Goal: Communication & Community: Answer question/provide support

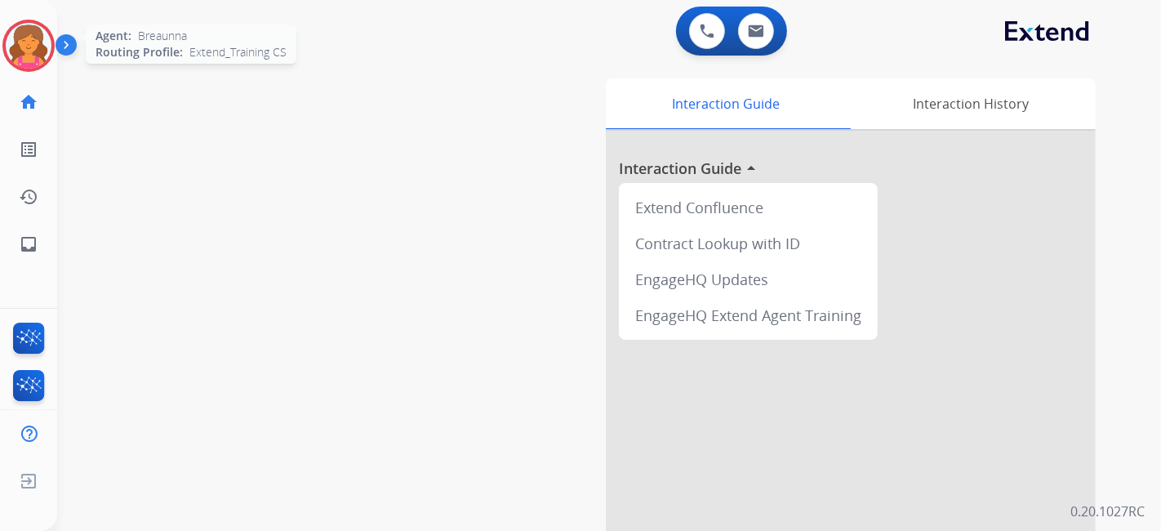
click at [34, 65] on img at bounding box center [29, 46] width 46 height 46
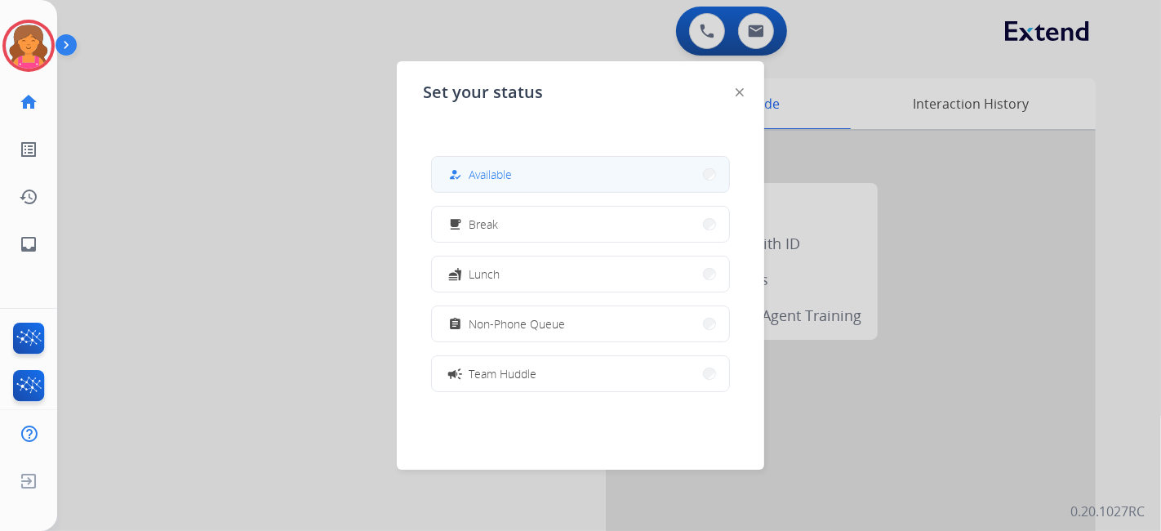
click at [534, 173] on button "how_to_reg Available" at bounding box center [580, 174] width 297 height 35
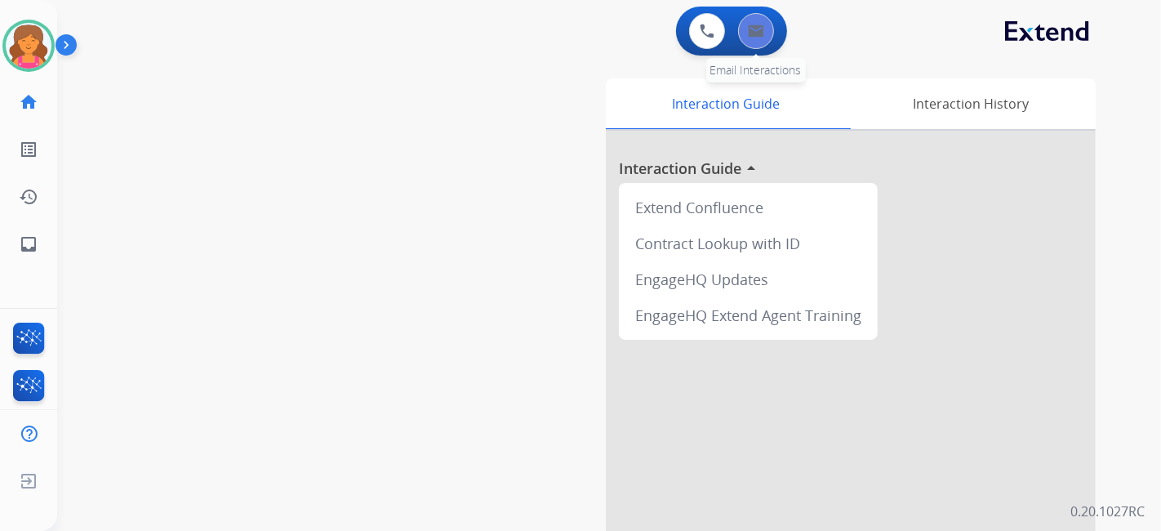
click at [769, 38] on button at bounding box center [756, 31] width 36 height 36
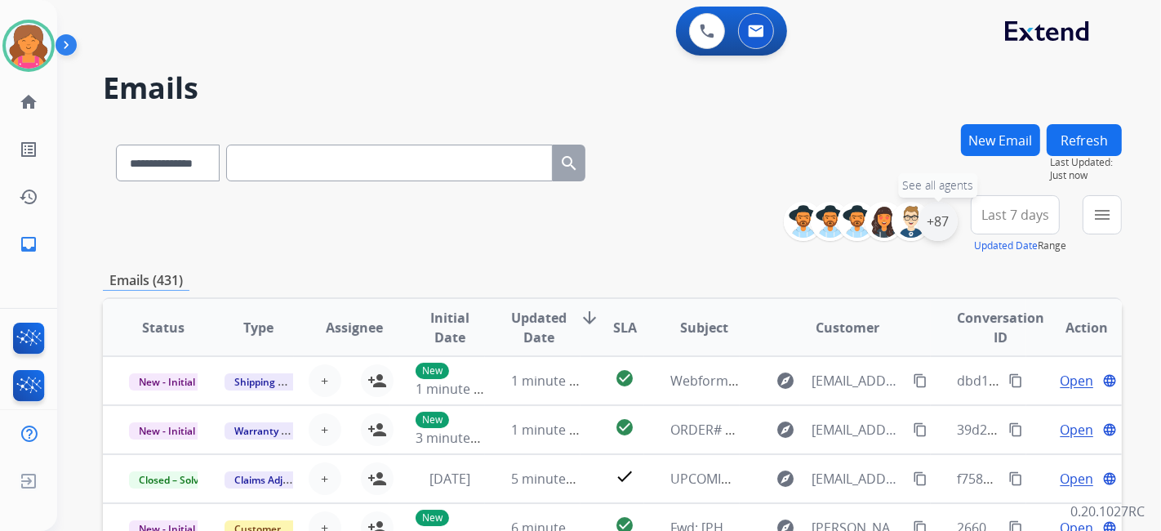
click at [937, 234] on div "+87" at bounding box center [938, 221] width 39 height 39
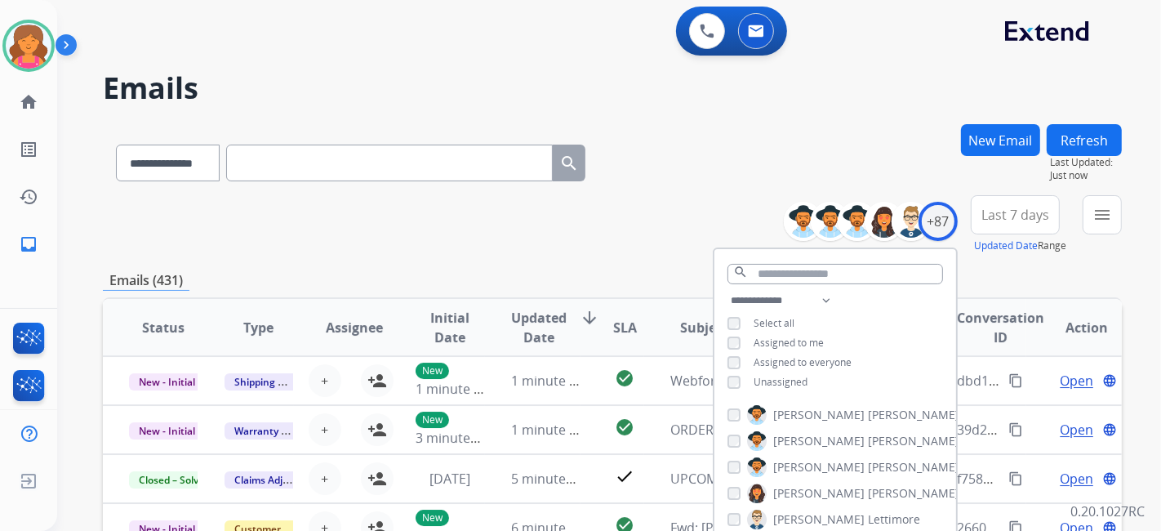
click at [978, 232] on button "Last 7 days" at bounding box center [1015, 214] width 89 height 39
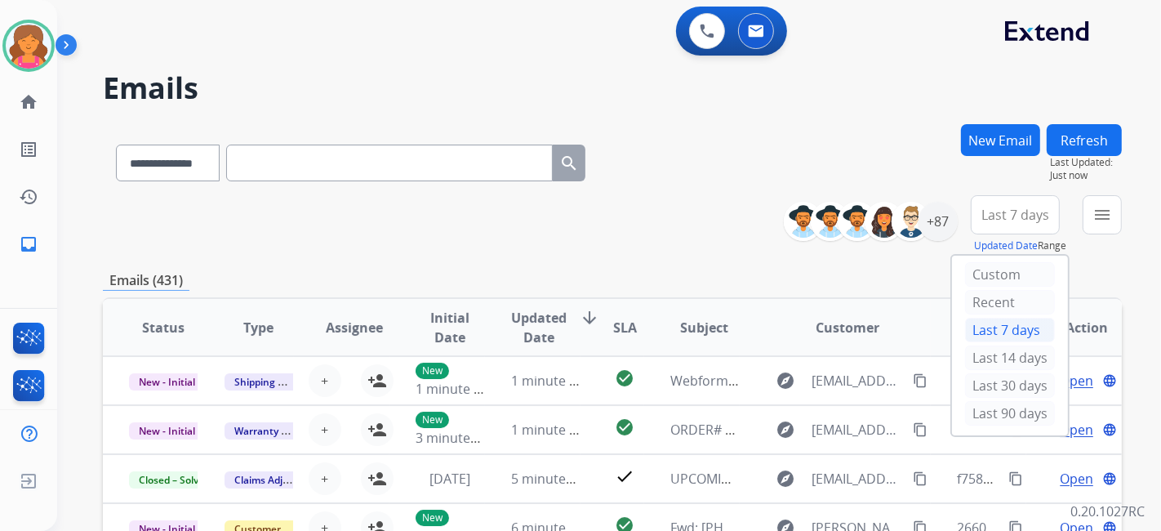
click at [992, 413] on div "Last 90 days" at bounding box center [1010, 413] width 90 height 25
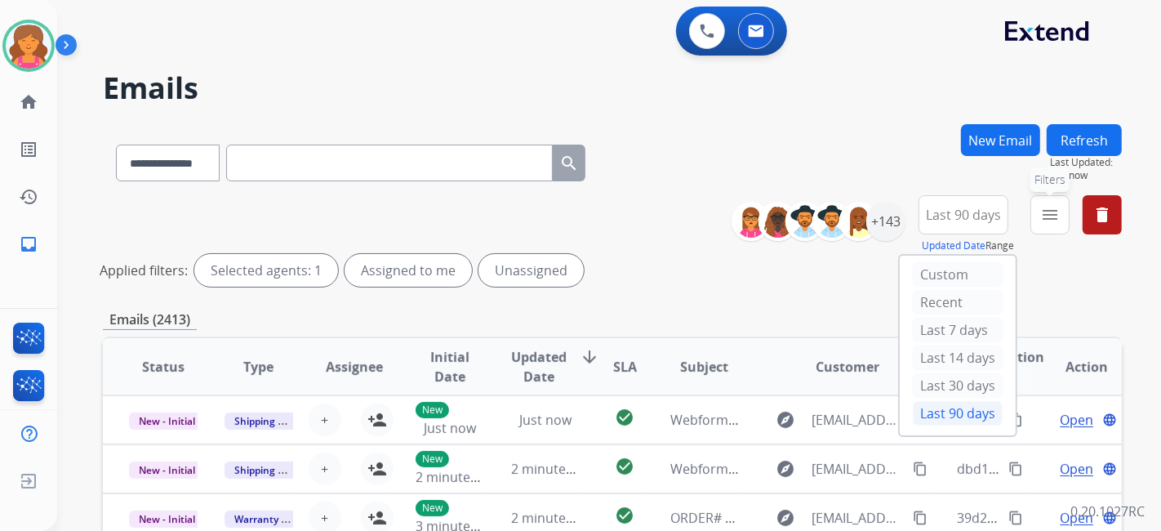
click at [1047, 222] on mat-icon "menu" at bounding box center [1051, 215] width 20 height 20
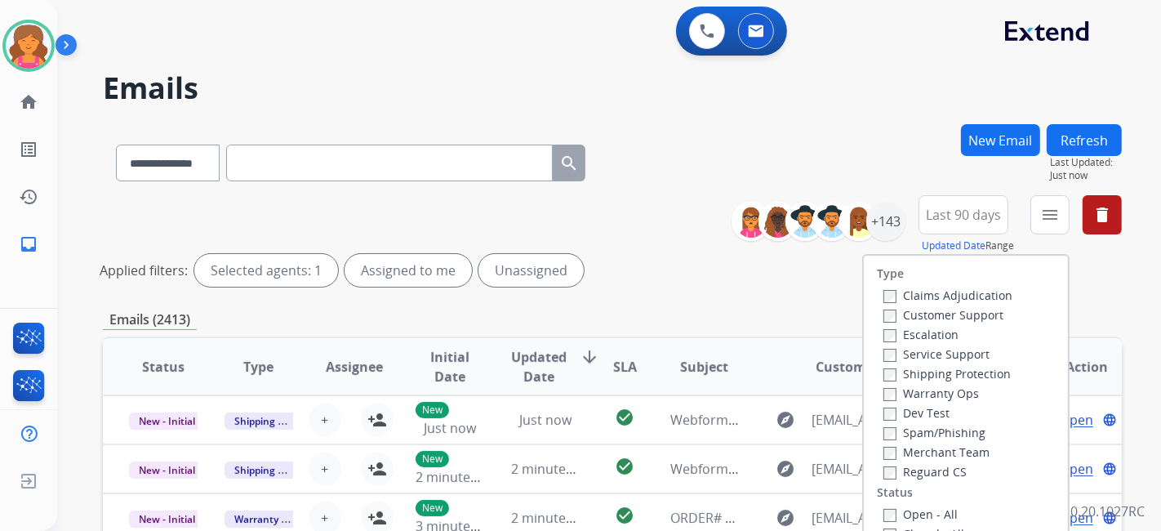
click at [915, 311] on label "Customer Support" at bounding box center [944, 315] width 120 height 16
click at [919, 375] on label "Shipping Protection" at bounding box center [947, 374] width 127 height 16
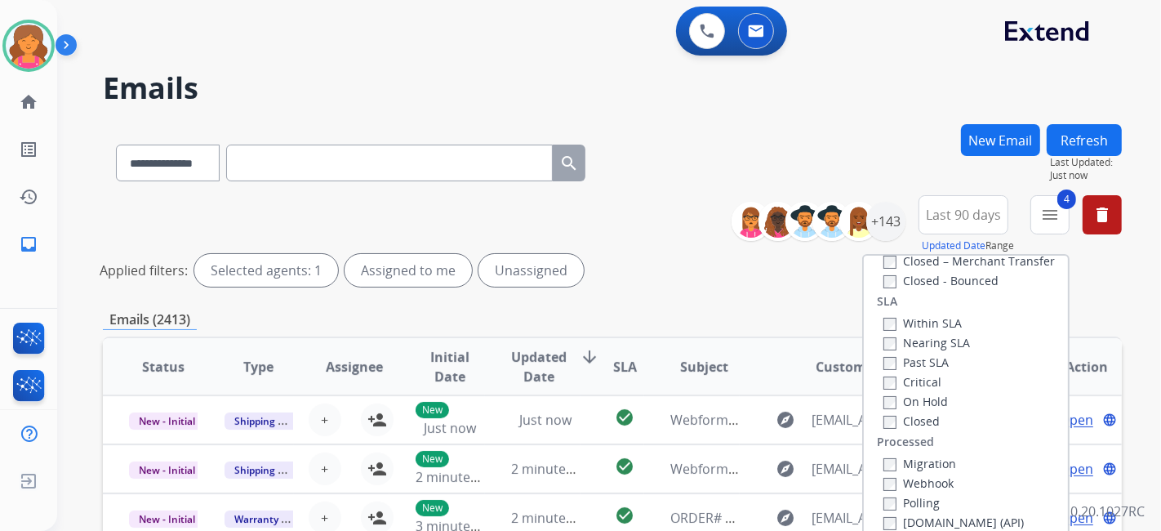
scroll to position [363, 0]
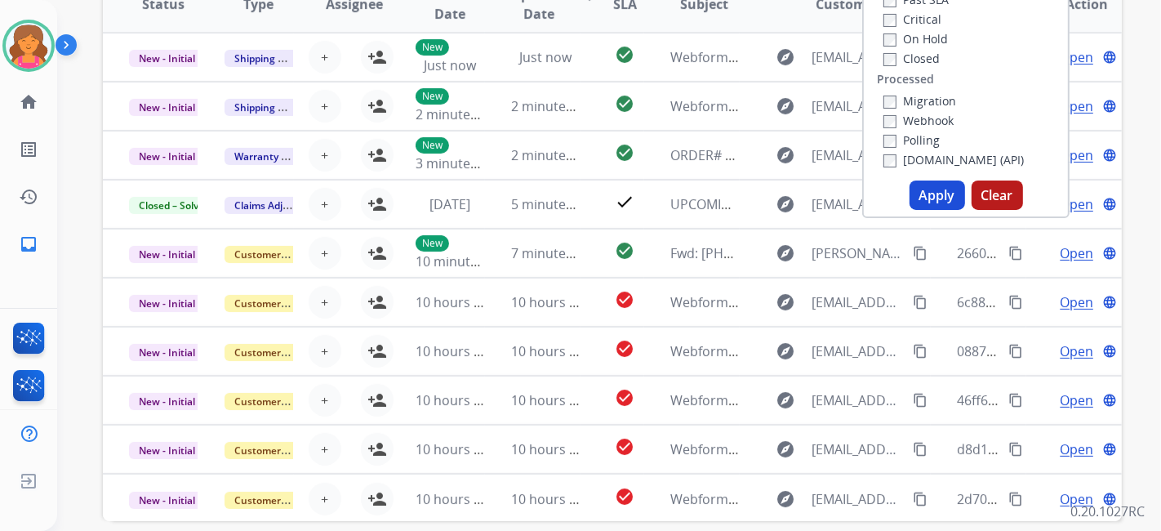
click at [948, 203] on button "Apply" at bounding box center [938, 195] width 56 height 29
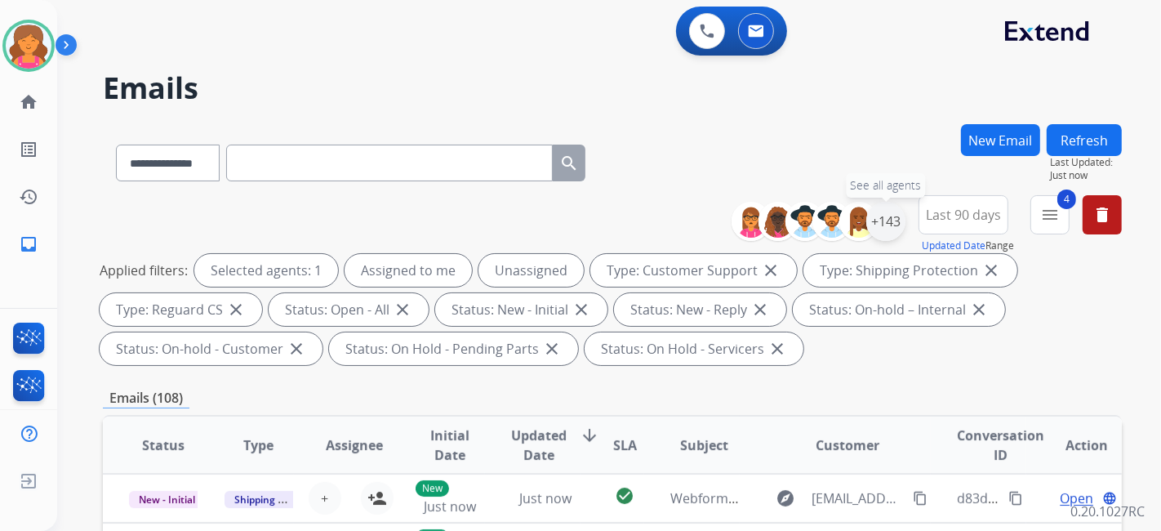
click at [884, 222] on div "+143" at bounding box center [886, 221] width 39 height 39
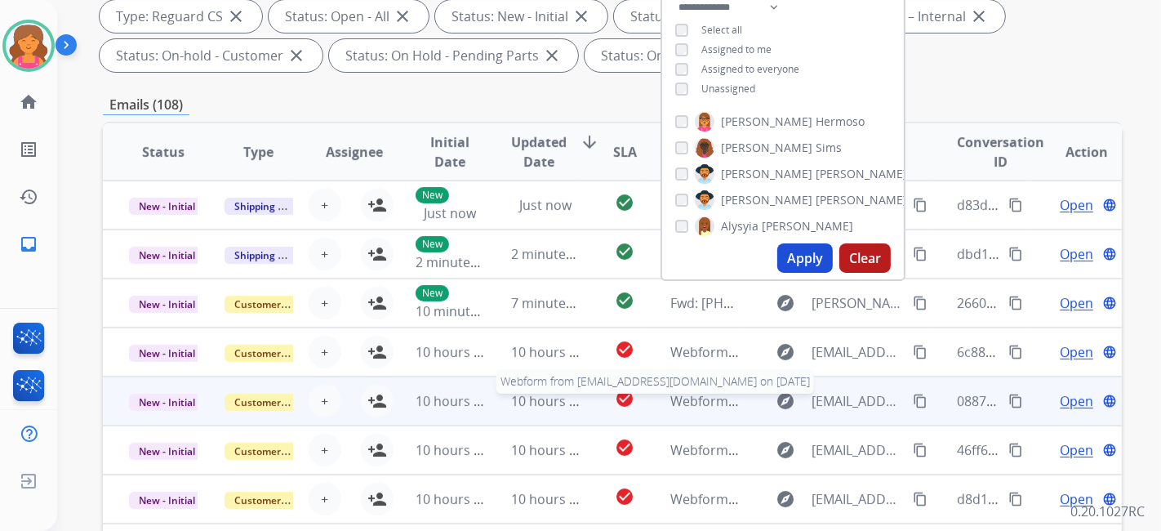
scroll to position [363, 0]
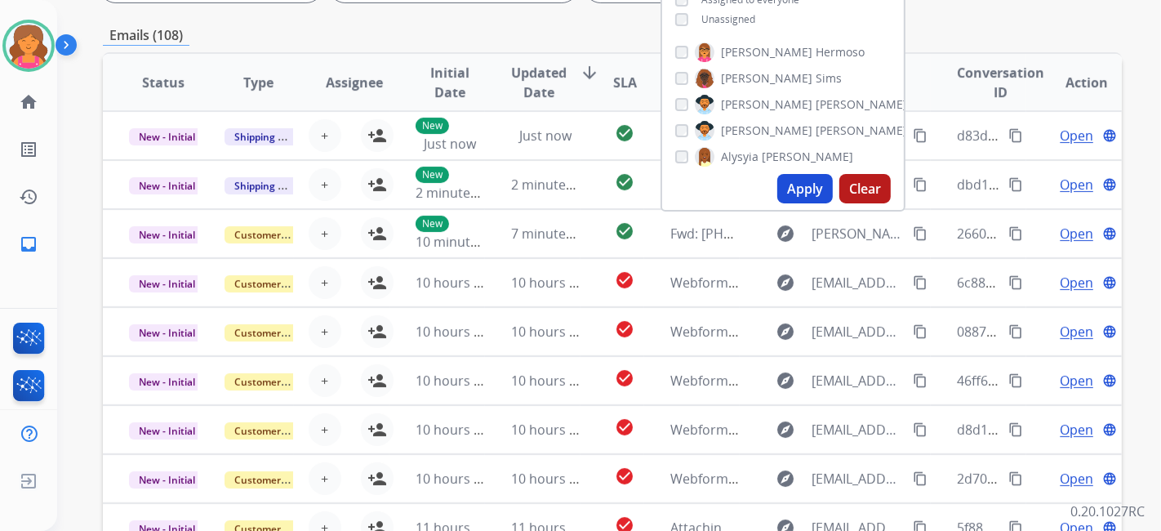
click at [800, 188] on button "Apply" at bounding box center [806, 188] width 56 height 29
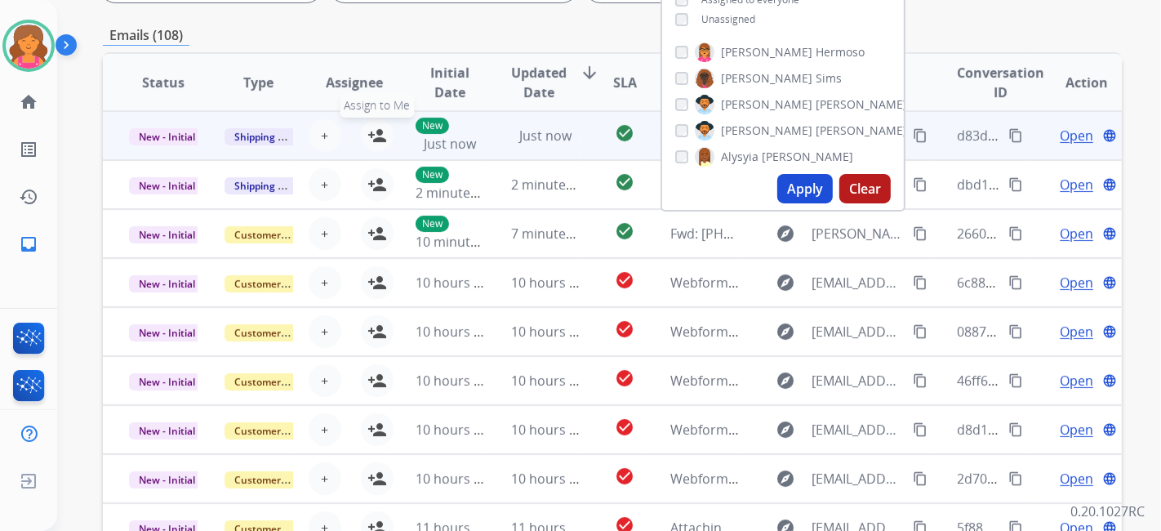
click at [381, 136] on mat-icon "person_add" at bounding box center [378, 136] width 20 height 20
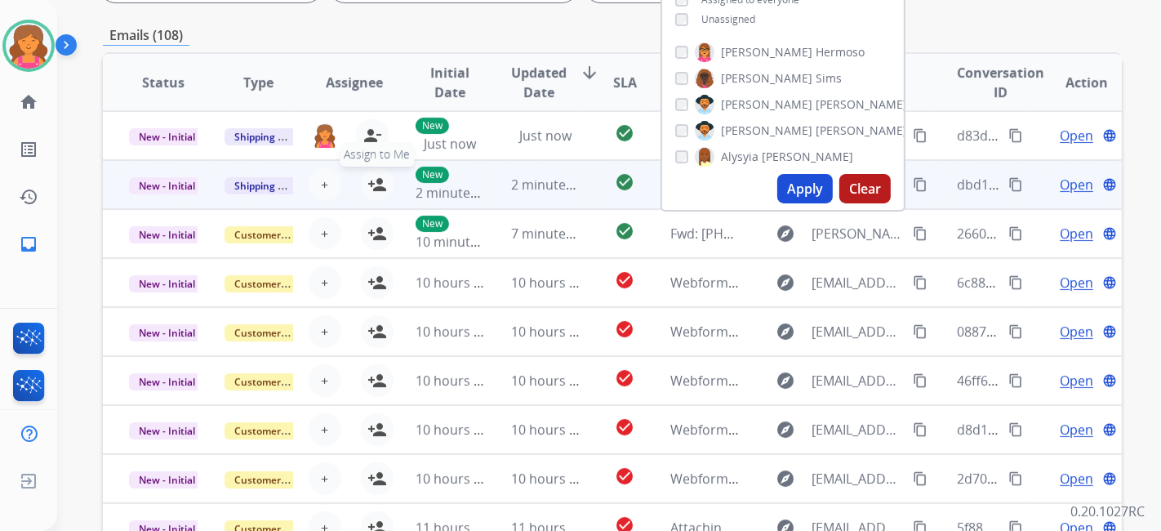
click at [373, 178] on mat-icon "person_add" at bounding box center [378, 185] width 20 height 20
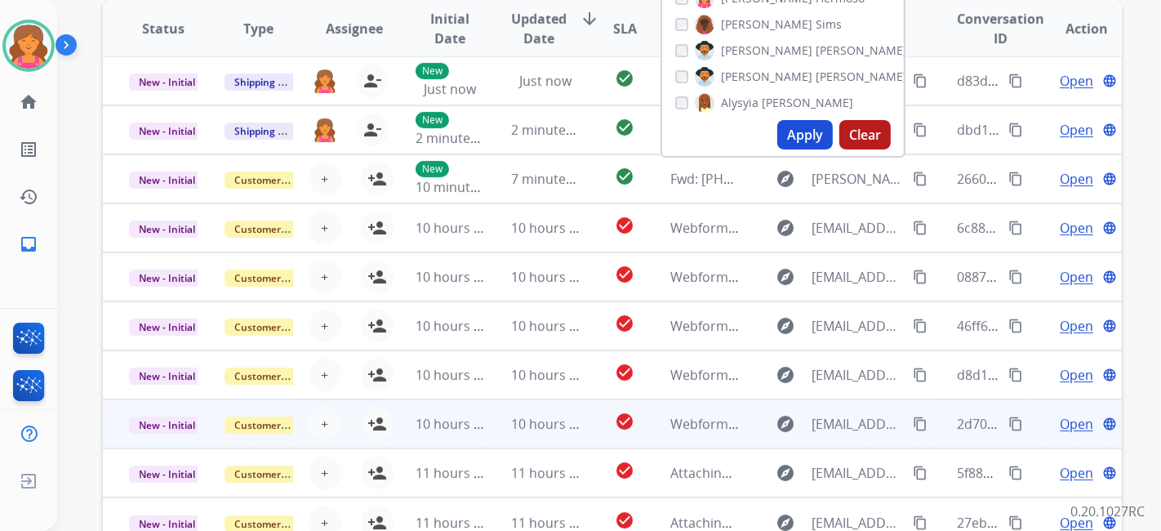
scroll to position [515, 0]
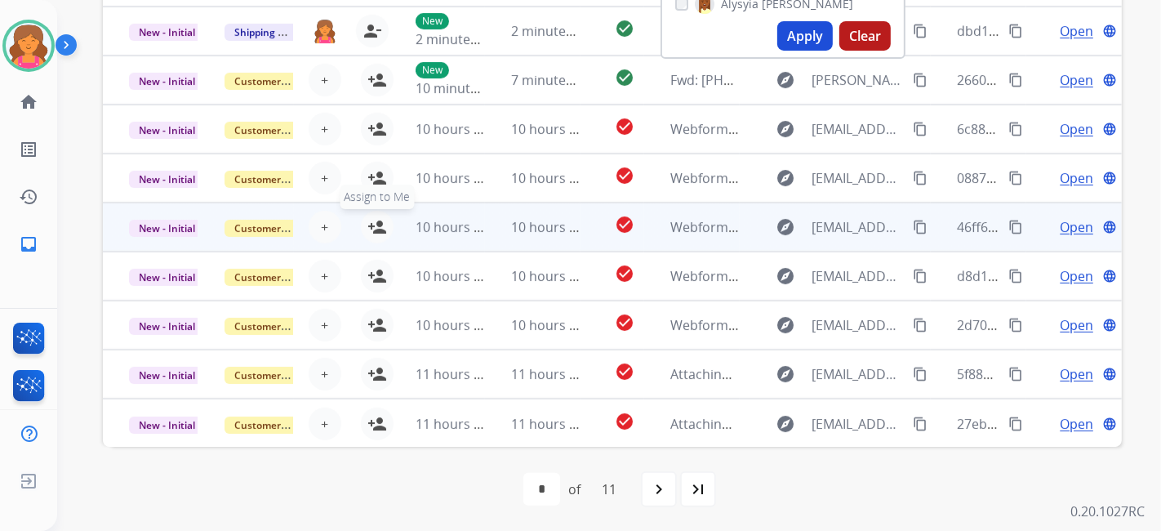
click at [373, 227] on mat-icon "person_add" at bounding box center [378, 227] width 20 height 20
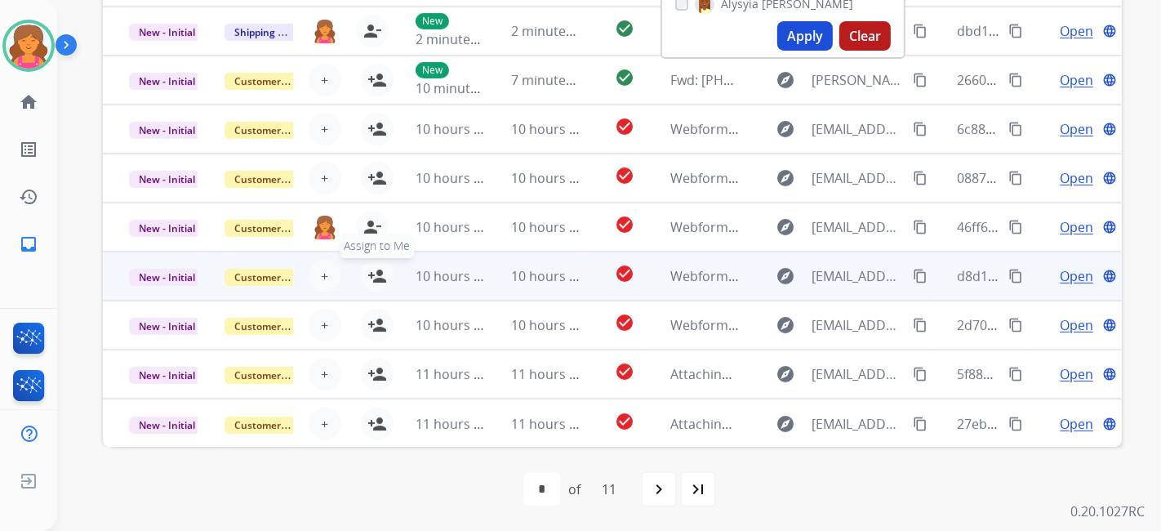
click at [376, 270] on mat-icon "person_add" at bounding box center [378, 276] width 20 height 20
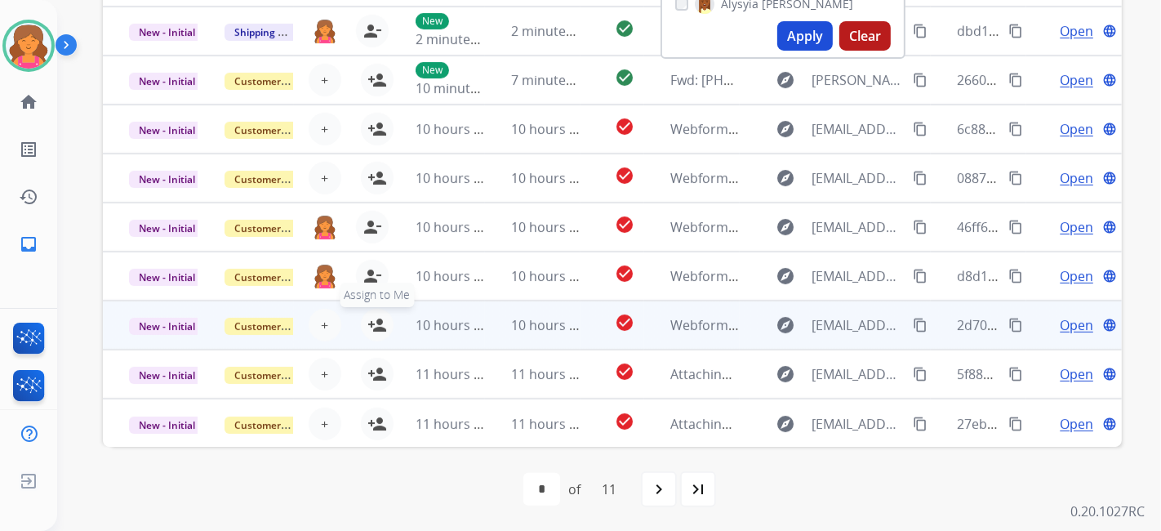
click at [377, 314] on button "person_add Assign to Me" at bounding box center [377, 325] width 33 height 33
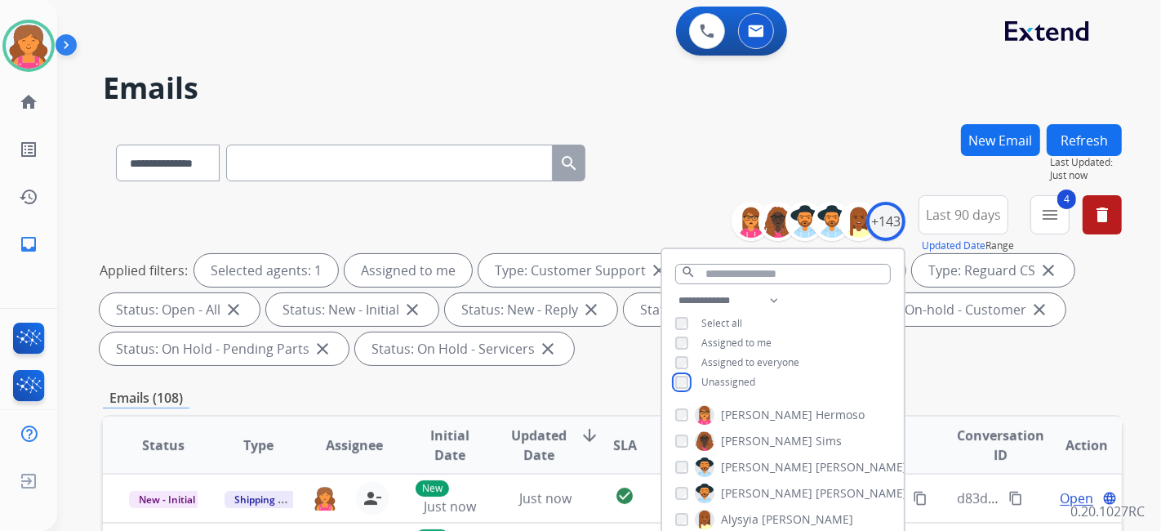
scroll to position [272, 0]
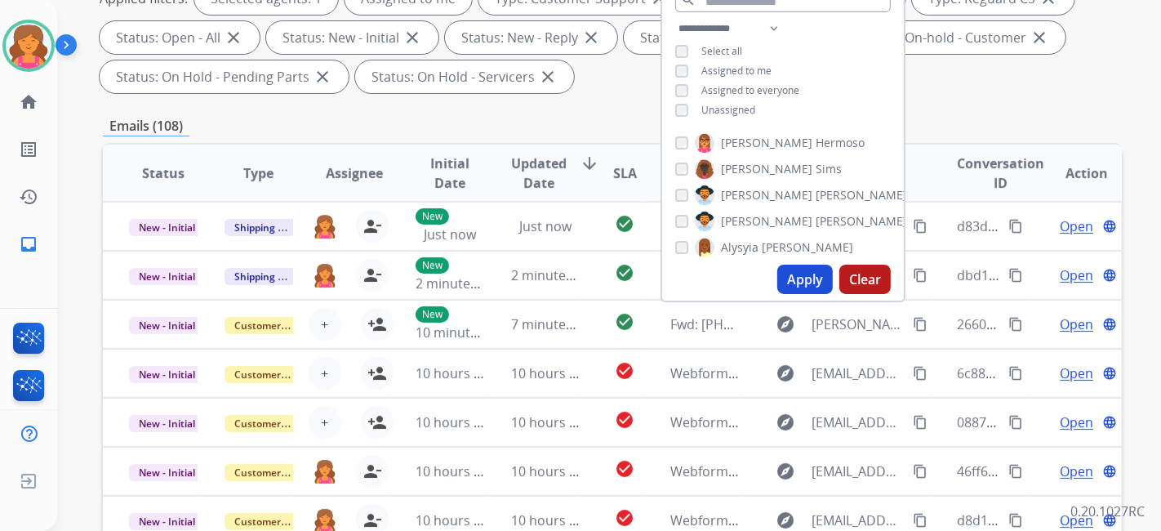
click at [794, 278] on button "Apply" at bounding box center [806, 279] width 56 height 29
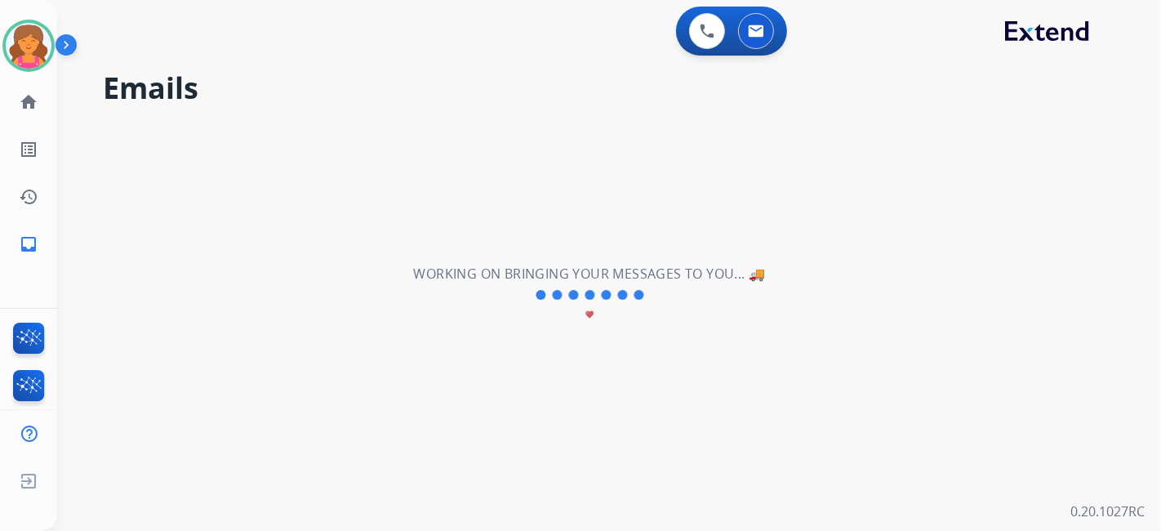
scroll to position [0, 0]
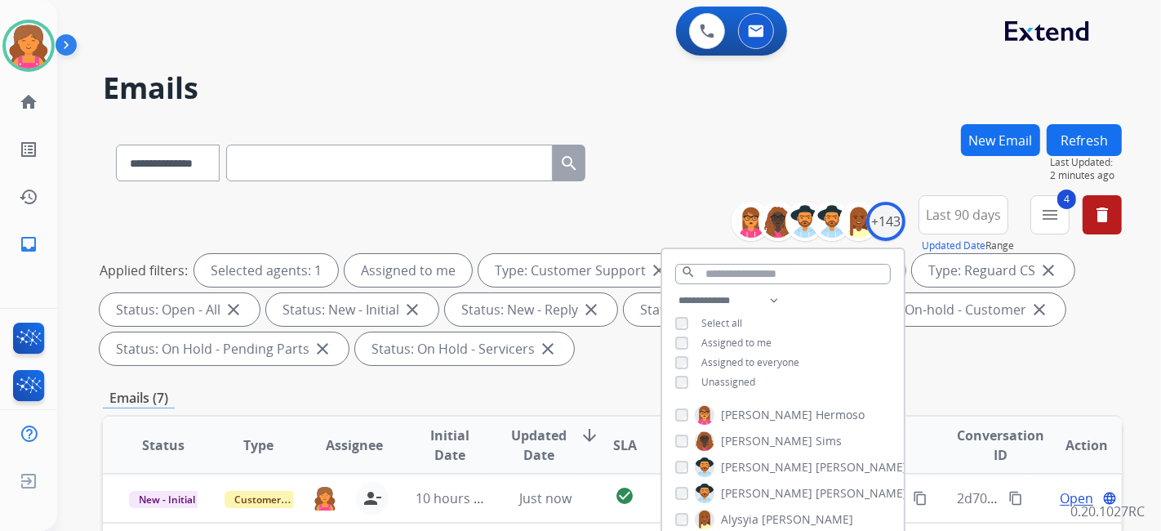
click at [737, 158] on div "**********" at bounding box center [612, 159] width 1019 height 71
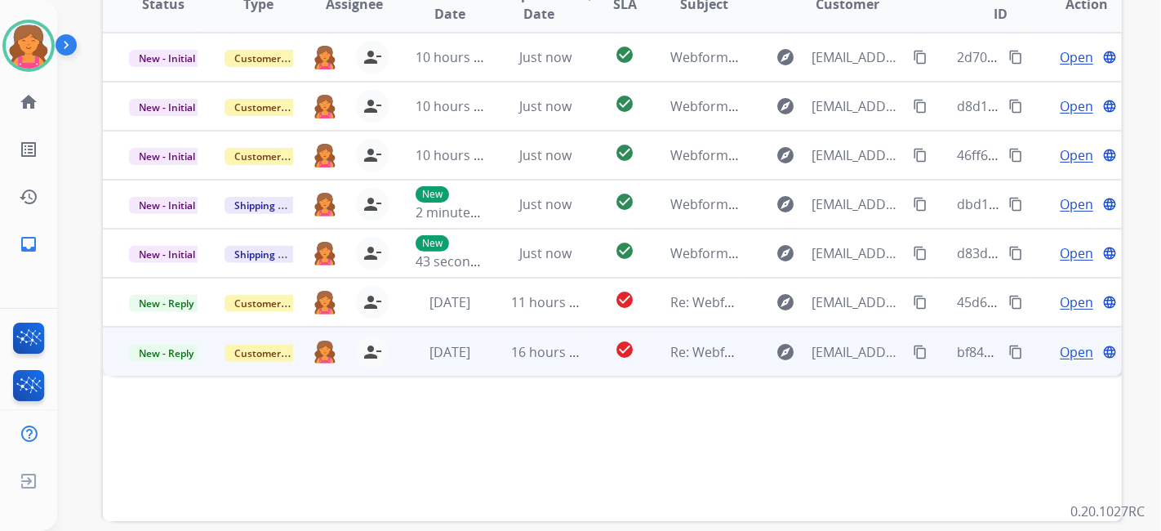
scroll to position [515, 0]
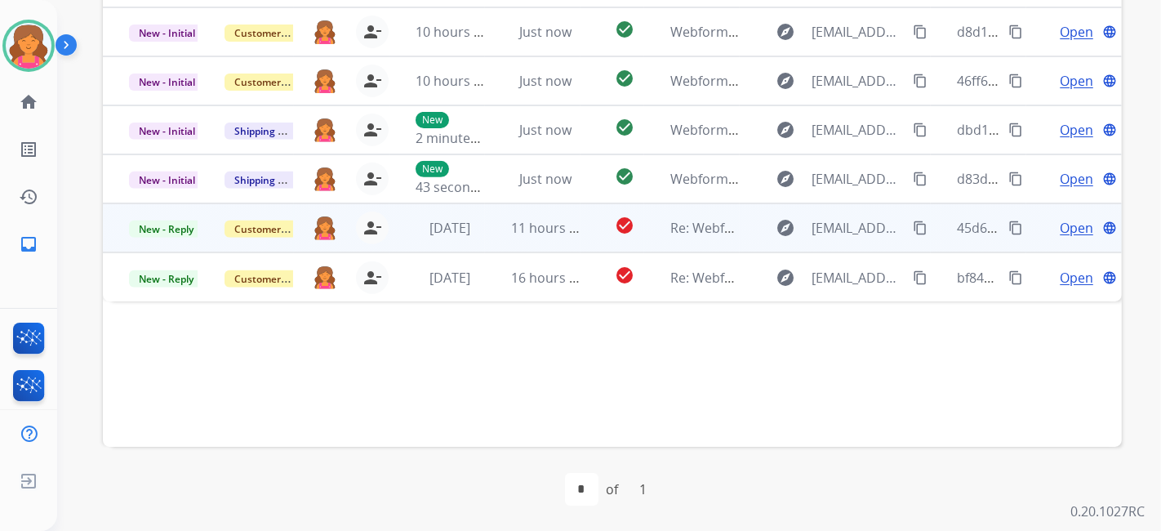
click at [1068, 230] on span "Open" at bounding box center [1076, 228] width 33 height 20
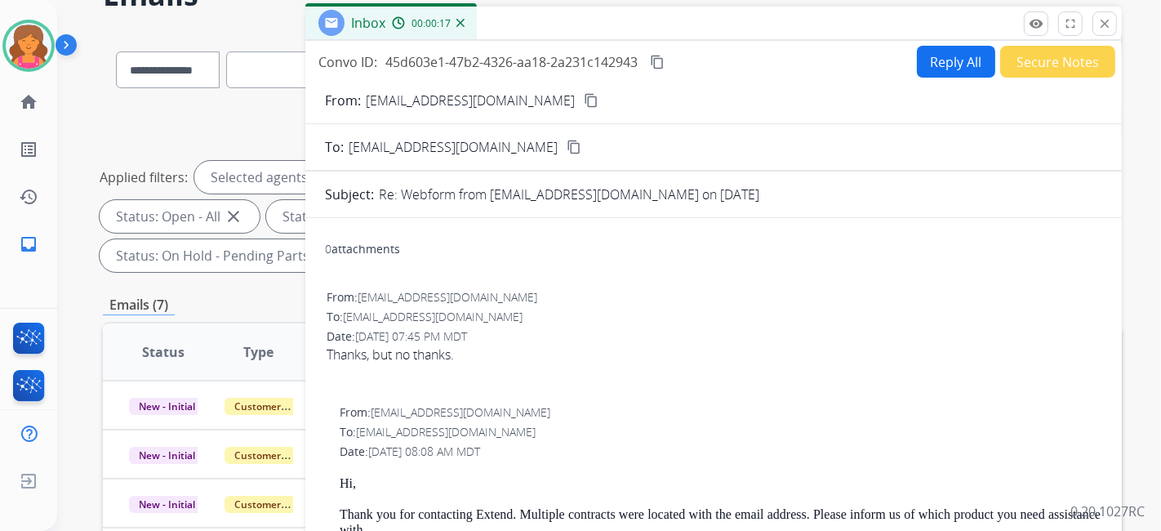
scroll to position [0, 0]
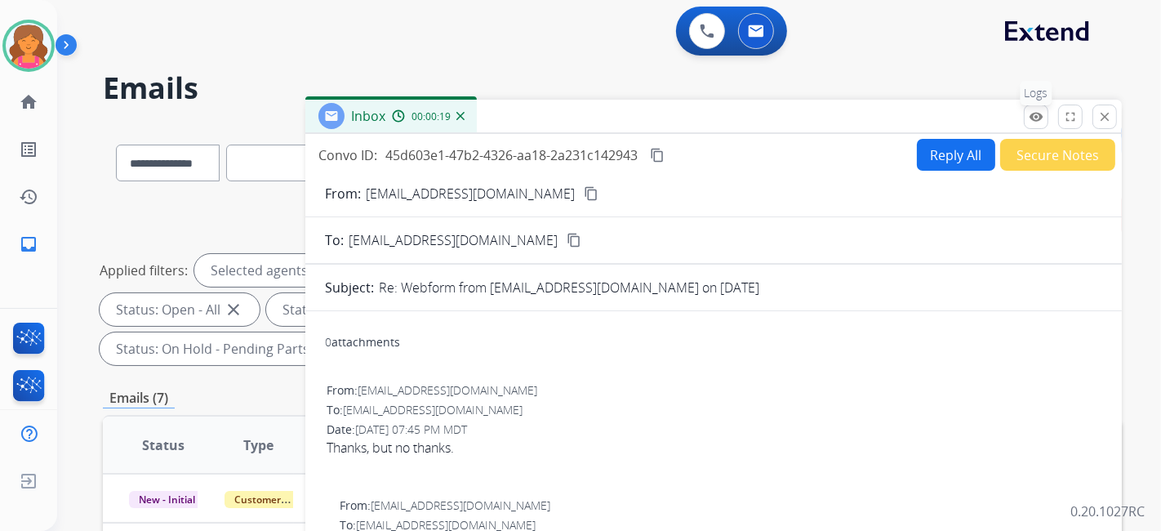
click at [1041, 113] on mat-icon "remove_red_eye" at bounding box center [1036, 116] width 15 height 15
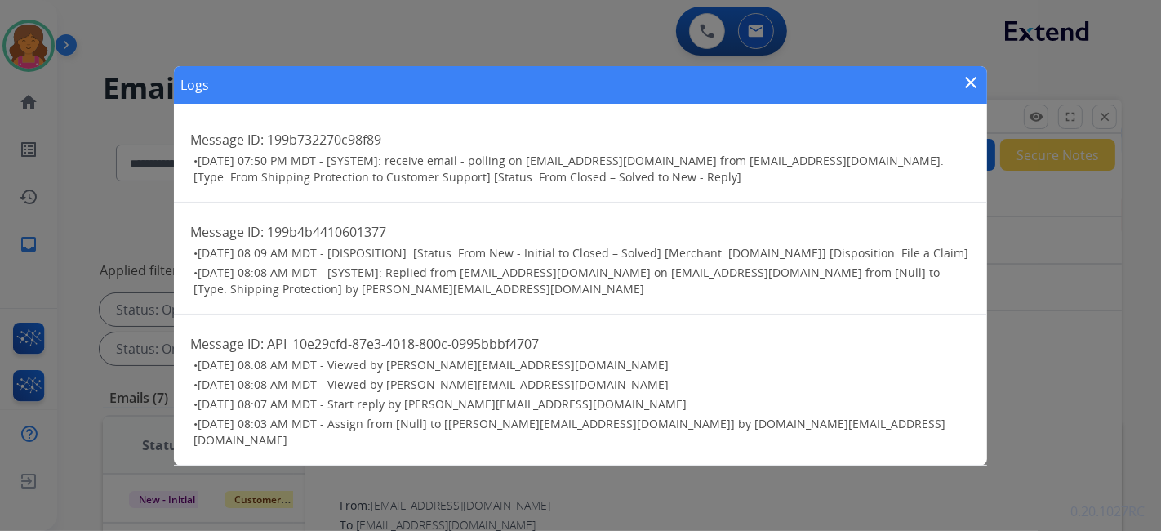
click at [968, 92] on mat-icon "close" at bounding box center [971, 83] width 20 height 20
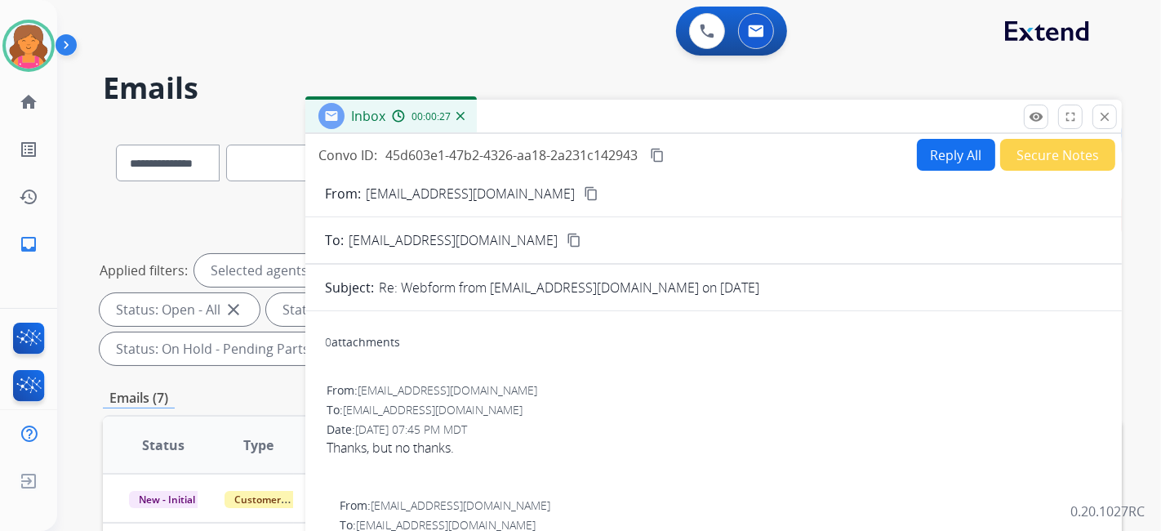
click at [1117, 122] on div "remove_red_eye Logs fullscreen Expand close Close" at bounding box center [1070, 117] width 93 height 25
click at [1101, 120] on mat-icon "close" at bounding box center [1105, 116] width 15 height 15
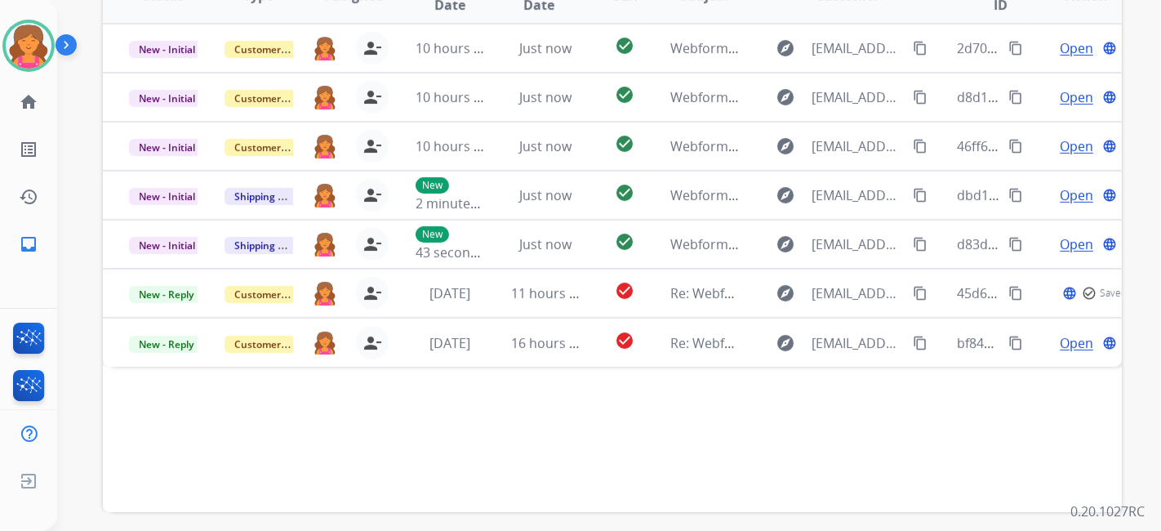
scroll to position [515, 0]
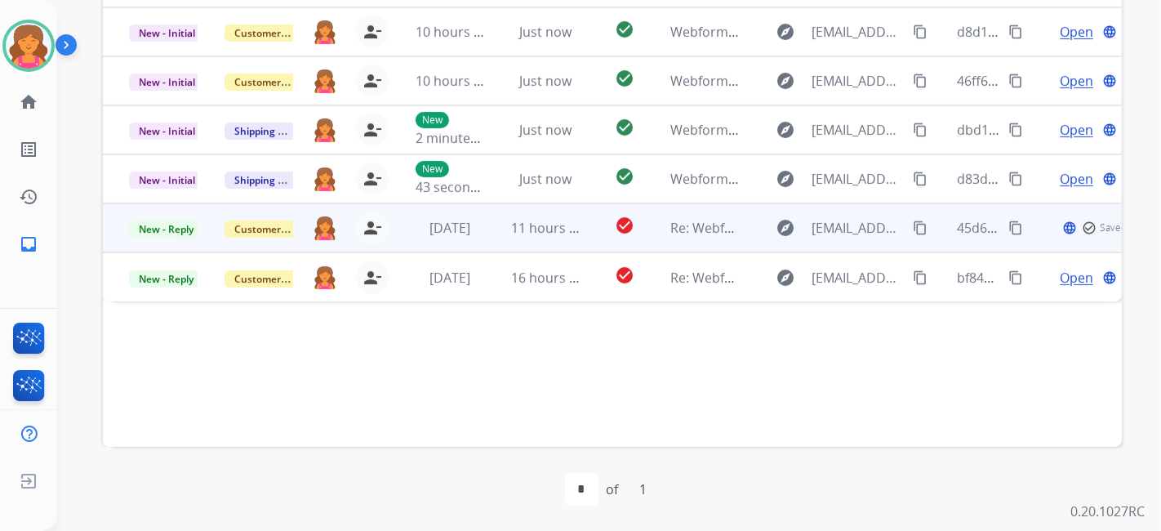
click at [165, 218] on p "New - Reply" at bounding box center [163, 228] width 69 height 20
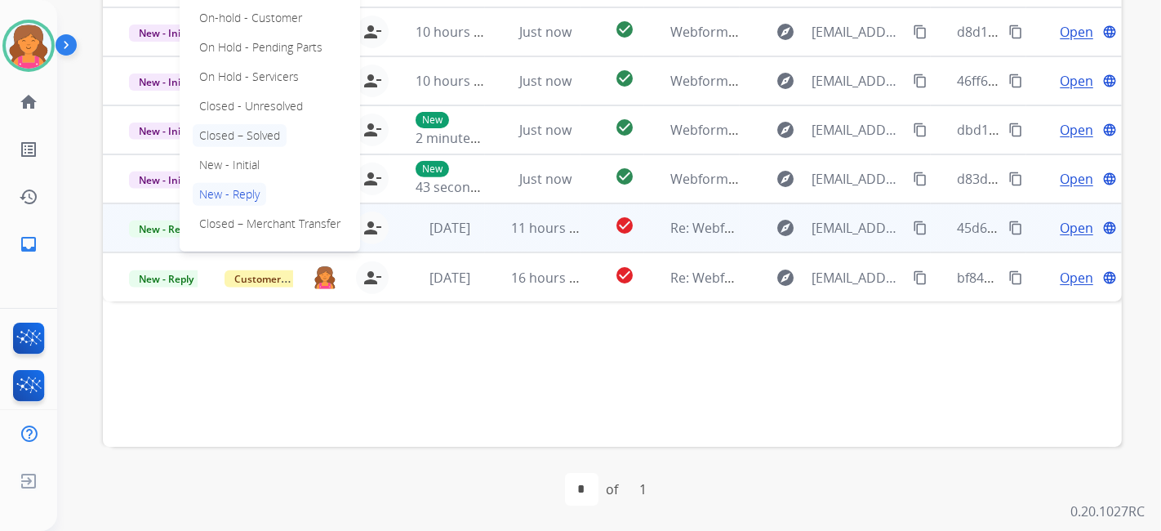
click at [232, 140] on p "Closed – Solved" at bounding box center [240, 135] width 94 height 23
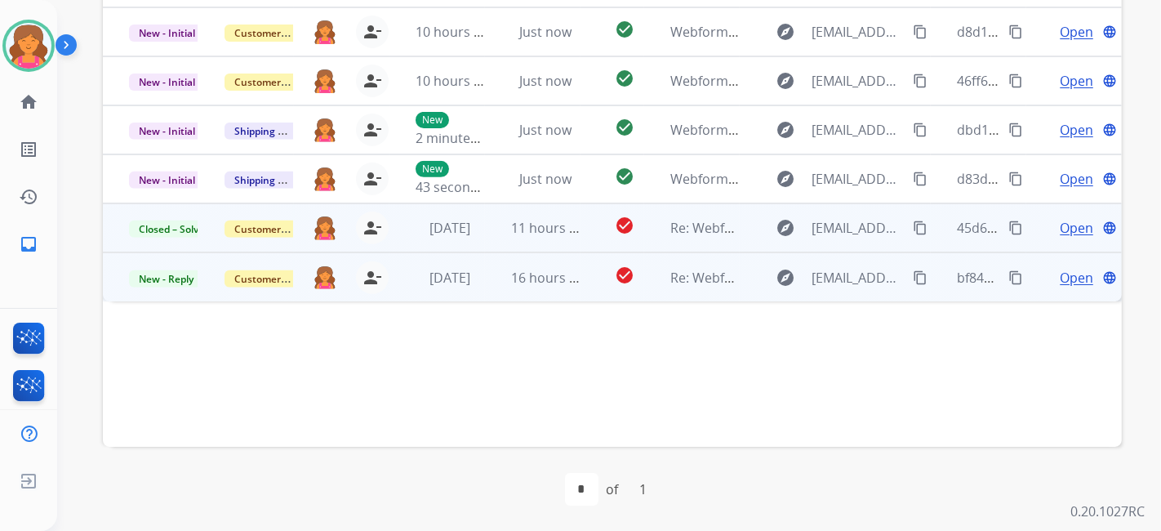
click at [1066, 274] on span "Open" at bounding box center [1076, 278] width 33 height 20
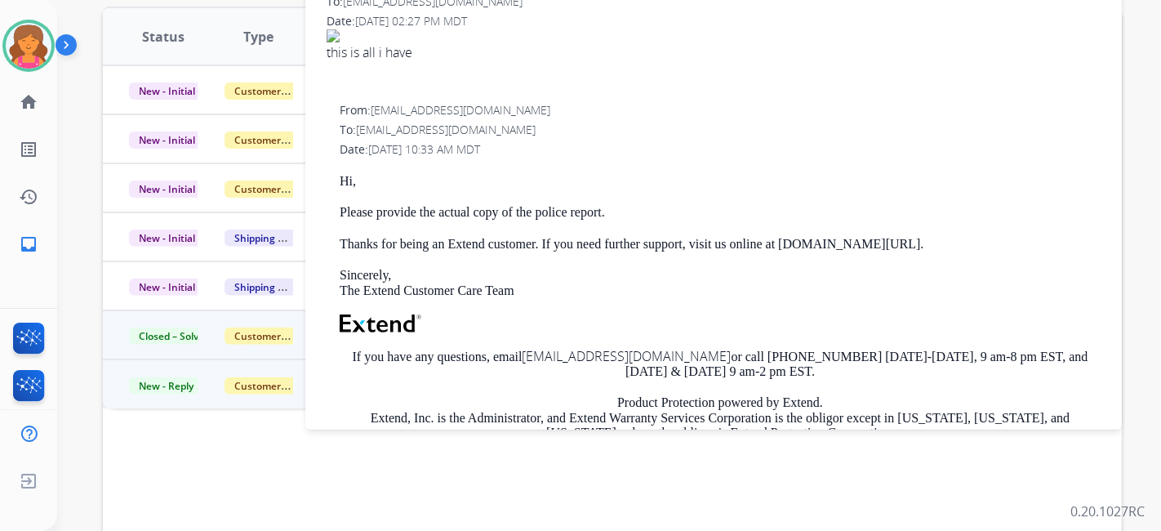
scroll to position [243, 0]
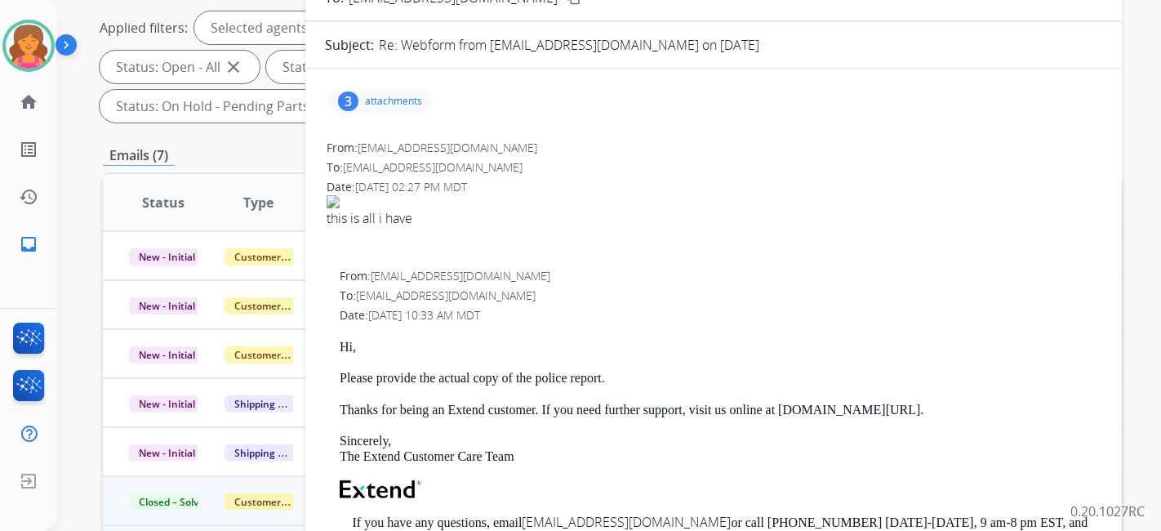
click at [377, 91] on div "3 attachments" at bounding box center [380, 101] width 104 height 26
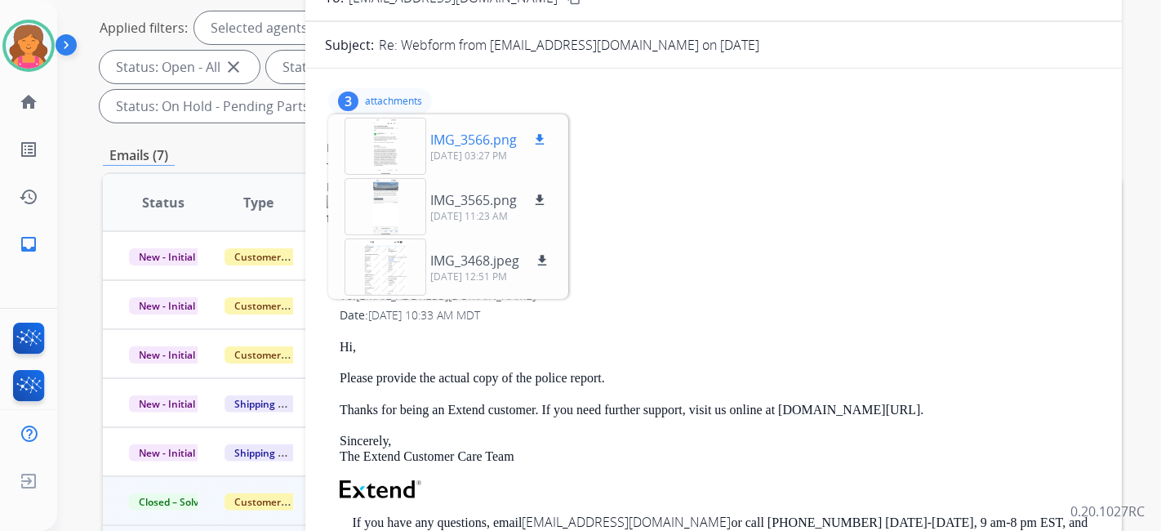
click at [395, 159] on div at bounding box center [386, 146] width 82 height 57
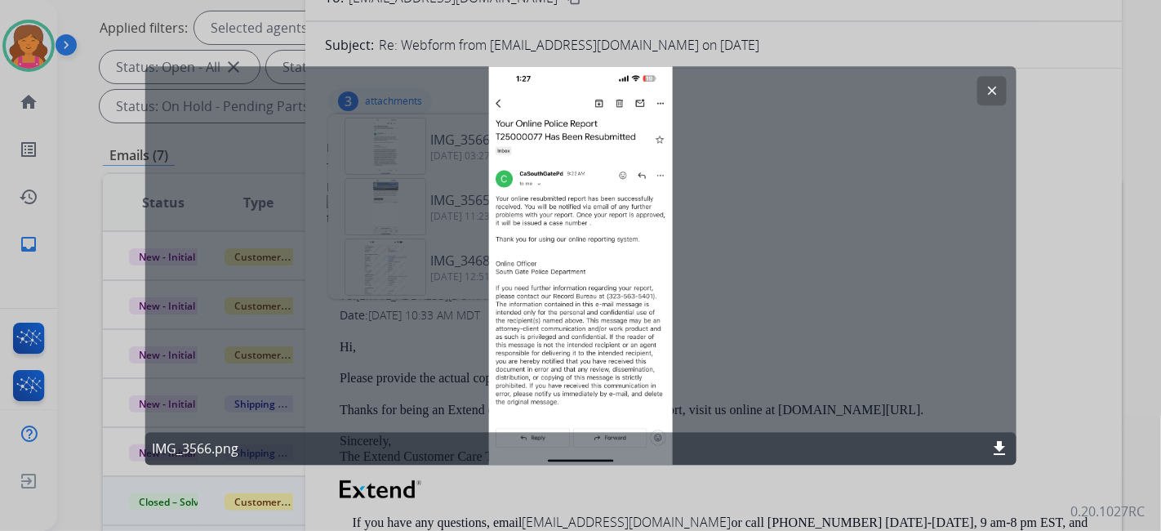
click at [1003, 101] on button "clear" at bounding box center [991, 90] width 29 height 29
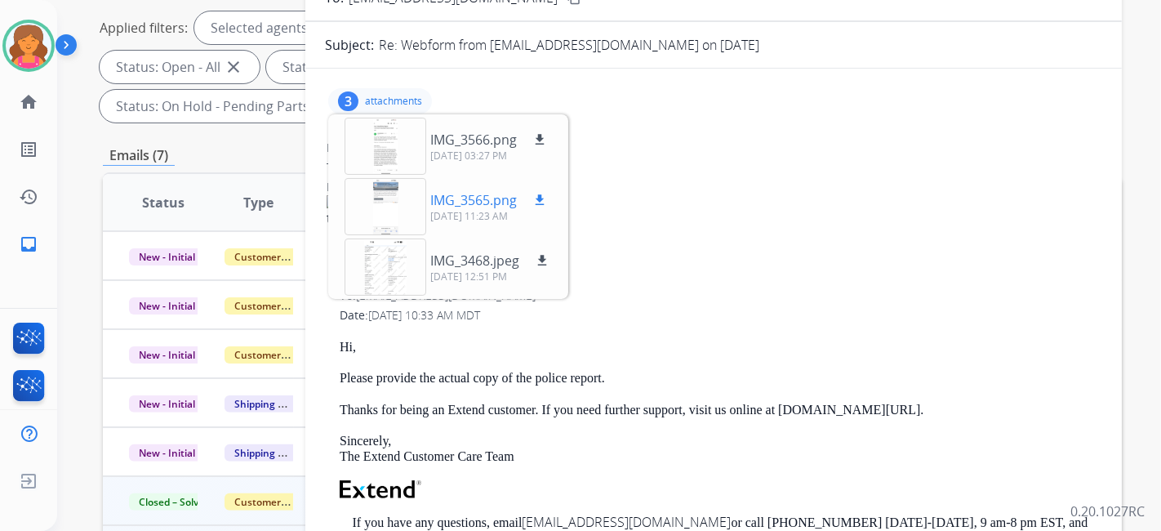
click at [385, 210] on div at bounding box center [386, 206] width 82 height 57
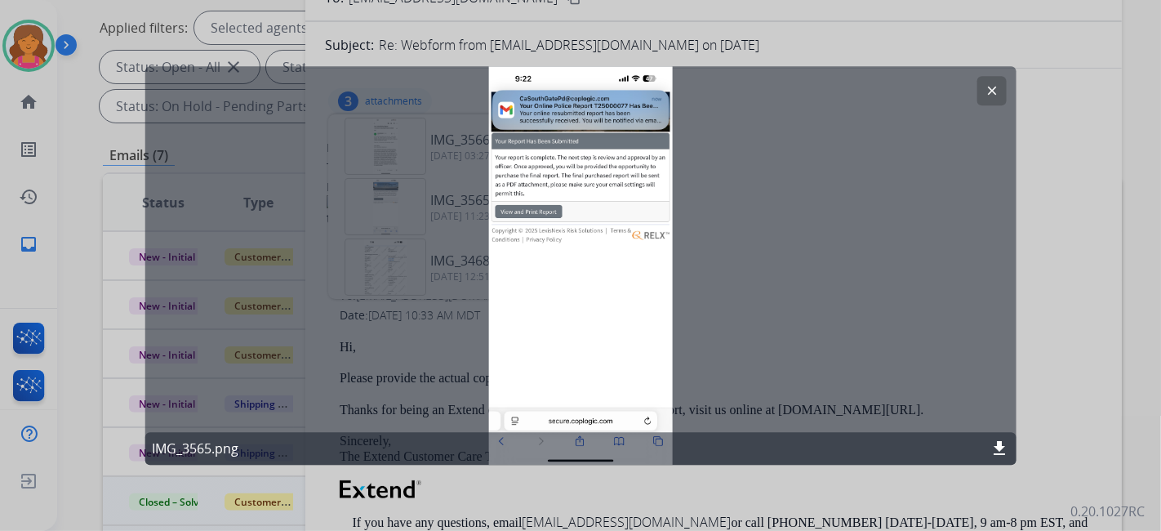
click at [986, 91] on mat-icon "clear" at bounding box center [991, 90] width 15 height 15
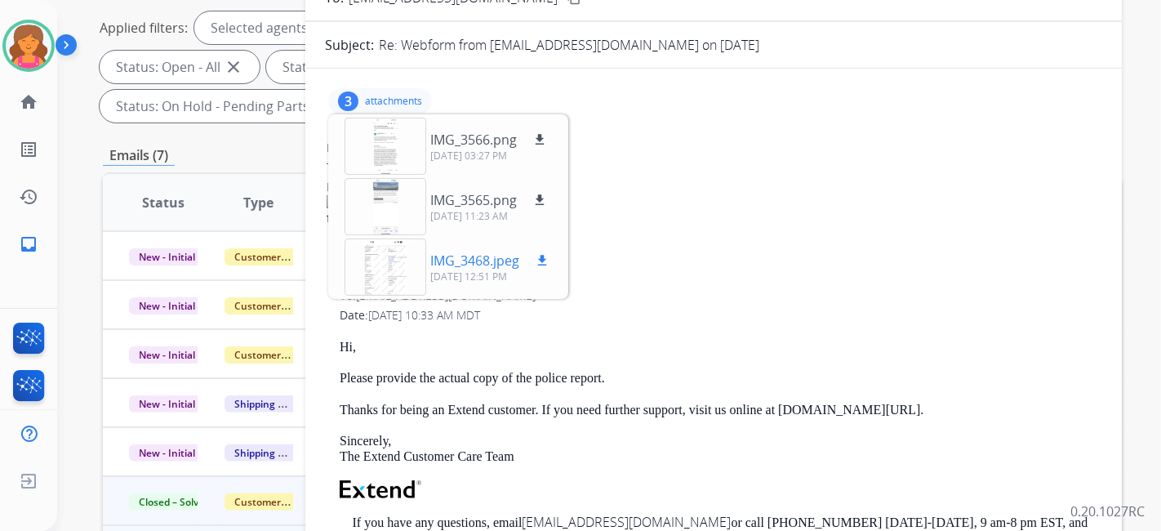
click at [390, 276] on div at bounding box center [386, 266] width 82 height 57
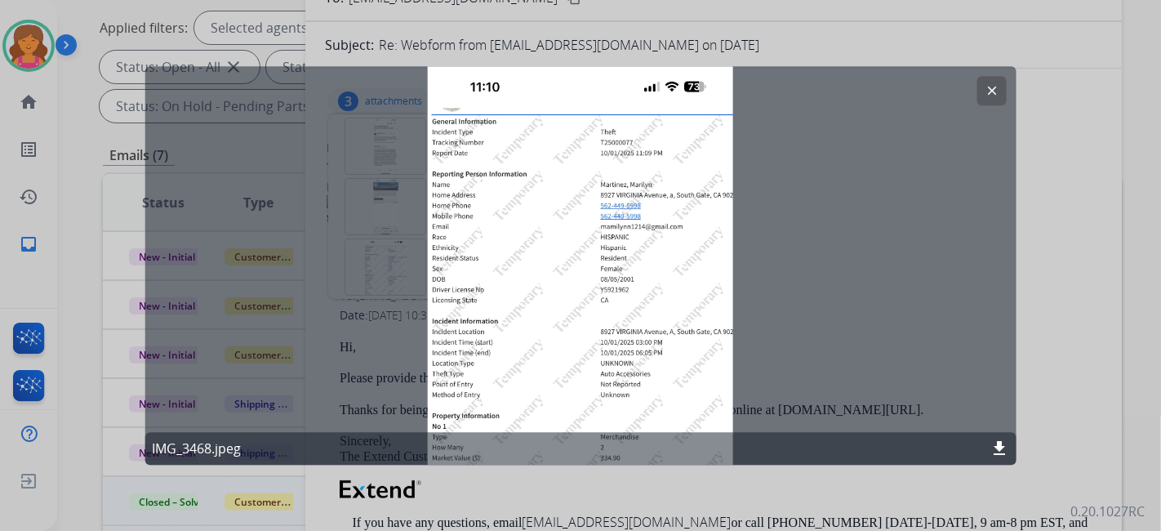
drag, startPoint x: 997, startPoint y: 86, endPoint x: 987, endPoint y: 100, distance: 17.7
click at [996, 86] on mat-icon "clear" at bounding box center [991, 90] width 15 height 15
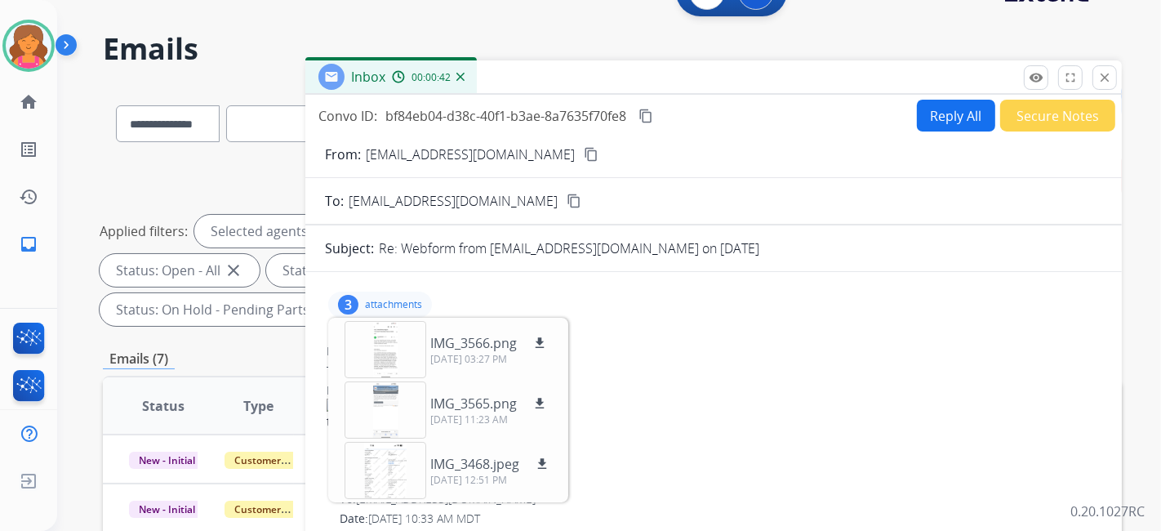
scroll to position [0, 0]
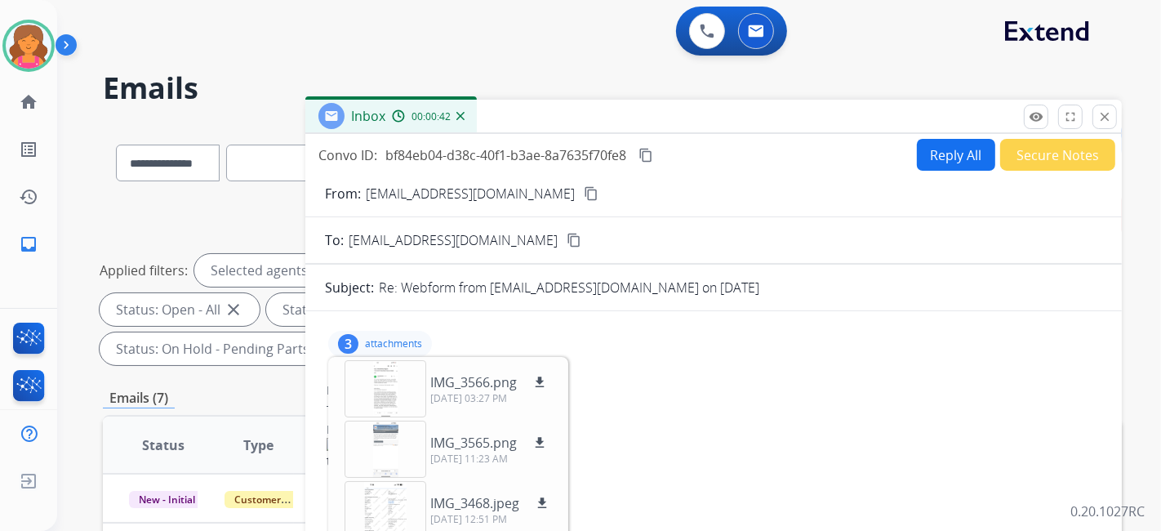
click at [923, 157] on button "Reply All" at bounding box center [956, 155] width 78 height 32
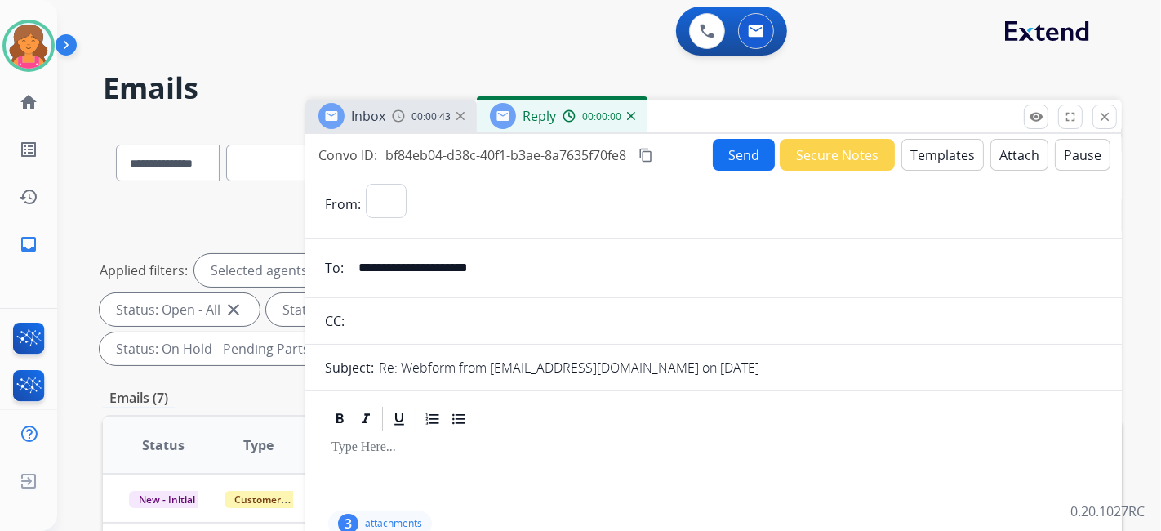
click at [924, 157] on button "Templates" at bounding box center [943, 155] width 82 height 32
select select "**********"
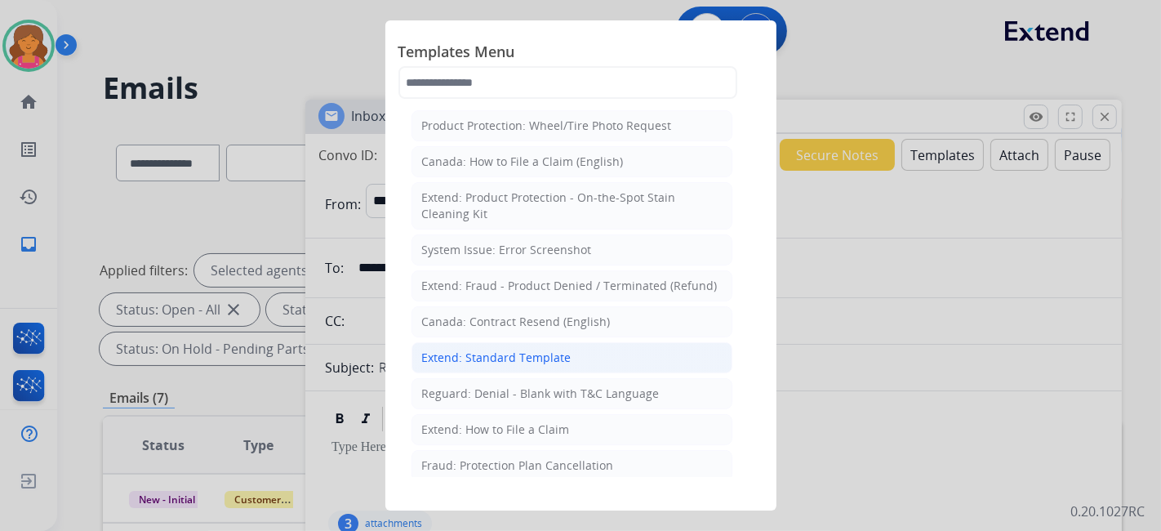
click at [555, 350] on div "Extend: Standard Template" at bounding box center [496, 358] width 149 height 16
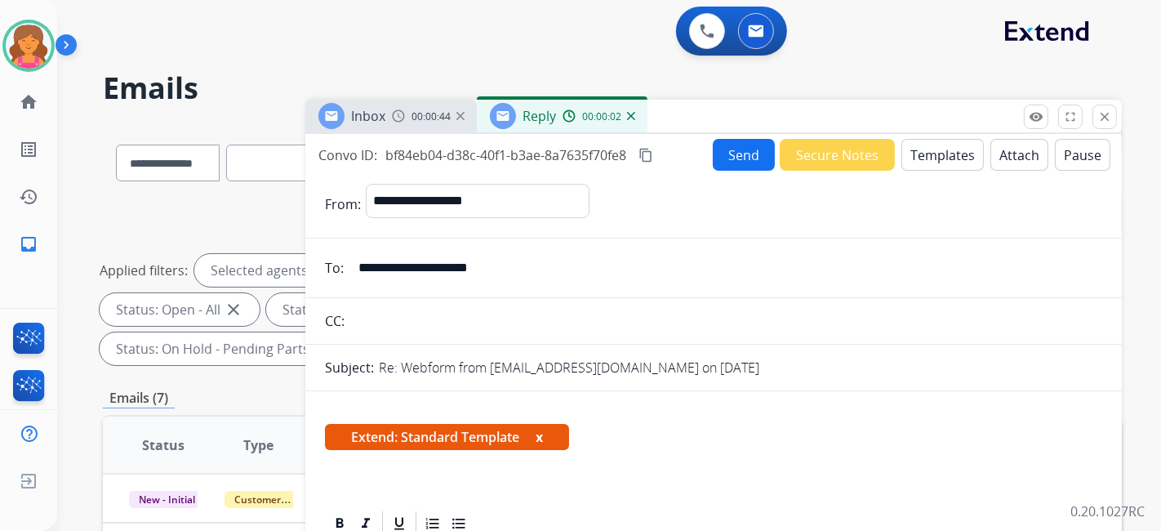
scroll to position [272, 0]
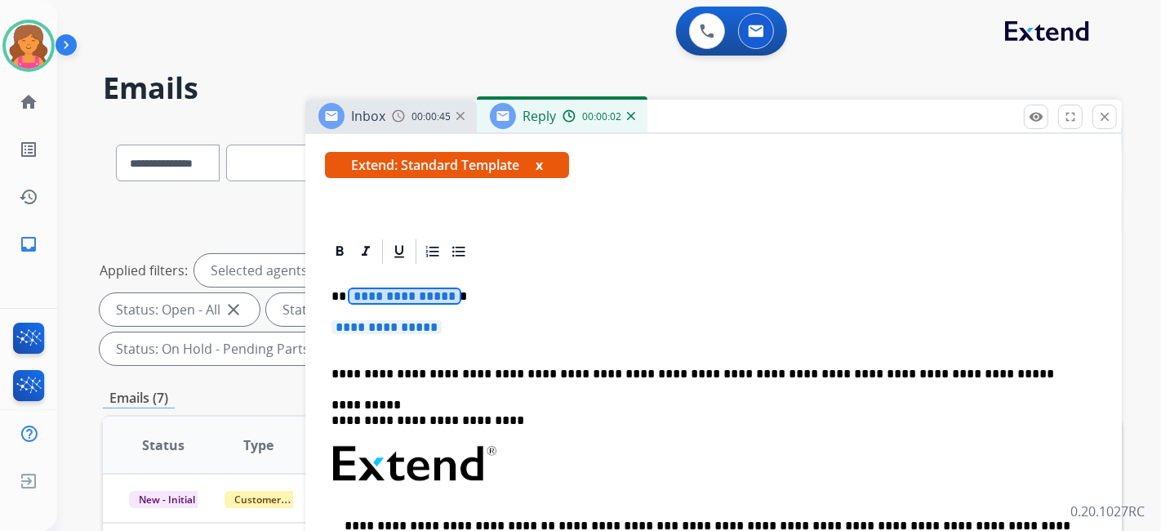
click at [421, 301] on span "**********" at bounding box center [405, 296] width 110 height 14
click at [373, 320] on span "**********" at bounding box center [387, 327] width 110 height 14
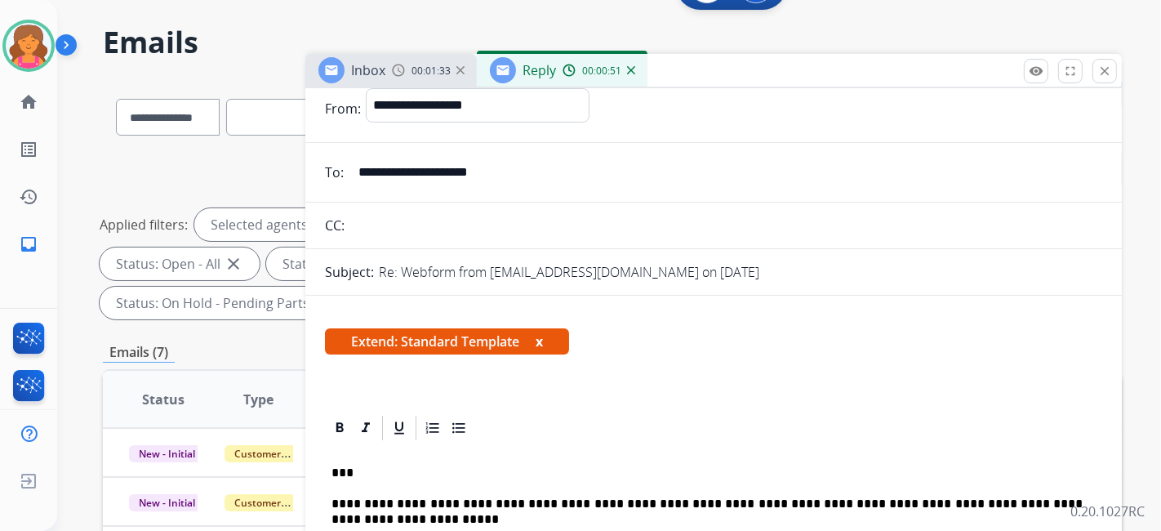
scroll to position [0, 0]
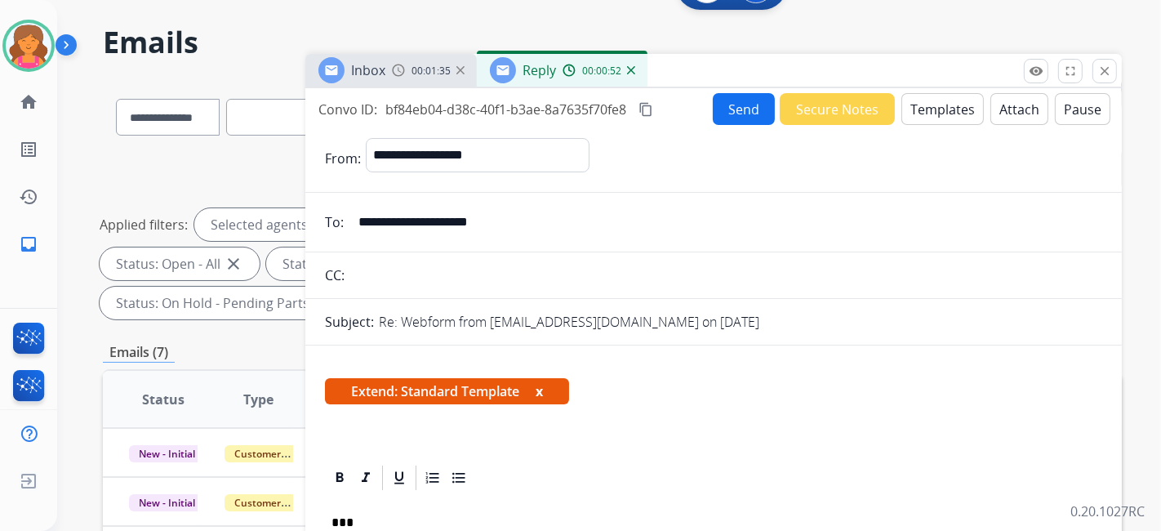
click at [737, 119] on button "Send" at bounding box center [744, 109] width 62 height 32
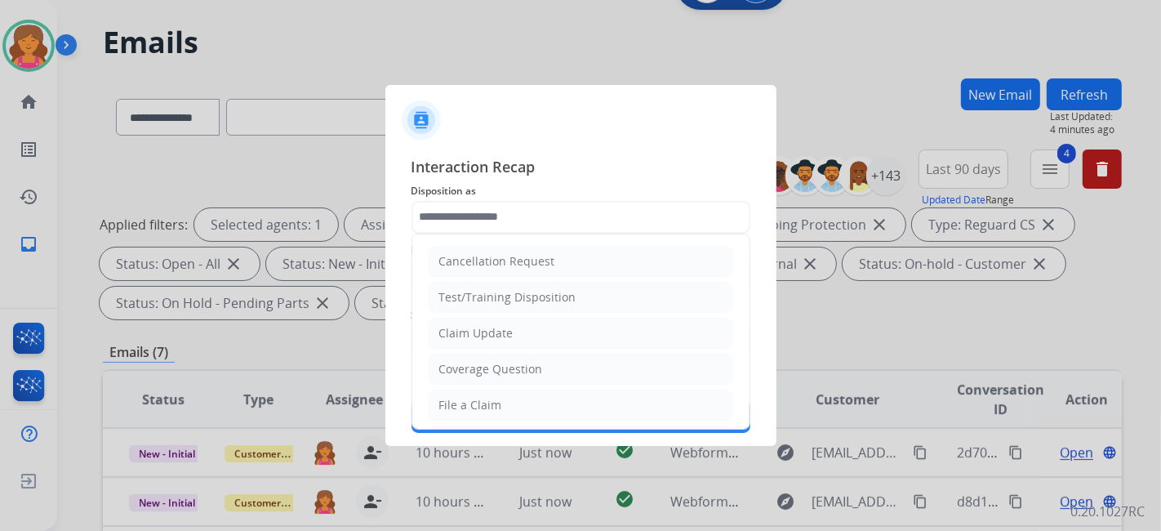
click at [474, 218] on input "text" at bounding box center [581, 217] width 339 height 33
click at [457, 325] on div "Claim Update" at bounding box center [476, 333] width 74 height 16
type input "**********"
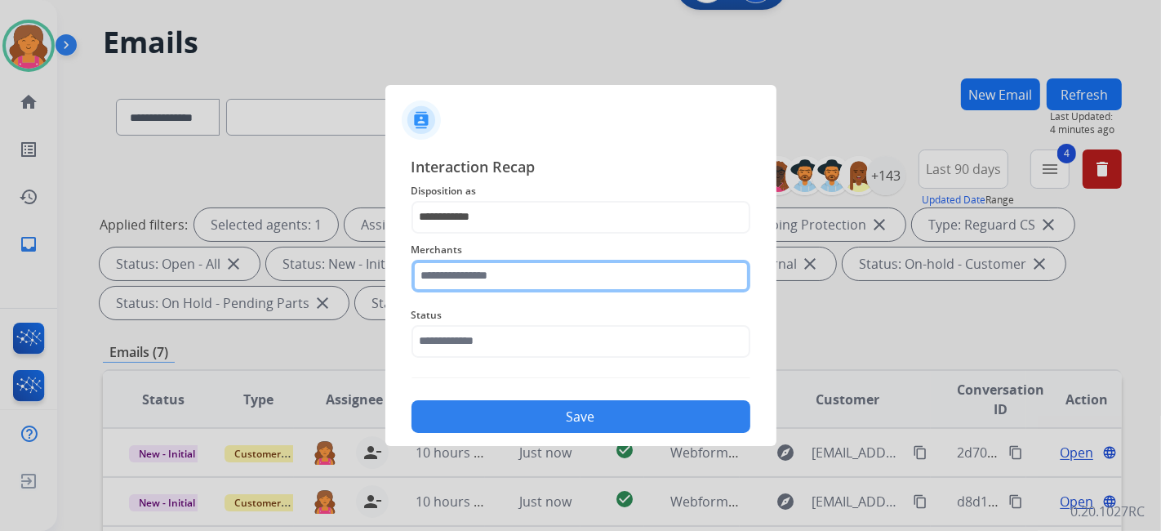
click at [466, 283] on input "text" at bounding box center [581, 276] width 339 height 33
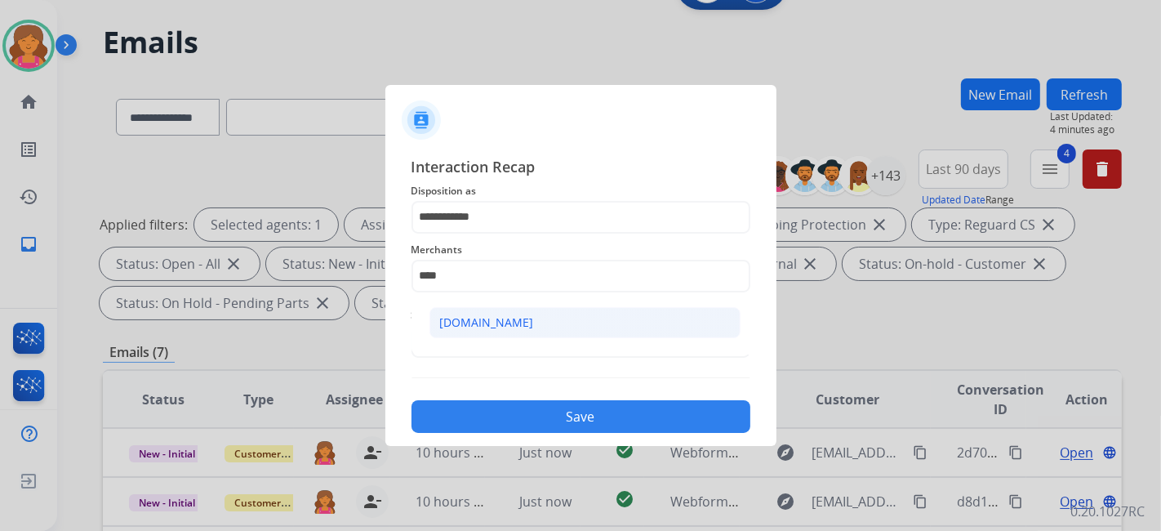
click at [460, 316] on div "[DOMAIN_NAME]" at bounding box center [487, 322] width 94 height 16
type input "**********"
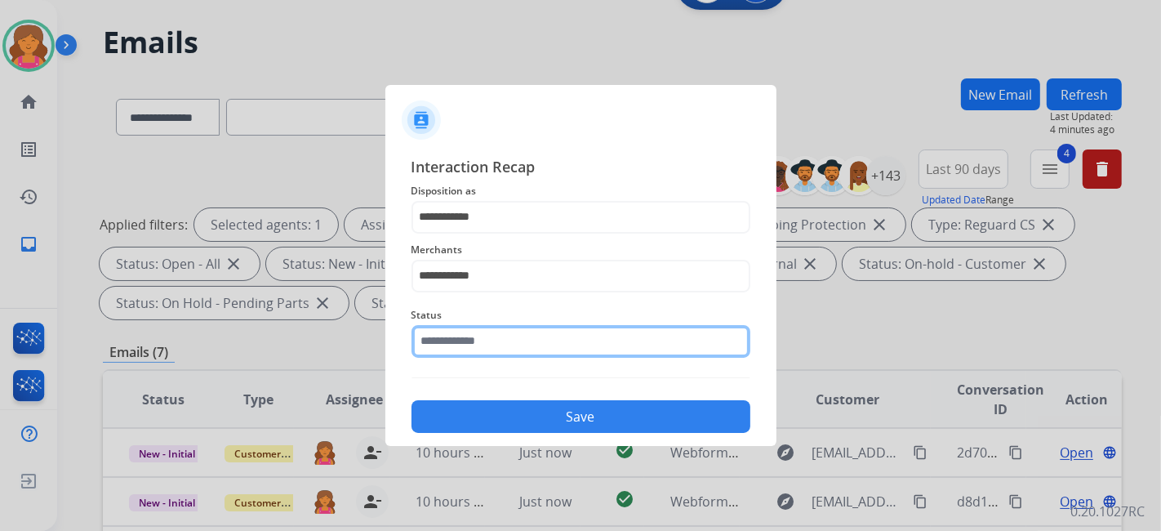
click at [466, 337] on input "text" at bounding box center [581, 341] width 339 height 33
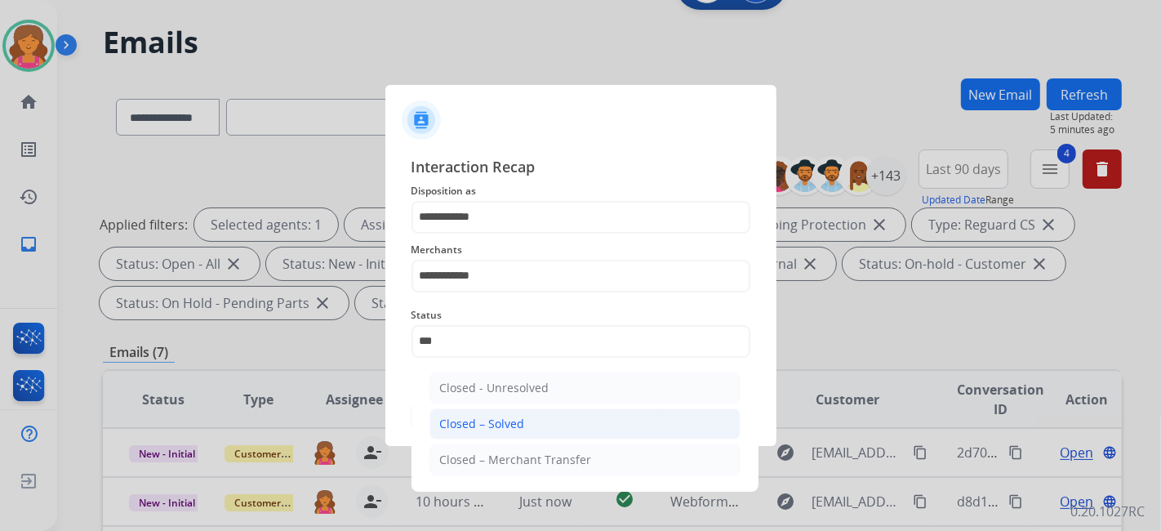
click at [501, 426] on div "Closed – Solved" at bounding box center [482, 424] width 85 height 16
type input "**********"
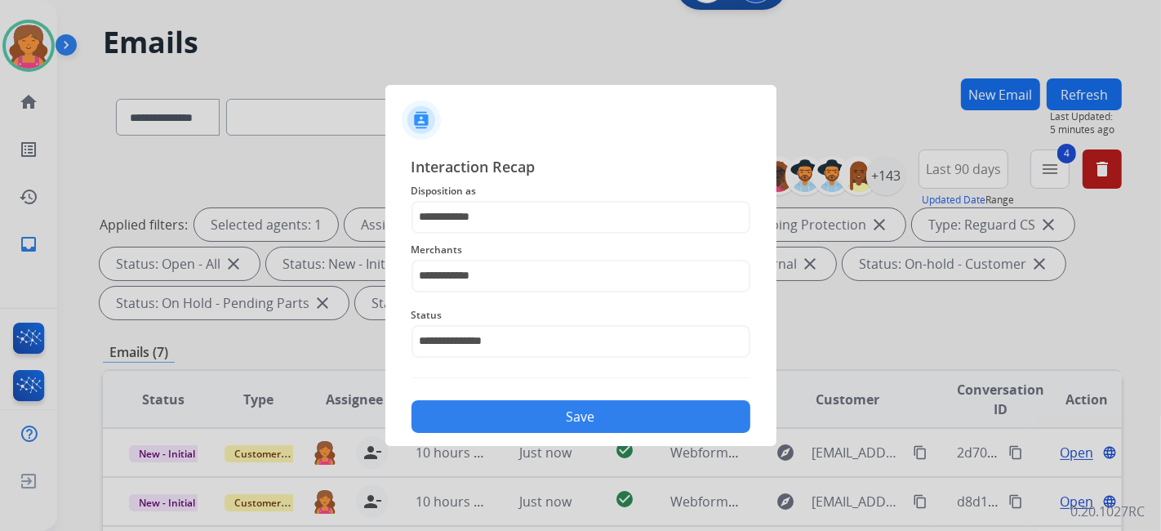
click at [501, 426] on button "Save" at bounding box center [581, 416] width 339 height 33
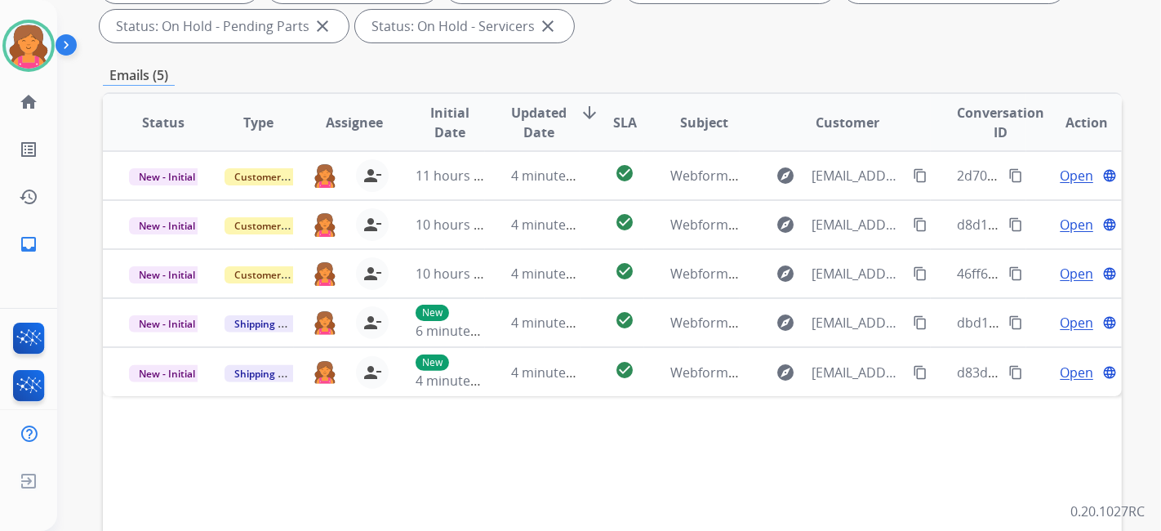
scroll to position [243, 0]
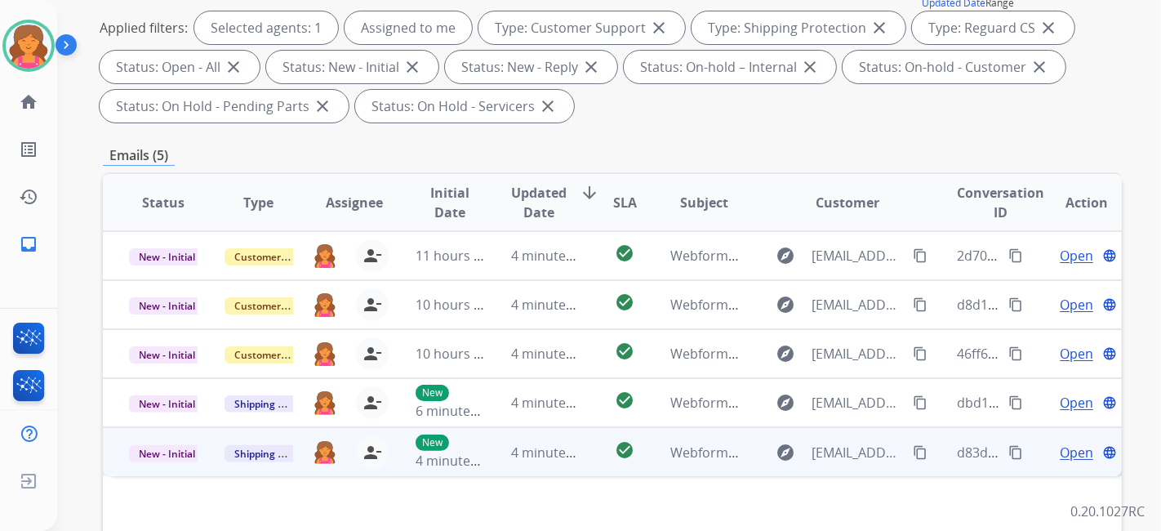
click at [1063, 456] on span "Open" at bounding box center [1076, 453] width 33 height 20
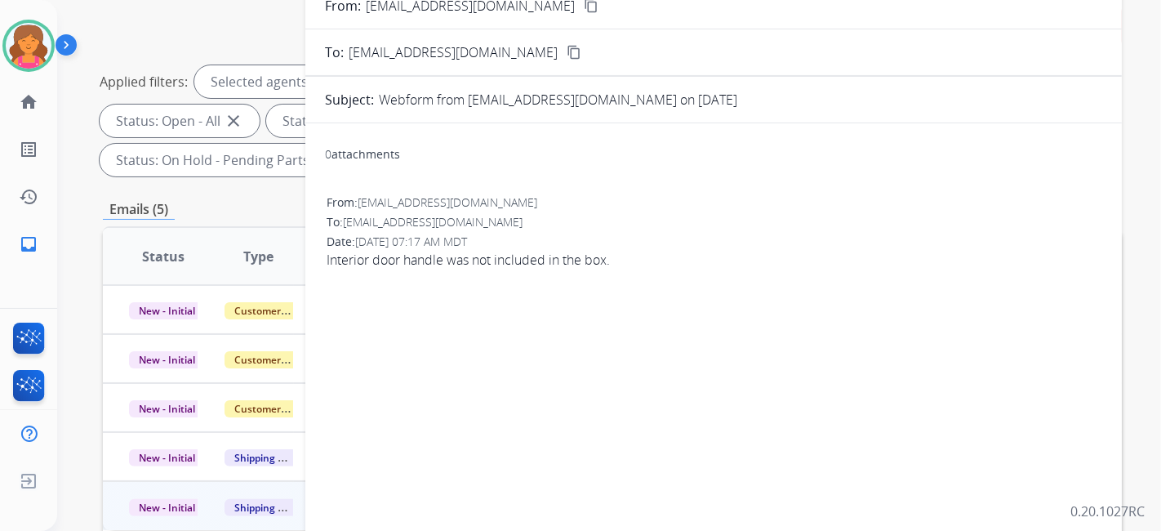
scroll to position [152, 0]
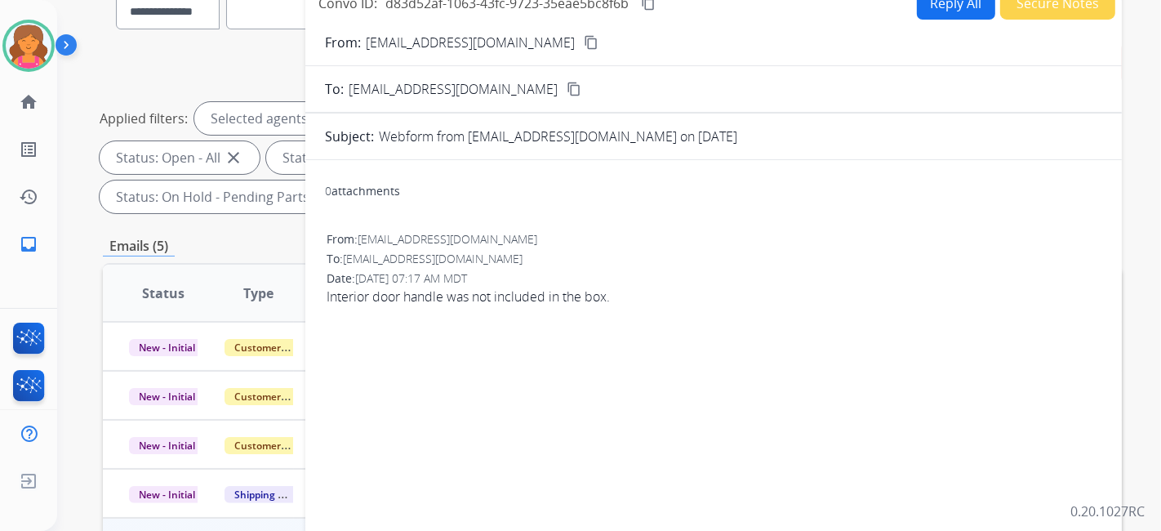
click at [582, 33] on button "content_copy" at bounding box center [592, 43] width 20 height 20
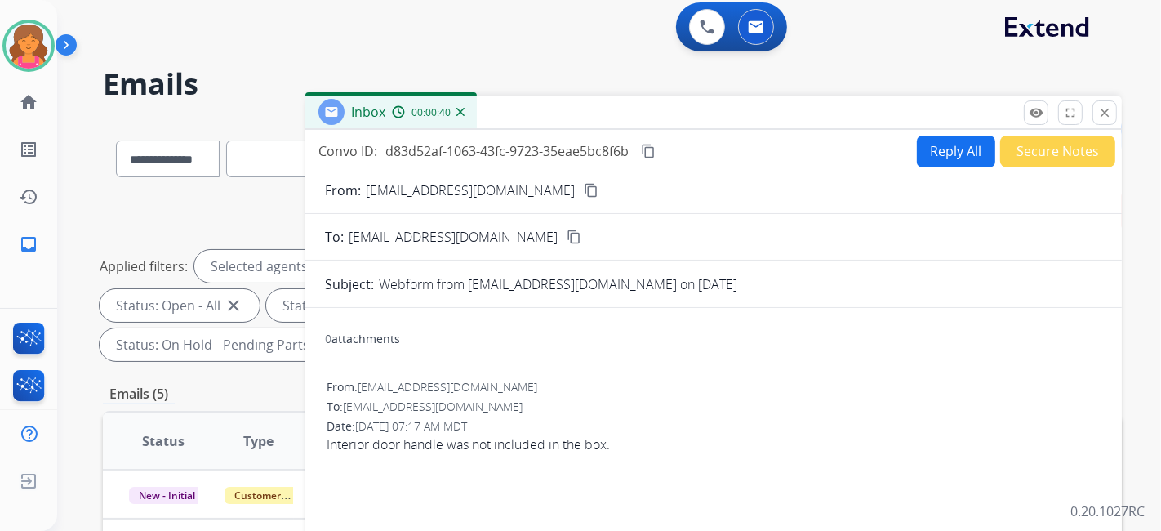
scroll to position [0, 0]
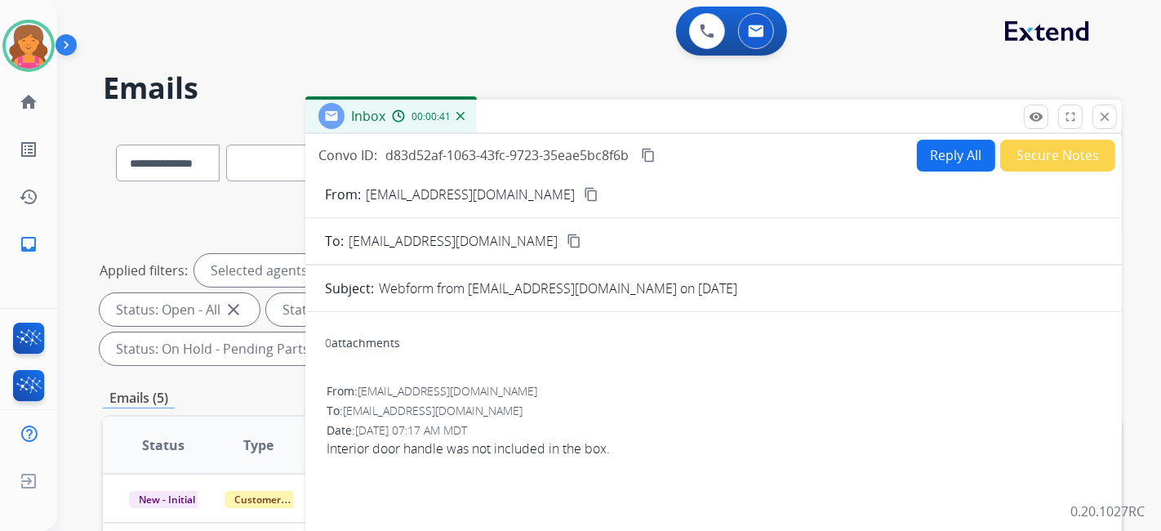
click at [952, 147] on button "Reply All" at bounding box center [956, 156] width 78 height 32
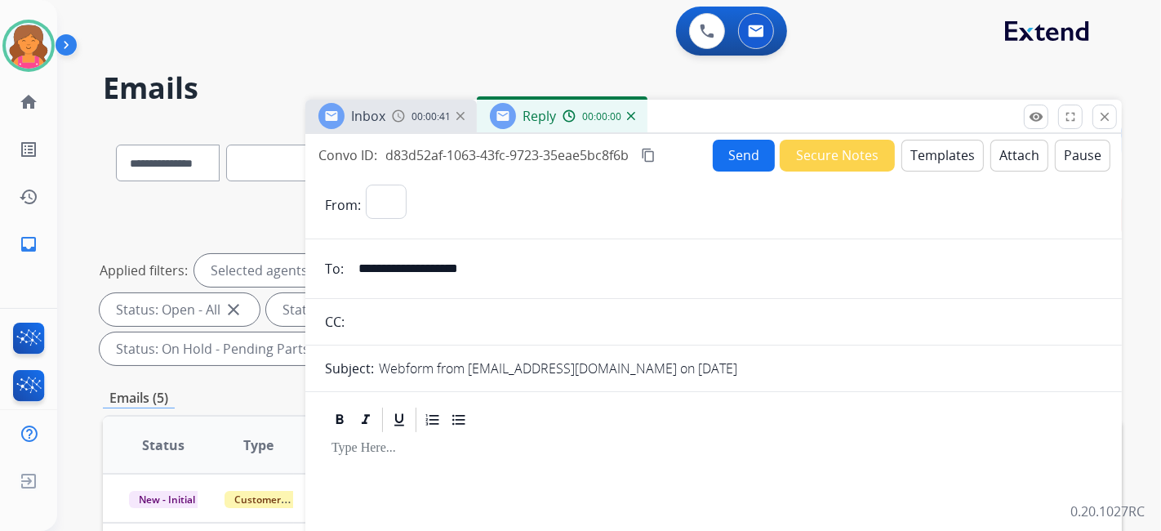
select select "**********"
click at [952, 147] on button "Templates" at bounding box center [943, 156] width 82 height 32
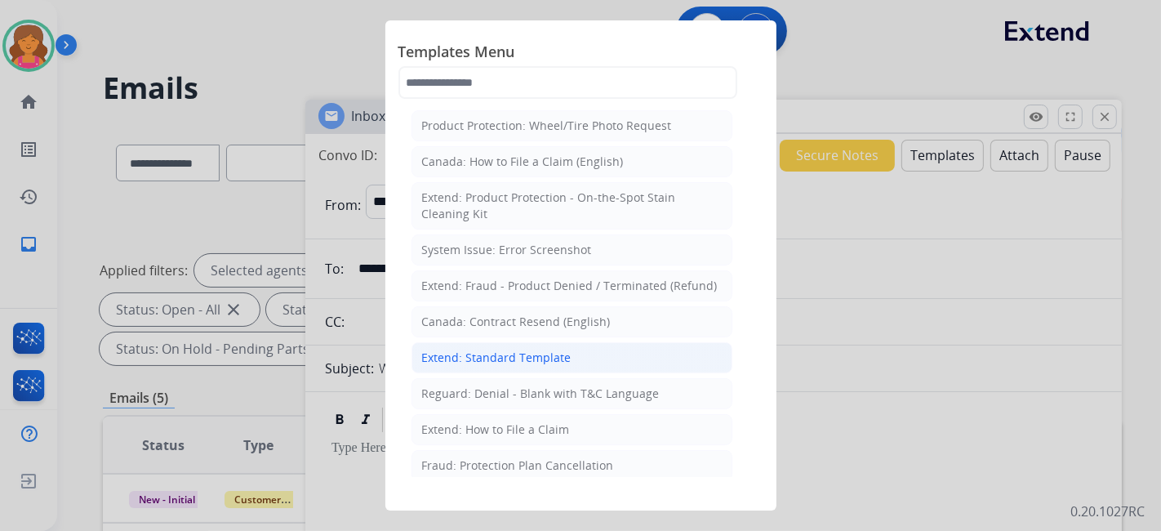
click at [602, 349] on li "Extend: Standard Template" at bounding box center [572, 357] width 321 height 31
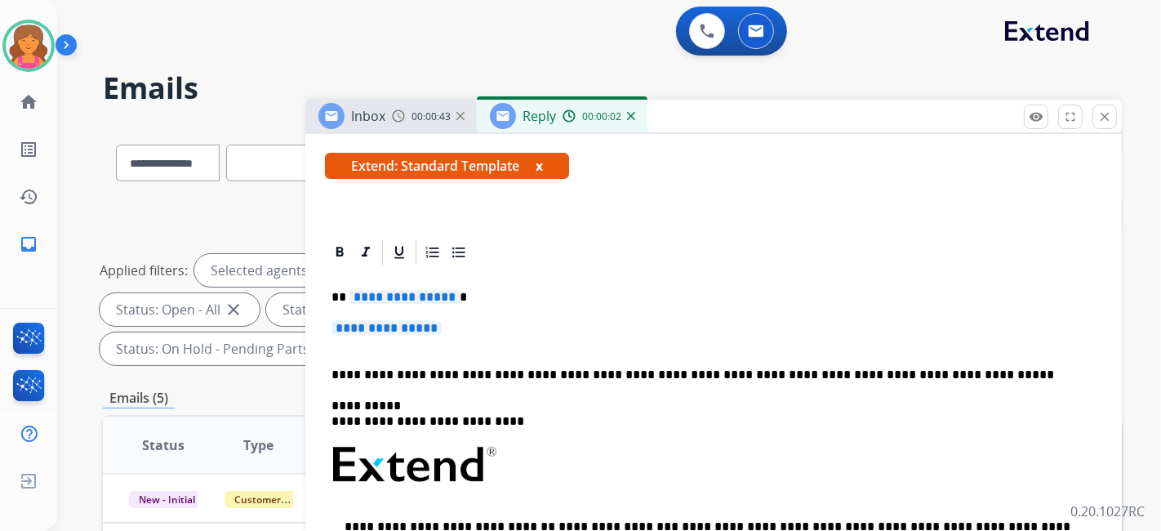
scroll to position [327, 0]
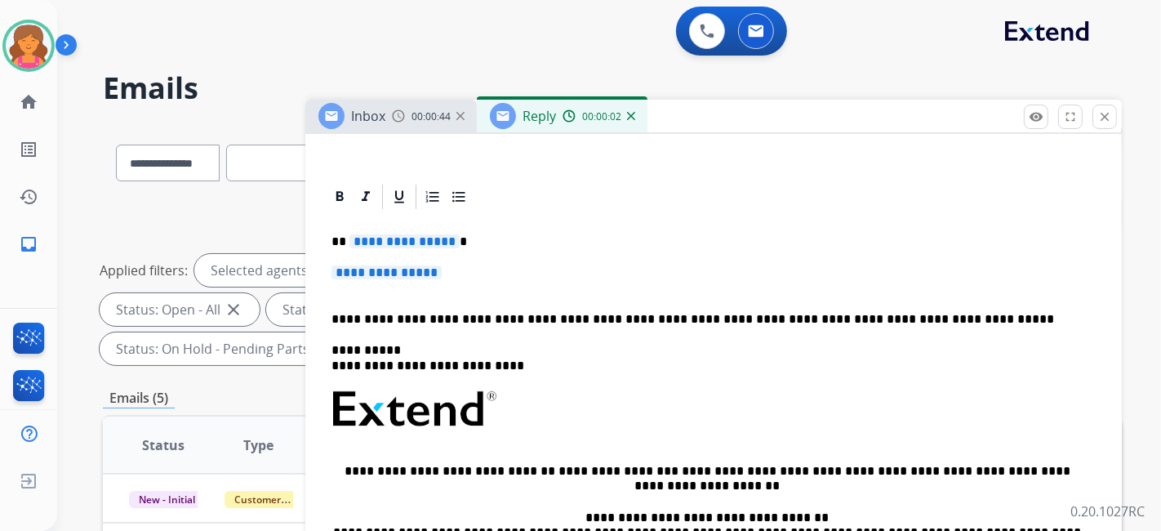
click at [439, 239] on span "**********" at bounding box center [405, 241] width 110 height 14
click at [363, 274] on span "**********" at bounding box center [387, 272] width 110 height 14
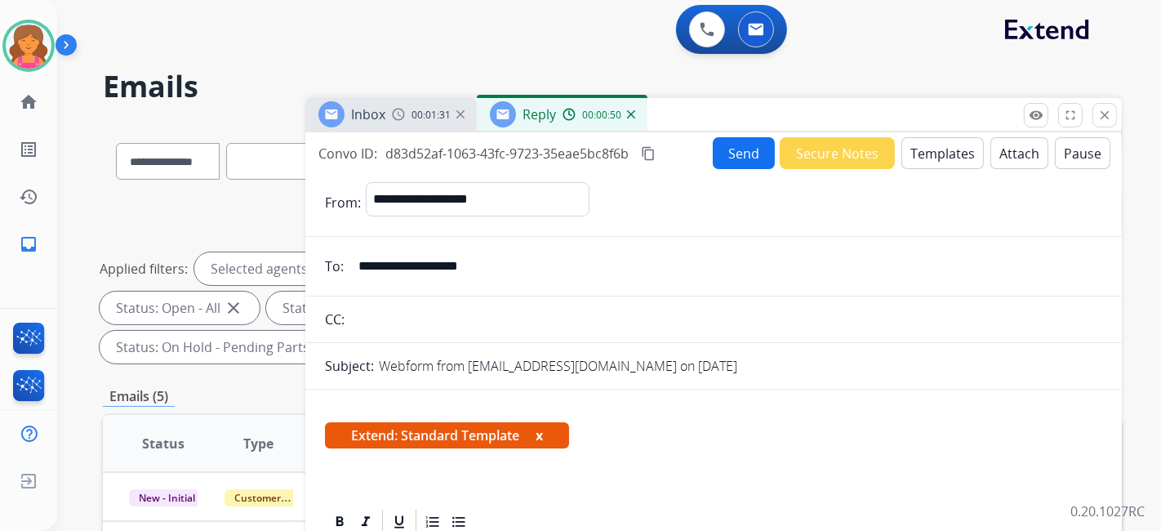
scroll to position [0, 0]
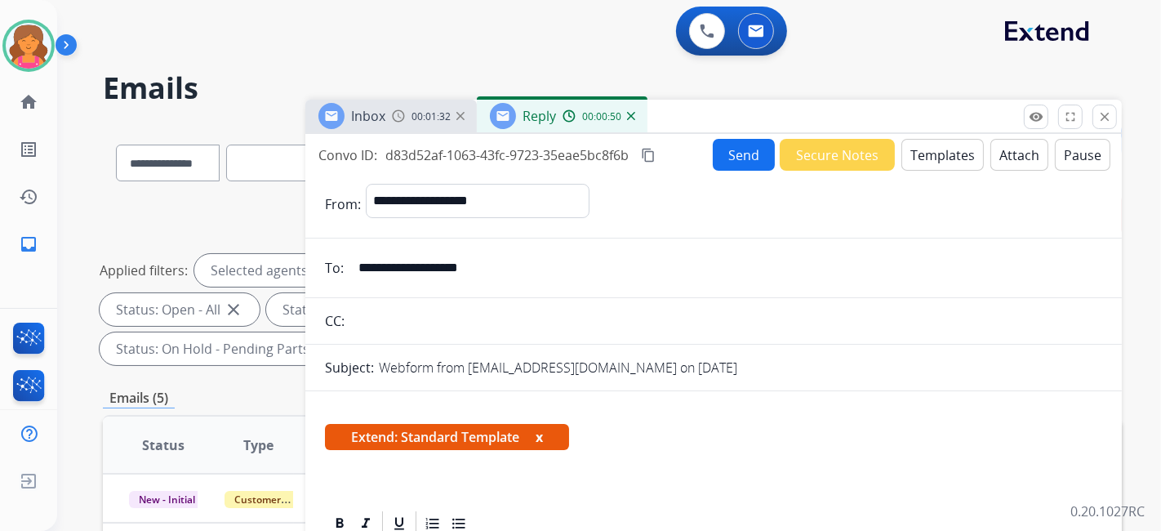
click at [650, 157] on mat-icon "content_copy" at bounding box center [648, 155] width 15 height 15
click at [728, 155] on button "Send" at bounding box center [744, 155] width 62 height 32
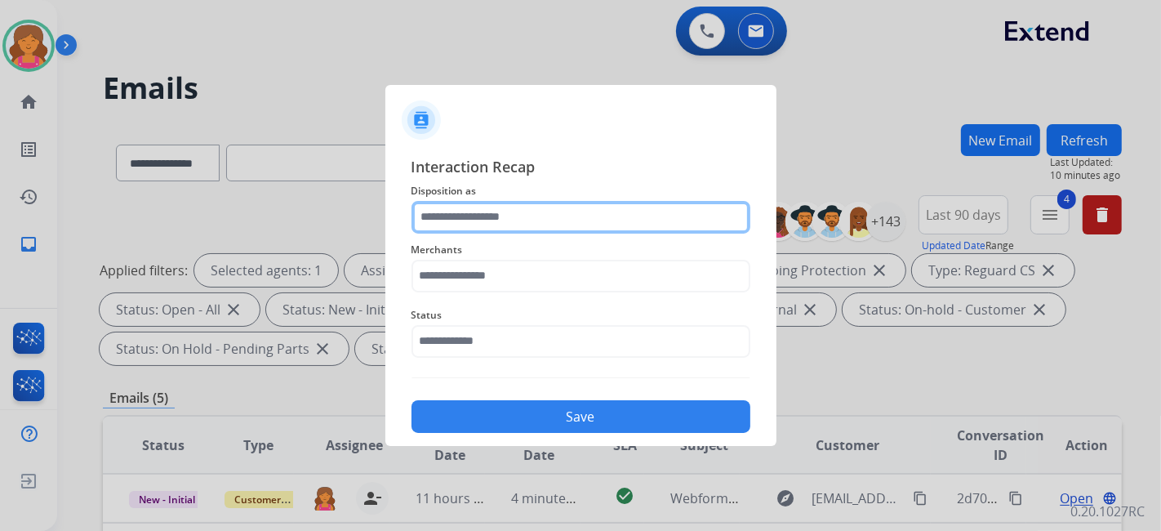
click at [583, 204] on input "text" at bounding box center [581, 217] width 339 height 33
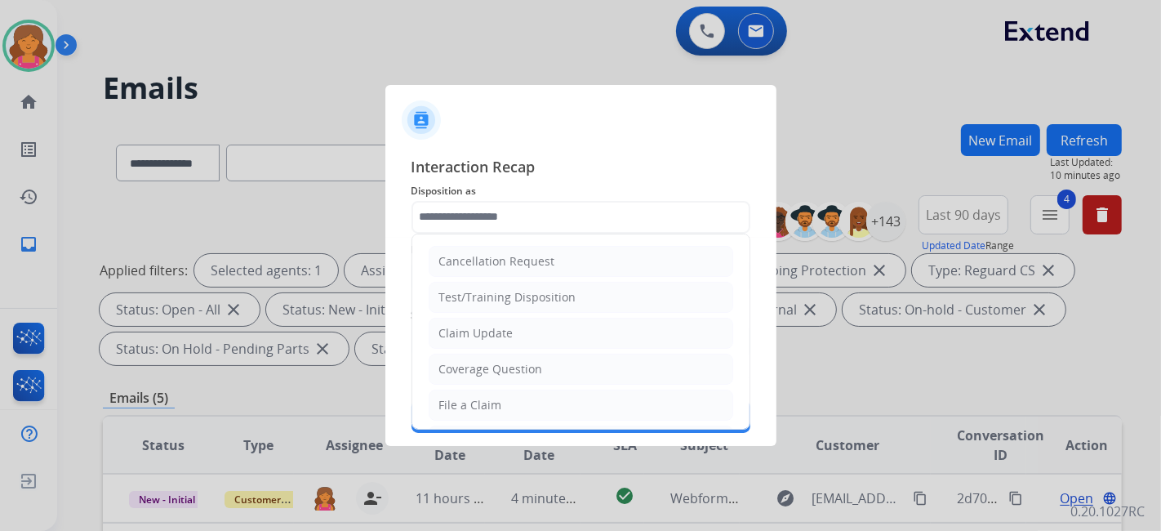
click at [485, 400] on div "File a Claim" at bounding box center [470, 405] width 63 height 16
type input "**********"
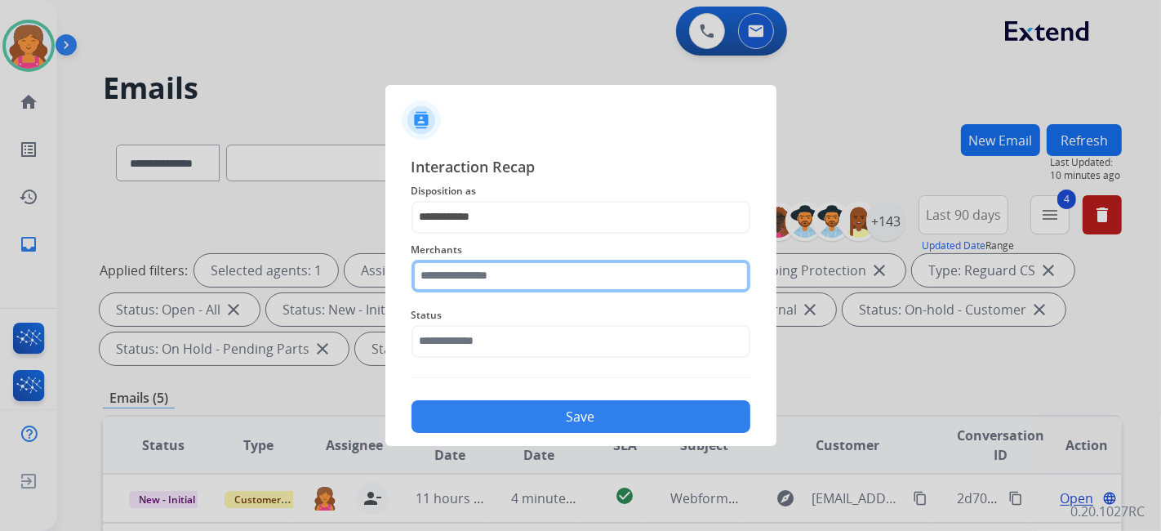
click at [480, 279] on input "text" at bounding box center [581, 276] width 339 height 33
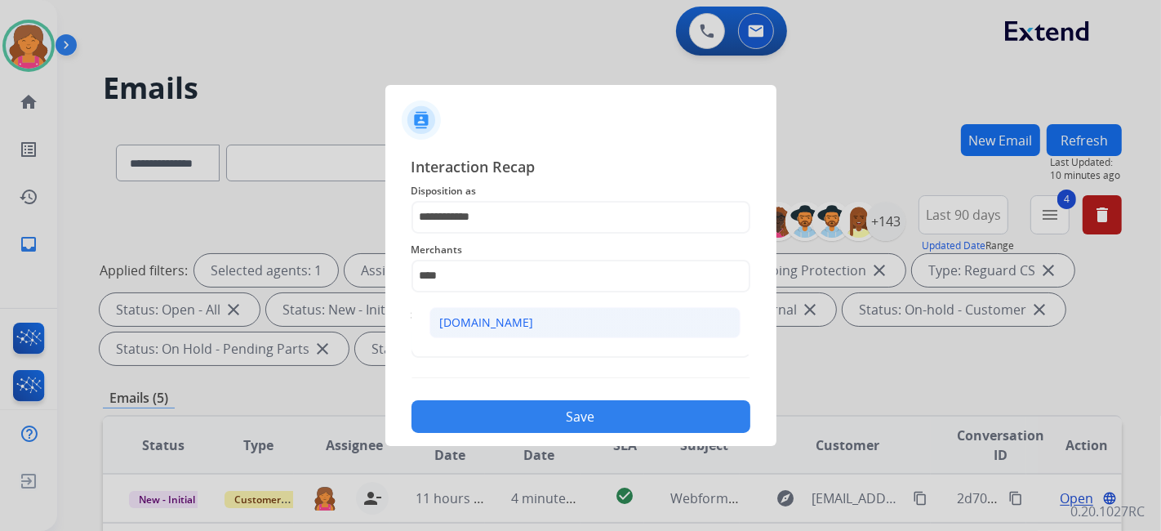
click at [483, 325] on div "[DOMAIN_NAME]" at bounding box center [487, 322] width 94 height 16
type input "**********"
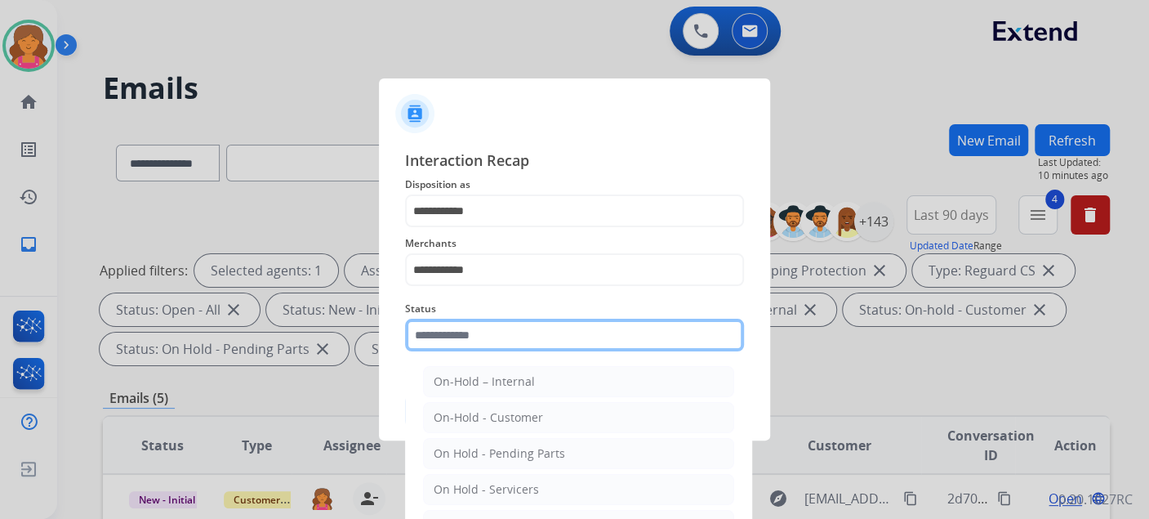
click at [483, 332] on input "text" at bounding box center [574, 335] width 339 height 33
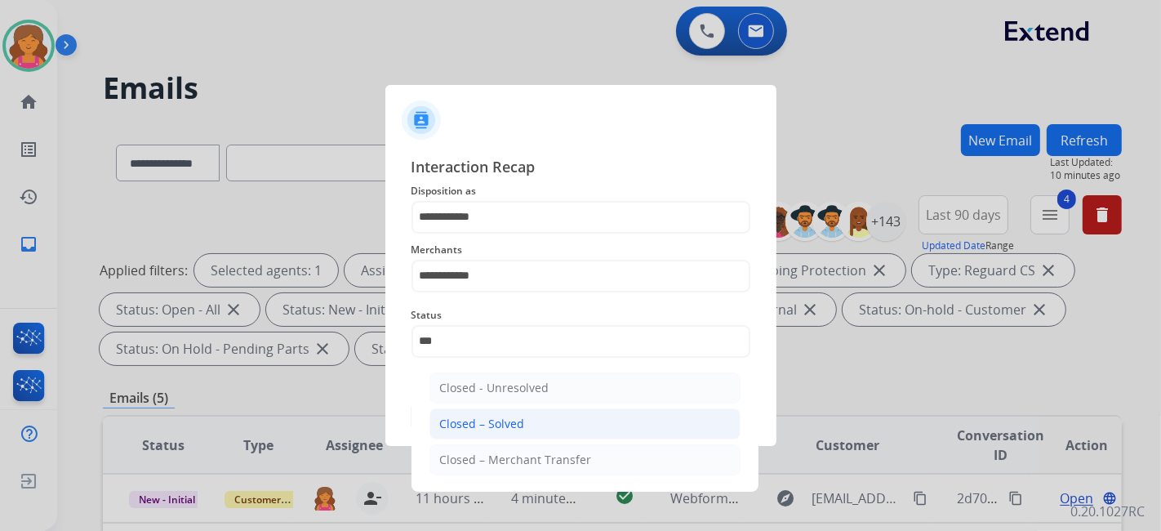
click at [478, 424] on div "Closed – Solved" at bounding box center [482, 424] width 85 height 16
type input "**********"
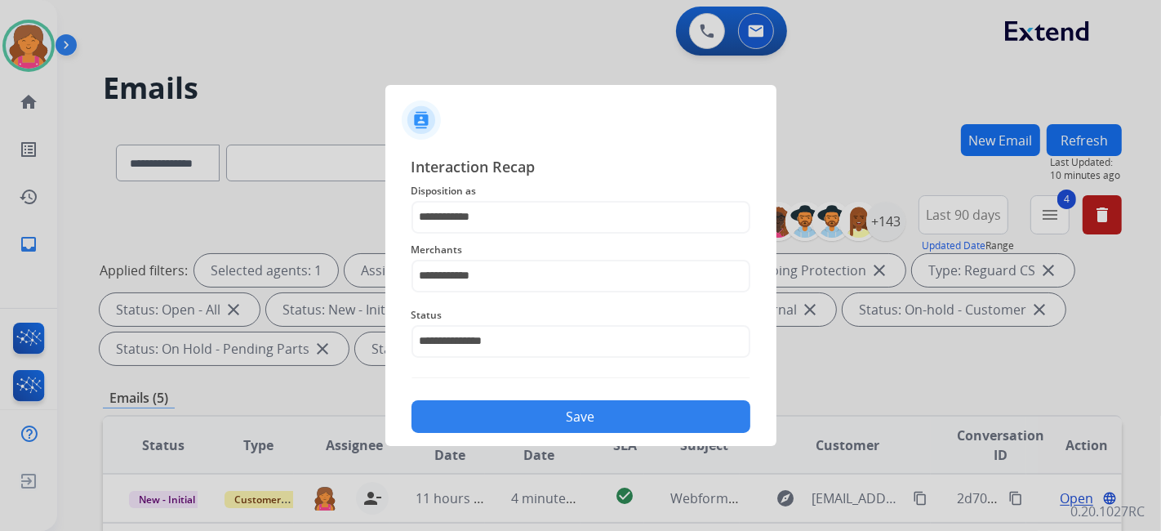
click at [478, 424] on button "Save" at bounding box center [581, 416] width 339 height 33
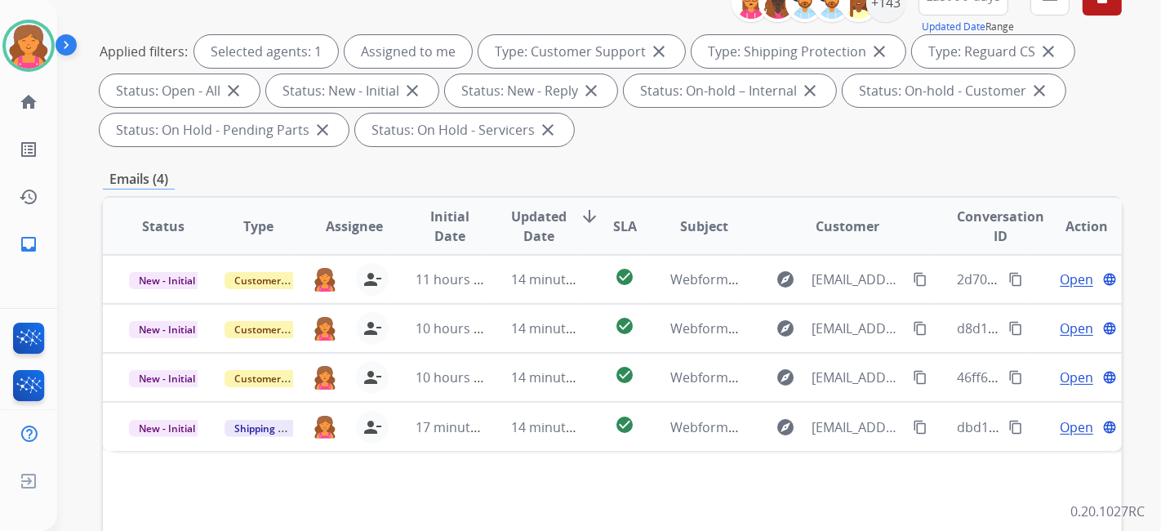
scroll to position [363, 0]
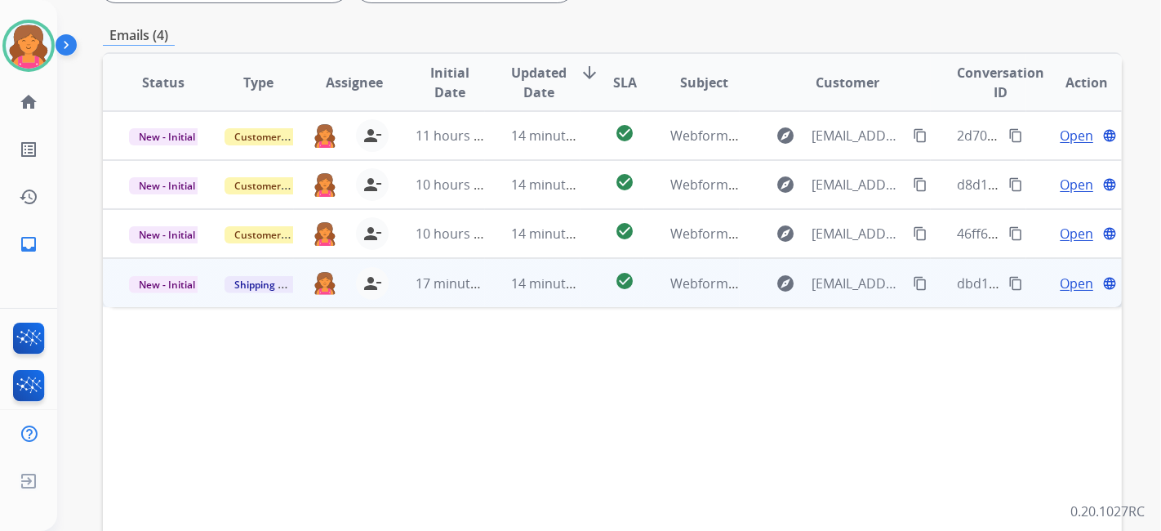
click at [1060, 285] on span "Open" at bounding box center [1076, 284] width 33 height 20
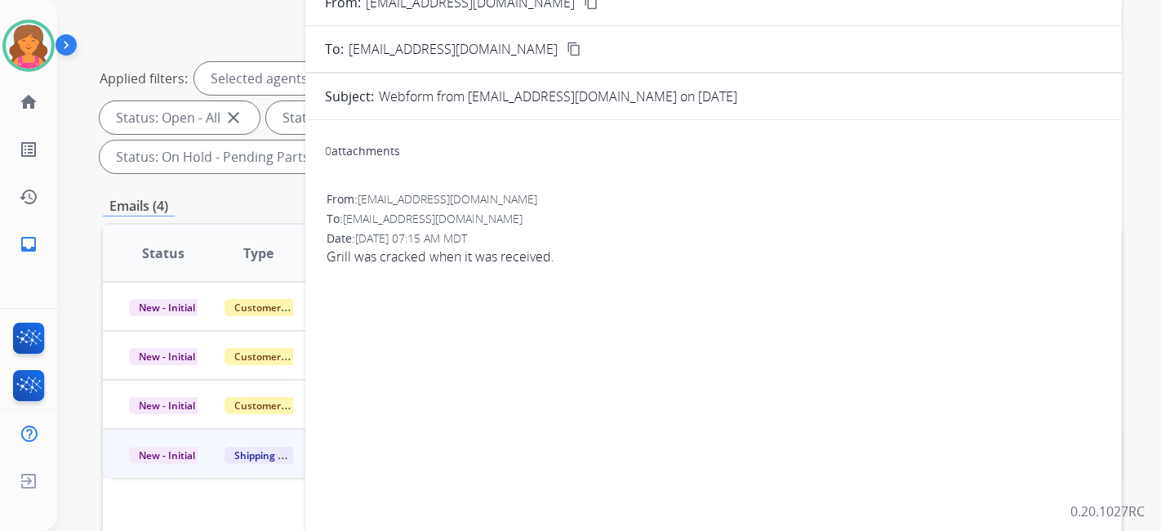
scroll to position [181, 0]
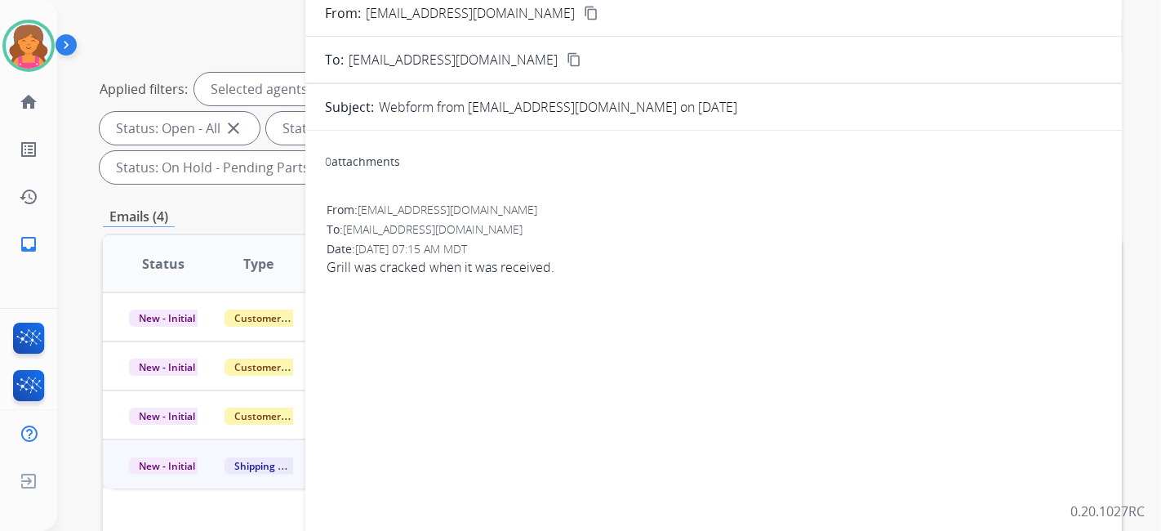
click at [582, 20] on button "content_copy" at bounding box center [592, 13] width 20 height 20
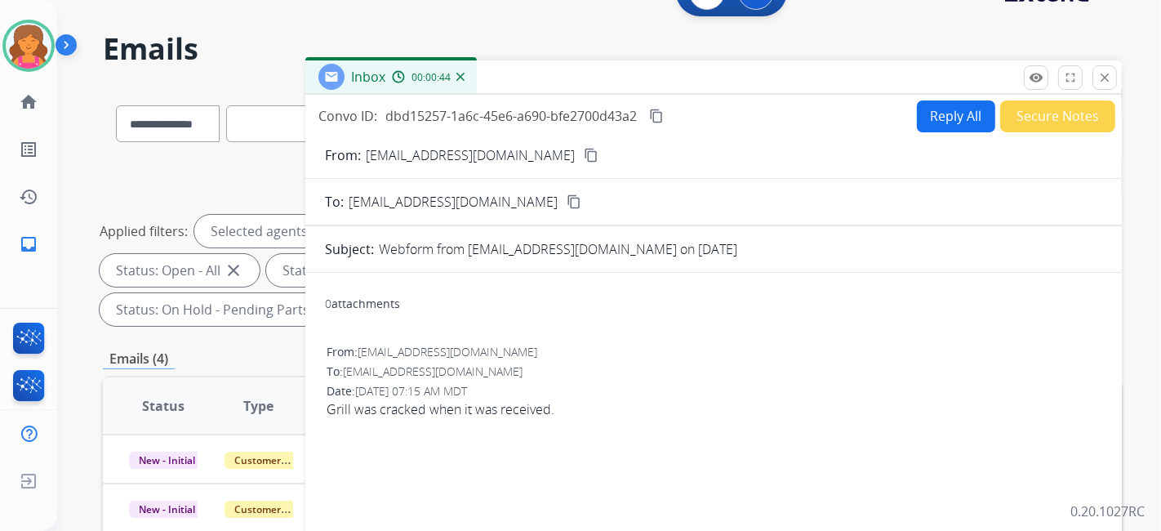
scroll to position [0, 0]
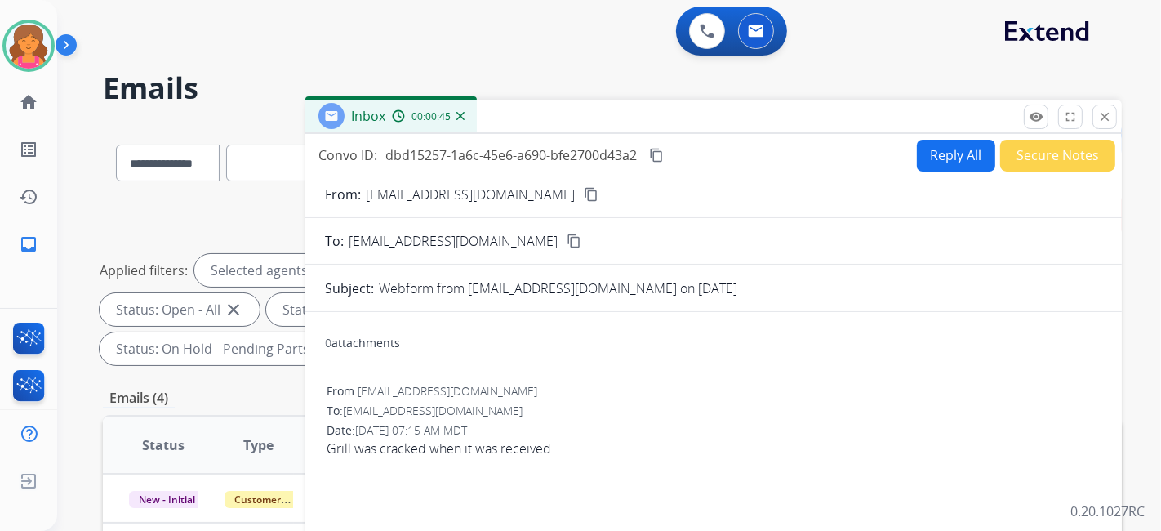
click at [937, 154] on button "Reply All" at bounding box center [956, 156] width 78 height 32
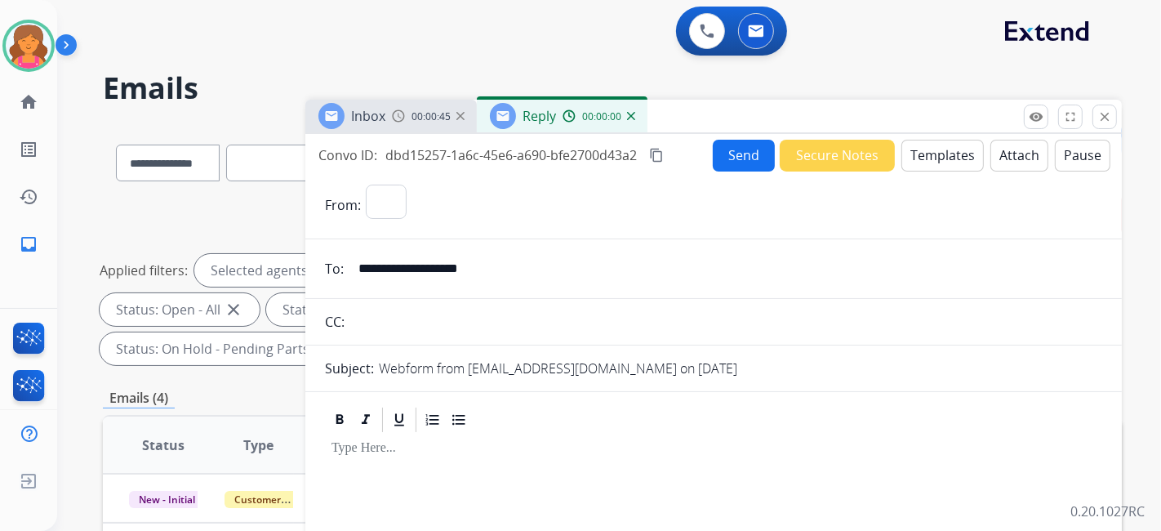
select select "**********"
click at [933, 167] on button "Templates" at bounding box center [943, 156] width 82 height 32
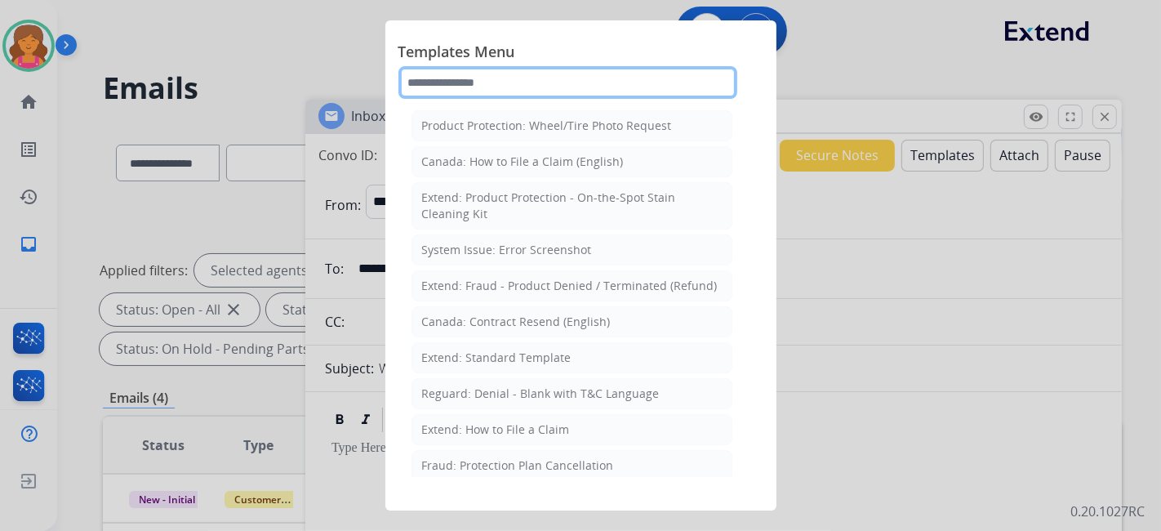
click at [443, 82] on input "text" at bounding box center [568, 82] width 339 height 33
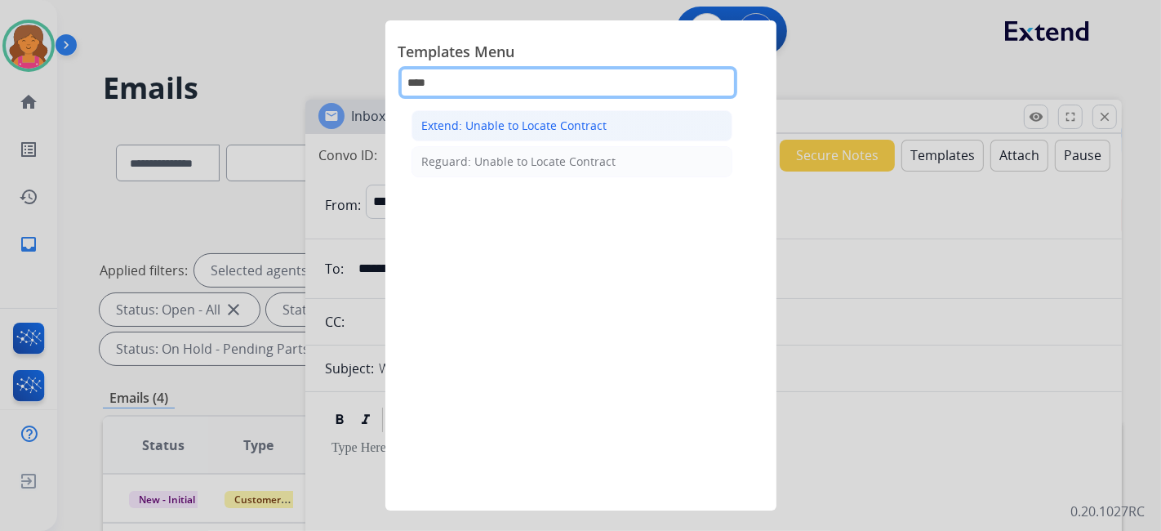
type input "****"
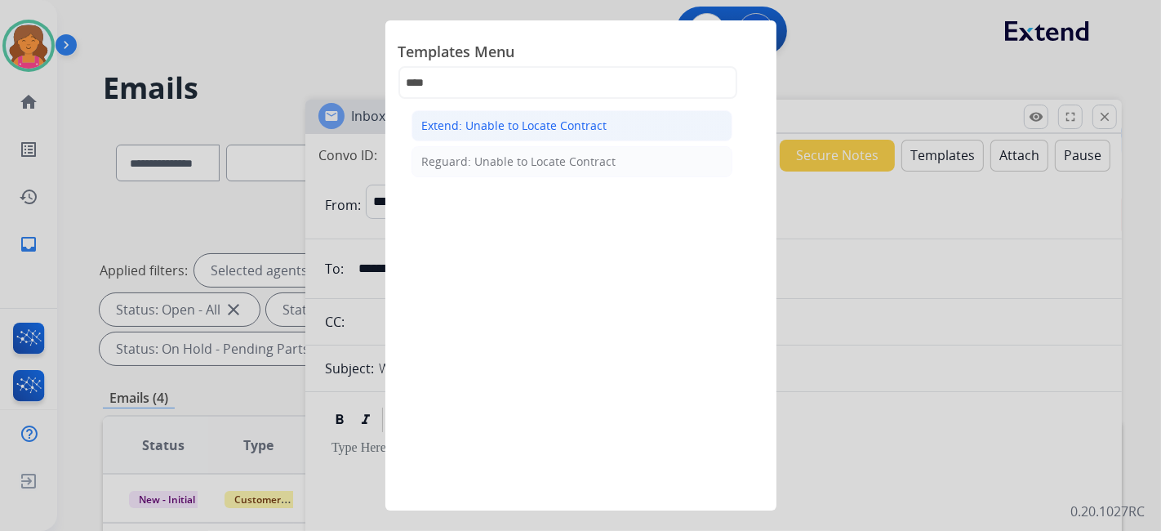
click at [491, 118] on div "Extend: Unable to Locate Contract" at bounding box center [514, 126] width 185 height 16
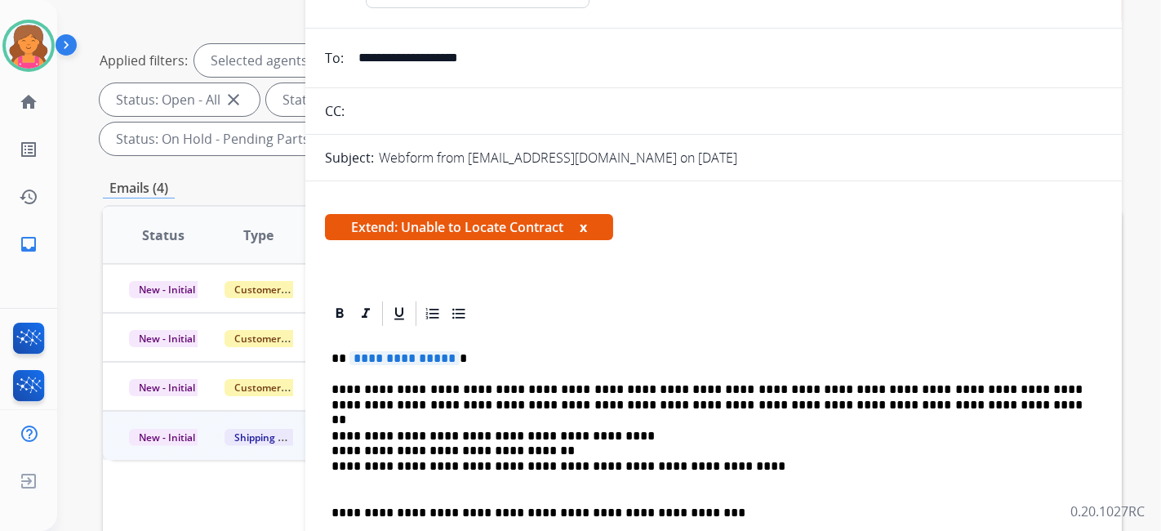
scroll to position [363, 0]
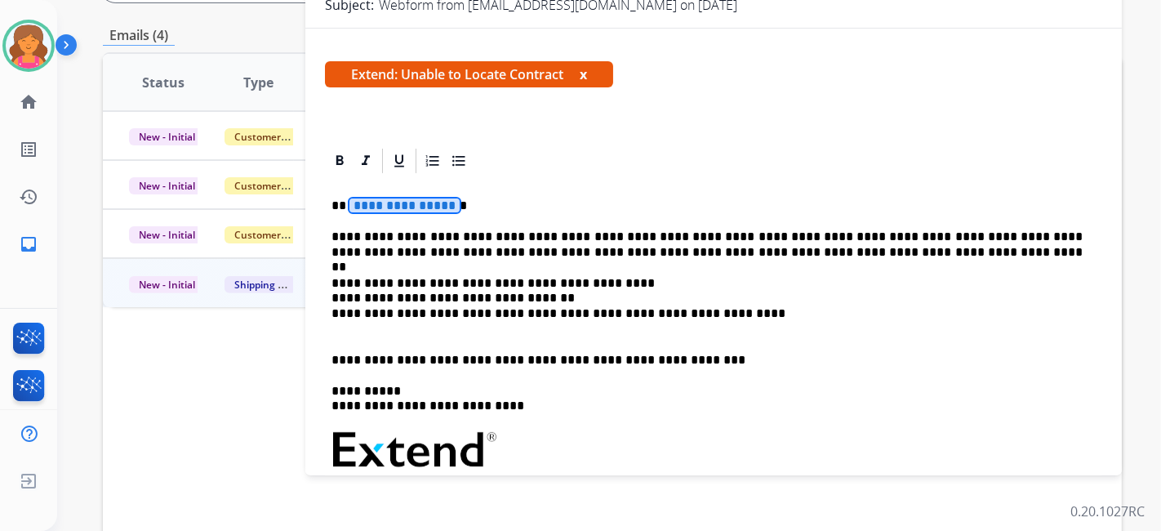
click at [380, 198] on span "**********" at bounding box center [405, 205] width 110 height 14
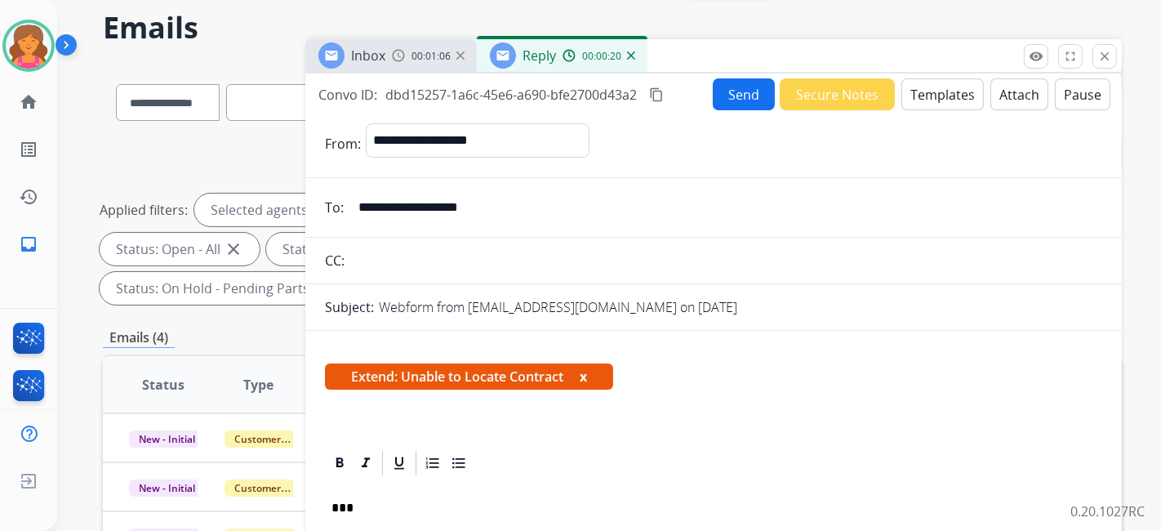
scroll to position [0, 0]
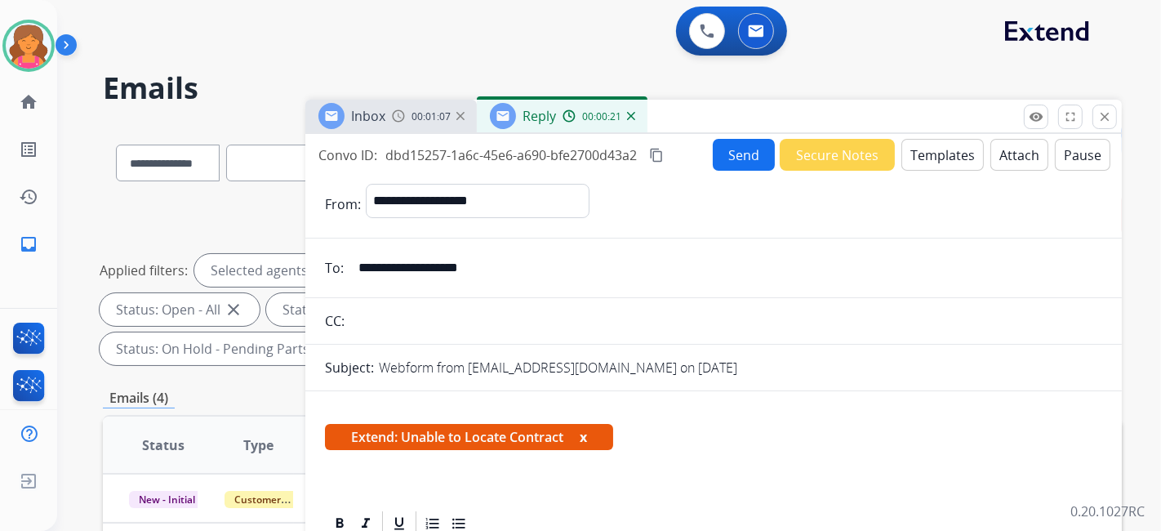
click at [742, 165] on button "Send" at bounding box center [744, 155] width 62 height 32
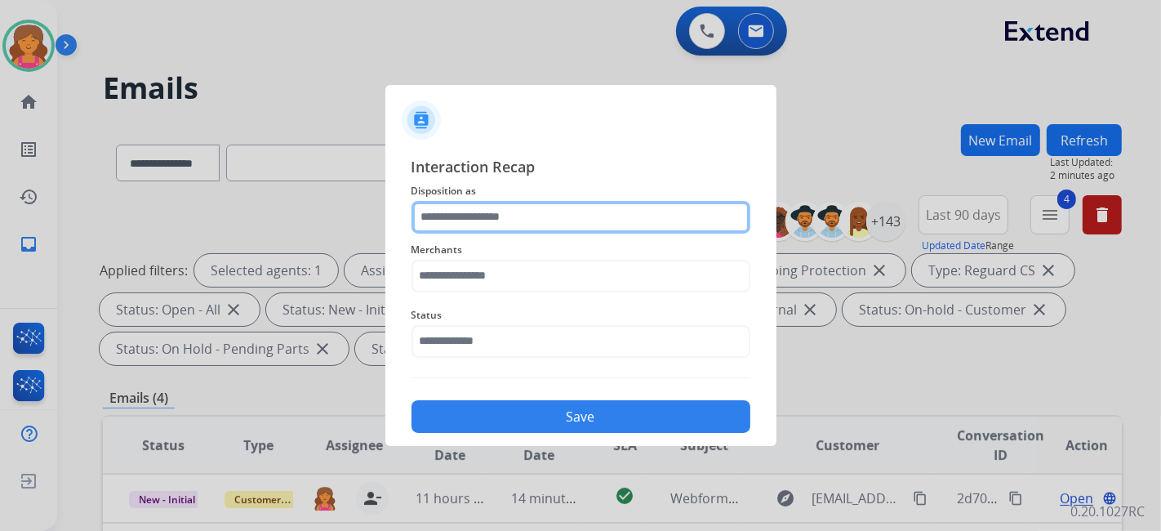
click at [448, 207] on input "text" at bounding box center [581, 217] width 339 height 33
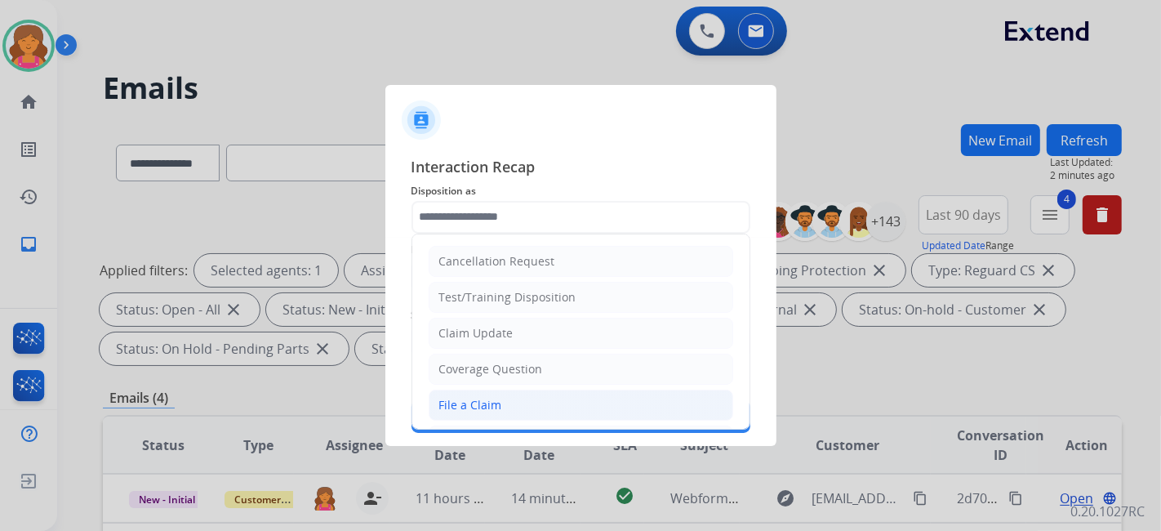
click at [466, 412] on li "File a Claim" at bounding box center [581, 405] width 305 height 31
type input "**********"
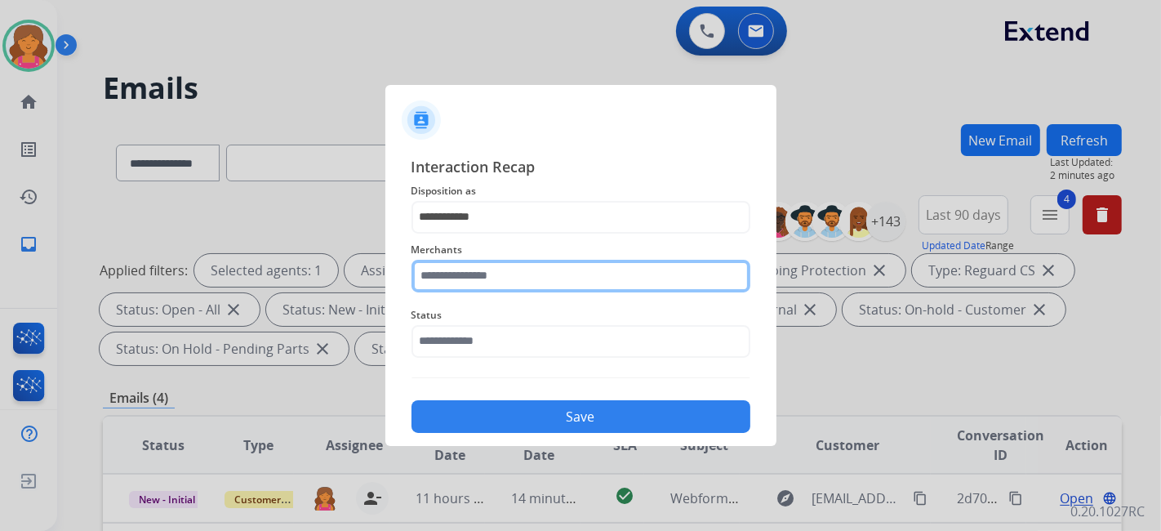
click at [493, 285] on input "text" at bounding box center [581, 276] width 339 height 33
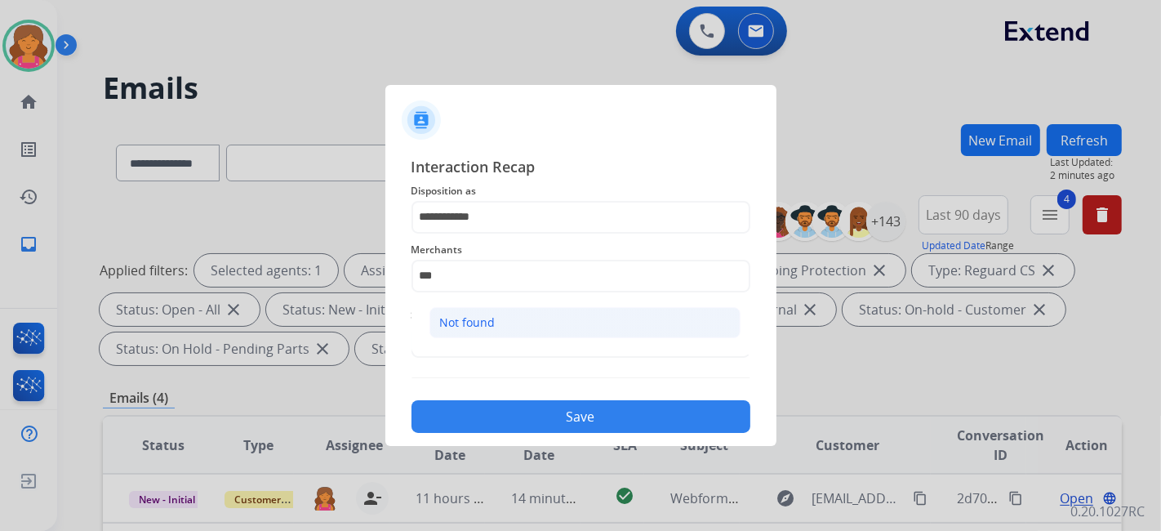
click at [485, 327] on div "Not found" at bounding box center [468, 322] width 56 height 16
type input "*********"
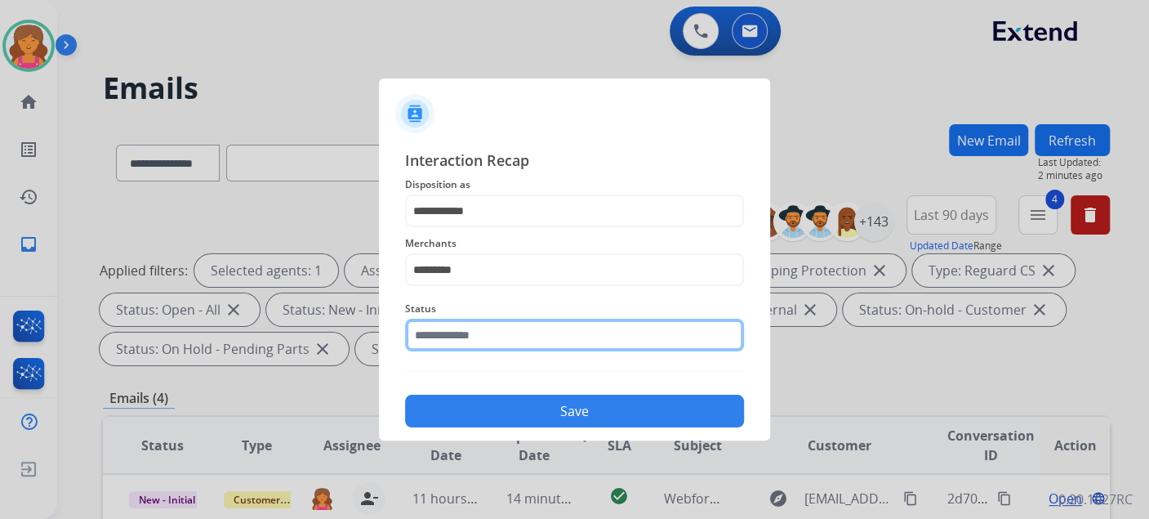
click at [485, 327] on input "text" at bounding box center [574, 335] width 339 height 33
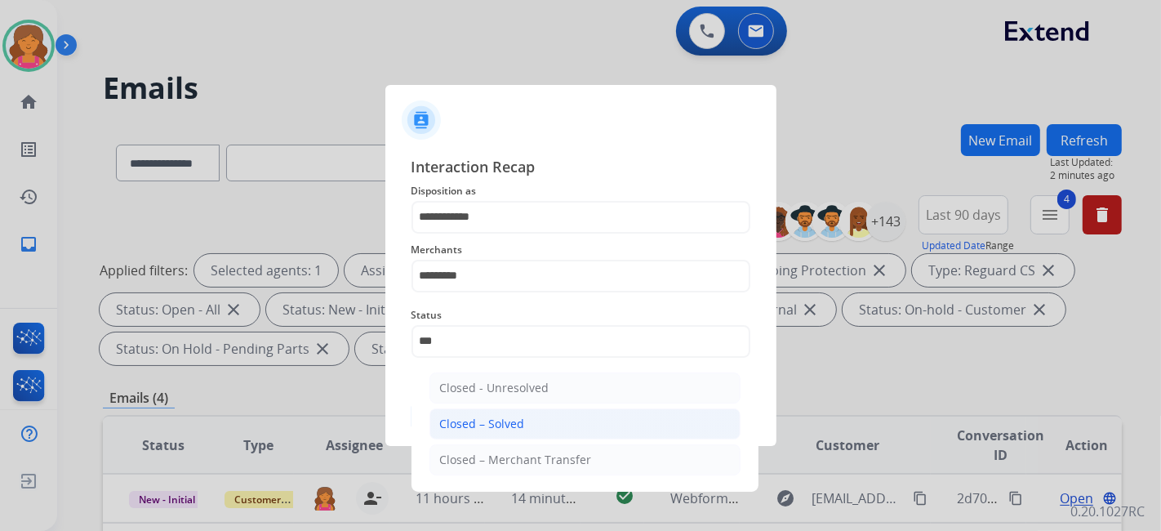
click at [475, 417] on div "Closed – Solved" at bounding box center [482, 424] width 85 height 16
type input "**********"
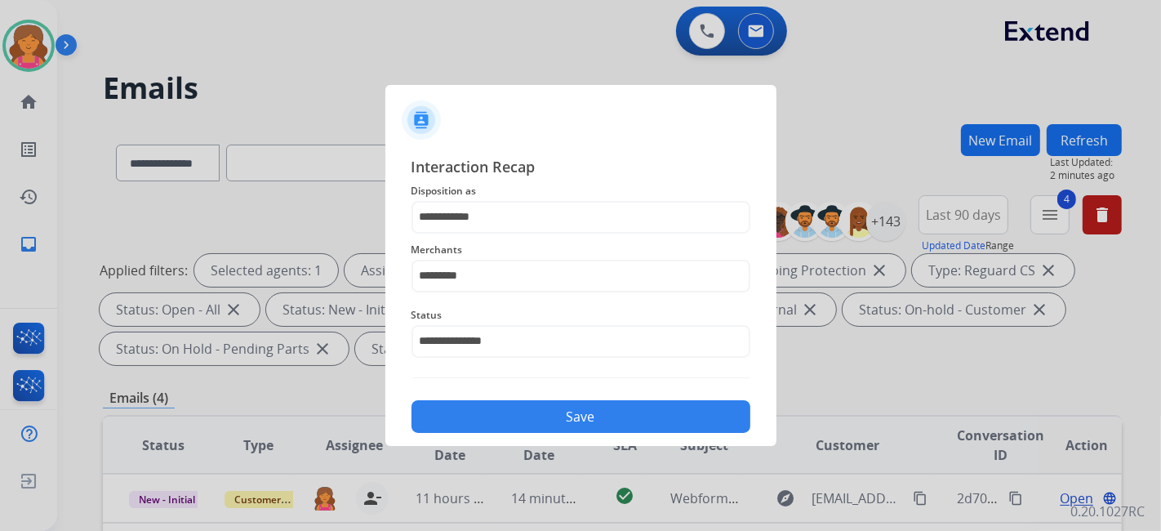
click at [480, 417] on button "Save" at bounding box center [581, 416] width 339 height 33
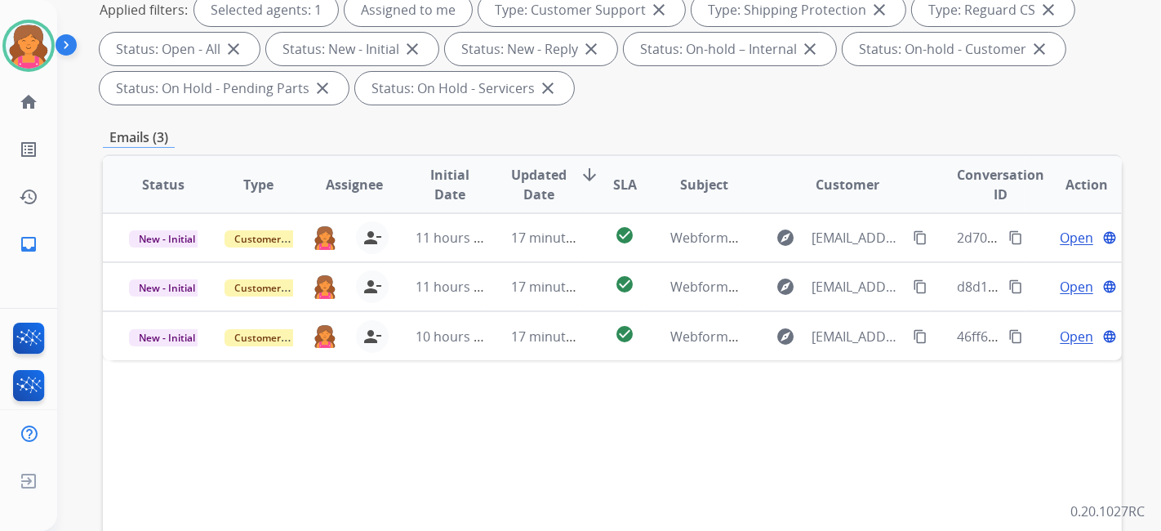
scroll to position [363, 0]
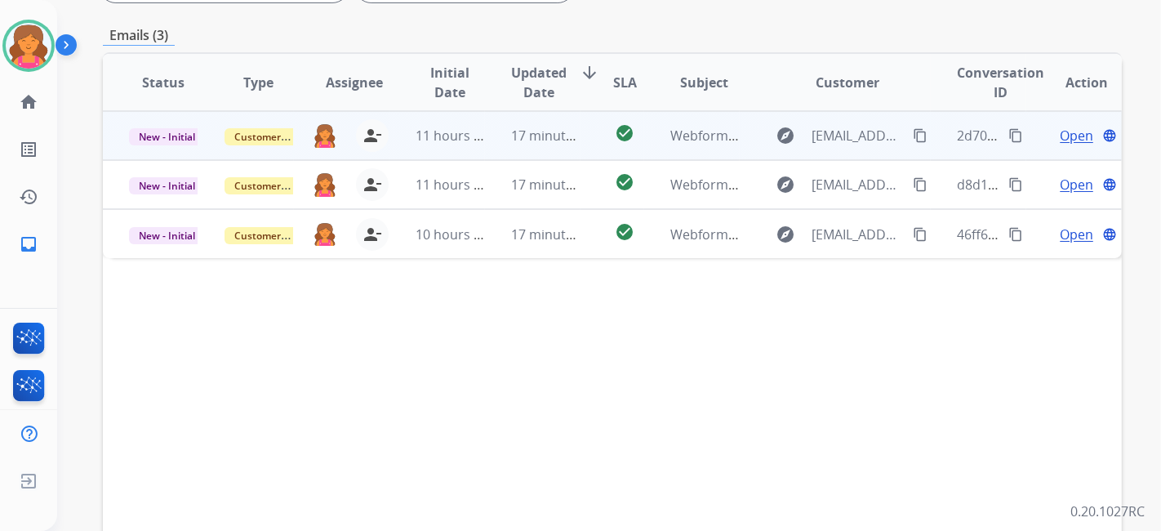
click at [1067, 136] on span "Open" at bounding box center [1076, 136] width 33 height 20
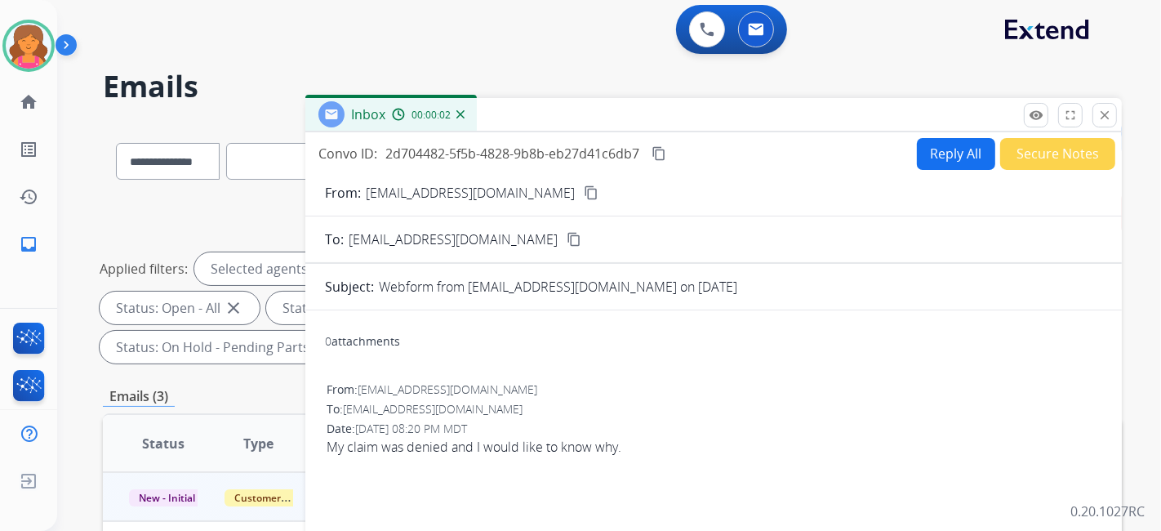
scroll to position [0, 0]
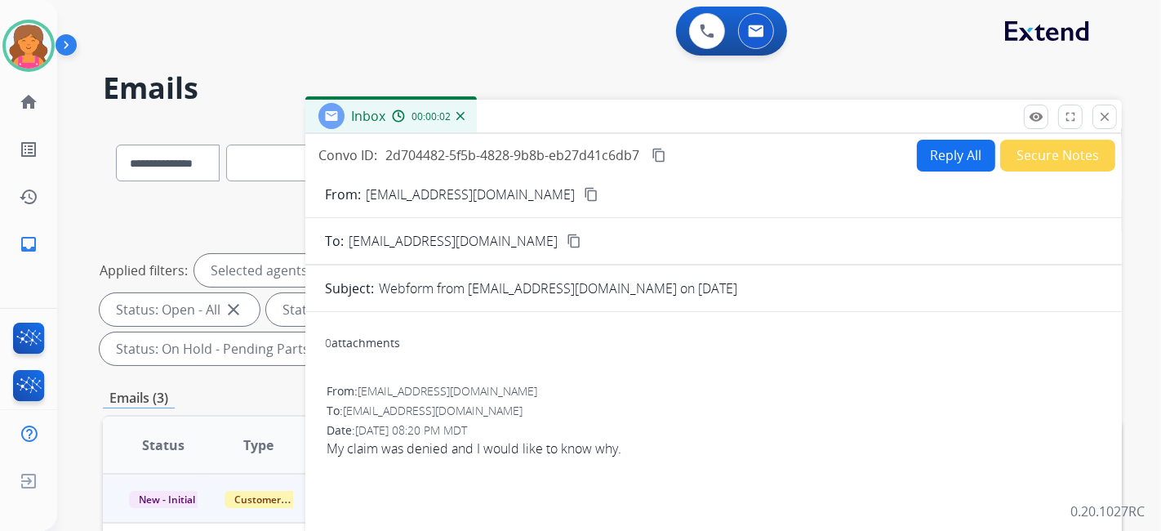
click at [584, 191] on mat-icon "content_copy" at bounding box center [591, 194] width 15 height 15
click at [947, 145] on button "Reply All" at bounding box center [956, 156] width 78 height 32
select select "**********"
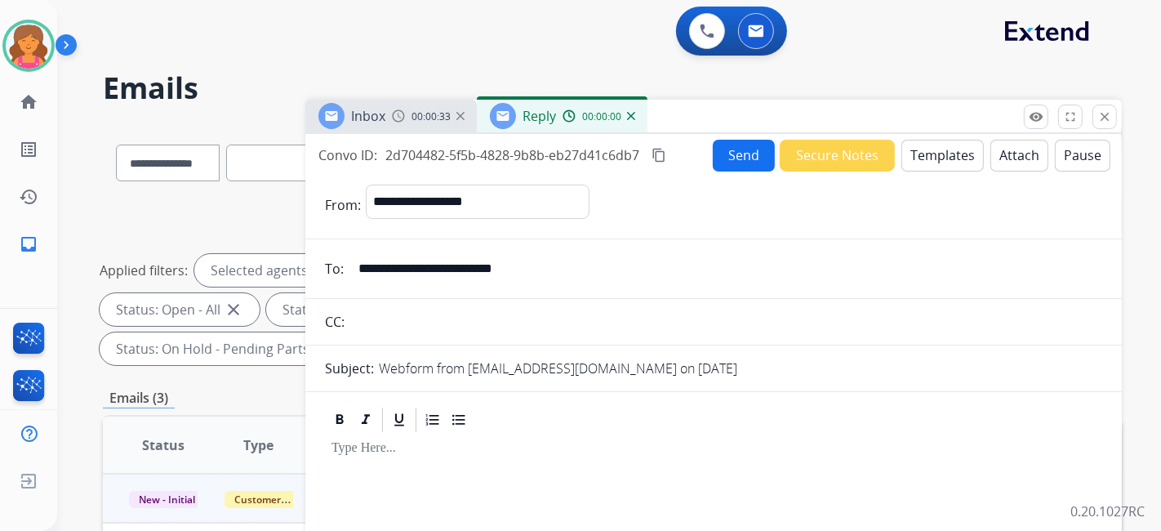
click at [948, 145] on button "Templates" at bounding box center [943, 156] width 82 height 32
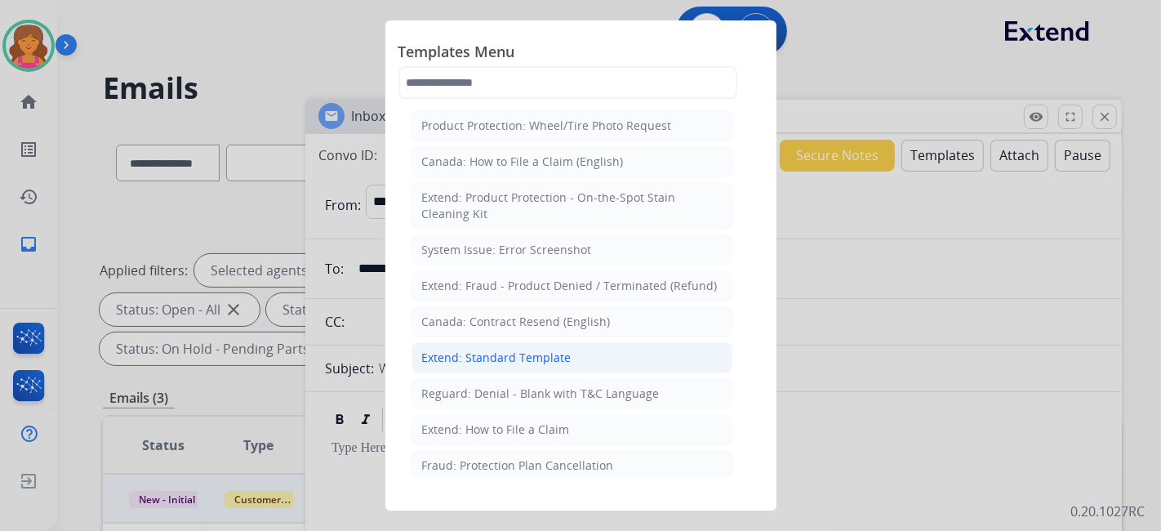
click at [617, 346] on li "Extend: Standard Template" at bounding box center [572, 357] width 321 height 31
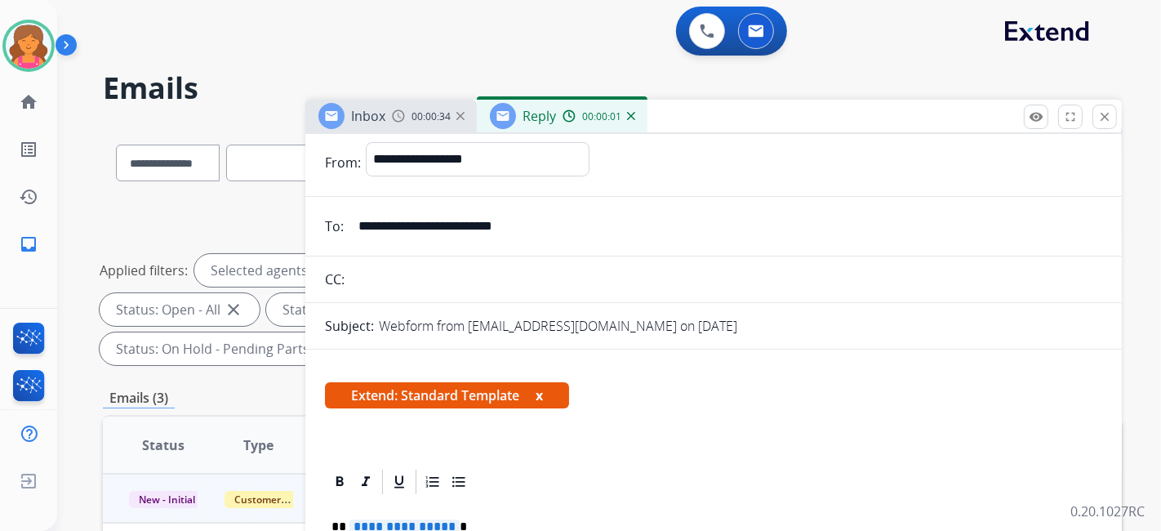
scroll to position [272, 0]
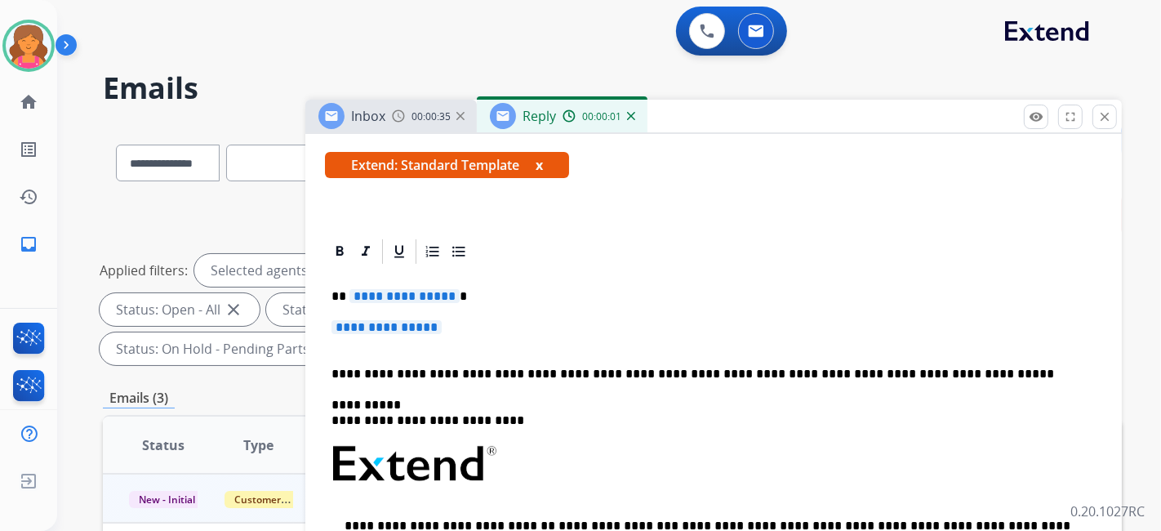
click at [403, 291] on span "**********" at bounding box center [405, 296] width 110 height 14
click at [408, 321] on span "**********" at bounding box center [387, 327] width 110 height 14
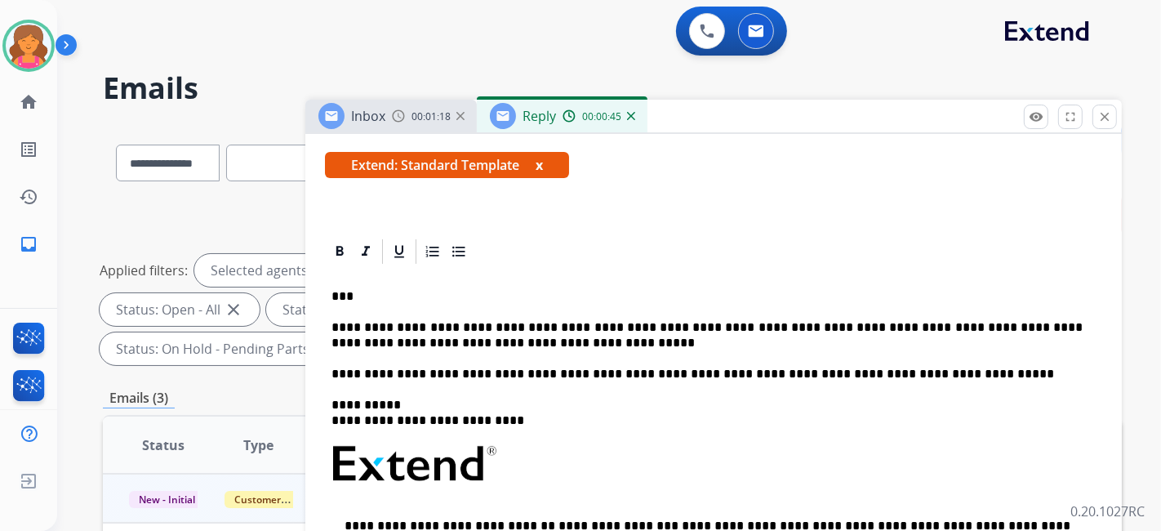
click at [789, 330] on p "**********" at bounding box center [707, 335] width 751 height 30
click at [784, 323] on p "**********" at bounding box center [707, 335] width 751 height 30
click at [786, 324] on p "**********" at bounding box center [707, 335] width 751 height 30
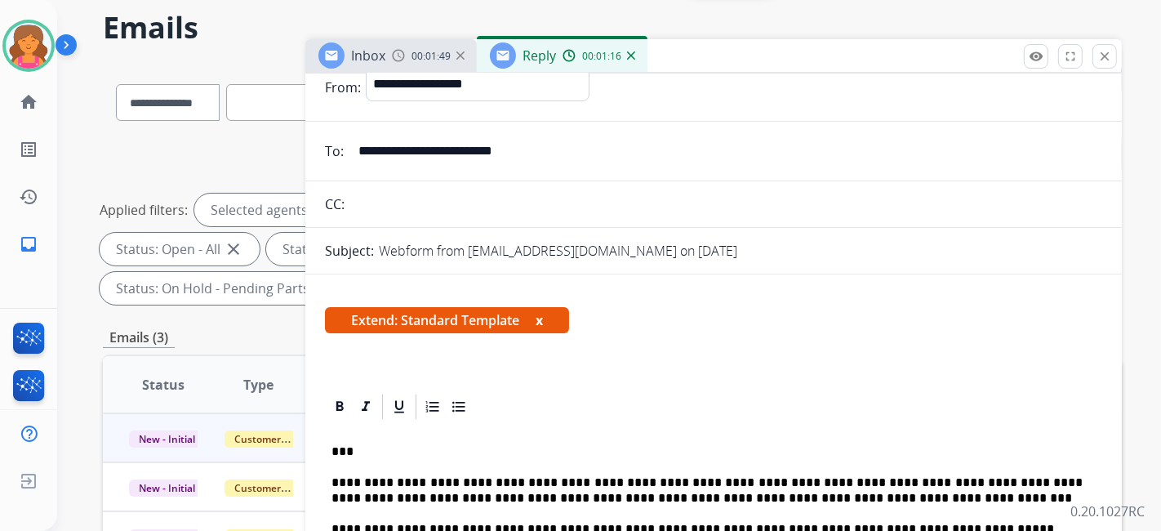
scroll to position [0, 0]
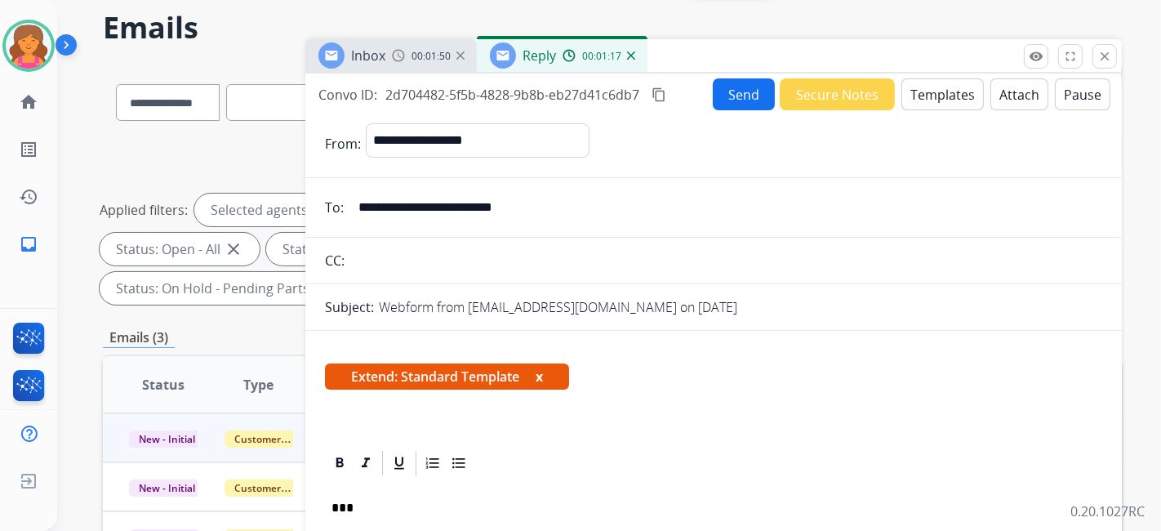
click at [653, 99] on button "content_copy" at bounding box center [659, 95] width 20 height 20
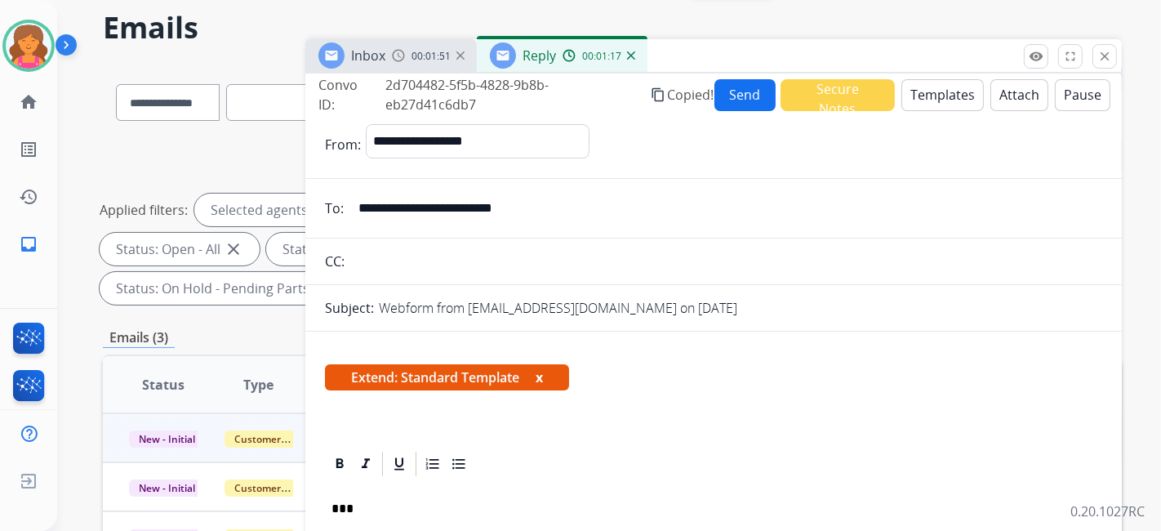
click at [720, 97] on button "Send" at bounding box center [745, 95] width 61 height 32
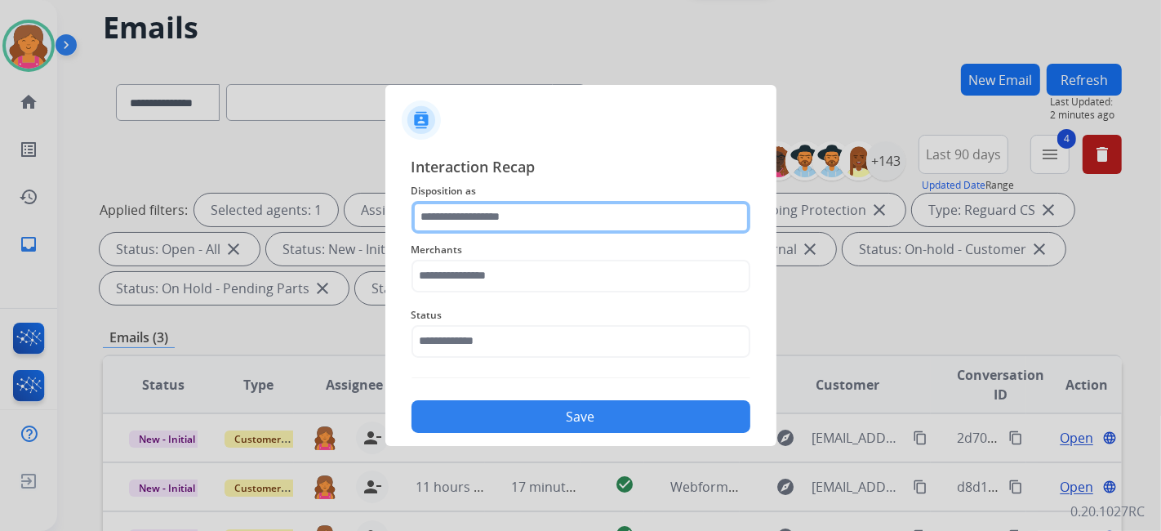
click at [585, 216] on input "text" at bounding box center [581, 217] width 339 height 33
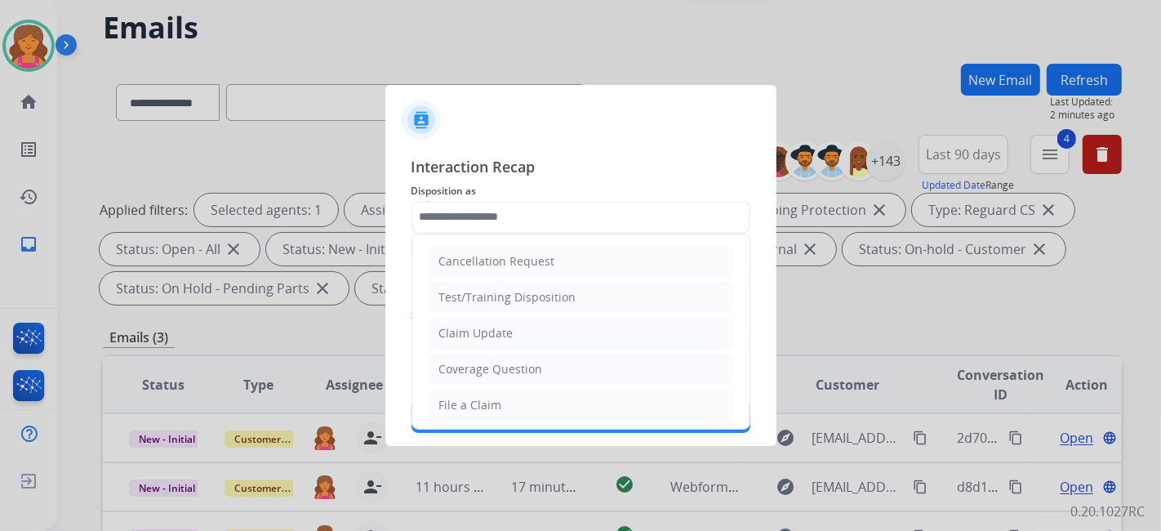
click at [498, 325] on div "Claim Update" at bounding box center [476, 333] width 74 height 16
type input "**********"
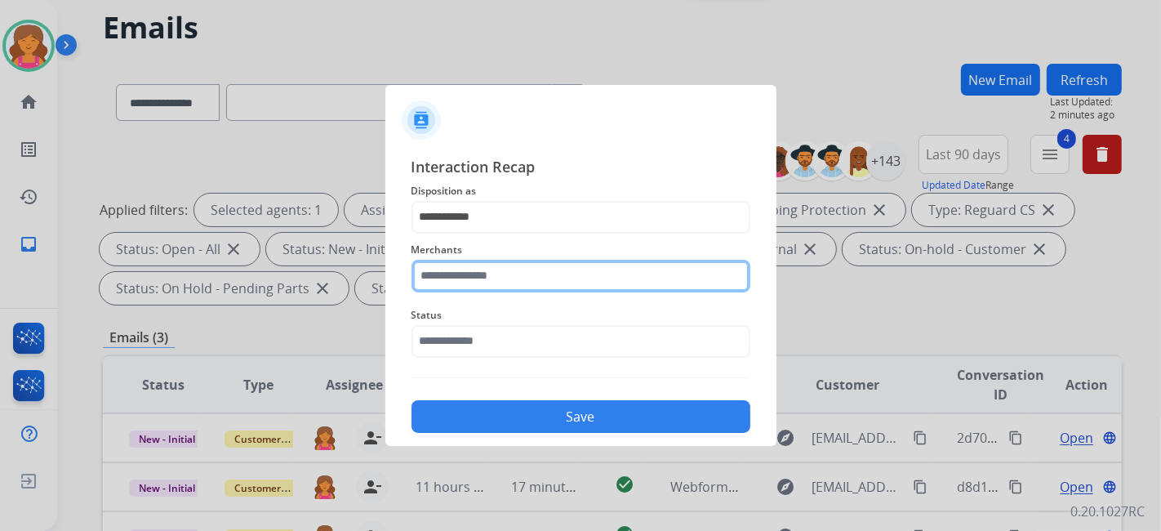
click at [450, 275] on input "text" at bounding box center [581, 276] width 339 height 33
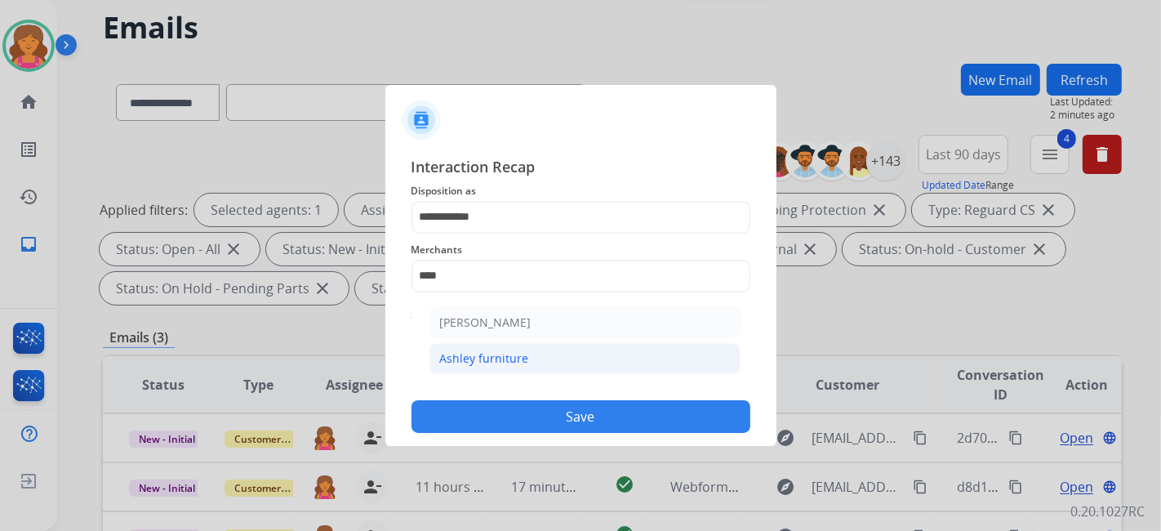
click at [490, 360] on div "Ashley furniture" at bounding box center [484, 358] width 89 height 16
type input "**********"
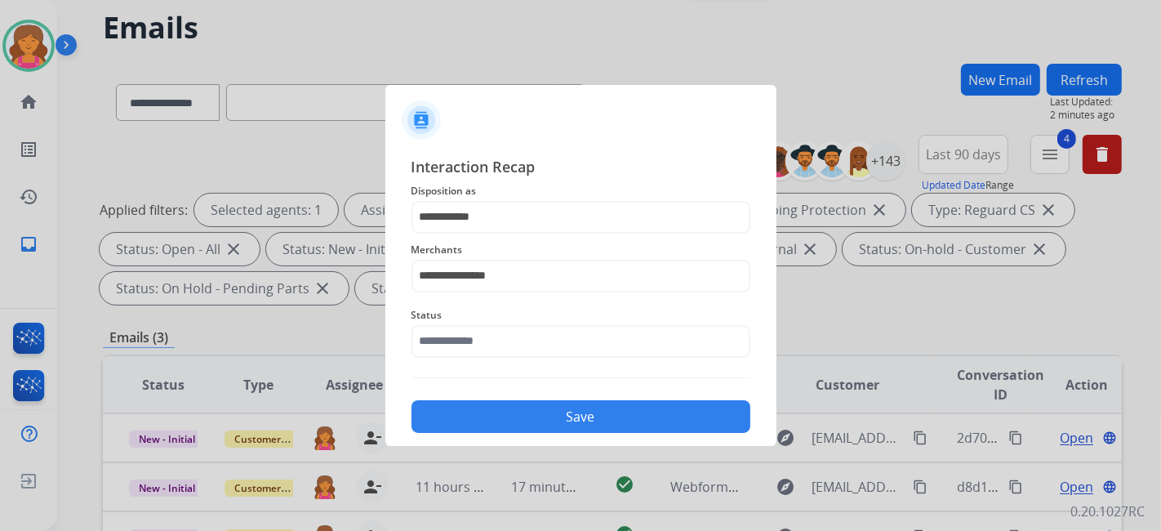
drag, startPoint x: 467, startPoint y: 316, endPoint x: 470, endPoint y: 341, distance: 25.5
click at [470, 319] on span "Status" at bounding box center [581, 315] width 339 height 20
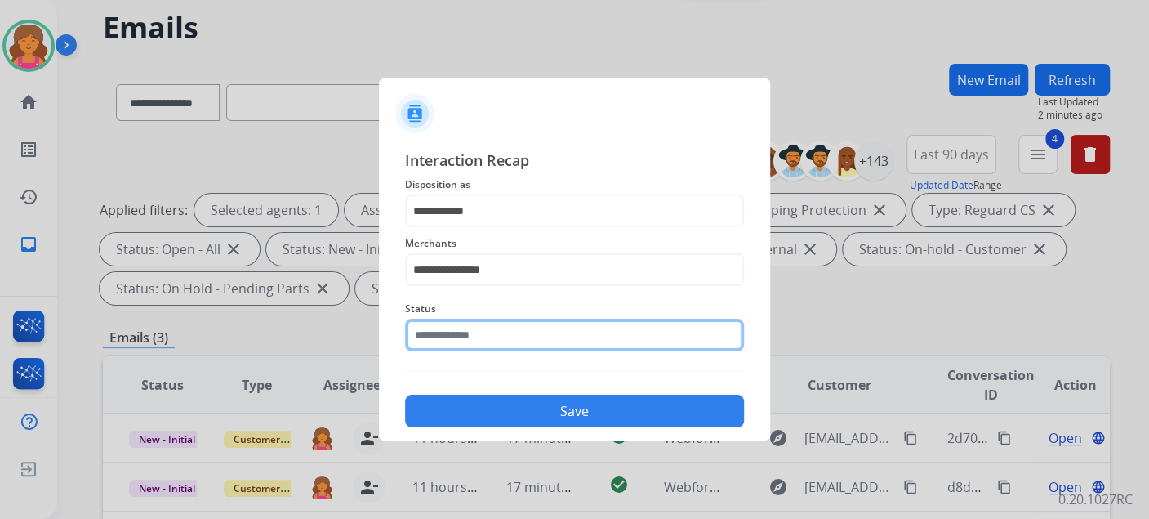
click at [471, 341] on input "text" at bounding box center [574, 335] width 339 height 33
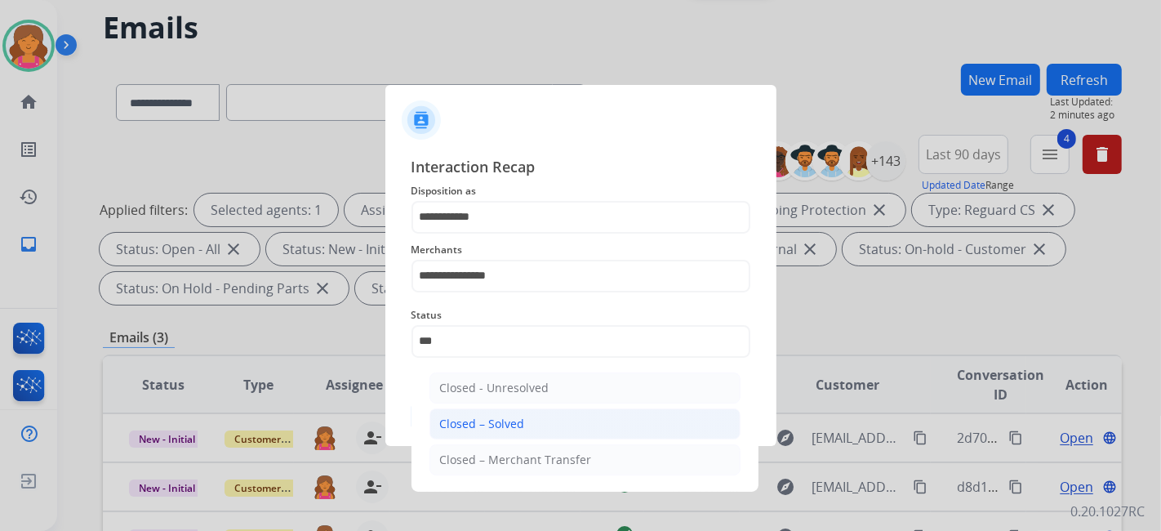
click at [449, 430] on div "Closed – Solved" at bounding box center [482, 424] width 85 height 16
type input "**********"
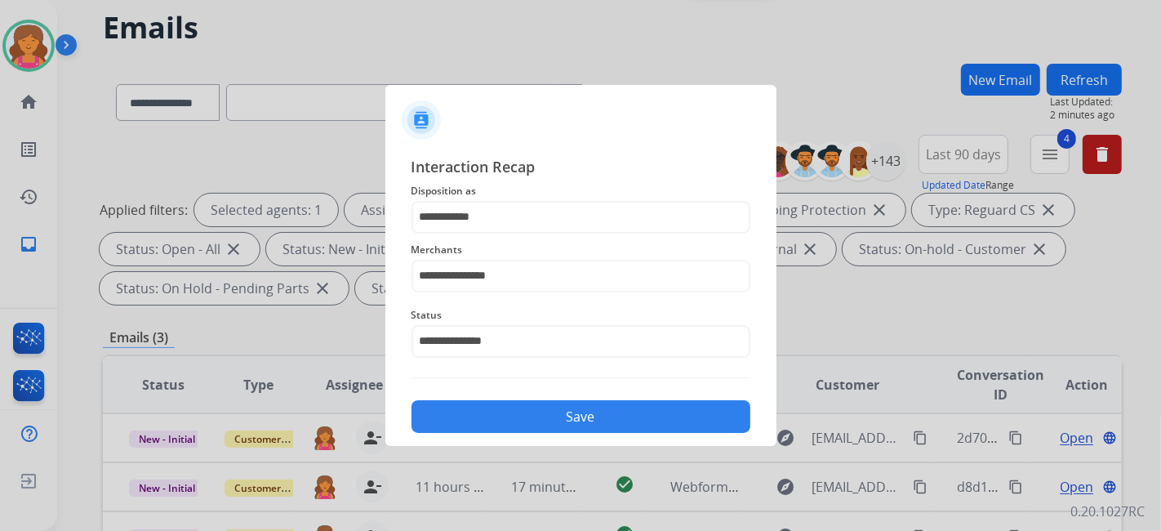
click at [451, 429] on button "Save" at bounding box center [581, 416] width 339 height 33
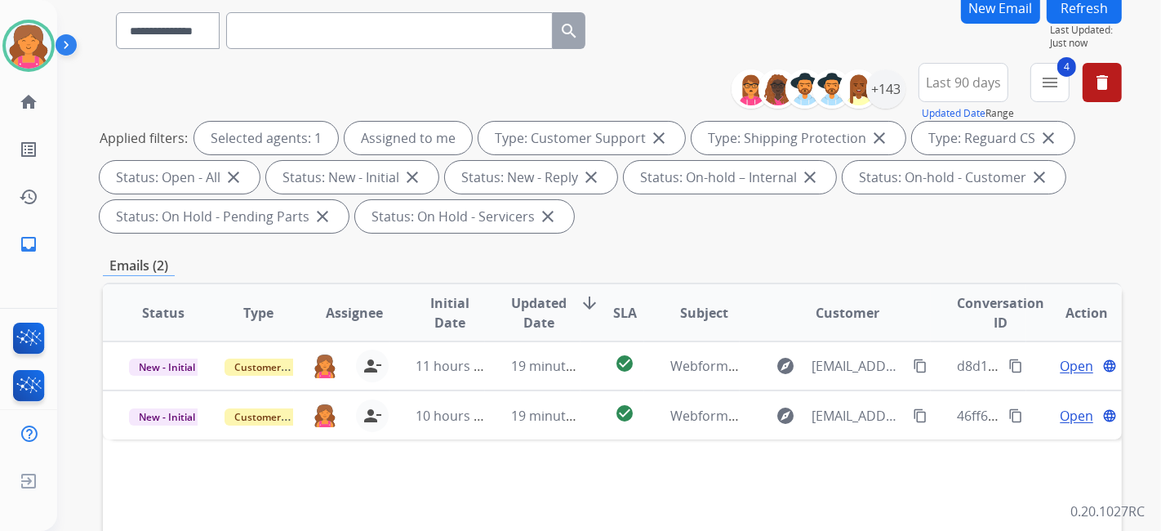
scroll to position [272, 0]
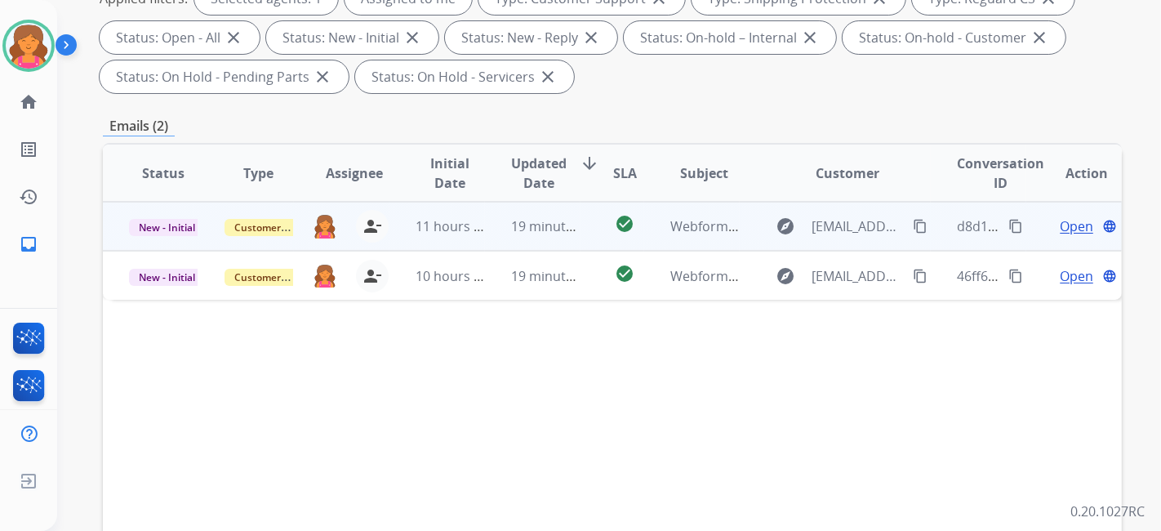
click at [1066, 227] on span "Open" at bounding box center [1076, 226] width 33 height 20
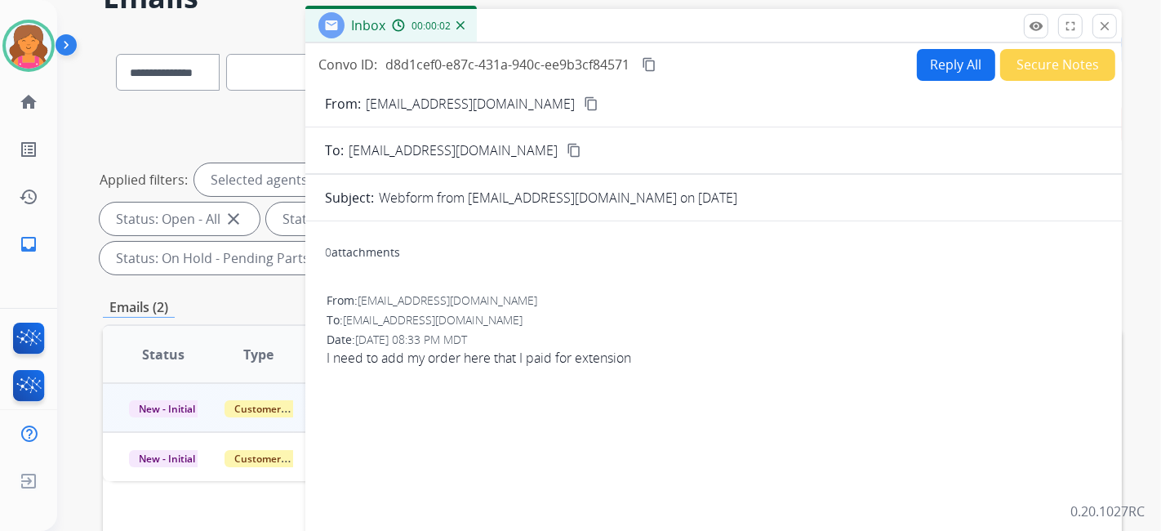
scroll to position [91, 0]
click at [584, 103] on mat-icon "content_copy" at bounding box center [591, 103] width 15 height 15
click at [956, 61] on button "Reply All" at bounding box center [956, 65] width 78 height 32
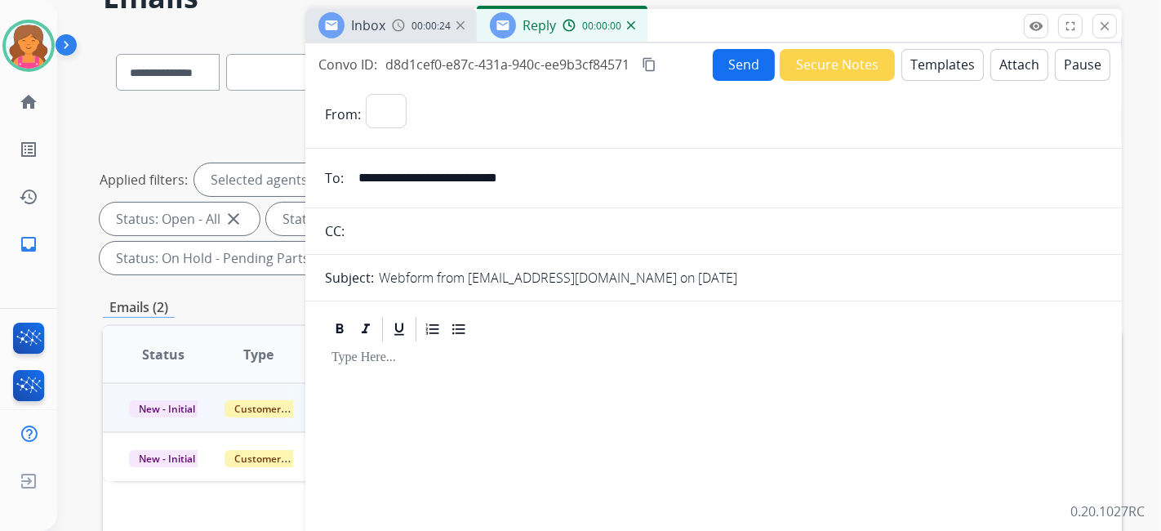
select select "**********"
click at [938, 61] on button "Templates" at bounding box center [943, 65] width 82 height 32
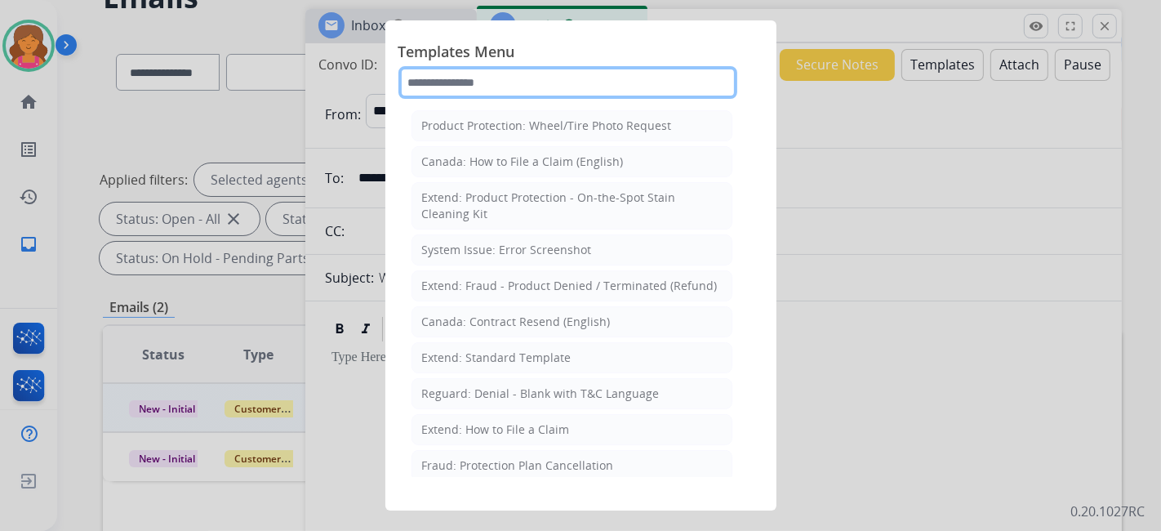
click at [641, 91] on input "text" at bounding box center [568, 82] width 339 height 33
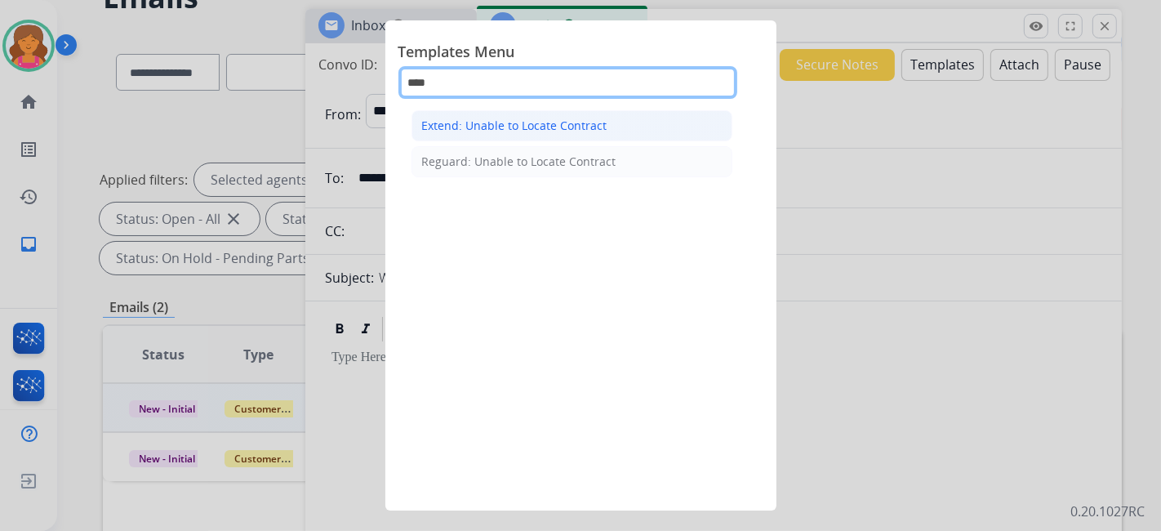
type input "****"
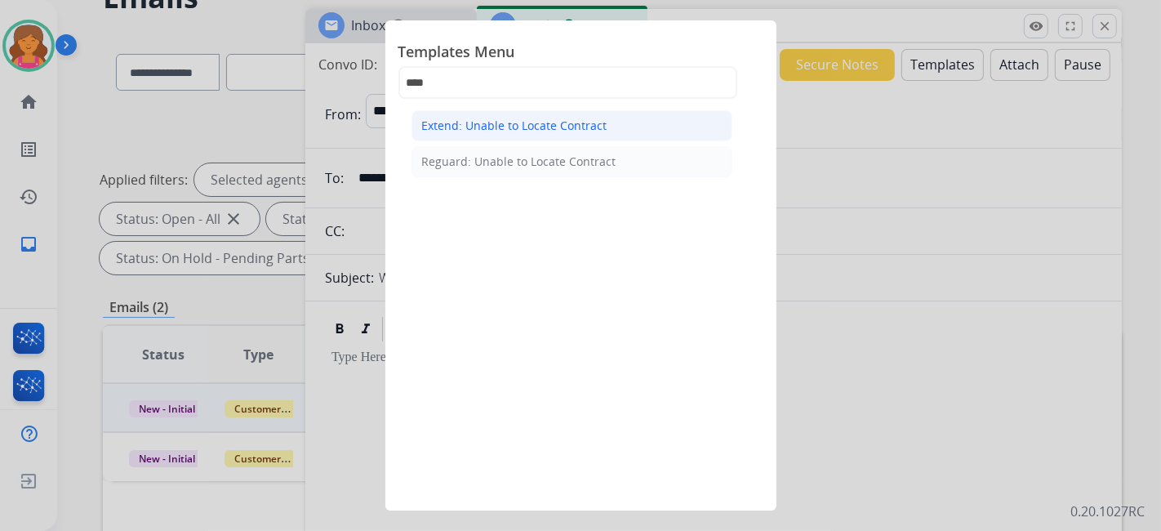
click at [635, 128] on li "Extend: Unable to Locate Contract" at bounding box center [572, 125] width 321 height 31
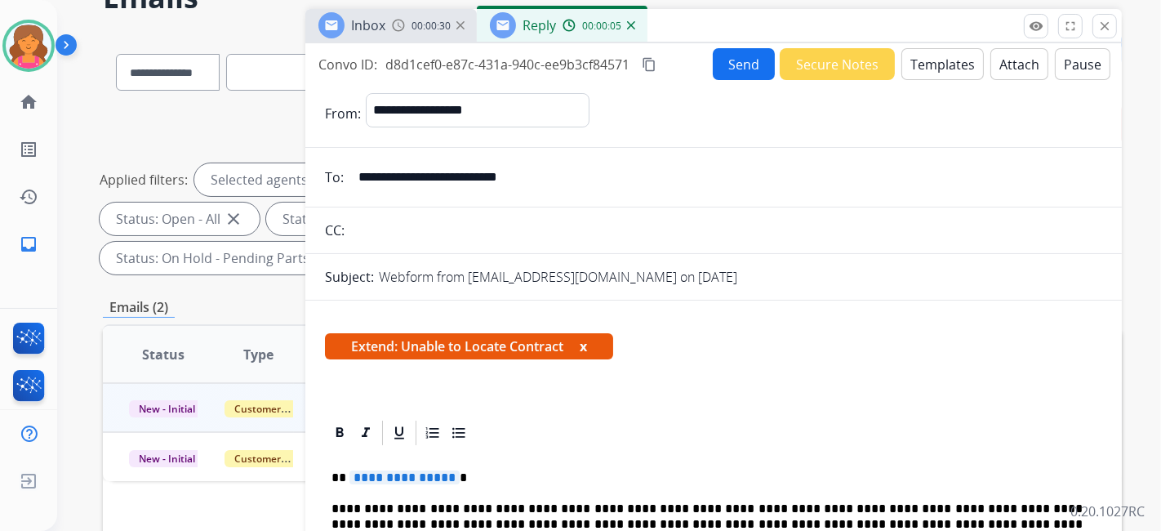
scroll to position [272, 0]
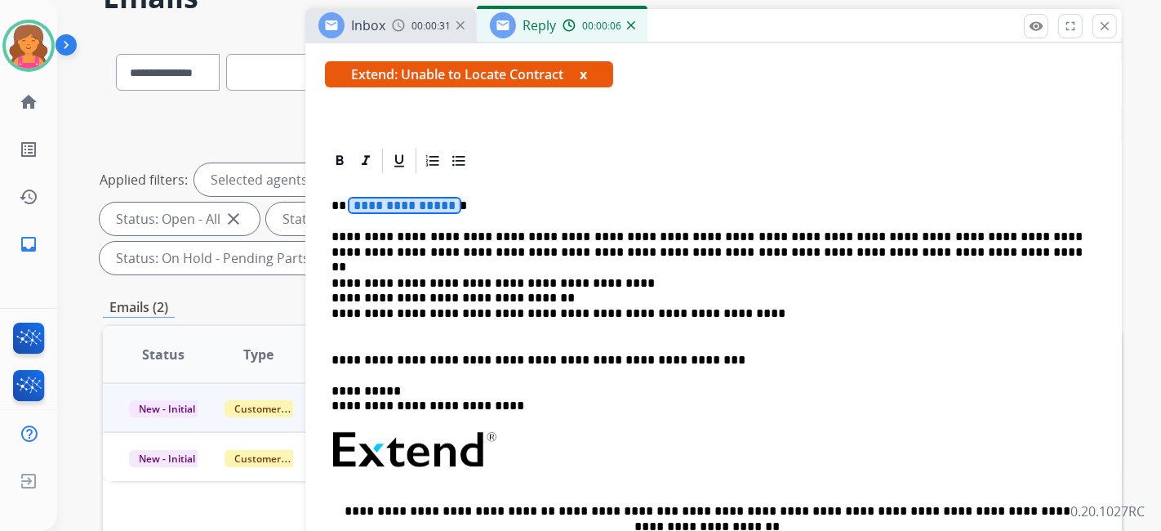
click at [388, 200] on span "**********" at bounding box center [405, 205] width 110 height 14
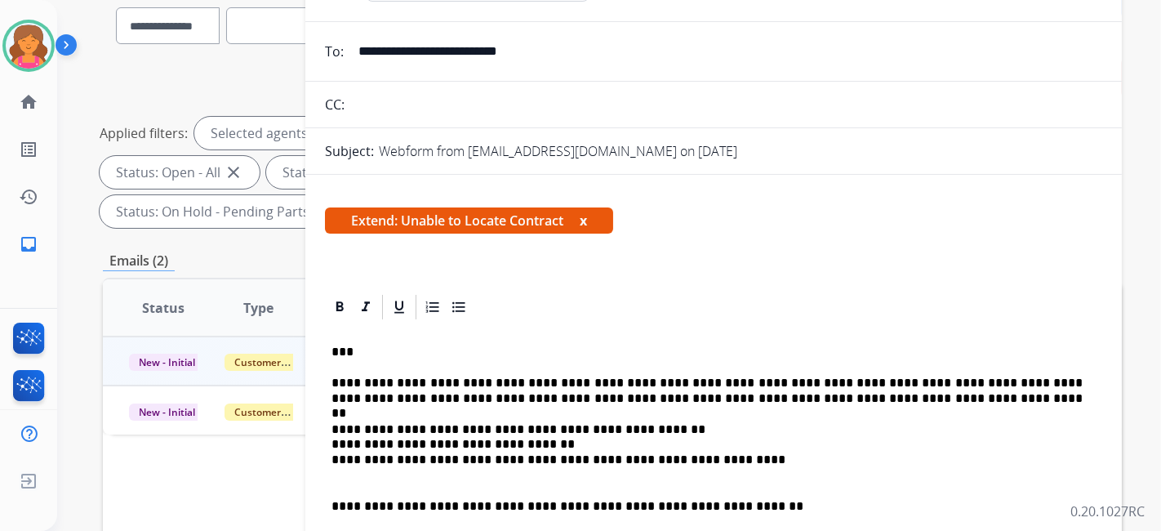
scroll to position [0, 0]
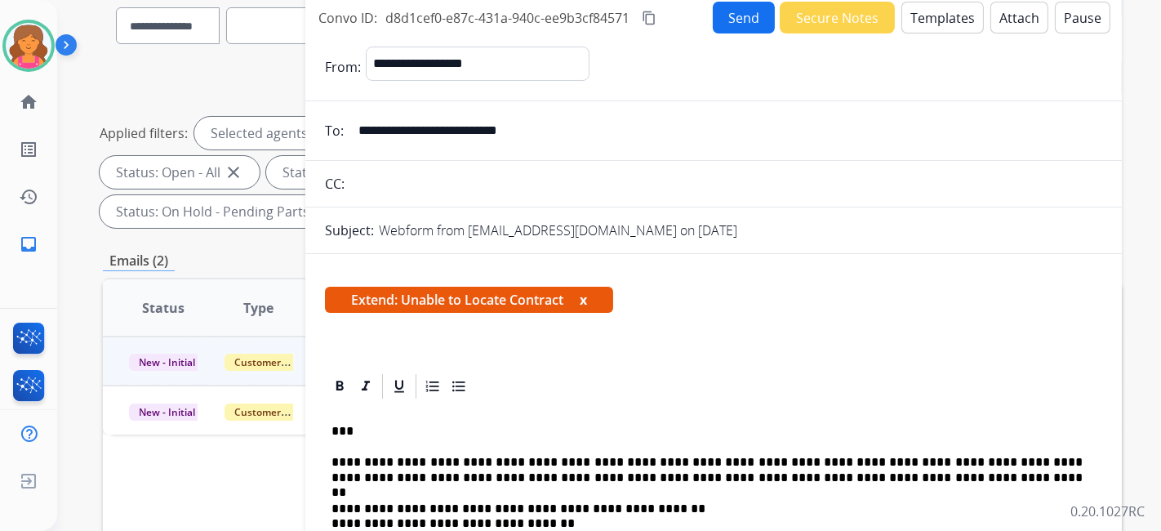
click at [741, 25] on button "Send" at bounding box center [744, 18] width 62 height 32
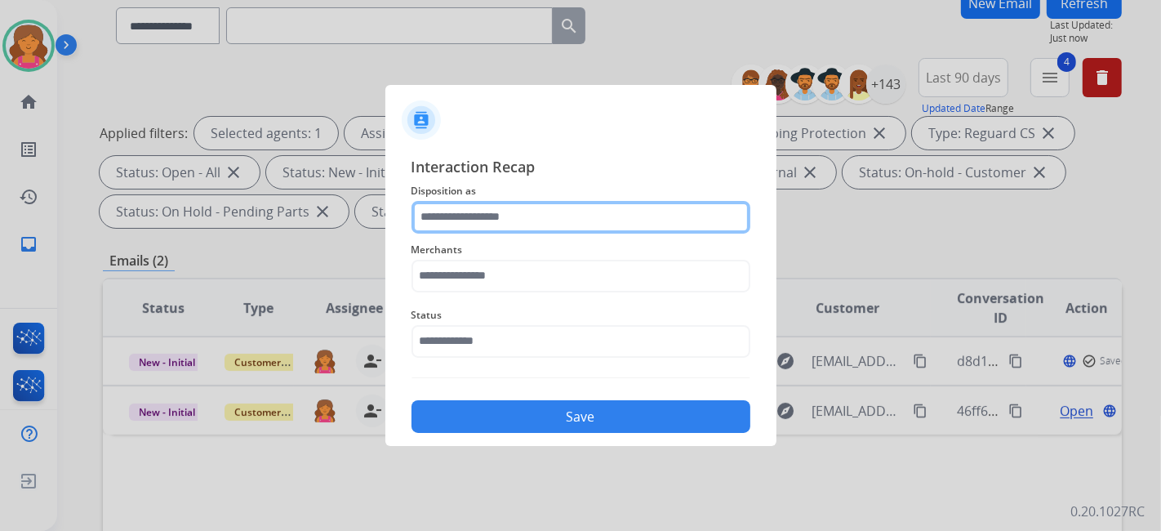
click at [515, 216] on input "text" at bounding box center [581, 217] width 339 height 33
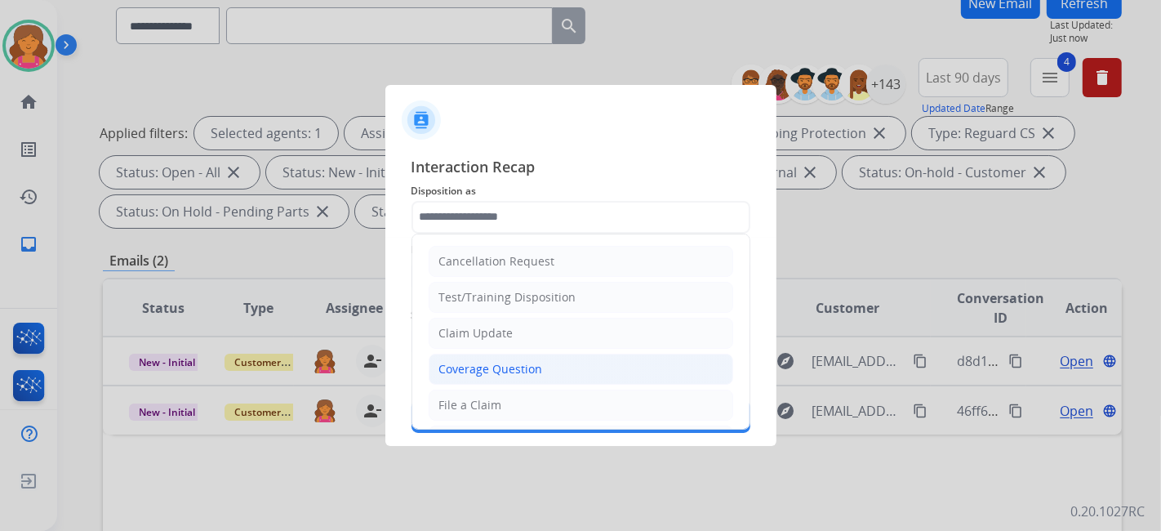
click at [502, 361] on div "Coverage Question" at bounding box center [491, 369] width 104 height 16
type input "**********"
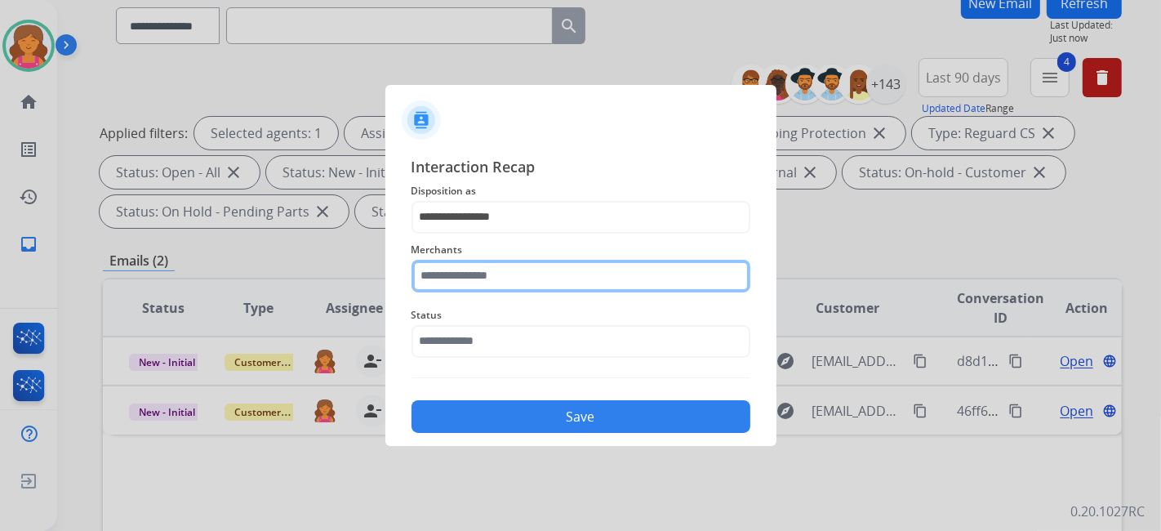
click at [462, 279] on input "text" at bounding box center [581, 276] width 339 height 33
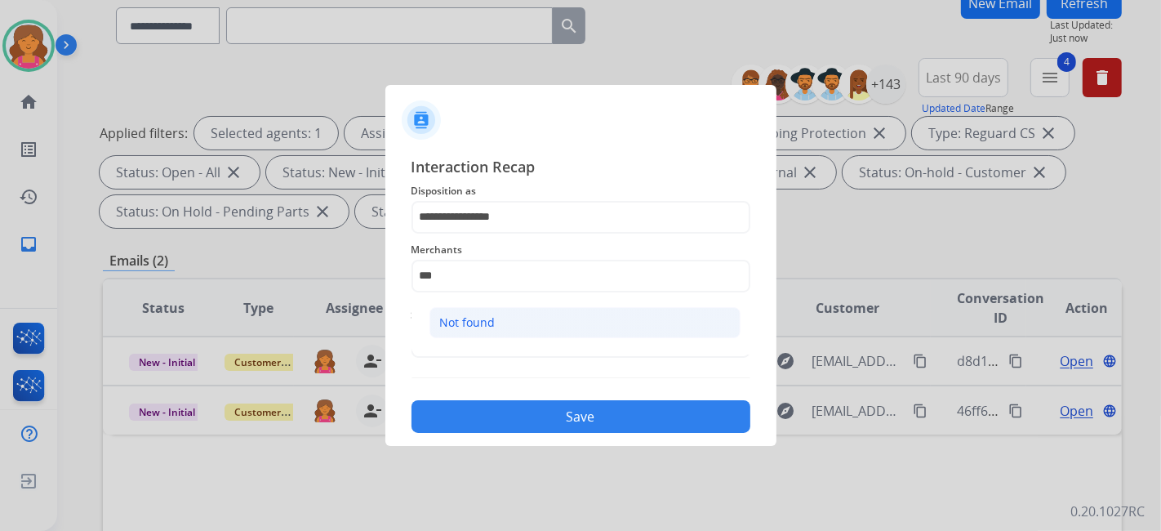
click at [474, 315] on div "Not found" at bounding box center [468, 322] width 56 height 16
type input "*********"
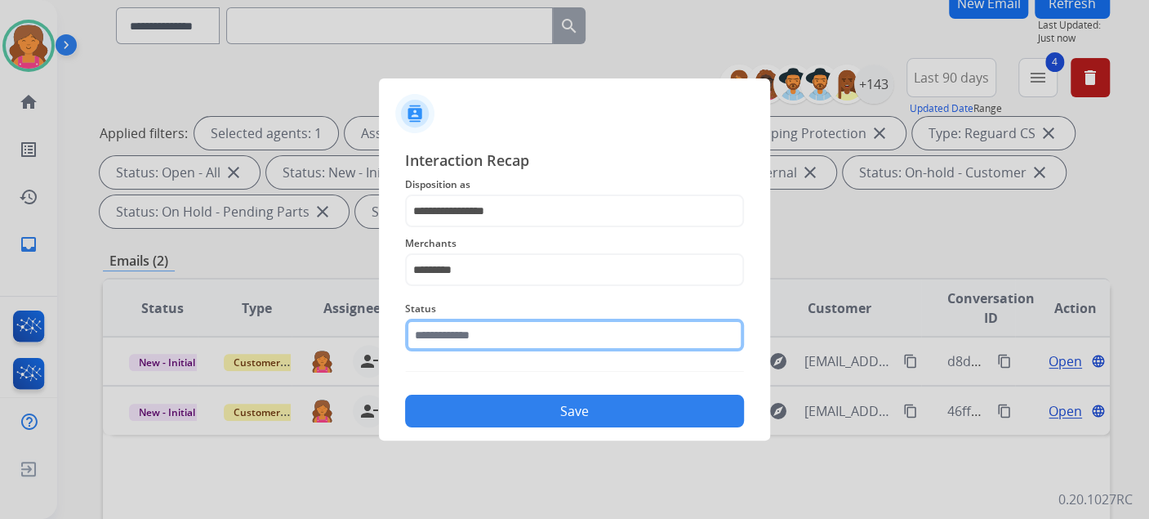
click at [470, 341] on input "text" at bounding box center [574, 335] width 339 height 33
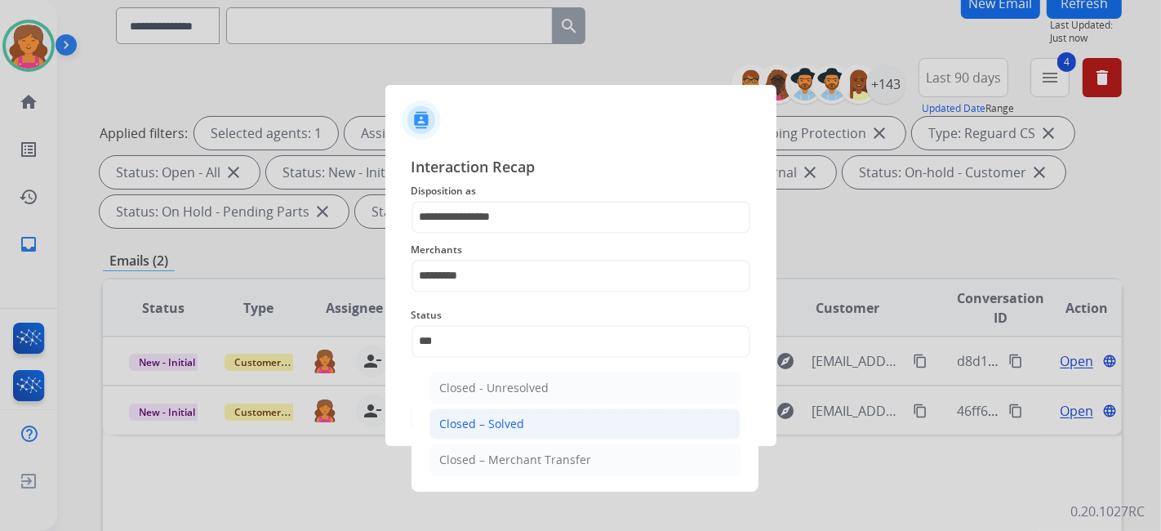
click at [525, 432] on li "Closed – Solved" at bounding box center [585, 423] width 311 height 31
type input "**********"
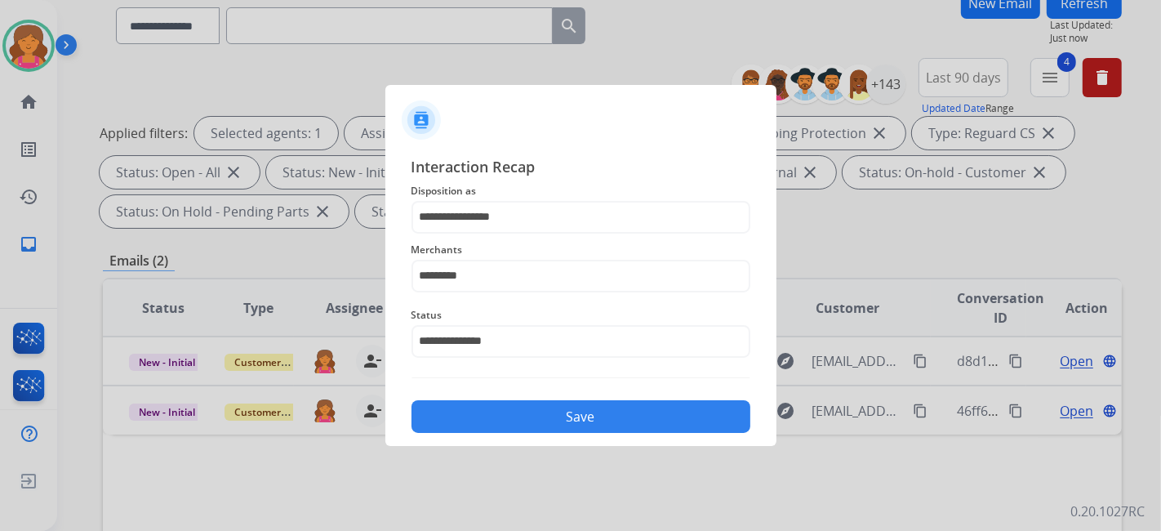
click at [526, 422] on button "Save" at bounding box center [581, 416] width 339 height 33
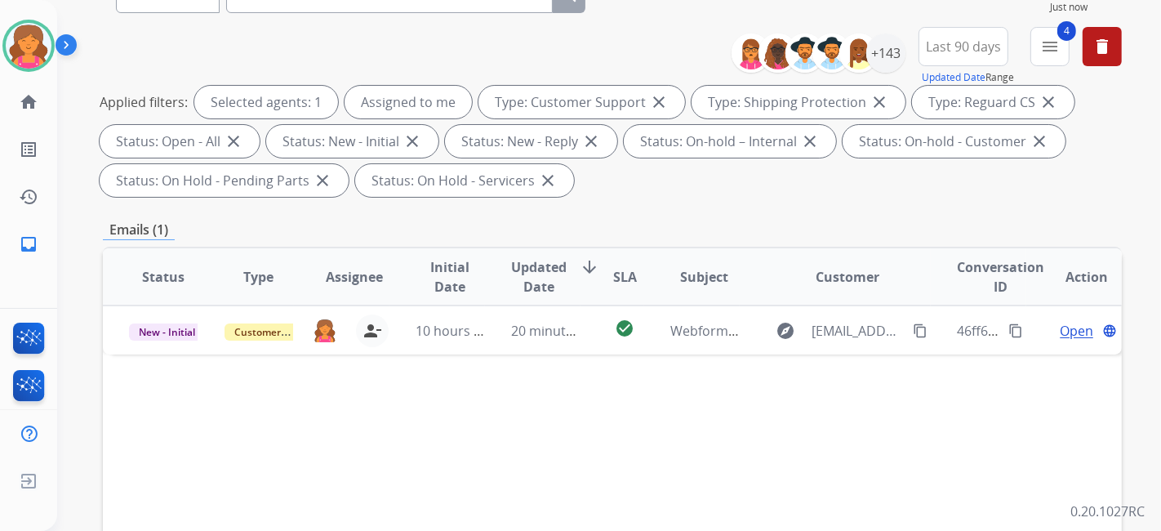
scroll to position [272, 0]
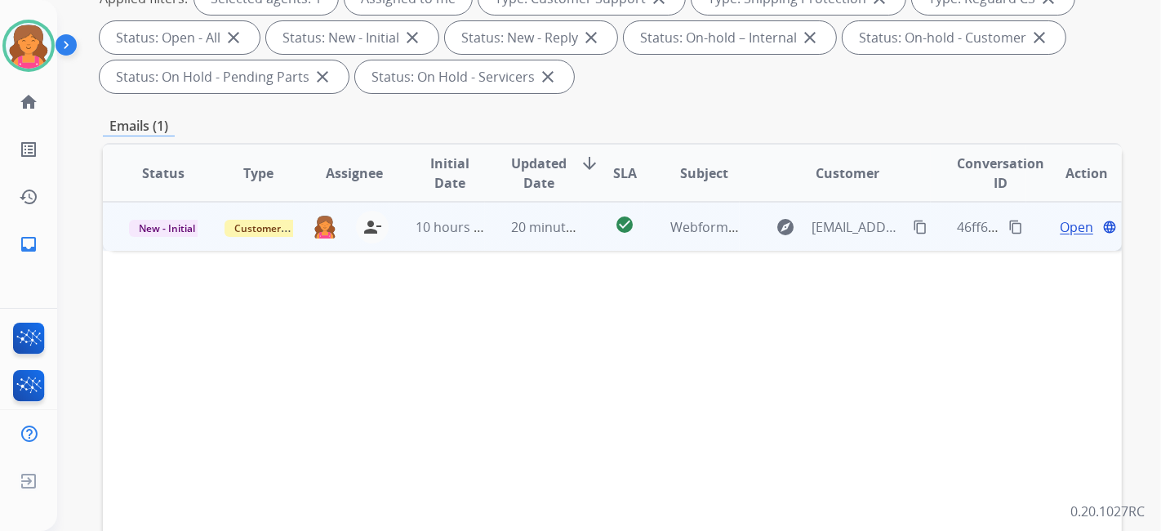
click at [1066, 228] on span "Open" at bounding box center [1076, 227] width 33 height 20
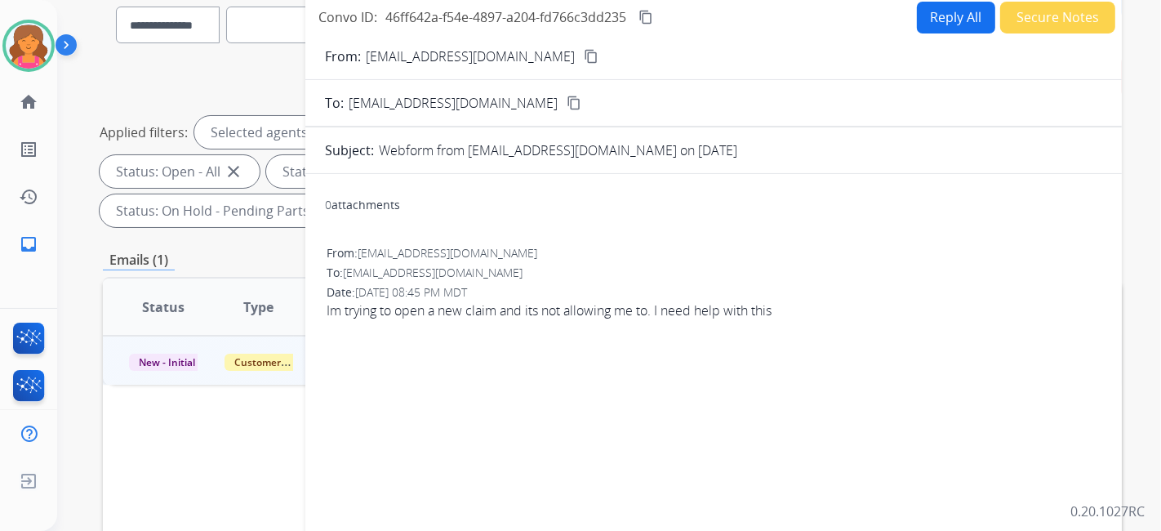
scroll to position [0, 0]
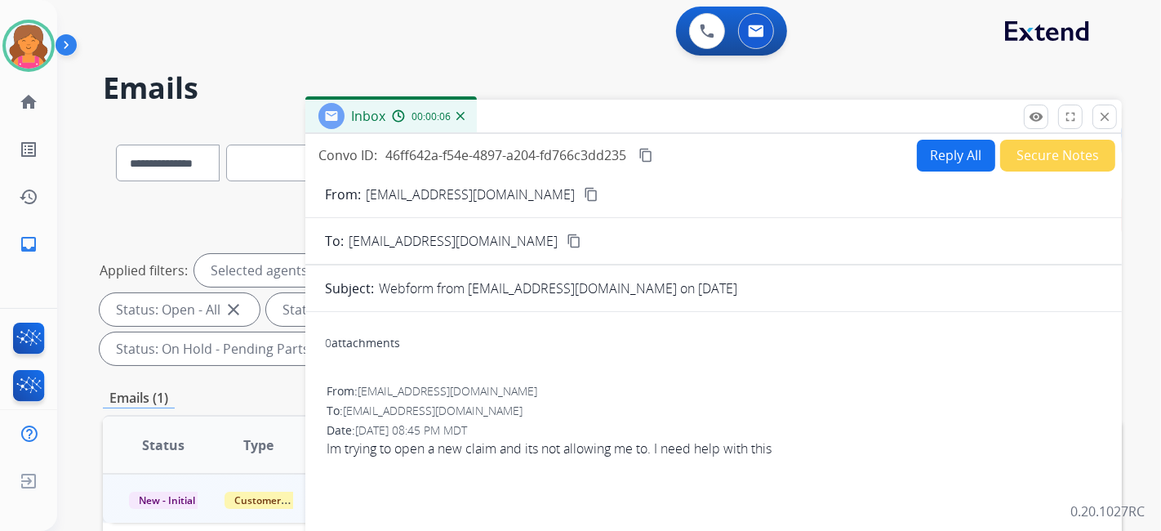
click at [584, 197] on mat-icon "content_copy" at bounding box center [591, 194] width 15 height 15
click at [955, 151] on button "Reply All" at bounding box center [956, 156] width 78 height 32
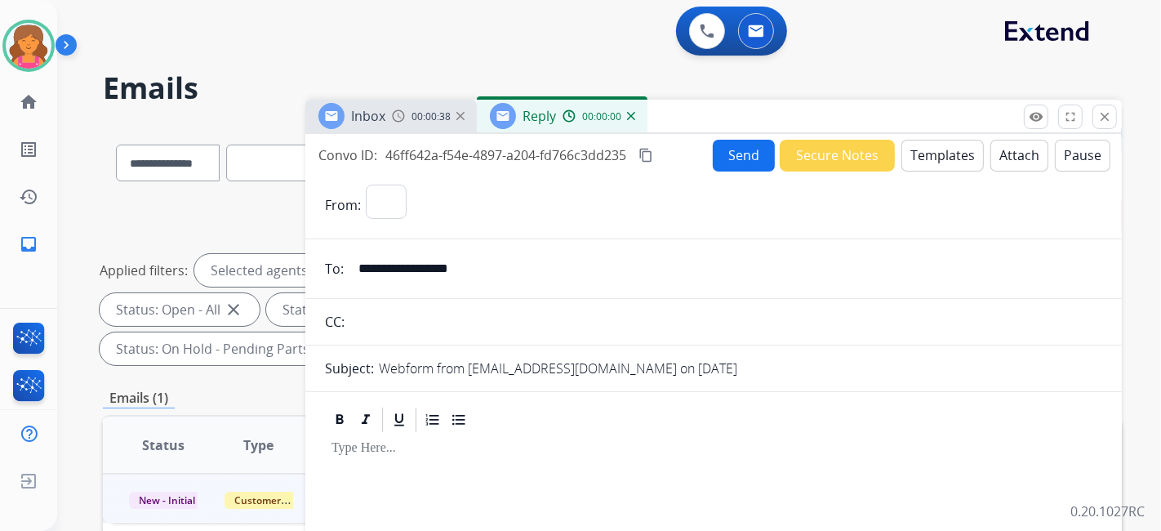
select select "**********"
click at [955, 151] on button "Templates" at bounding box center [943, 156] width 82 height 32
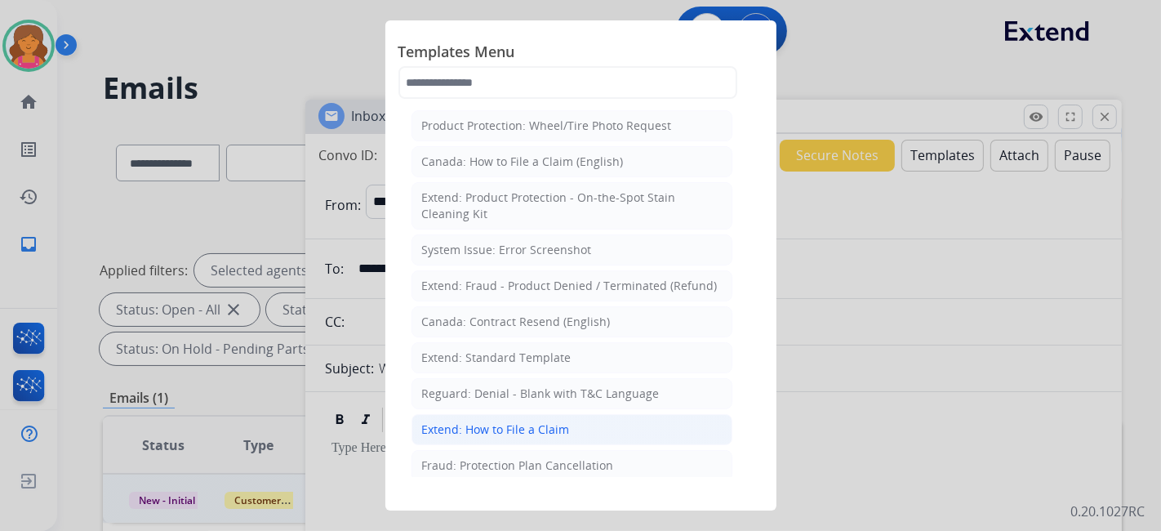
click at [461, 432] on div "Extend: How to File a Claim" at bounding box center [496, 429] width 148 height 16
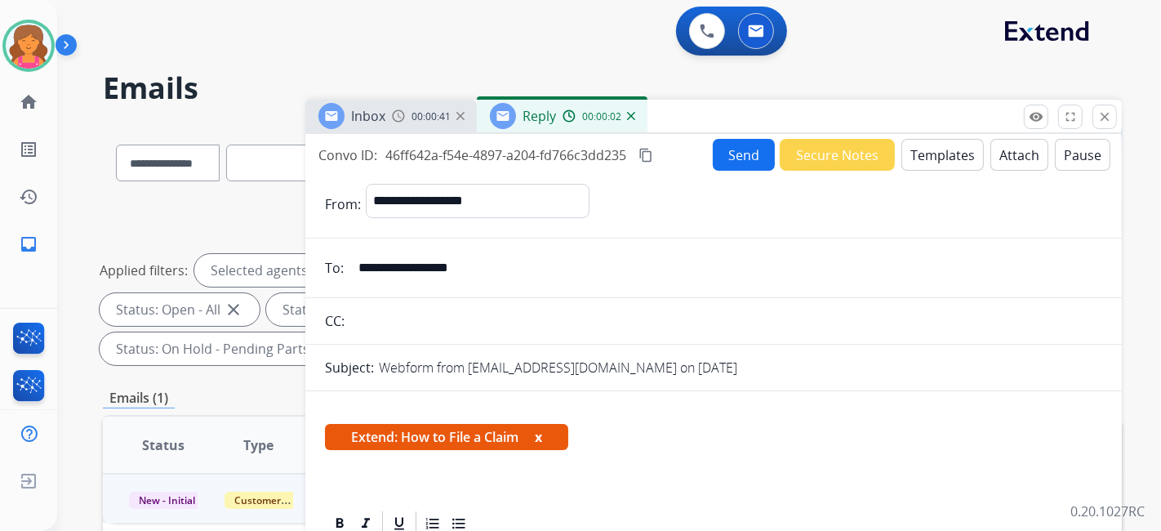
scroll to position [272, 0]
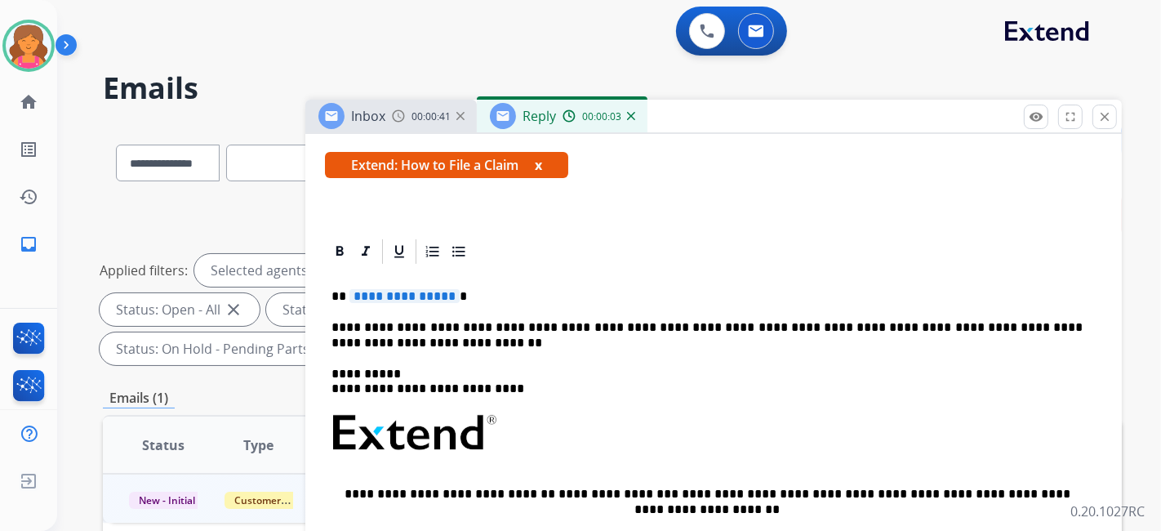
click at [366, 284] on div "**********" at bounding box center [714, 492] width 778 height 452
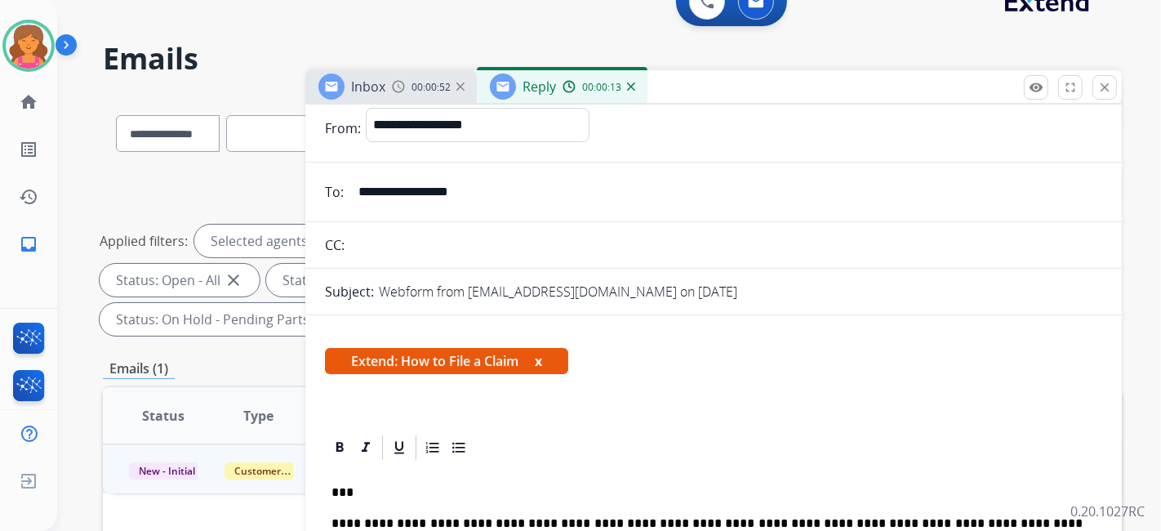
scroll to position [0, 0]
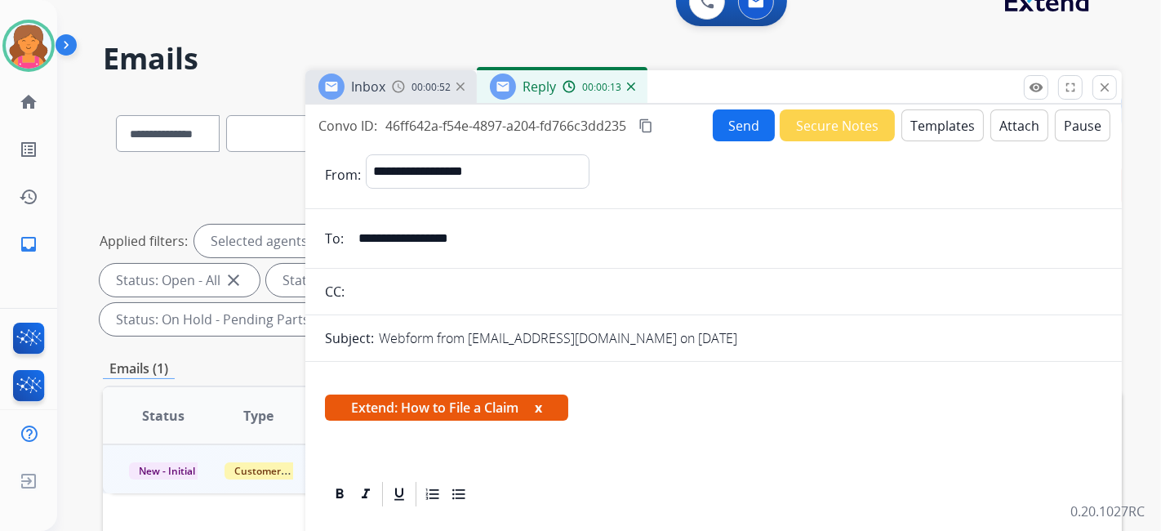
click at [719, 137] on button "Send" at bounding box center [744, 125] width 62 height 32
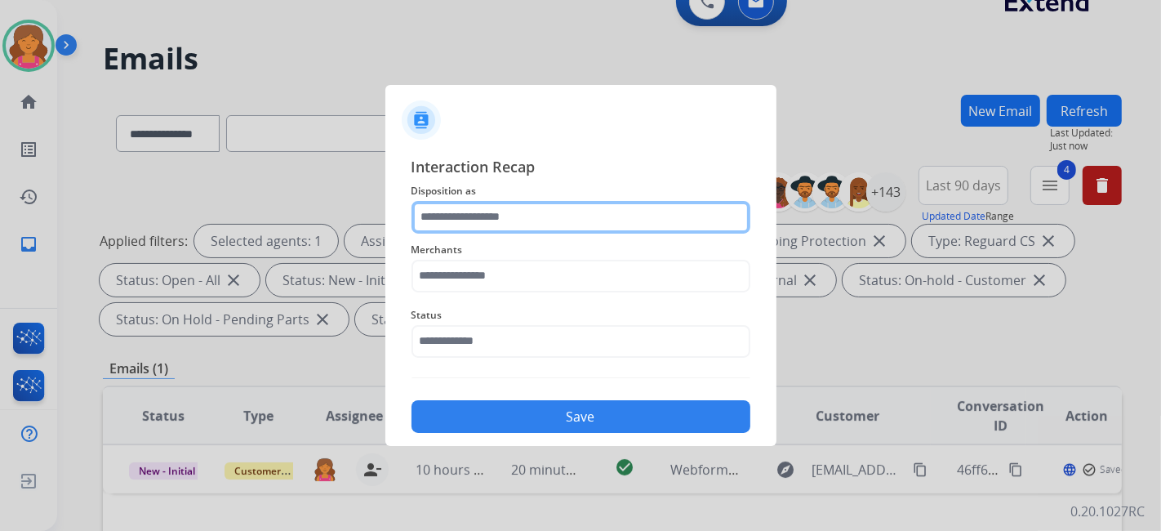
click at [455, 219] on input "text" at bounding box center [581, 217] width 339 height 33
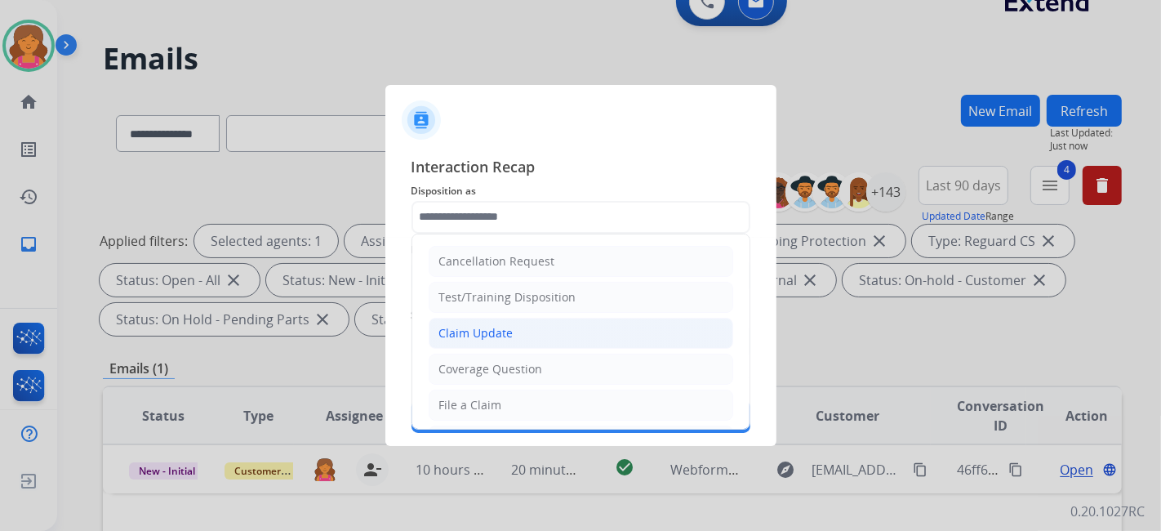
click at [475, 332] on div "Claim Update" at bounding box center [476, 333] width 74 height 16
type input "**********"
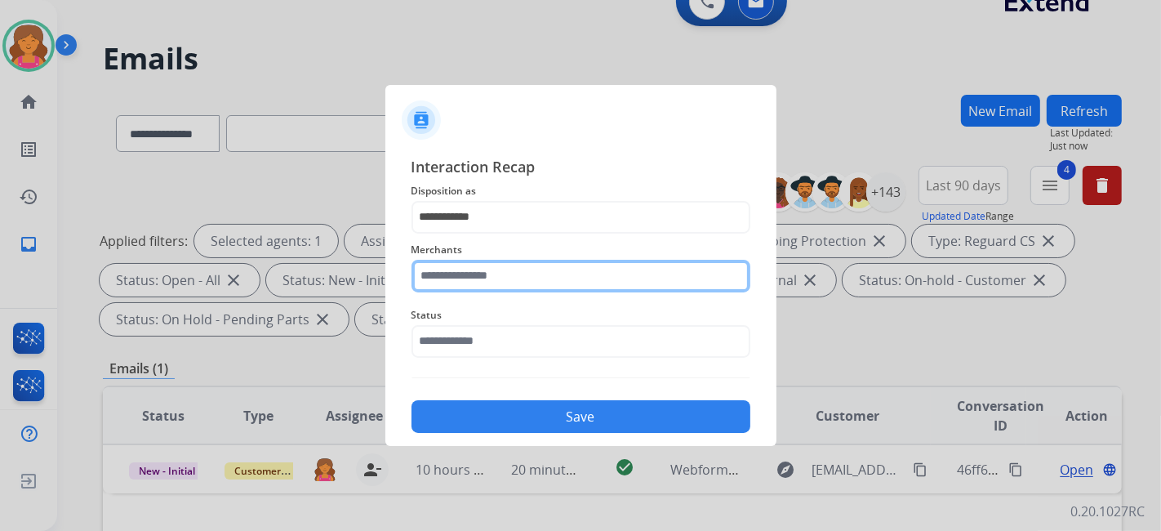
click at [458, 265] on input "text" at bounding box center [581, 276] width 339 height 33
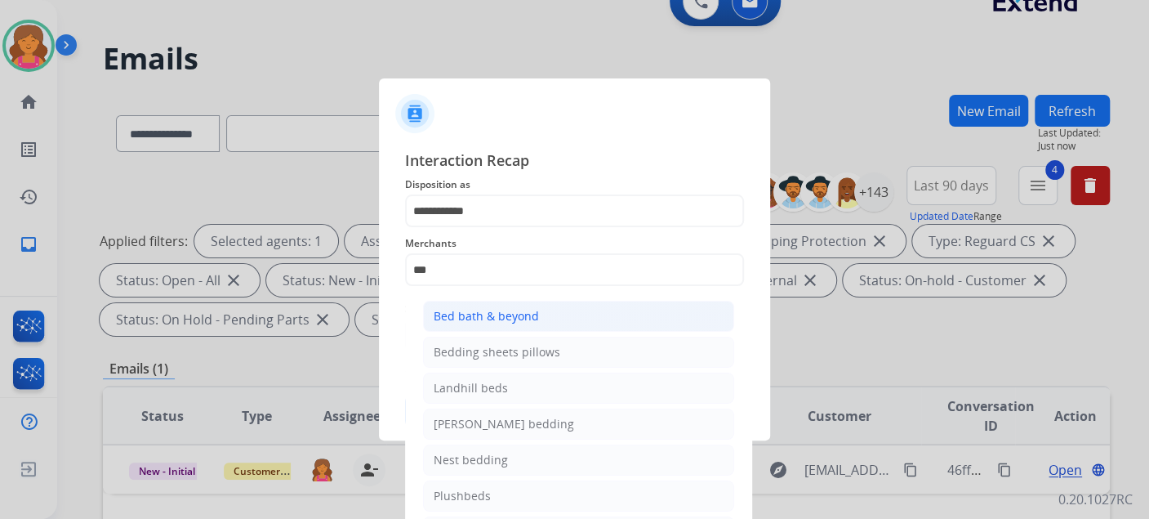
click at [475, 314] on div "Bed bath & beyond" at bounding box center [486, 316] width 105 height 16
type input "**********"
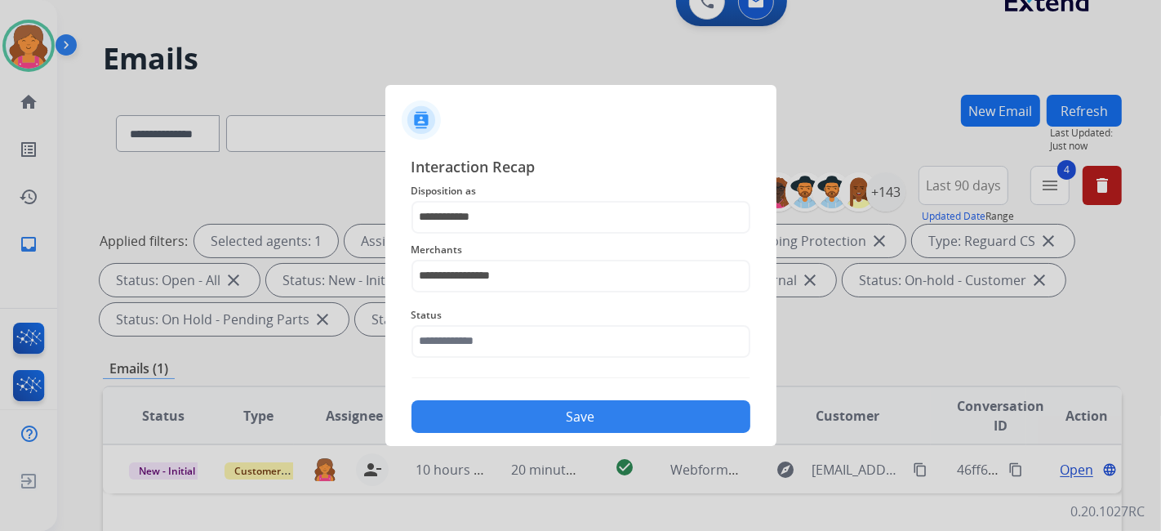
click at [470, 370] on div "**********" at bounding box center [581, 294] width 339 height 279
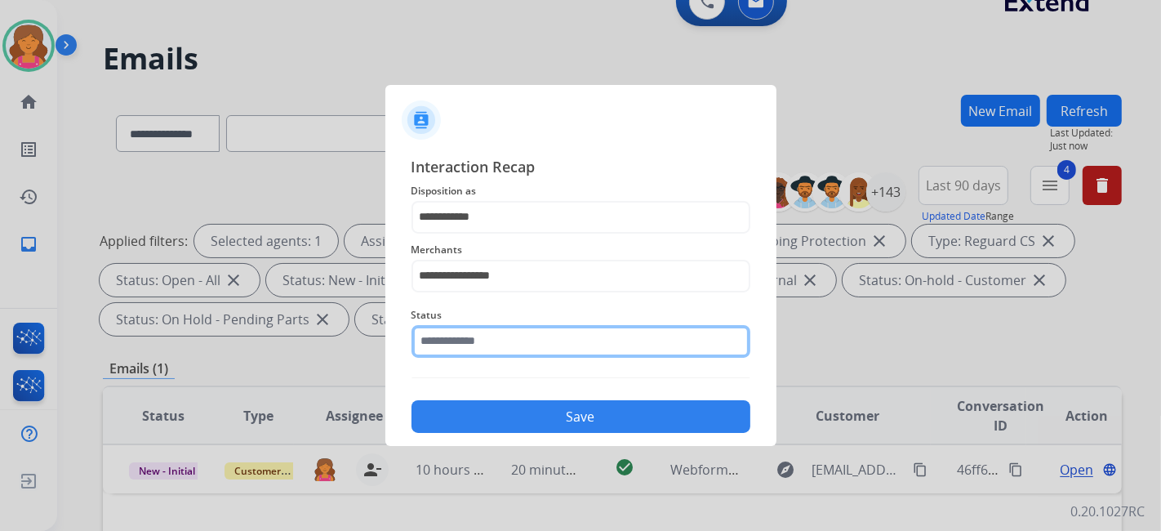
click at [469, 342] on input "text" at bounding box center [581, 341] width 339 height 33
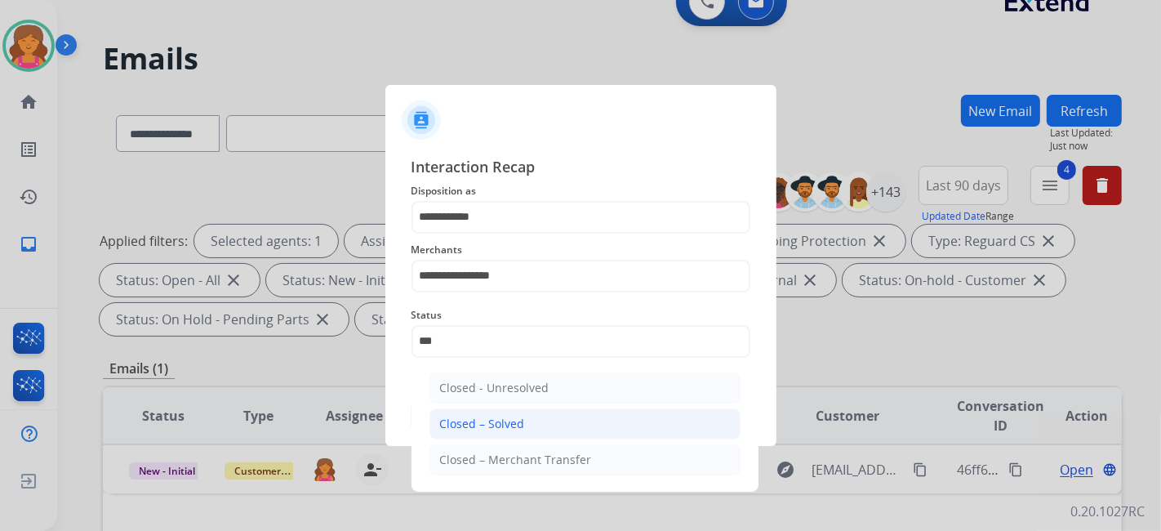
click at [492, 423] on div "Closed – Solved" at bounding box center [482, 424] width 85 height 16
type input "**********"
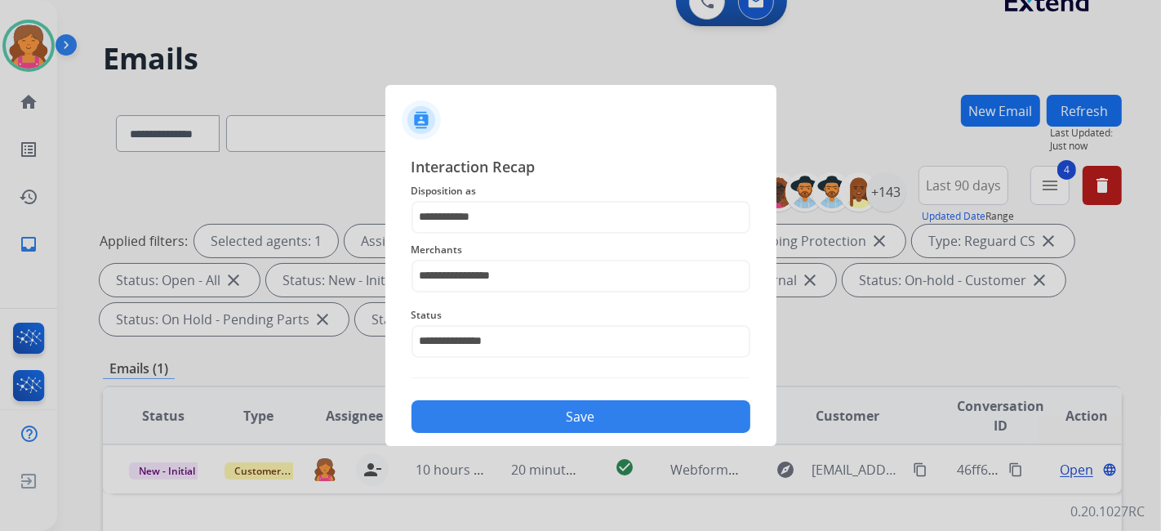
click at [492, 423] on button "Save" at bounding box center [581, 416] width 339 height 33
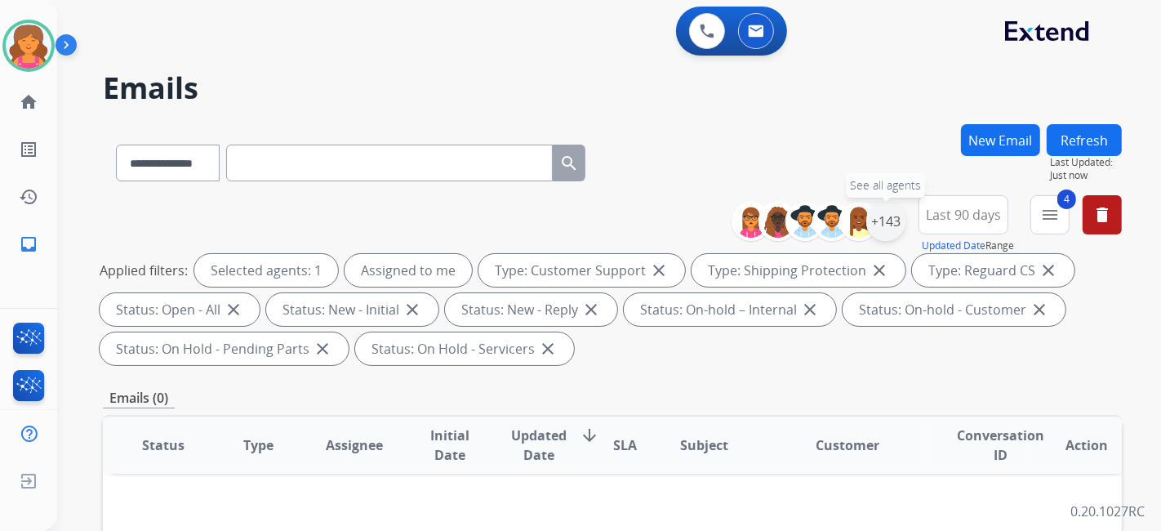
click at [896, 223] on div "+143" at bounding box center [886, 221] width 39 height 39
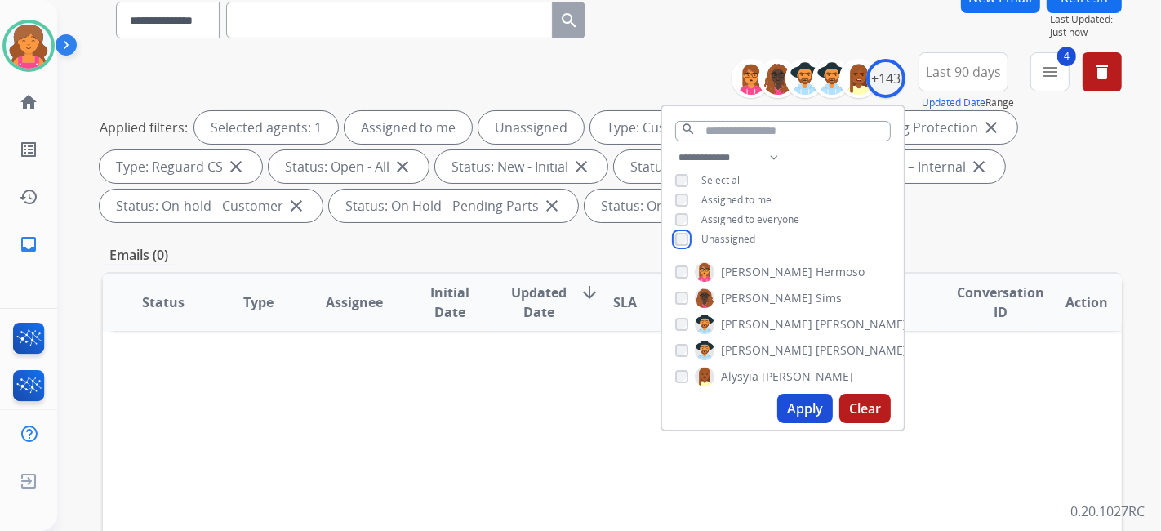
scroll to position [181, 0]
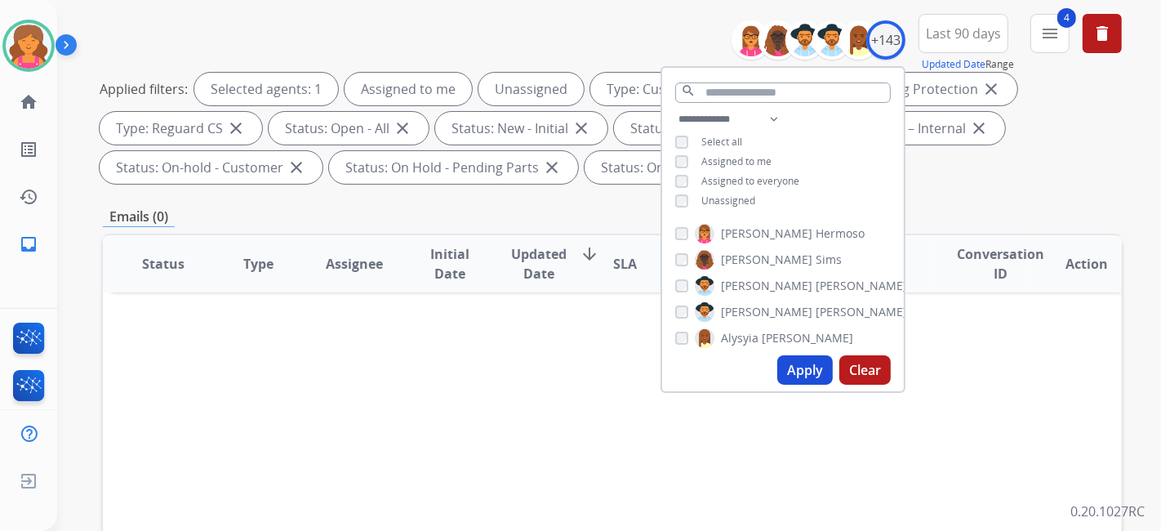
click at [800, 370] on button "Apply" at bounding box center [806, 369] width 56 height 29
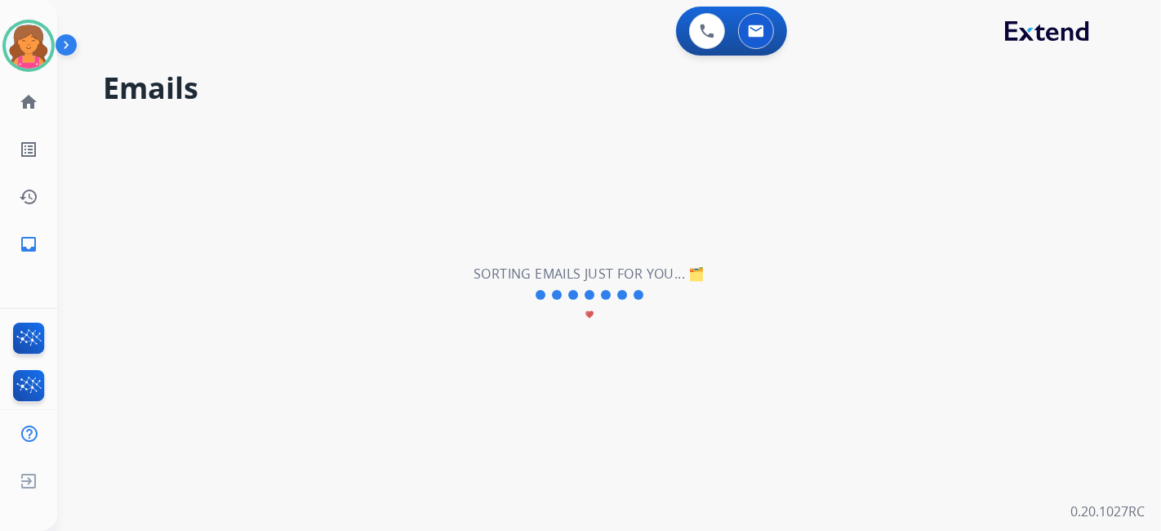
scroll to position [0, 0]
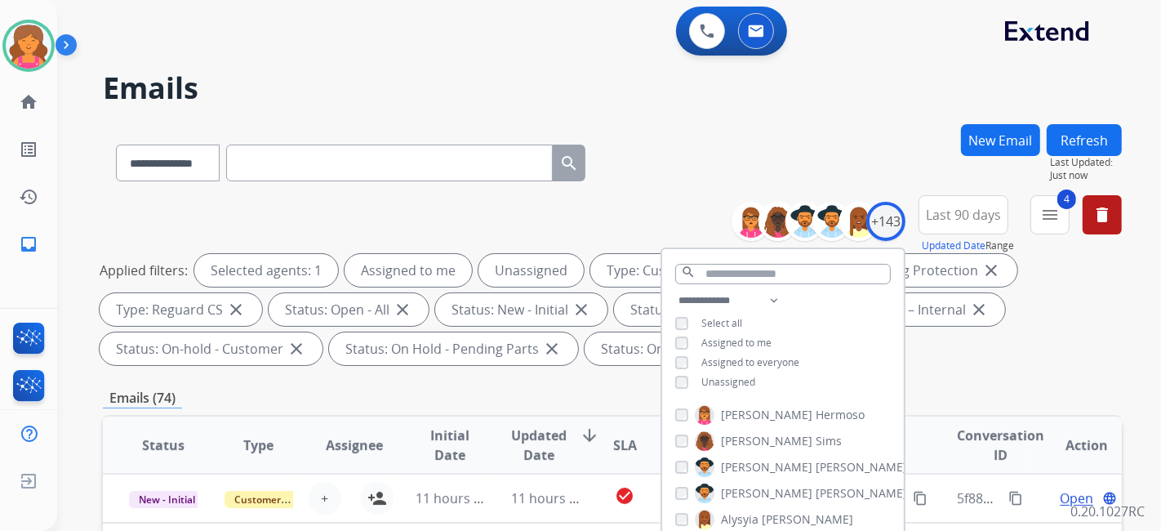
click at [704, 178] on div "**********" at bounding box center [612, 159] width 1019 height 71
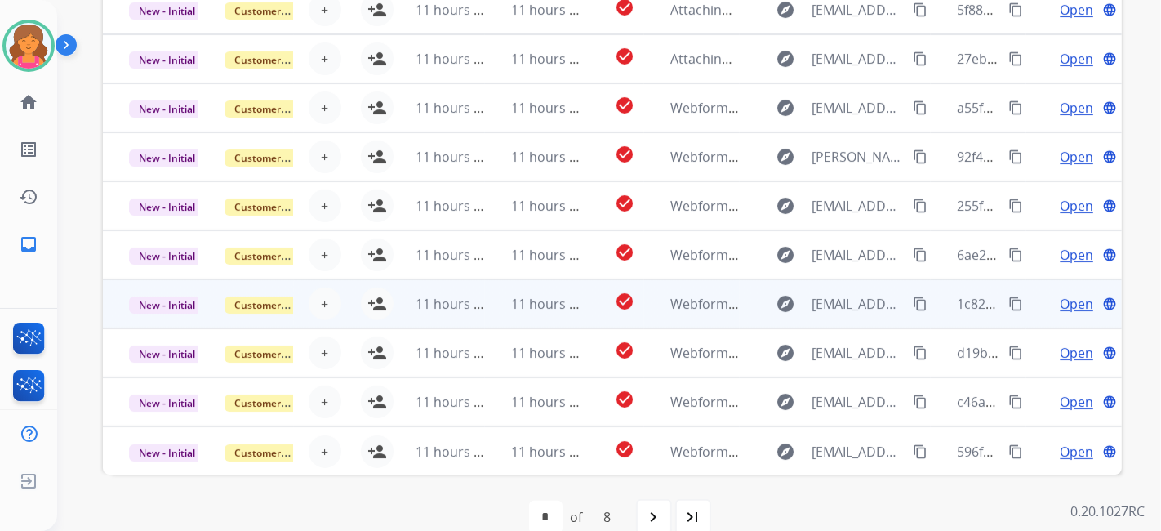
scroll to position [515, 0]
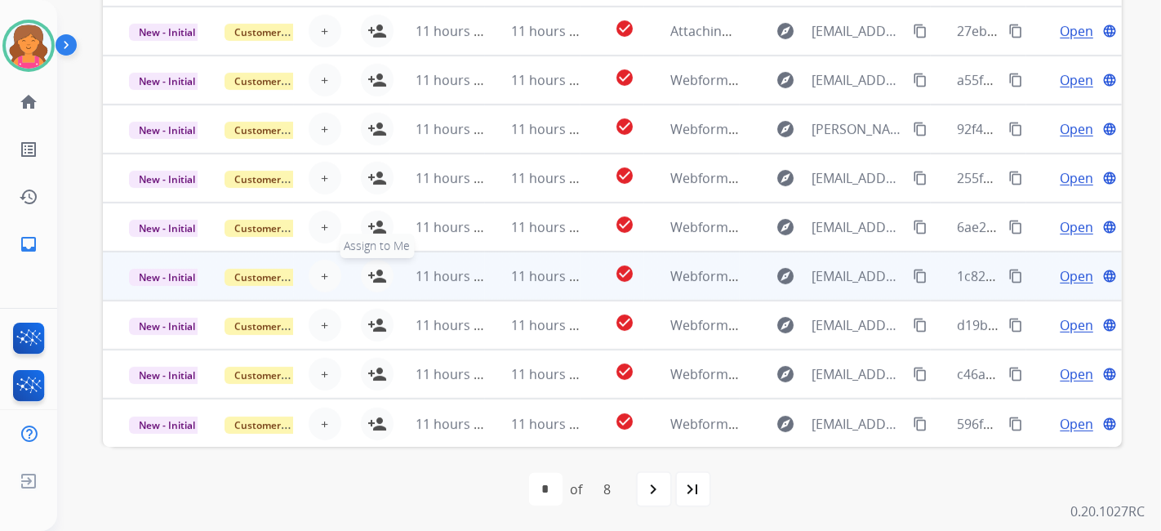
click at [368, 278] on mat-icon "person_add" at bounding box center [378, 276] width 20 height 20
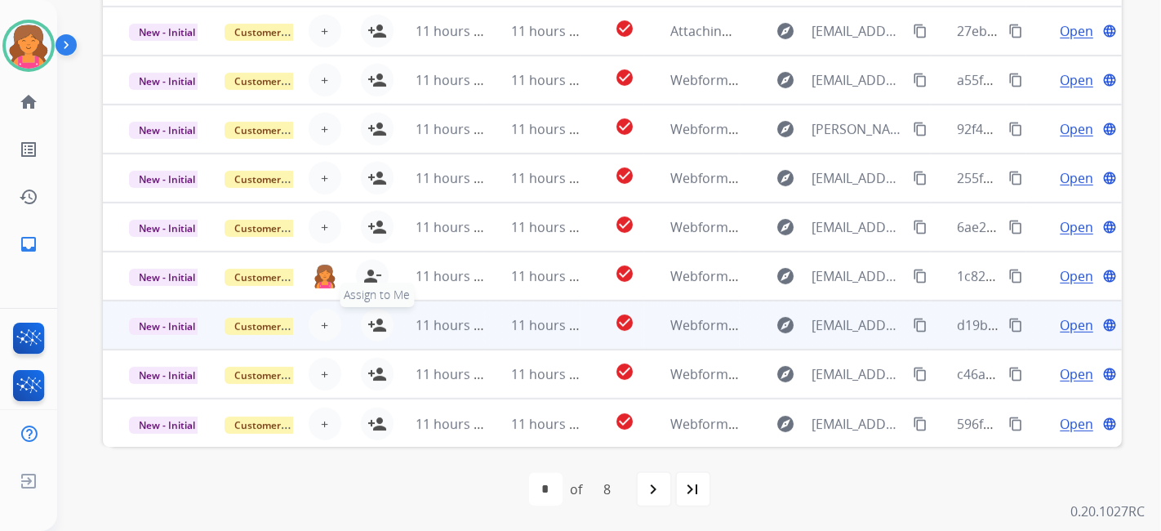
click at [371, 326] on mat-icon "person_add" at bounding box center [378, 325] width 20 height 20
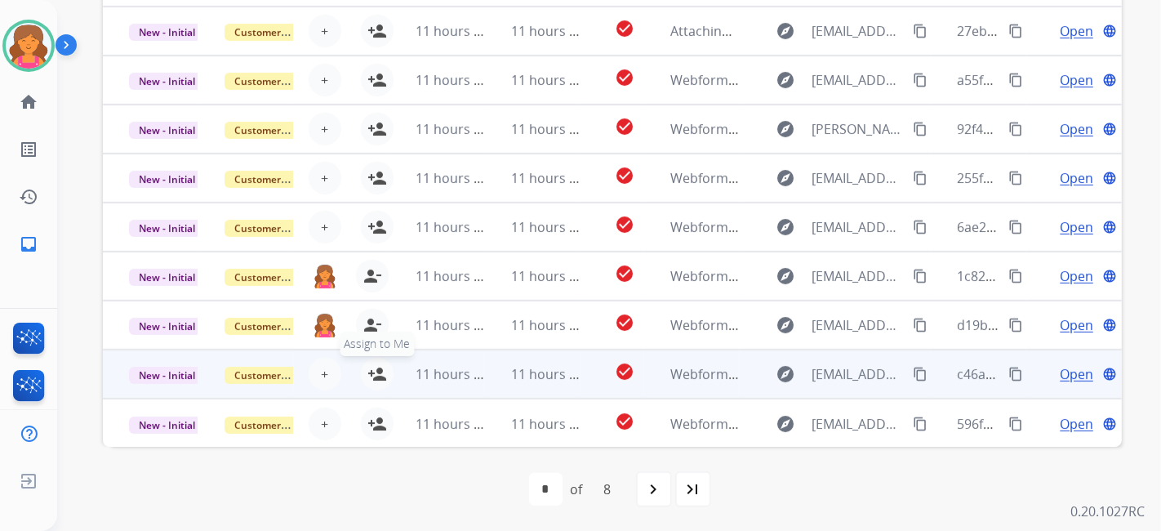
click at [377, 383] on button "person_add Assign to Me" at bounding box center [377, 374] width 33 height 33
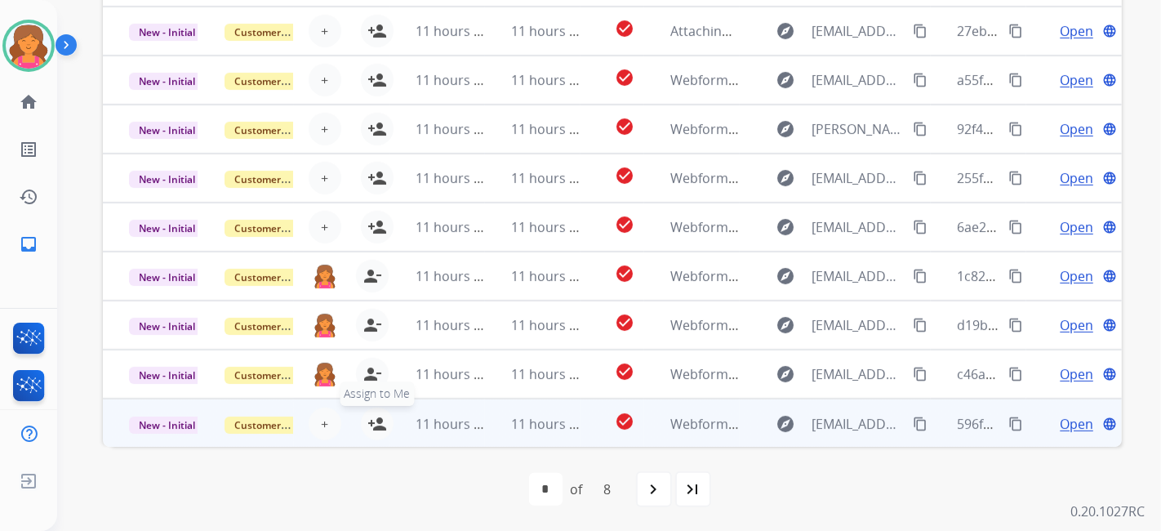
click at [377, 418] on mat-icon "person_add" at bounding box center [378, 424] width 20 height 20
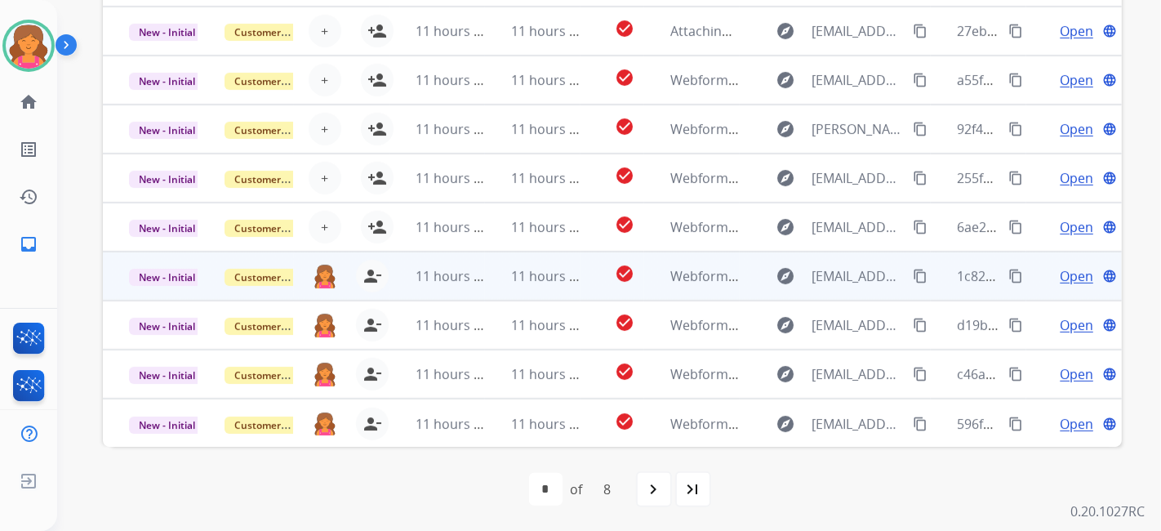
scroll to position [0, 0]
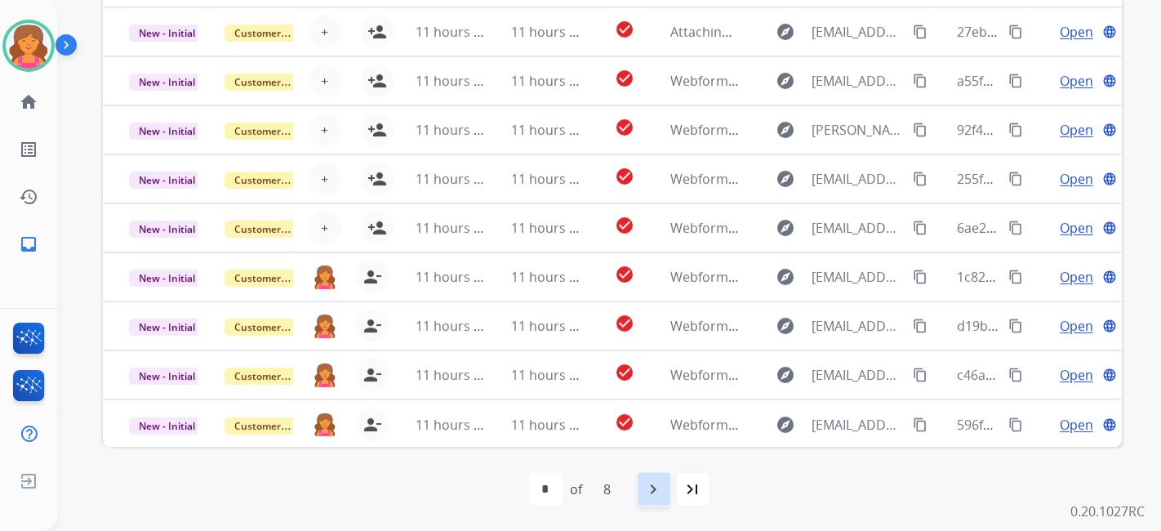
click at [668, 494] on div "navigate_next" at bounding box center [654, 489] width 36 height 36
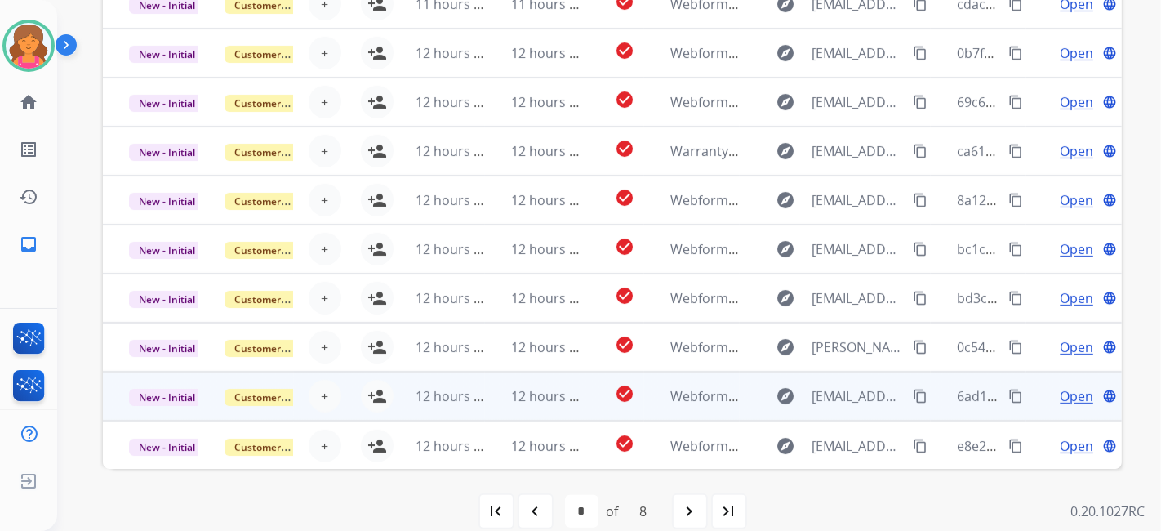
scroll to position [515, 0]
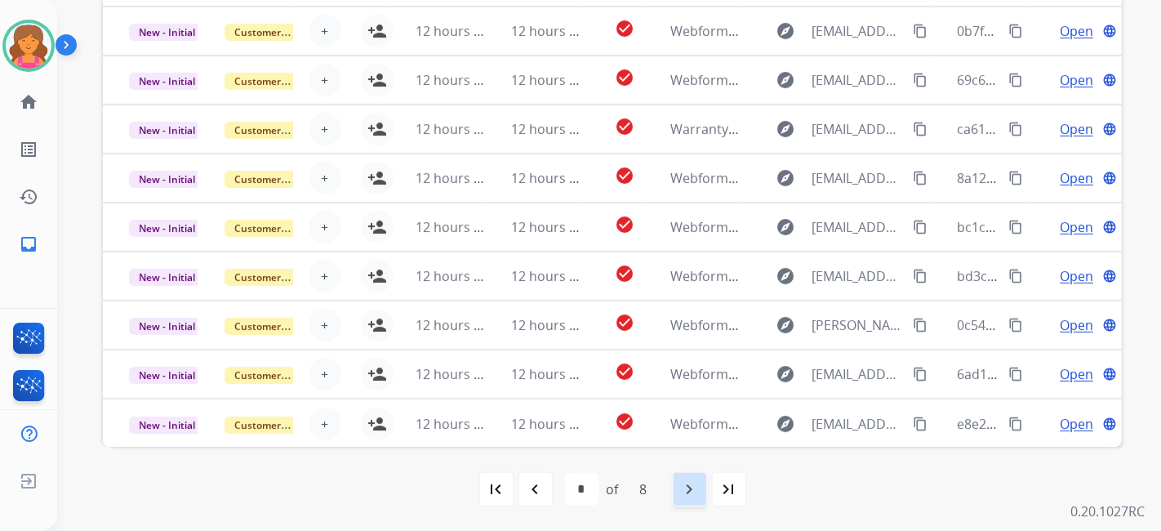
click at [689, 479] on mat-icon "navigate_next" at bounding box center [690, 489] width 20 height 20
click at [700, 486] on div "navigate_next" at bounding box center [690, 489] width 36 height 36
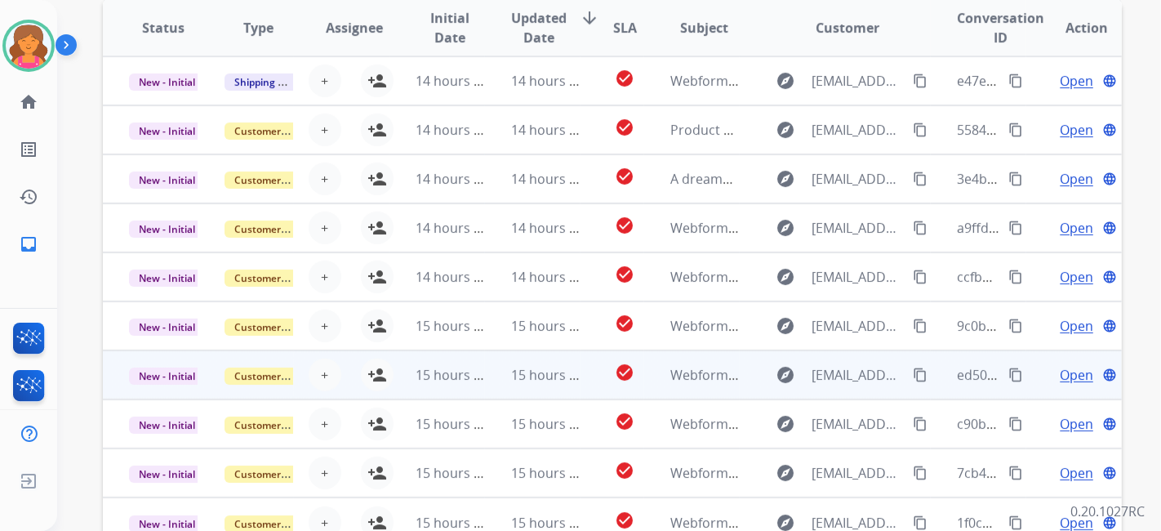
scroll to position [333, 0]
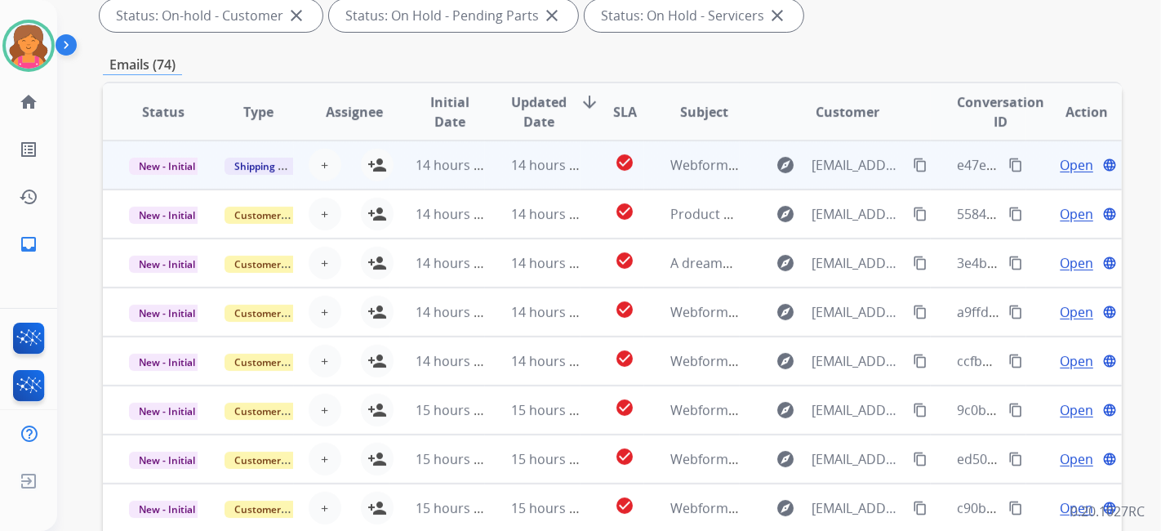
drag, startPoint x: 374, startPoint y: 167, endPoint x: 382, endPoint y: 181, distance: 16.1
click at [376, 167] on mat-icon "person_add" at bounding box center [378, 165] width 20 height 20
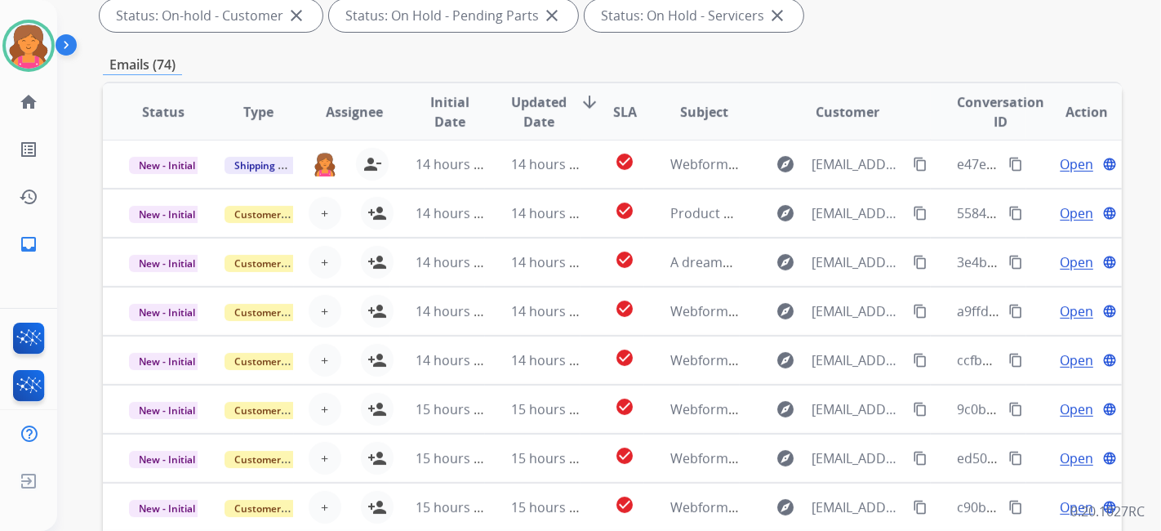
scroll to position [515, 0]
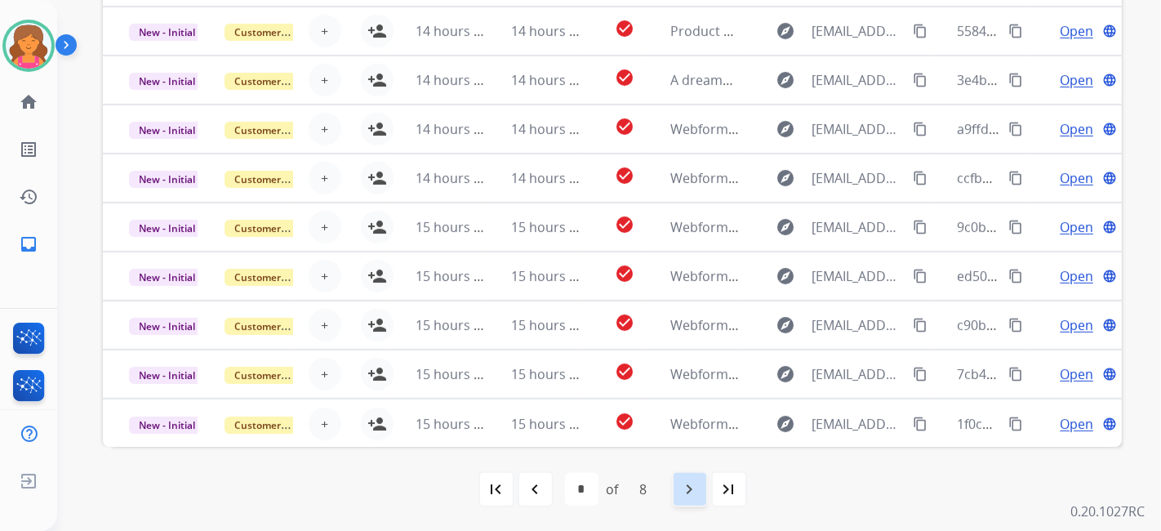
click at [675, 498] on div "navigate_next" at bounding box center [690, 489] width 36 height 36
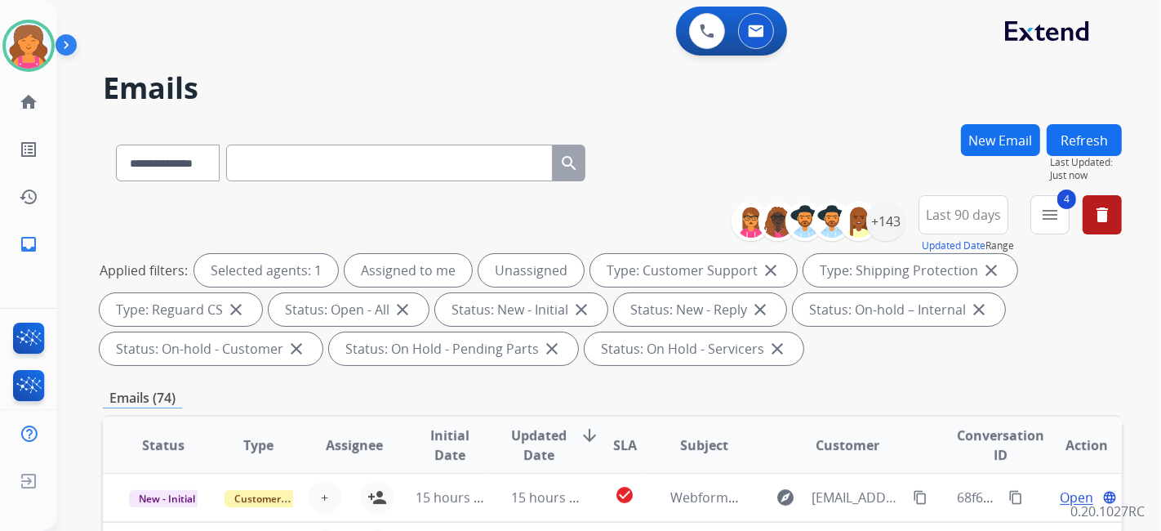
scroll to position [453, 0]
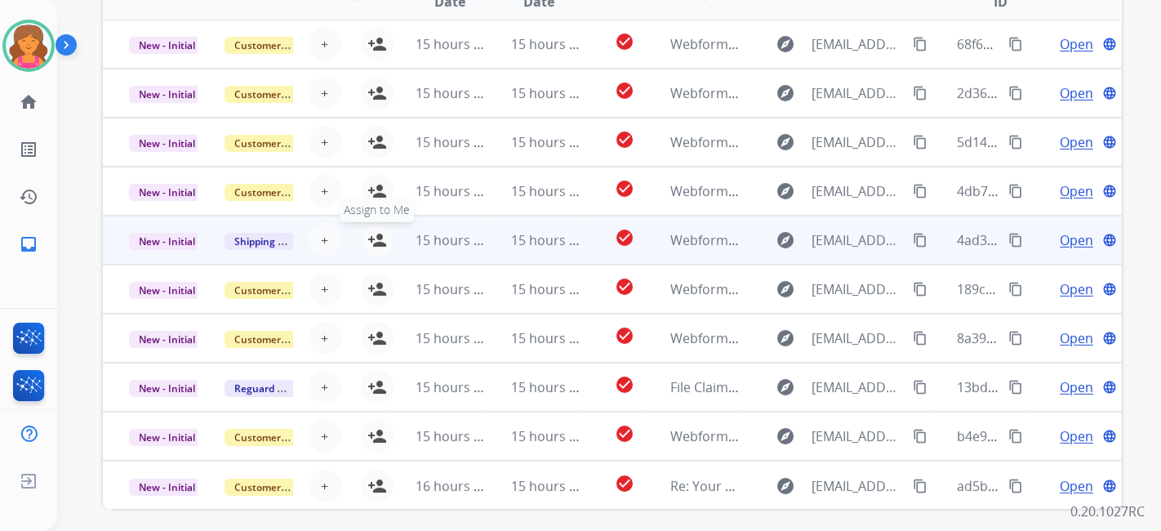
click at [375, 227] on button "person_add Assign to Me" at bounding box center [377, 240] width 33 height 33
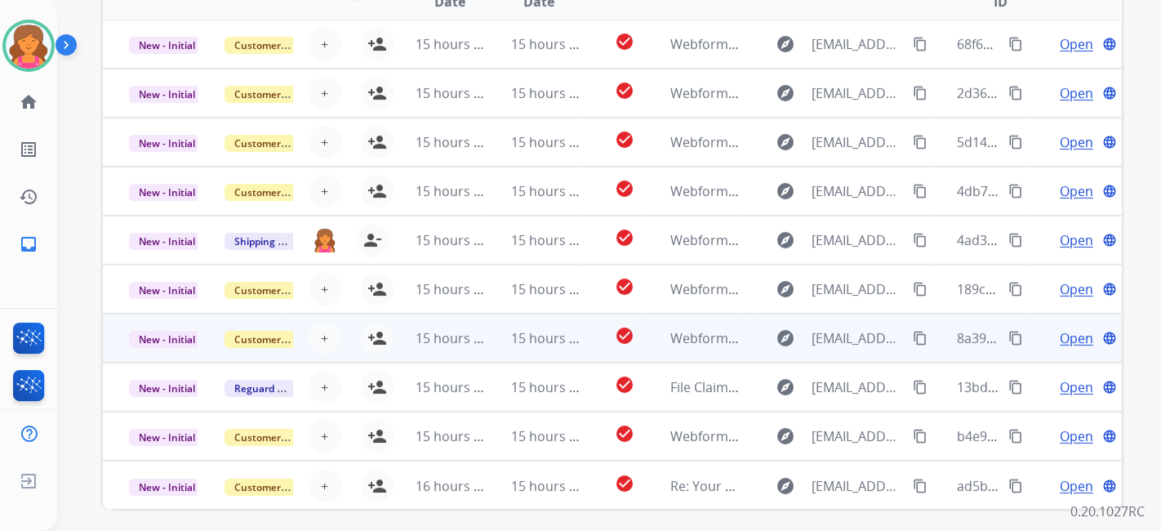
scroll to position [515, 0]
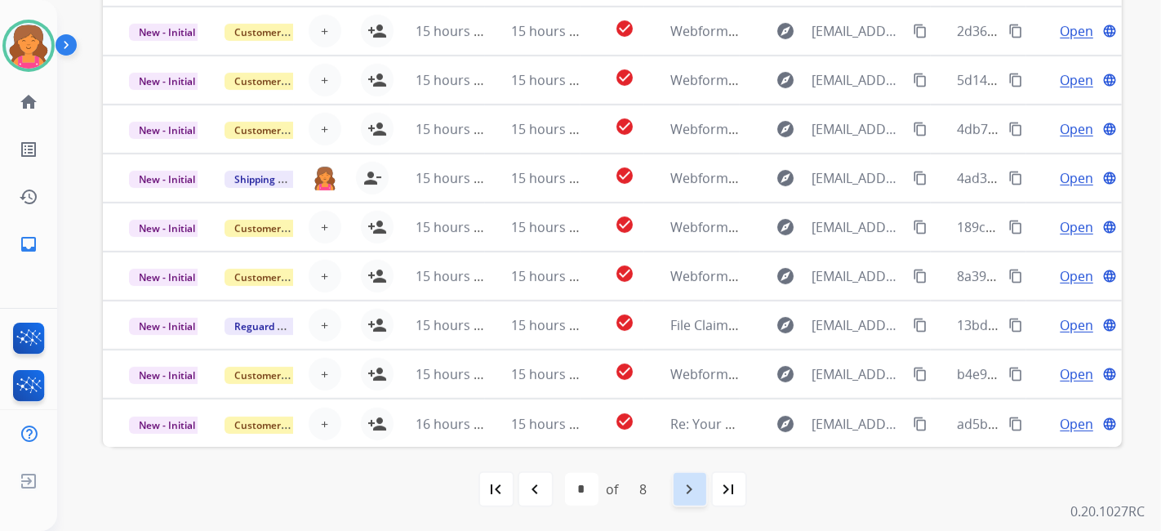
click at [696, 494] on mat-icon "navigate_next" at bounding box center [690, 489] width 20 height 20
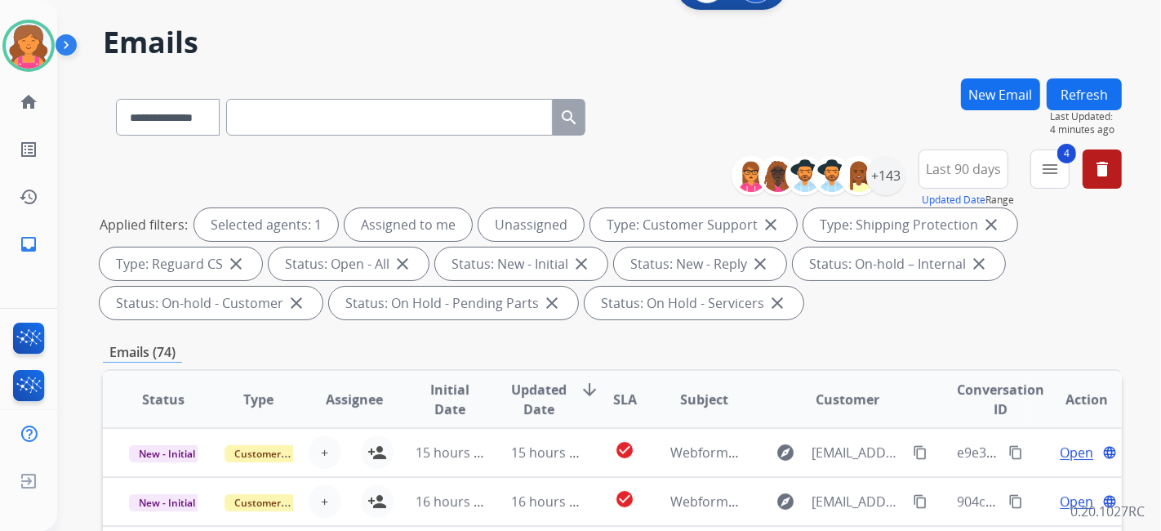
scroll to position [0, 0]
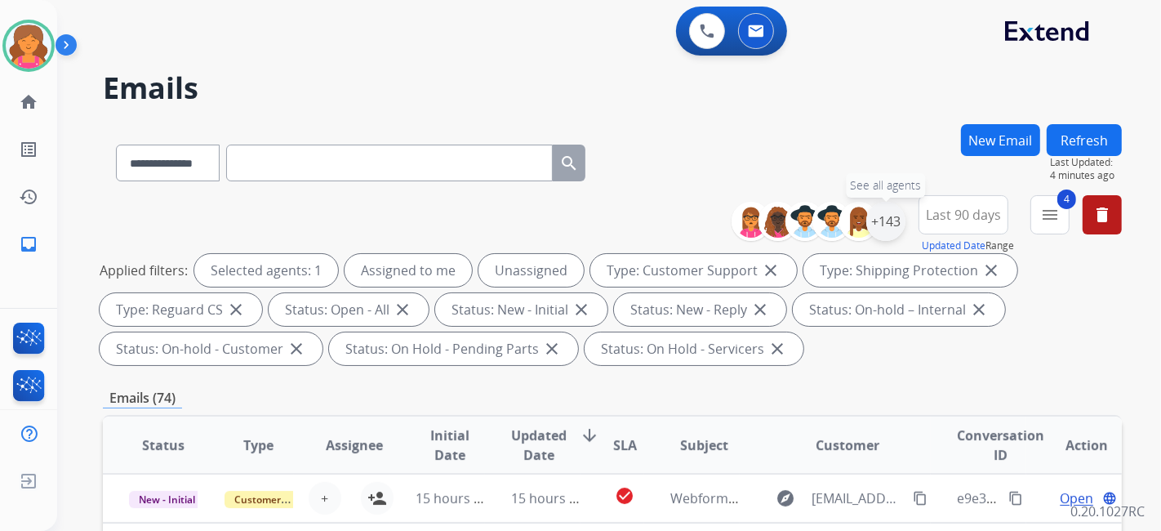
click at [898, 213] on div "+143" at bounding box center [886, 221] width 39 height 39
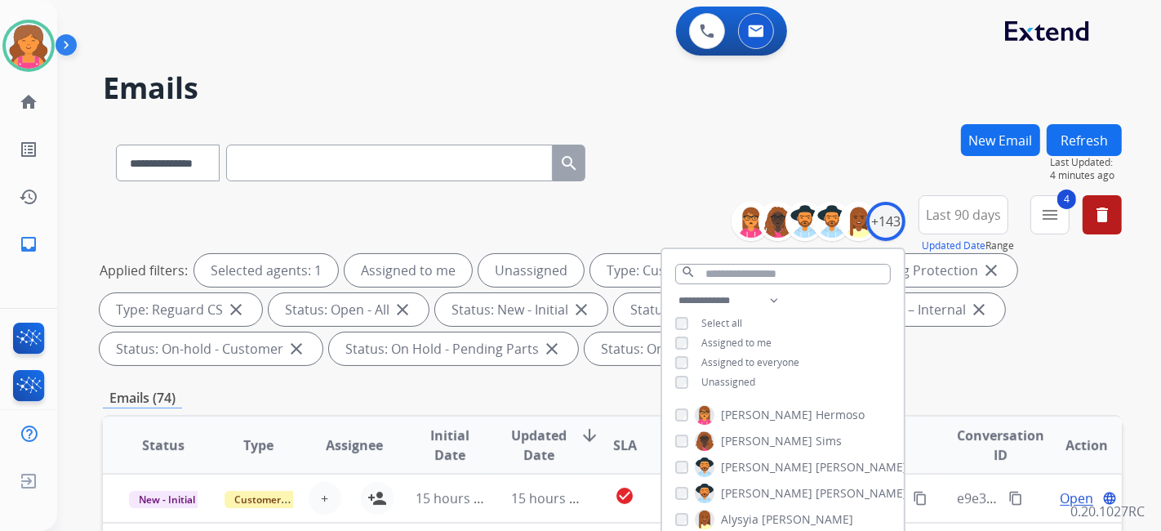
click at [649, 85] on h2 "Emails" at bounding box center [612, 88] width 1019 height 33
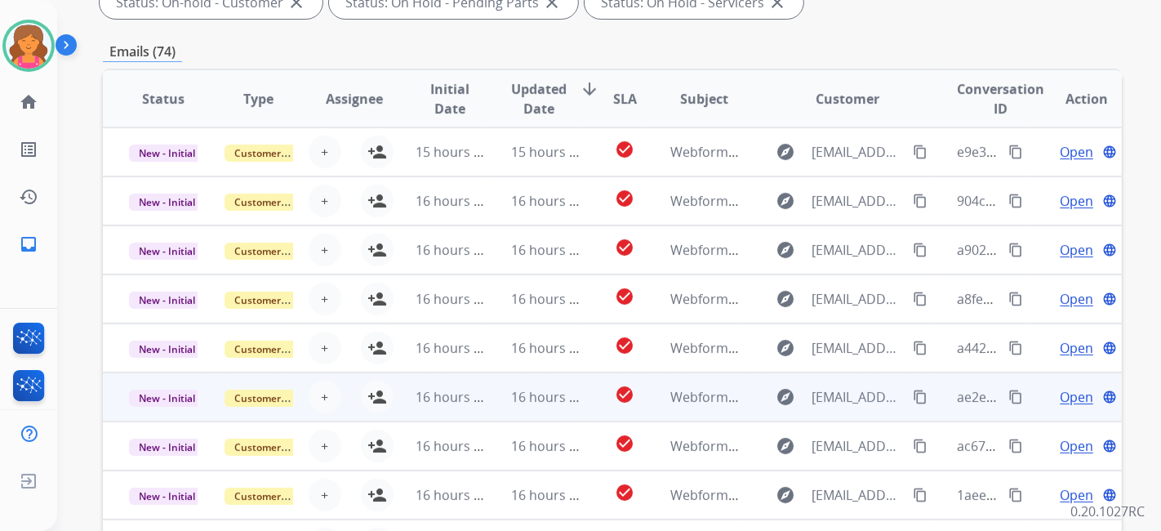
scroll to position [453, 0]
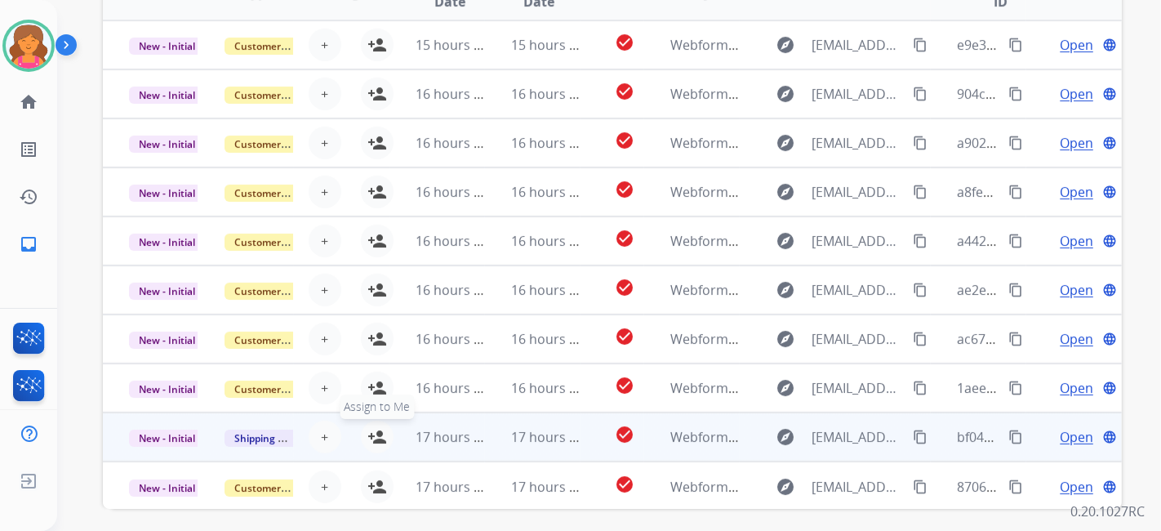
click at [368, 435] on mat-icon "person_add" at bounding box center [378, 437] width 20 height 20
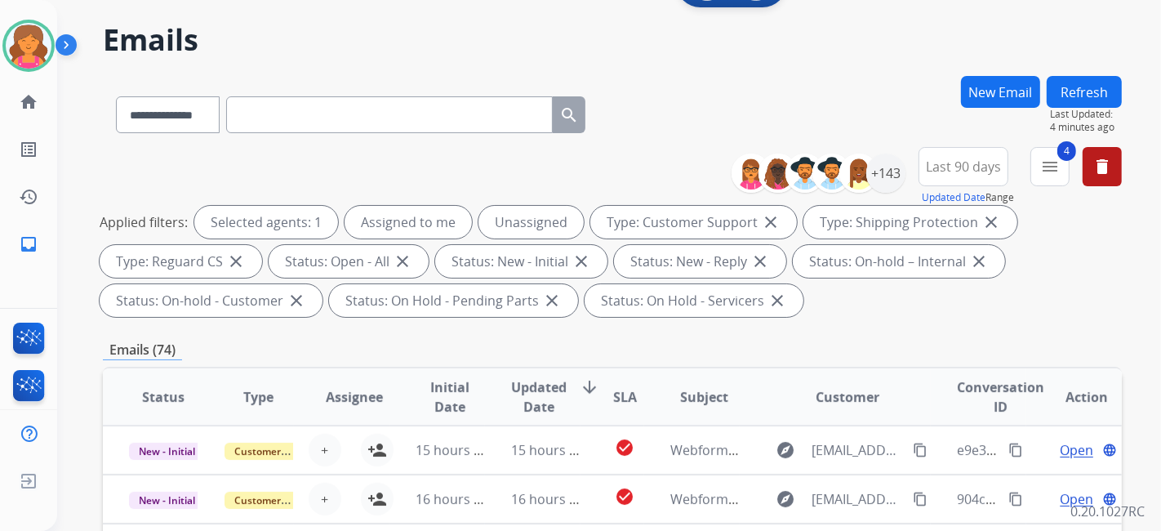
scroll to position [0, 0]
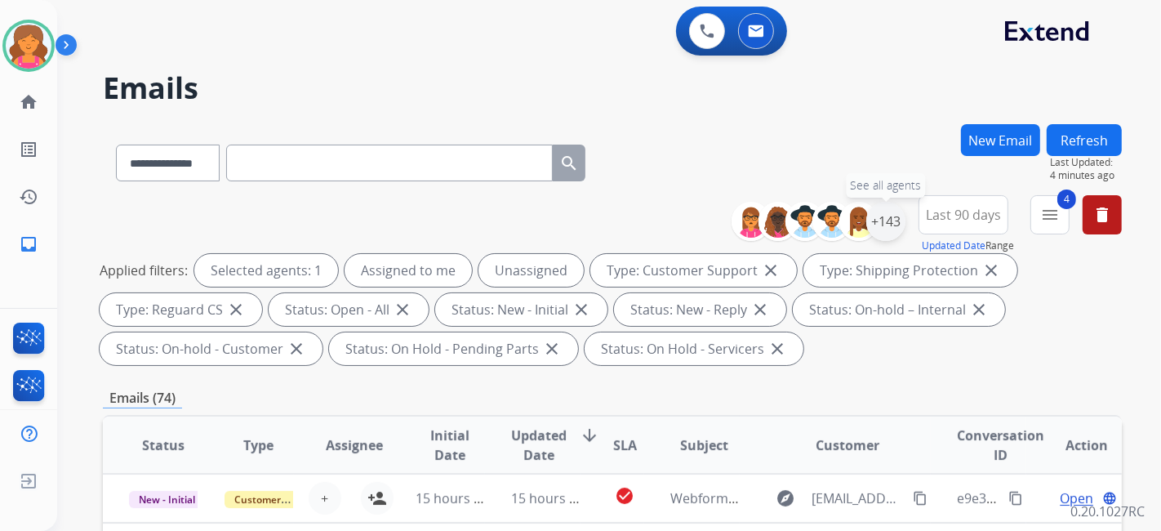
click at [893, 232] on div "+143" at bounding box center [886, 221] width 39 height 39
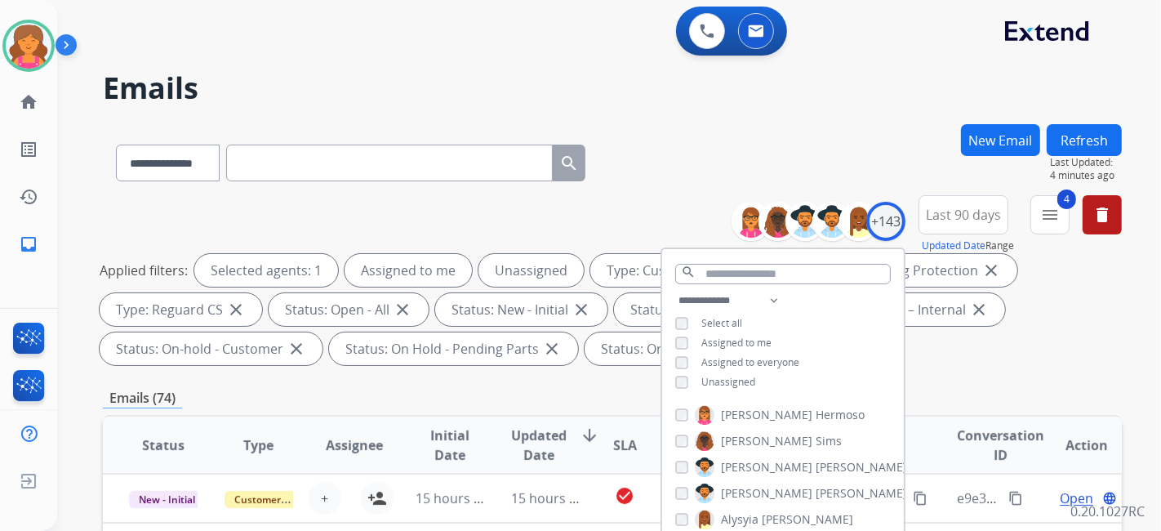
click at [674, 386] on div "**********" at bounding box center [783, 343] width 242 height 105
click at [675, 387] on div "**********" at bounding box center [783, 343] width 242 height 105
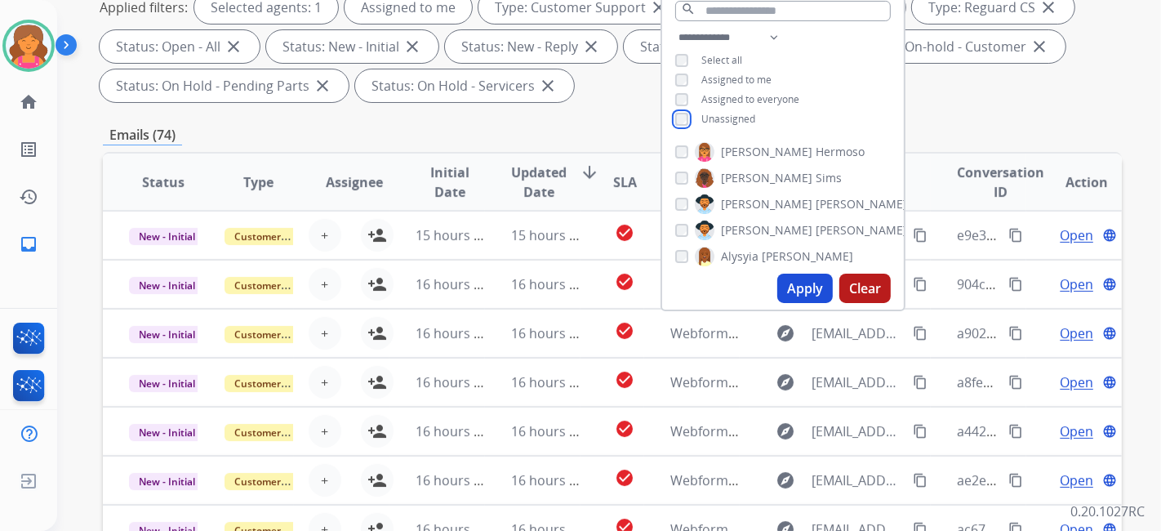
scroll to position [363, 0]
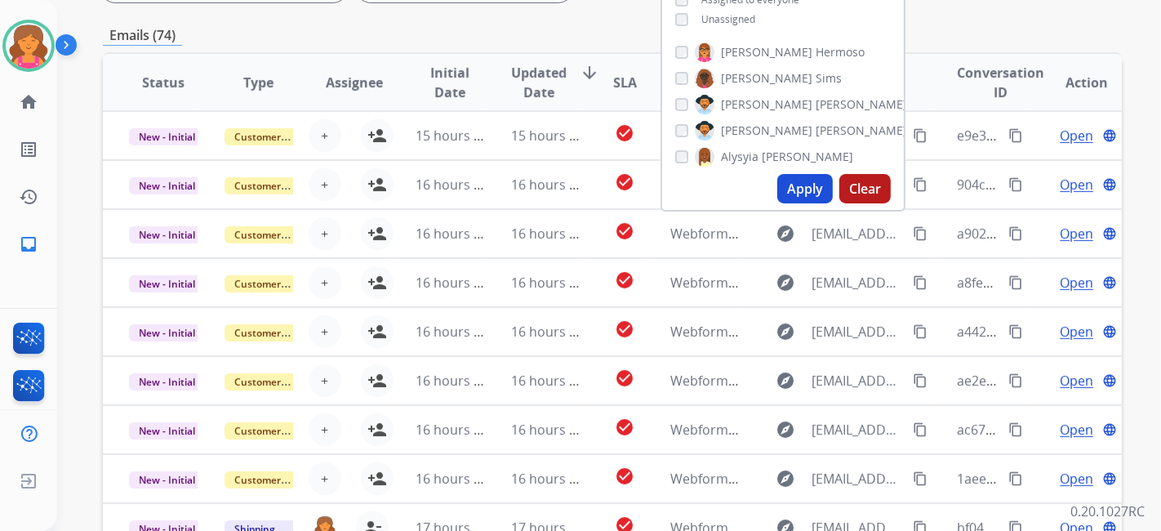
click at [815, 185] on button "Apply" at bounding box center [806, 188] width 56 height 29
select select "*"
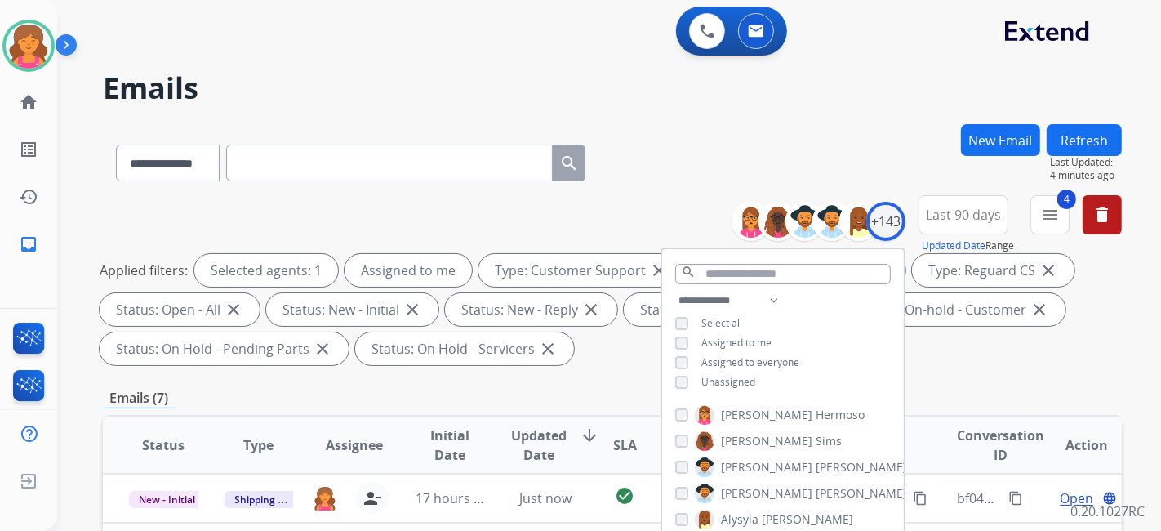
click at [655, 121] on div "**********" at bounding box center [589, 324] width 1065 height 531
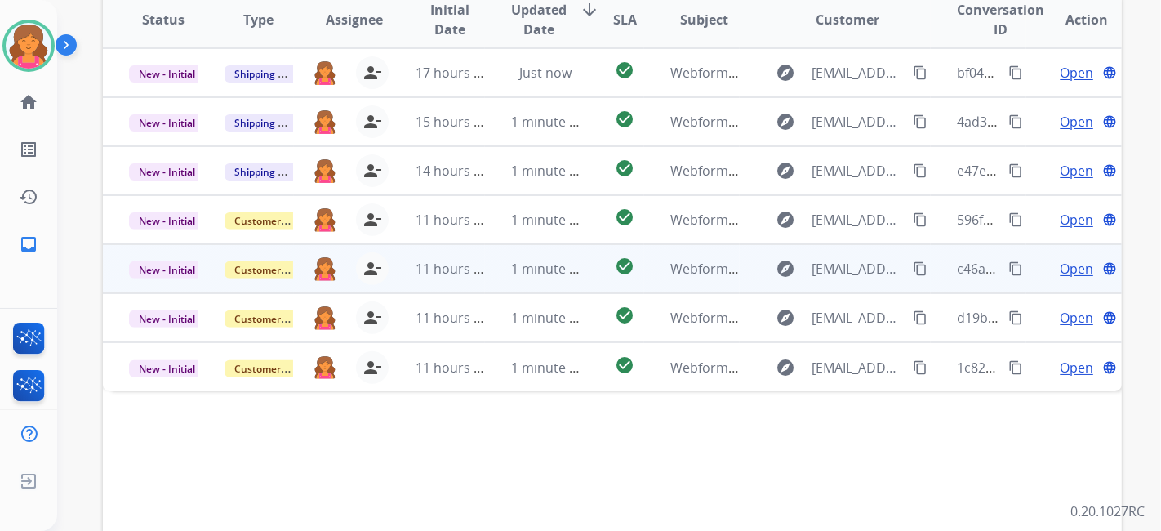
scroll to position [333, 0]
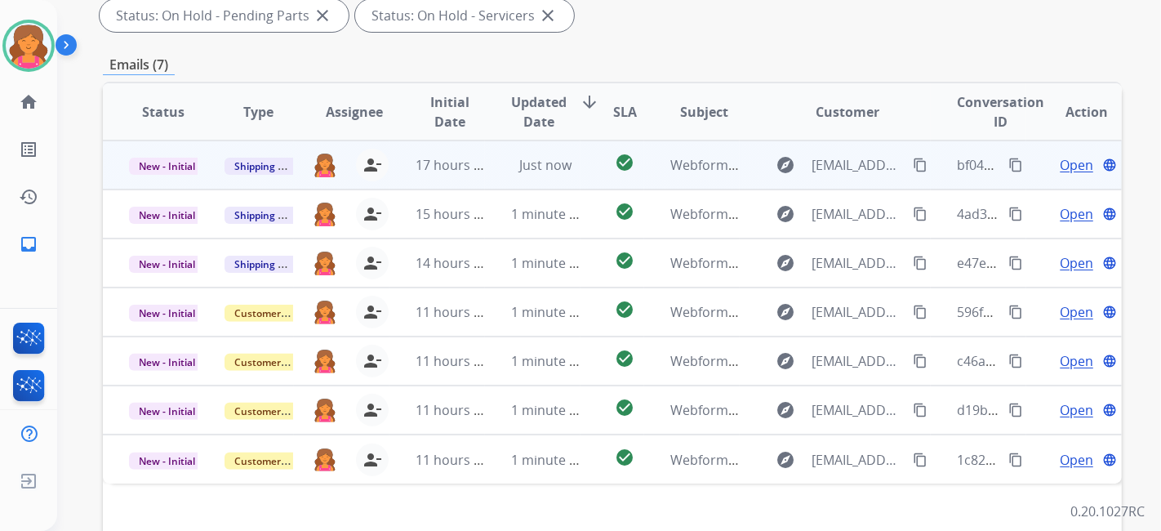
click at [1068, 167] on span "Open" at bounding box center [1076, 165] width 33 height 20
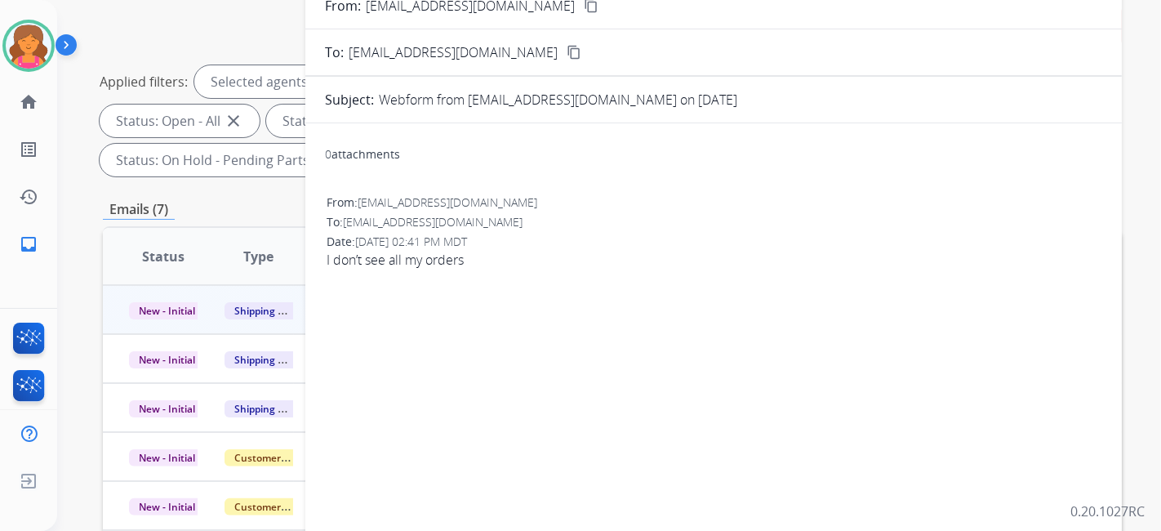
scroll to position [61, 0]
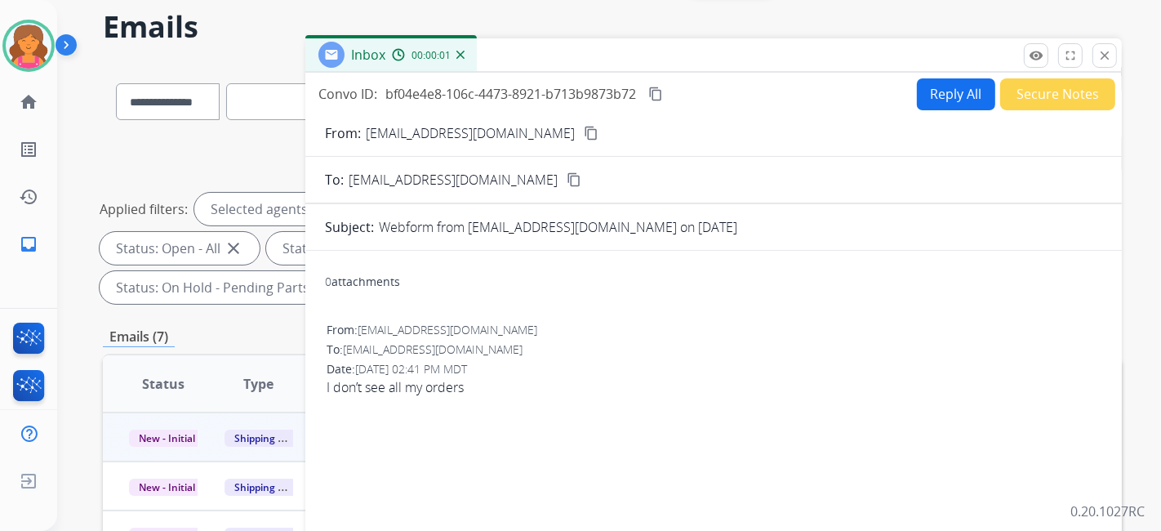
click at [584, 127] on mat-icon "content_copy" at bounding box center [591, 133] width 15 height 15
click at [931, 87] on button "Reply All" at bounding box center [956, 94] width 78 height 32
select select "**********"
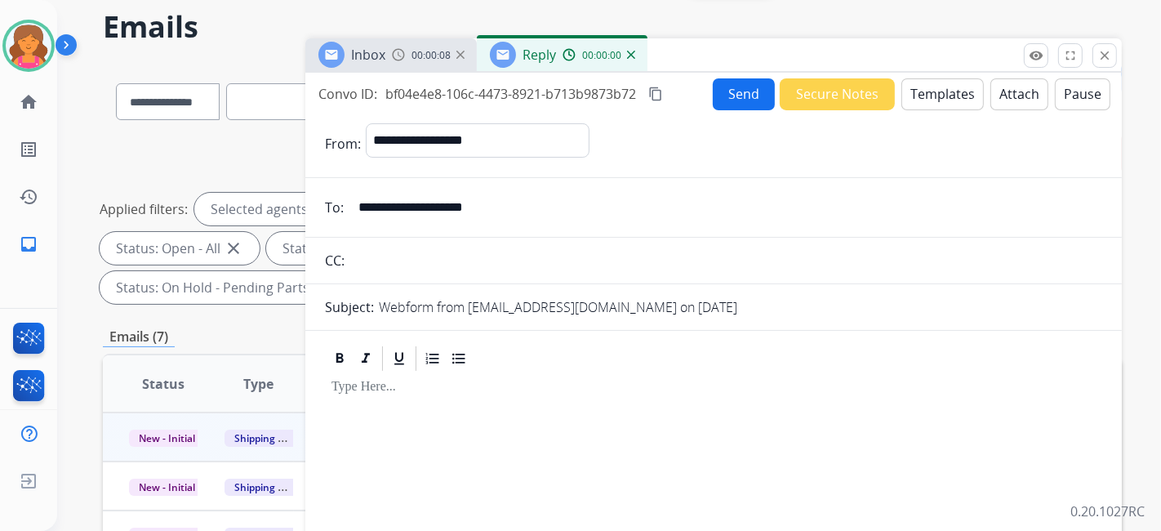
click at [931, 87] on button "Templates" at bounding box center [943, 94] width 82 height 32
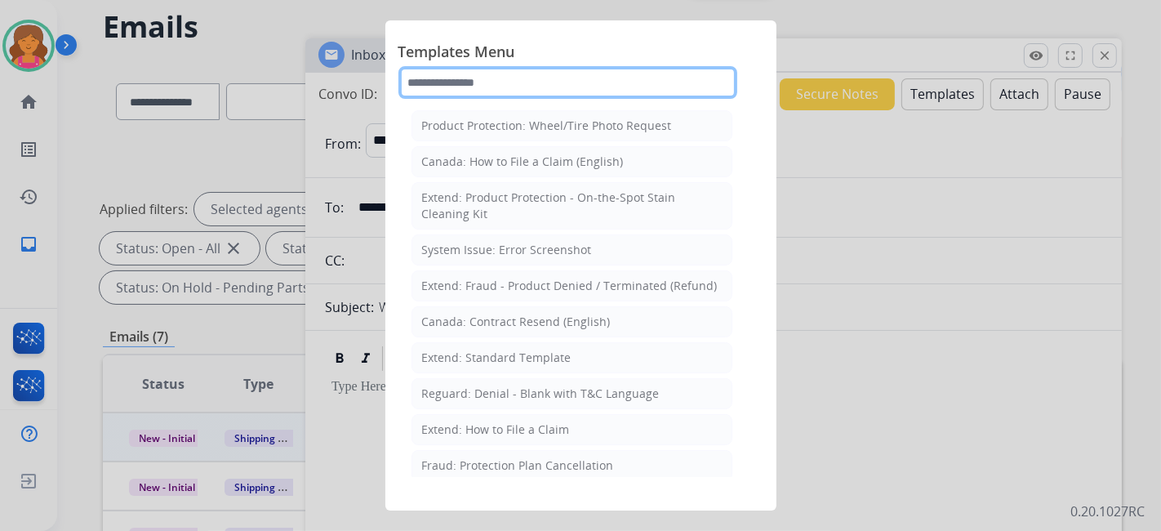
click at [535, 80] on input "text" at bounding box center [568, 82] width 339 height 33
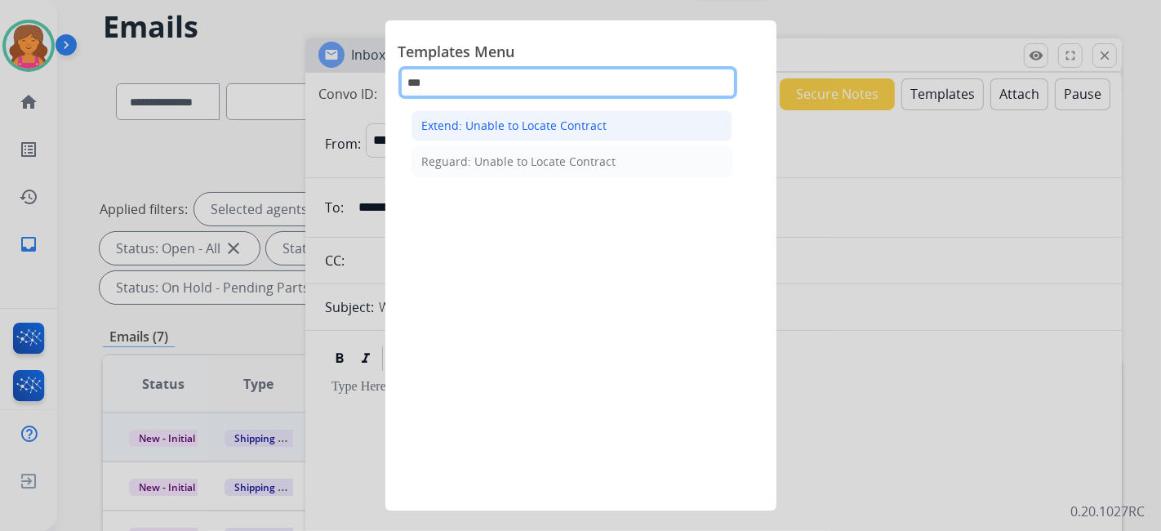
type input "***"
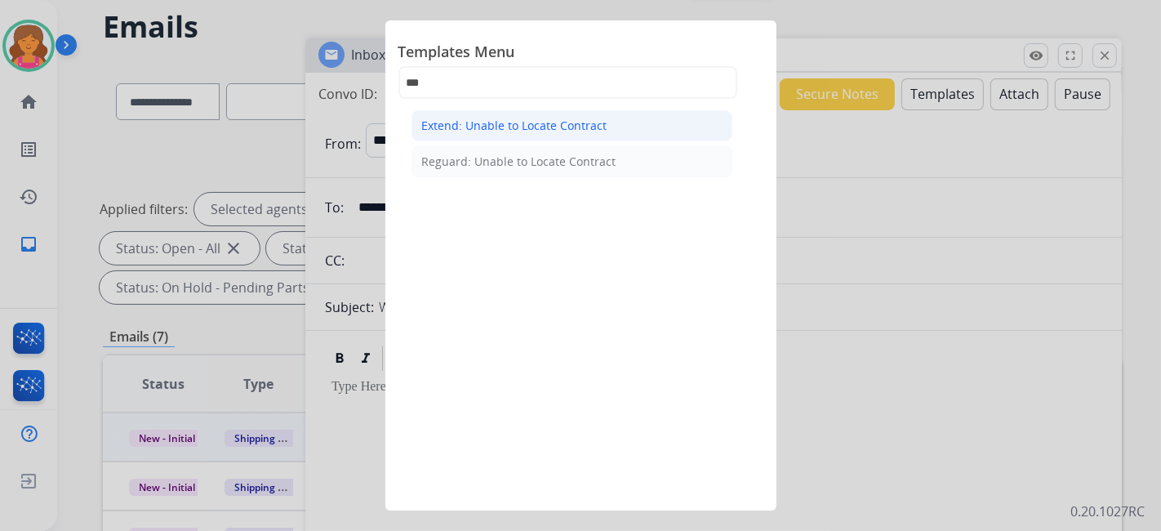
click at [544, 110] on li "Extend: Unable to Locate Contract" at bounding box center [572, 125] width 321 height 31
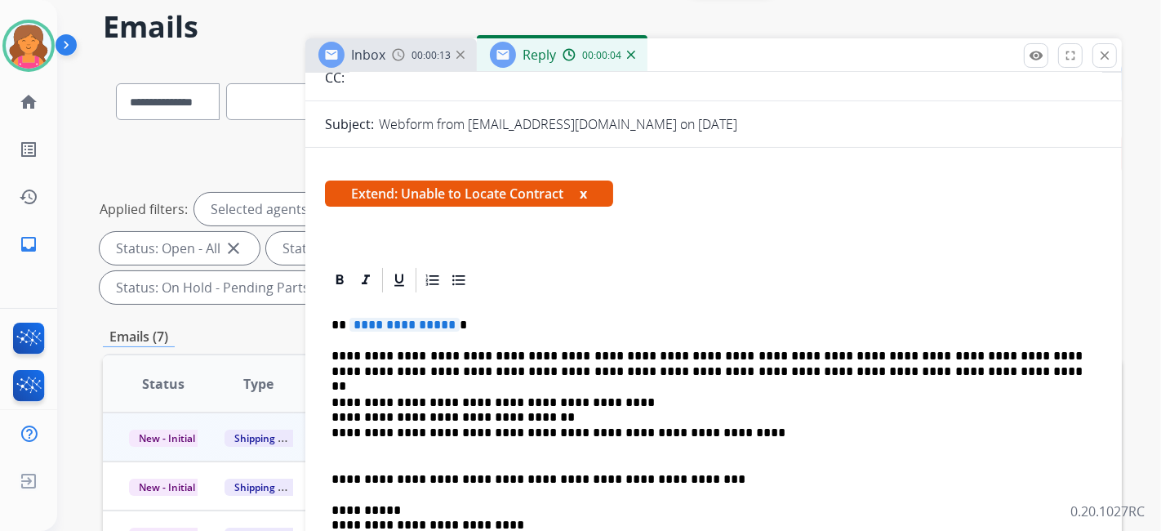
scroll to position [363, 0]
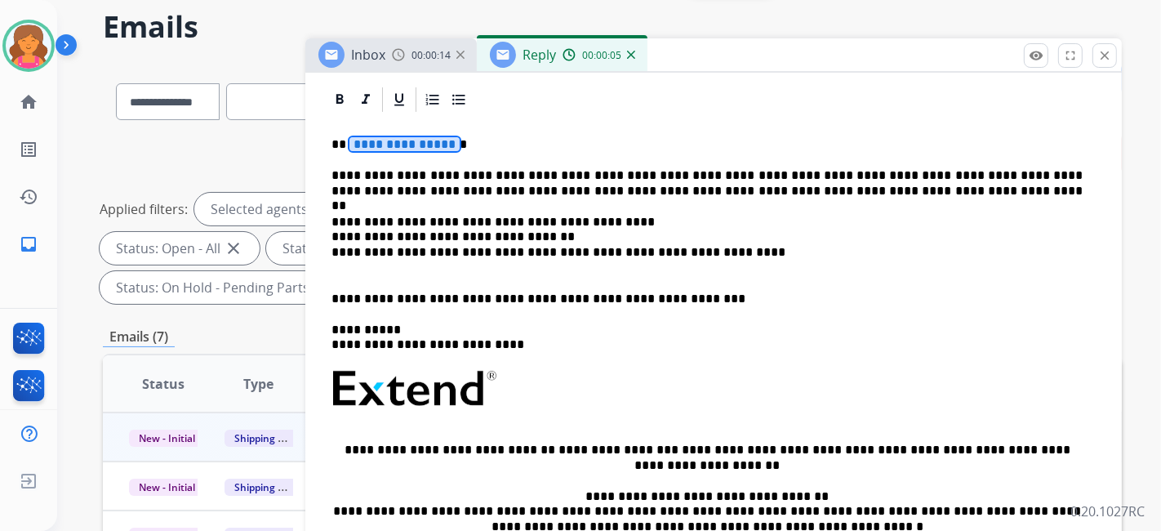
click at [395, 143] on span "**********" at bounding box center [405, 144] width 110 height 14
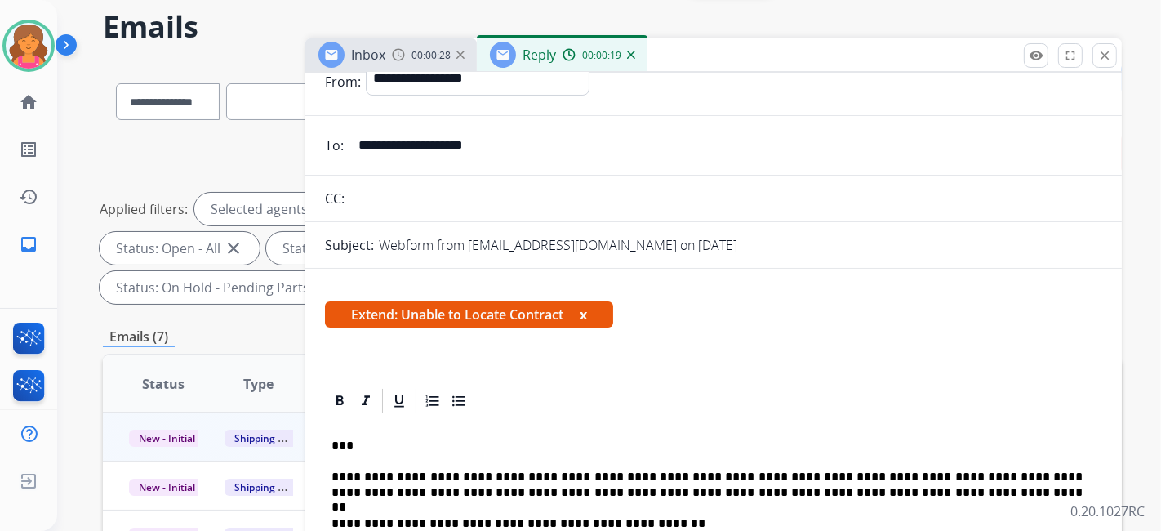
scroll to position [0, 0]
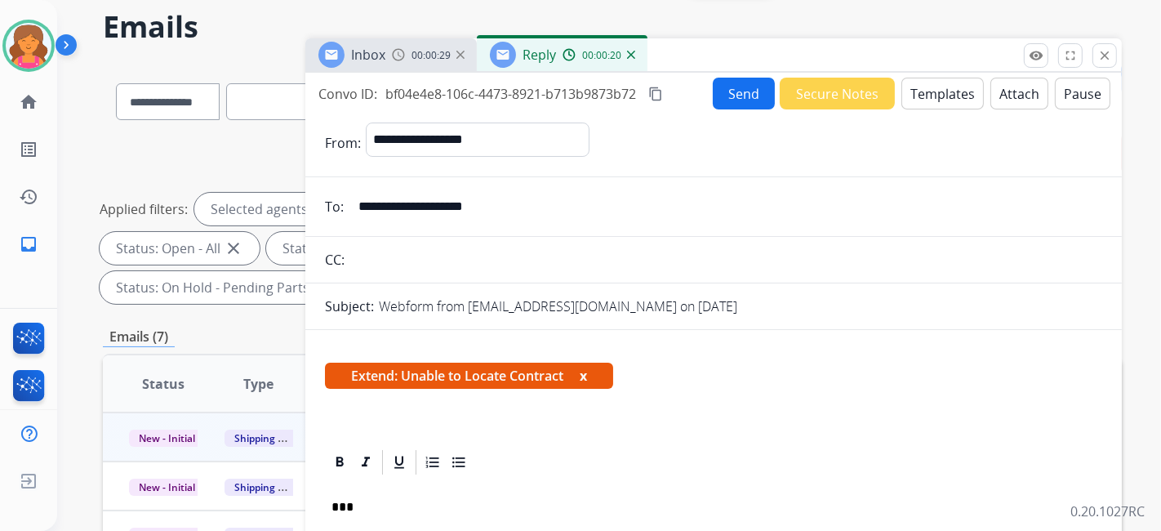
click at [732, 97] on button "Send" at bounding box center [744, 94] width 62 height 32
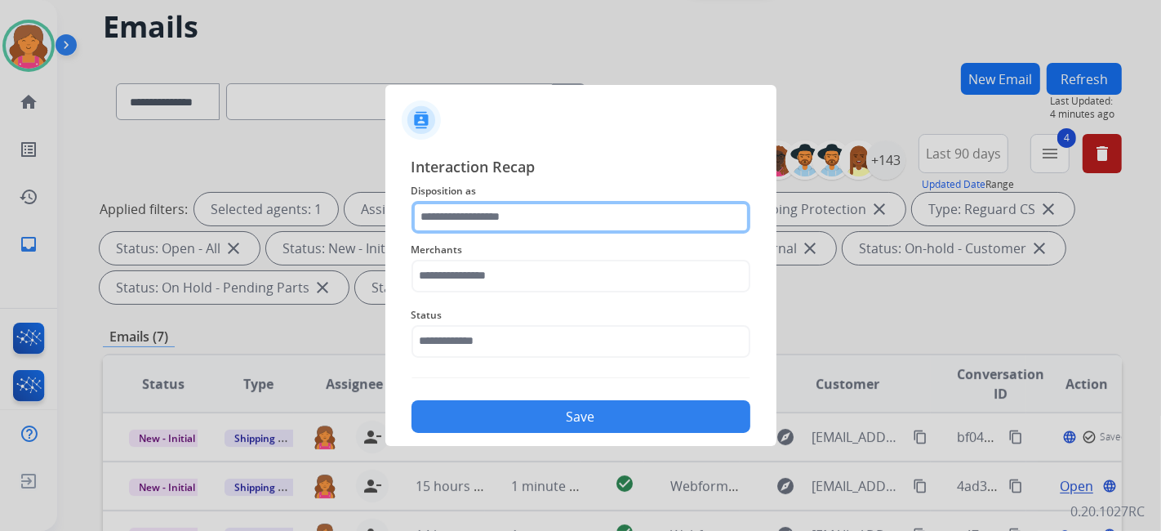
click at [512, 232] on input "text" at bounding box center [581, 217] width 339 height 33
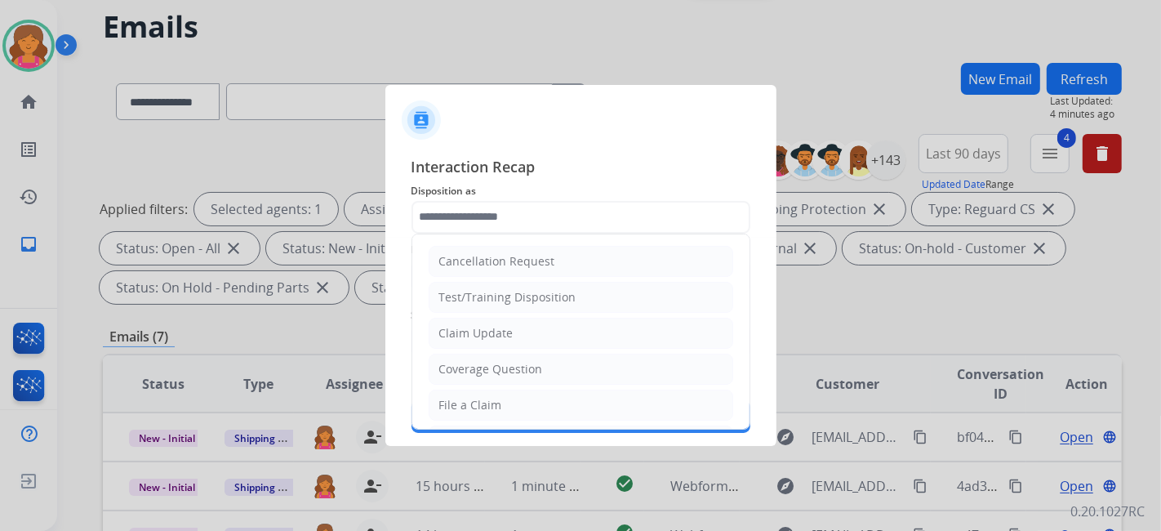
click at [509, 365] on div "Coverage Question" at bounding box center [491, 369] width 104 height 16
type input "**********"
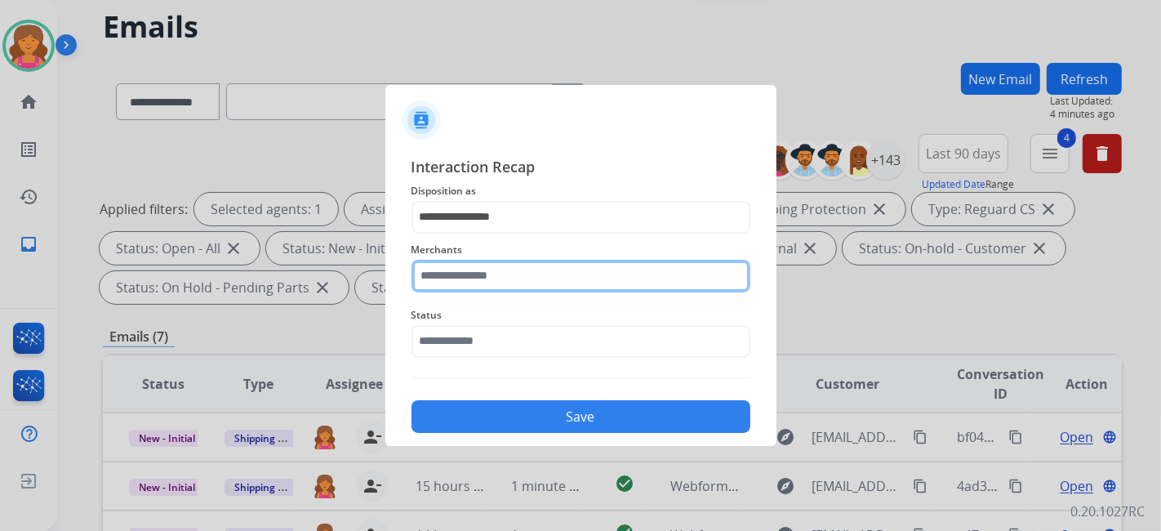
click at [526, 274] on input "text" at bounding box center [581, 276] width 339 height 33
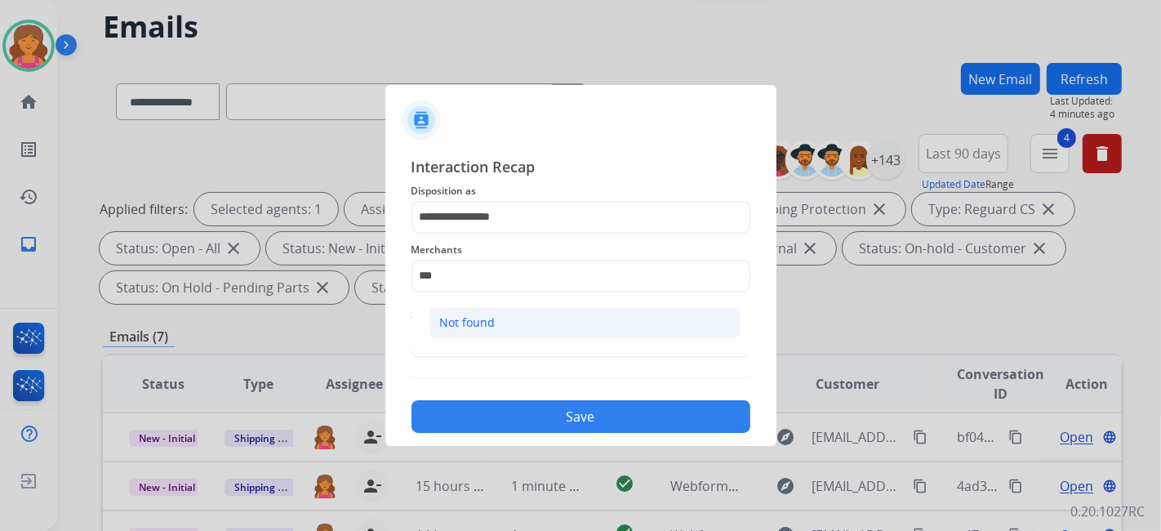
click at [551, 320] on li "Not found" at bounding box center [585, 322] width 311 height 31
type input "*********"
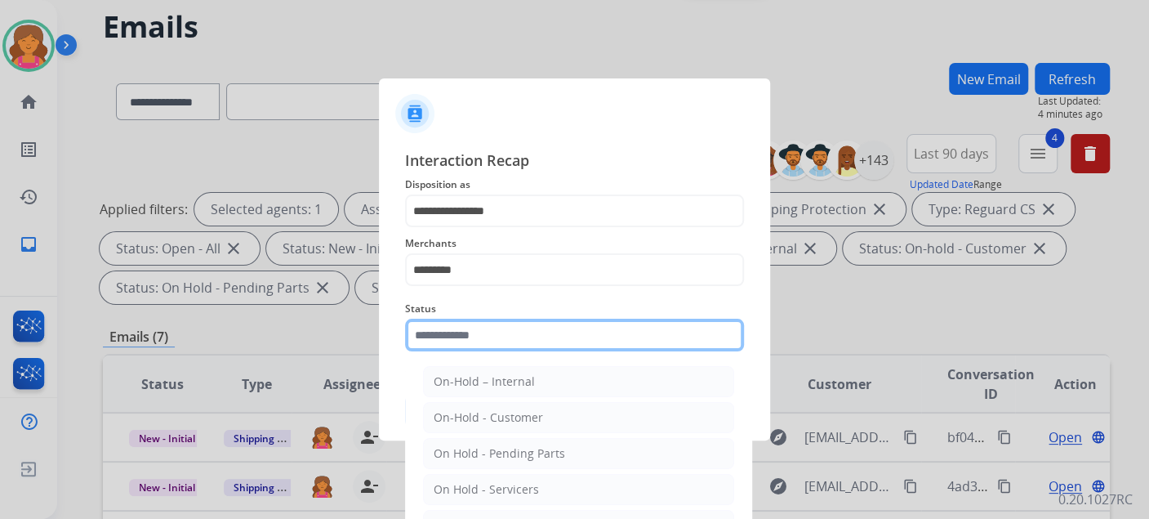
click at [497, 342] on input "text" at bounding box center [574, 335] width 339 height 33
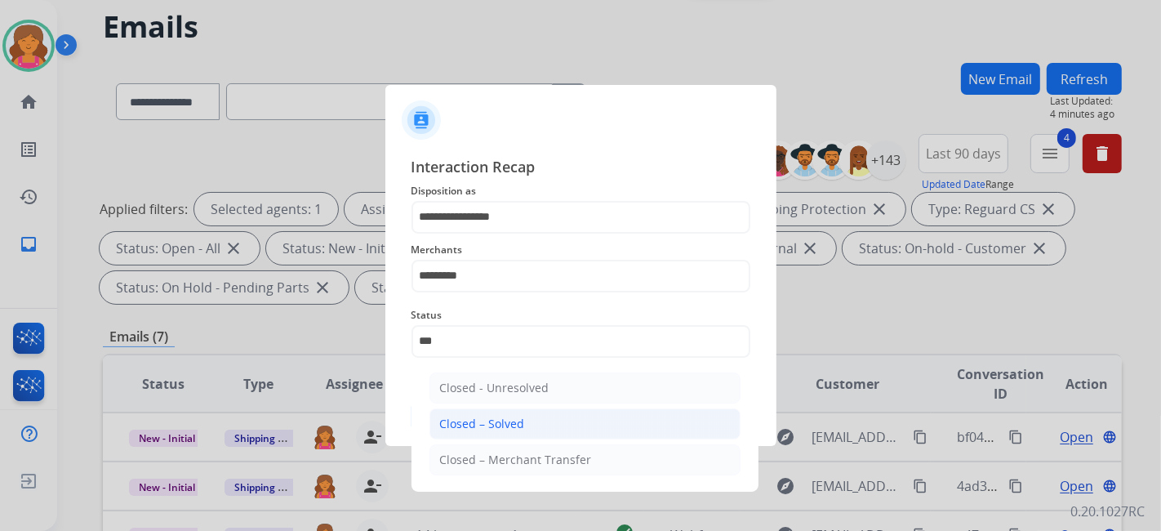
click at [506, 418] on div "Closed – Solved" at bounding box center [482, 424] width 85 height 16
type input "**********"
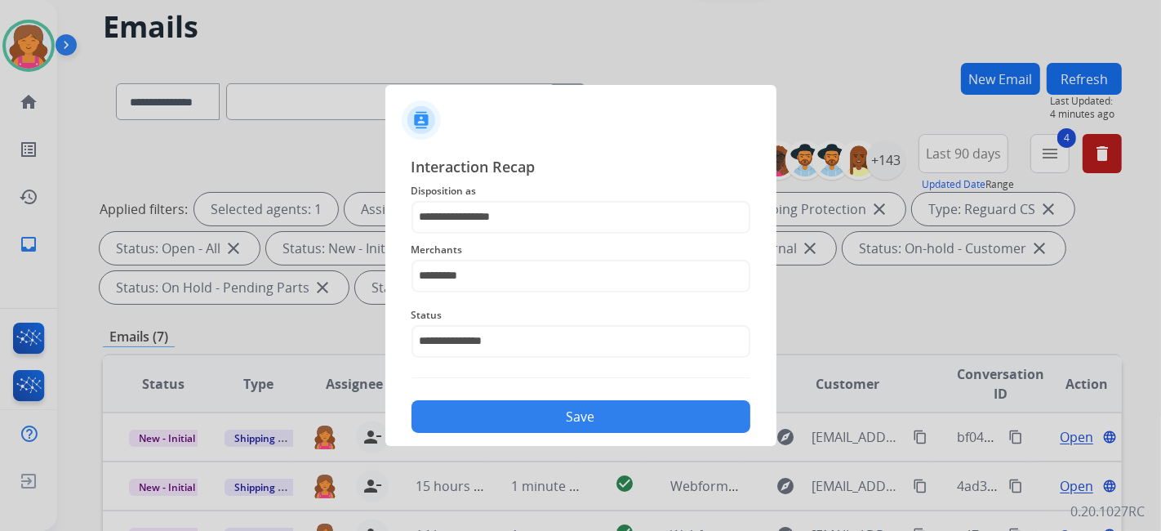
click at [506, 414] on button "Save" at bounding box center [581, 416] width 339 height 33
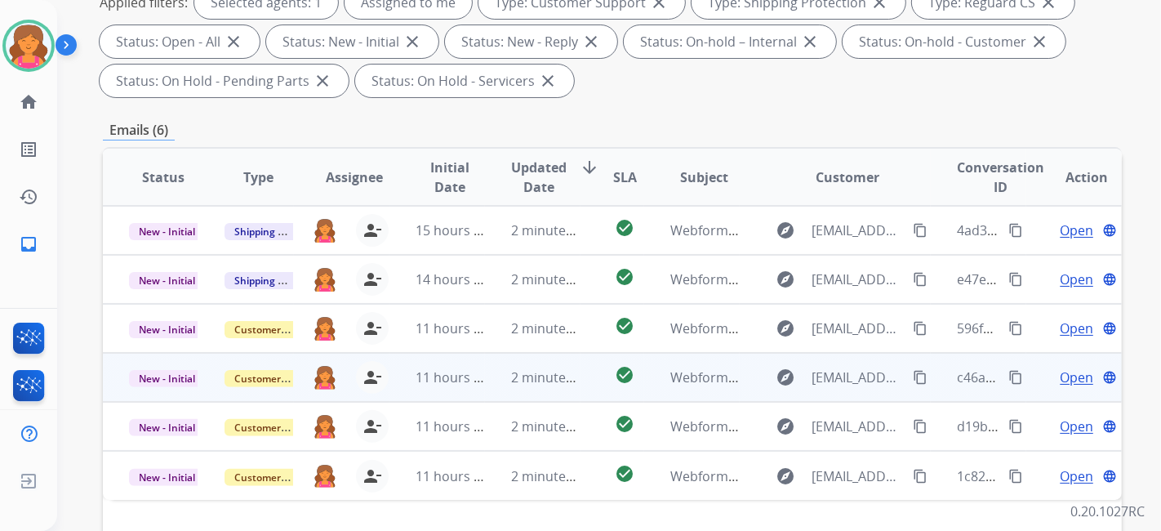
scroll to position [272, 0]
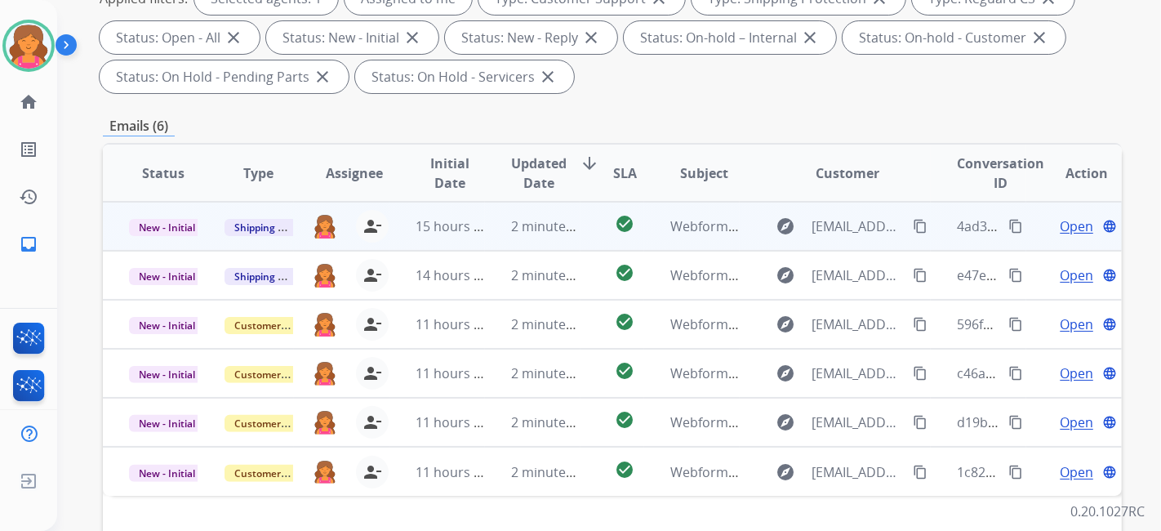
click at [1073, 234] on span "Open" at bounding box center [1076, 226] width 33 height 20
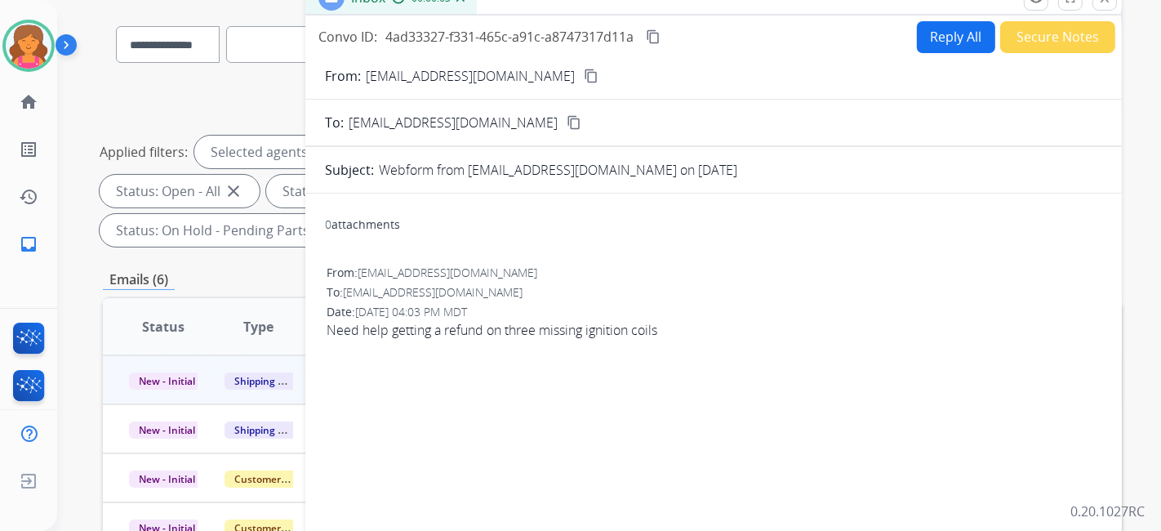
scroll to position [91, 0]
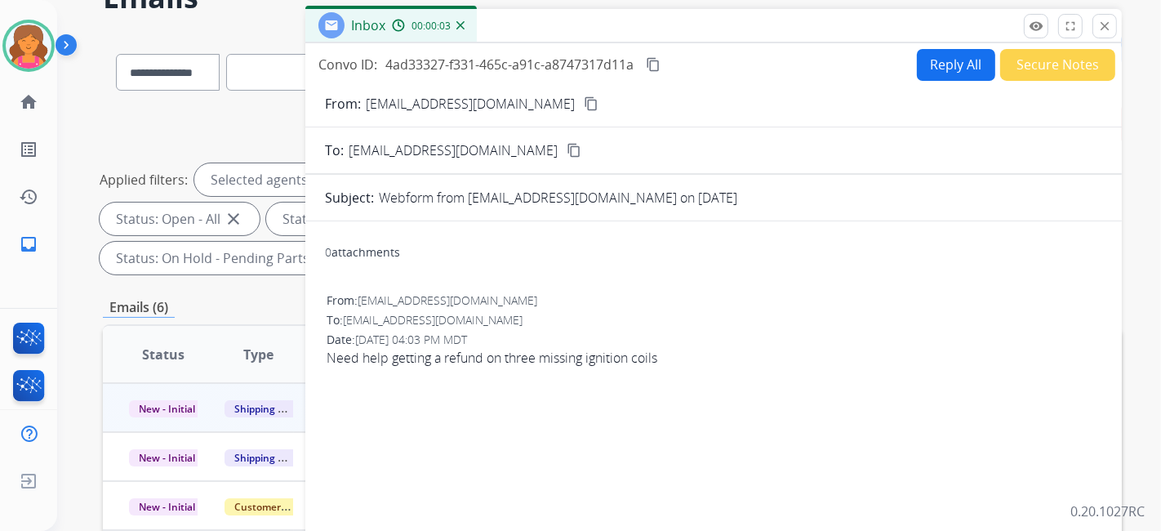
click at [584, 99] on mat-icon "content_copy" at bounding box center [591, 103] width 15 height 15
click at [922, 49] on button "Reply All" at bounding box center [956, 65] width 78 height 32
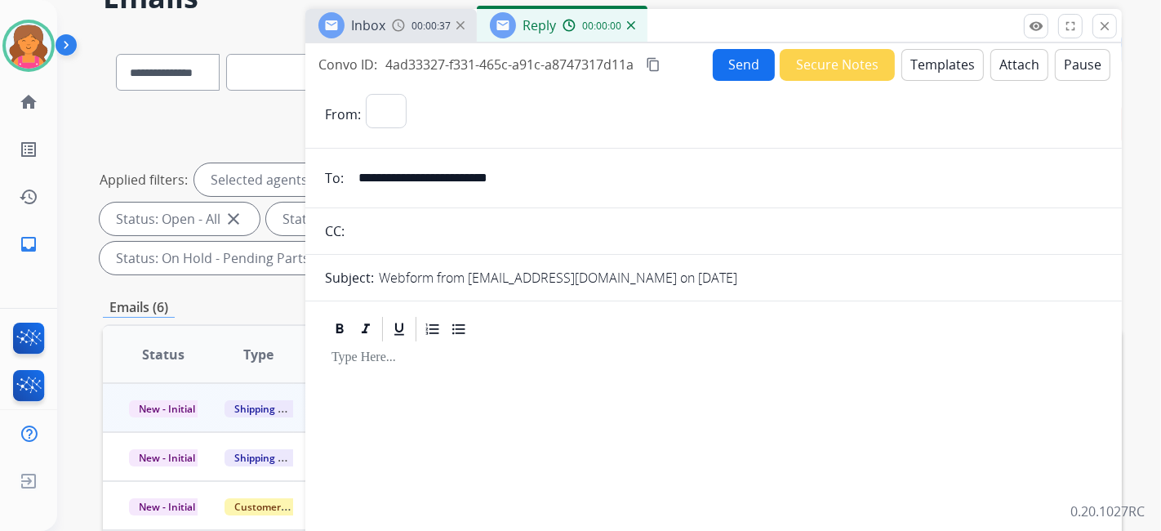
select select "**********"
click at [923, 58] on button "Templates" at bounding box center [943, 65] width 82 height 32
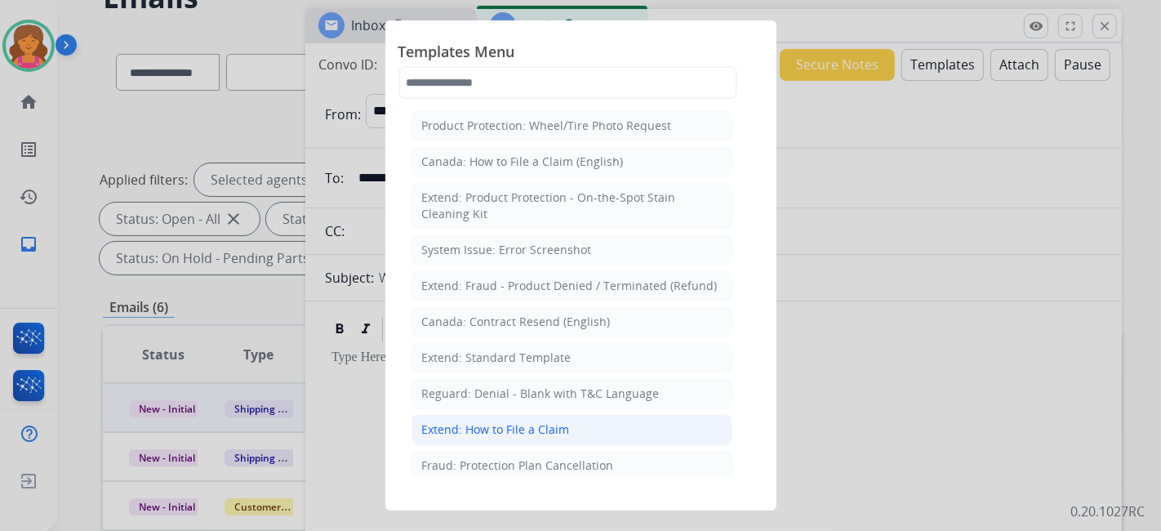
click at [506, 430] on div "Extend: How to File a Claim" at bounding box center [496, 429] width 148 height 16
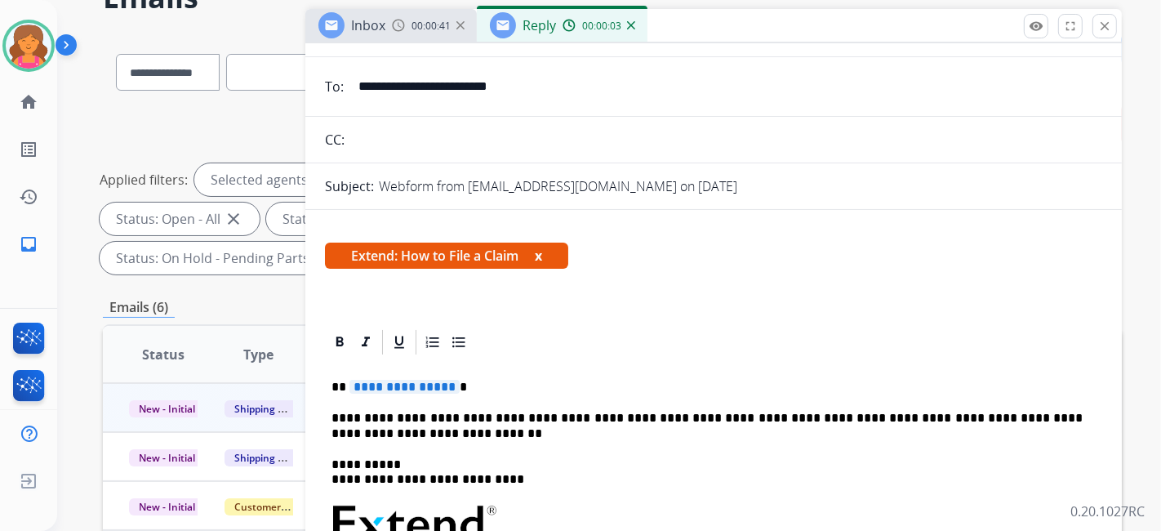
click at [403, 388] on span "**********" at bounding box center [405, 387] width 110 height 14
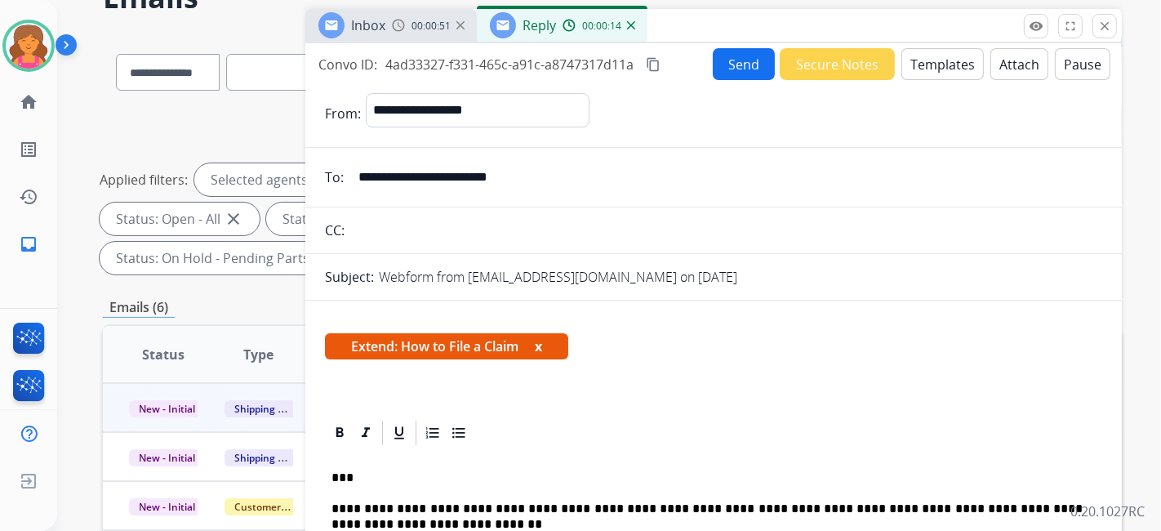
scroll to position [29, 0]
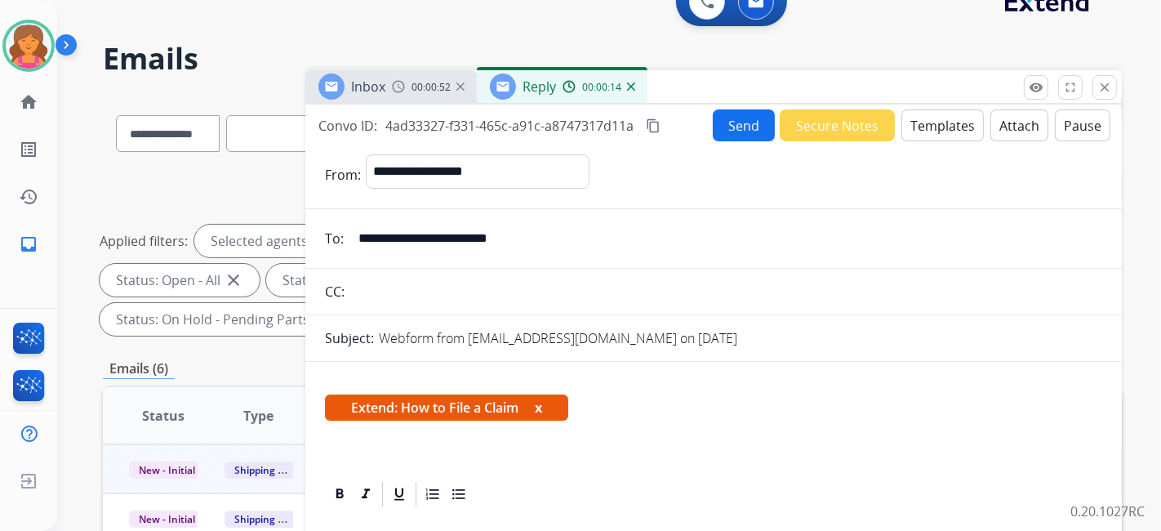
click at [750, 123] on button "Send" at bounding box center [744, 125] width 62 height 32
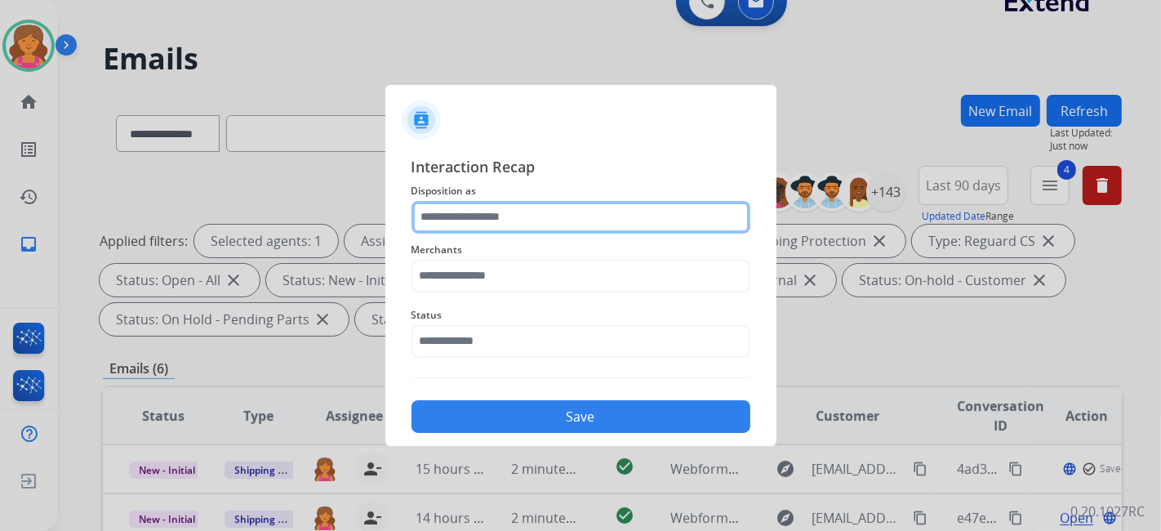
click at [481, 216] on input "text" at bounding box center [581, 217] width 339 height 33
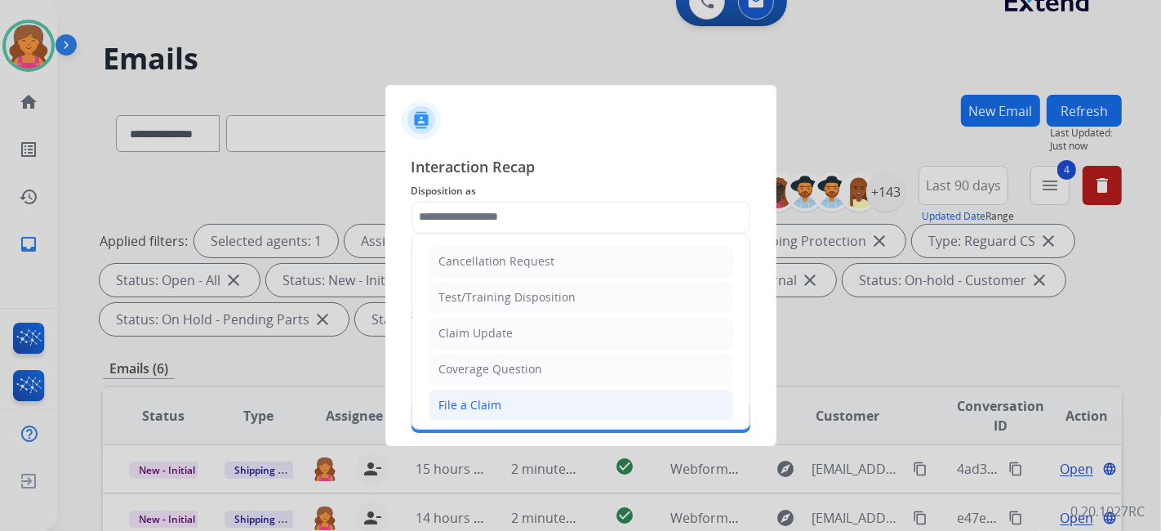
click at [468, 398] on div "File a Claim" at bounding box center [470, 405] width 63 height 16
type input "**********"
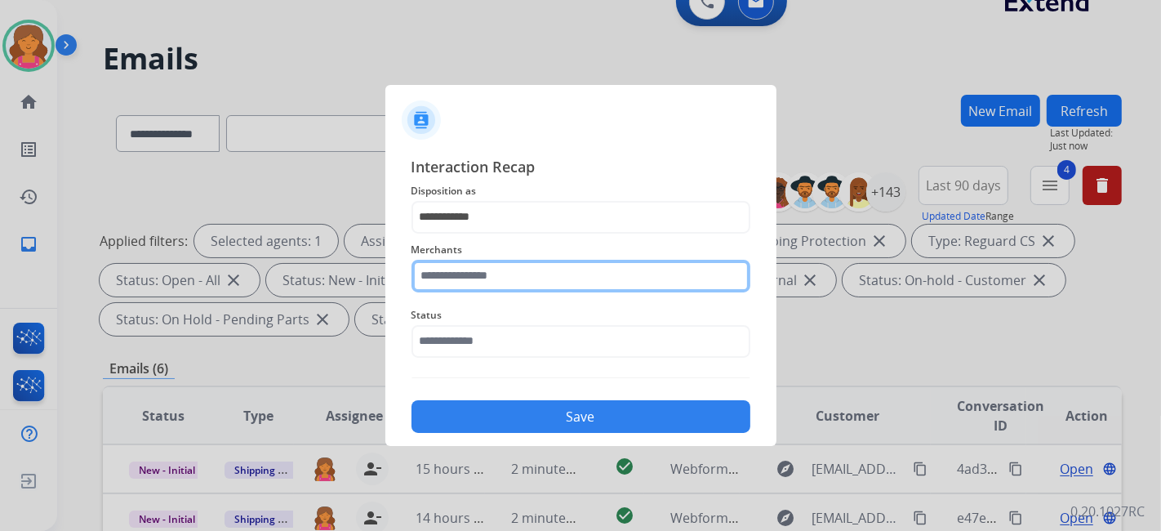
click at [461, 283] on input "text" at bounding box center [581, 276] width 339 height 33
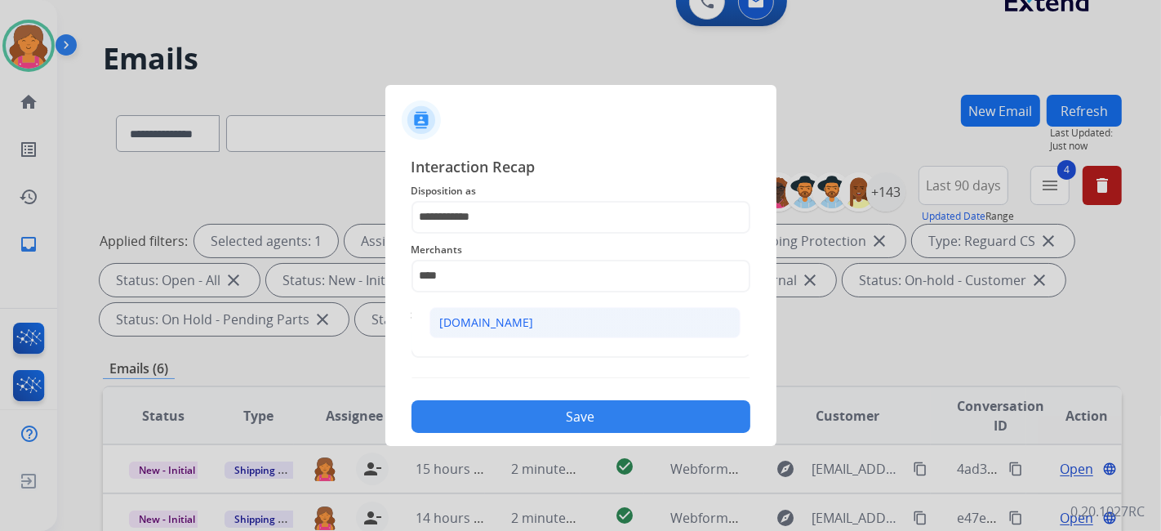
click at [529, 323] on li "[DOMAIN_NAME]" at bounding box center [585, 322] width 311 height 31
type input "**********"
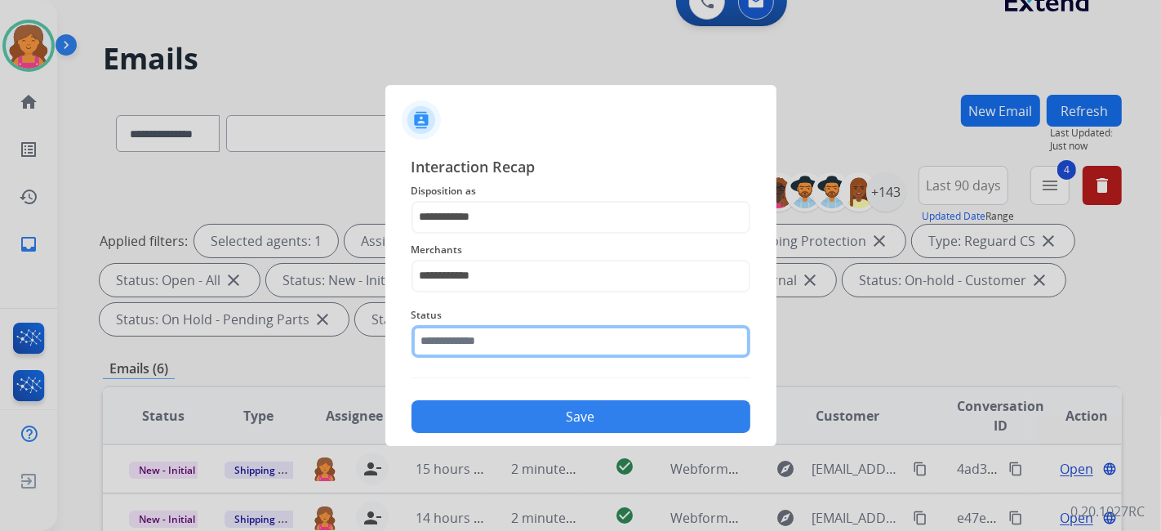
click at [506, 344] on input "text" at bounding box center [581, 341] width 339 height 33
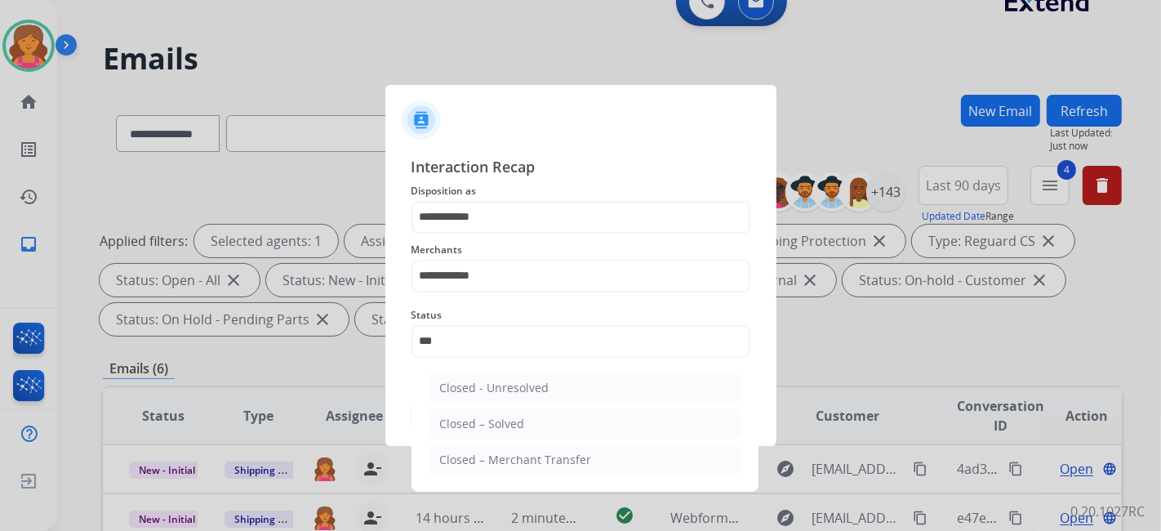
click at [489, 408] on li "Closed – Solved" at bounding box center [585, 423] width 311 height 31
type input "**********"
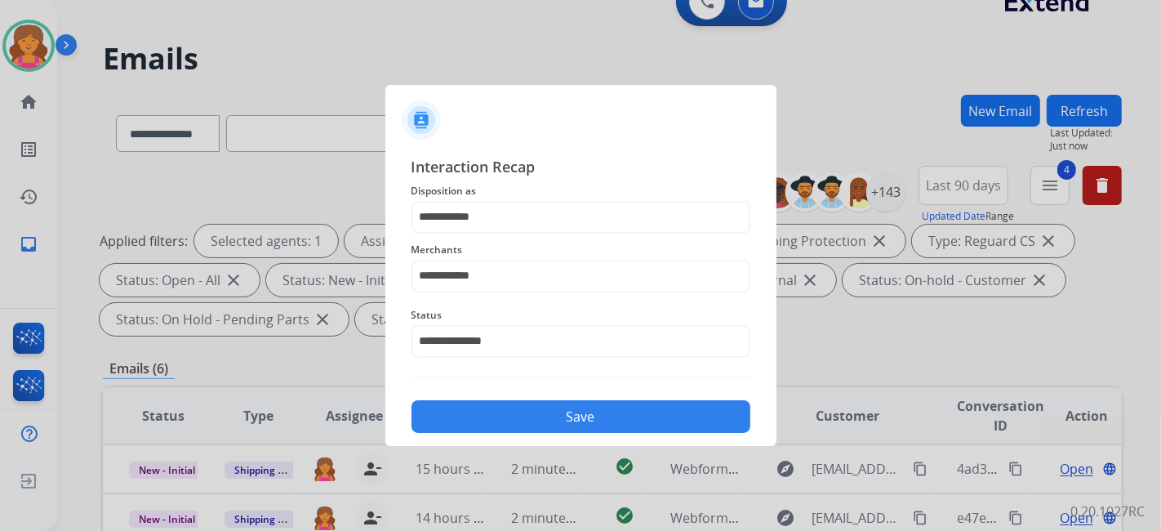
click at [489, 408] on button "Save" at bounding box center [581, 416] width 339 height 33
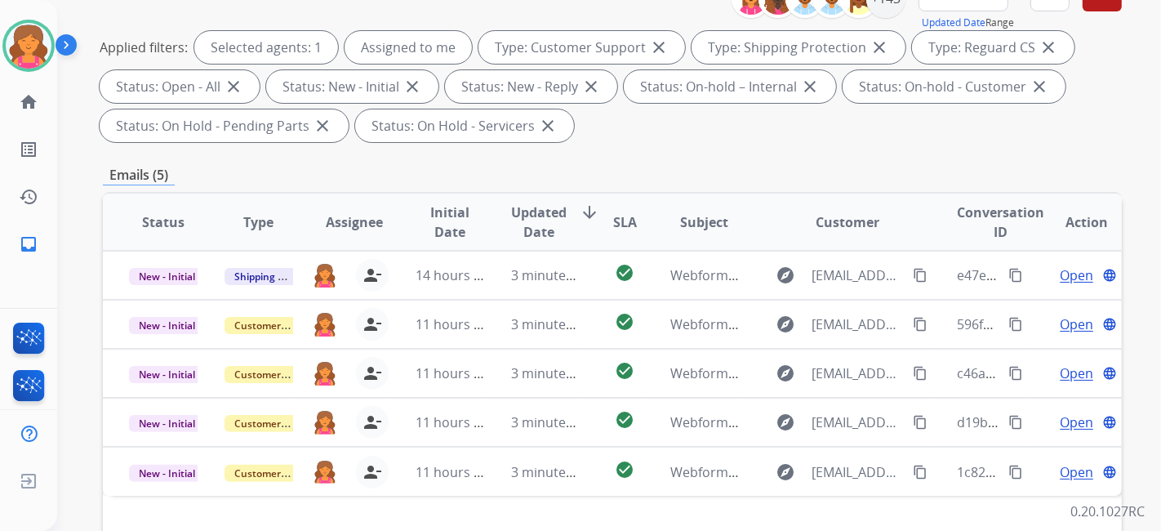
scroll to position [363, 0]
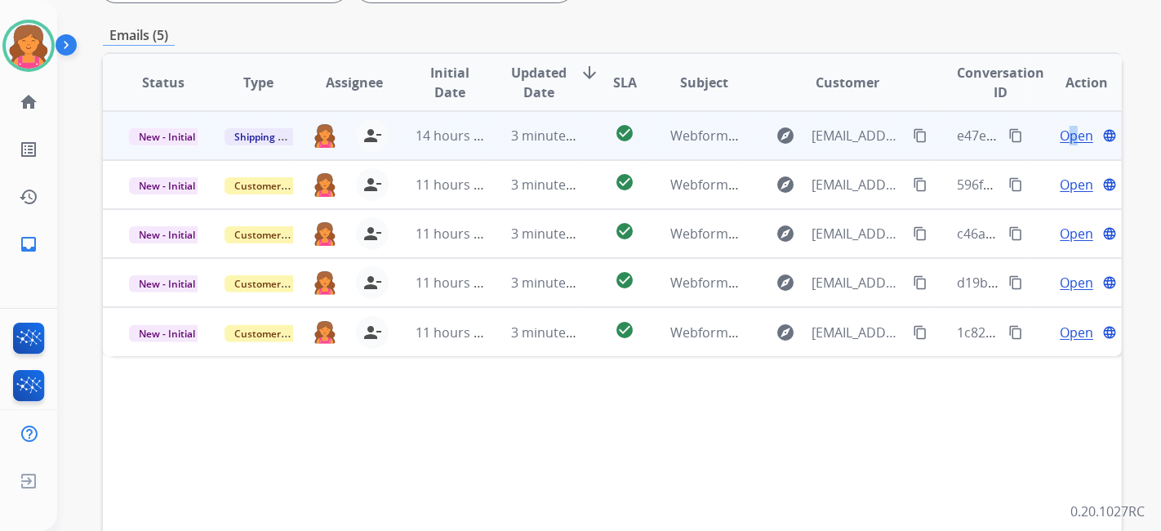
click at [1065, 133] on span "Open" at bounding box center [1076, 136] width 33 height 20
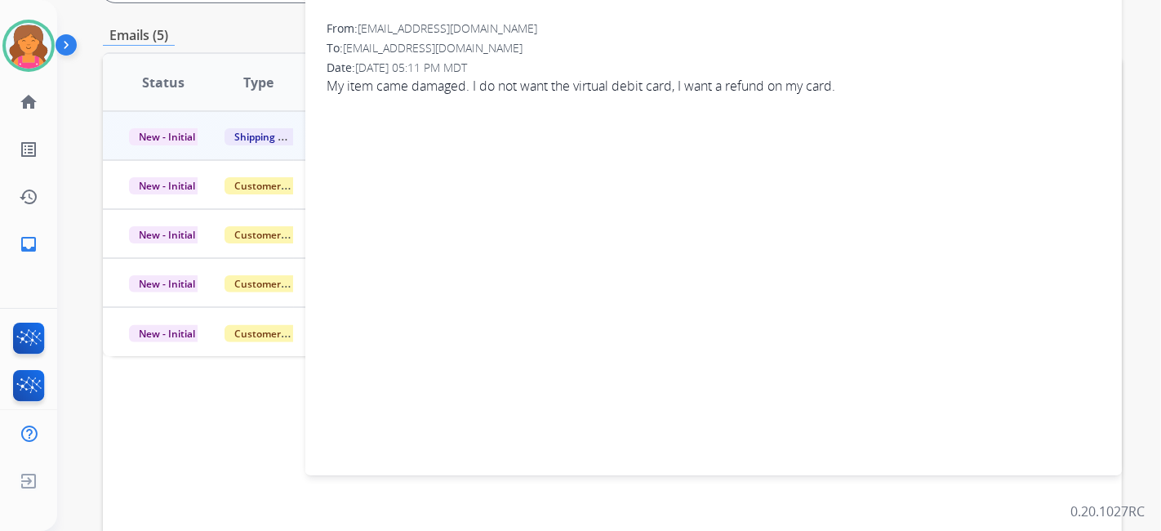
scroll to position [91, 0]
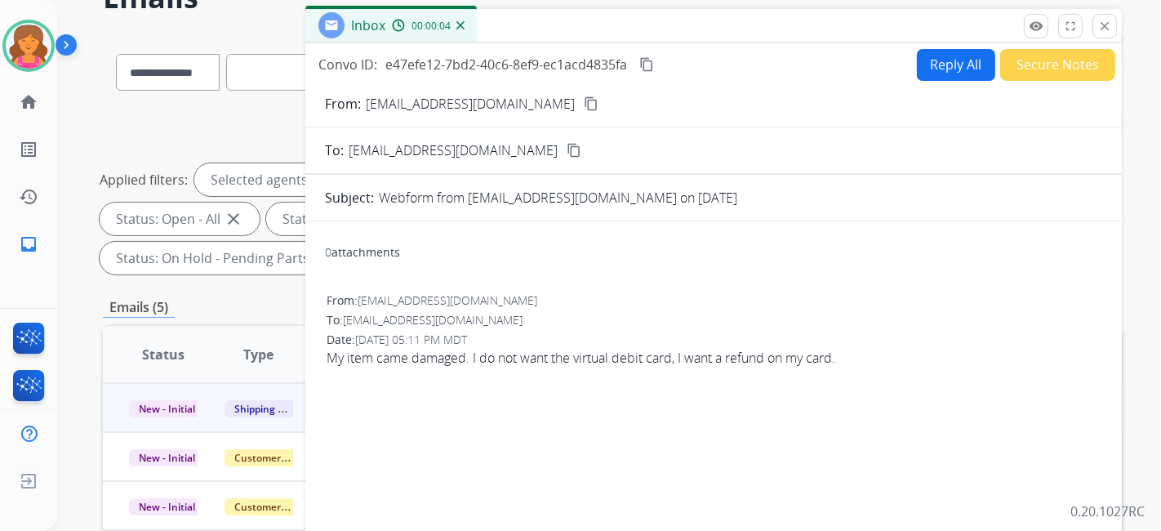
click at [584, 98] on mat-icon "content_copy" at bounding box center [591, 103] width 15 height 15
click at [933, 52] on button "Reply All" at bounding box center [956, 65] width 78 height 32
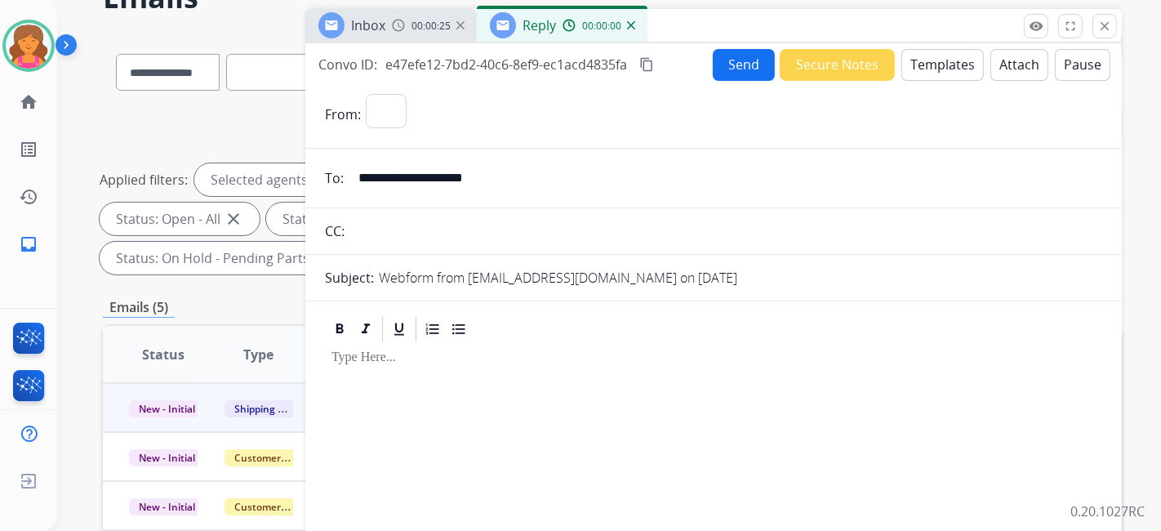
select select "**********"
click at [937, 56] on button "Templates" at bounding box center [943, 65] width 82 height 32
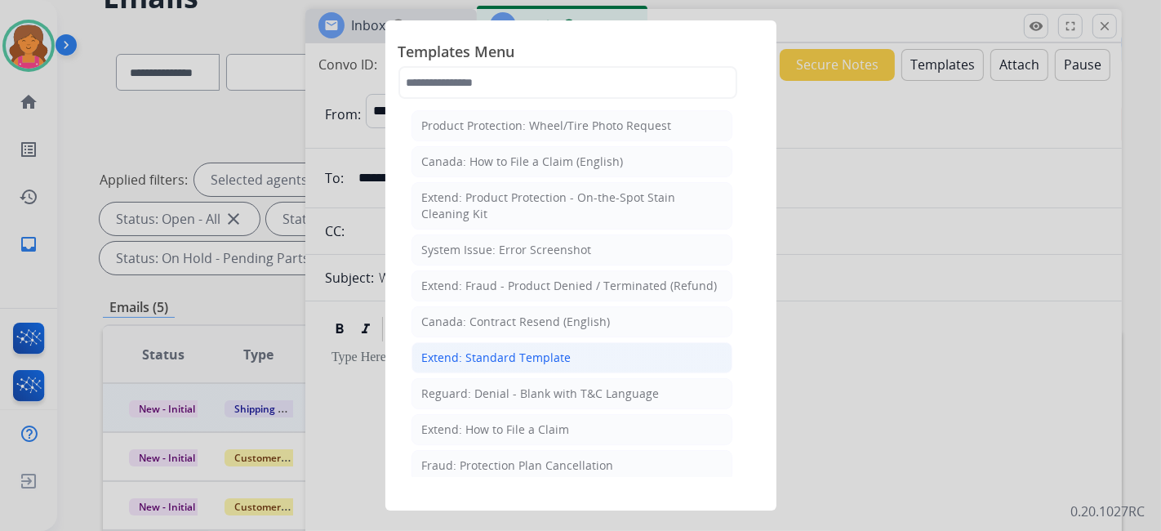
click at [551, 351] on div "Extend: Standard Template" at bounding box center [496, 358] width 149 height 16
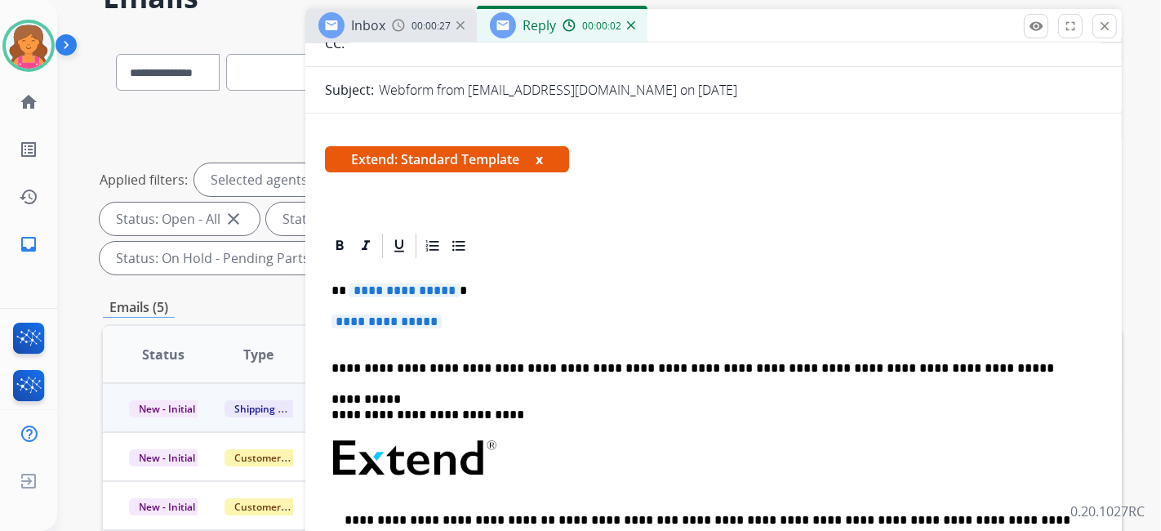
scroll to position [272, 0]
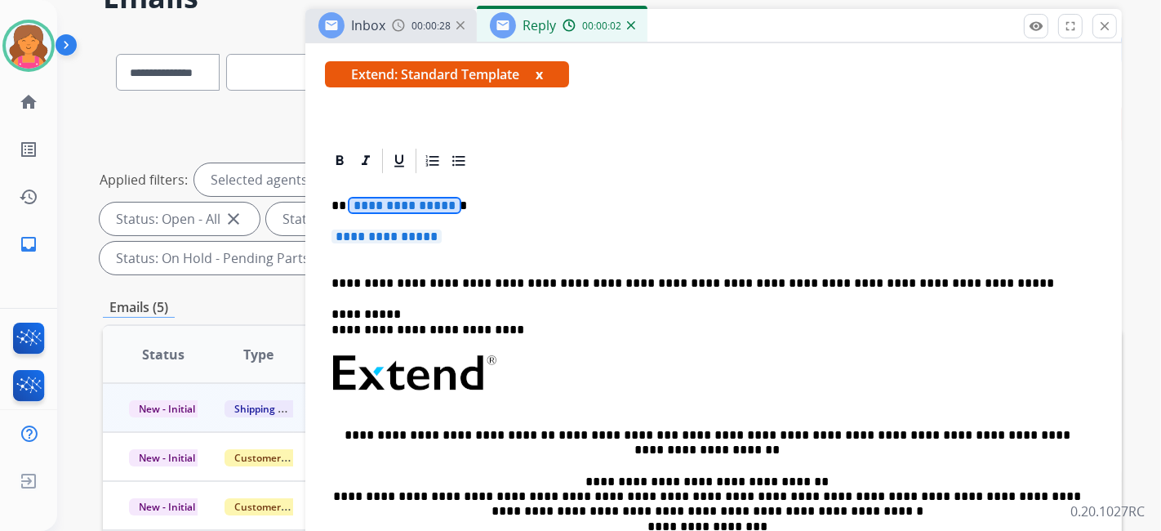
click at [428, 191] on div "**********" at bounding box center [714, 417] width 778 height 482
click at [369, 230] on span "**********" at bounding box center [387, 237] width 110 height 14
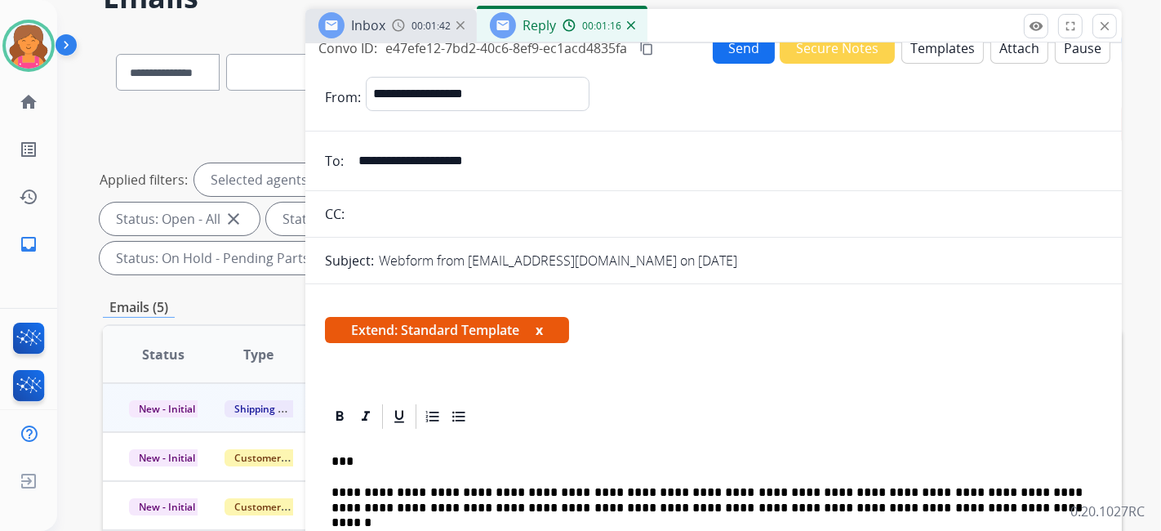
scroll to position [0, 0]
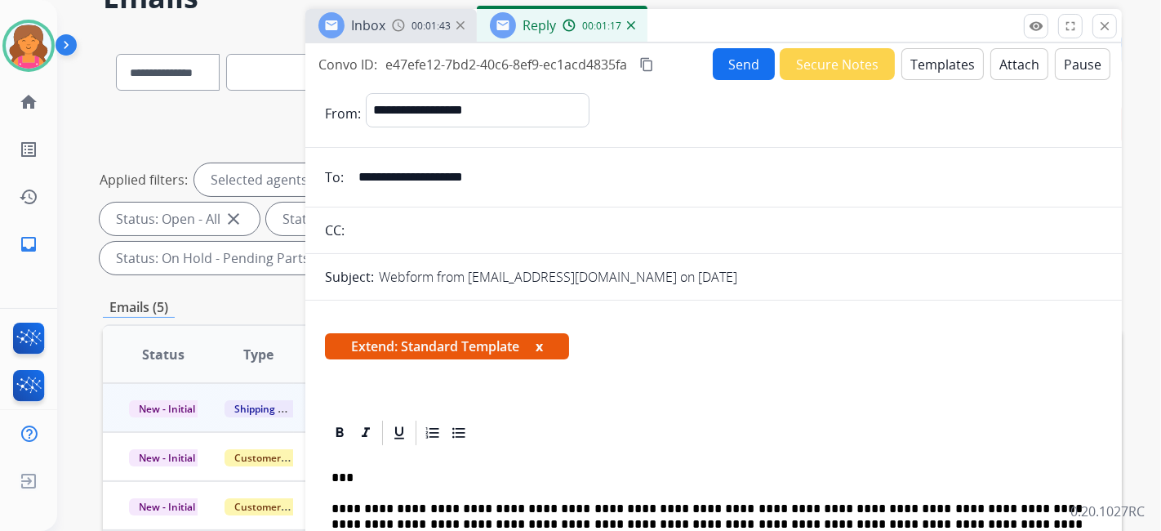
click at [660, 60] on div "Convo ID: e47efe12-7bd2-40c6-8ef9-ec1acd4835fa content_copy Send Secure Notes T…" at bounding box center [713, 64] width 817 height 32
click at [652, 63] on mat-icon "content_copy" at bounding box center [647, 64] width 15 height 15
click at [730, 72] on button "Send" at bounding box center [744, 64] width 62 height 32
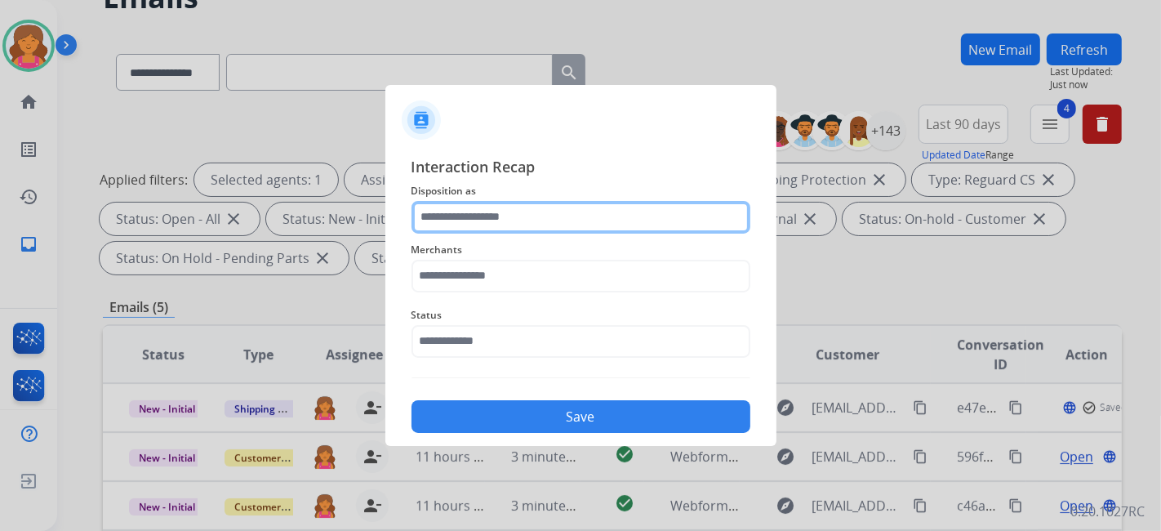
click at [518, 228] on input "text" at bounding box center [581, 217] width 339 height 33
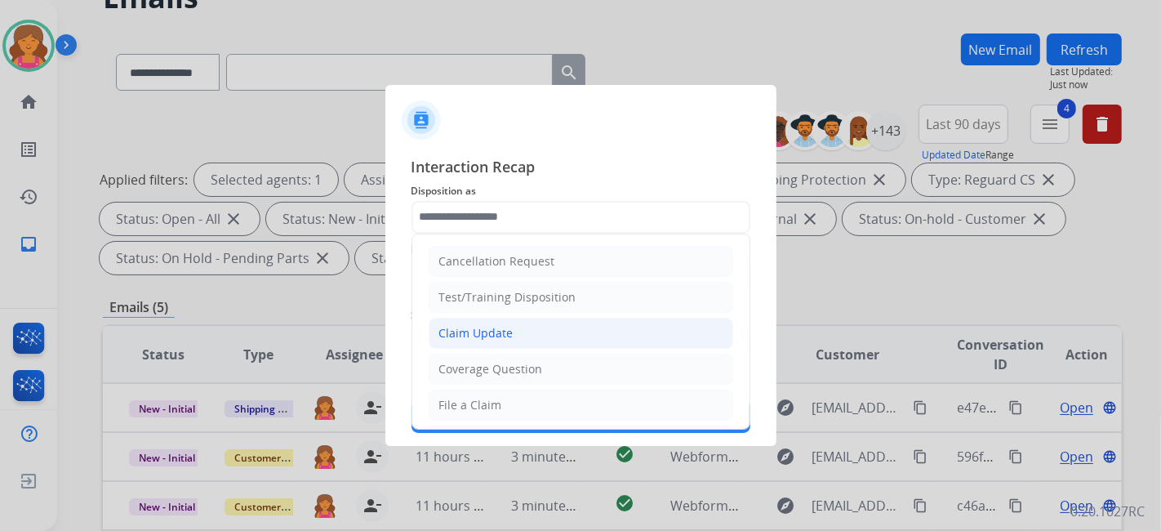
click at [470, 329] on div "Claim Update" at bounding box center [476, 333] width 74 height 16
type input "**********"
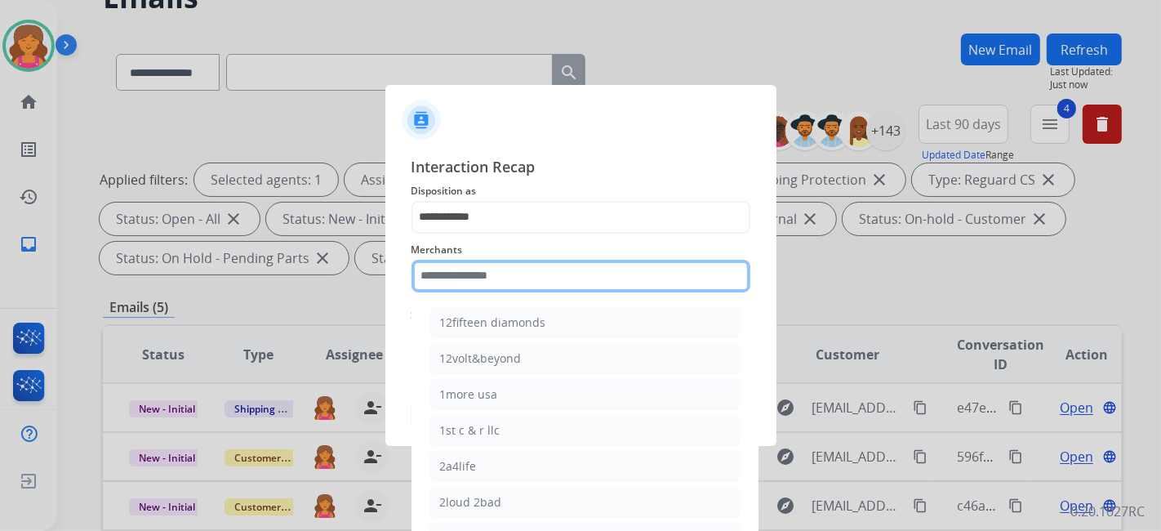
click at [456, 271] on input "text" at bounding box center [581, 276] width 339 height 33
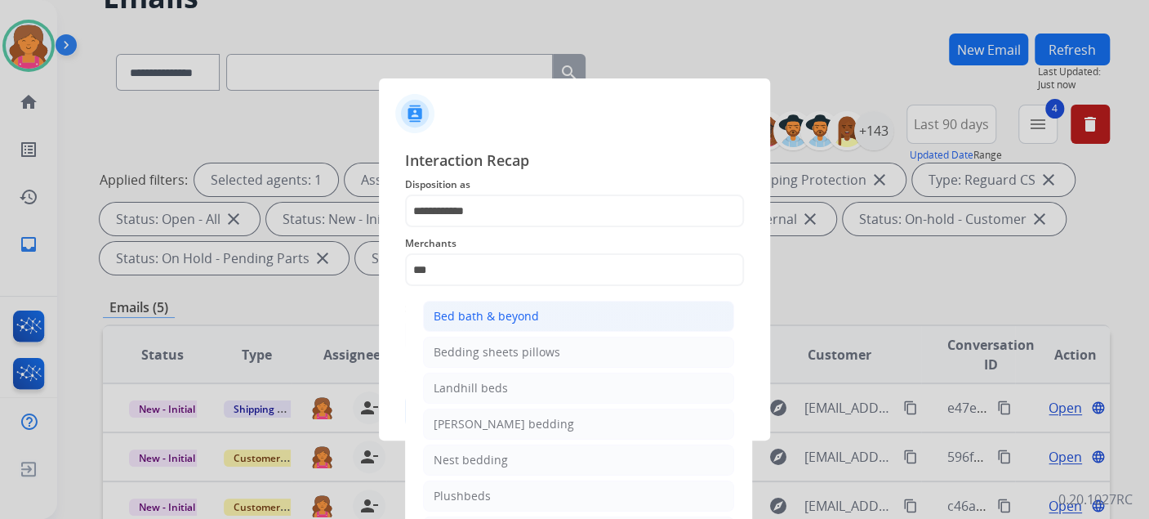
click at [476, 323] on div "Bed bath & beyond" at bounding box center [486, 316] width 105 height 16
type input "**********"
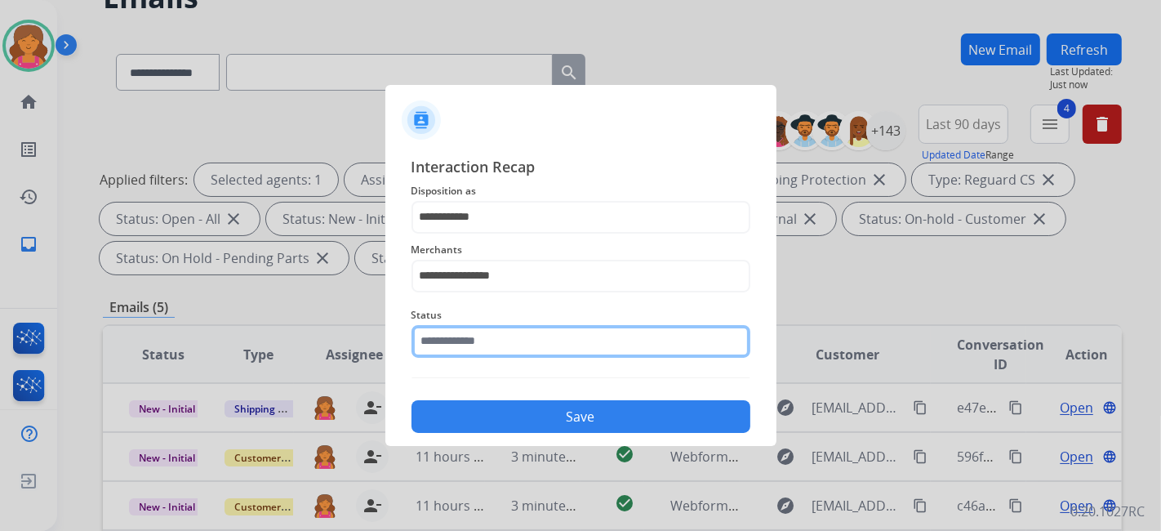
click at [480, 348] on input "text" at bounding box center [581, 341] width 339 height 33
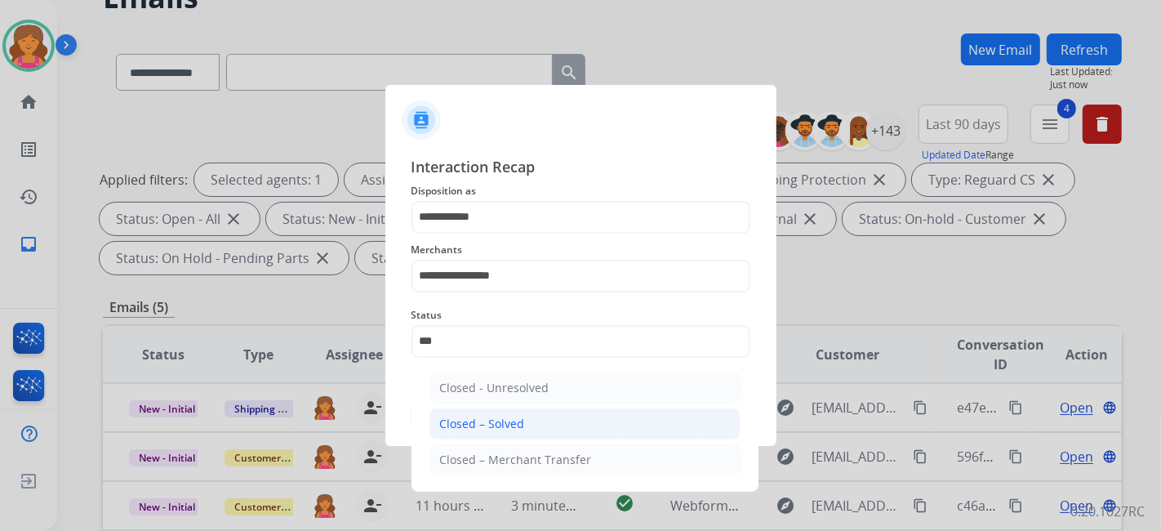
click at [542, 417] on li "Closed – Solved" at bounding box center [585, 423] width 311 height 31
type input "**********"
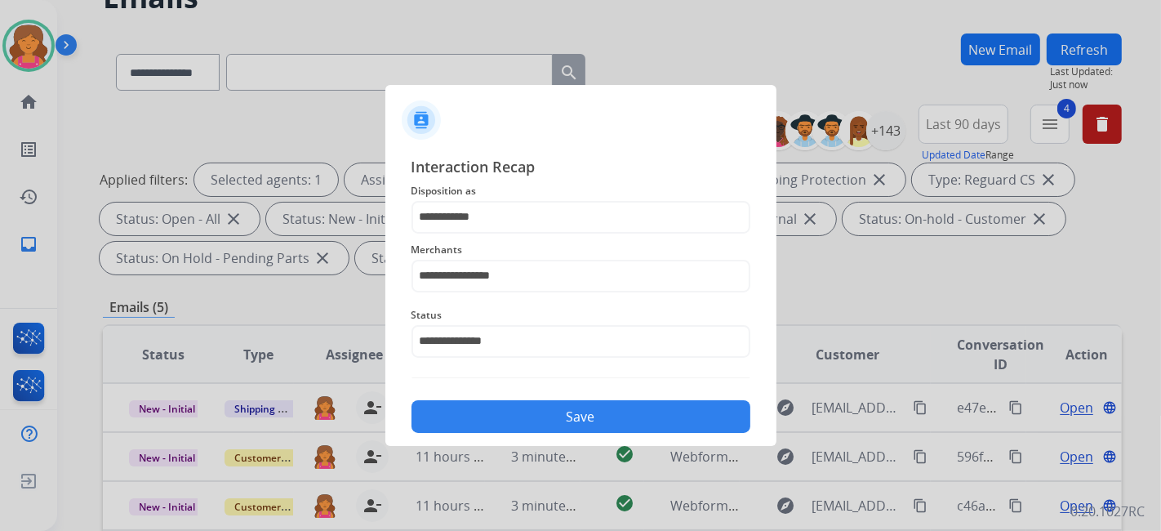
click at [542, 417] on button "Save" at bounding box center [581, 416] width 339 height 33
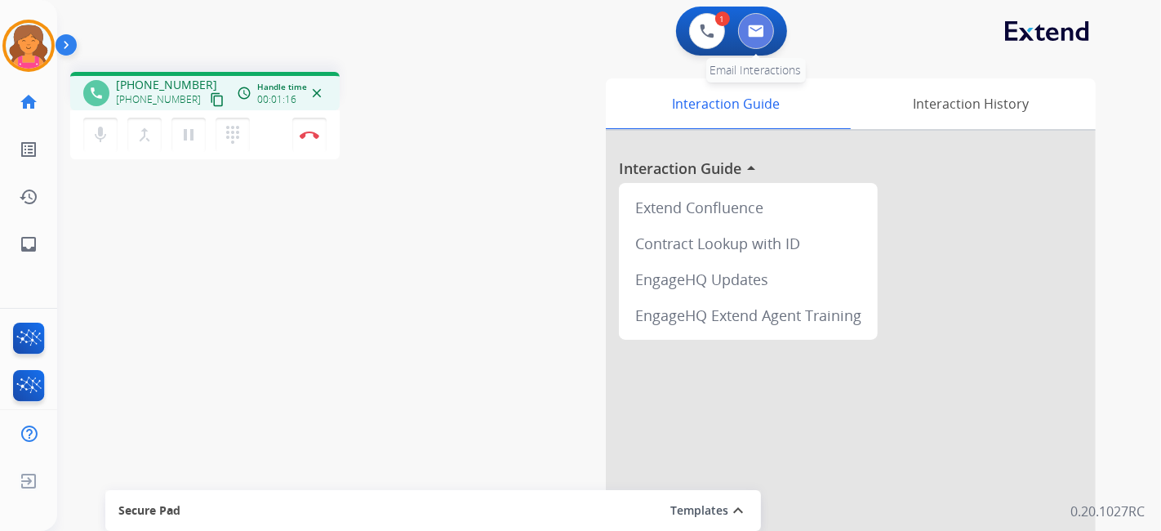
click at [744, 33] on button at bounding box center [756, 31] width 36 height 36
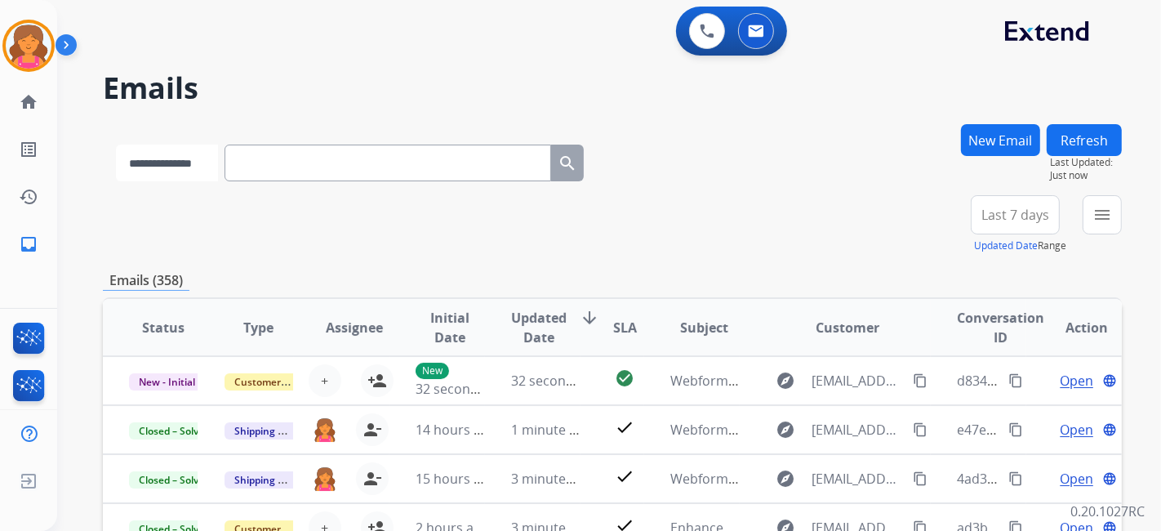
click at [200, 172] on select "**********" at bounding box center [167, 163] width 102 height 37
select select "**********"
click at [116, 145] on select "**********" at bounding box center [167, 163] width 102 height 37
paste input "**********"
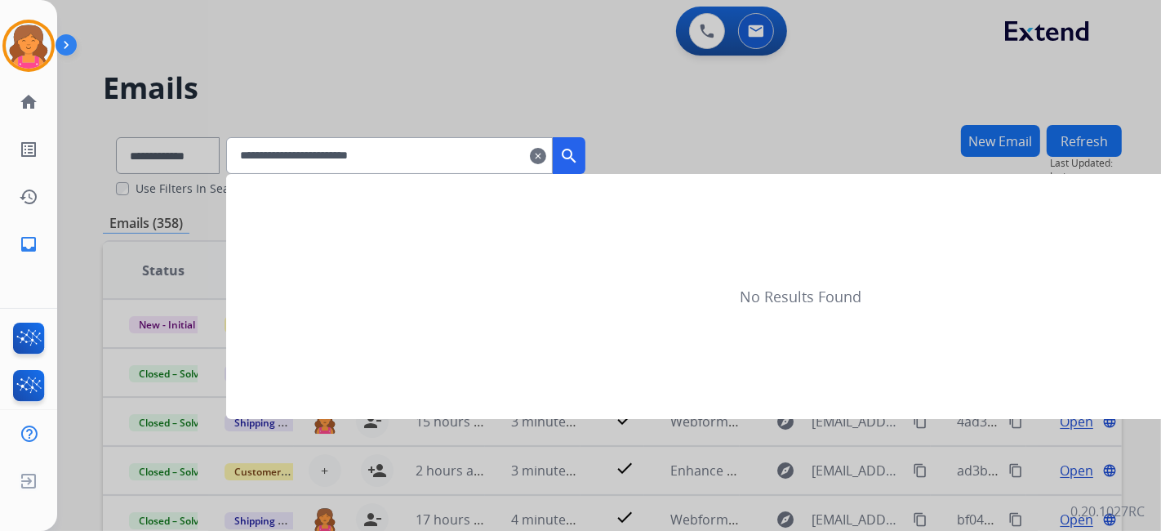
type input "**********"
click at [579, 154] on mat-icon "search" at bounding box center [569, 156] width 20 height 20
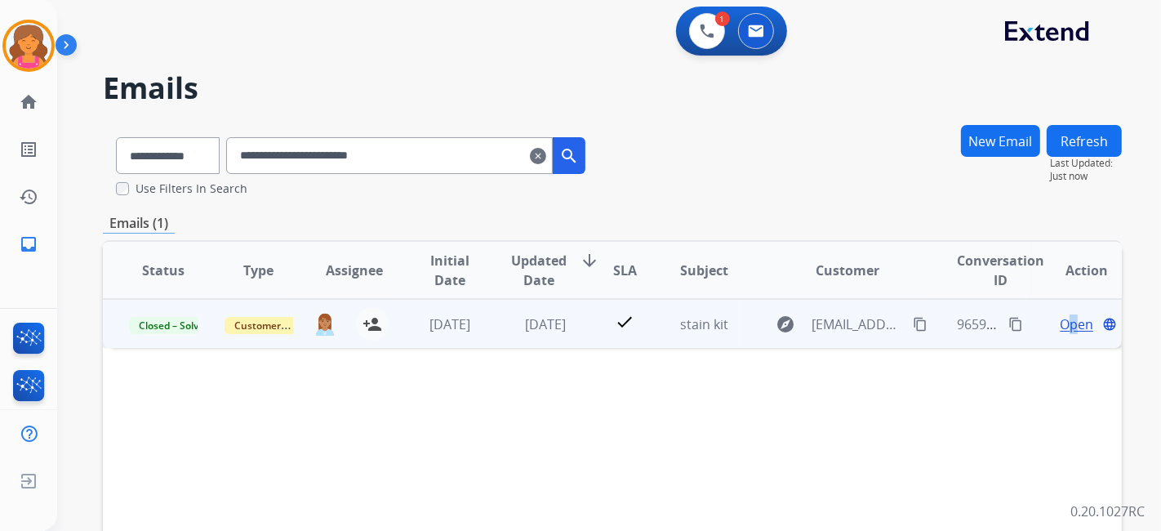
click at [1063, 328] on span "Open" at bounding box center [1076, 324] width 33 height 20
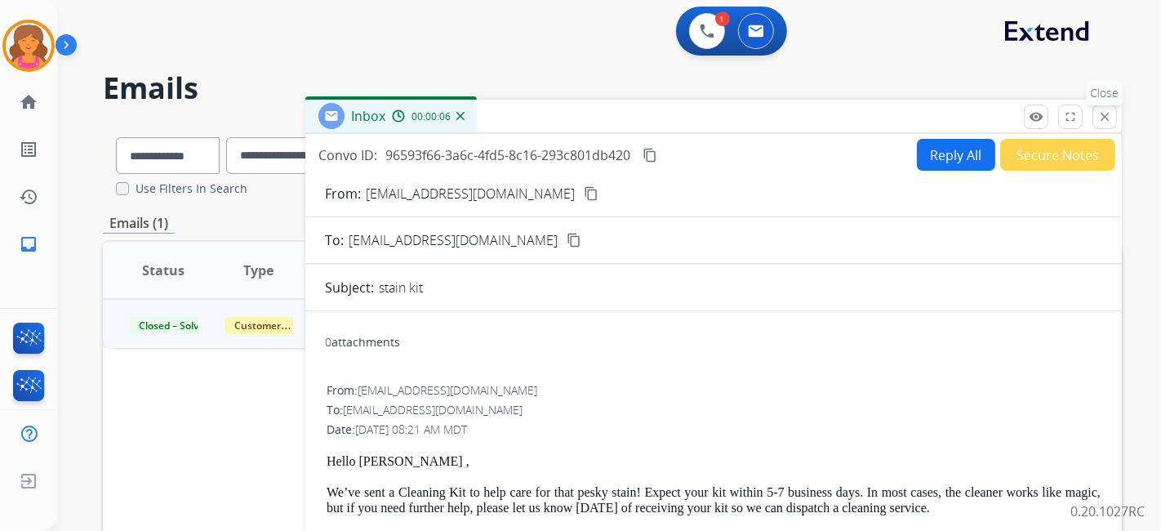
click at [1112, 118] on button "close Close" at bounding box center [1105, 117] width 25 height 25
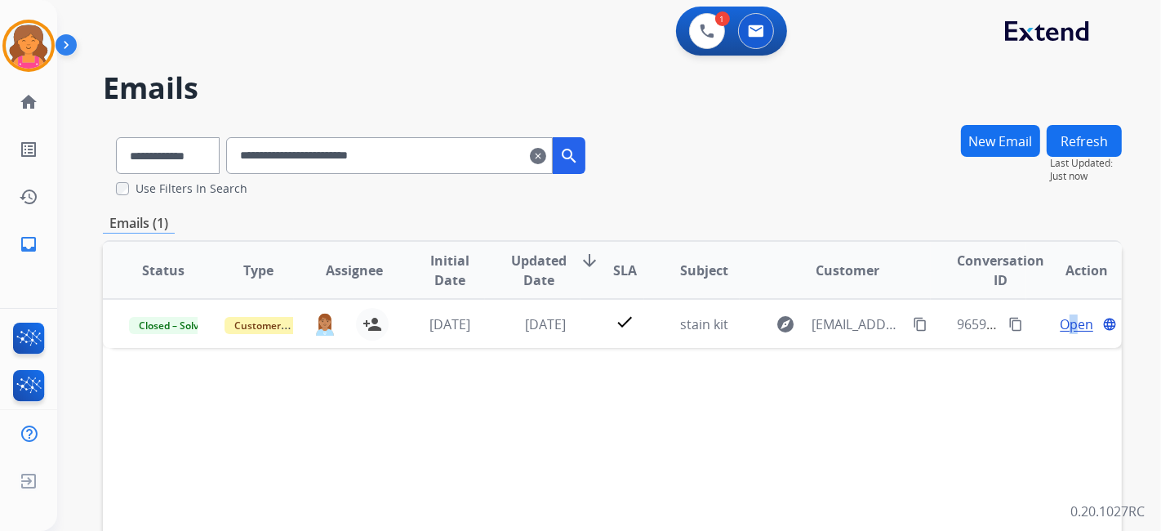
click at [546, 152] on mat-icon "clear" at bounding box center [538, 156] width 16 height 20
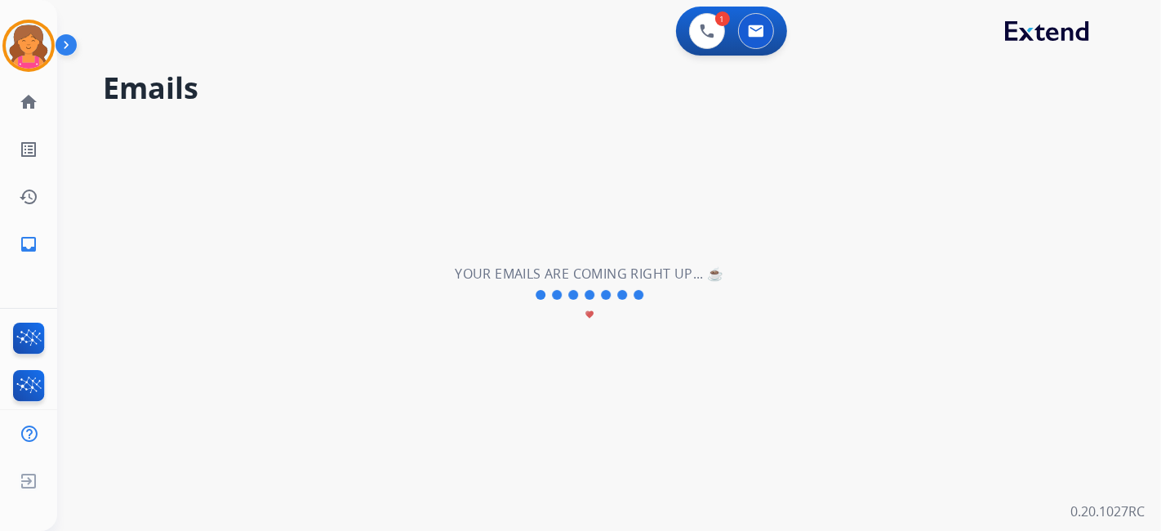
select select "**********"
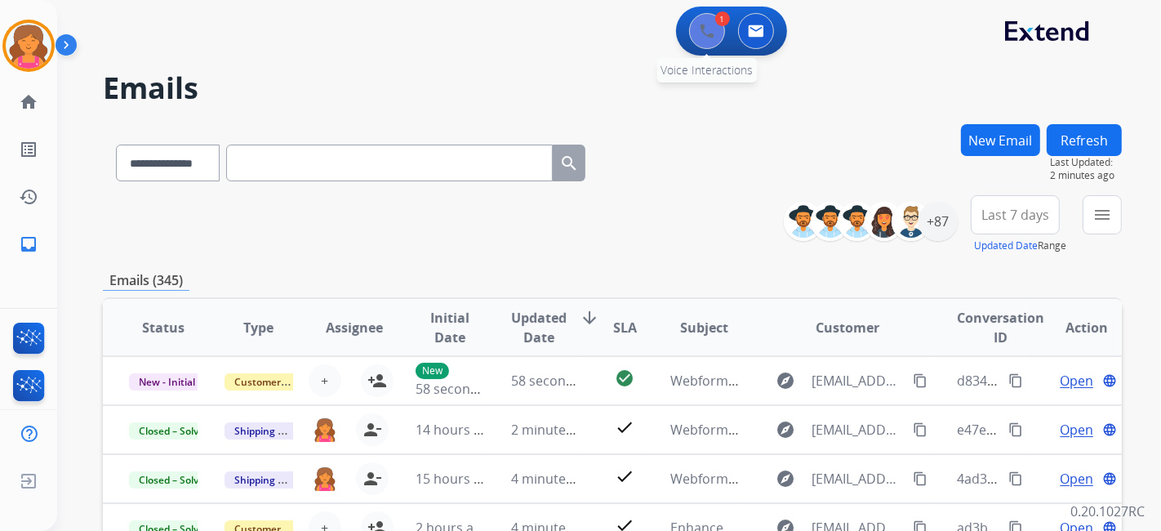
click at [692, 33] on button at bounding box center [707, 31] width 36 height 36
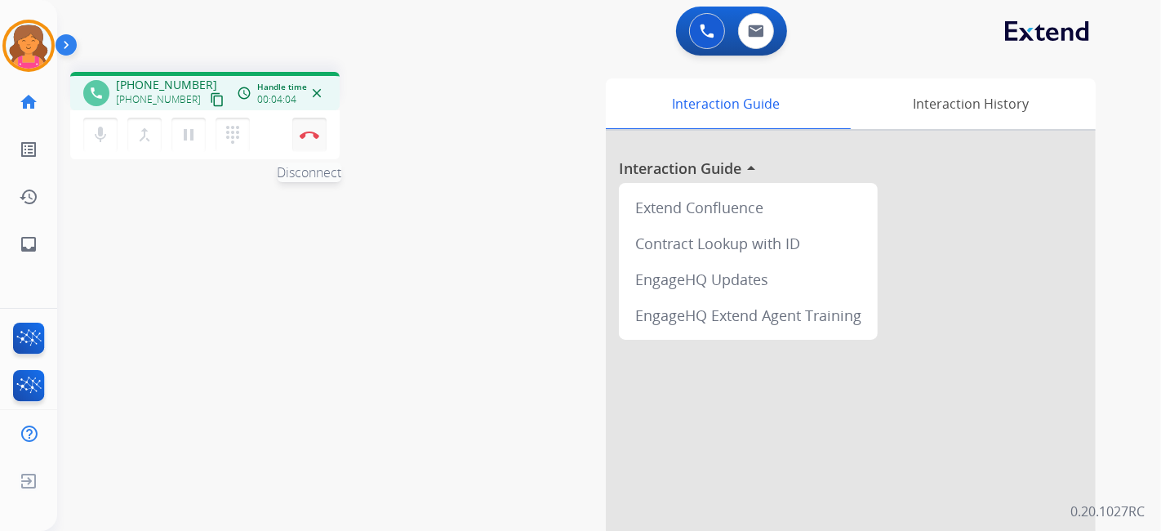
click at [303, 128] on button "Disconnect" at bounding box center [309, 135] width 34 height 34
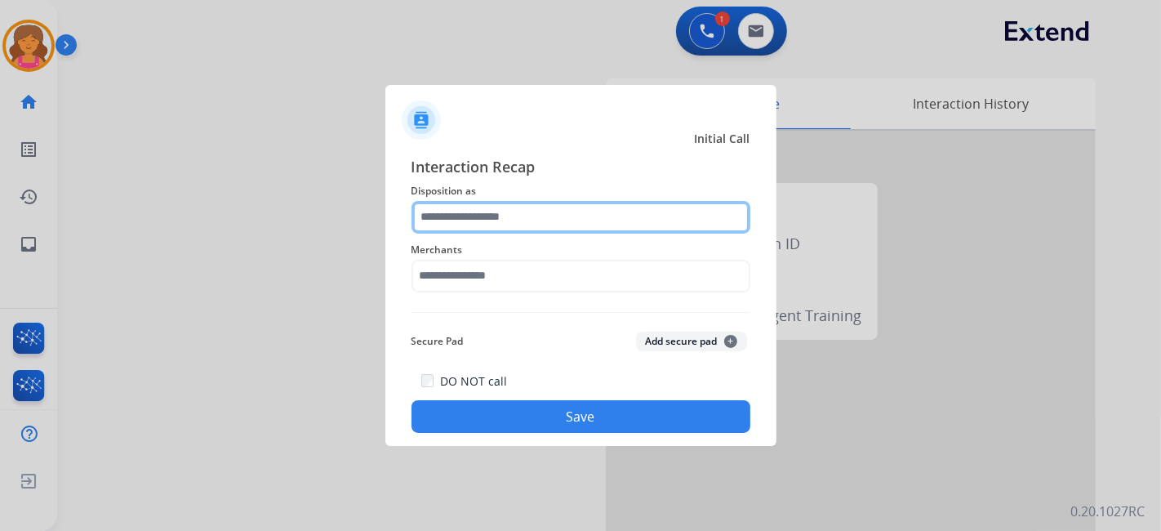
click at [532, 216] on input "text" at bounding box center [581, 217] width 339 height 33
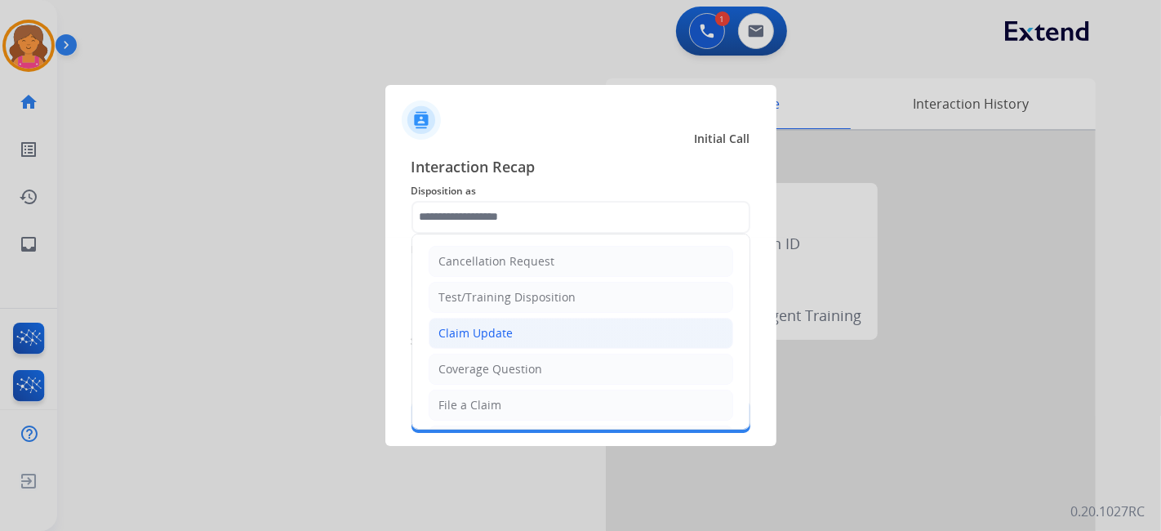
drag, startPoint x: 480, startPoint y: 324, endPoint x: 474, endPoint y: 292, distance: 33.3
click at [480, 325] on div "Claim Update" at bounding box center [476, 333] width 74 height 16
type input "**********"
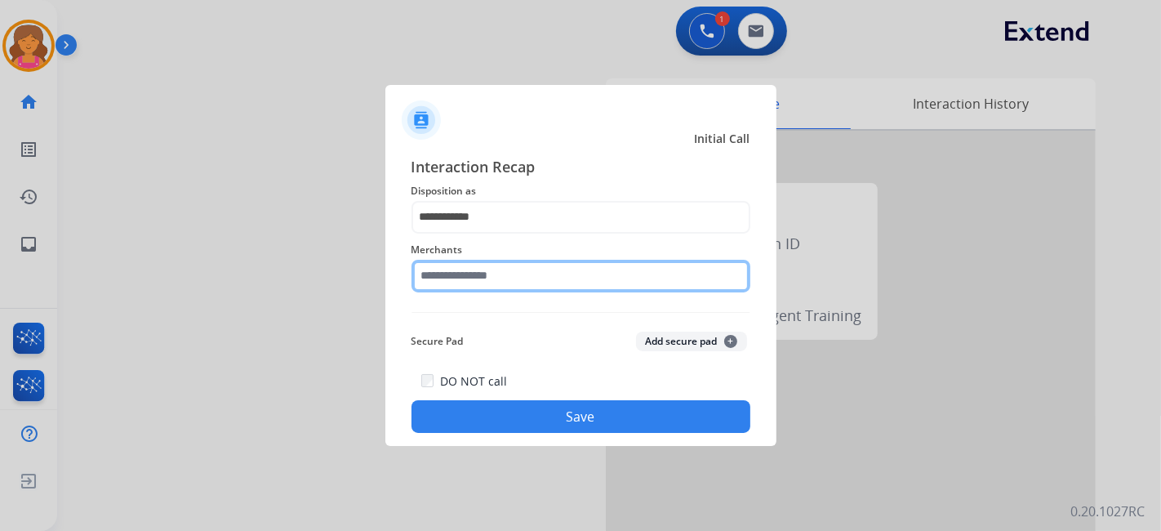
click at [474, 281] on input "text" at bounding box center [581, 276] width 339 height 33
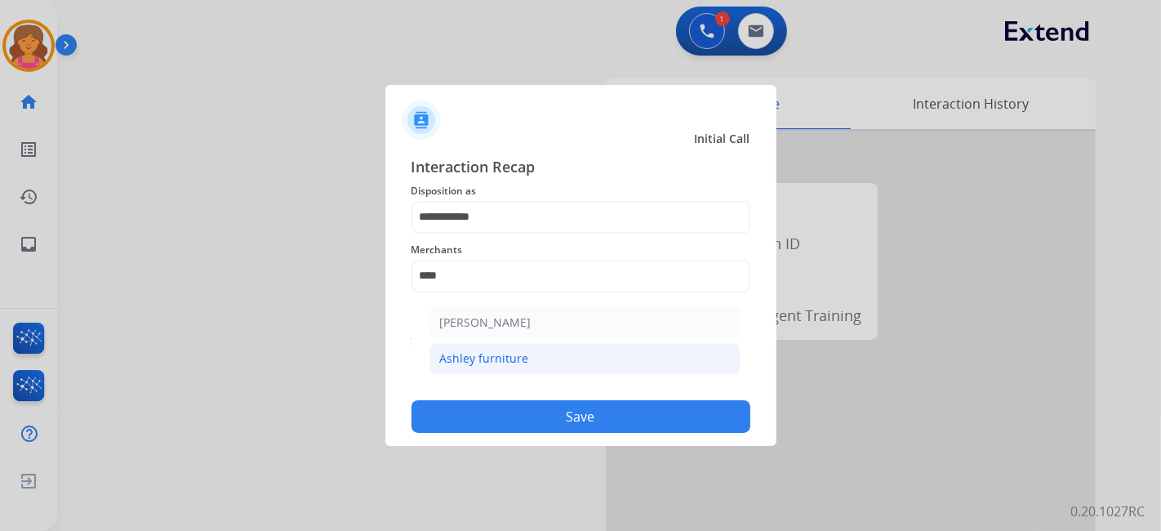
click at [464, 362] on div "Ashley furniture" at bounding box center [484, 358] width 89 height 16
type input "**********"
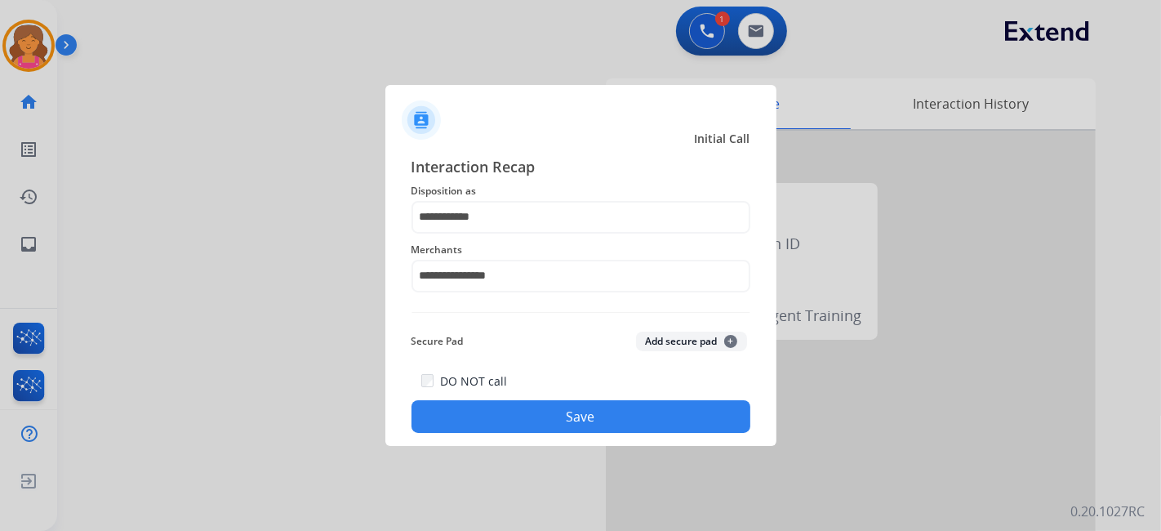
click at [478, 435] on div "**********" at bounding box center [581, 294] width 391 height 305
click at [478, 418] on button "Save" at bounding box center [581, 416] width 339 height 33
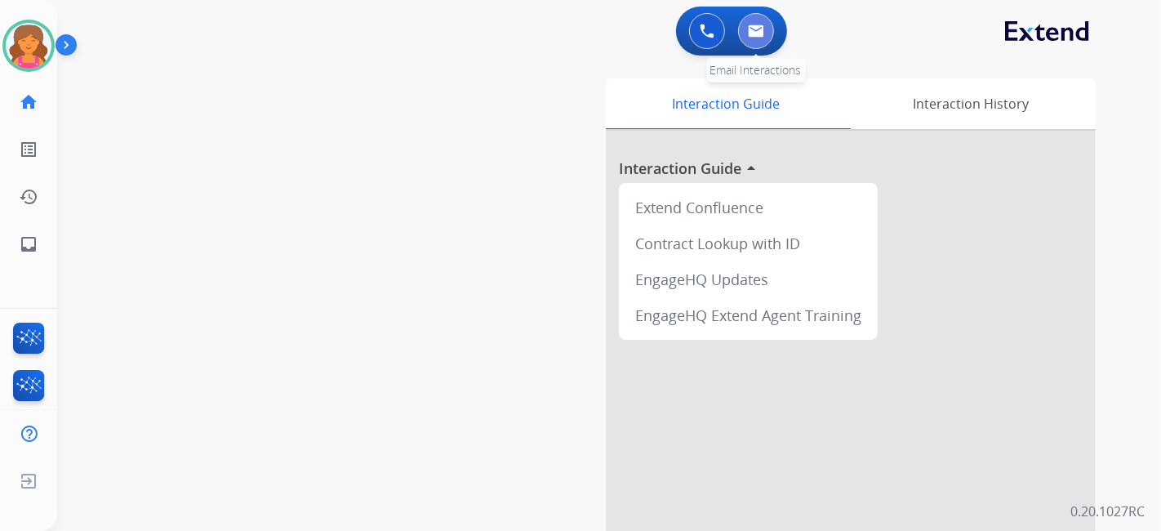
click at [766, 20] on button at bounding box center [756, 31] width 36 height 36
select select "**********"
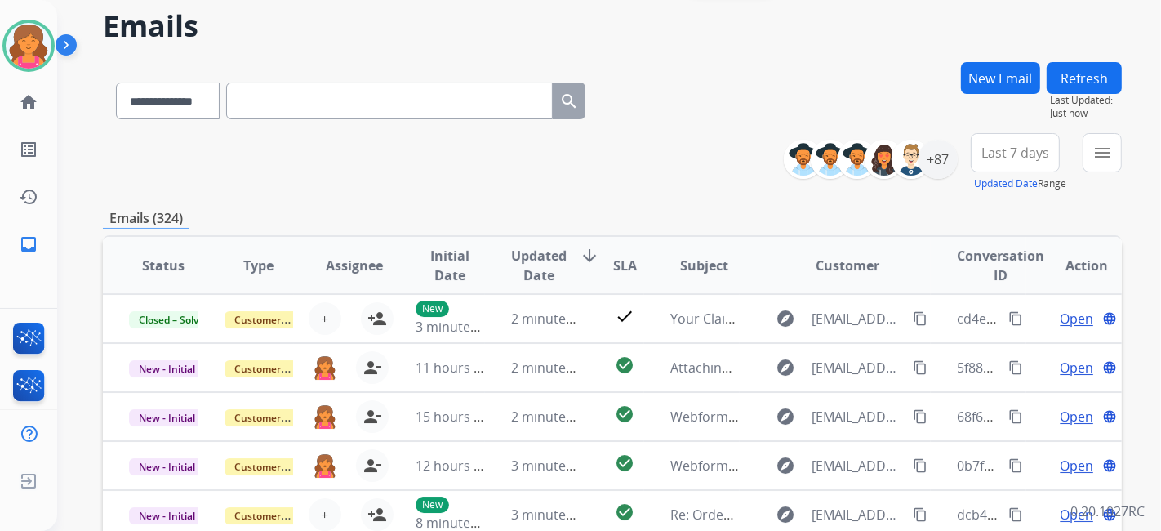
scroll to position [91, 0]
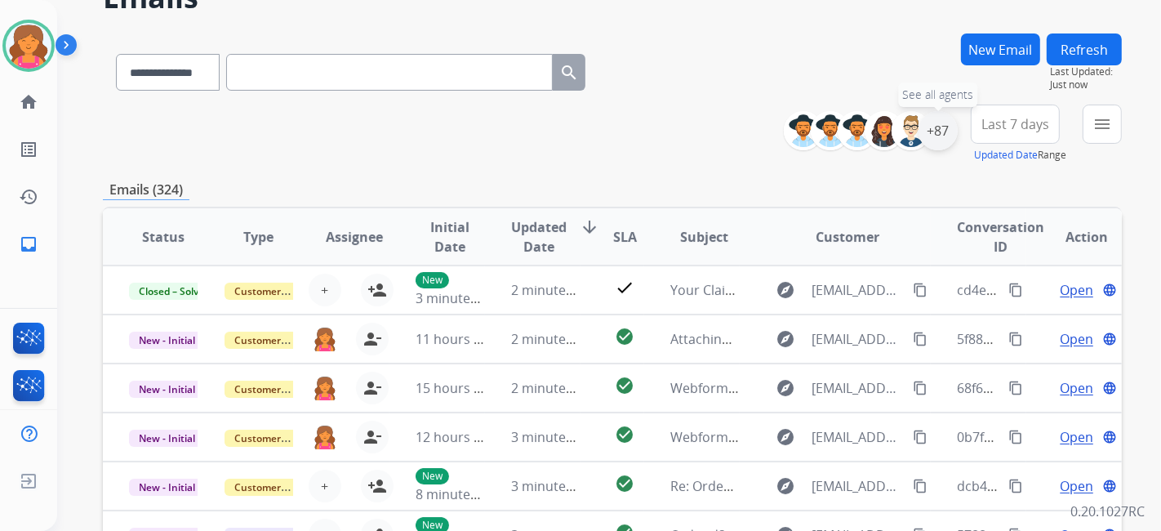
click at [943, 124] on div "+87" at bounding box center [938, 130] width 39 height 39
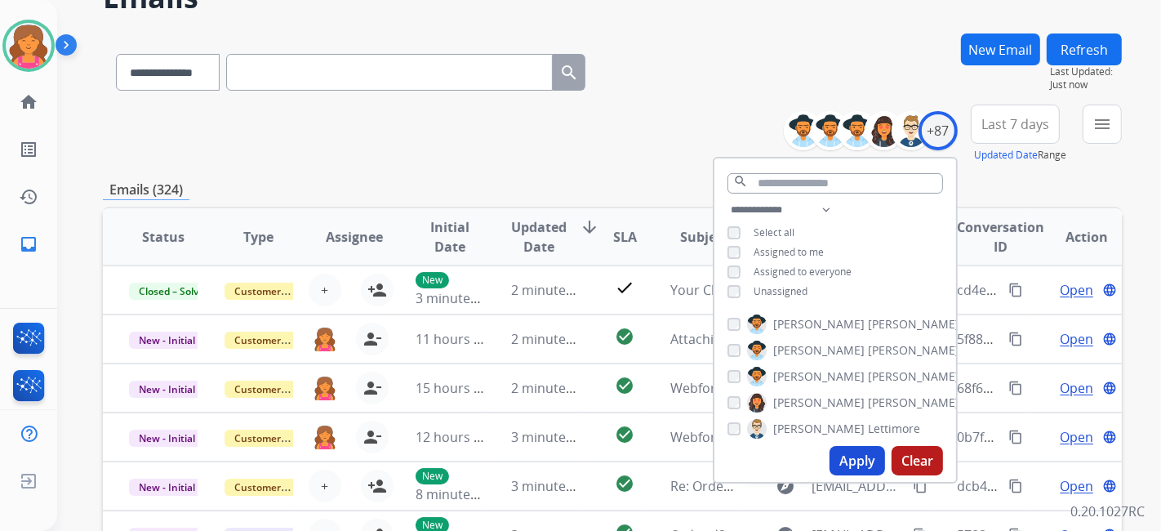
drag, startPoint x: 868, startPoint y: 487, endPoint x: 858, endPoint y: 477, distance: 13.9
click at [866, 486] on span "[EMAIL_ADDRESS][DOMAIN_NAME]" at bounding box center [858, 486] width 92 height 20
type input "**********"
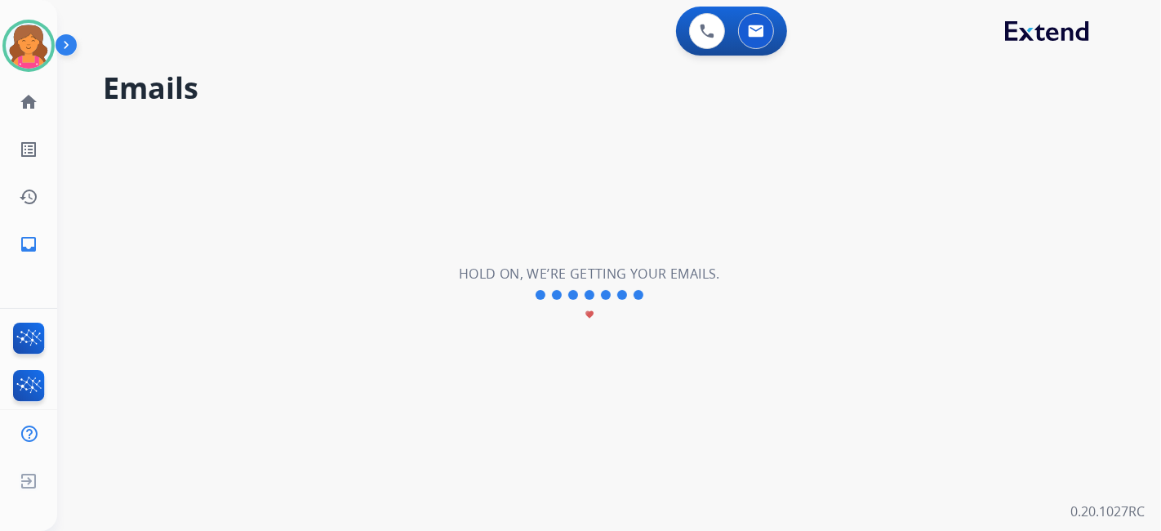
scroll to position [0, 0]
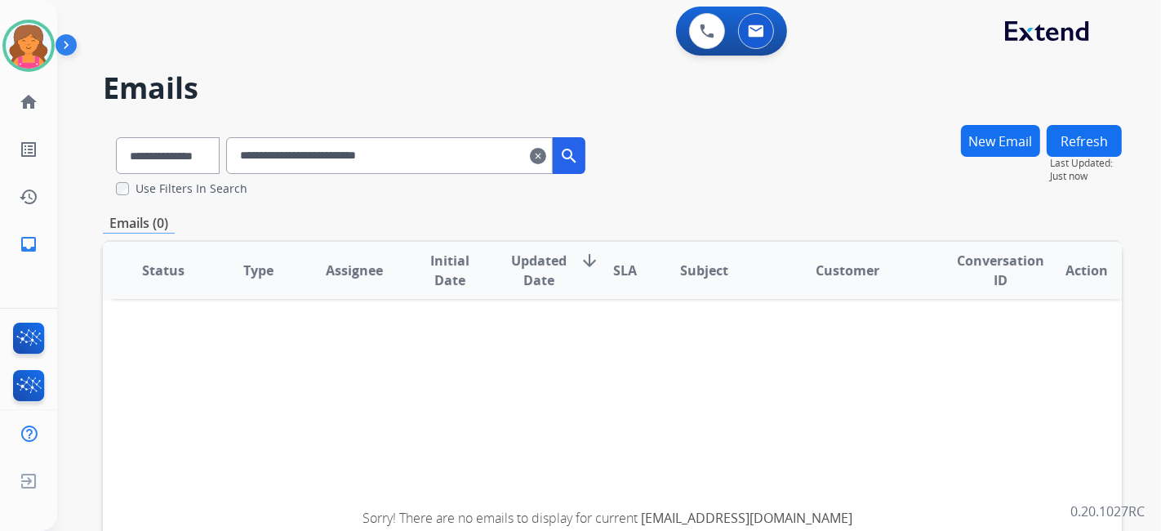
click at [546, 151] on mat-icon "clear" at bounding box center [538, 156] width 16 height 20
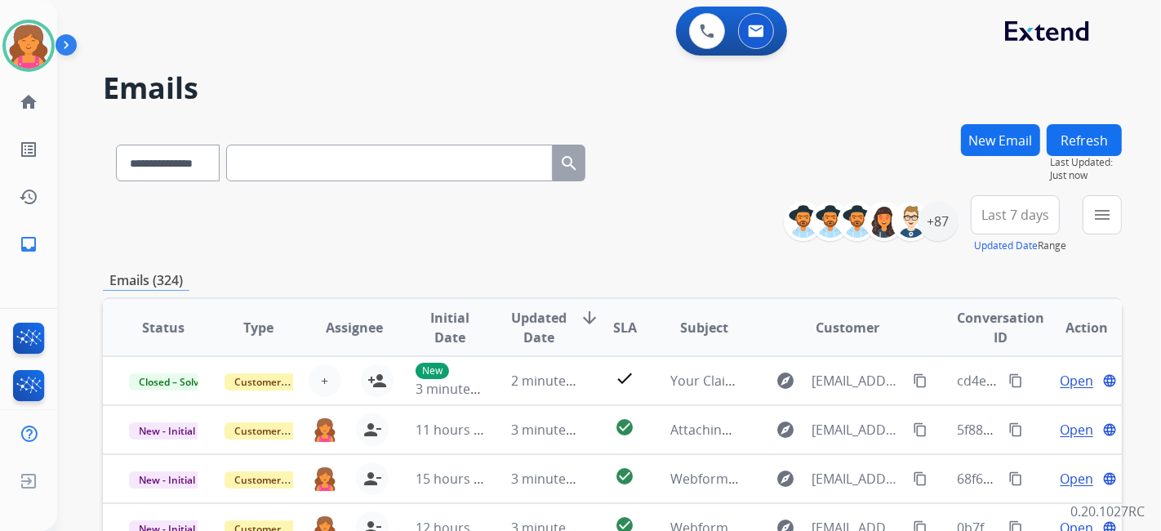
click at [1005, 218] on span "Last 7 days" at bounding box center [1016, 215] width 68 height 7
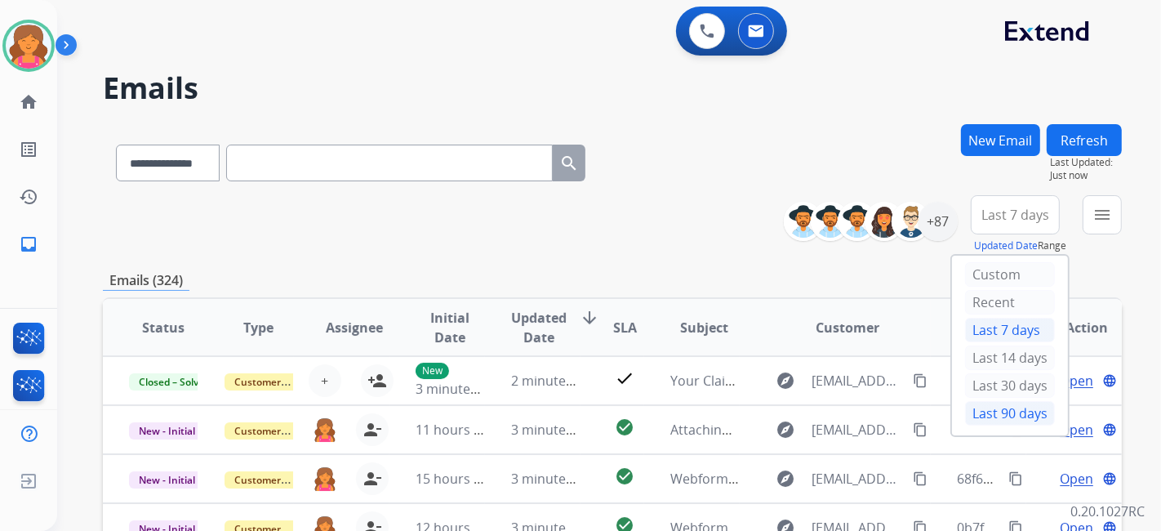
click at [996, 412] on div "Last 90 days" at bounding box center [1010, 413] width 90 height 25
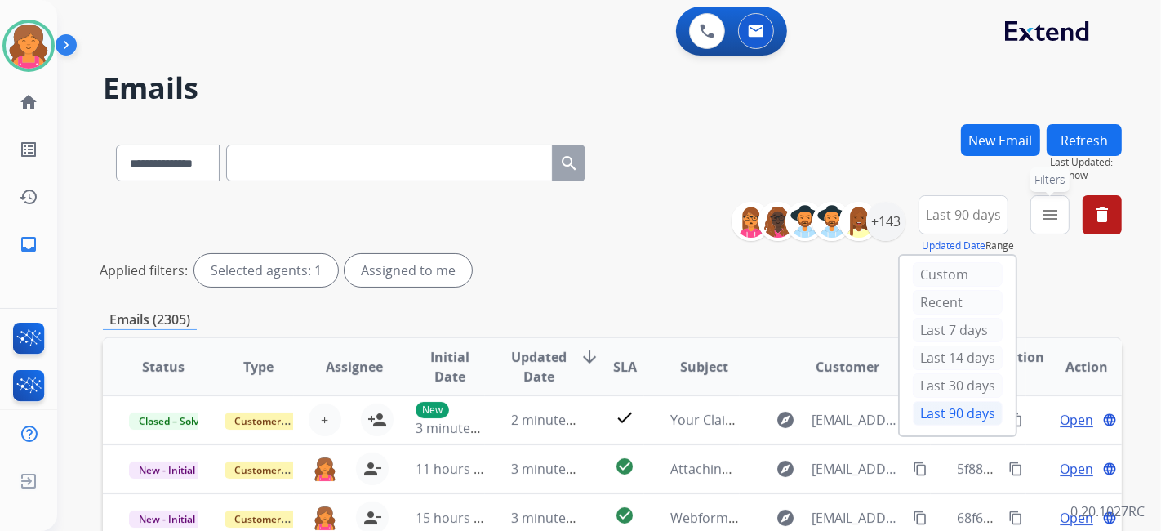
click at [1043, 219] on mat-icon "menu" at bounding box center [1051, 215] width 20 height 20
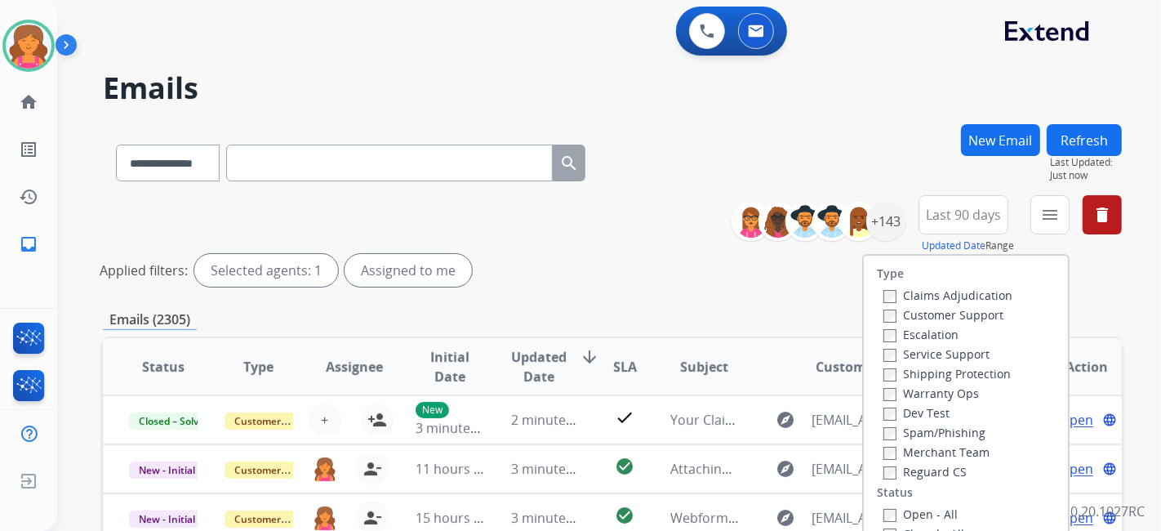
click at [938, 310] on label "Customer Support" at bounding box center [944, 315] width 120 height 16
click at [937, 375] on label "Shipping Protection" at bounding box center [947, 374] width 127 height 16
click at [889, 475] on label "Reguard CS" at bounding box center [925, 472] width 83 height 16
click at [885, 504] on div "Open - All" at bounding box center [970, 514] width 172 height 20
click at [885, 506] on label "Open - All" at bounding box center [921, 514] width 74 height 16
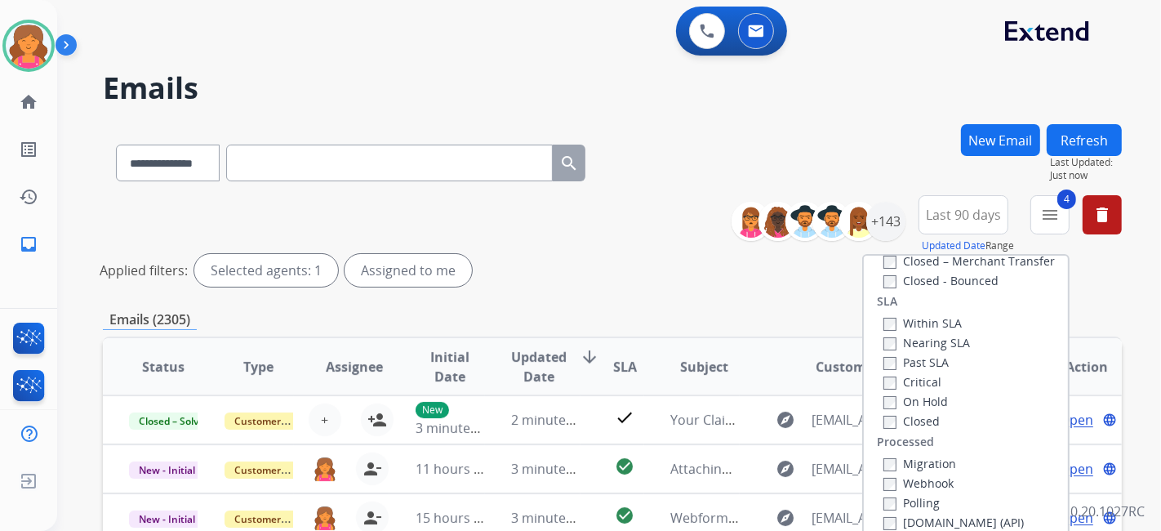
scroll to position [272, 0]
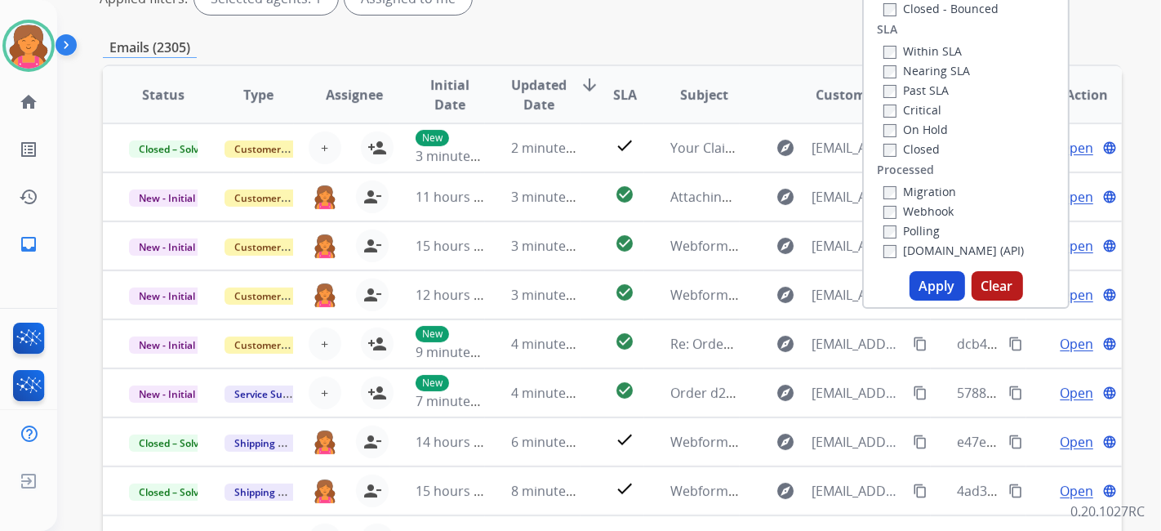
click at [933, 291] on button "Apply" at bounding box center [938, 285] width 56 height 29
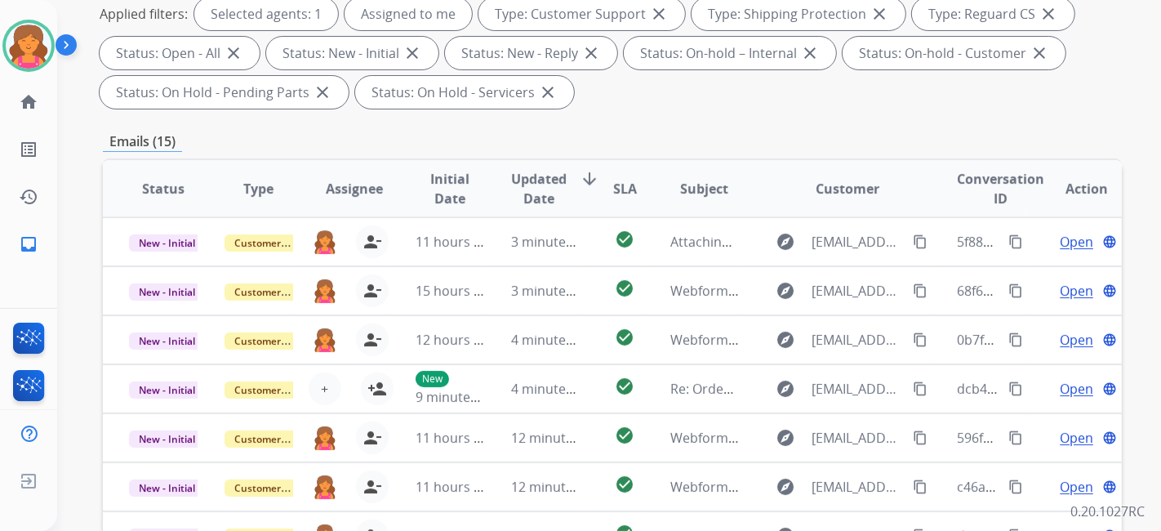
scroll to position [181, 0]
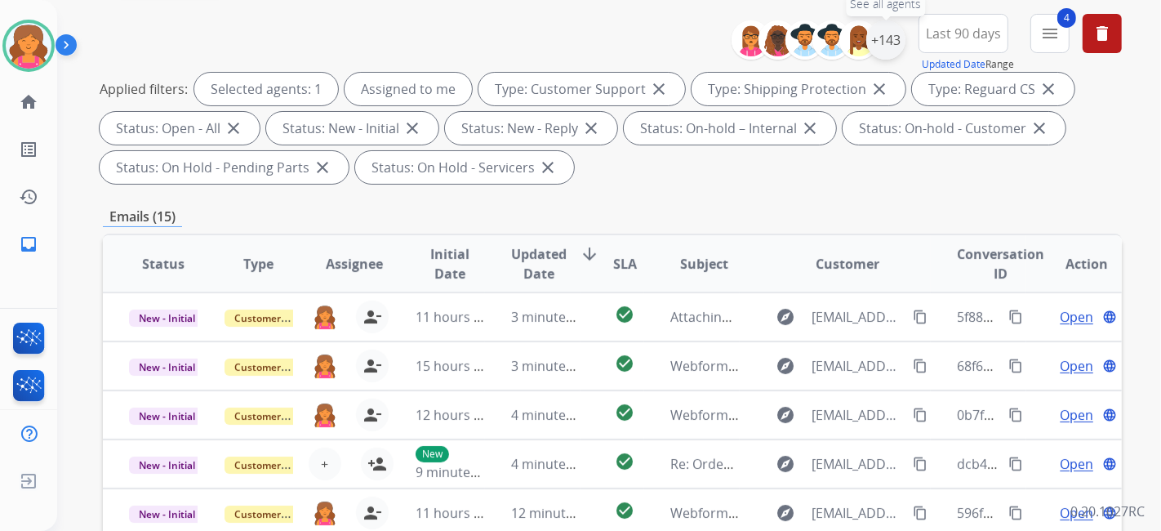
click at [889, 42] on div "+143" at bounding box center [886, 39] width 39 height 39
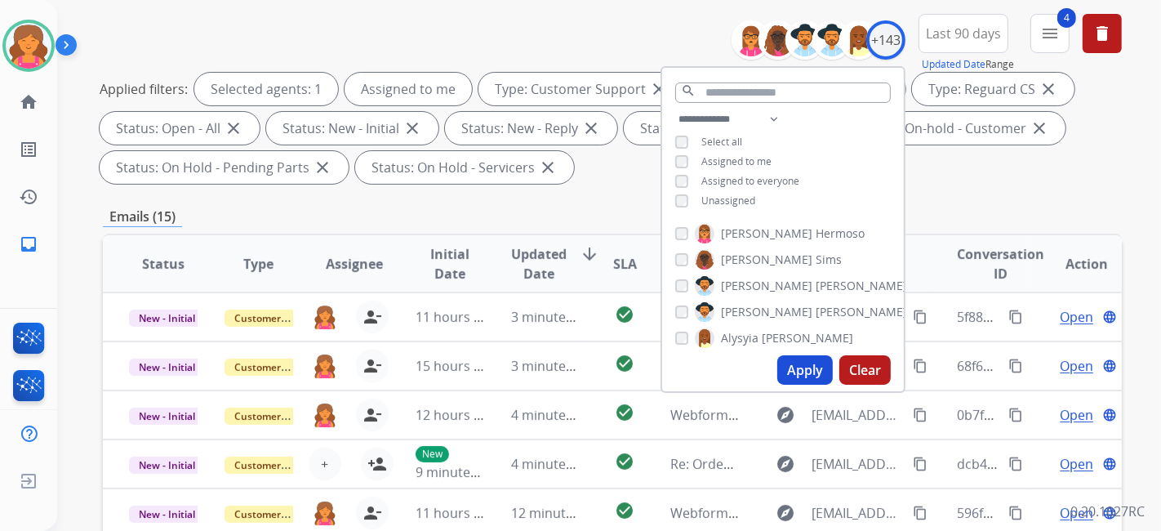
click at [799, 372] on button "Apply" at bounding box center [806, 369] width 56 height 29
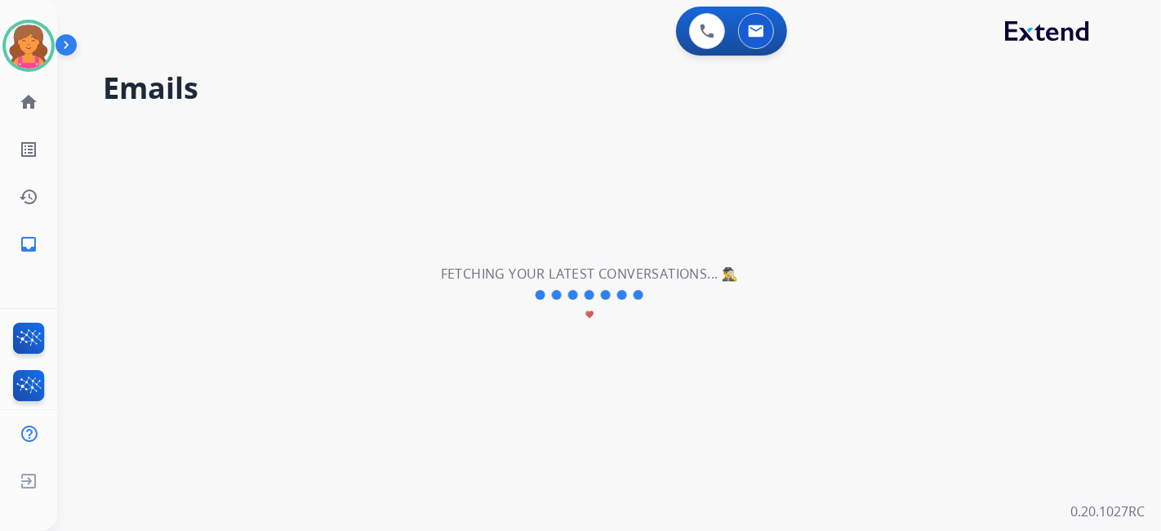
scroll to position [0, 0]
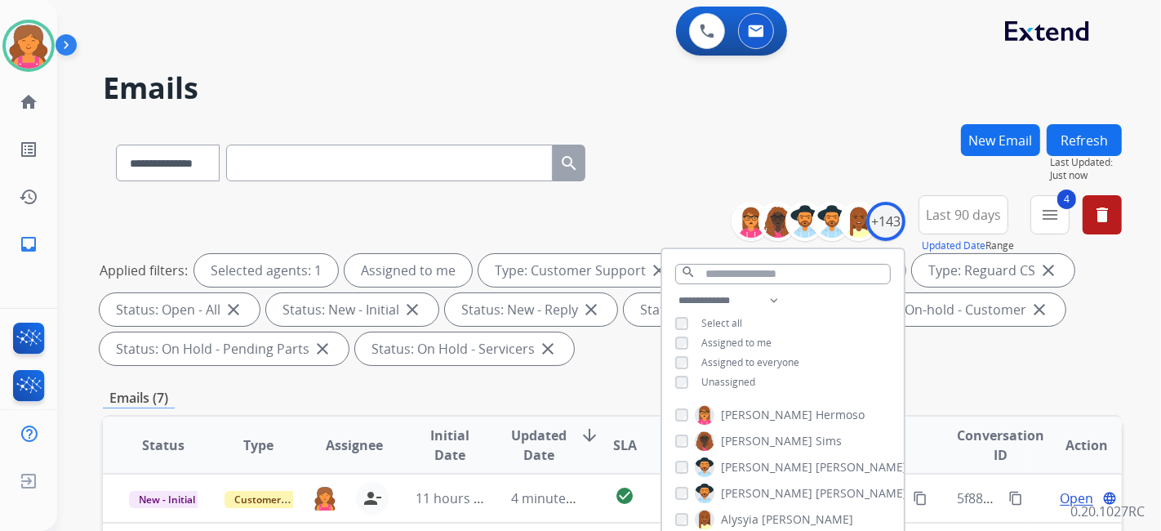
click at [642, 173] on div "**********" at bounding box center [612, 159] width 1019 height 71
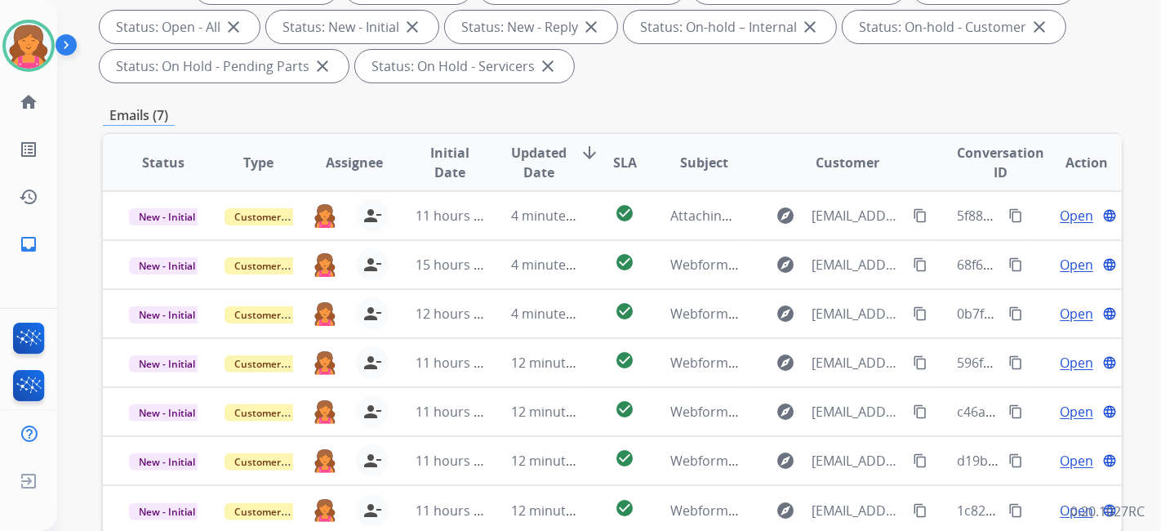
scroll to position [363, 0]
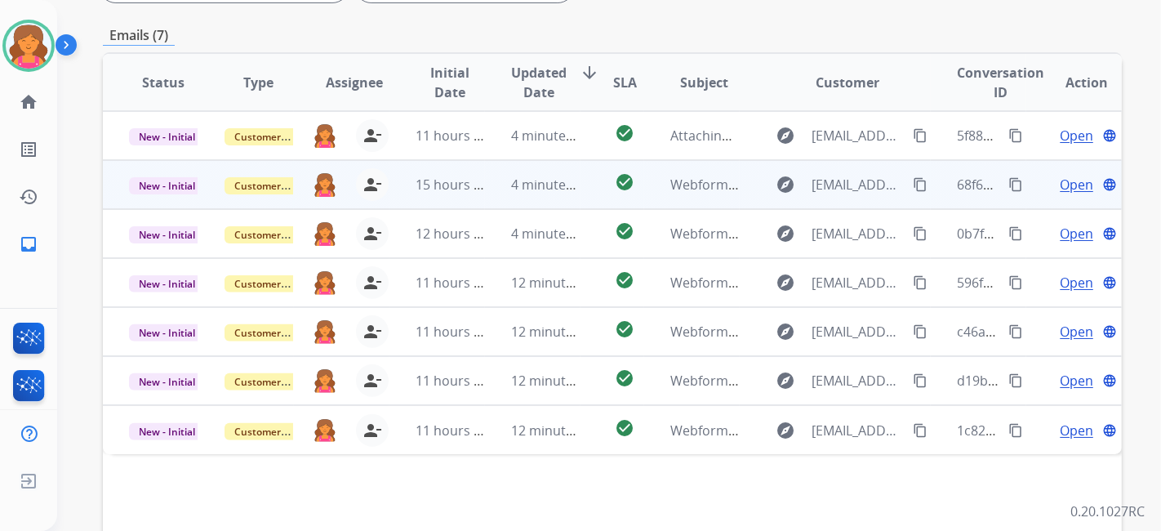
click at [1074, 181] on span "Open" at bounding box center [1076, 185] width 33 height 20
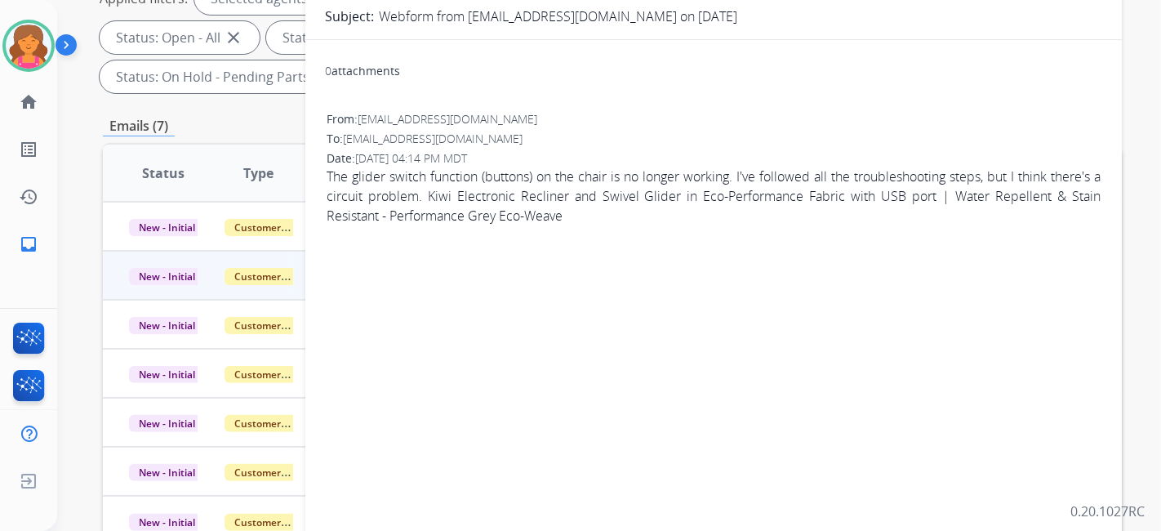
scroll to position [91, 0]
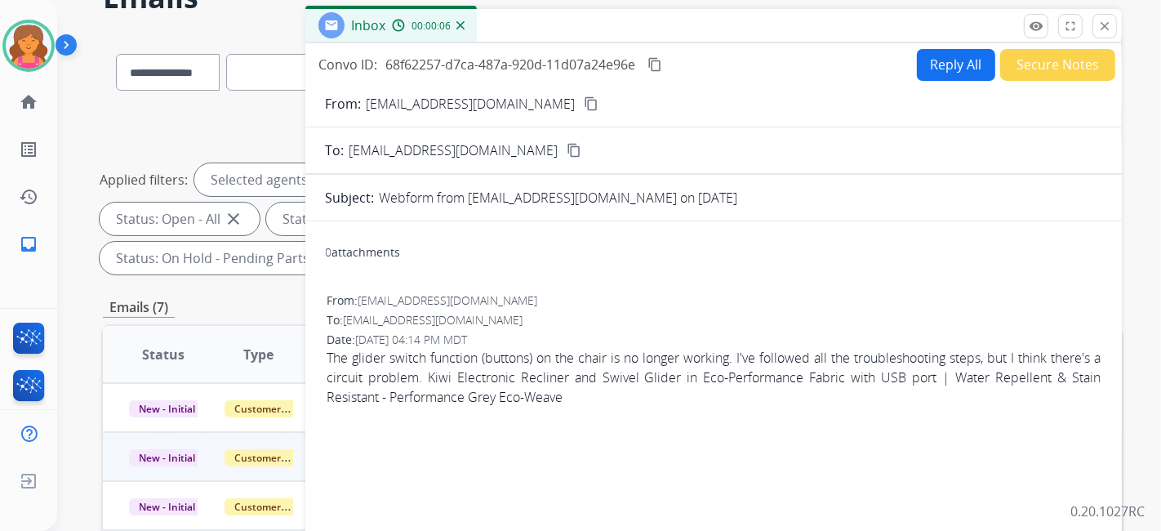
click at [584, 99] on mat-icon "content_copy" at bounding box center [591, 103] width 15 height 15
click at [947, 55] on button "Reply All" at bounding box center [956, 65] width 78 height 32
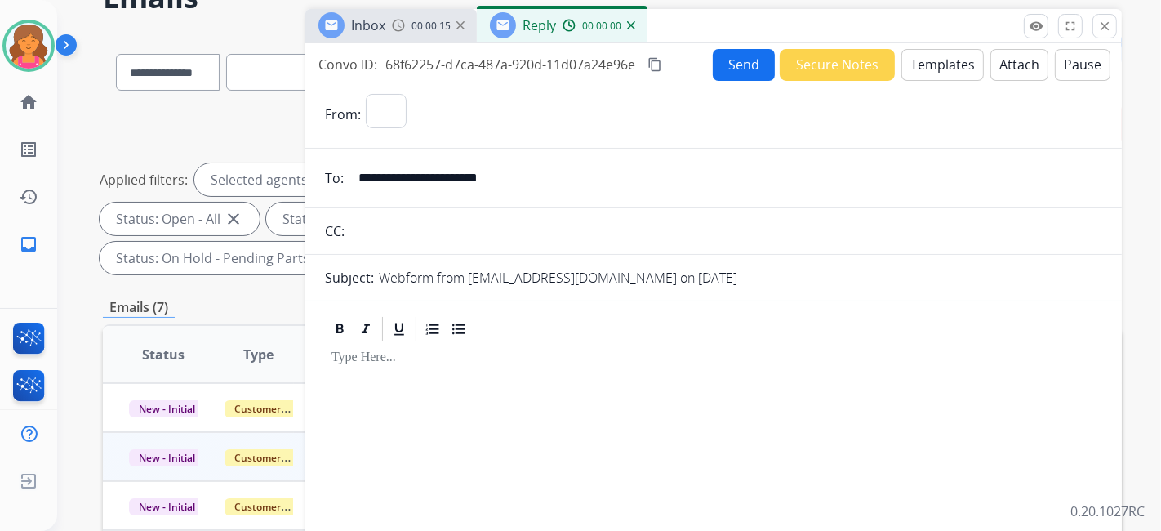
select select "**********"
click at [947, 55] on button "Templates" at bounding box center [943, 65] width 82 height 32
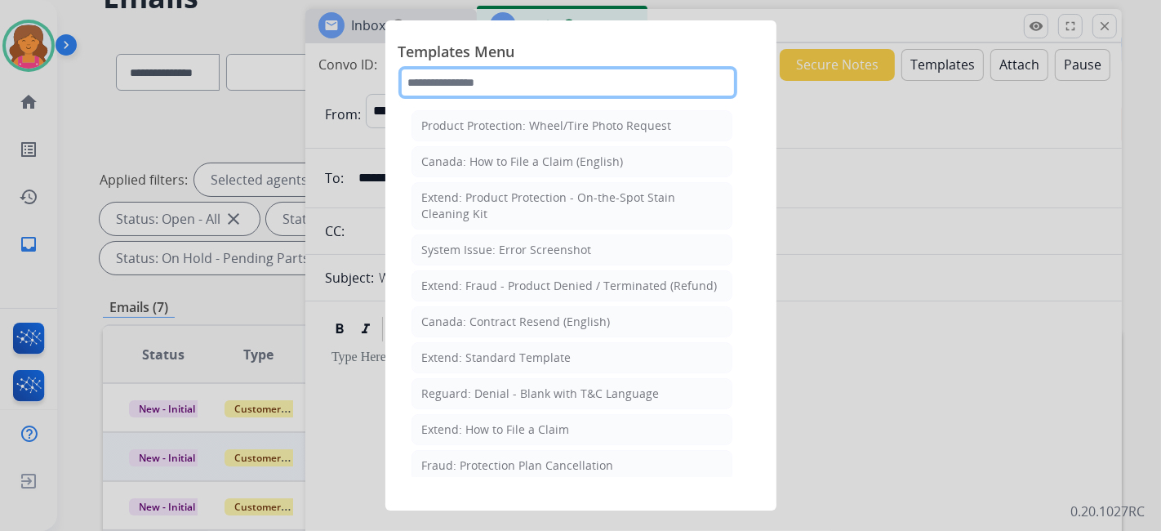
click at [592, 66] on input "text" at bounding box center [568, 82] width 339 height 33
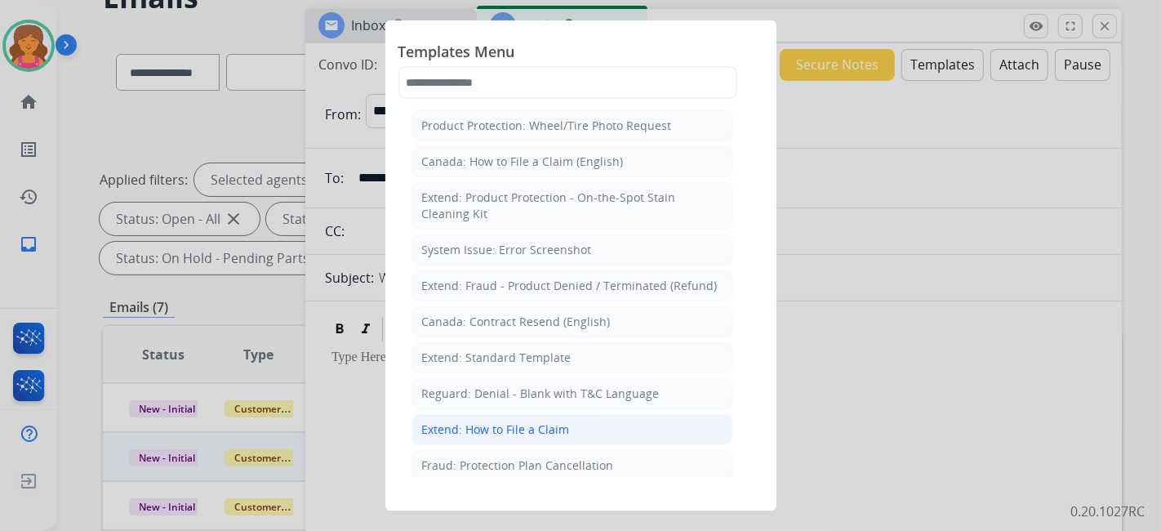
click at [547, 421] on div "Extend: How to File a Claim" at bounding box center [496, 429] width 148 height 16
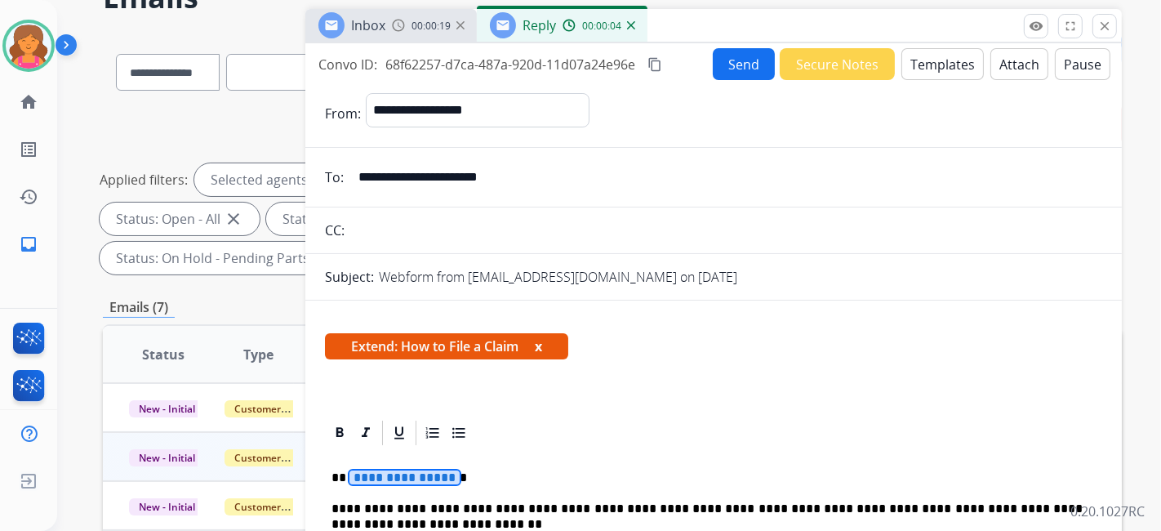
click at [366, 479] on span "**********" at bounding box center [405, 477] width 110 height 14
click at [737, 70] on button "Send" at bounding box center [744, 64] width 62 height 32
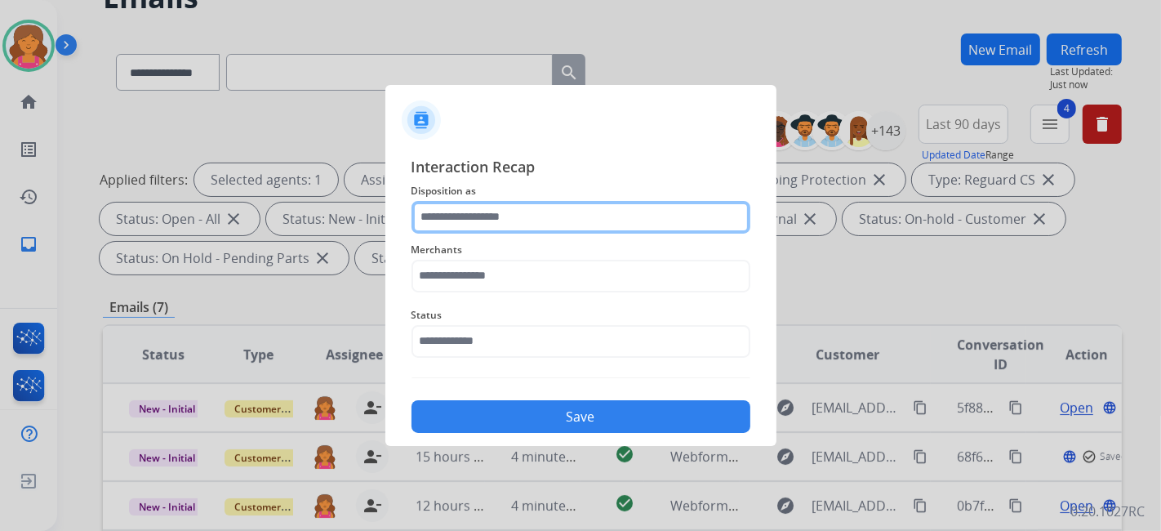
click at [544, 204] on input "text" at bounding box center [581, 217] width 339 height 33
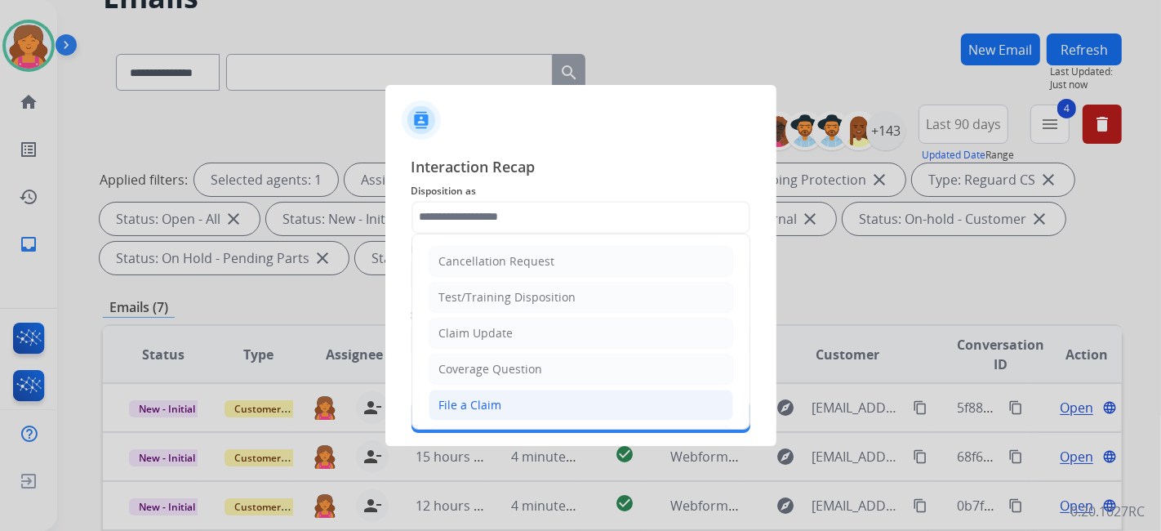
click at [504, 392] on li "File a Claim" at bounding box center [581, 405] width 305 height 31
type input "**********"
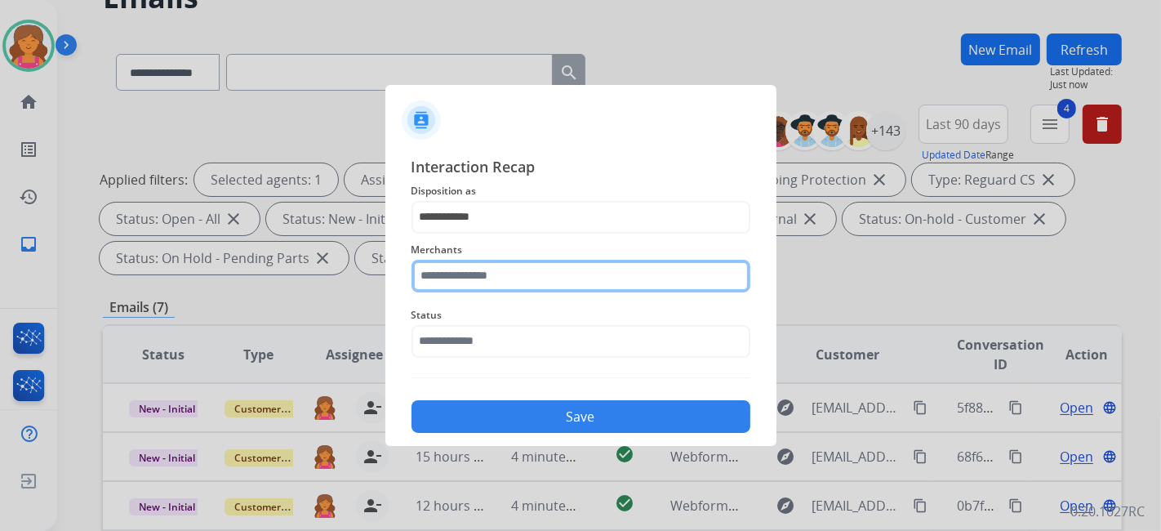
click at [466, 274] on input "text" at bounding box center [581, 276] width 339 height 33
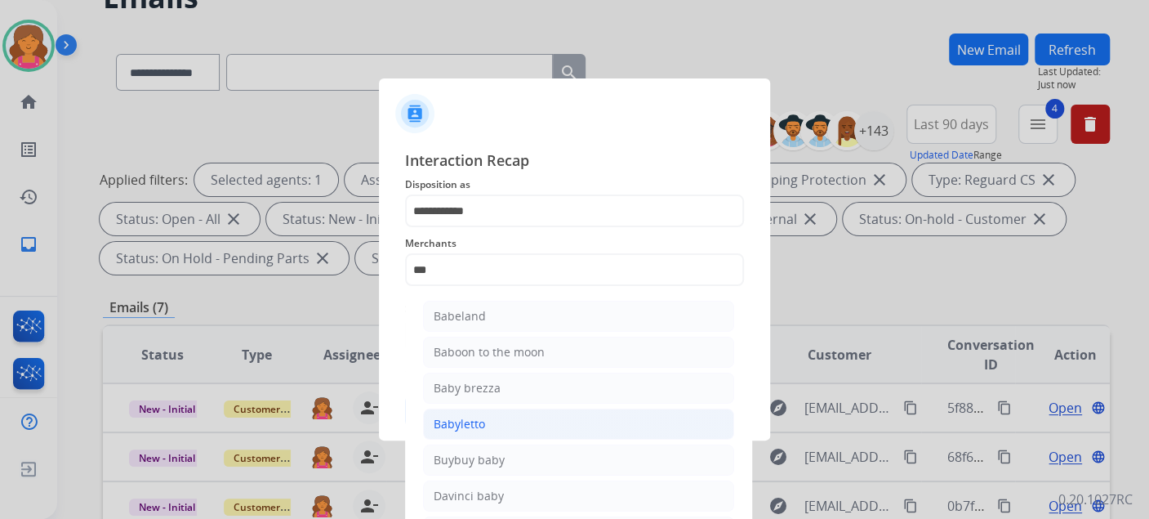
click at [448, 421] on div "Babyletto" at bounding box center [459, 424] width 51 height 16
type input "*********"
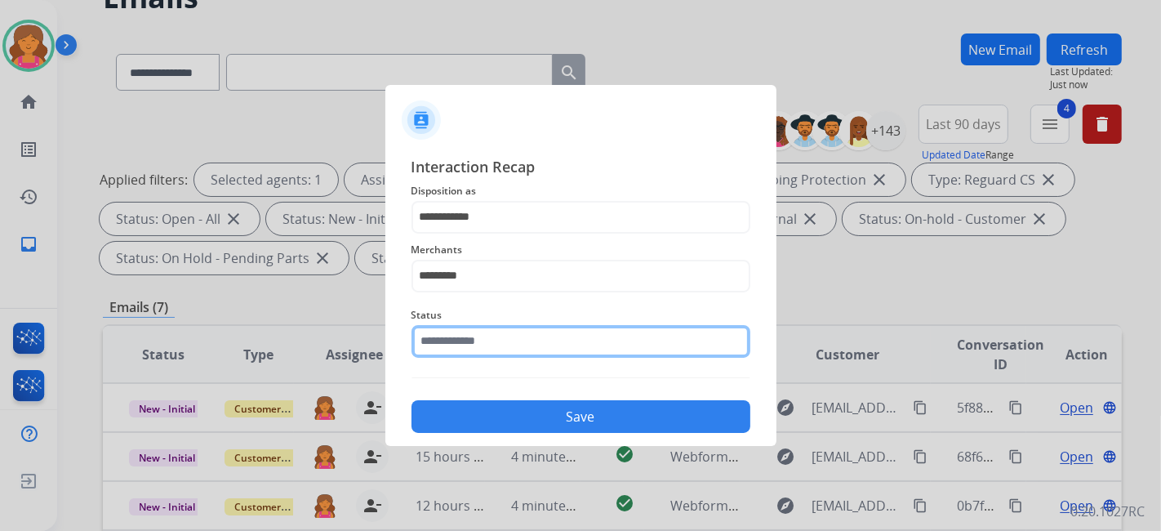
click at [454, 338] on input "text" at bounding box center [581, 341] width 339 height 33
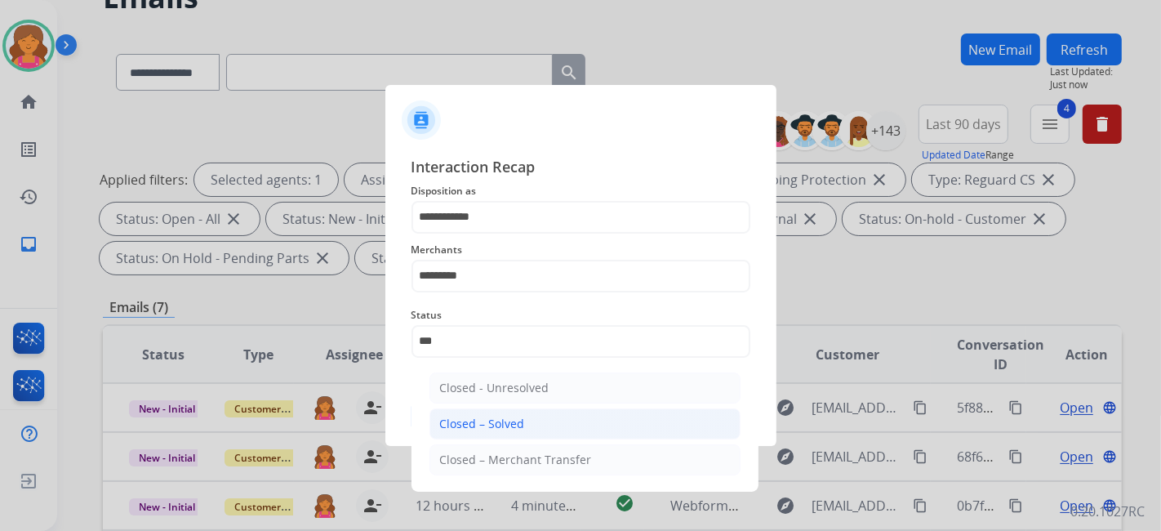
click at [490, 422] on div "Closed – Solved" at bounding box center [482, 424] width 85 height 16
type input "**********"
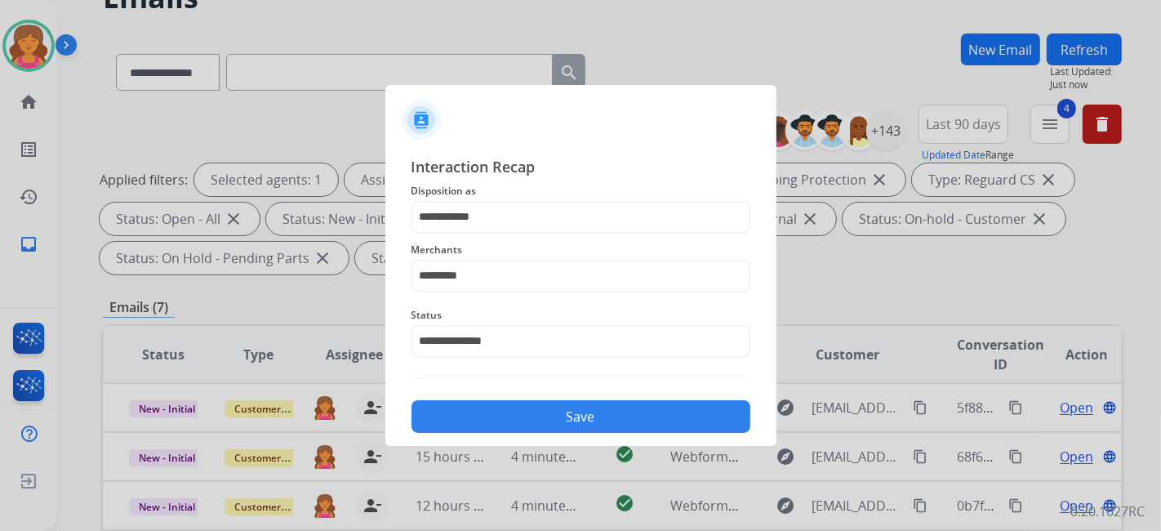
click at [490, 422] on button "Save" at bounding box center [581, 416] width 339 height 33
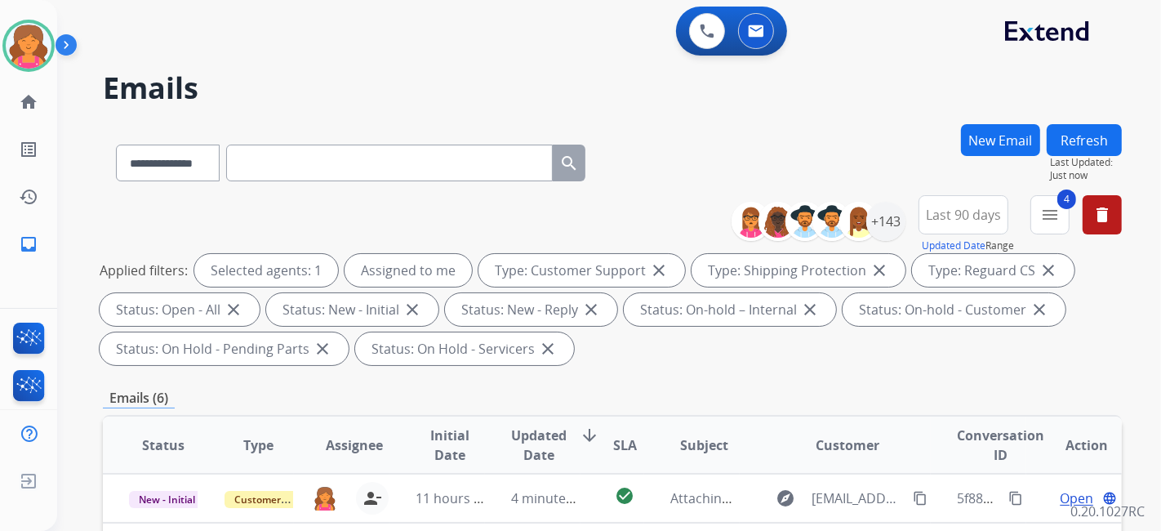
scroll to position [181, 0]
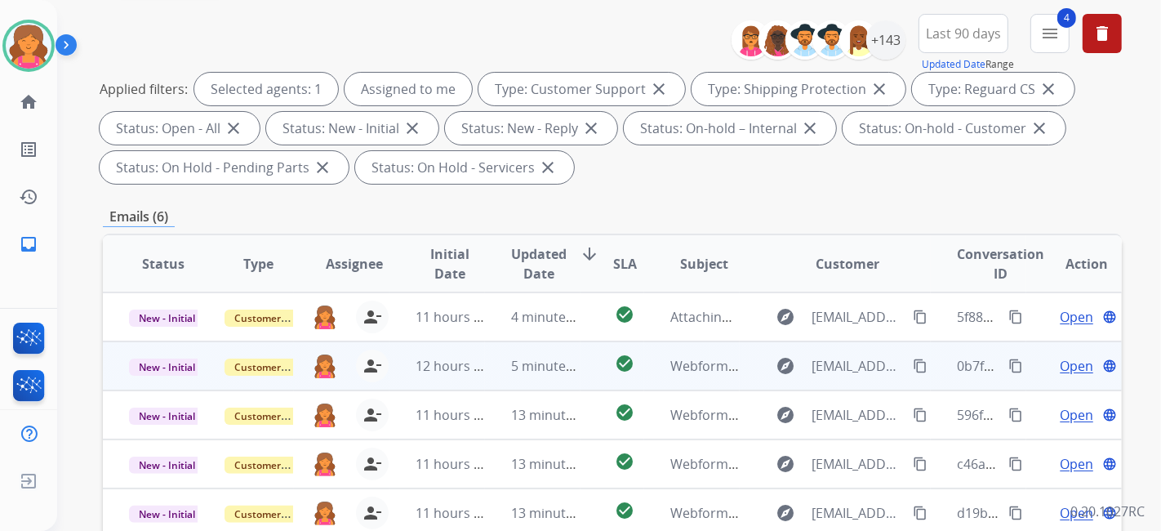
click at [1072, 362] on span "Open" at bounding box center [1076, 366] width 33 height 20
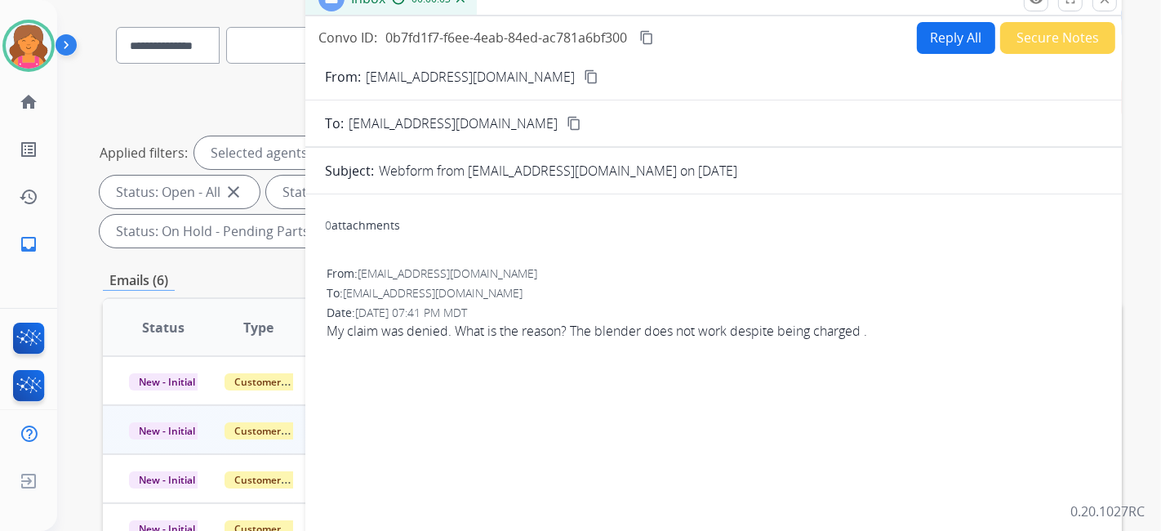
scroll to position [91, 0]
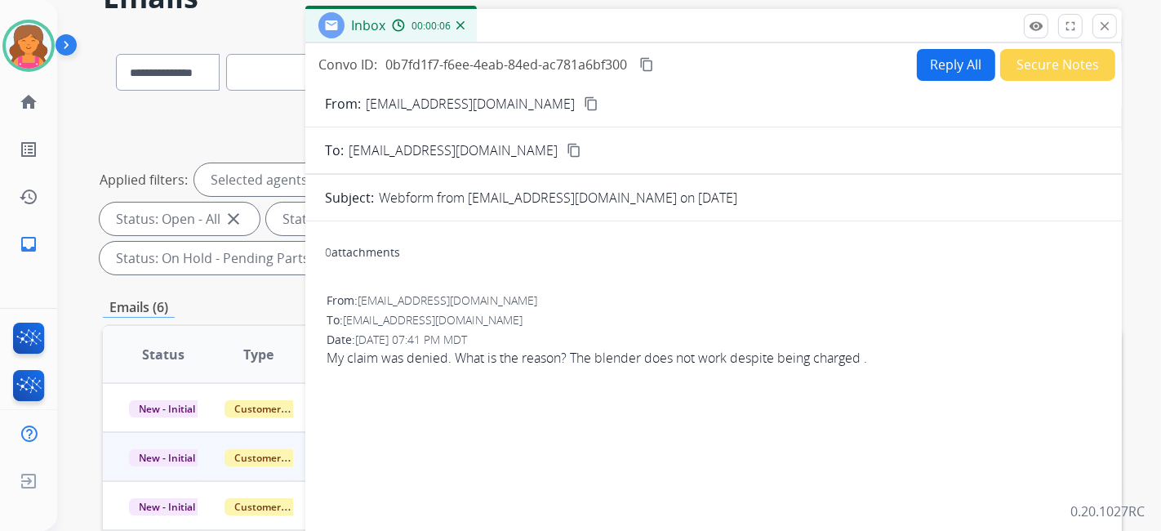
click at [584, 101] on mat-icon "content_copy" at bounding box center [591, 103] width 15 height 15
click at [919, 63] on button "Reply All" at bounding box center [956, 65] width 78 height 32
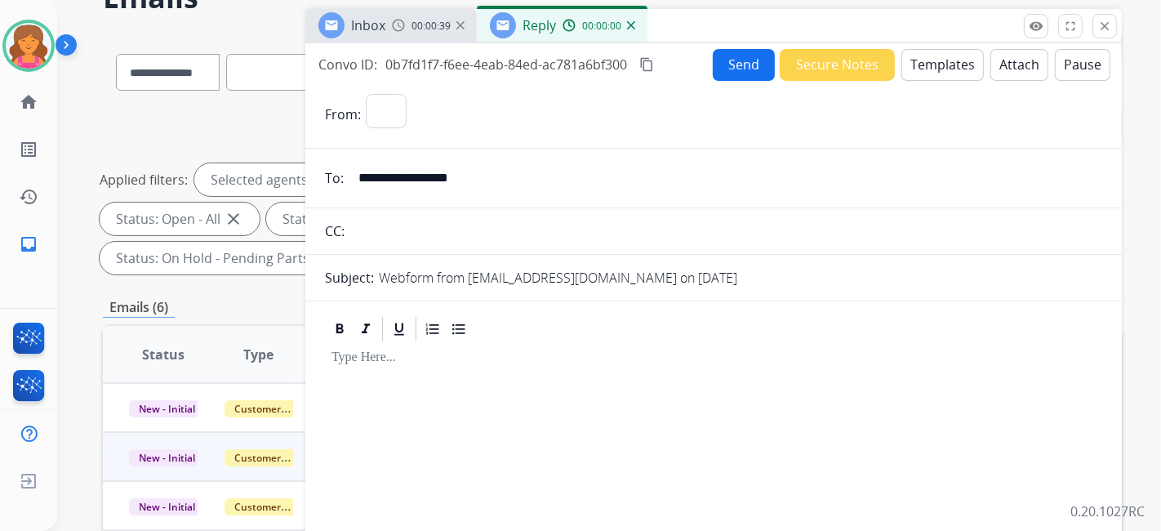
select select "**********"
click at [923, 66] on button "Templates" at bounding box center [943, 65] width 82 height 32
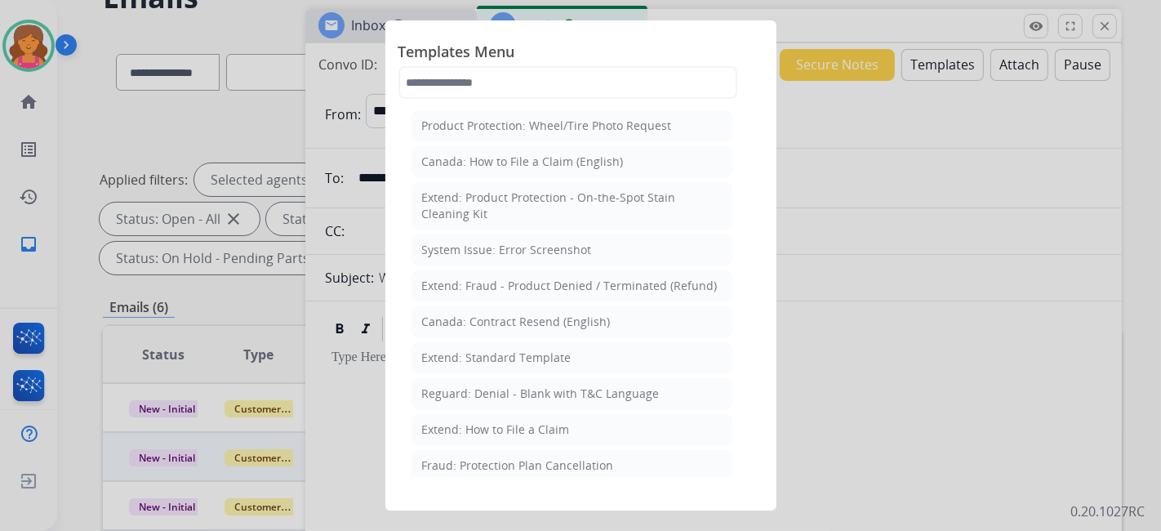
click at [478, 431] on div "Extend: How to File a Claim" at bounding box center [496, 429] width 148 height 16
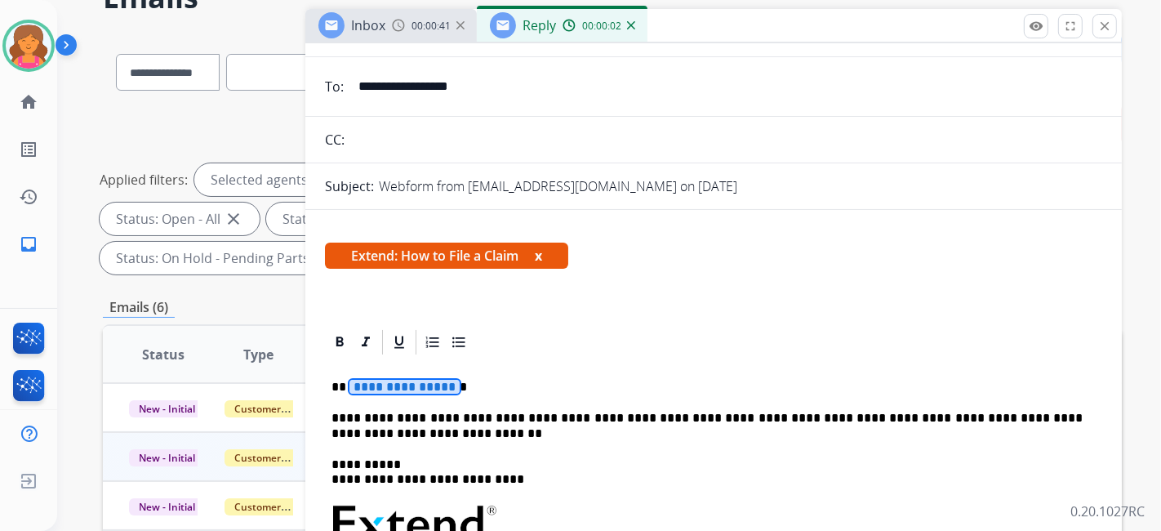
click at [407, 386] on span "**********" at bounding box center [405, 387] width 110 height 14
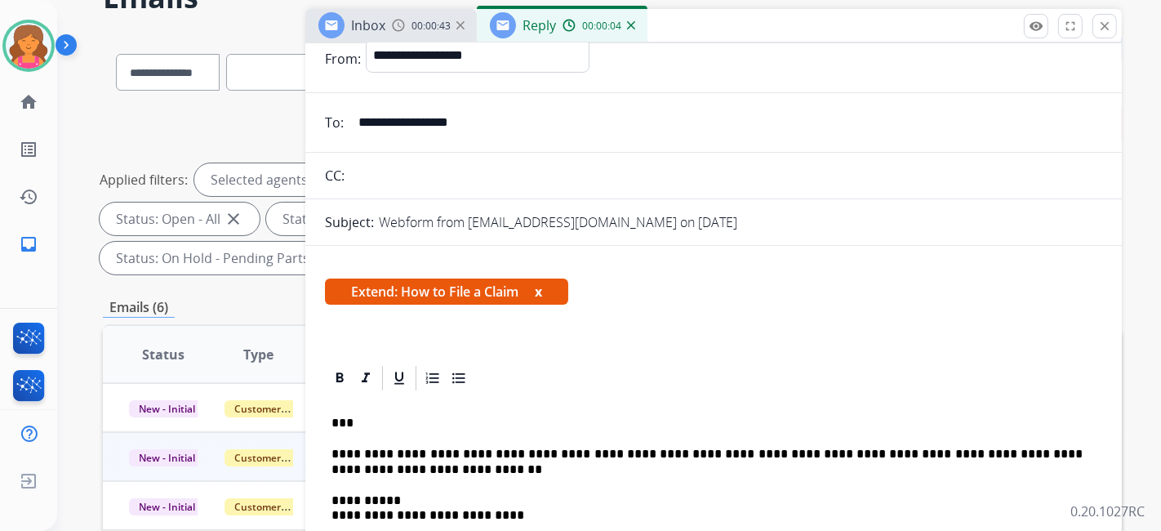
scroll to position [0, 0]
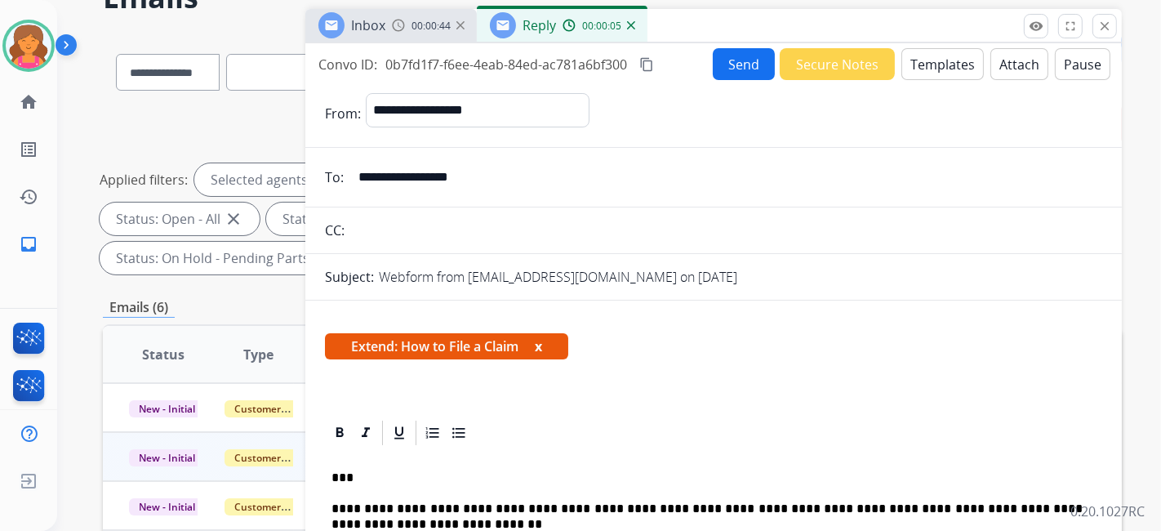
click at [749, 60] on button "Send" at bounding box center [744, 64] width 62 height 32
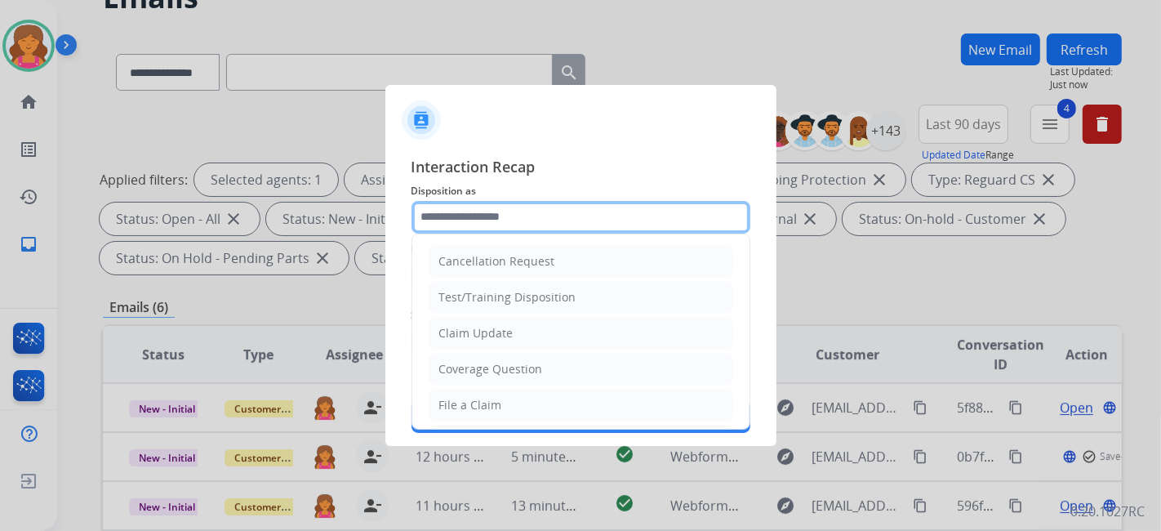
drag, startPoint x: 497, startPoint y: 202, endPoint x: 505, endPoint y: 207, distance: 8.8
click at [502, 204] on input "text" at bounding box center [581, 217] width 339 height 33
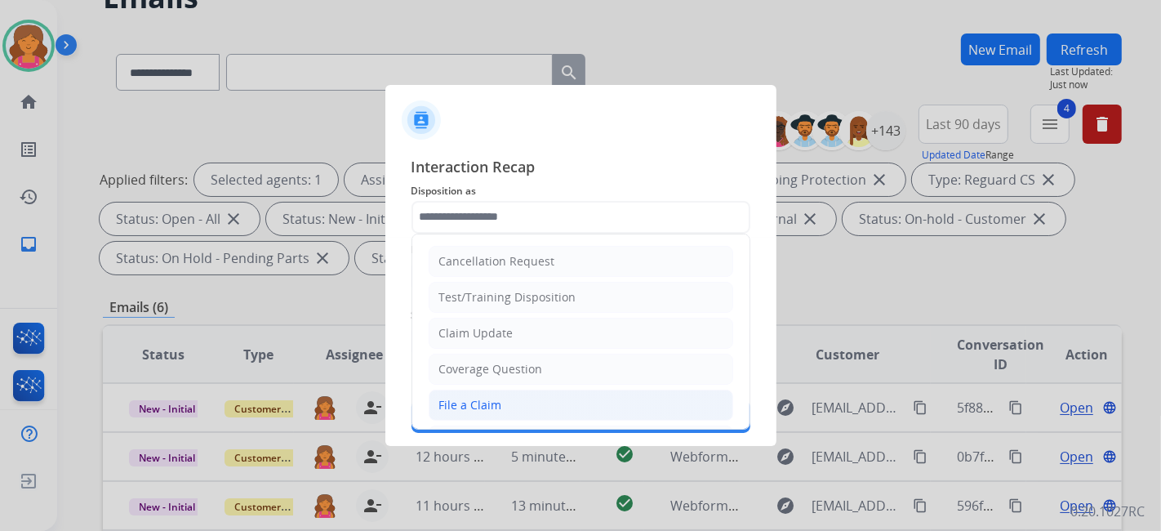
click at [460, 408] on div "File a Claim" at bounding box center [470, 405] width 63 height 16
type input "**********"
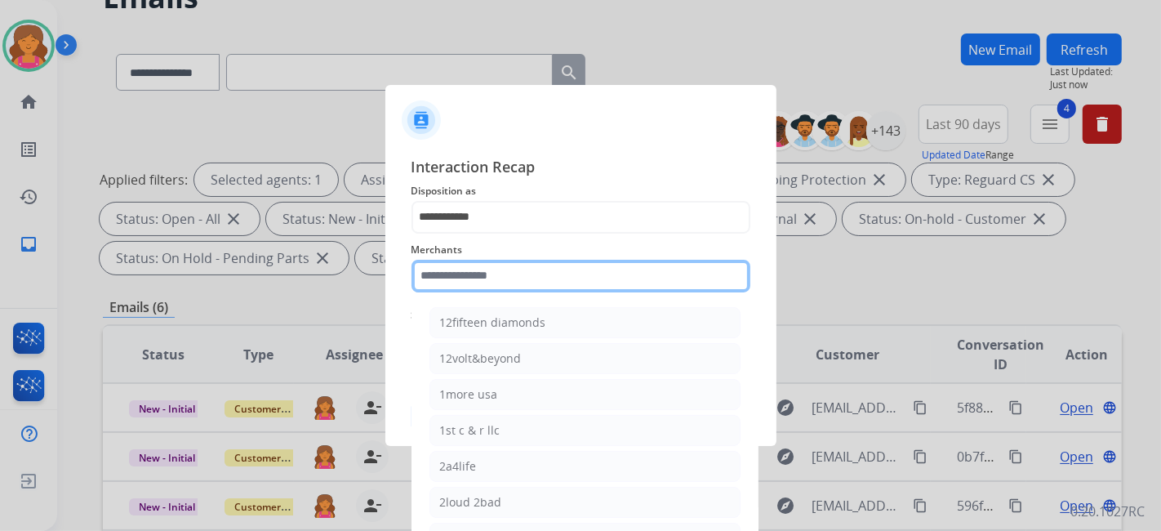
click at [493, 288] on div "Merchants 12fifteen diamonds 12volt&beyond 1more usa 1st c & r llc 2a4life 2lou…" at bounding box center [581, 266] width 339 height 65
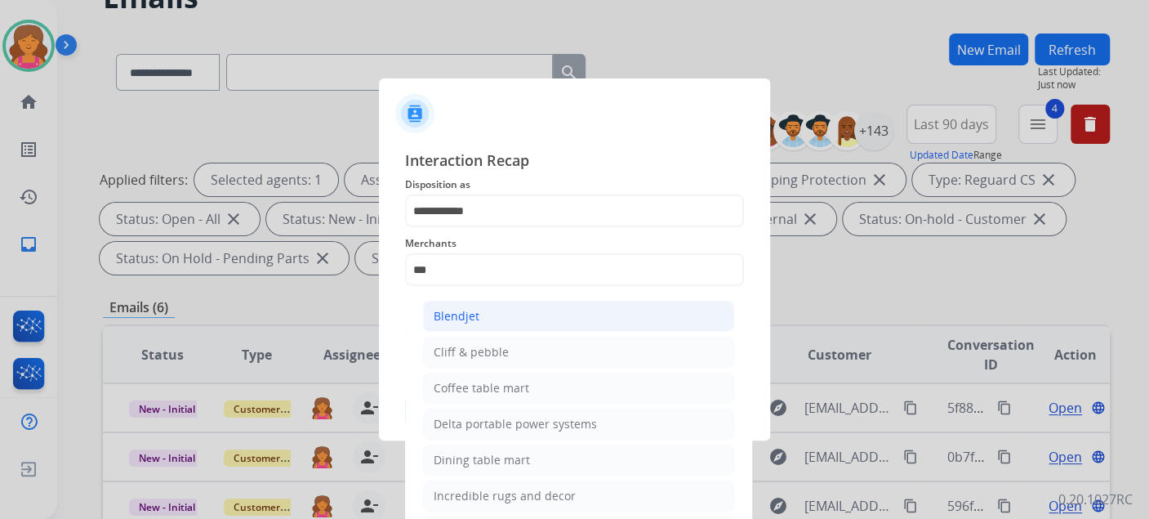
click at [461, 326] on li "Blendjet" at bounding box center [578, 316] width 311 height 31
type input "********"
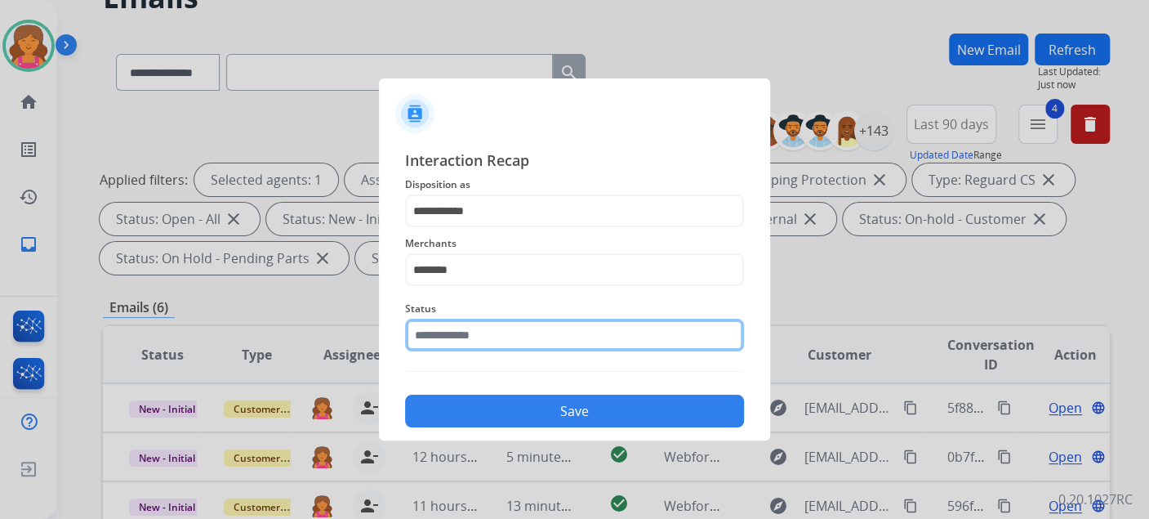
click at [460, 335] on input "text" at bounding box center [574, 335] width 339 height 33
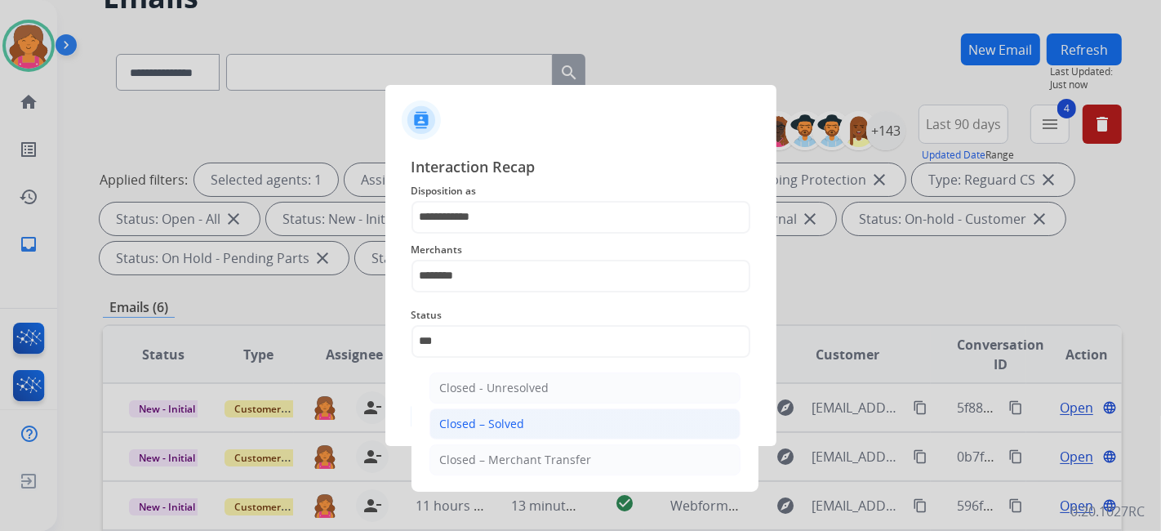
click at [455, 425] on div "Closed – Solved" at bounding box center [482, 424] width 85 height 16
type input "**********"
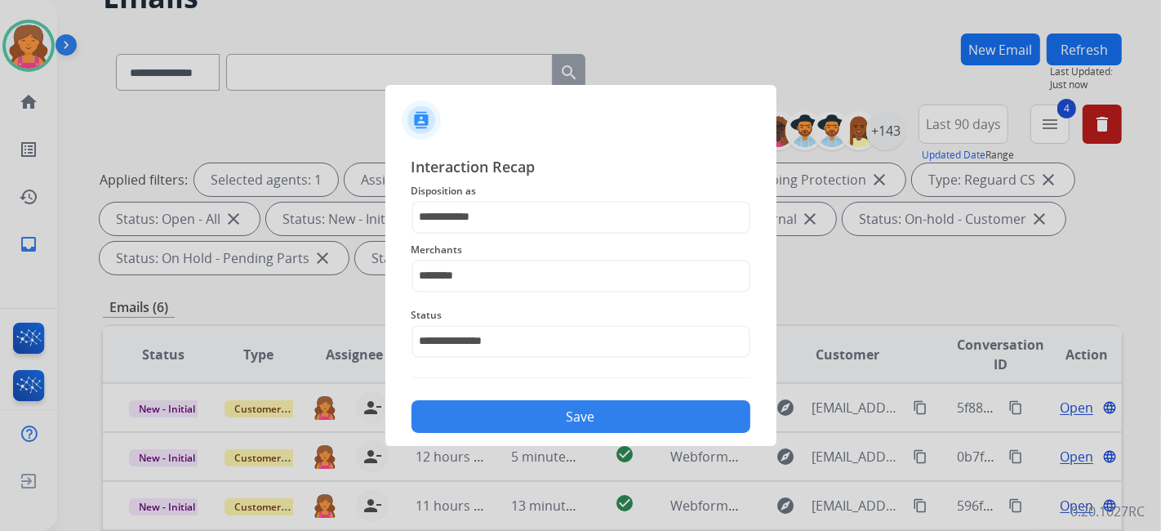
click at [456, 425] on button "Save" at bounding box center [581, 416] width 339 height 33
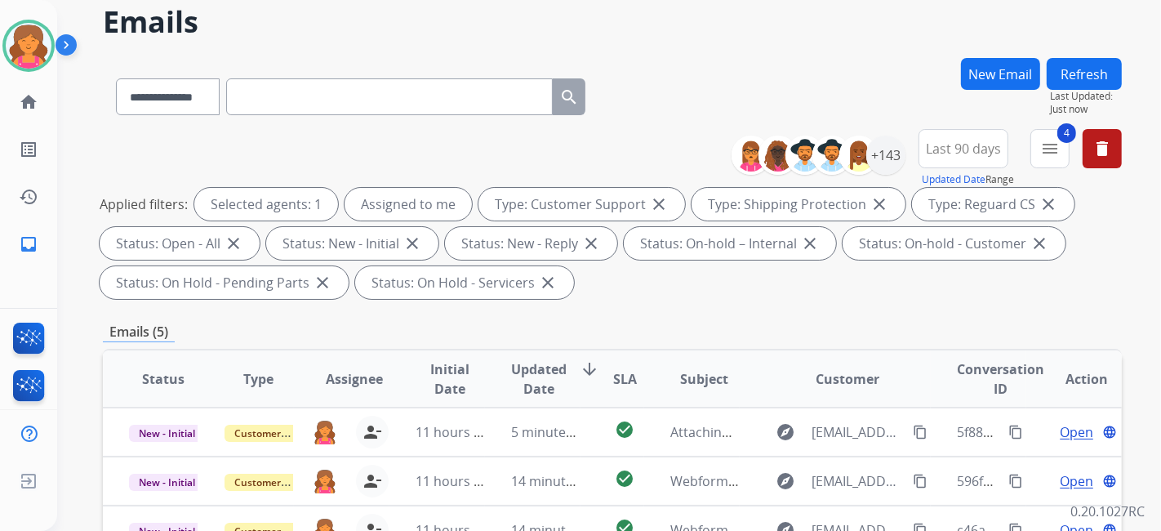
scroll to position [272, 0]
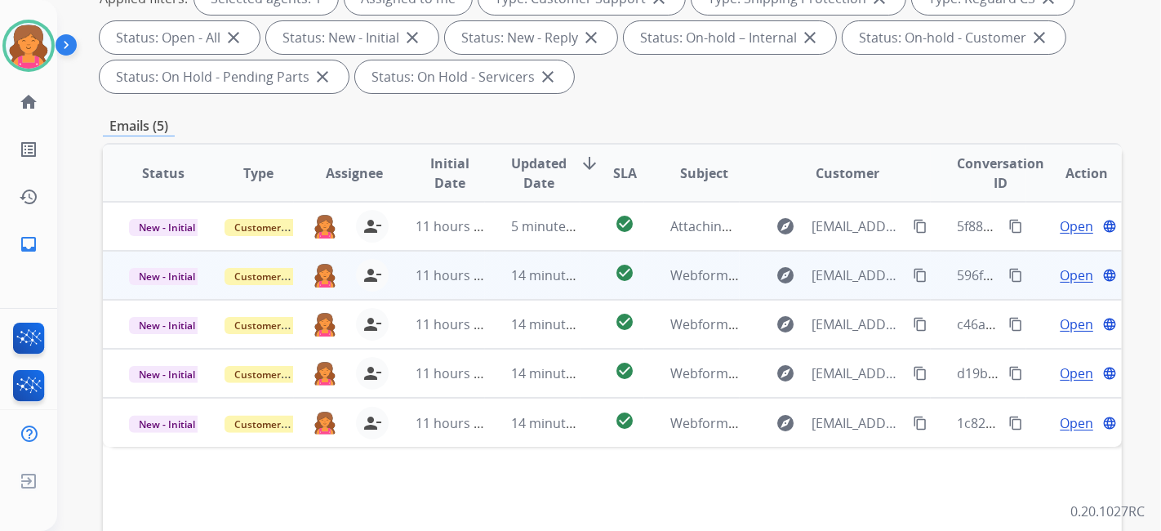
click at [1060, 269] on span "Open" at bounding box center [1076, 275] width 33 height 20
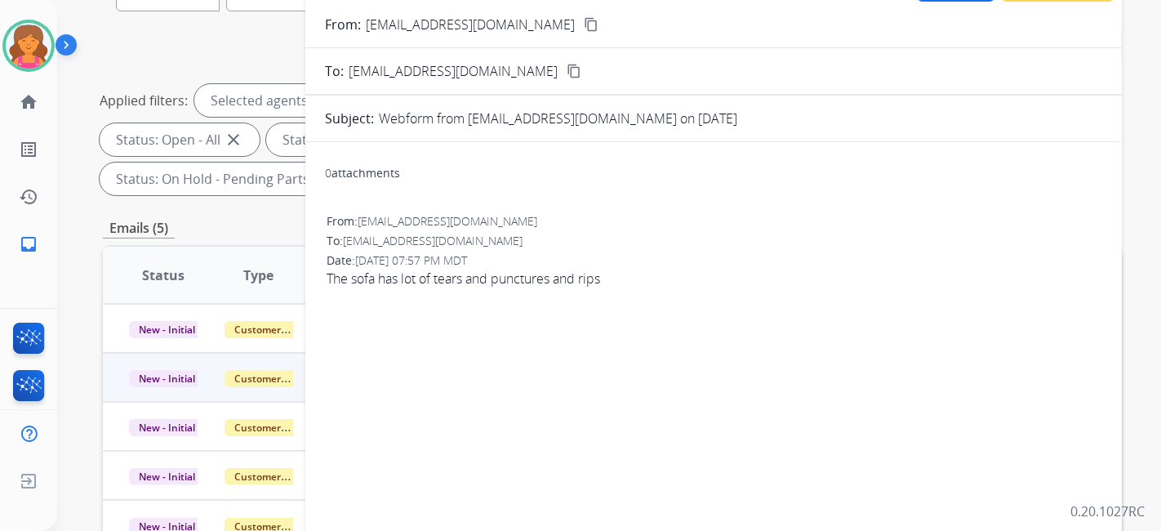
scroll to position [91, 0]
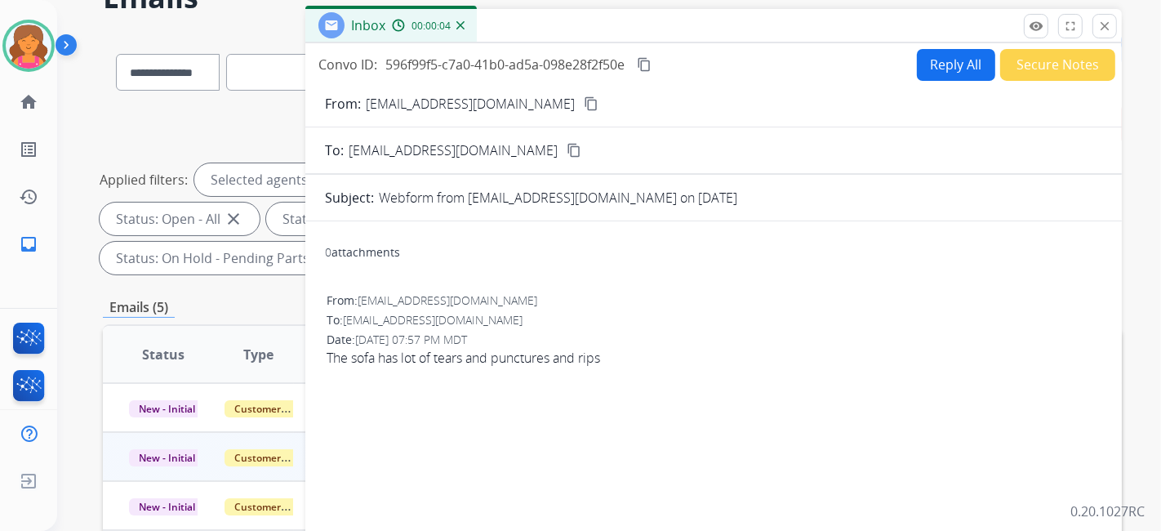
click at [584, 104] on mat-icon "content_copy" at bounding box center [591, 103] width 15 height 15
click at [943, 70] on button "Reply All" at bounding box center [956, 65] width 78 height 32
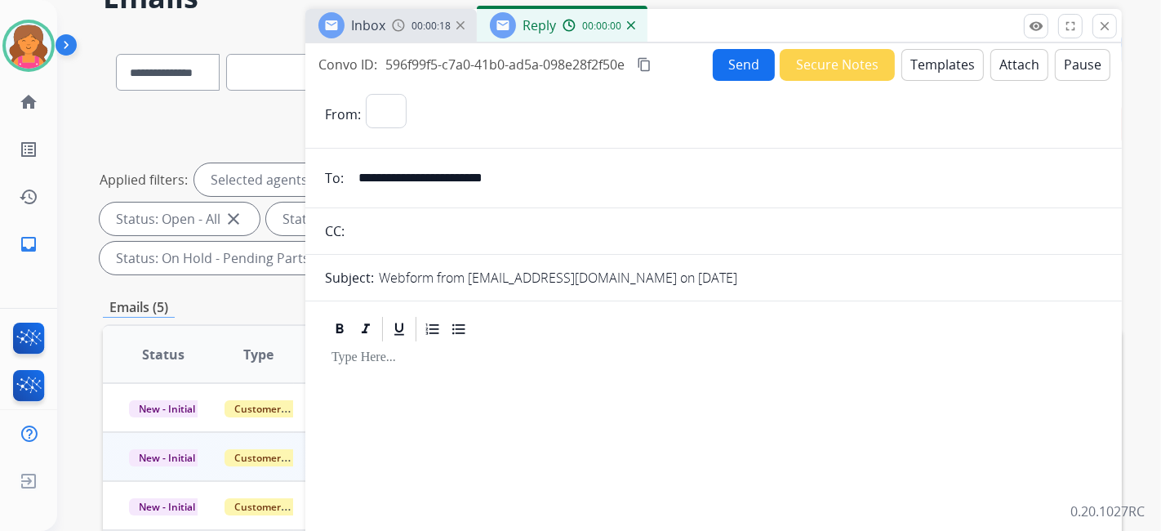
select select "**********"
click at [943, 70] on button "Templates" at bounding box center [943, 65] width 82 height 32
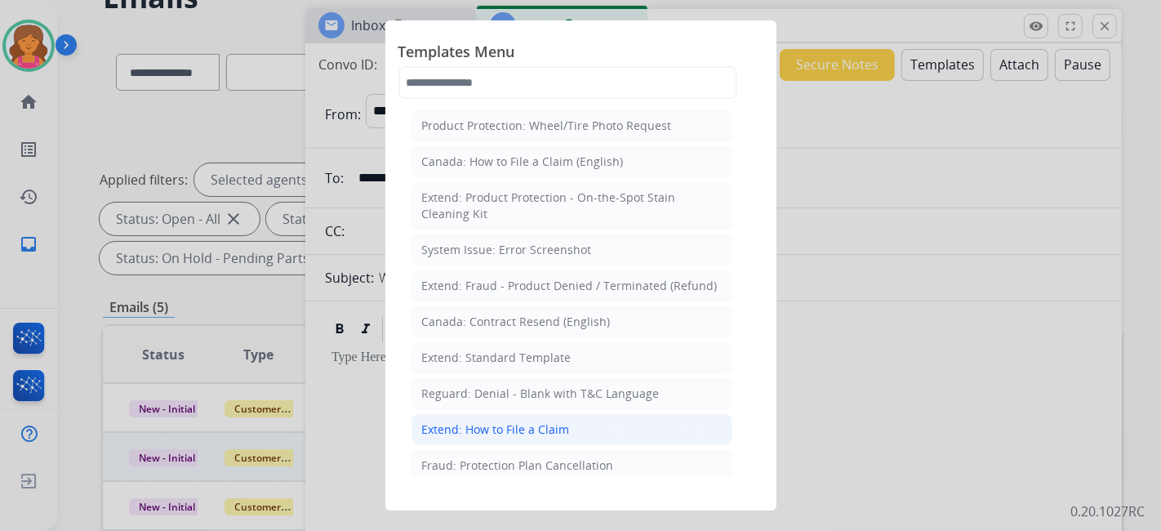
click at [504, 433] on div "Extend: How to File a Claim" at bounding box center [496, 429] width 148 height 16
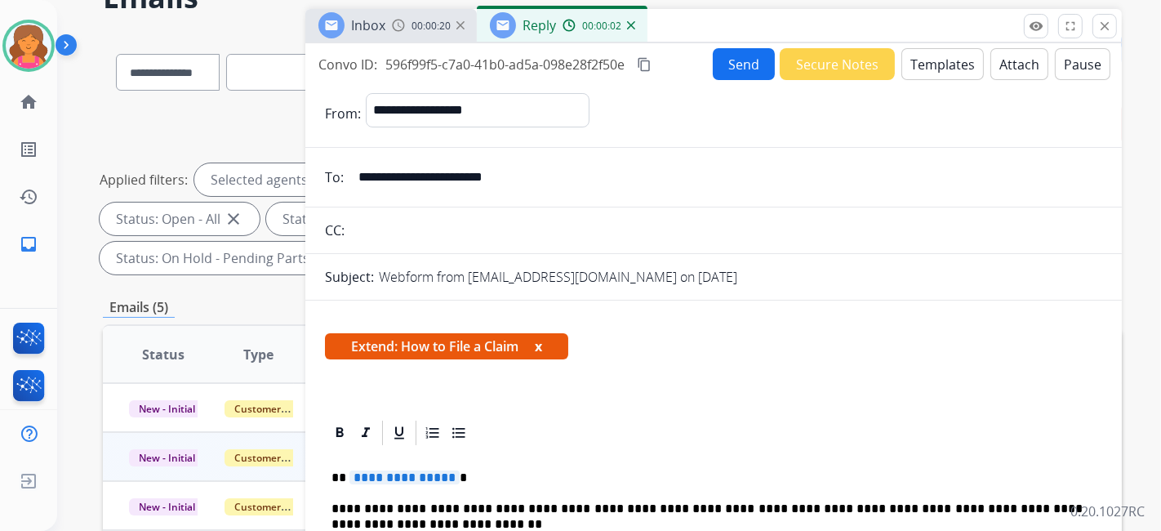
click at [742, 59] on button "Send" at bounding box center [744, 64] width 62 height 32
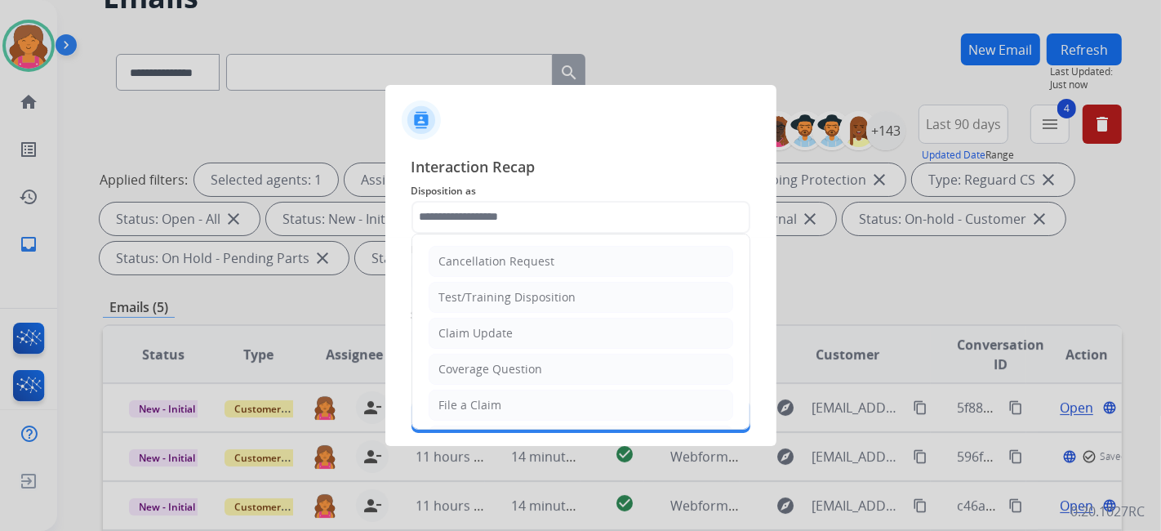
click at [494, 221] on input "text" at bounding box center [581, 217] width 339 height 33
drag, startPoint x: 466, startPoint y: 402, endPoint x: 463, endPoint y: 355, distance: 46.6
click at [466, 402] on div "File a Claim" at bounding box center [470, 405] width 63 height 16
type input "**********"
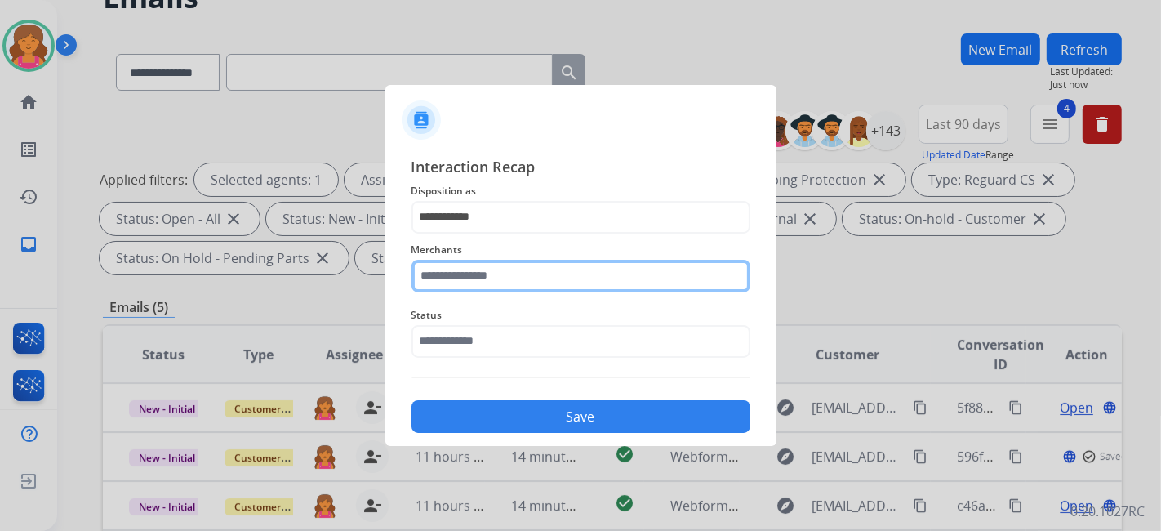
click at [468, 287] on div "Merchants" at bounding box center [581, 266] width 339 height 65
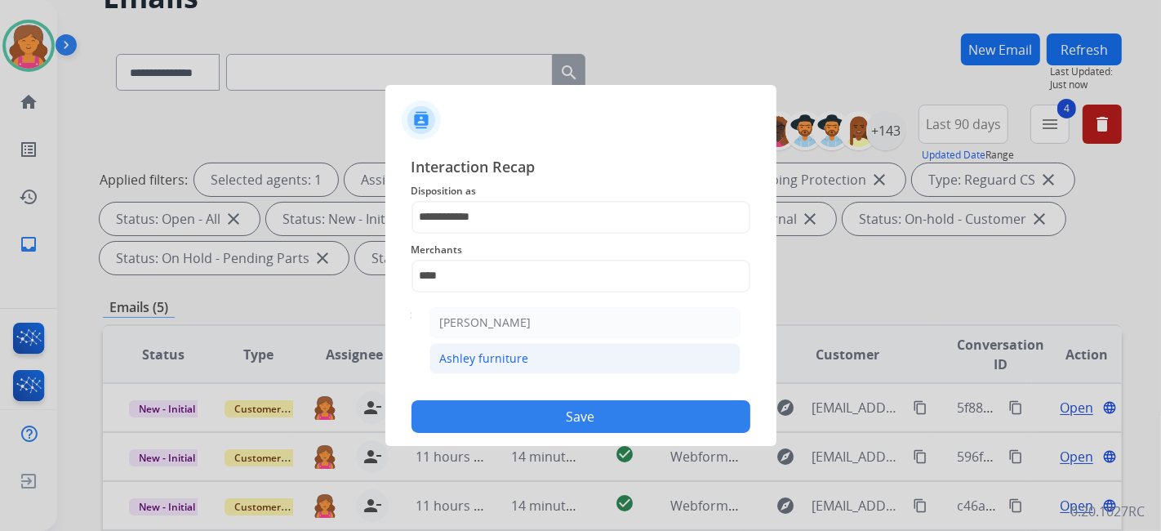
click at [515, 360] on div "Ashley furniture" at bounding box center [484, 358] width 89 height 16
type input "**********"
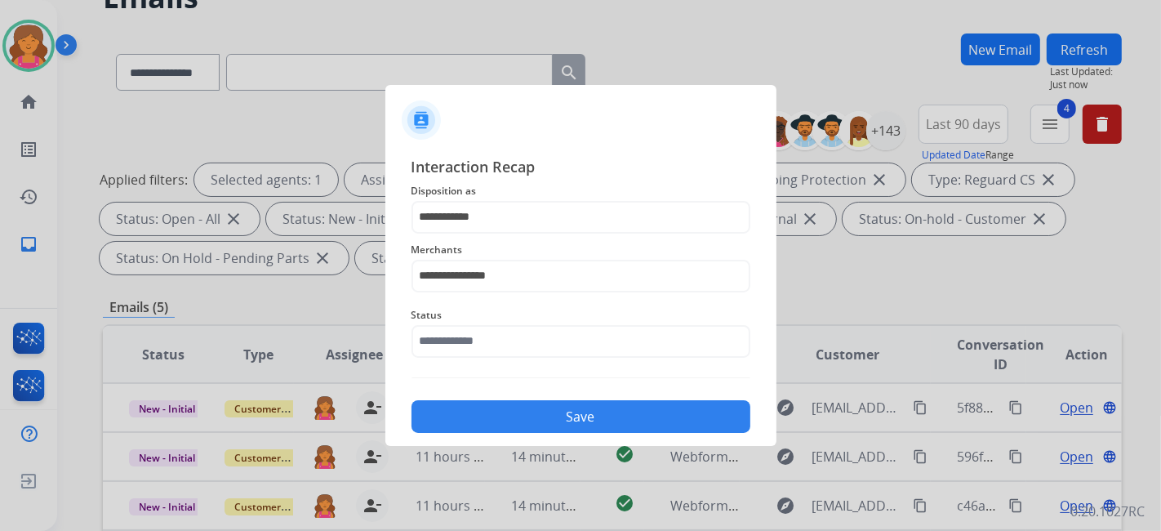
click at [515, 360] on div "Status" at bounding box center [581, 331] width 339 height 65
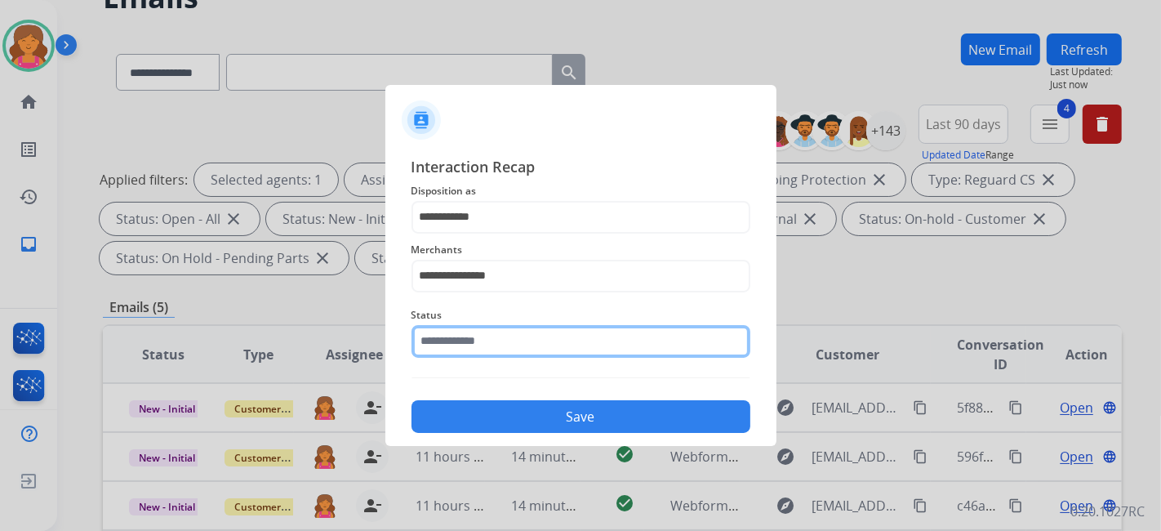
click at [512, 341] on input "text" at bounding box center [581, 341] width 339 height 33
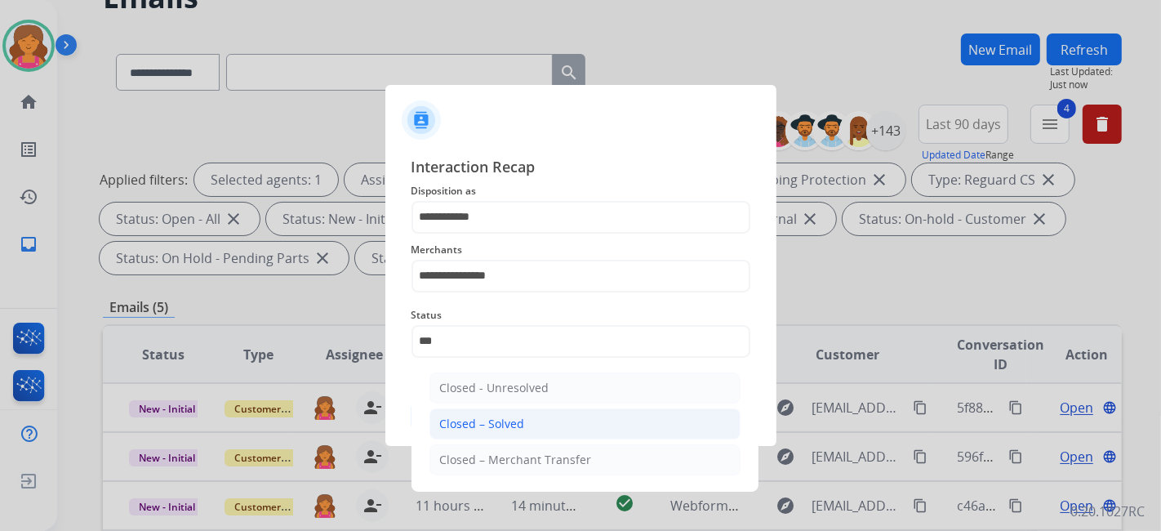
click at [515, 426] on div "Closed – Solved" at bounding box center [482, 424] width 85 height 16
type input "**********"
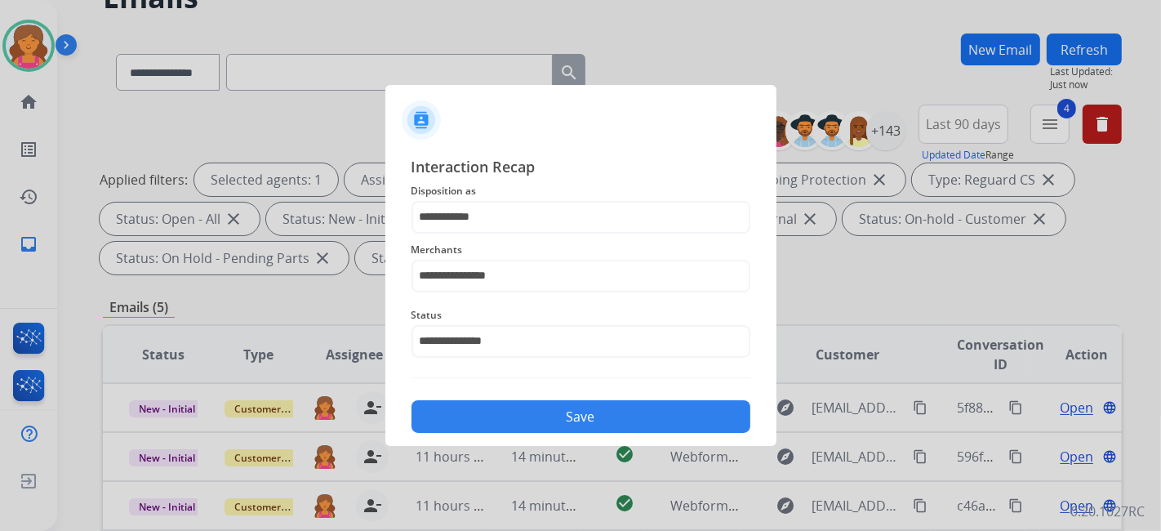
click at [515, 425] on button "Save" at bounding box center [581, 416] width 339 height 33
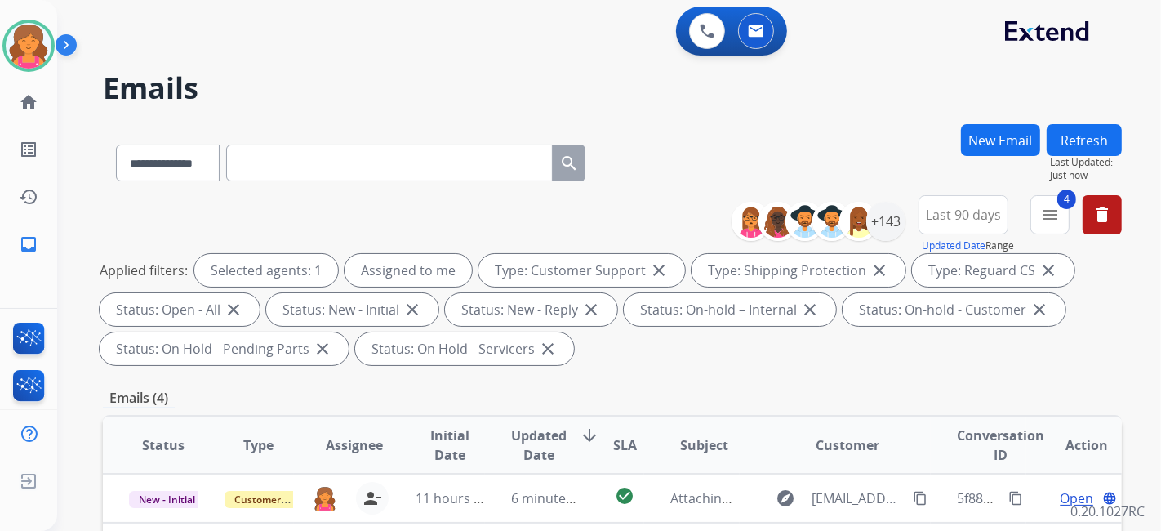
scroll to position [272, 0]
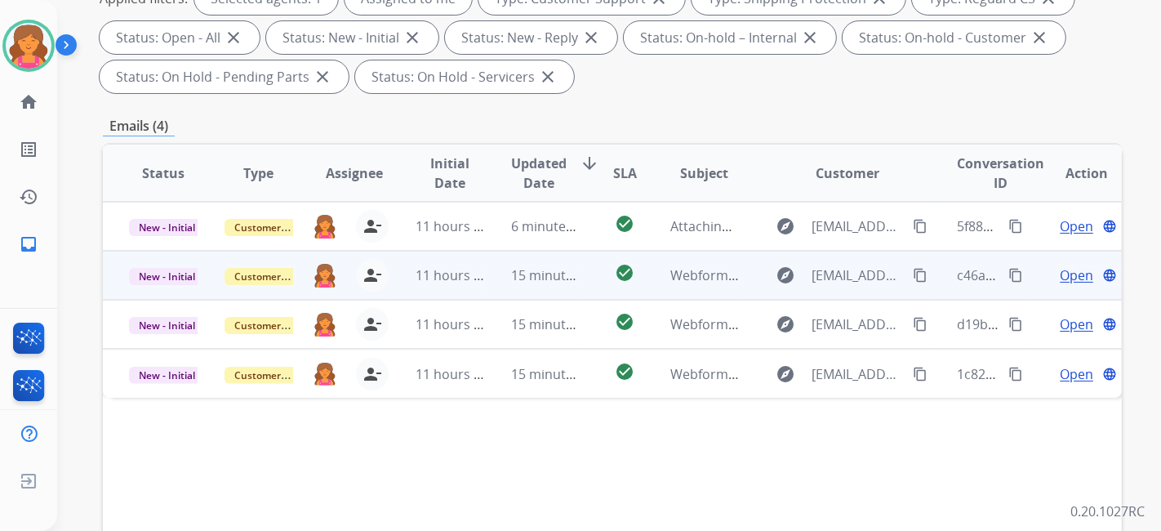
click at [1060, 277] on span "Open" at bounding box center [1076, 275] width 33 height 20
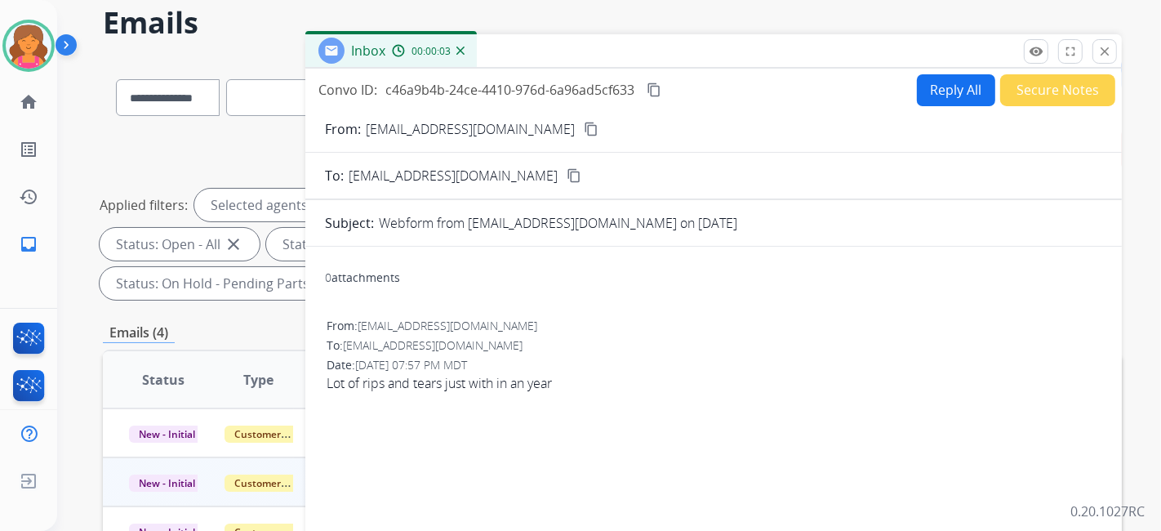
scroll to position [0, 0]
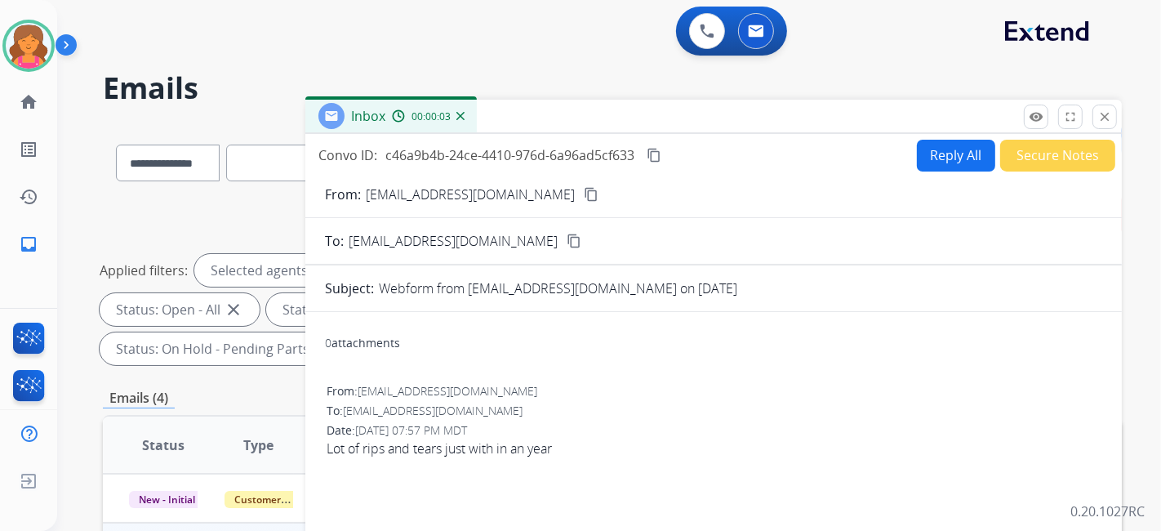
click at [584, 193] on mat-icon "content_copy" at bounding box center [591, 194] width 15 height 15
click at [950, 149] on button "Reply All" at bounding box center [956, 156] width 78 height 32
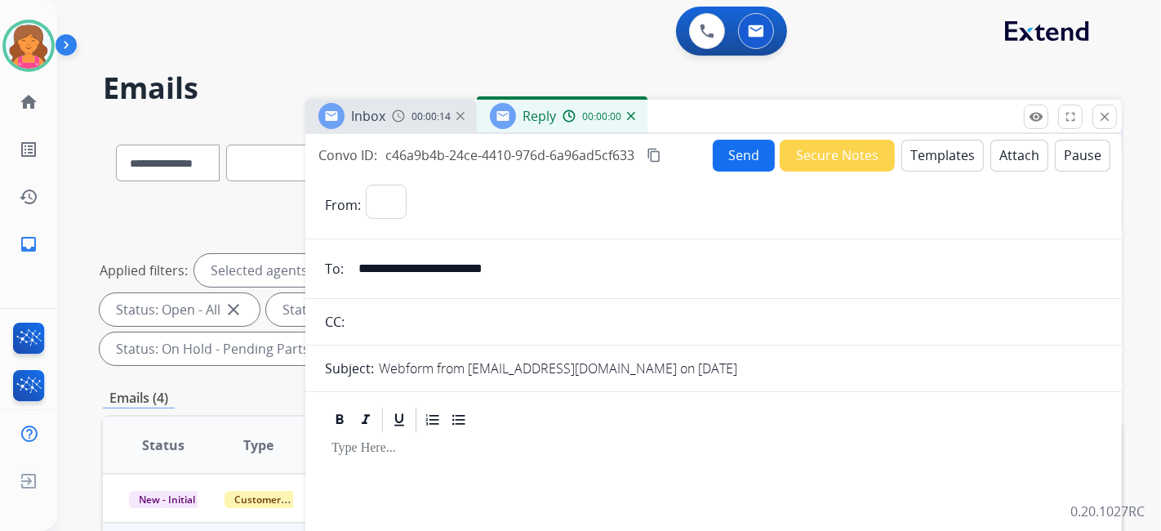
click at [947, 150] on button "Templates" at bounding box center [943, 156] width 82 height 32
select select "**********"
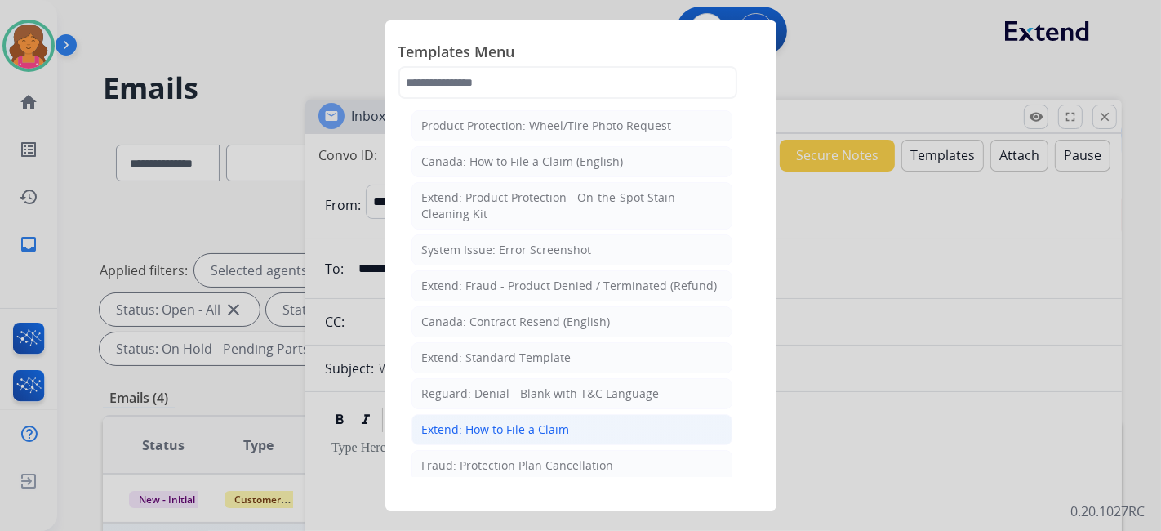
click at [558, 417] on li "Extend: How to File a Claim" at bounding box center [572, 429] width 321 height 31
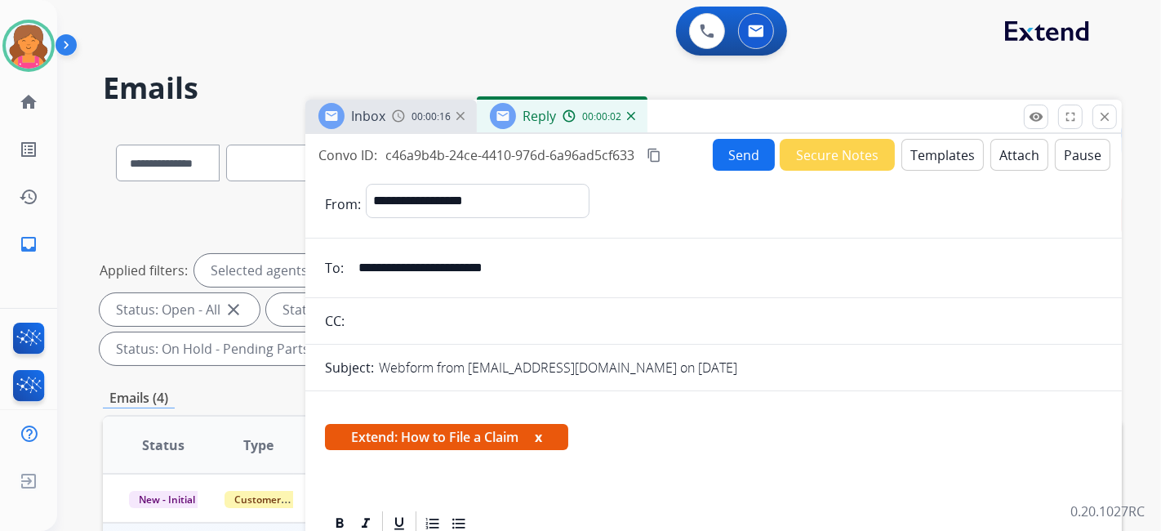
scroll to position [296, 0]
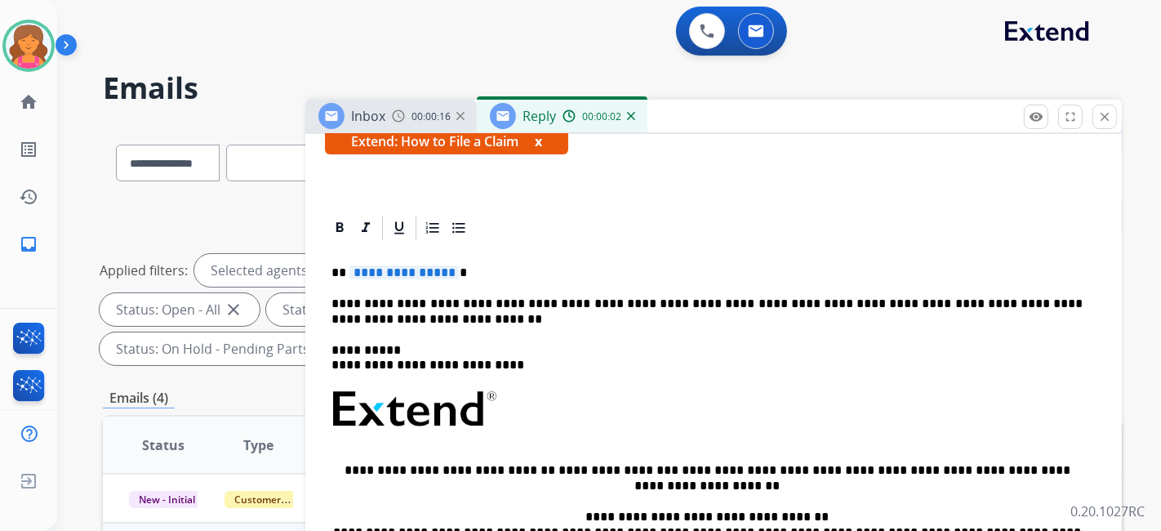
click at [395, 276] on span "**********" at bounding box center [405, 272] width 110 height 14
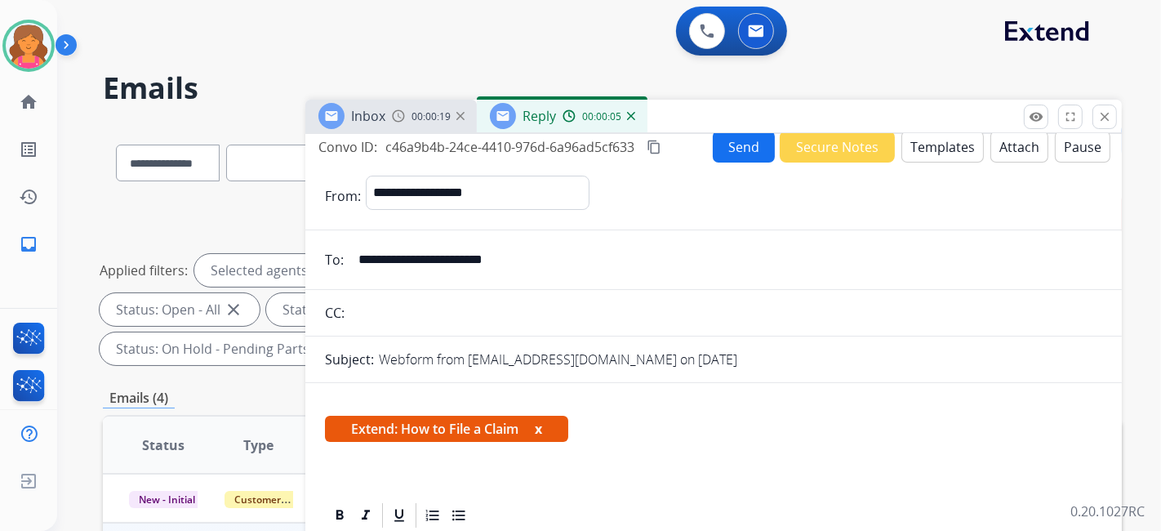
scroll to position [0, 0]
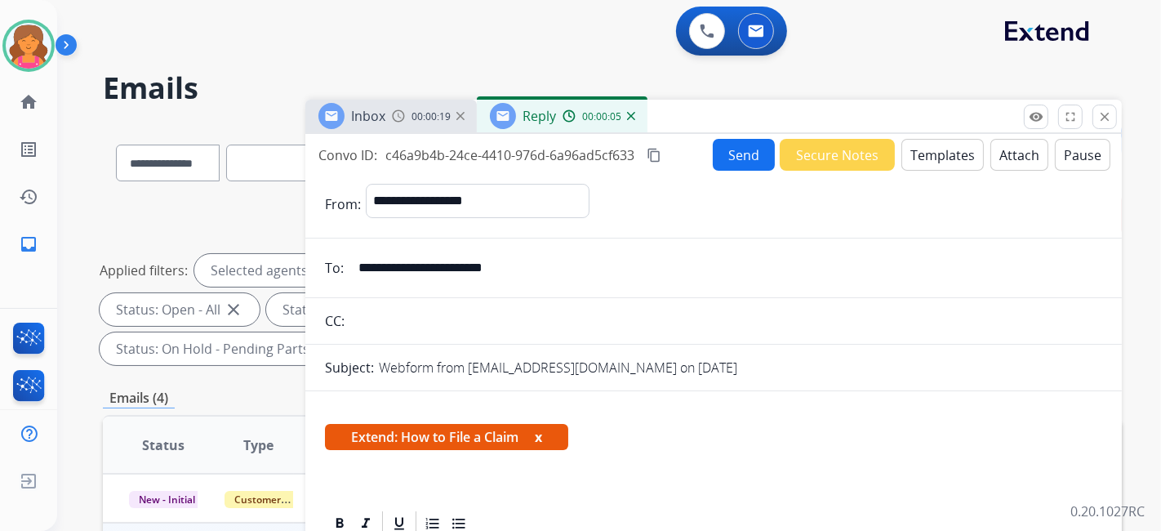
click at [725, 159] on button "Send" at bounding box center [744, 155] width 62 height 32
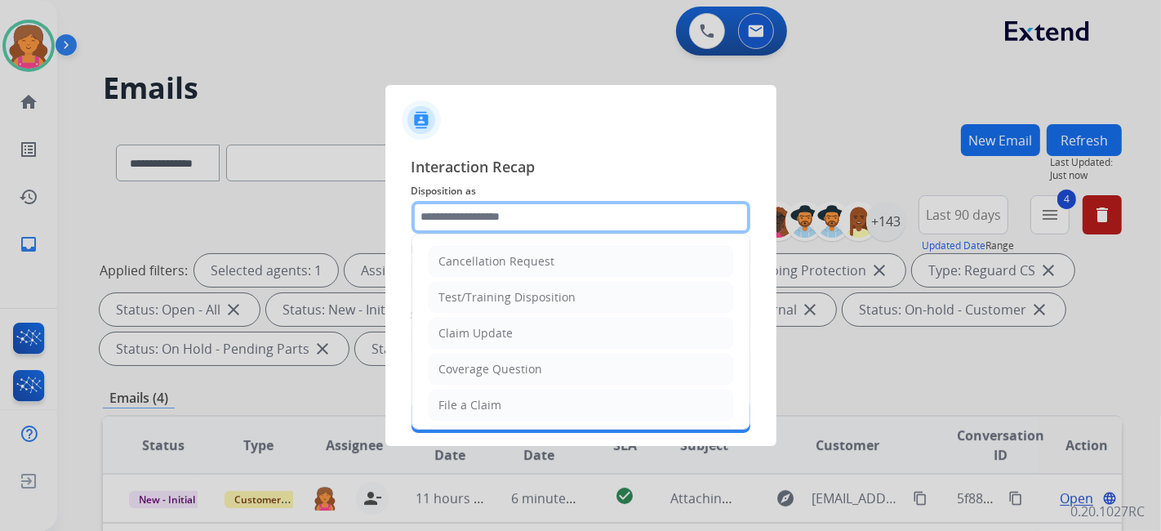
click at [468, 220] on input "text" at bounding box center [581, 217] width 339 height 33
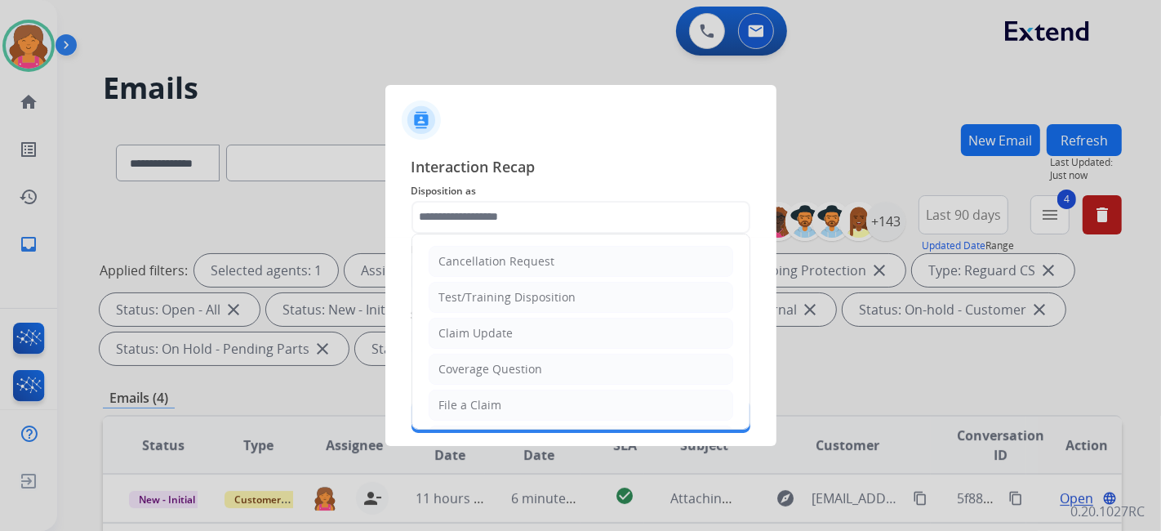
click at [464, 409] on div "File a Claim" at bounding box center [470, 405] width 63 height 16
type input "**********"
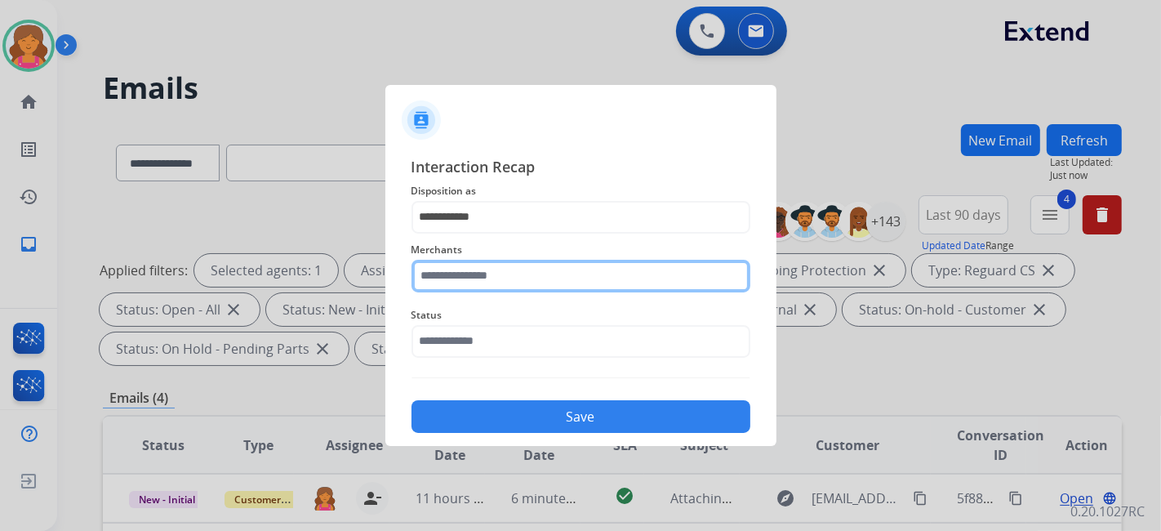
click at [437, 277] on input "text" at bounding box center [581, 276] width 339 height 33
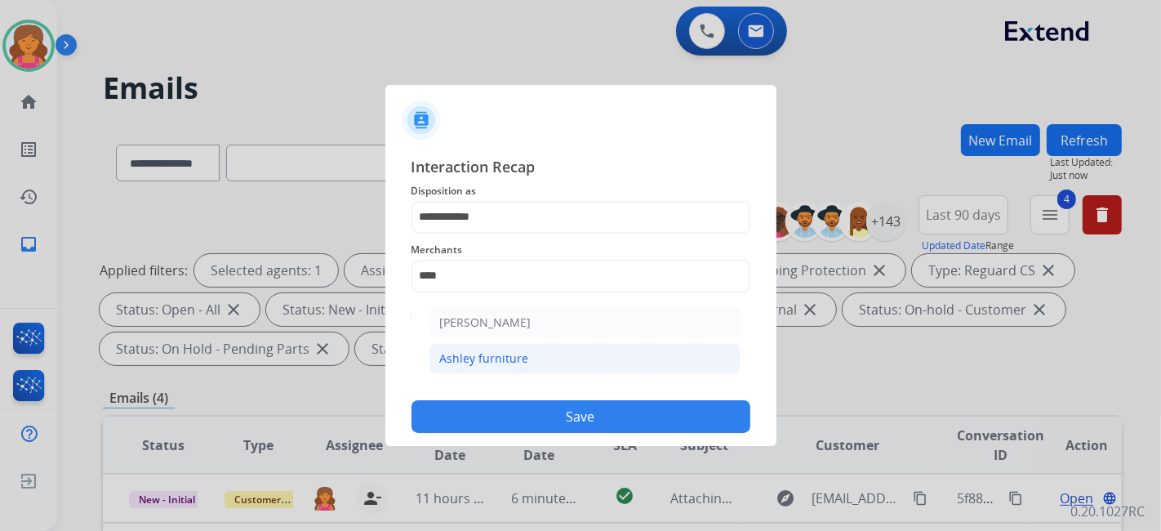
click at [497, 350] on div "Ashley furniture" at bounding box center [484, 358] width 89 height 16
type input "**********"
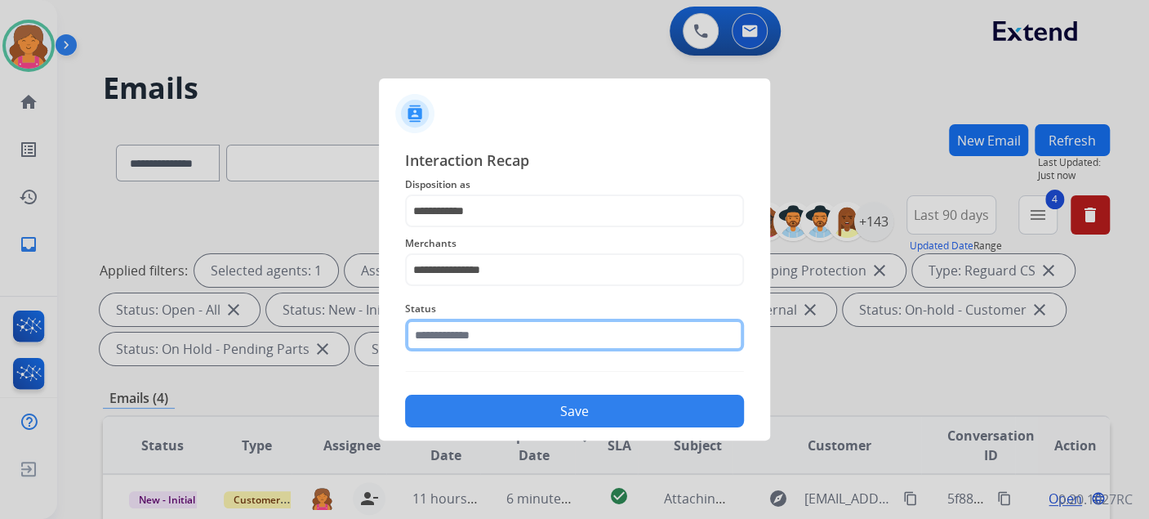
click at [494, 348] on input "text" at bounding box center [574, 335] width 339 height 33
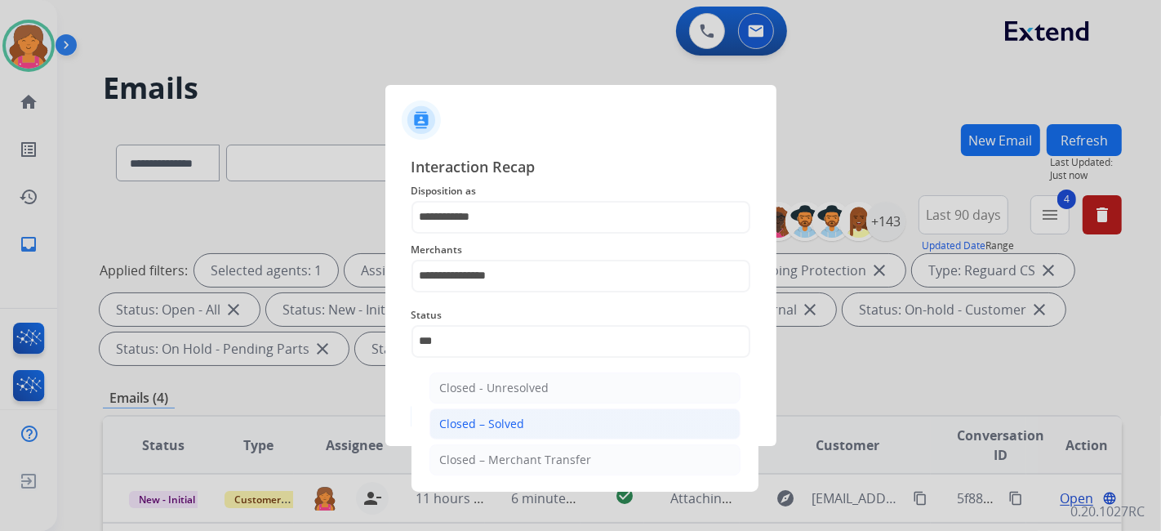
click at [548, 410] on li "Closed – Solved" at bounding box center [585, 423] width 311 height 31
type input "**********"
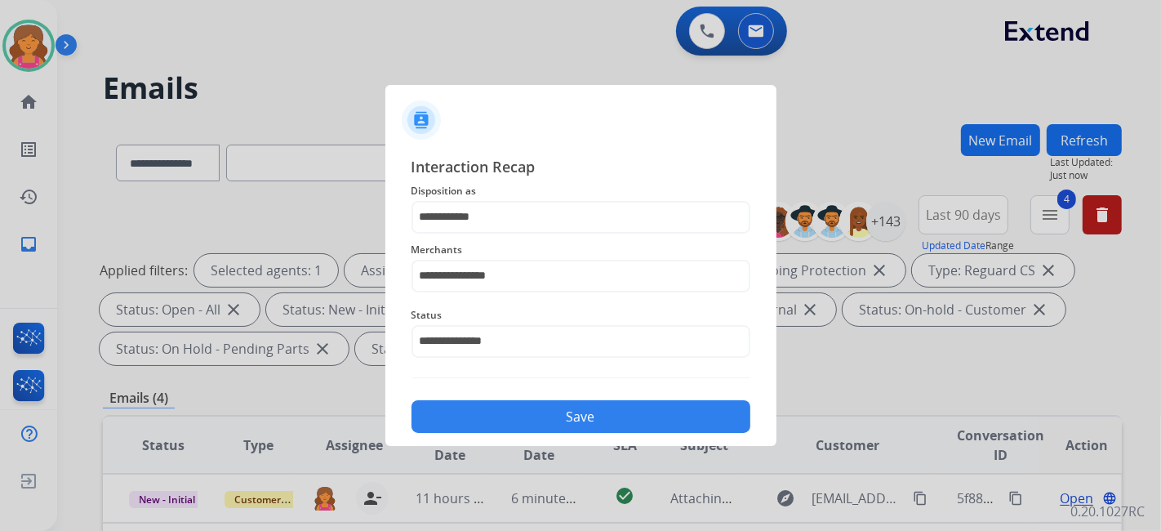
click at [548, 410] on button "Save" at bounding box center [581, 416] width 339 height 33
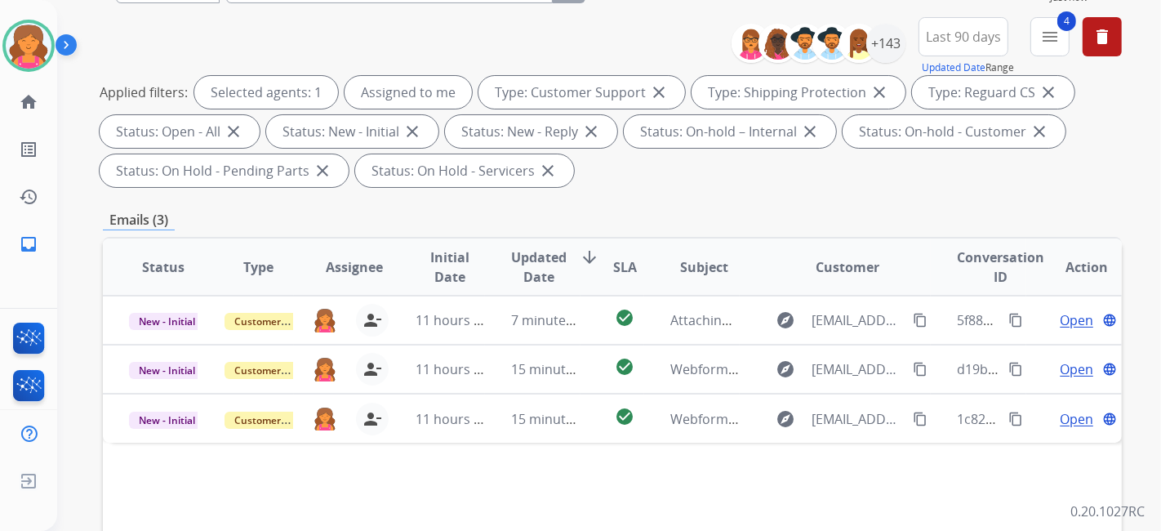
scroll to position [181, 0]
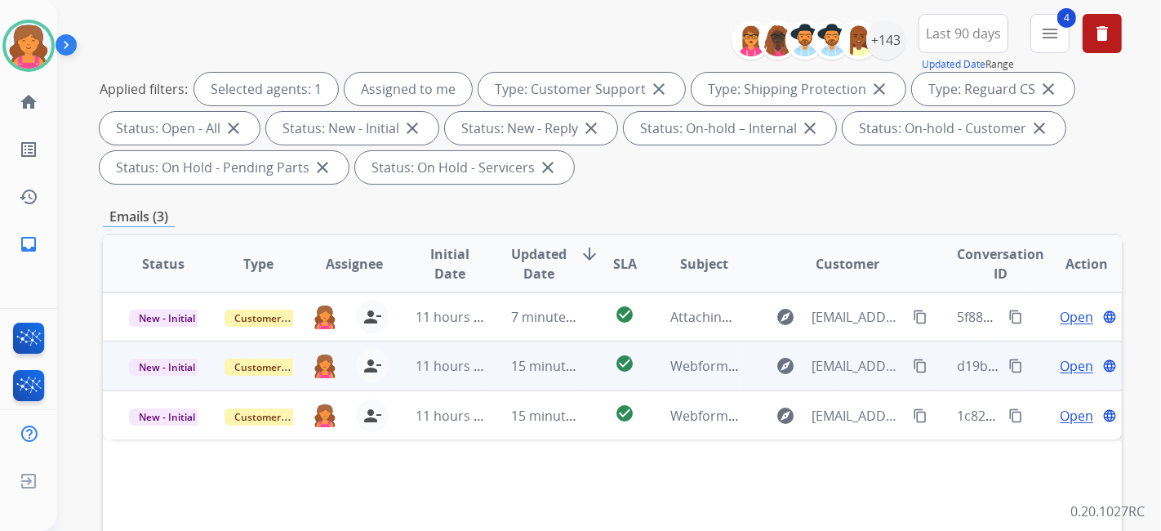
click at [1076, 361] on span "Open" at bounding box center [1076, 366] width 33 height 20
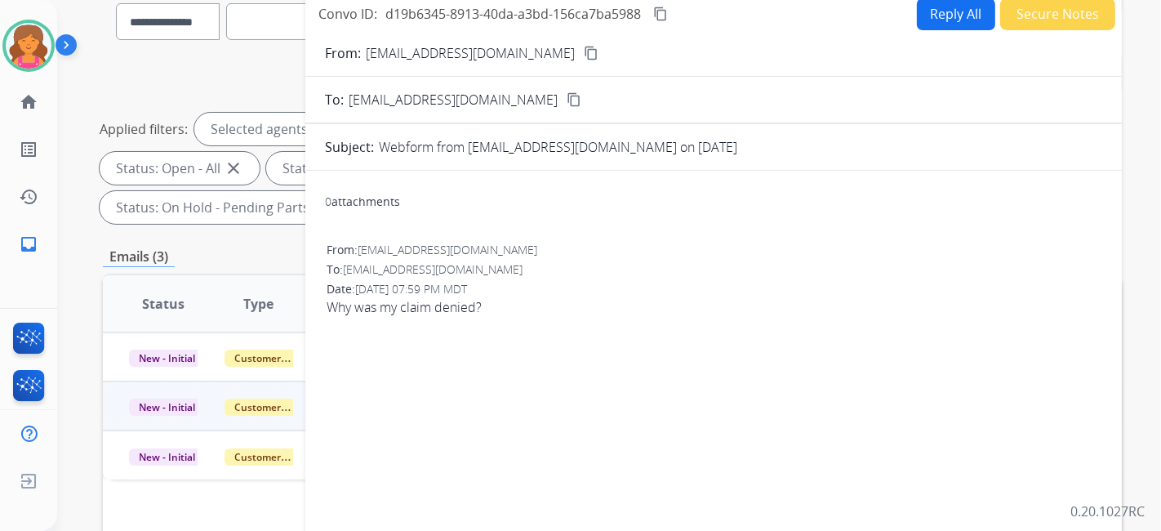
scroll to position [91, 0]
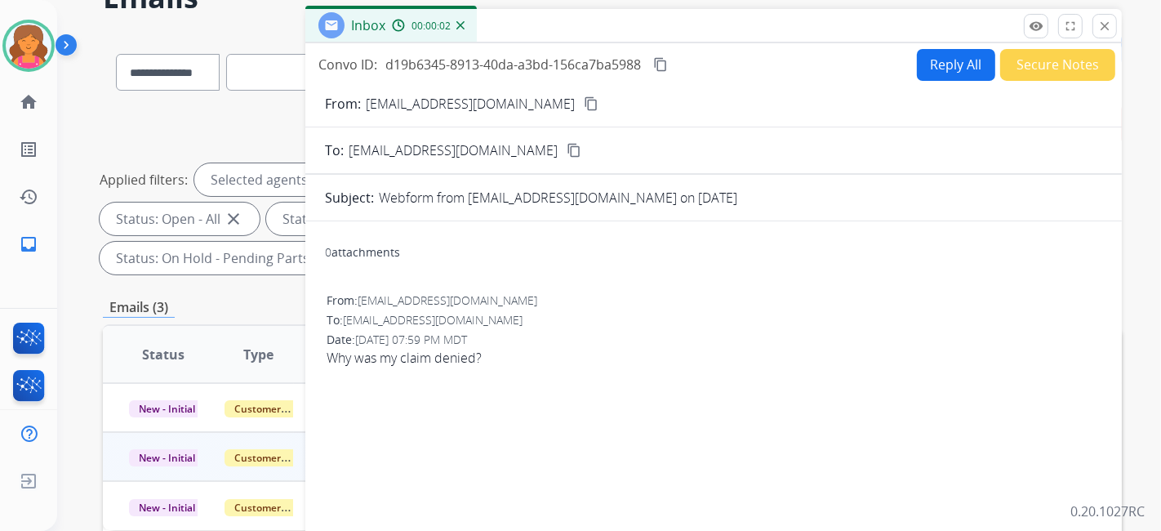
click at [584, 102] on mat-icon "content_copy" at bounding box center [591, 103] width 15 height 15
click at [955, 51] on button "Reply All" at bounding box center [956, 65] width 78 height 32
select select "**********"
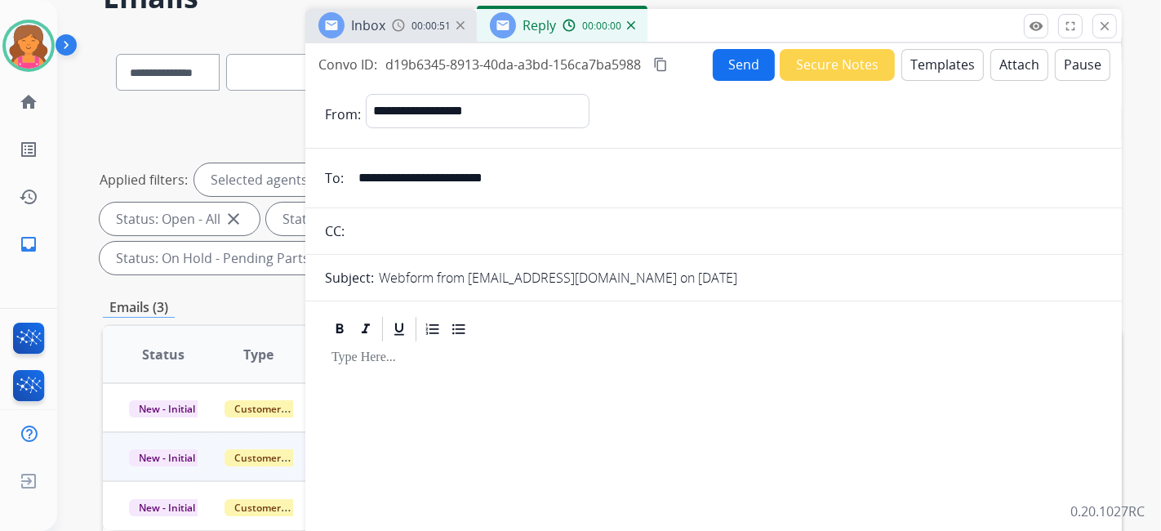
click at [946, 64] on button "Templates" at bounding box center [943, 65] width 82 height 32
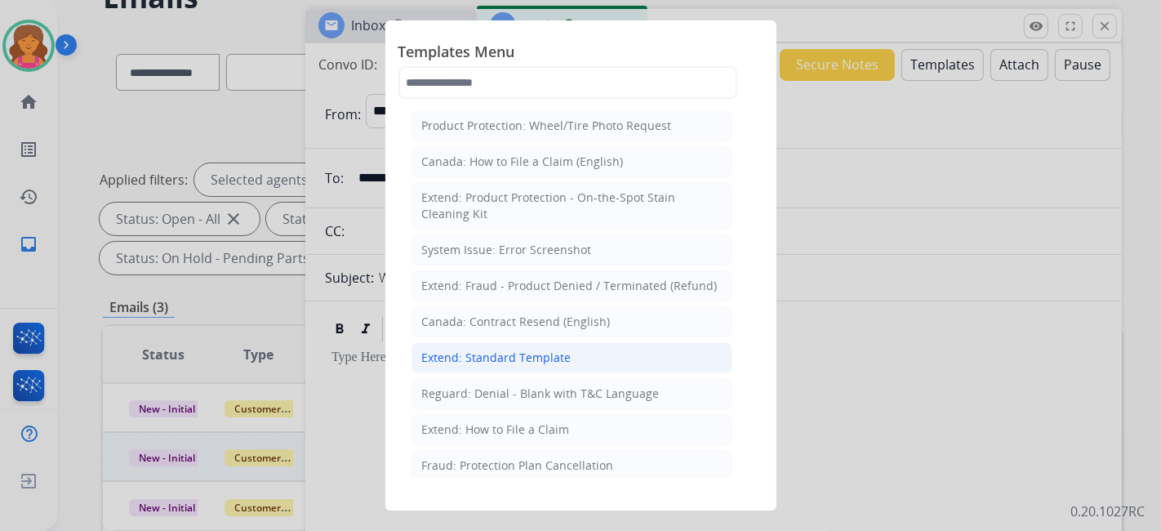
click at [591, 342] on li "Extend: Standard Template" at bounding box center [572, 357] width 321 height 31
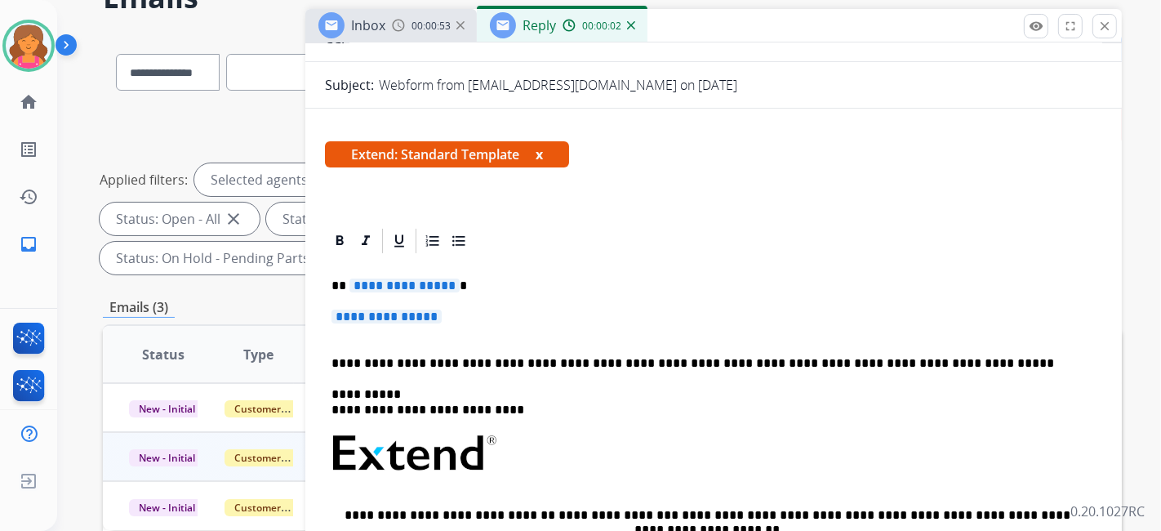
scroll to position [272, 0]
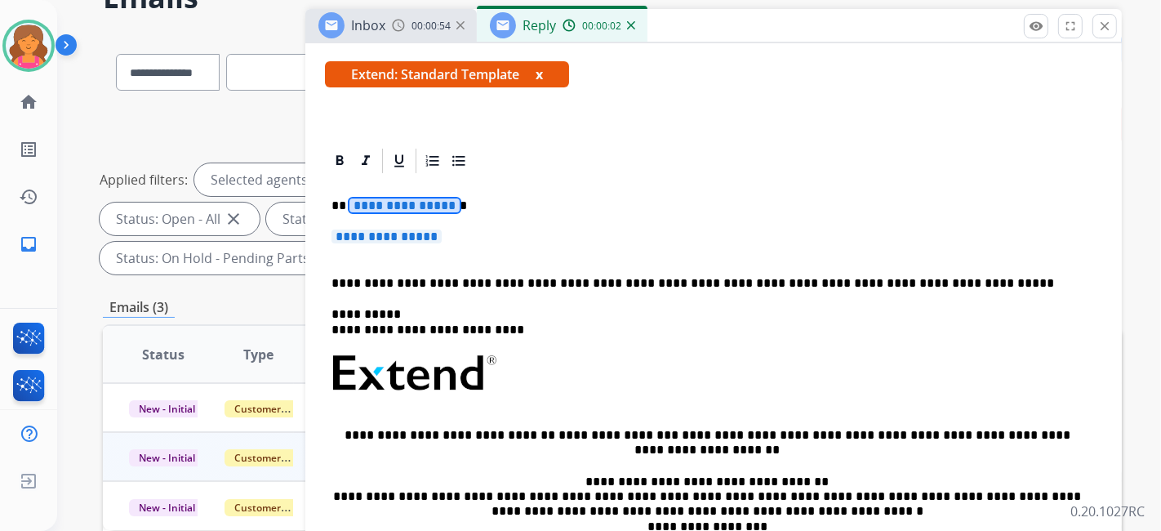
click at [414, 200] on span "**********" at bounding box center [405, 205] width 110 height 14
click at [415, 230] on span "**********" at bounding box center [387, 237] width 110 height 14
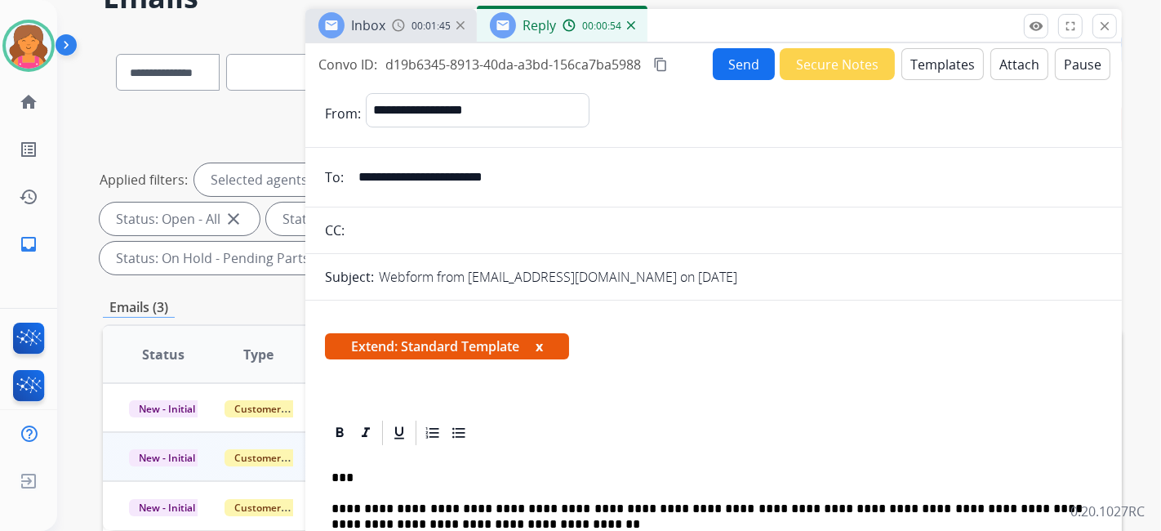
scroll to position [0, 0]
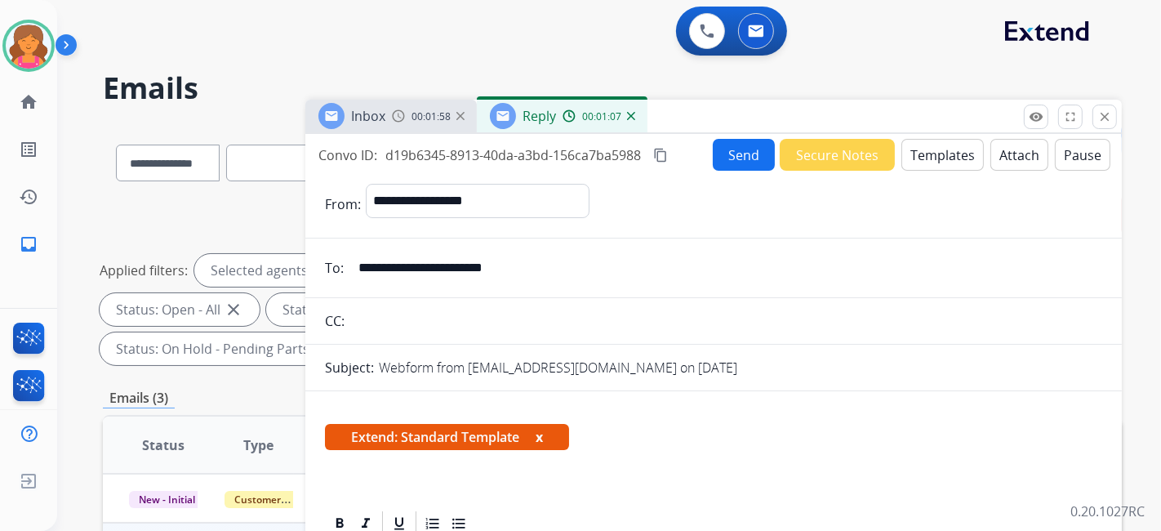
click at [994, 163] on button "Attach" at bounding box center [1020, 155] width 58 height 32
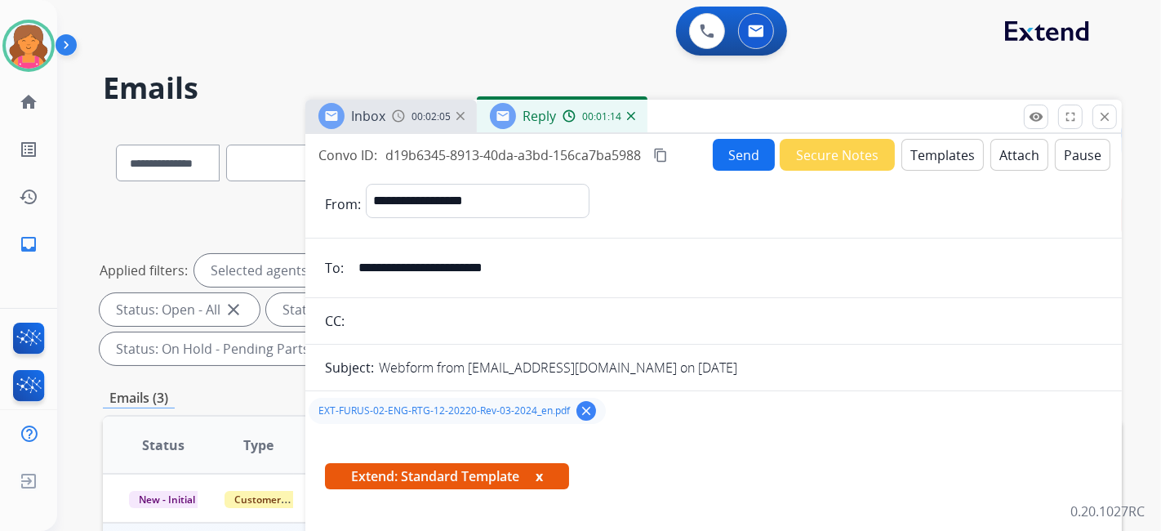
click at [662, 151] on mat-icon "content_copy" at bounding box center [660, 155] width 15 height 15
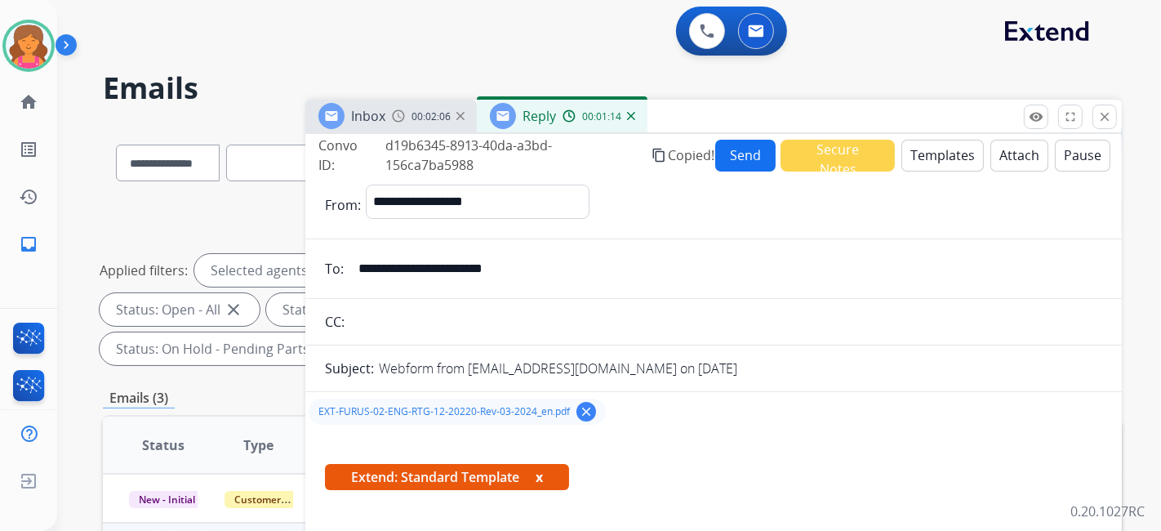
click at [725, 159] on button "Send" at bounding box center [745, 156] width 61 height 32
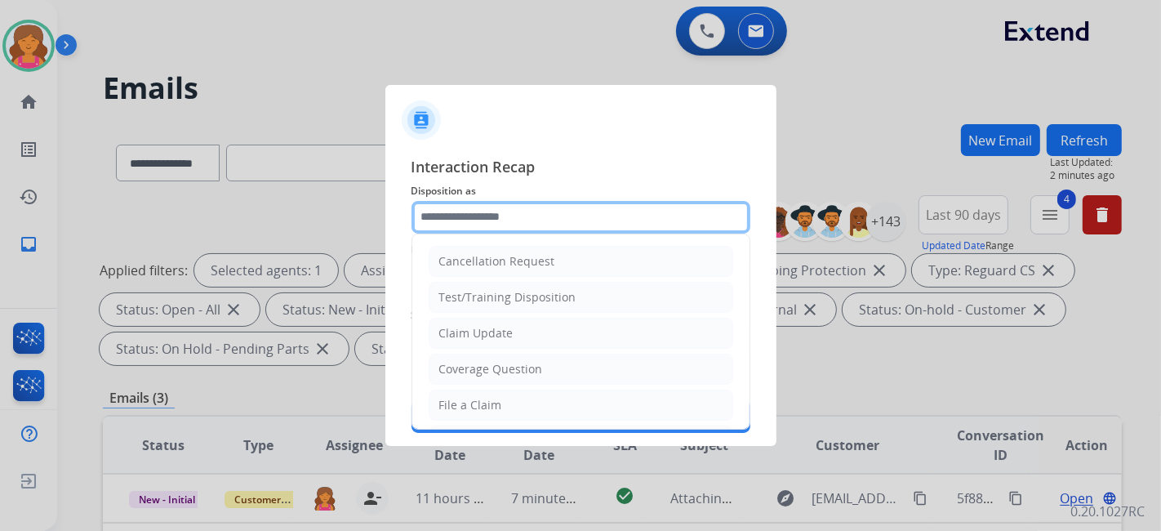
click at [583, 216] on input "text" at bounding box center [581, 217] width 339 height 33
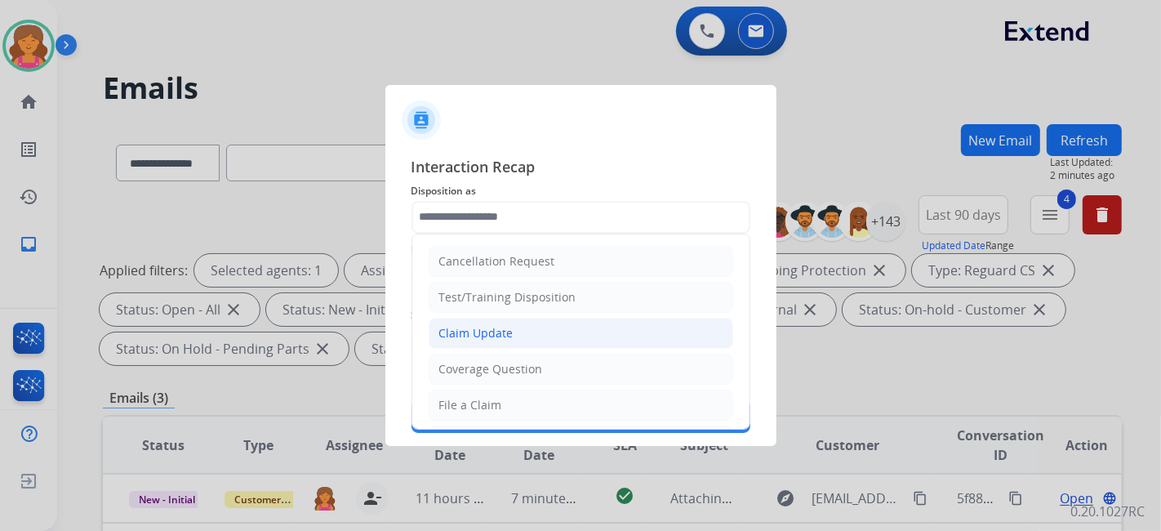
click at [450, 325] on div "Claim Update" at bounding box center [476, 333] width 74 height 16
type input "**********"
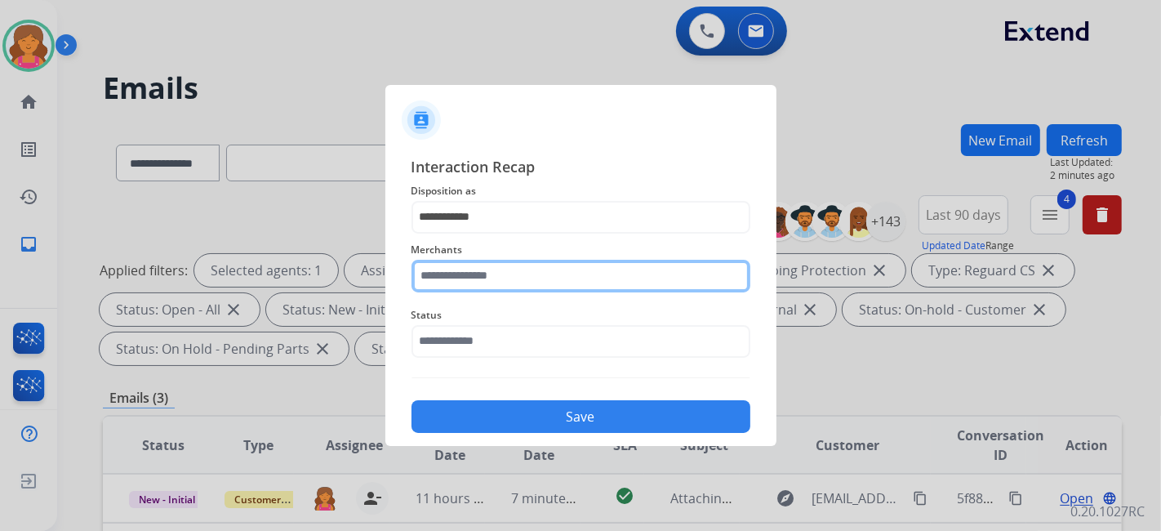
click at [463, 270] on input "text" at bounding box center [581, 276] width 339 height 33
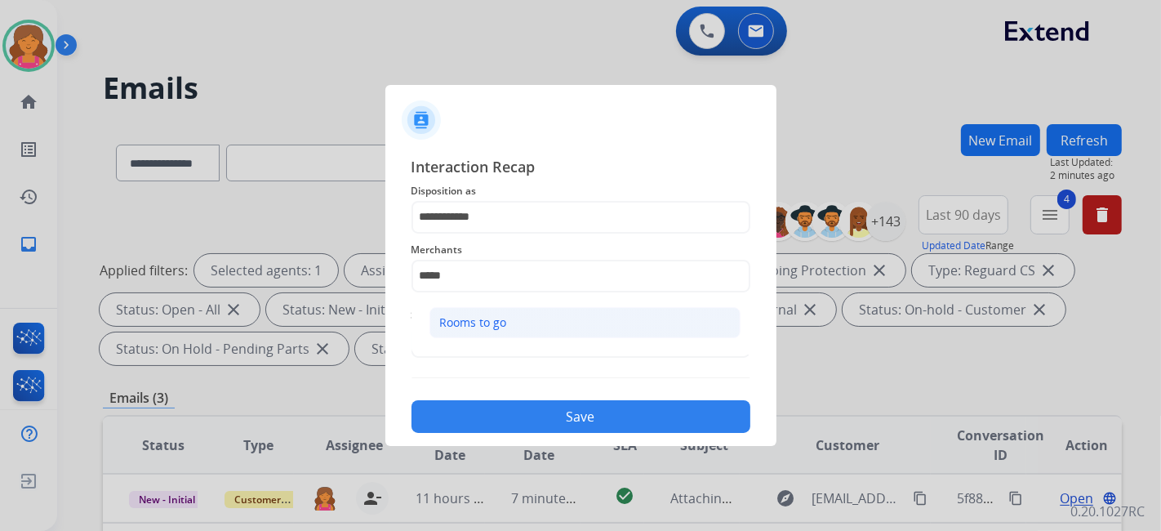
click at [439, 312] on li "Rooms to go" at bounding box center [585, 322] width 311 height 31
type input "**********"
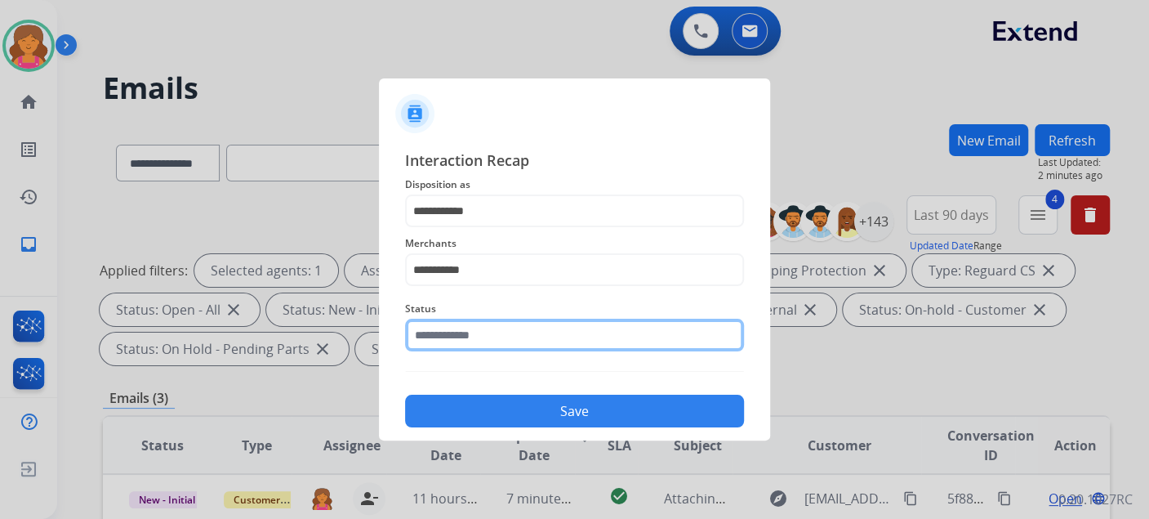
click at [459, 328] on input "text" at bounding box center [574, 335] width 339 height 33
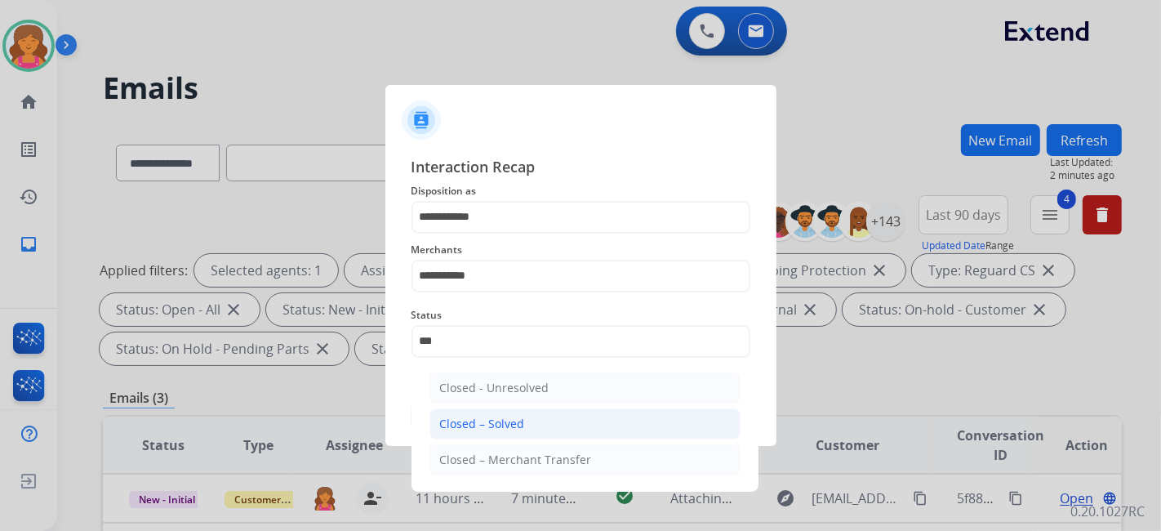
click at [489, 416] on div "Closed – Solved" at bounding box center [482, 424] width 85 height 16
type input "**********"
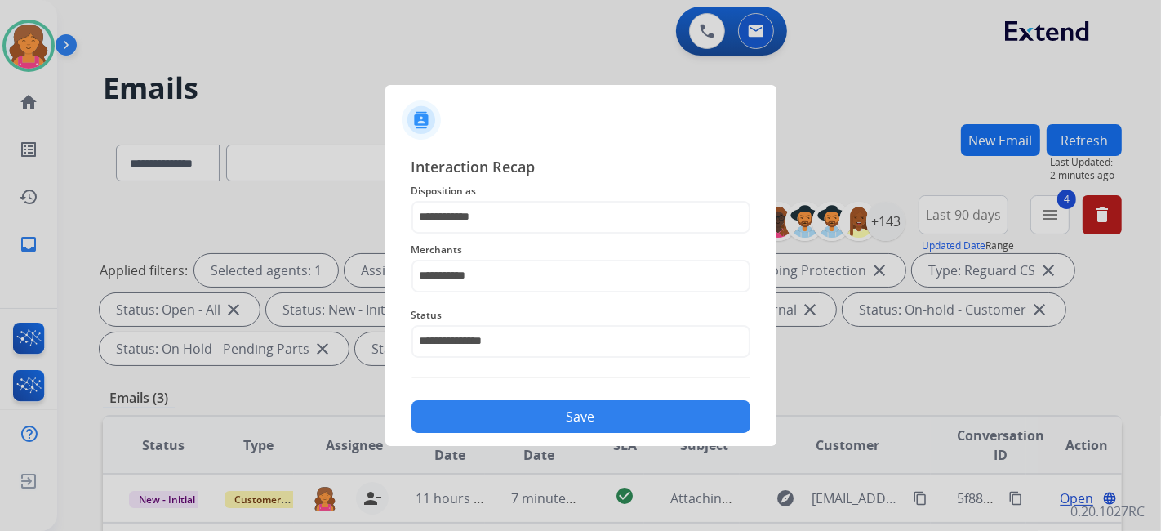
click at [489, 416] on button "Save" at bounding box center [581, 416] width 339 height 33
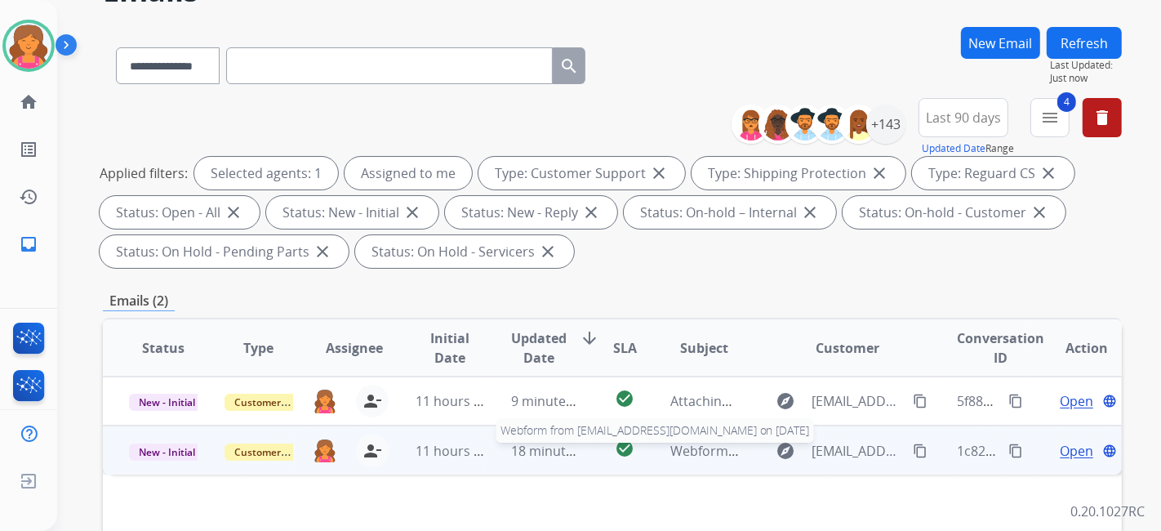
scroll to position [181, 0]
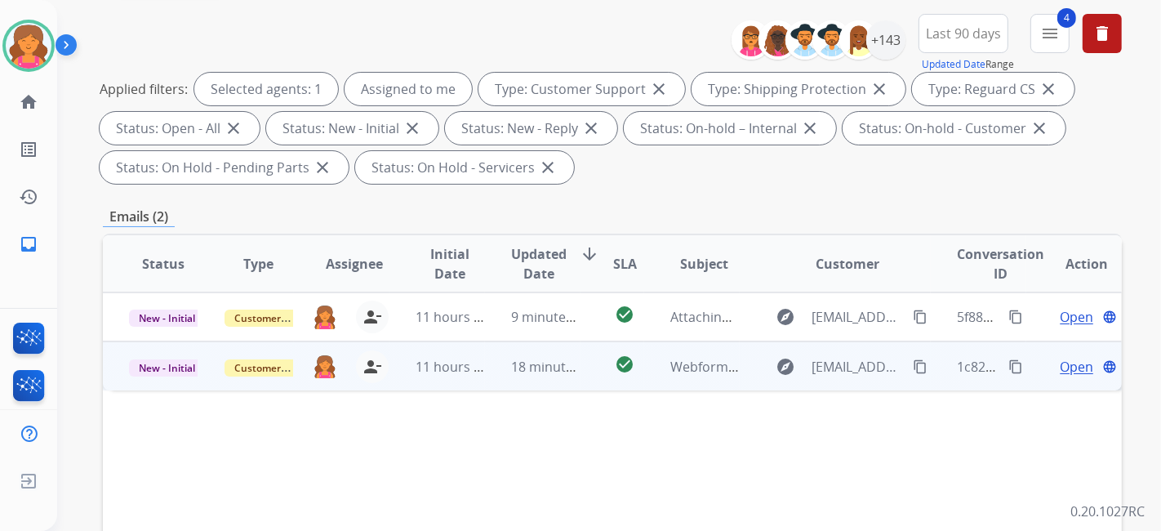
click at [1072, 360] on span "Open" at bounding box center [1076, 367] width 33 height 20
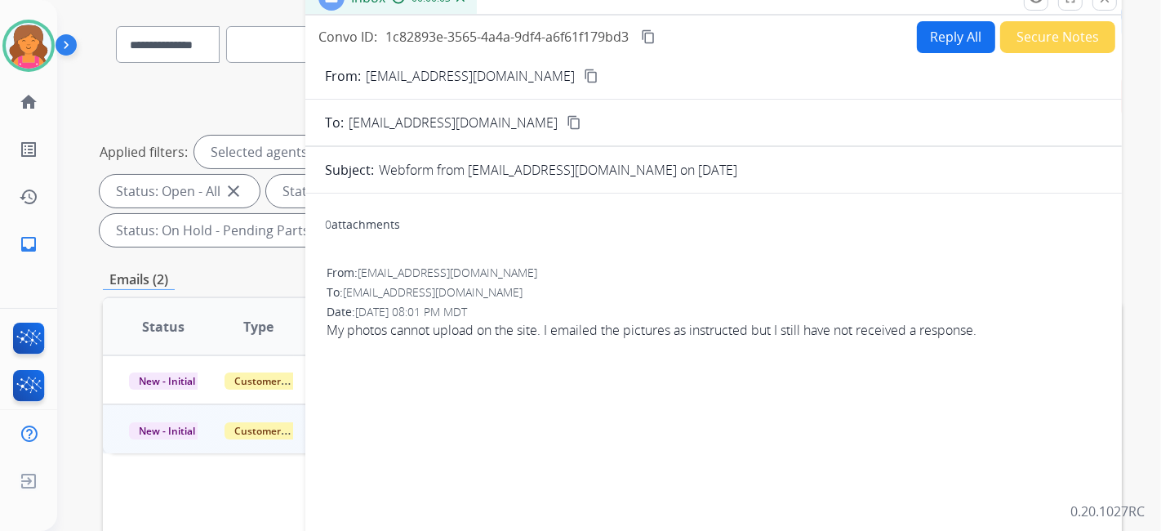
scroll to position [91, 0]
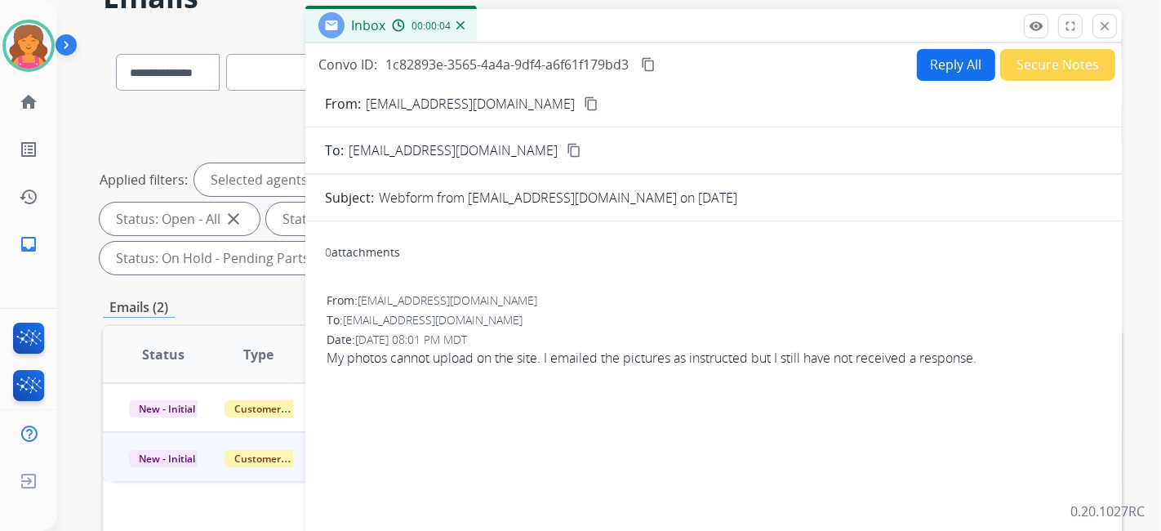
click at [584, 100] on mat-icon "content_copy" at bounding box center [591, 103] width 15 height 15
click at [946, 69] on button "Reply All" at bounding box center [956, 65] width 78 height 32
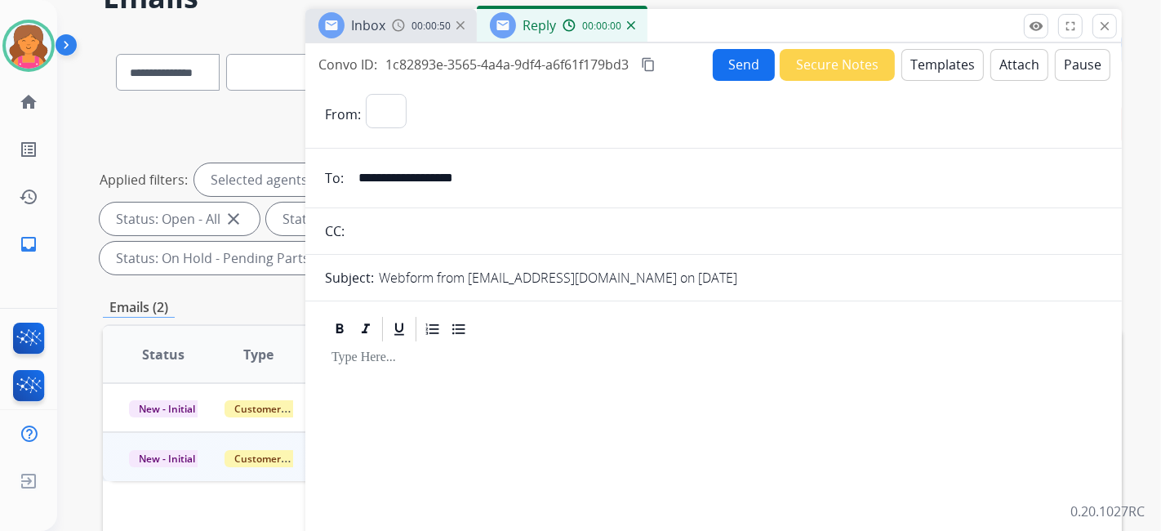
select select "**********"
click at [946, 69] on button "Templates" at bounding box center [943, 65] width 82 height 32
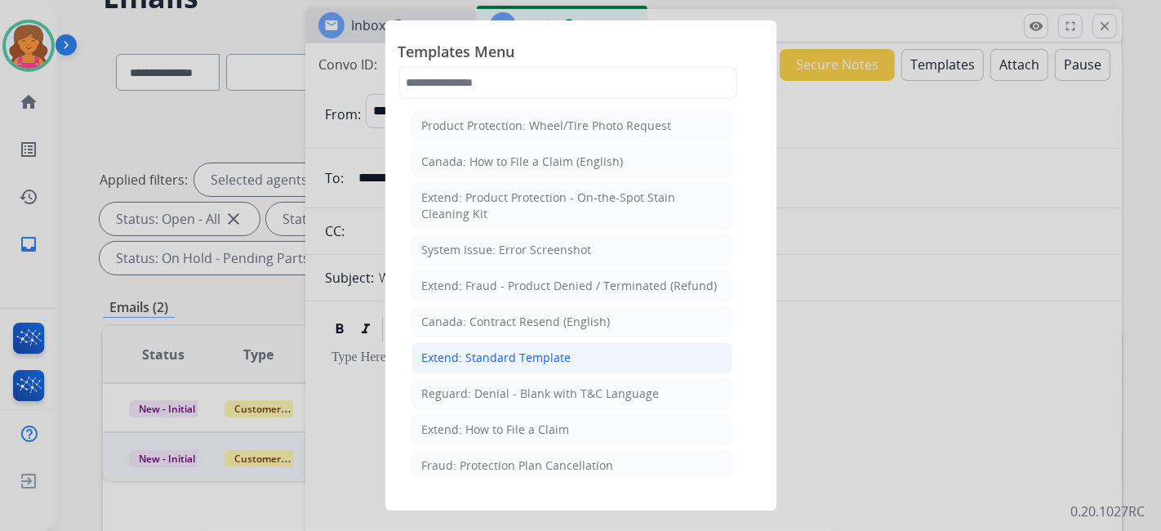
click at [498, 368] on li "Extend: Standard Template" at bounding box center [572, 357] width 321 height 31
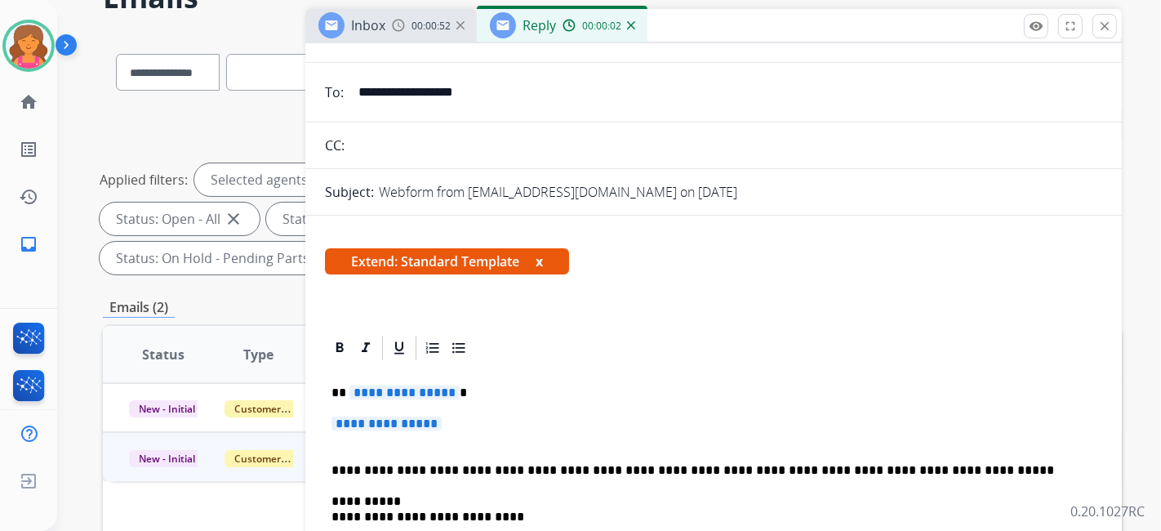
scroll to position [181, 0]
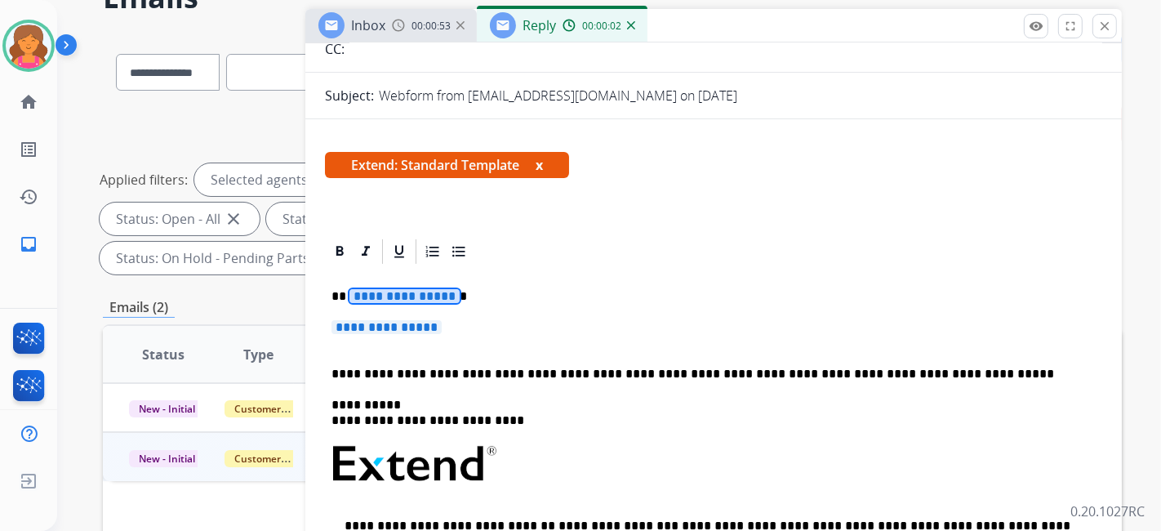
click at [366, 283] on div "**********" at bounding box center [714, 507] width 778 height 482
click at [377, 323] on span "**********" at bounding box center [387, 327] width 110 height 14
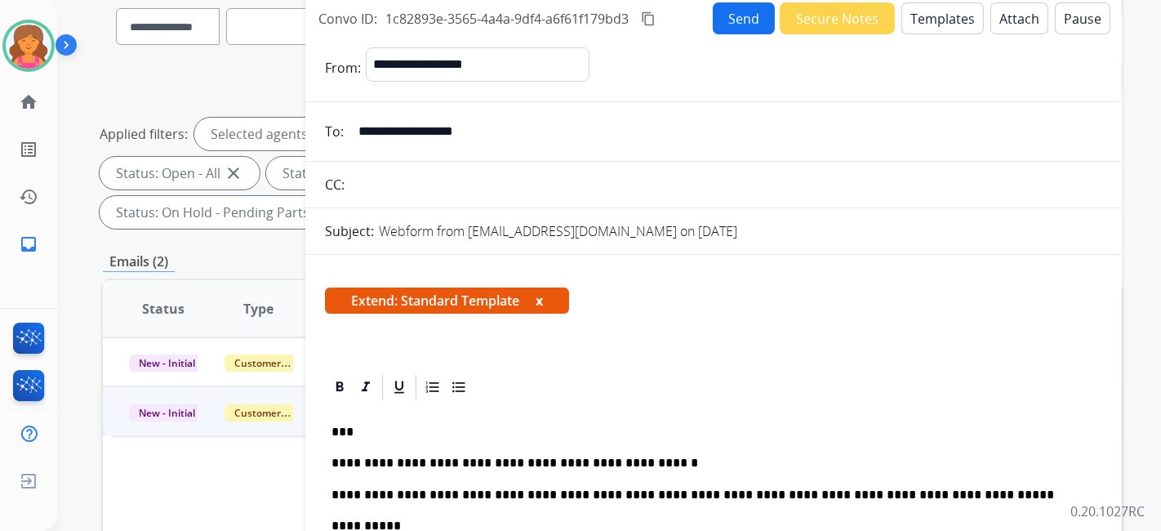
scroll to position [0, 0]
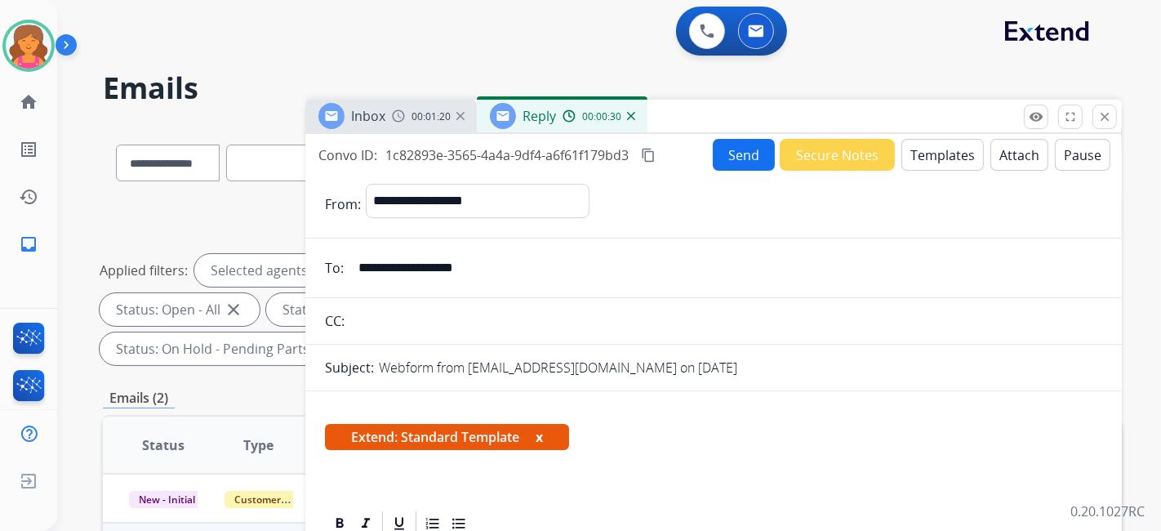
click at [720, 140] on button "Send" at bounding box center [744, 155] width 62 height 32
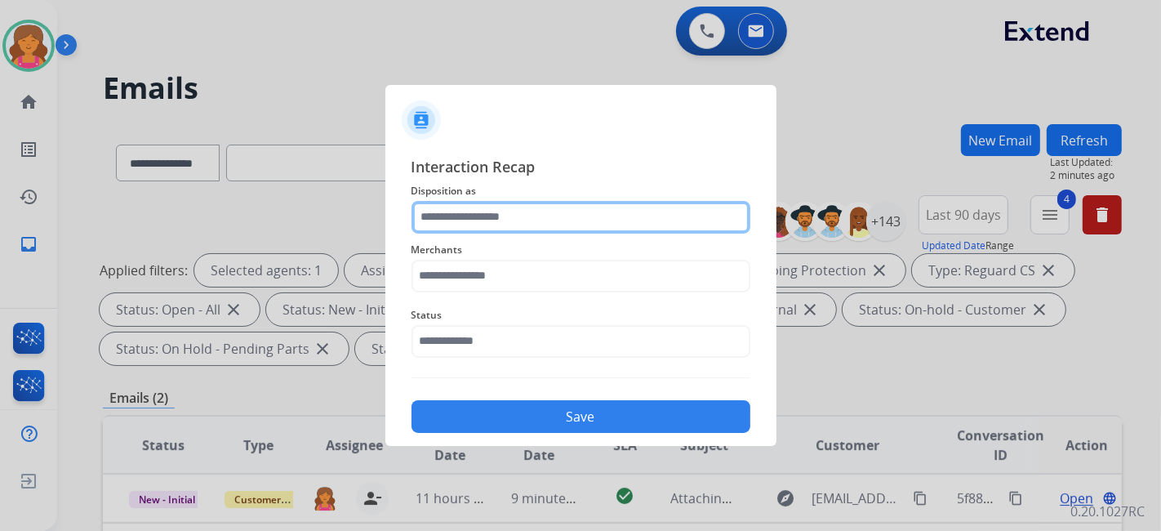
click at [524, 208] on input "text" at bounding box center [581, 217] width 339 height 33
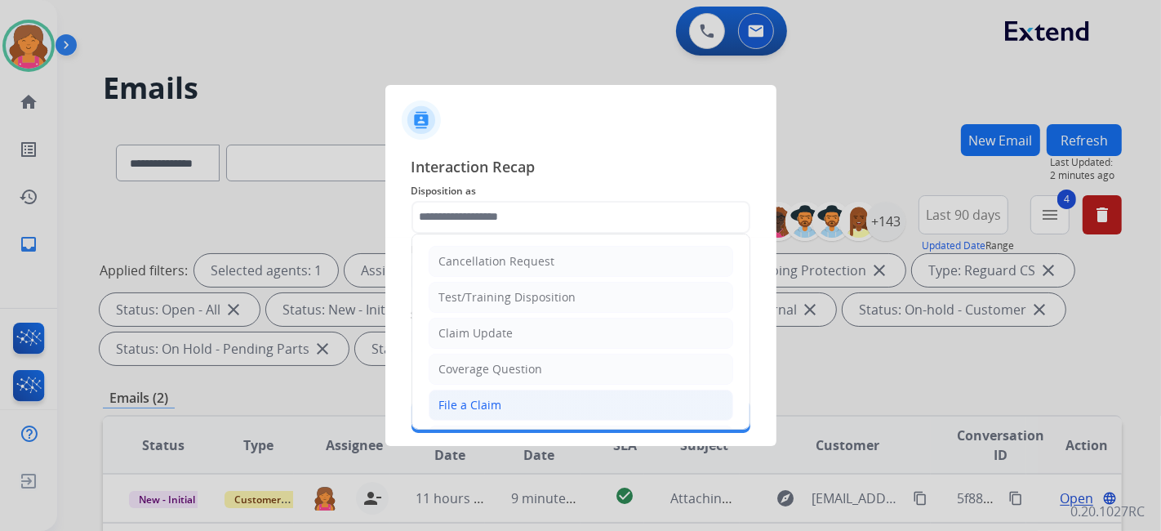
click at [485, 397] on div "File a Claim" at bounding box center [470, 405] width 63 height 16
type input "**********"
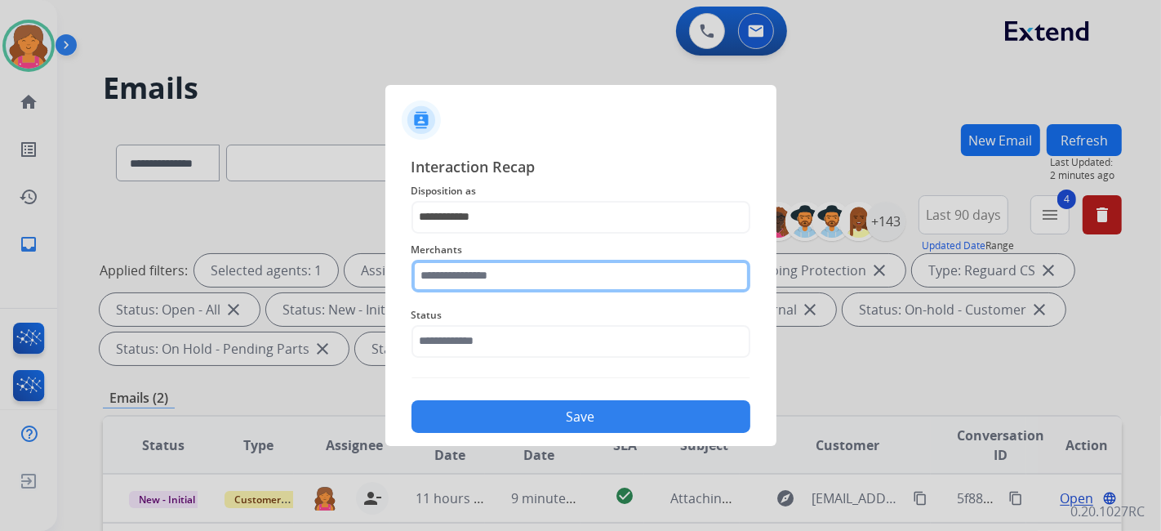
click at [475, 289] on div "Merchants" at bounding box center [581, 266] width 339 height 65
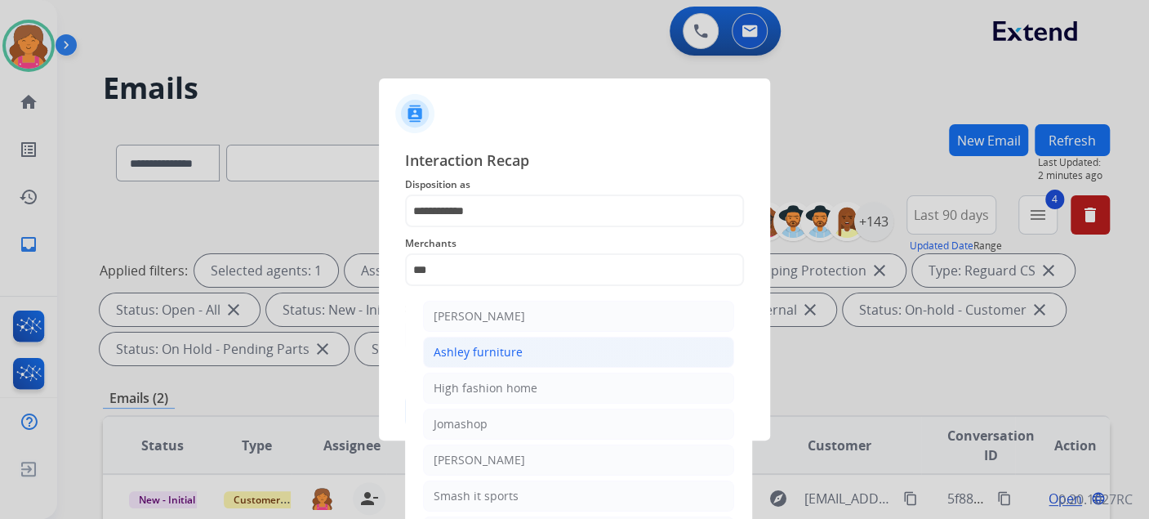
click at [481, 339] on li "Ashley furniture" at bounding box center [578, 352] width 311 height 31
type input "**********"
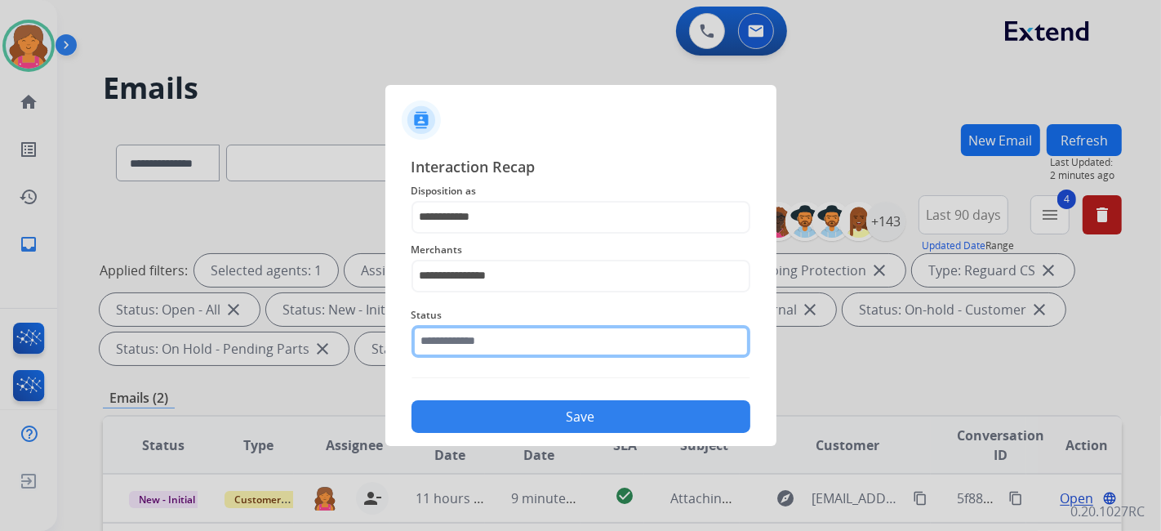
click at [479, 338] on input "text" at bounding box center [581, 341] width 339 height 33
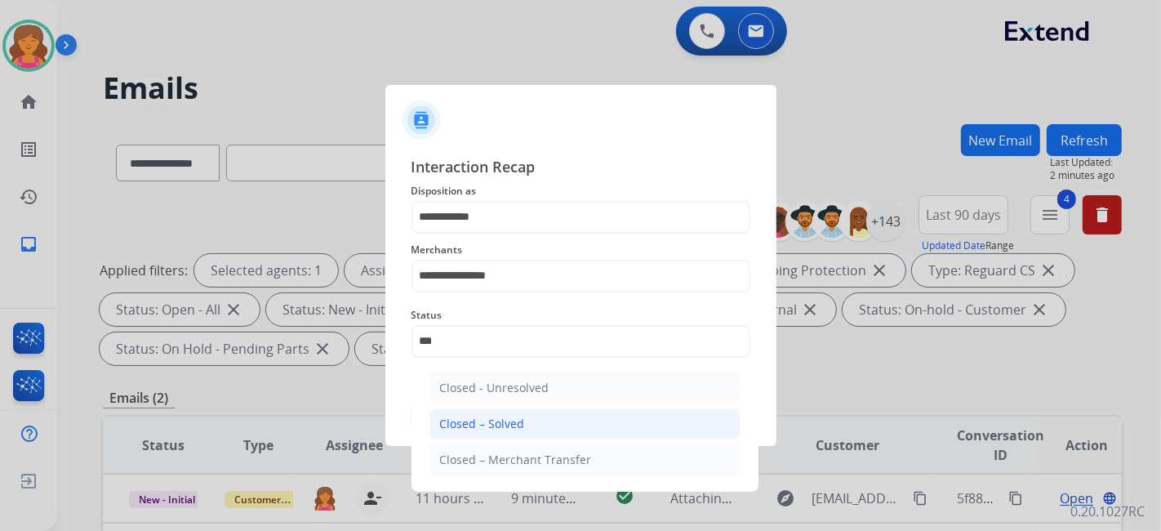
click at [469, 433] on li "Closed – Solved" at bounding box center [585, 423] width 311 height 31
type input "**********"
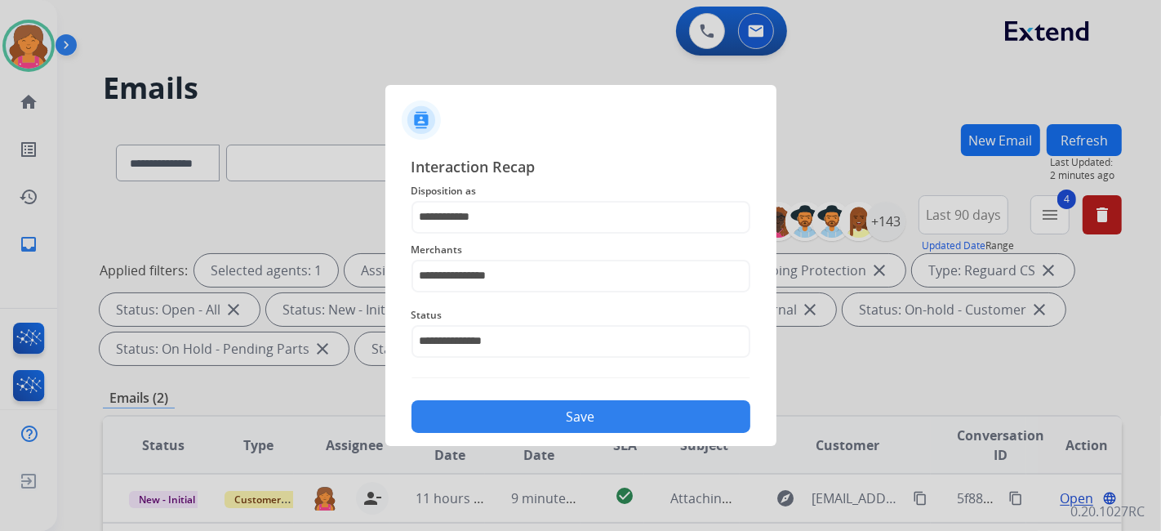
click at [466, 425] on button "Save" at bounding box center [581, 416] width 339 height 33
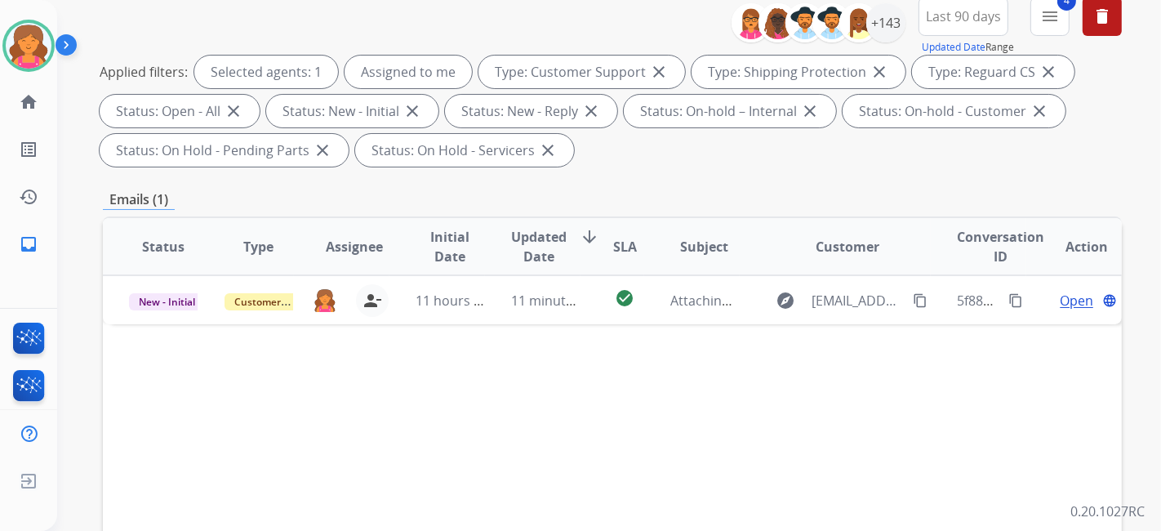
scroll to position [363, 0]
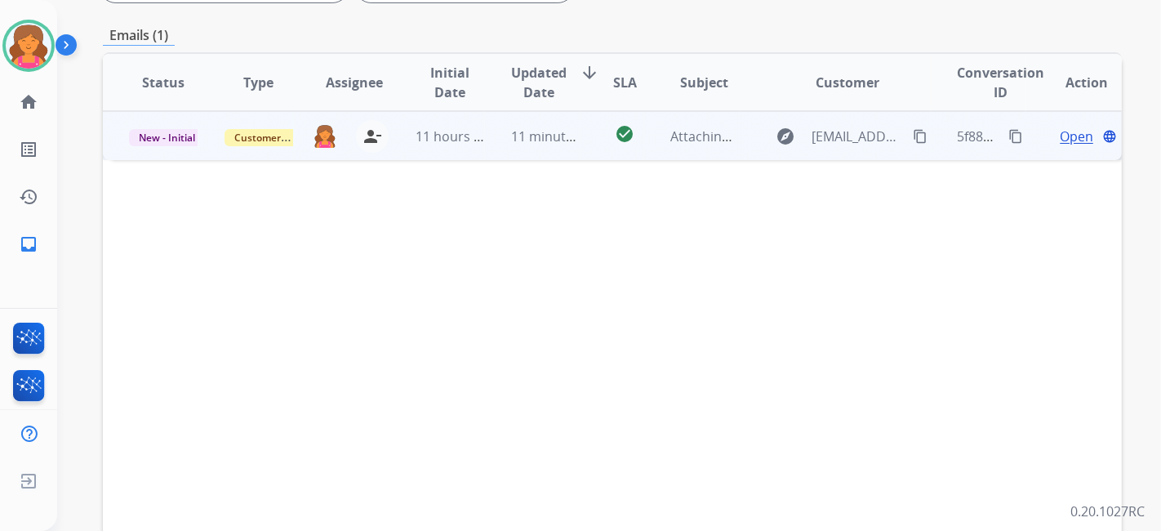
click at [1066, 136] on span "Open" at bounding box center [1076, 137] width 33 height 20
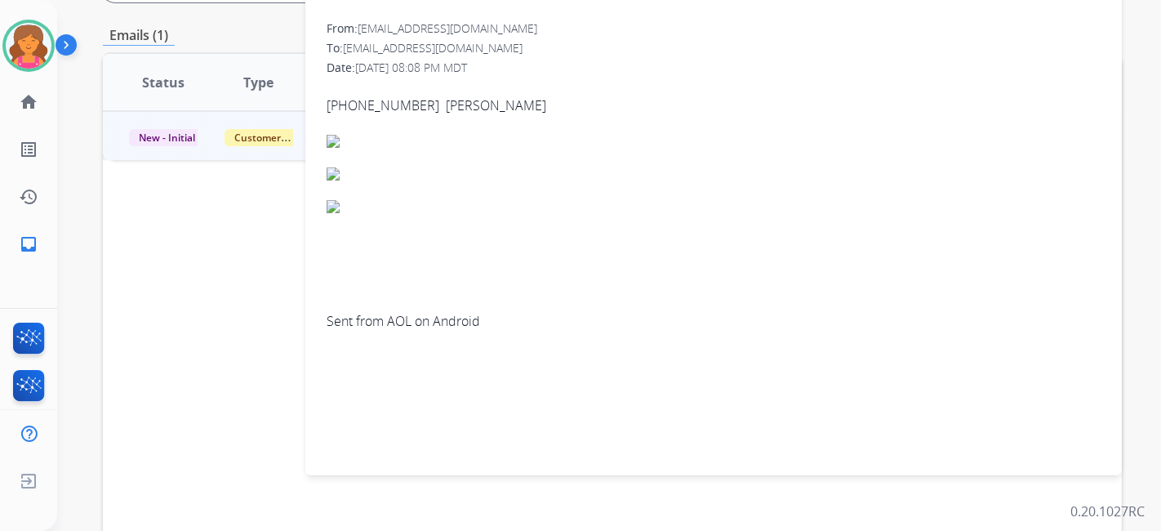
scroll to position [91, 0]
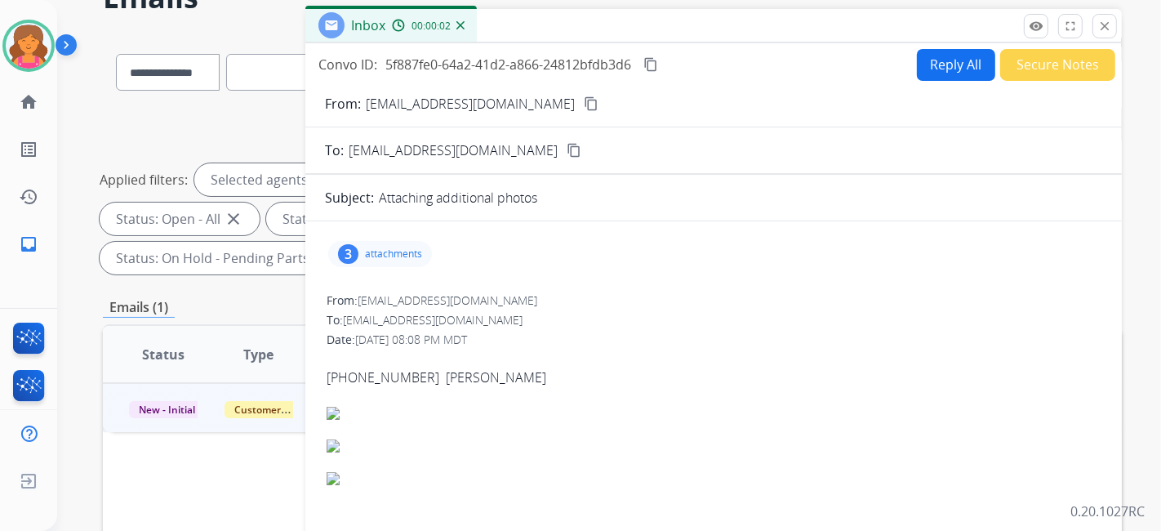
click at [368, 259] on div "3 attachments" at bounding box center [380, 254] width 104 height 26
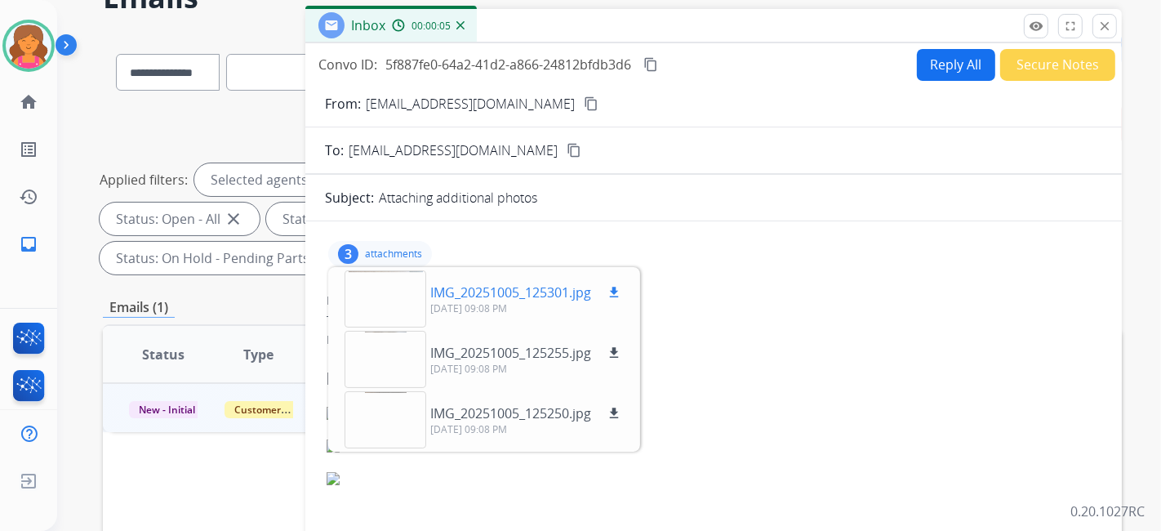
click at [410, 301] on div at bounding box center [386, 298] width 82 height 57
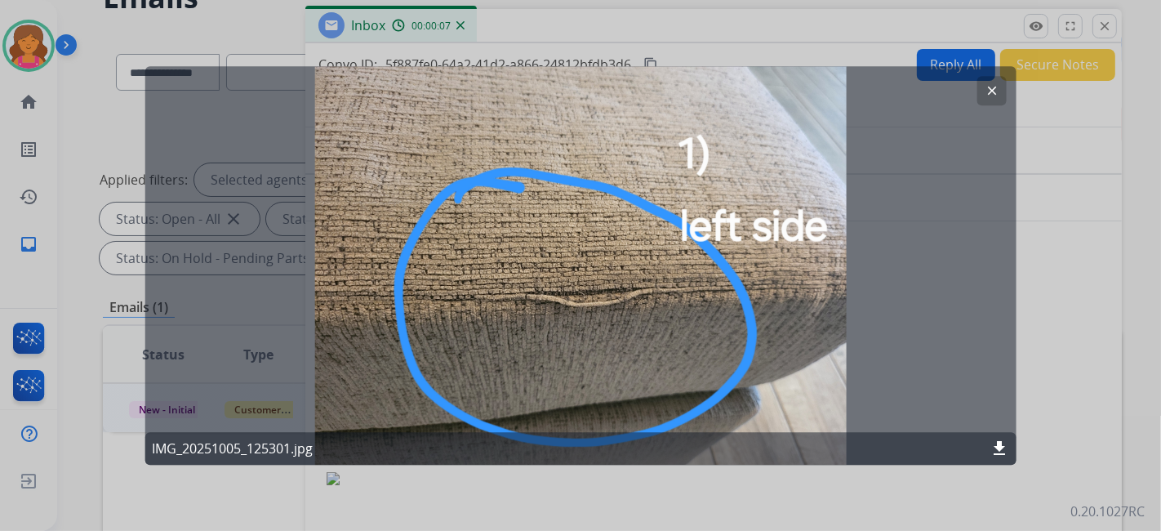
click at [992, 95] on mat-icon "clear" at bounding box center [991, 90] width 15 height 15
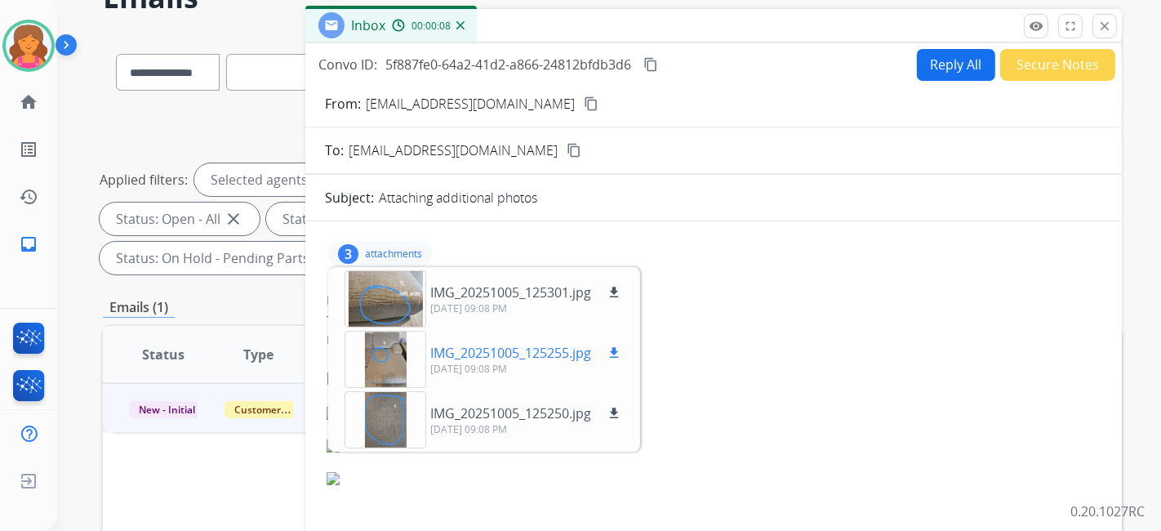
click at [355, 356] on div at bounding box center [386, 359] width 82 height 57
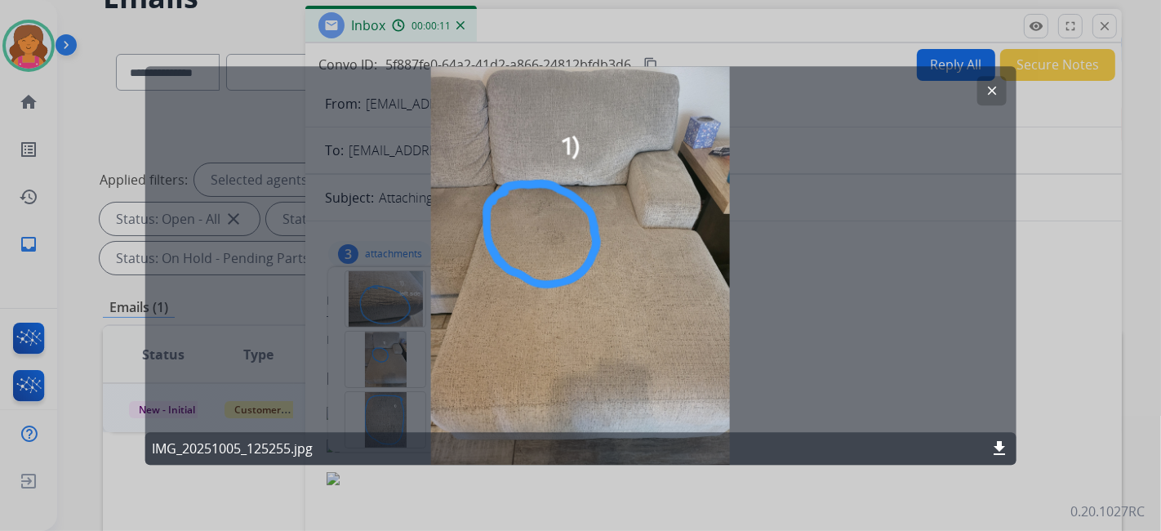
click at [984, 87] on mat-icon "clear" at bounding box center [991, 90] width 15 height 15
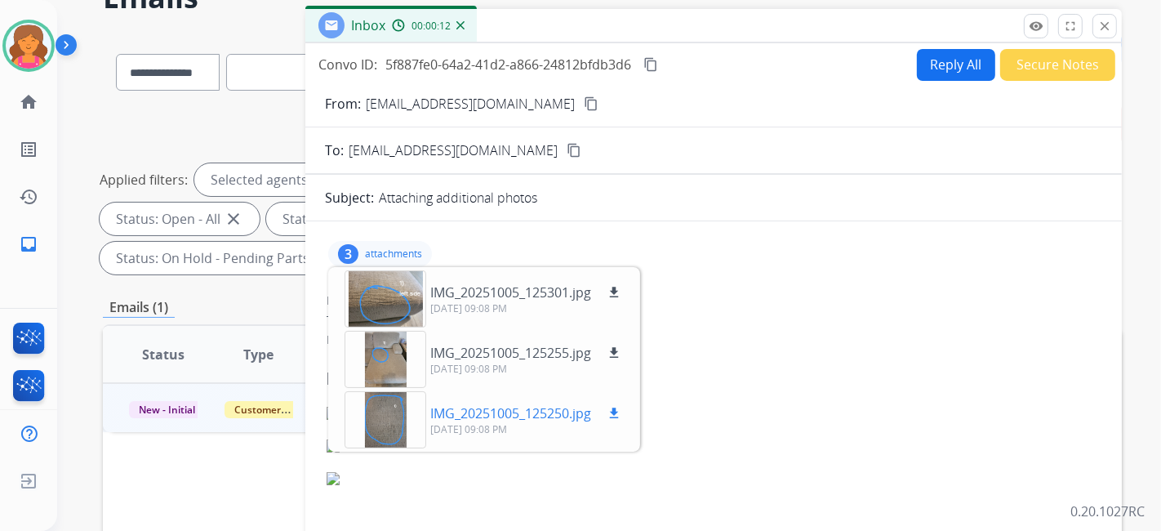
click at [372, 393] on div at bounding box center [386, 419] width 82 height 57
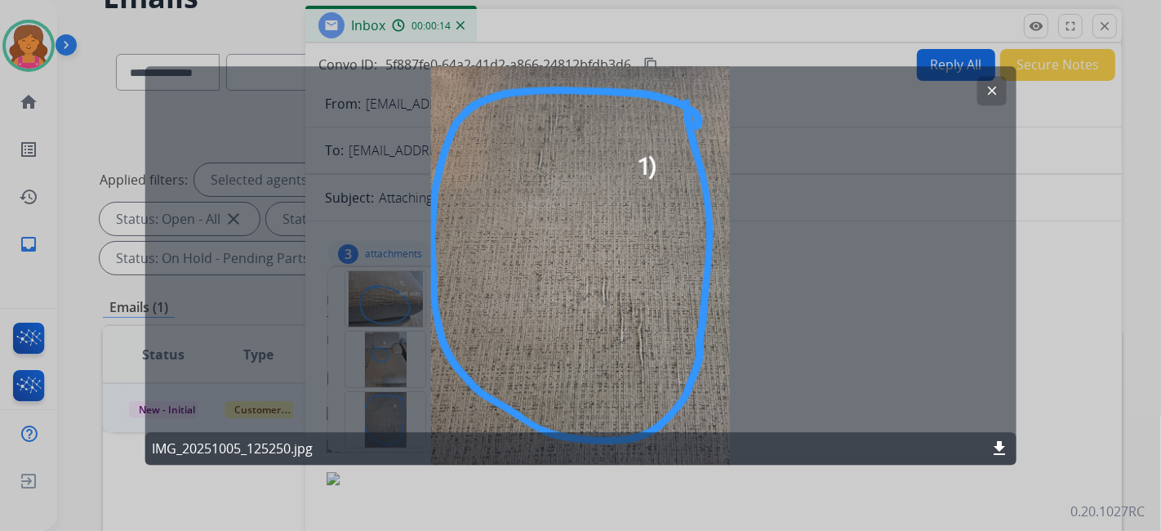
click at [996, 91] on mat-icon "clear" at bounding box center [991, 90] width 15 height 15
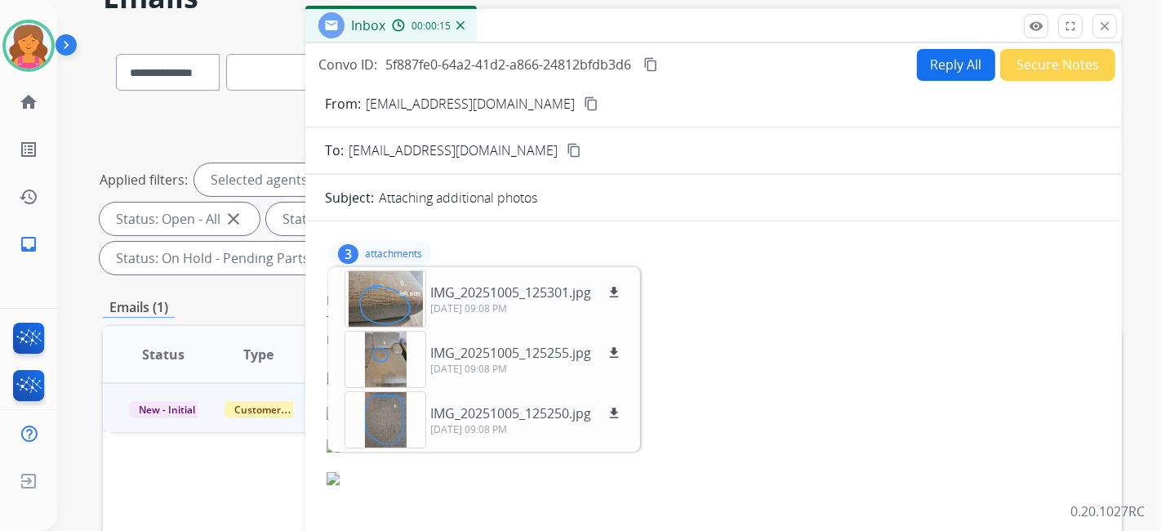
click at [582, 99] on button "content_copy" at bounding box center [592, 104] width 20 height 20
click at [932, 69] on button "Reply All" at bounding box center [956, 65] width 78 height 32
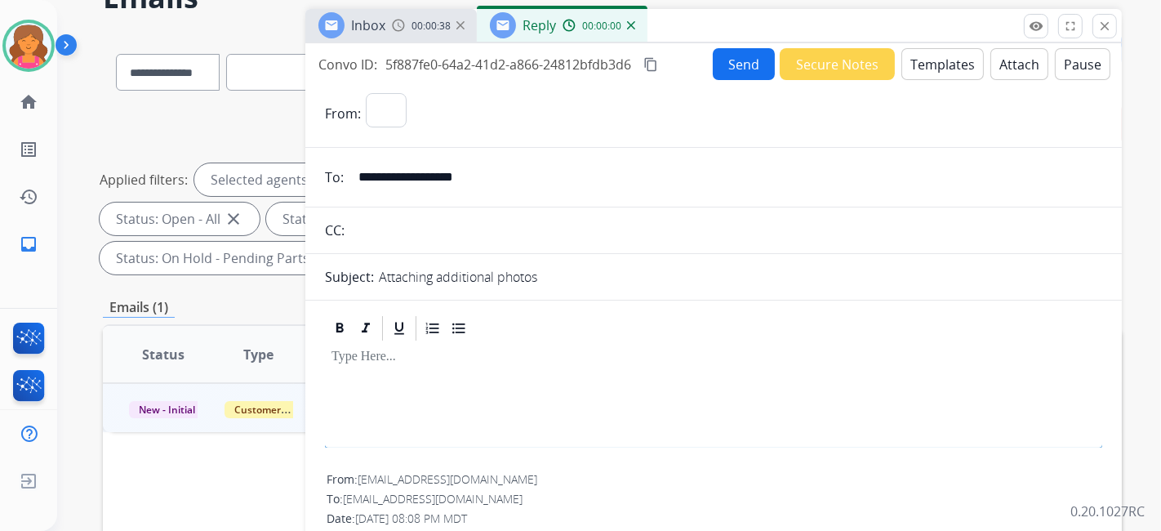
click at [931, 69] on button "Templates" at bounding box center [943, 64] width 82 height 32
select select "**********"
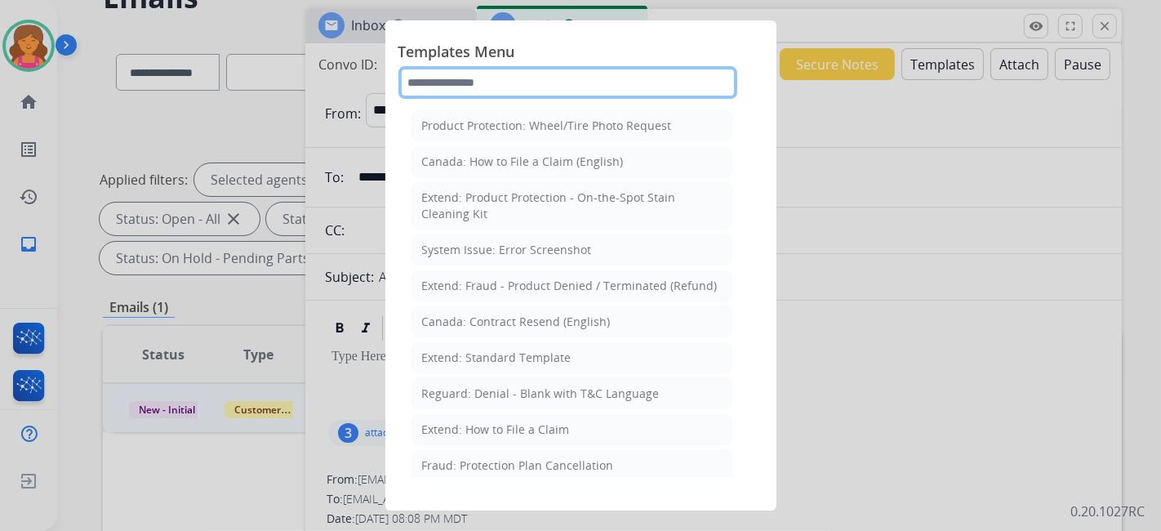
click at [541, 80] on input "text" at bounding box center [568, 82] width 339 height 33
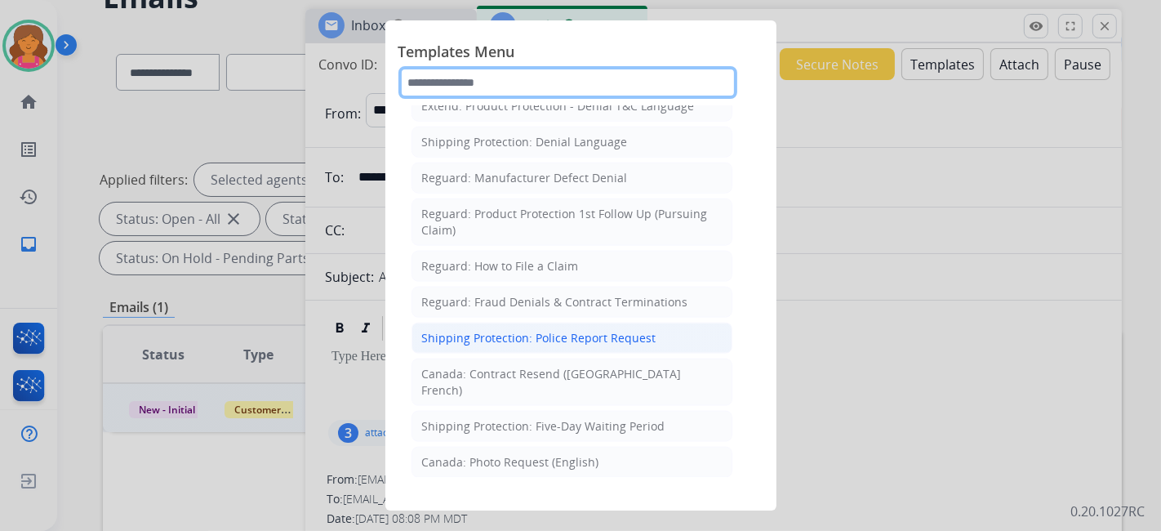
scroll to position [1768, 0]
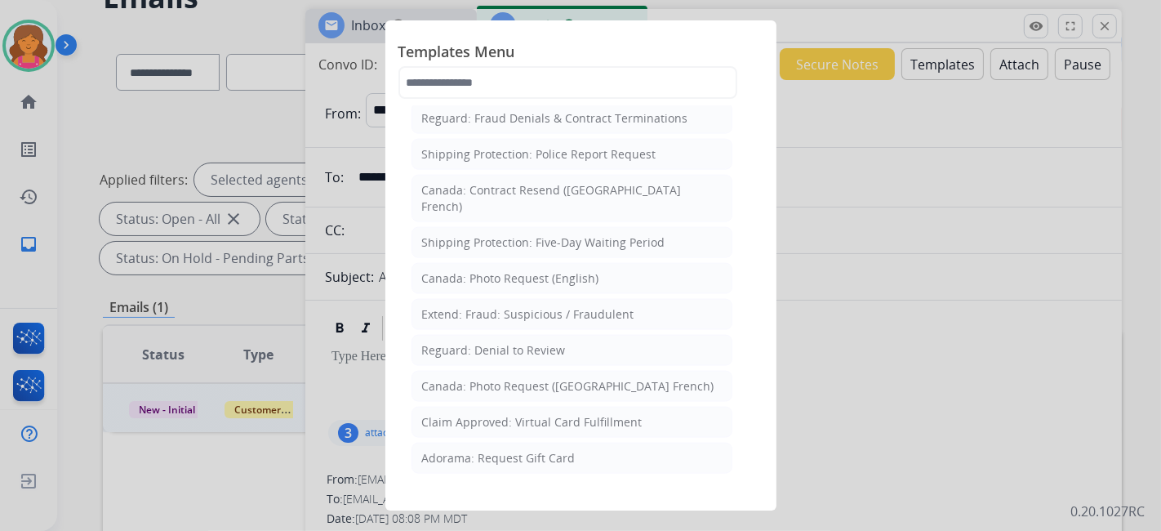
click at [510, 515] on li "Filed Claim: Need Additional Information" at bounding box center [572, 530] width 321 height 31
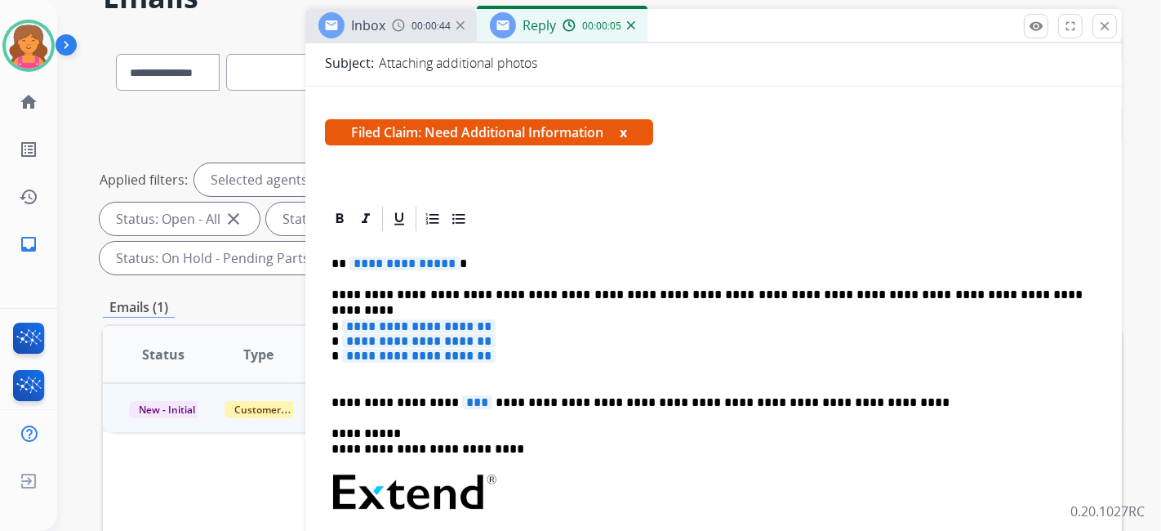
scroll to position [272, 0]
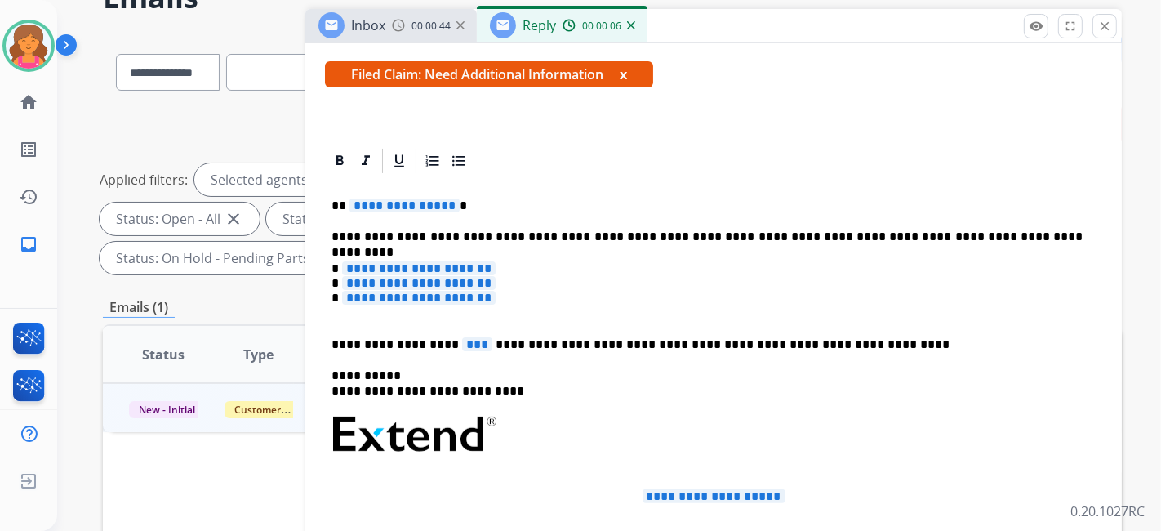
click at [417, 198] on span "**********" at bounding box center [405, 205] width 110 height 14
click at [411, 261] on span "**********" at bounding box center [419, 268] width 154 height 14
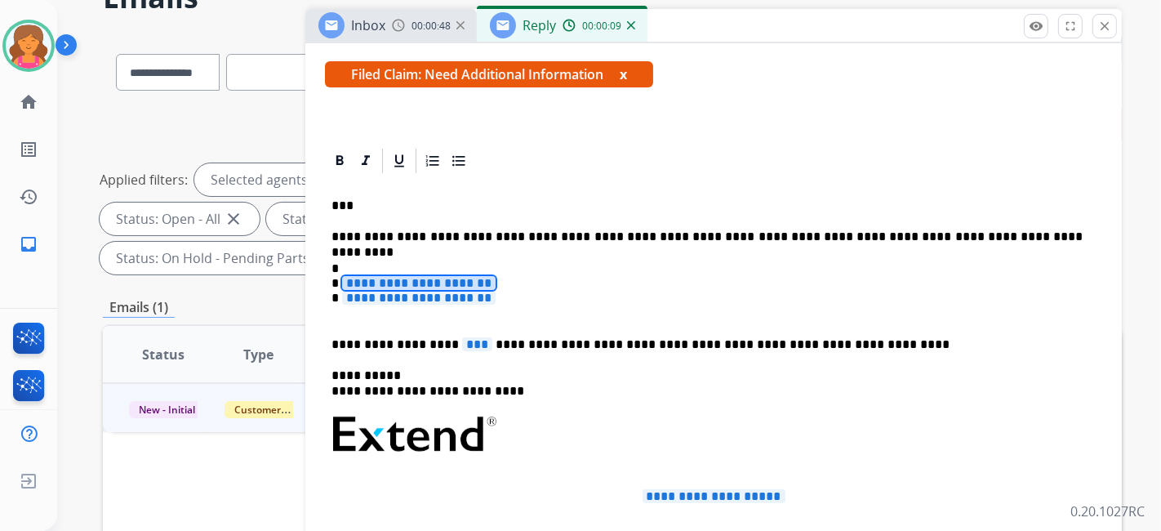
click at [408, 282] on span "**********" at bounding box center [419, 283] width 154 height 14
click at [396, 296] on span "**********" at bounding box center [419, 298] width 154 height 14
click at [462, 341] on span "***" at bounding box center [477, 344] width 30 height 14
click at [377, 270] on p "* * *" at bounding box center [707, 291] width 751 height 60
click at [354, 261] on p "* * *" at bounding box center [707, 291] width 751 height 60
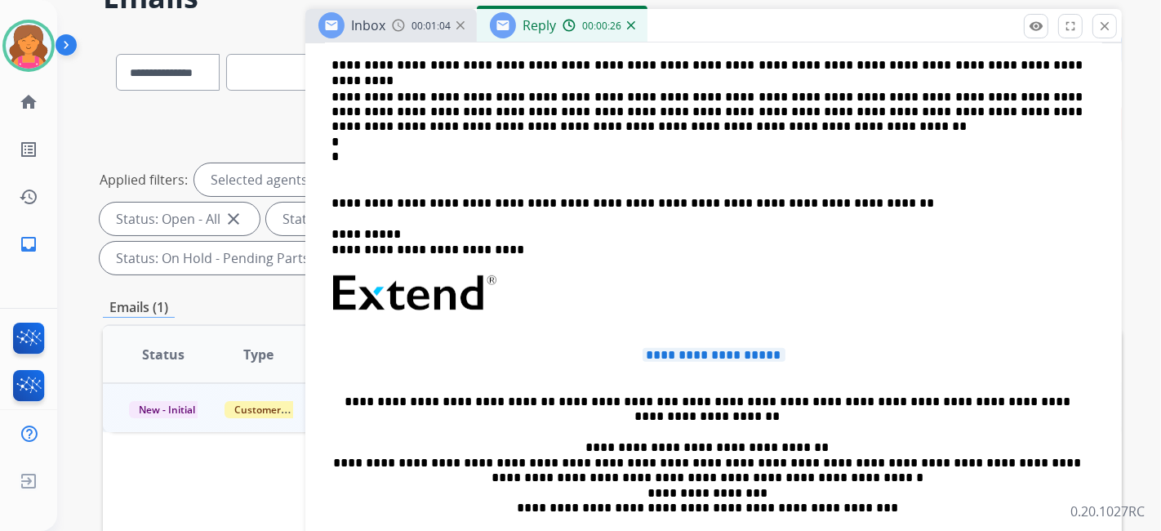
scroll to position [544, 0]
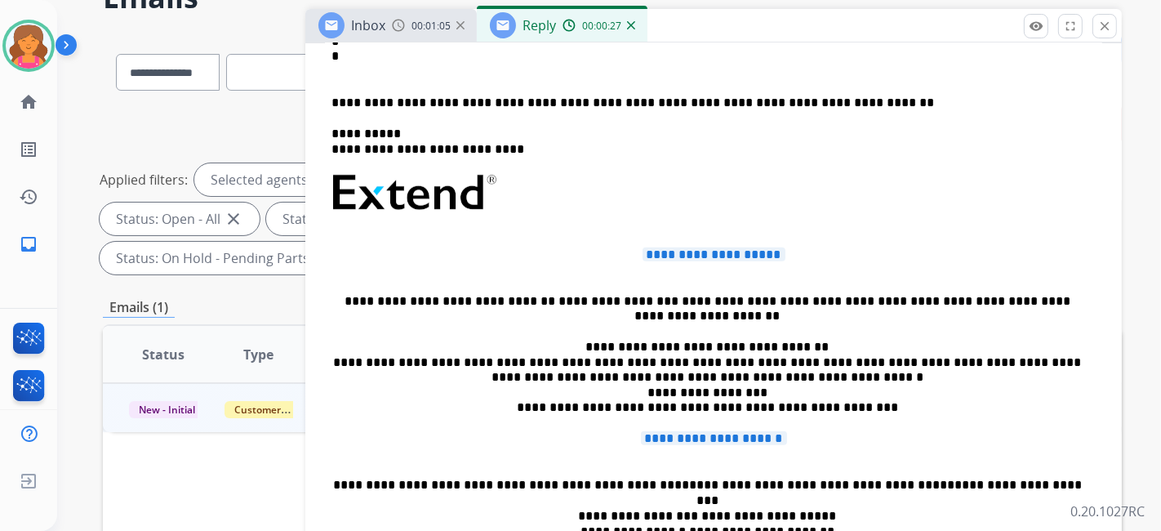
click at [689, 265] on p "**********" at bounding box center [714, 262] width 764 height 30
click at [689, 256] on span "**********" at bounding box center [714, 254] width 143 height 14
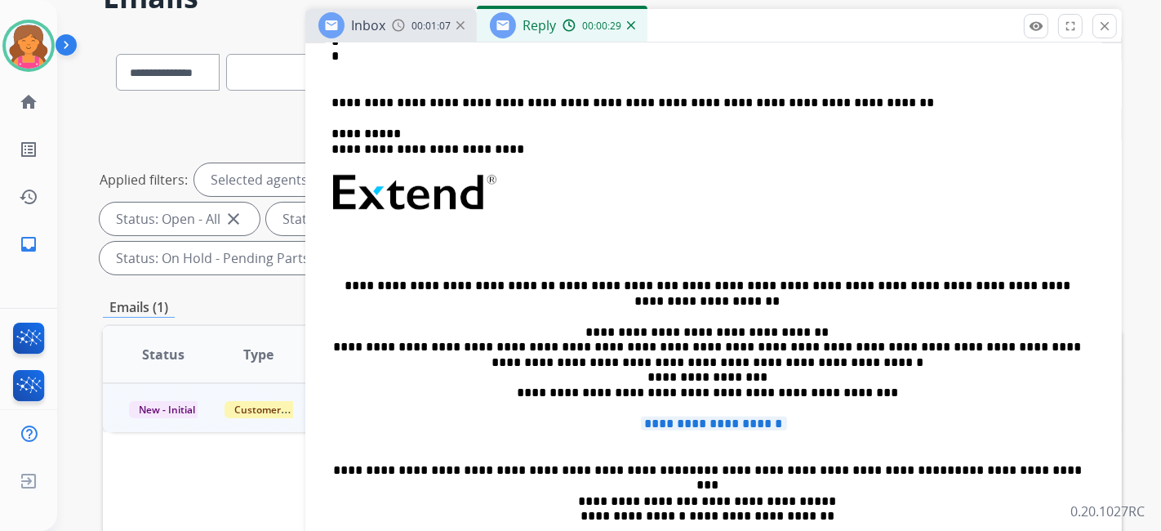
click at [674, 417] on span "**********" at bounding box center [714, 424] width 146 height 14
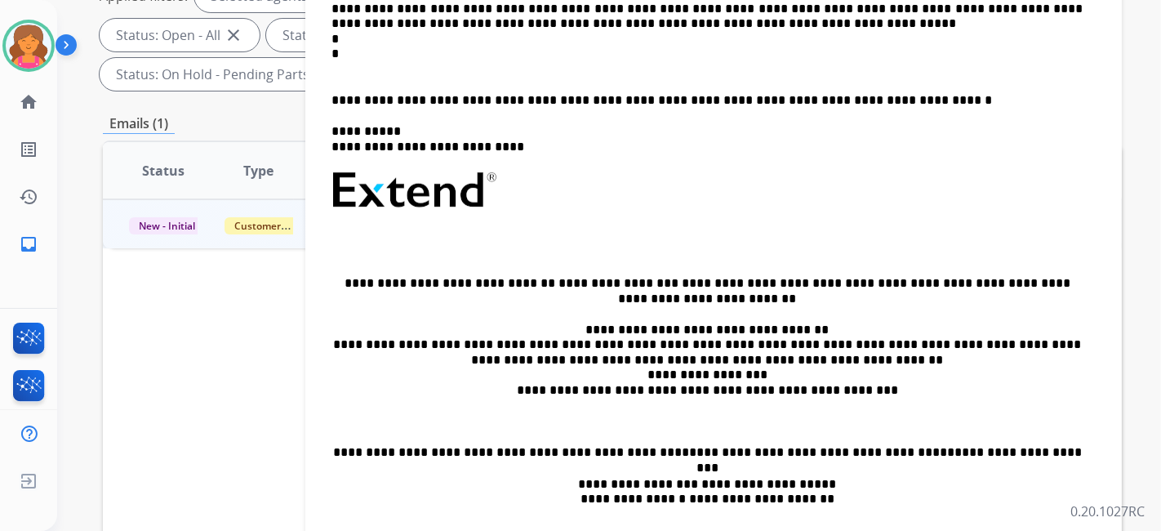
scroll to position [725, 0]
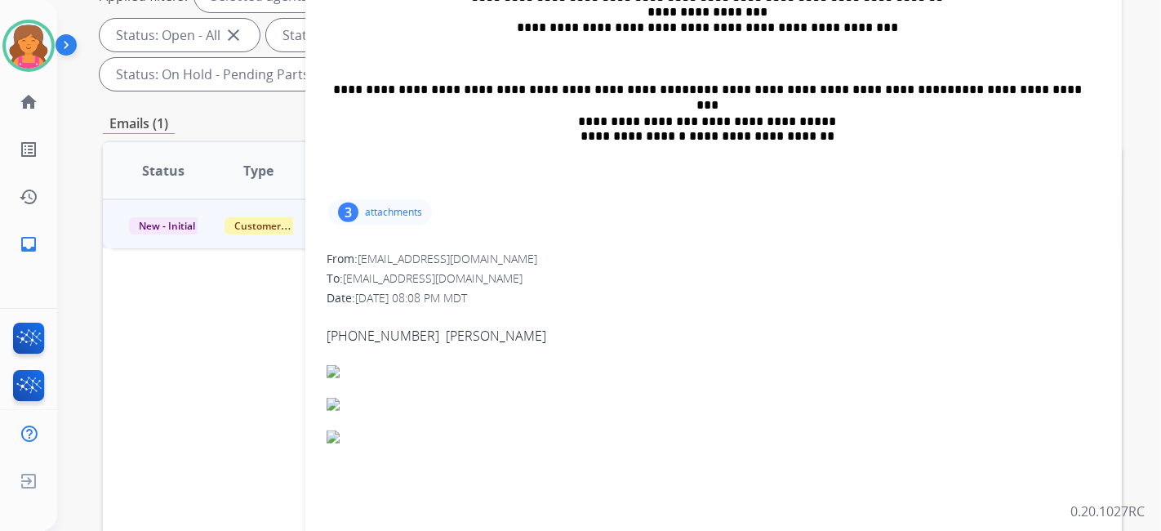
click at [392, 222] on div "3 attachments" at bounding box center [714, 212] width 778 height 39
click at [390, 213] on p "attachments" at bounding box center [393, 212] width 57 height 13
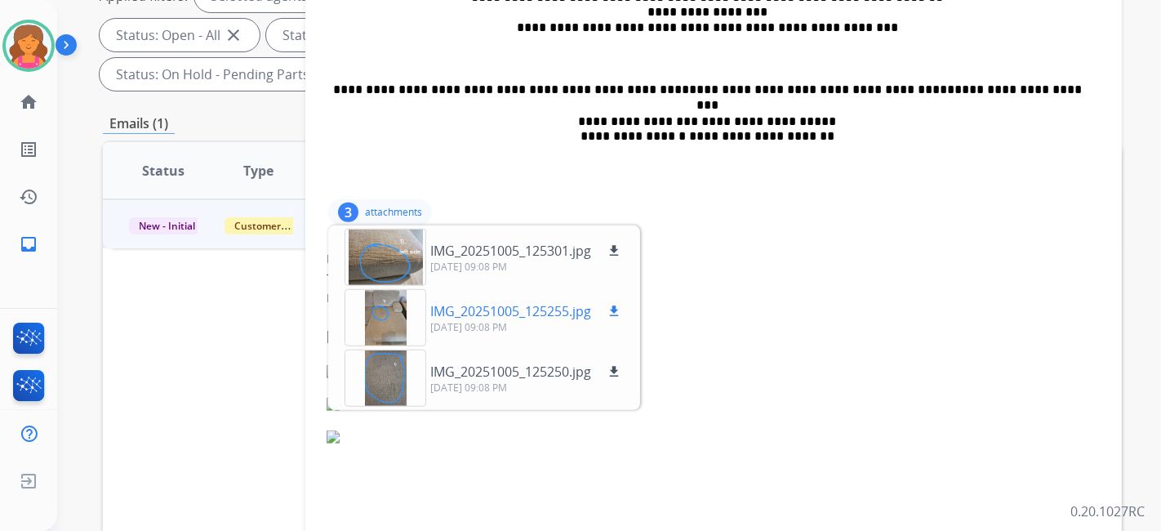
click at [617, 309] on mat-icon "download" at bounding box center [614, 311] width 15 height 15
click at [617, 365] on mat-icon "download" at bounding box center [614, 371] width 15 height 15
click at [744, 319] on span "[PHONE_NUMBER] [PERSON_NAME] Sent from AOL on Android" at bounding box center [714, 433] width 774 height 255
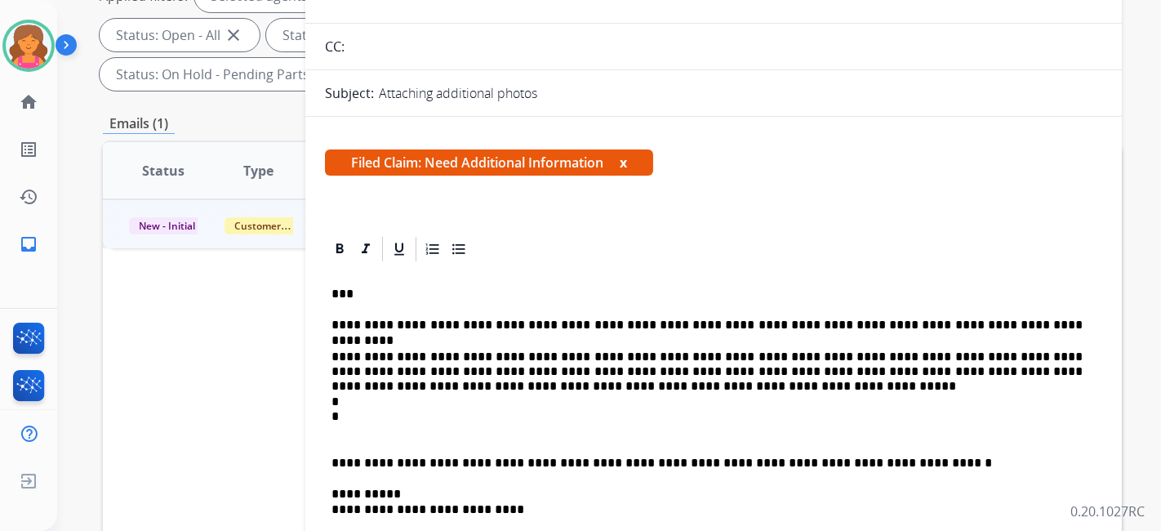
scroll to position [2, 0]
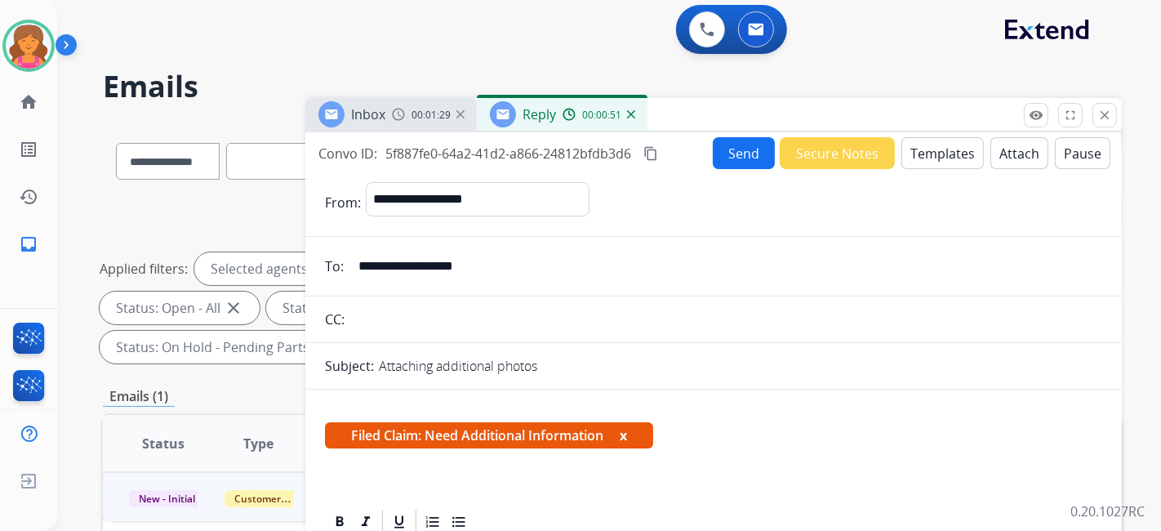
click at [728, 157] on button "Send" at bounding box center [744, 153] width 62 height 32
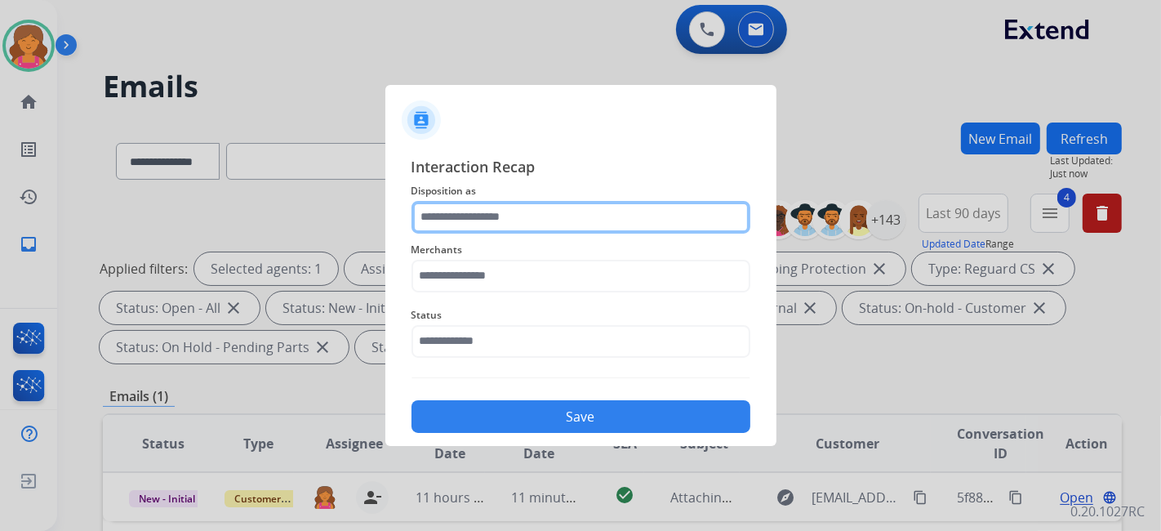
click at [537, 212] on input "text" at bounding box center [581, 217] width 339 height 33
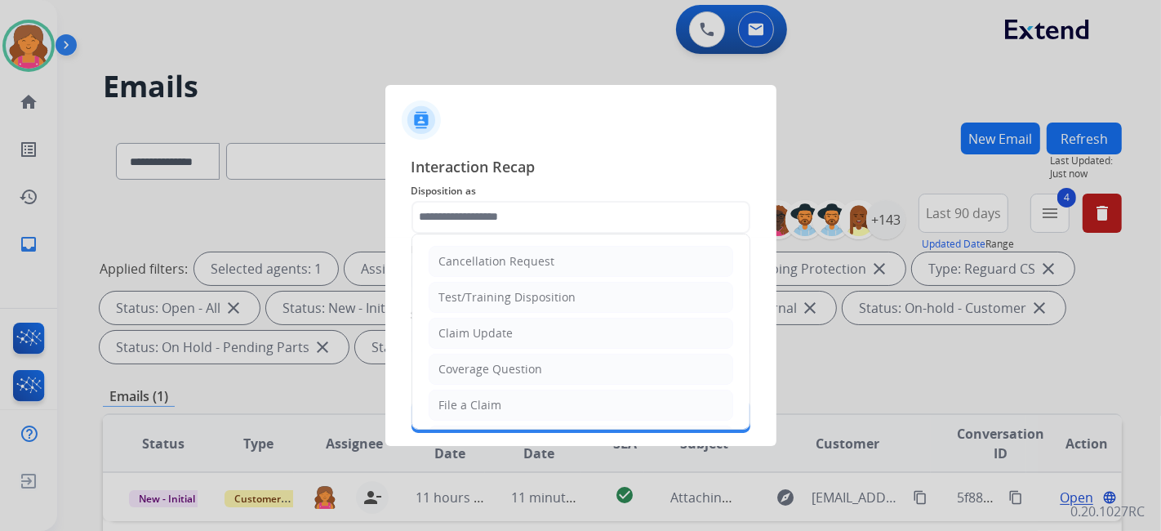
drag, startPoint x: 489, startPoint y: 327, endPoint x: 493, endPoint y: 313, distance: 14.5
click at [490, 327] on div "Claim Update" at bounding box center [476, 333] width 74 height 16
type input "**********"
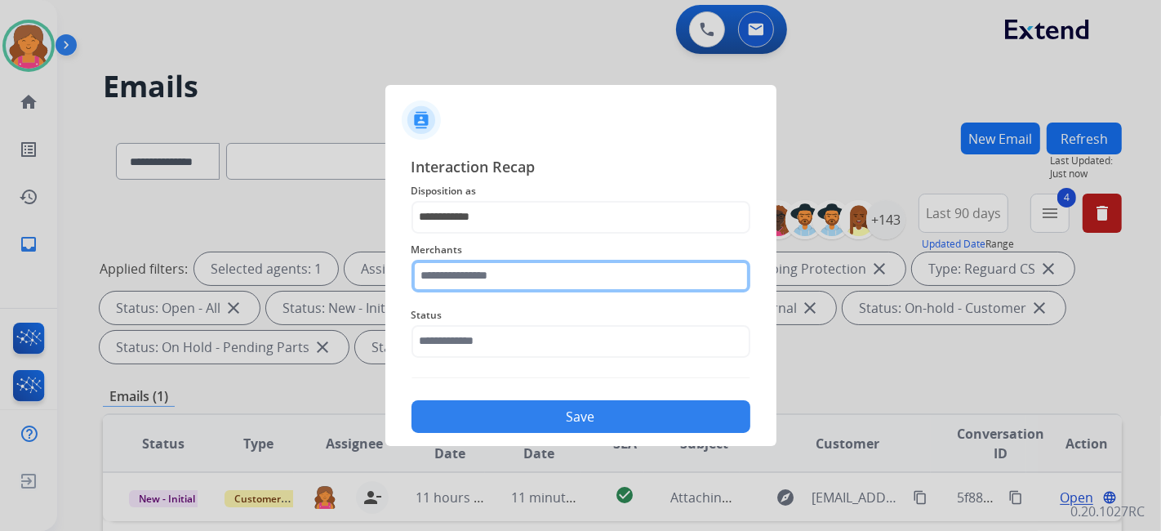
click at [499, 280] on input "text" at bounding box center [581, 276] width 339 height 33
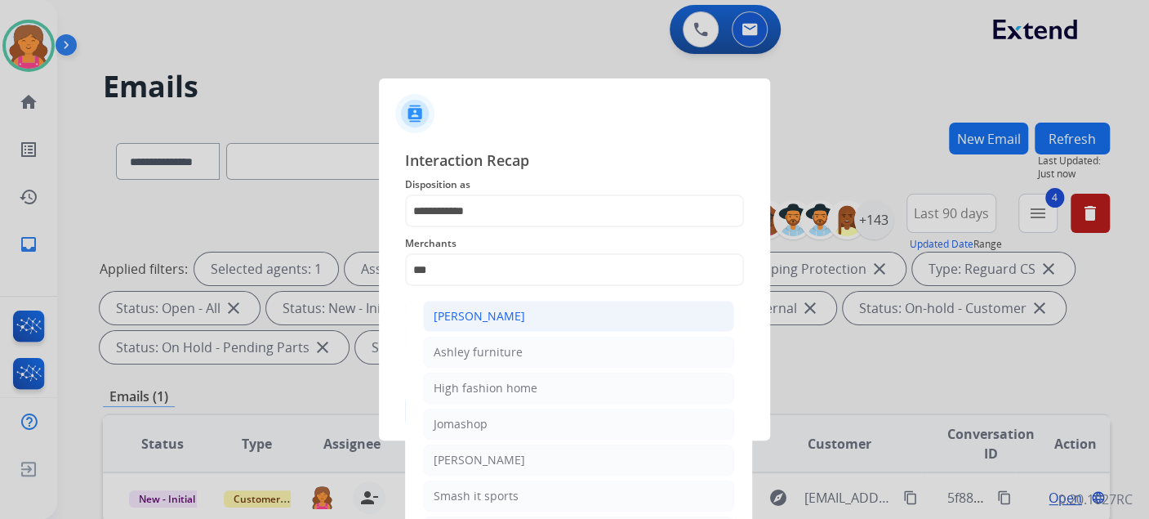
click at [461, 308] on div "[PERSON_NAME]" at bounding box center [479, 316] width 91 height 16
type input "**********"
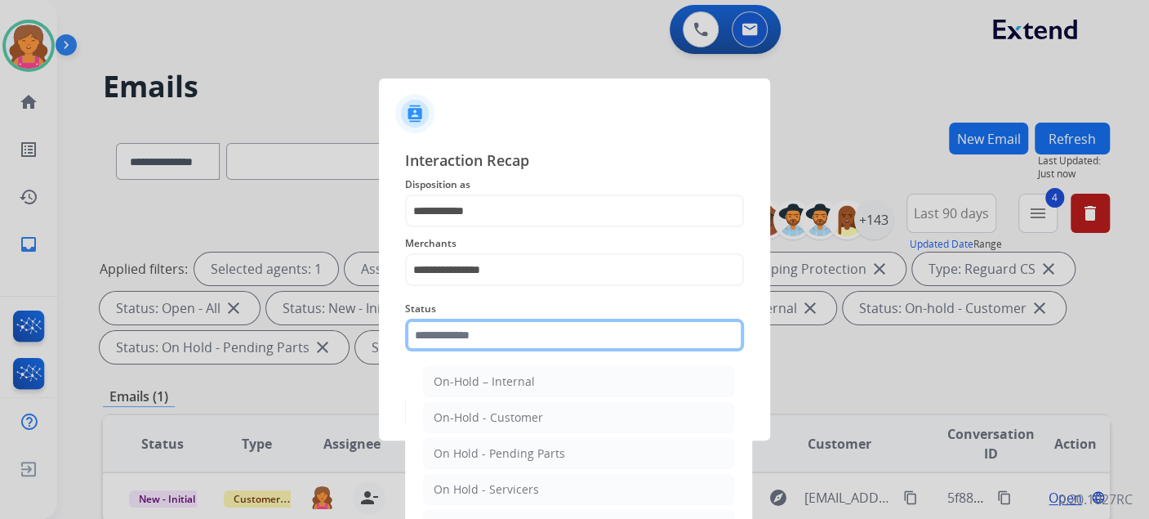
click at [467, 344] on input "text" at bounding box center [574, 335] width 339 height 33
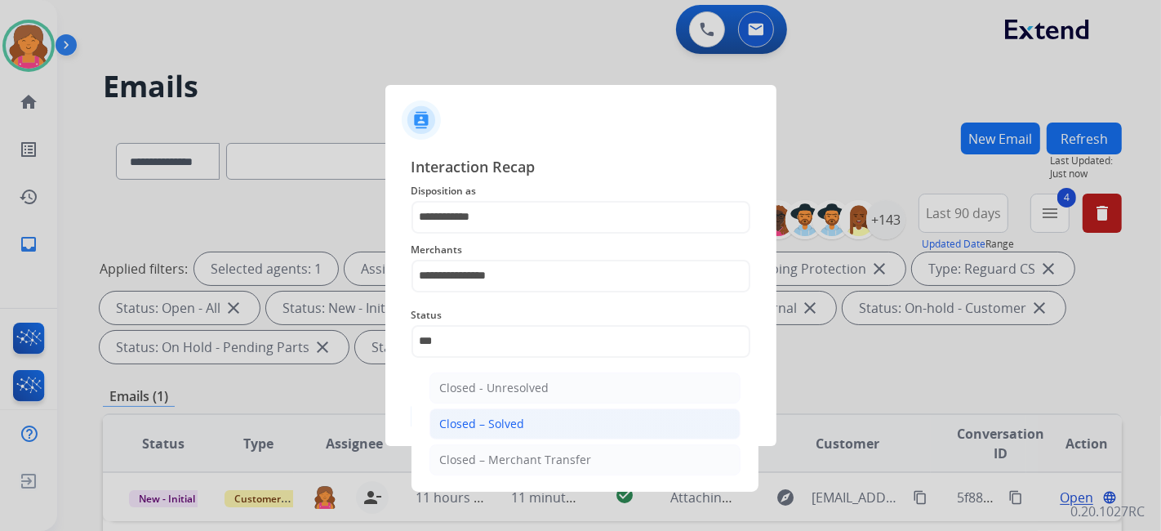
click at [507, 426] on div "Closed – Solved" at bounding box center [482, 424] width 85 height 16
type input "**********"
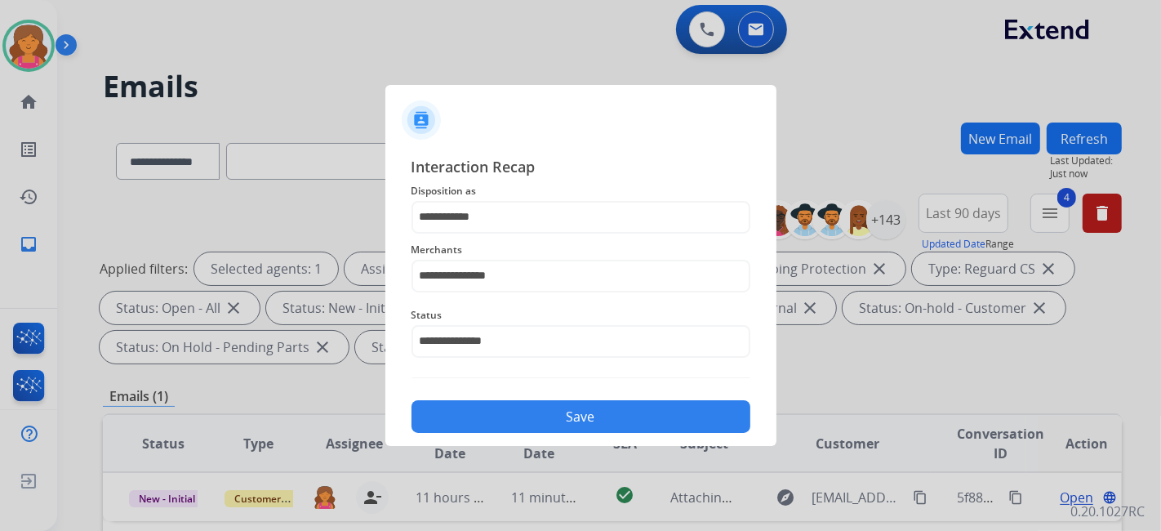
click at [507, 426] on button "Save" at bounding box center [581, 416] width 339 height 33
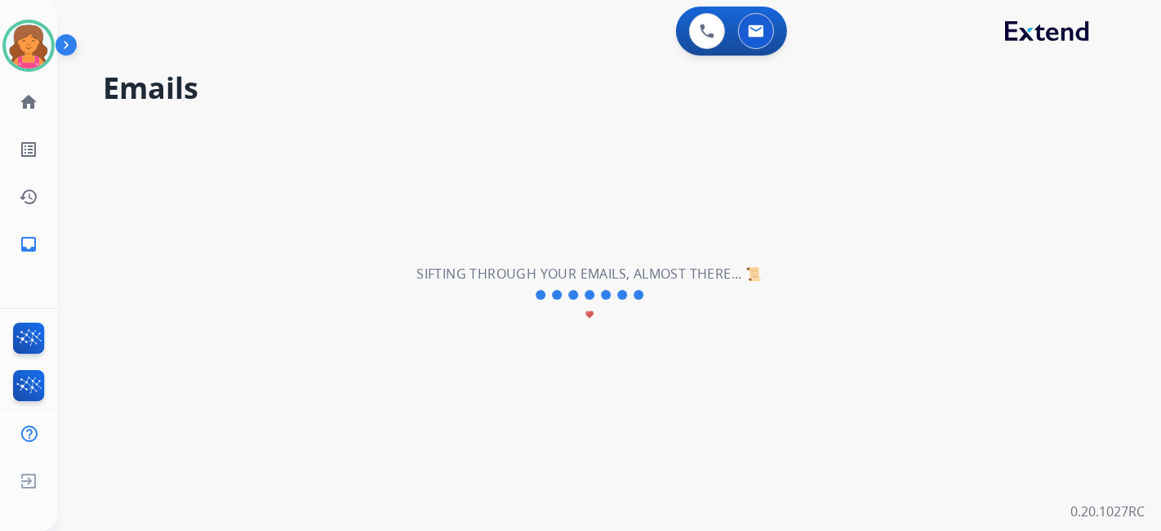
scroll to position [0, 0]
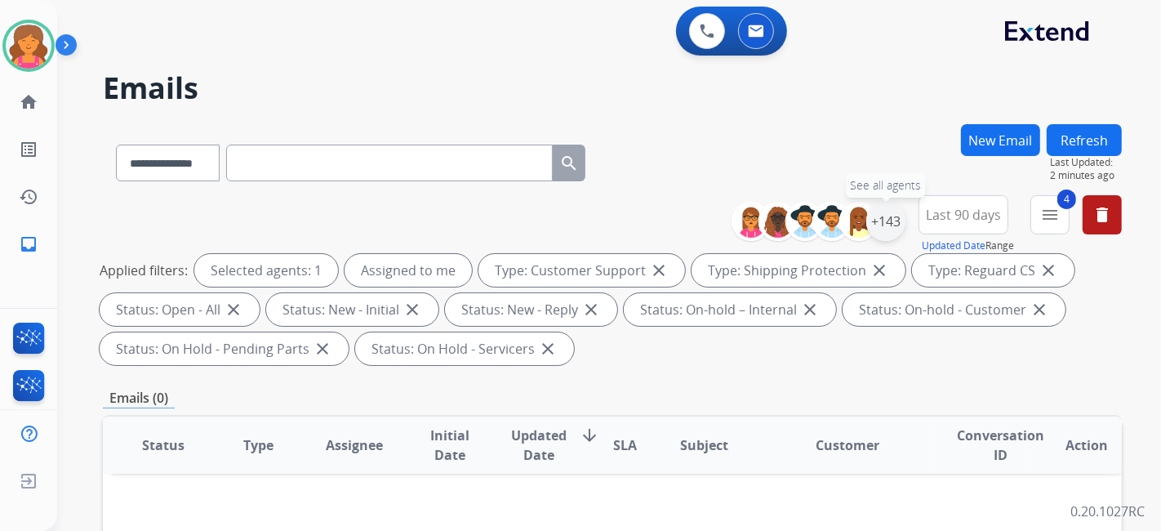
click at [889, 216] on div "+143" at bounding box center [886, 221] width 39 height 39
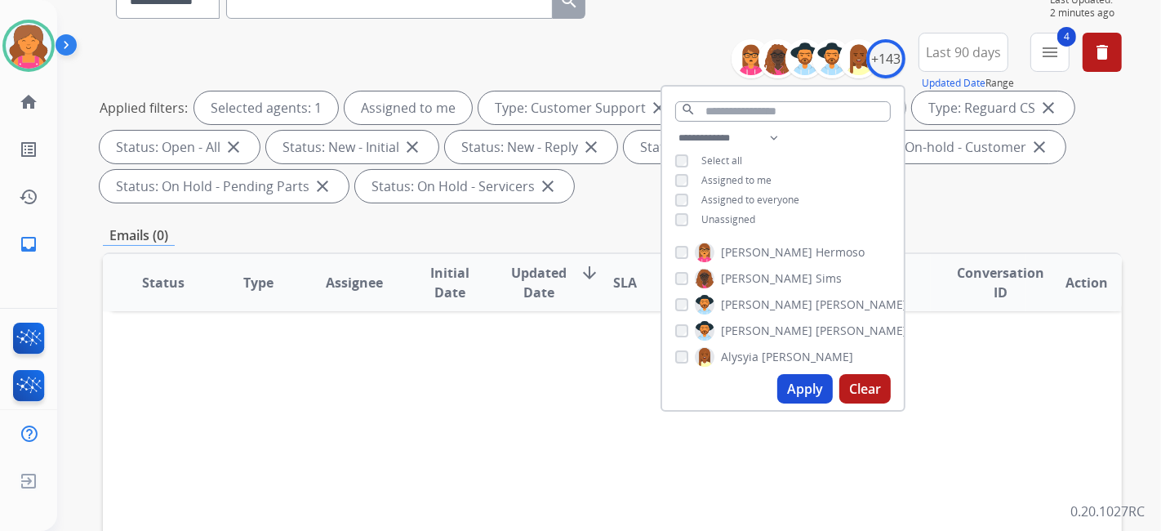
scroll to position [272, 0]
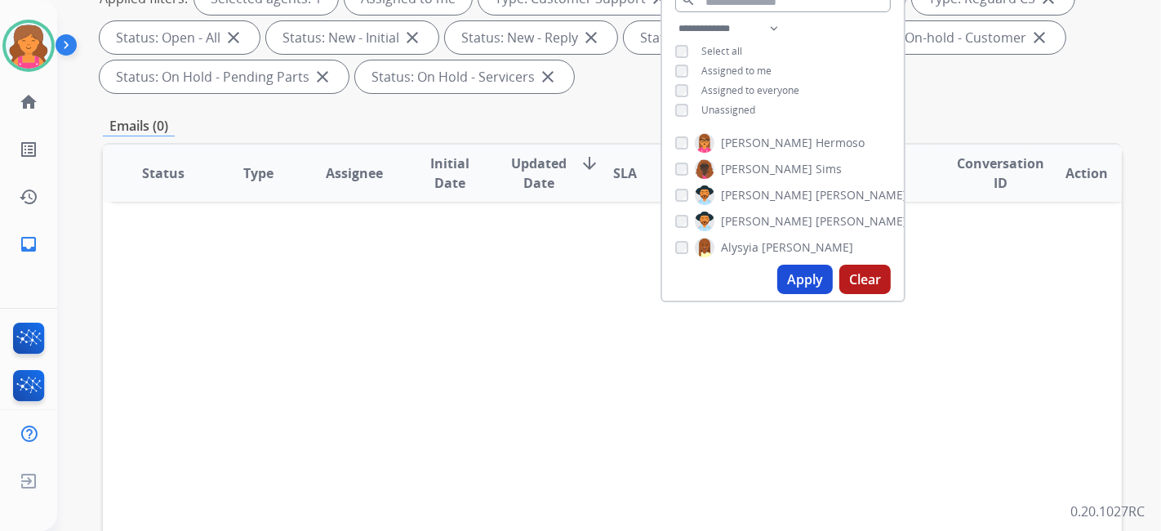
click at [680, 114] on div "**********" at bounding box center [783, 71] width 242 height 105
click at [800, 292] on button "Apply" at bounding box center [806, 279] width 56 height 29
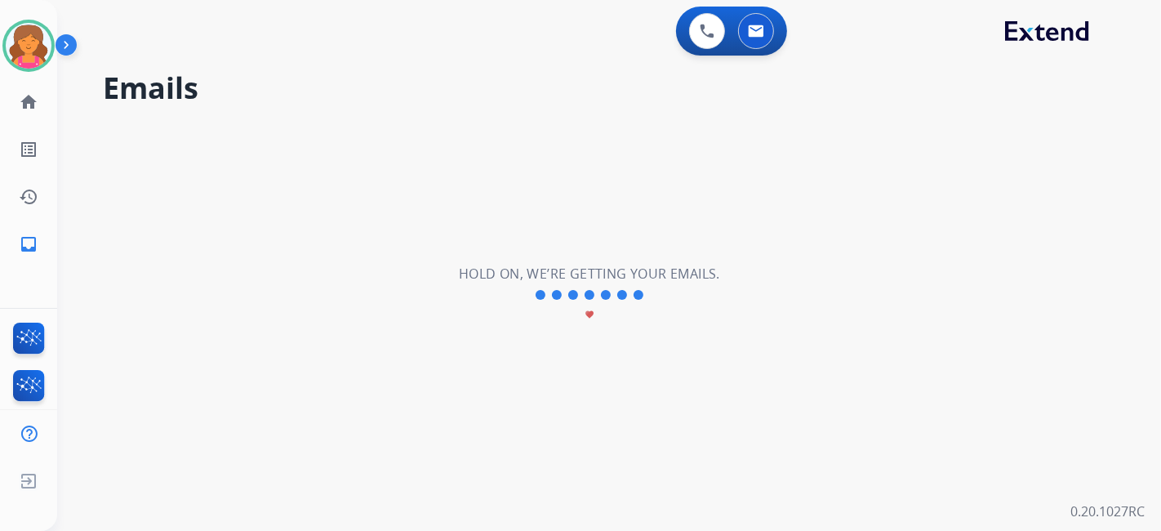
click at [799, 281] on div "**********" at bounding box center [589, 295] width 1065 height 472
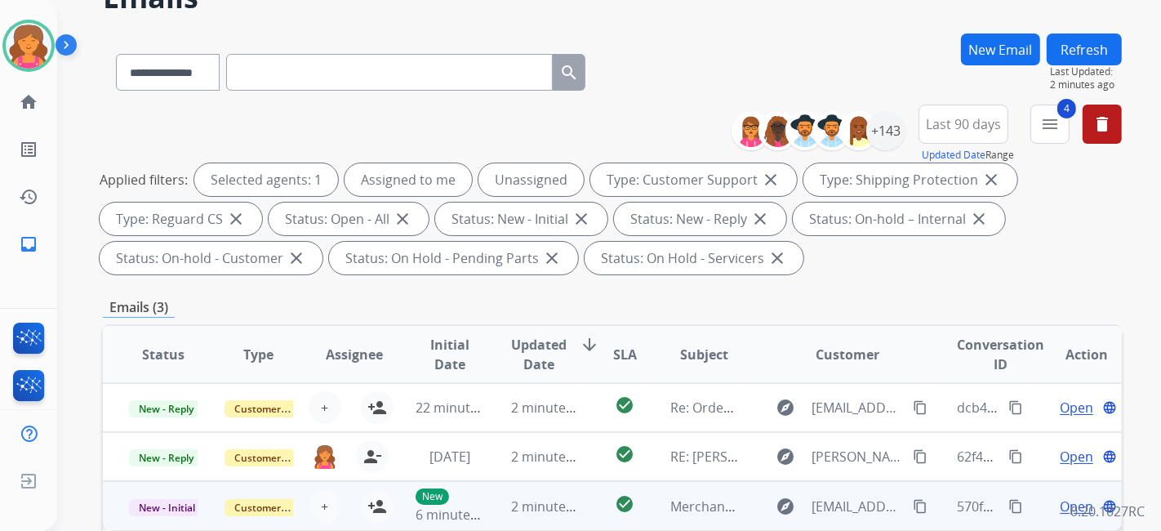
scroll to position [181, 0]
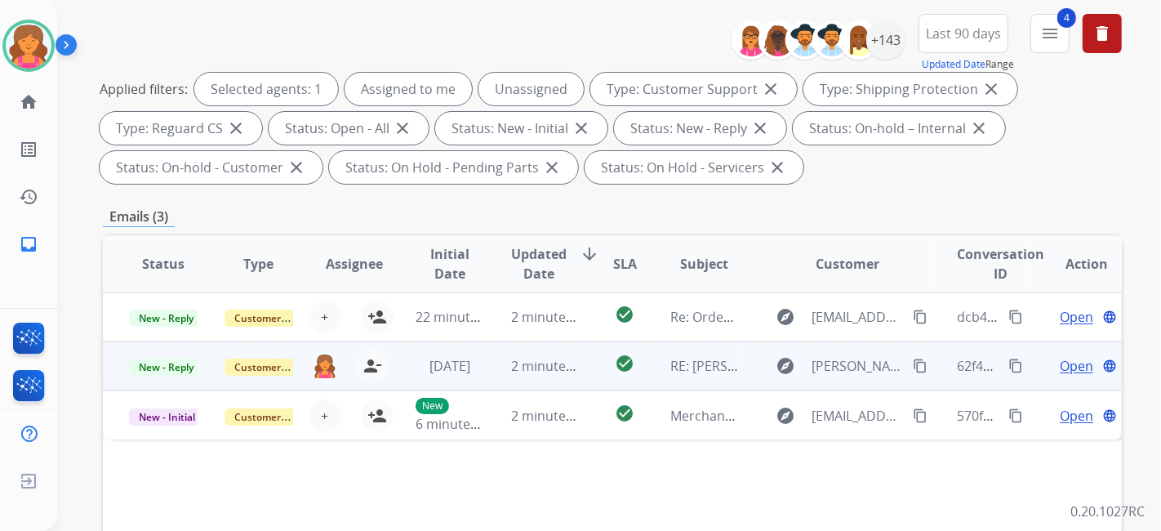
click at [1076, 360] on span "Open" at bounding box center [1076, 366] width 33 height 20
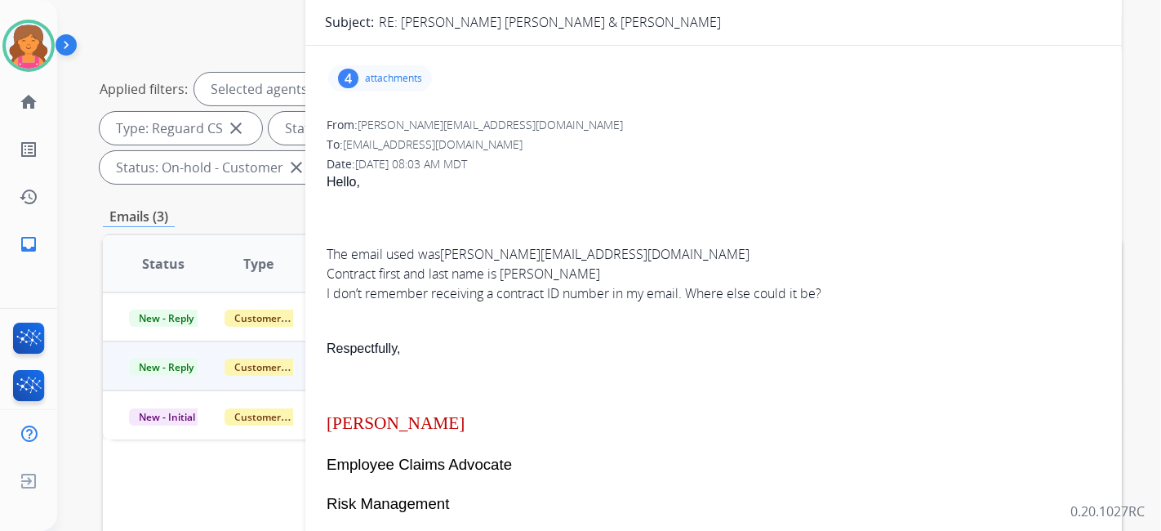
scroll to position [0, 0]
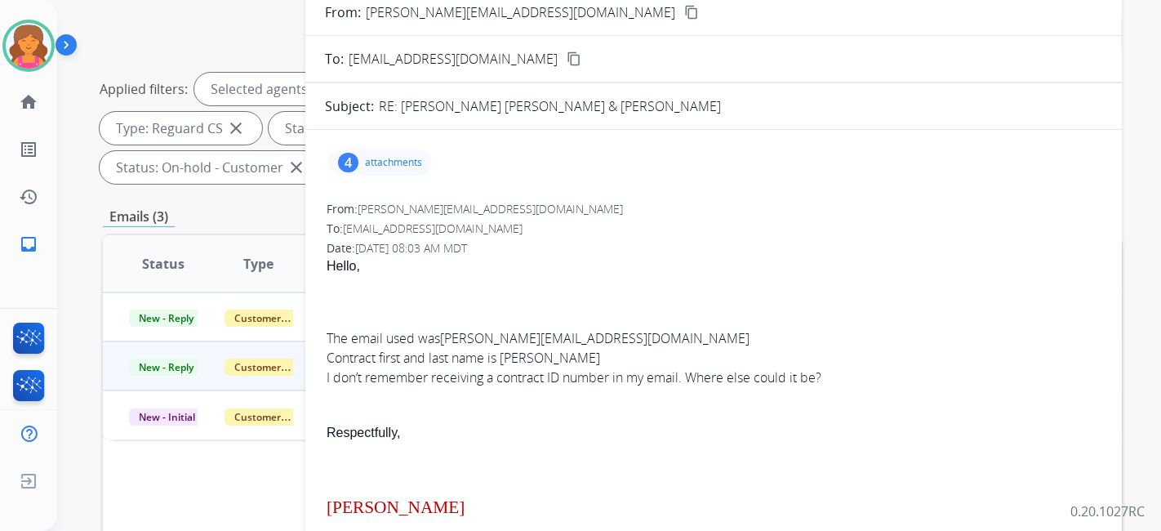
click at [395, 156] on p "attachments" at bounding box center [393, 162] width 57 height 13
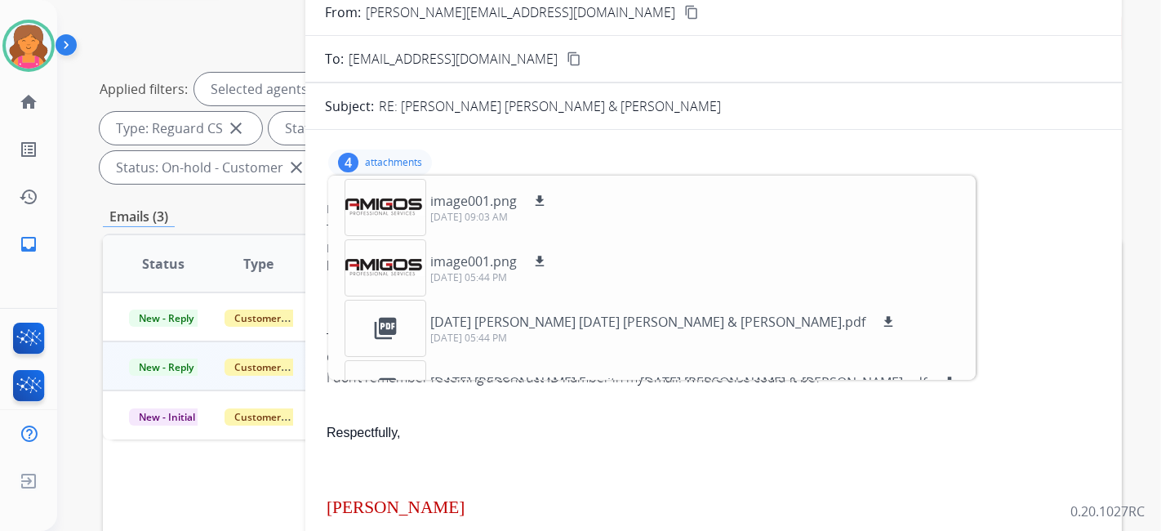
click at [573, 156] on div "4 attachments image001.png download [DATE] 09:03 AM image001.png download [DATE…" at bounding box center [714, 162] width 778 height 39
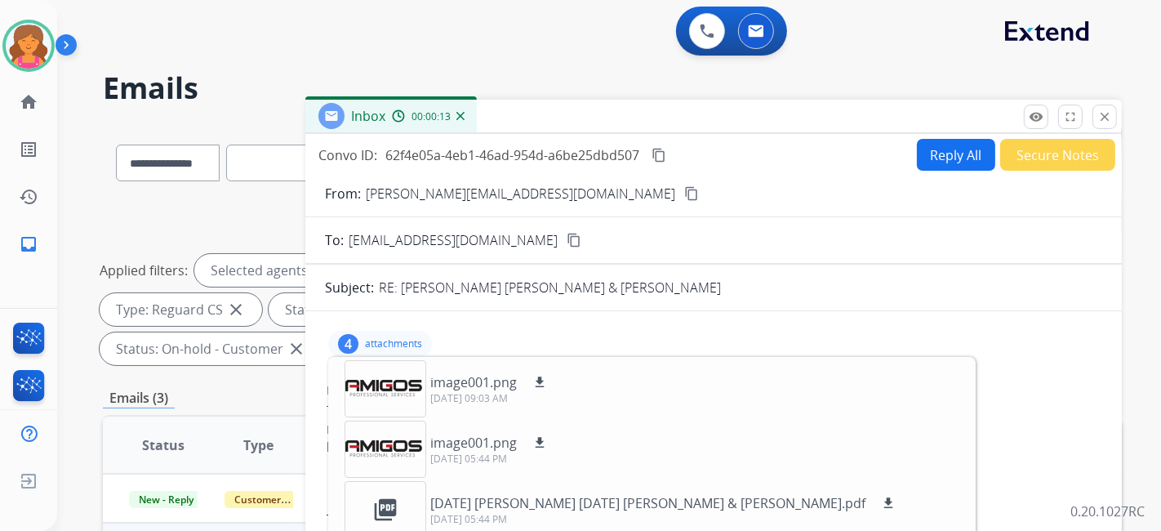
click at [934, 165] on button "Reply All" at bounding box center [956, 155] width 78 height 32
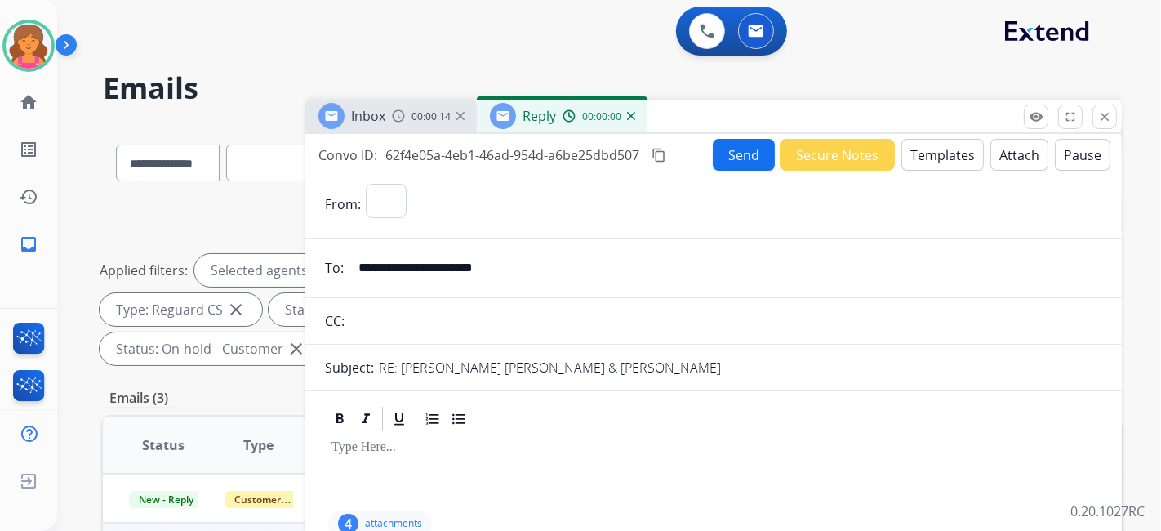
select select "**********"
click at [912, 157] on button "Templates" at bounding box center [943, 155] width 82 height 32
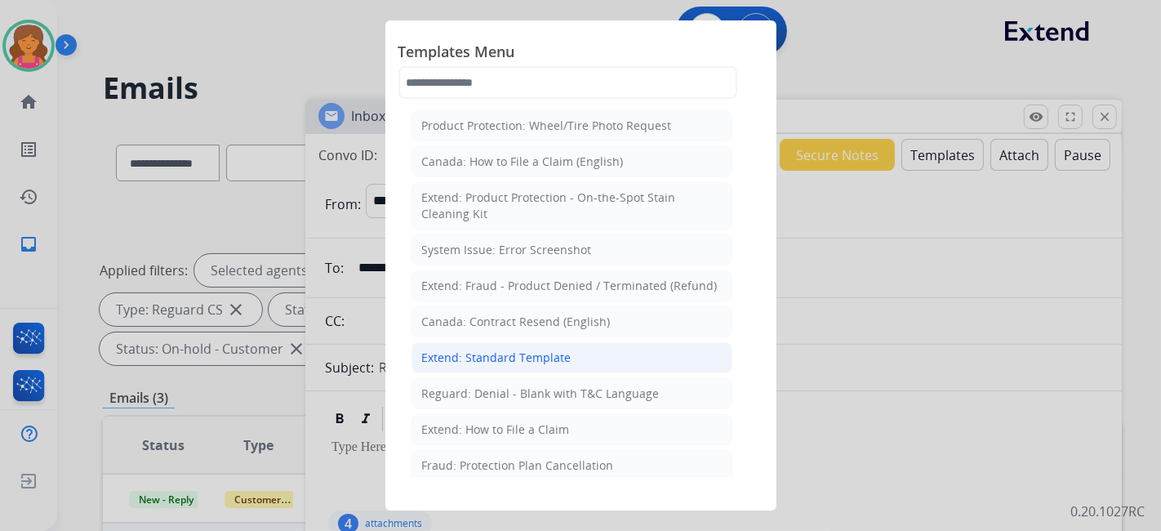
click at [491, 350] on div "Extend: Standard Template" at bounding box center [496, 358] width 149 height 16
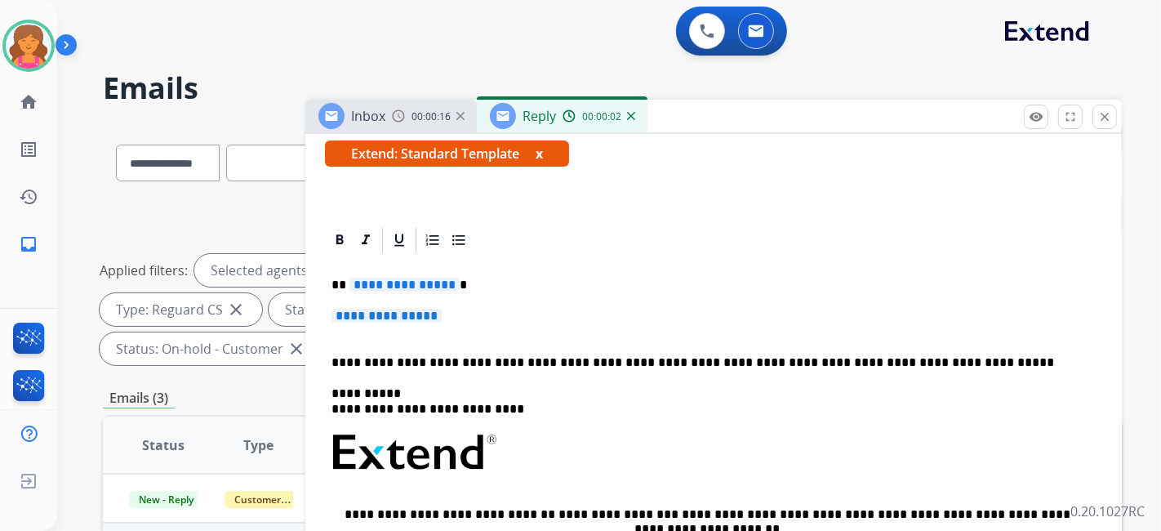
scroll to position [363, 0]
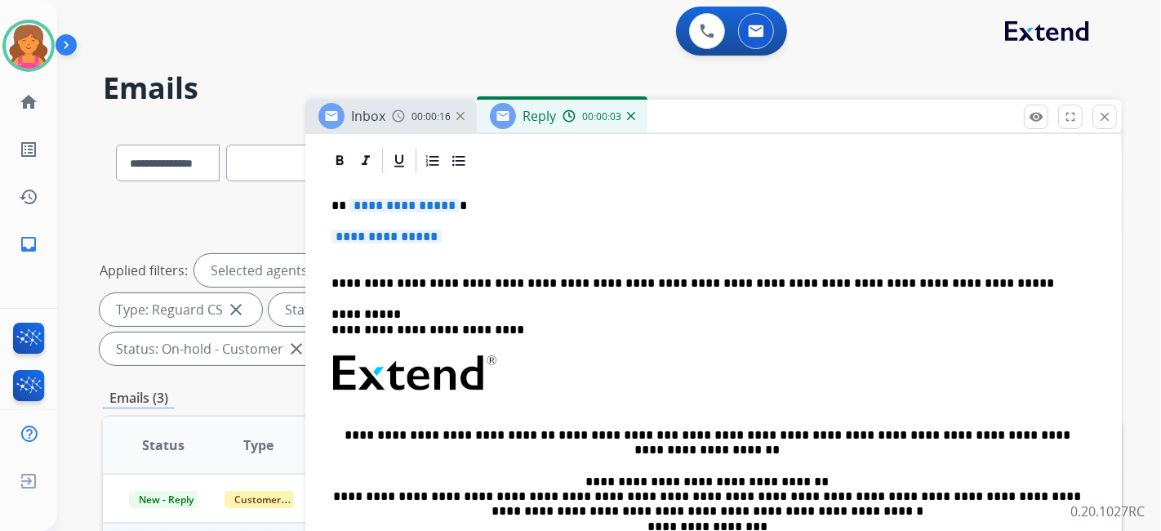
click at [368, 207] on span "**********" at bounding box center [405, 205] width 110 height 14
click at [387, 230] on span "**********" at bounding box center [387, 237] width 110 height 14
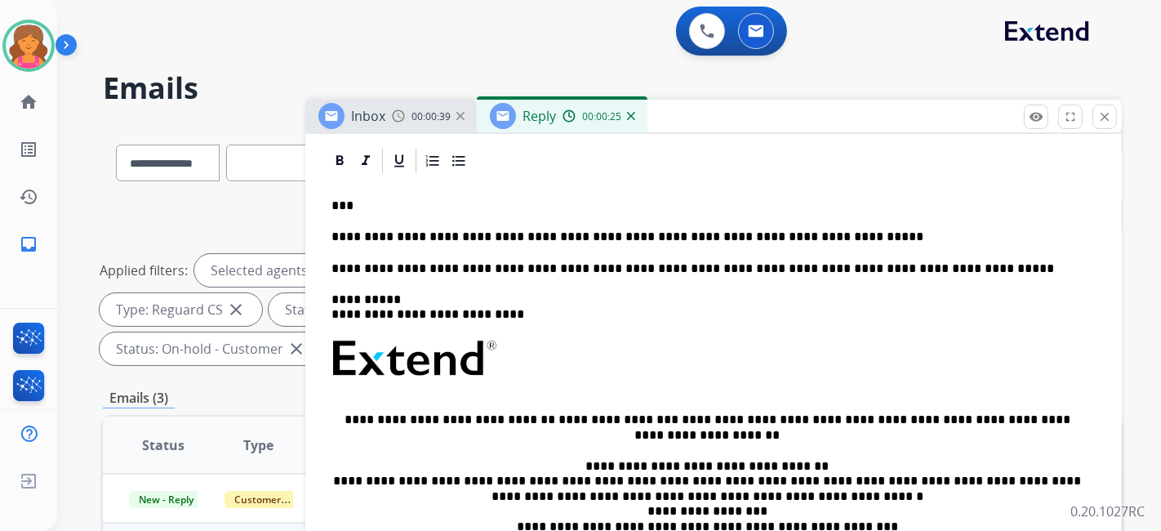
click at [747, 236] on p "**********" at bounding box center [707, 237] width 751 height 15
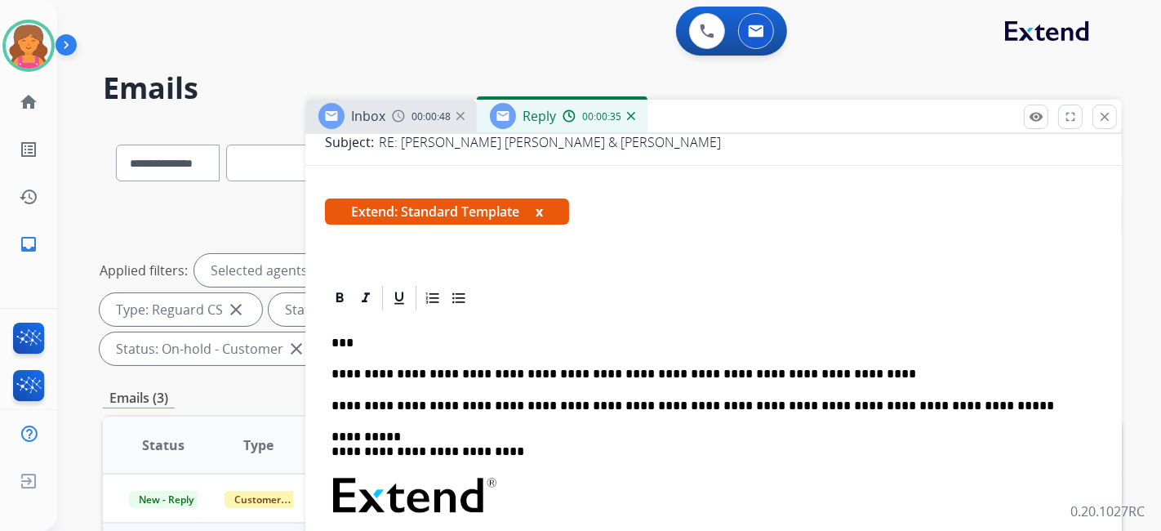
scroll to position [0, 0]
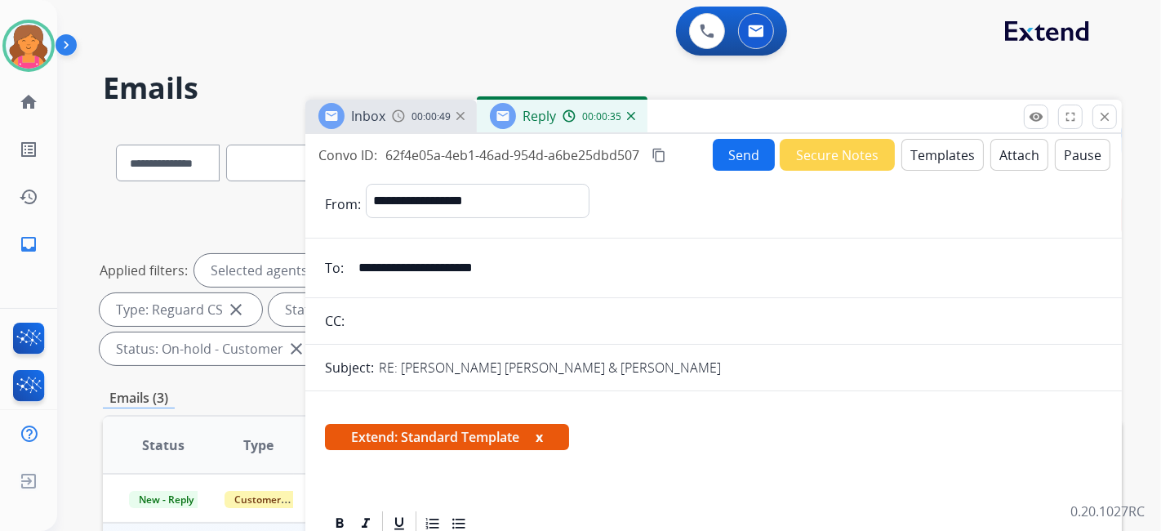
click at [715, 155] on button "Send" at bounding box center [744, 155] width 62 height 32
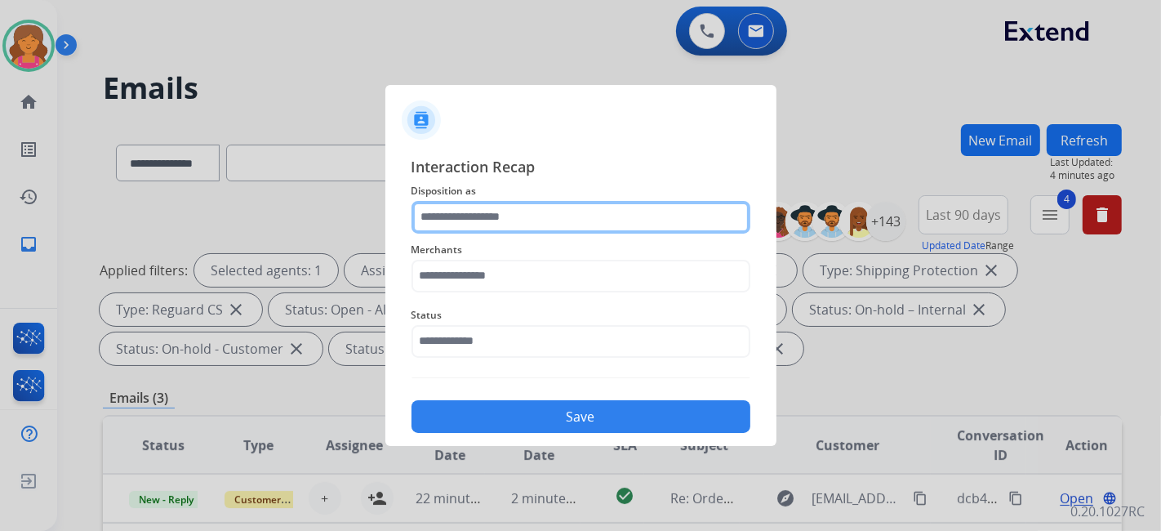
click at [473, 204] on input "text" at bounding box center [581, 217] width 339 height 33
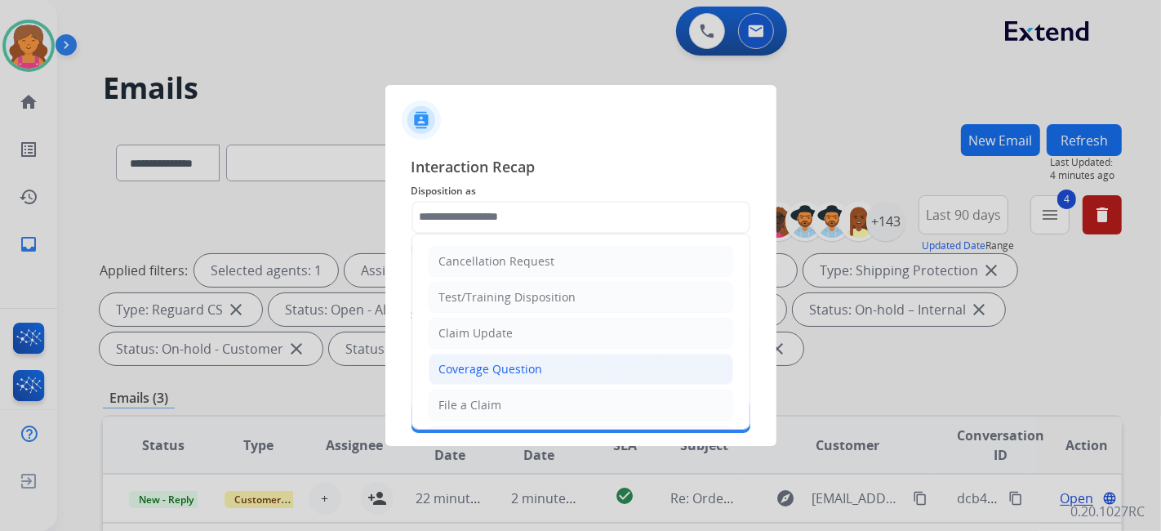
click at [475, 366] on div "Coverage Question" at bounding box center [491, 369] width 104 height 16
type input "**********"
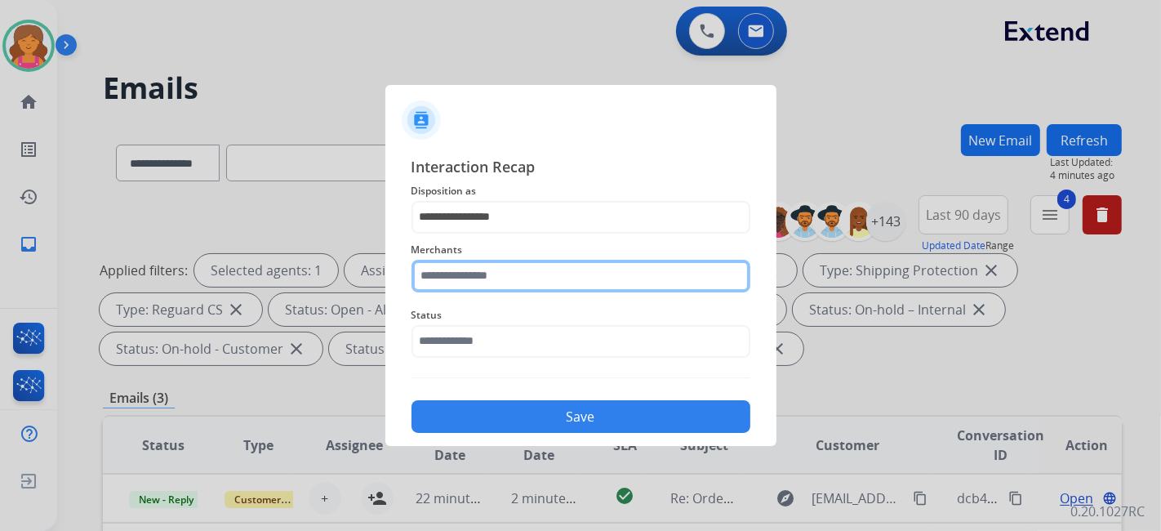
click at [448, 270] on input "text" at bounding box center [581, 276] width 339 height 33
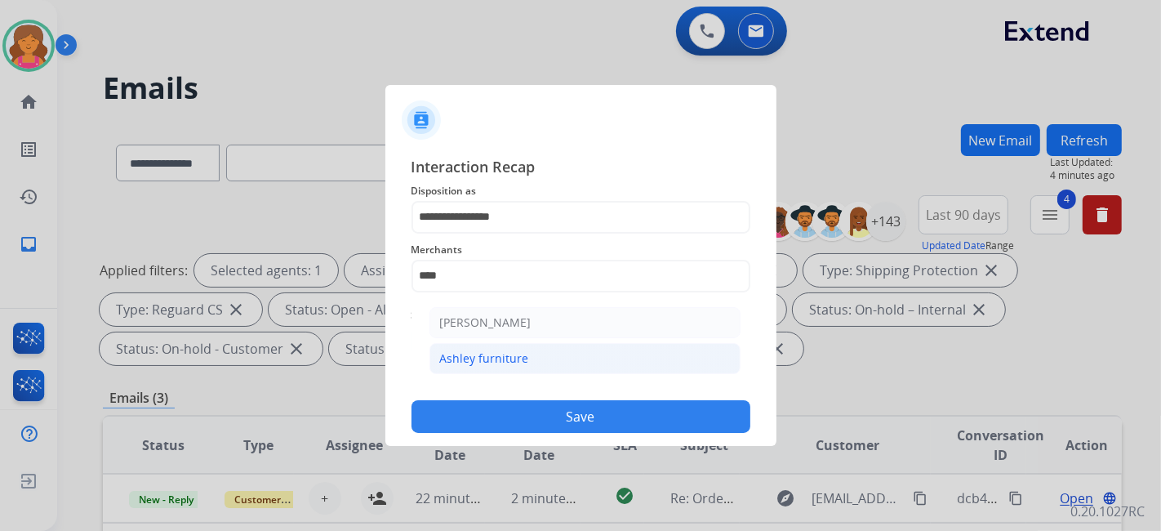
click at [485, 366] on li "Ashley furniture" at bounding box center [585, 358] width 311 height 31
type input "**********"
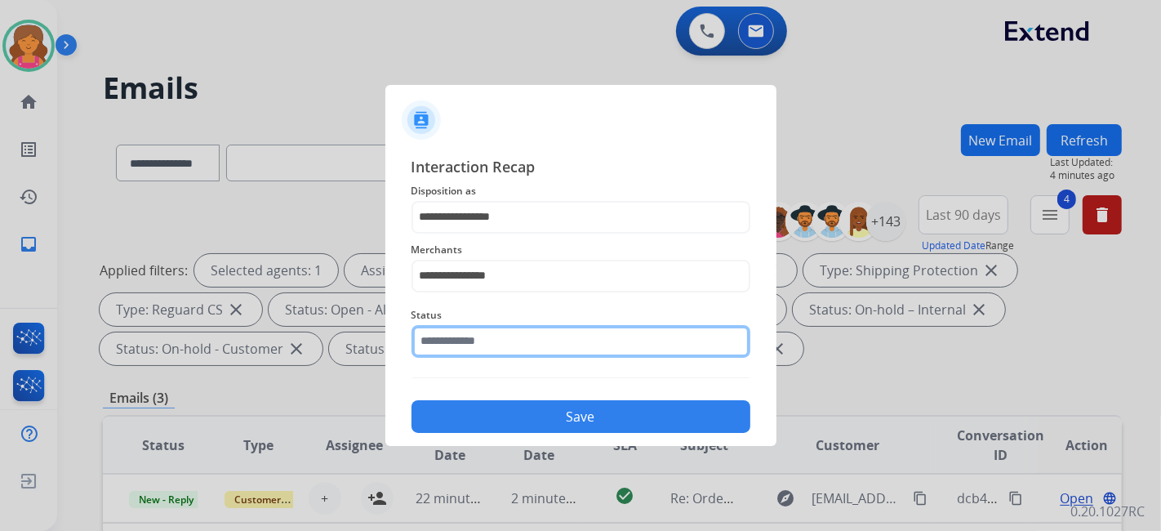
click at [476, 346] on input "text" at bounding box center [581, 341] width 339 height 33
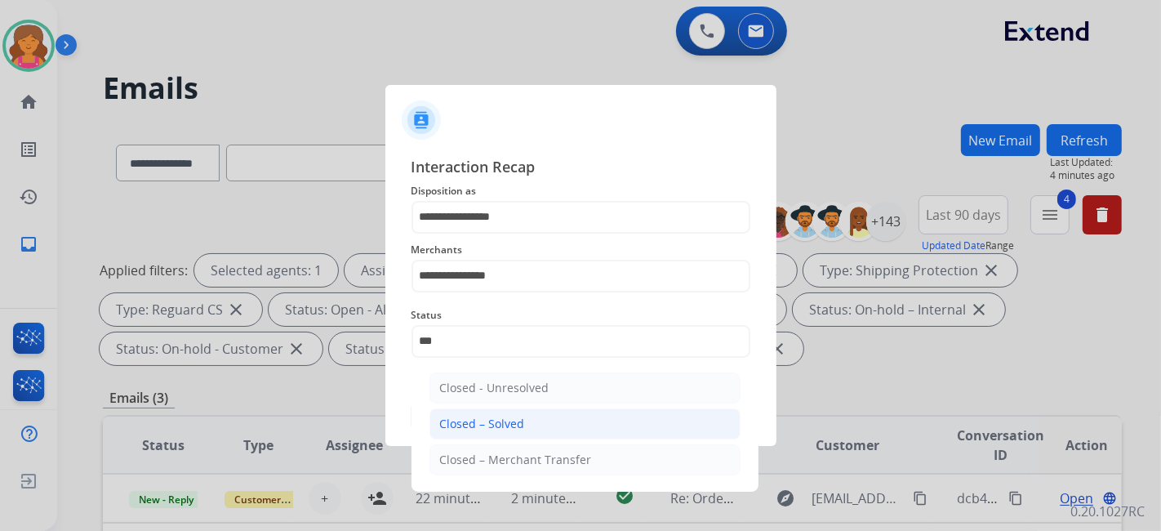
click at [496, 408] on li "Closed – Solved" at bounding box center [585, 423] width 311 height 31
type input "**********"
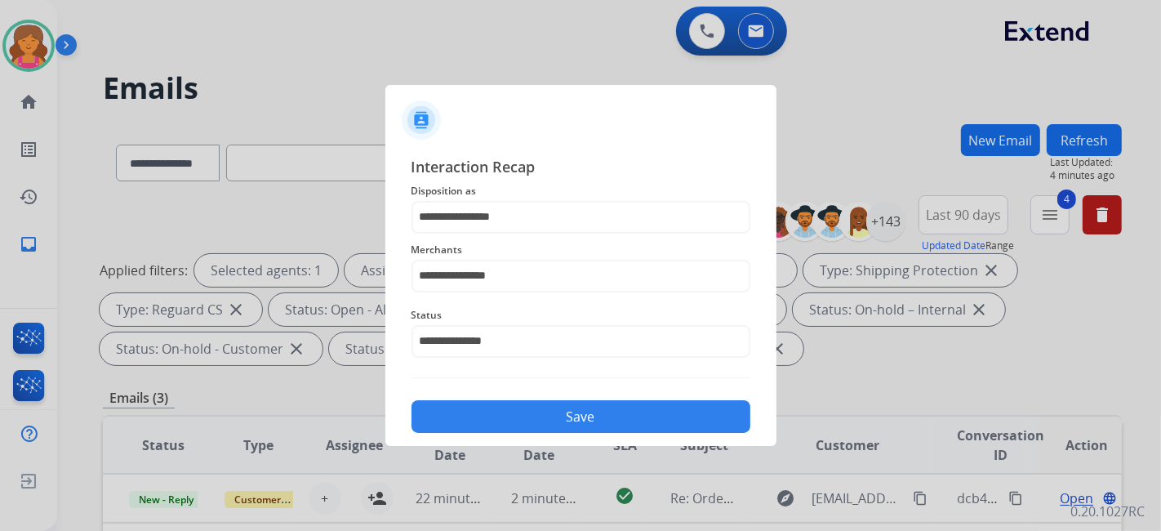
click at [497, 408] on button "Save" at bounding box center [581, 416] width 339 height 33
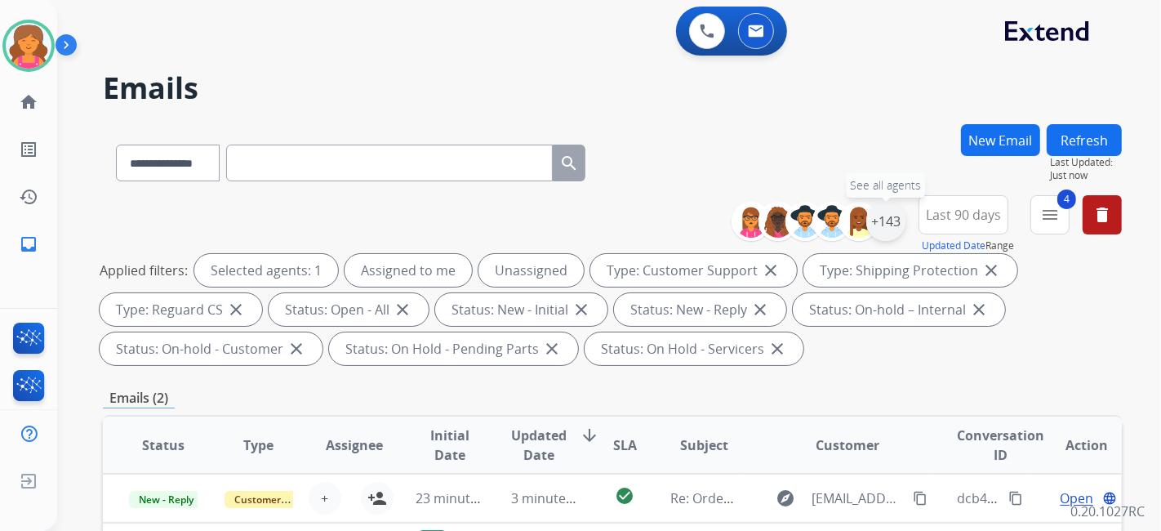
click at [892, 214] on div "+143" at bounding box center [886, 221] width 39 height 39
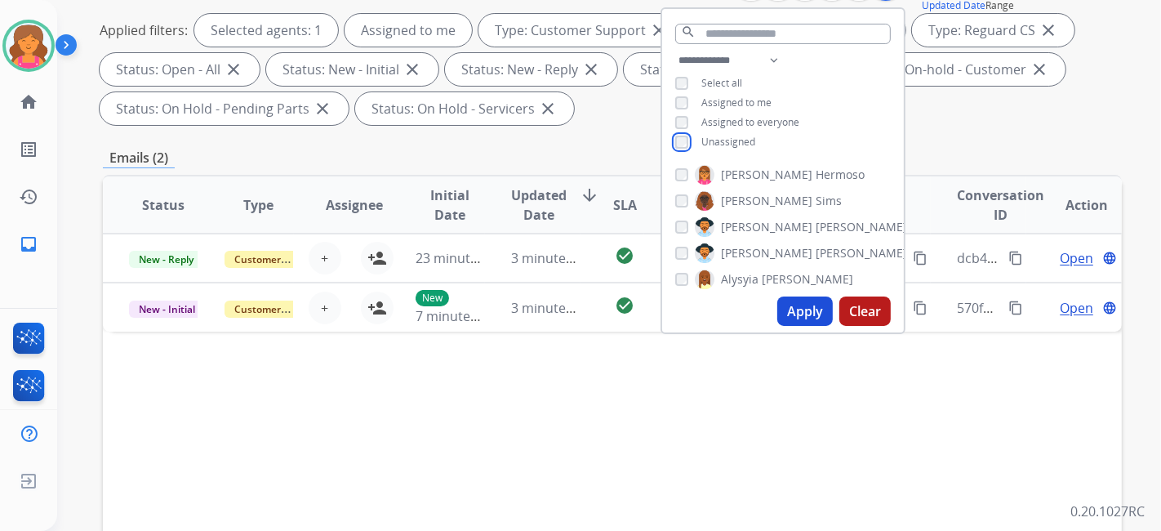
scroll to position [363, 0]
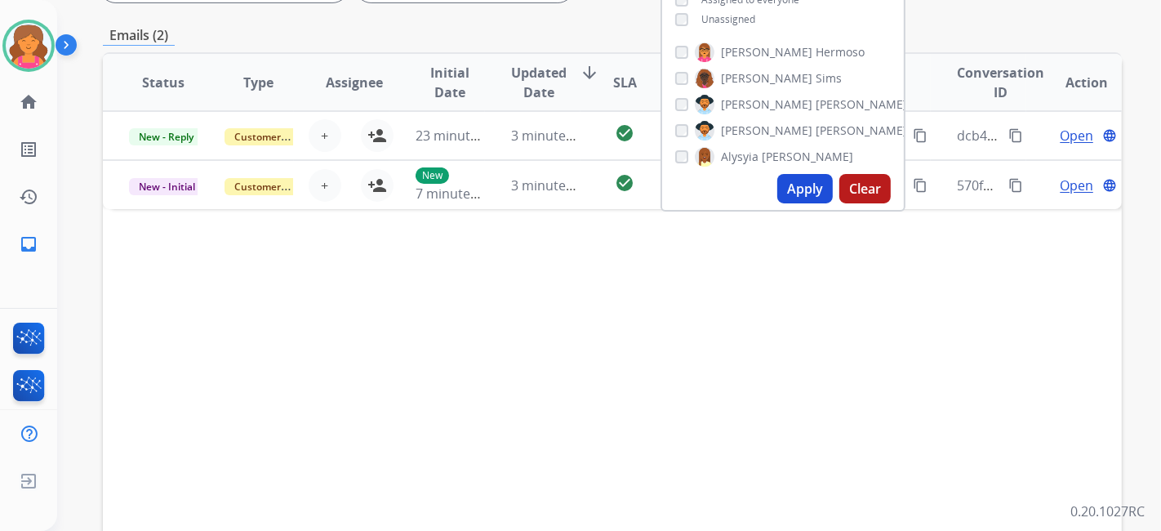
drag, startPoint x: 791, startPoint y: 194, endPoint x: 787, endPoint y: 241, distance: 47.5
click at [791, 194] on button "Apply" at bounding box center [806, 188] width 56 height 29
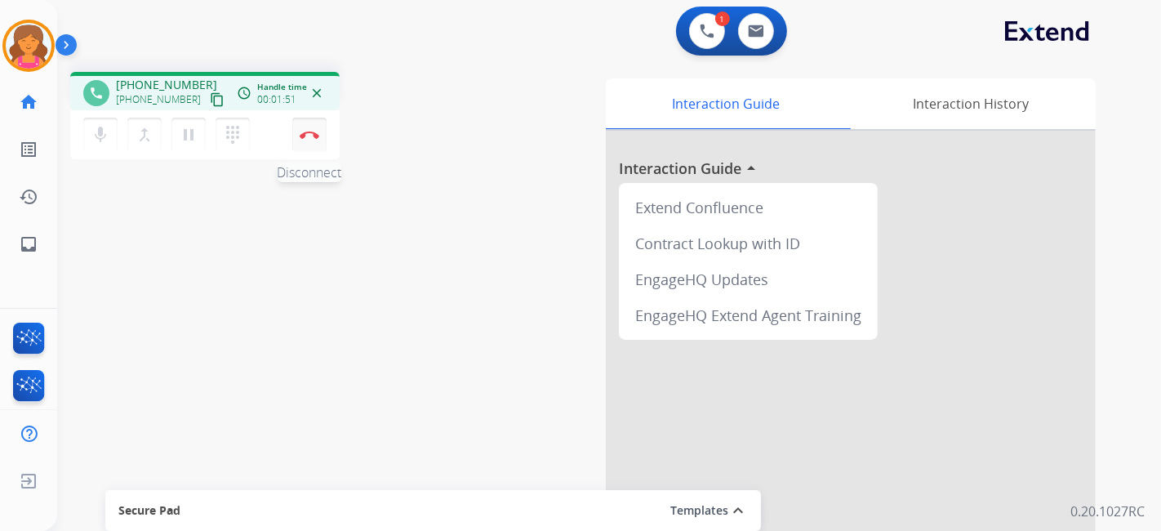
click at [312, 140] on button "Disconnect" at bounding box center [309, 135] width 34 height 34
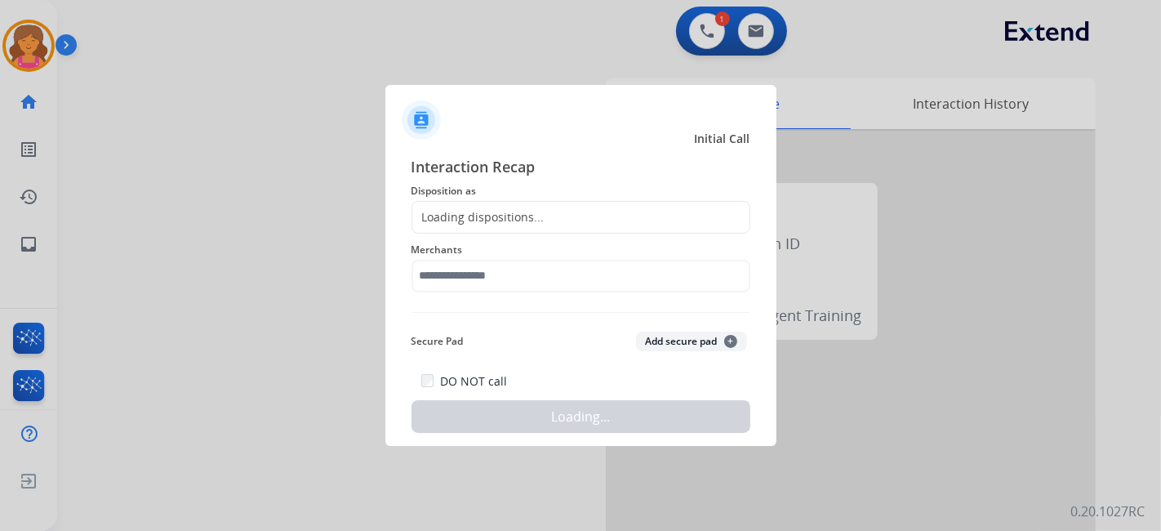
click at [520, 216] on div "Loading dispositions..." at bounding box center [478, 217] width 132 height 16
click at [520, 220] on div "Loading dispositions..." at bounding box center [478, 217] width 132 height 16
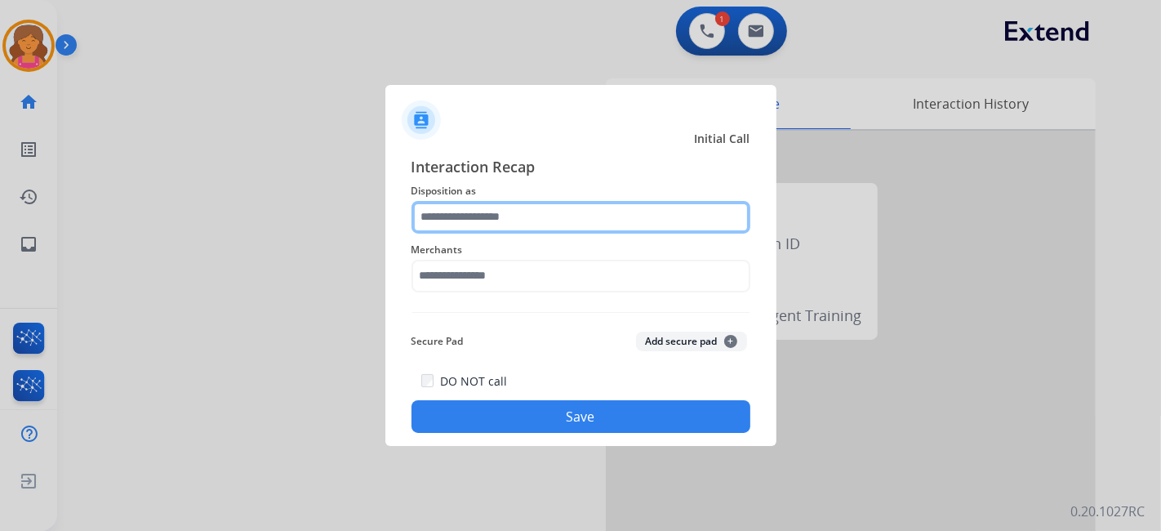
click at [519, 218] on input "text" at bounding box center [581, 217] width 339 height 33
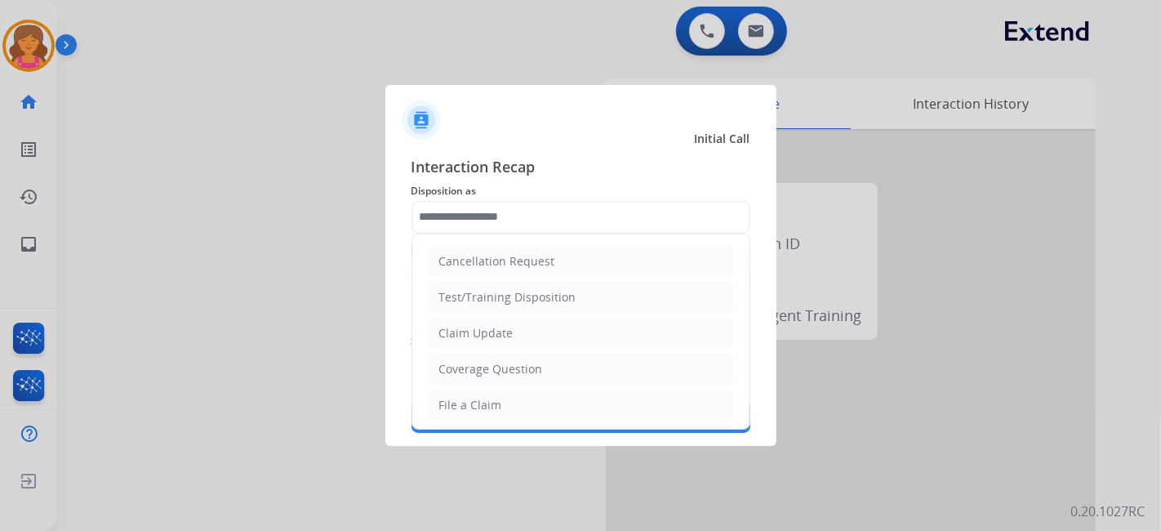
click at [491, 398] on div "File a Claim" at bounding box center [470, 405] width 63 height 16
type input "**********"
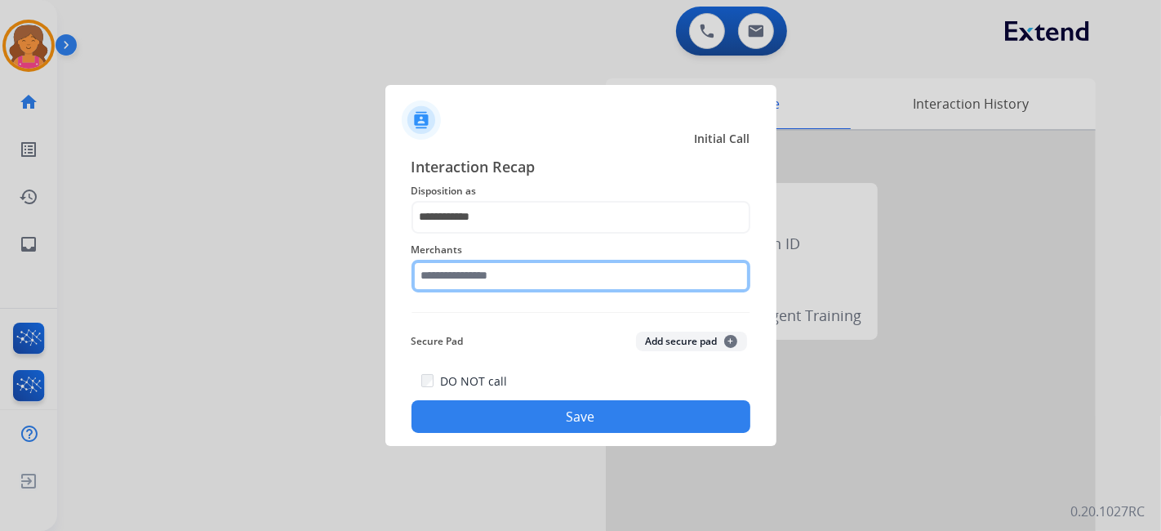
click at [461, 267] on input "text" at bounding box center [581, 276] width 339 height 33
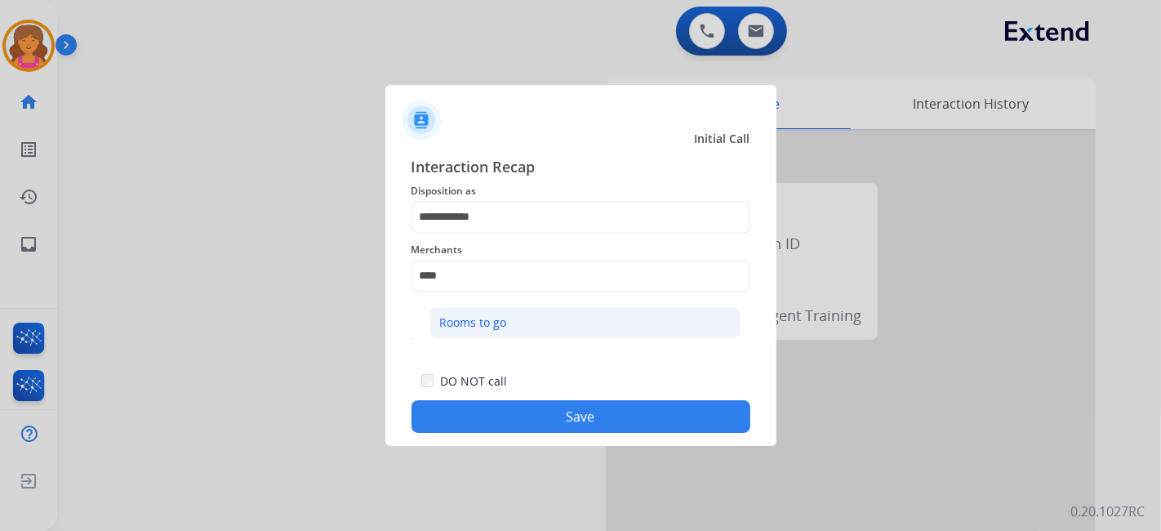
click at [494, 309] on li "Rooms to go" at bounding box center [585, 322] width 311 height 31
type input "**********"
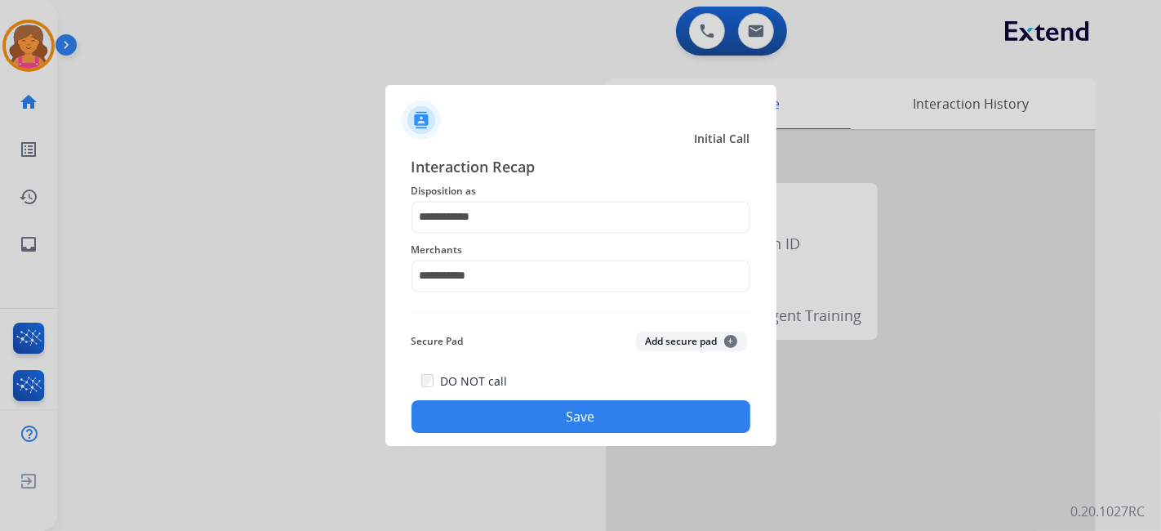
click at [510, 401] on button "Save" at bounding box center [581, 416] width 339 height 33
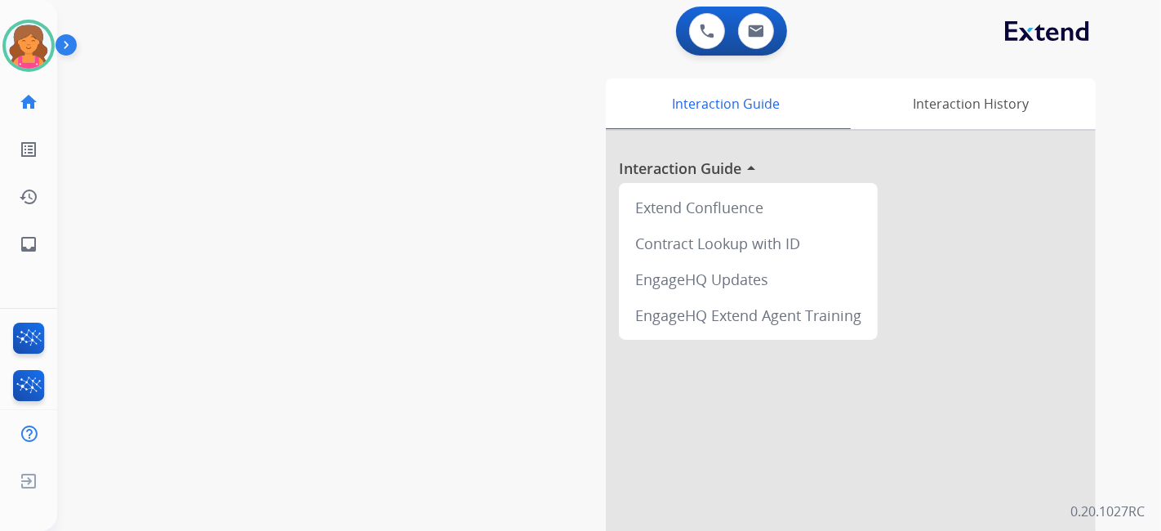
click at [760, 50] on div "0 Voice Interactions 0 Email Interactions" at bounding box center [731, 31] width 111 height 49
click at [756, 45] on button at bounding box center [756, 31] width 36 height 36
select select "**********"
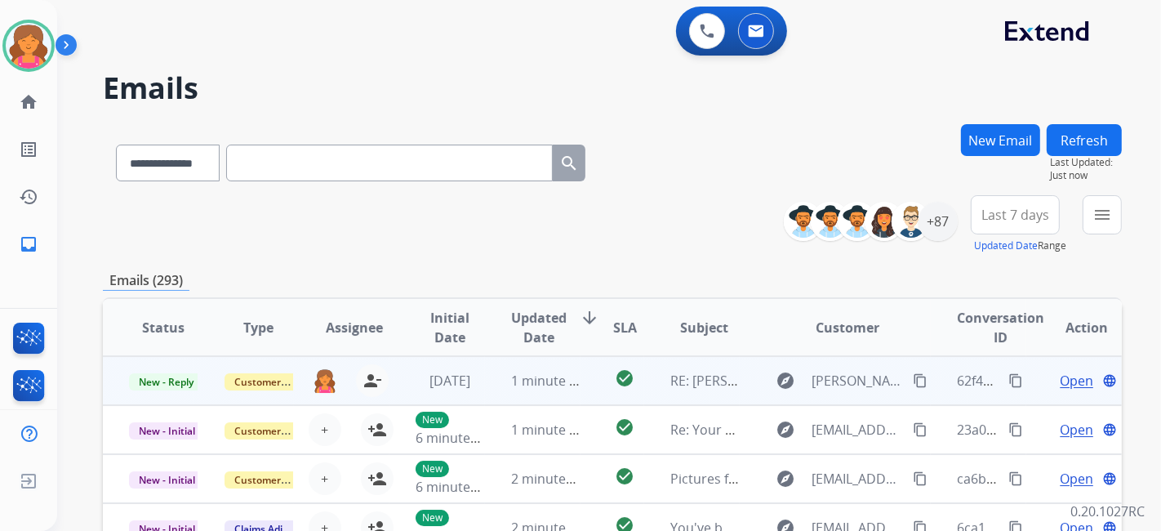
click at [1060, 380] on span "Open" at bounding box center [1076, 381] width 33 height 20
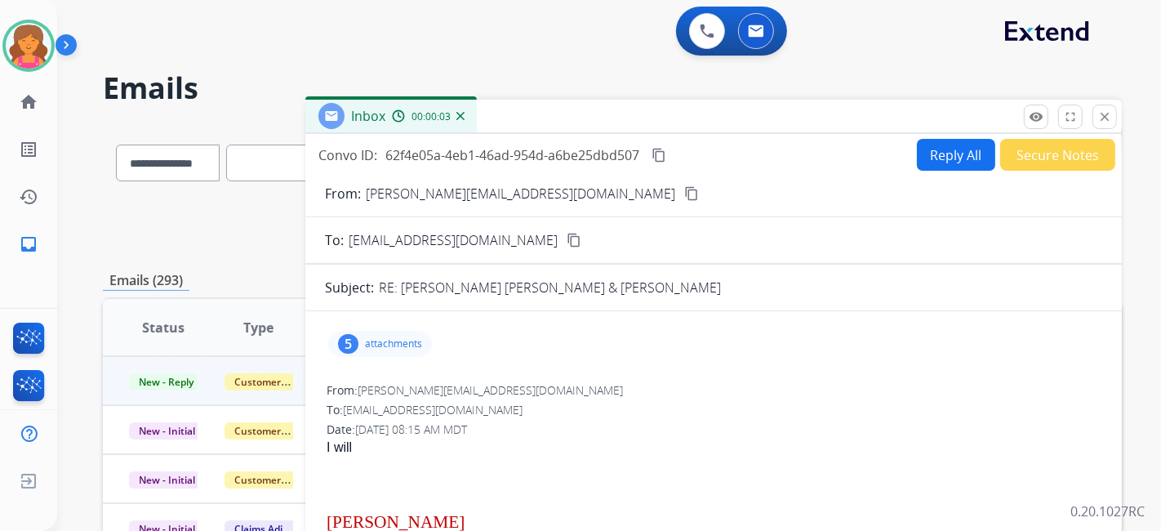
click at [943, 159] on button "Reply All" at bounding box center [956, 155] width 78 height 32
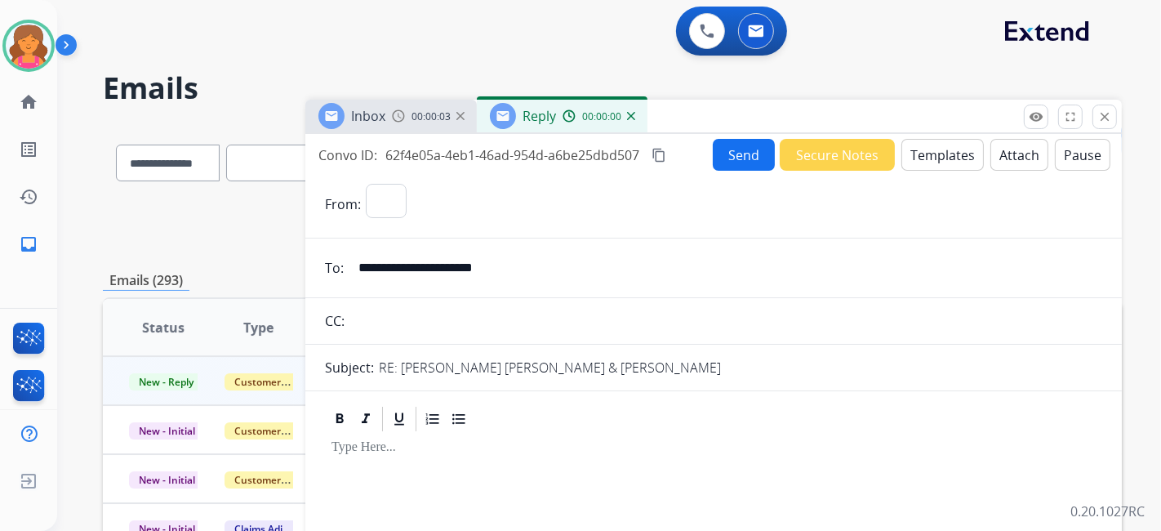
click at [931, 159] on button "Templates" at bounding box center [943, 155] width 82 height 32
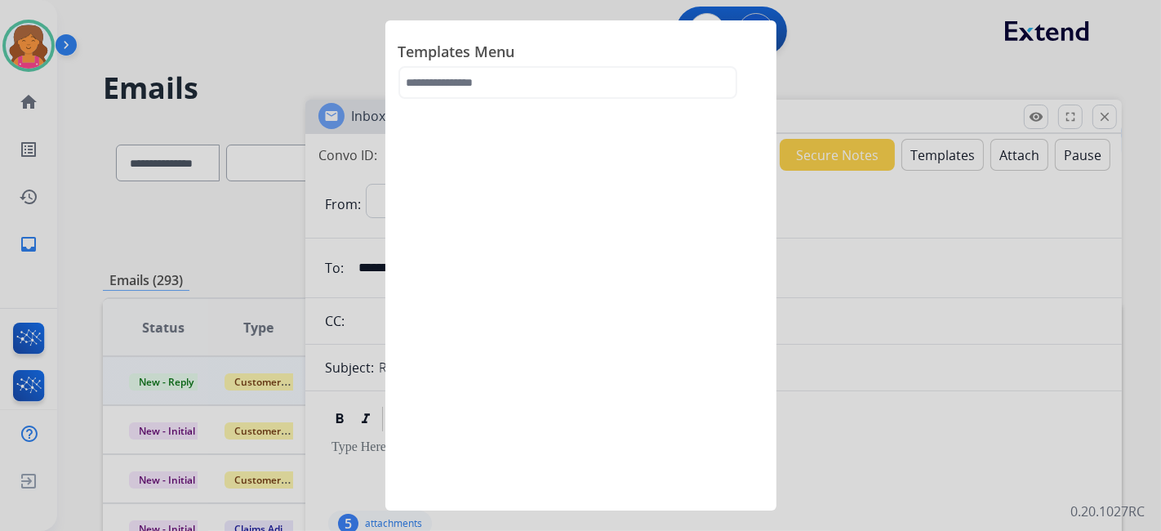
select select "**********"
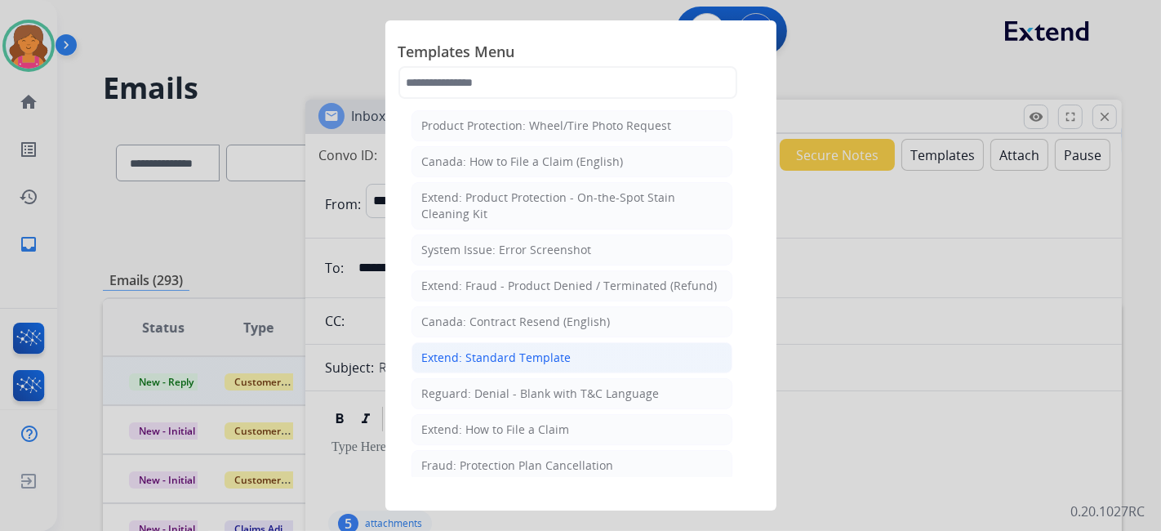
click at [546, 363] on li "Extend: Standard Template" at bounding box center [572, 357] width 321 height 31
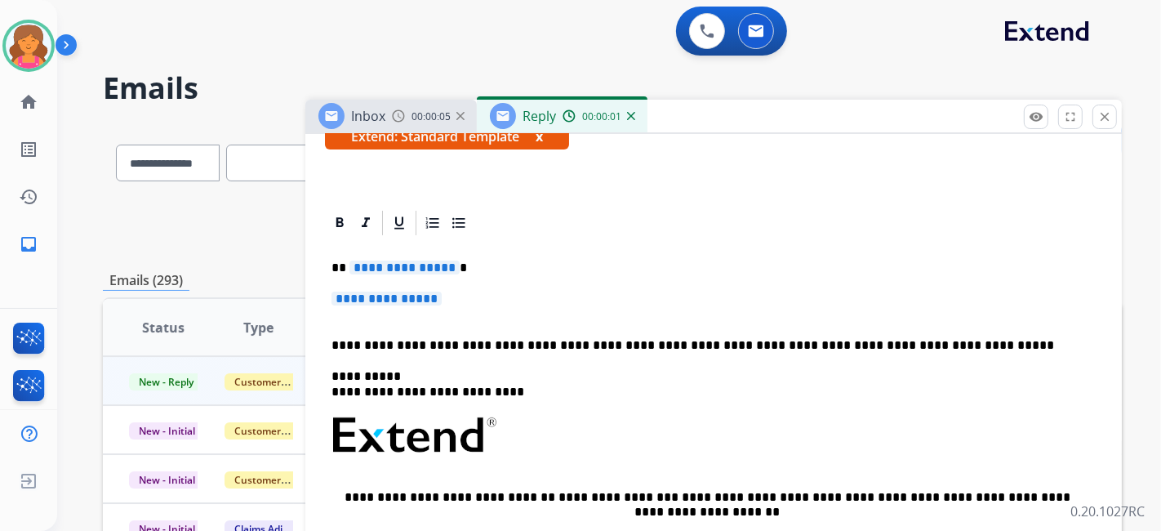
scroll to position [363, 0]
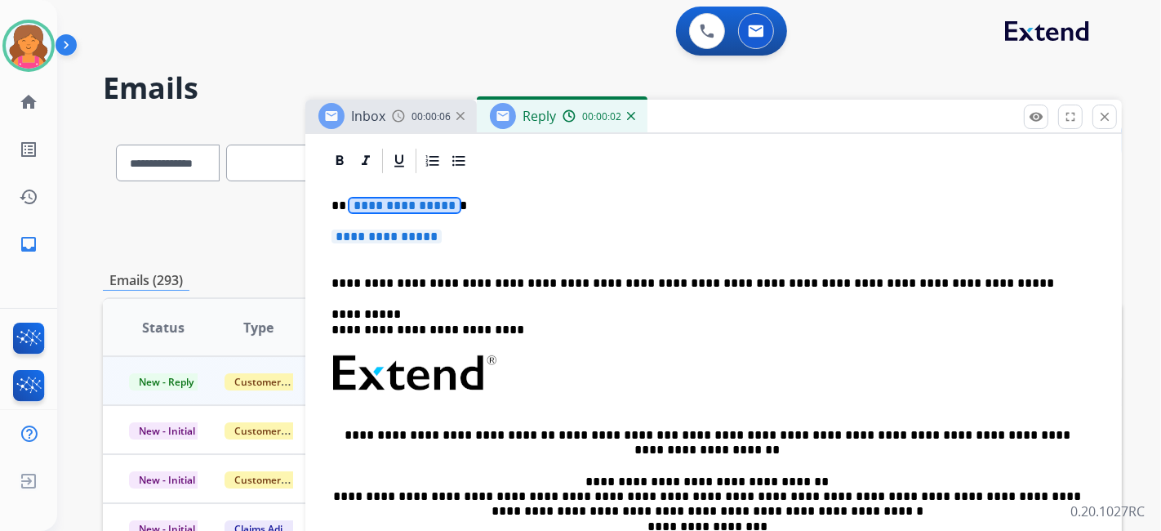
click at [392, 192] on div "**********" at bounding box center [714, 412] width 778 height 472
click at [386, 230] on span "**********" at bounding box center [387, 237] width 110 height 14
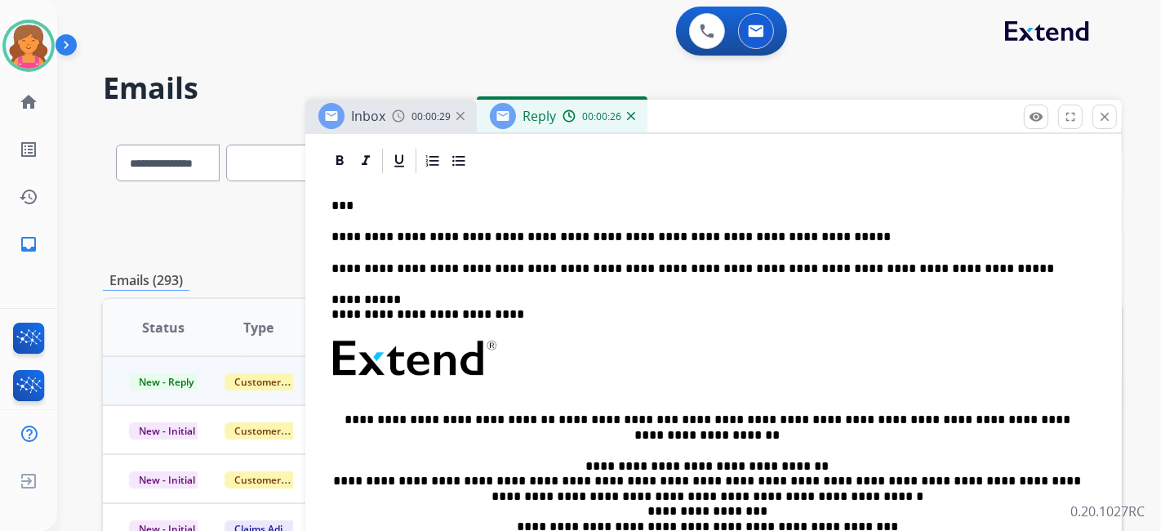
click at [492, 240] on p "**********" at bounding box center [707, 237] width 751 height 15
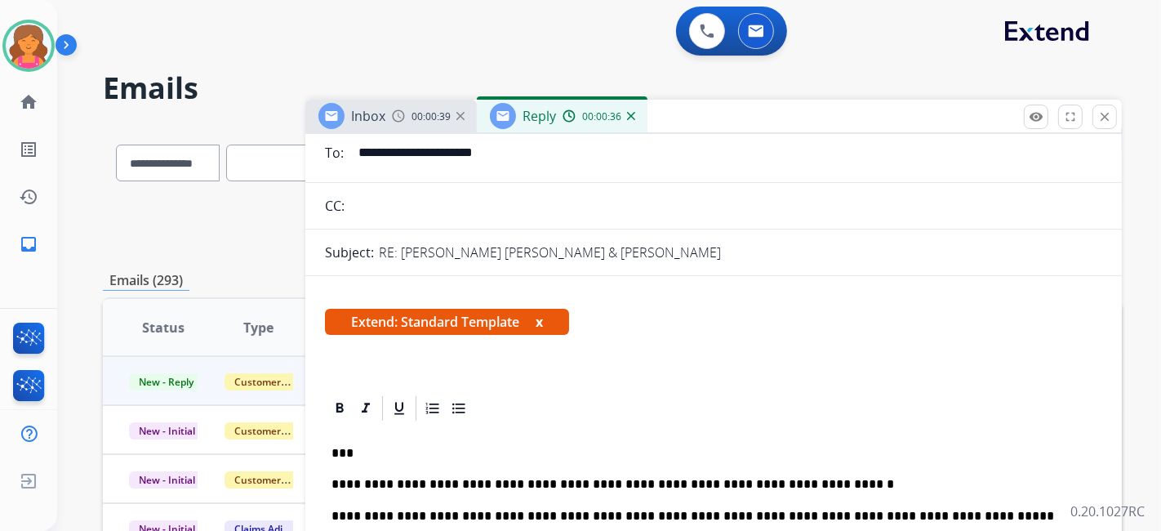
scroll to position [0, 0]
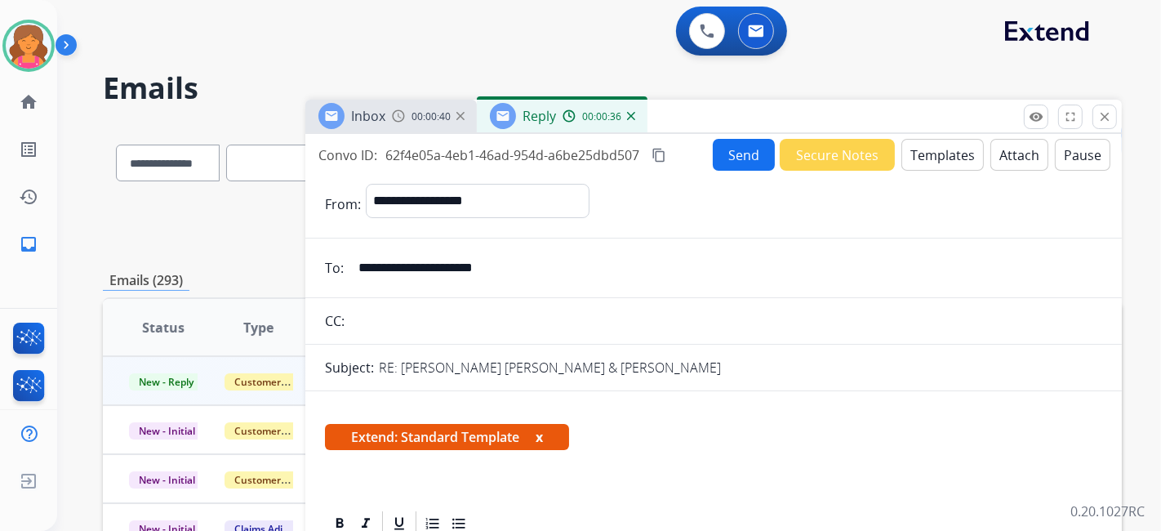
click at [743, 158] on button "Send" at bounding box center [744, 155] width 62 height 32
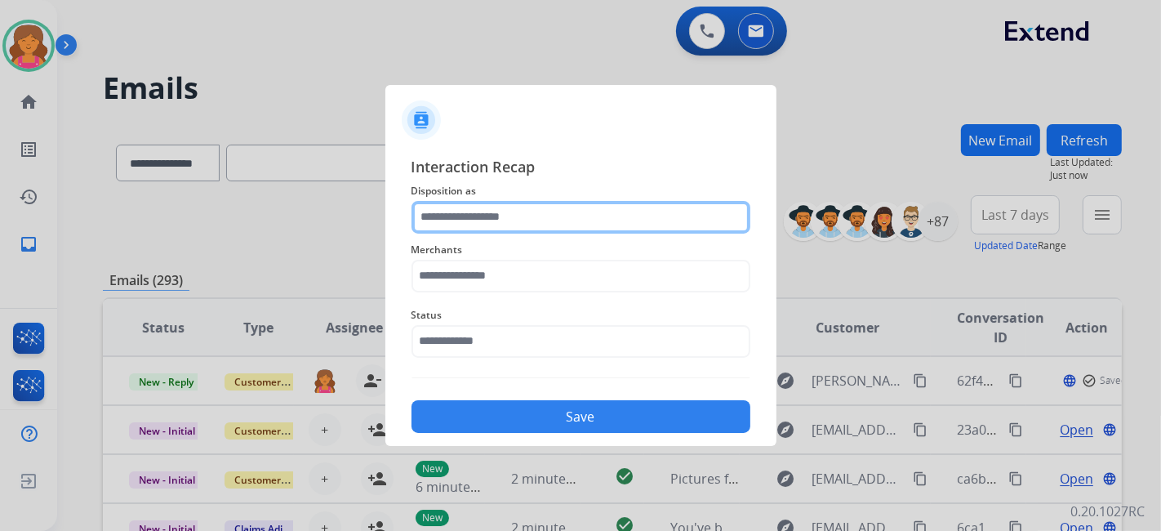
click at [518, 217] on input "text" at bounding box center [581, 217] width 339 height 33
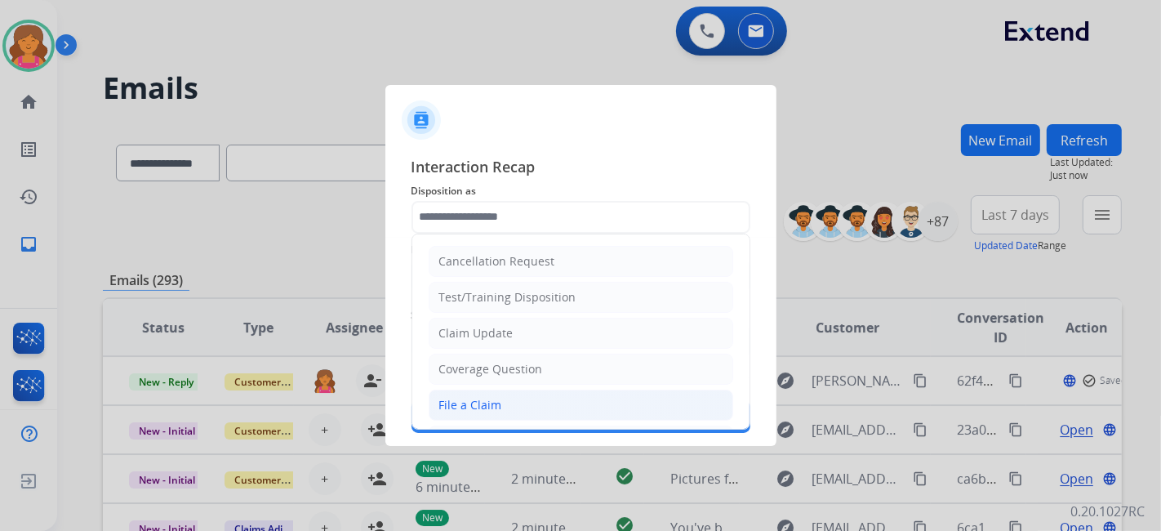
click at [488, 399] on div "File a Claim" at bounding box center [470, 405] width 63 height 16
type input "**********"
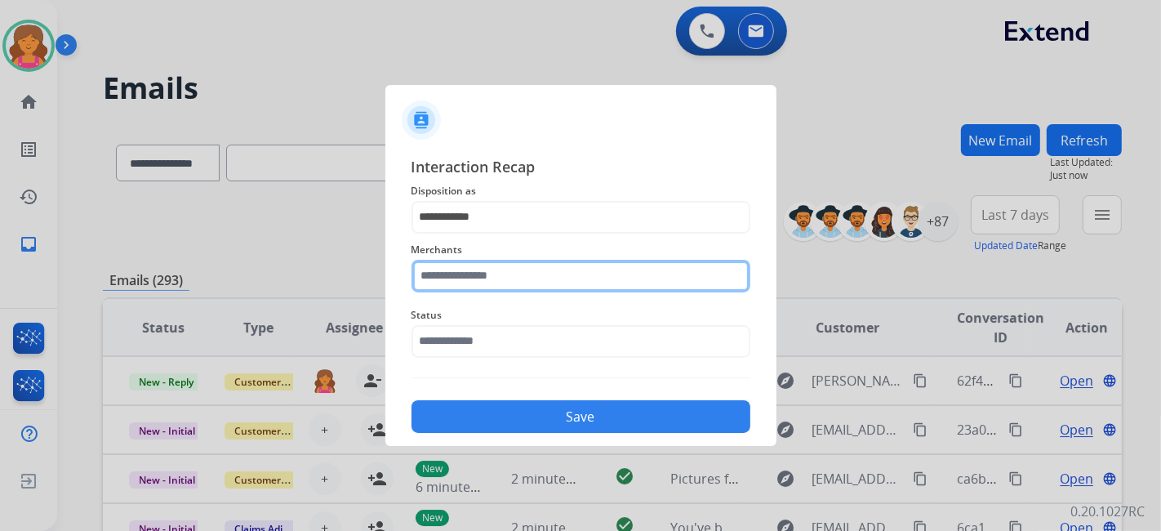
click at [459, 280] on input "text" at bounding box center [581, 276] width 339 height 33
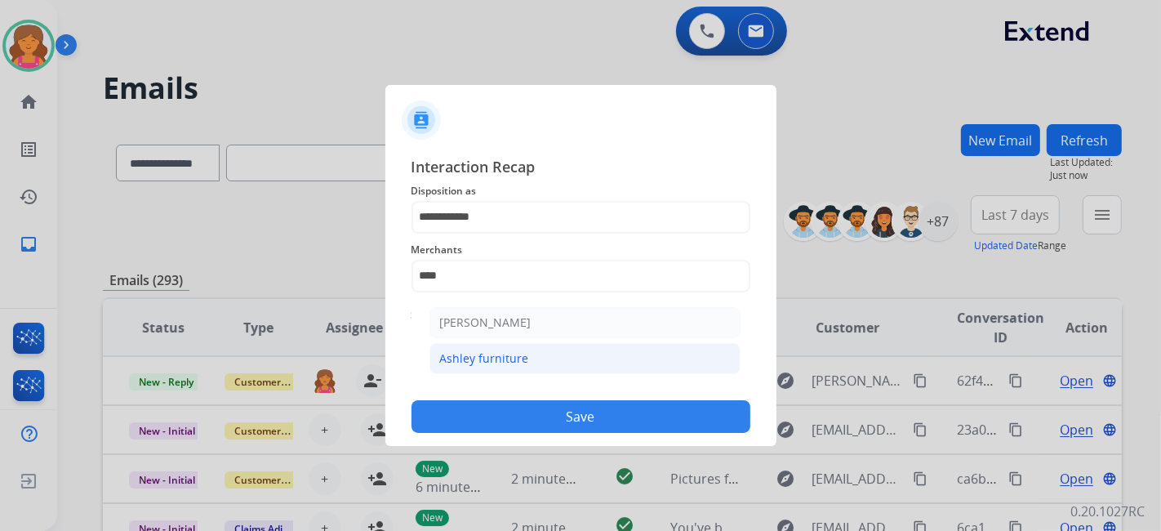
click at [506, 360] on div "Ashley furniture" at bounding box center [484, 358] width 89 height 16
type input "**********"
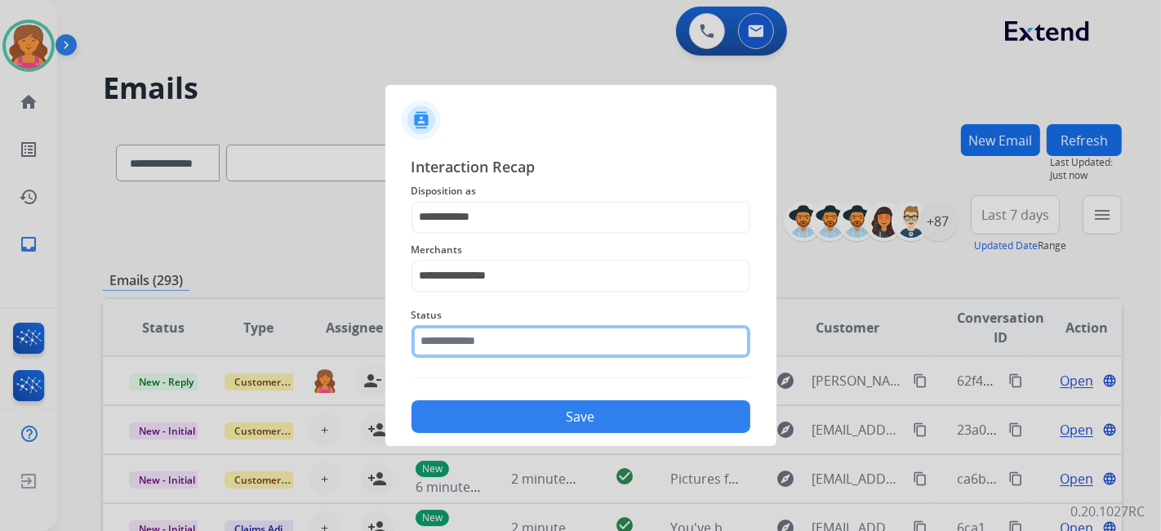
click at [495, 337] on input "text" at bounding box center [581, 341] width 339 height 33
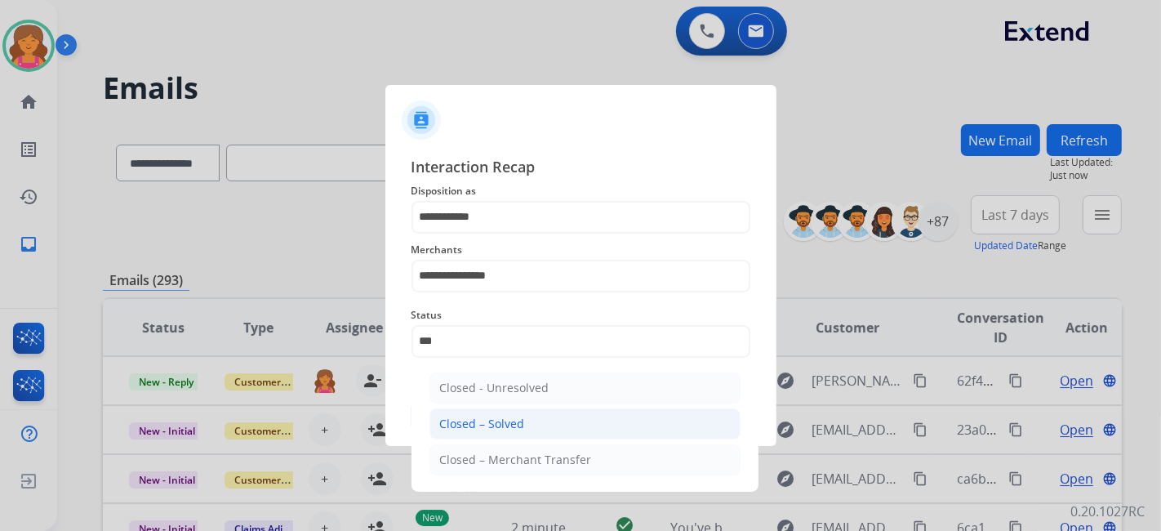
click at [487, 419] on div "Closed – Solved" at bounding box center [482, 424] width 85 height 16
type input "**********"
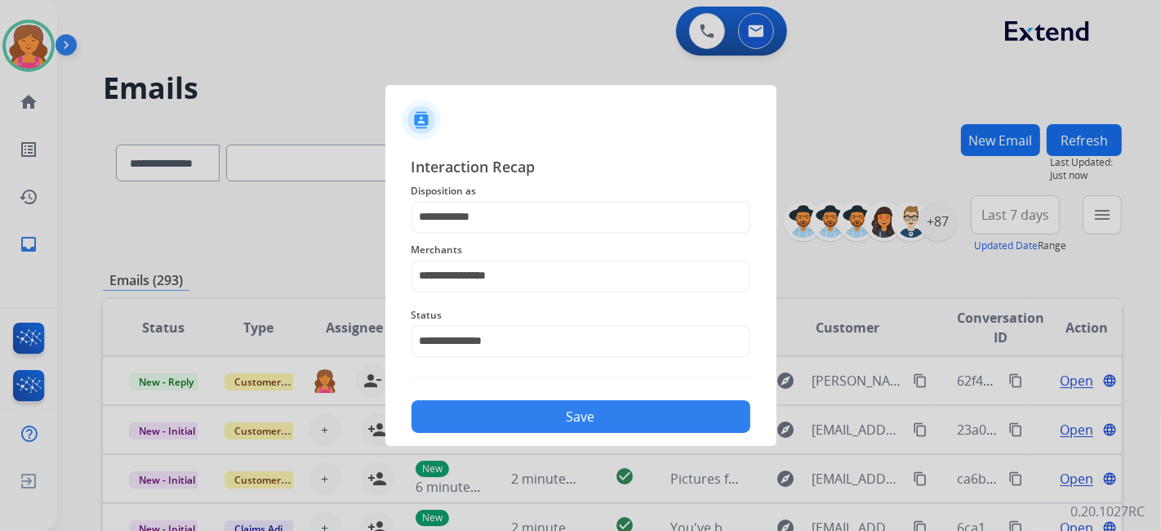
click at [487, 419] on button "Save" at bounding box center [581, 416] width 339 height 33
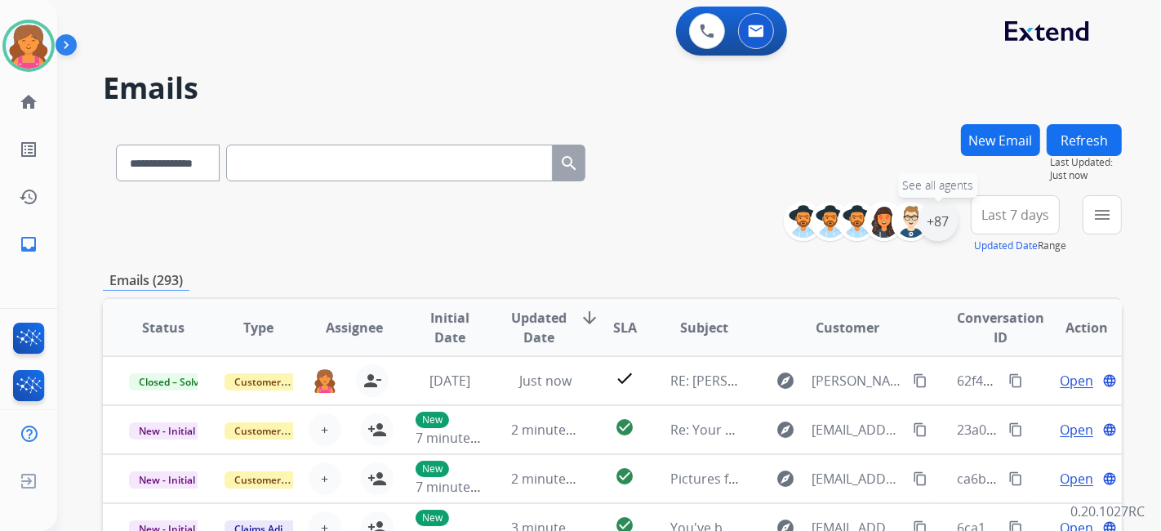
click at [929, 227] on div "+87" at bounding box center [938, 221] width 39 height 39
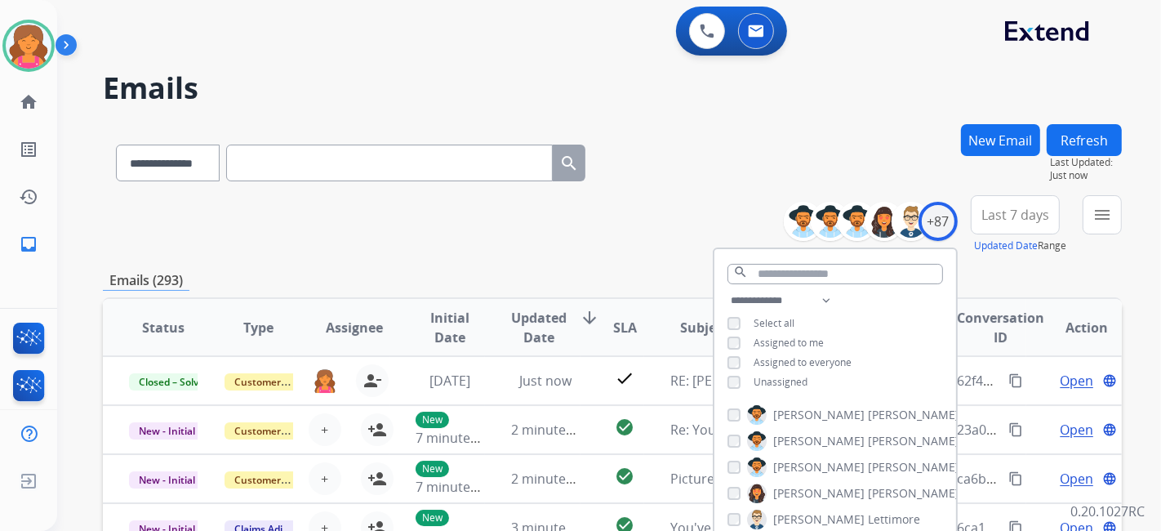
click at [1009, 215] on span "Last 7 days" at bounding box center [1016, 215] width 68 height 7
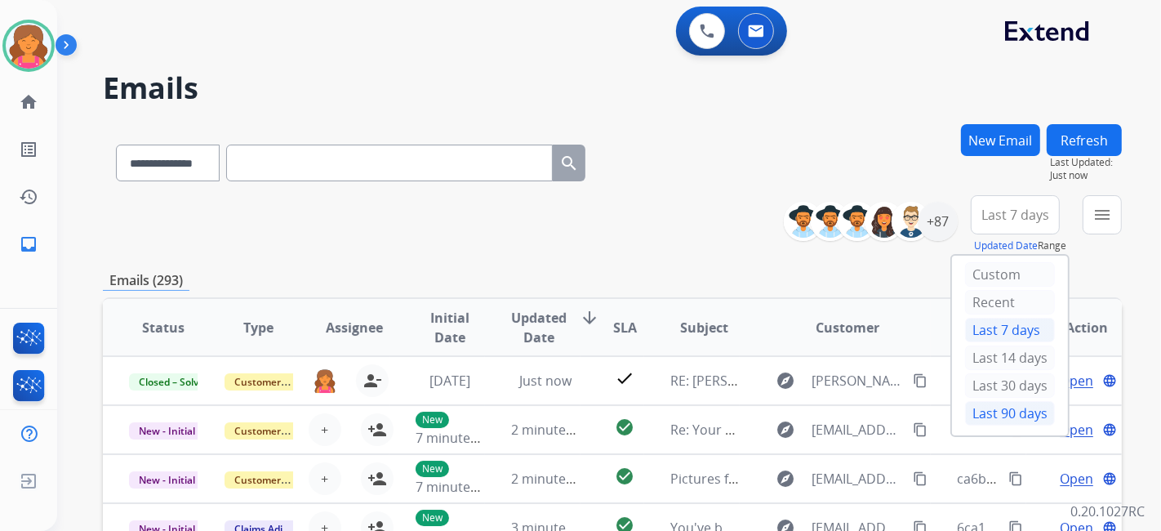
click at [976, 417] on div "Last 90 days" at bounding box center [1010, 413] width 90 height 25
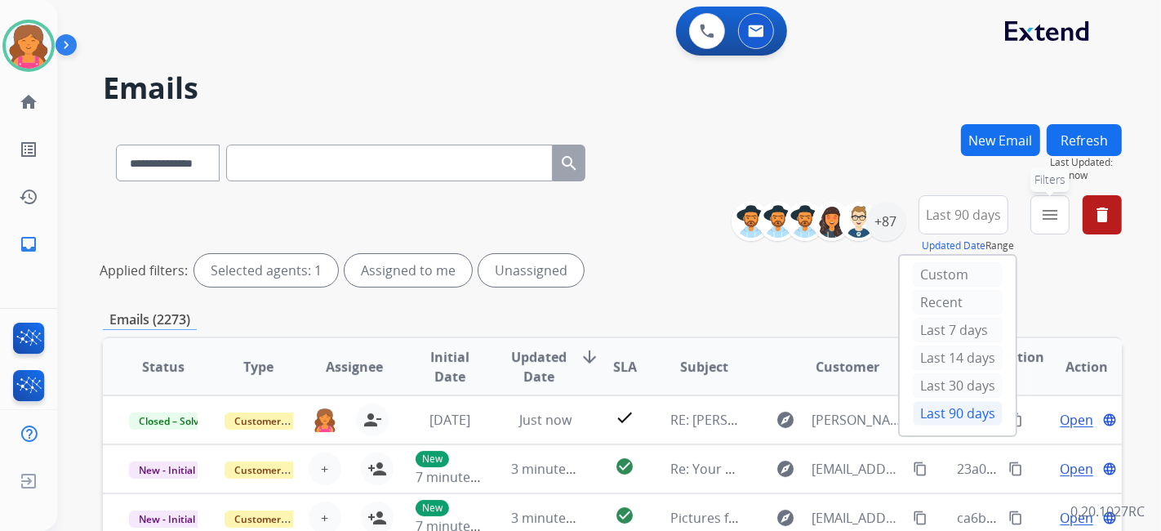
click at [1049, 221] on mat-icon "menu" at bounding box center [1051, 215] width 20 height 20
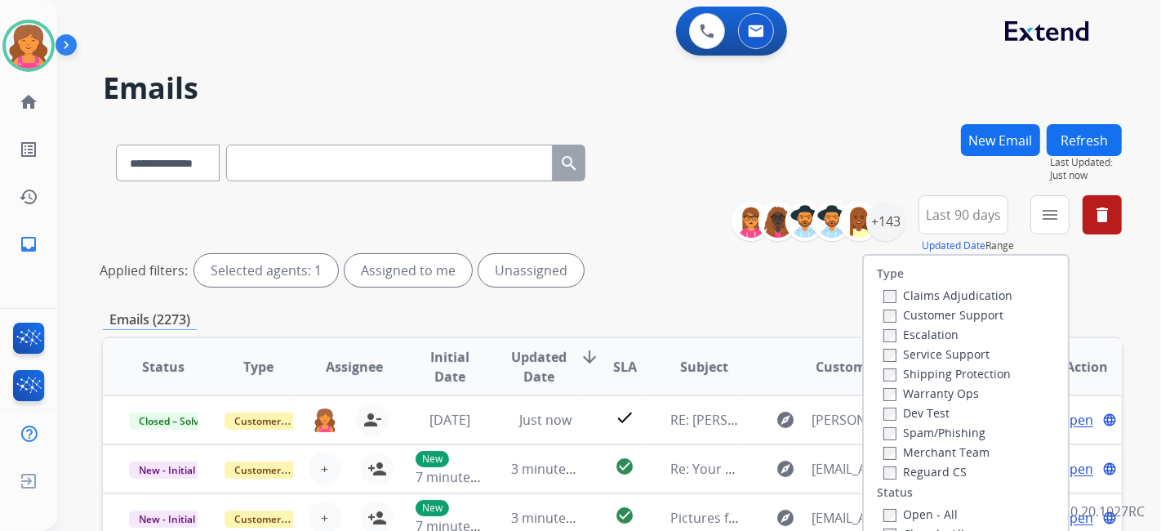
click at [970, 314] on label "Customer Support" at bounding box center [944, 315] width 120 height 16
click at [954, 377] on label "Shipping Protection" at bounding box center [947, 374] width 127 height 16
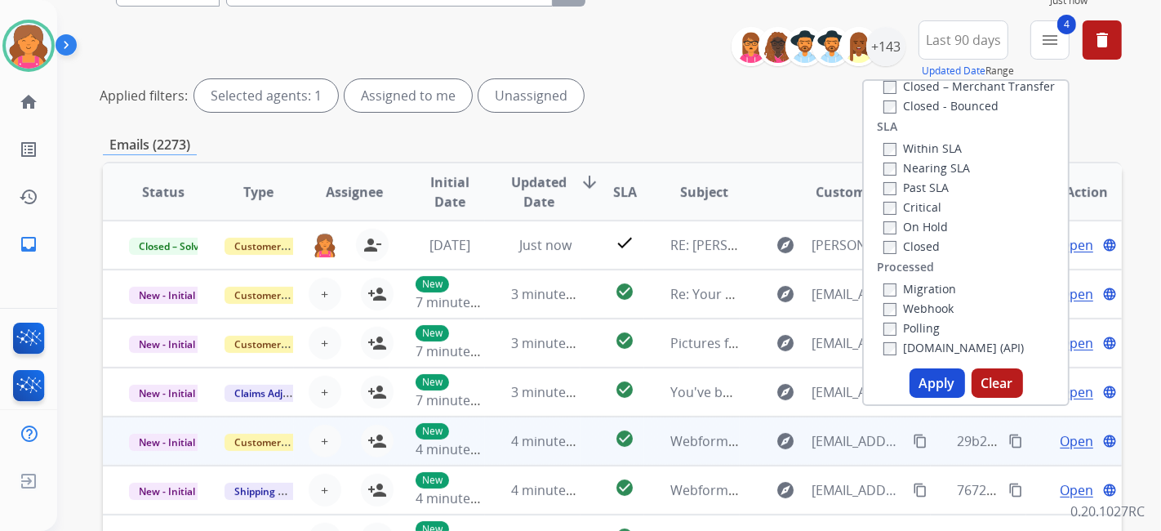
scroll to position [272, 0]
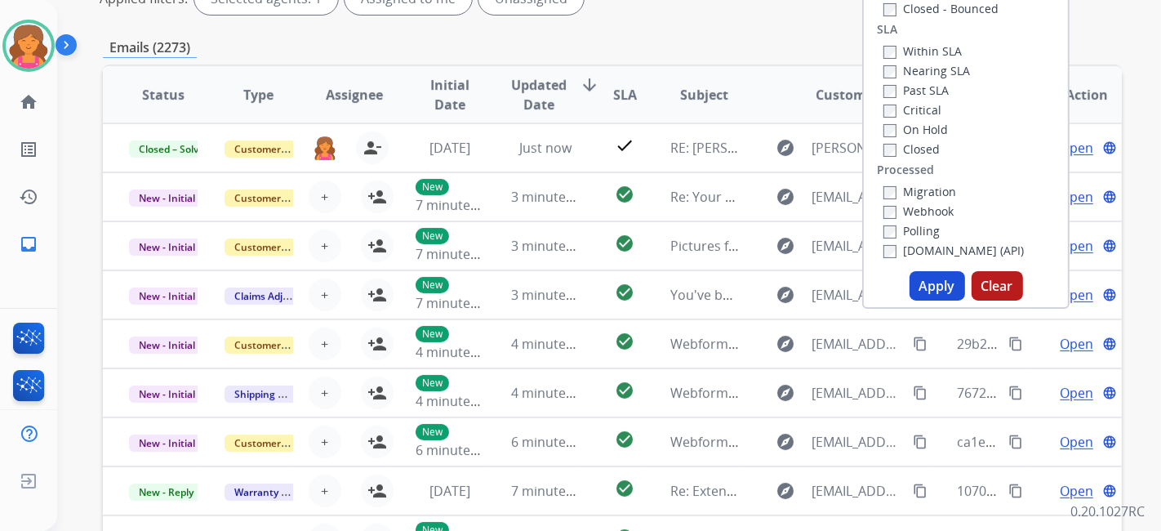
click at [941, 284] on button "Apply" at bounding box center [938, 285] width 56 height 29
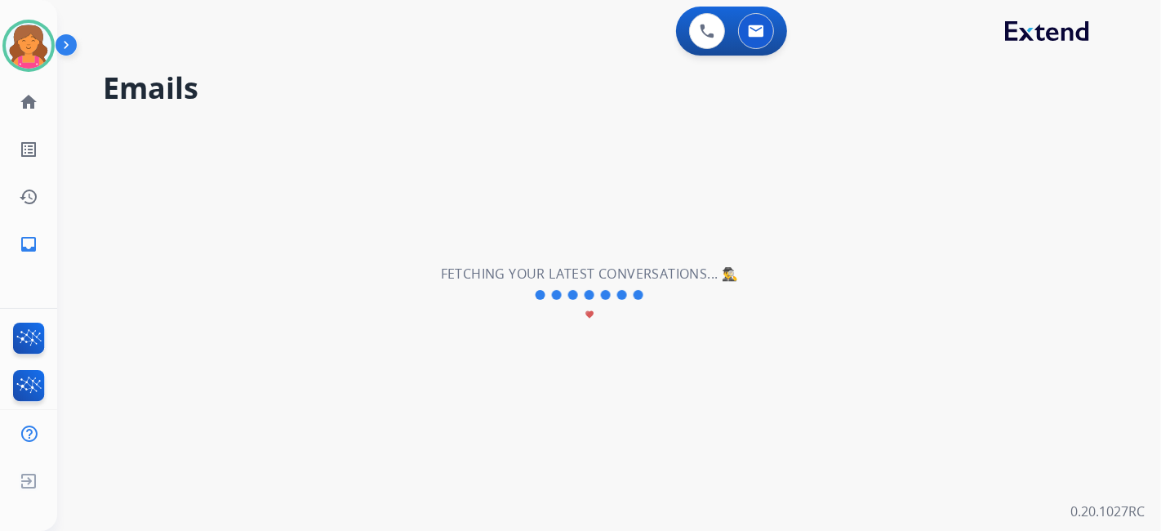
scroll to position [0, 0]
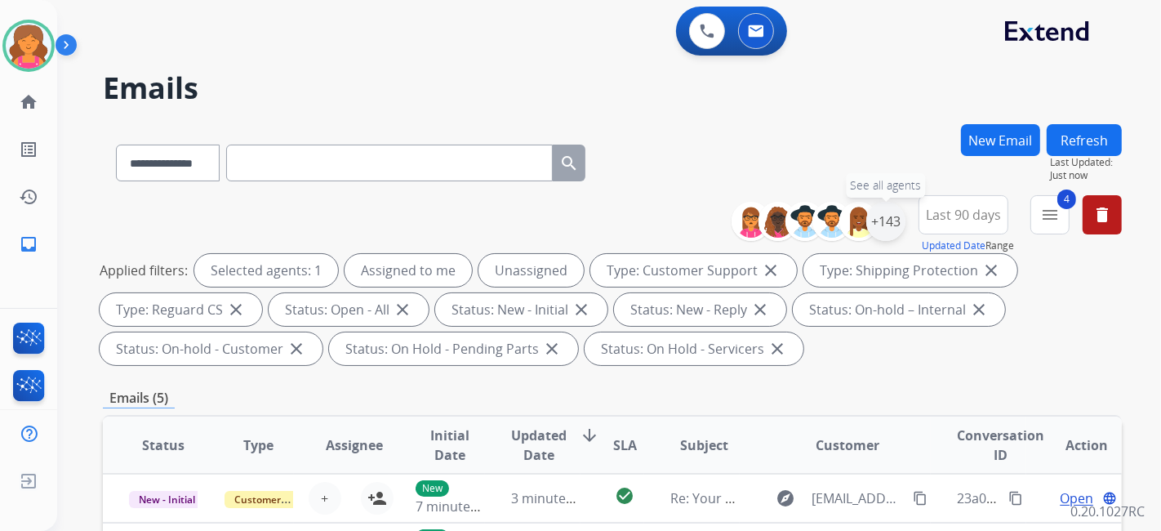
click at [893, 228] on div "+143" at bounding box center [886, 221] width 39 height 39
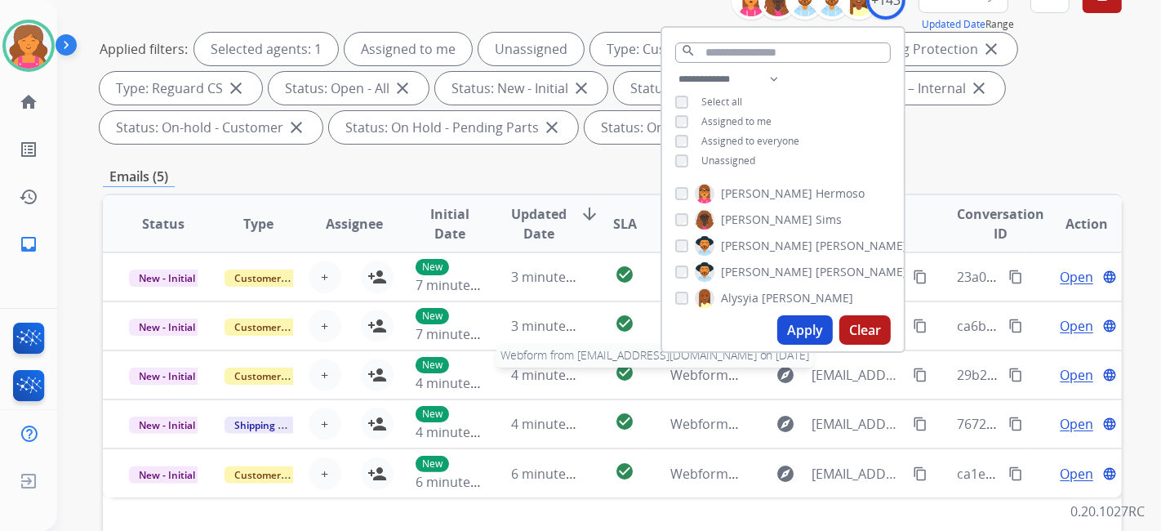
scroll to position [272, 0]
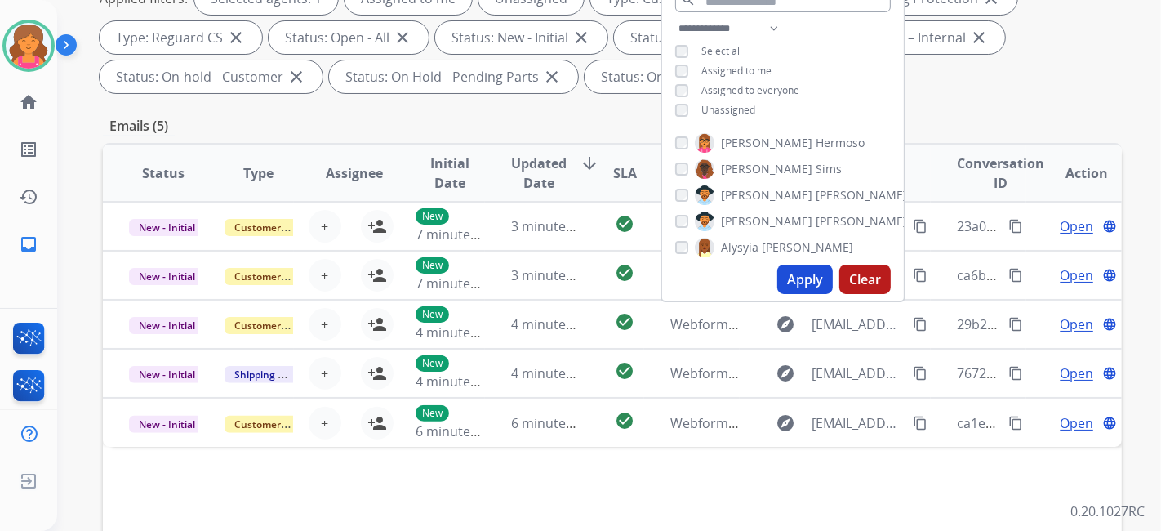
click at [798, 282] on button "Apply" at bounding box center [806, 279] width 56 height 29
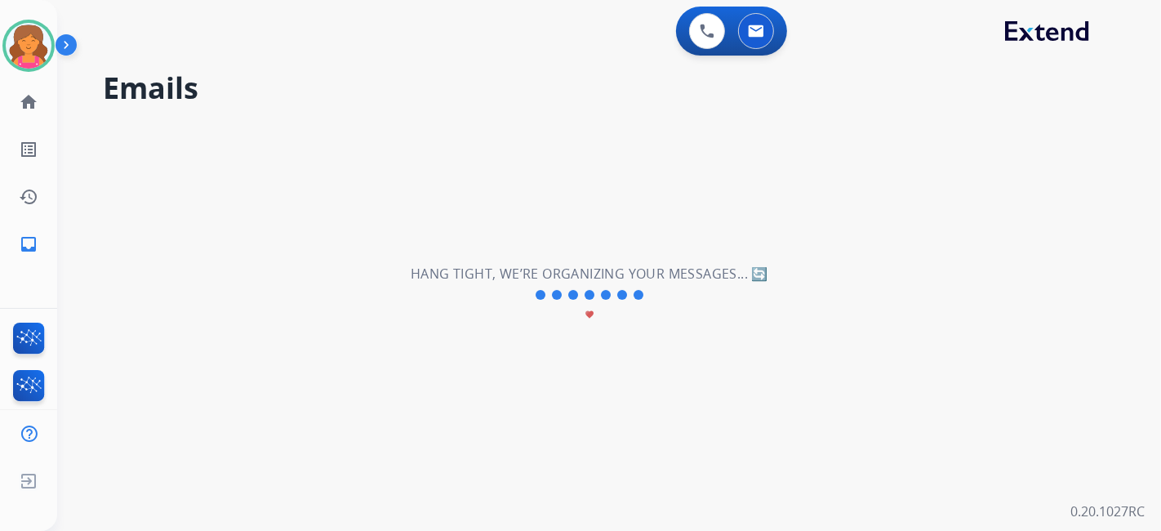
scroll to position [0, 0]
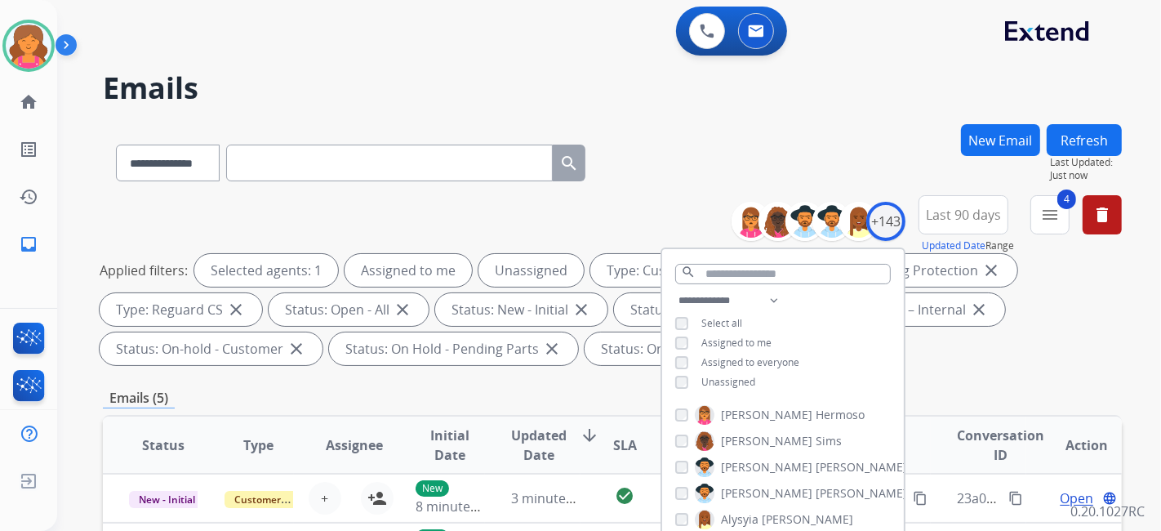
click at [720, 144] on div "**********" at bounding box center [612, 159] width 1019 height 71
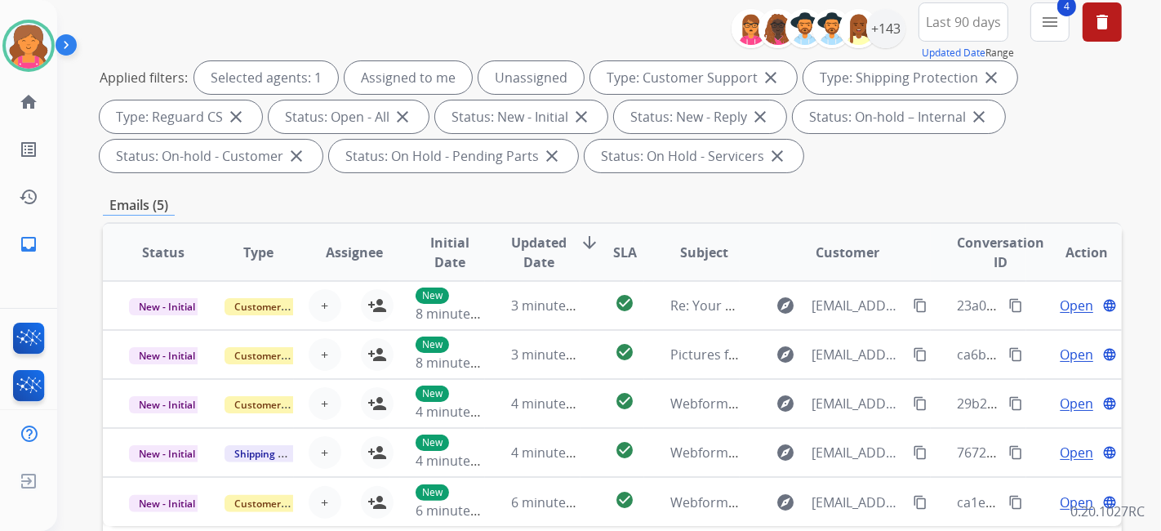
scroll to position [91, 0]
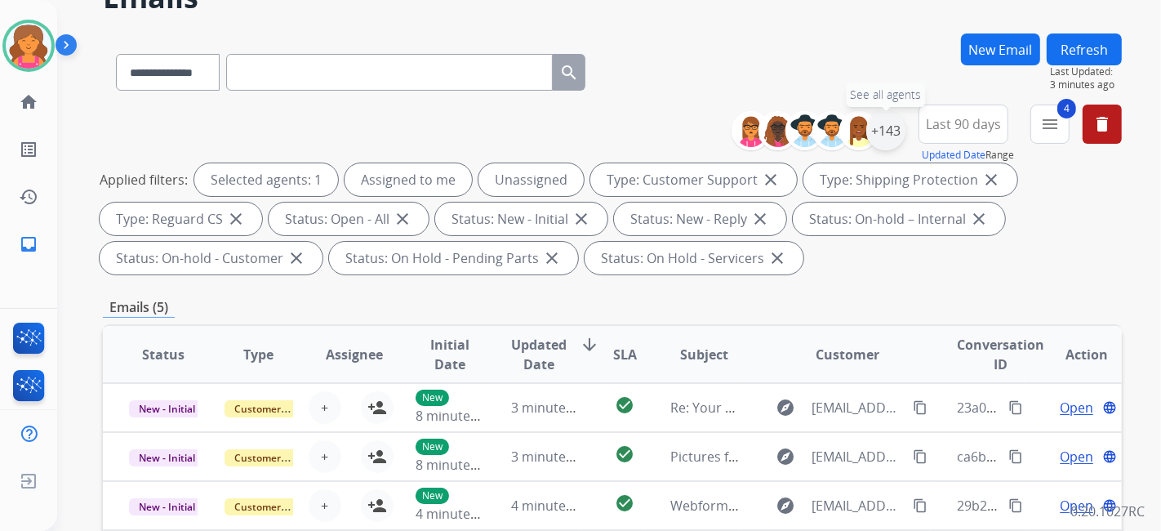
click at [889, 138] on div "+143" at bounding box center [886, 130] width 39 height 39
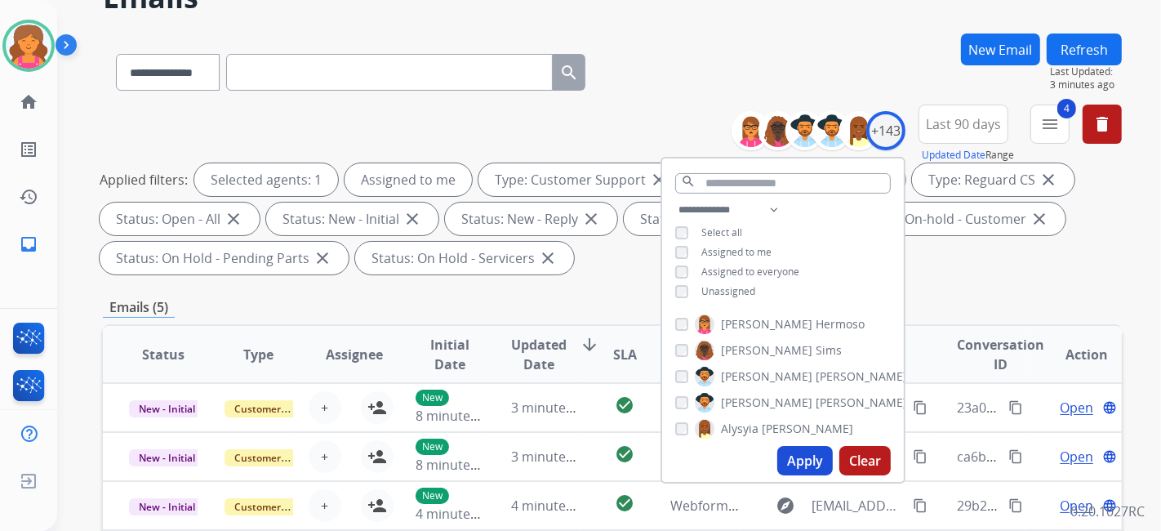
click at [786, 460] on button "Apply" at bounding box center [806, 460] width 56 height 29
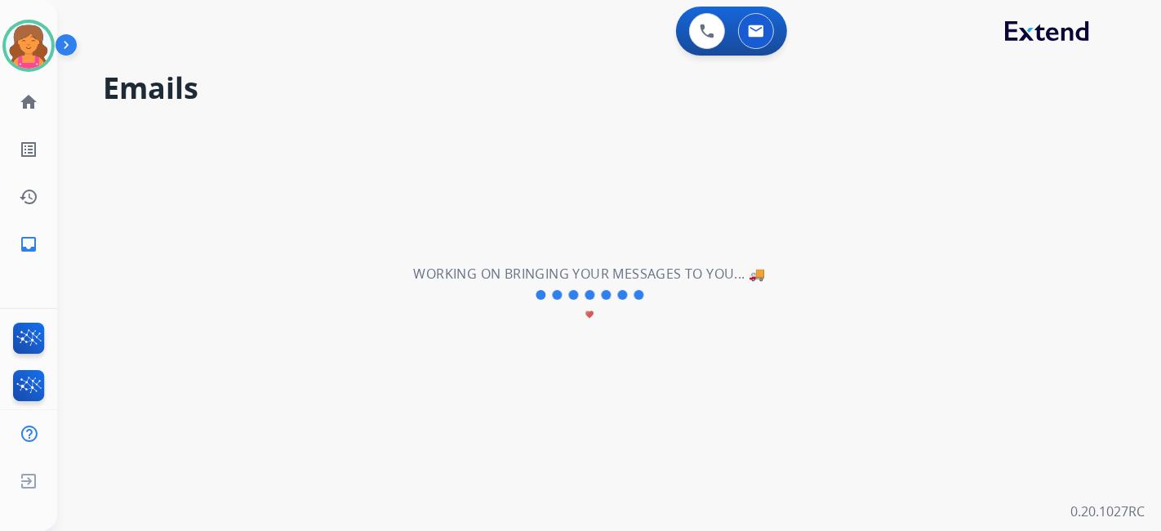
scroll to position [0, 0]
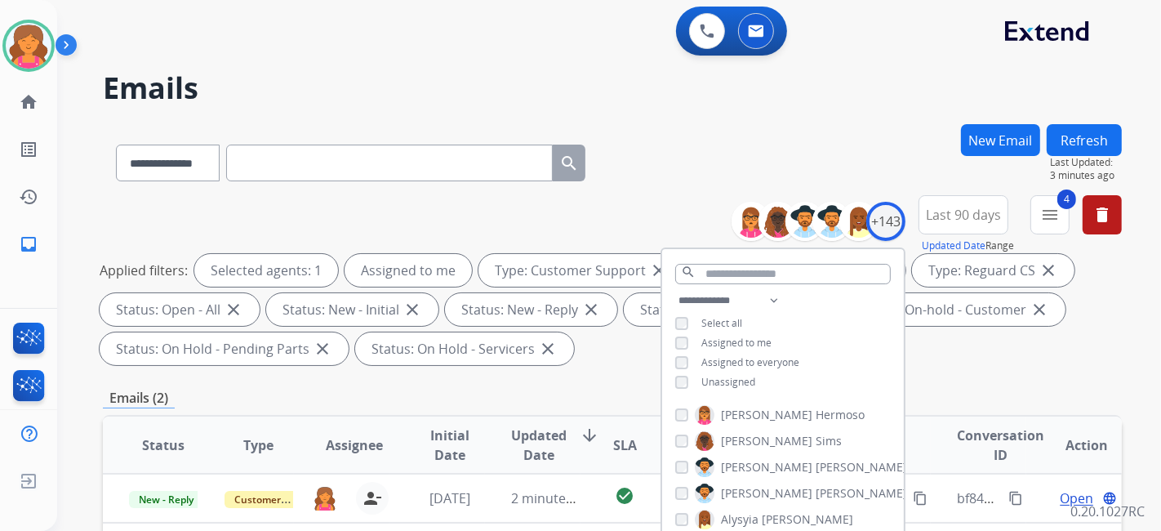
click at [943, 431] on th "Conversation ID" at bounding box center [979, 445] width 96 height 57
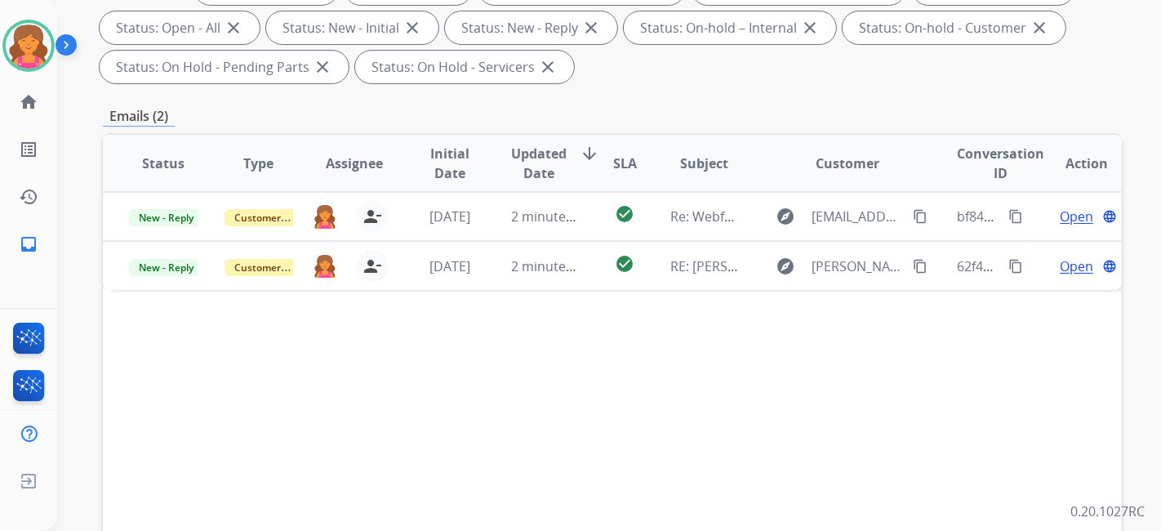
scroll to position [363, 0]
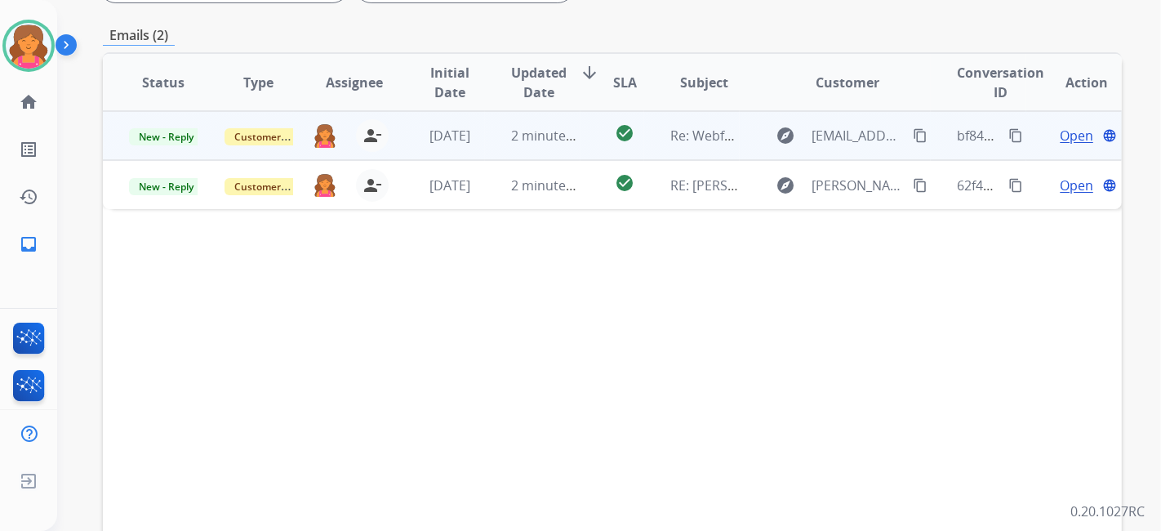
click at [1069, 136] on span "Open" at bounding box center [1076, 136] width 33 height 20
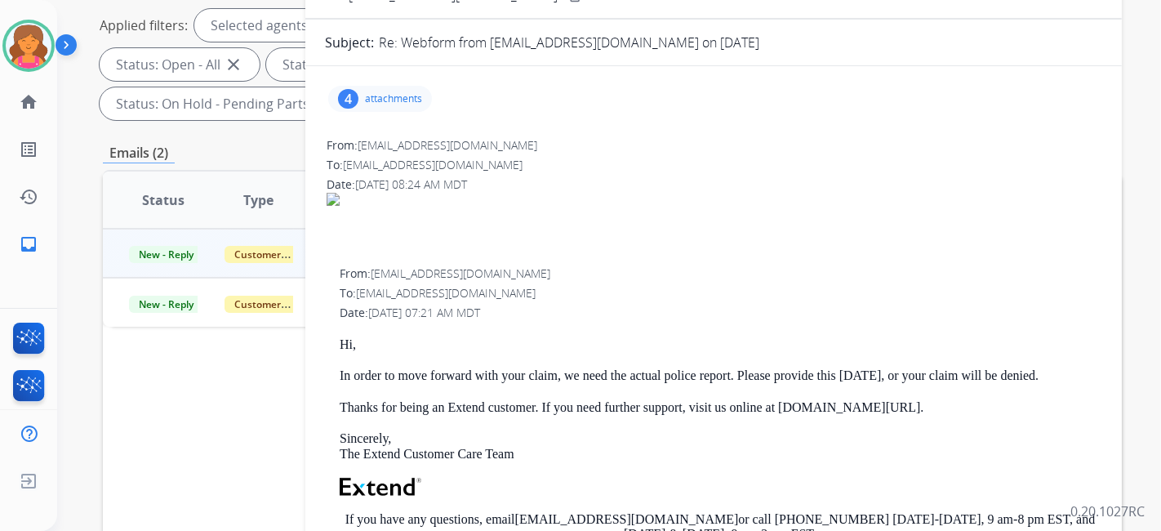
scroll to position [181, 0]
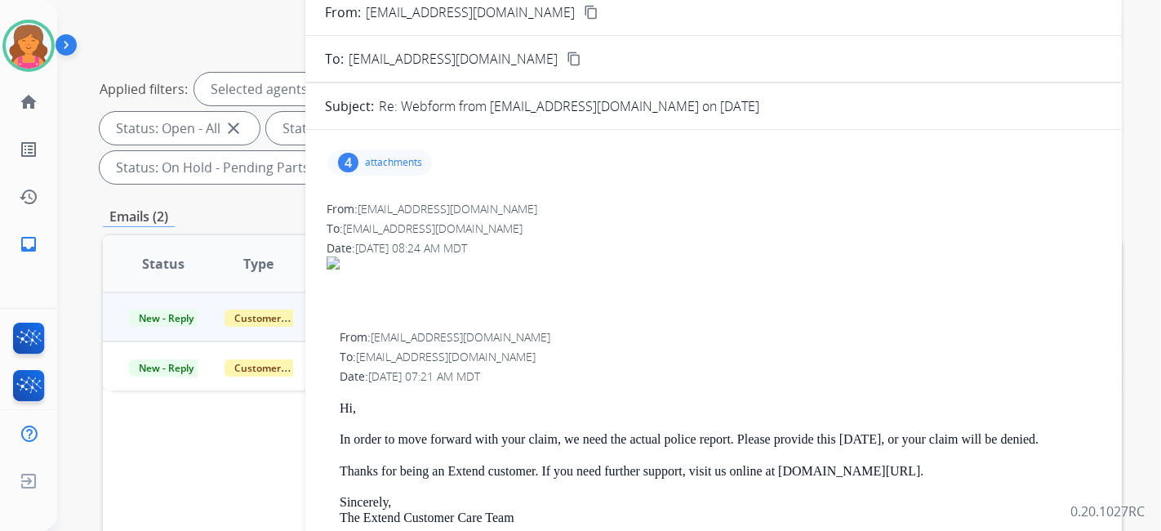
click at [377, 161] on p "attachments" at bounding box center [393, 162] width 57 height 13
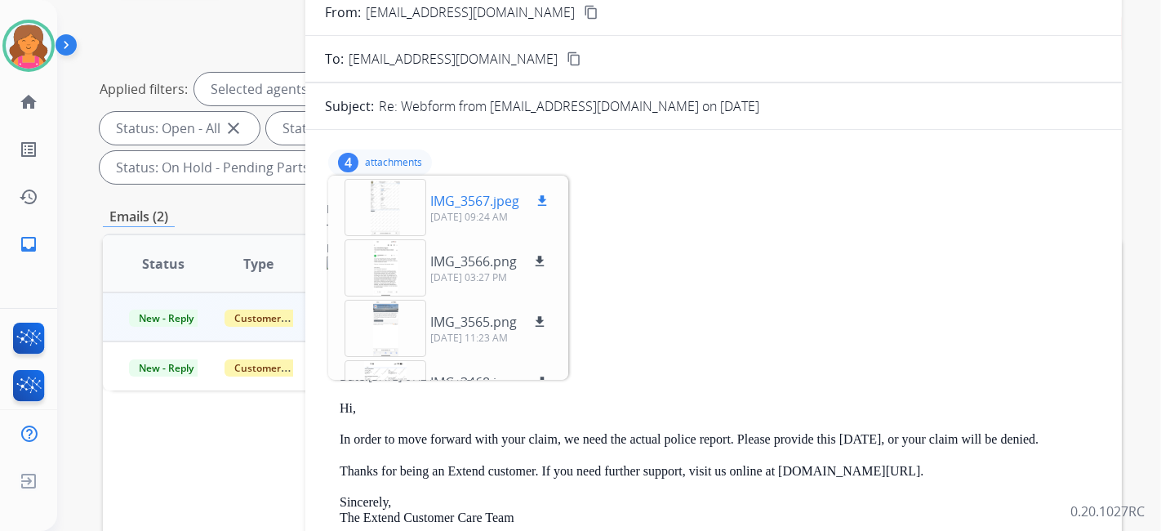
click at [371, 204] on div at bounding box center [386, 207] width 82 height 57
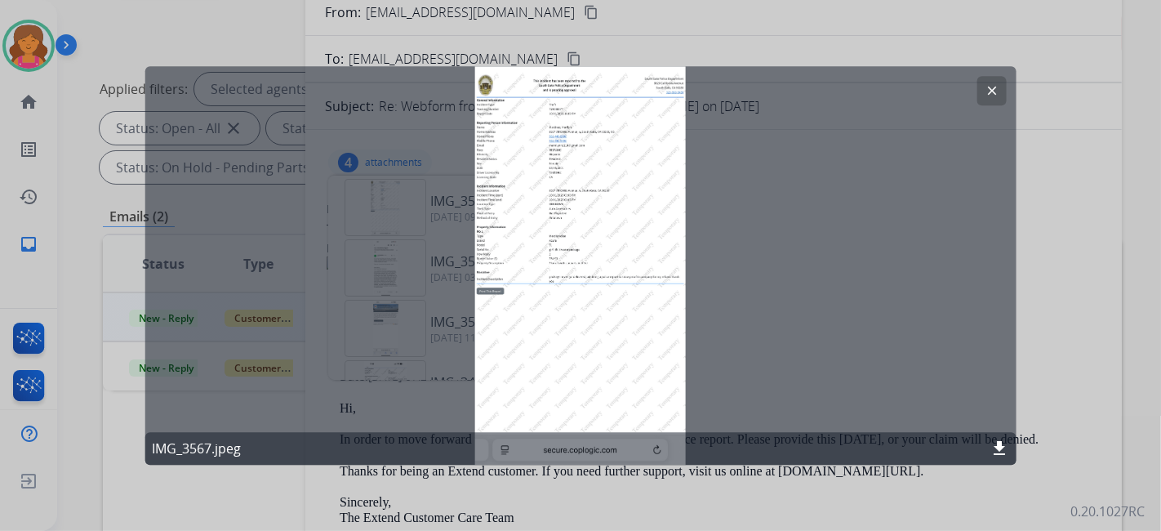
drag, startPoint x: 996, startPoint y: 87, endPoint x: 983, endPoint y: 91, distance: 13.7
click at [995, 87] on mat-icon "clear" at bounding box center [991, 90] width 15 height 15
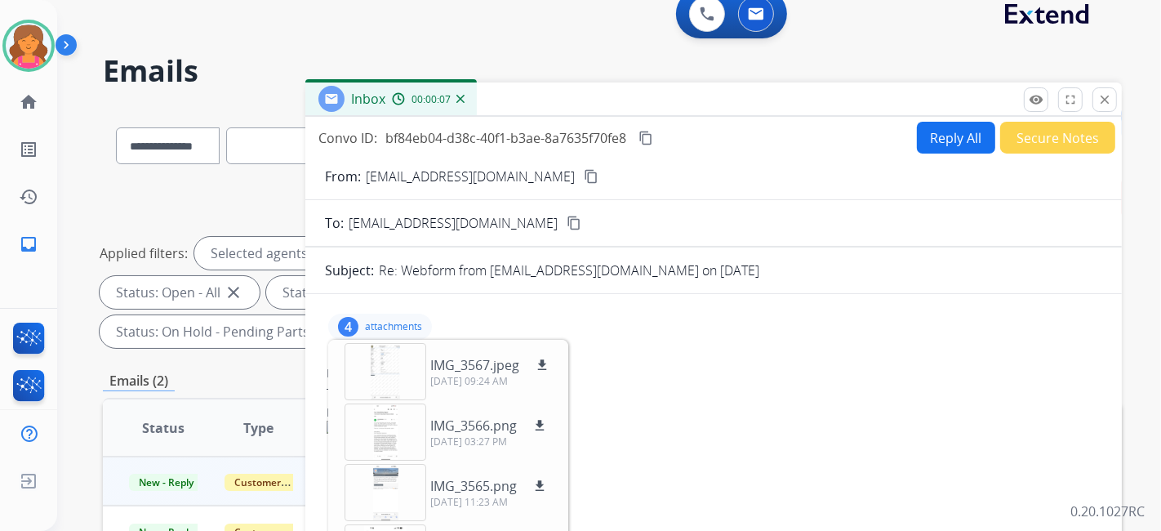
scroll to position [0, 0]
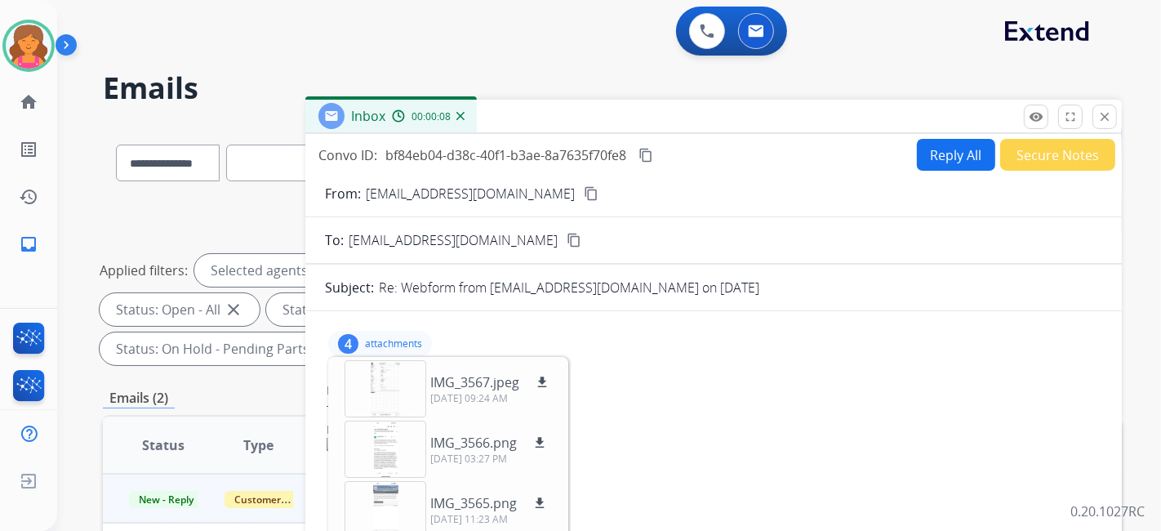
click at [925, 152] on button "Reply All" at bounding box center [956, 155] width 78 height 32
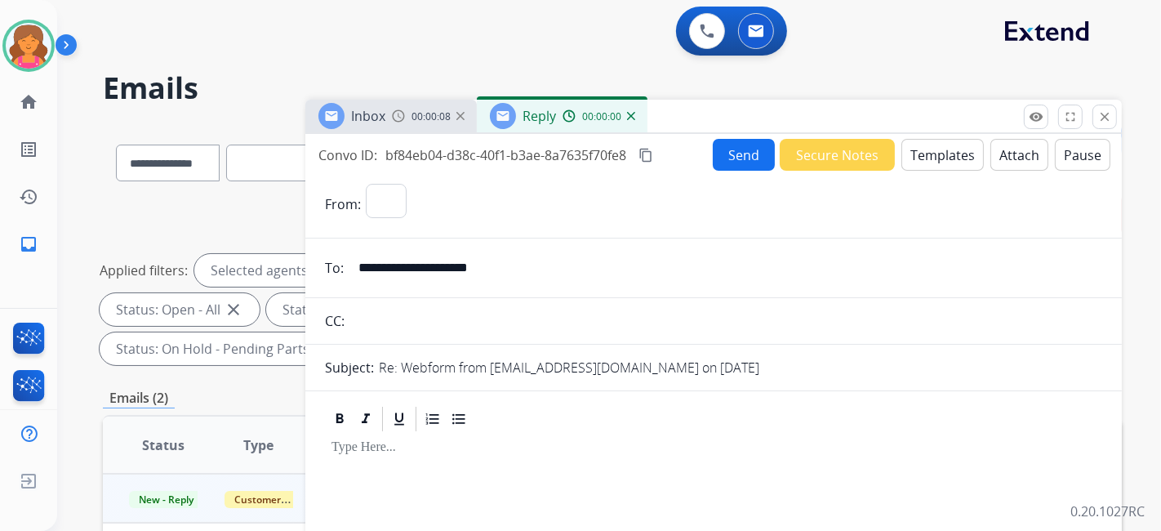
click at [915, 157] on button "Templates" at bounding box center [943, 155] width 82 height 32
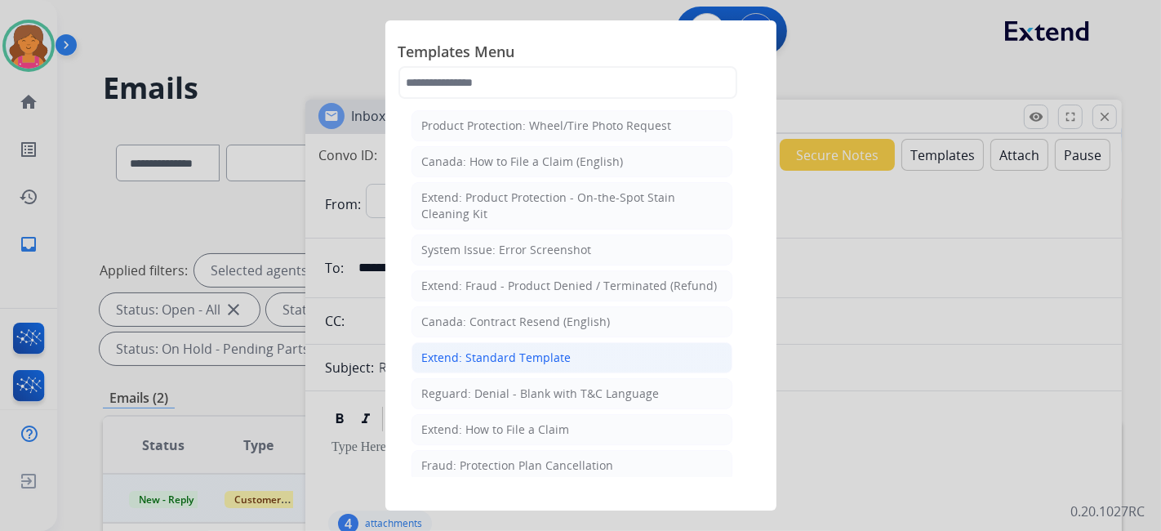
select select "**********"
click at [448, 350] on div "Extend: Standard Template" at bounding box center [496, 358] width 149 height 16
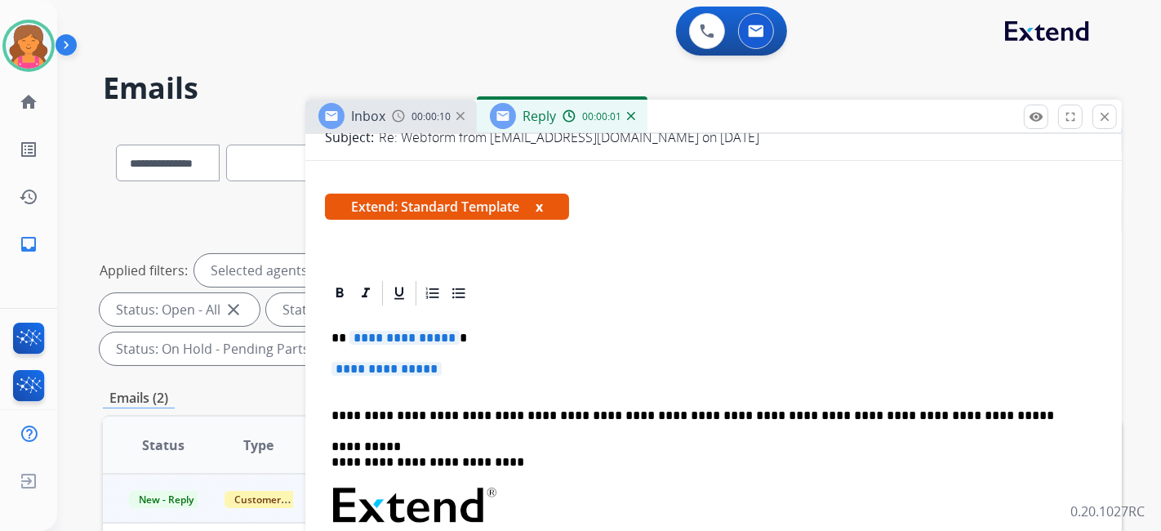
scroll to position [272, 0]
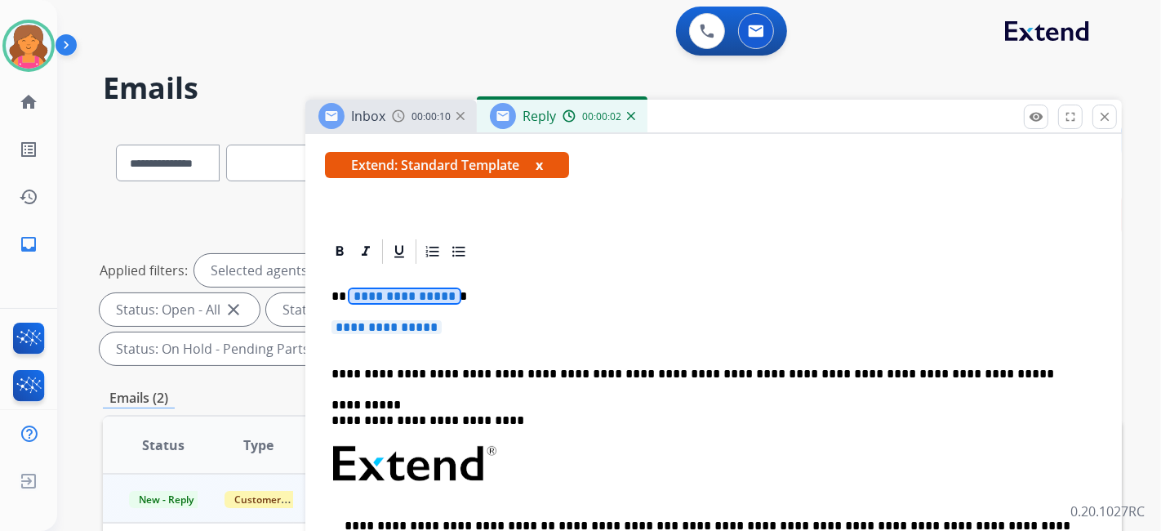
click at [409, 292] on span "**********" at bounding box center [405, 296] width 110 height 14
click at [417, 316] on div "**********" at bounding box center [714, 502] width 778 height 472
click at [412, 320] on span "**********" at bounding box center [387, 327] width 110 height 14
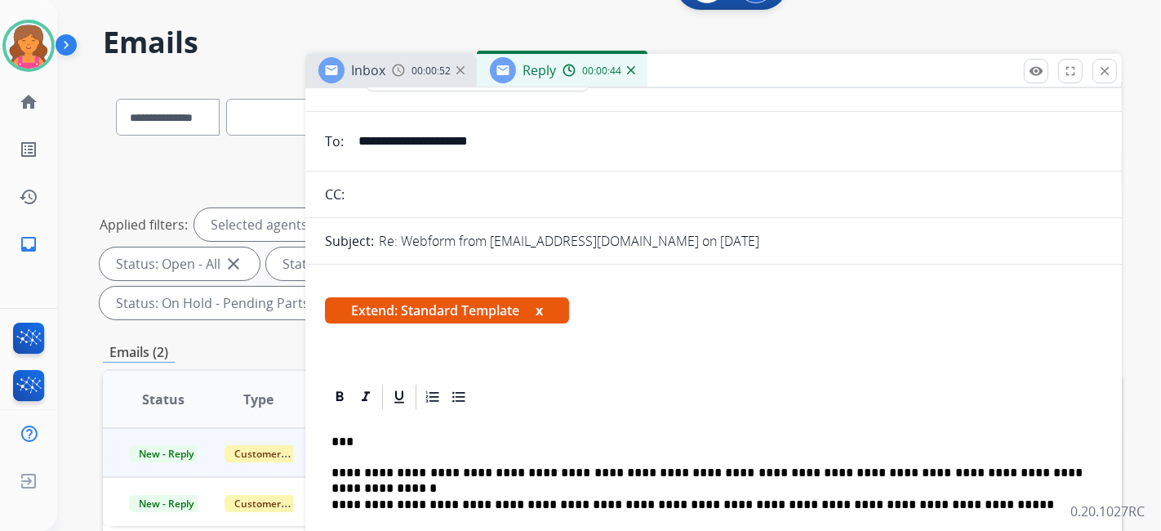
scroll to position [0, 0]
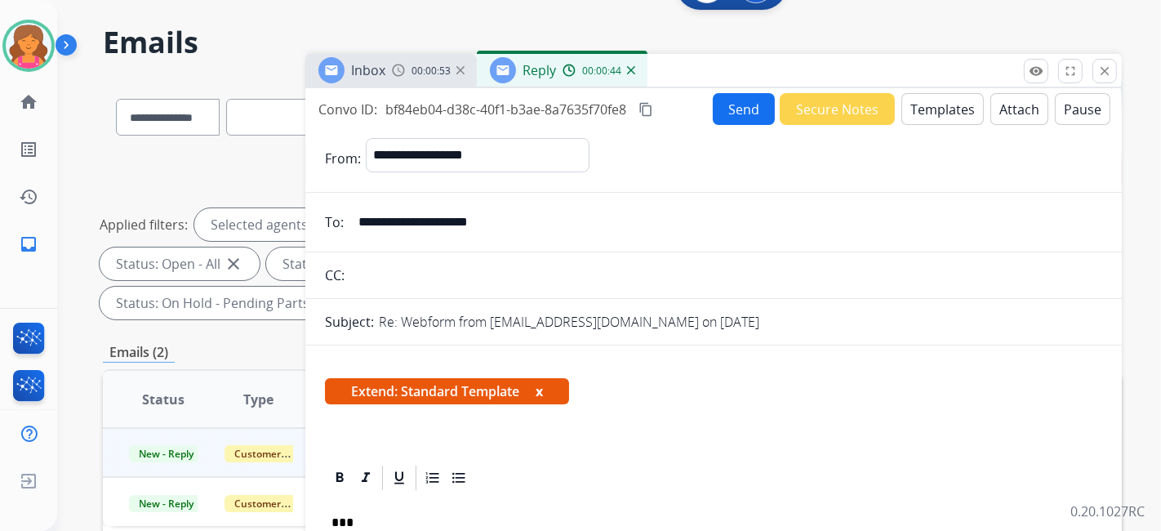
click at [715, 109] on button "Send" at bounding box center [744, 109] width 62 height 32
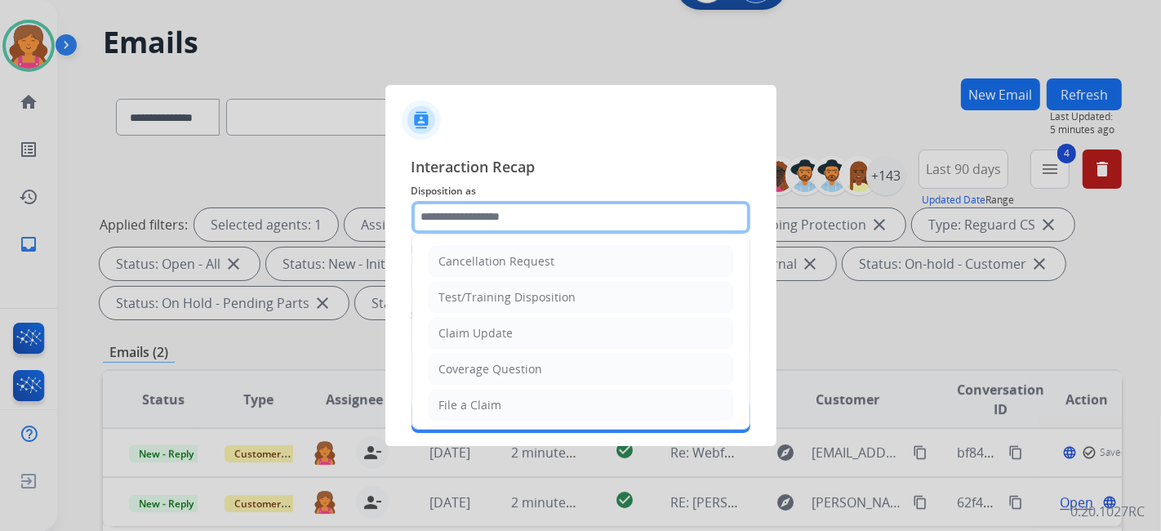
click at [497, 209] on input "text" at bounding box center [581, 217] width 339 height 33
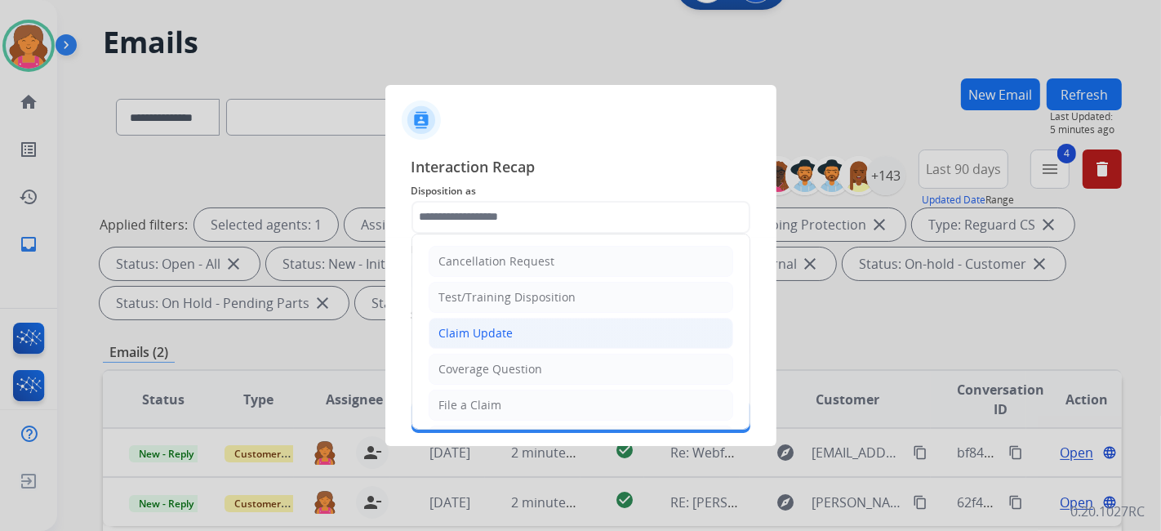
click at [466, 338] on div "Claim Update" at bounding box center [476, 333] width 74 height 16
type input "**********"
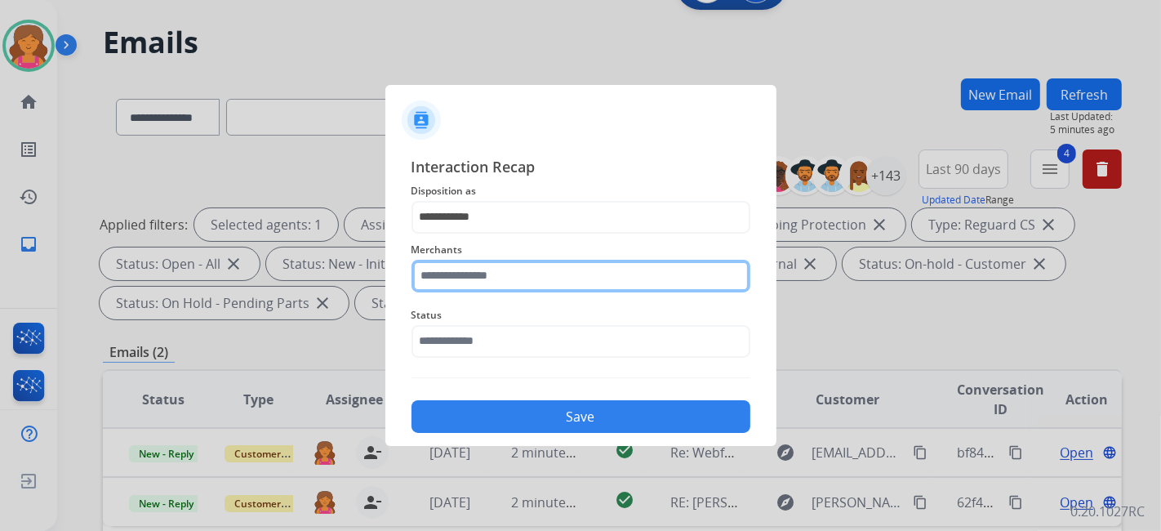
click at [474, 286] on div "Merchants" at bounding box center [581, 266] width 339 height 65
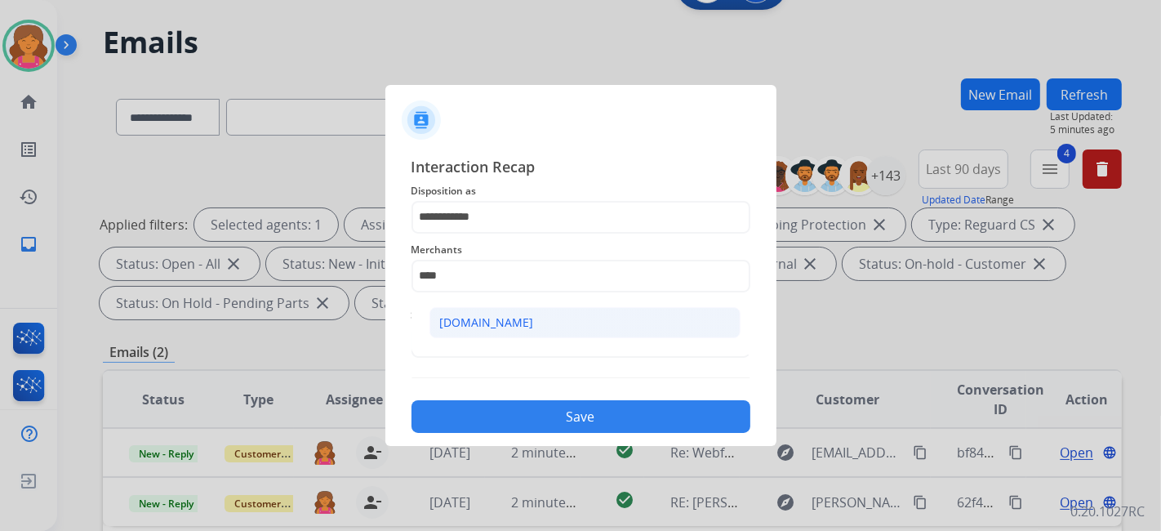
click at [500, 325] on div "[DOMAIN_NAME]" at bounding box center [487, 322] width 94 height 16
type input "**********"
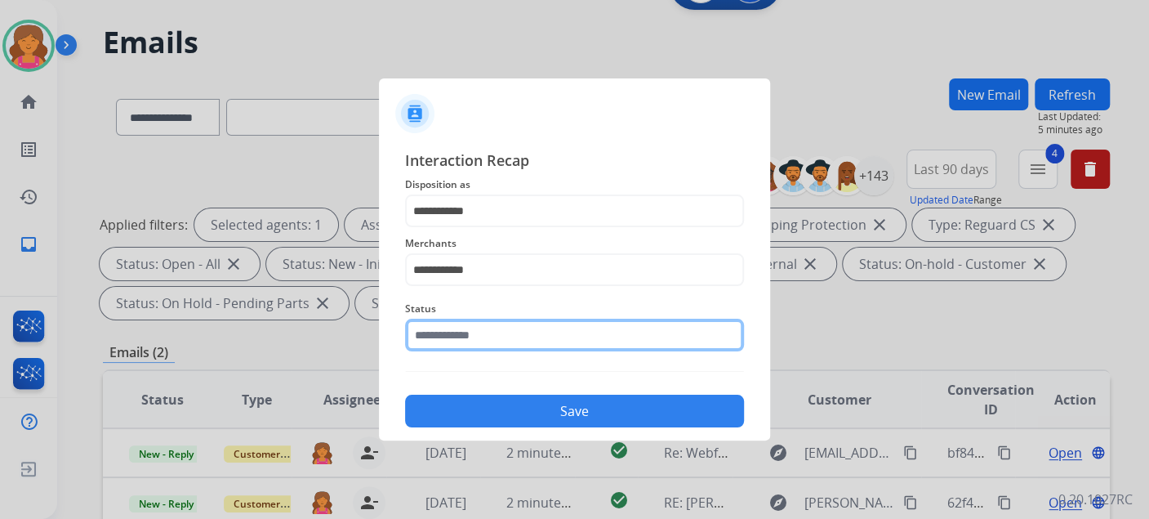
click at [498, 325] on input "text" at bounding box center [574, 335] width 339 height 33
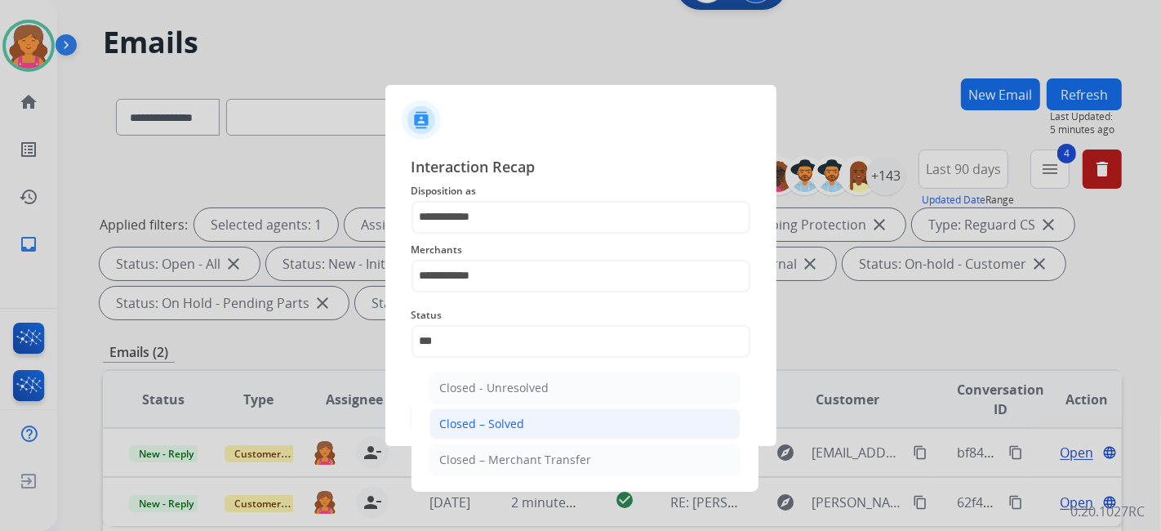
click at [511, 426] on div "Closed – Solved" at bounding box center [482, 424] width 85 height 16
type input "**********"
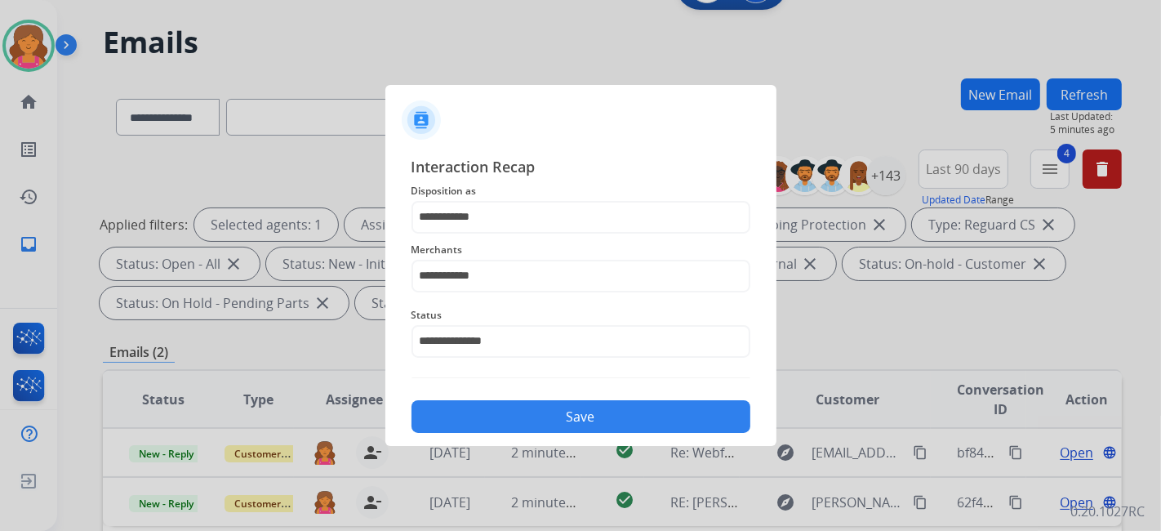
click at [511, 426] on button "Save" at bounding box center [581, 416] width 339 height 33
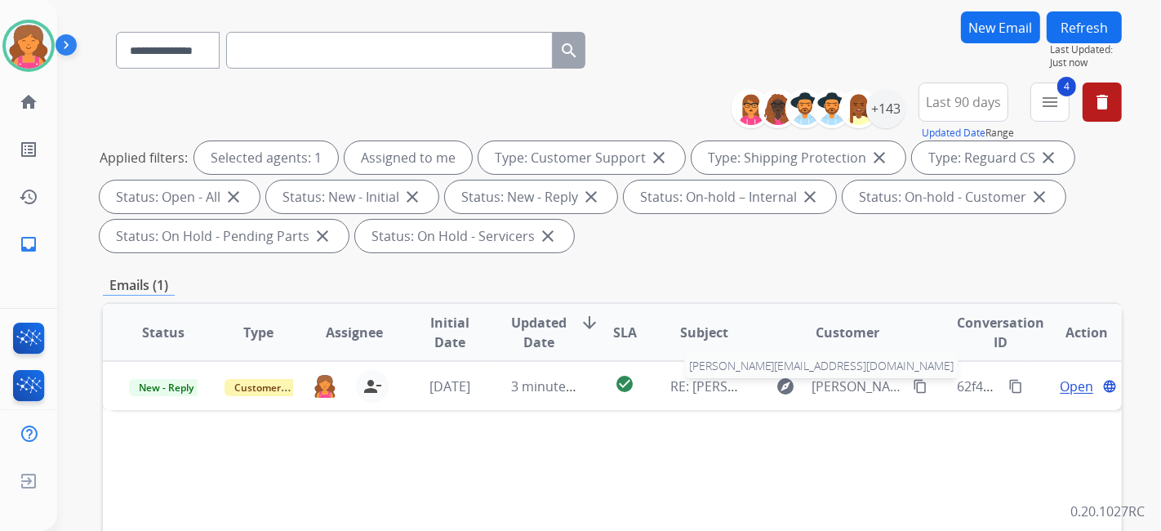
scroll to position [181, 0]
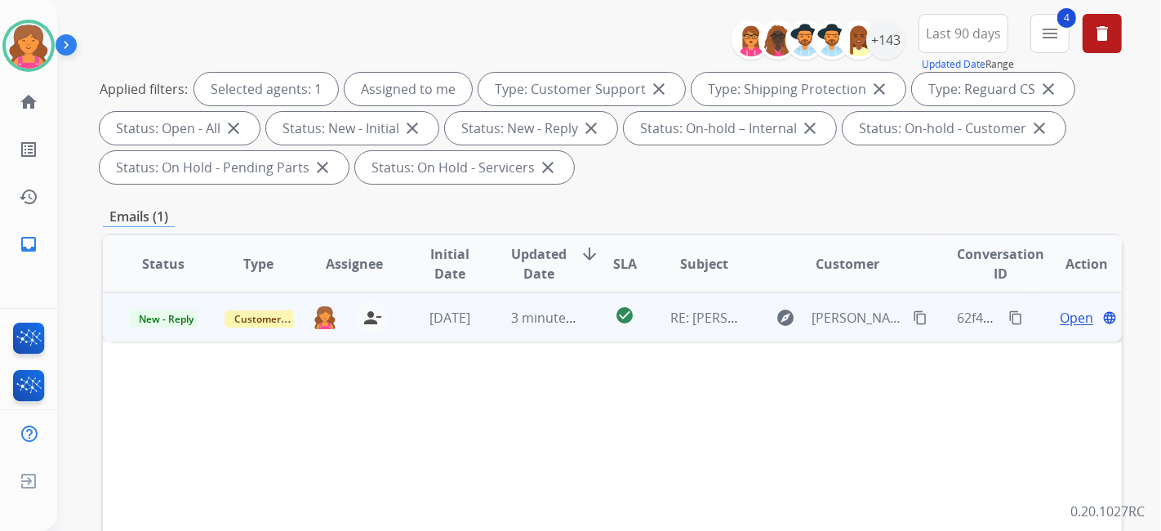
click at [1060, 316] on span "Open" at bounding box center [1076, 318] width 33 height 20
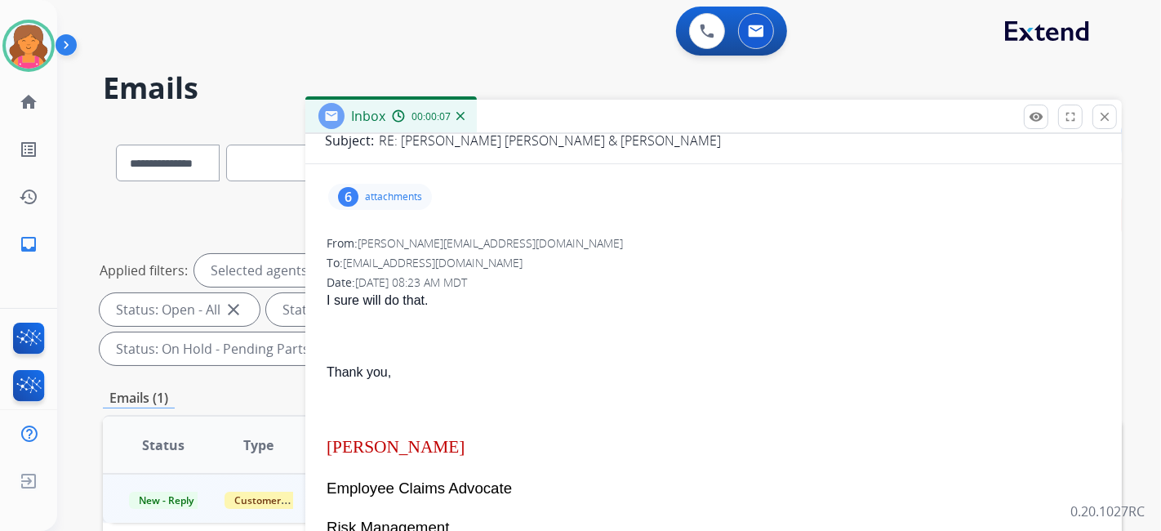
scroll to position [0, 0]
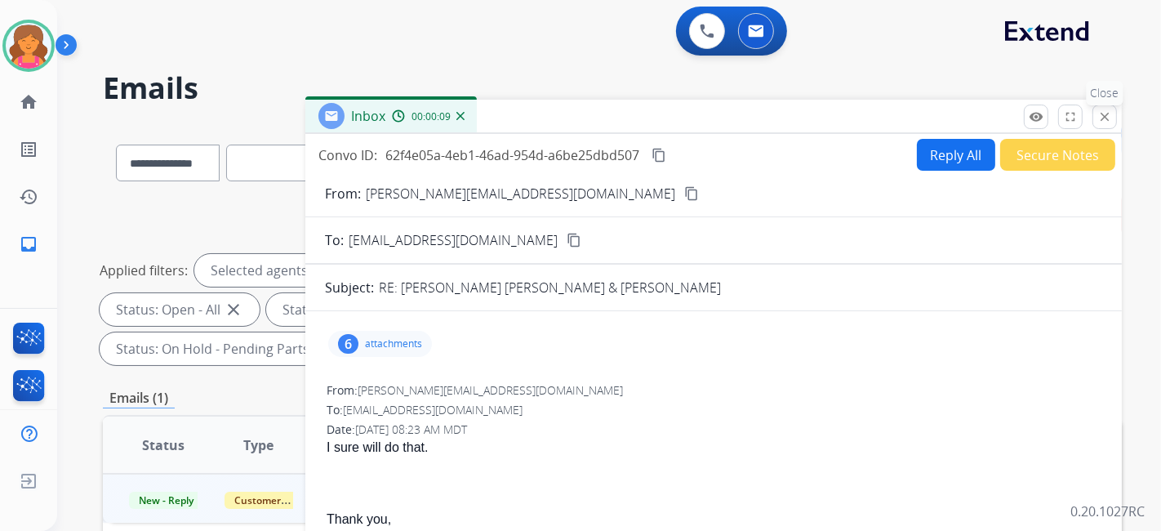
click at [1099, 120] on mat-icon "close" at bounding box center [1105, 116] width 15 height 15
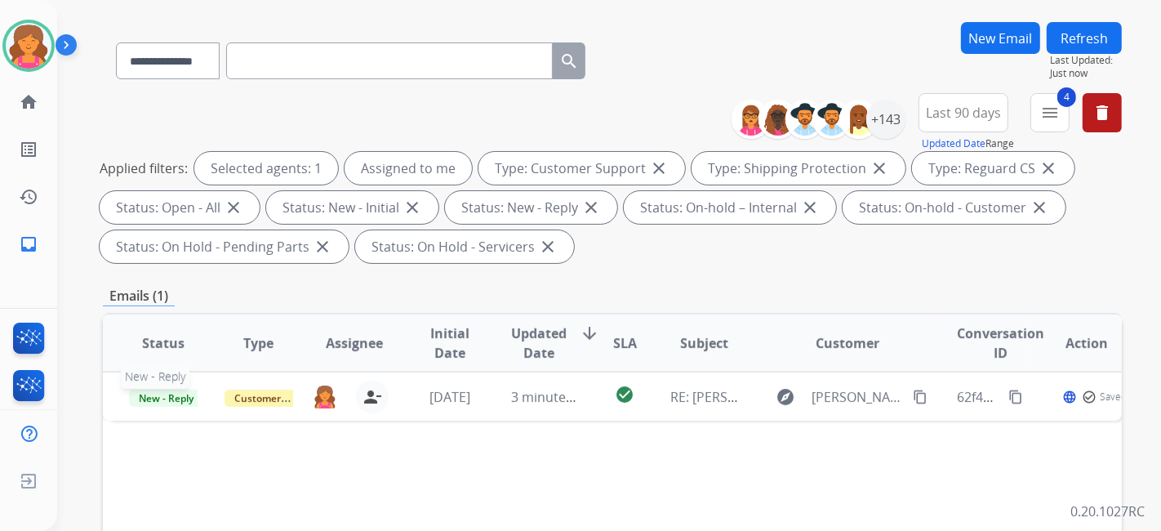
scroll to position [272, 0]
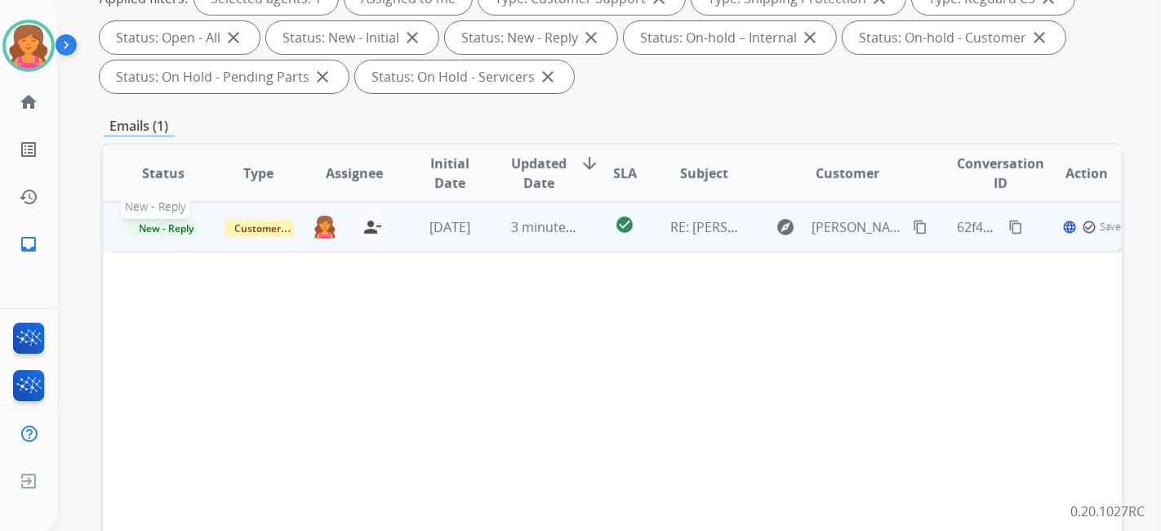
click at [170, 221] on span "New - Reply" at bounding box center [166, 228] width 74 height 17
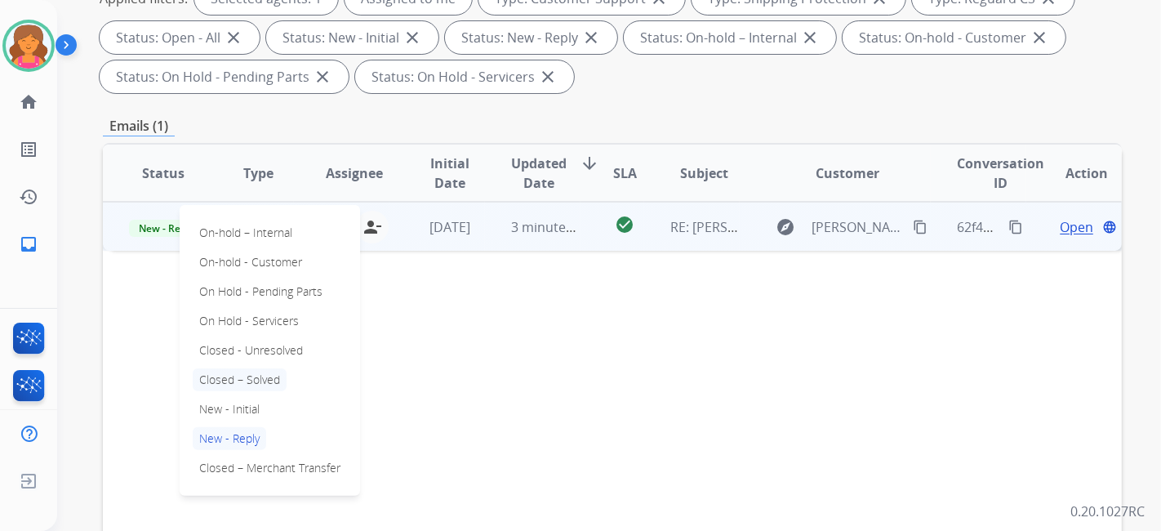
click at [265, 379] on p "Closed – Solved" at bounding box center [240, 379] width 94 height 23
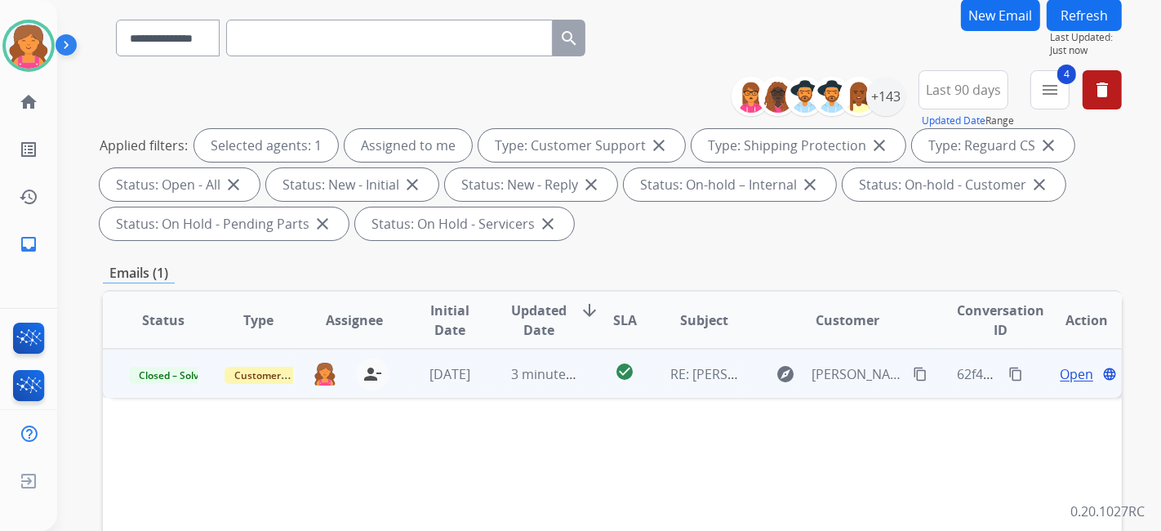
scroll to position [0, 0]
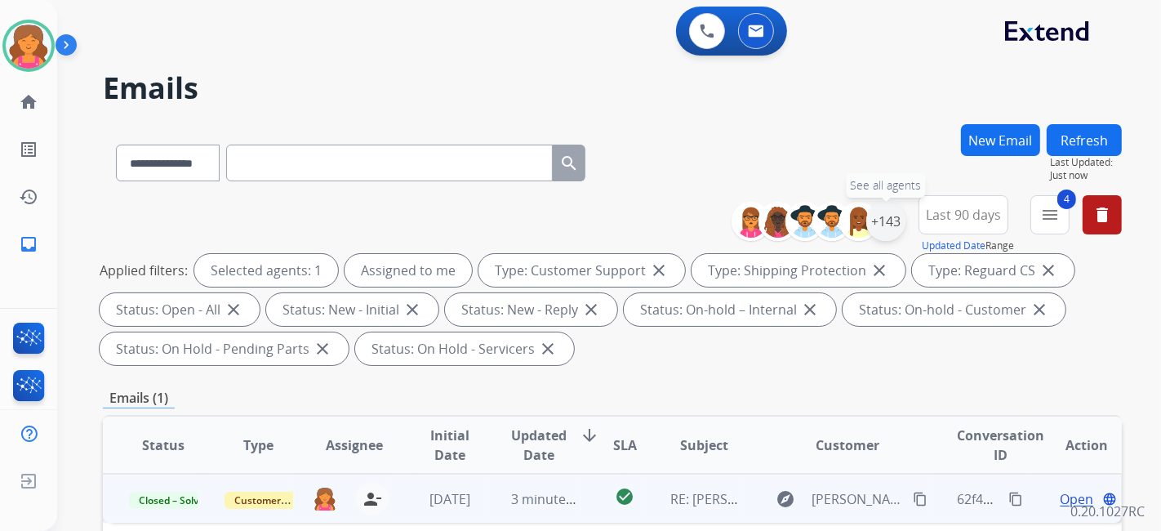
click at [888, 221] on div "+143" at bounding box center [886, 221] width 39 height 39
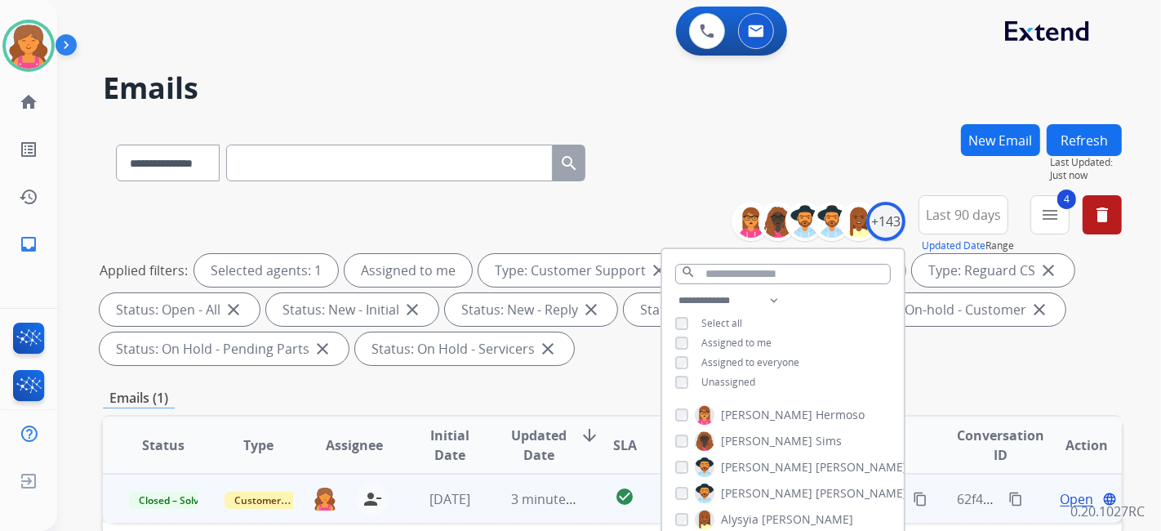
click at [678, 390] on div "**********" at bounding box center [783, 343] width 242 height 105
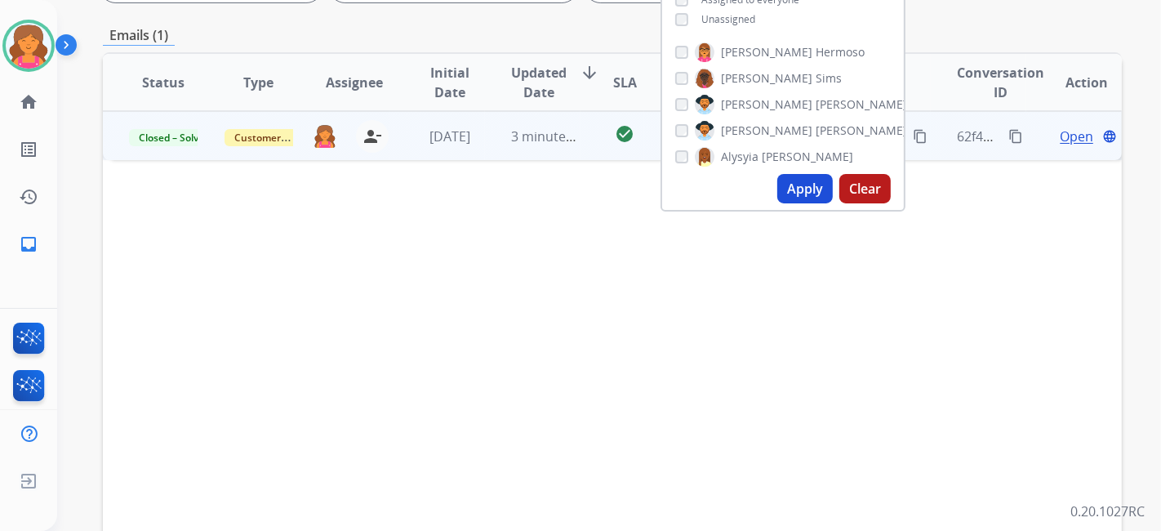
click at [803, 189] on button "Apply" at bounding box center [806, 188] width 56 height 29
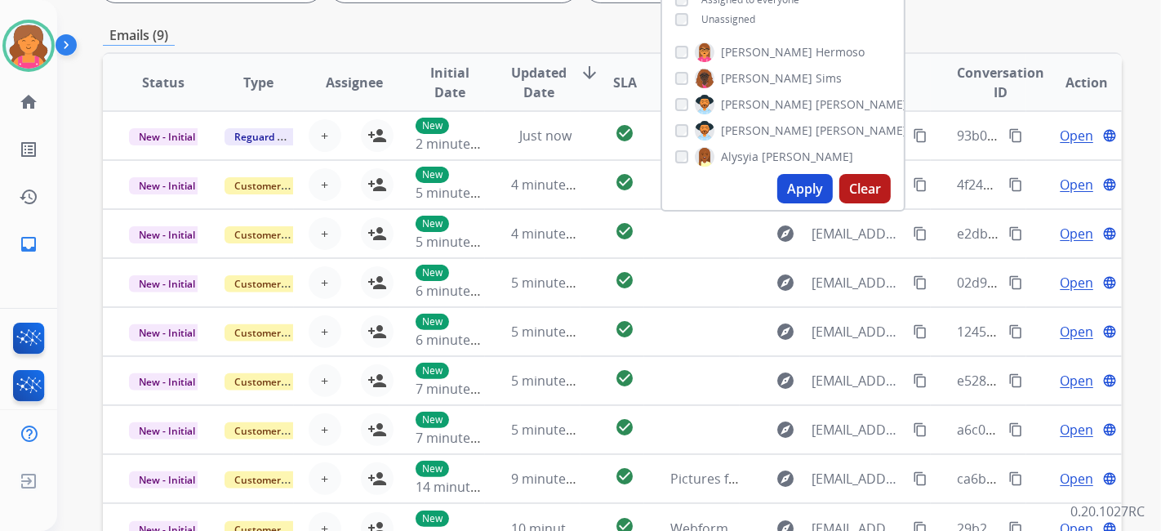
click at [965, 43] on div "Emails (9)" at bounding box center [612, 35] width 1019 height 20
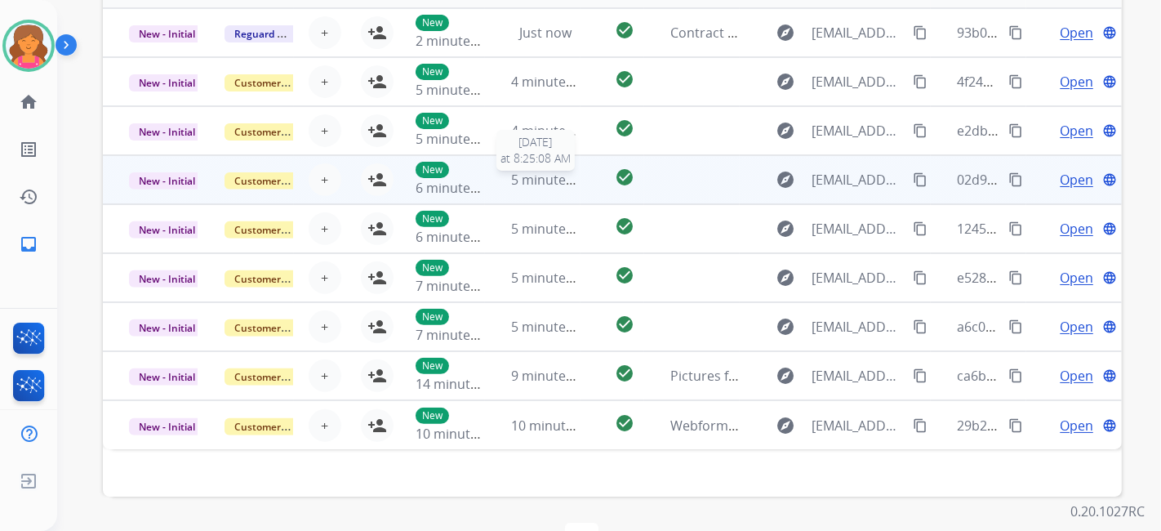
scroll to position [515, 0]
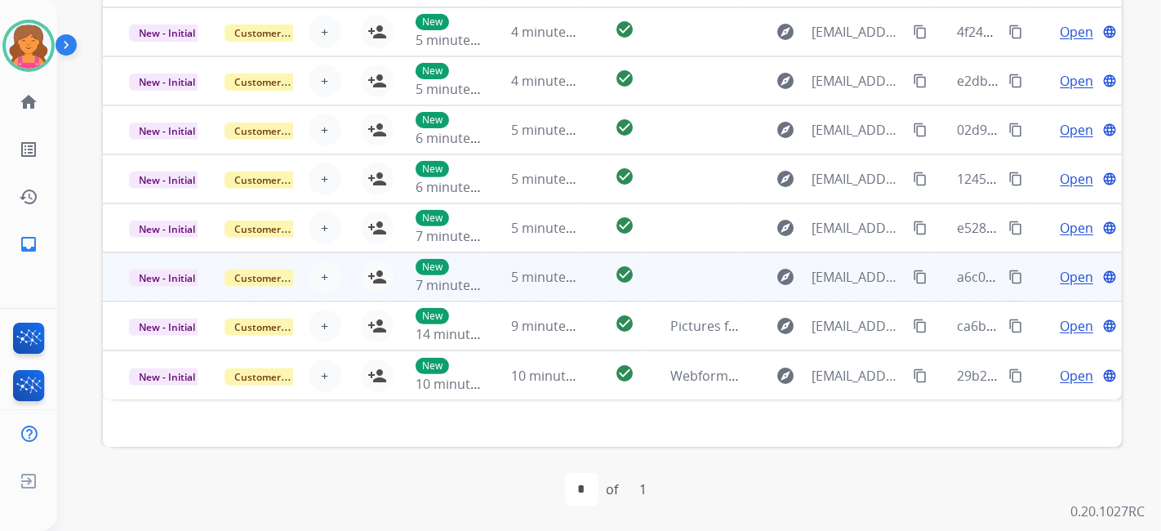
click at [1062, 274] on span "Open" at bounding box center [1076, 277] width 33 height 20
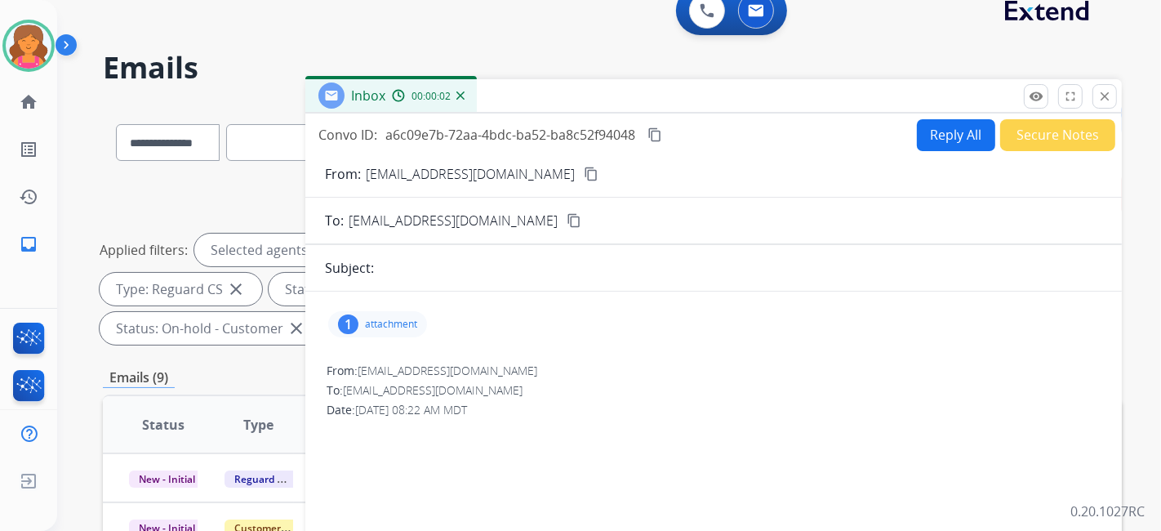
scroll to position [0, 0]
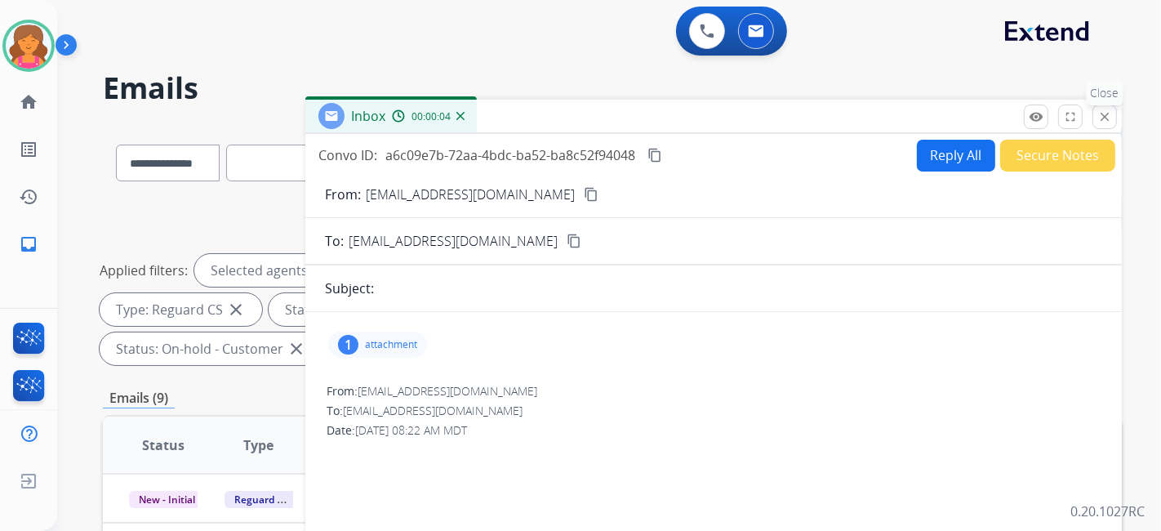
click at [1108, 123] on button "close Close" at bounding box center [1105, 117] width 25 height 25
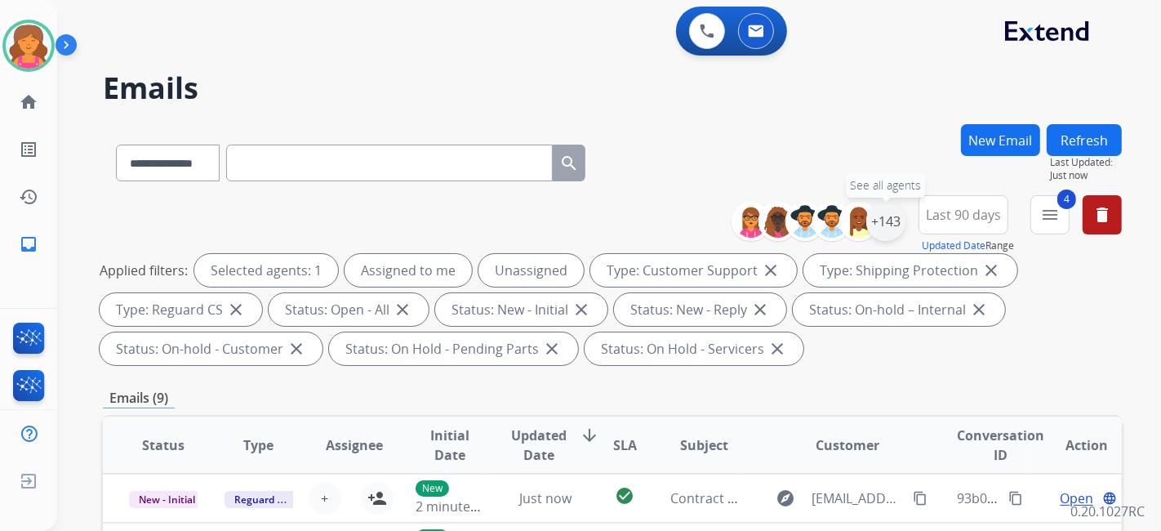
click at [875, 230] on div "+143" at bounding box center [886, 221] width 39 height 39
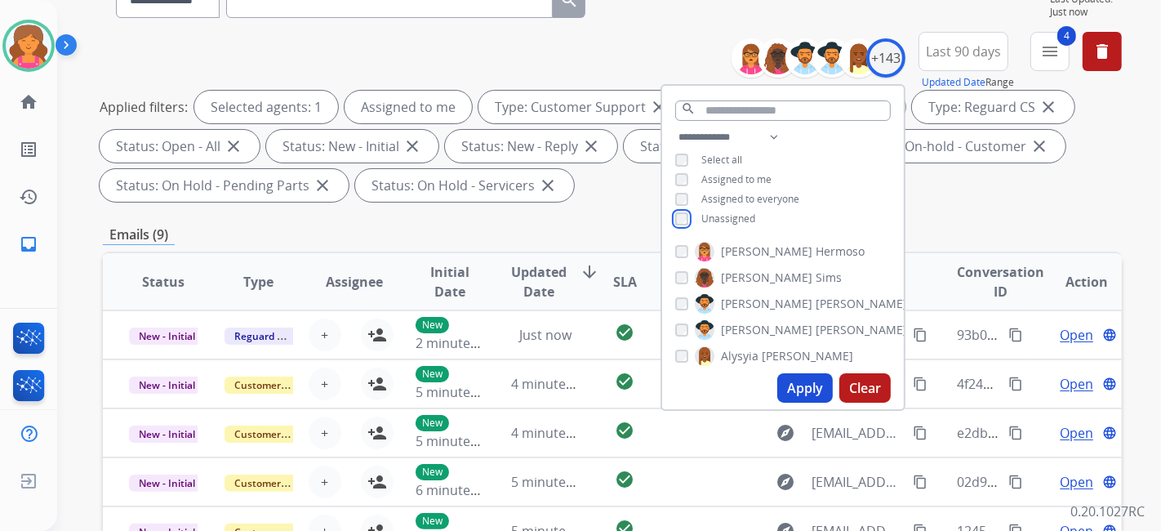
scroll to position [181, 0]
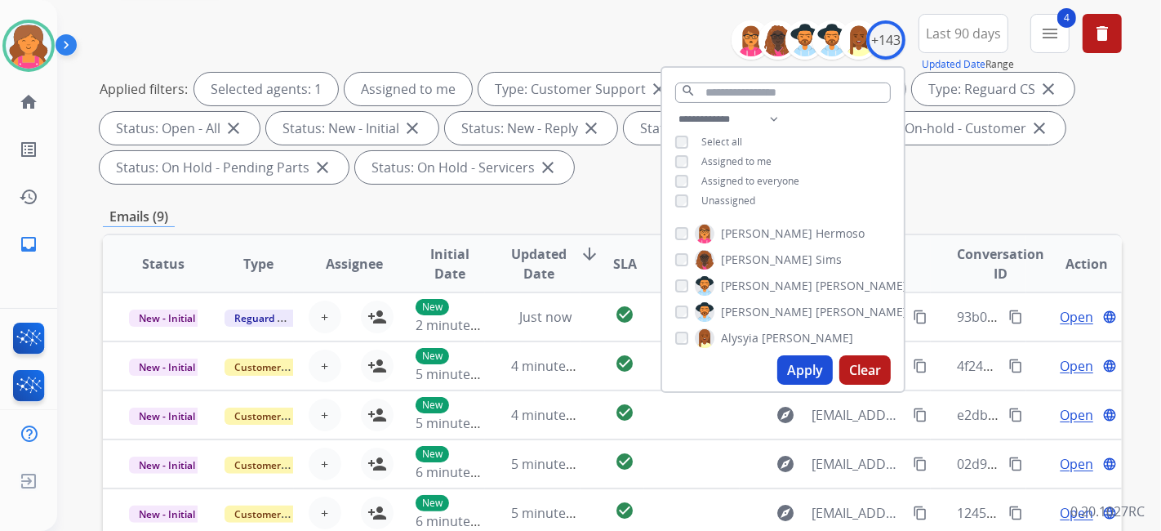
click at [809, 377] on button "Apply" at bounding box center [806, 369] width 56 height 29
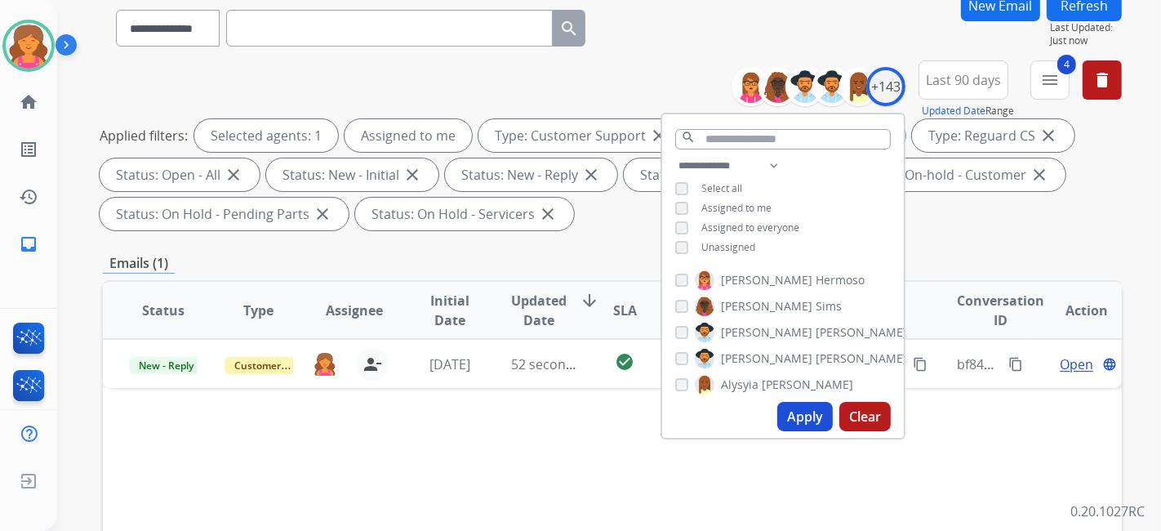
scroll to position [363, 0]
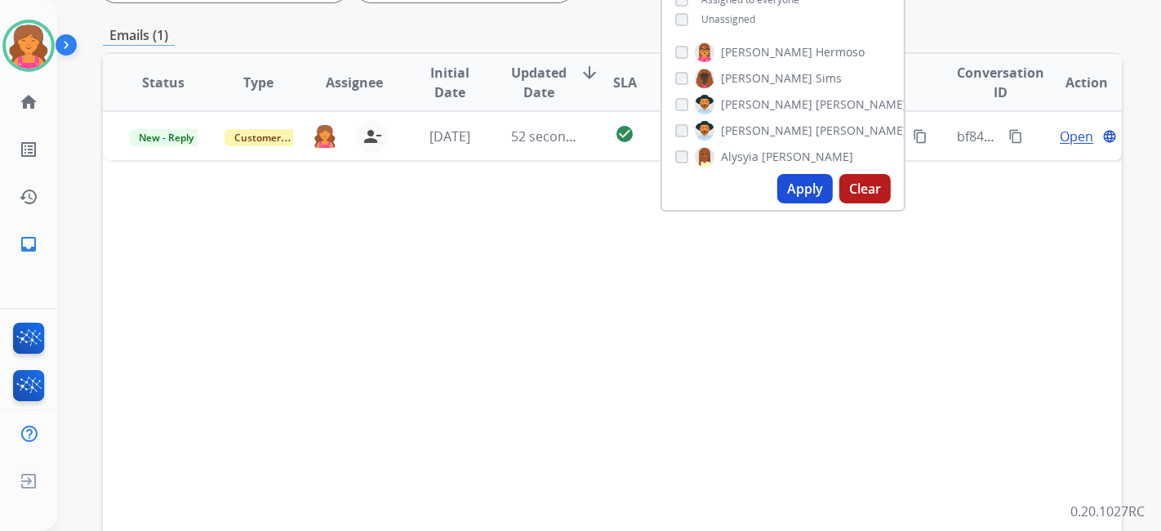
click at [508, 362] on div "Status Type Assignee Initial Date Updated Date arrow_downward SLA Subject Custo…" at bounding box center [612, 325] width 1019 height 547
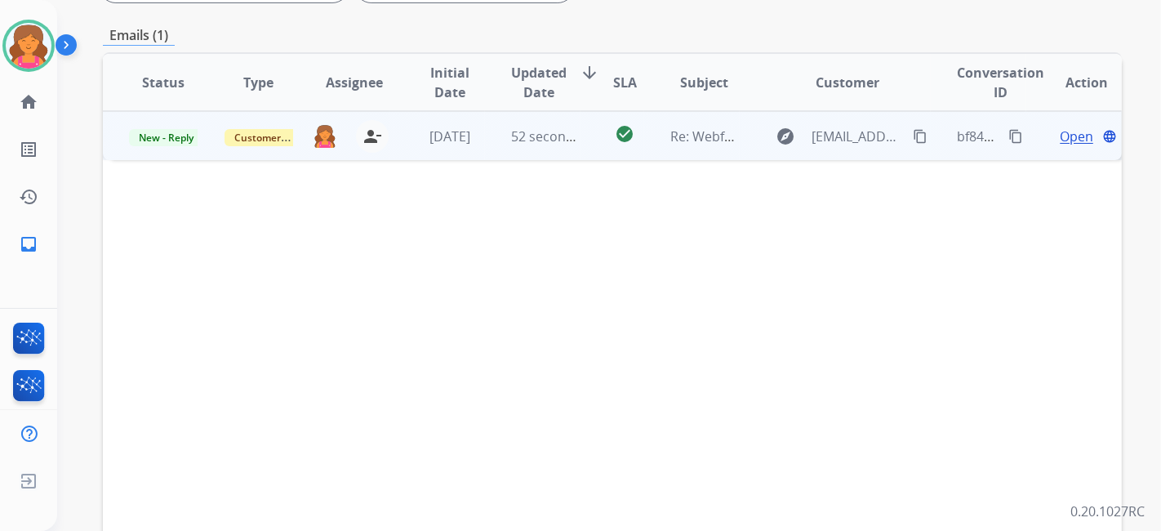
click at [1060, 134] on span "Open" at bounding box center [1076, 137] width 33 height 20
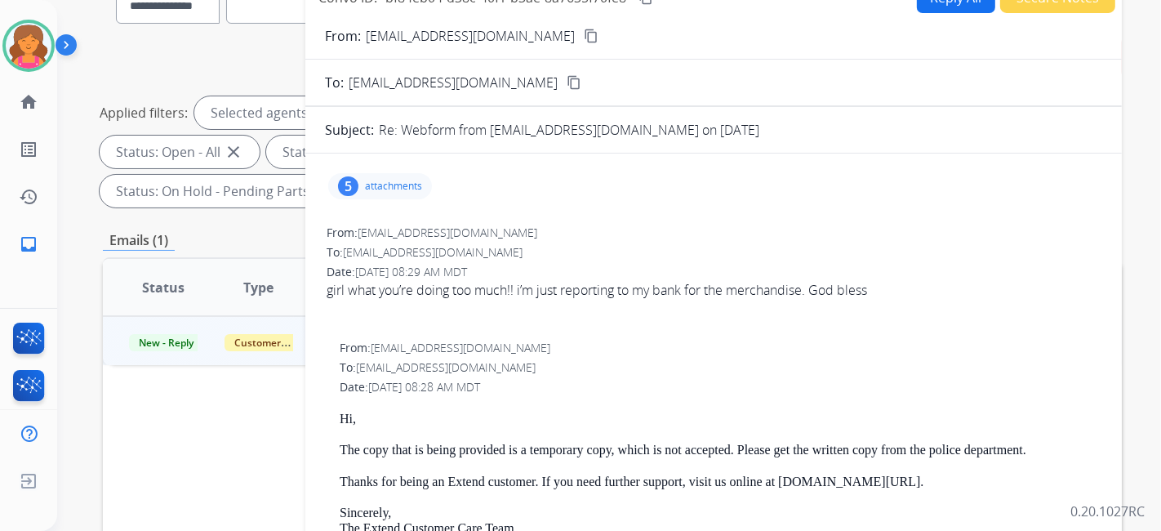
scroll to position [91, 0]
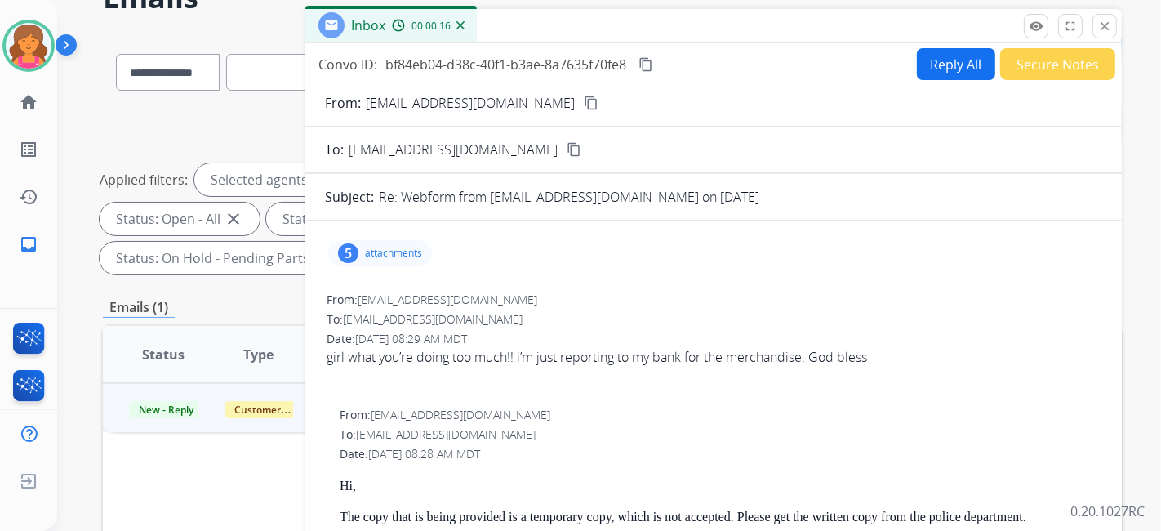
click at [917, 58] on button "Reply All" at bounding box center [956, 64] width 78 height 32
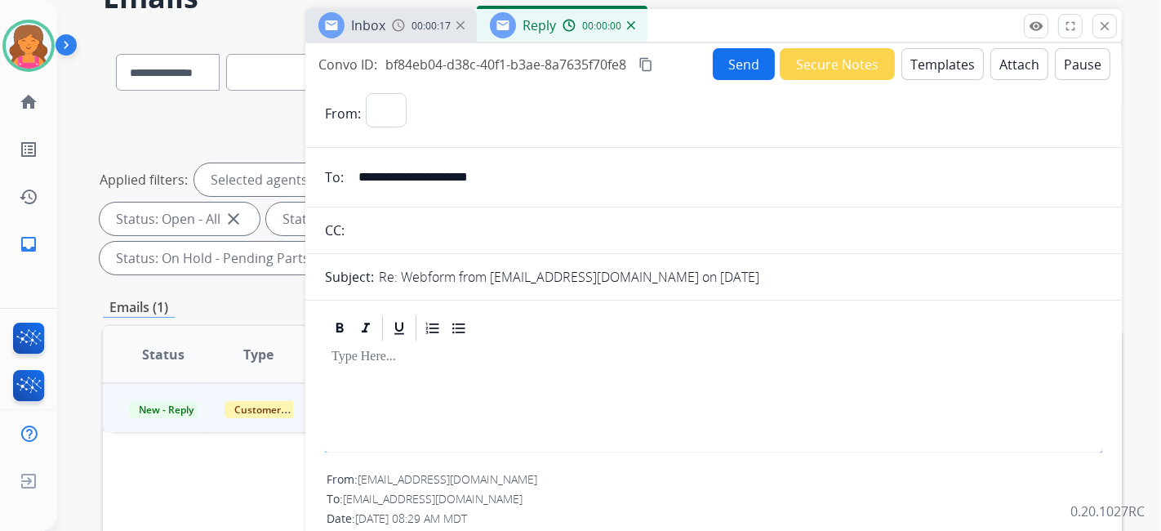
click at [915, 67] on button "Templates" at bounding box center [943, 64] width 82 height 32
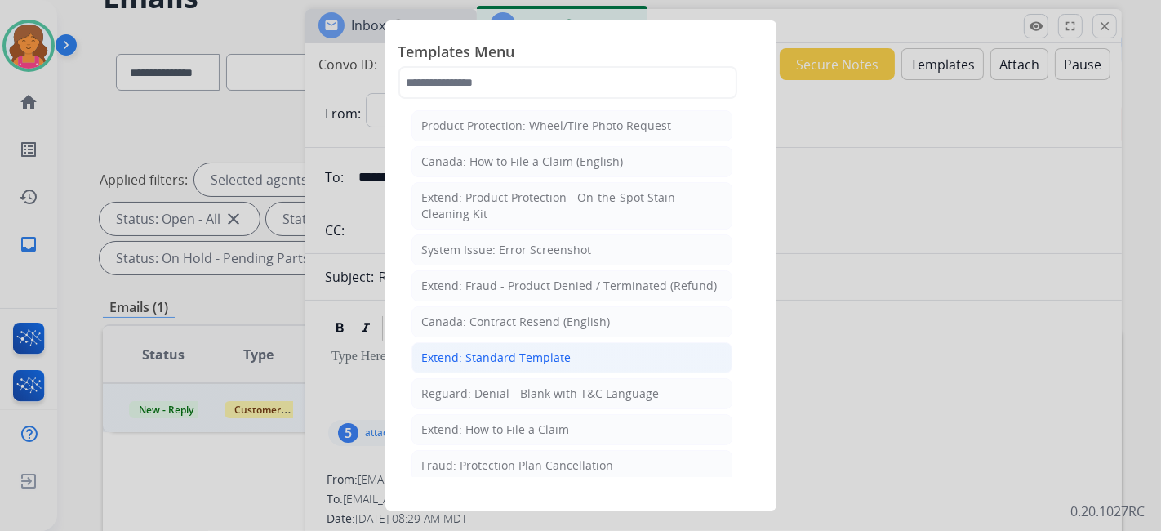
select select "**********"
click at [565, 350] on div "Extend: Standard Template" at bounding box center [496, 358] width 149 height 16
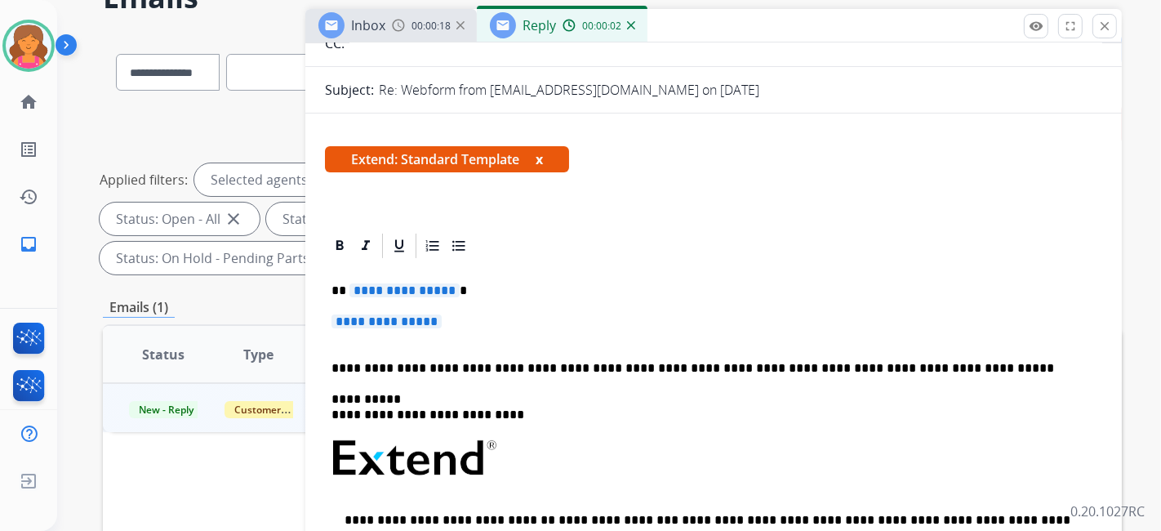
scroll to position [272, 0]
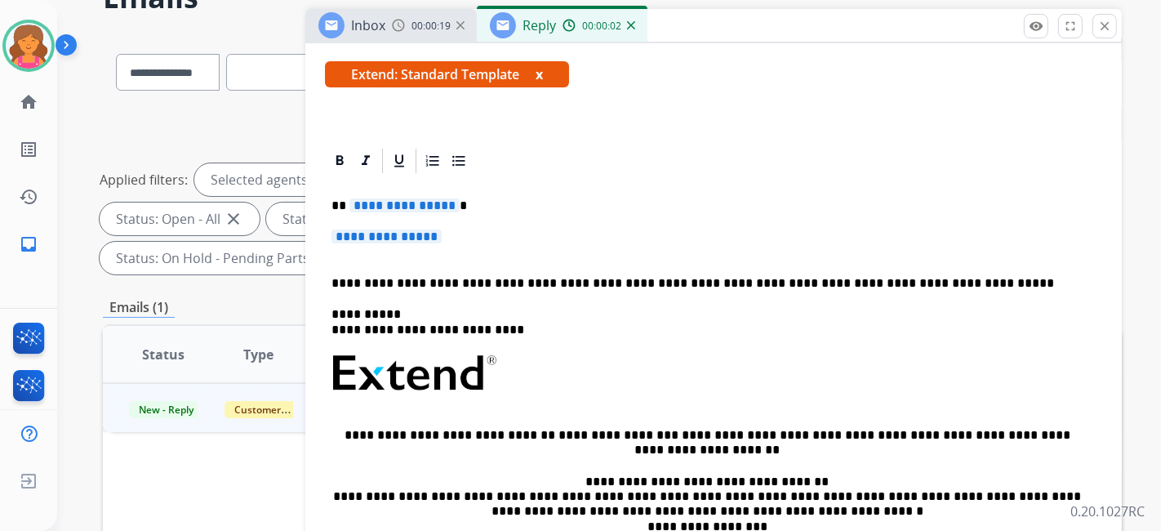
click at [399, 198] on span "**********" at bounding box center [405, 205] width 110 height 14
click at [350, 231] on span "**********" at bounding box center [387, 237] width 110 height 14
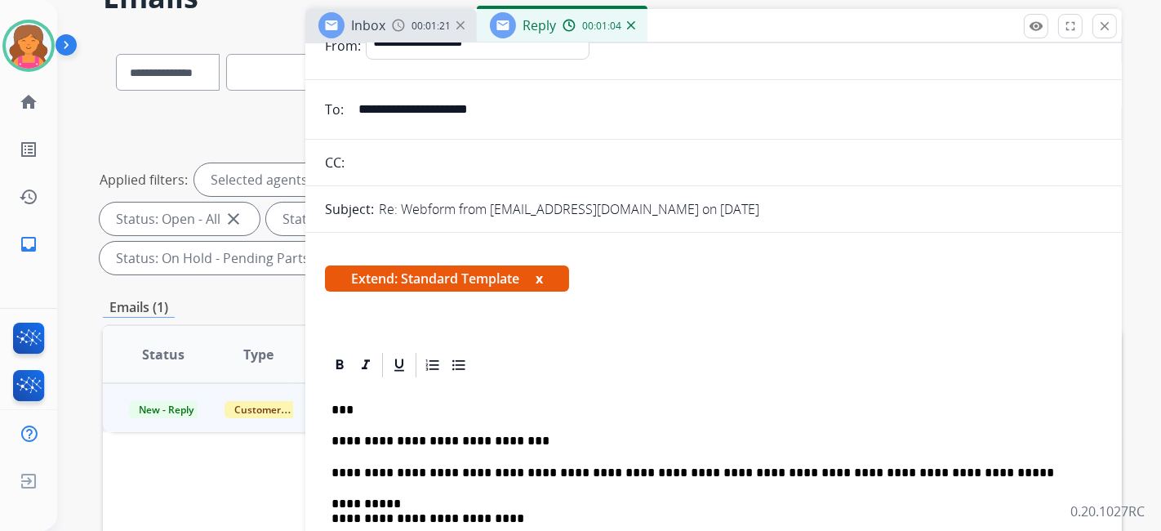
scroll to position [0, 0]
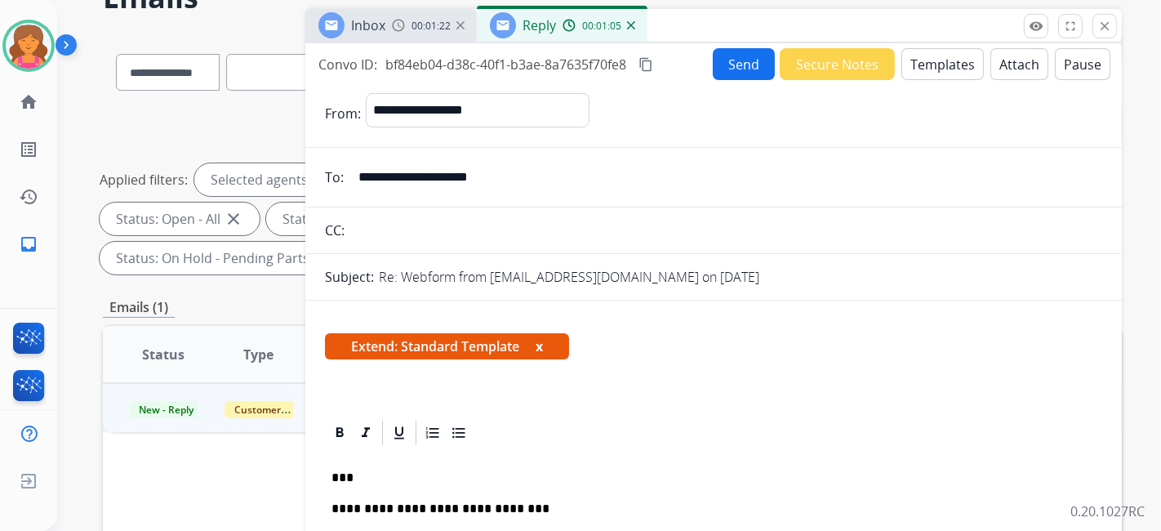
click at [730, 62] on button "Send" at bounding box center [744, 64] width 62 height 32
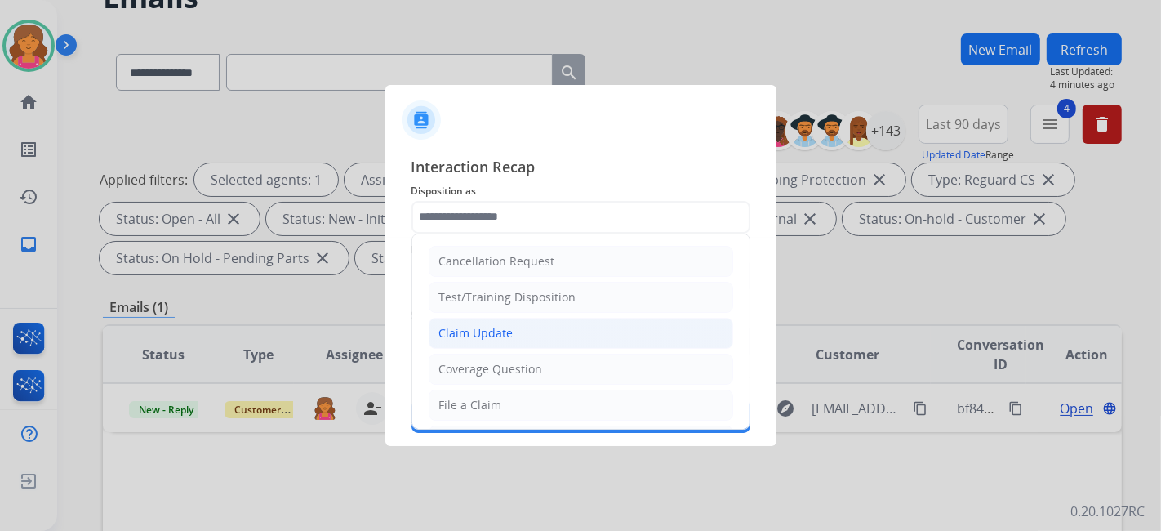
click at [443, 337] on div "Claim Update" at bounding box center [476, 333] width 74 height 16
type input "**********"
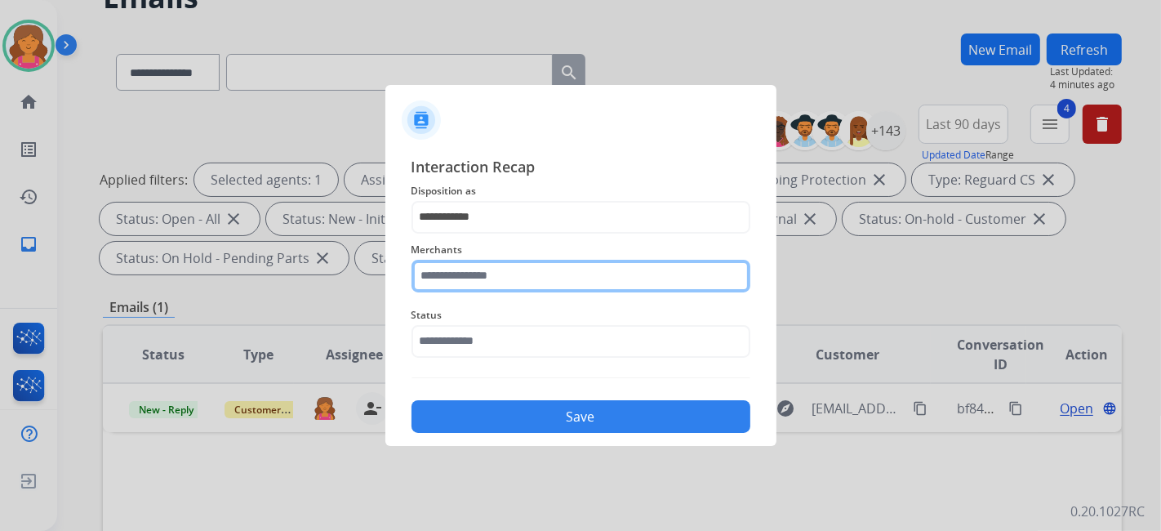
click at [446, 287] on div "Merchants" at bounding box center [581, 266] width 339 height 65
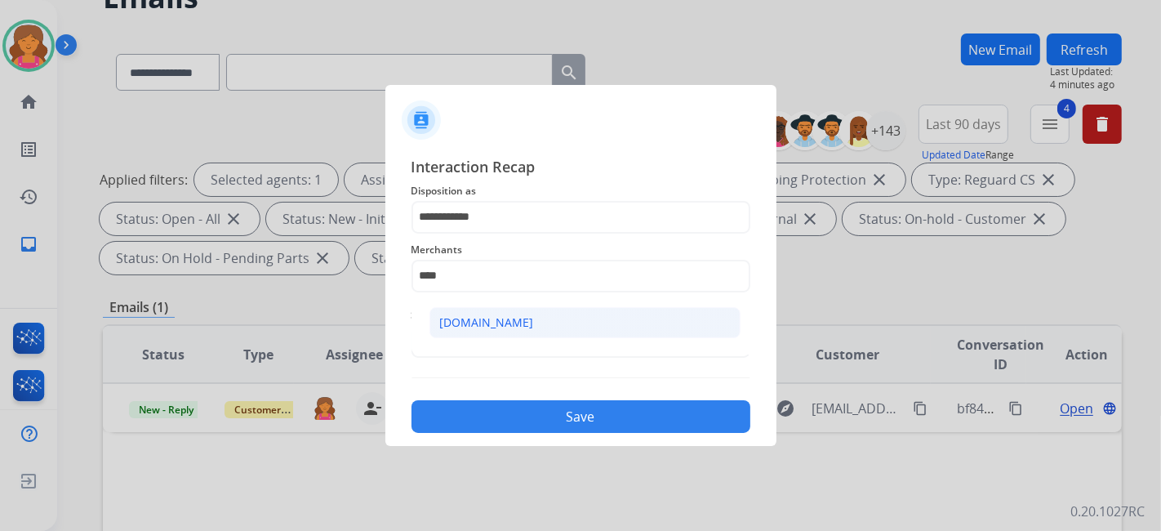
click at [524, 324] on li "[DOMAIN_NAME]" at bounding box center [585, 322] width 311 height 31
type input "**********"
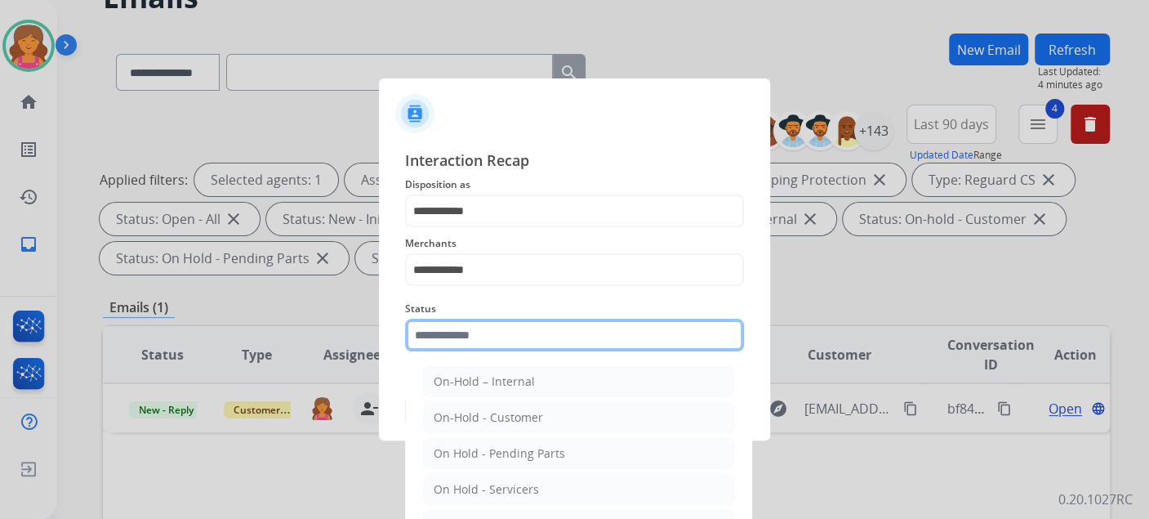
click at [515, 340] on input "text" at bounding box center [574, 335] width 339 height 33
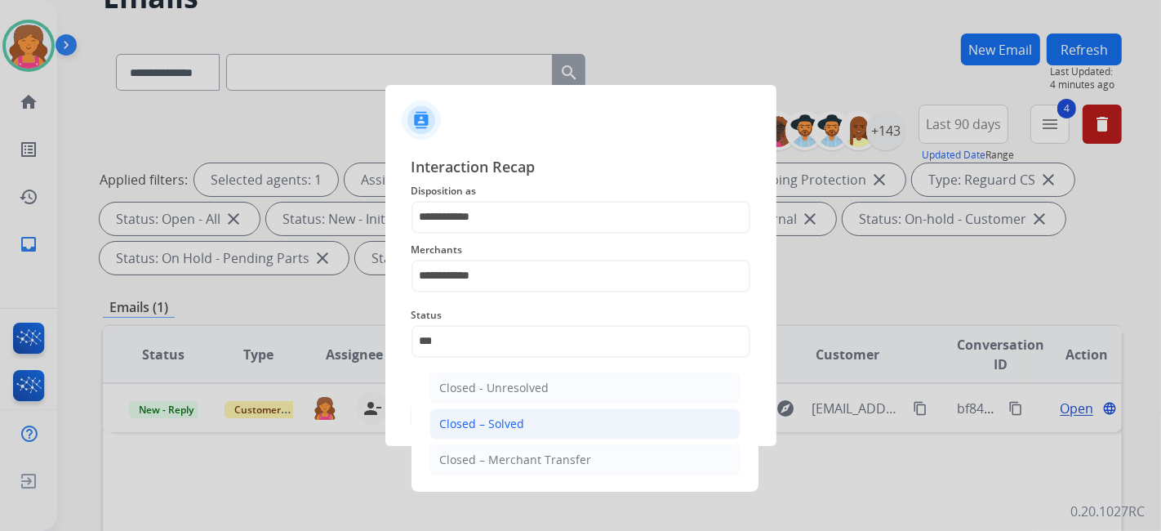
click at [559, 417] on li "Closed – Solved" at bounding box center [585, 423] width 311 height 31
type input "**********"
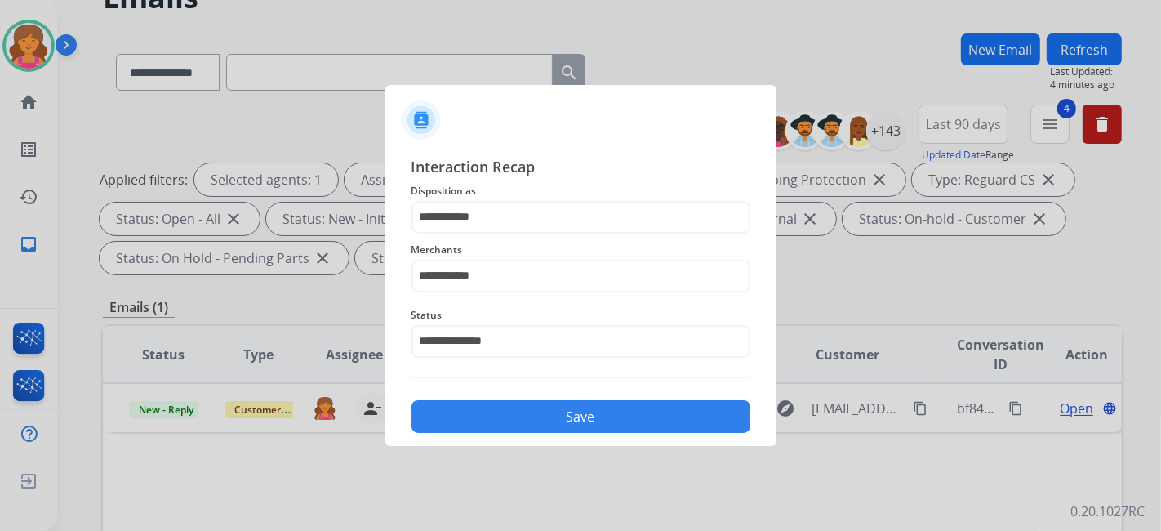
click at [554, 421] on button "Save" at bounding box center [581, 416] width 339 height 33
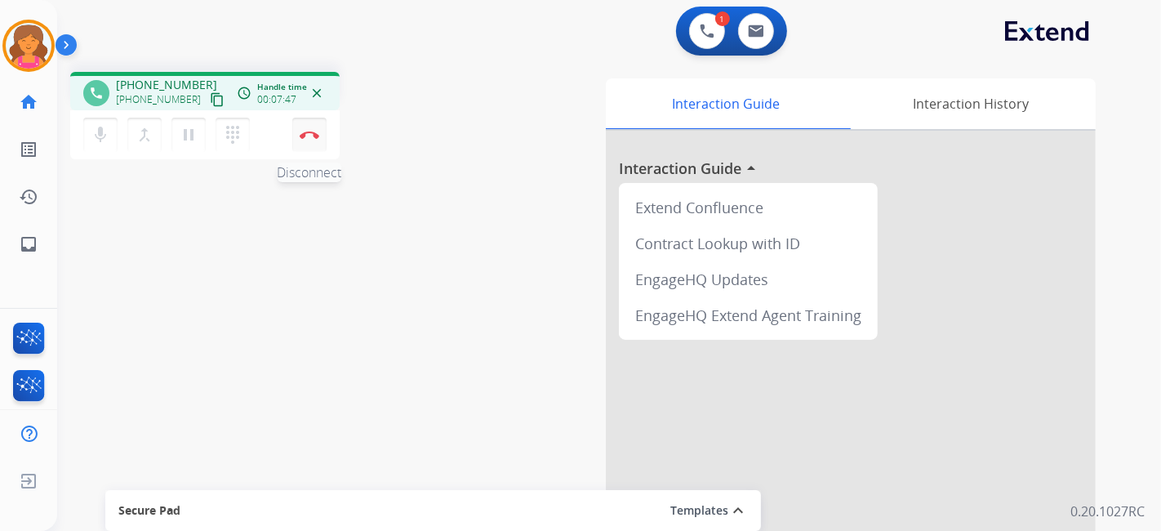
click at [312, 129] on button "Disconnect" at bounding box center [309, 135] width 34 height 34
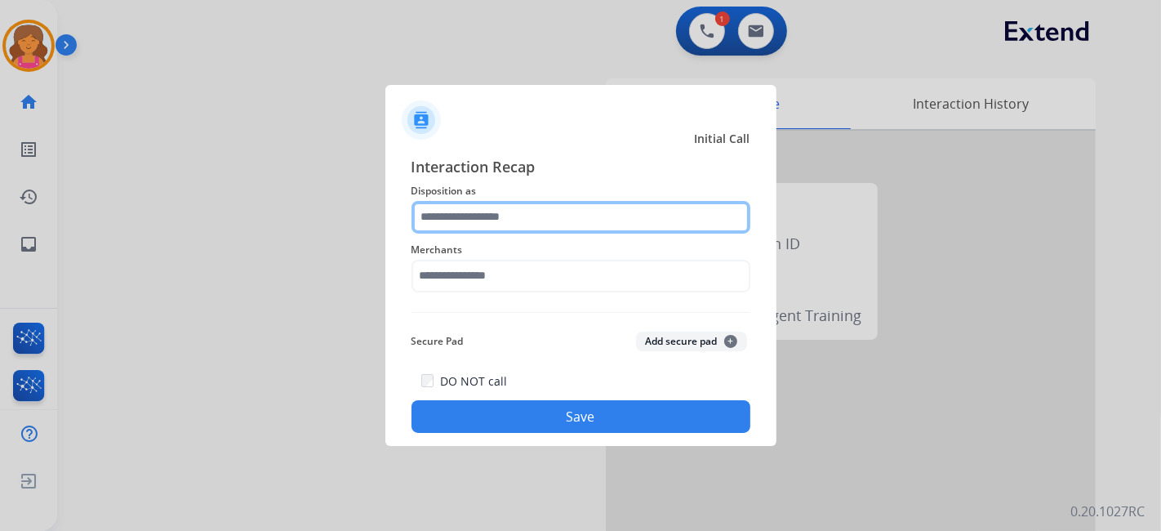
click at [583, 207] on input "text" at bounding box center [581, 217] width 339 height 33
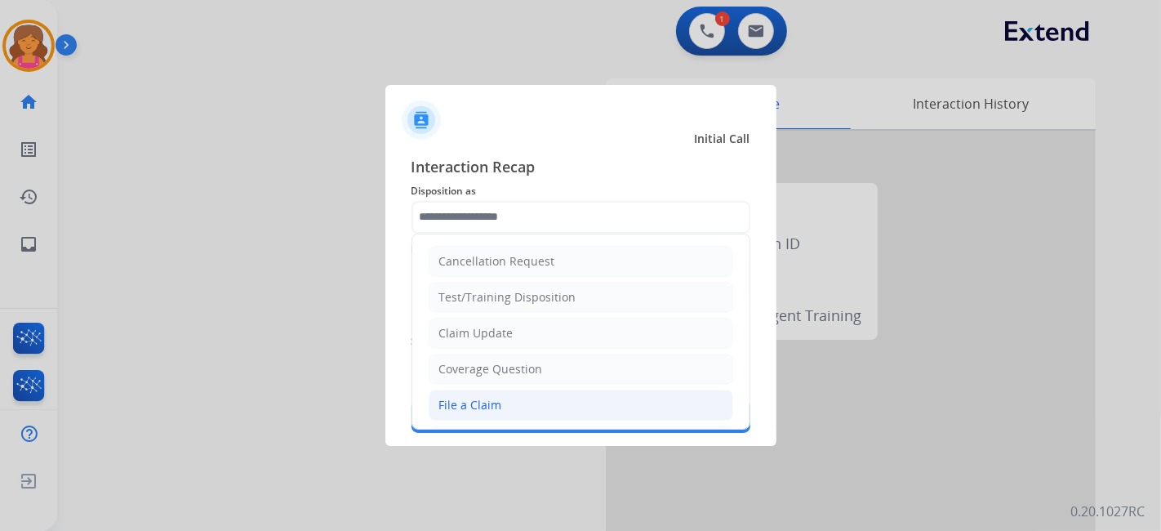
drag, startPoint x: 522, startPoint y: 395, endPoint x: 508, endPoint y: 317, distance: 79.6
click at [523, 395] on li "File a Claim" at bounding box center [581, 405] width 305 height 31
type input "**********"
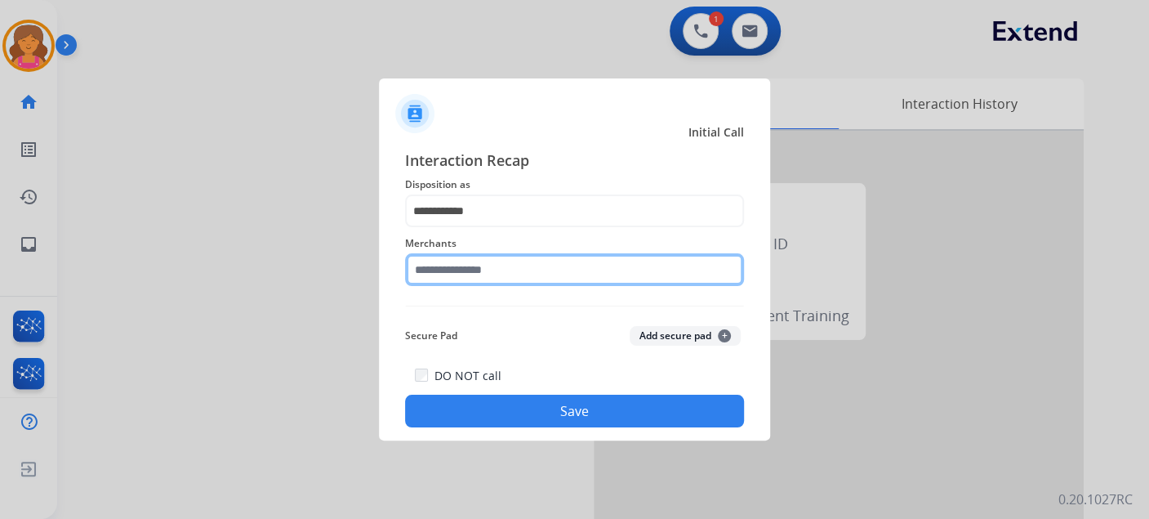
click at [510, 279] on input "text" at bounding box center [574, 269] width 339 height 33
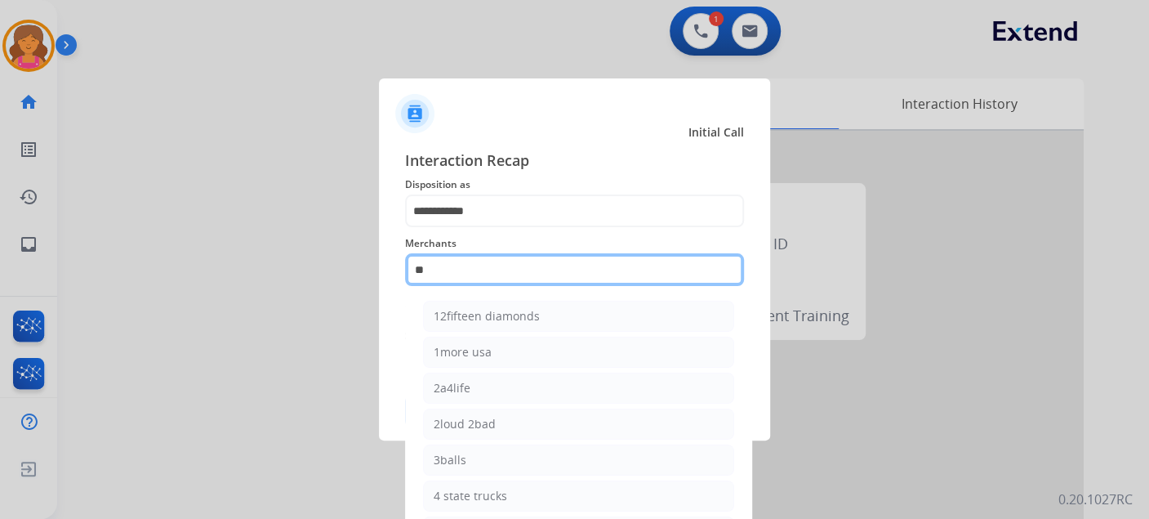
type input "*"
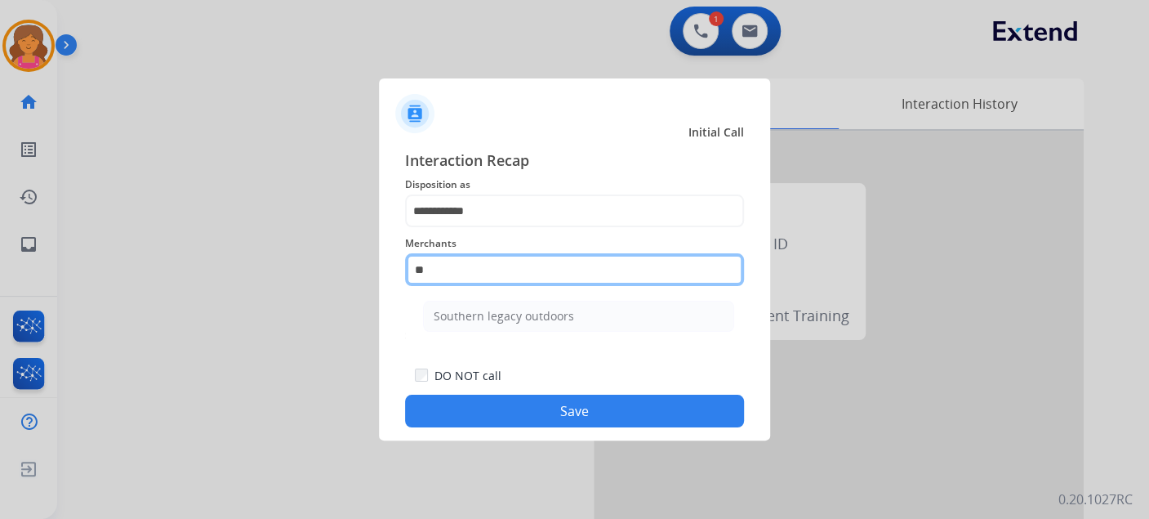
type input "*"
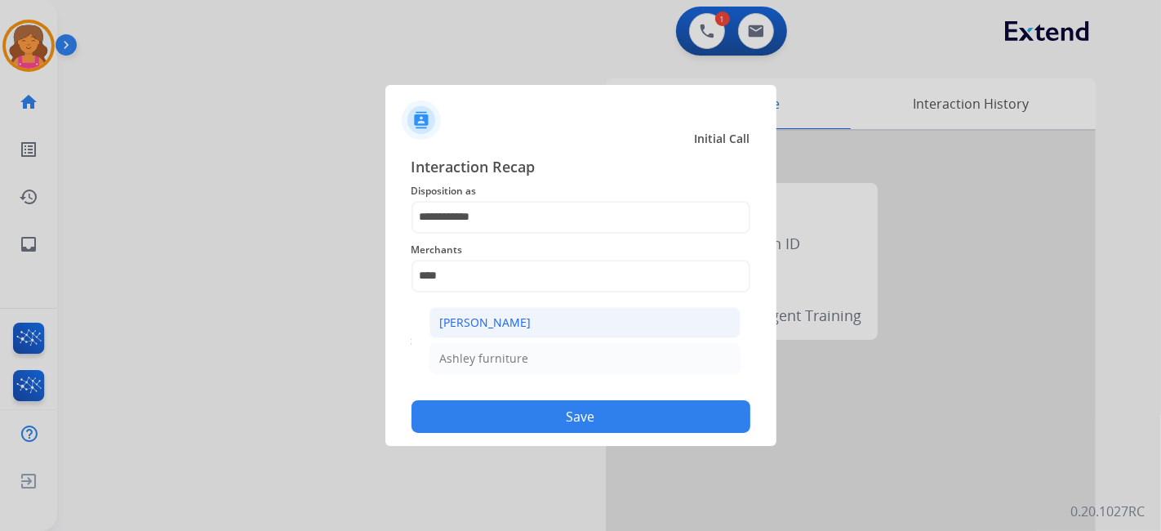
click at [515, 336] on li "[PERSON_NAME]" at bounding box center [585, 322] width 311 height 31
type input "**********"
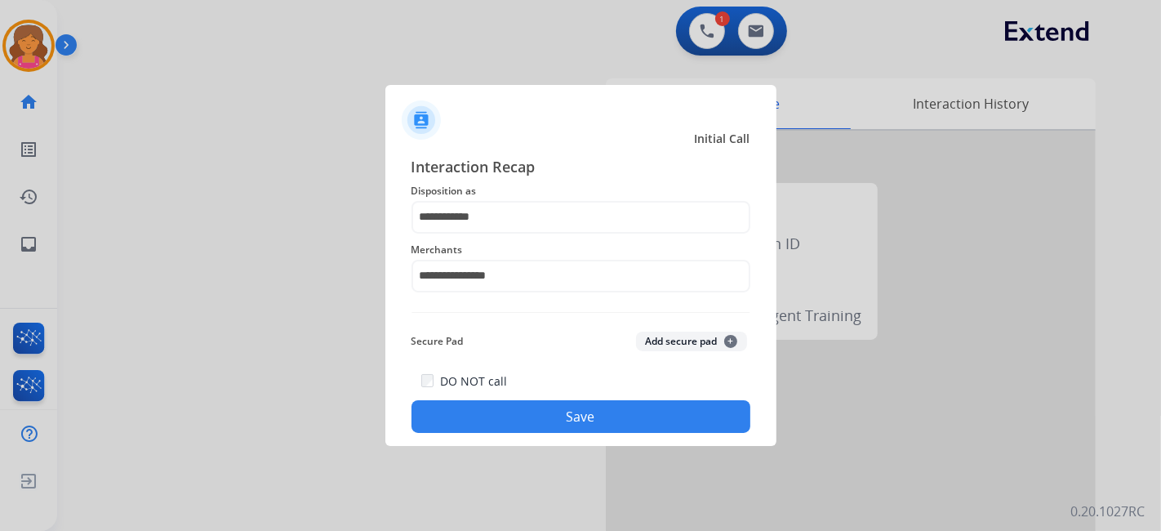
click at [499, 420] on button "Save" at bounding box center [581, 416] width 339 height 33
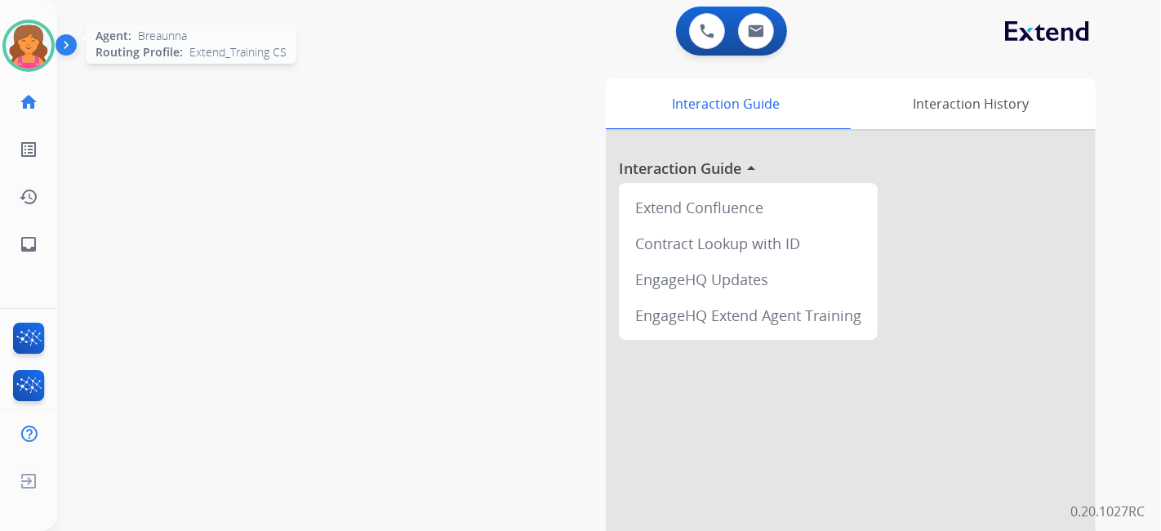
drag, startPoint x: 33, startPoint y: 54, endPoint x: 48, endPoint y: 60, distance: 16.8
click at [33, 54] on img at bounding box center [29, 46] width 46 height 46
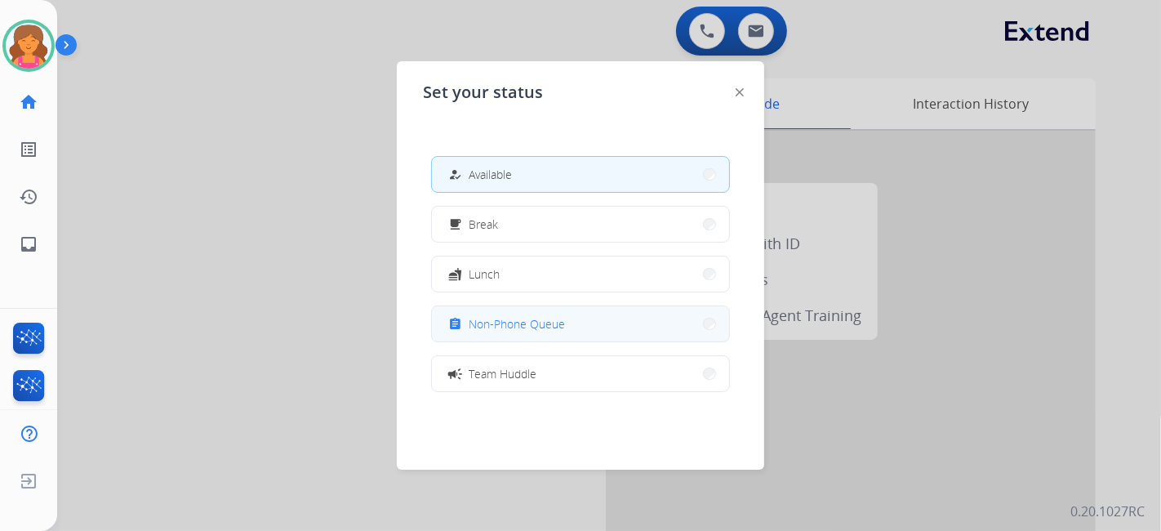
click at [569, 328] on button "assignment Non-Phone Queue" at bounding box center [580, 323] width 297 height 35
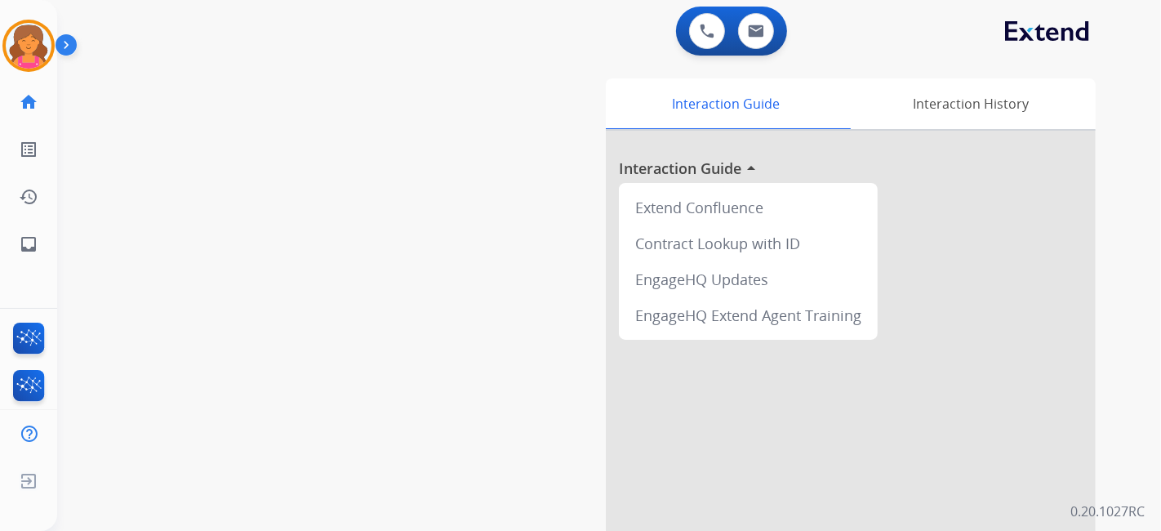
click at [186, 128] on div "swap_horiz Break voice bridge close_fullscreen Connect 3-Way Call merge_type Se…" at bounding box center [589, 399] width 1065 height 681
drag, startPoint x: 18, startPoint y: 50, endPoint x: 30, endPoint y: 55, distance: 13.2
click at [18, 50] on img at bounding box center [29, 46] width 46 height 46
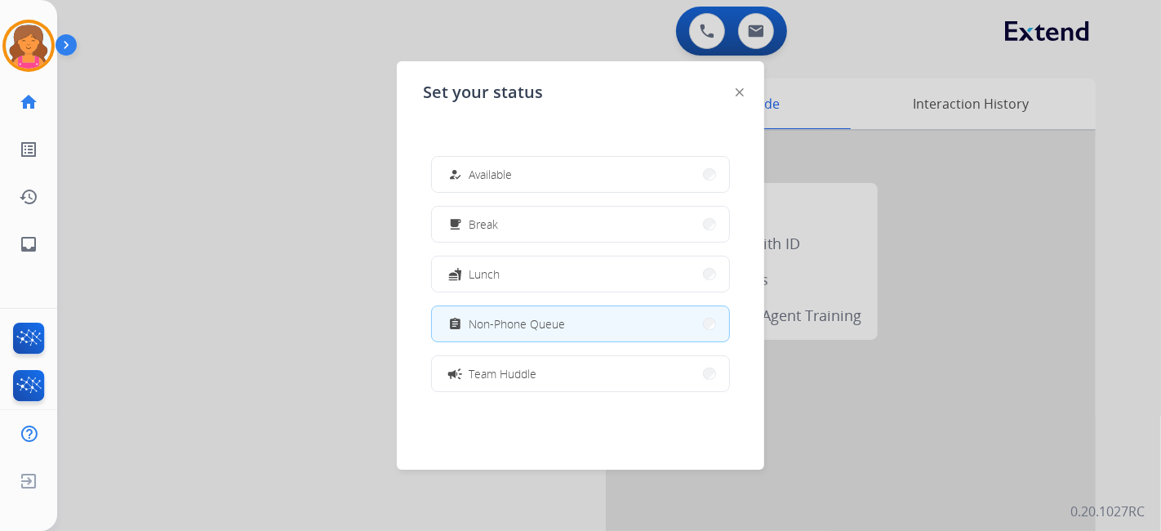
click at [570, 182] on button "how_to_reg Available" at bounding box center [580, 174] width 297 height 35
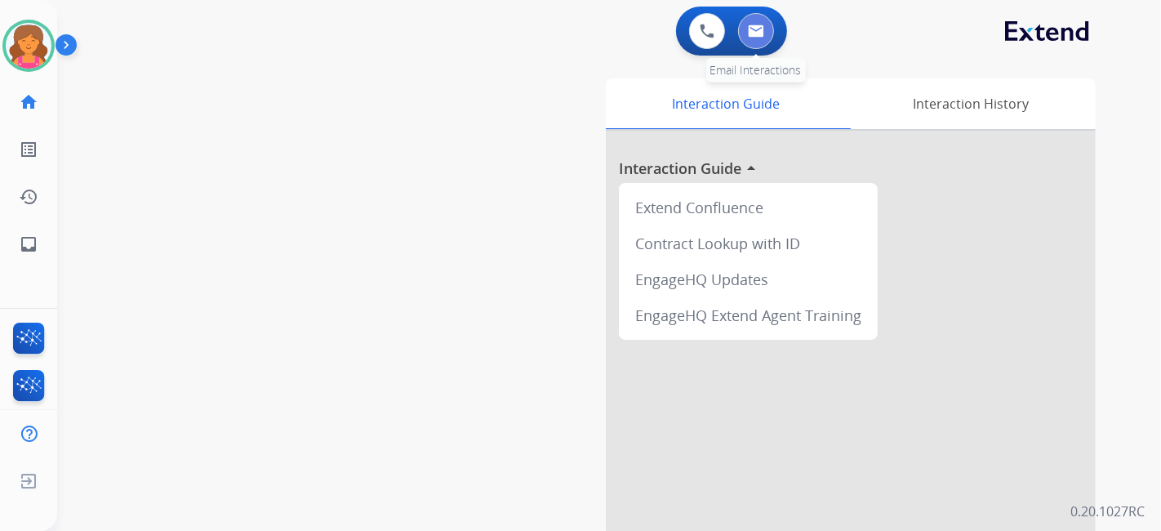
click at [750, 36] on img at bounding box center [756, 31] width 16 height 13
select select "**********"
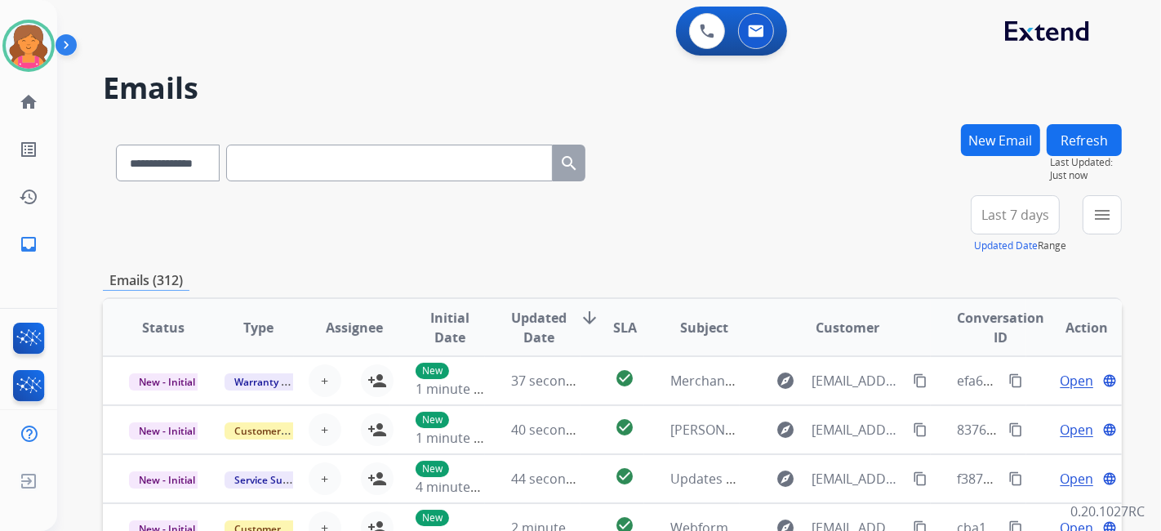
click at [987, 214] on span "Last 7 days" at bounding box center [1016, 215] width 68 height 7
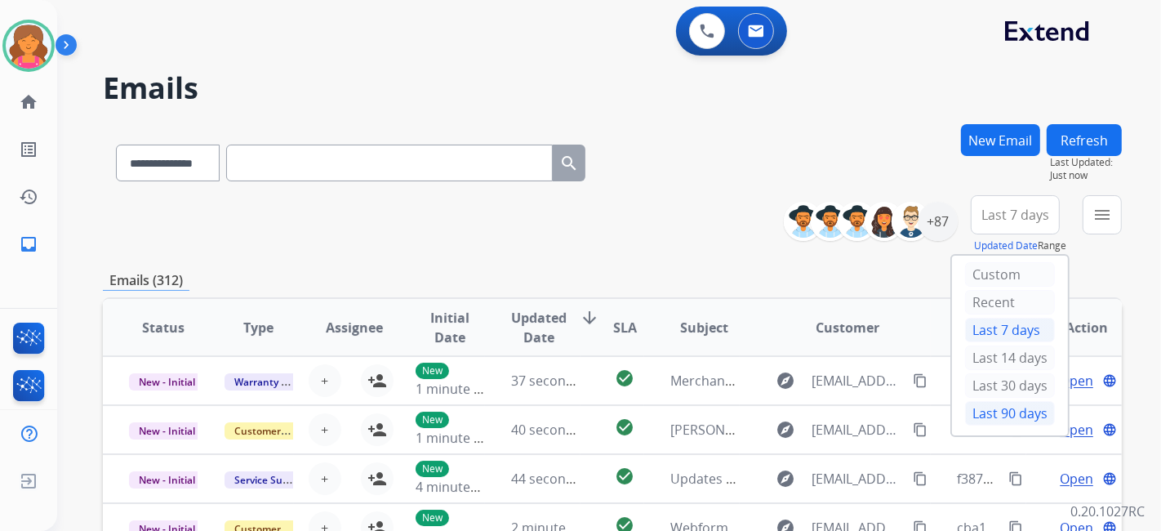
click at [975, 408] on div "Last 90 days" at bounding box center [1010, 413] width 90 height 25
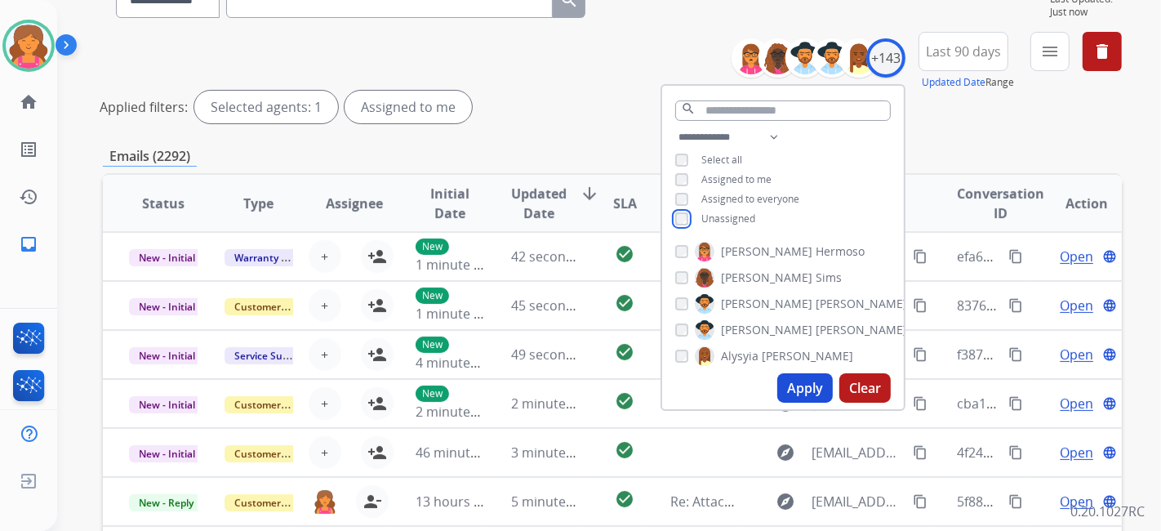
scroll to position [181, 0]
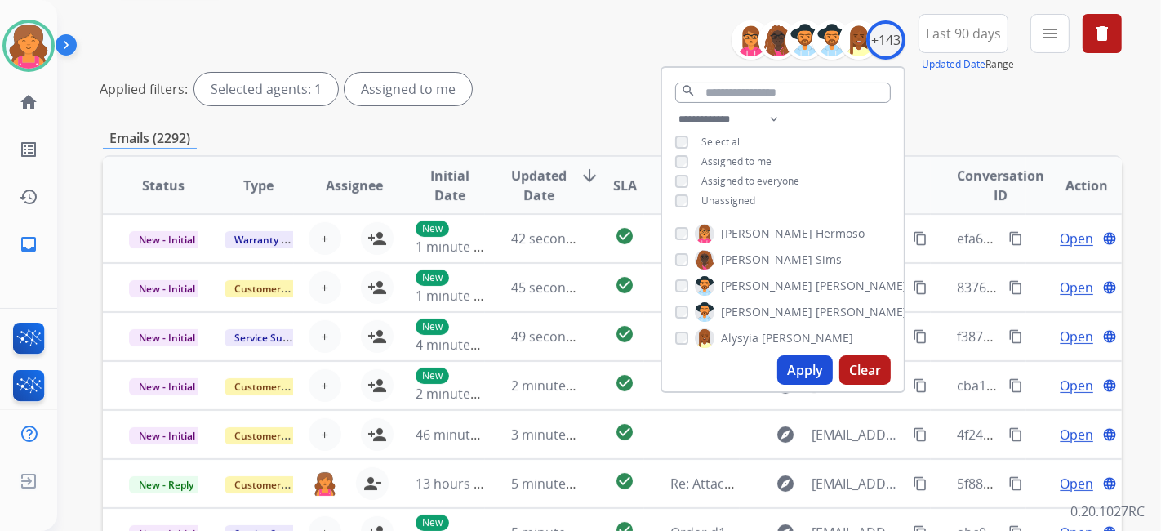
click at [807, 365] on button "Apply" at bounding box center [806, 369] width 56 height 29
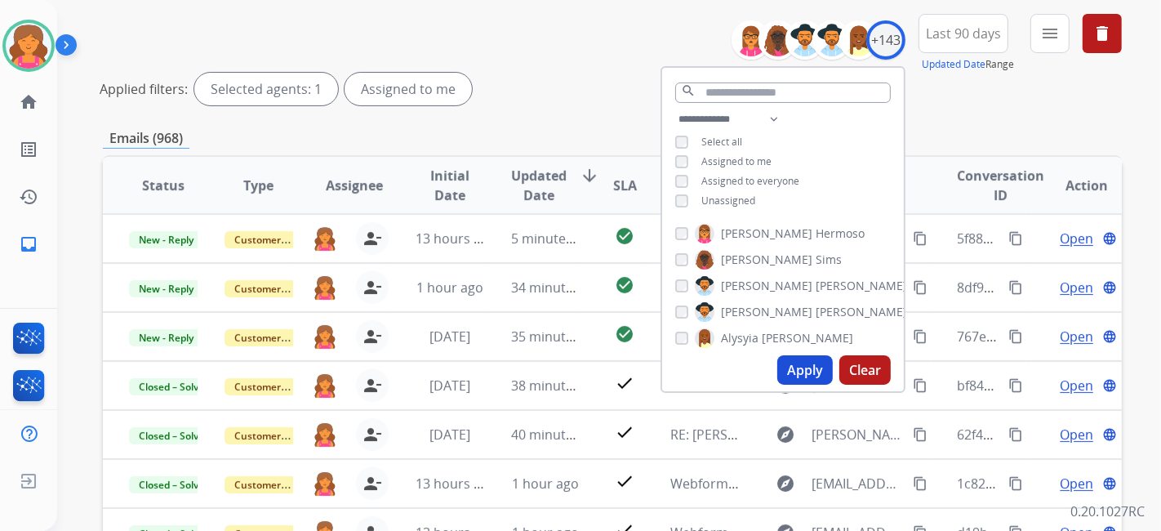
click at [537, 87] on div "Applied filters: Selected agents: 1 Assigned to me" at bounding box center [609, 89] width 1019 height 33
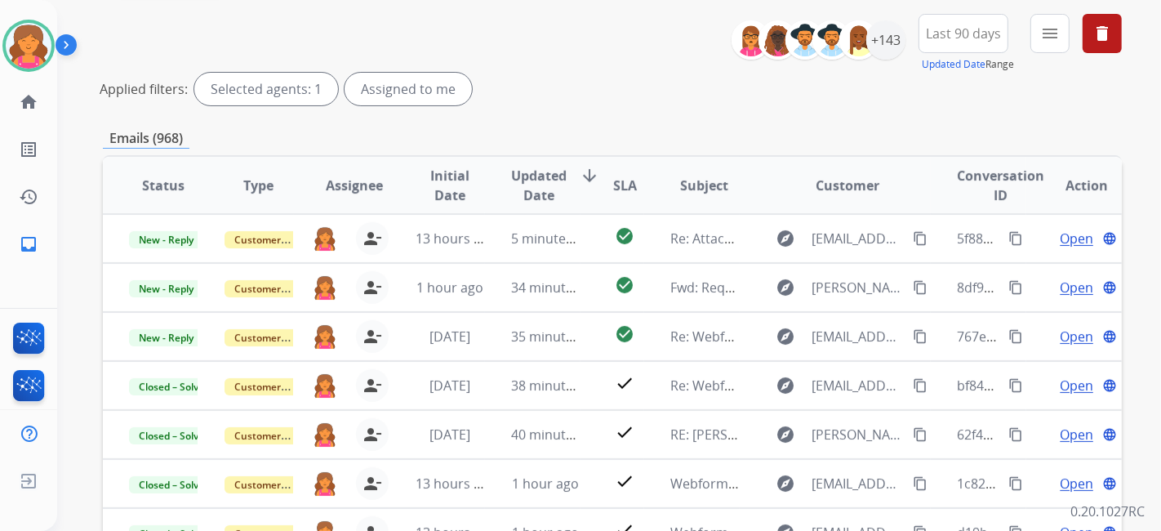
scroll to position [91, 0]
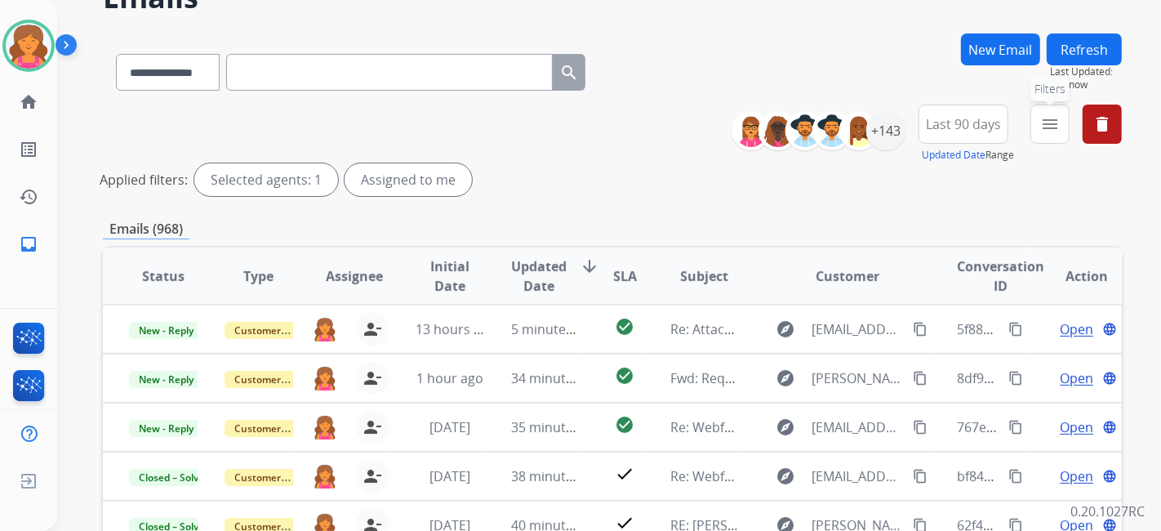
click at [1044, 126] on mat-icon "menu" at bounding box center [1051, 124] width 20 height 20
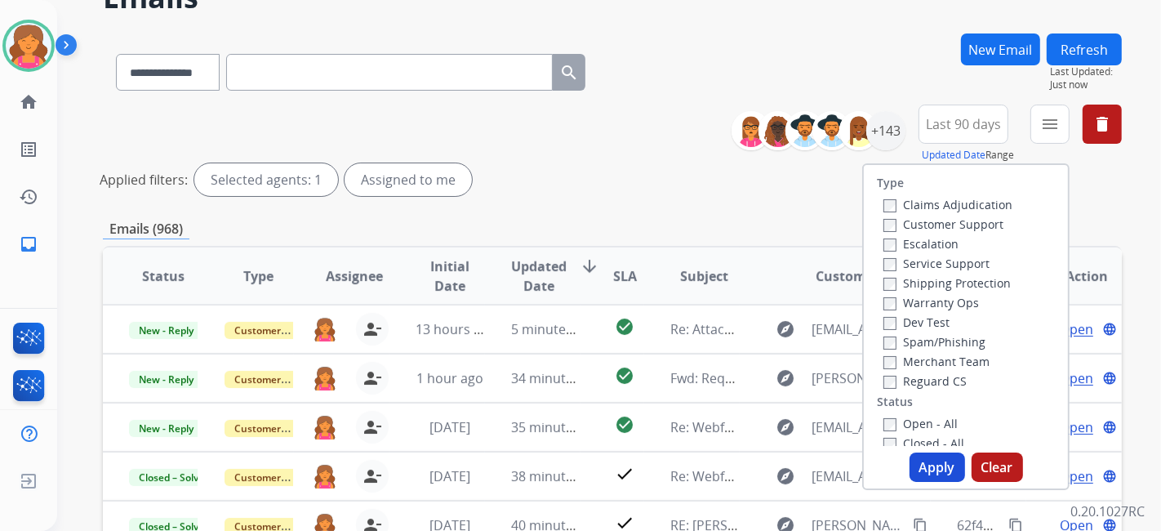
click at [931, 216] on label "Customer Support" at bounding box center [944, 224] width 120 height 16
click at [923, 283] on label "Shipping Protection" at bounding box center [947, 283] width 127 height 16
click at [884, 374] on label "Reguard CS" at bounding box center [925, 381] width 83 height 16
click at [912, 456] on button "Apply" at bounding box center [938, 466] width 56 height 29
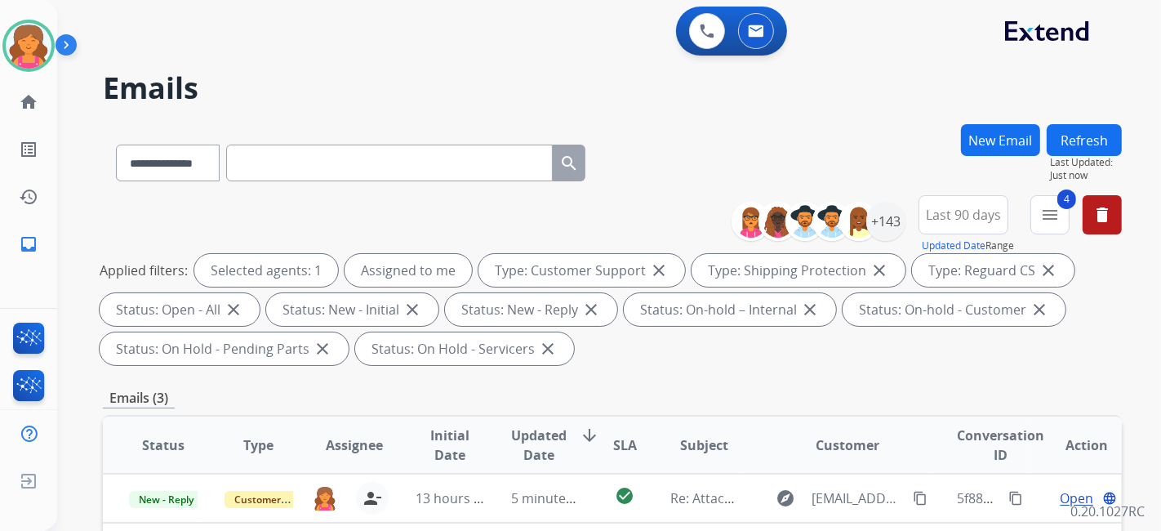
scroll to position [363, 0]
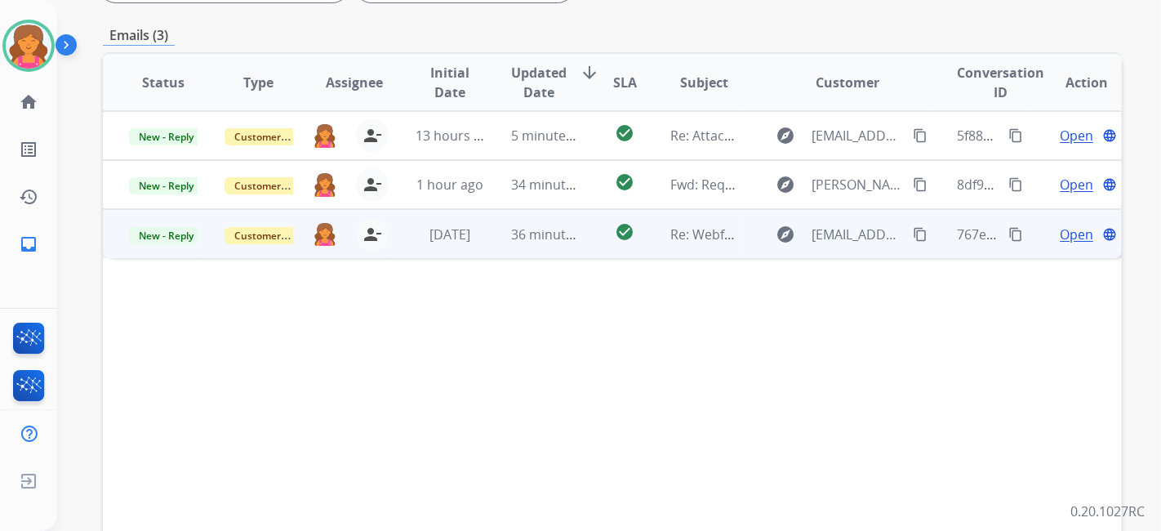
click at [1067, 236] on span "Open" at bounding box center [1076, 235] width 33 height 20
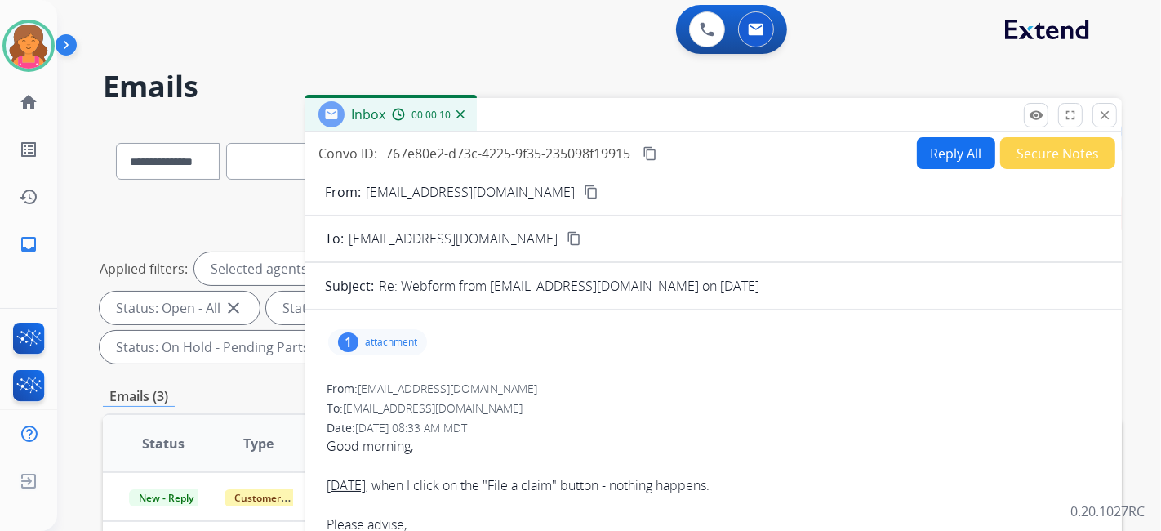
scroll to position [0, 0]
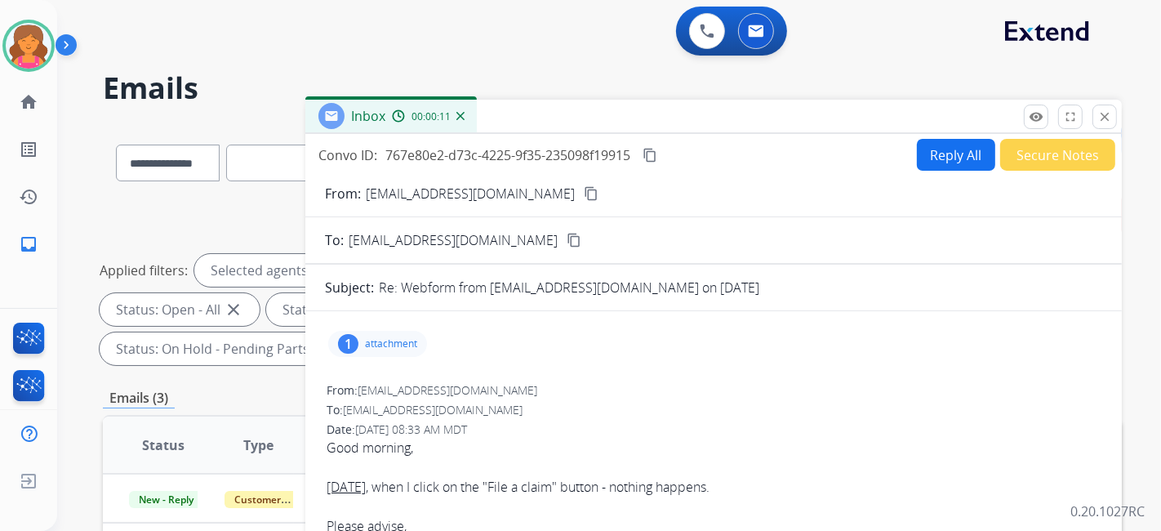
click at [383, 331] on div "1 attachment" at bounding box center [377, 344] width 99 height 26
click at [390, 389] on div at bounding box center [386, 388] width 82 height 57
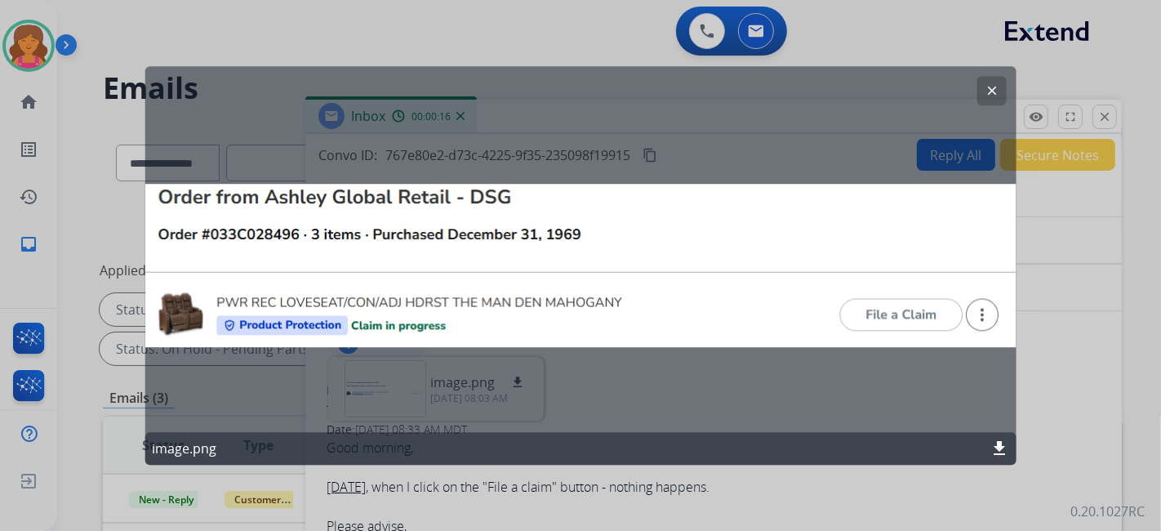
click at [990, 91] on mat-icon "clear" at bounding box center [991, 90] width 15 height 15
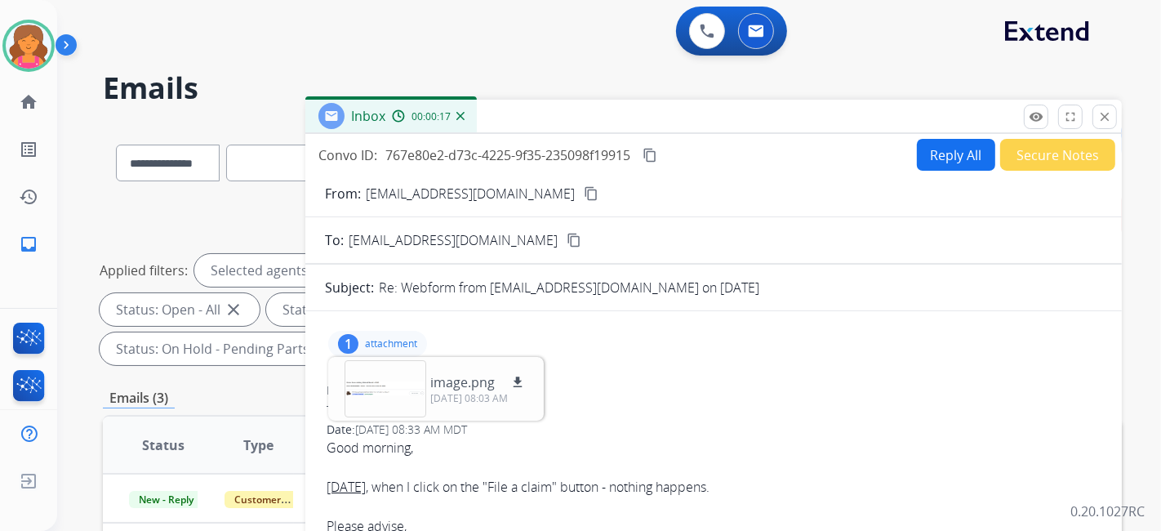
click at [965, 145] on button "Reply All" at bounding box center [956, 155] width 78 height 32
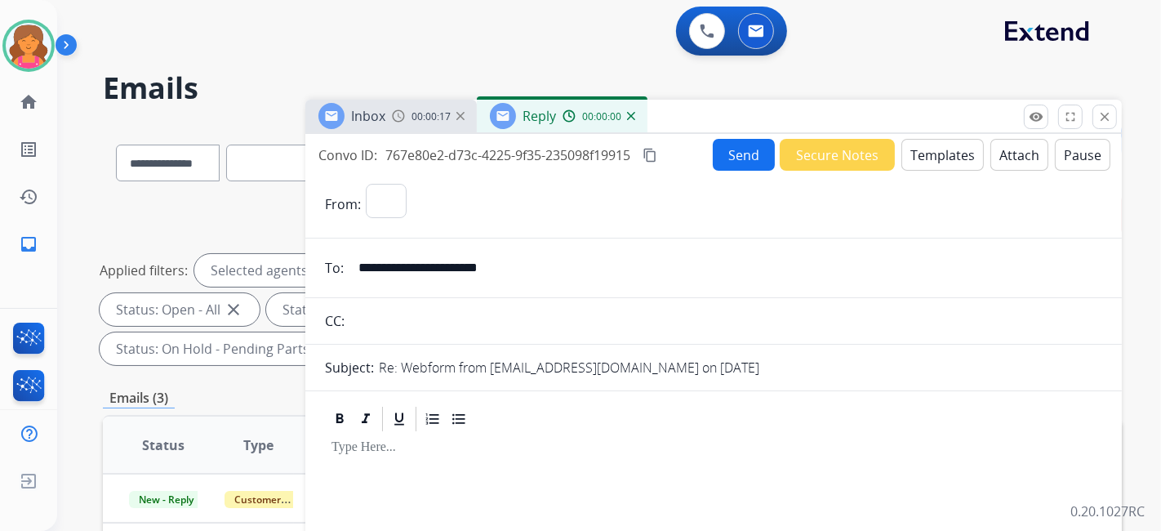
select select "**********"
click at [934, 157] on button "Templates" at bounding box center [943, 155] width 82 height 32
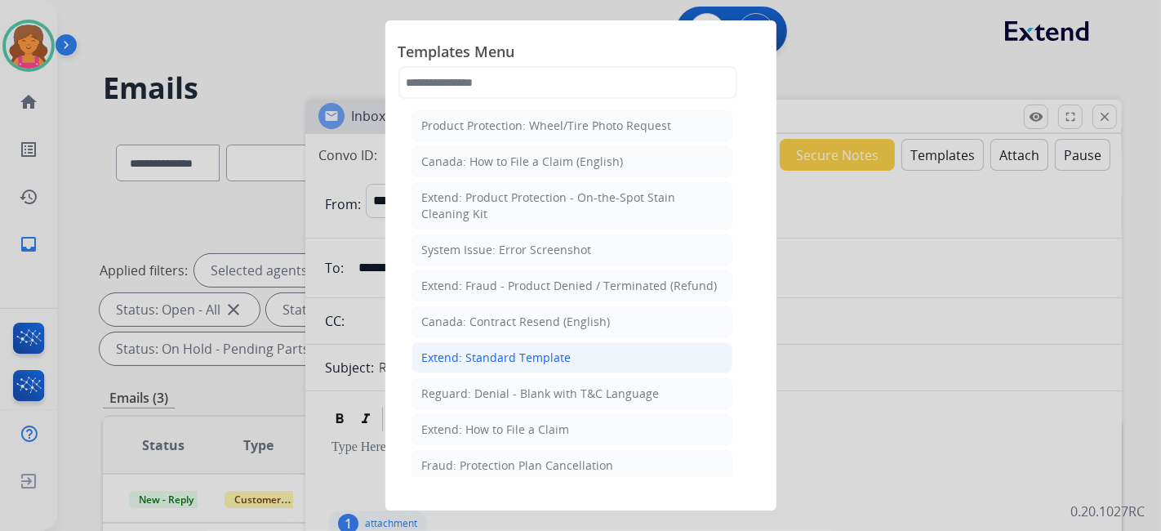
click at [527, 368] on li "Extend: Standard Template" at bounding box center [572, 357] width 321 height 31
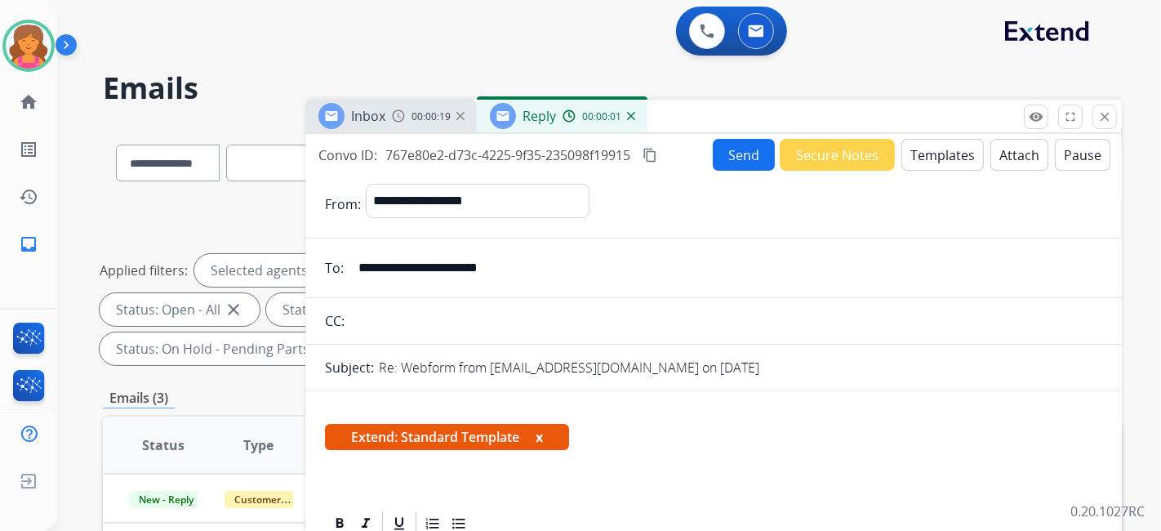
scroll to position [272, 0]
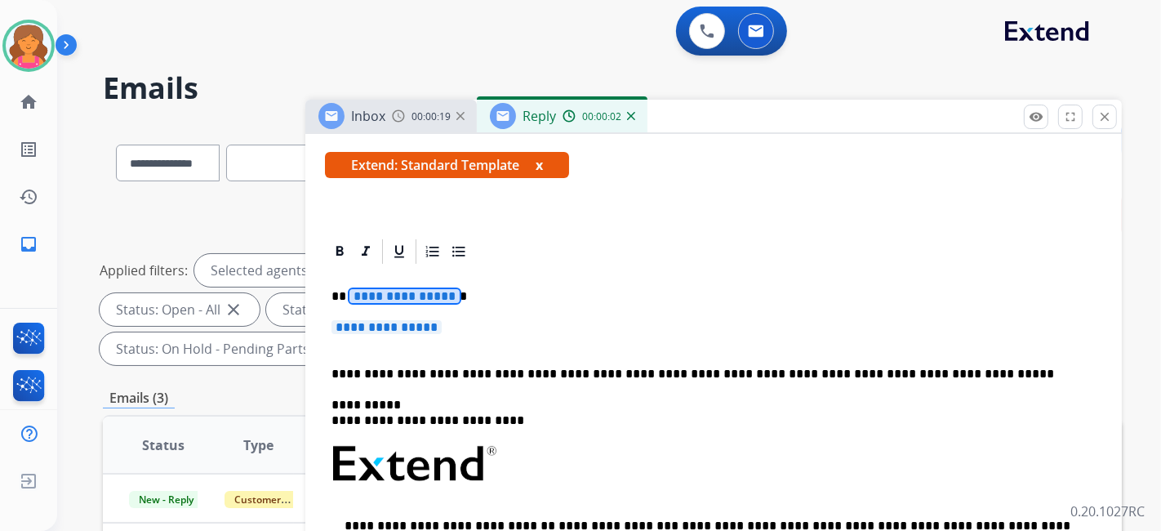
click at [410, 295] on span "**********" at bounding box center [405, 296] width 110 height 14
click at [385, 337] on p "**********" at bounding box center [714, 335] width 764 height 30
click at [389, 316] on div "**********" at bounding box center [714, 502] width 778 height 472
click at [387, 316] on div "**********" at bounding box center [714, 502] width 778 height 472
click at [394, 325] on span "**********" at bounding box center [387, 327] width 110 height 14
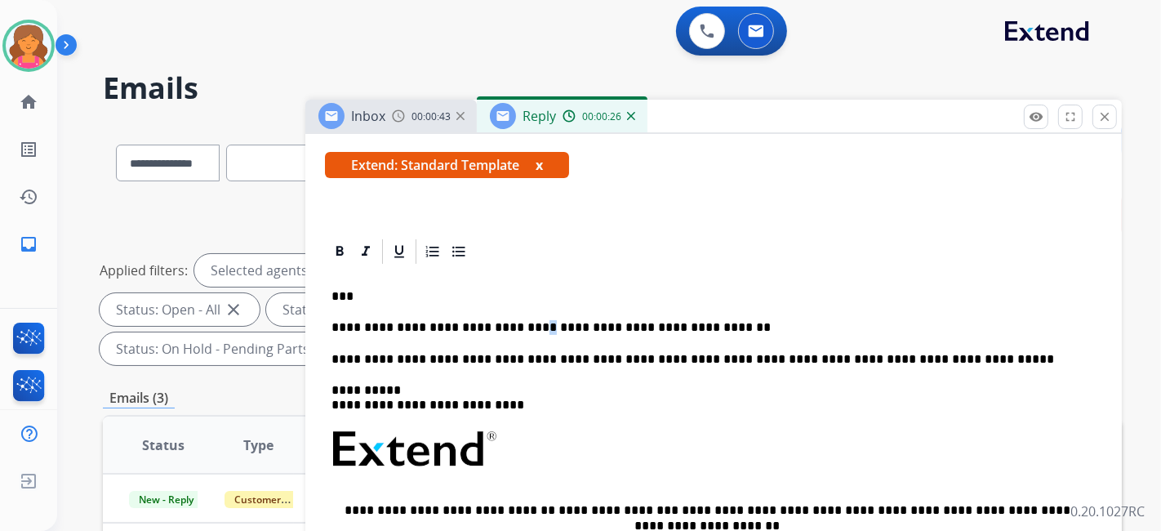
click at [507, 325] on p "**********" at bounding box center [707, 327] width 751 height 15
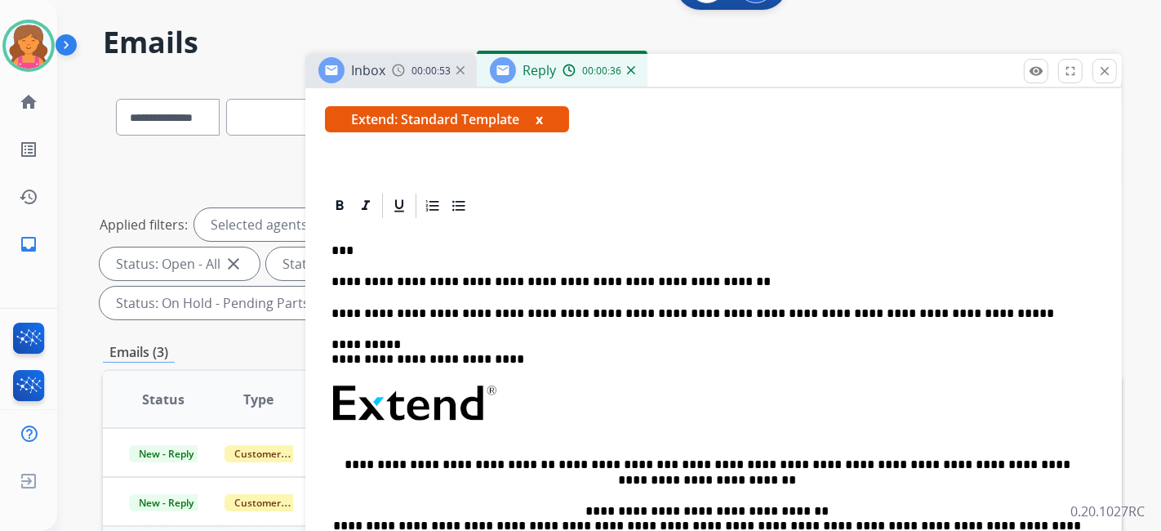
scroll to position [0, 0]
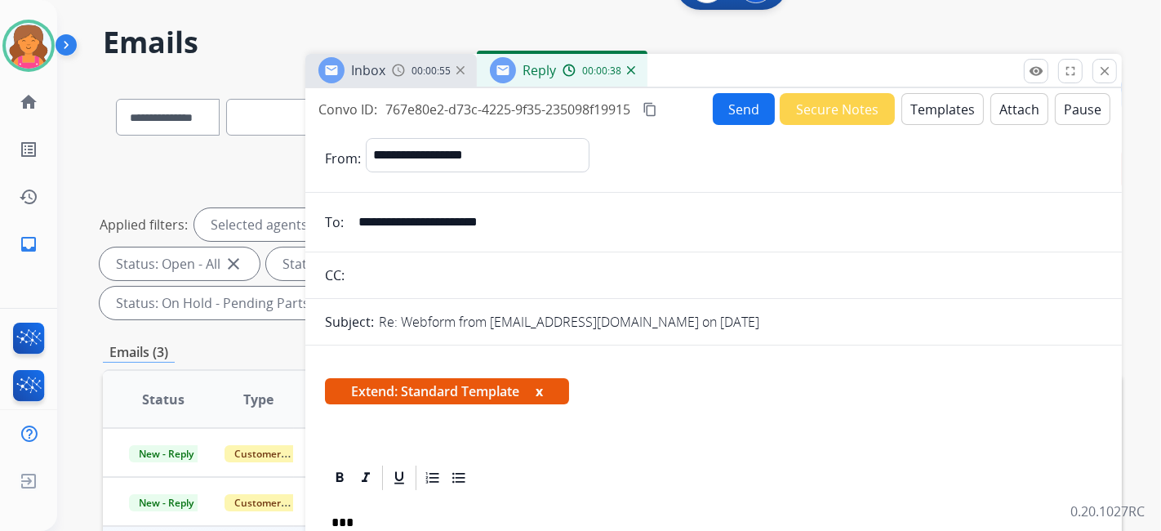
click at [747, 109] on button "Send" at bounding box center [744, 109] width 62 height 32
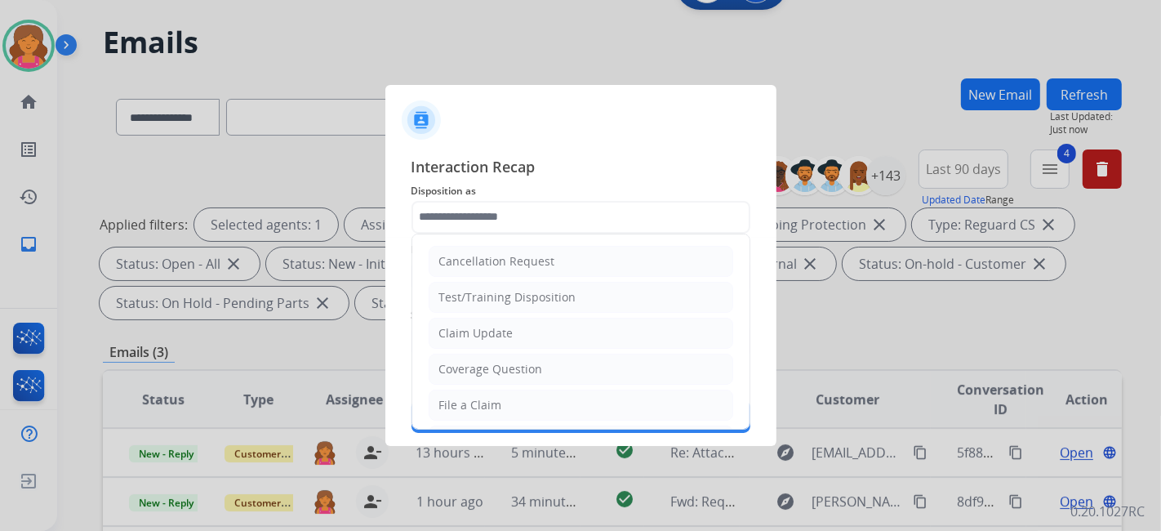
click at [445, 206] on input "text" at bounding box center [581, 217] width 339 height 33
click at [466, 404] on div "File a Claim" at bounding box center [470, 405] width 63 height 16
type input "**********"
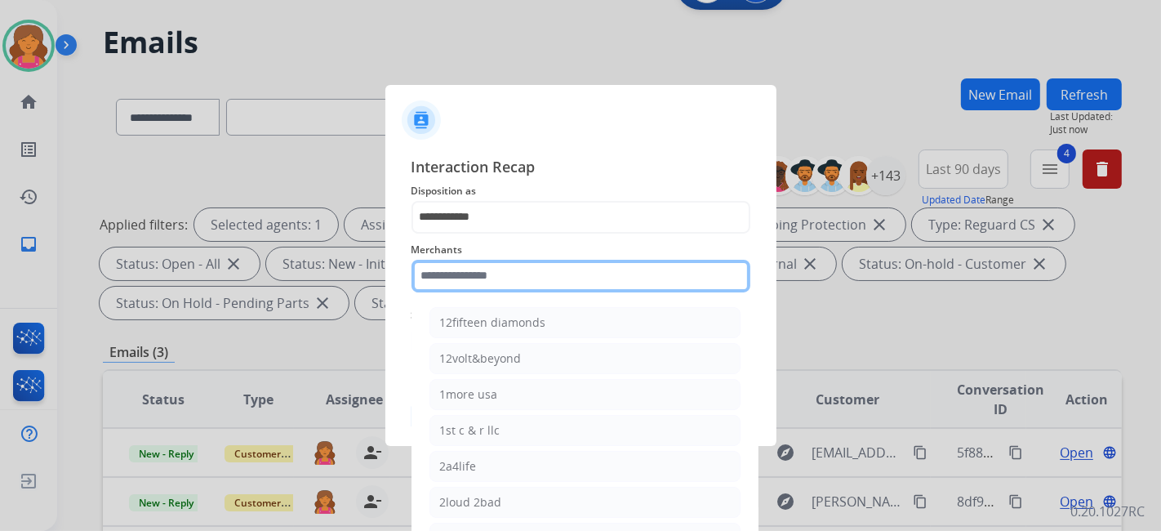
click at [461, 281] on input "text" at bounding box center [581, 276] width 339 height 33
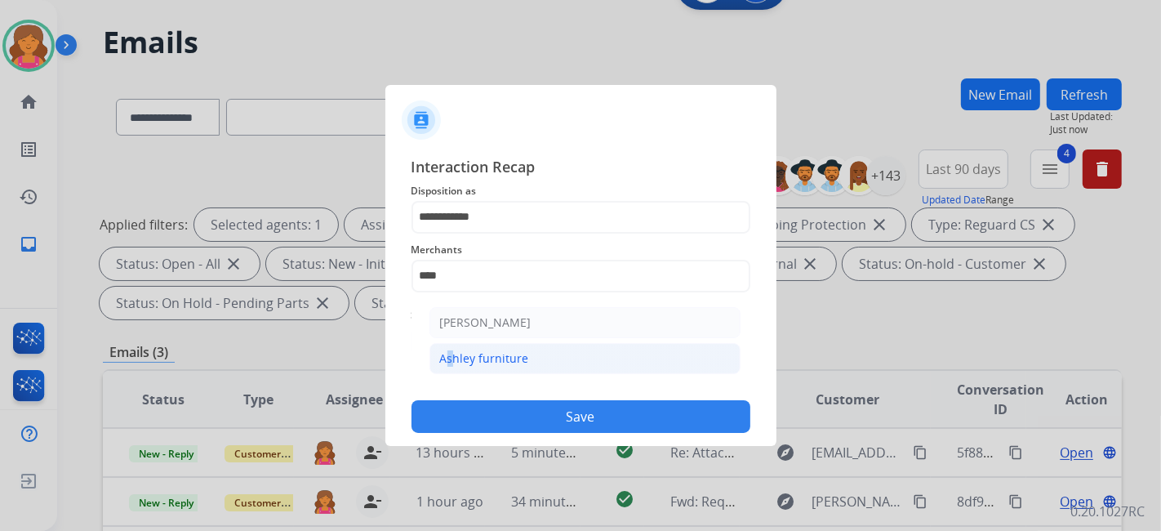
click at [443, 347] on li "Ashley furniture" at bounding box center [585, 358] width 311 height 31
type input "**********"
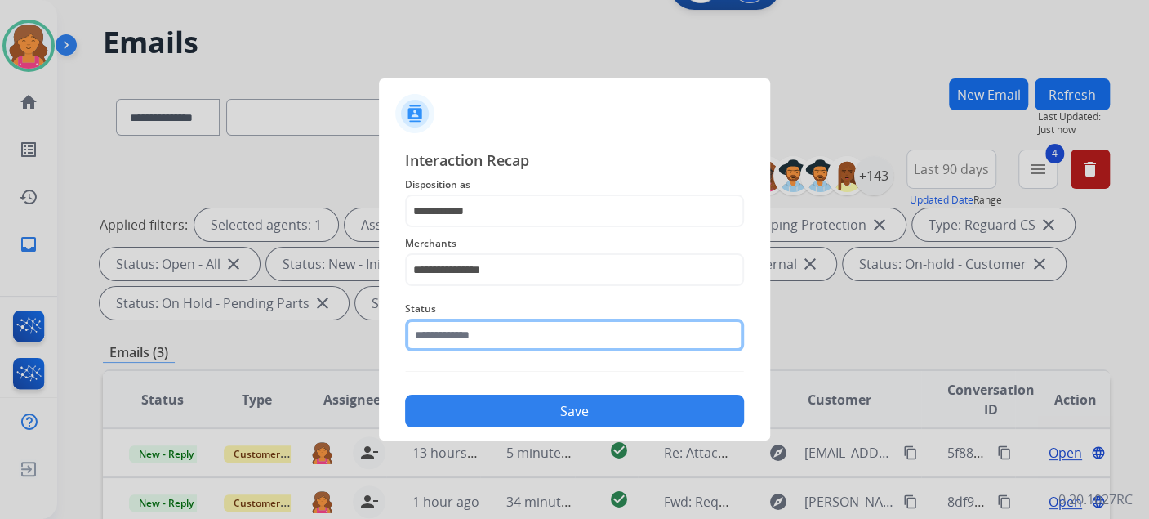
click at [443, 347] on input "text" at bounding box center [574, 335] width 339 height 33
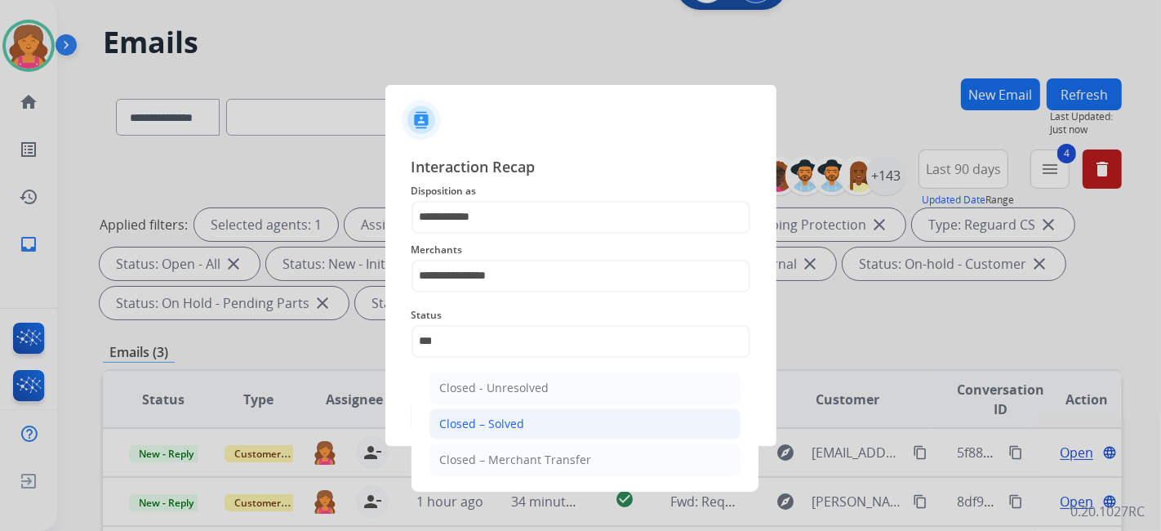
click at [464, 428] on div "Closed – Solved" at bounding box center [482, 424] width 85 height 16
type input "**********"
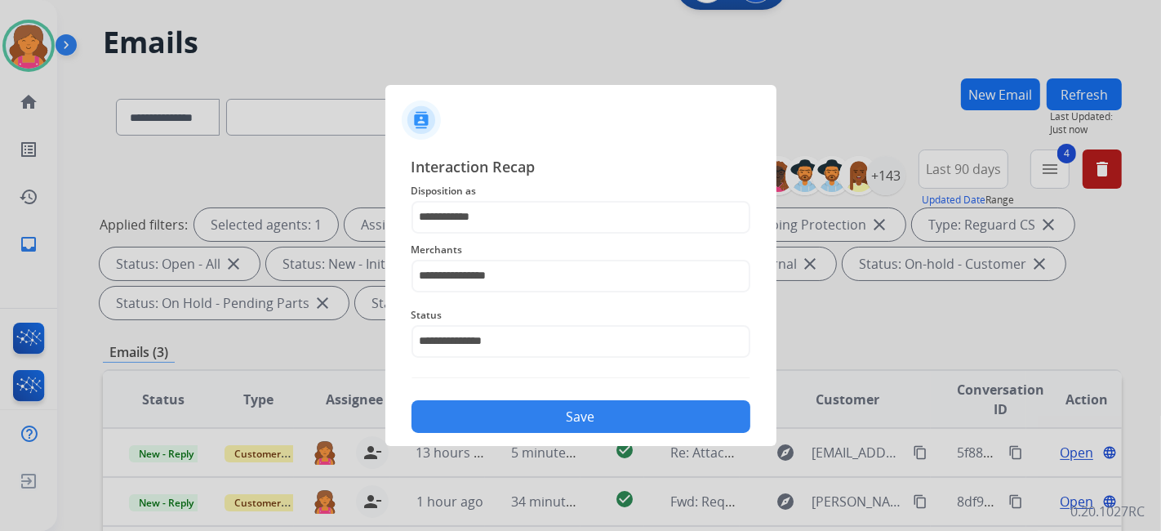
drag, startPoint x: 490, startPoint y: 428, endPoint x: 497, endPoint y: 414, distance: 15.3
click at [493, 426] on button "Save" at bounding box center [581, 416] width 339 height 33
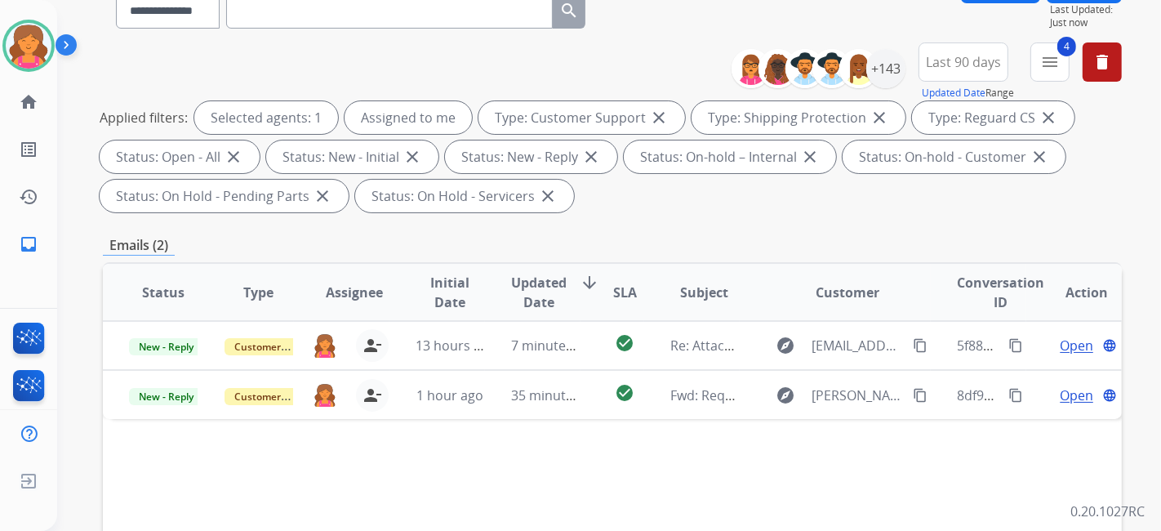
scroll to position [272, 0]
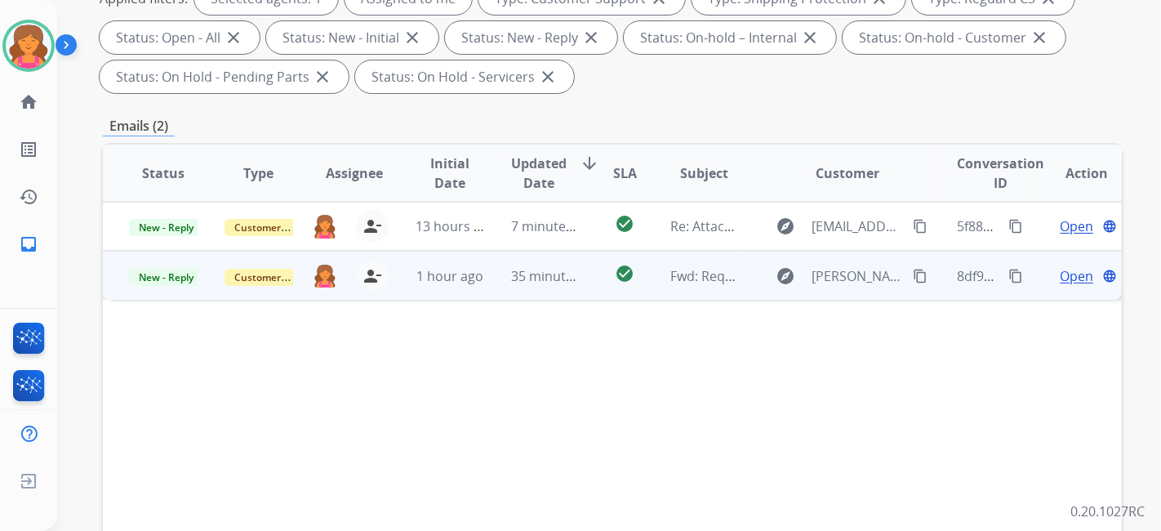
click at [1060, 272] on span "Open" at bounding box center [1076, 276] width 33 height 20
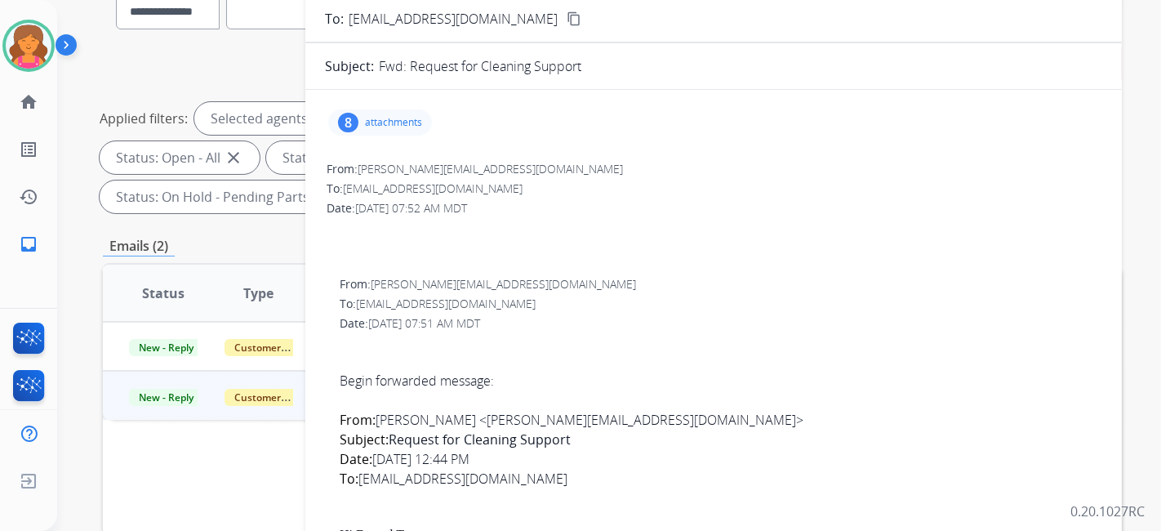
scroll to position [68, 0]
click at [359, 120] on div "8 attachments" at bounding box center [380, 124] width 104 height 26
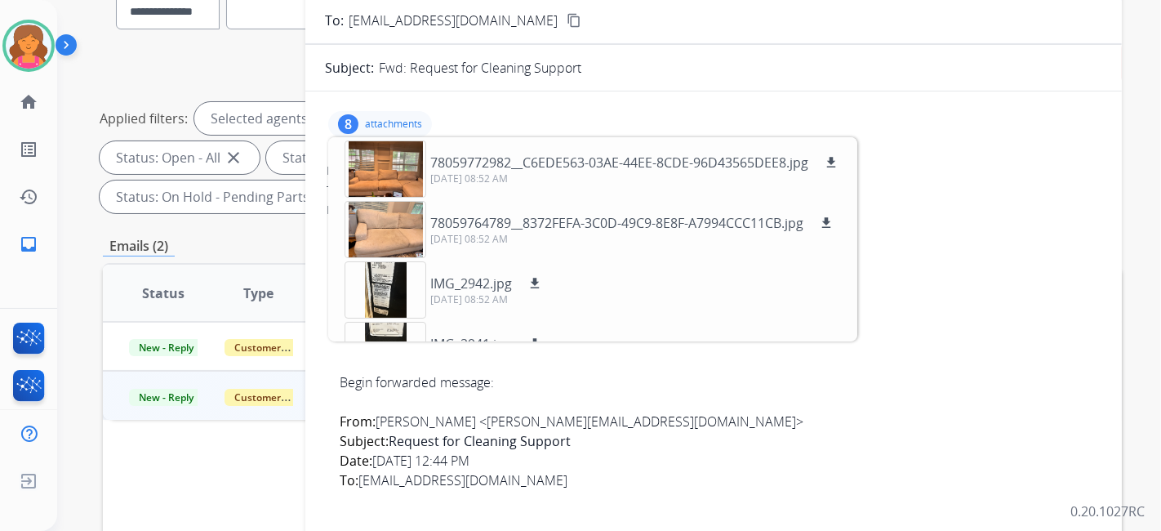
click at [571, 108] on div "8 attachments 78059772982__C6EDE563-03AE-44EE-8CDE-96D43565DEE8.jpg download [D…" at bounding box center [714, 124] width 778 height 39
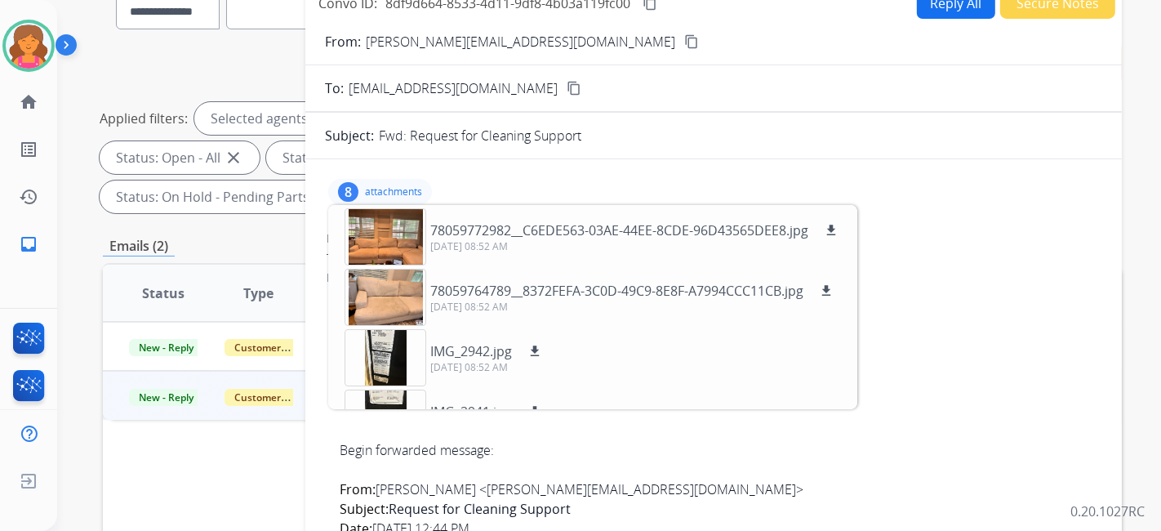
click at [684, 41] on mat-icon "content_copy" at bounding box center [691, 41] width 15 height 15
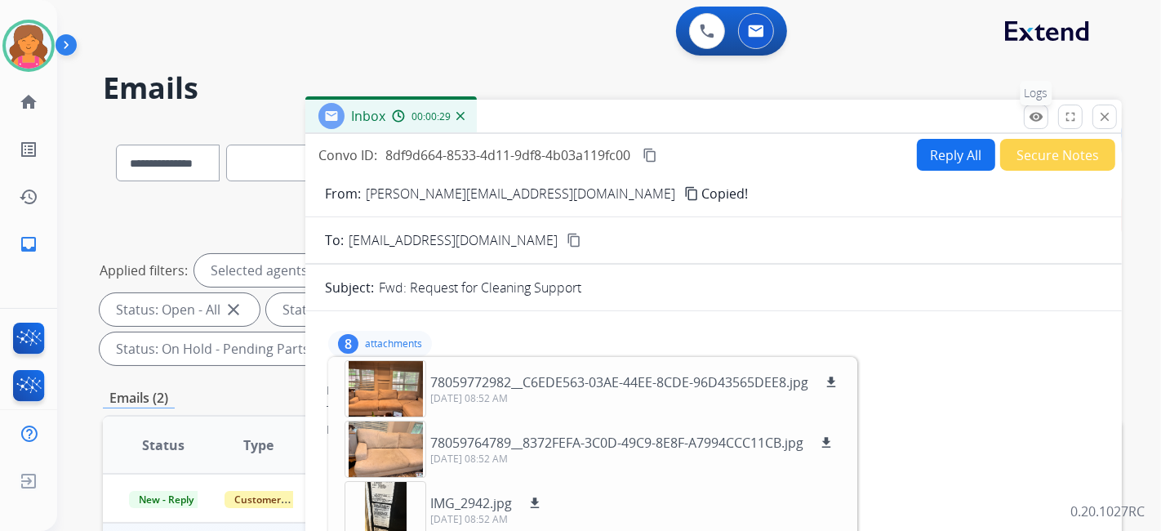
click at [1042, 115] on mat-icon "remove_red_eye" at bounding box center [1036, 116] width 15 height 15
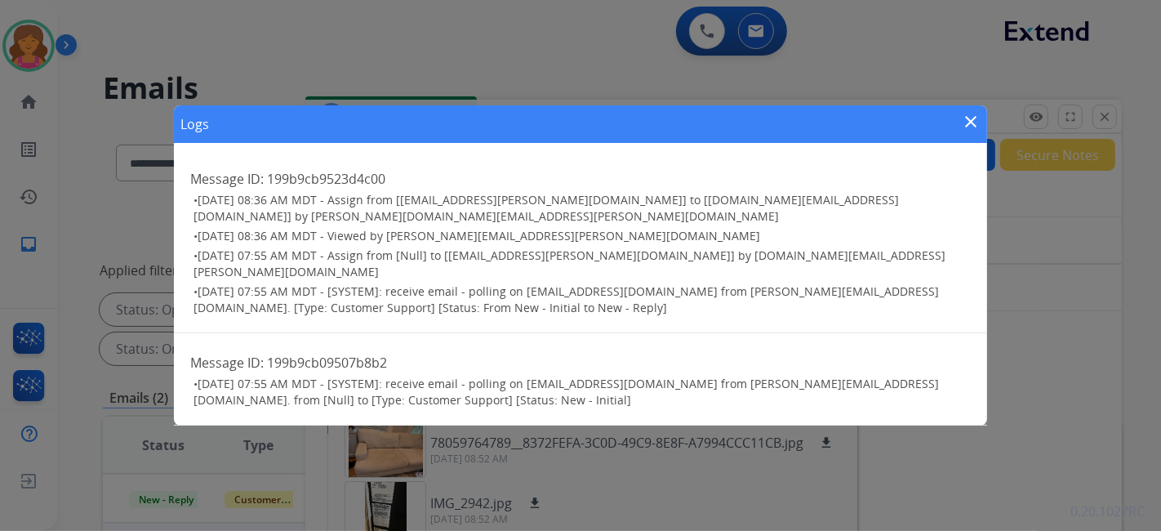
click at [969, 132] on mat-icon "close" at bounding box center [971, 122] width 20 height 20
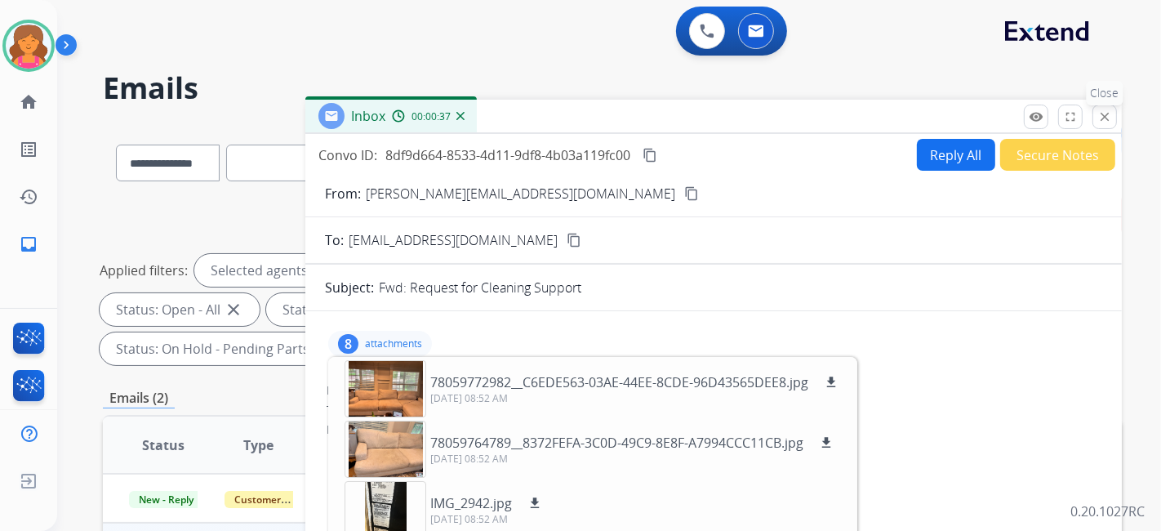
click at [1096, 115] on button "close Close" at bounding box center [1105, 117] width 25 height 25
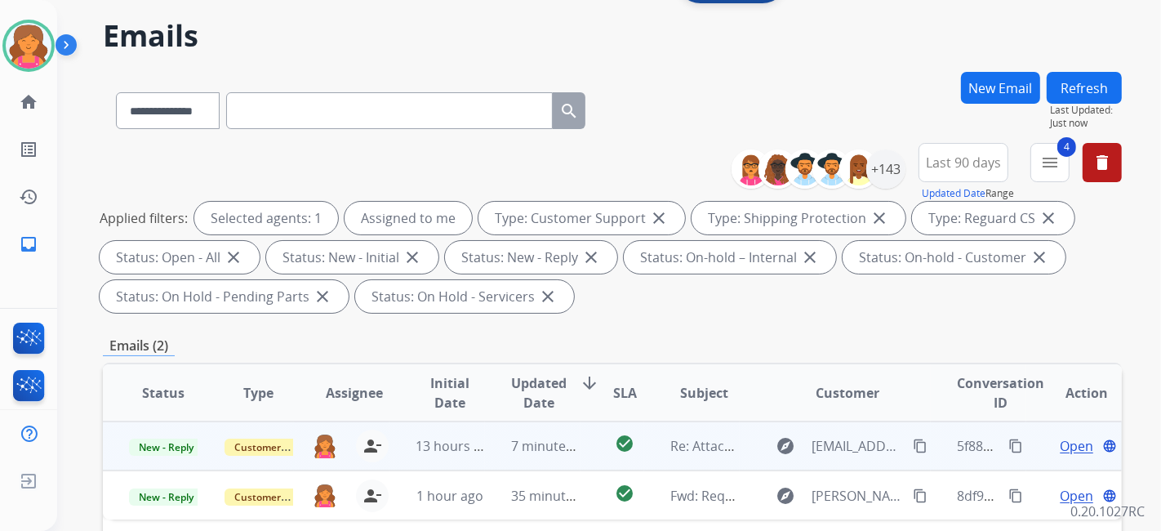
scroll to position [91, 0]
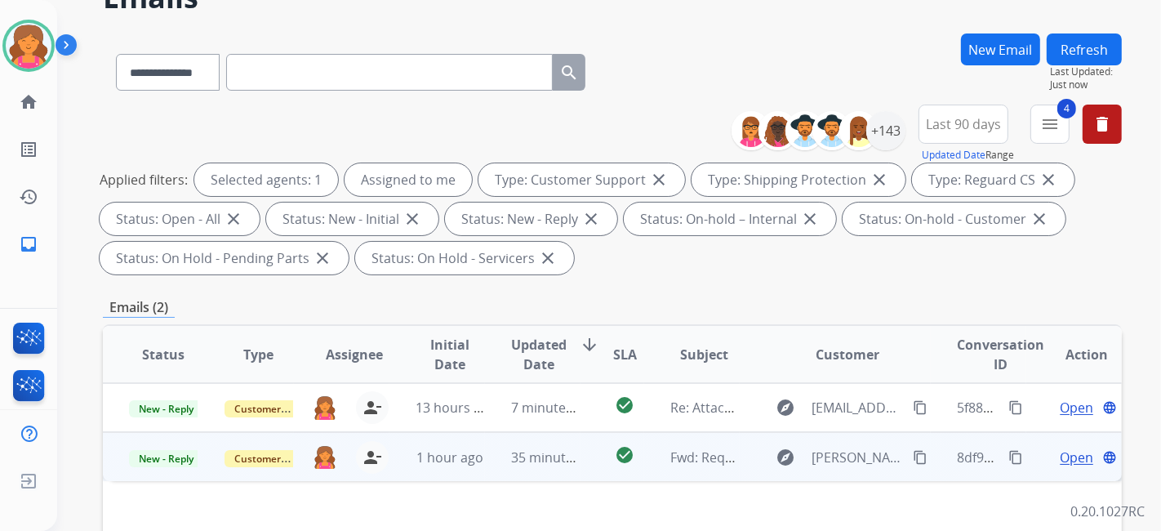
click at [1062, 453] on span "Open" at bounding box center [1076, 458] width 33 height 20
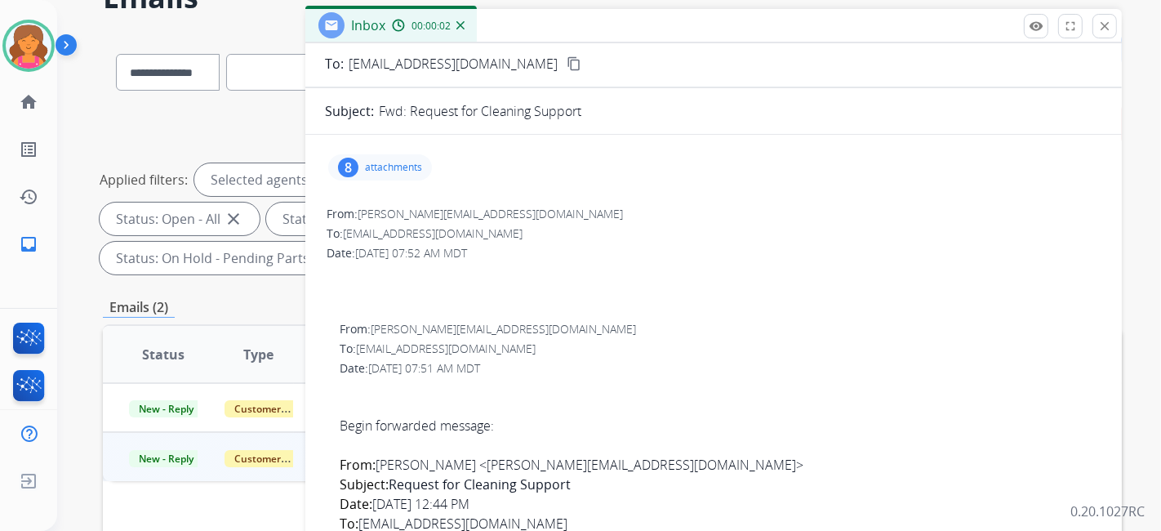
scroll to position [0, 0]
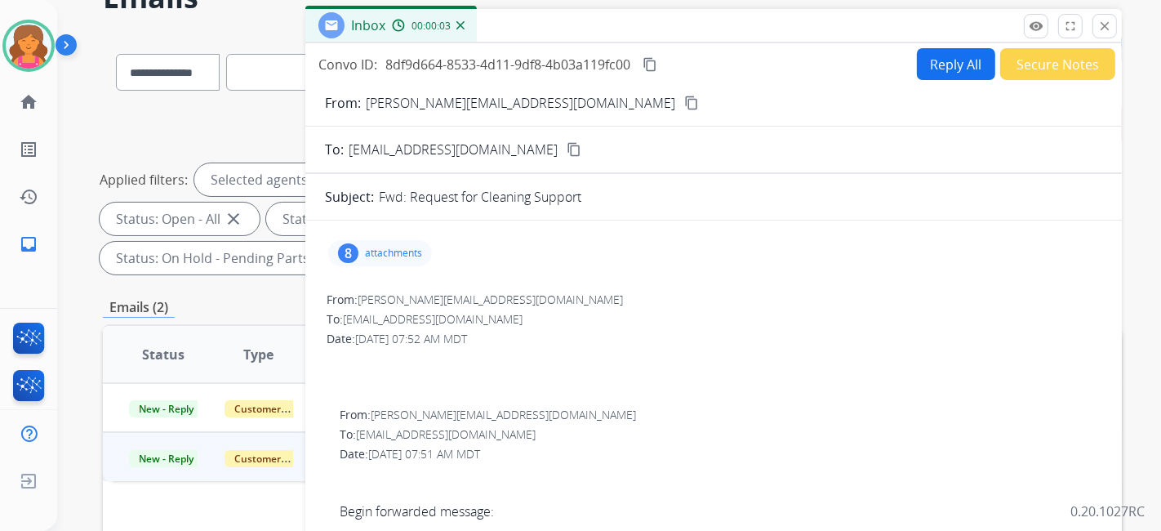
click at [921, 65] on button "Reply All" at bounding box center [956, 64] width 78 height 32
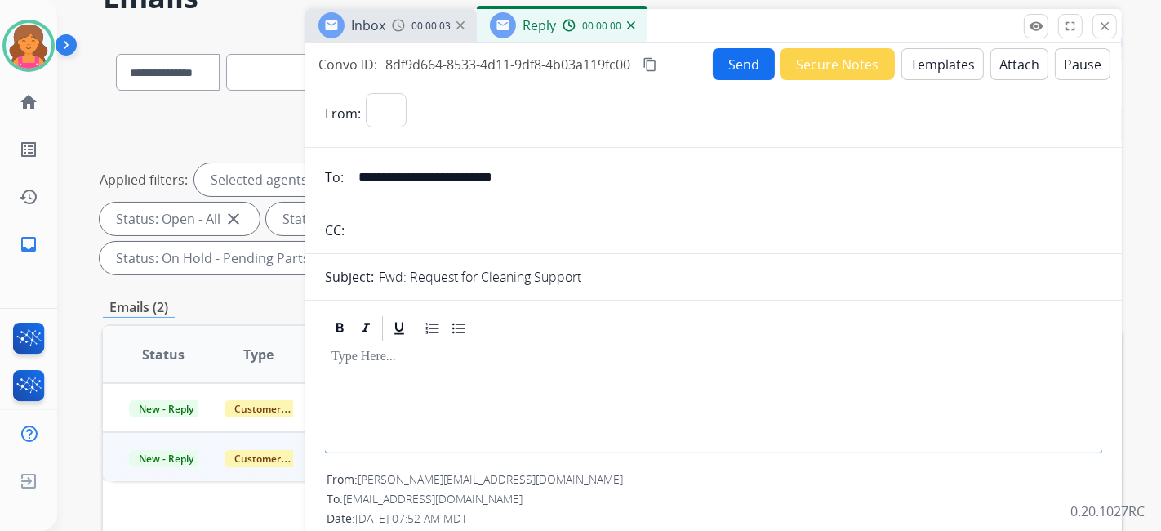
click at [921, 65] on button "Templates" at bounding box center [943, 64] width 82 height 32
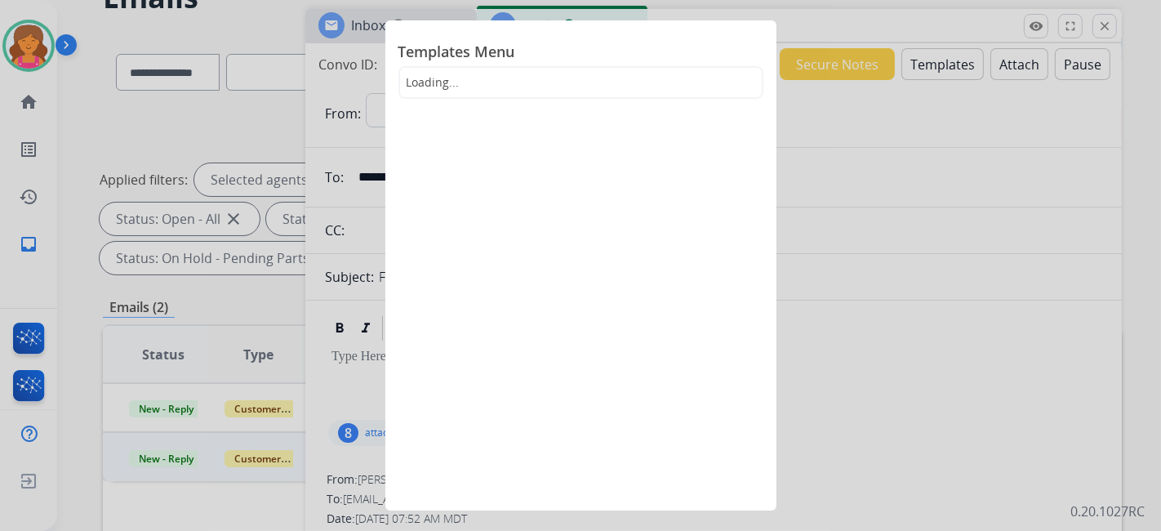
select select "**********"
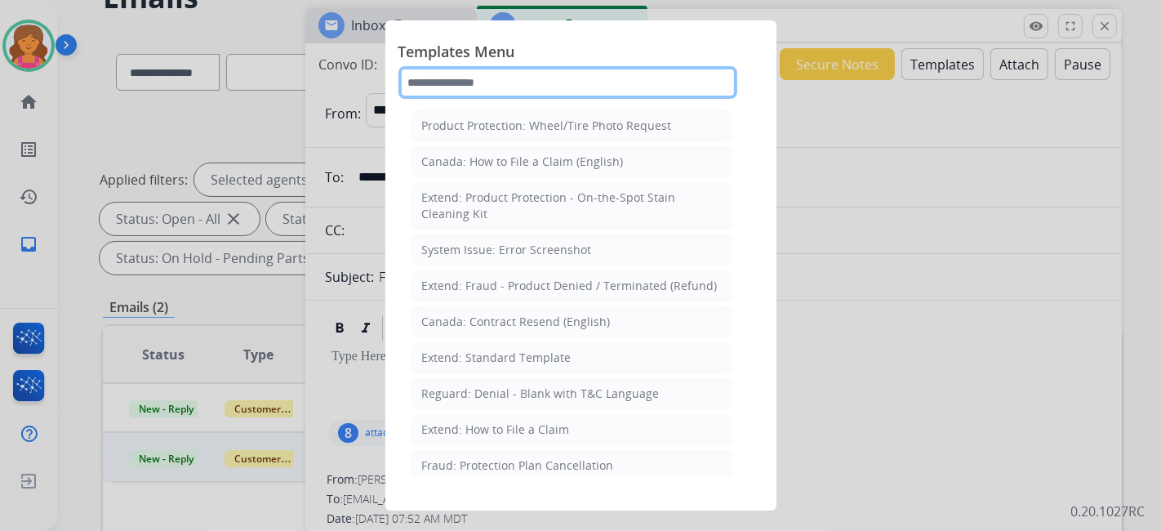
click at [611, 87] on input "text" at bounding box center [568, 82] width 339 height 33
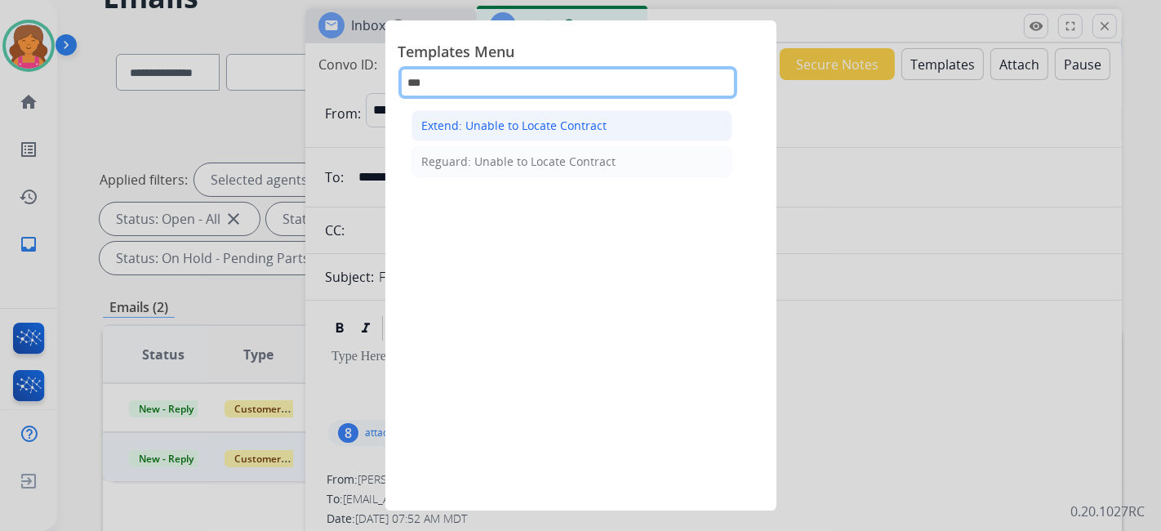
type input "***"
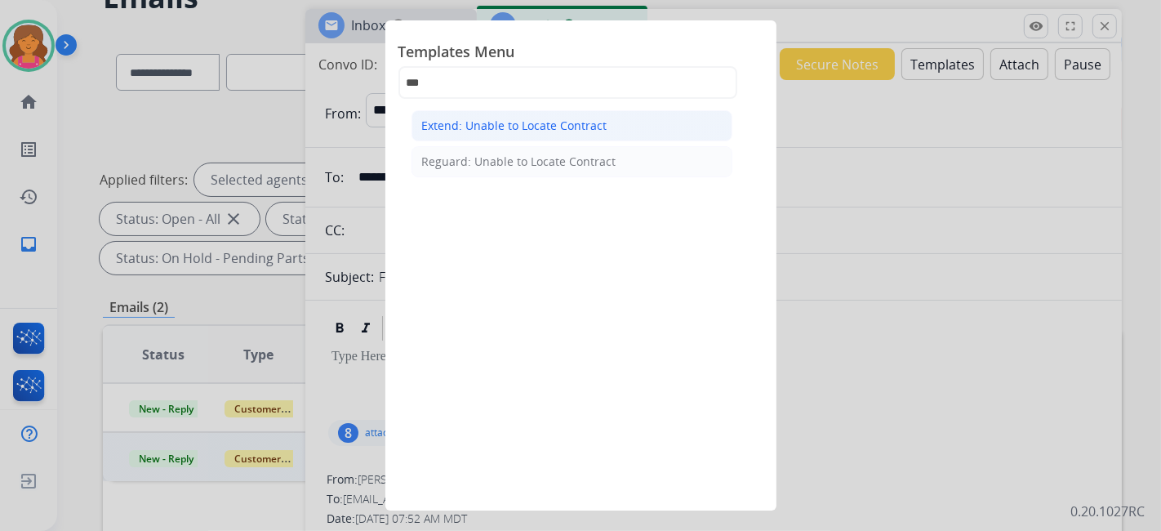
drag, startPoint x: 586, startPoint y: 123, endPoint x: 580, endPoint y: 137, distance: 16.1
click at [586, 127] on div "Extend: Unable to Locate Contract" at bounding box center [514, 126] width 185 height 16
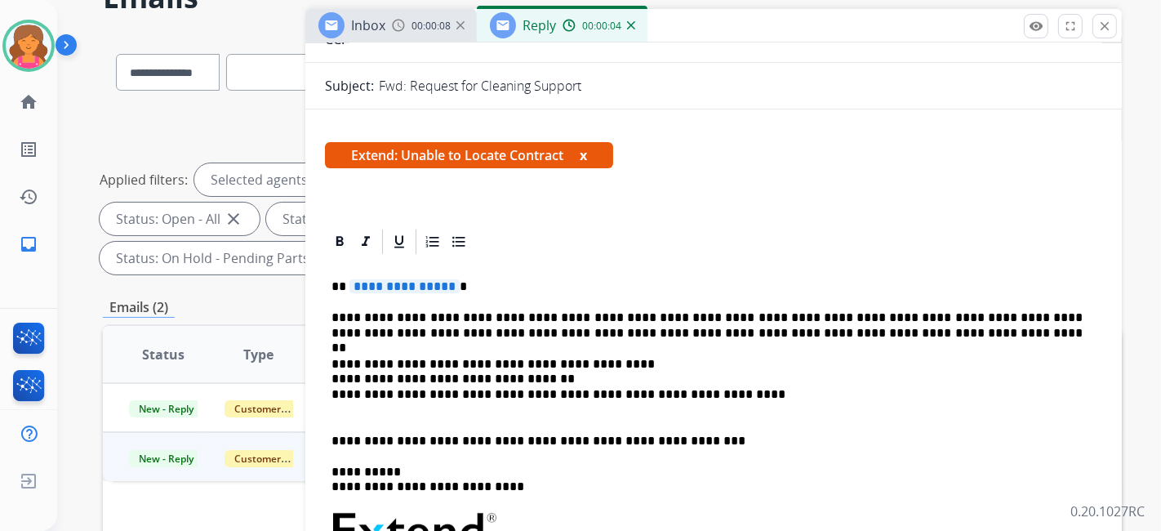
scroll to position [272, 0]
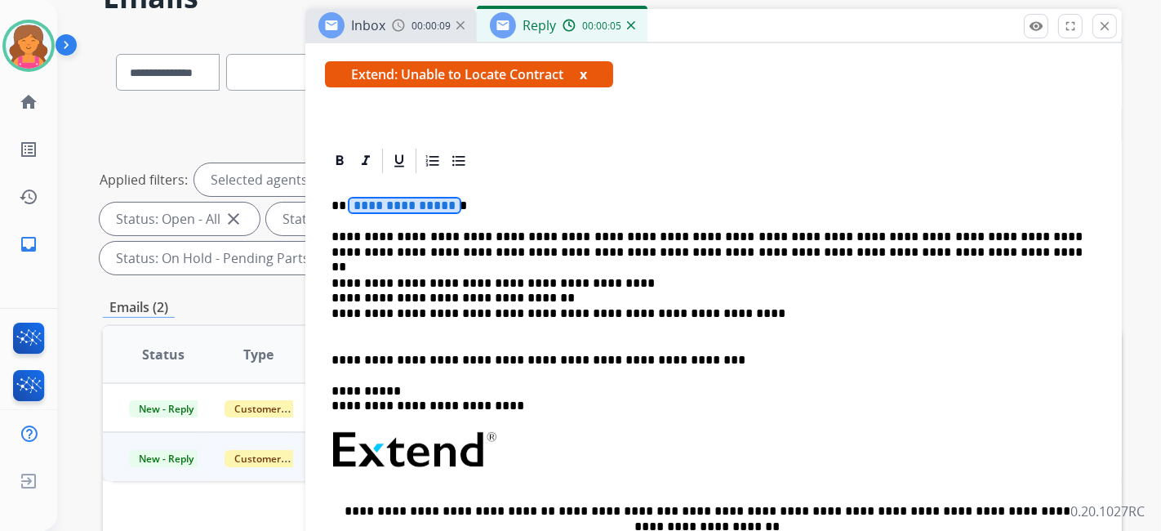
click at [368, 198] on span "**********" at bounding box center [405, 205] width 110 height 14
drag, startPoint x: 7, startPoint y: 158, endPoint x: 25, endPoint y: 158, distance: 18.0
click at [25, 158] on link "list_alt Outbound Leads" at bounding box center [29, 150] width 46 height 46
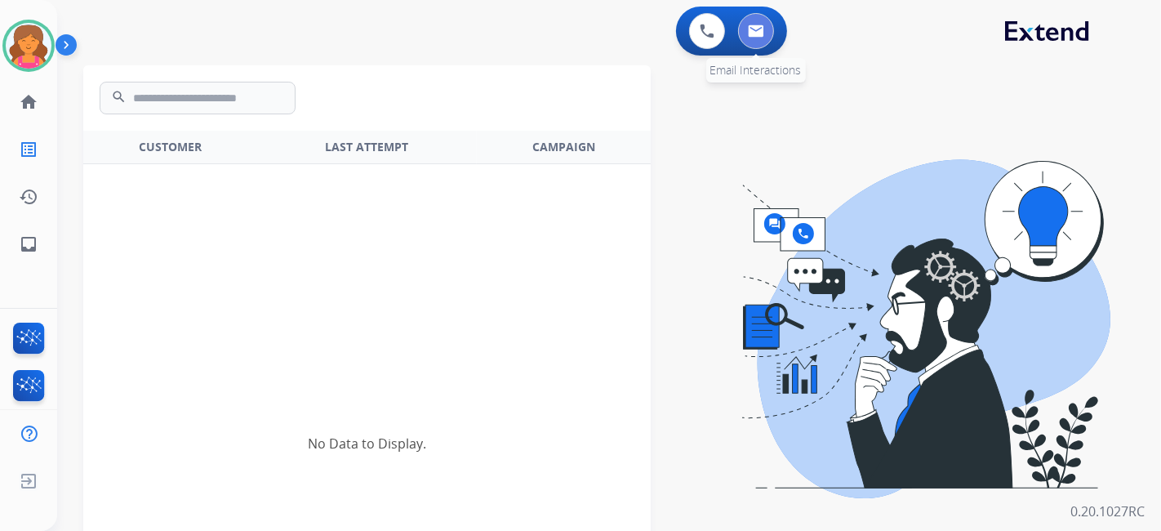
click at [755, 28] on img at bounding box center [756, 31] width 16 height 13
select select "**********"
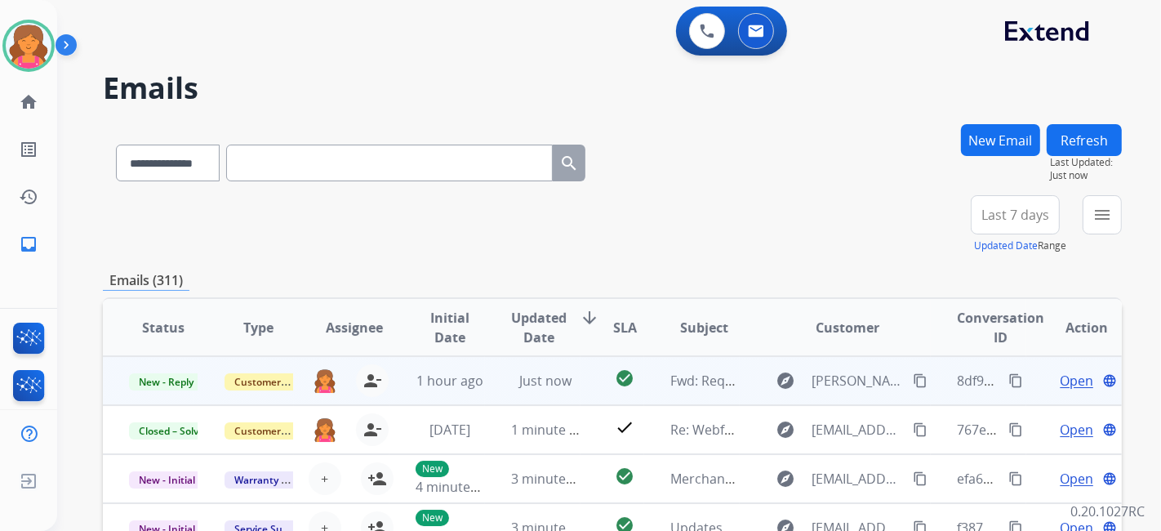
click at [1067, 372] on span "Open" at bounding box center [1076, 381] width 33 height 20
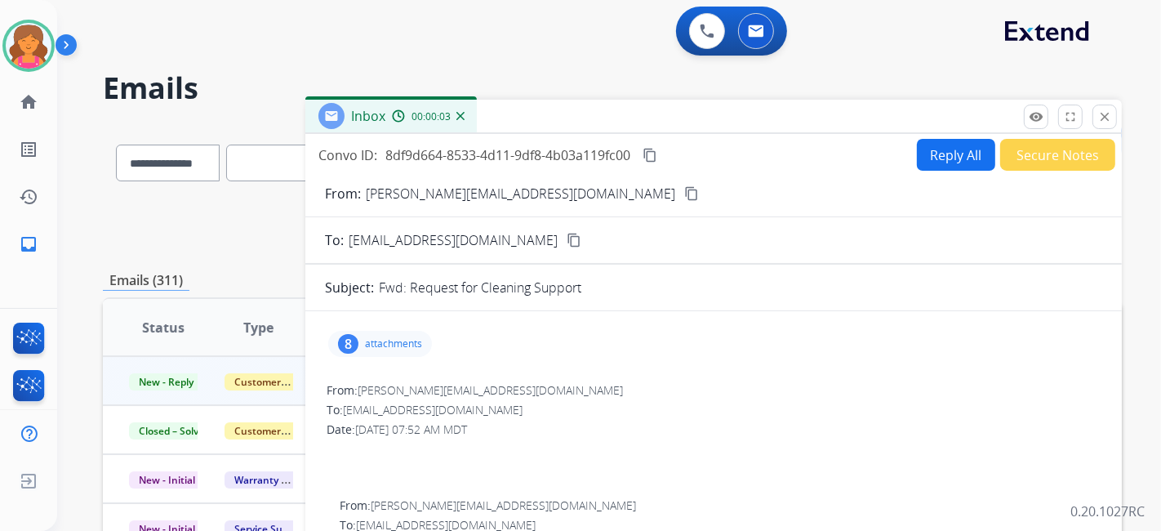
click at [952, 160] on button "Reply All" at bounding box center [956, 155] width 78 height 32
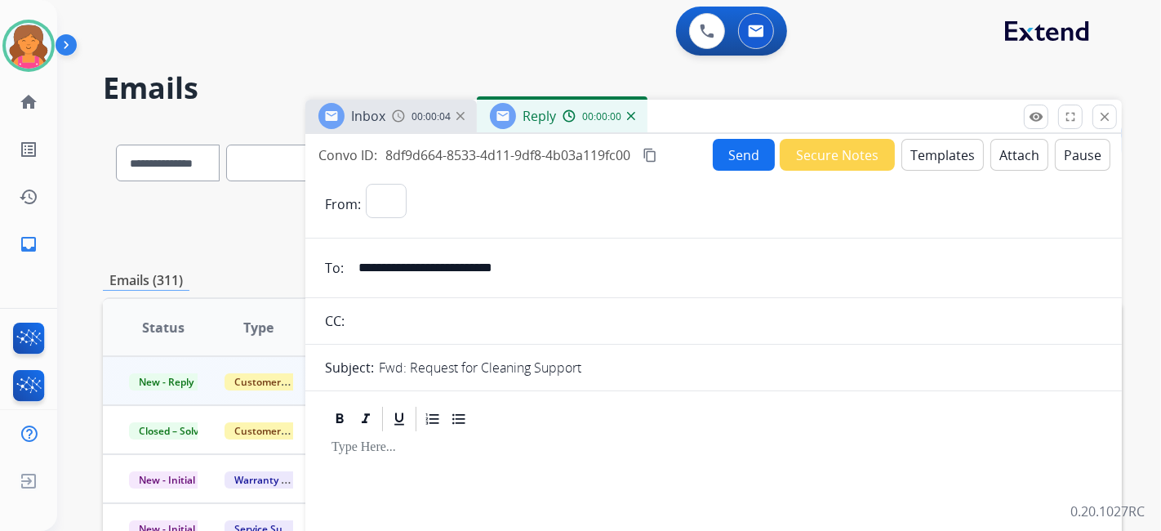
click at [952, 160] on button "Templates" at bounding box center [943, 155] width 82 height 32
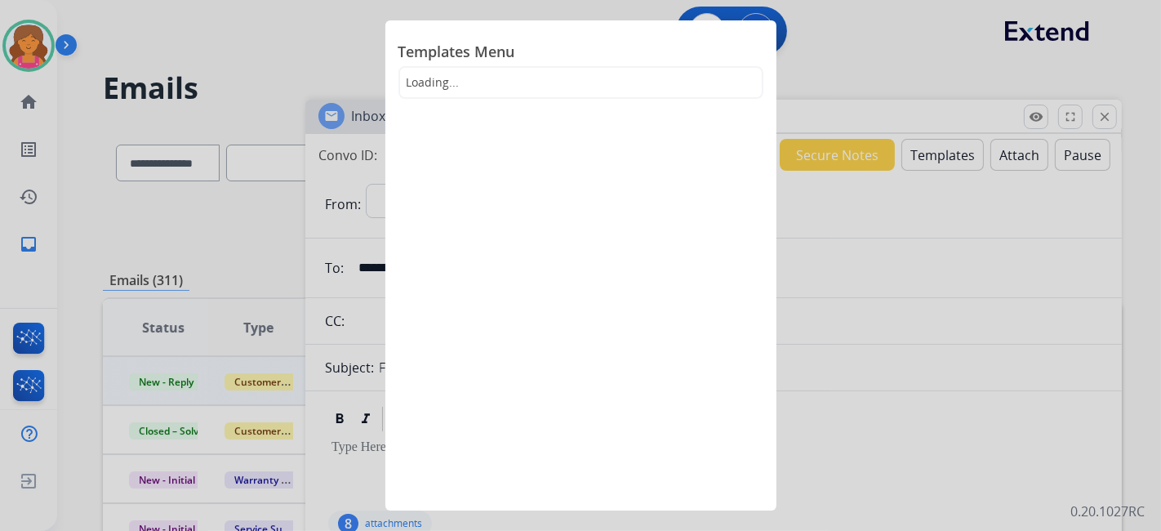
select select "**********"
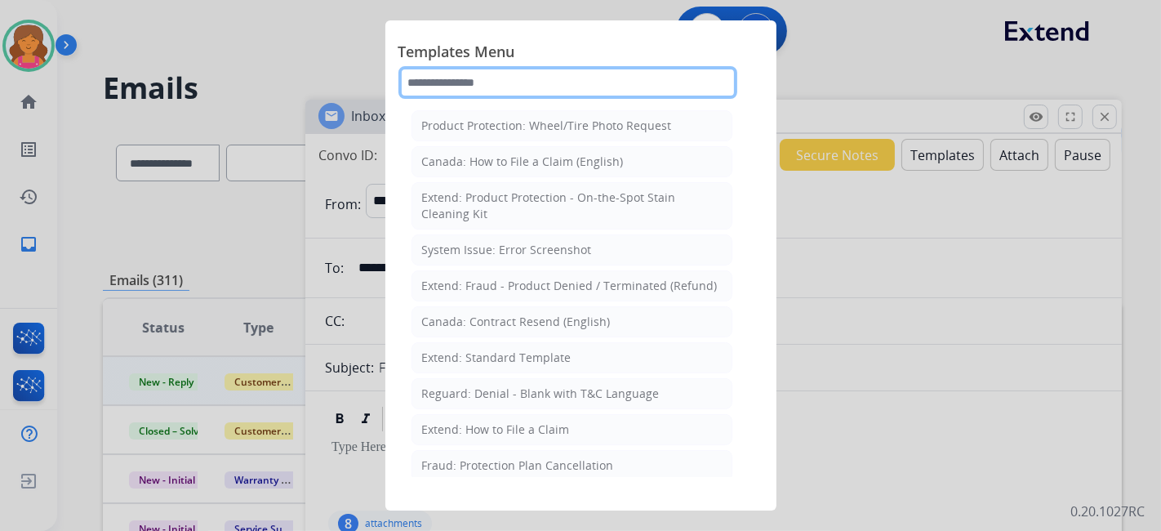
click at [545, 95] on input "text" at bounding box center [568, 82] width 339 height 33
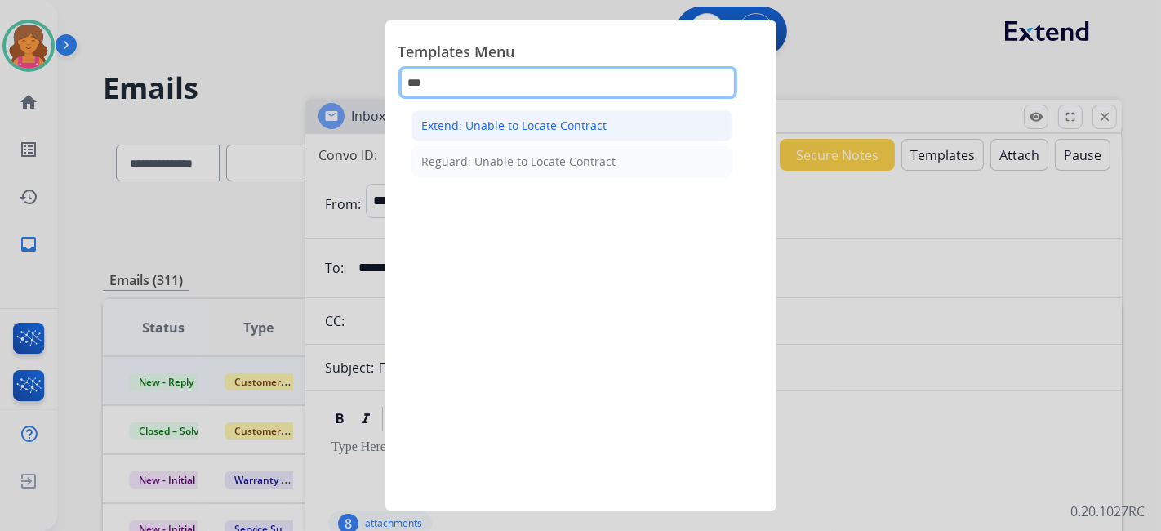
type input "***"
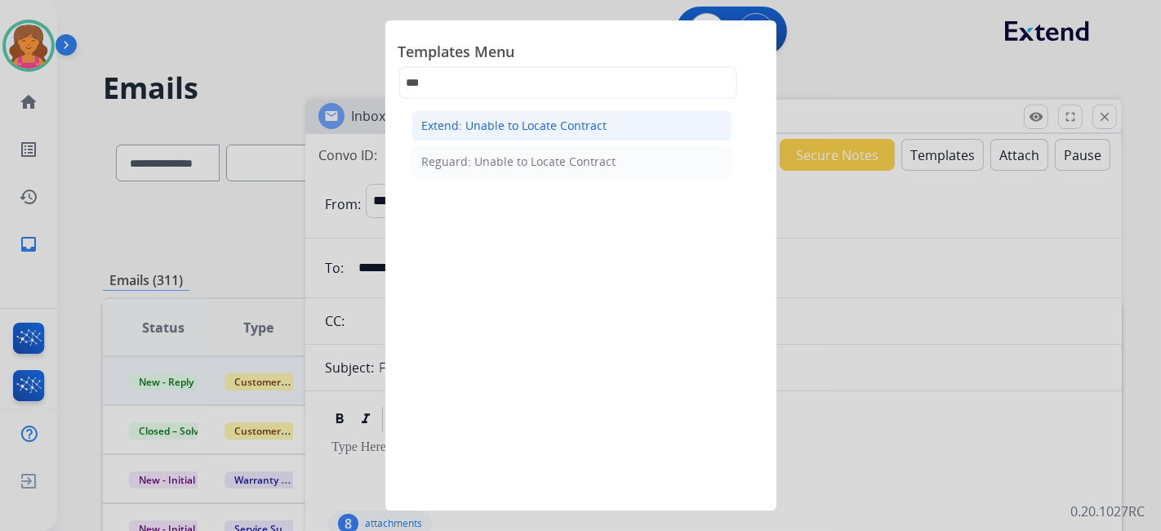
click at [515, 113] on li "Extend: Unable to Locate Contract" at bounding box center [572, 125] width 321 height 31
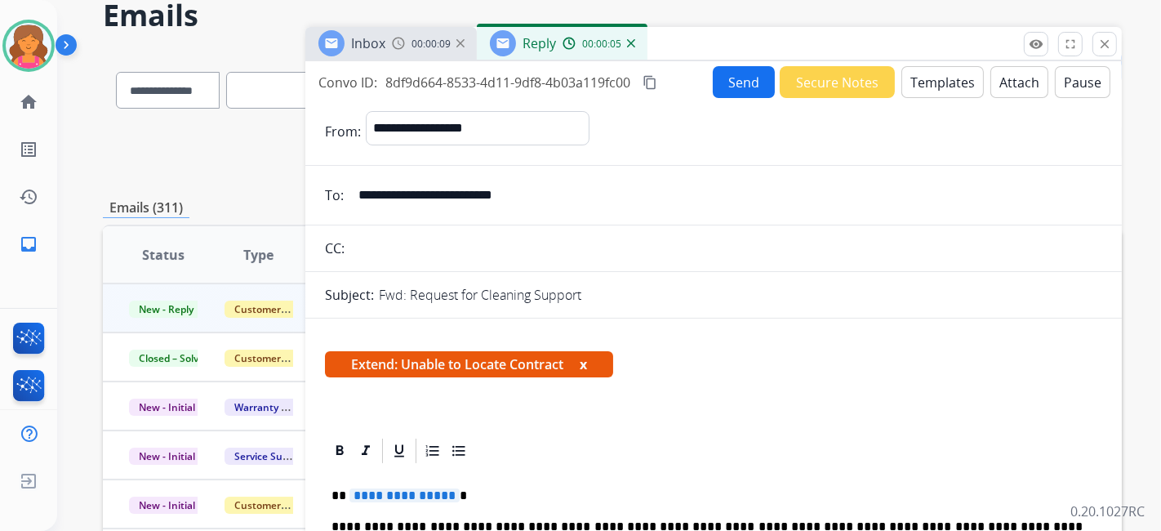
scroll to position [181, 0]
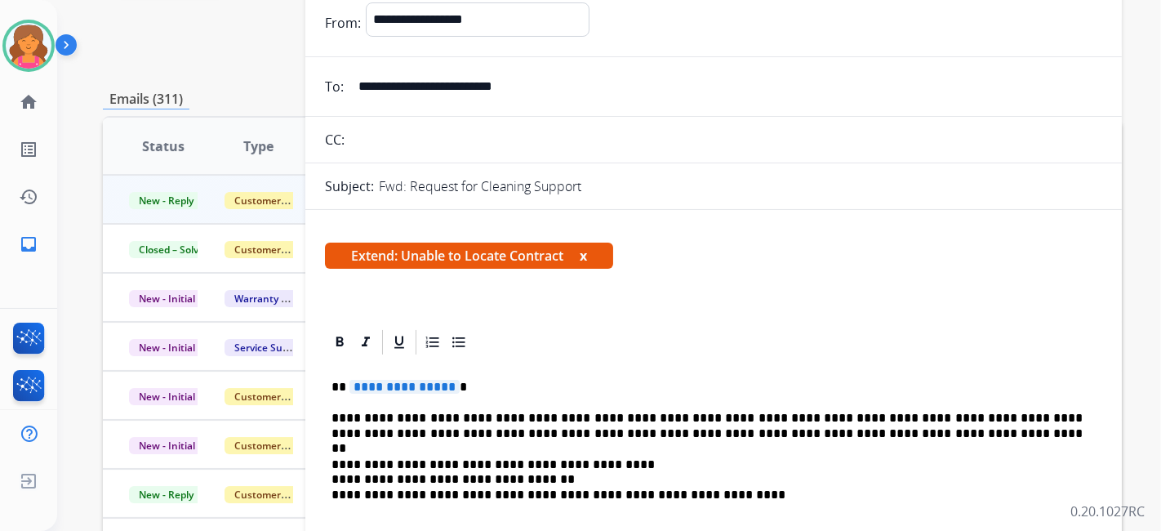
click at [396, 393] on span "**********" at bounding box center [405, 387] width 110 height 14
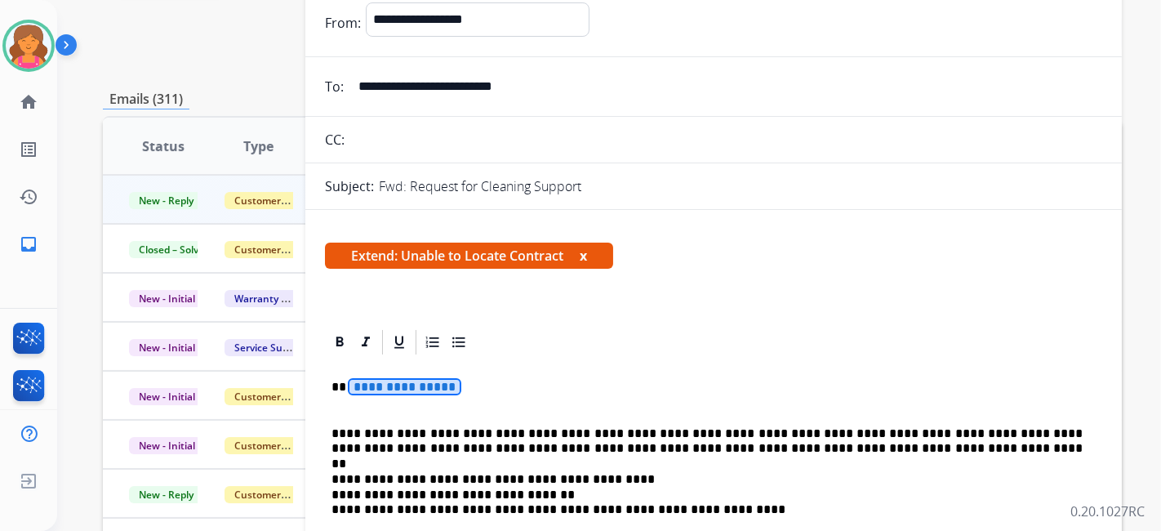
click at [385, 382] on span "**********" at bounding box center [405, 387] width 110 height 14
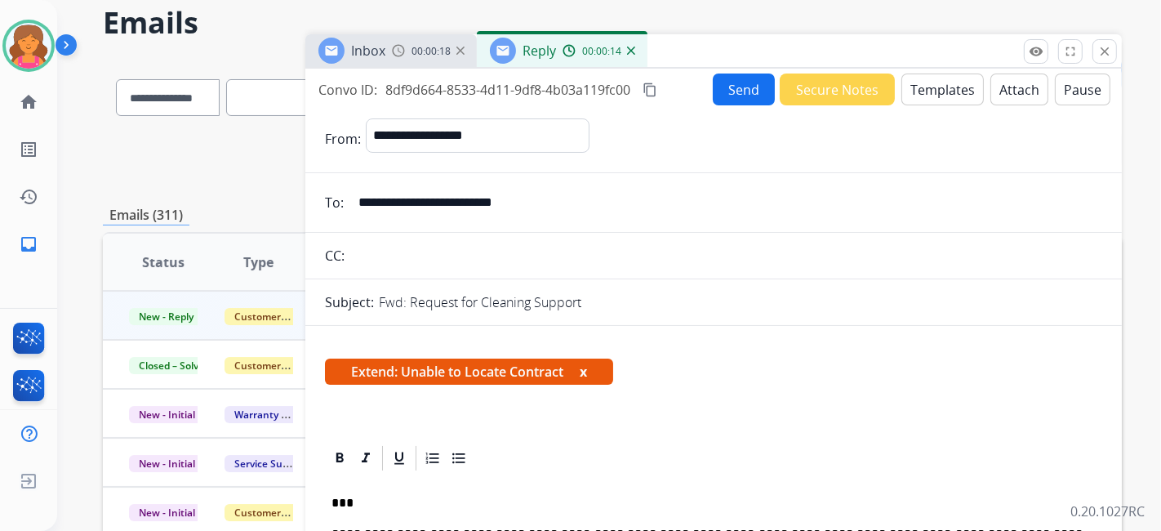
scroll to position [0, 0]
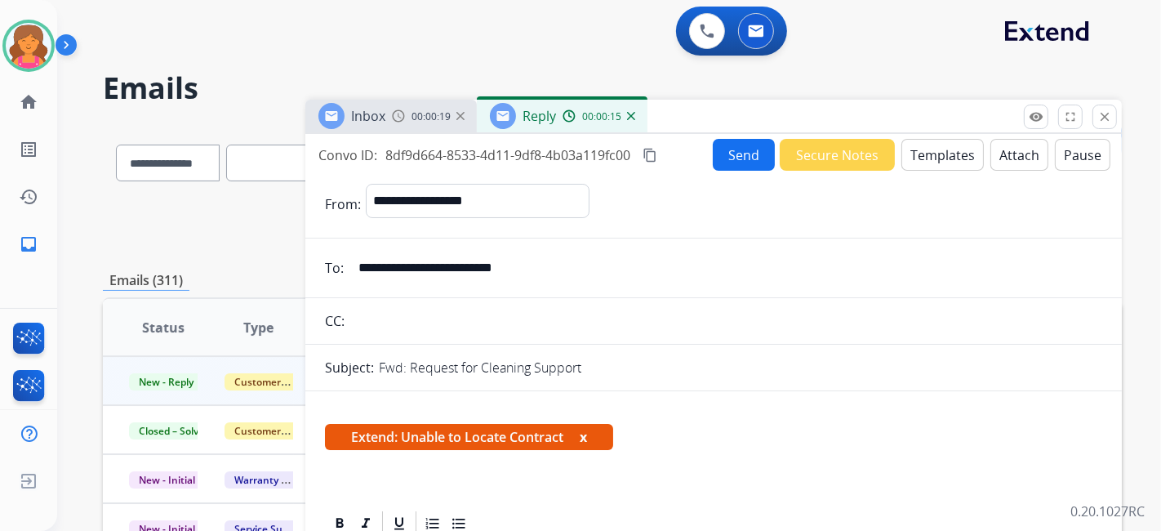
click at [745, 159] on button "Send" at bounding box center [744, 155] width 62 height 32
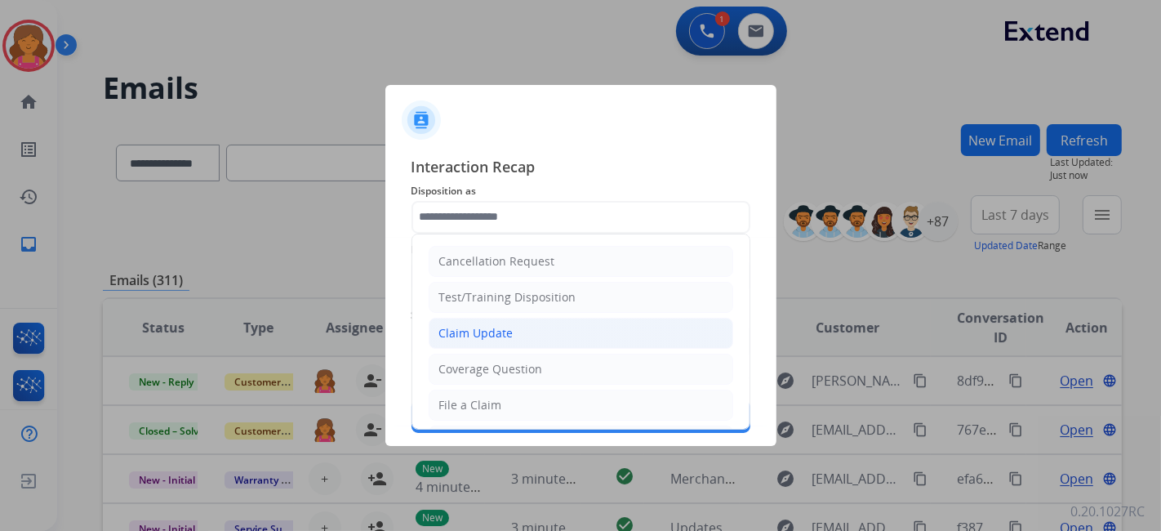
click at [488, 337] on div "Claim Update" at bounding box center [476, 333] width 74 height 16
type input "**********"
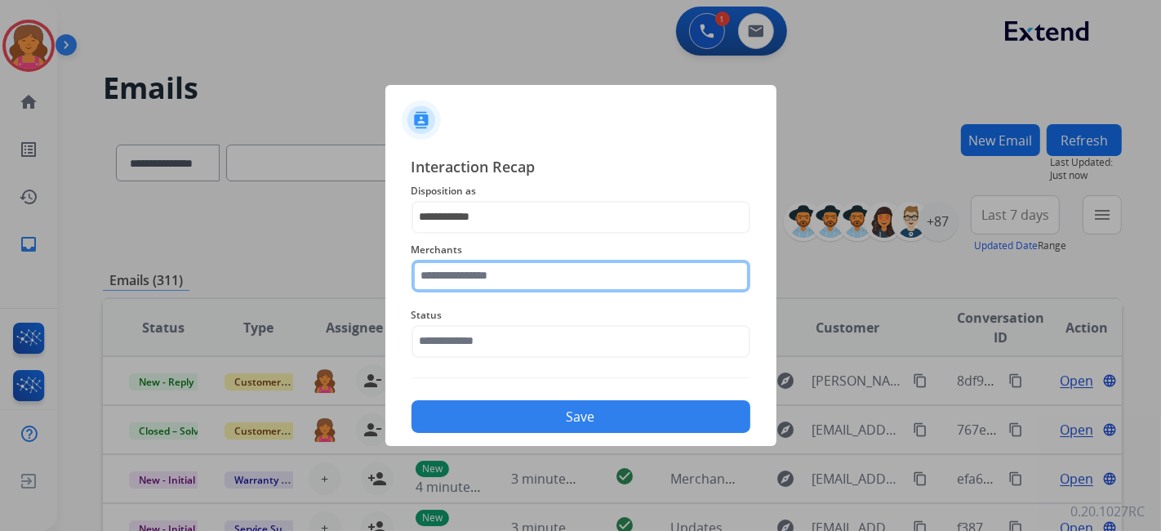
click at [469, 267] on input "text" at bounding box center [581, 276] width 339 height 33
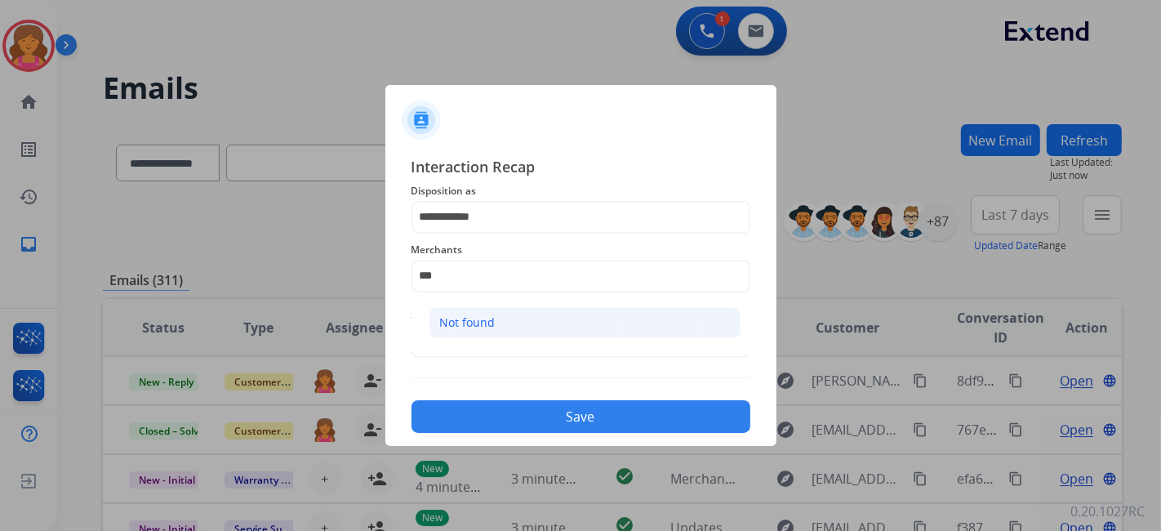
click at [474, 311] on li "Not found" at bounding box center [585, 322] width 311 height 31
type input "*********"
click at [467, 341] on input "text" at bounding box center [581, 341] width 339 height 33
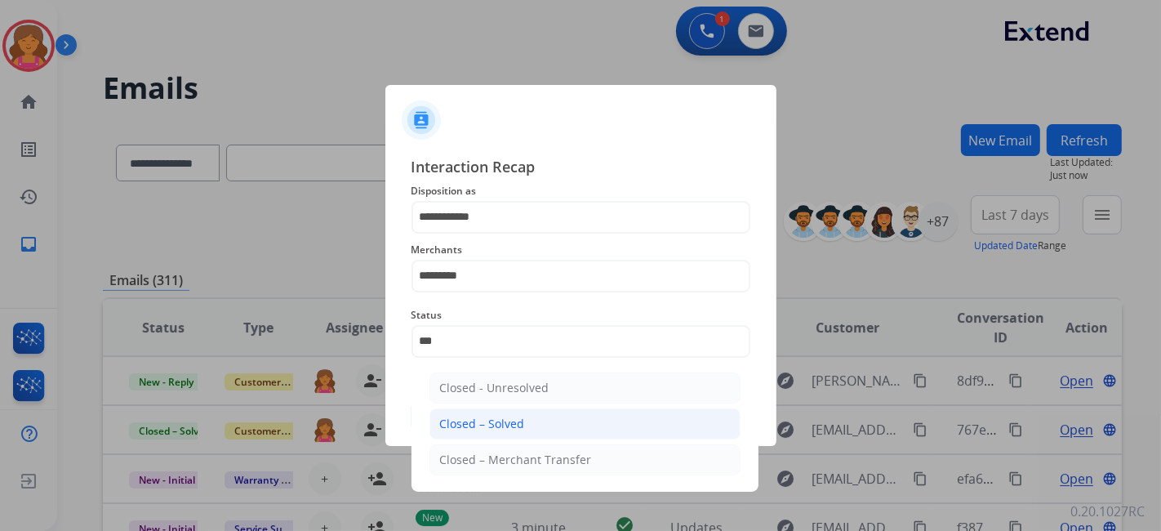
click at [460, 419] on div "Closed – Solved" at bounding box center [482, 424] width 85 height 16
type input "**********"
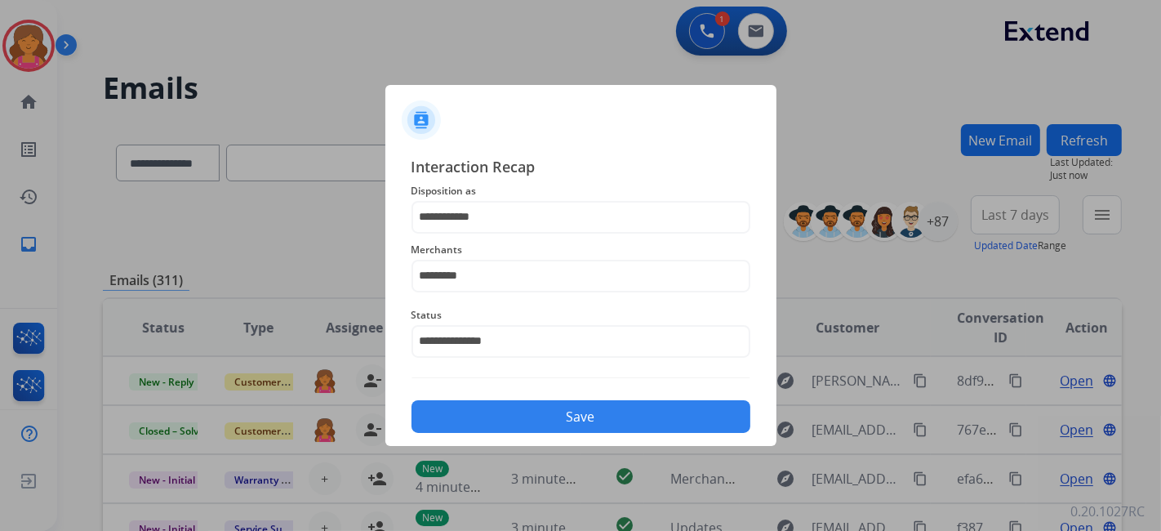
click at [461, 419] on button "Save" at bounding box center [581, 416] width 339 height 33
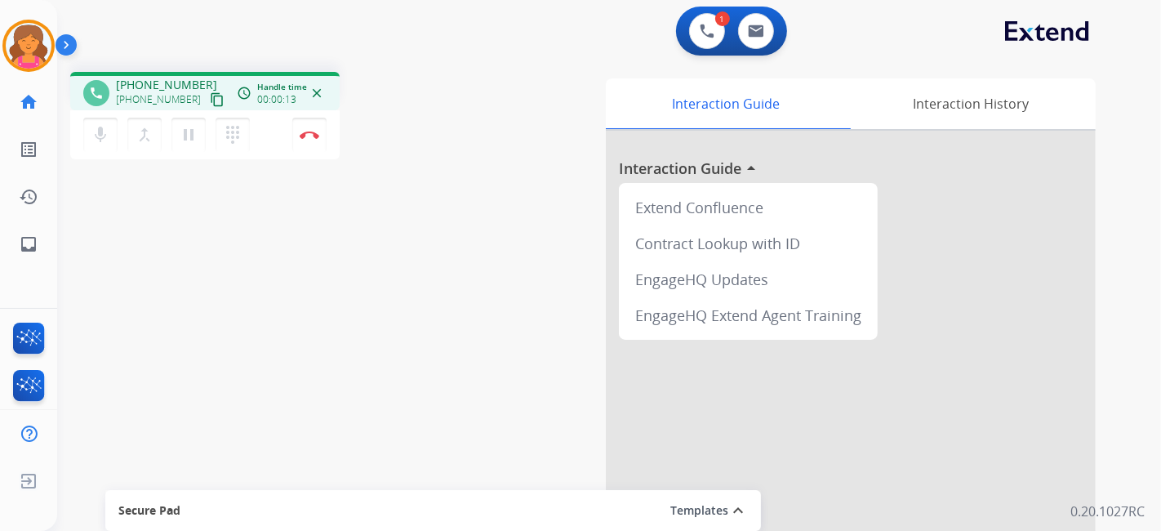
click at [210, 103] on mat-icon "content_copy" at bounding box center [217, 99] width 15 height 15
drag, startPoint x: 309, startPoint y: 136, endPoint x: 312, endPoint y: 149, distance: 12.7
click at [309, 136] on img at bounding box center [310, 135] width 20 height 8
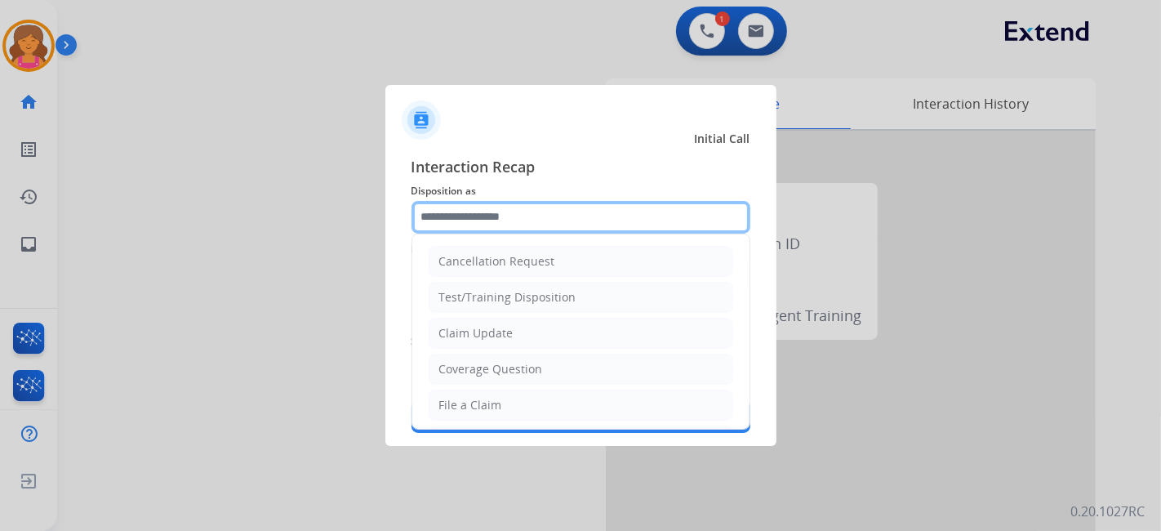
click at [490, 216] on input "text" at bounding box center [581, 217] width 339 height 33
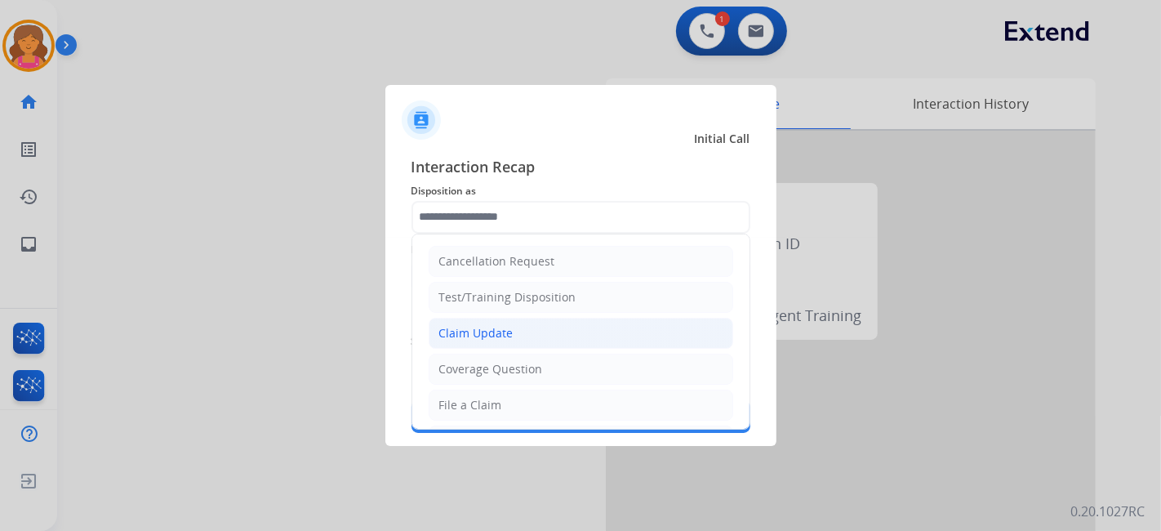
click at [480, 333] on div "Claim Update" at bounding box center [476, 333] width 74 height 16
type input "**********"
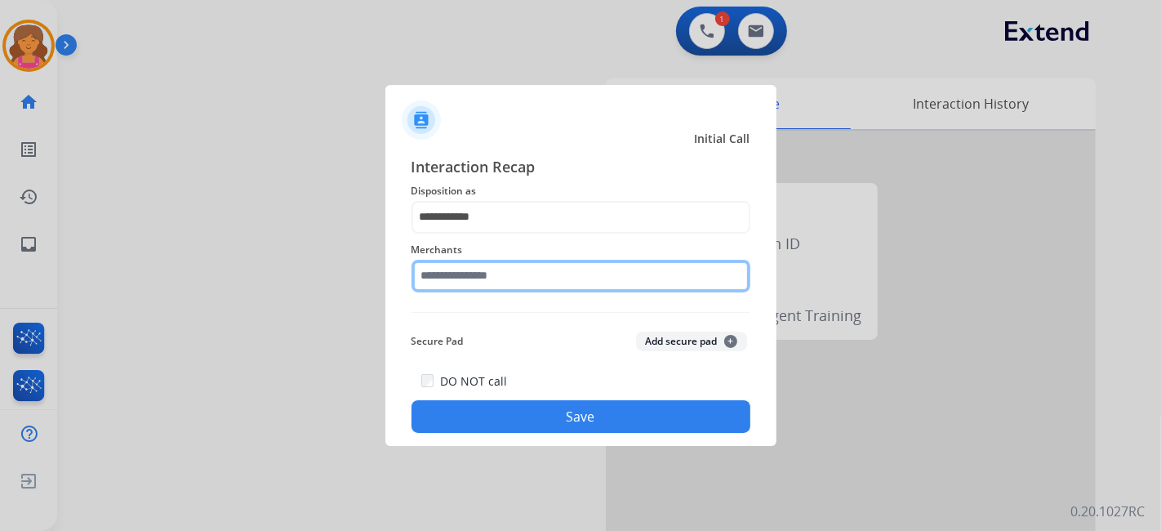
click at [494, 272] on input "text" at bounding box center [581, 276] width 339 height 33
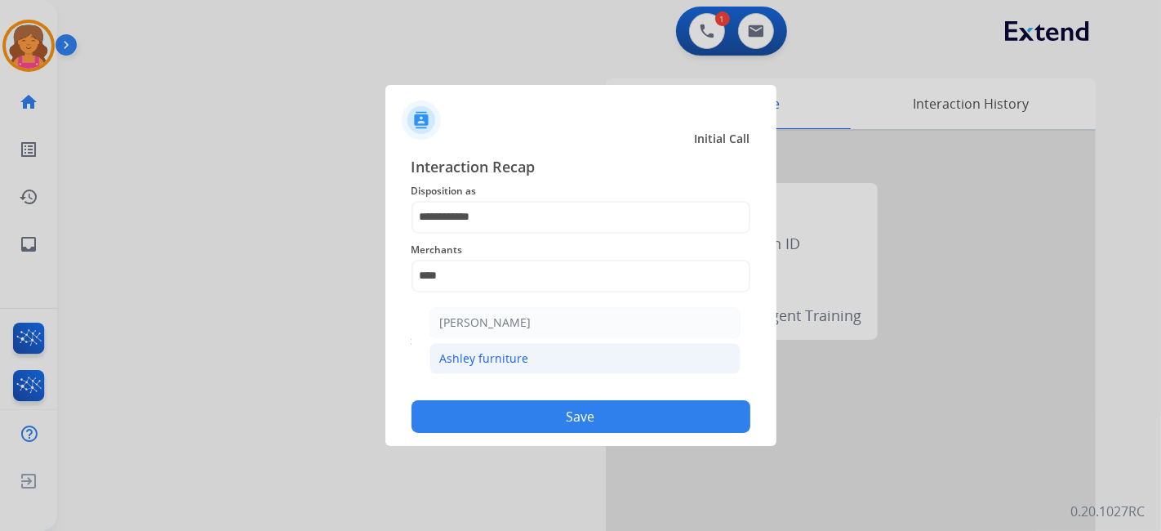
click at [590, 353] on li "Ashley furniture" at bounding box center [585, 358] width 311 height 31
type input "**********"
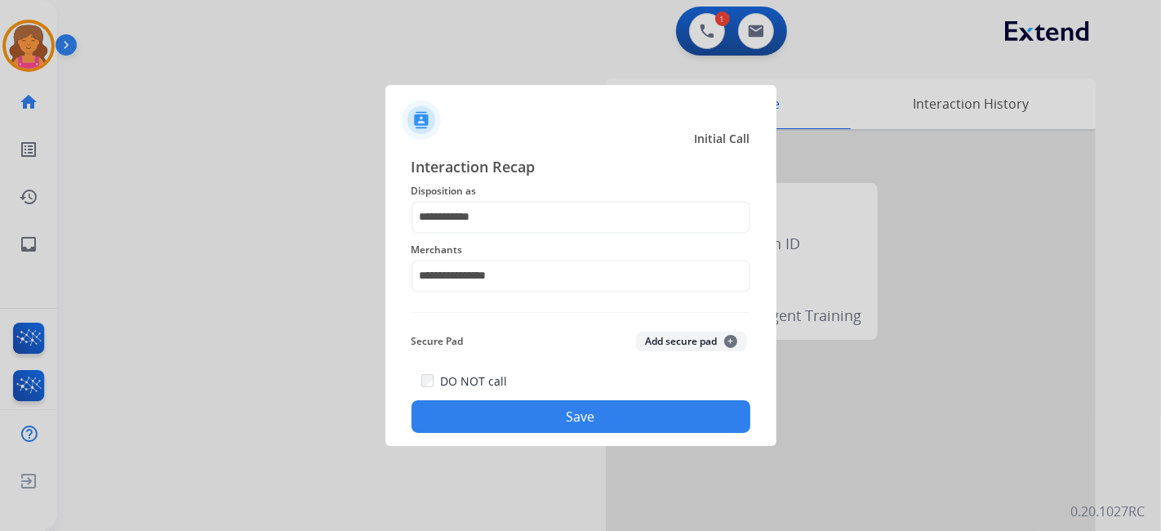
click at [538, 409] on button "Save" at bounding box center [581, 416] width 339 height 33
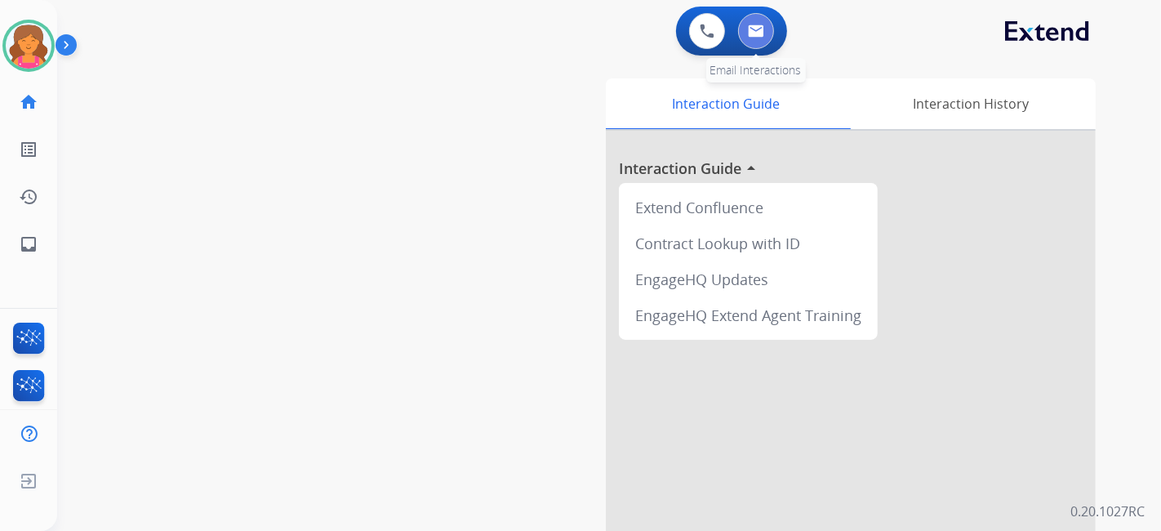
click at [747, 33] on button at bounding box center [756, 31] width 36 height 36
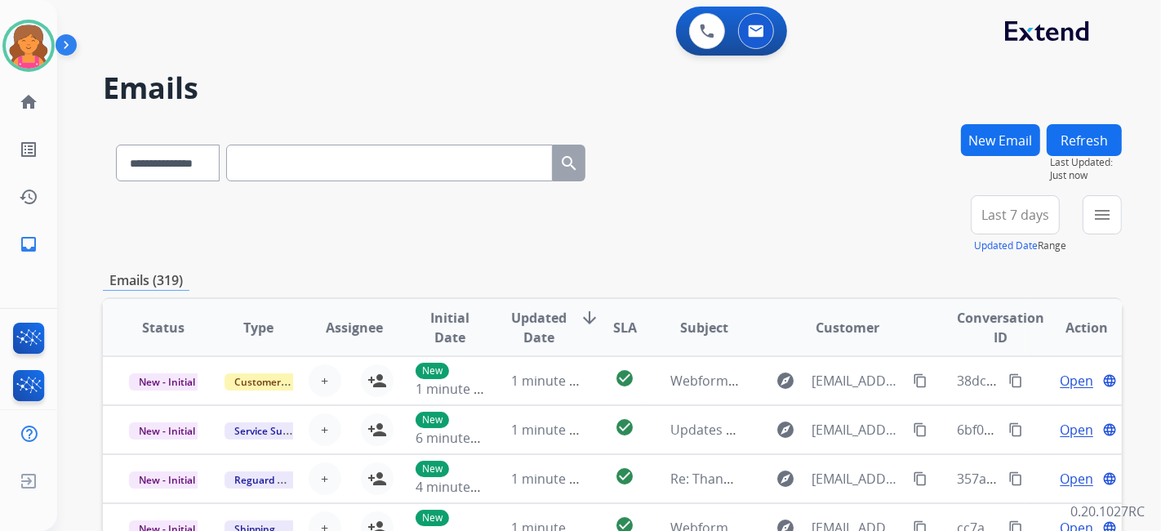
click at [988, 225] on button "Last 7 days" at bounding box center [1015, 214] width 89 height 39
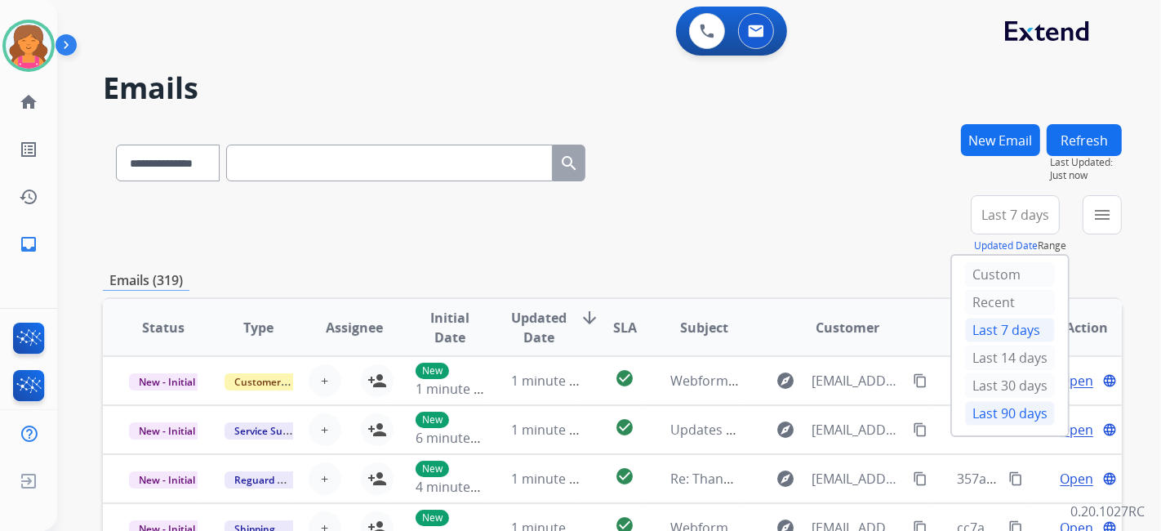
click at [974, 417] on div "Last 90 days" at bounding box center [1010, 413] width 90 height 25
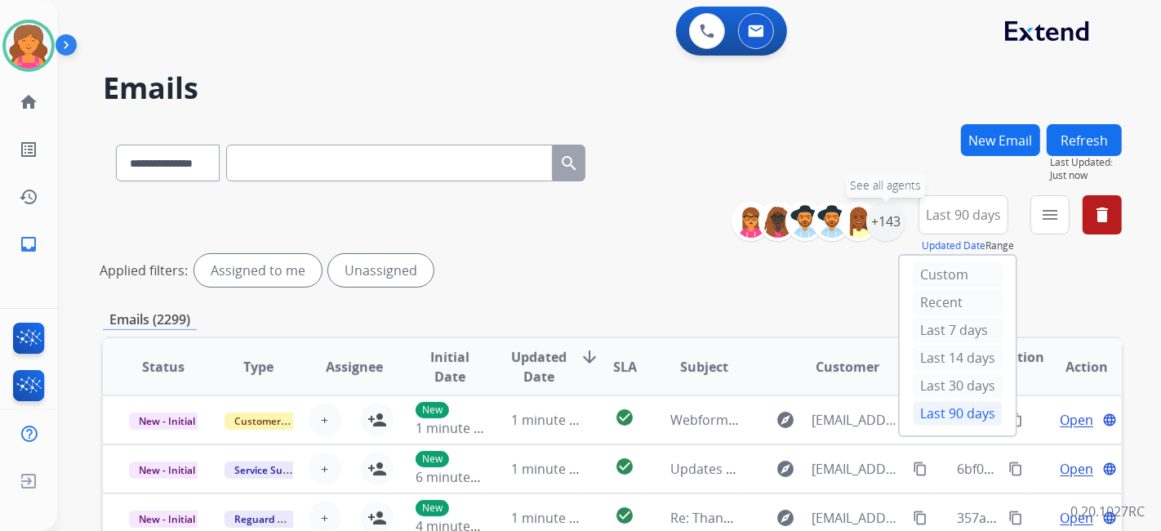
click at [893, 233] on div "+143" at bounding box center [886, 221] width 39 height 39
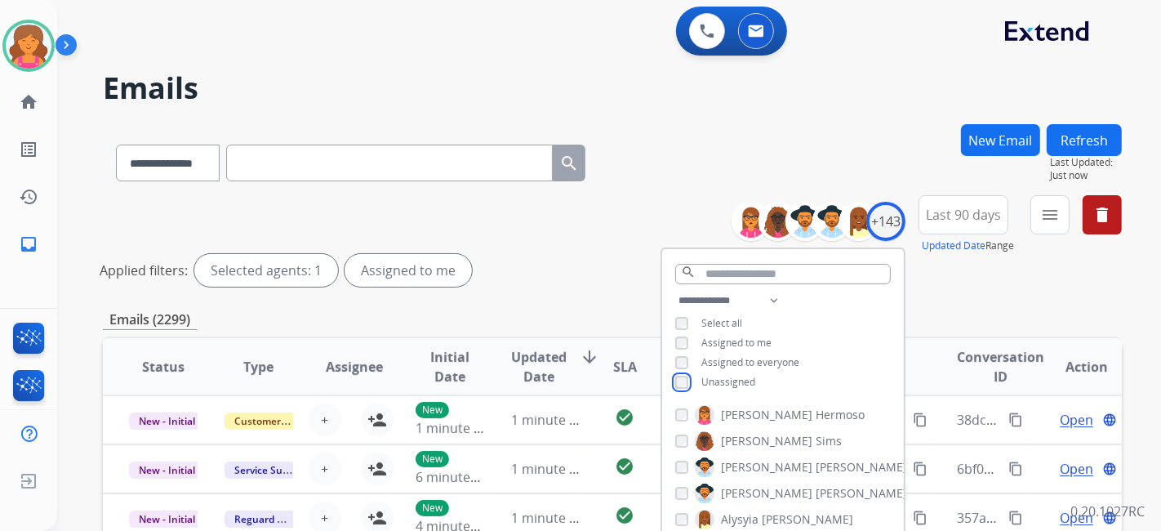
scroll to position [181, 0]
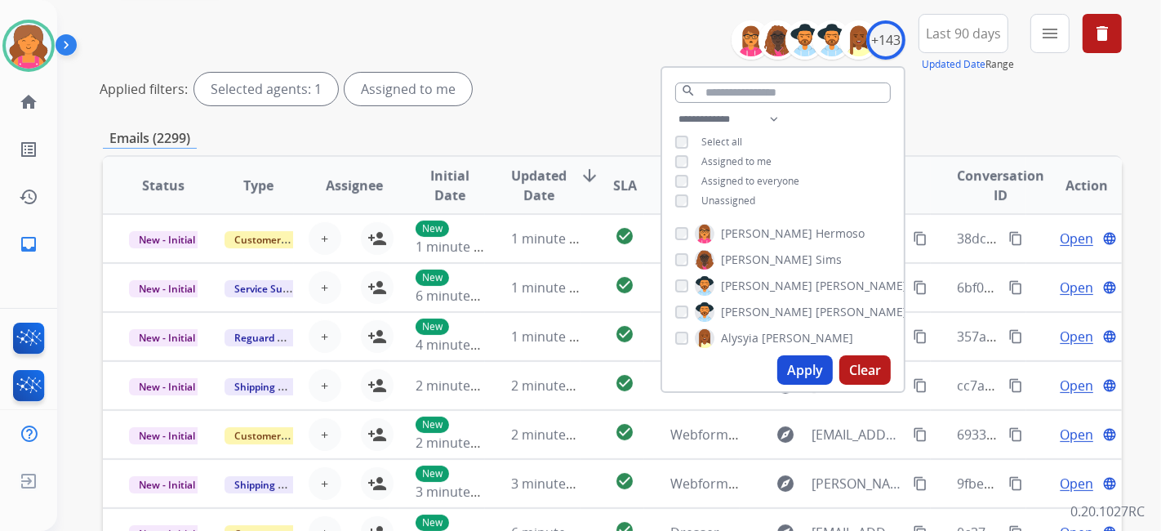
click at [792, 372] on button "Apply" at bounding box center [806, 369] width 56 height 29
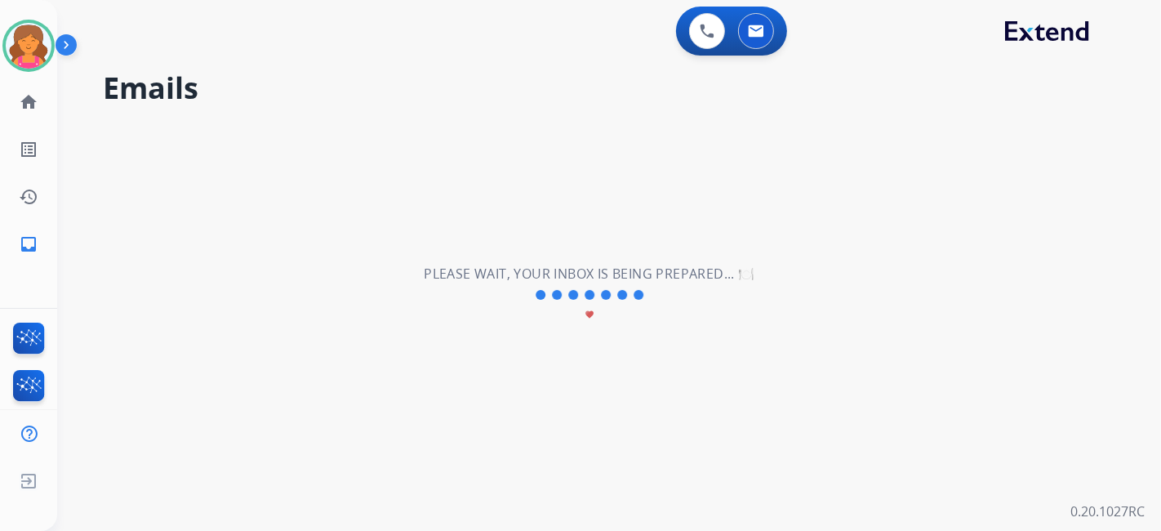
scroll to position [0, 0]
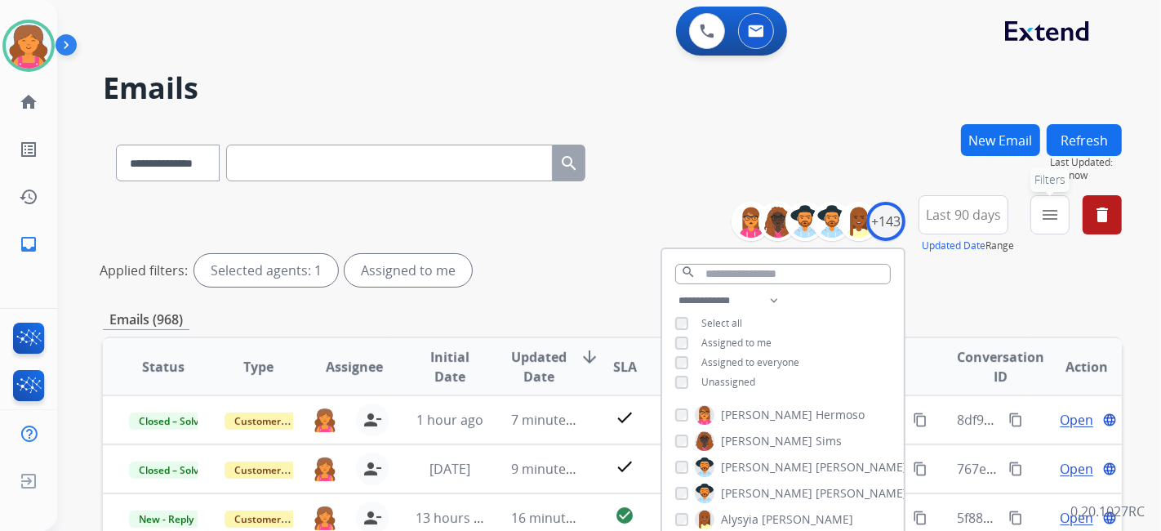
click at [1045, 221] on mat-icon "menu" at bounding box center [1051, 215] width 20 height 20
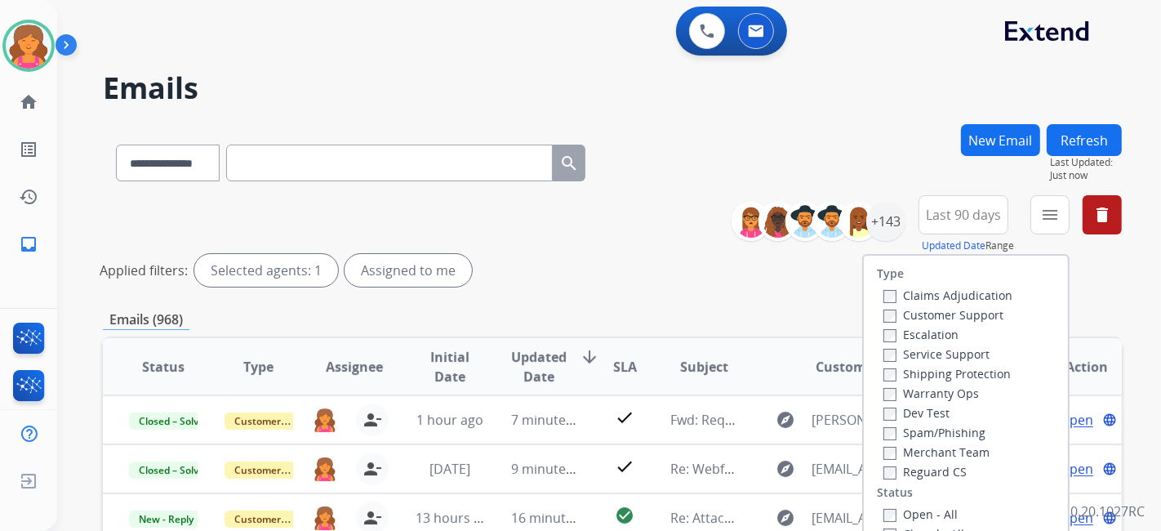
click at [947, 312] on label "Customer Support" at bounding box center [944, 315] width 120 height 16
click at [928, 379] on label "Shipping Protection" at bounding box center [947, 374] width 127 height 16
click at [884, 479] on div "Reguard CS" at bounding box center [948, 471] width 129 height 20
click at [889, 510] on label "Open - All" at bounding box center [921, 514] width 74 height 16
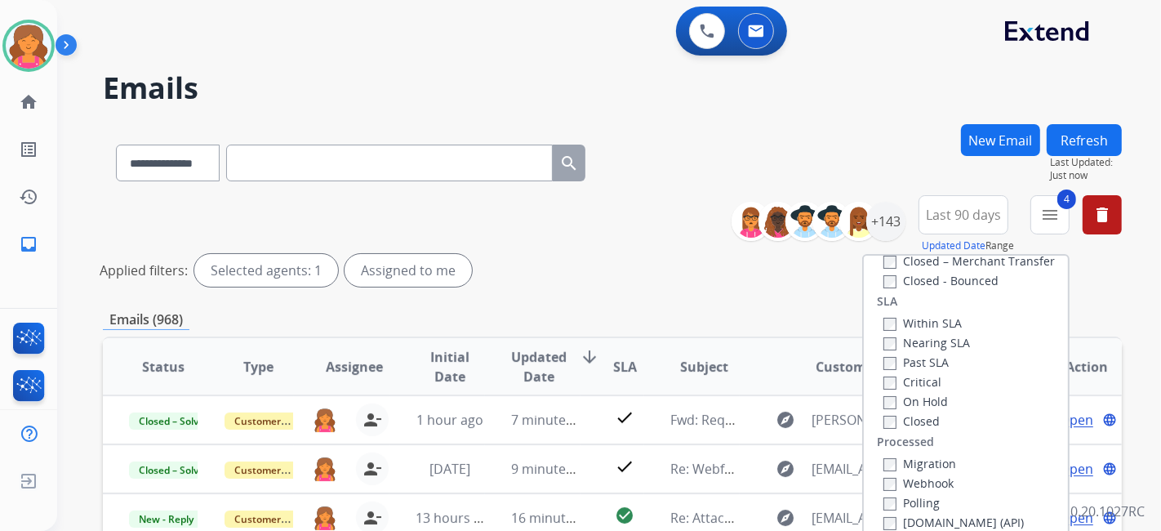
scroll to position [272, 0]
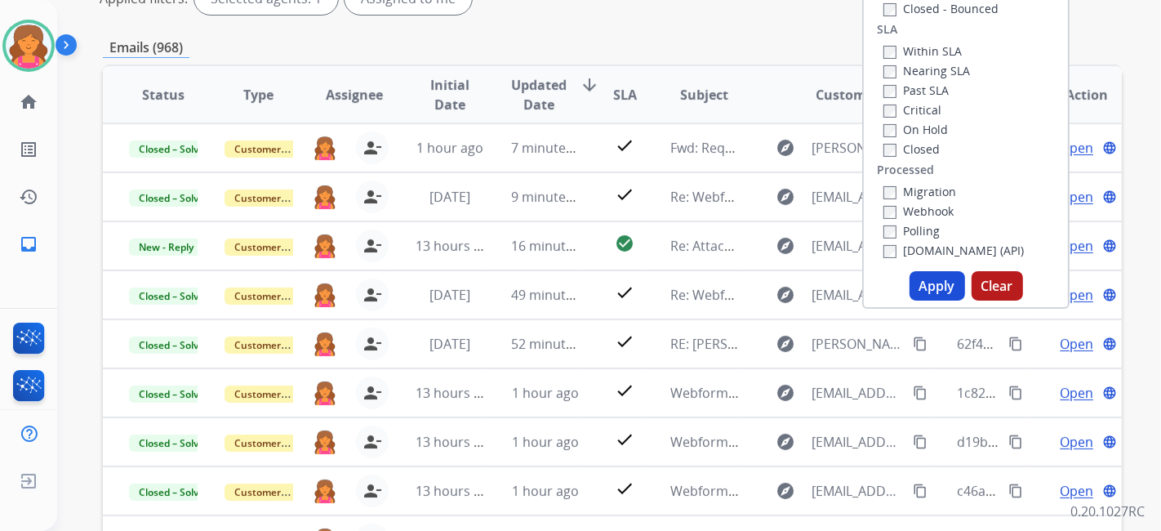
click at [925, 294] on button "Apply" at bounding box center [938, 285] width 56 height 29
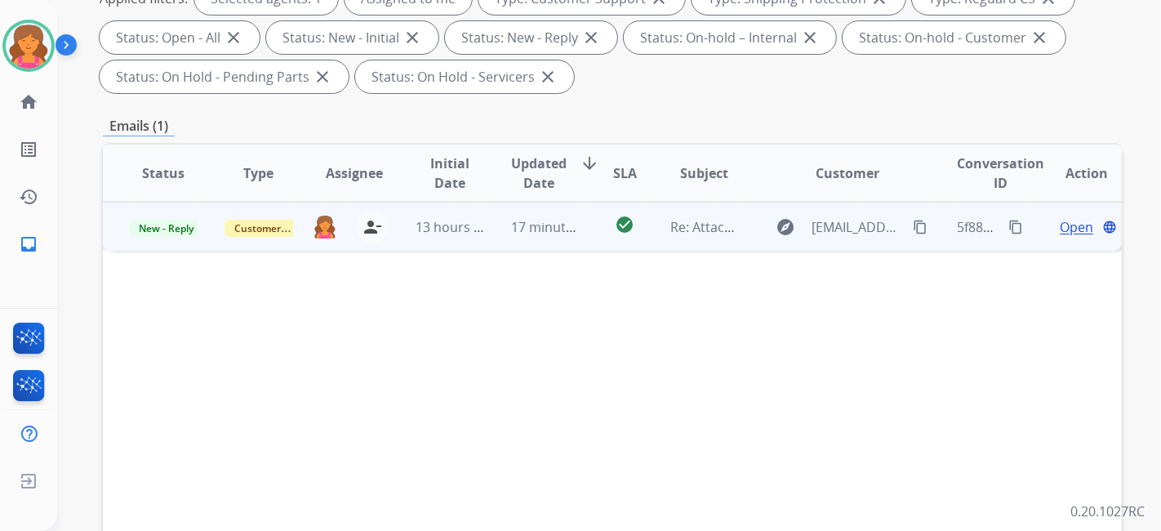
click at [1066, 221] on span "Open" at bounding box center [1076, 227] width 33 height 20
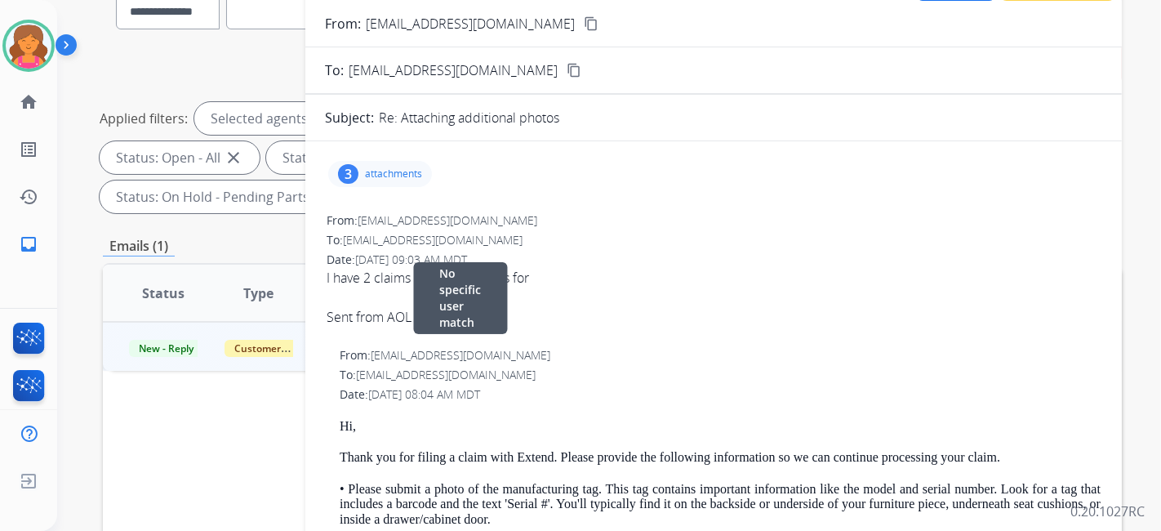
scroll to position [0, 0]
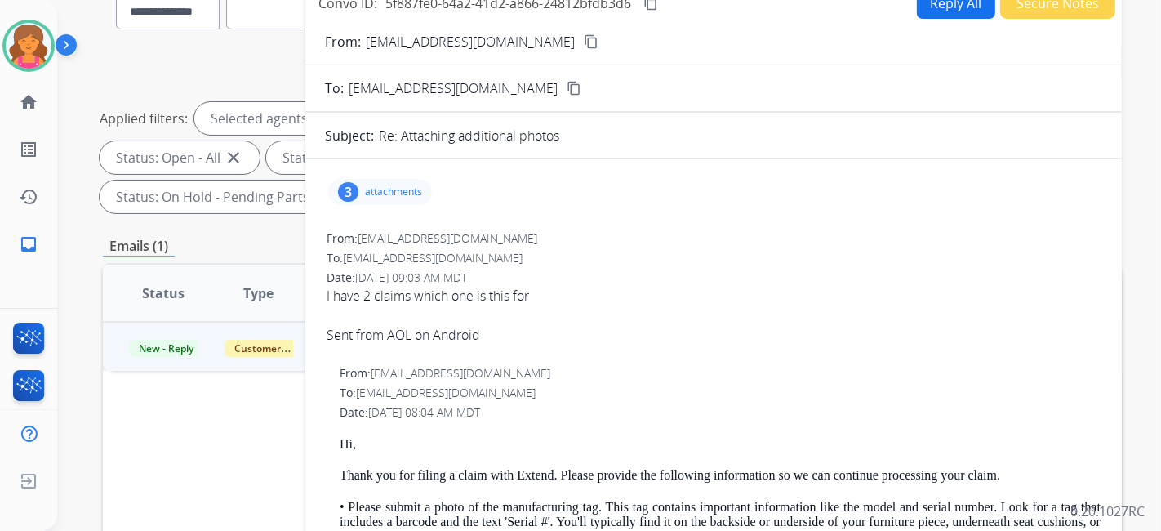
click at [942, 6] on button "Reply All" at bounding box center [956, 3] width 78 height 32
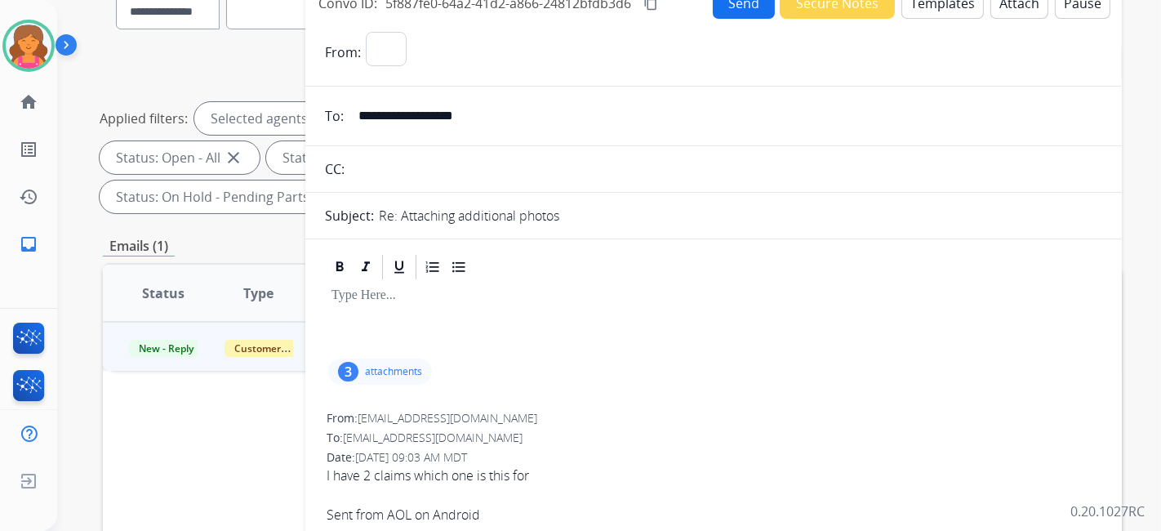
click at [934, 8] on button "Templates" at bounding box center [943, 3] width 82 height 32
select select "**********"
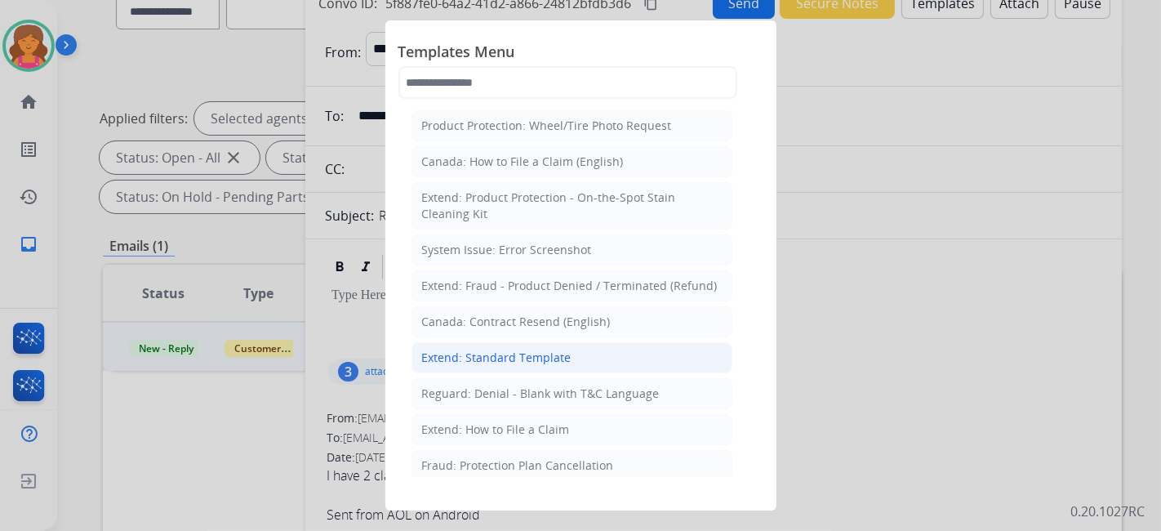
click at [515, 365] on li "Extend: Standard Template" at bounding box center [572, 357] width 321 height 31
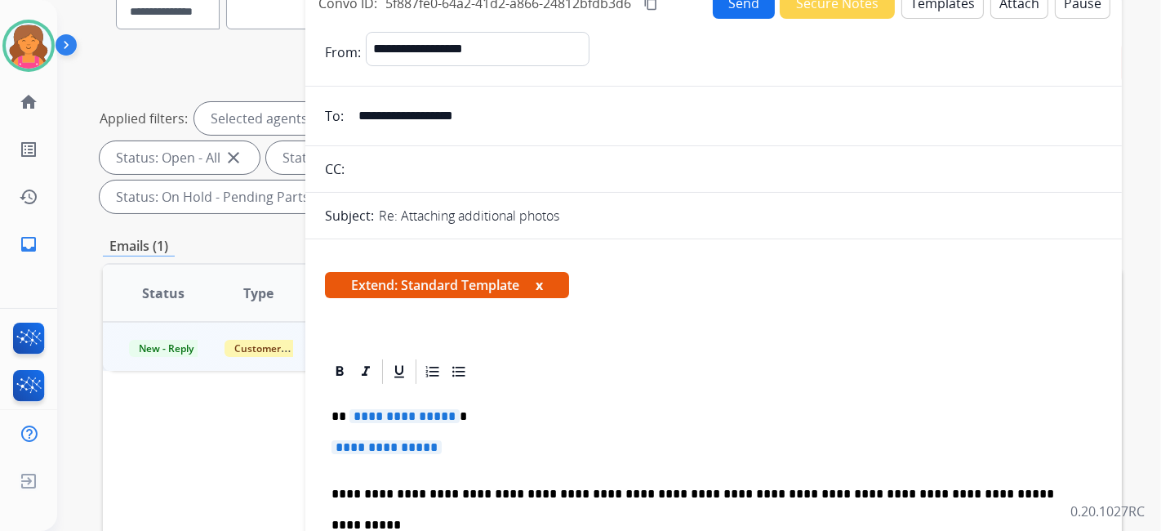
click at [385, 417] on span "**********" at bounding box center [405, 416] width 110 height 14
click at [347, 444] on span "**********" at bounding box center [387, 447] width 110 height 14
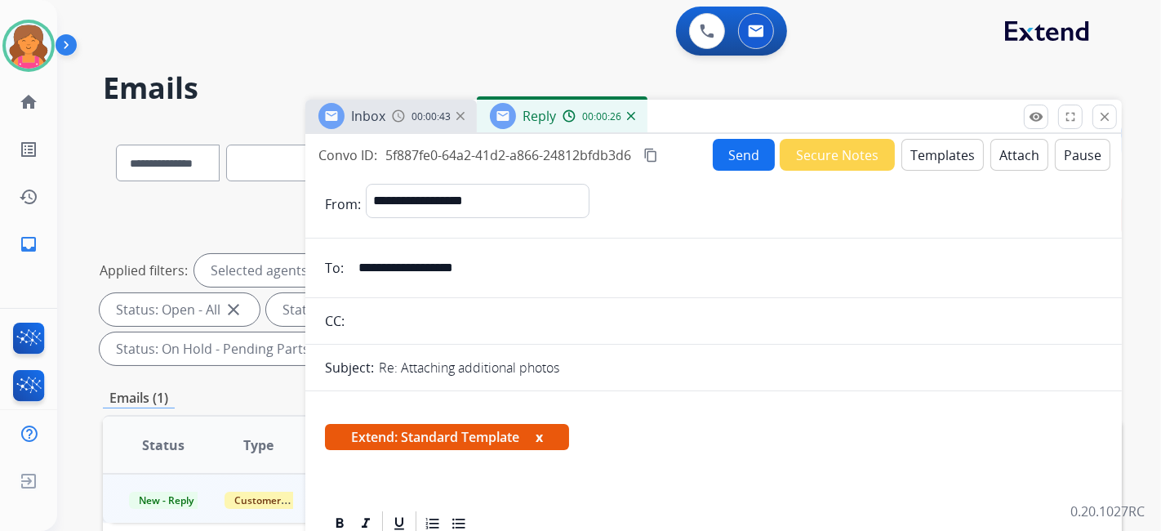
click at [733, 156] on button "Send" at bounding box center [744, 155] width 62 height 32
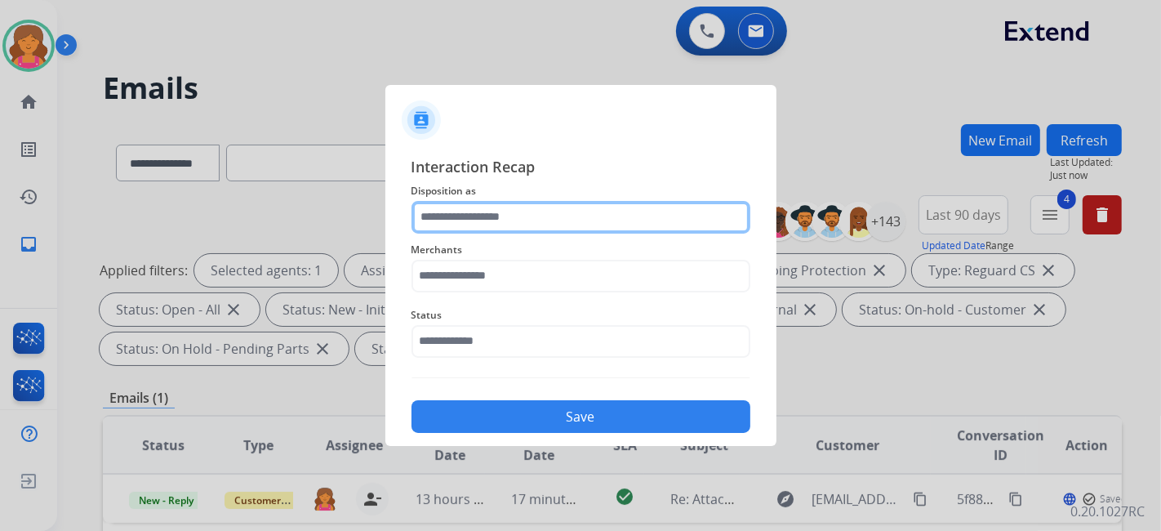
click at [432, 231] on input "text" at bounding box center [581, 217] width 339 height 33
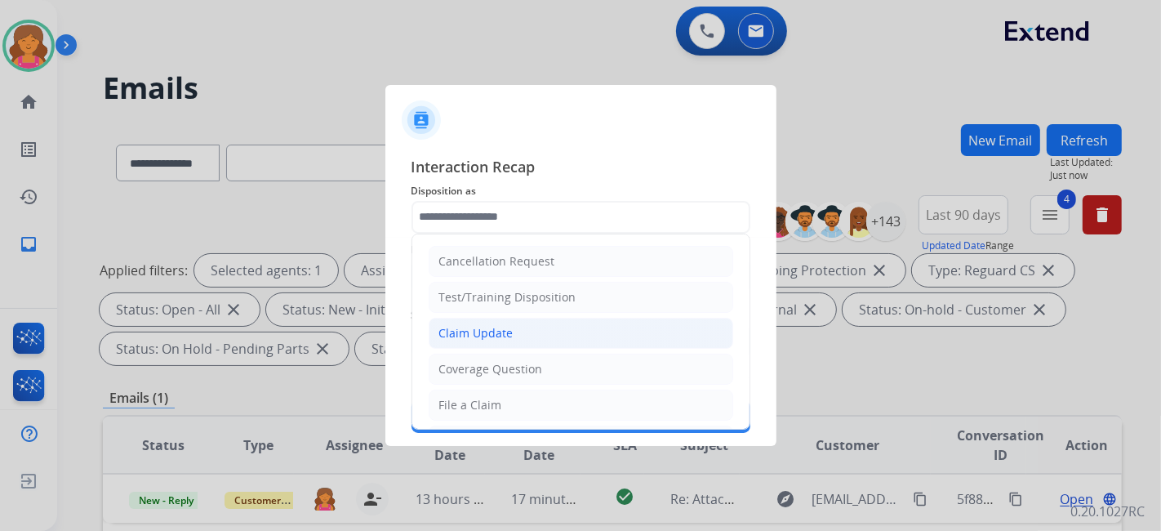
click at [443, 327] on div "Claim Update" at bounding box center [476, 333] width 74 height 16
type input "**********"
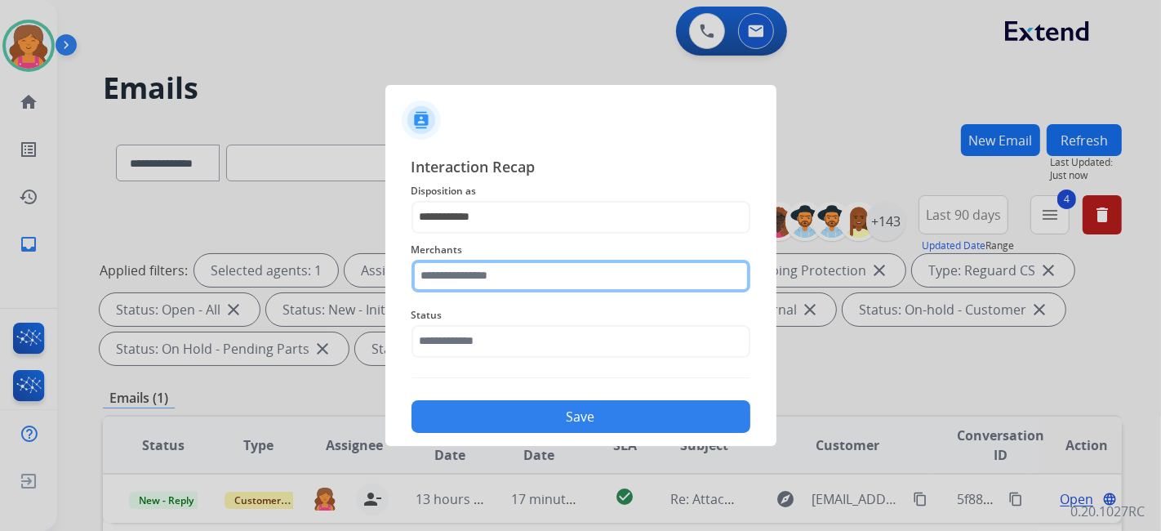
click at [439, 279] on input "text" at bounding box center [581, 276] width 339 height 33
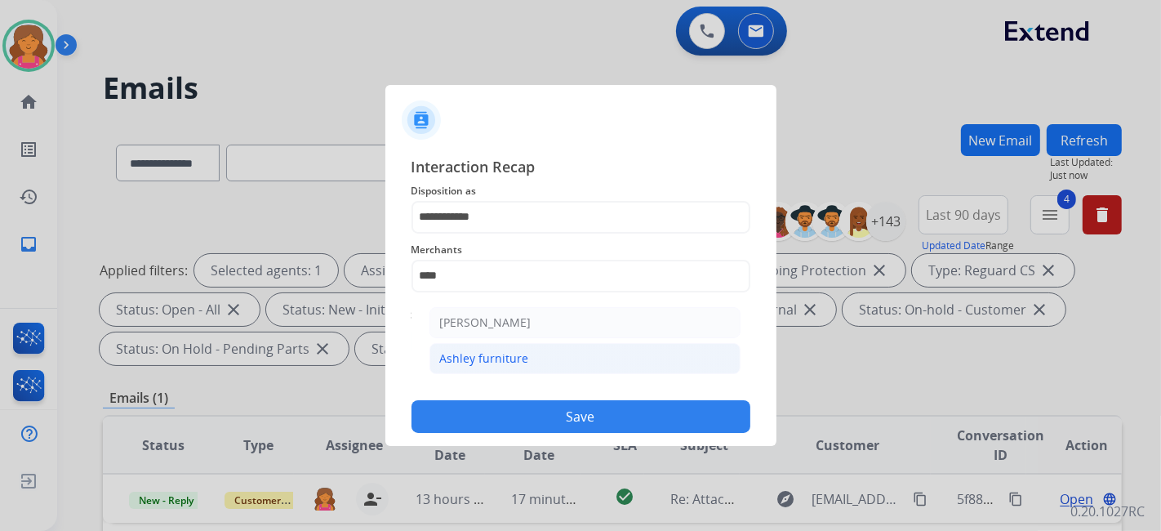
click at [483, 356] on div "Ashley furniture" at bounding box center [484, 358] width 89 height 16
type input "**********"
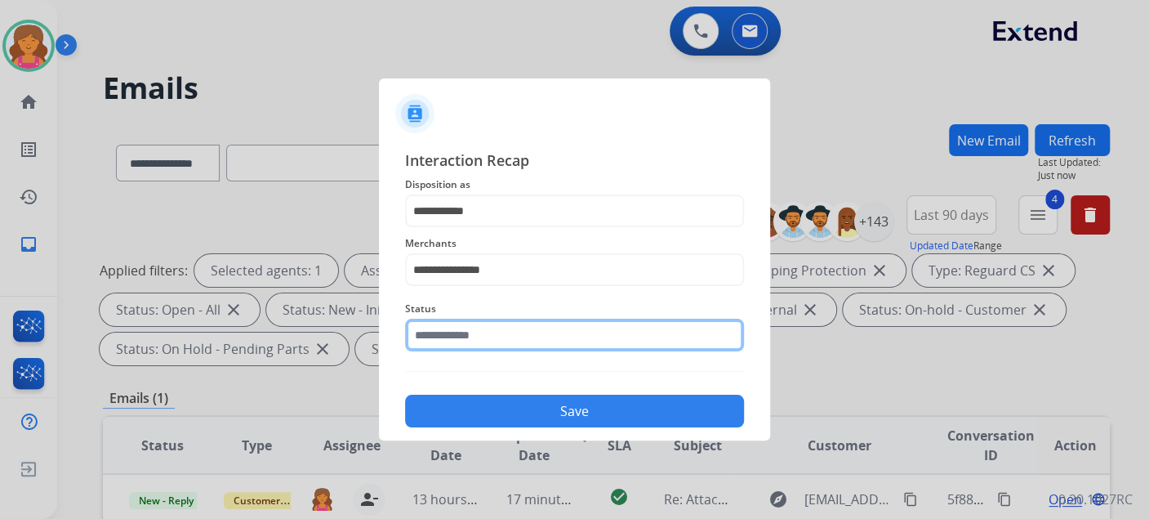
click at [483, 355] on div "Status" at bounding box center [574, 324] width 339 height 65
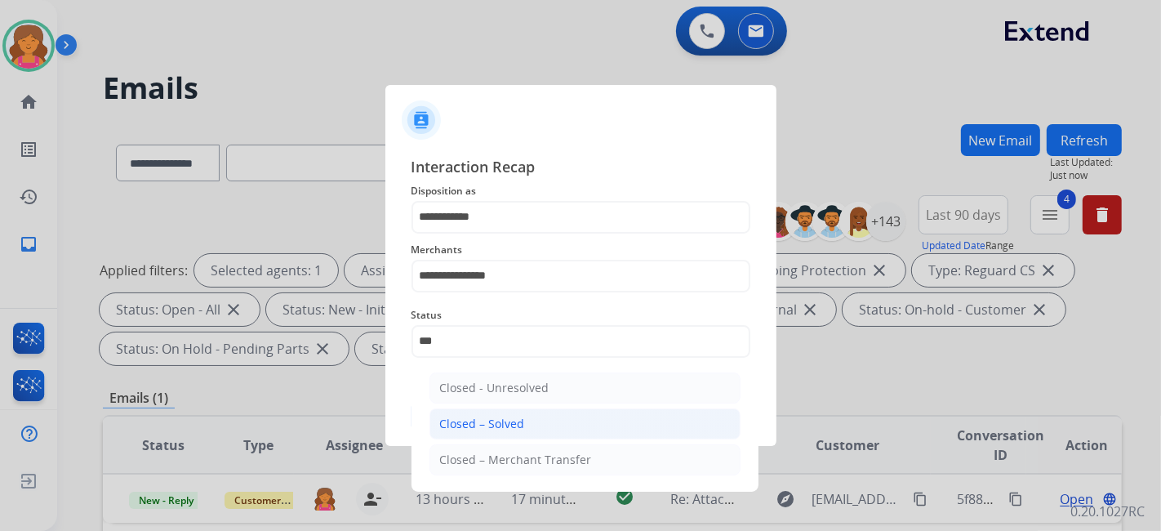
click at [514, 423] on div "Closed – Solved" at bounding box center [482, 424] width 85 height 16
type input "**********"
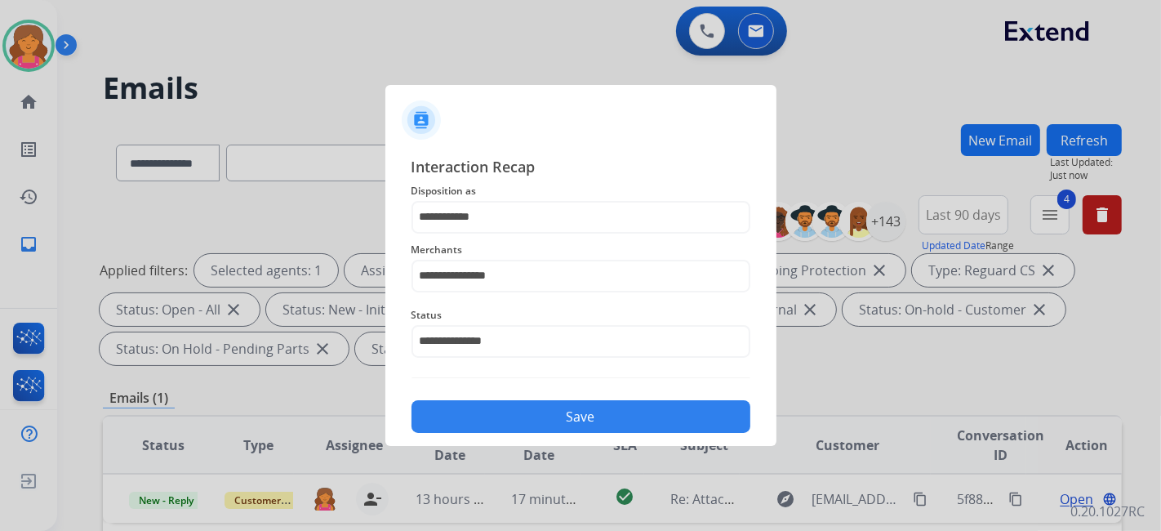
click at [514, 423] on button "Save" at bounding box center [581, 416] width 339 height 33
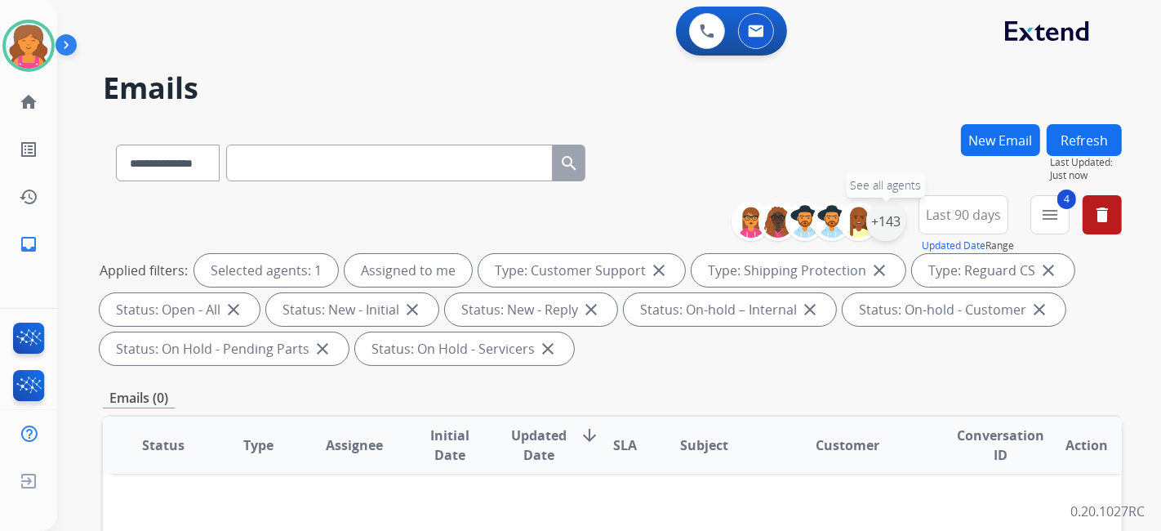
drag, startPoint x: 898, startPoint y: 220, endPoint x: 886, endPoint y: 218, distance: 11.6
click at [896, 221] on div "+143" at bounding box center [886, 221] width 39 height 39
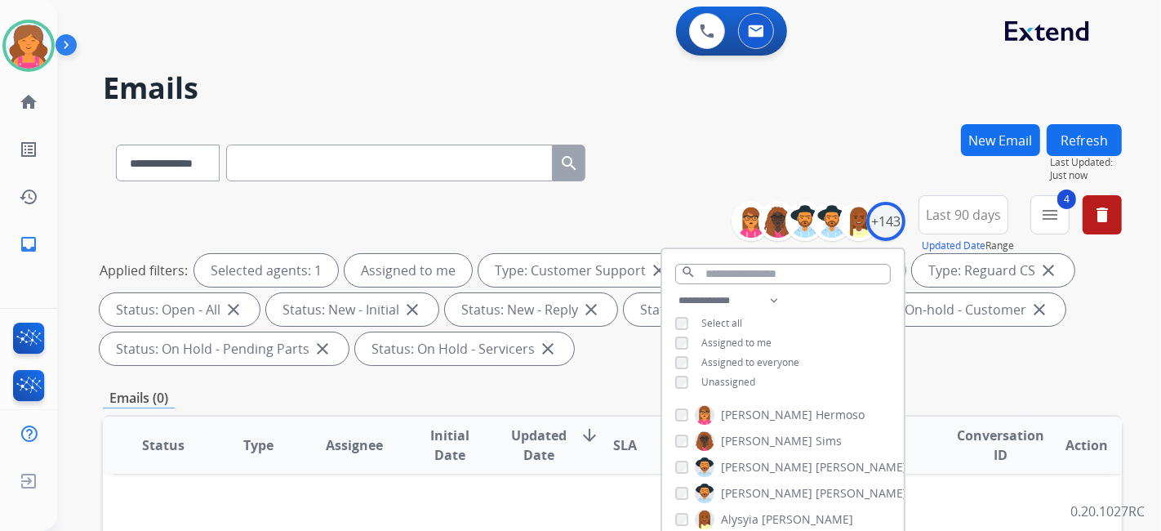
click at [691, 376] on div "Unassigned" at bounding box center [715, 382] width 80 height 13
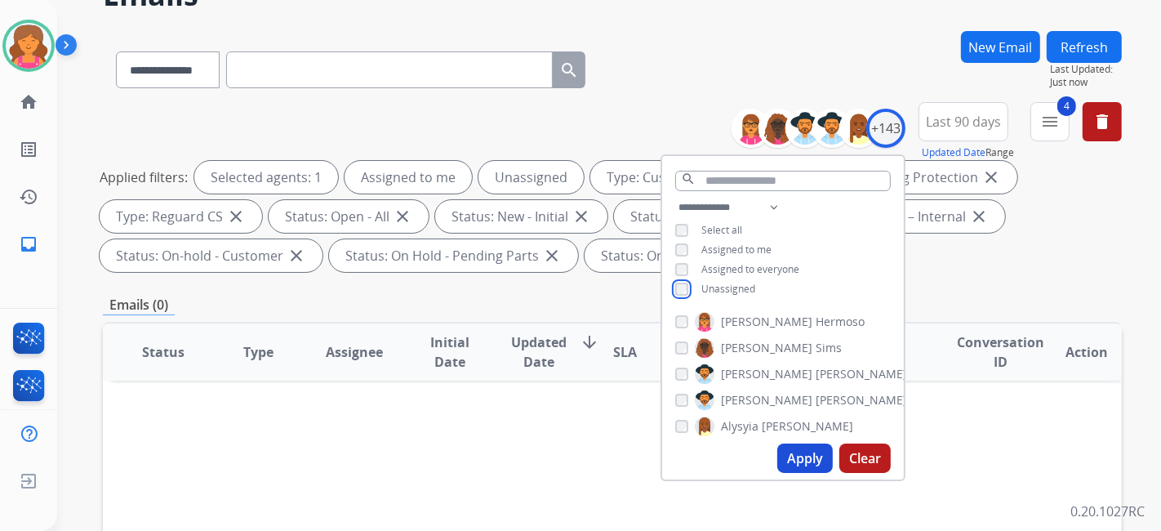
scroll to position [181, 0]
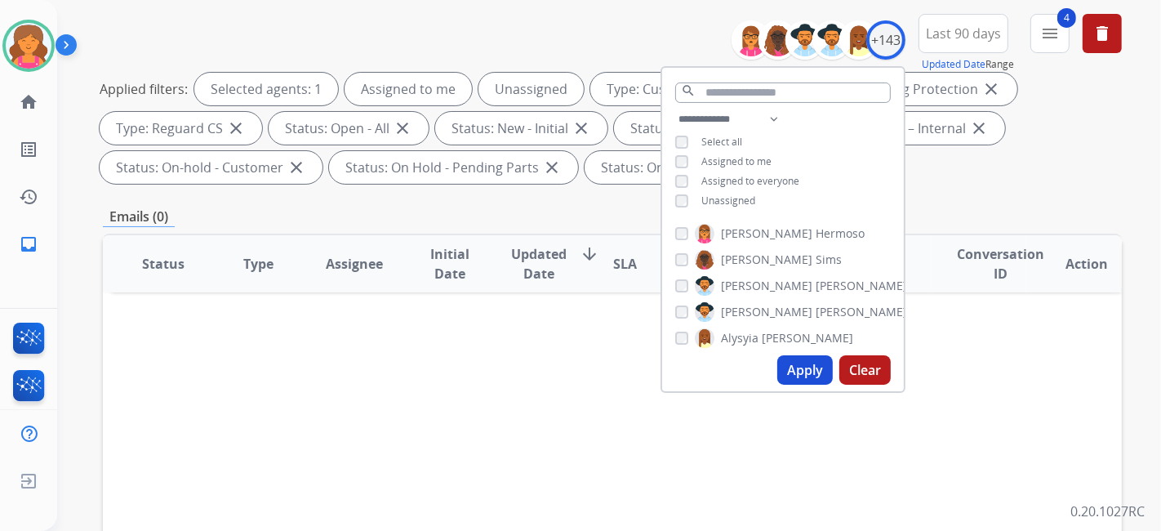
click at [779, 372] on button "Apply" at bounding box center [806, 369] width 56 height 29
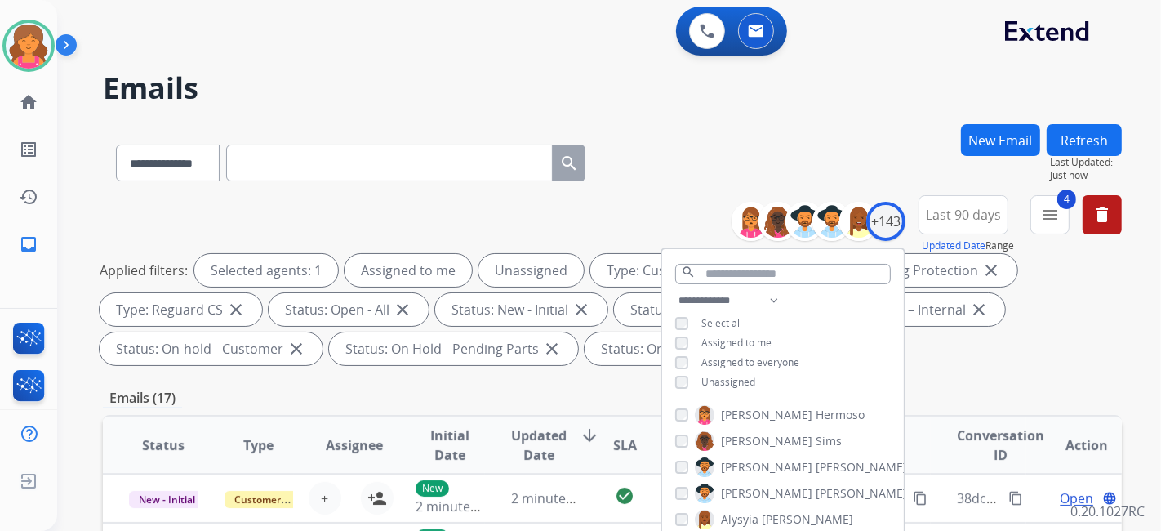
click at [553, 156] on input "text" at bounding box center [389, 163] width 327 height 37
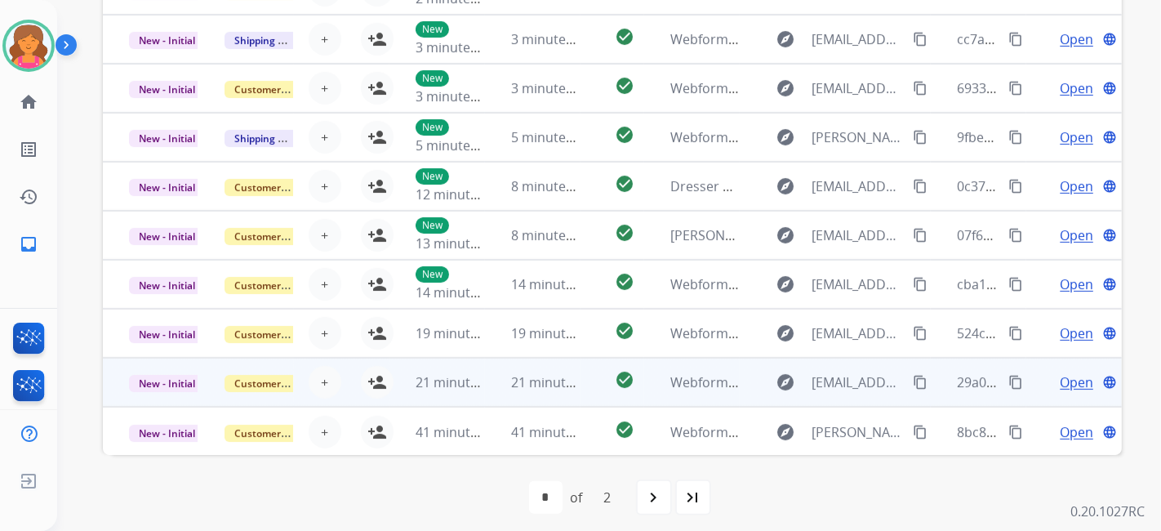
scroll to position [515, 0]
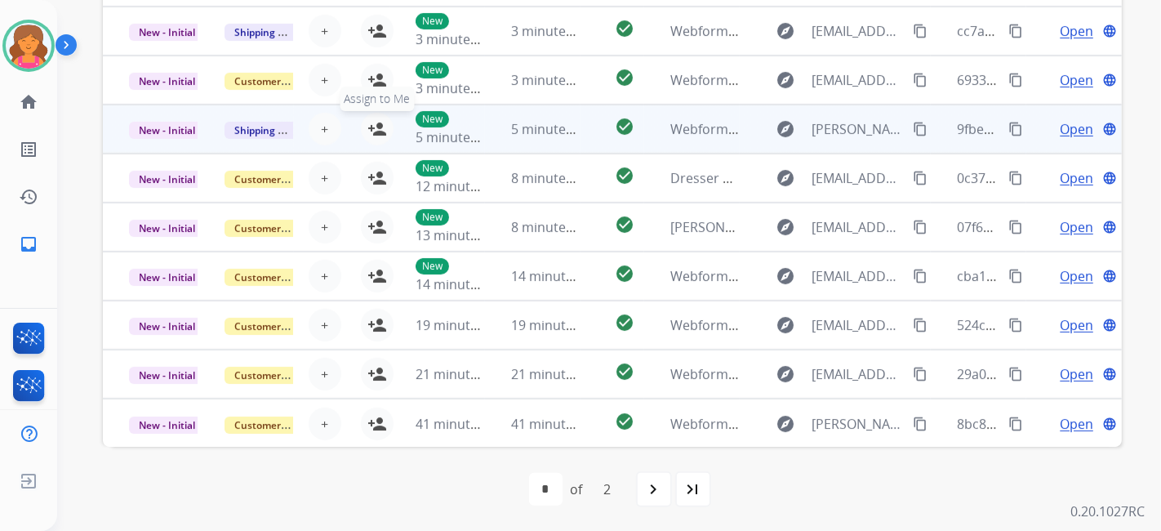
click at [372, 119] on mat-icon "person_add" at bounding box center [378, 129] width 20 height 20
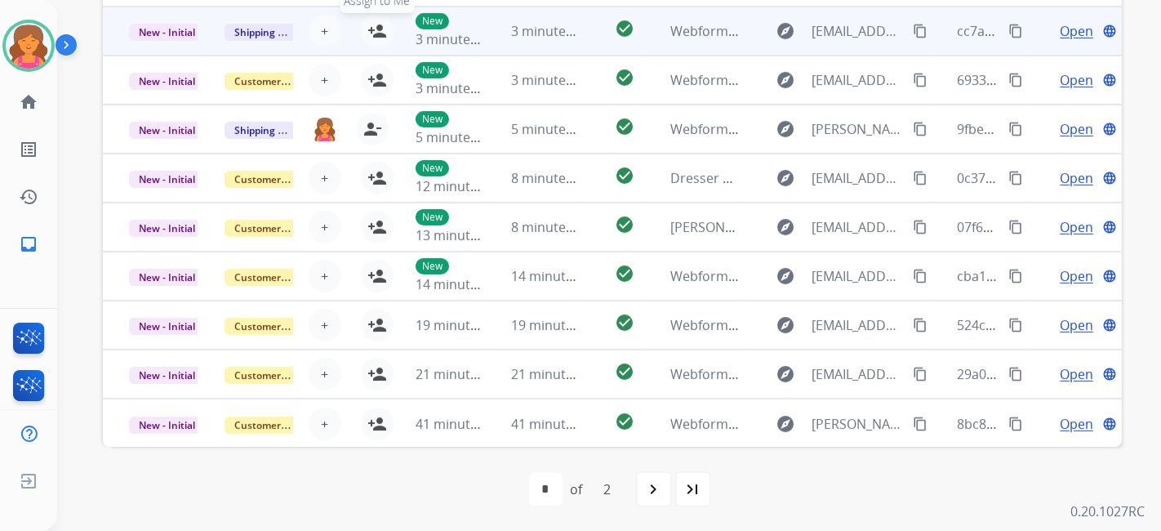
click at [376, 26] on mat-icon "person_add" at bounding box center [378, 31] width 20 height 20
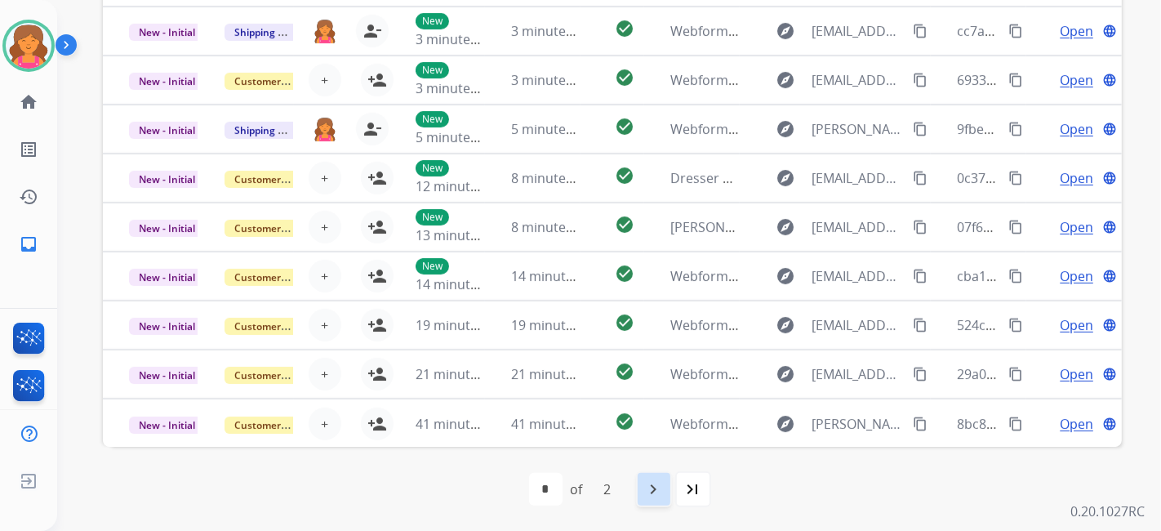
click at [655, 492] on mat-icon "navigate_next" at bounding box center [654, 489] width 20 height 20
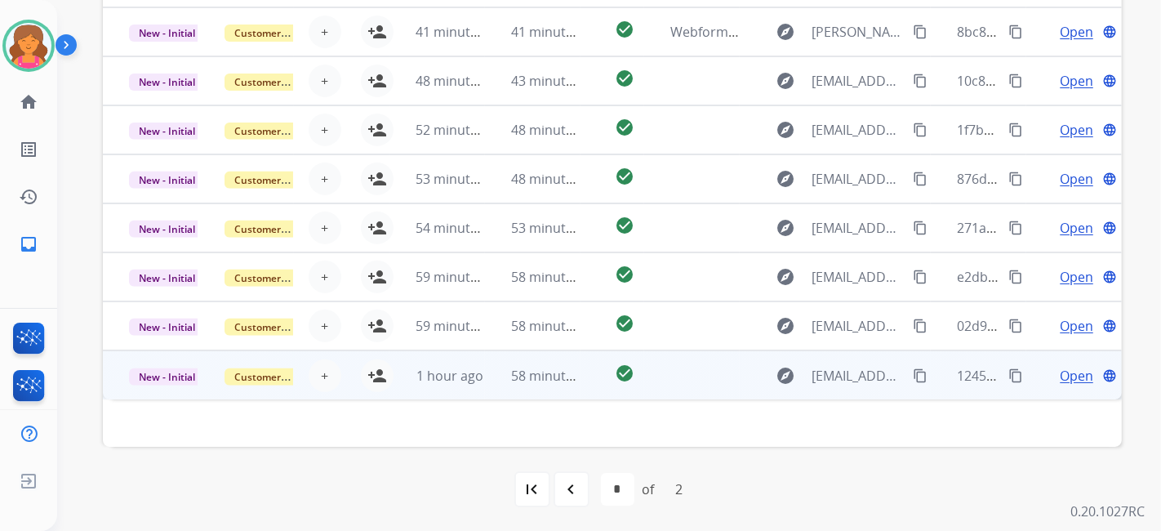
scroll to position [243, 0]
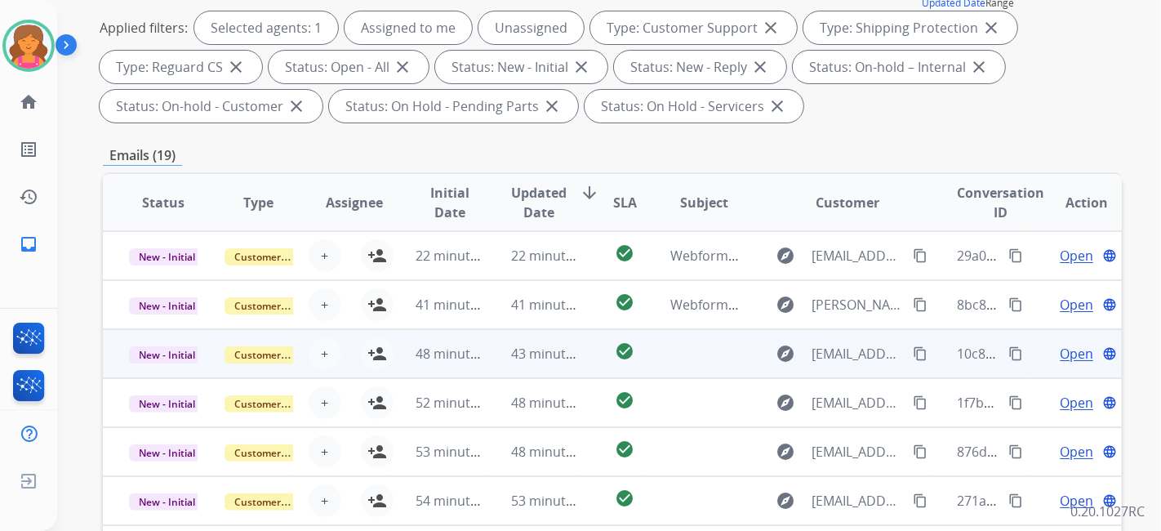
click at [913, 347] on mat-icon "content_copy" at bounding box center [920, 353] width 15 height 15
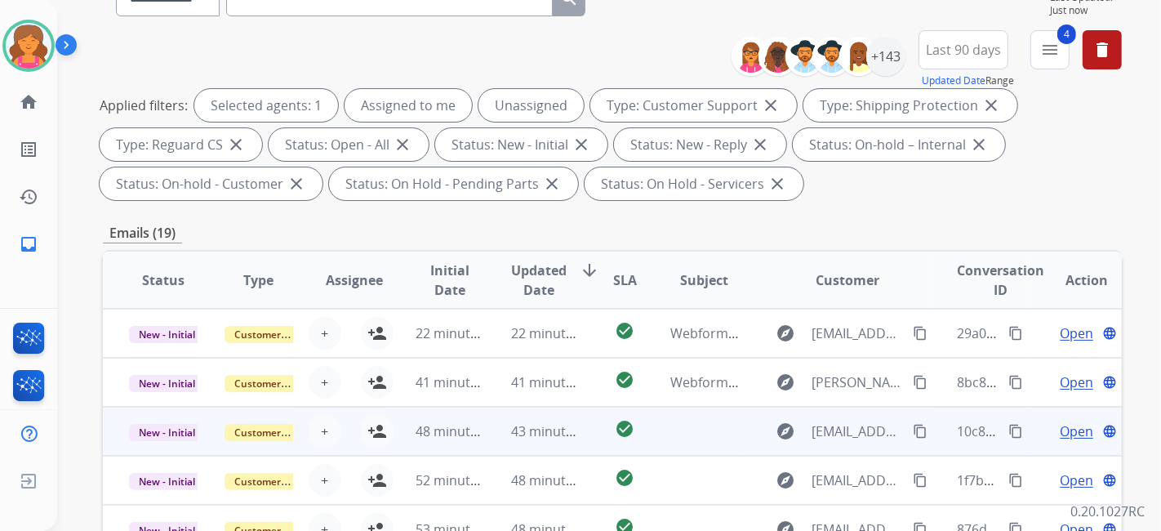
scroll to position [152, 0]
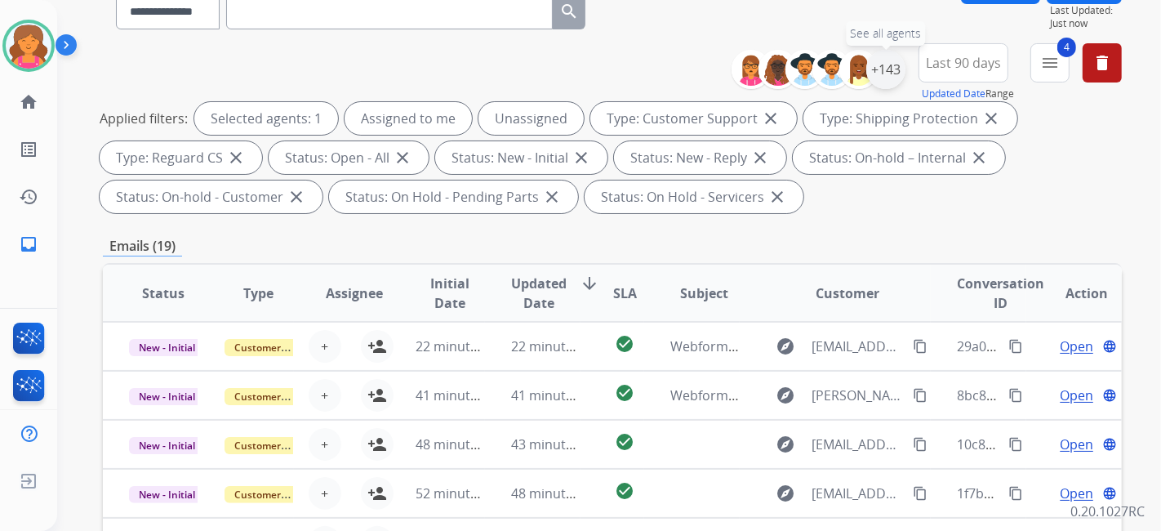
click at [874, 58] on div "+143" at bounding box center [886, 69] width 39 height 39
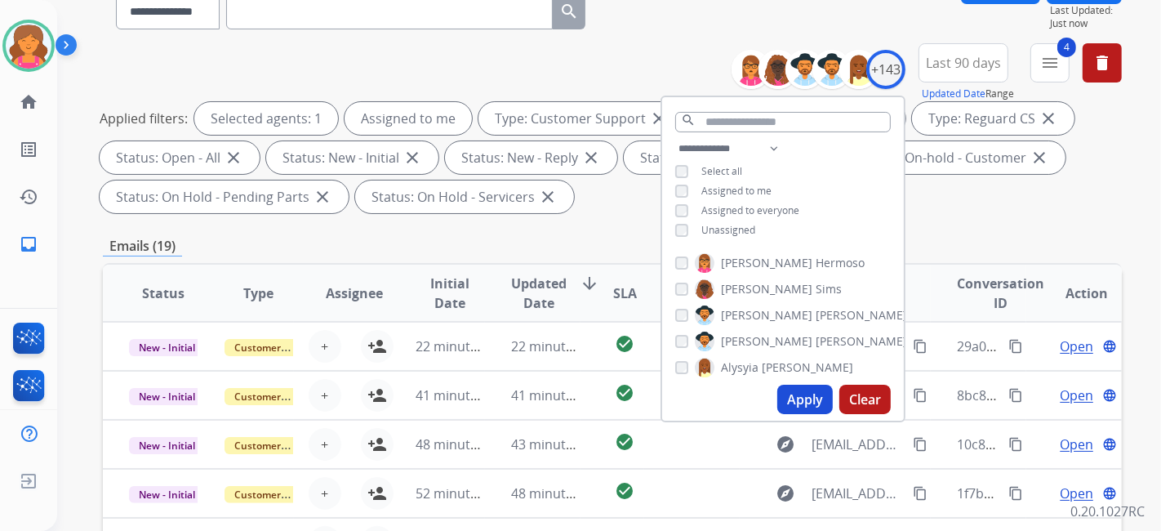
click at [798, 379] on div "Apply Clear" at bounding box center [783, 399] width 242 height 42
click at [800, 397] on button "Apply" at bounding box center [806, 399] width 56 height 29
select select "*"
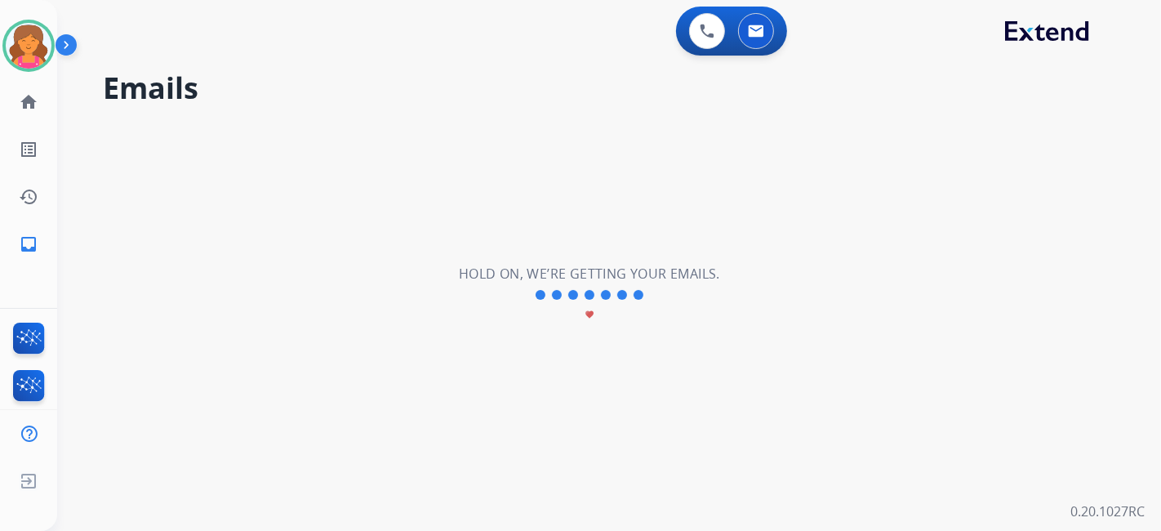
scroll to position [0, 0]
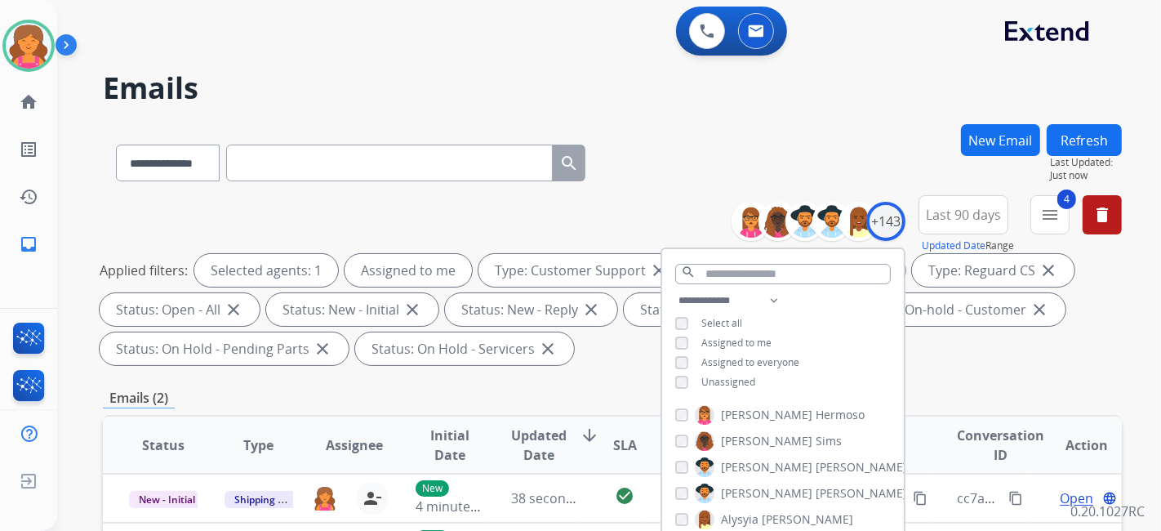
click at [663, 100] on h2 "Emails" at bounding box center [612, 88] width 1019 height 33
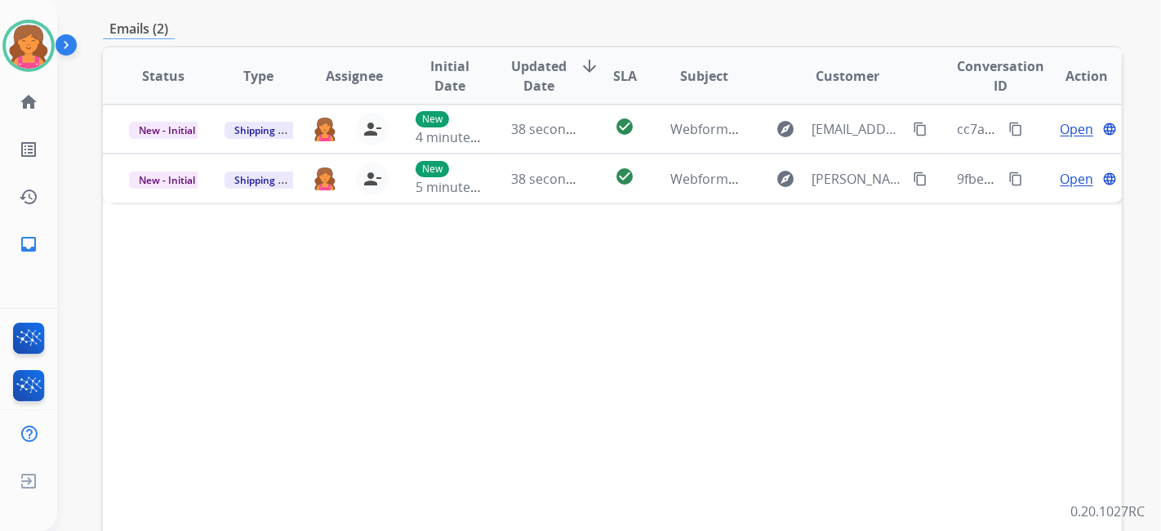
scroll to position [272, 0]
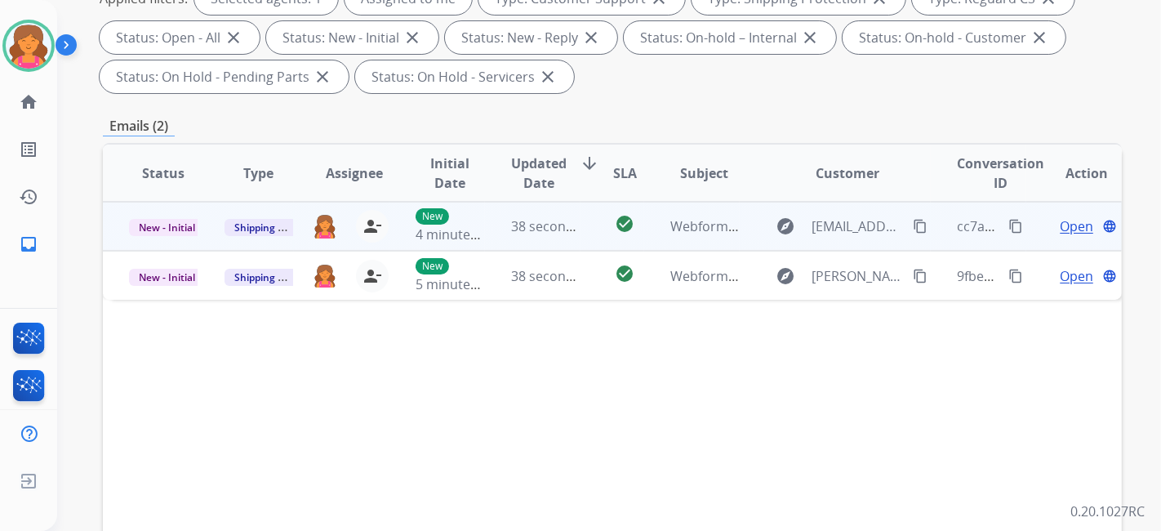
click at [1070, 225] on span "Open" at bounding box center [1076, 226] width 33 height 20
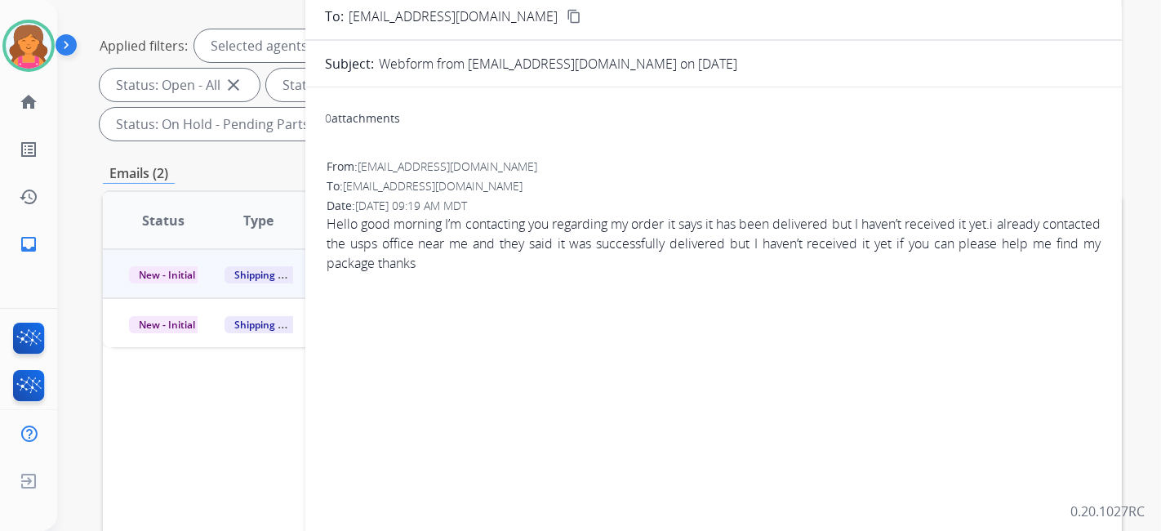
scroll to position [91, 0]
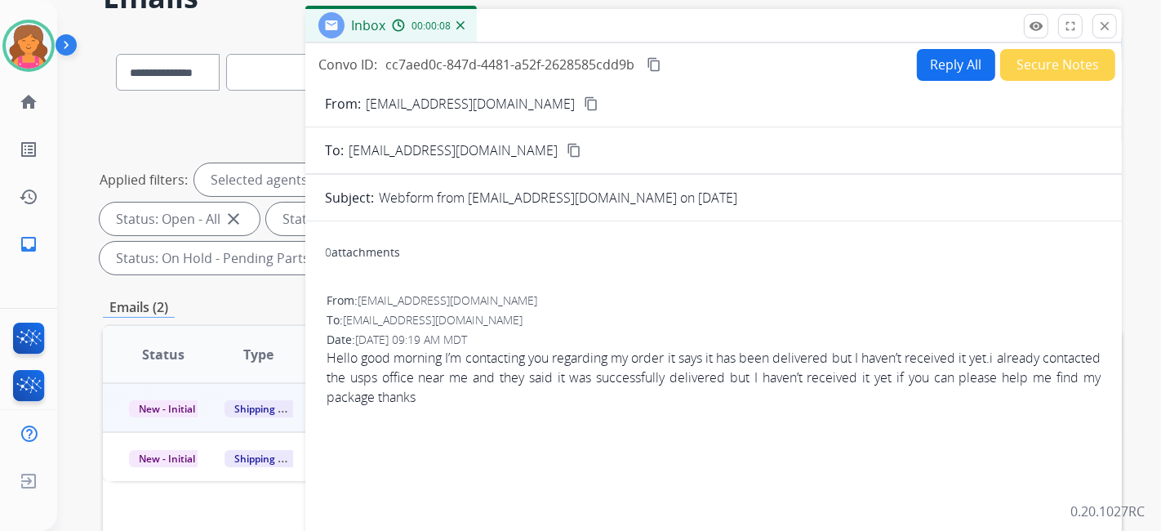
click at [584, 104] on mat-icon "content_copy" at bounding box center [591, 103] width 15 height 15
click at [957, 52] on button "Reply All" at bounding box center [956, 65] width 78 height 32
select select "**********"
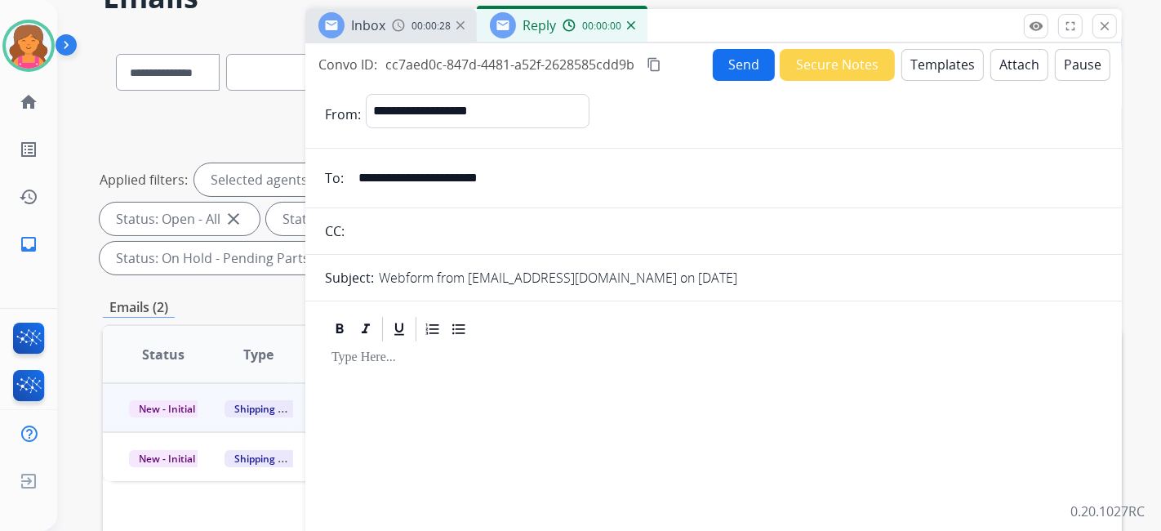
click at [948, 57] on button "Templates" at bounding box center [943, 65] width 82 height 32
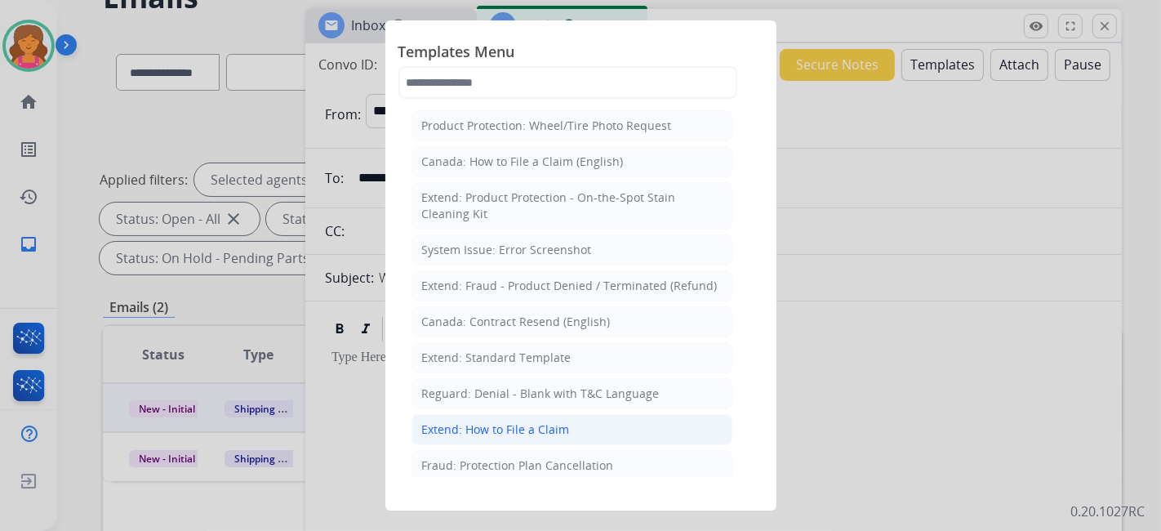
click at [502, 426] on div "Extend: How to File a Claim" at bounding box center [496, 429] width 148 height 16
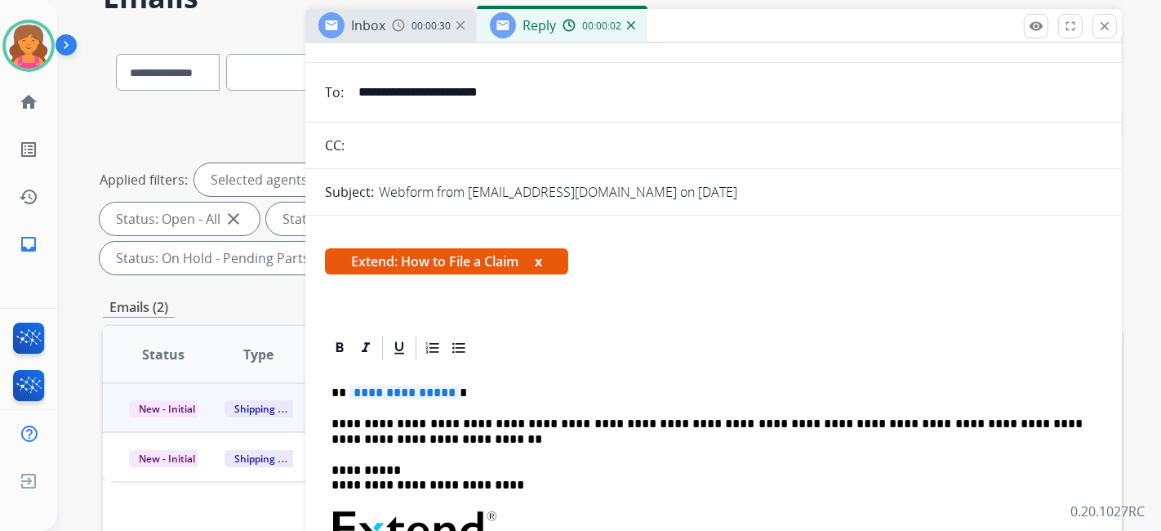
scroll to position [181, 0]
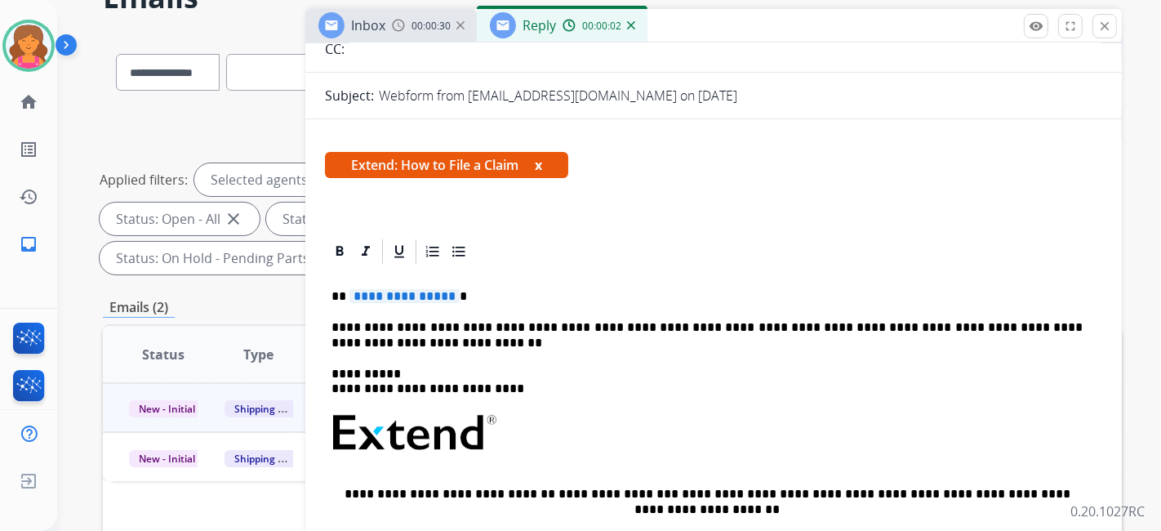
click at [393, 284] on div "**********" at bounding box center [714, 492] width 778 height 453
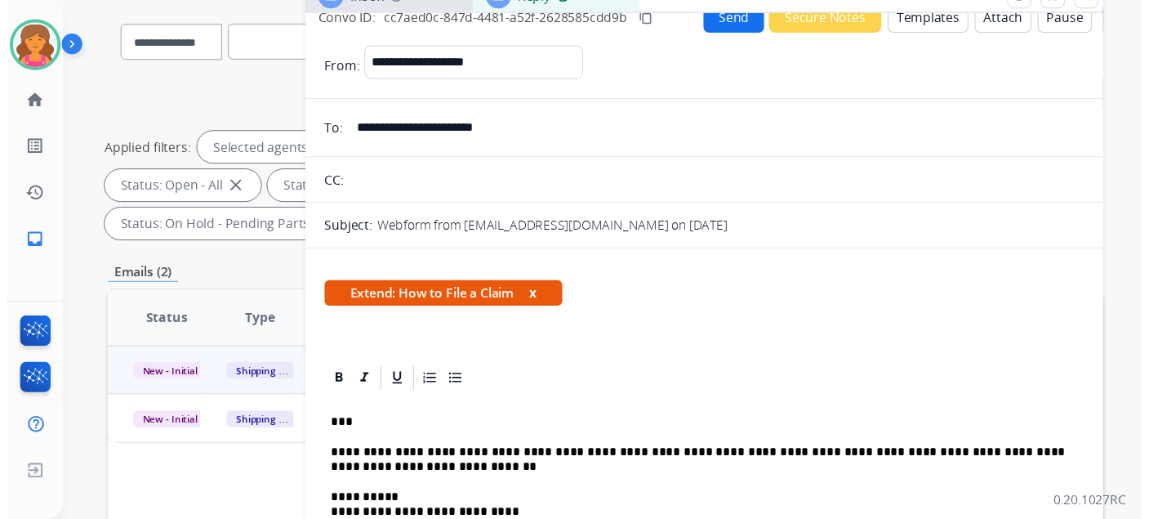
scroll to position [0, 0]
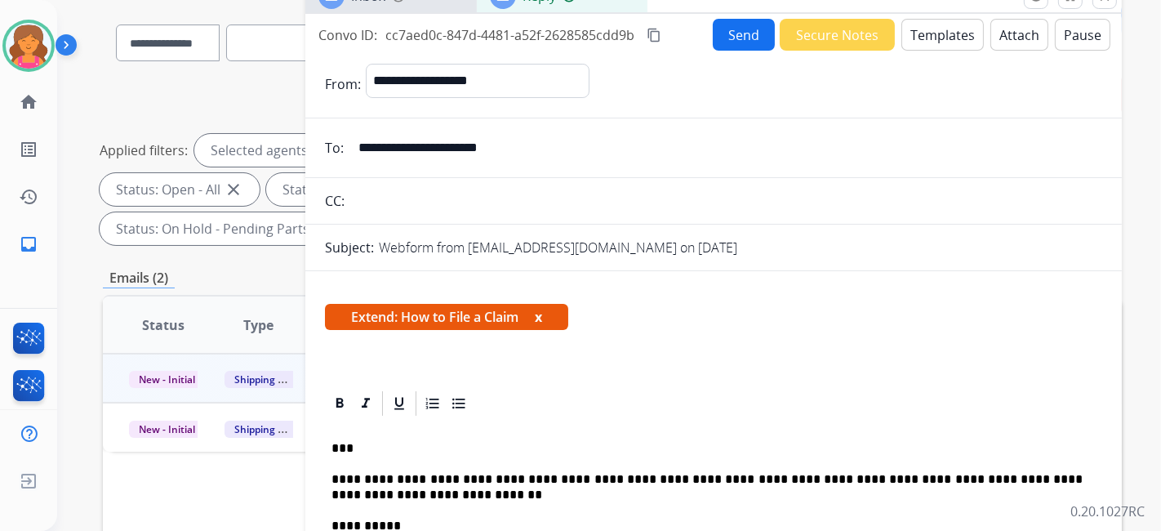
click at [725, 41] on button "Send" at bounding box center [744, 35] width 62 height 32
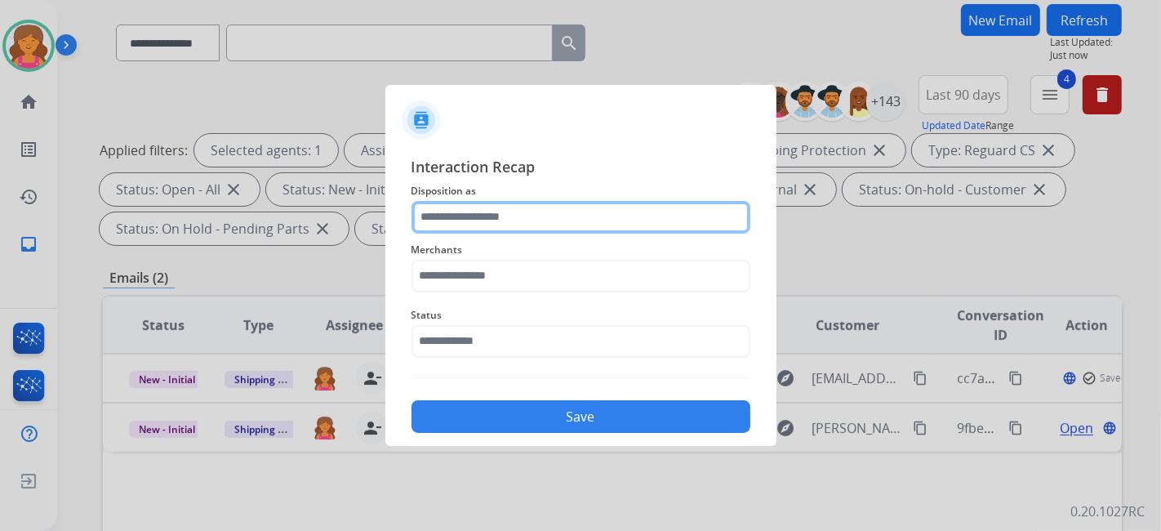
click at [524, 206] on input "text" at bounding box center [581, 217] width 339 height 33
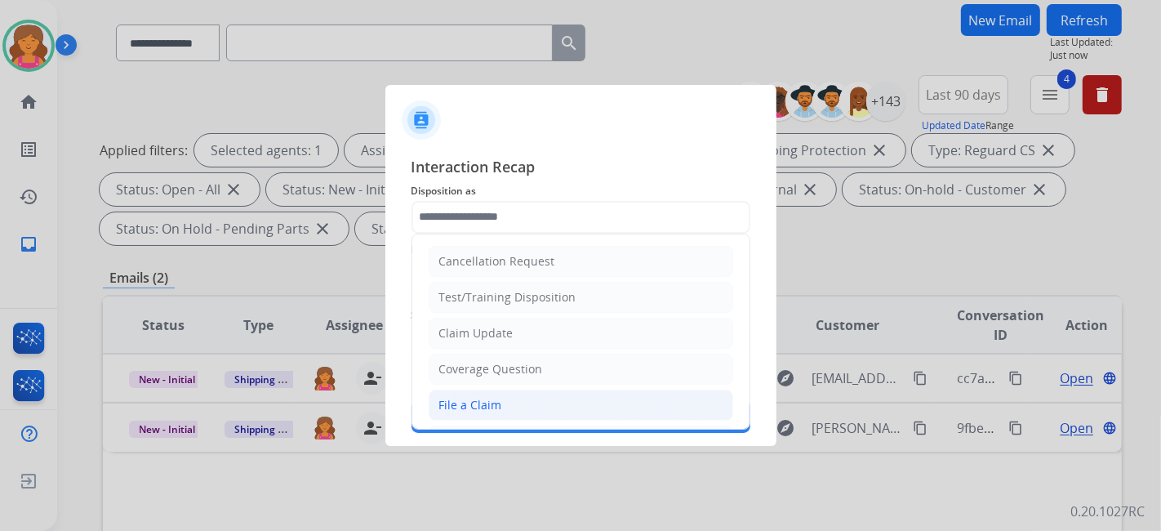
click at [484, 399] on div "File a Claim" at bounding box center [470, 405] width 63 height 16
type input "**********"
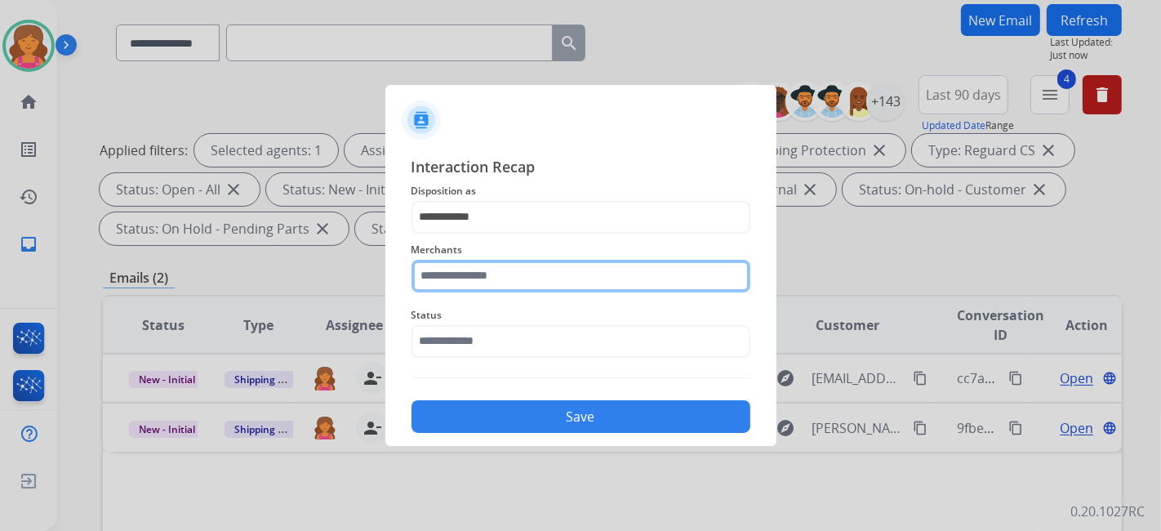
click at [483, 279] on input "text" at bounding box center [581, 276] width 339 height 33
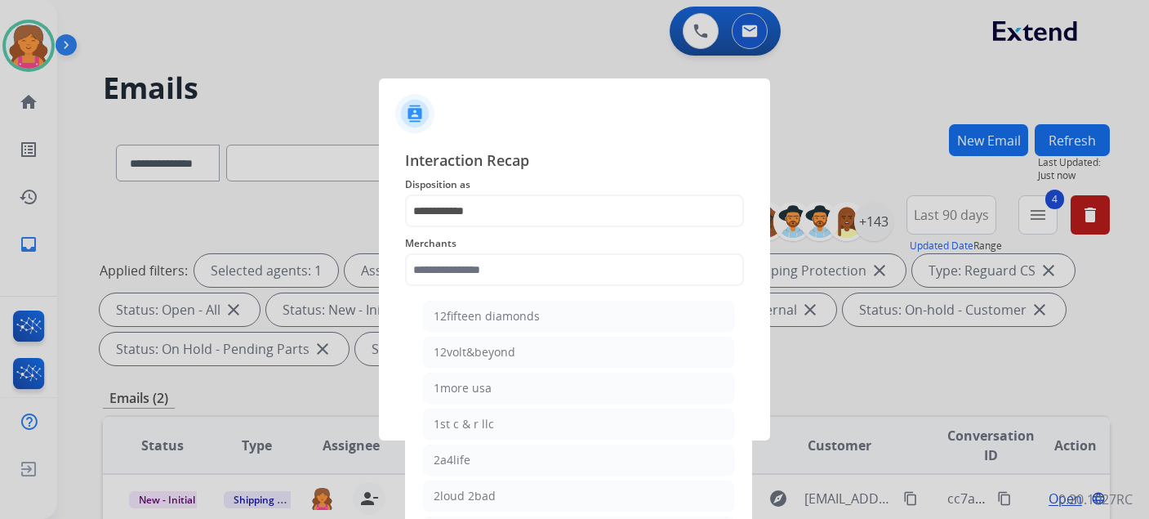
select select "**********"
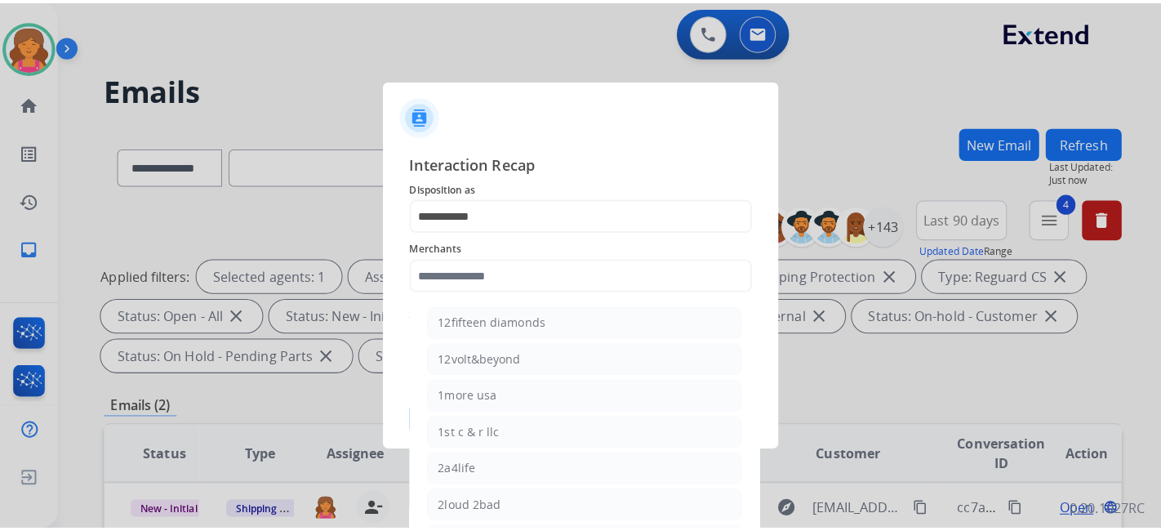
scroll to position [120, 0]
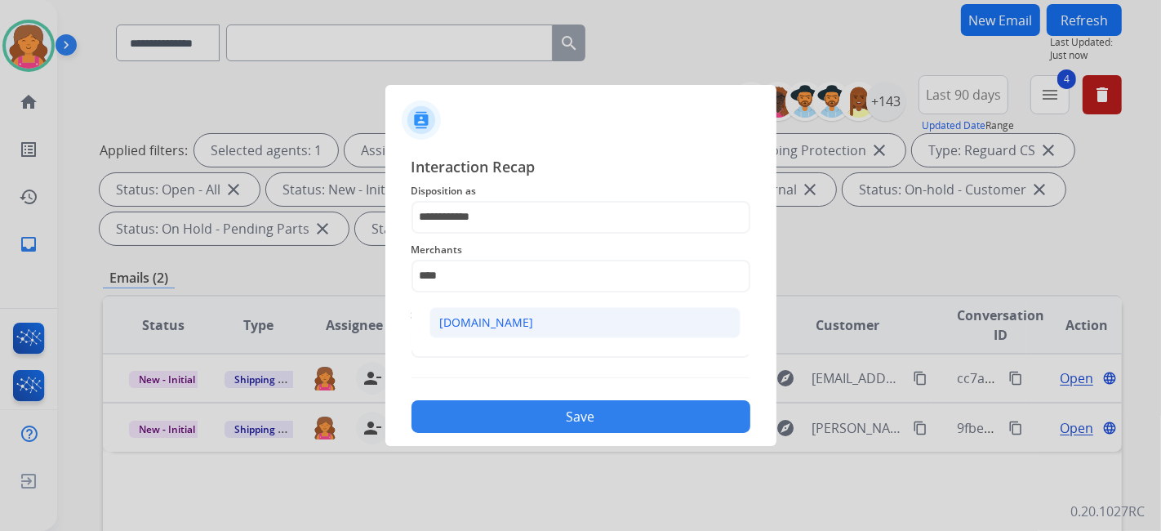
click at [500, 319] on div "Carparts.com" at bounding box center [487, 322] width 94 height 16
type input "**********"
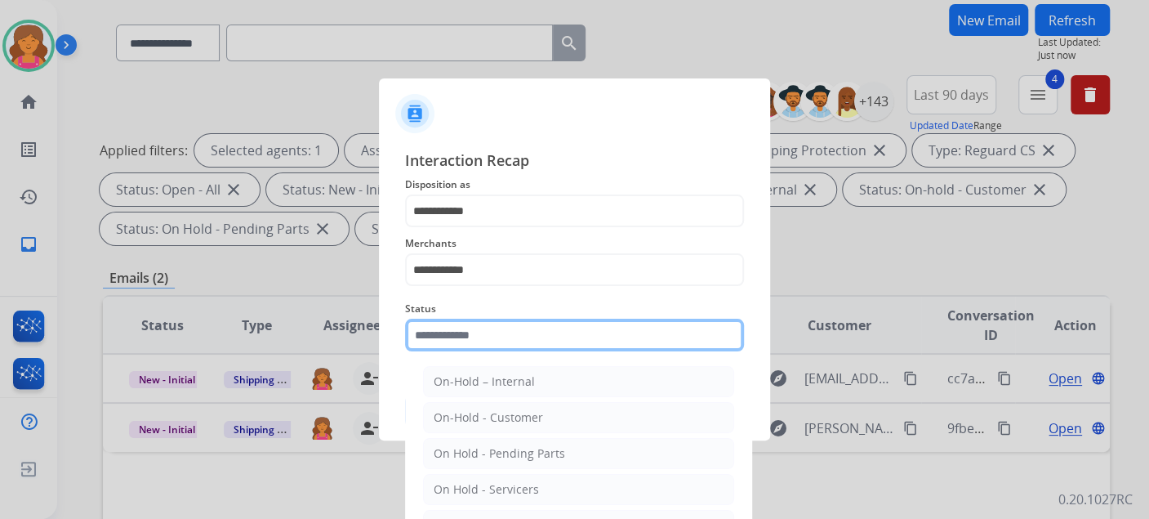
click at [500, 327] on input "text" at bounding box center [574, 335] width 339 height 33
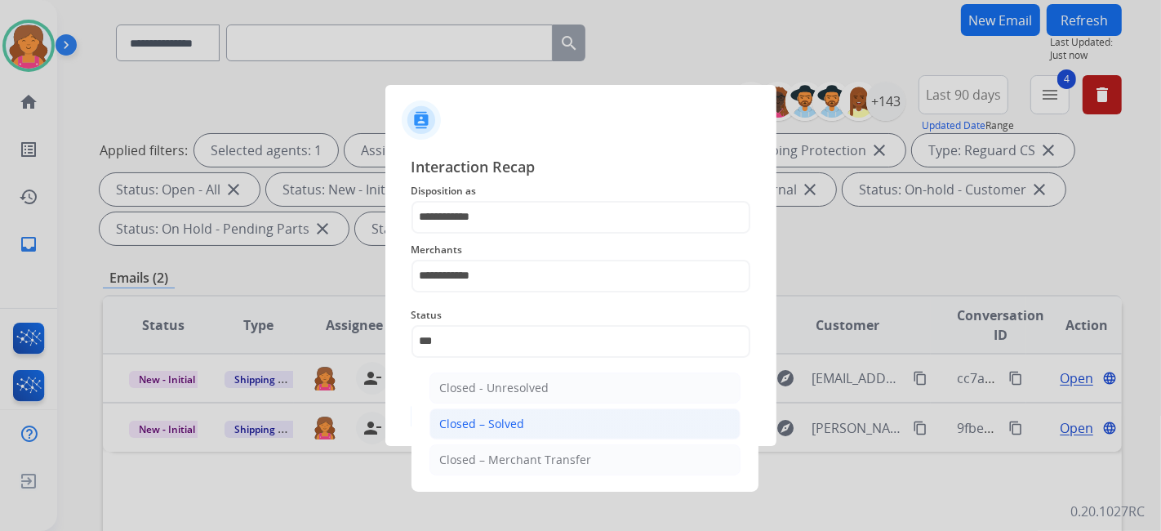
click at [521, 426] on div "Closed – Solved" at bounding box center [482, 424] width 85 height 16
type input "**********"
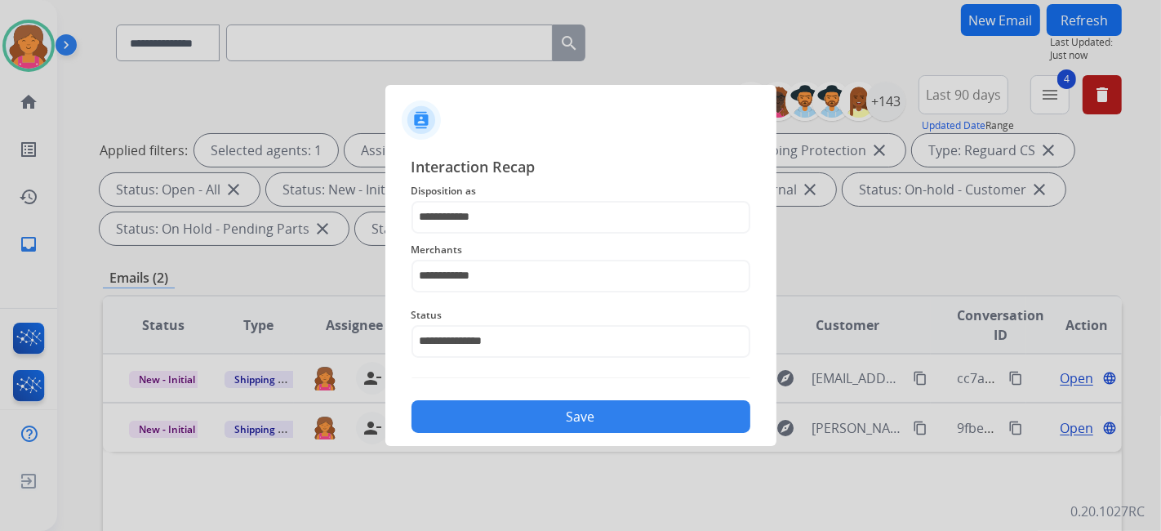
click at [521, 426] on button "Save" at bounding box center [581, 416] width 339 height 33
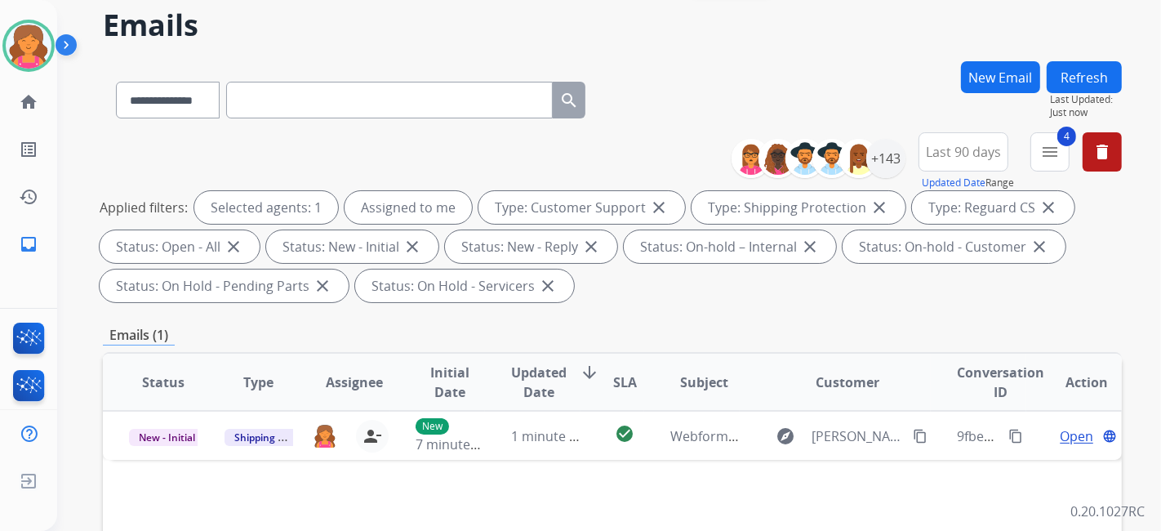
scroll to position [91, 0]
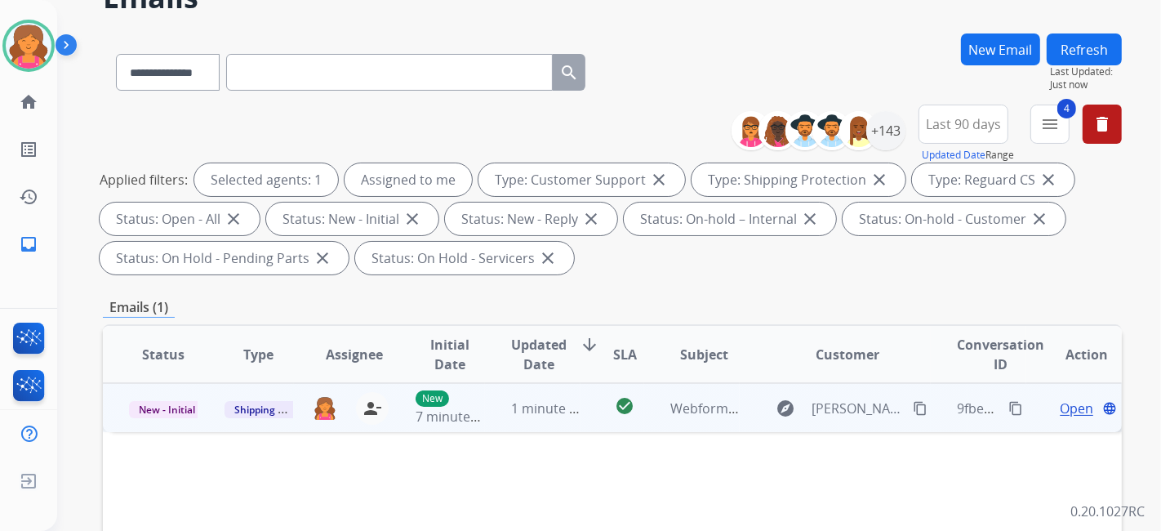
click at [1060, 411] on span "Open" at bounding box center [1076, 409] width 33 height 20
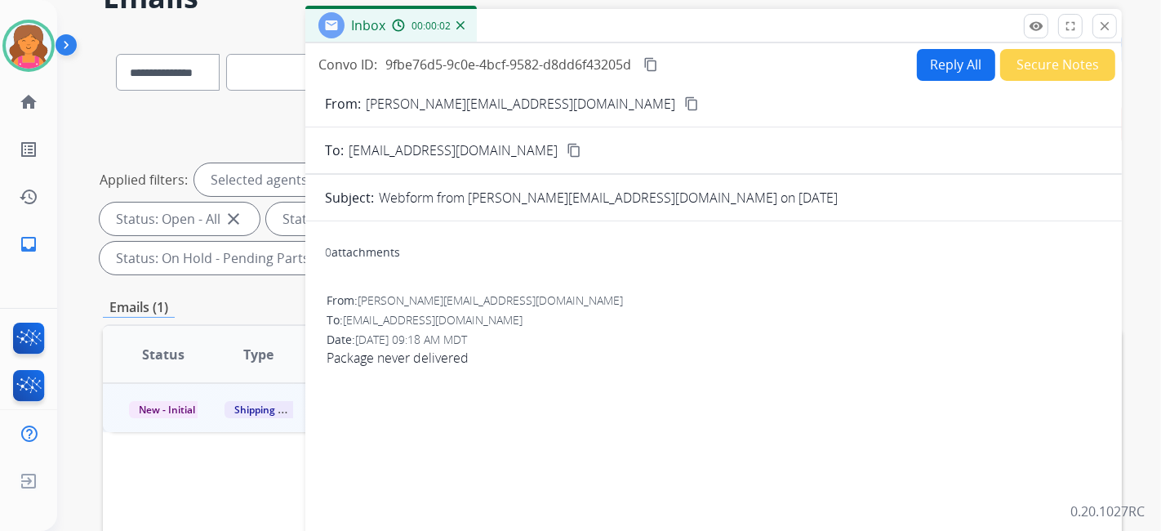
click at [684, 102] on mat-icon "content_copy" at bounding box center [691, 103] width 15 height 15
click at [942, 60] on button "Reply All" at bounding box center [956, 65] width 78 height 32
select select "**********"
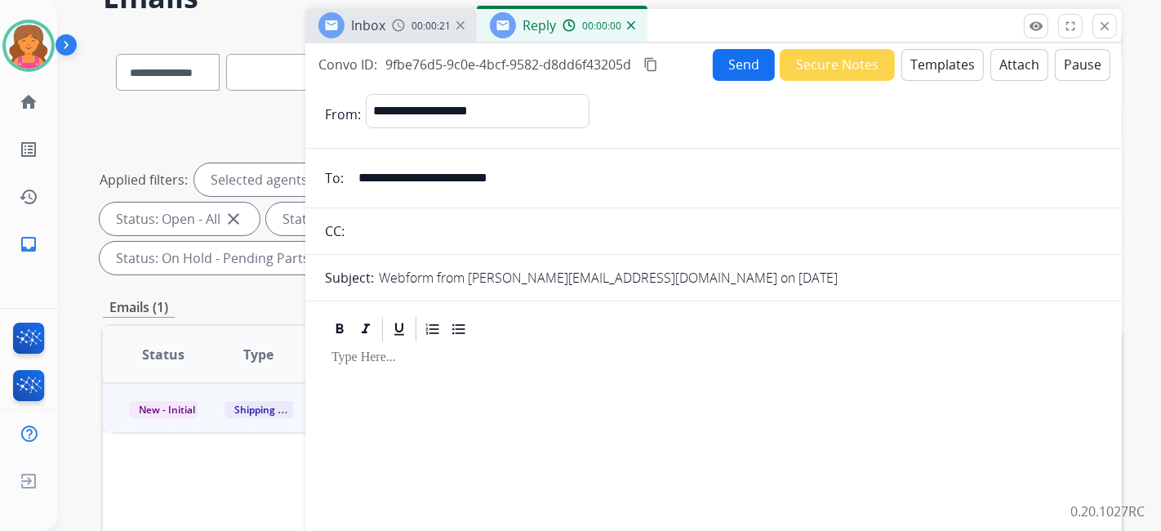
click at [942, 60] on button "Templates" at bounding box center [943, 65] width 82 height 32
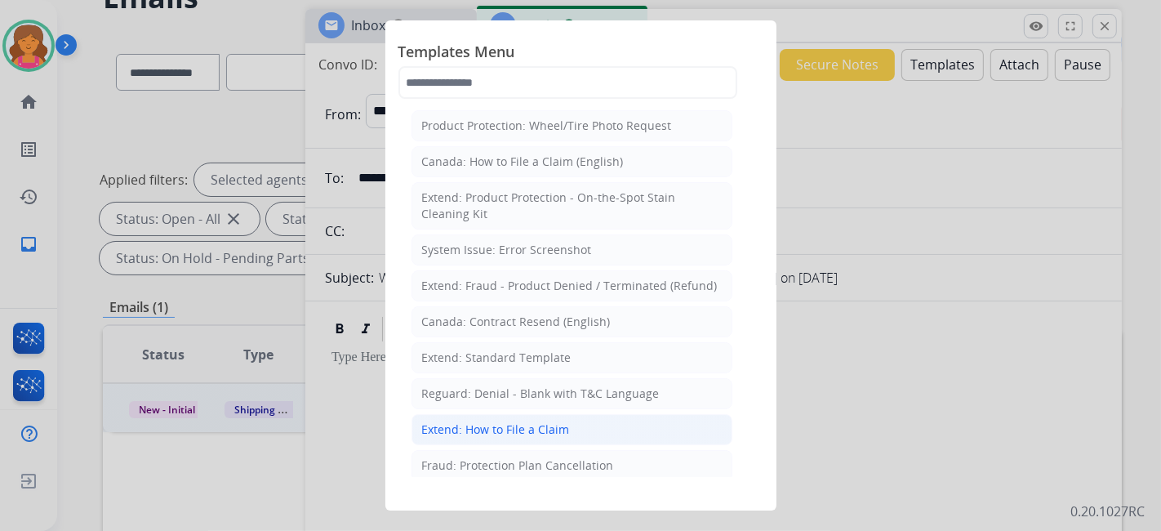
click at [556, 431] on div "Extend: How to File a Claim" at bounding box center [496, 429] width 148 height 16
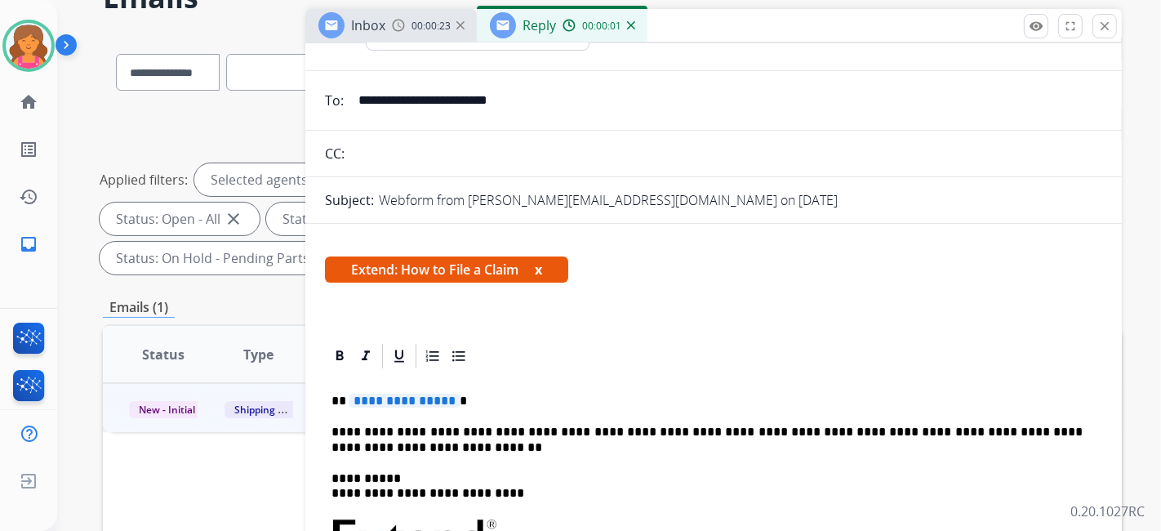
scroll to position [181, 0]
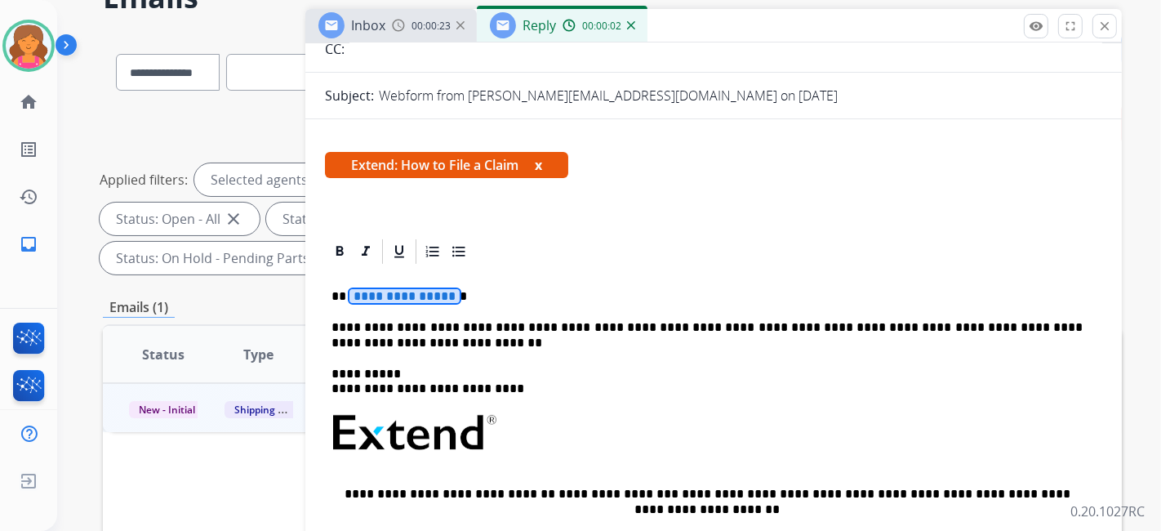
click at [428, 293] on span "**********" at bounding box center [405, 296] width 110 height 14
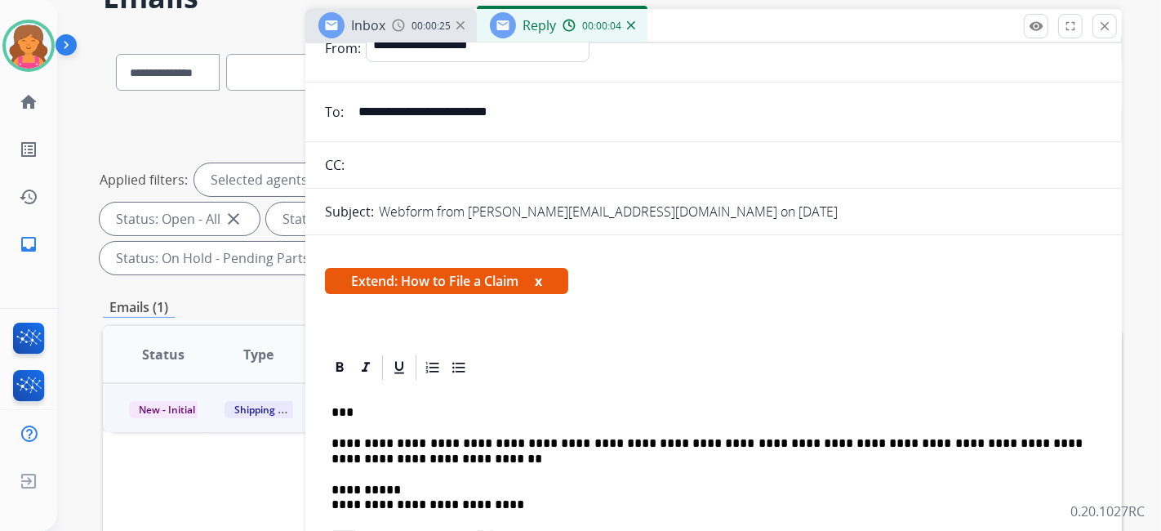
scroll to position [0, 0]
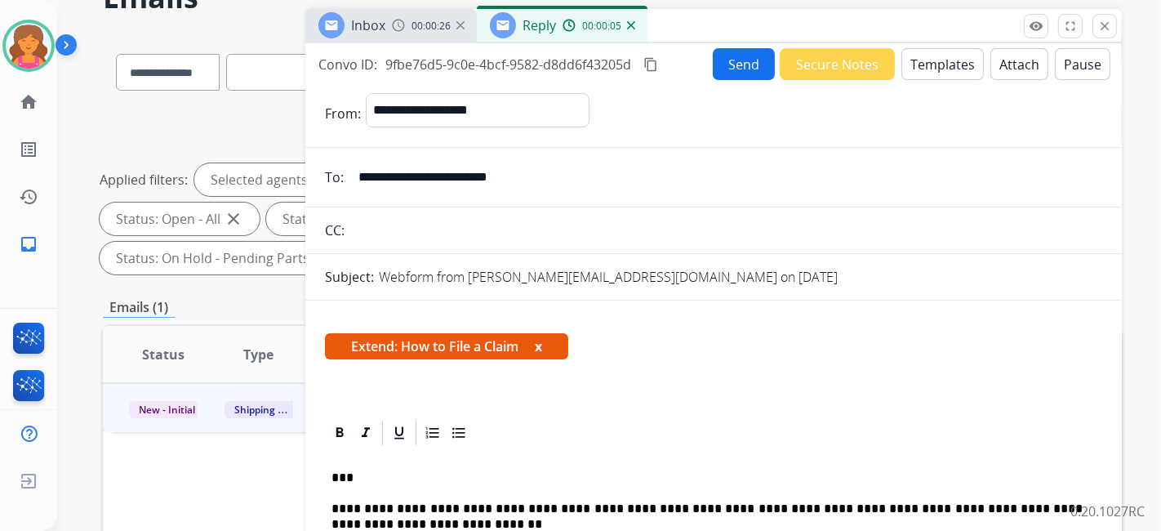
click at [717, 64] on button "Send" at bounding box center [744, 64] width 62 height 32
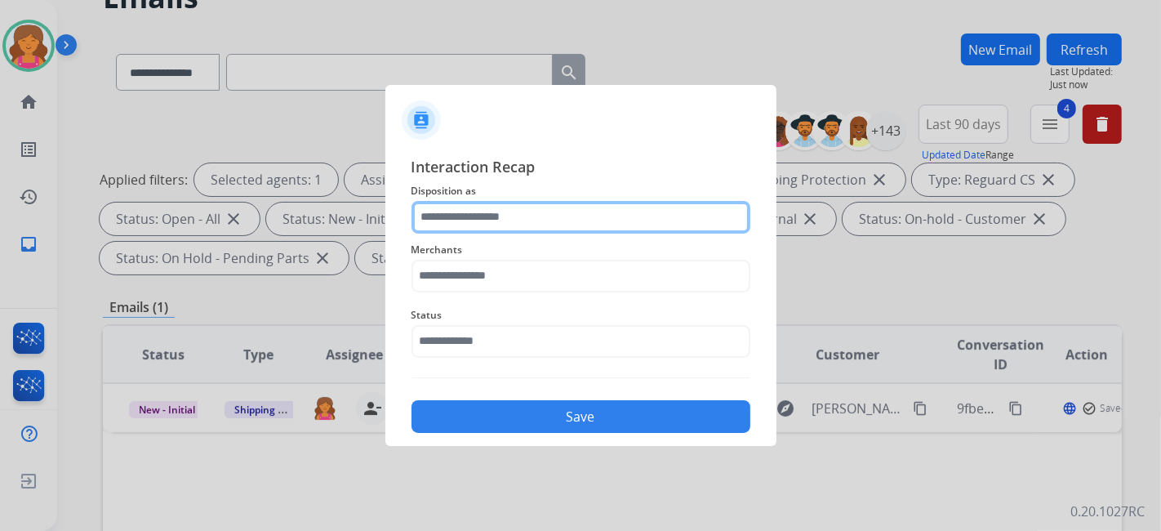
click at [450, 227] on input "text" at bounding box center [581, 217] width 339 height 33
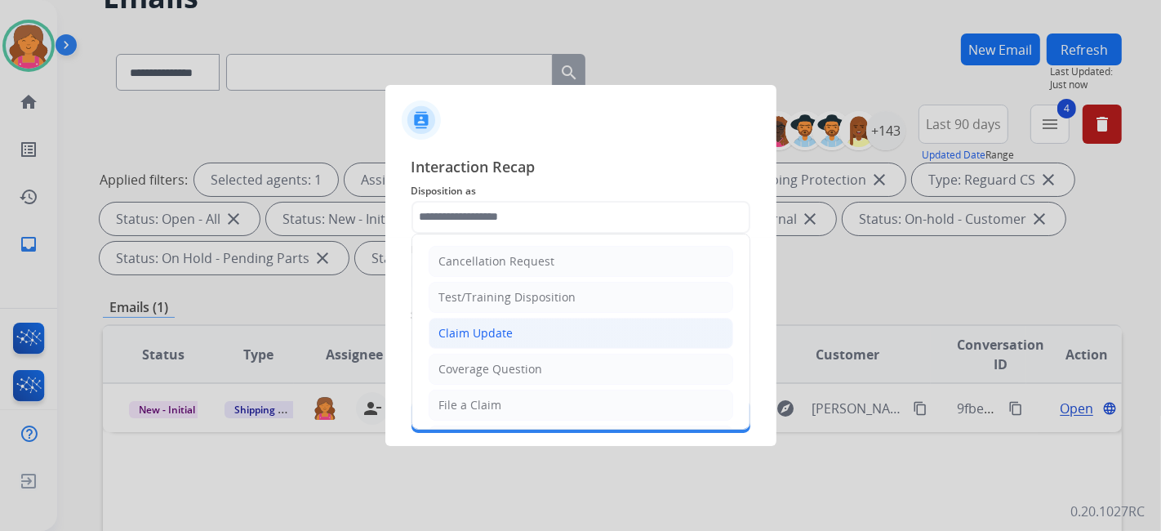
click at [467, 344] on li "Claim Update" at bounding box center [581, 333] width 305 height 31
type input "**********"
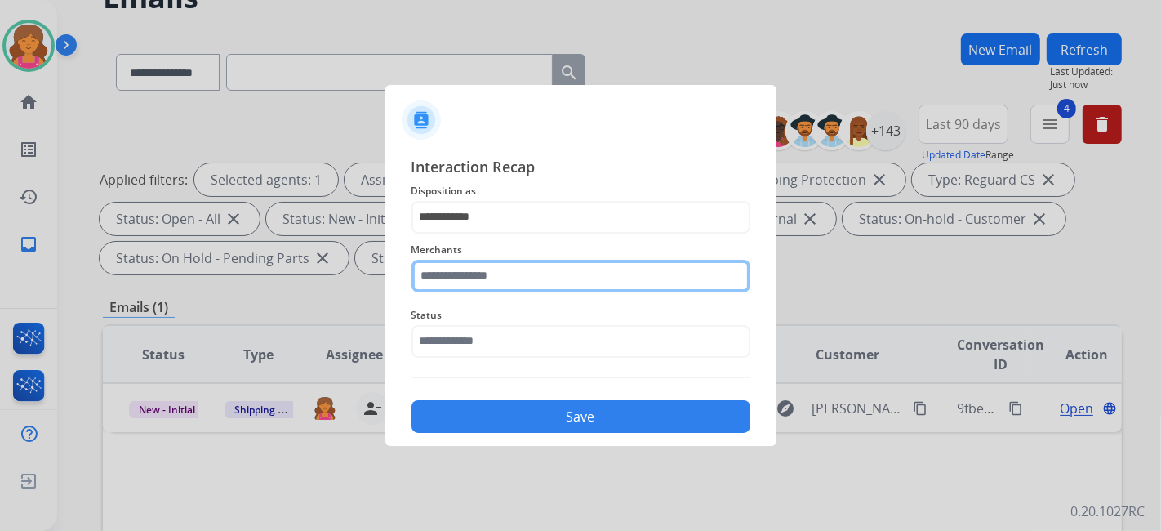
click at [452, 271] on input "text" at bounding box center [581, 276] width 339 height 33
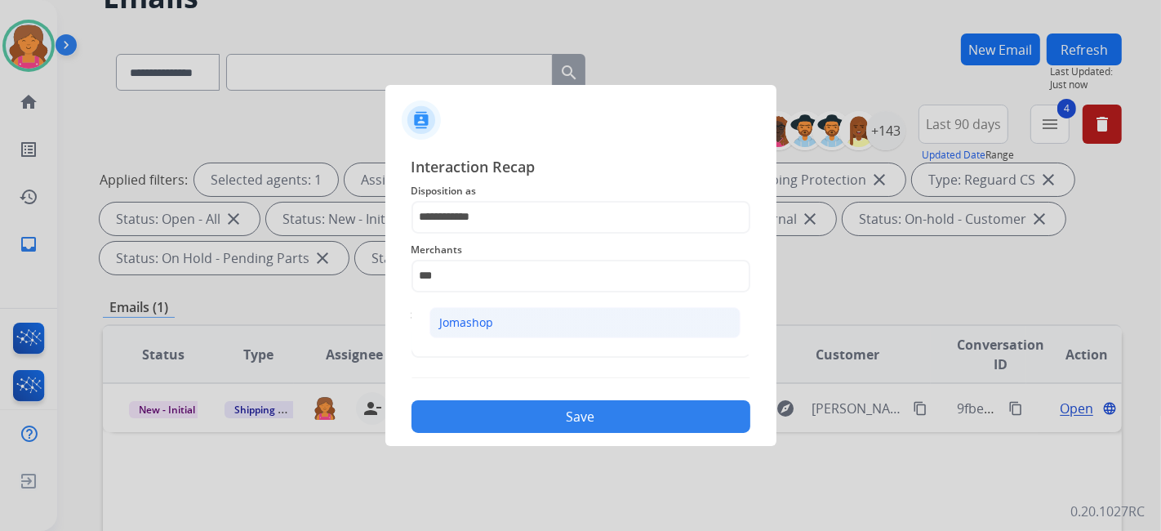
click at [470, 318] on div "Jomashop" at bounding box center [467, 322] width 54 height 16
type input "********"
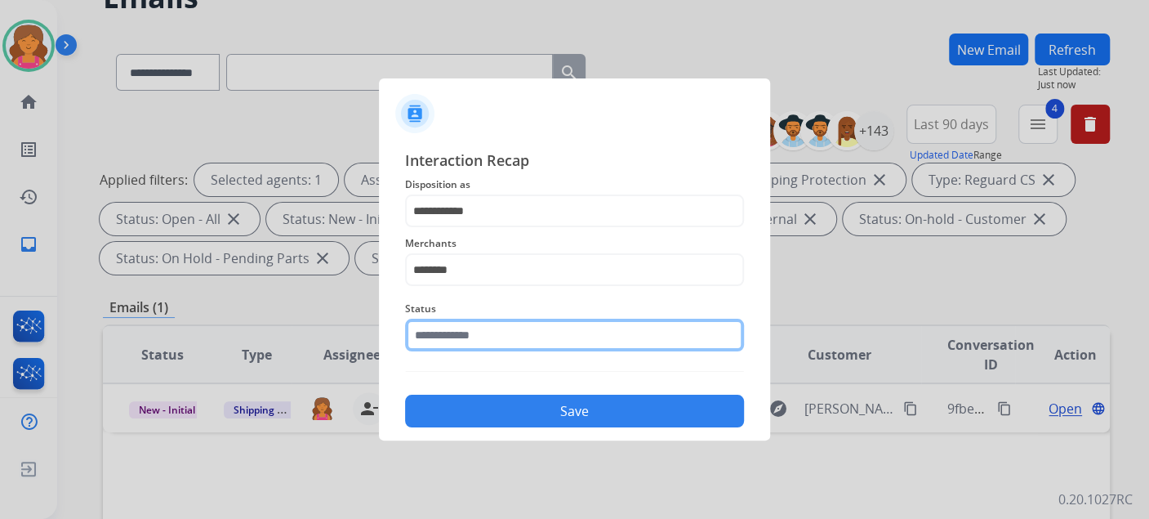
click at [470, 333] on input "text" at bounding box center [574, 335] width 339 height 33
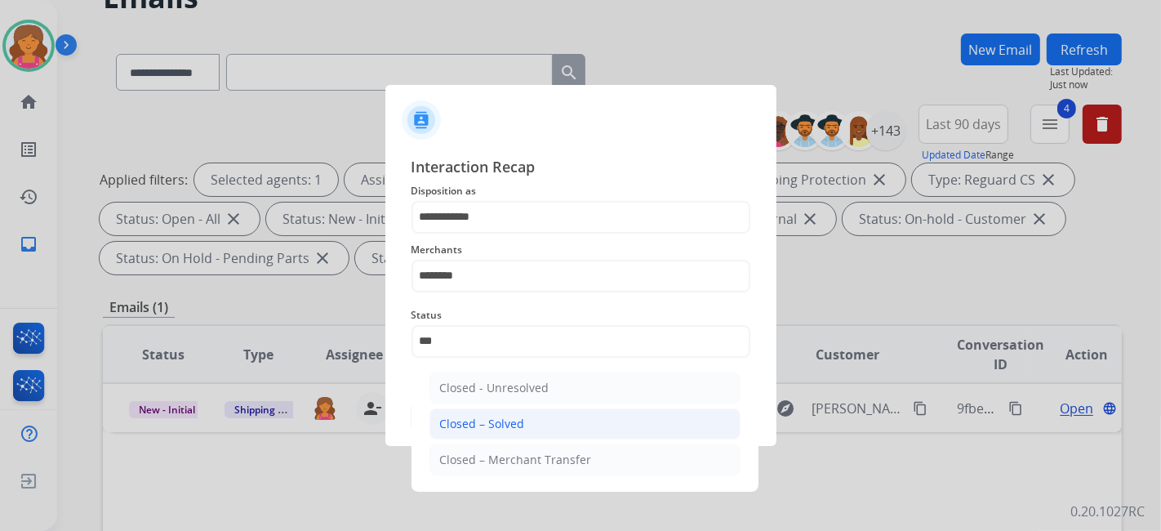
click at [480, 422] on div "Closed – Solved" at bounding box center [482, 424] width 85 height 16
type input "**********"
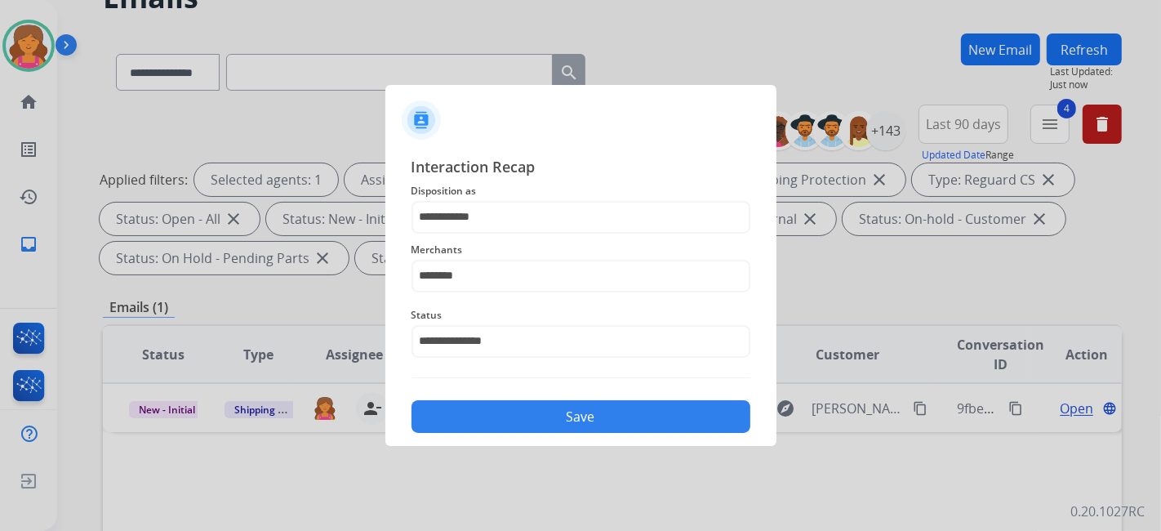
click at [480, 422] on button "Save" at bounding box center [581, 416] width 339 height 33
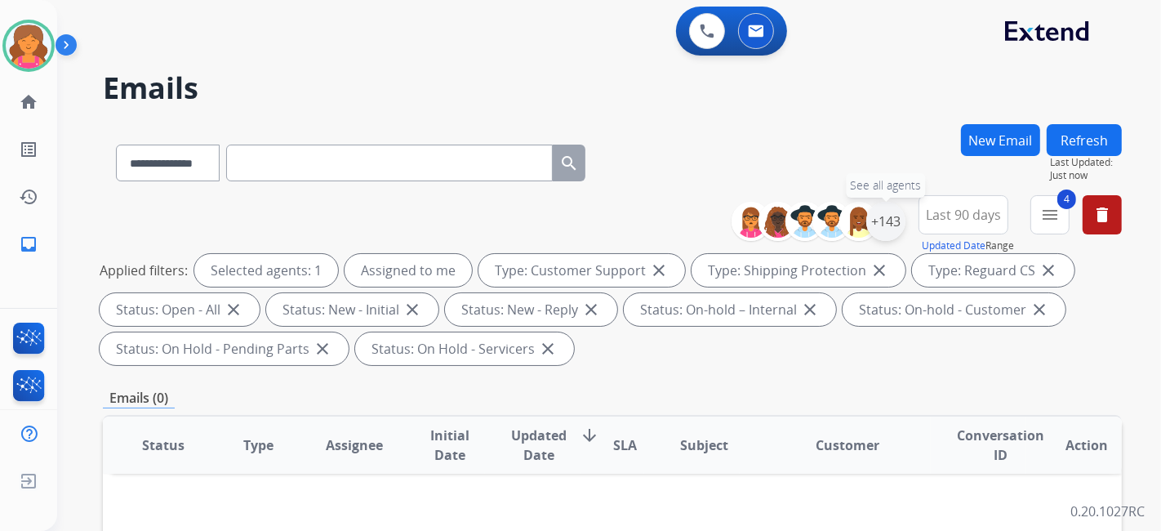
click at [884, 232] on div "+143" at bounding box center [886, 221] width 39 height 39
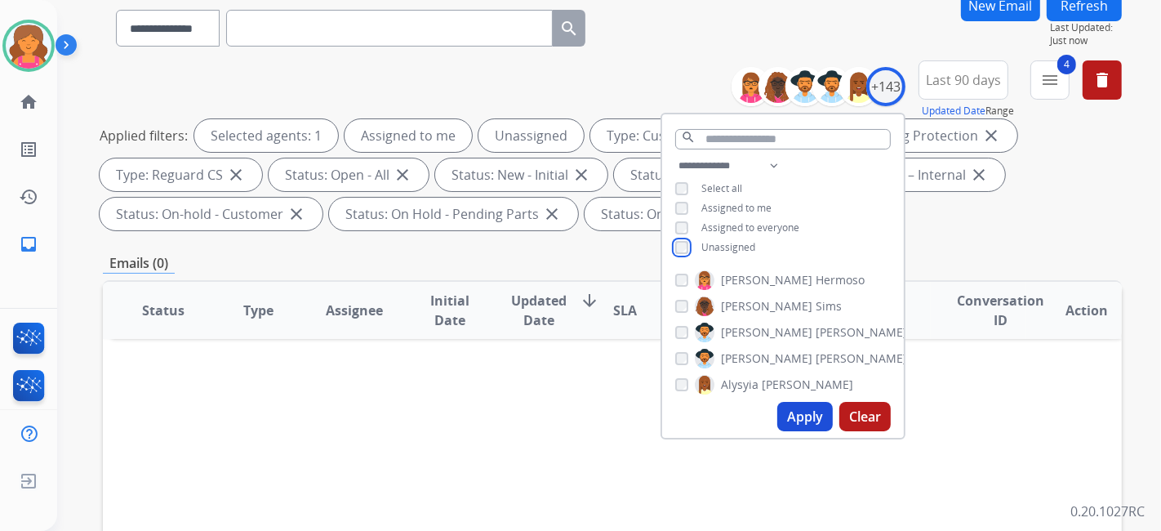
scroll to position [272, 0]
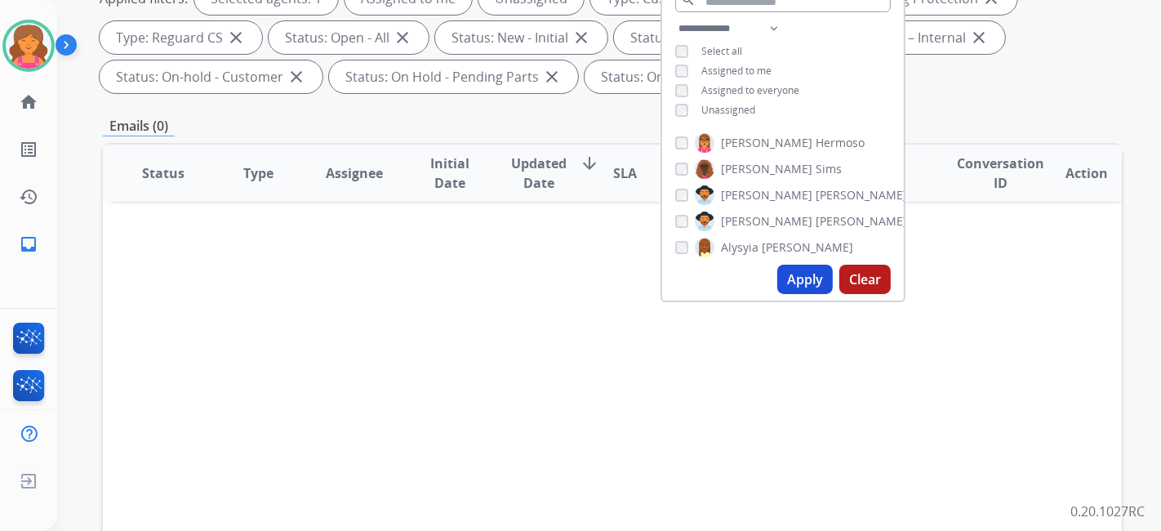
click at [809, 287] on button "Apply" at bounding box center [806, 279] width 56 height 29
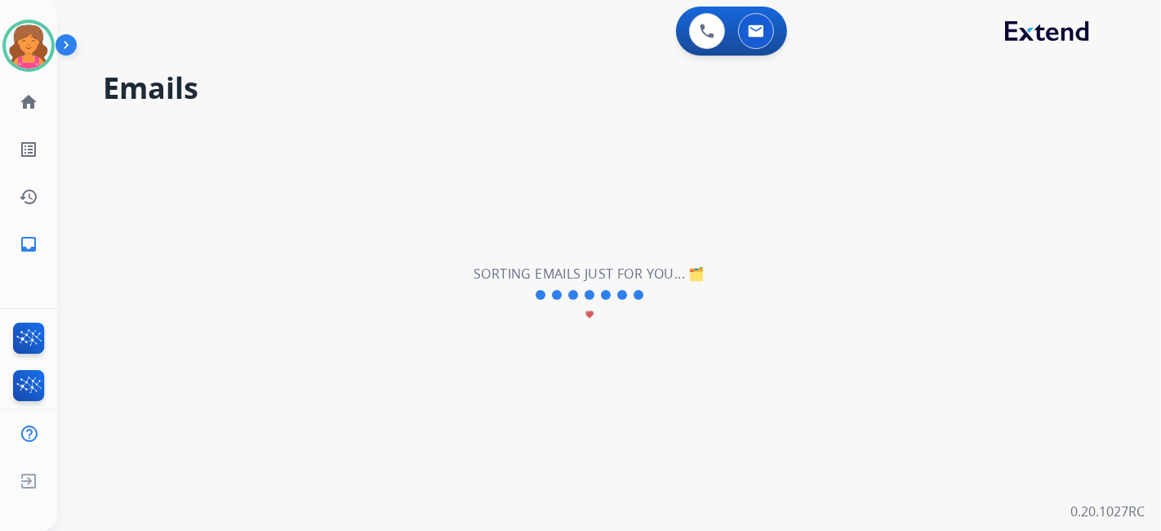
scroll to position [0, 0]
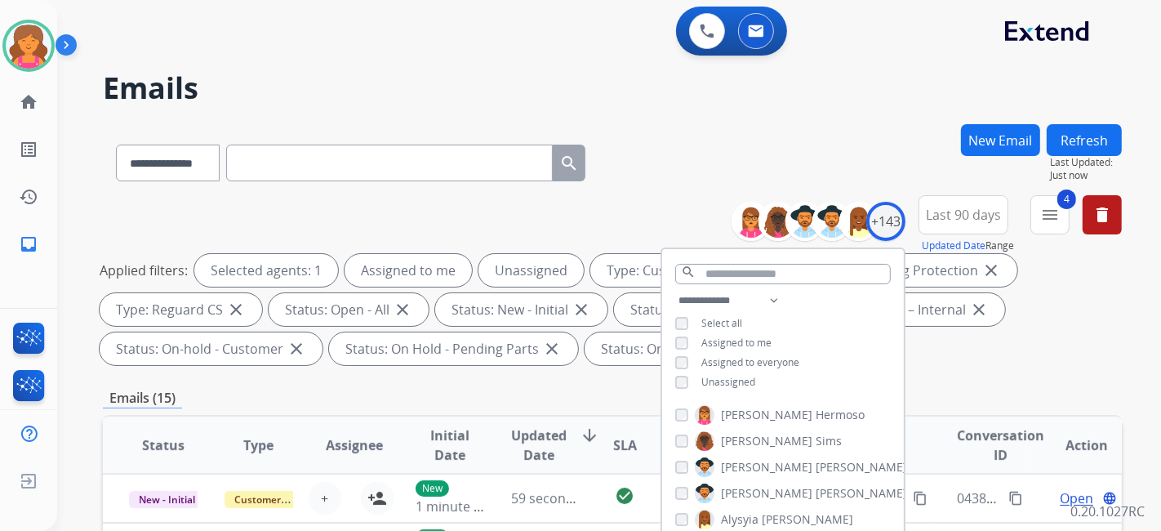
click at [684, 163] on div "**********" at bounding box center [612, 159] width 1019 height 71
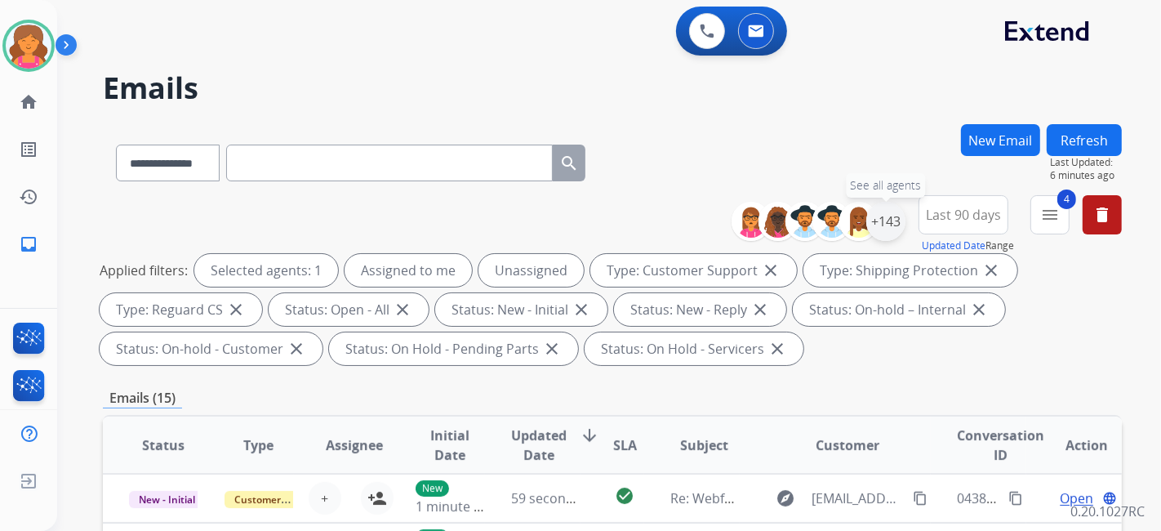
click at [886, 222] on div "+143" at bounding box center [886, 221] width 39 height 39
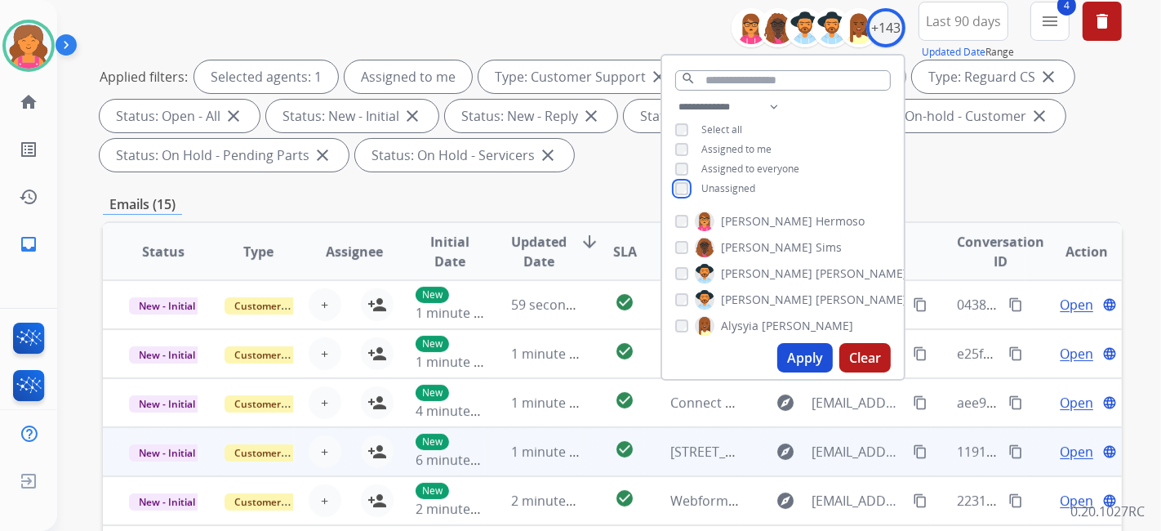
scroll to position [272, 0]
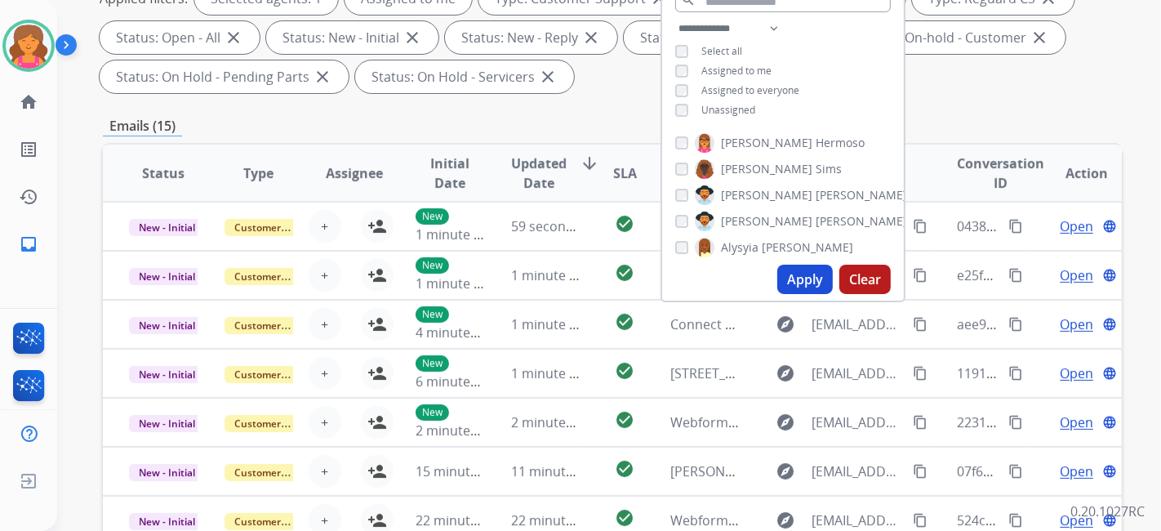
click at [798, 286] on button "Apply" at bounding box center [806, 279] width 56 height 29
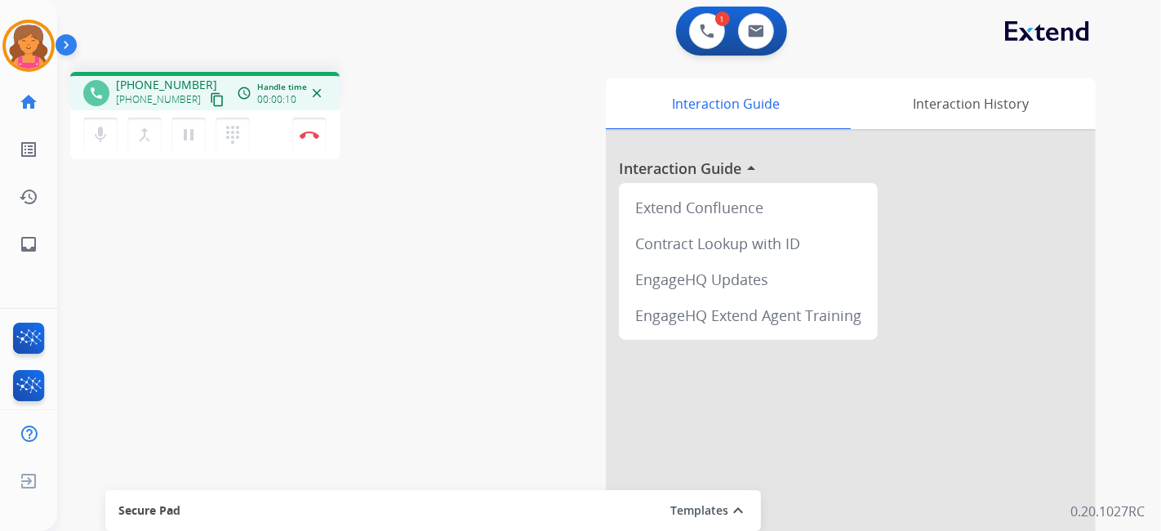
click at [210, 96] on mat-icon "content_copy" at bounding box center [217, 99] width 15 height 15
drag, startPoint x: 307, startPoint y: 132, endPoint x: 317, endPoint y: 136, distance: 10.6
click at [307, 132] on img at bounding box center [310, 135] width 20 height 8
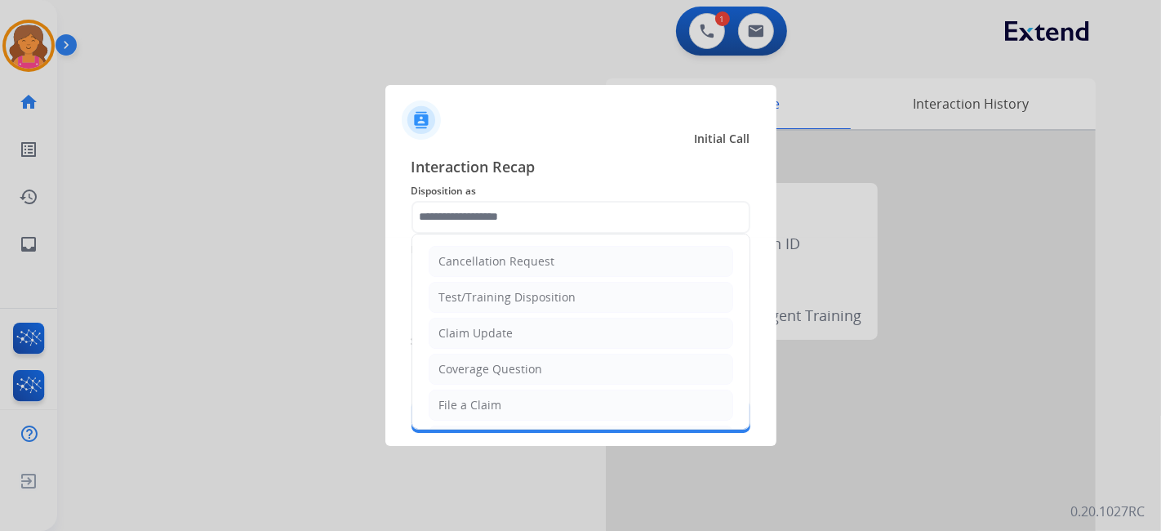
click at [492, 204] on input "text" at bounding box center [581, 217] width 339 height 33
click at [467, 337] on div "Claim Update" at bounding box center [476, 333] width 74 height 16
type input "**********"
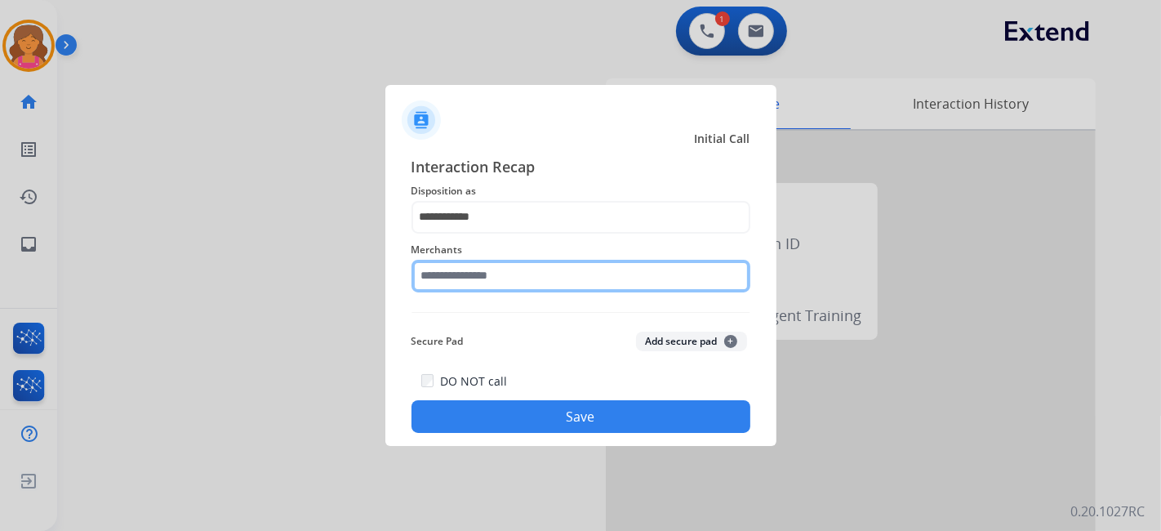
click at [470, 275] on input "text" at bounding box center [581, 276] width 339 height 33
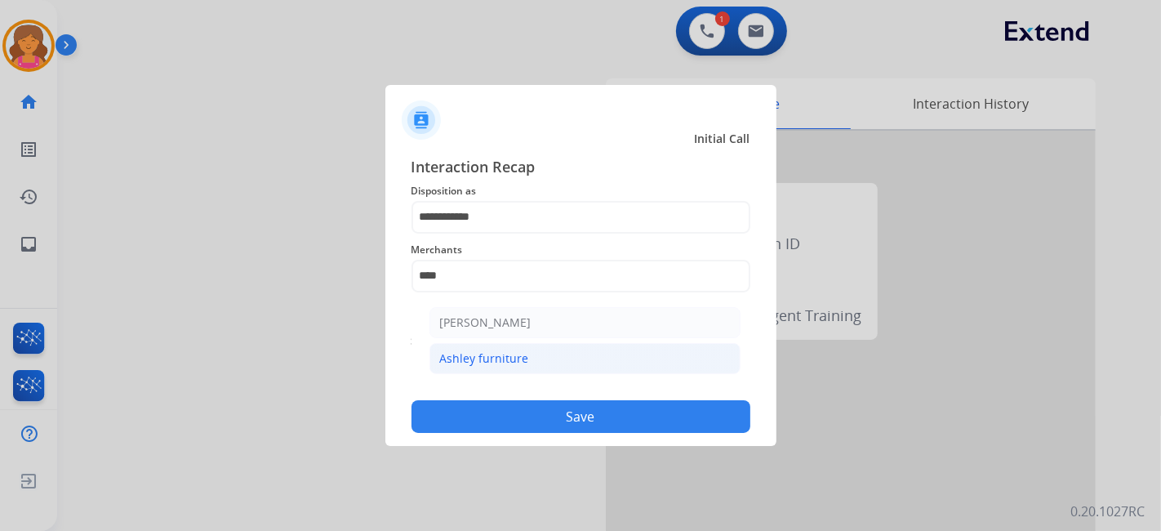
click at [505, 351] on div "Ashley furniture" at bounding box center [484, 358] width 89 height 16
type input "**********"
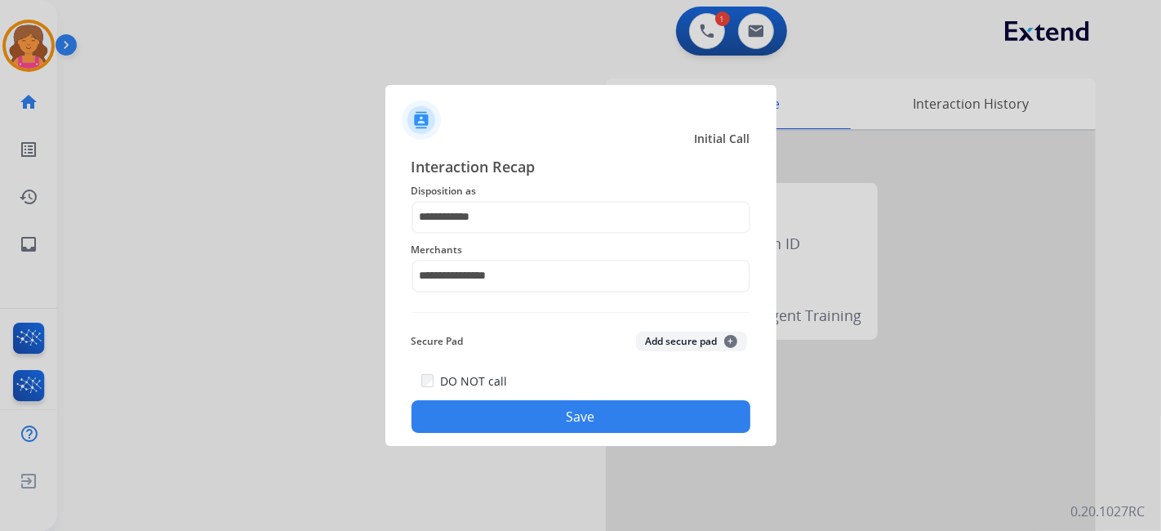
drag, startPoint x: 519, startPoint y: 391, endPoint x: 519, endPoint y: 403, distance: 12.3
click at [519, 395] on div "DO NOT call Save" at bounding box center [581, 402] width 339 height 62
click at [519, 403] on button "Save" at bounding box center [581, 416] width 339 height 33
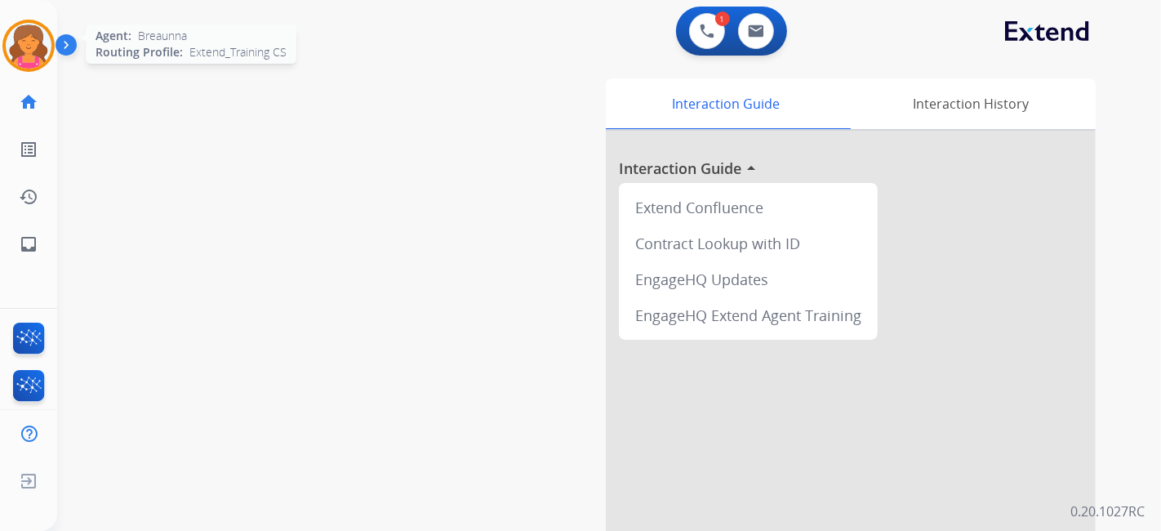
click at [53, 47] on div at bounding box center [28, 46] width 52 height 52
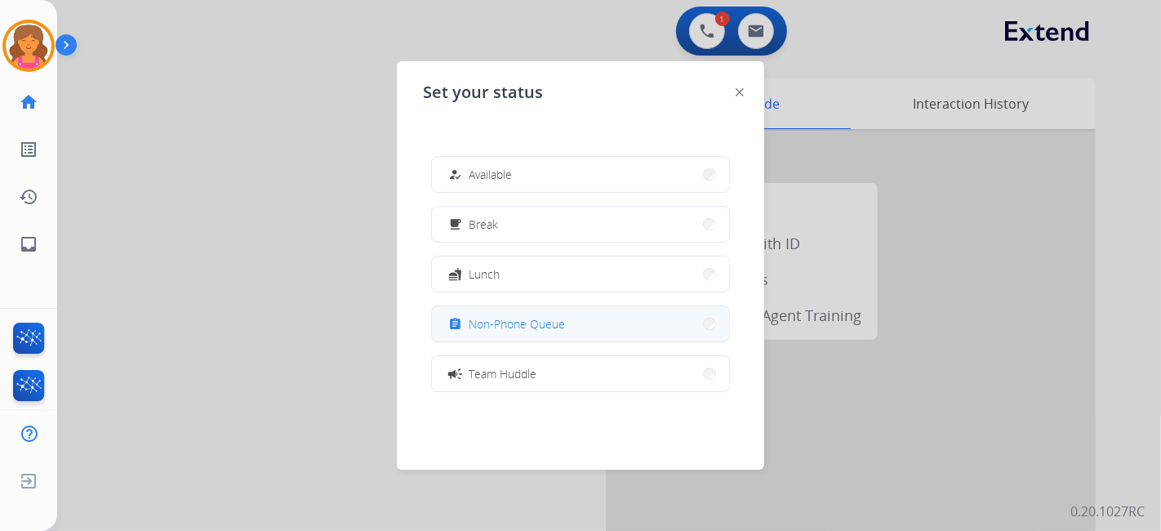
click at [526, 314] on div "assignment Non-Phone Queue" at bounding box center [505, 324] width 120 height 20
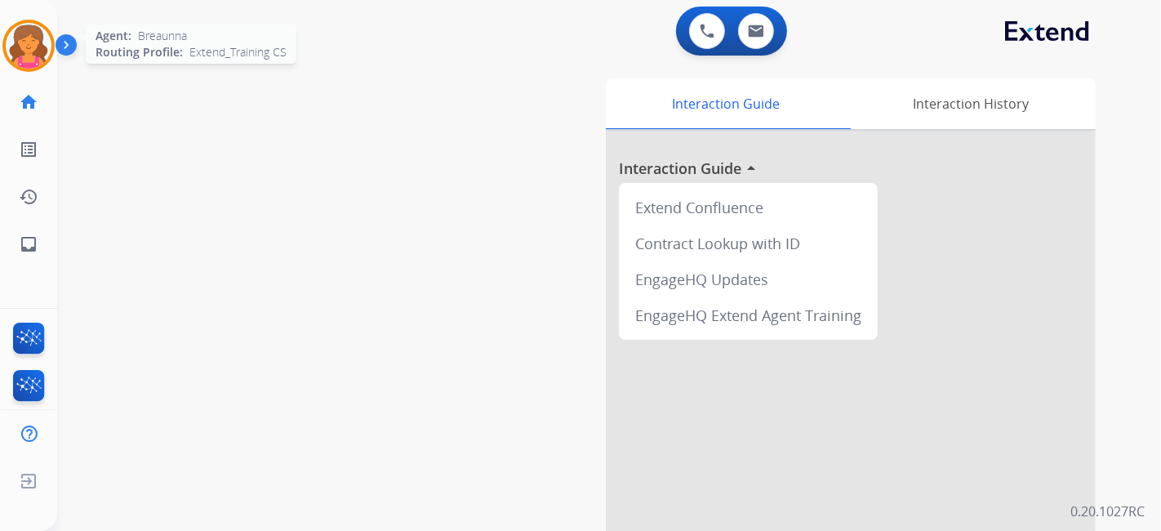
click at [7, 47] on img at bounding box center [29, 46] width 46 height 46
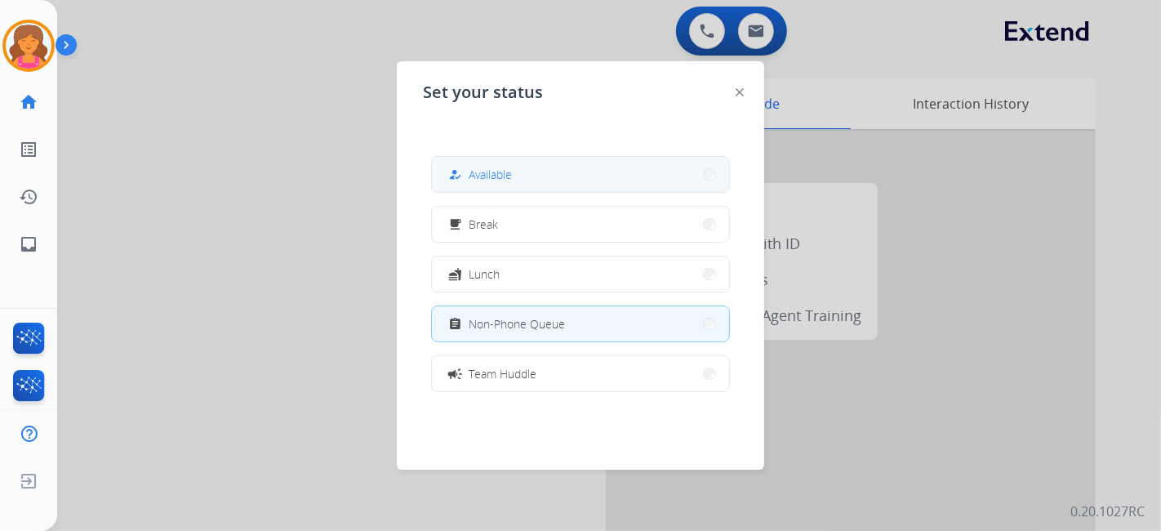
click at [508, 168] on span "Available" at bounding box center [490, 174] width 43 height 17
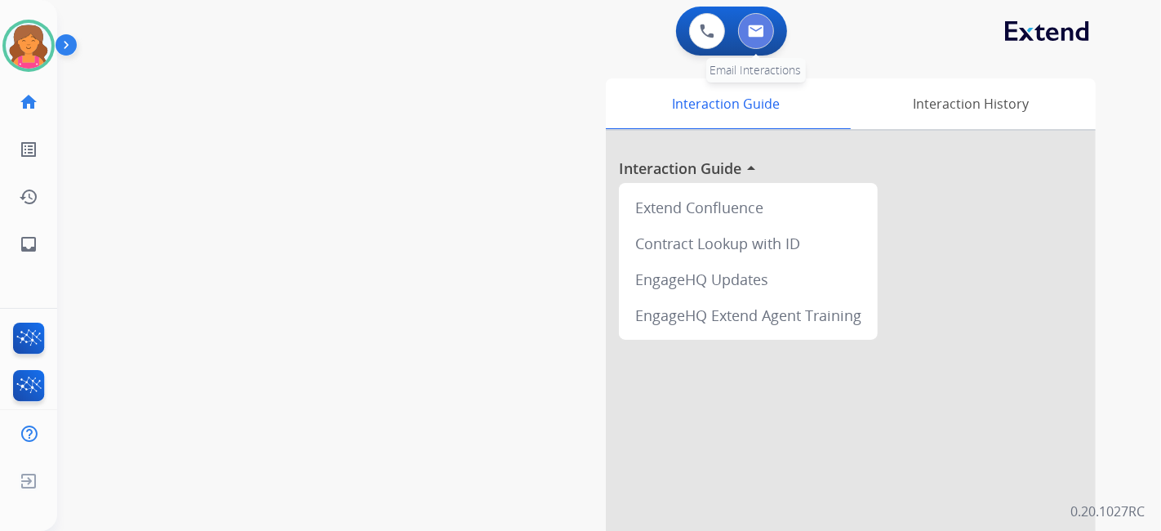
click at [755, 38] on button at bounding box center [756, 31] width 36 height 36
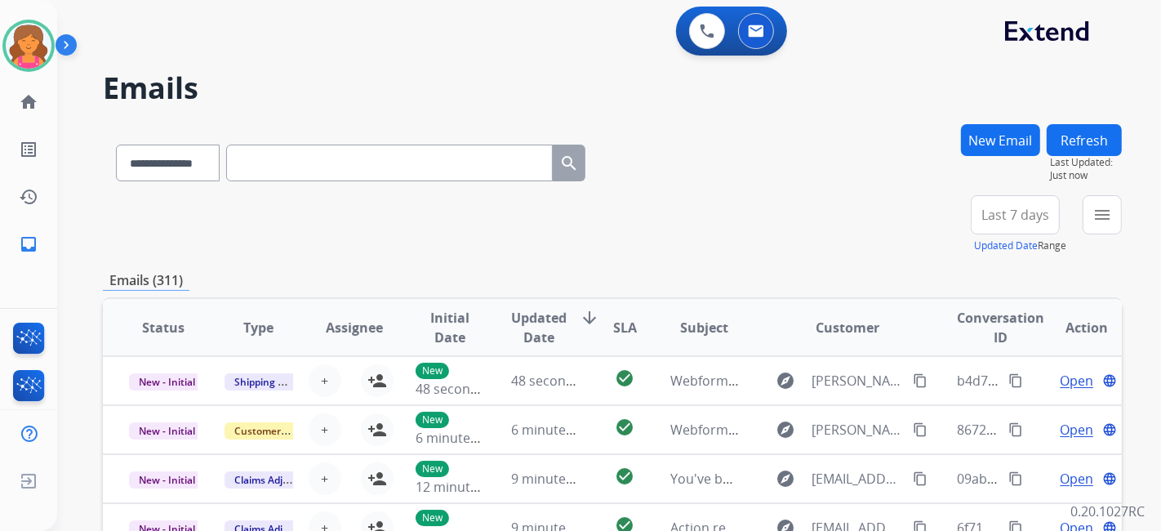
click at [1014, 204] on button "Last 7 days" at bounding box center [1015, 214] width 89 height 39
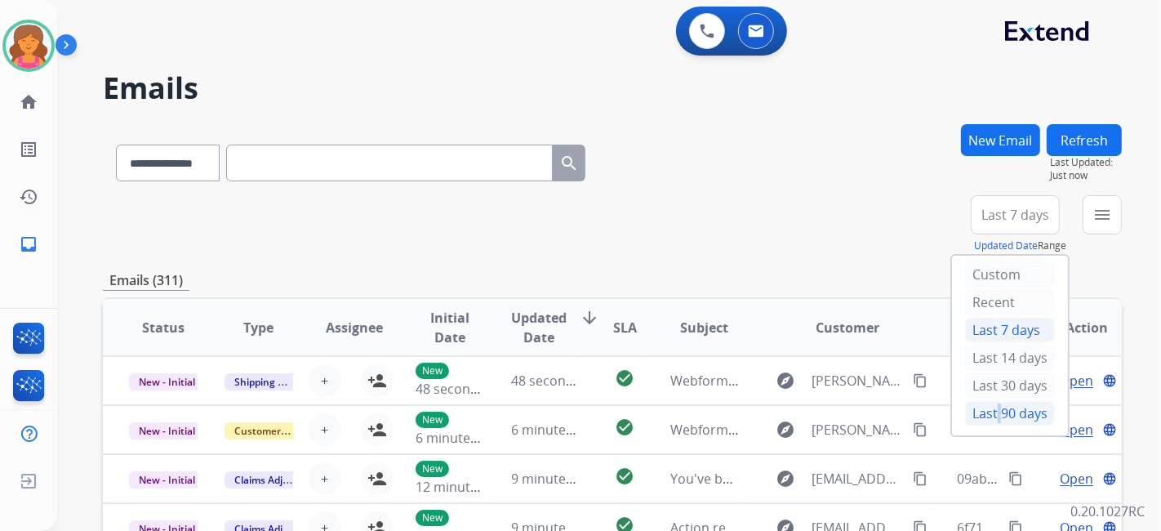
click at [988, 414] on div "Last 90 days" at bounding box center [1010, 413] width 90 height 25
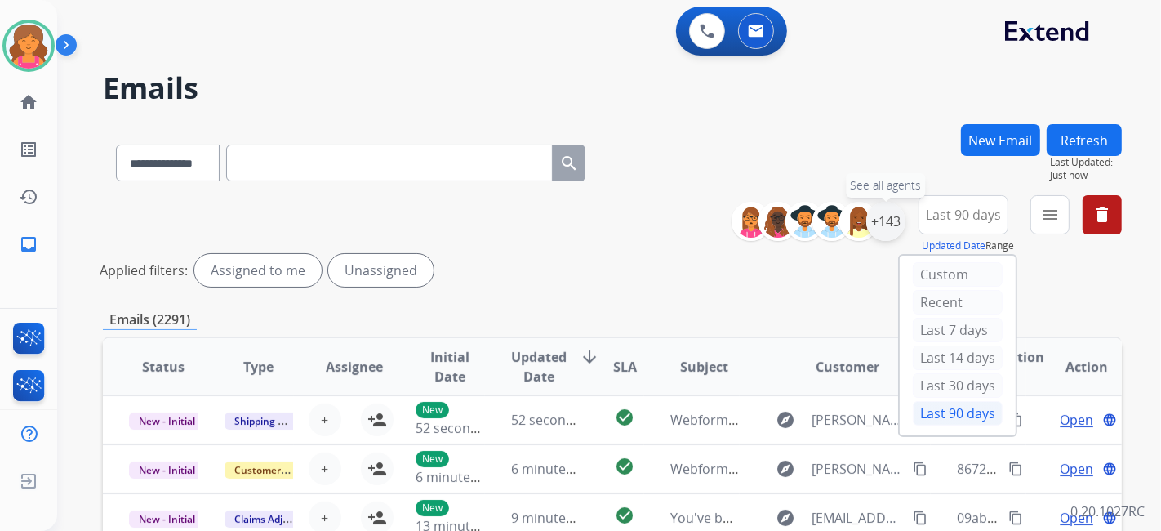
click at [889, 221] on div "+143" at bounding box center [886, 221] width 39 height 39
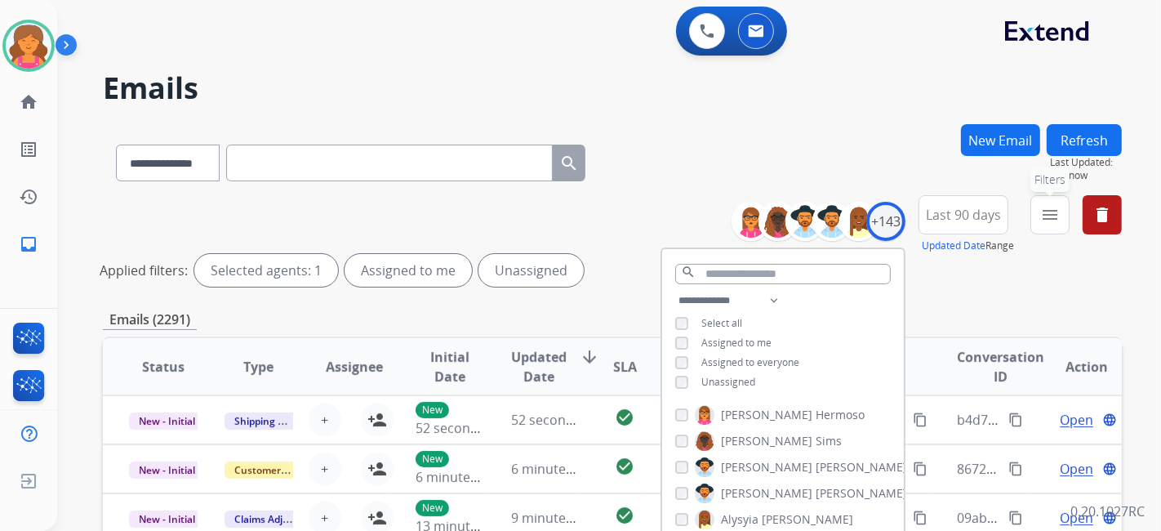
click at [1052, 215] on mat-icon "menu" at bounding box center [1051, 215] width 20 height 20
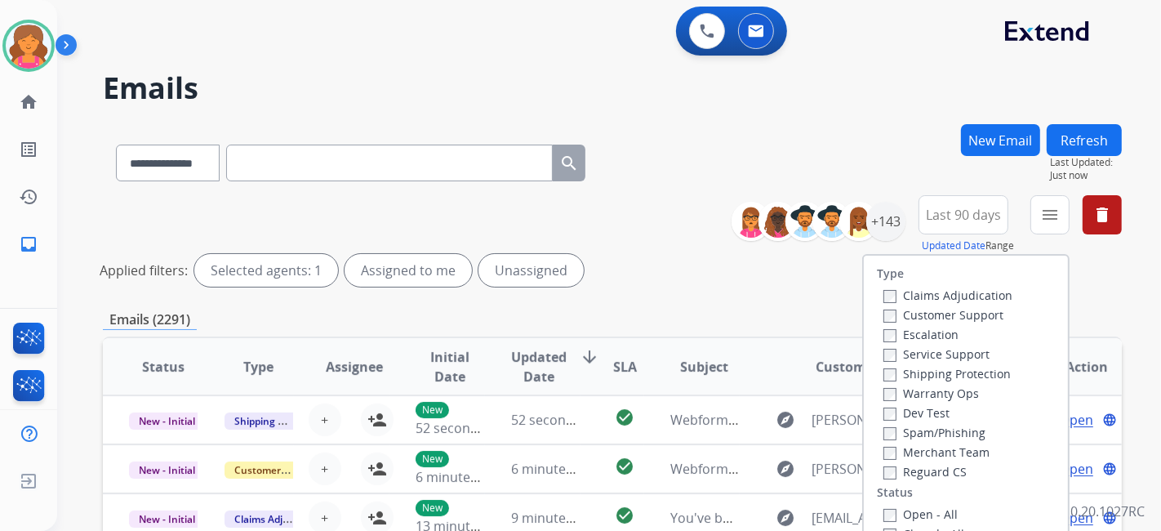
click at [988, 307] on label "Customer Support" at bounding box center [944, 315] width 120 height 16
click at [959, 374] on label "Shipping Protection" at bounding box center [947, 374] width 127 height 16
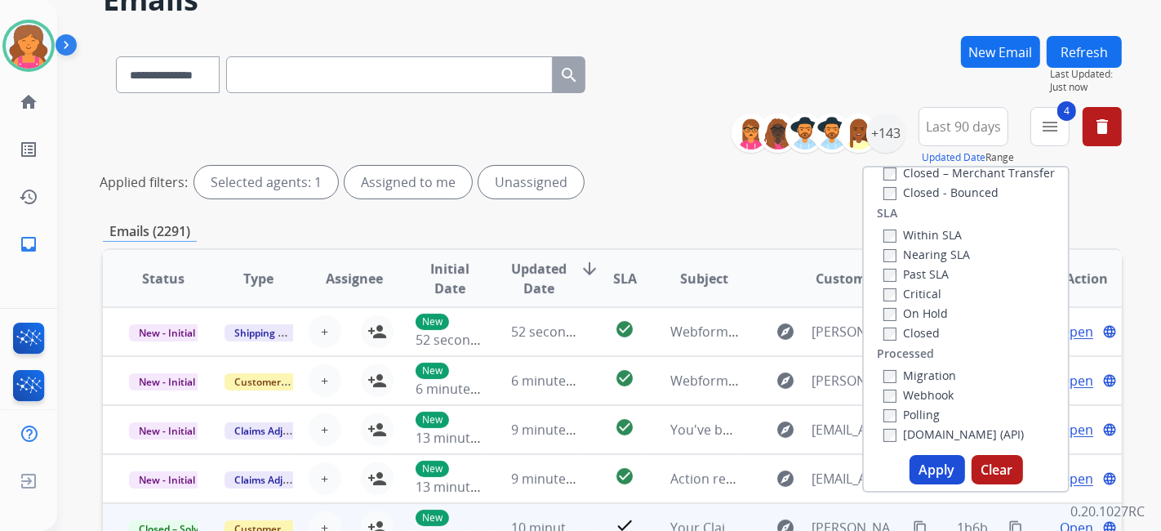
scroll to position [363, 0]
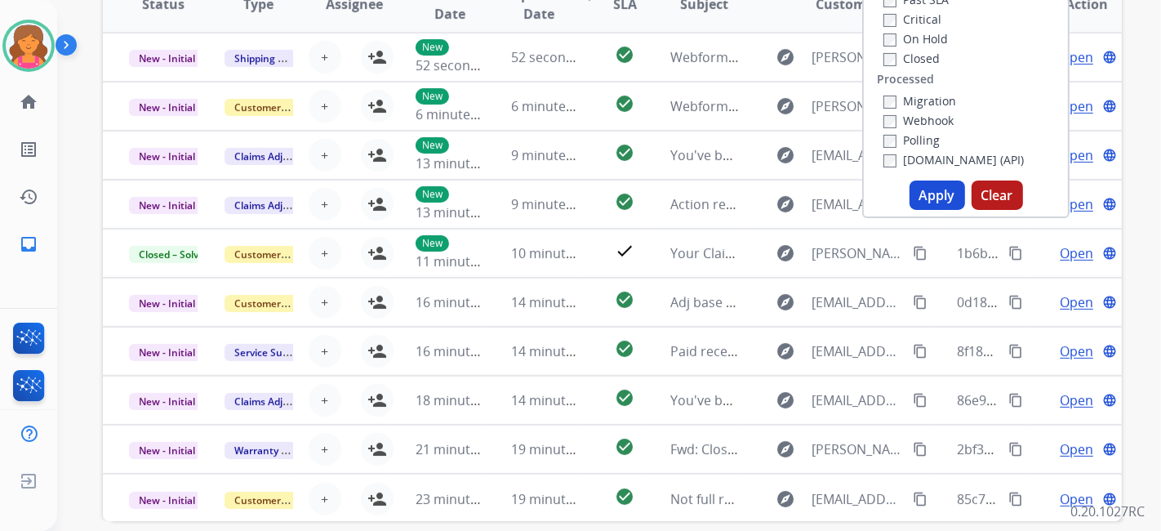
click at [931, 205] on button "Apply" at bounding box center [938, 195] width 56 height 29
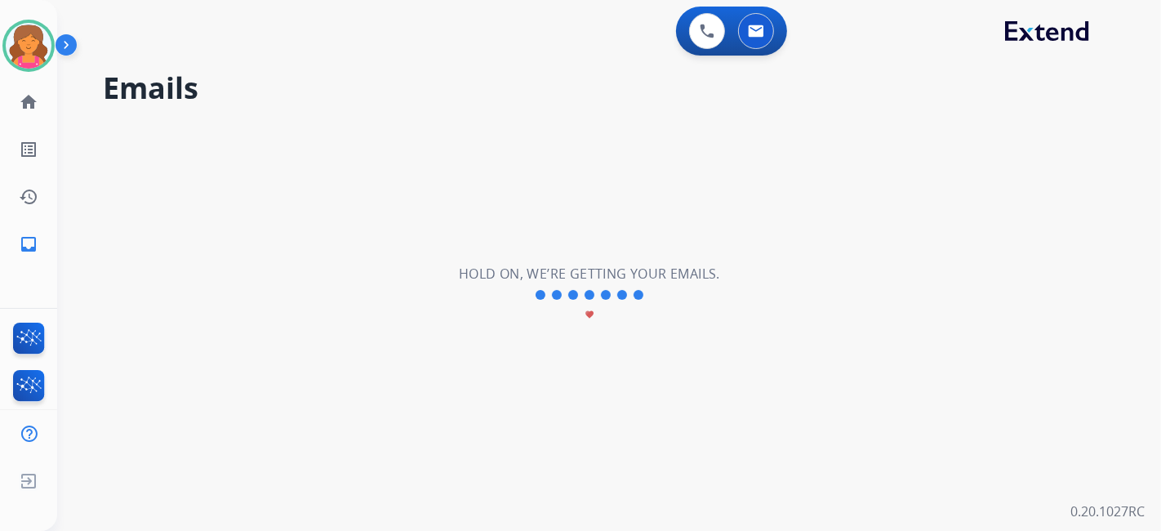
scroll to position [0, 0]
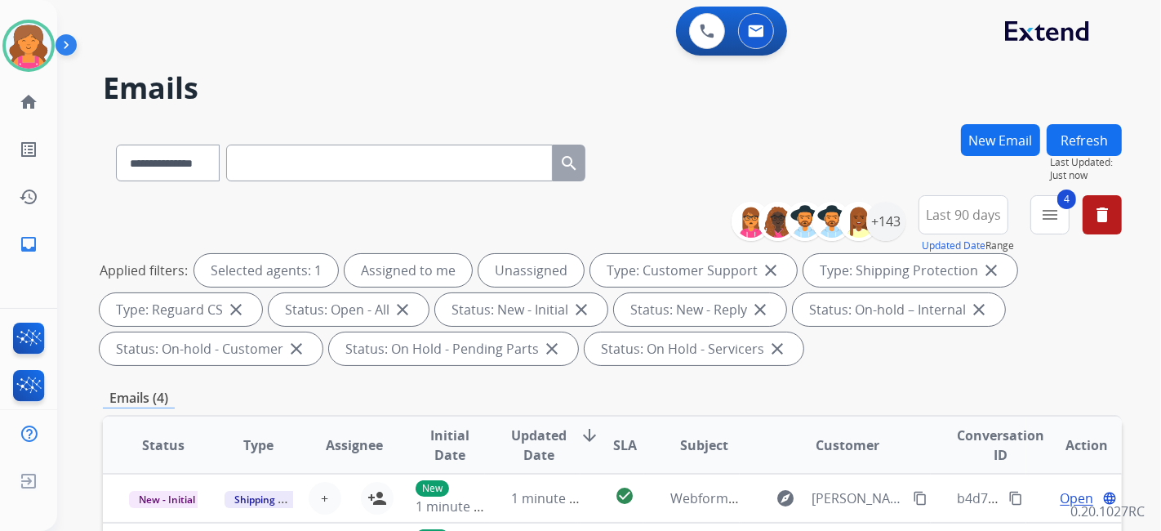
drag, startPoint x: 814, startPoint y: 124, endPoint x: 711, endPoint y: 142, distance: 104.5
click at [800, 127] on div "**********" at bounding box center [612, 159] width 1019 height 71
click at [891, 212] on div "+143" at bounding box center [886, 221] width 39 height 39
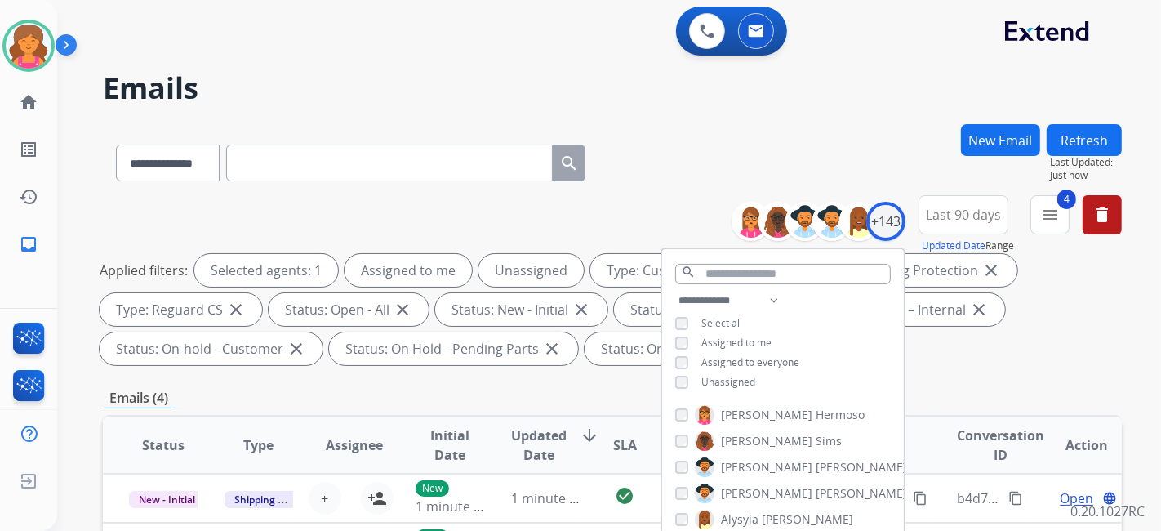
click at [679, 372] on div "**********" at bounding box center [783, 343] width 242 height 105
click at [680, 390] on div "**********" at bounding box center [783, 343] width 242 height 105
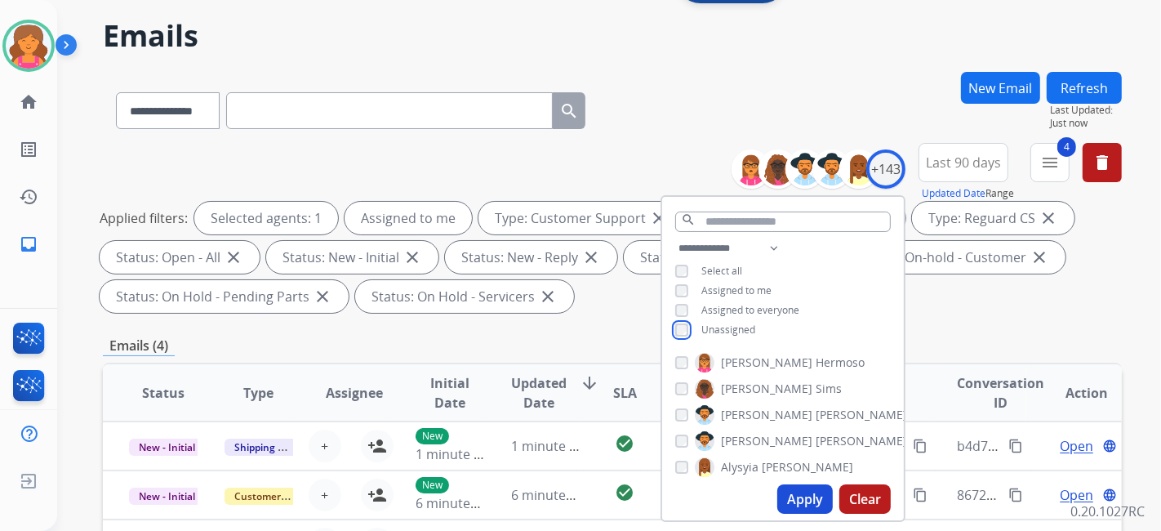
scroll to position [91, 0]
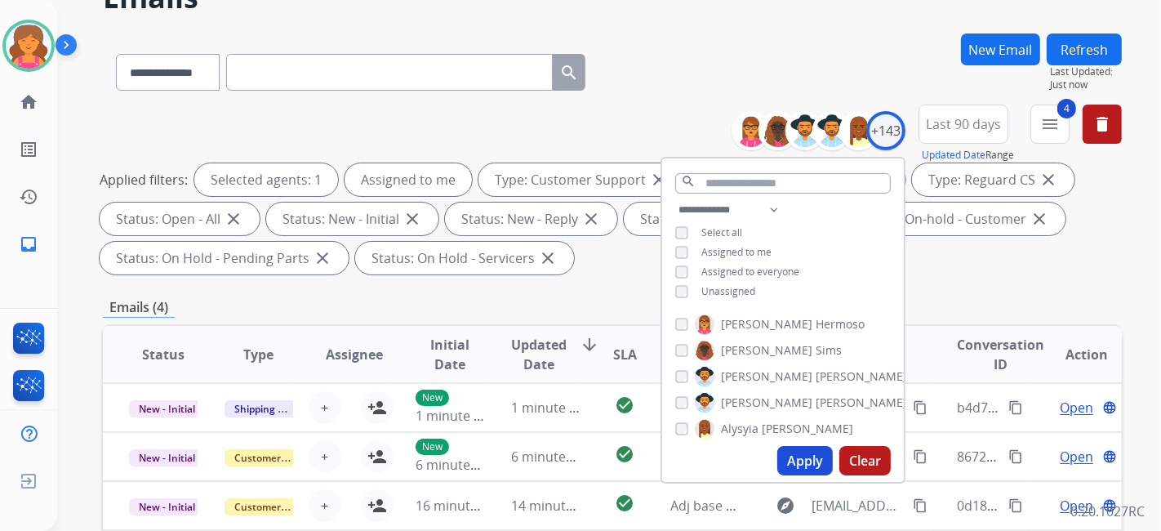
click at [808, 469] on button "Apply" at bounding box center [806, 460] width 56 height 29
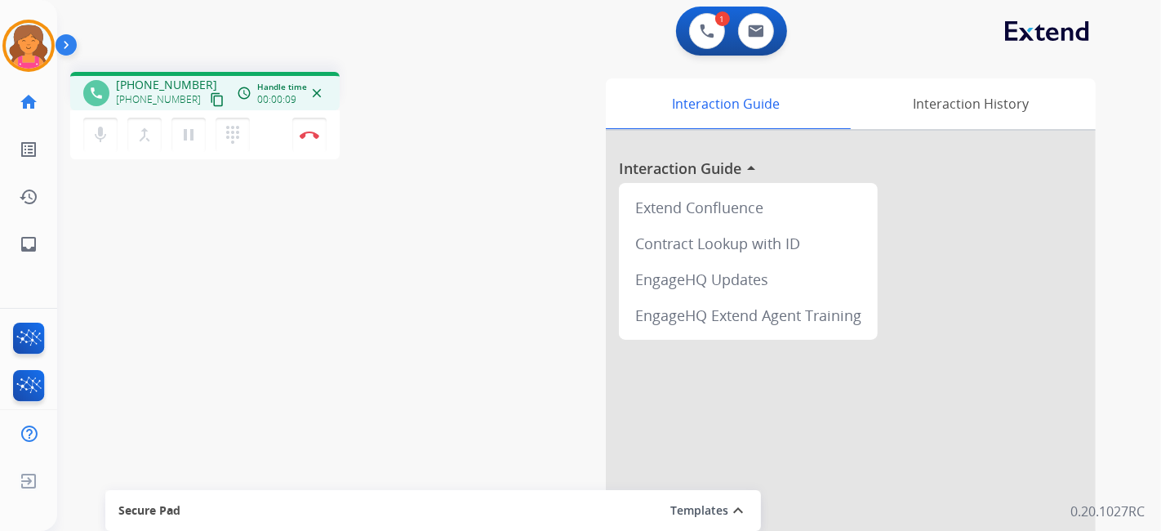
click at [210, 104] on mat-icon "content_copy" at bounding box center [217, 99] width 15 height 15
click at [210, 99] on mat-icon "content_copy" at bounding box center [217, 99] width 15 height 15
drag, startPoint x: 312, startPoint y: 127, endPoint x: 377, endPoint y: 145, distance: 67.8
click at [314, 127] on button "Disconnect" at bounding box center [309, 135] width 34 height 34
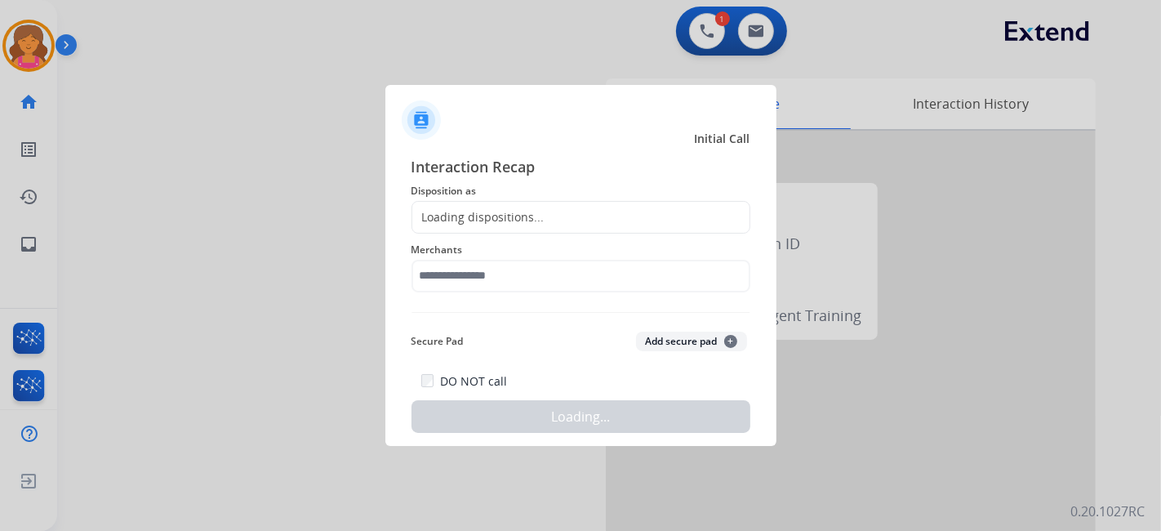
click at [518, 212] on div "Loading dispositions..." at bounding box center [478, 217] width 132 height 16
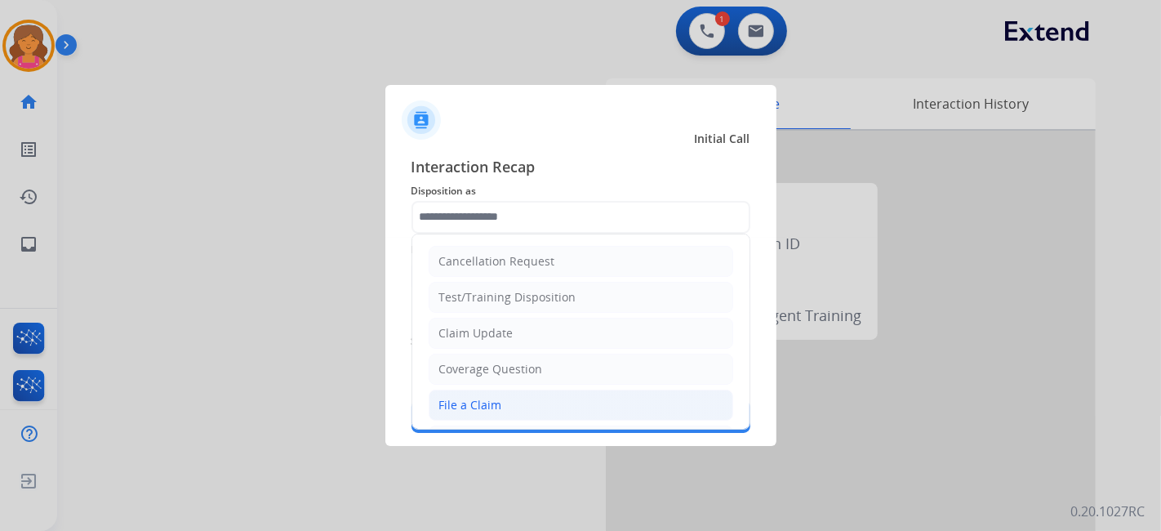
click at [486, 404] on div "File a Claim" at bounding box center [470, 405] width 63 height 16
type input "**********"
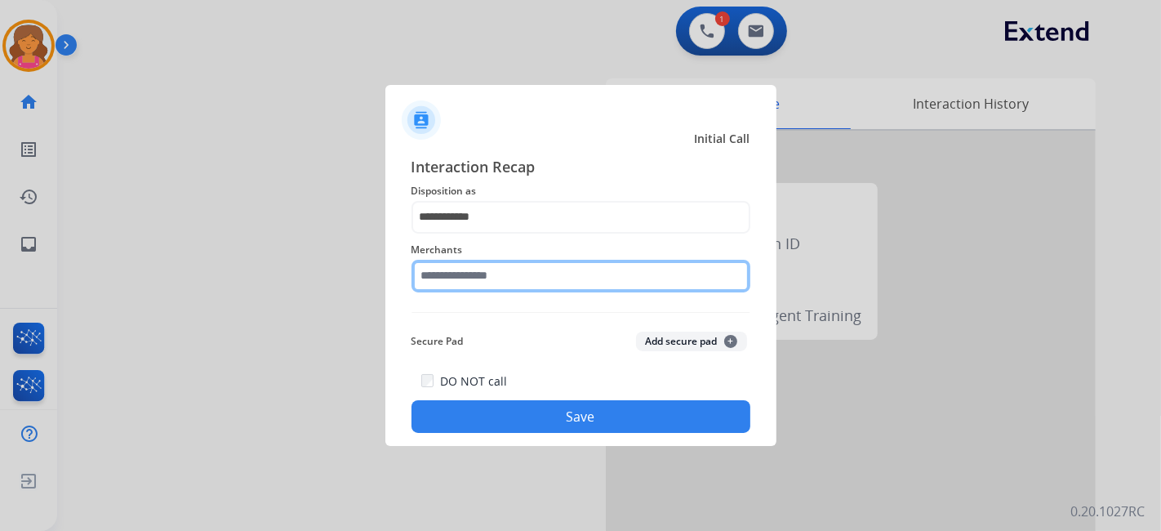
click at [494, 286] on div "Merchants" at bounding box center [581, 266] width 339 height 65
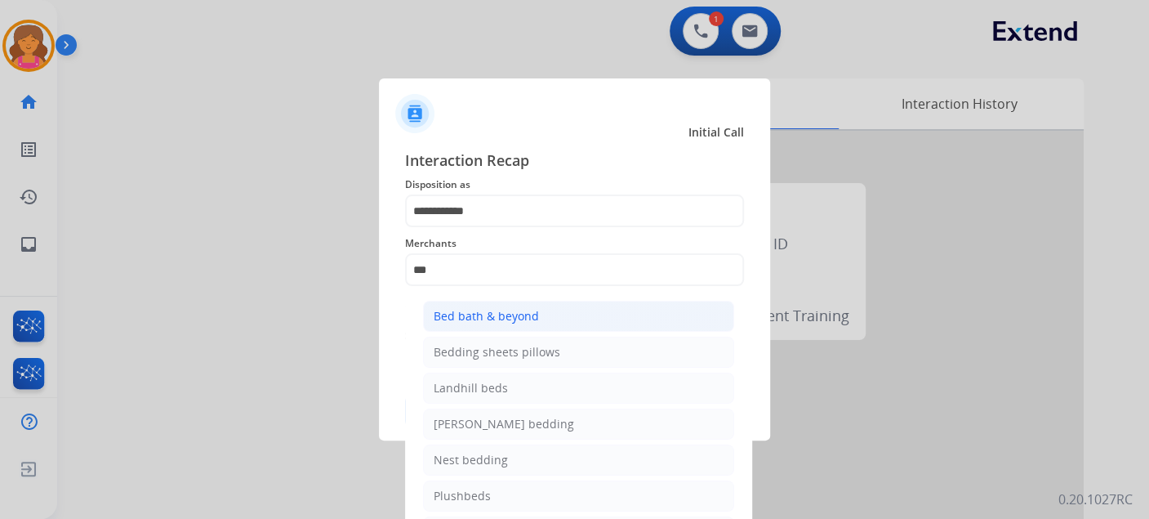
click at [599, 319] on li "Bed bath & beyond" at bounding box center [578, 316] width 311 height 31
type input "**********"
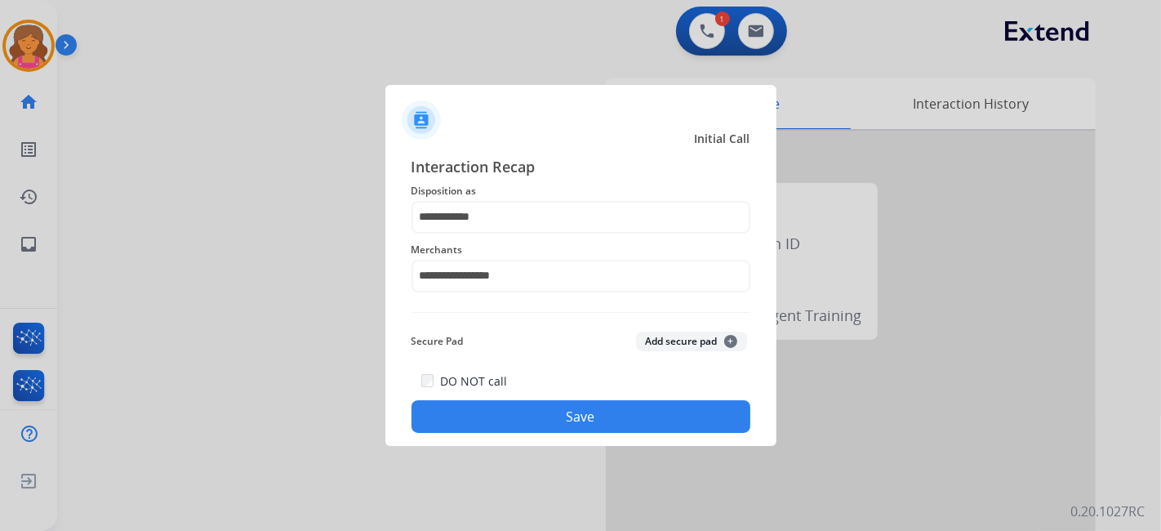
click at [564, 428] on button "Save" at bounding box center [581, 416] width 339 height 33
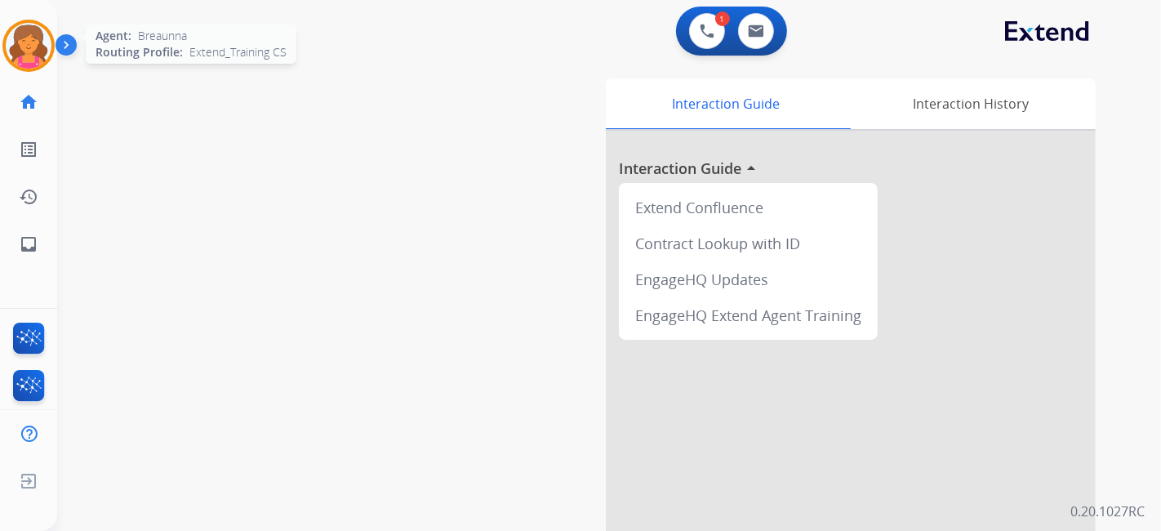
click at [32, 36] on img at bounding box center [29, 46] width 46 height 46
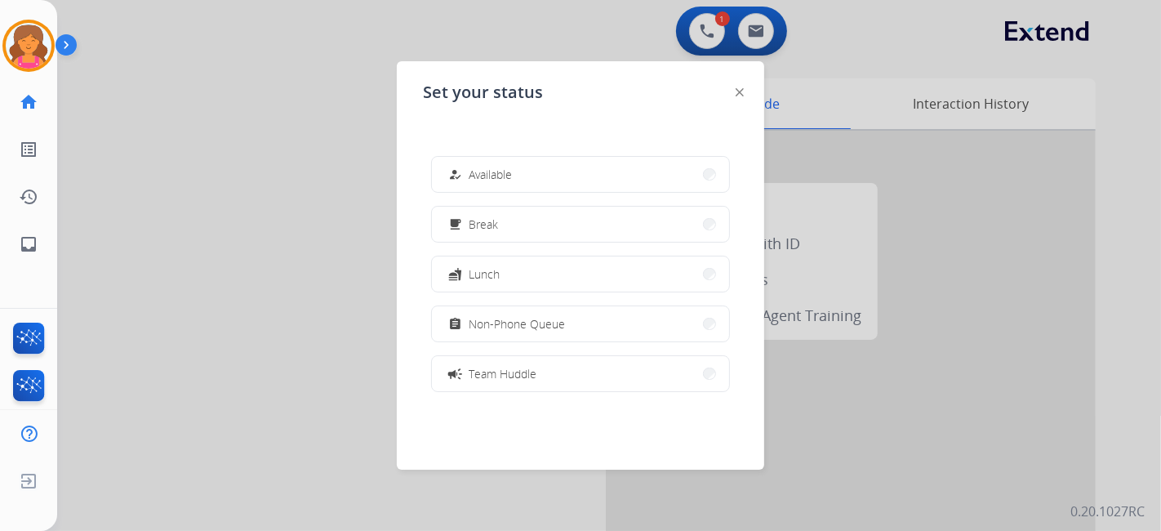
click at [584, 319] on button "assignment Non-Phone Queue" at bounding box center [580, 323] width 297 height 35
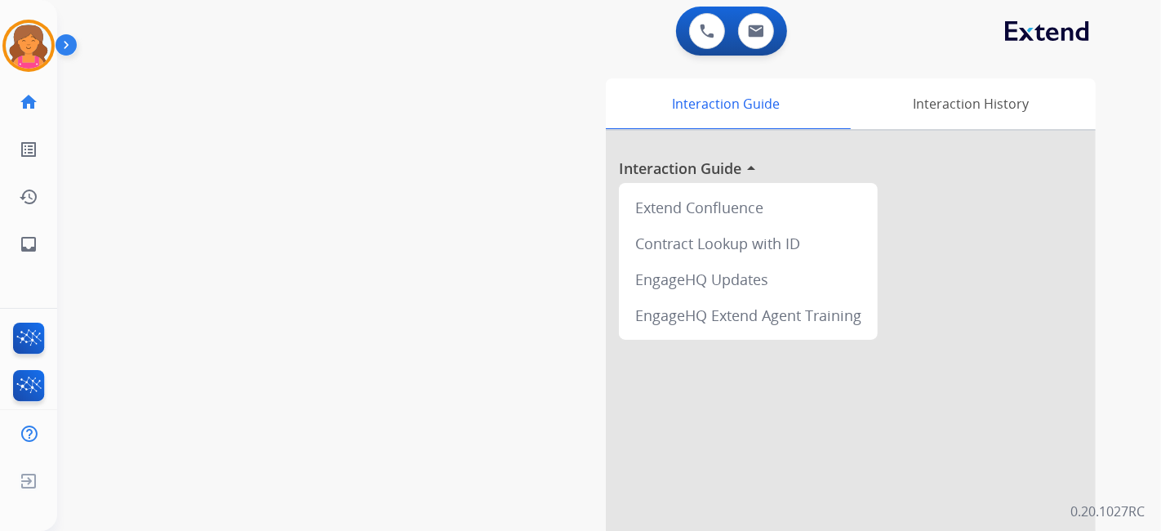
click at [163, 1] on app-navbar "0 Voice Interactions 0 Email Interactions" at bounding box center [589, 29] width 1065 height 59
drag, startPoint x: 0, startPoint y: 74, endPoint x: 27, endPoint y: 45, distance: 39.3
click at [7, 69] on div "Breaunna Non-Phone Queue Edit Avatar Agent: Breaunna Routing Profile: Extend_Tr…" at bounding box center [28, 134] width 57 height 268
click at [27, 45] on img at bounding box center [29, 46] width 46 height 46
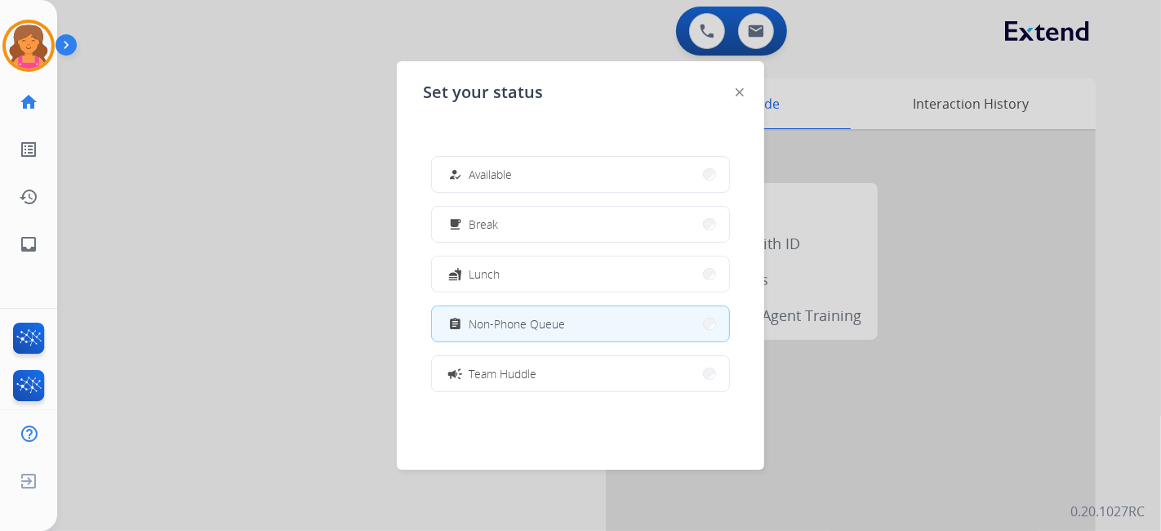
click at [489, 247] on div "how_to_reg Available free_breakfast Break fastfood Lunch assignment Non-Phone Q…" at bounding box center [580, 273] width 315 height 261
click at [489, 241] on button "free_breakfast Break" at bounding box center [580, 224] width 297 height 35
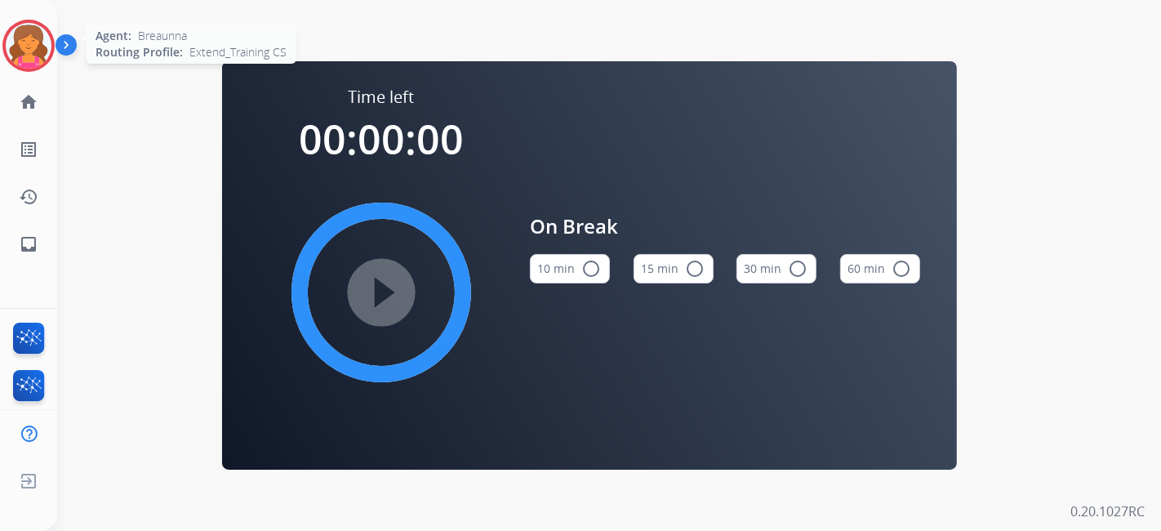
click at [21, 38] on img at bounding box center [29, 46] width 46 height 46
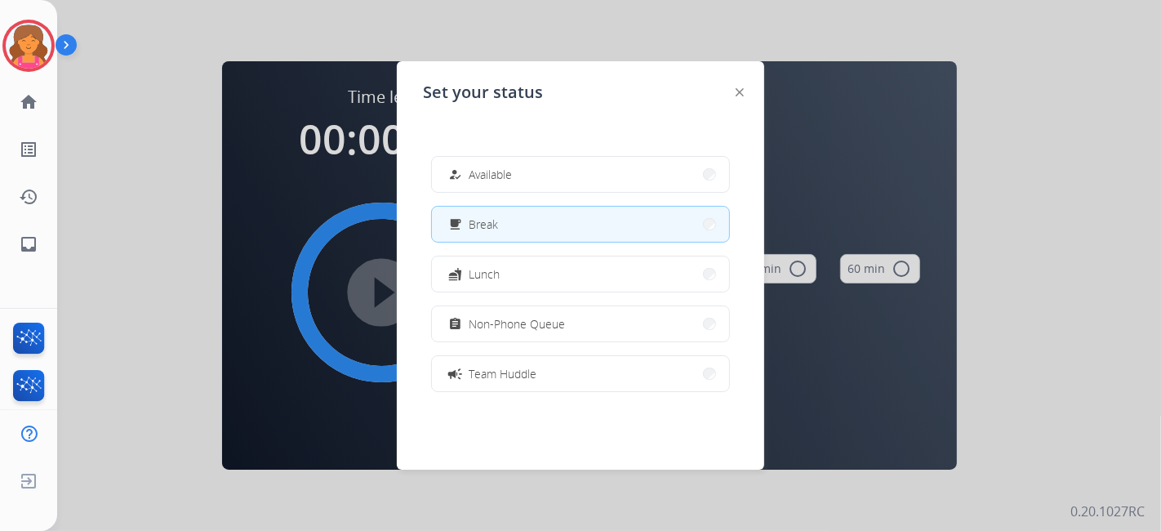
click at [723, 176] on div "how_to_reg Available free_breakfast Break fastfood Lunch assignment Non-Phone Q…" at bounding box center [580, 273] width 315 height 261
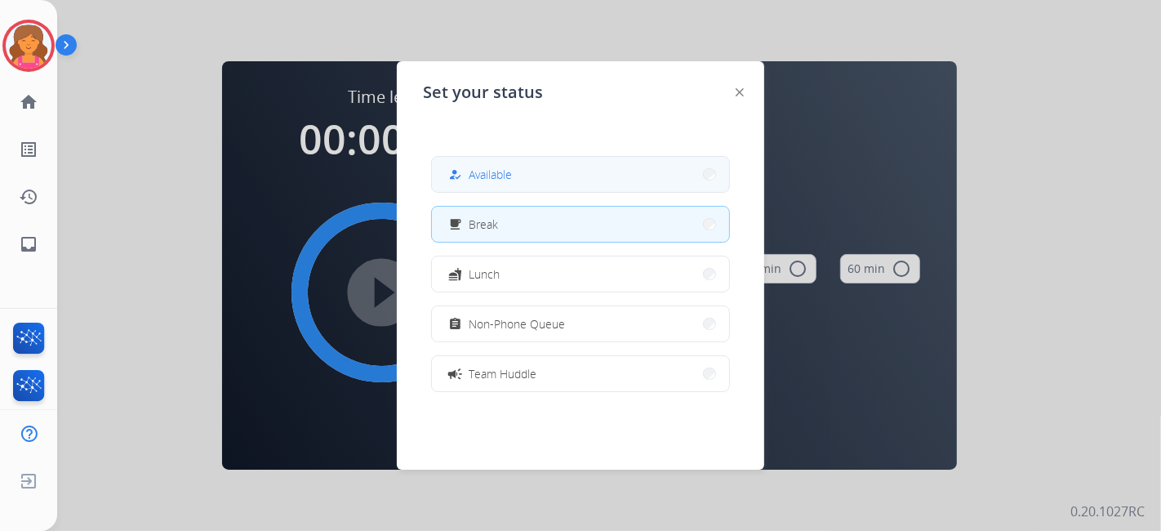
click at [688, 177] on button "how_to_reg Available" at bounding box center [580, 174] width 297 height 35
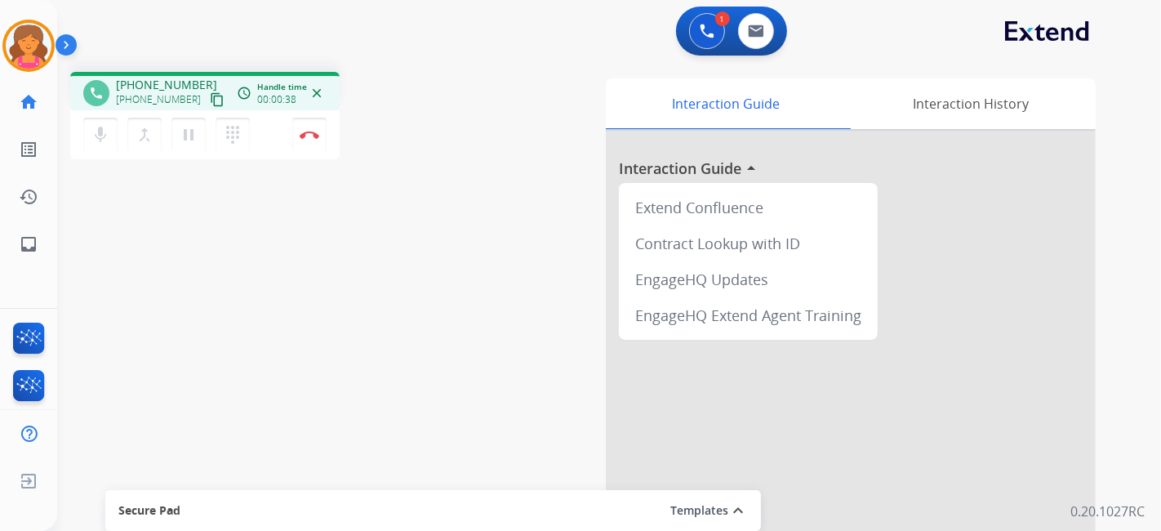
click at [210, 100] on mat-icon "content_copy" at bounding box center [217, 99] width 15 height 15
click at [322, 82] on div "access_time Call metrics Queue 00:10 Hold 00:00 Talk 03:16 Total 03:25 Handle t…" at bounding box center [280, 93] width 92 height 25
click at [322, 82] on div "access_time Call metrics Queue 00:10 Hold 00:00 Talk 03:17 Total 03:26 Handle t…" at bounding box center [280, 93] width 92 height 25
click at [308, 96] on button "close" at bounding box center [317, 93] width 20 height 20
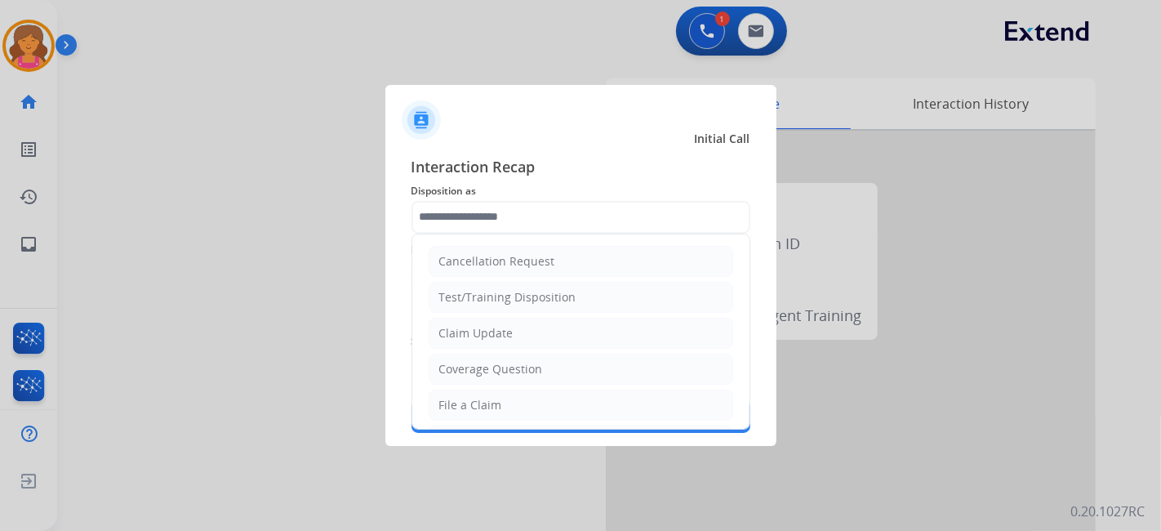
click at [459, 210] on input "text" at bounding box center [581, 217] width 339 height 33
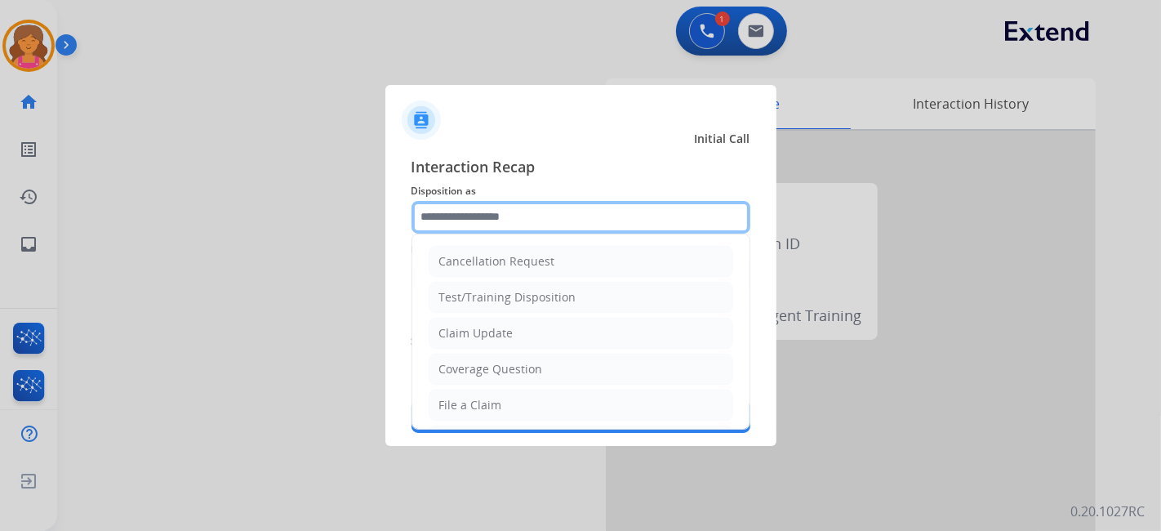
click at [532, 203] on input "text" at bounding box center [581, 217] width 339 height 33
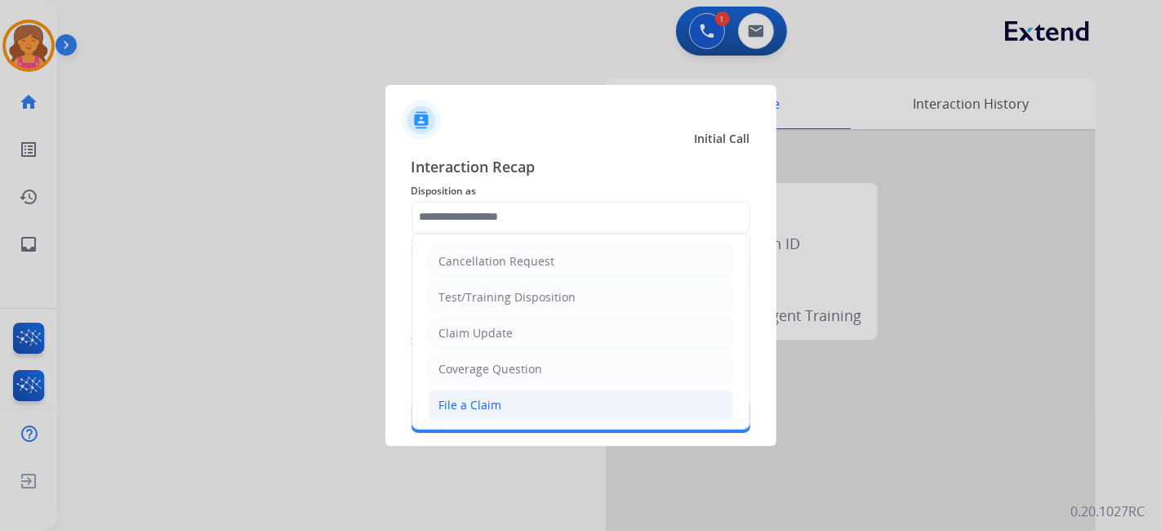
click at [466, 402] on div "File a Claim" at bounding box center [470, 405] width 63 height 16
type input "**********"
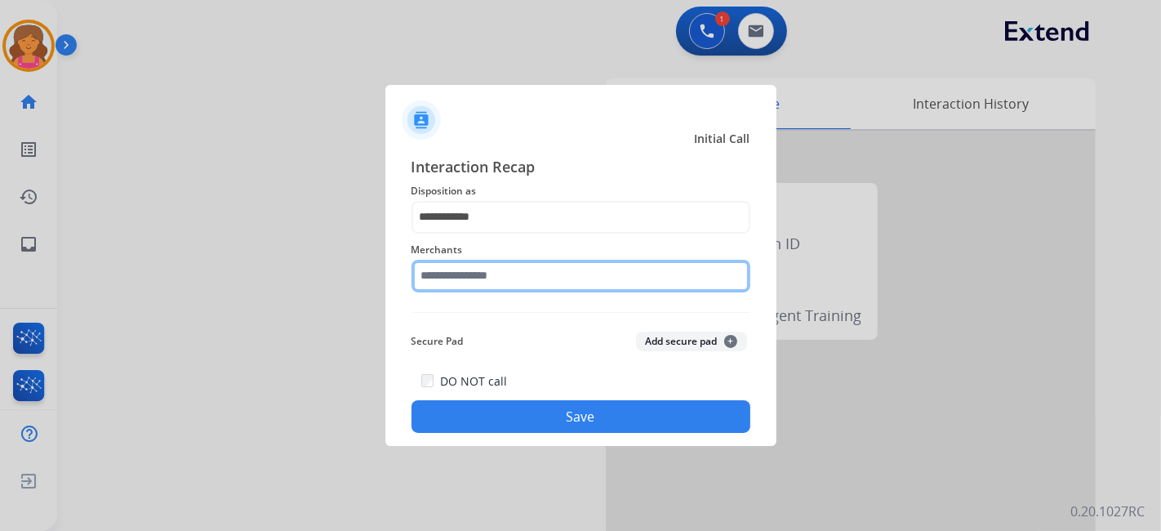
click at [468, 289] on div "Merchants" at bounding box center [581, 266] width 339 height 65
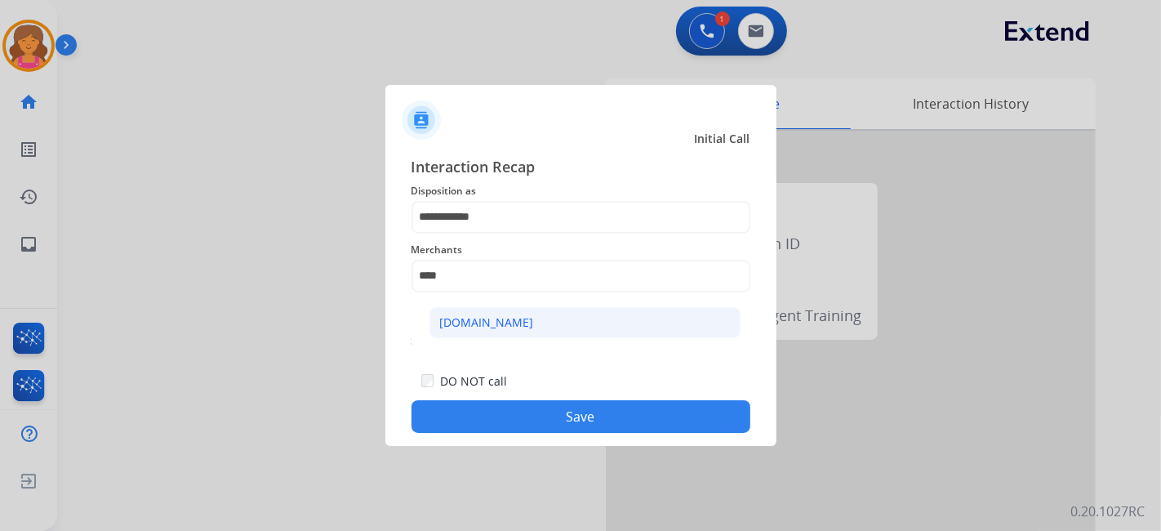
click at [521, 314] on li "[DOMAIN_NAME]" at bounding box center [585, 322] width 311 height 31
type input "**********"
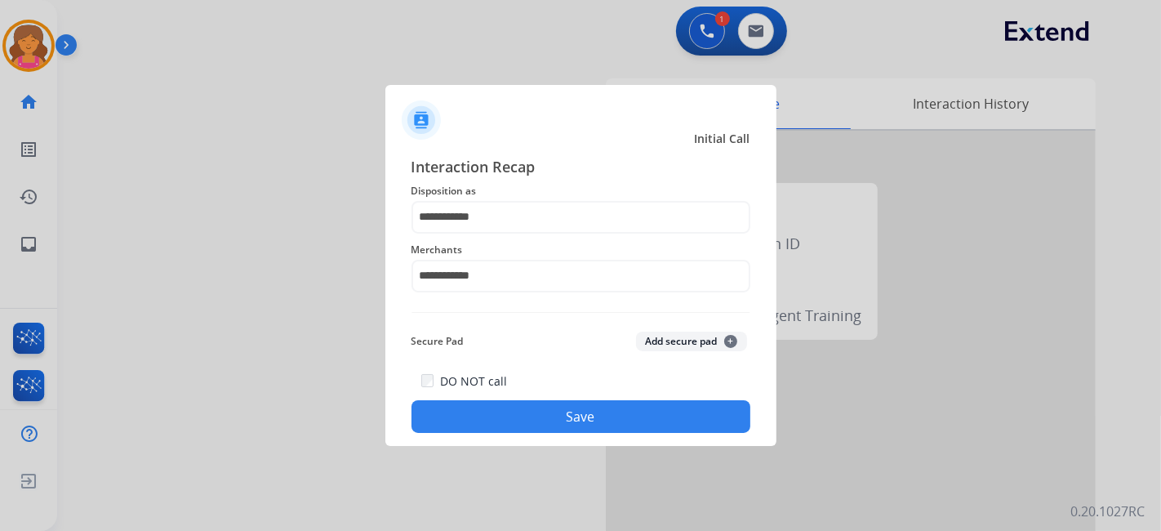
click at [520, 437] on div "**********" at bounding box center [581, 294] width 391 height 305
click at [519, 428] on button "Save" at bounding box center [581, 416] width 339 height 33
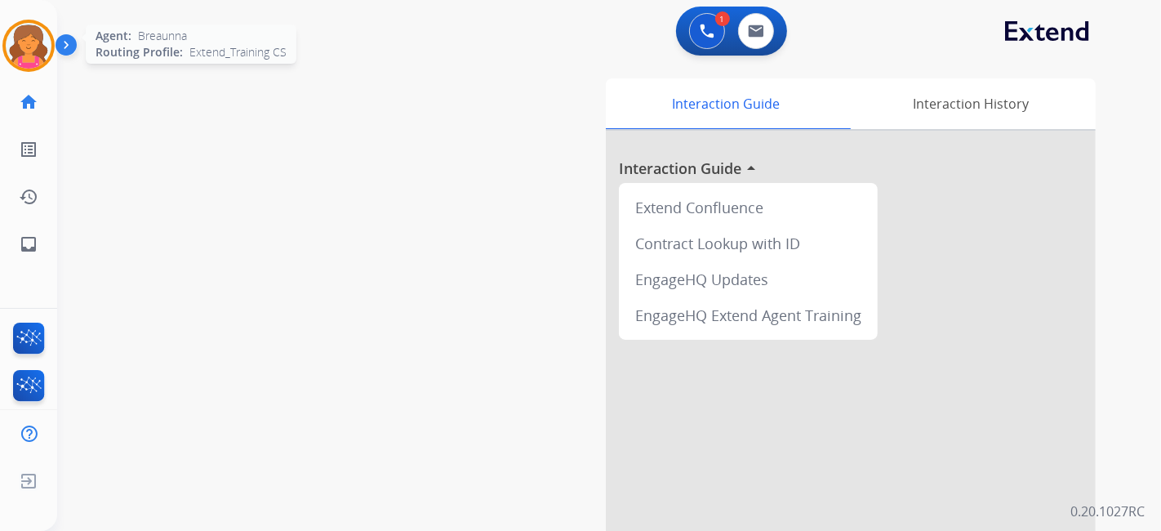
click at [26, 36] on img at bounding box center [29, 46] width 46 height 46
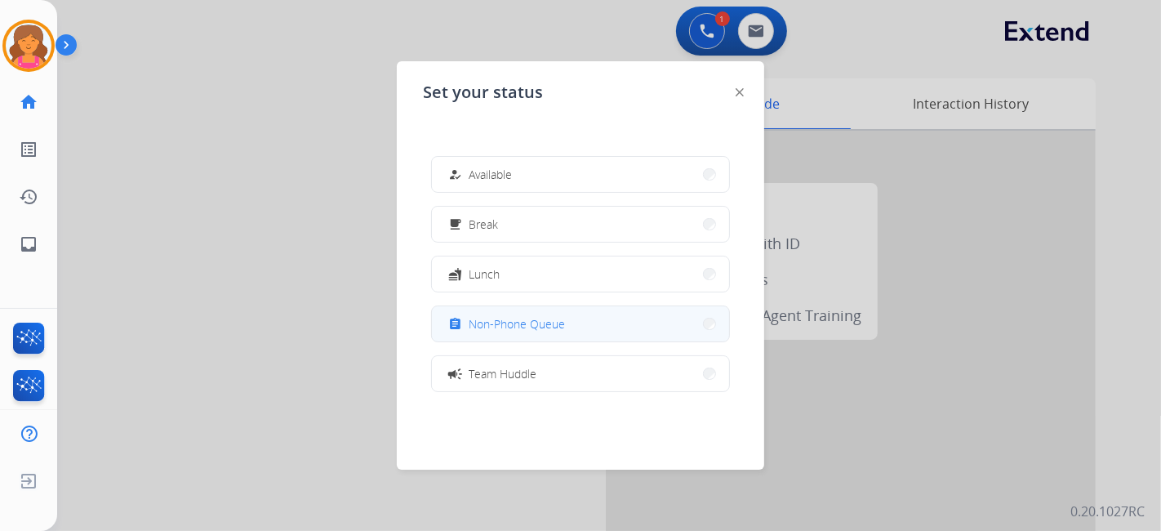
click at [537, 319] on span "Non-Phone Queue" at bounding box center [517, 323] width 96 height 17
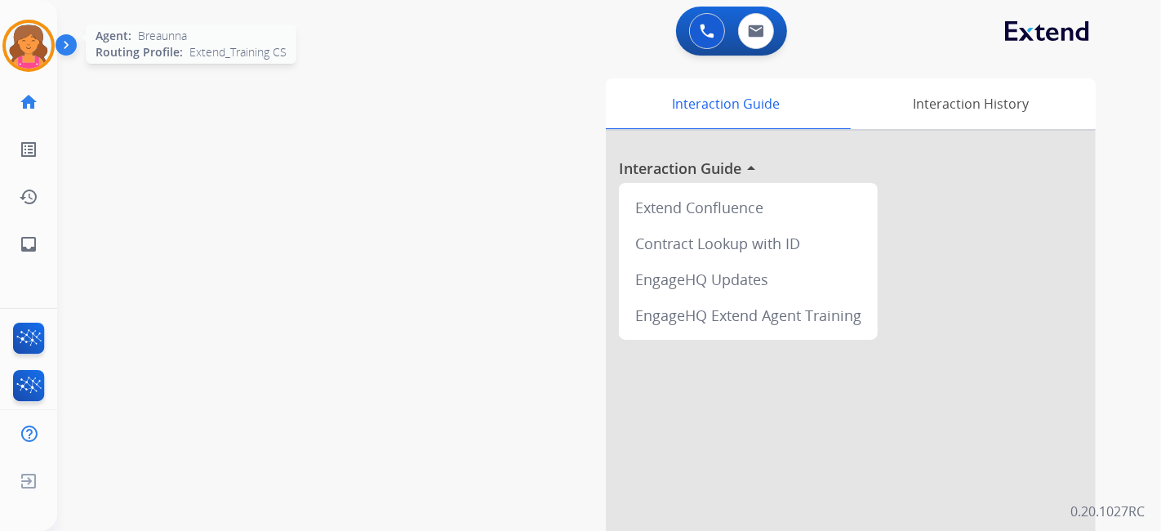
click at [39, 20] on div "Agent: Breaunna Routing Profile: Extend_Training CS" at bounding box center [28, 46] width 52 height 52
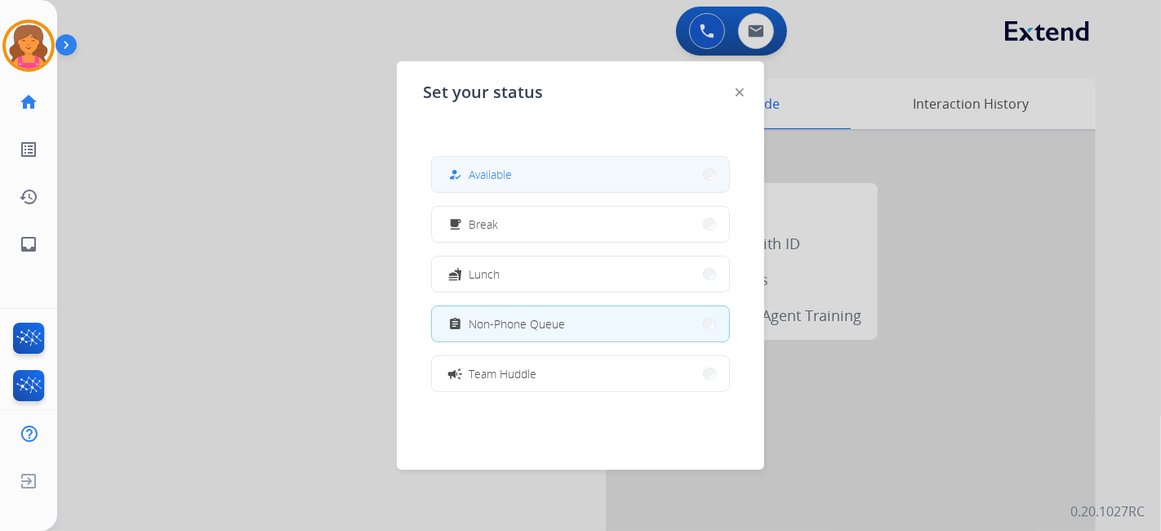
click at [481, 169] on div "how_to_reg Available free_breakfast Break fastfood Lunch assignment Non-Phone Q…" at bounding box center [580, 273] width 315 height 261
click at [483, 173] on span "Available" at bounding box center [490, 174] width 43 height 17
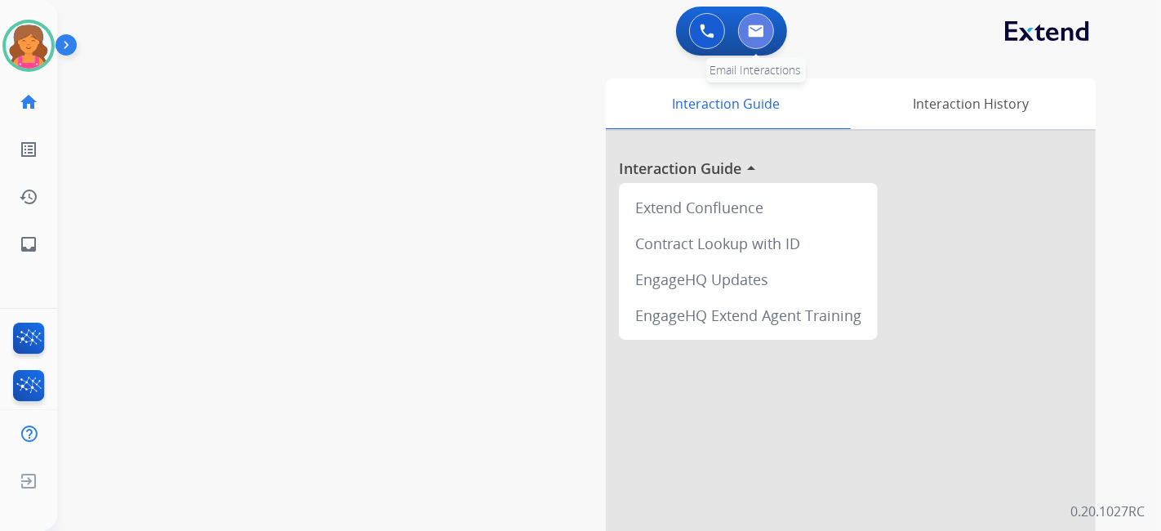
click at [751, 31] on img at bounding box center [756, 31] width 16 height 13
select select "**********"
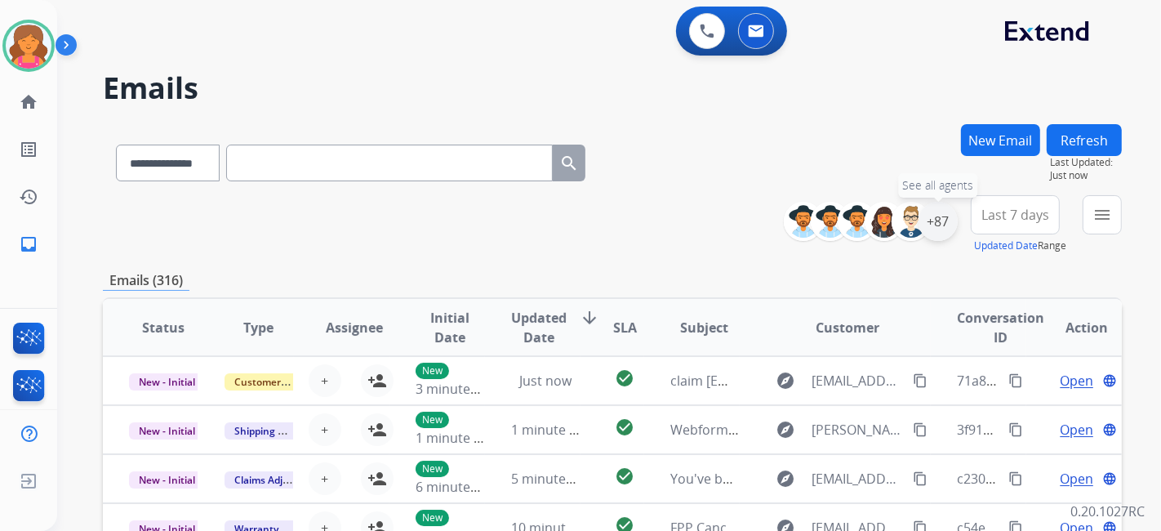
click at [931, 220] on div "+87" at bounding box center [938, 221] width 39 height 39
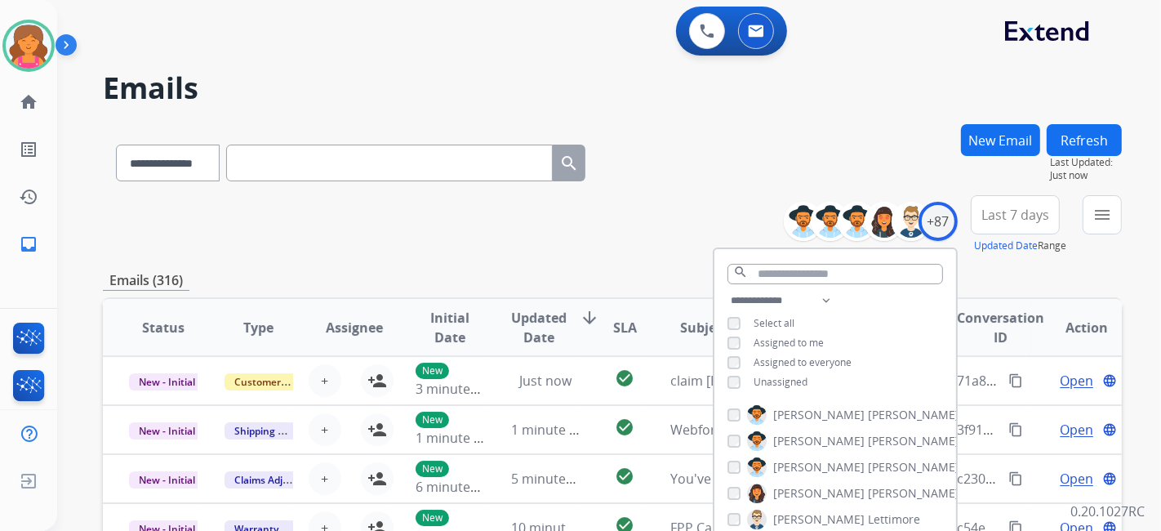
click at [990, 230] on button "Last 7 days" at bounding box center [1015, 214] width 89 height 39
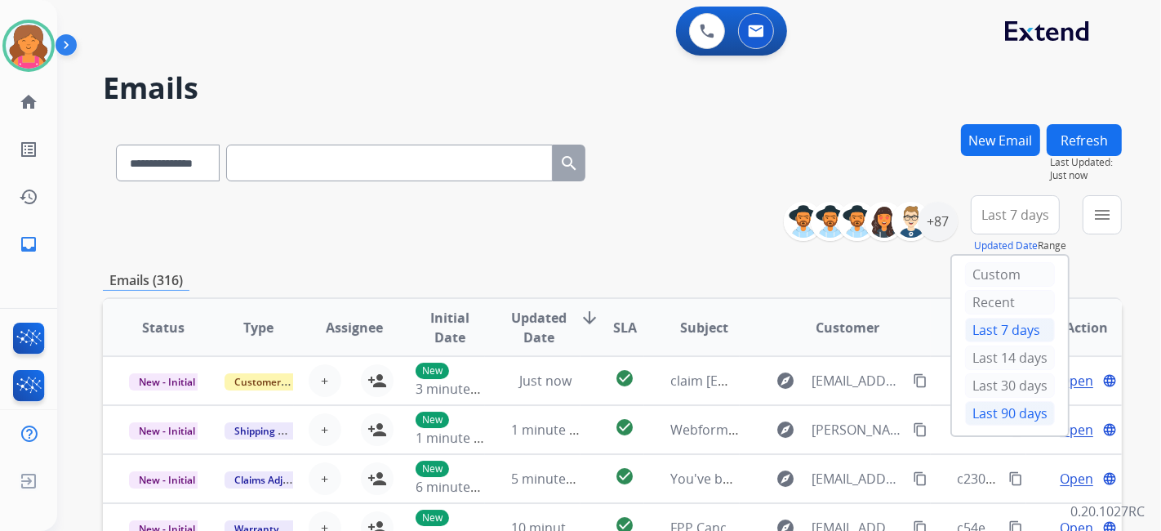
click at [980, 412] on div "Last 90 days" at bounding box center [1010, 413] width 90 height 25
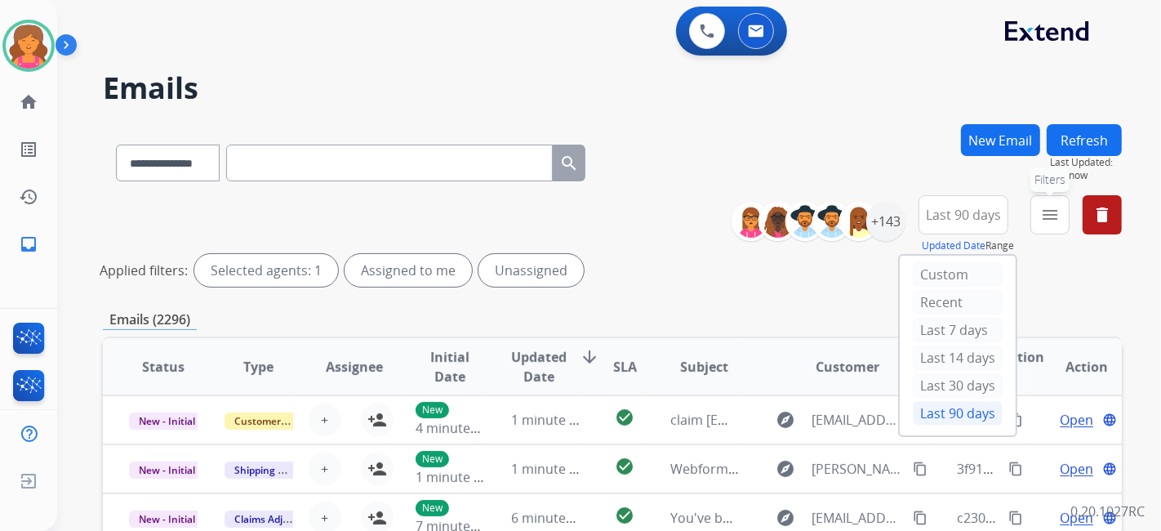
click at [1033, 223] on button "menu Filters" at bounding box center [1050, 214] width 39 height 39
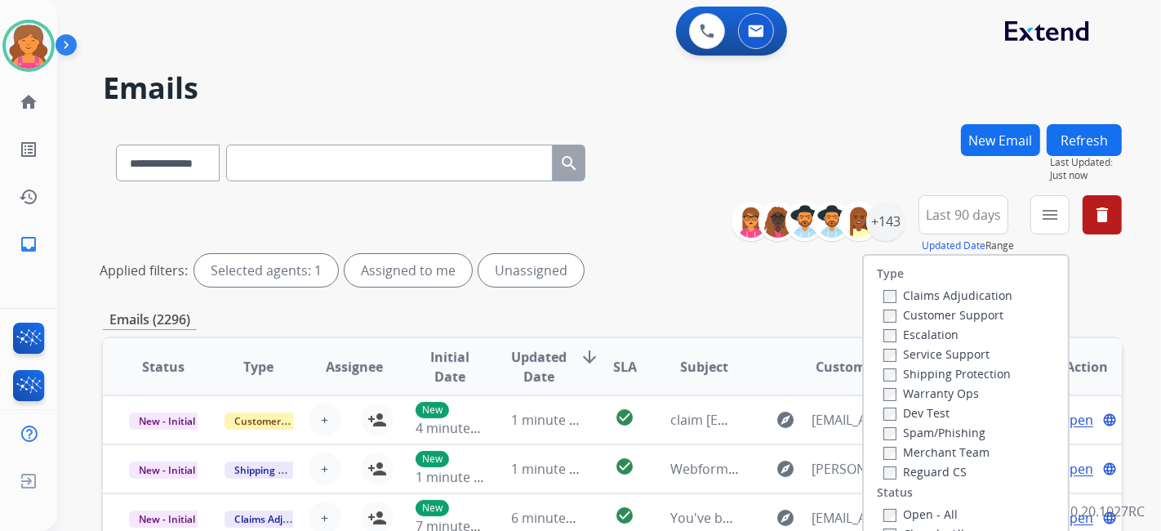
click at [938, 319] on label "Customer Support" at bounding box center [944, 315] width 120 height 16
click at [921, 376] on label "Shipping Protection" at bounding box center [947, 374] width 127 height 16
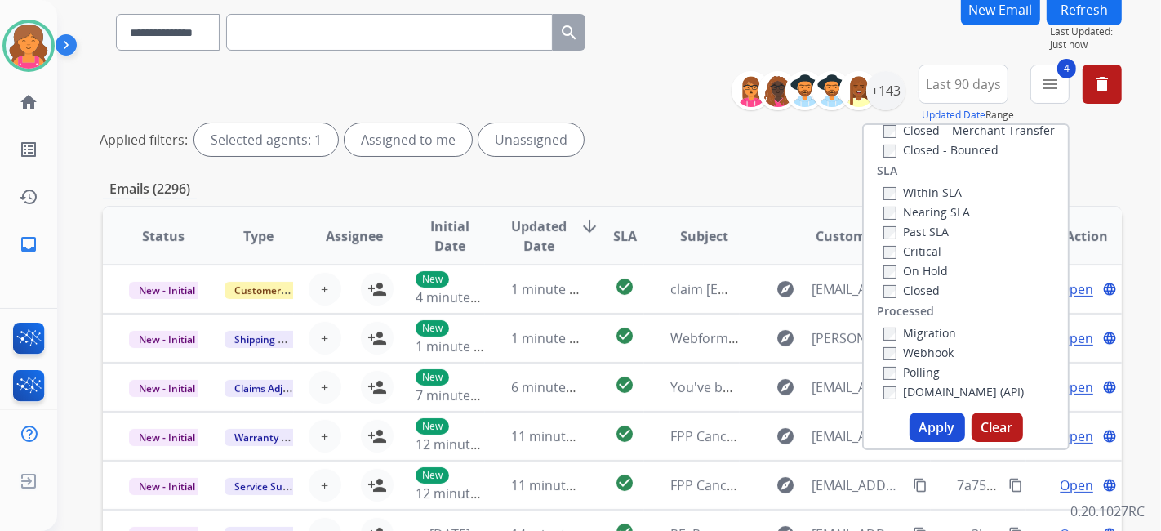
scroll to position [181, 0]
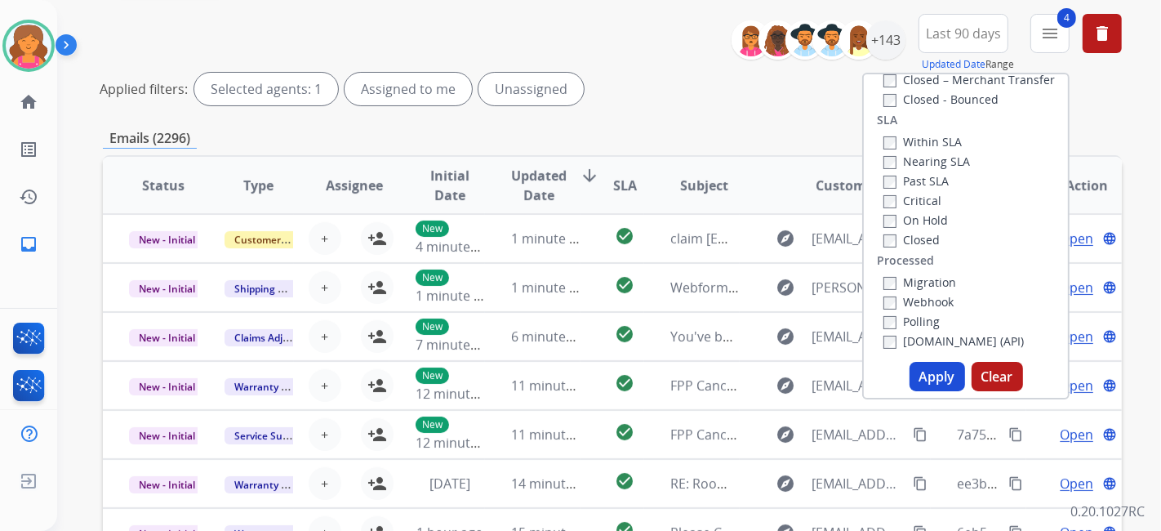
click at [934, 384] on button "Apply" at bounding box center [938, 376] width 56 height 29
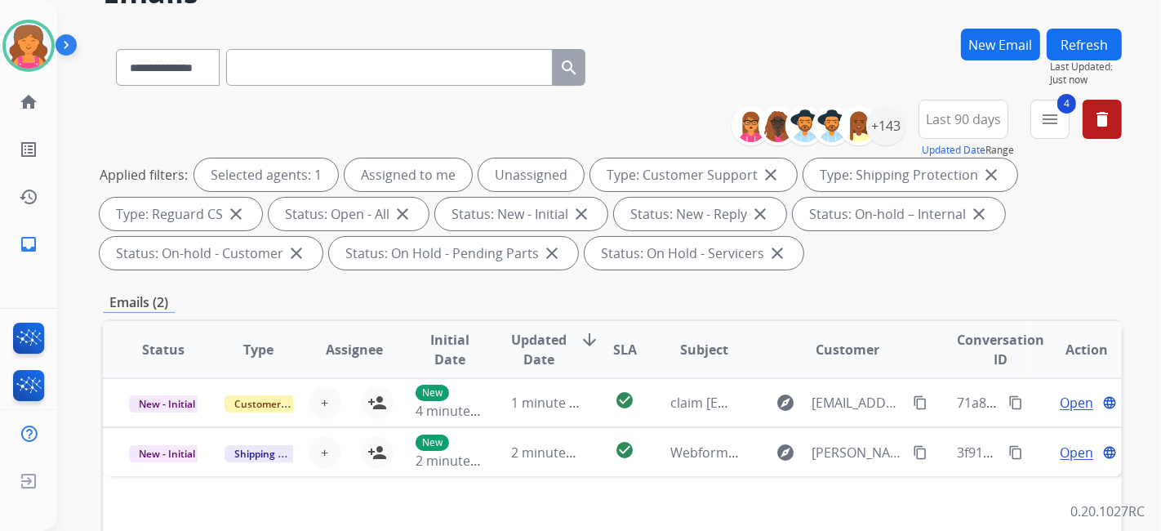
scroll to position [0, 0]
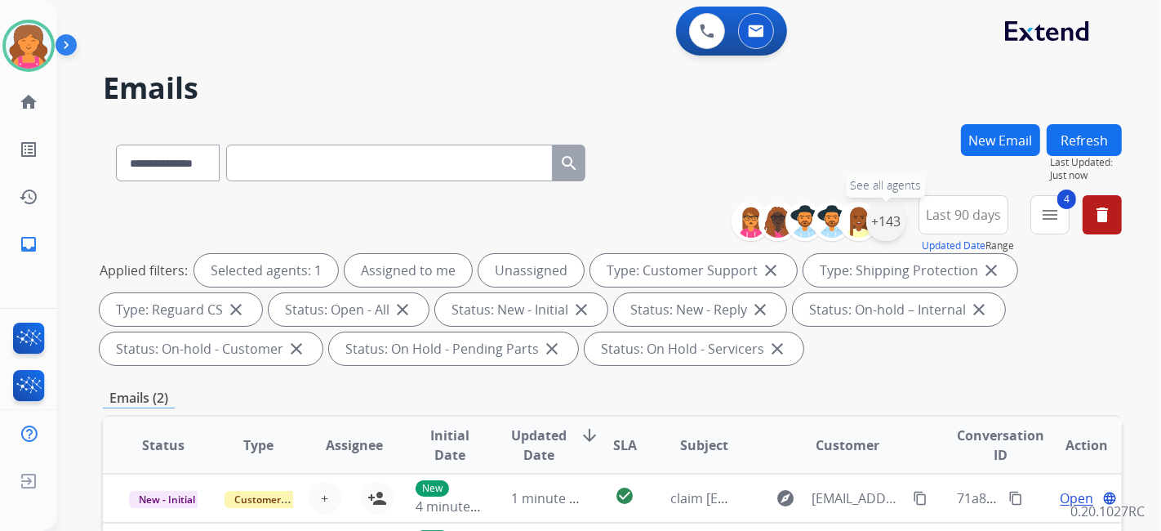
click at [881, 222] on div "+143" at bounding box center [886, 221] width 39 height 39
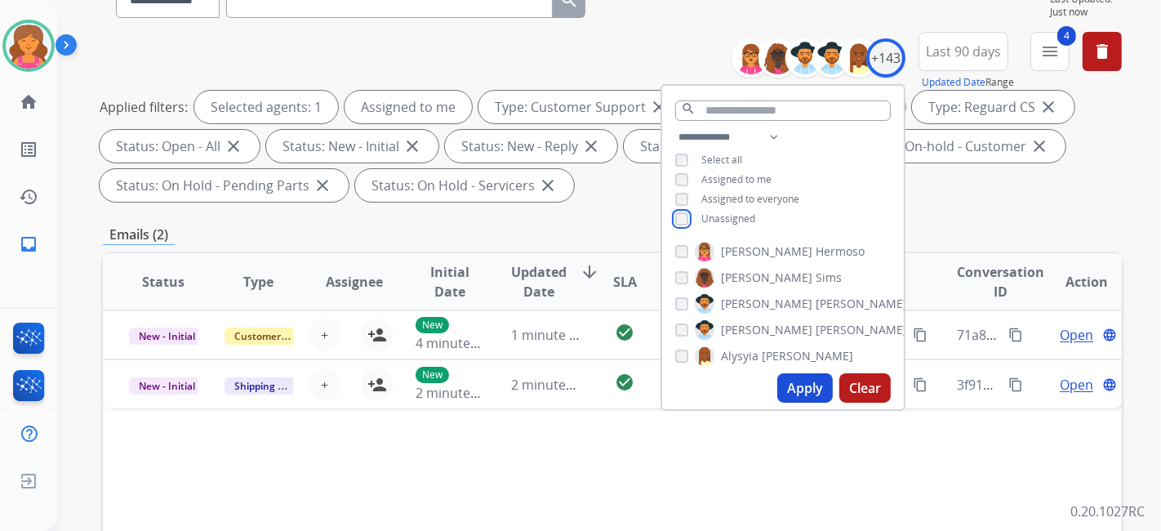
scroll to position [181, 0]
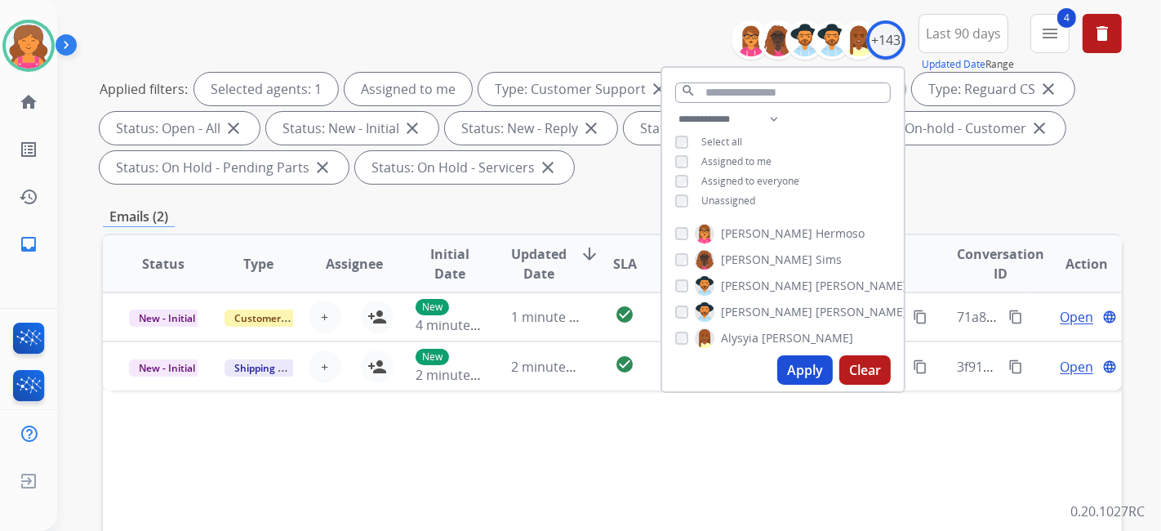
click at [795, 369] on button "Apply" at bounding box center [806, 369] width 56 height 29
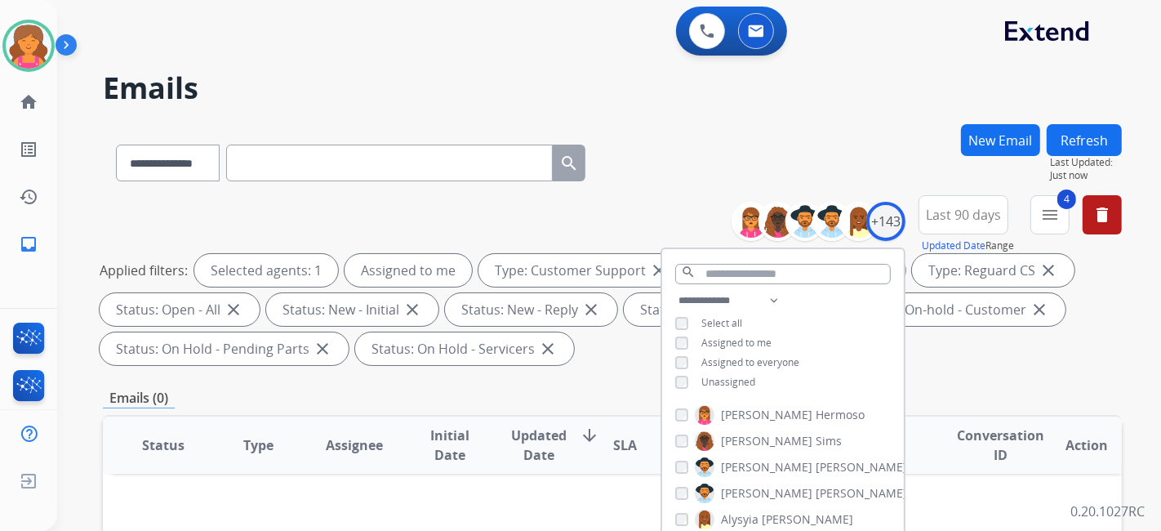
click at [702, 145] on div "**********" at bounding box center [612, 159] width 1019 height 71
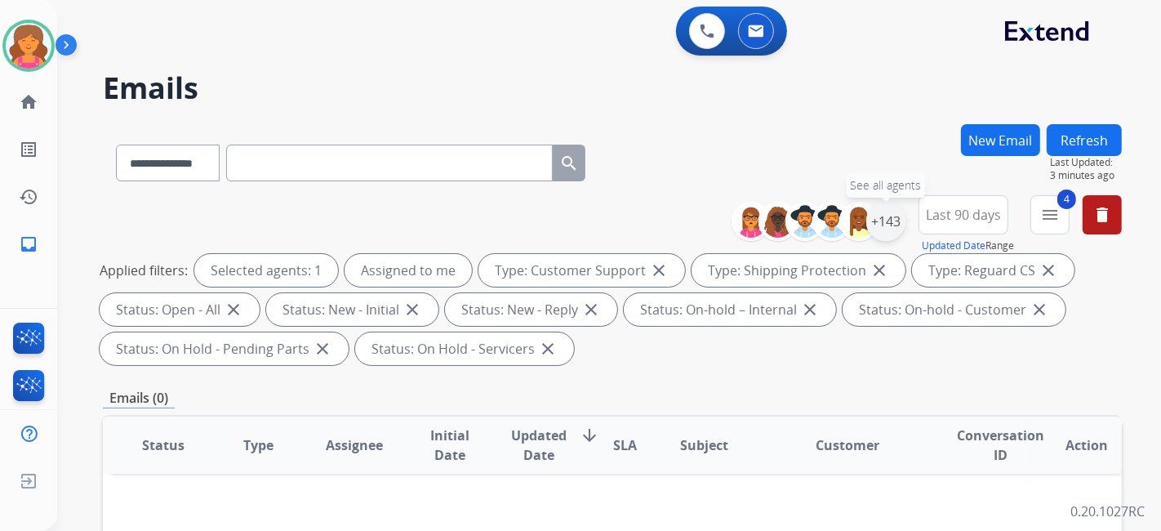
click at [884, 221] on div "+143" at bounding box center [886, 221] width 39 height 39
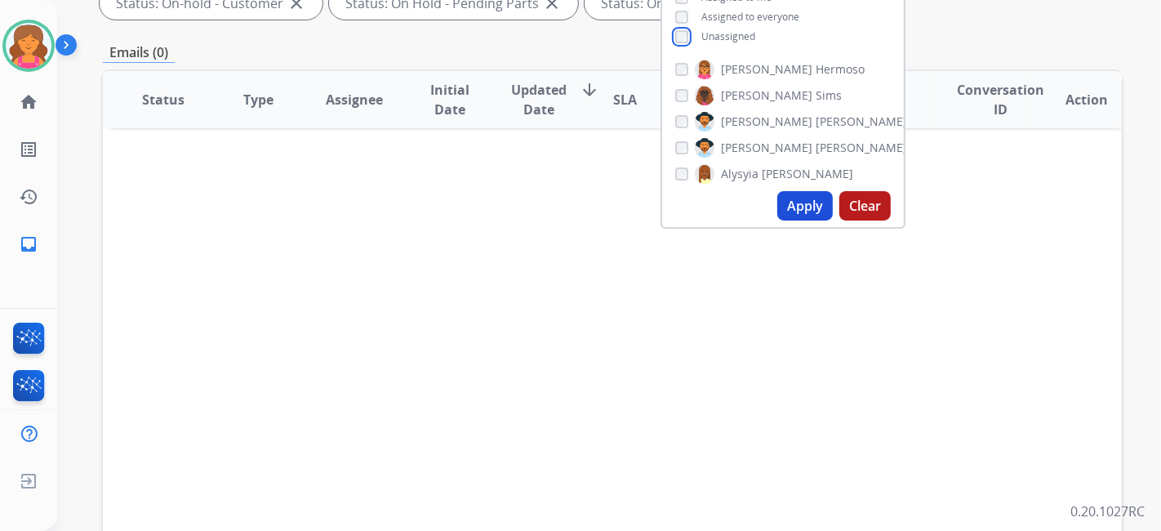
scroll to position [363, 0]
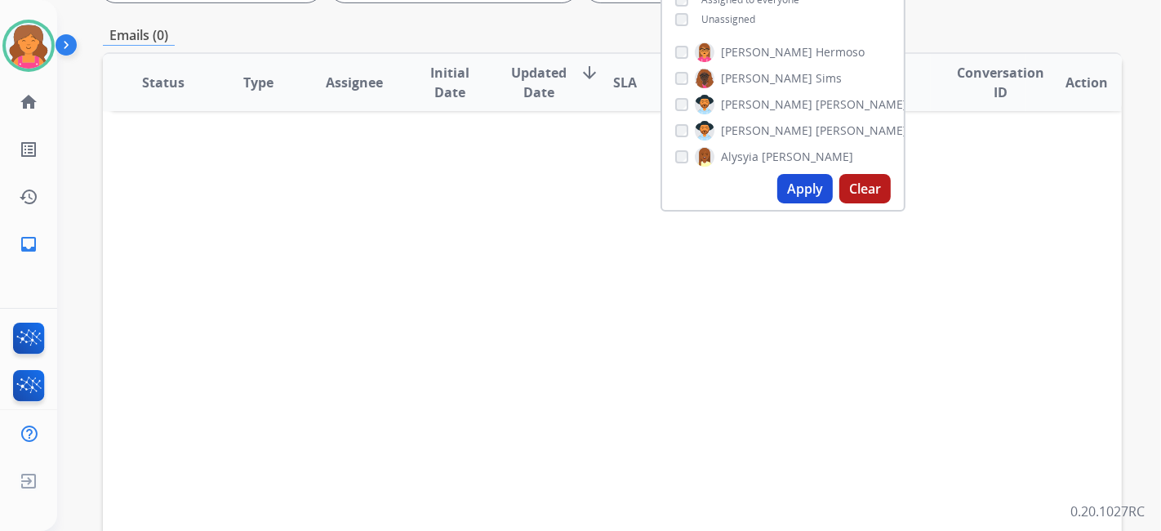
drag, startPoint x: 809, startPoint y: 167, endPoint x: 806, endPoint y: 185, distance: 18.9
click at [806, 185] on div "**********" at bounding box center [783, 48] width 245 height 327
click at [806, 186] on button "Apply" at bounding box center [806, 188] width 56 height 29
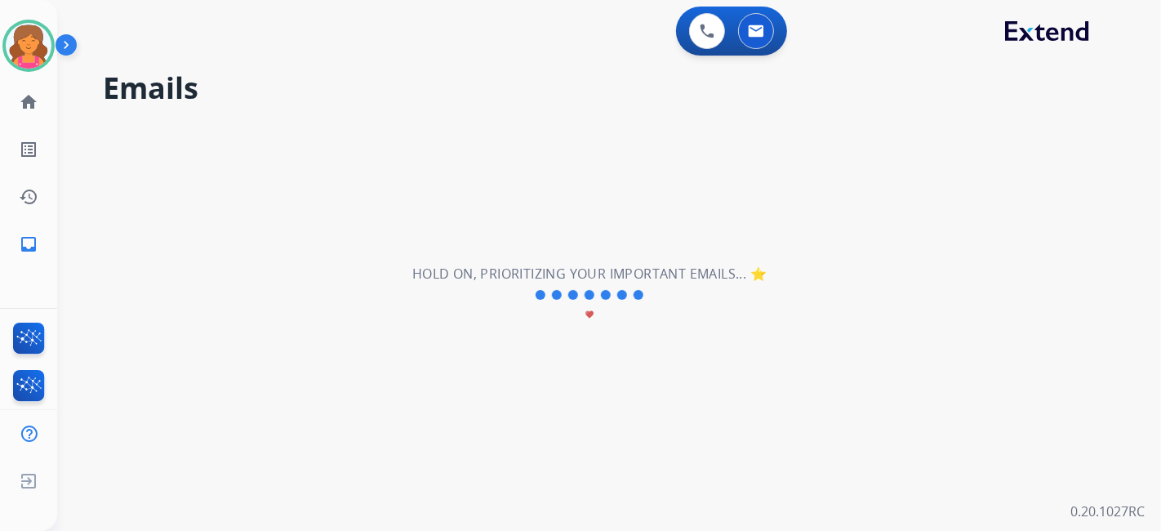
scroll to position [0, 0]
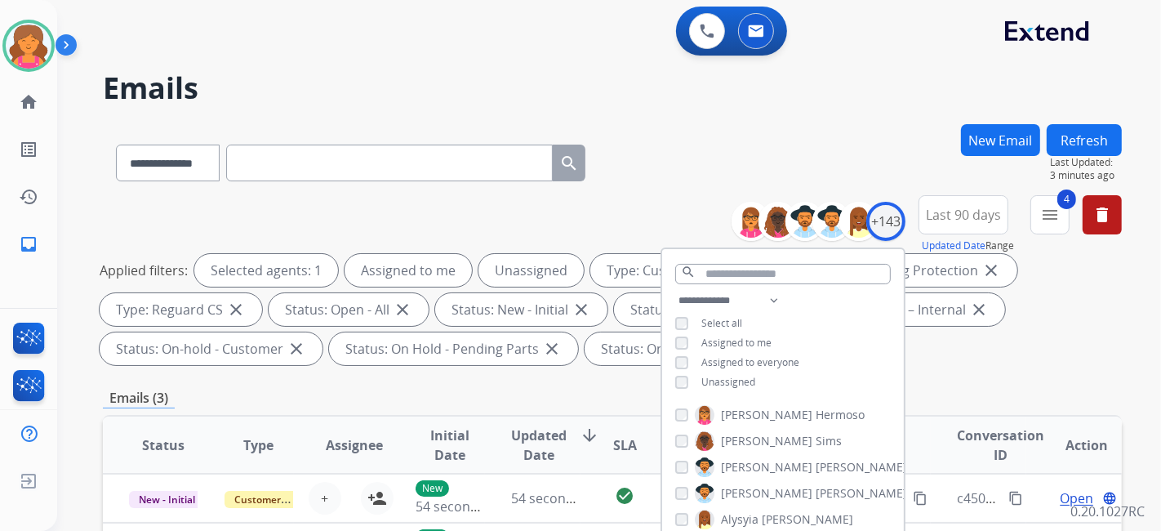
click at [774, 78] on h2 "Emails" at bounding box center [612, 88] width 1019 height 33
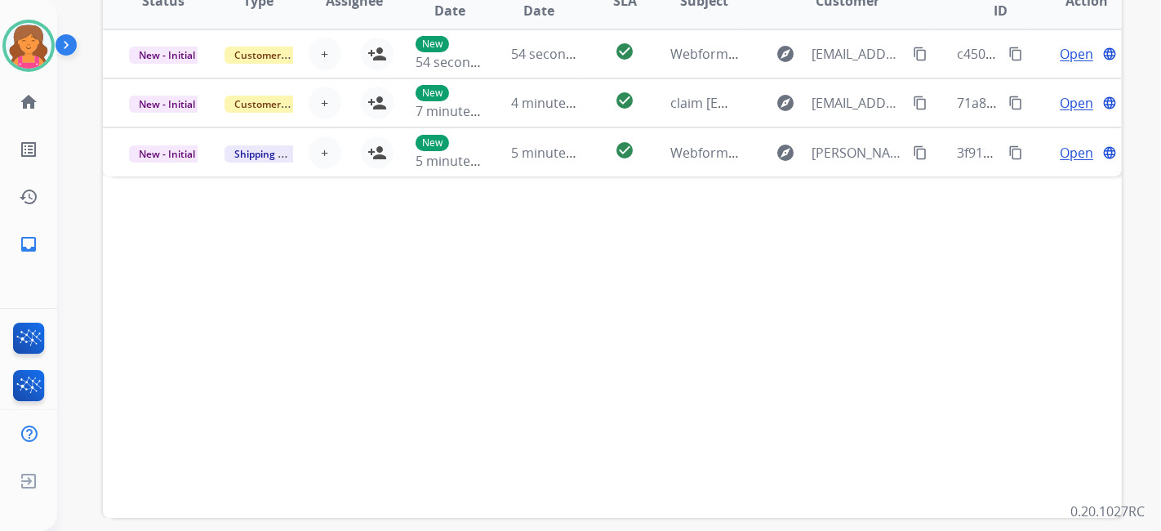
scroll to position [453, 0]
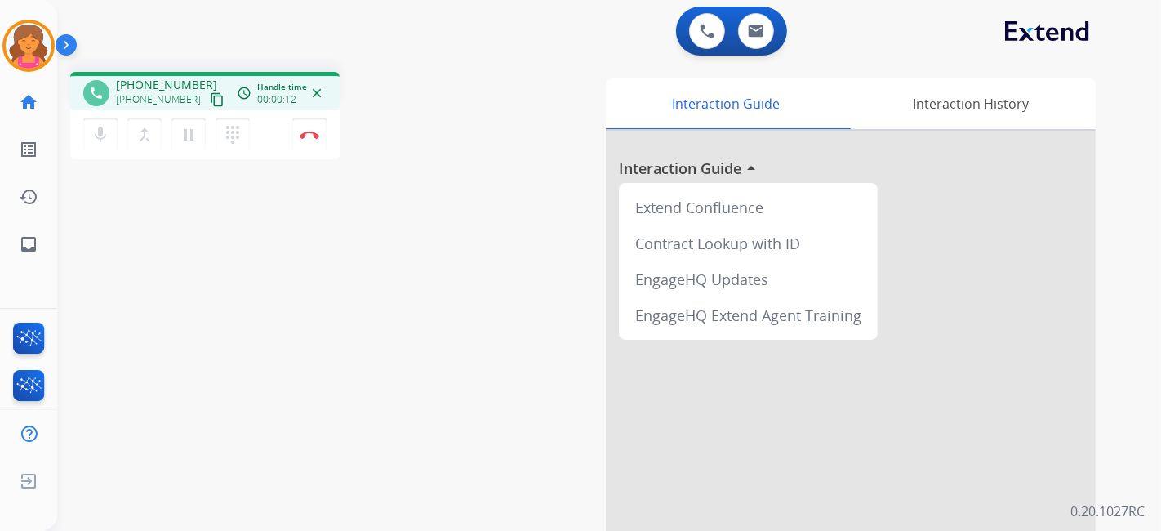
click at [210, 97] on mat-icon "content_copy" at bounding box center [217, 99] width 15 height 15
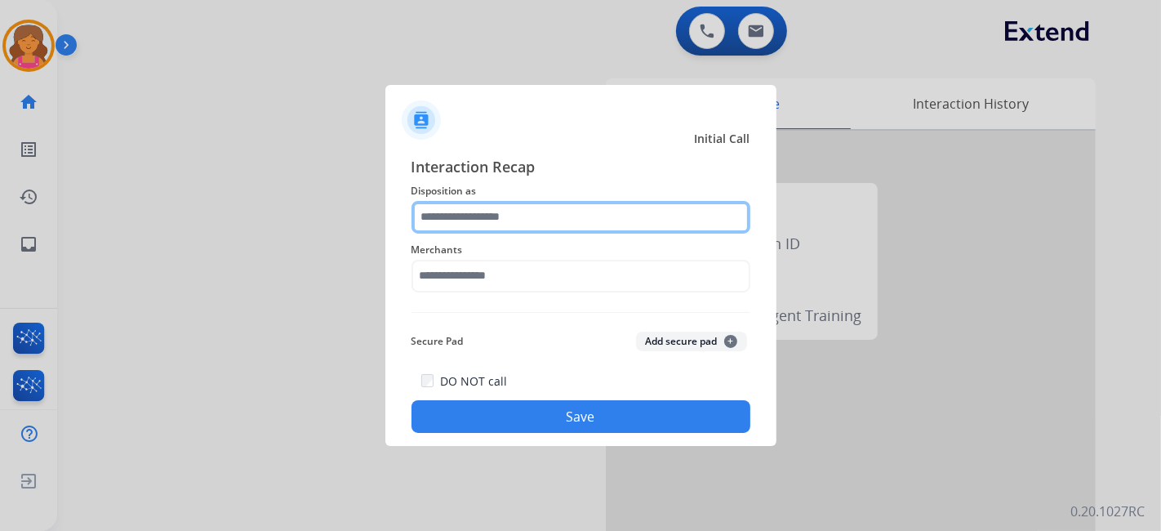
drag, startPoint x: 442, startPoint y: 192, endPoint x: 457, endPoint y: 219, distance: 31.1
click at [457, 219] on input "text" at bounding box center [581, 217] width 339 height 33
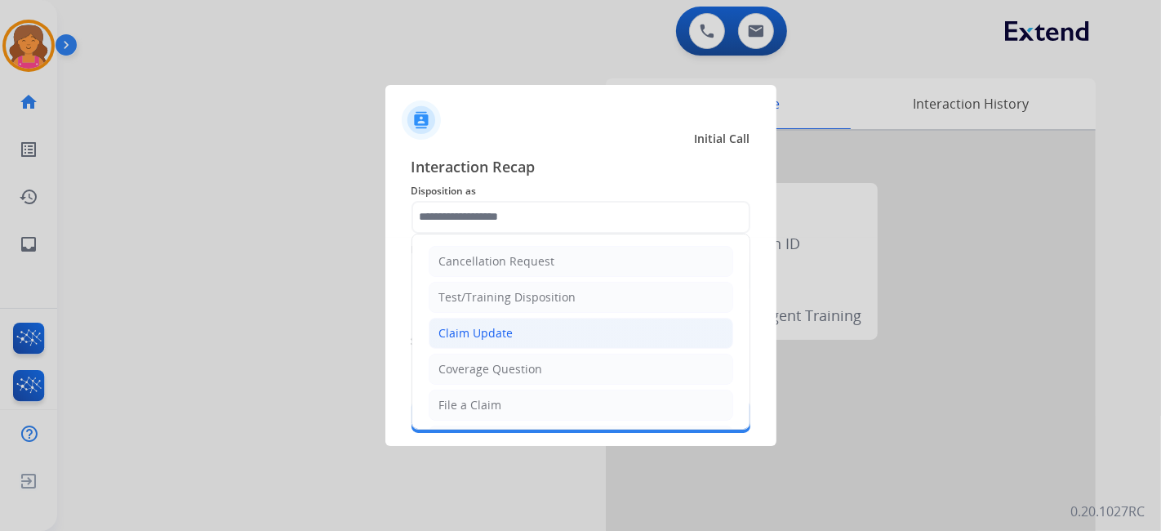
click at [482, 337] on div "Claim Update" at bounding box center [476, 333] width 74 height 16
type input "**********"
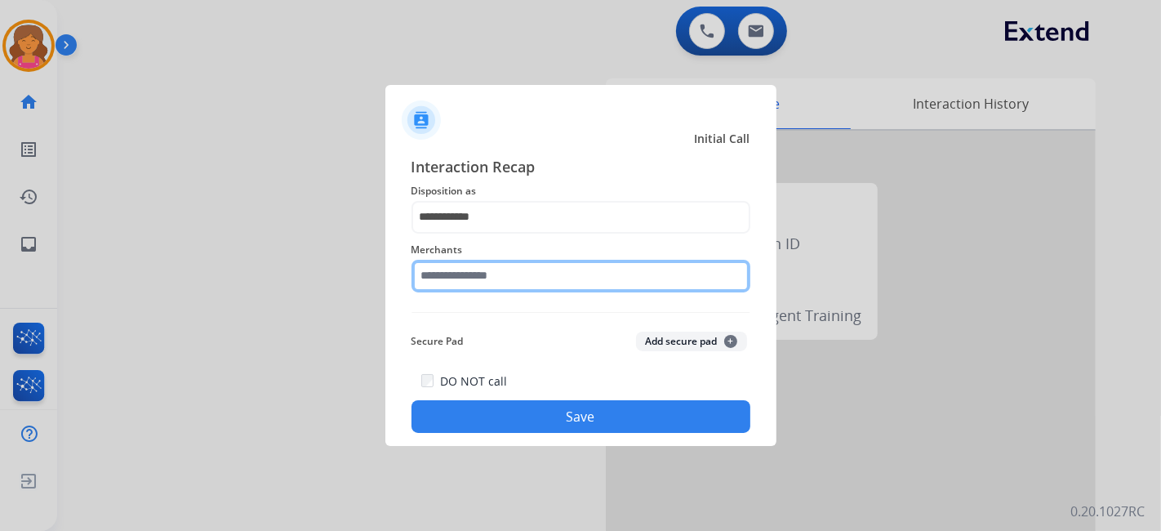
click at [477, 279] on input "text" at bounding box center [581, 276] width 339 height 33
click at [601, 270] on input "text" at bounding box center [581, 276] width 339 height 33
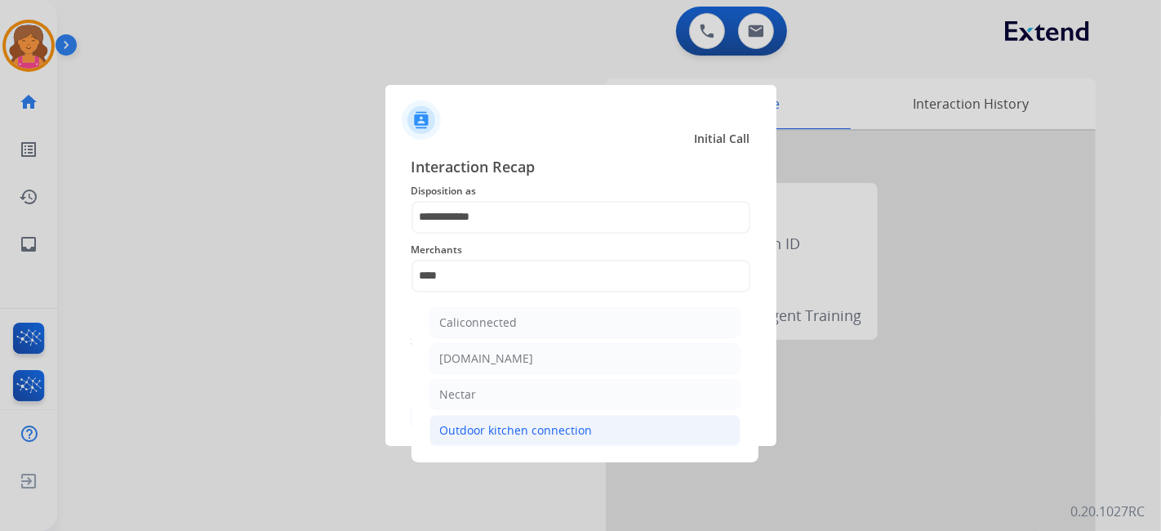
click at [533, 418] on li "Outdoor kitchen connection" at bounding box center [585, 430] width 311 height 31
type input "**********"
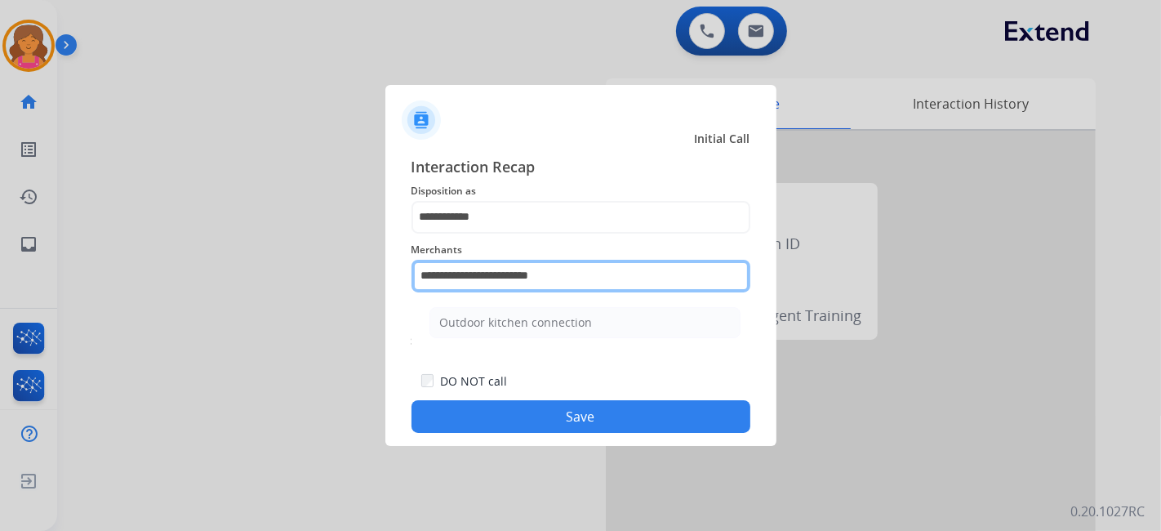
drag, startPoint x: 608, startPoint y: 271, endPoint x: 282, endPoint y: 296, distance: 326.8
click at [0, 296] on app-contact-recap-modal "**********" at bounding box center [0, 265] width 0 height 531
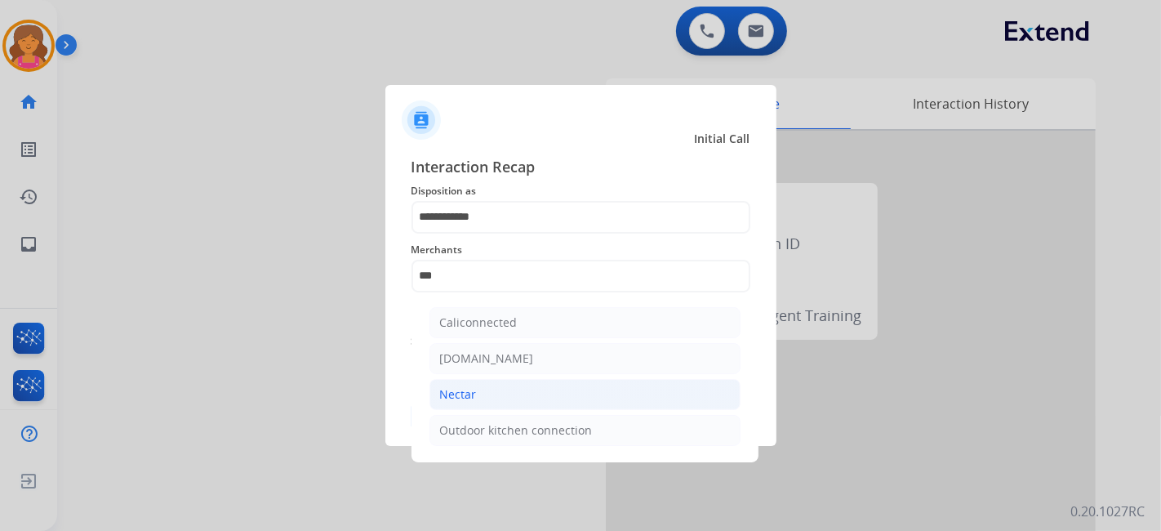
click at [524, 391] on li "Nectar" at bounding box center [585, 394] width 311 height 31
type input "******"
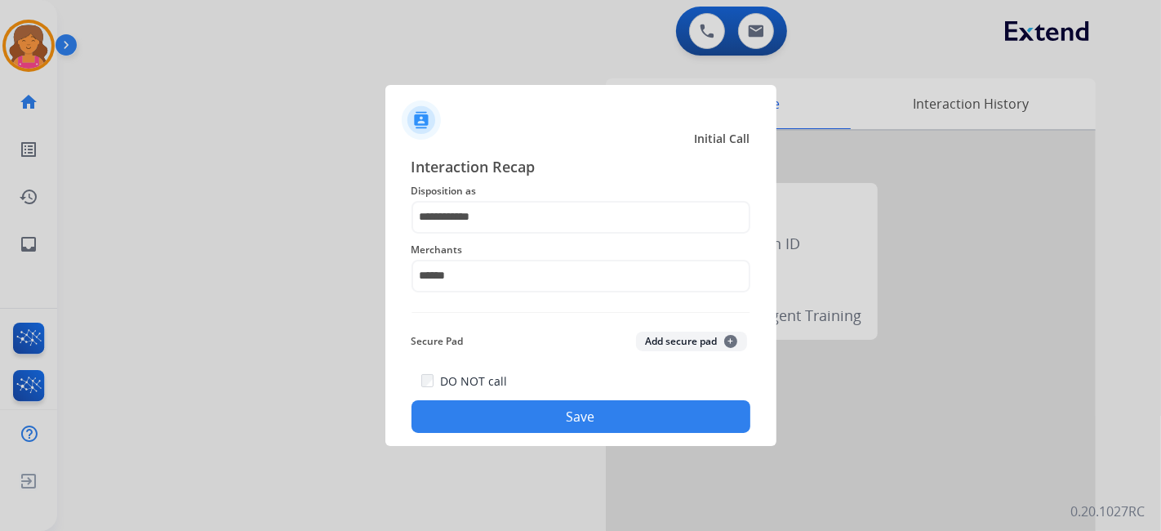
click at [524, 391] on div "DO NOT call Save" at bounding box center [581, 402] width 339 height 62
click at [520, 405] on button "Save" at bounding box center [581, 416] width 339 height 33
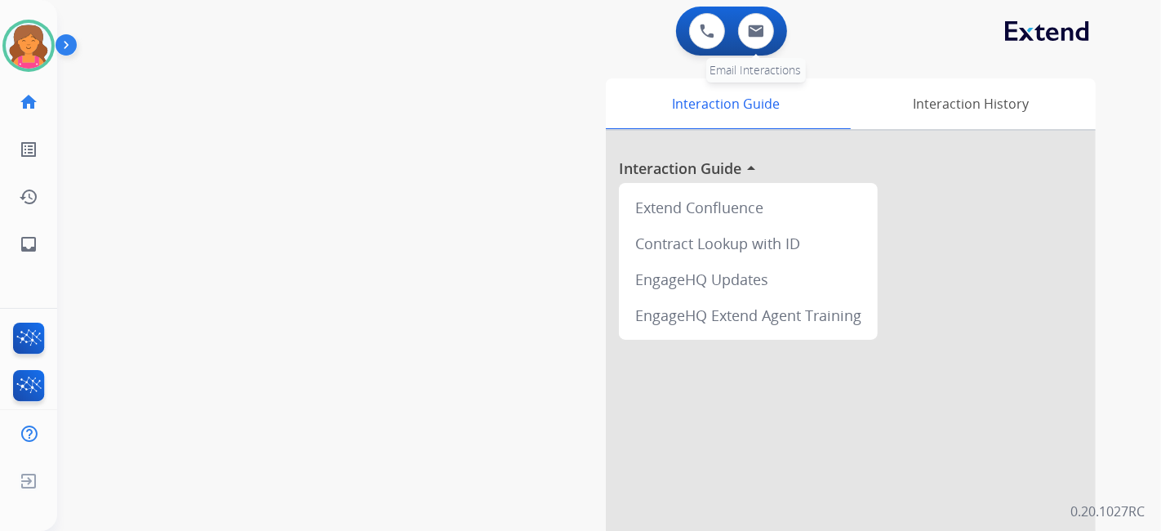
click at [735, 35] on div "0 Email Interactions" at bounding box center [756, 31] width 49 height 36
drag, startPoint x: 772, startPoint y: 41, endPoint x: 758, endPoint y: 45, distance: 14.5
click at [769, 41] on div "0 Email Interactions" at bounding box center [756, 31] width 49 height 36
click at [757, 45] on button at bounding box center [756, 31] width 36 height 36
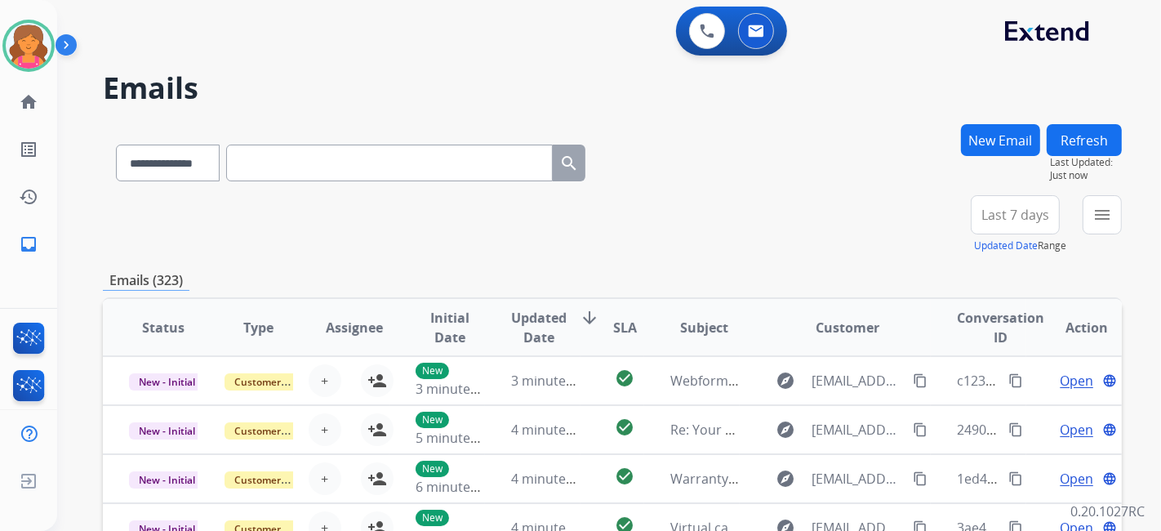
click at [971, 212] on div "Last 7 days Updated Date Range Custom Recent Last 7 days Last 14 days Last 30 d…" at bounding box center [1020, 224] width 99 height 59
click at [998, 217] on span "Last 7 days" at bounding box center [1016, 215] width 68 height 7
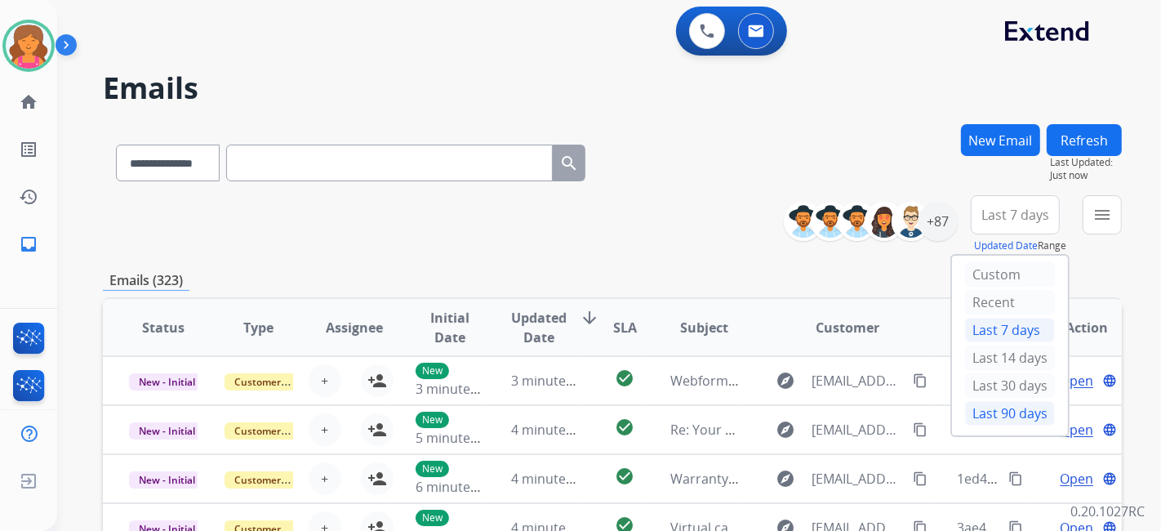
click at [965, 412] on div "Last 90 days" at bounding box center [1010, 413] width 90 height 25
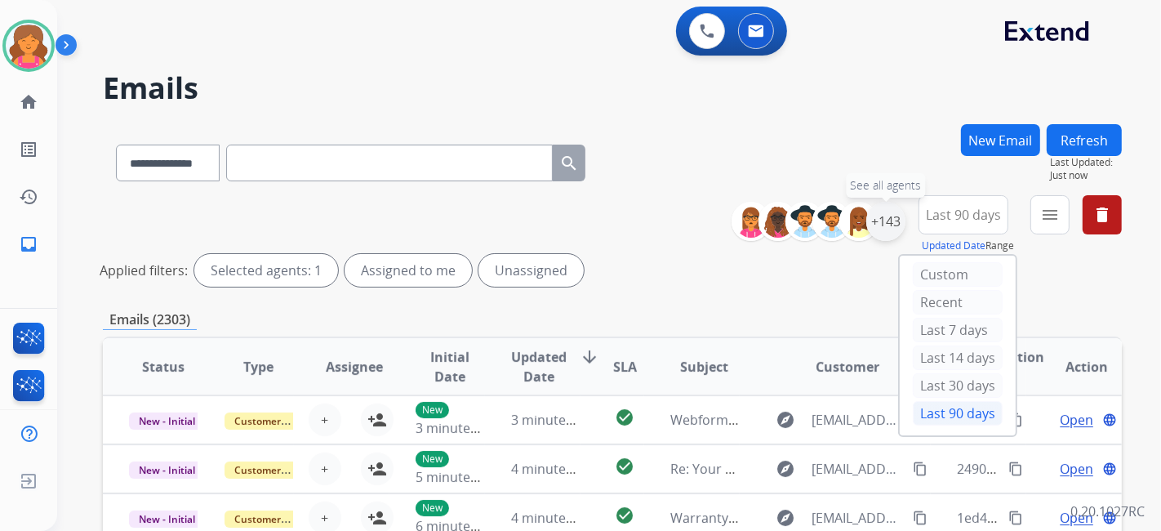
click at [890, 225] on div "+143" at bounding box center [886, 221] width 39 height 39
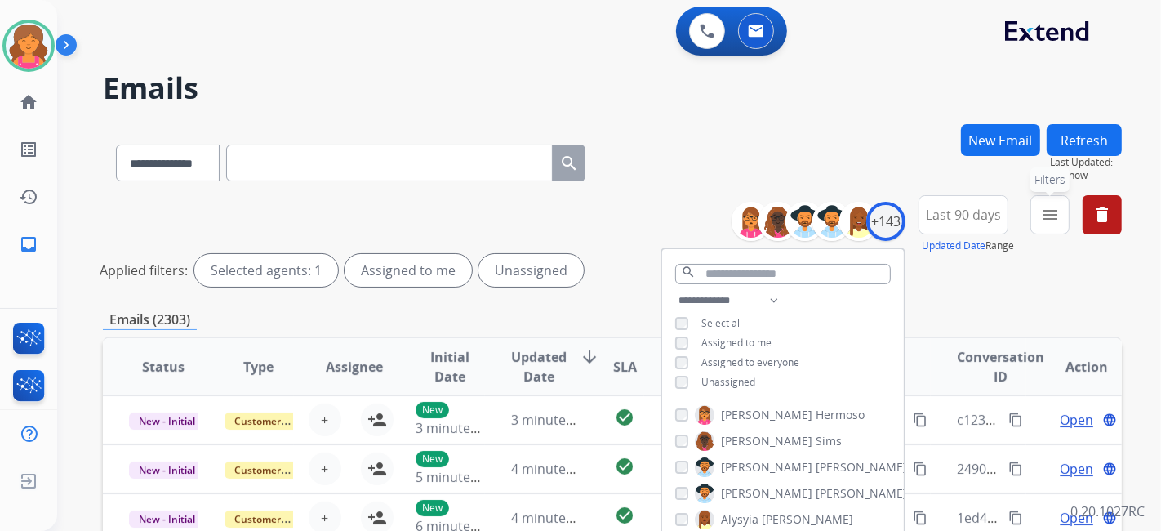
click at [1038, 212] on button "menu Filters" at bounding box center [1050, 214] width 39 height 39
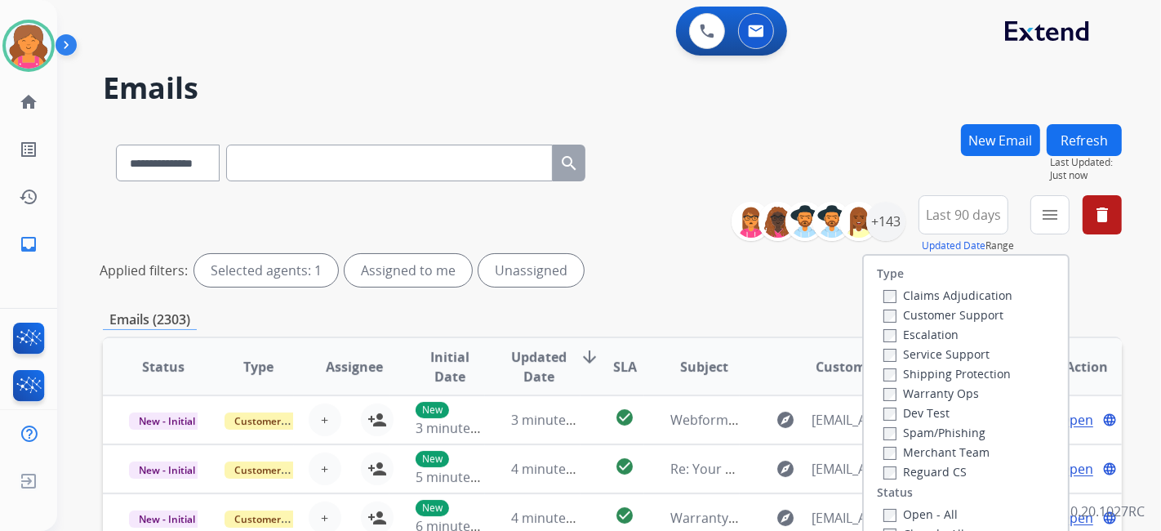
click at [968, 305] on div "Customer Support" at bounding box center [948, 315] width 129 height 20
click at [966, 315] on label "Customer Support" at bounding box center [944, 315] width 120 height 16
click at [962, 369] on label "Shipping Protection" at bounding box center [947, 374] width 127 height 16
click at [880, 485] on label "Status" at bounding box center [895, 492] width 36 height 16
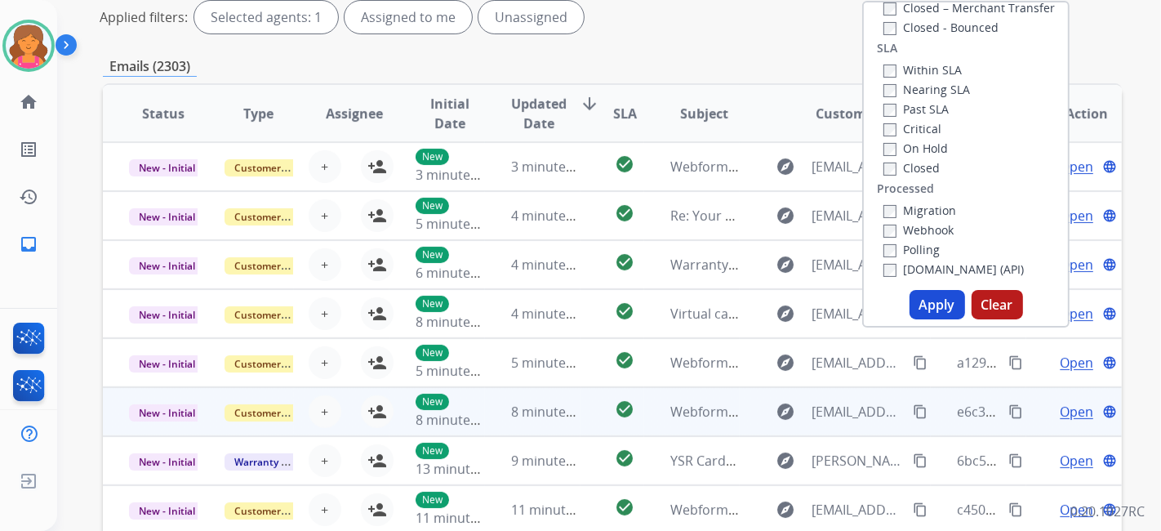
scroll to position [272, 0]
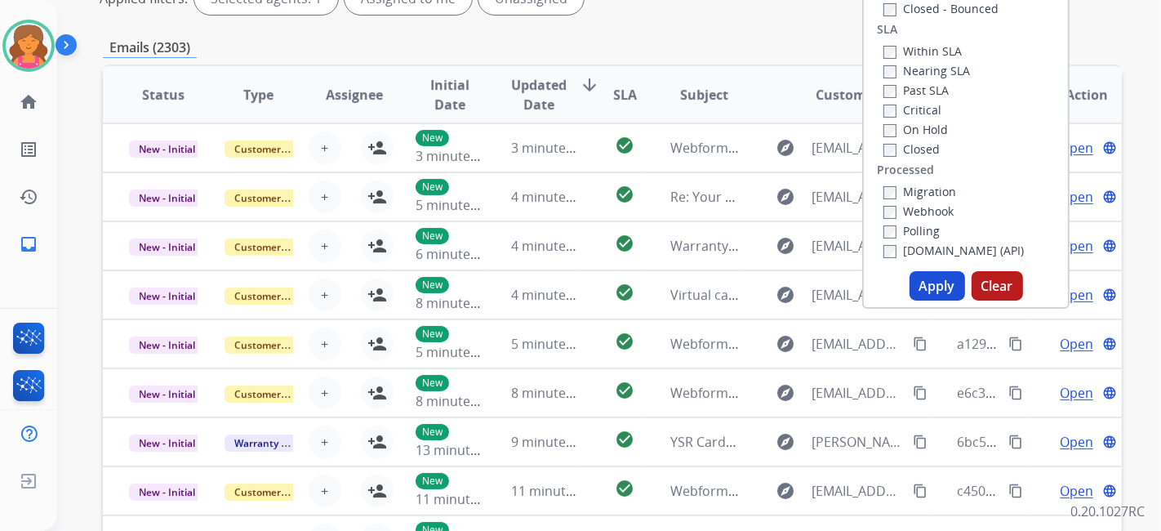
click at [947, 273] on button "Apply" at bounding box center [938, 285] width 56 height 29
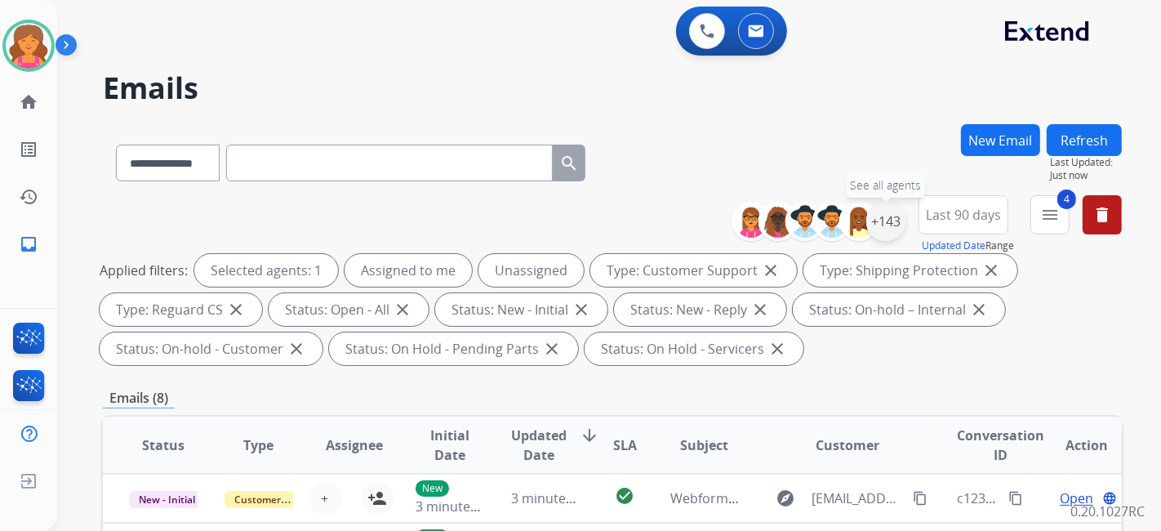
click at [885, 225] on div "+143" at bounding box center [886, 221] width 39 height 39
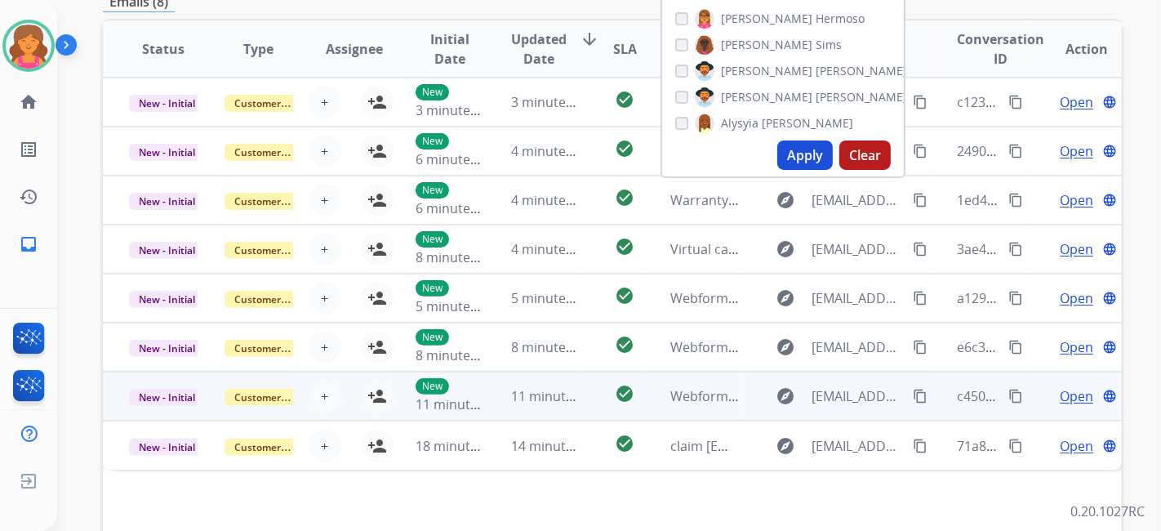
scroll to position [333, 0]
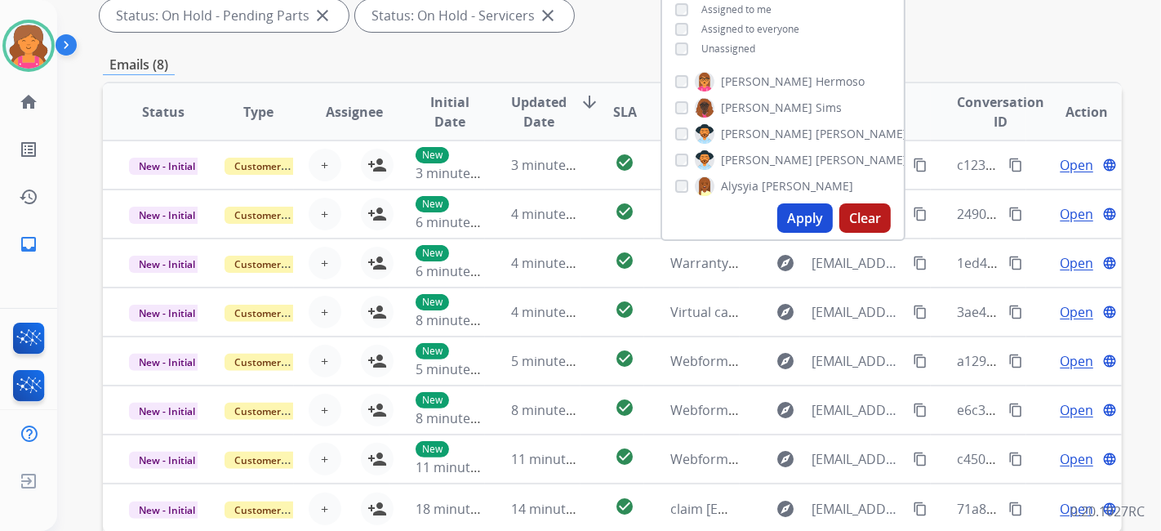
click at [806, 221] on button "Apply" at bounding box center [806, 217] width 56 height 29
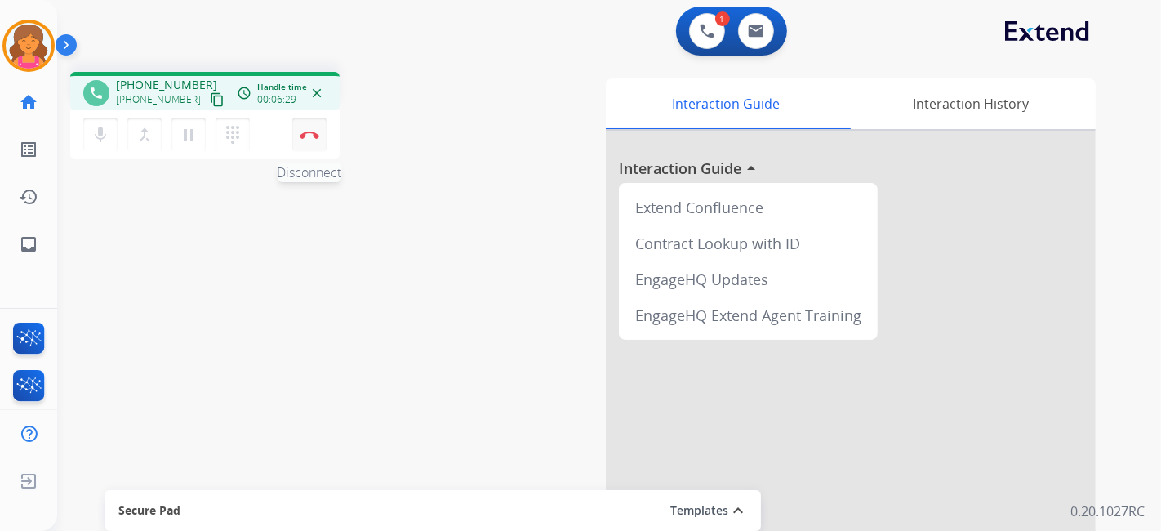
click at [312, 132] on img at bounding box center [310, 135] width 20 height 8
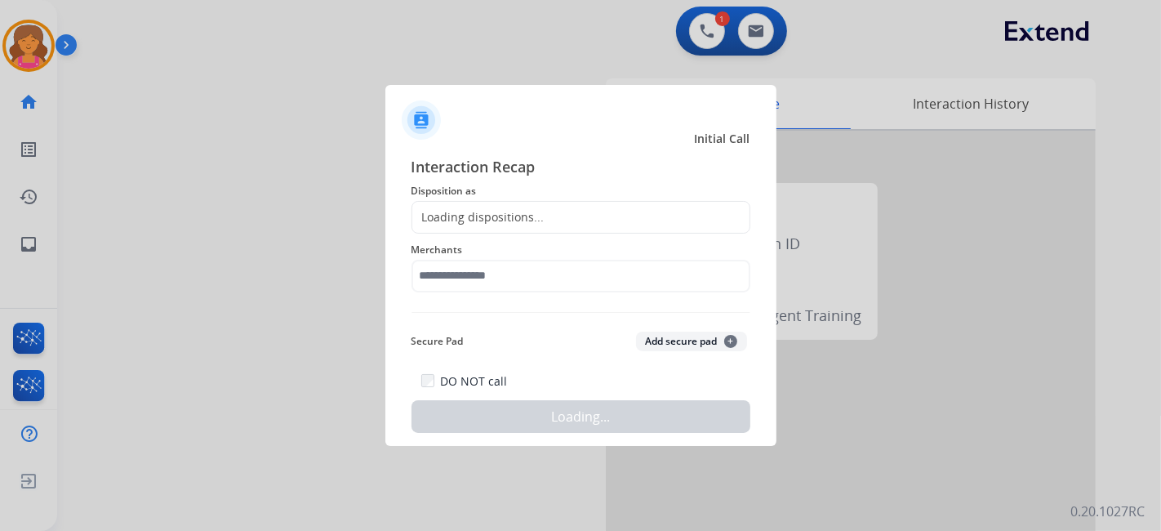
click at [673, 212] on div "Loading dispositions..." at bounding box center [581, 217] width 339 height 33
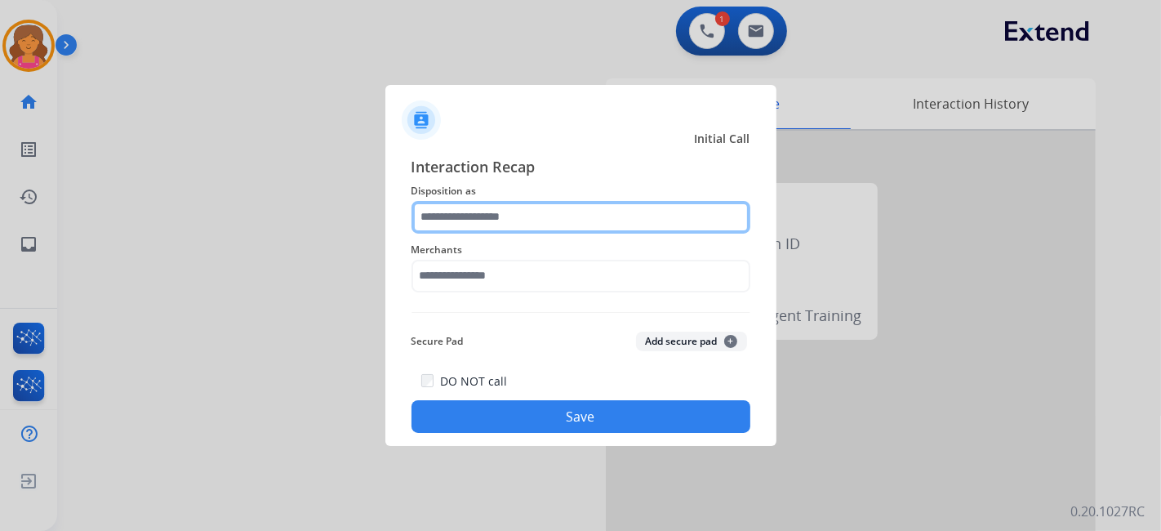
click at [673, 212] on input "text" at bounding box center [581, 217] width 339 height 33
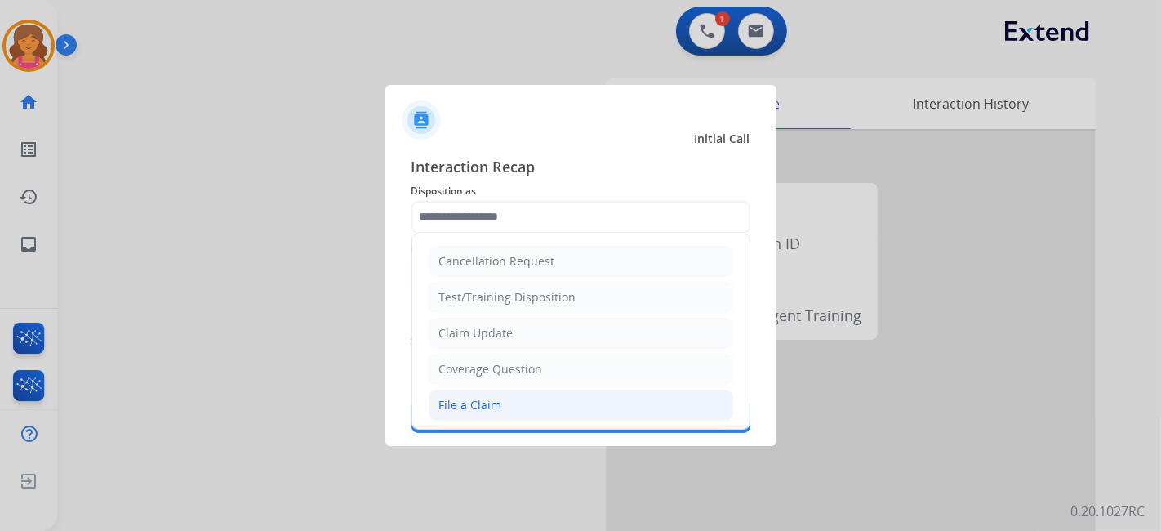
click at [515, 393] on li "File a Claim" at bounding box center [581, 405] width 305 height 31
type input "**********"
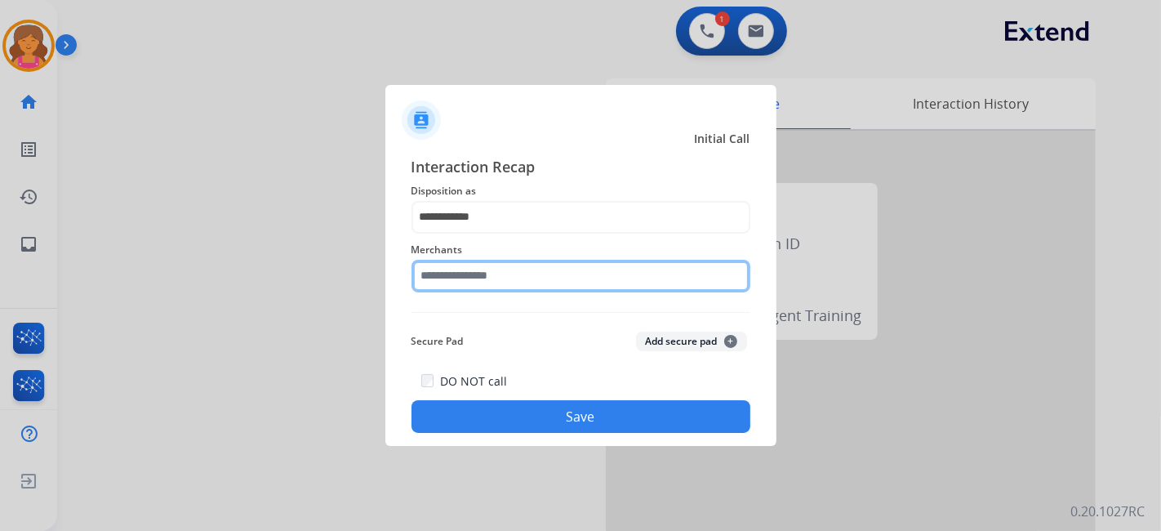
click at [504, 280] on input "text" at bounding box center [581, 276] width 339 height 33
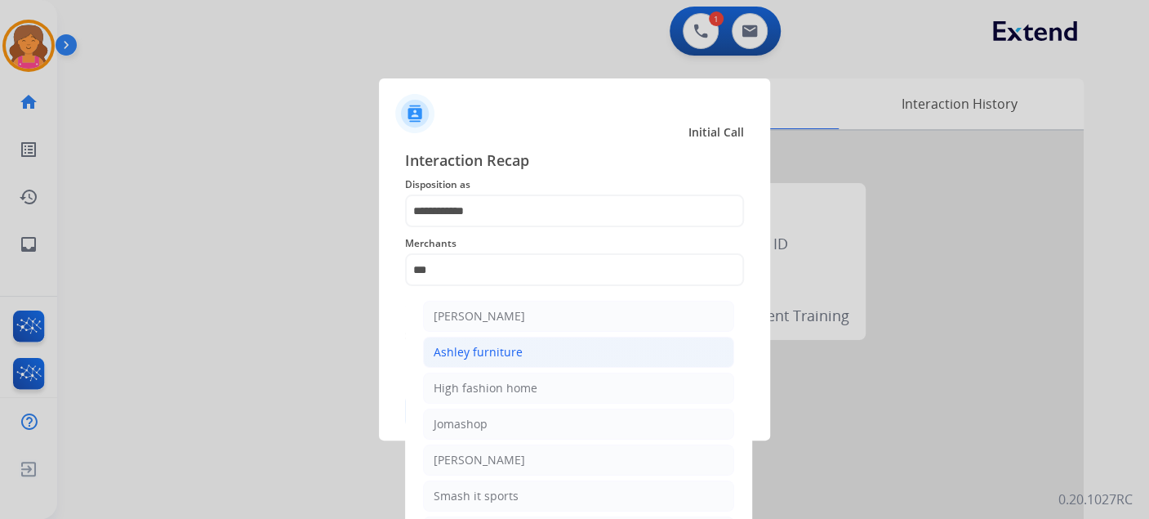
click at [494, 345] on div "Ashley furniture" at bounding box center [478, 352] width 89 height 16
type input "**********"
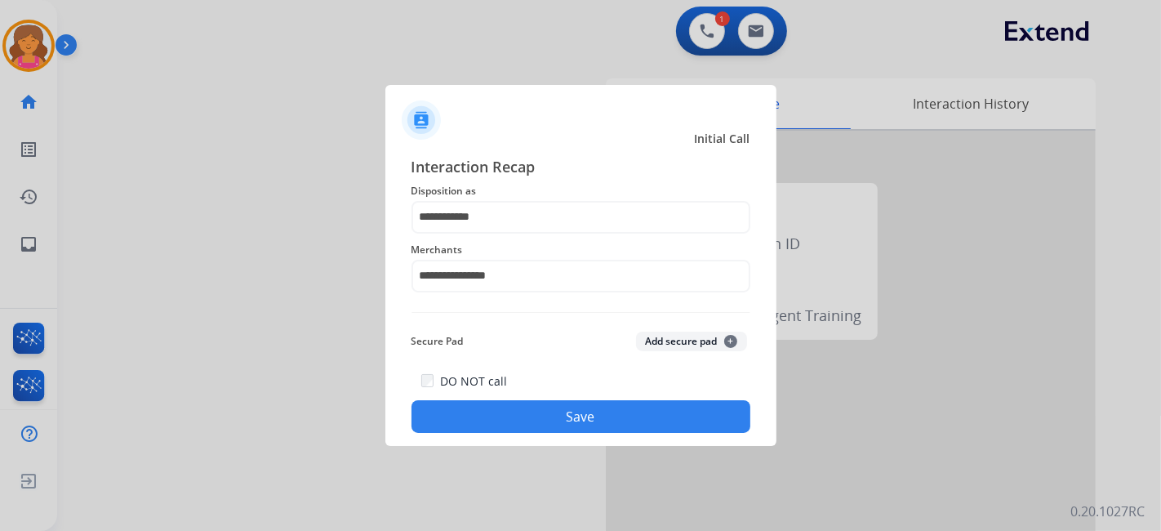
click at [510, 414] on button "Save" at bounding box center [581, 416] width 339 height 33
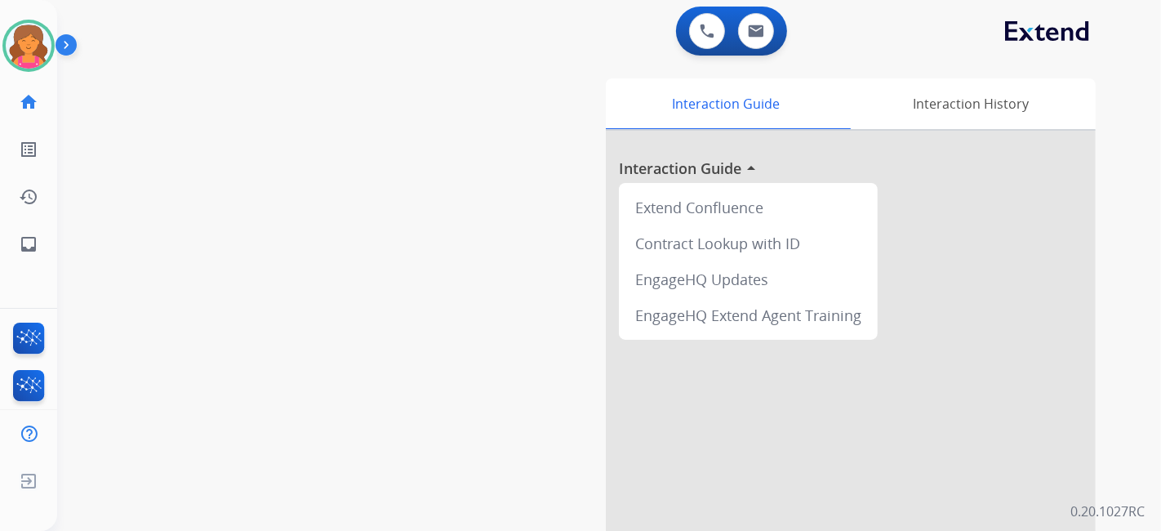
click at [492, 66] on div "swap_horiz Break voice bridge close_fullscreen Connect 3-Way Call merge_type Se…" at bounding box center [589, 399] width 1065 height 681
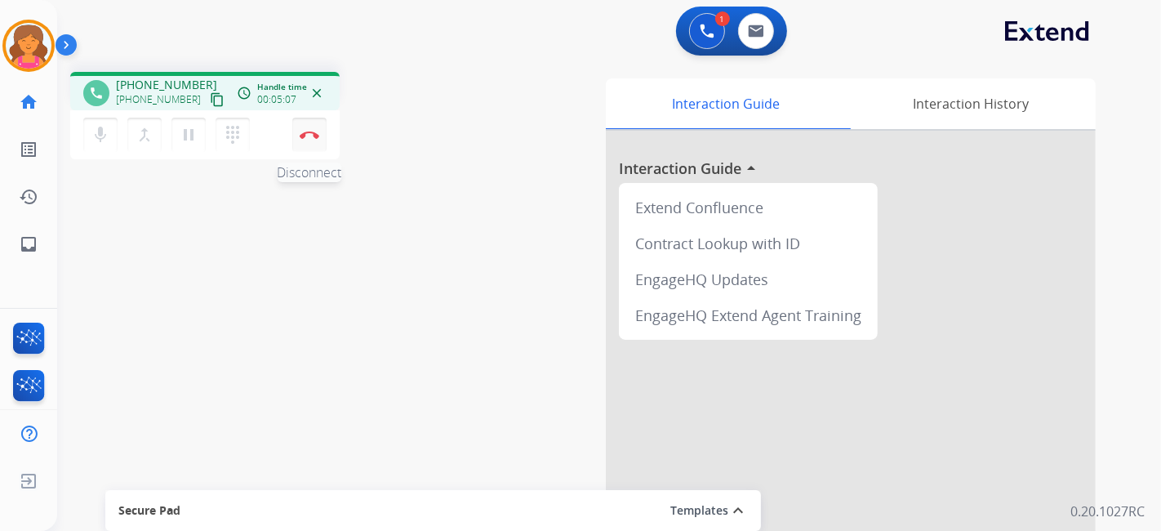
click at [300, 139] on button "Disconnect" at bounding box center [309, 135] width 34 height 34
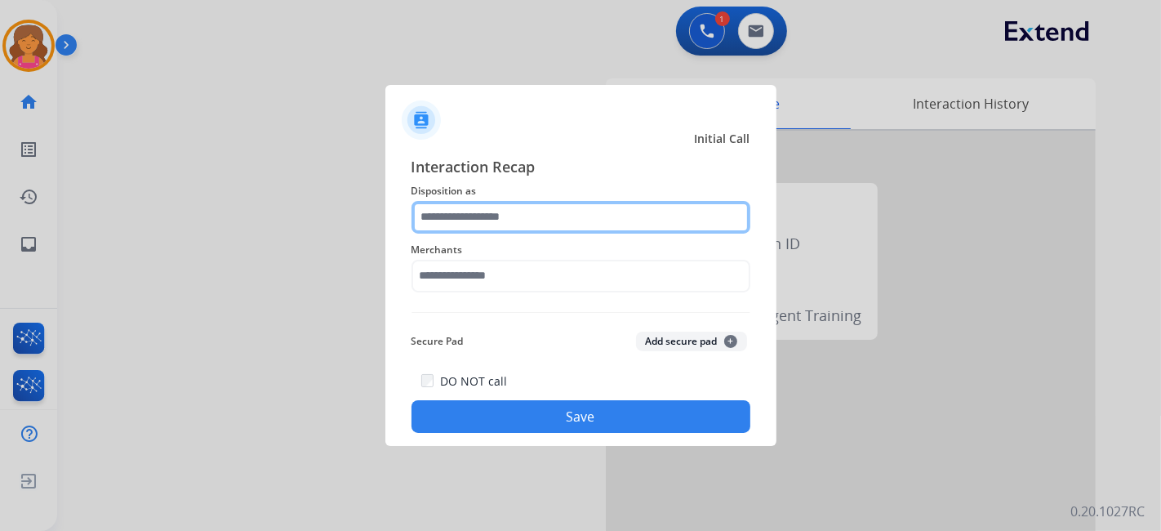
click at [461, 226] on input "text" at bounding box center [581, 217] width 339 height 33
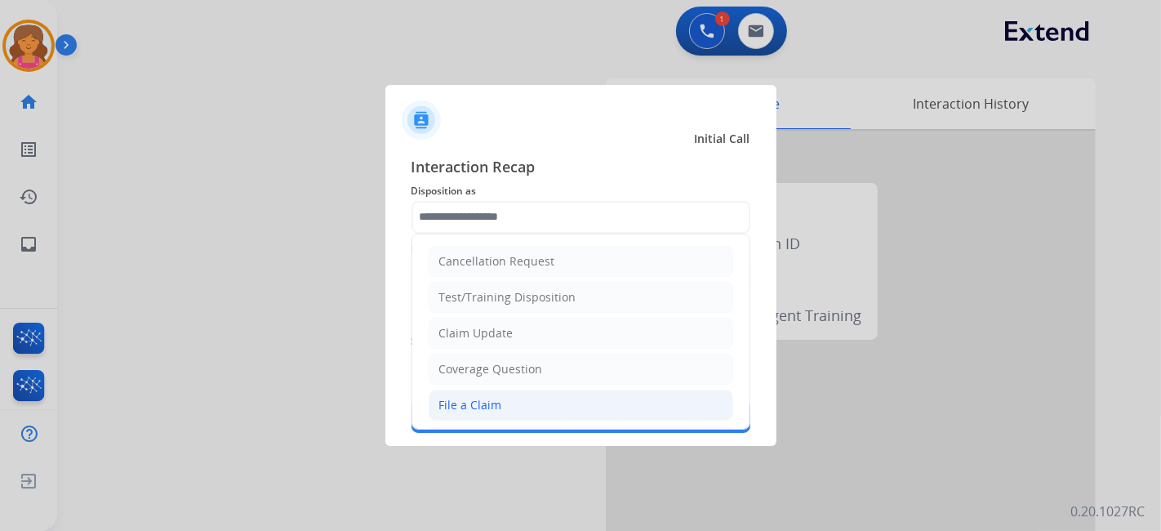
click at [485, 397] on div "File a Claim" at bounding box center [470, 405] width 63 height 16
type input "**********"
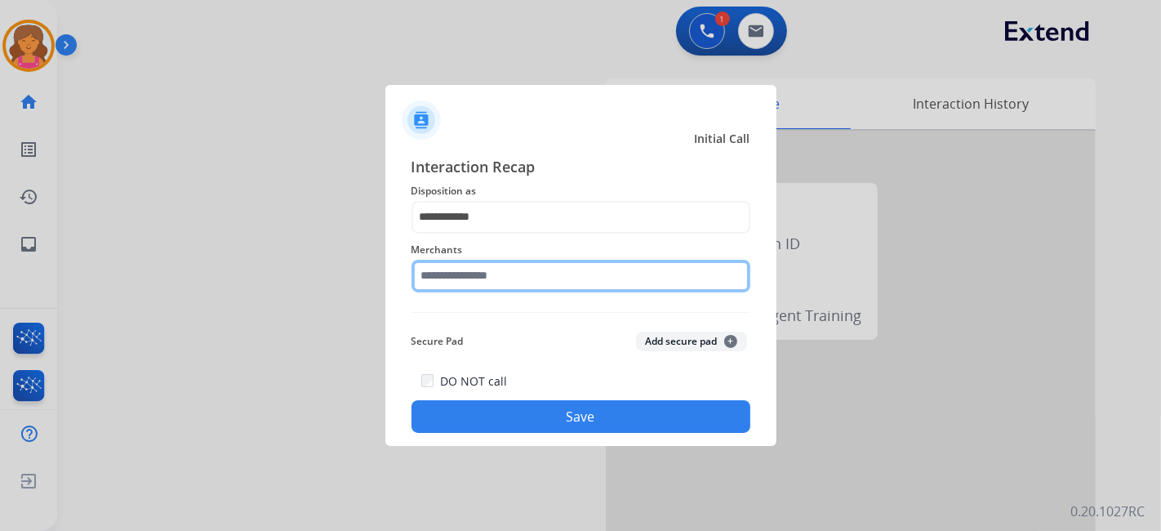
click at [445, 290] on div "Merchants" at bounding box center [581, 266] width 339 height 65
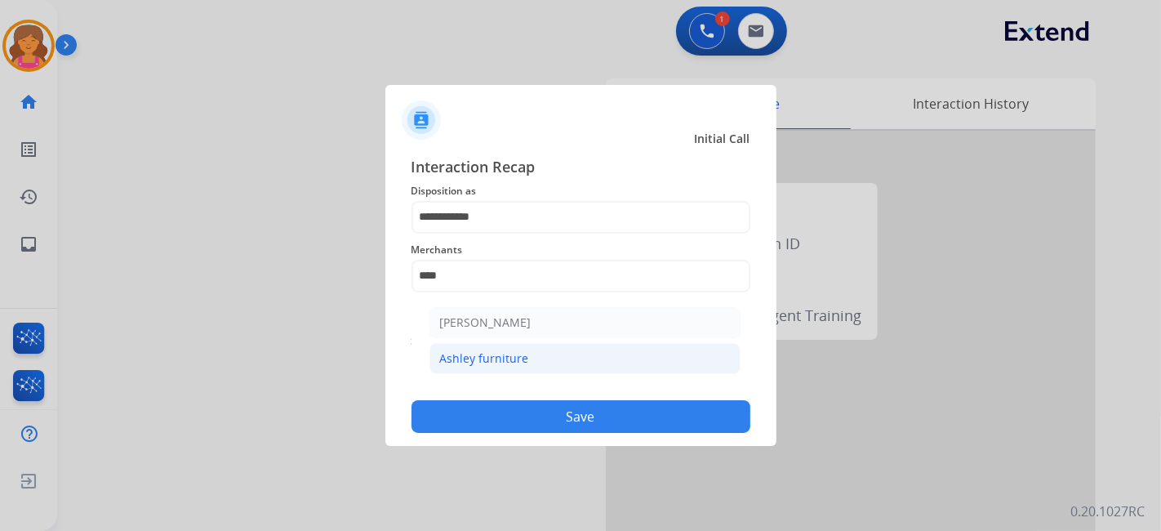
click at [492, 346] on li "Ashley furniture" at bounding box center [585, 358] width 311 height 31
type input "**********"
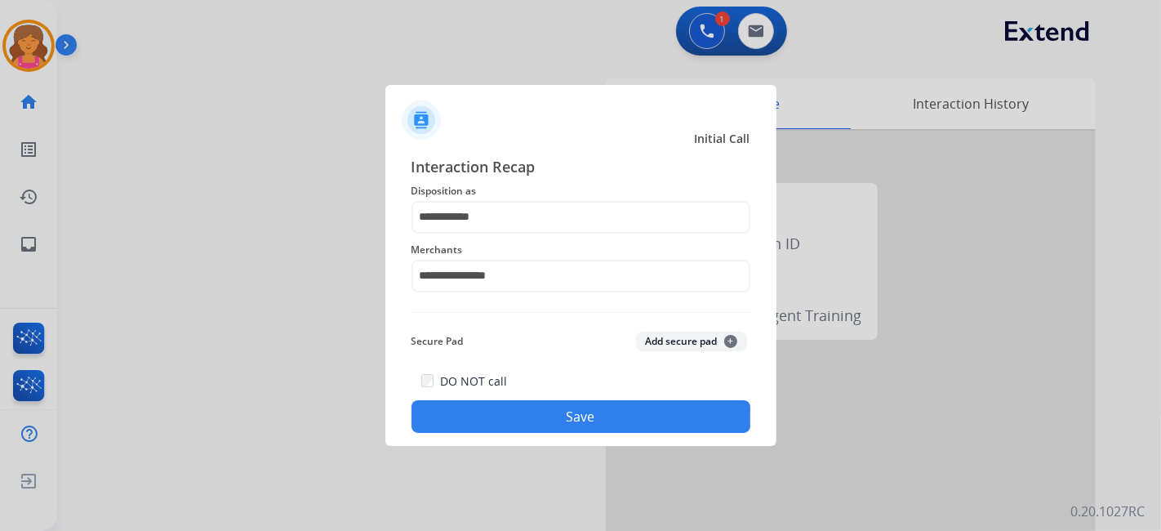
click at [508, 396] on div "DO NOT call Save" at bounding box center [581, 402] width 339 height 62
click at [509, 409] on button "Save" at bounding box center [581, 416] width 339 height 33
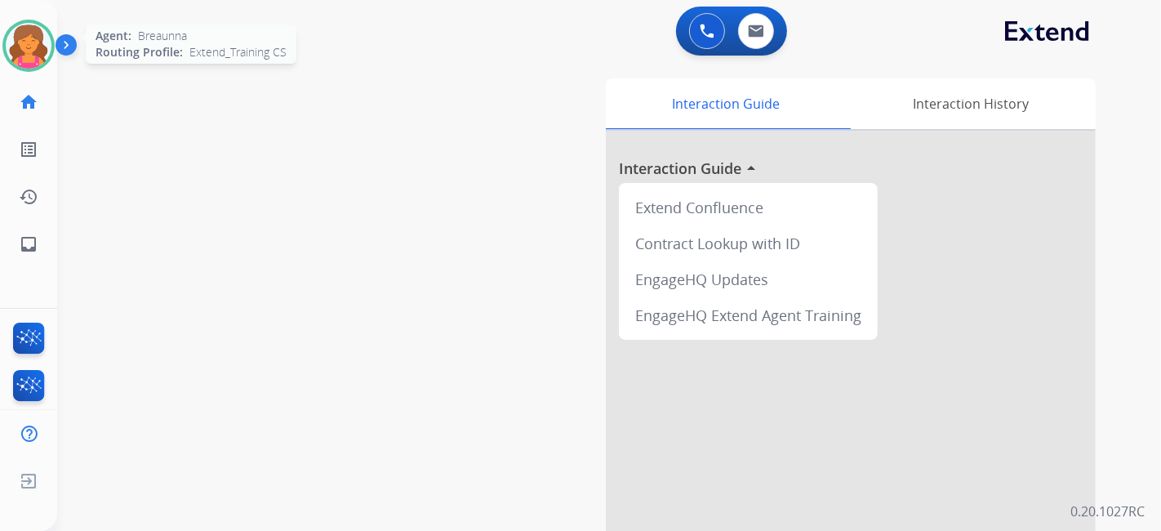
click at [17, 47] on img at bounding box center [29, 46] width 46 height 46
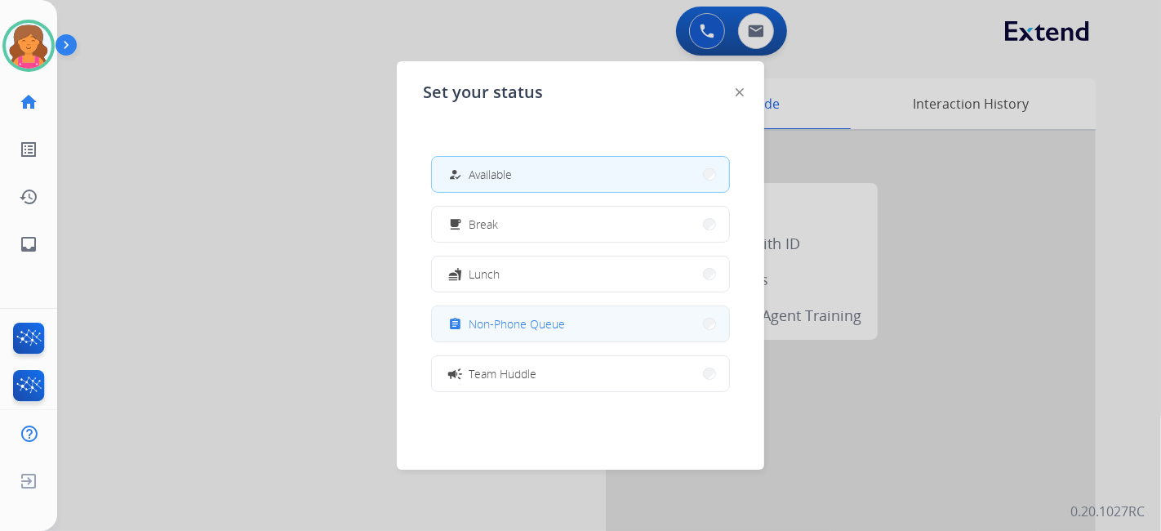
click at [448, 324] on button "assignment Non-Phone Queue" at bounding box center [580, 323] width 297 height 35
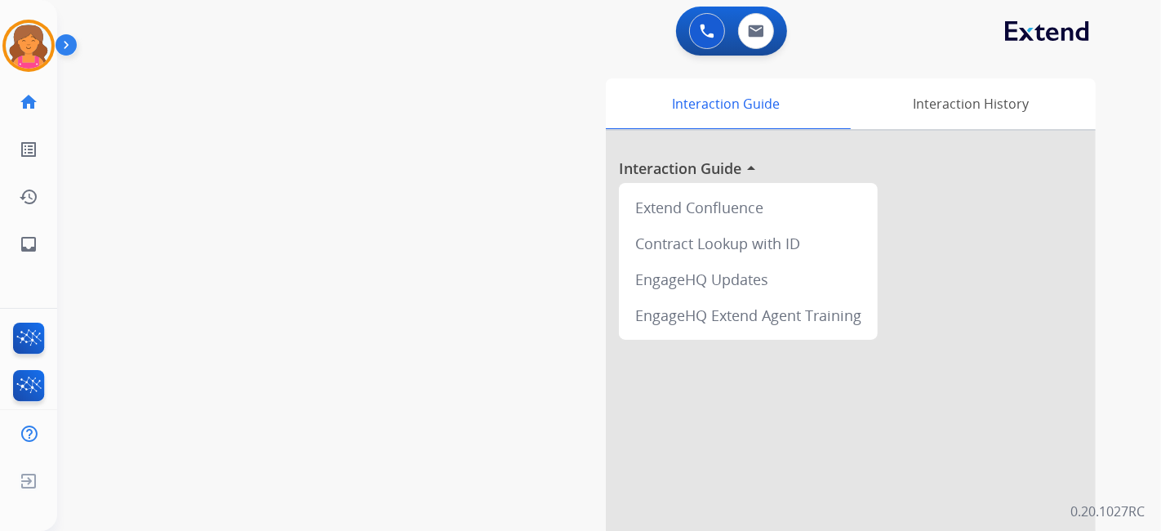
click at [18, 45] on img at bounding box center [29, 46] width 46 height 46
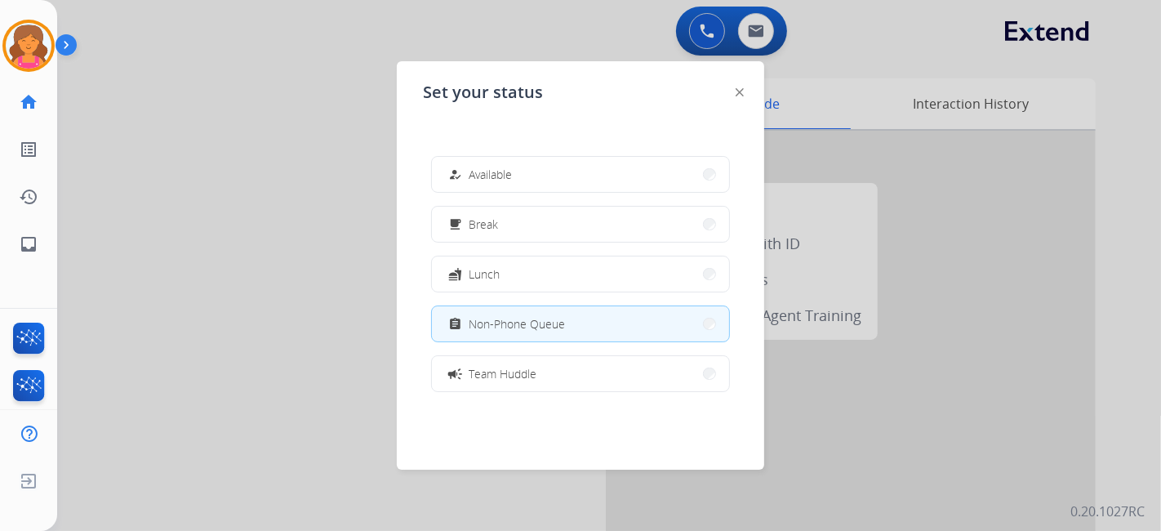
drag, startPoint x: 446, startPoint y: 172, endPoint x: 426, endPoint y: 134, distance: 43.1
click at [448, 172] on button "how_to_reg Available" at bounding box center [580, 174] width 297 height 35
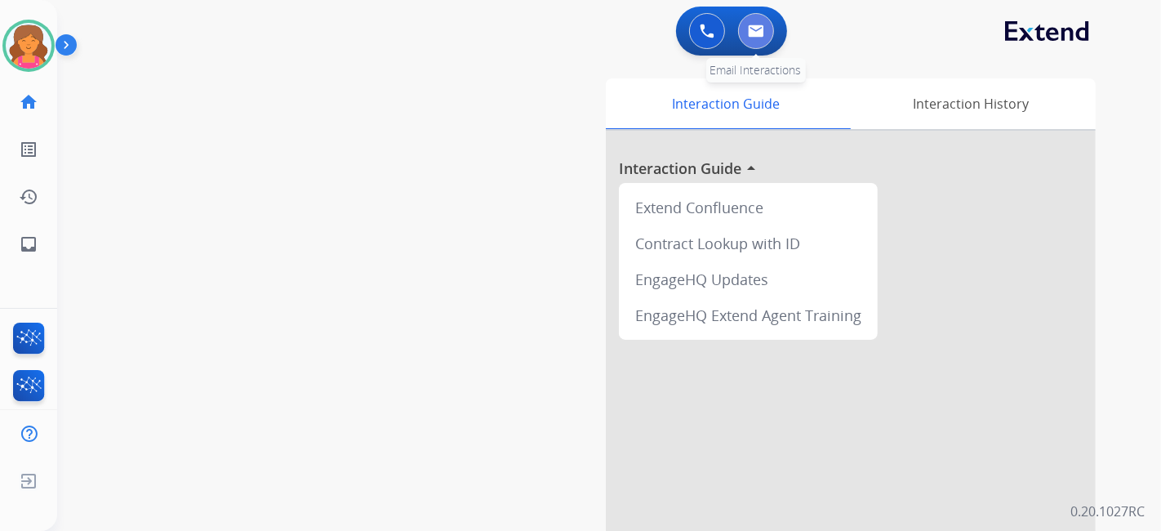
click at [744, 25] on button at bounding box center [756, 31] width 36 height 36
select select "**********"
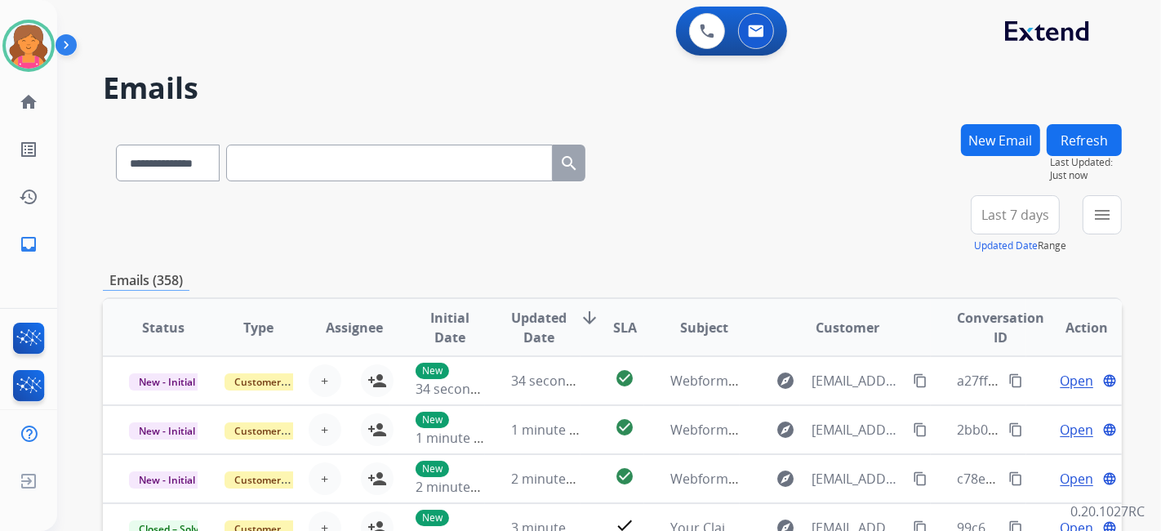
click at [982, 212] on span "Last 7 days" at bounding box center [1016, 215] width 68 height 7
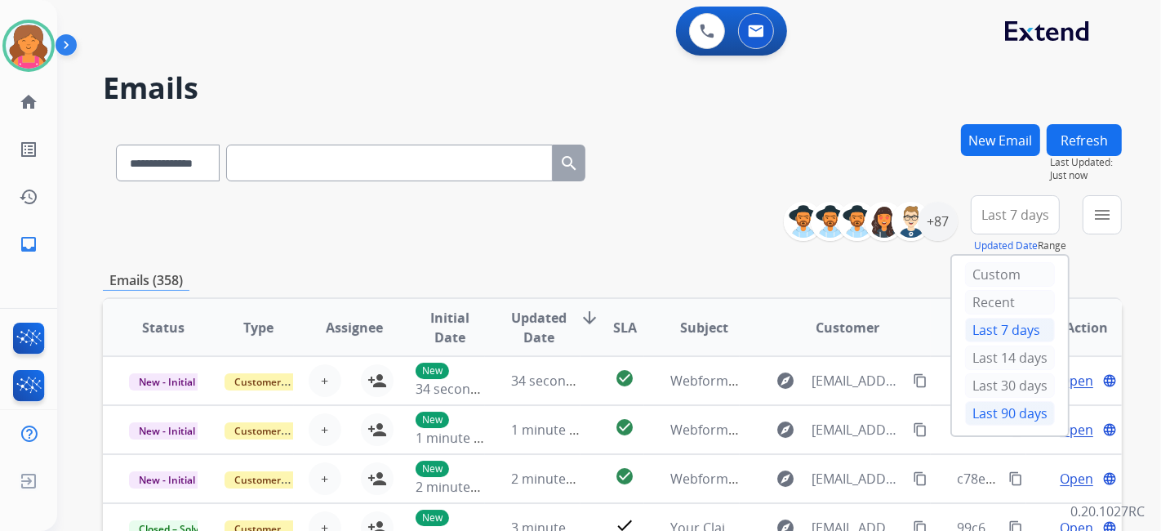
click at [992, 402] on div "Last 90 days" at bounding box center [1010, 413] width 90 height 25
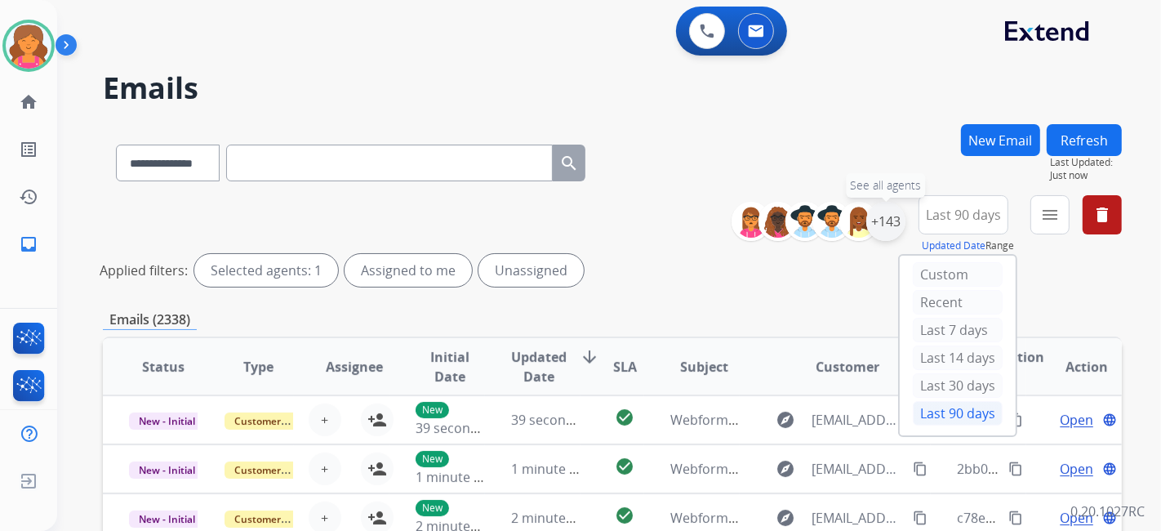
click at [894, 216] on div "+143" at bounding box center [886, 221] width 39 height 39
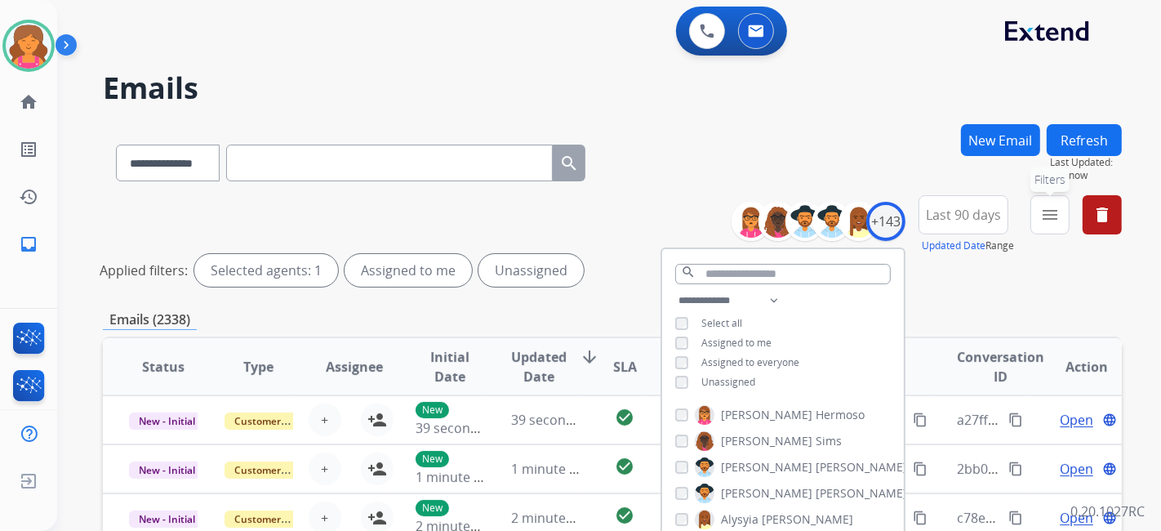
click at [1045, 218] on mat-icon "menu" at bounding box center [1051, 215] width 20 height 20
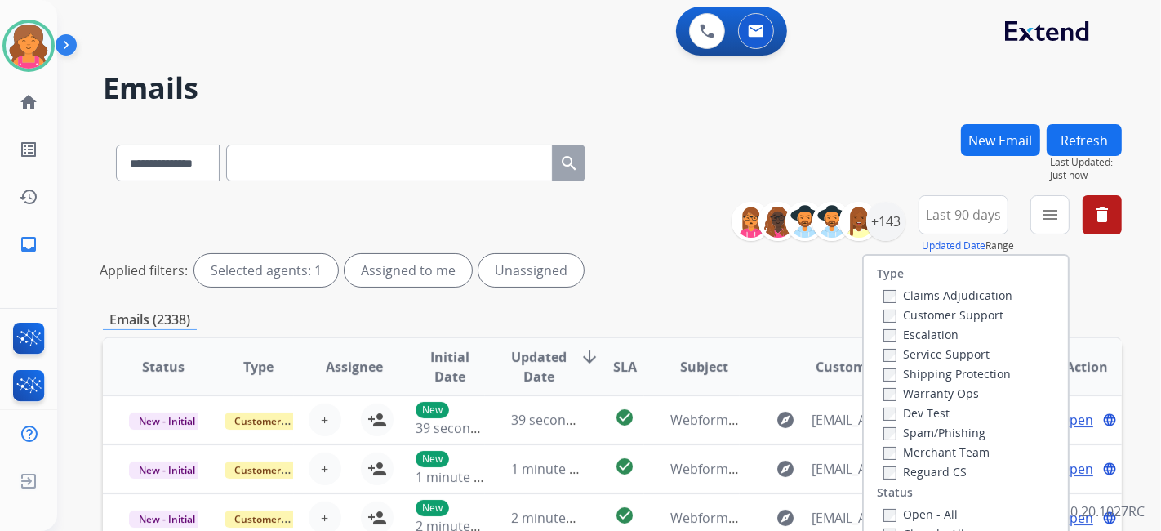
click at [963, 308] on label "Customer Support" at bounding box center [944, 315] width 120 height 16
click at [964, 374] on label "Shipping Protection" at bounding box center [947, 374] width 127 height 16
click at [884, 504] on div "Open - All" at bounding box center [970, 514] width 172 height 20
click at [884, 505] on div "Open - All" at bounding box center [970, 514] width 172 height 20
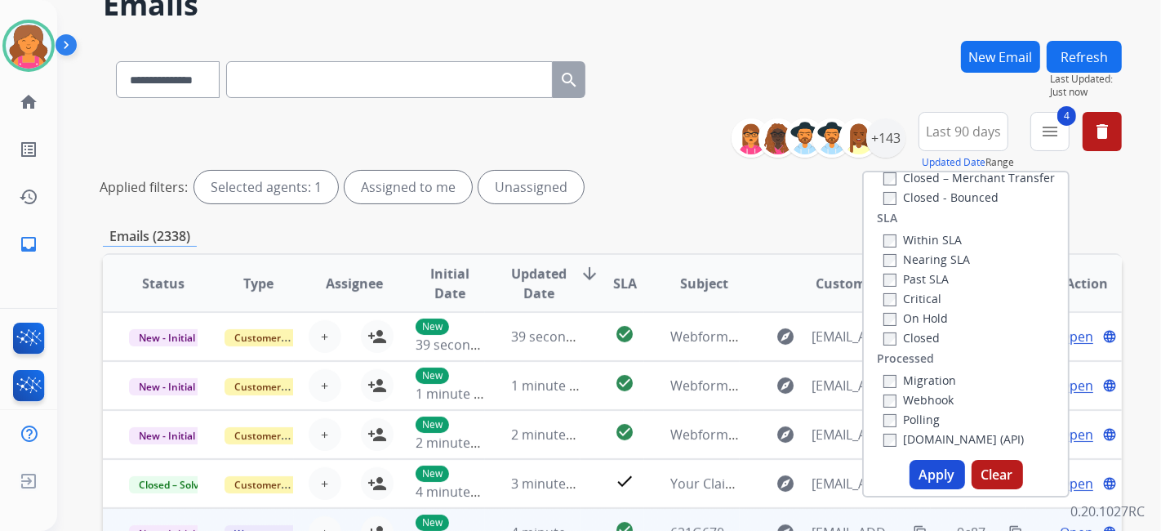
scroll to position [272, 0]
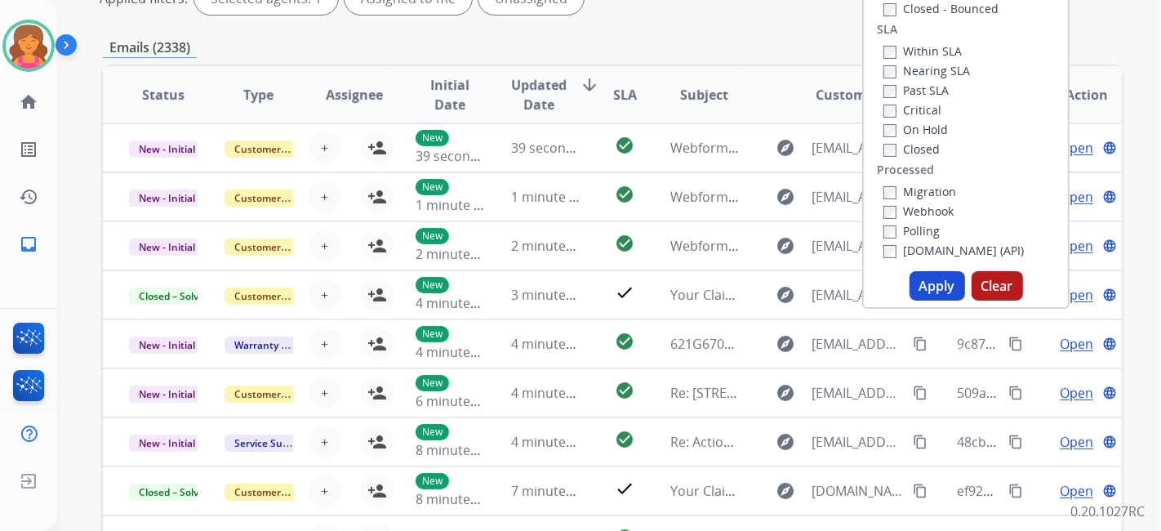
click at [921, 288] on button "Apply" at bounding box center [938, 285] width 56 height 29
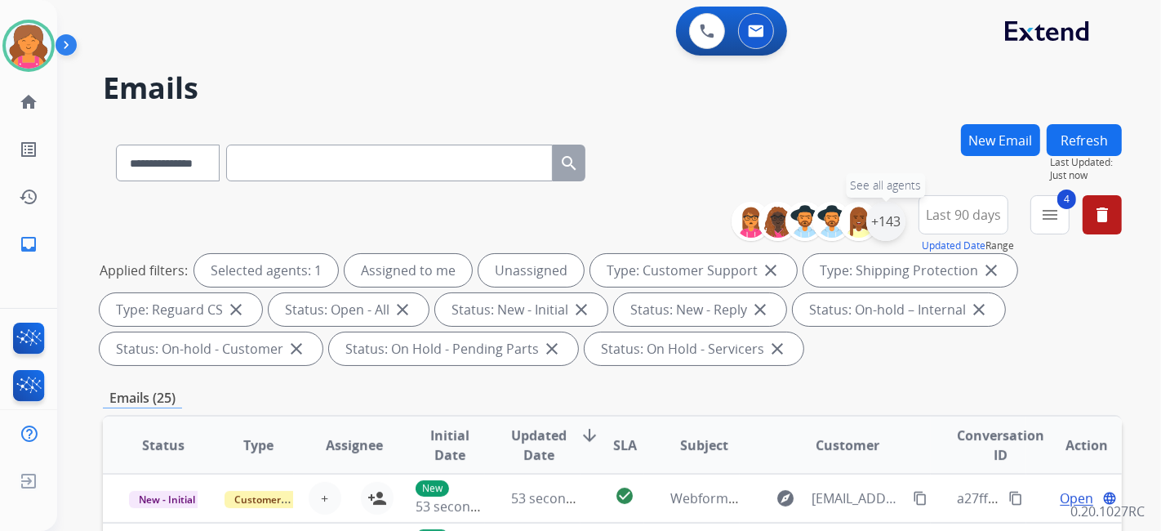
click at [882, 218] on div "+143" at bounding box center [886, 221] width 39 height 39
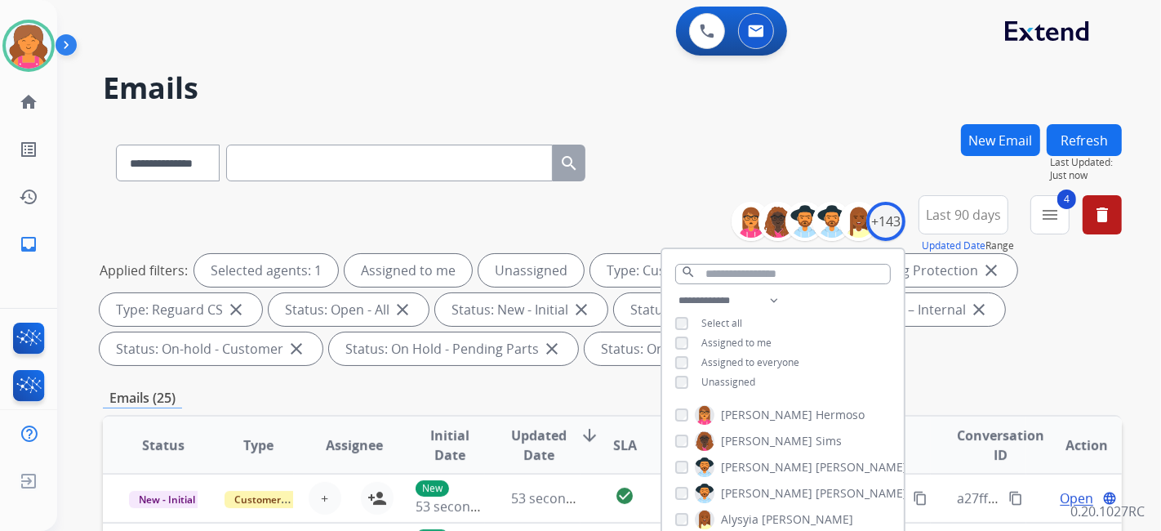
click at [674, 378] on div "**********" at bounding box center [783, 343] width 242 height 105
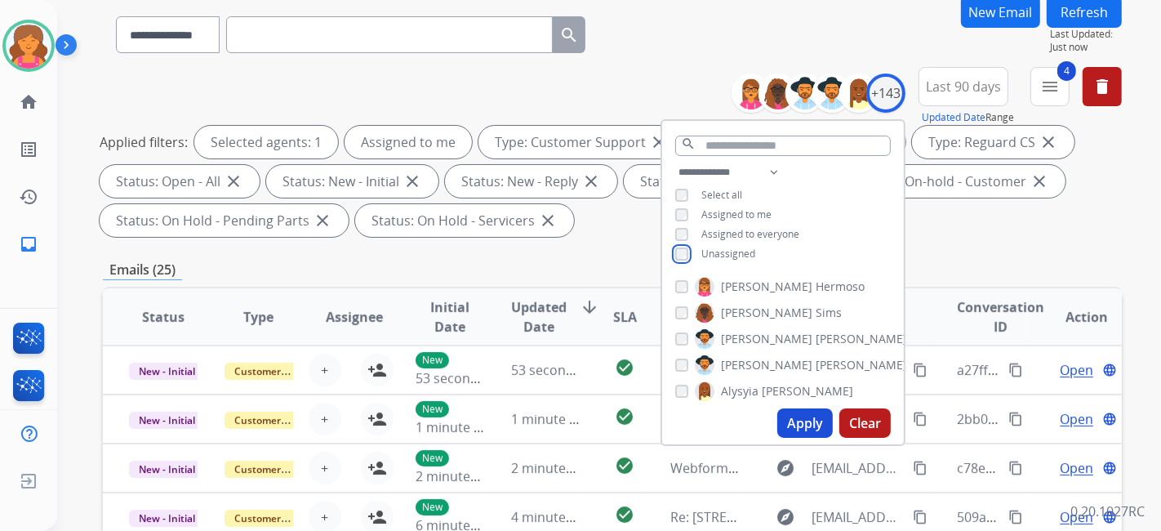
scroll to position [181, 0]
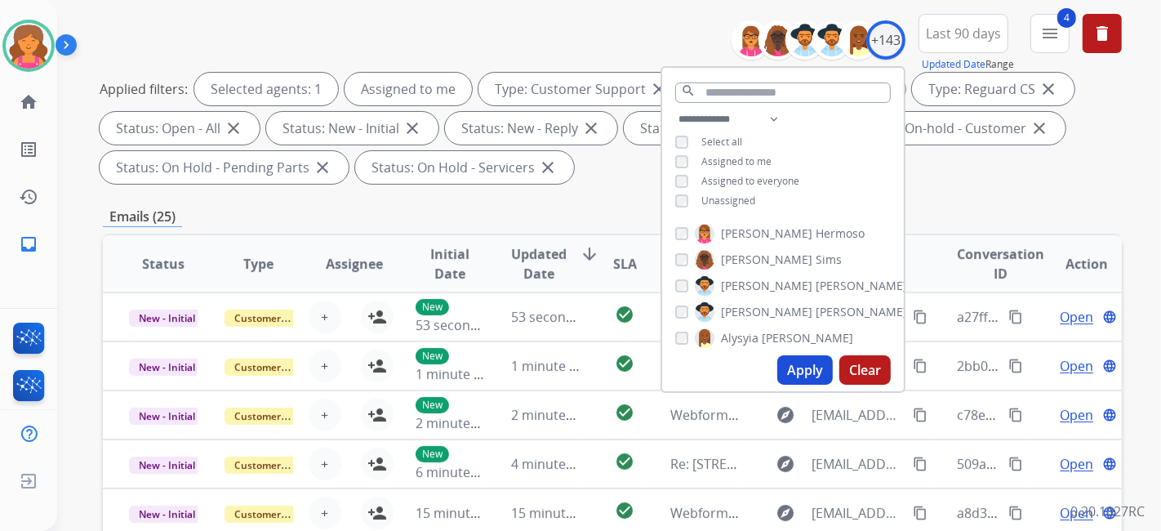
click at [802, 375] on button "Apply" at bounding box center [806, 369] width 56 height 29
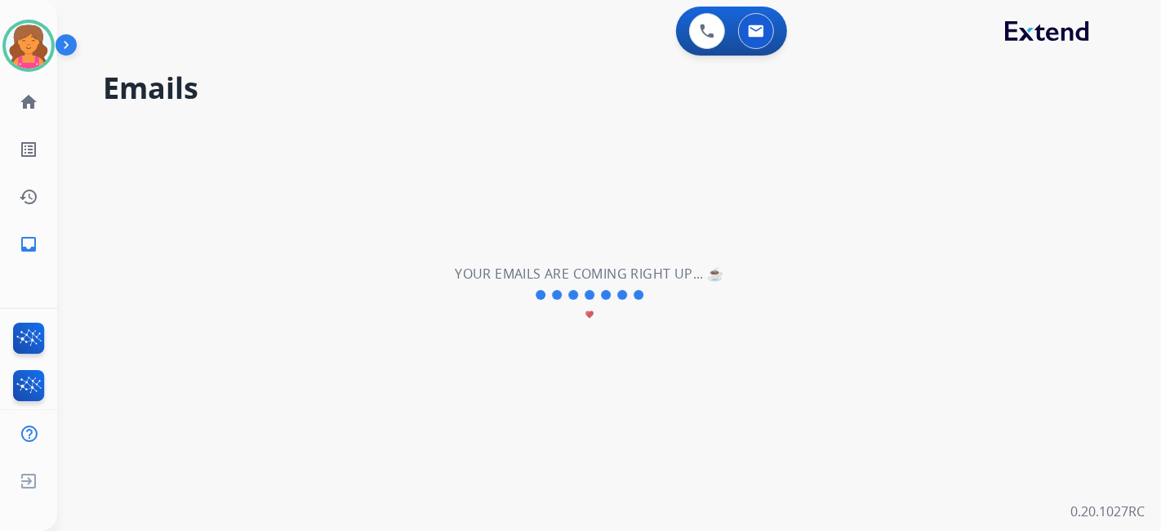
scroll to position [0, 0]
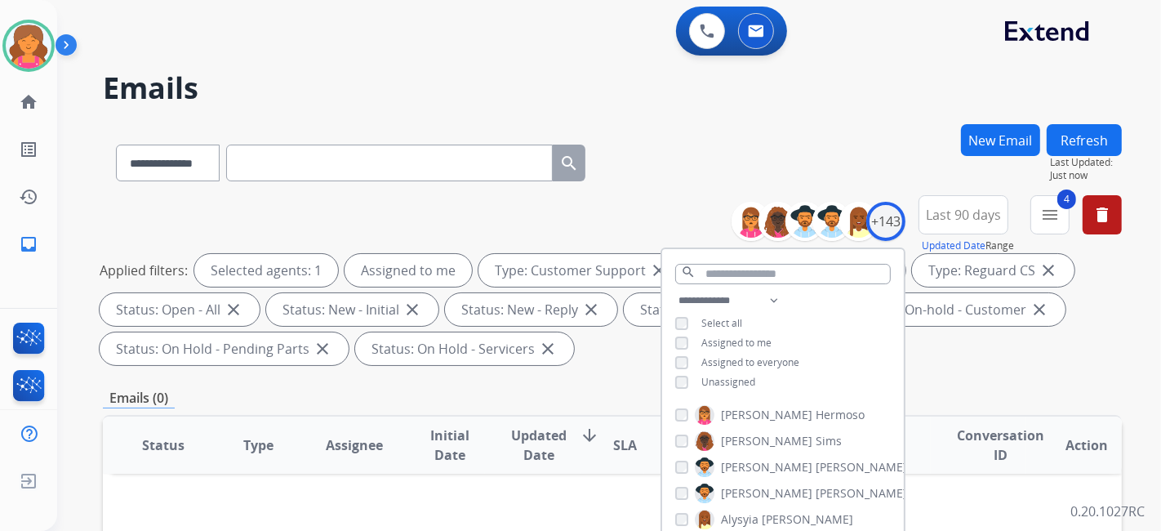
click at [778, 135] on div "**********" at bounding box center [612, 159] width 1019 height 71
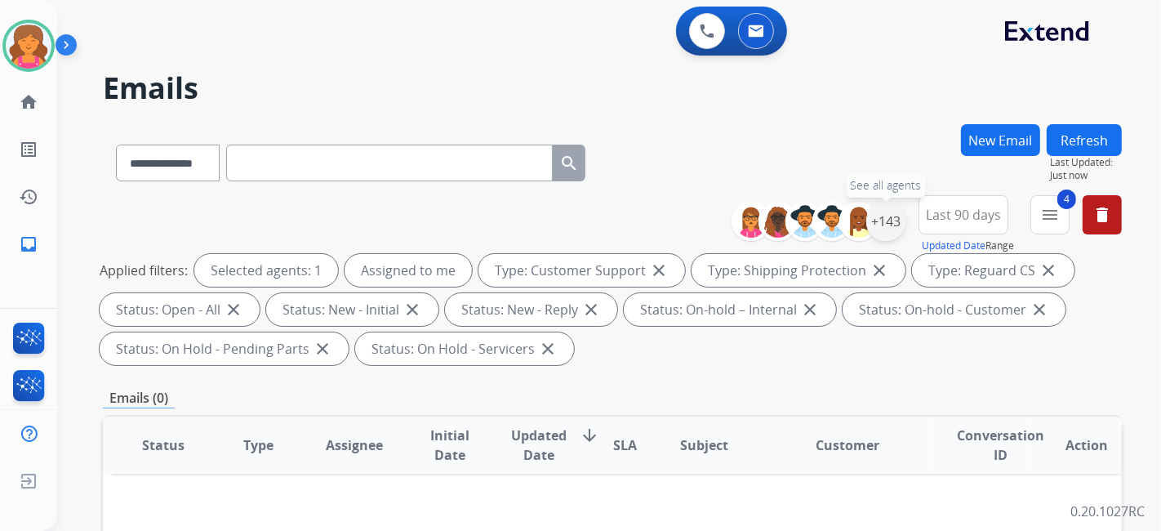
click at [900, 226] on div "+143" at bounding box center [886, 221] width 39 height 39
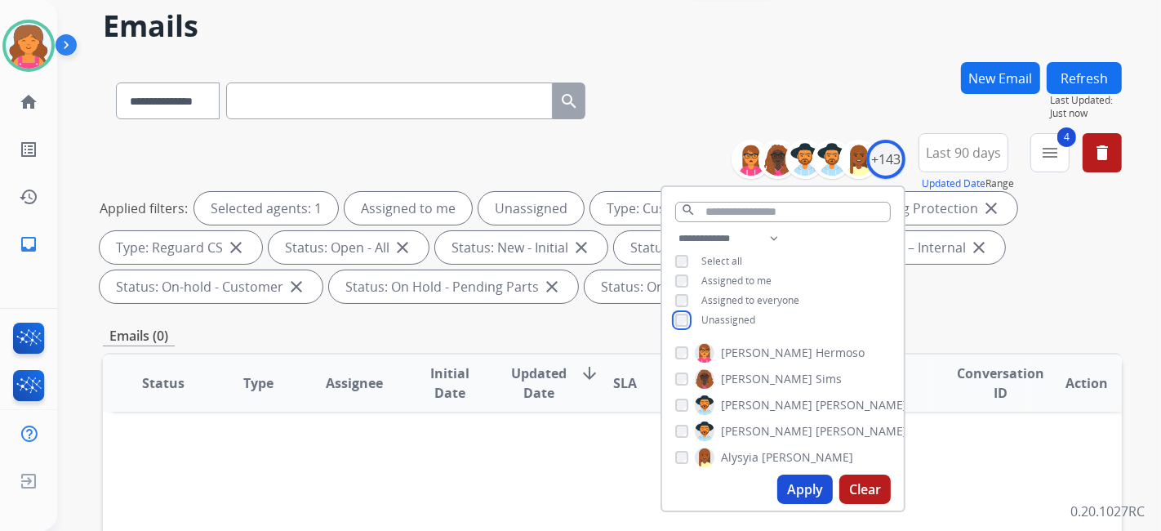
scroll to position [91, 0]
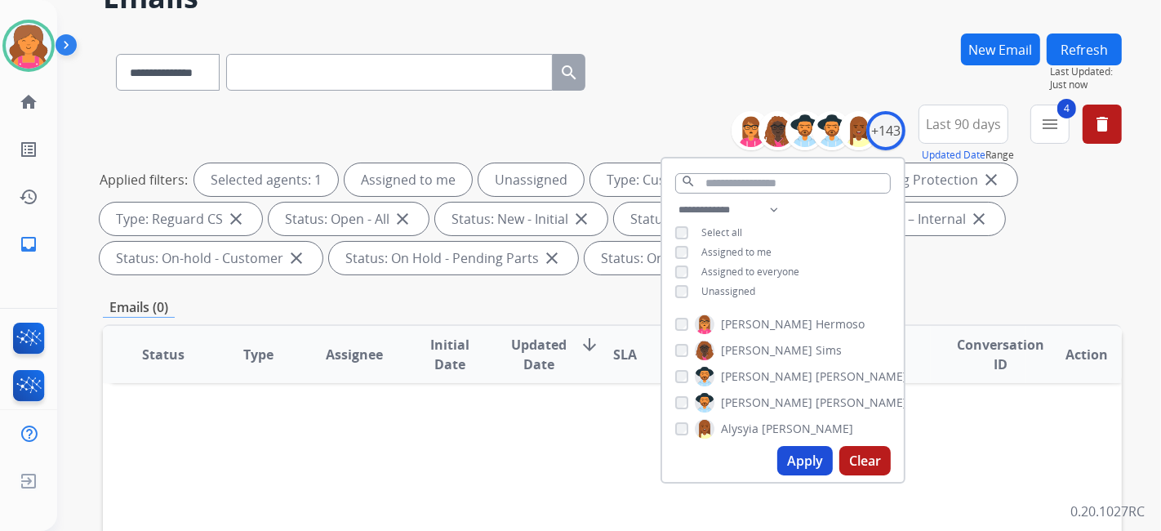
click at [801, 449] on button "Apply" at bounding box center [806, 460] width 56 height 29
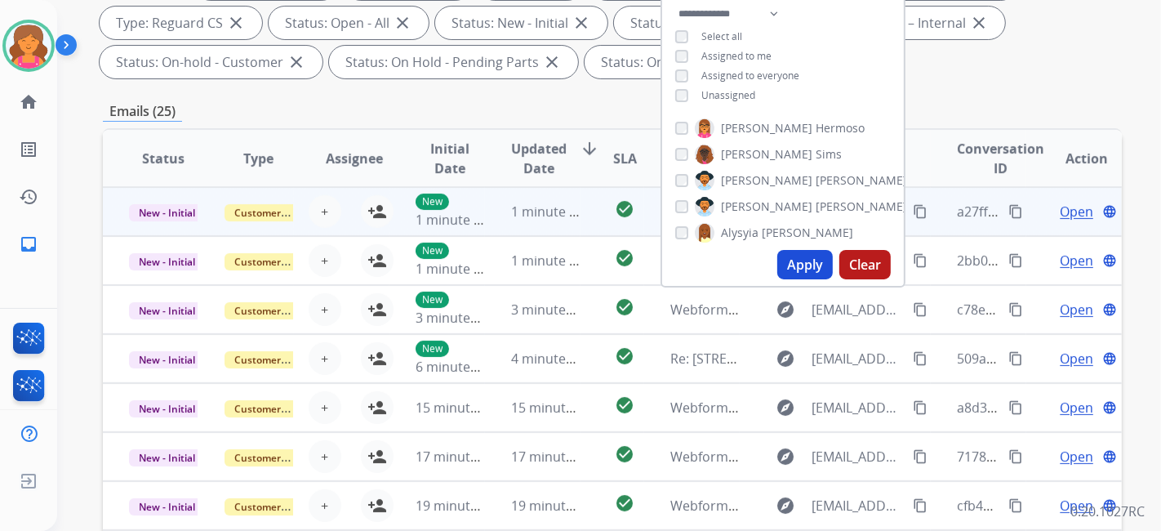
scroll to position [181, 0]
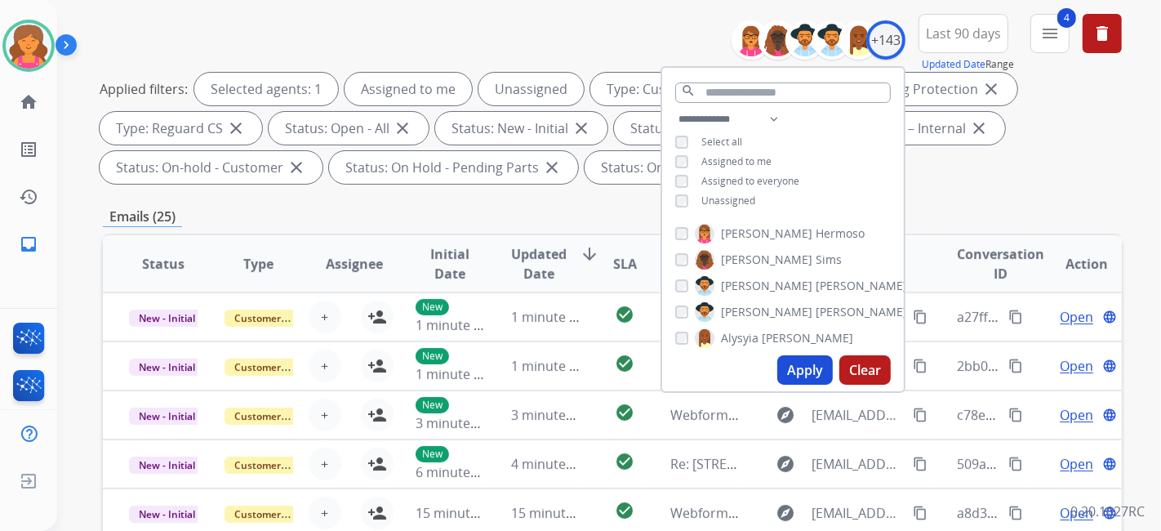
click at [631, 29] on div "**********" at bounding box center [612, 102] width 1019 height 176
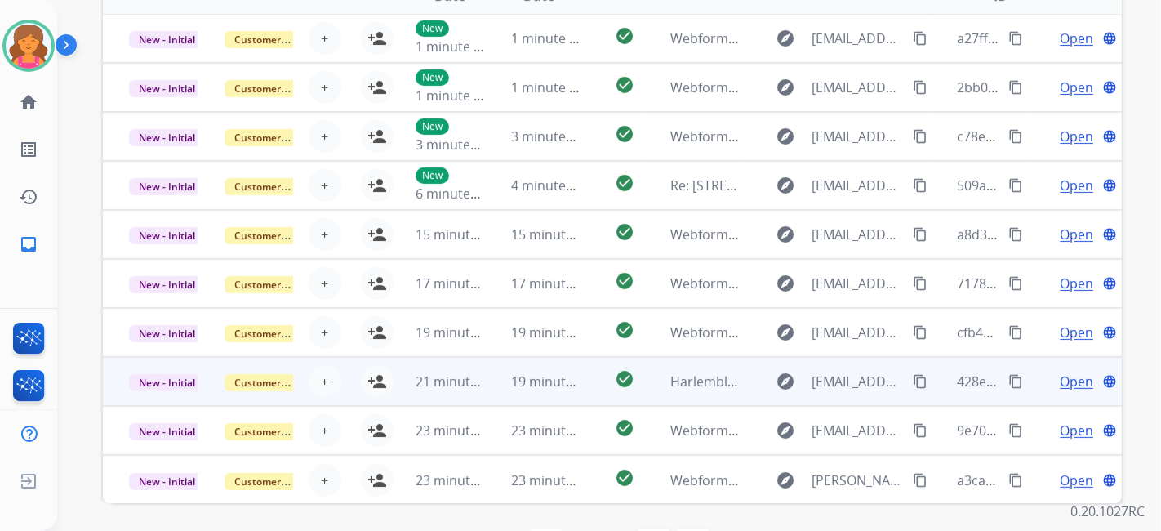
scroll to position [515, 0]
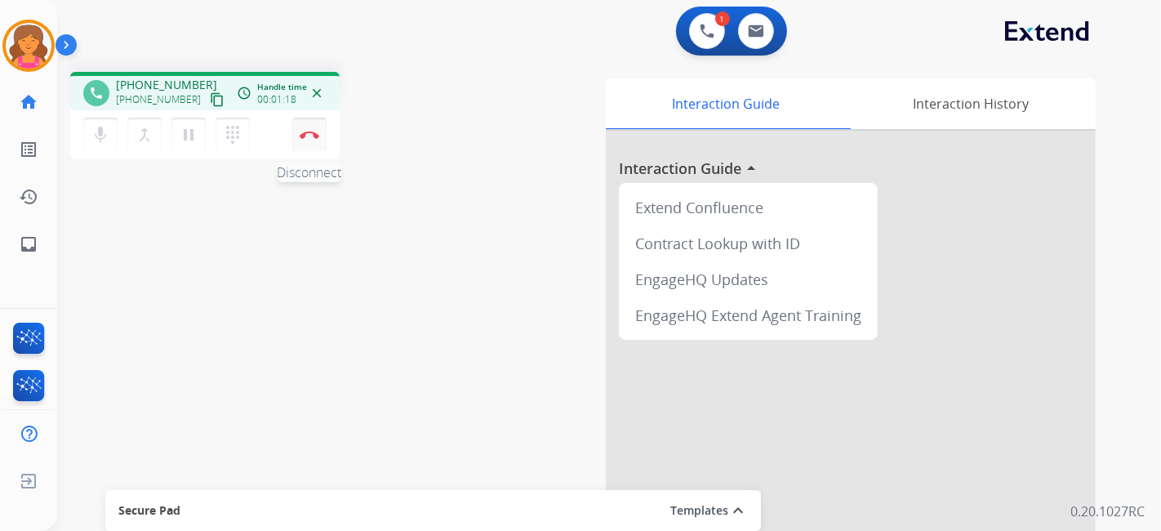
click at [302, 138] on img at bounding box center [310, 135] width 20 height 8
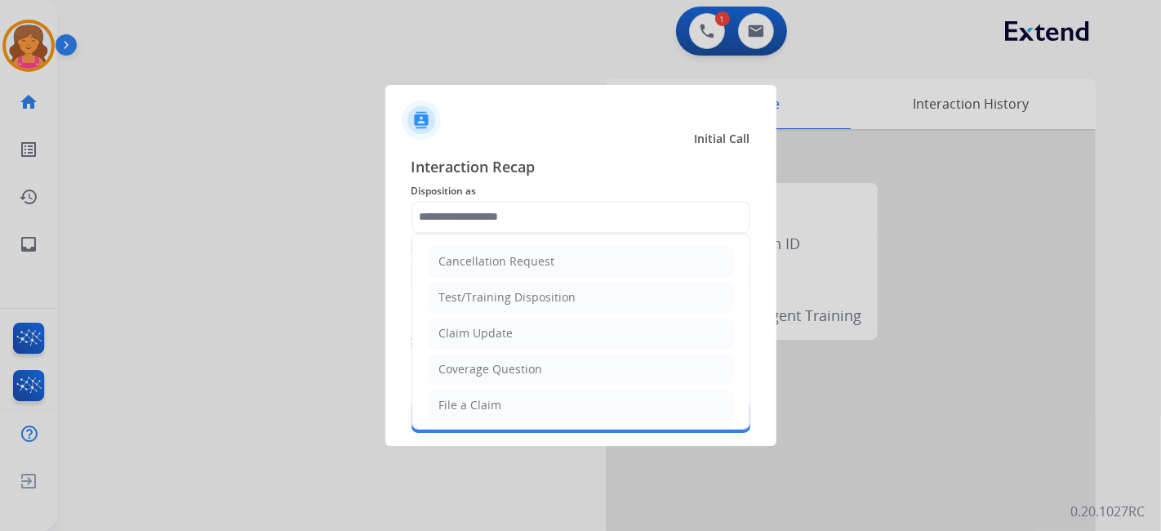
click at [527, 220] on input "text" at bounding box center [581, 217] width 339 height 33
click at [519, 400] on li "File a Claim" at bounding box center [581, 405] width 305 height 31
type input "**********"
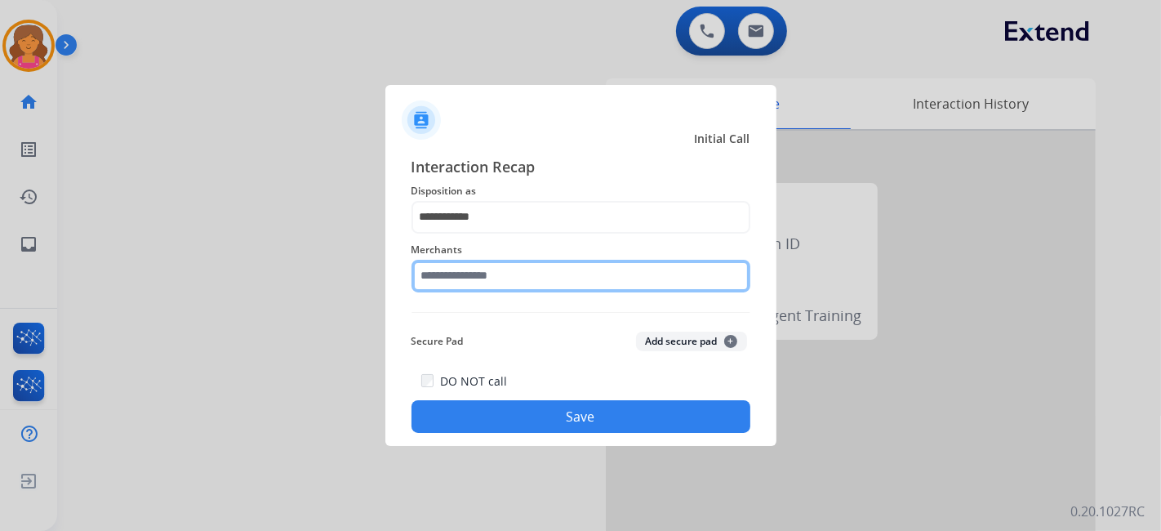
click at [492, 276] on input "text" at bounding box center [581, 276] width 339 height 33
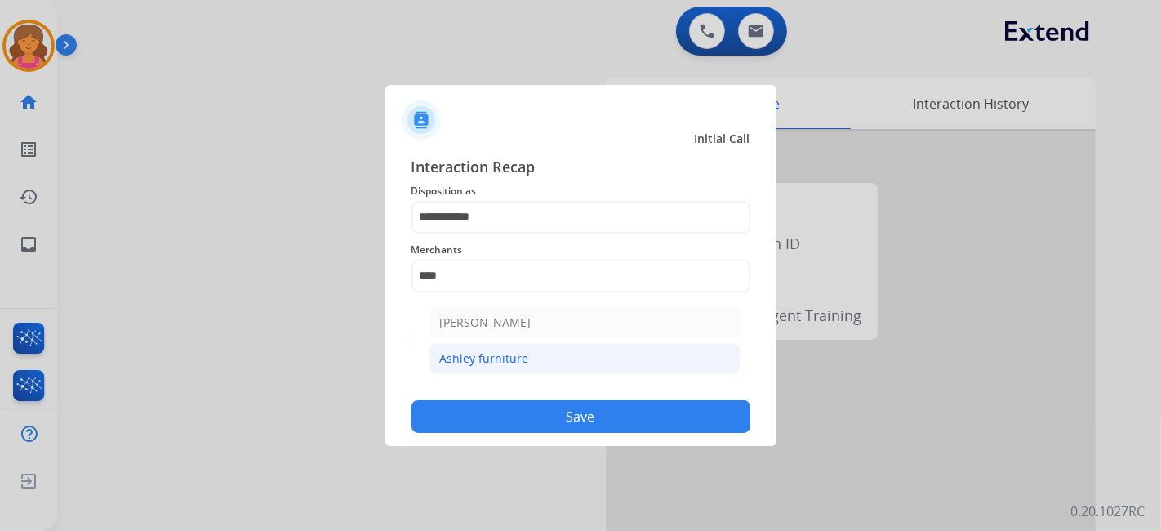
click at [510, 358] on div "Ashley furniture" at bounding box center [484, 358] width 89 height 16
type input "**********"
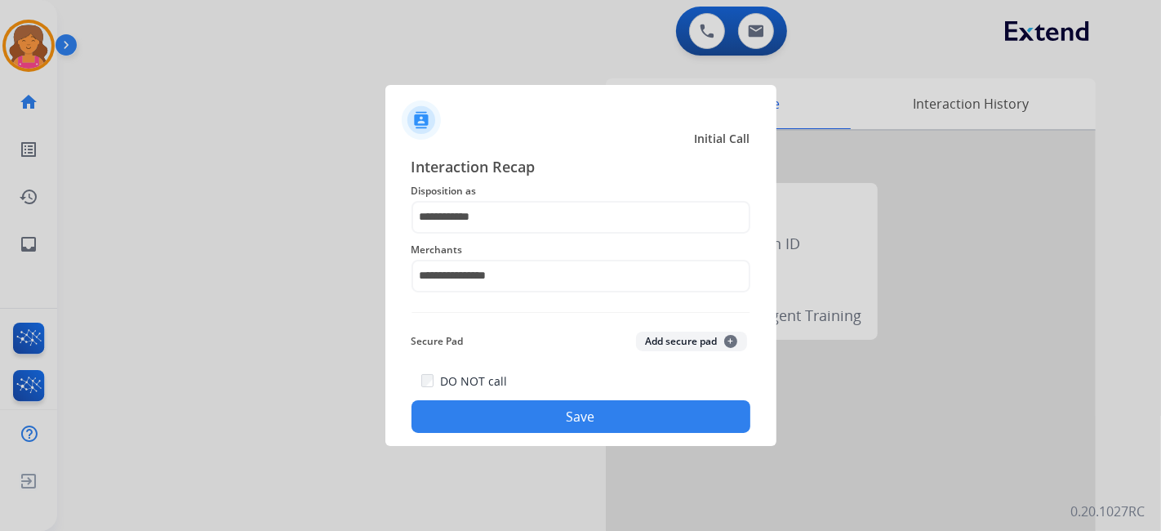
click at [492, 419] on button "Save" at bounding box center [581, 416] width 339 height 33
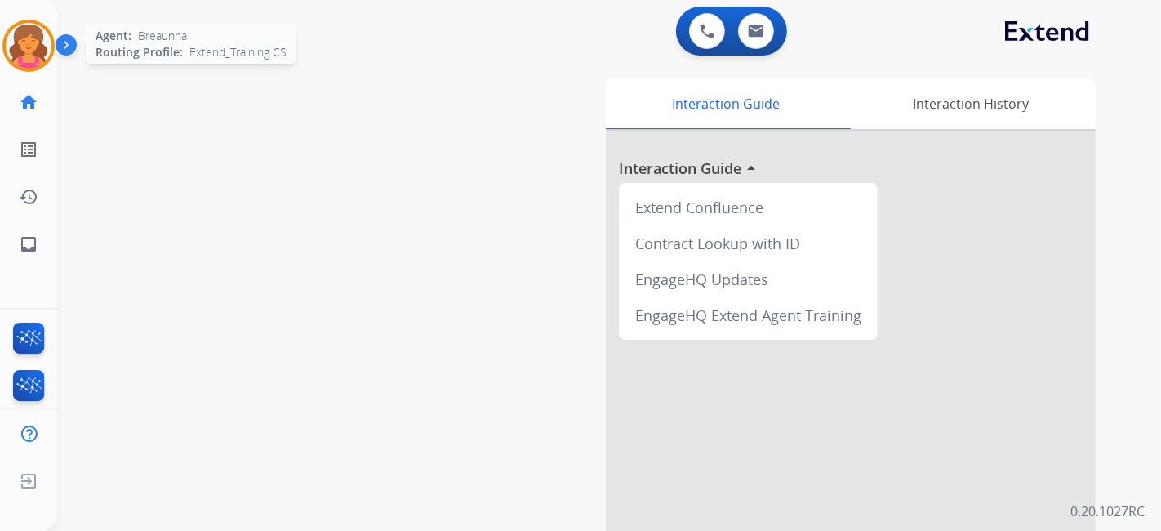
click at [38, 47] on img at bounding box center [29, 46] width 46 height 46
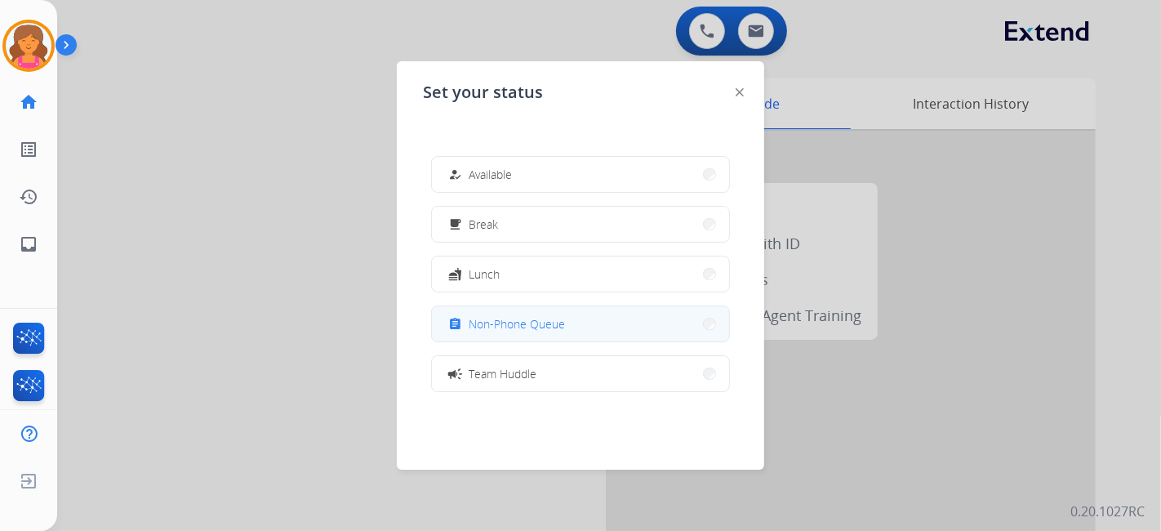
click at [485, 322] on span "Non-Phone Queue" at bounding box center [517, 323] width 96 height 17
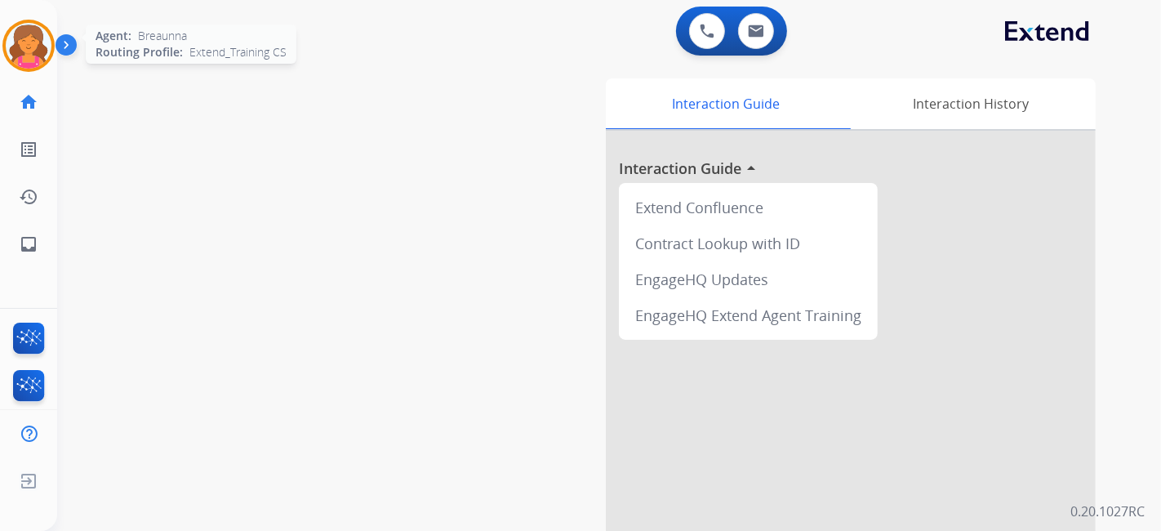
click at [39, 41] on img at bounding box center [29, 46] width 46 height 46
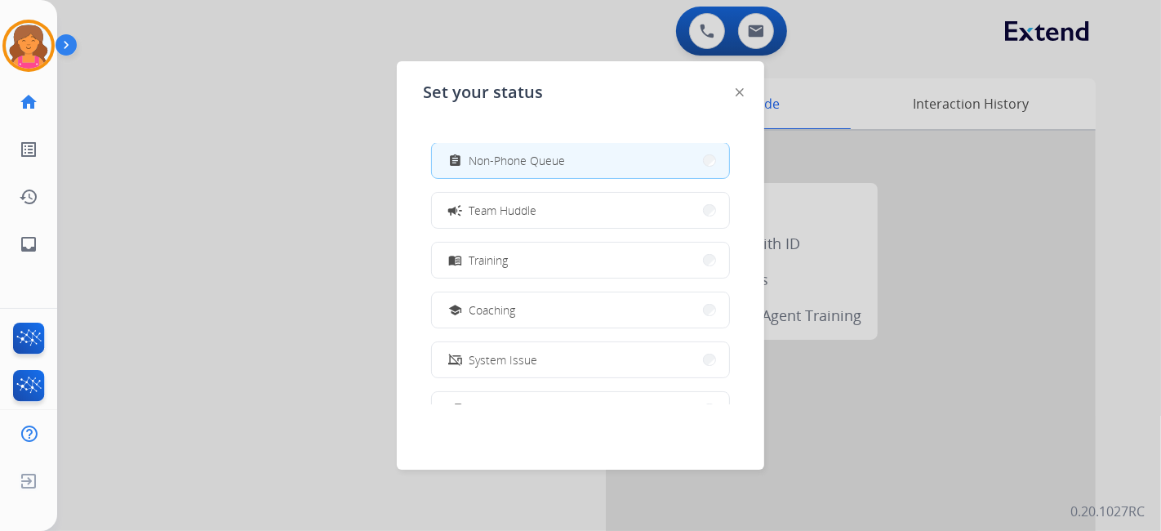
scroll to position [76, 0]
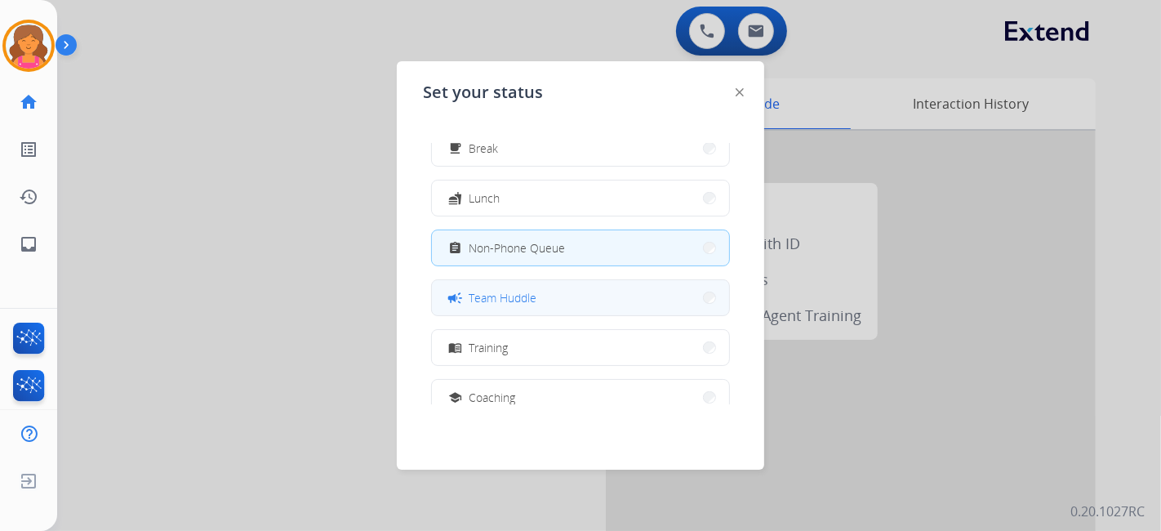
click at [519, 296] on span "Team Huddle" at bounding box center [503, 297] width 68 height 17
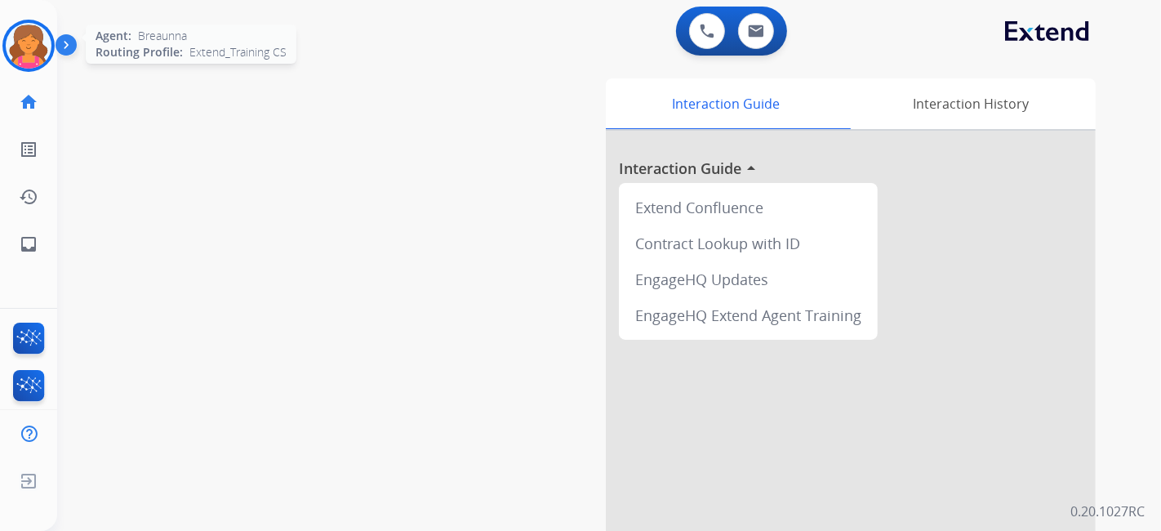
click at [38, 36] on img at bounding box center [29, 46] width 46 height 46
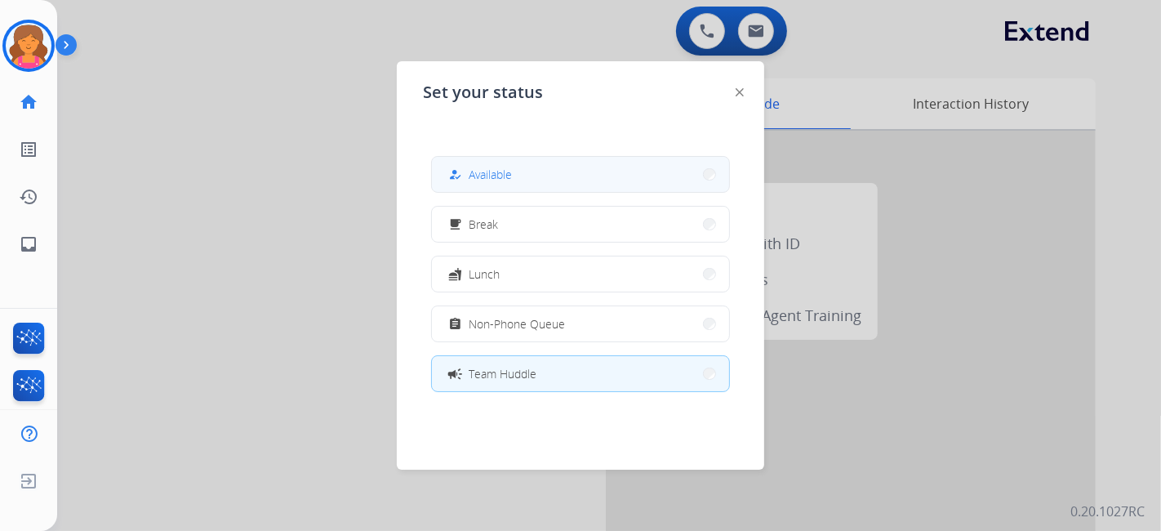
click at [537, 169] on button "how_to_reg Available" at bounding box center [580, 174] width 297 height 35
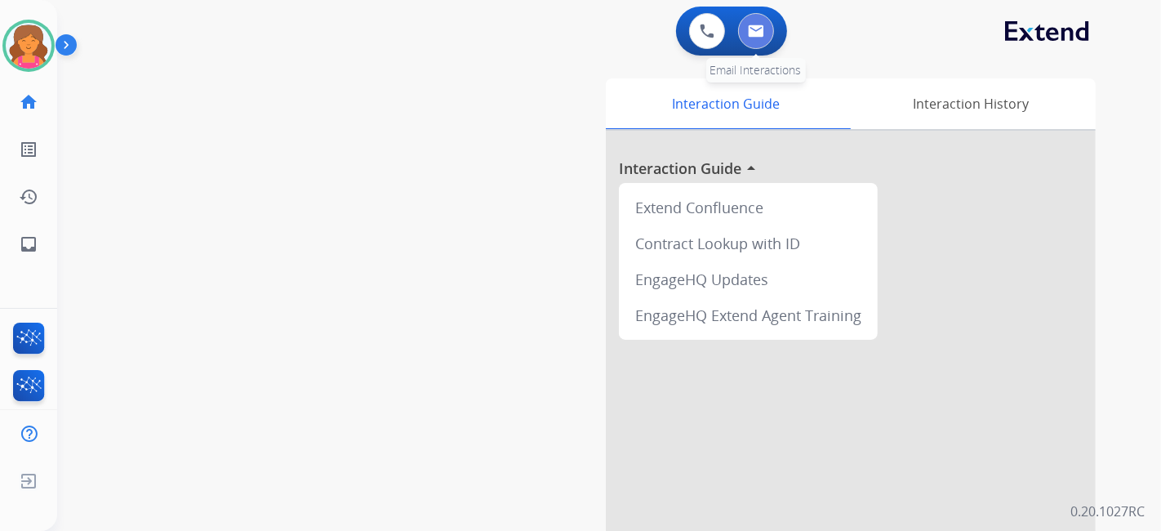
click at [764, 32] on button at bounding box center [756, 31] width 36 height 36
select select "**********"
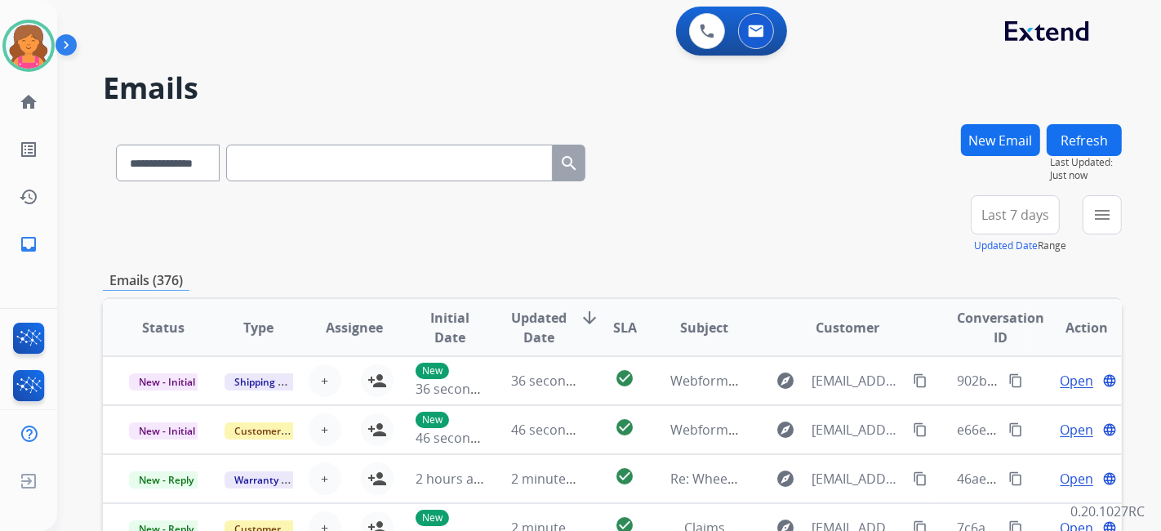
click at [1027, 212] on span "Last 7 days" at bounding box center [1016, 215] width 68 height 7
click at [990, 414] on div "Last 90 days" at bounding box center [1010, 413] width 90 height 25
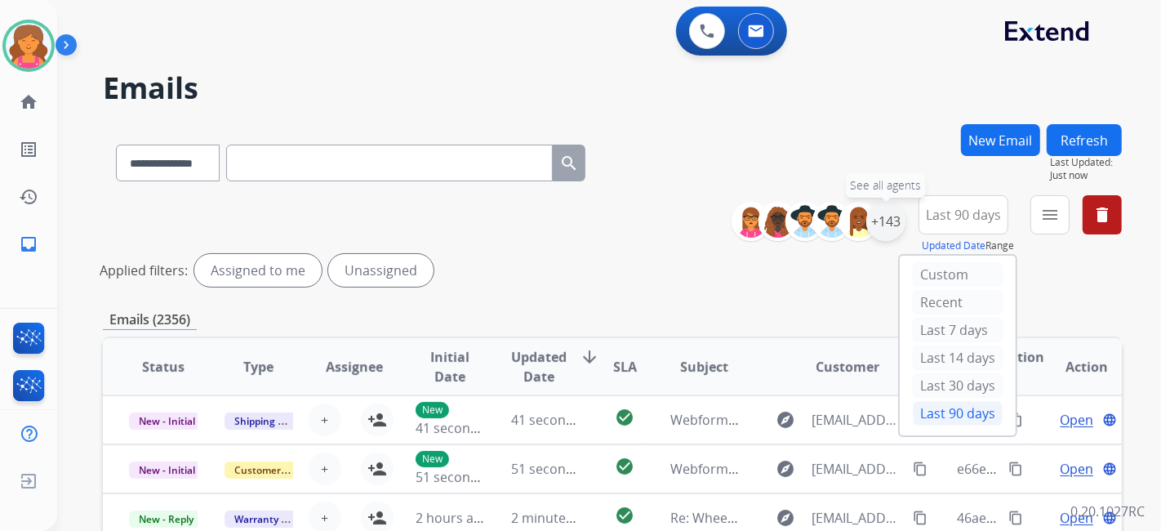
click at [889, 218] on div "+143" at bounding box center [886, 221] width 39 height 39
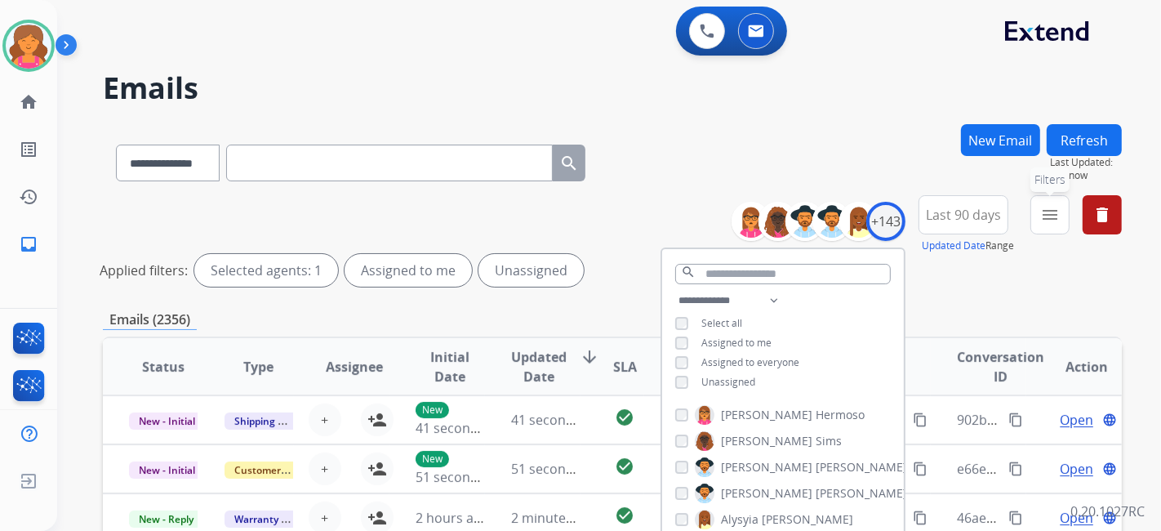
click at [1043, 211] on mat-icon "menu" at bounding box center [1051, 215] width 20 height 20
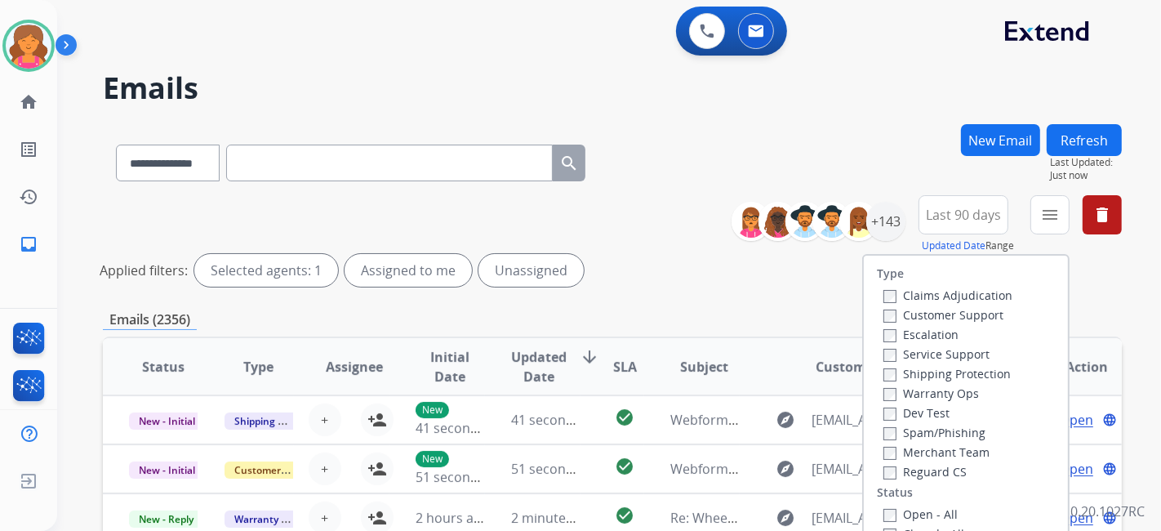
click at [934, 320] on label "Customer Support" at bounding box center [944, 315] width 120 height 16
click at [946, 369] on label "Shipping Protection" at bounding box center [947, 374] width 127 height 16
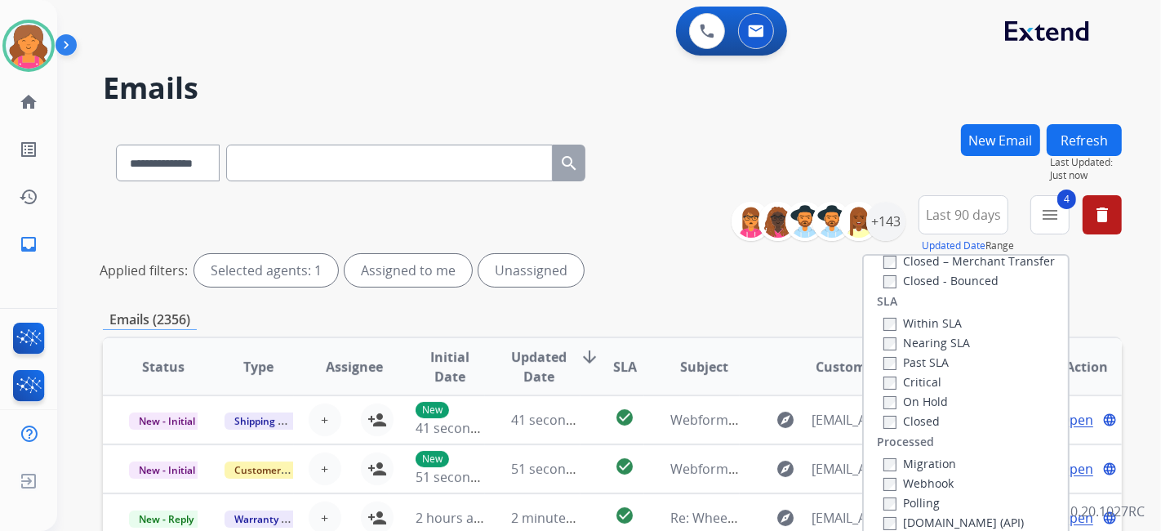
scroll to position [181, 0]
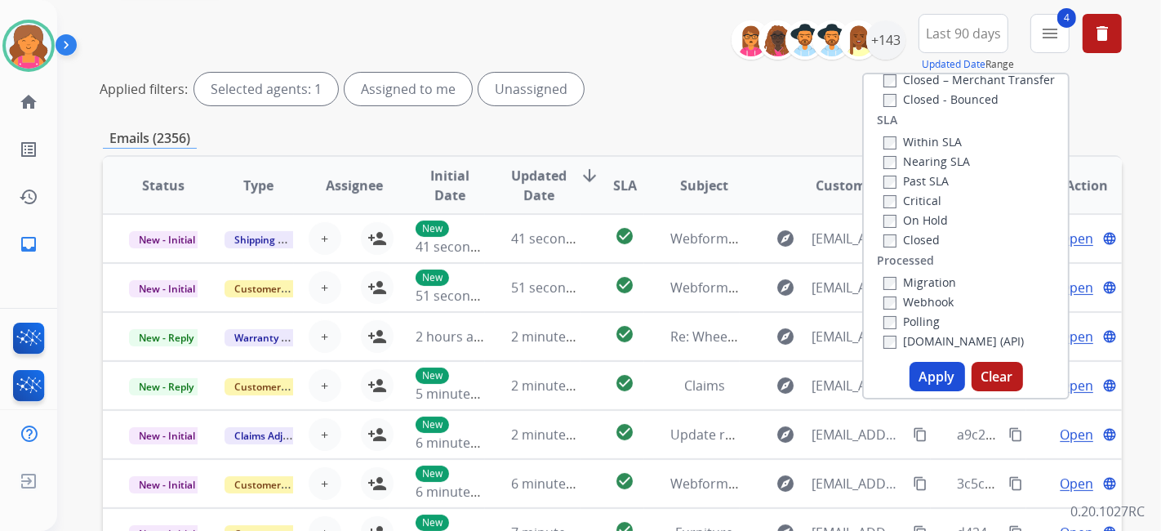
click at [925, 374] on button "Apply" at bounding box center [938, 376] width 56 height 29
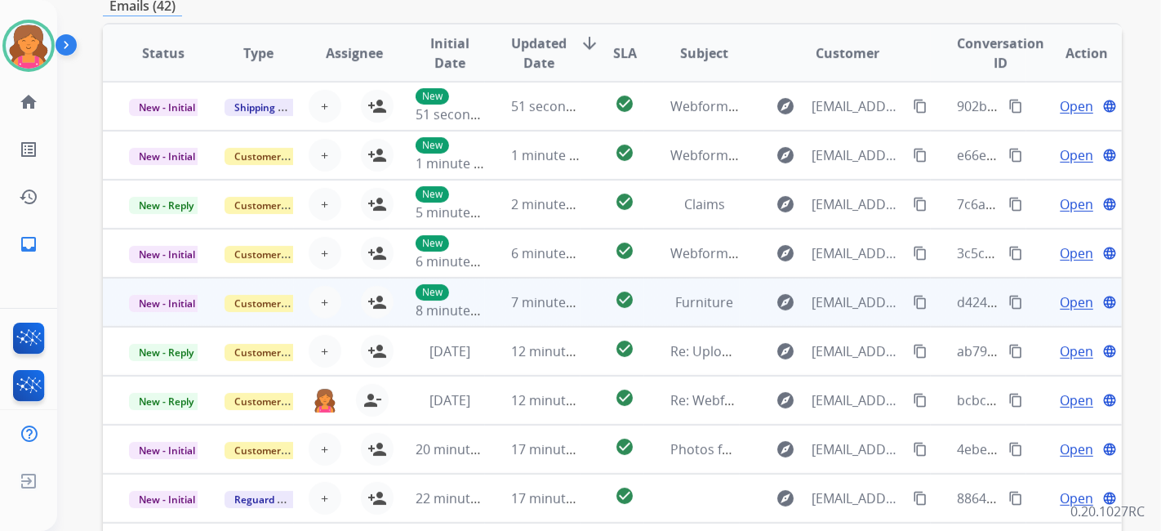
scroll to position [243, 0]
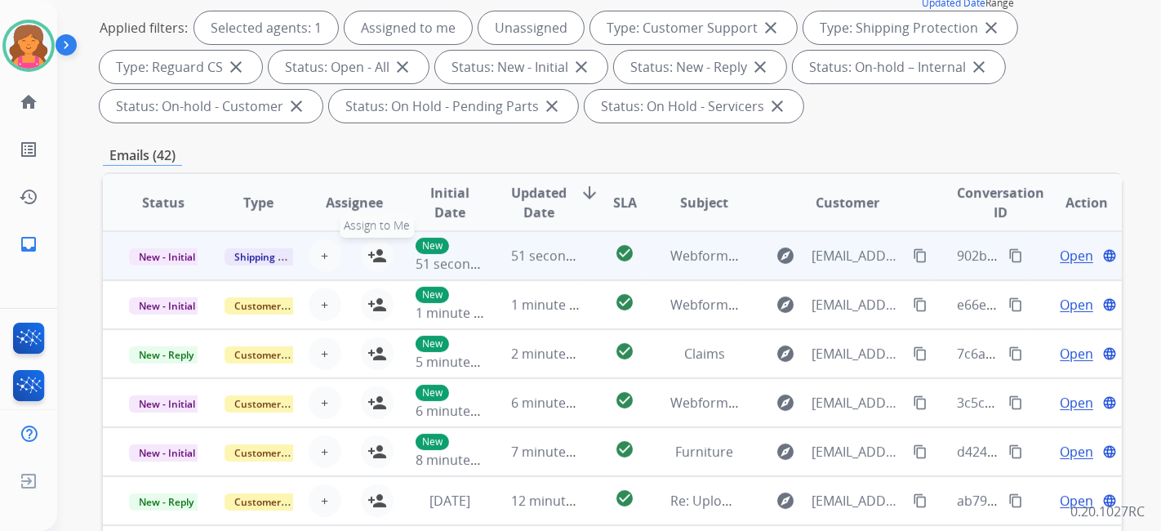
click at [373, 246] on mat-icon "person_add" at bounding box center [378, 256] width 20 height 20
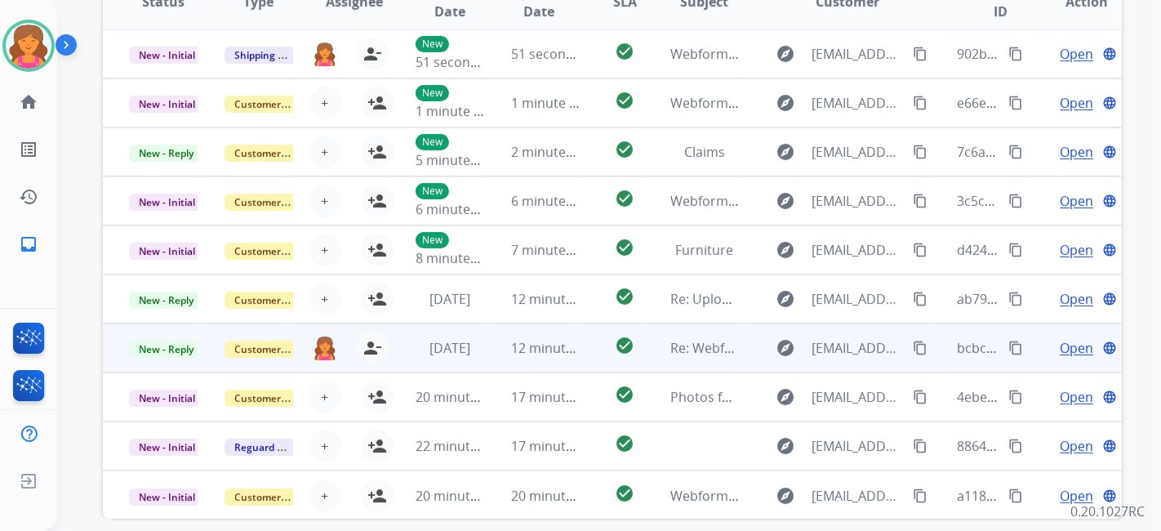
scroll to position [515, 0]
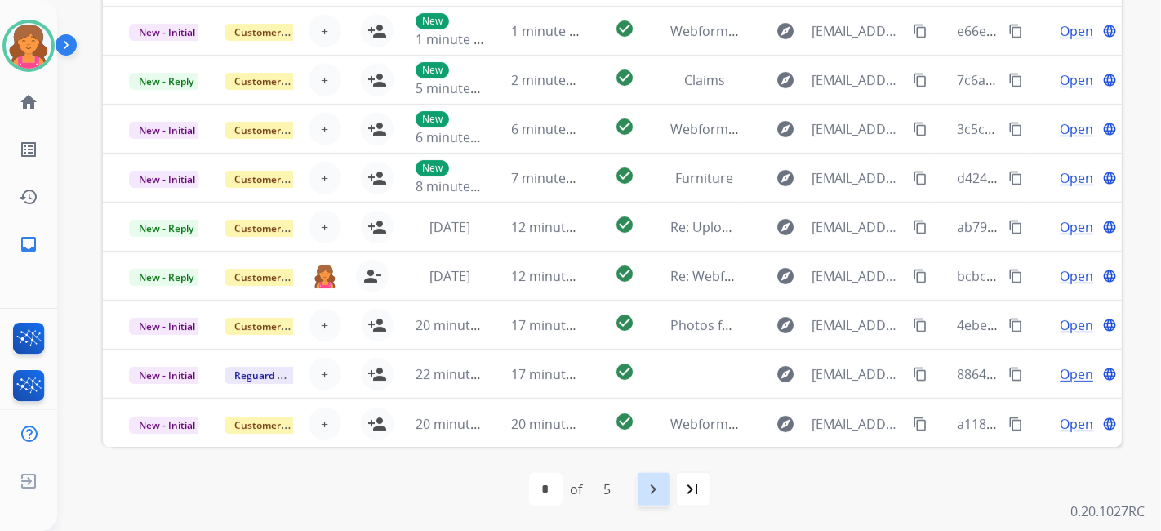
click at [653, 493] on mat-icon "navigate_next" at bounding box center [654, 489] width 20 height 20
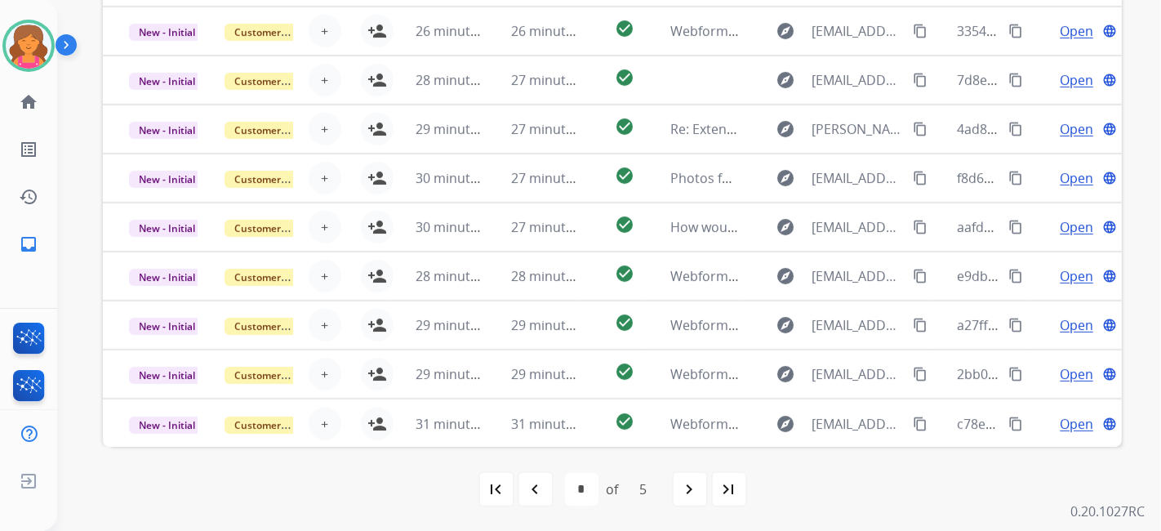
click at [695, 484] on mat-icon "navigate_next" at bounding box center [690, 489] width 20 height 20
click at [697, 500] on div "navigate_next" at bounding box center [690, 489] width 36 height 36
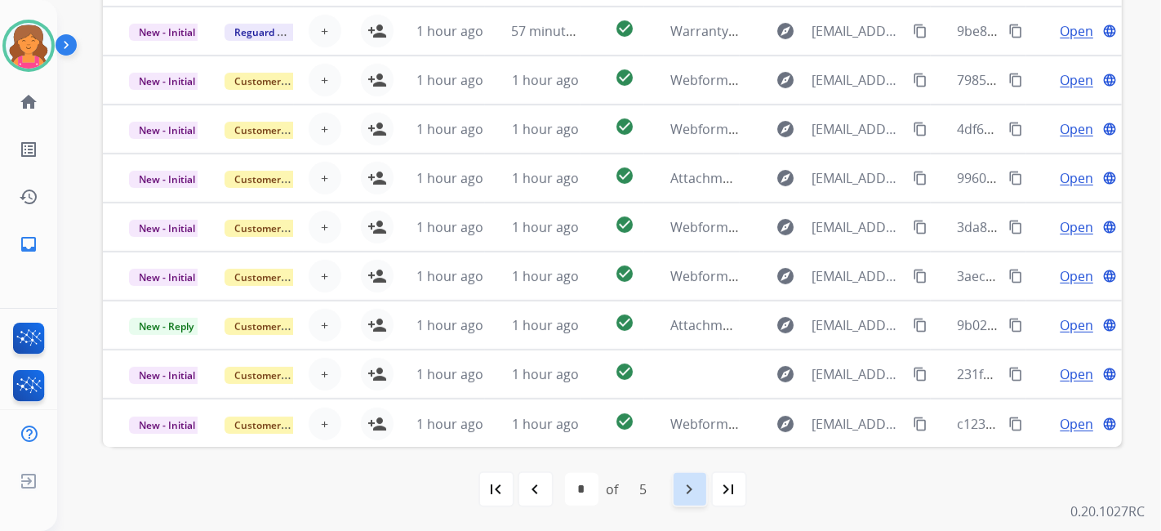
click at [688, 492] on mat-icon "navigate_next" at bounding box center [690, 489] width 20 height 20
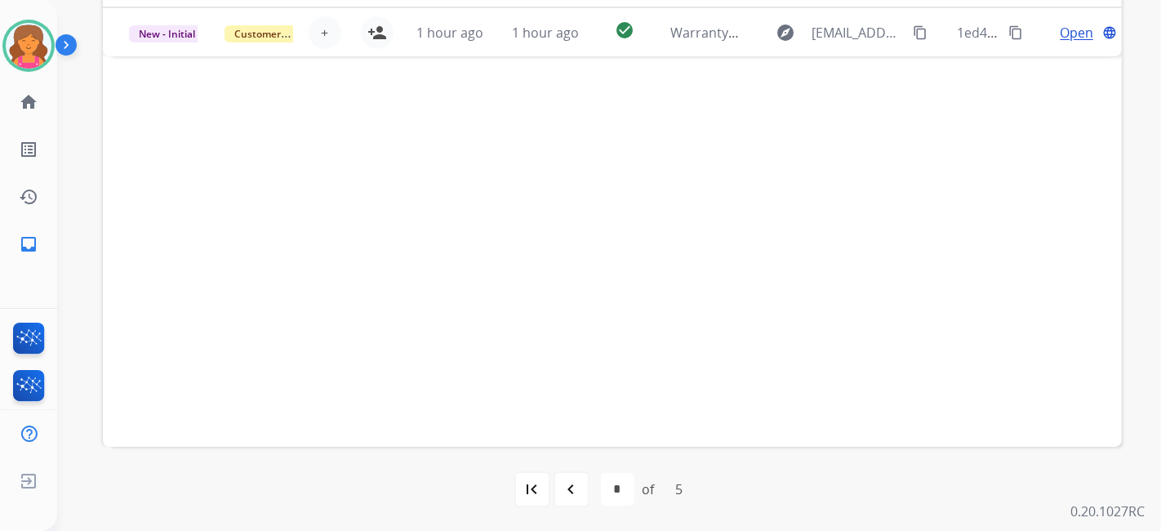
click at [559, 478] on div "navigate_before" at bounding box center [572, 489] width 36 height 36
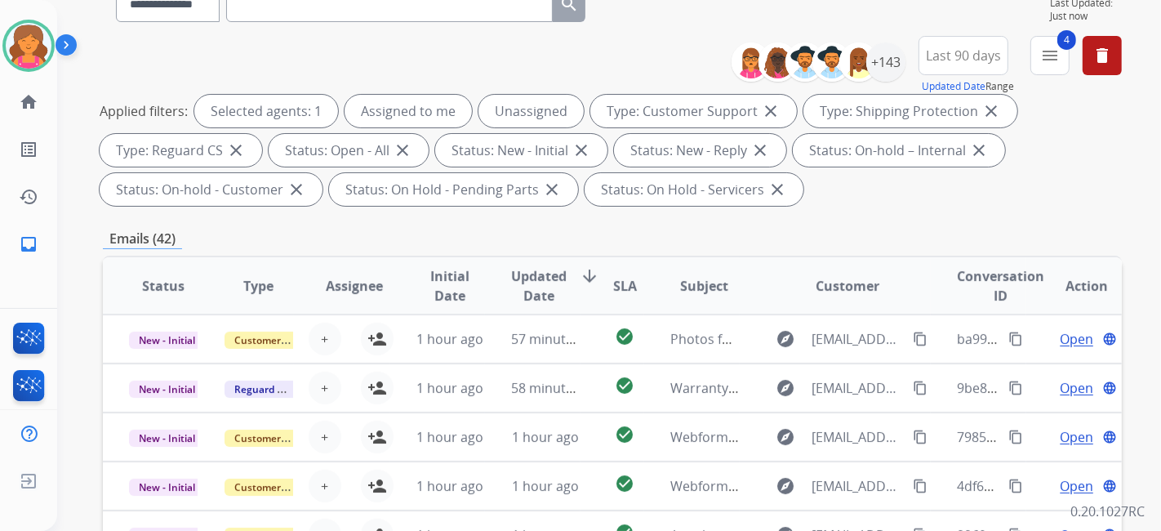
scroll to position [453, 0]
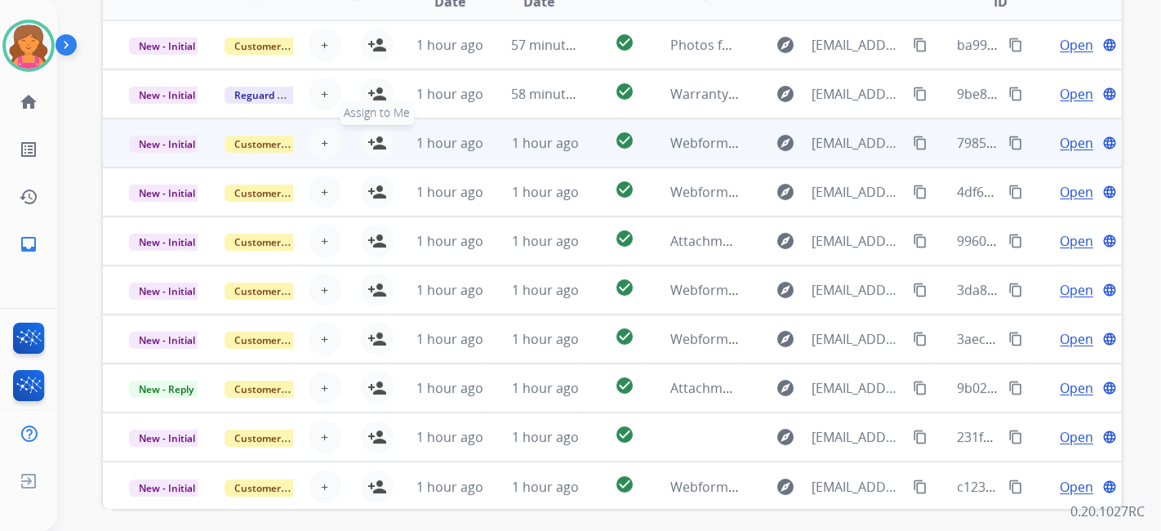
click at [380, 148] on mat-icon "person_add" at bounding box center [378, 143] width 20 height 20
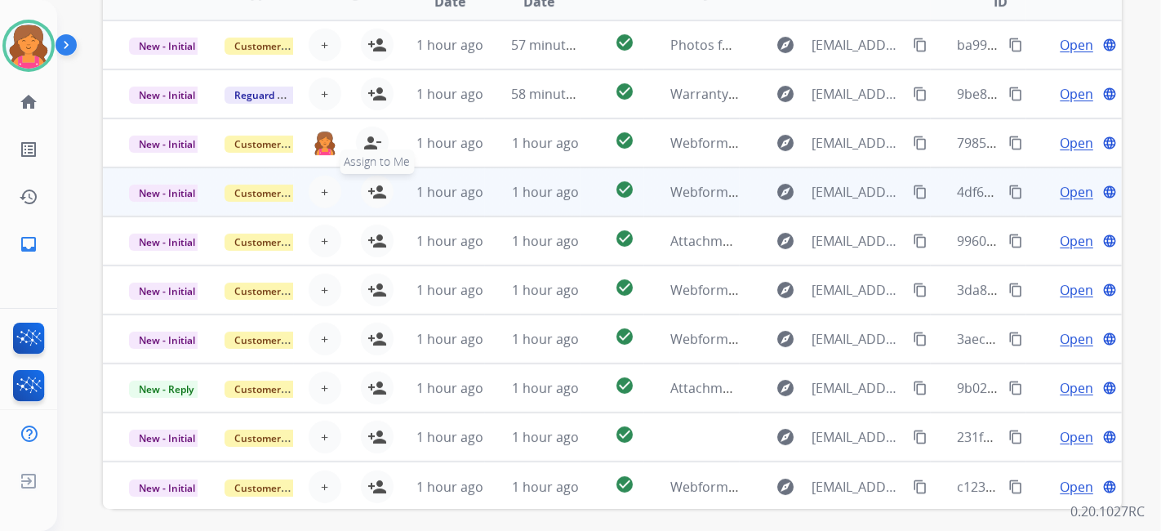
click at [377, 197] on mat-icon "person_add" at bounding box center [378, 192] width 20 height 20
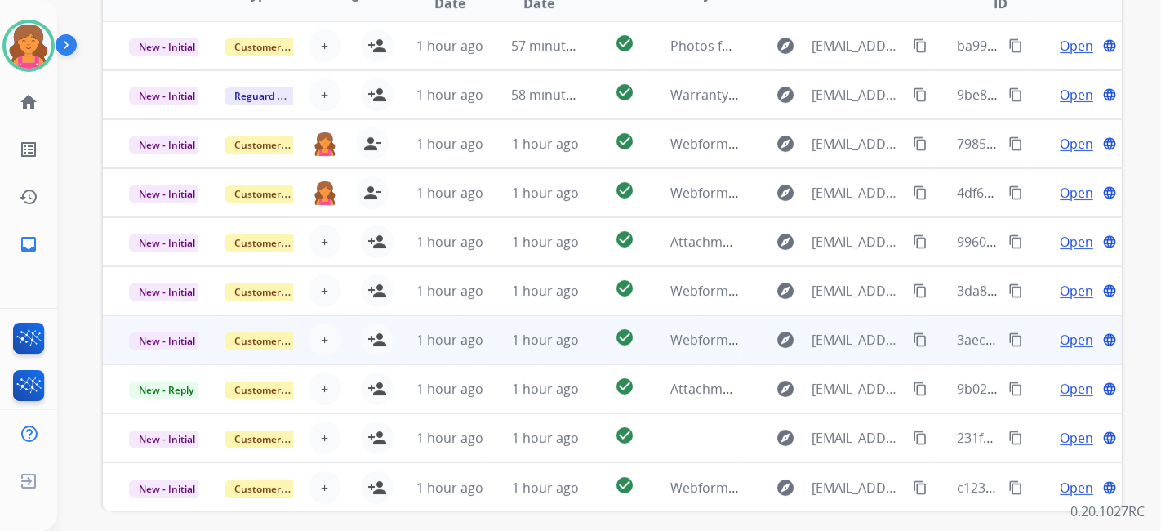
scroll to position [515, 0]
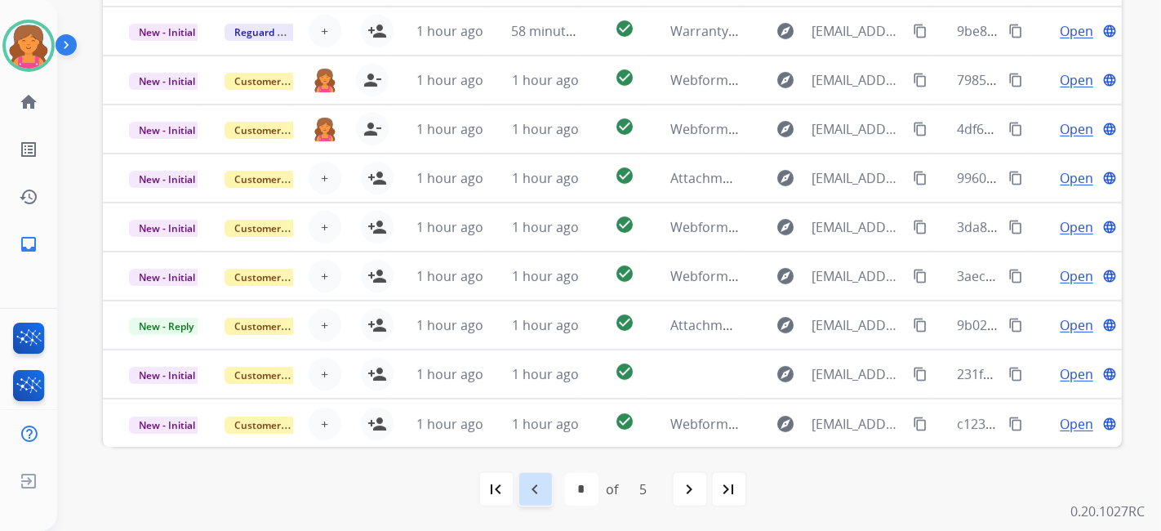
click at [540, 488] on mat-icon "navigate_before" at bounding box center [536, 489] width 20 height 20
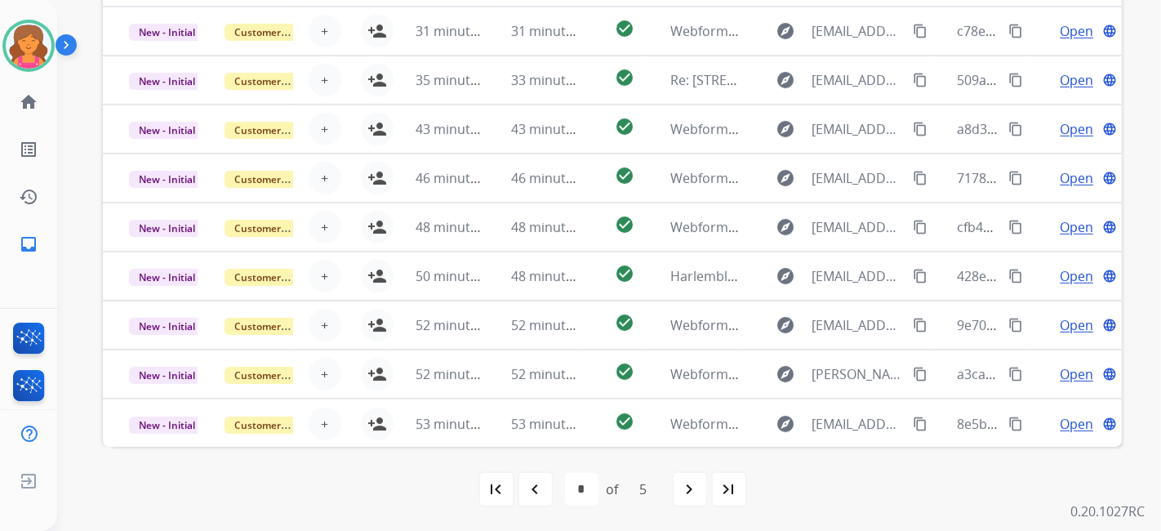
scroll to position [243, 0]
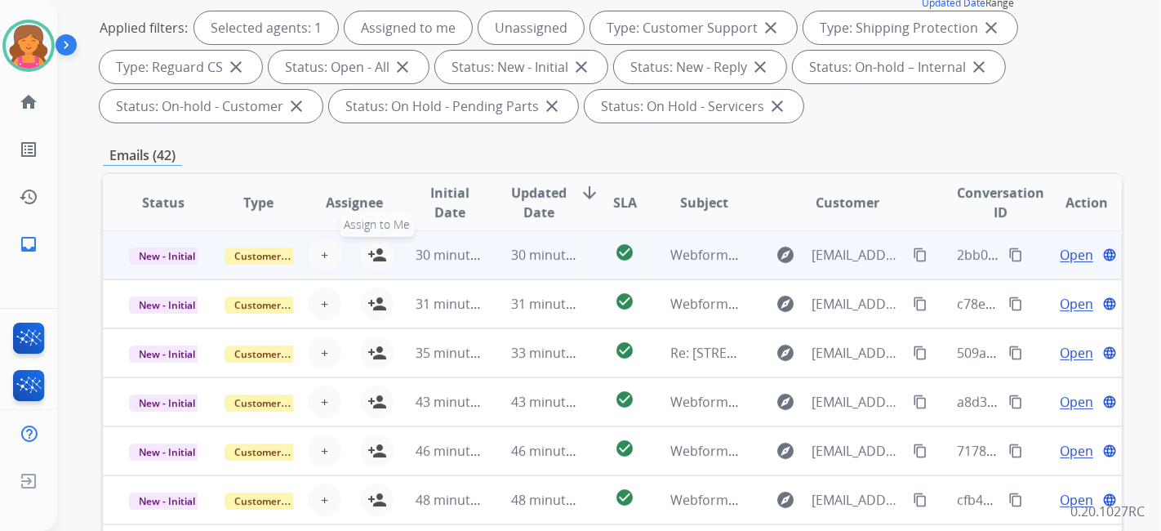
click at [377, 260] on mat-icon "person_add" at bounding box center [378, 255] width 20 height 20
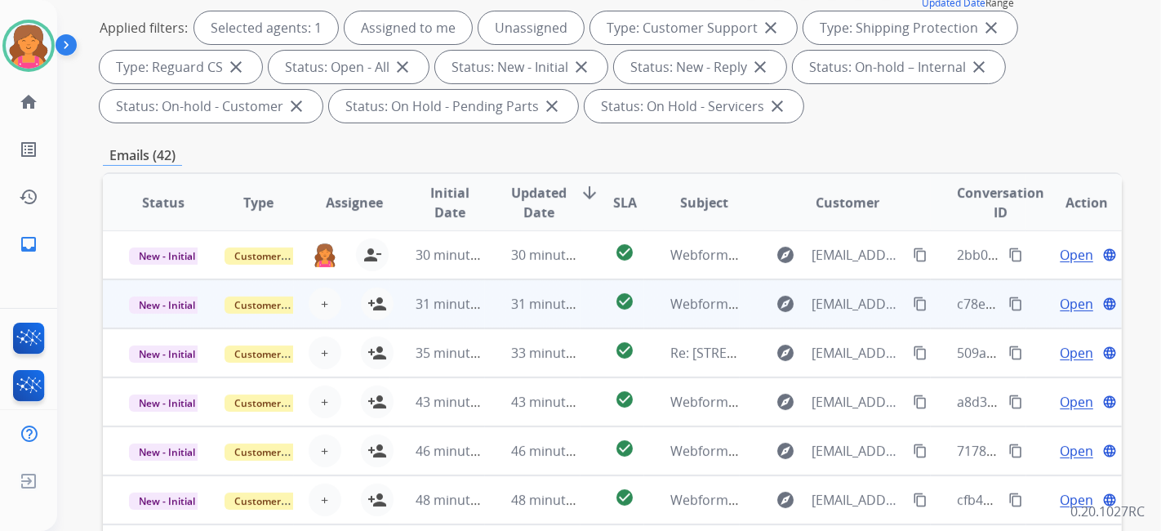
click at [373, 283] on div "+ Select agent person_add Assign to Me" at bounding box center [341, 304] width 95 height 46
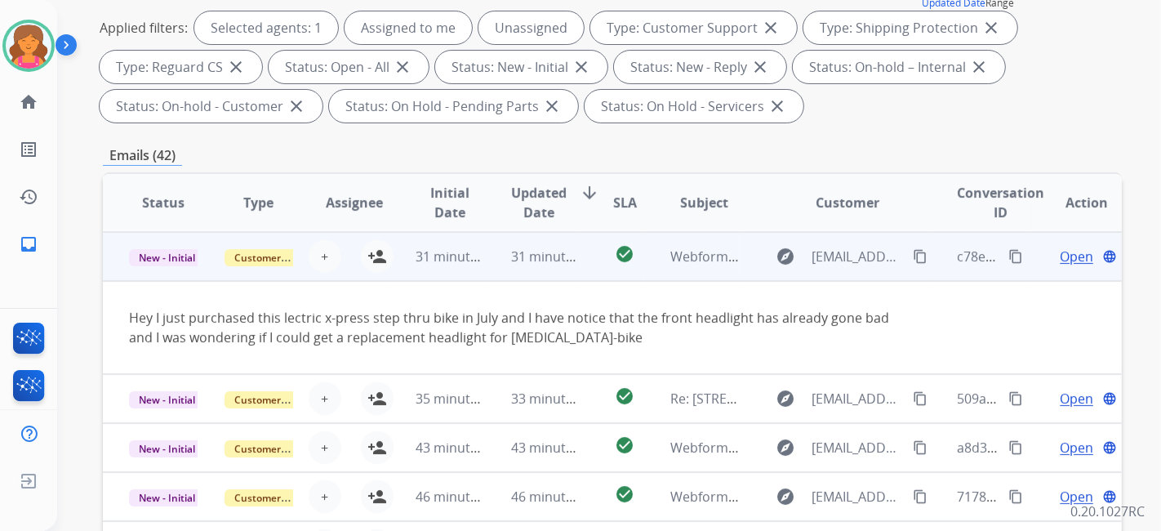
scroll to position [49, 0]
click at [377, 257] on mat-icon "person_add" at bounding box center [378, 256] width 20 height 20
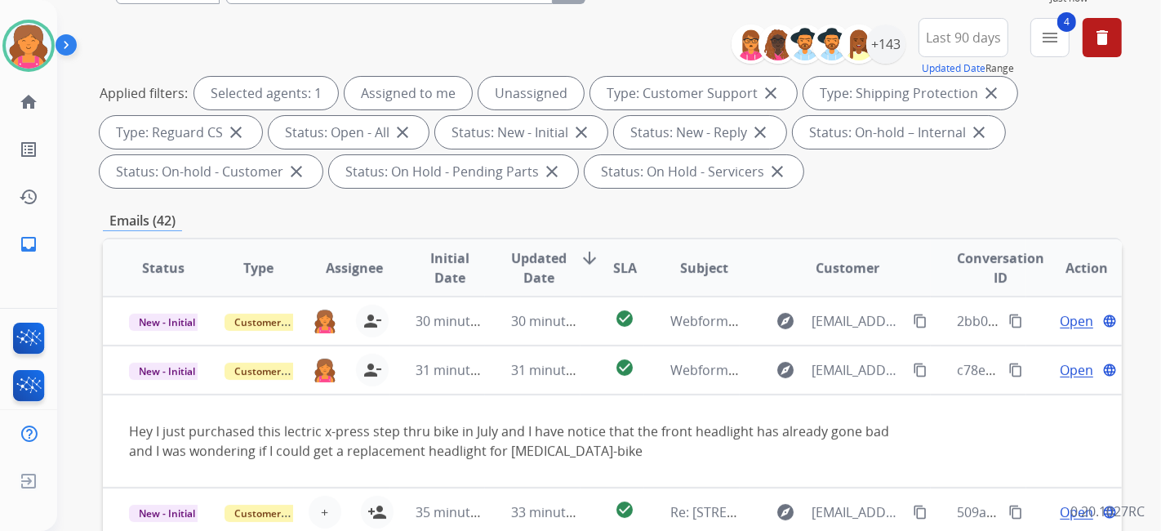
scroll to position [61, 0]
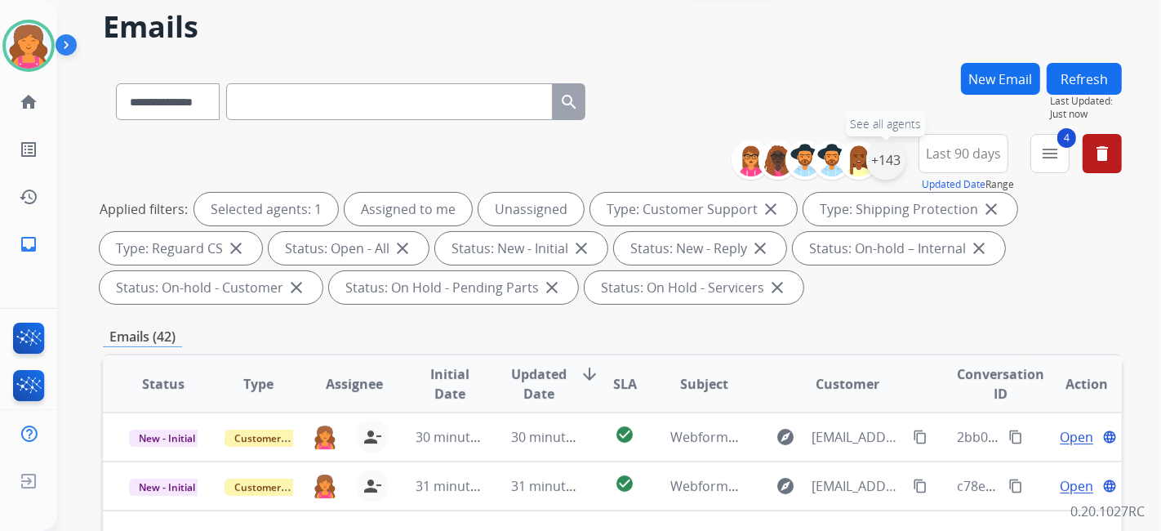
click at [892, 166] on div "+143" at bounding box center [886, 159] width 39 height 39
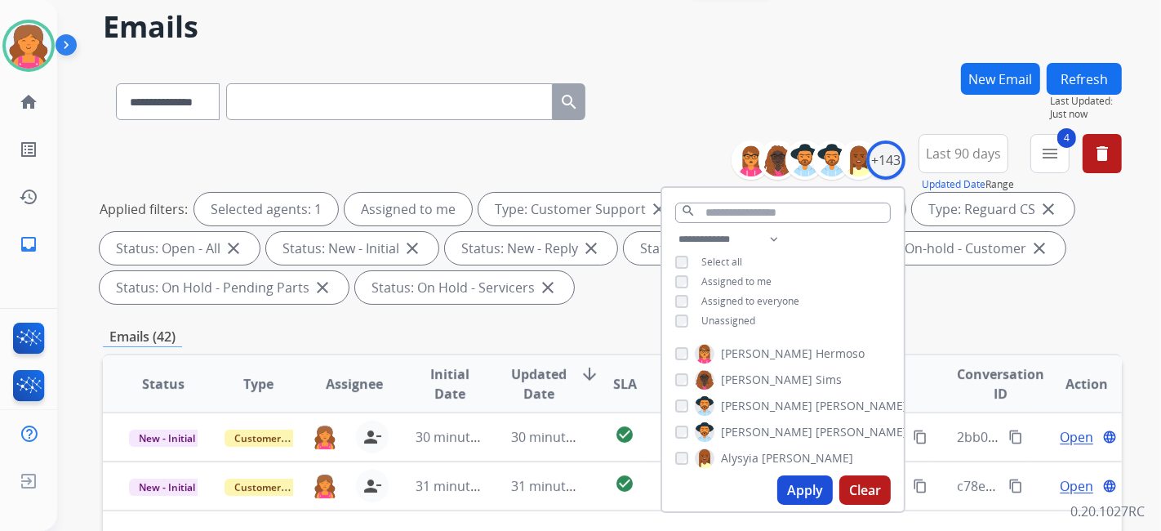
click at [811, 493] on button "Apply" at bounding box center [806, 489] width 56 height 29
select select "*"
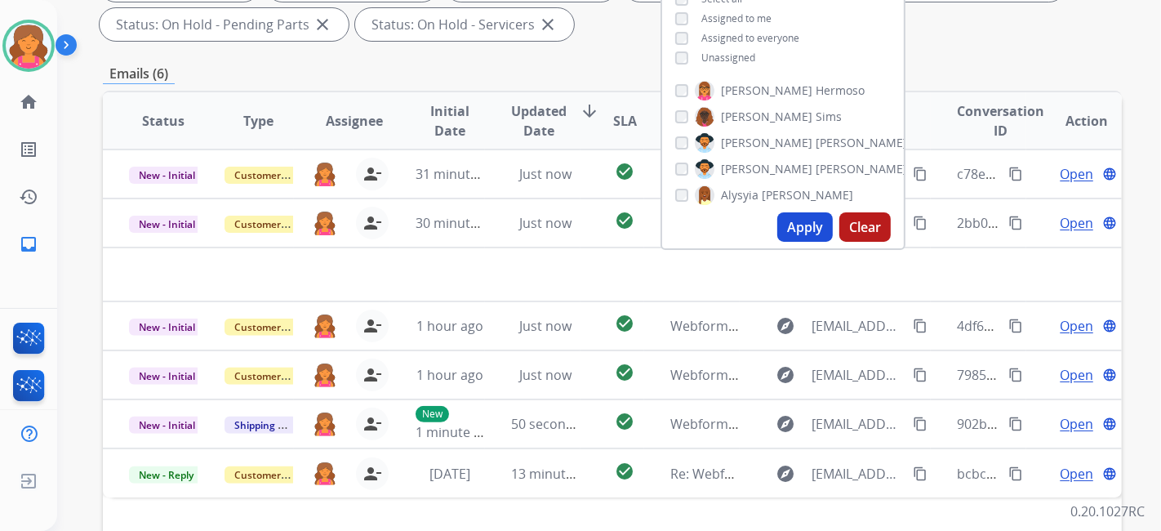
scroll to position [453, 0]
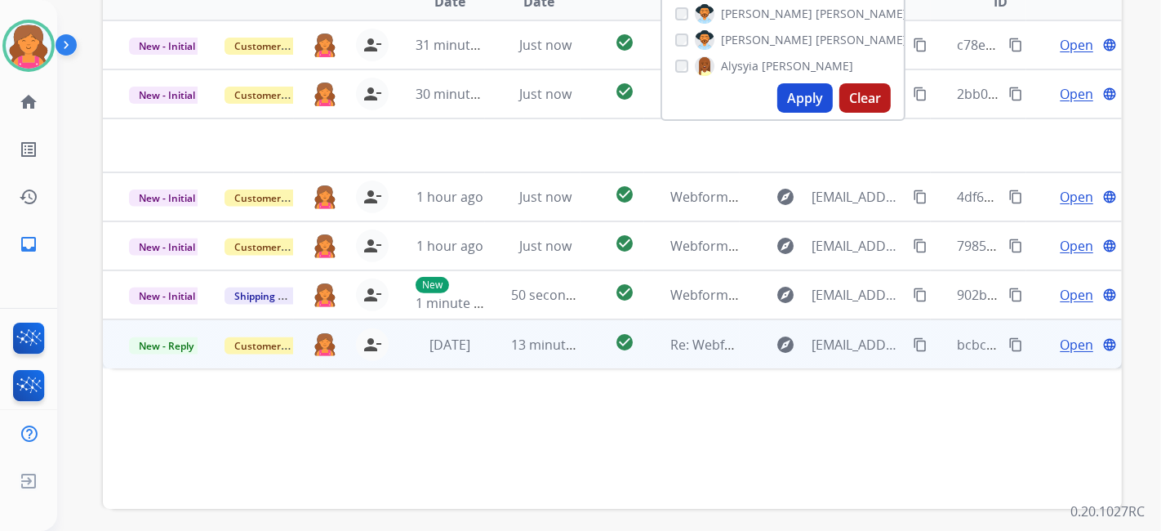
click at [1060, 343] on span "Open" at bounding box center [1076, 345] width 33 height 20
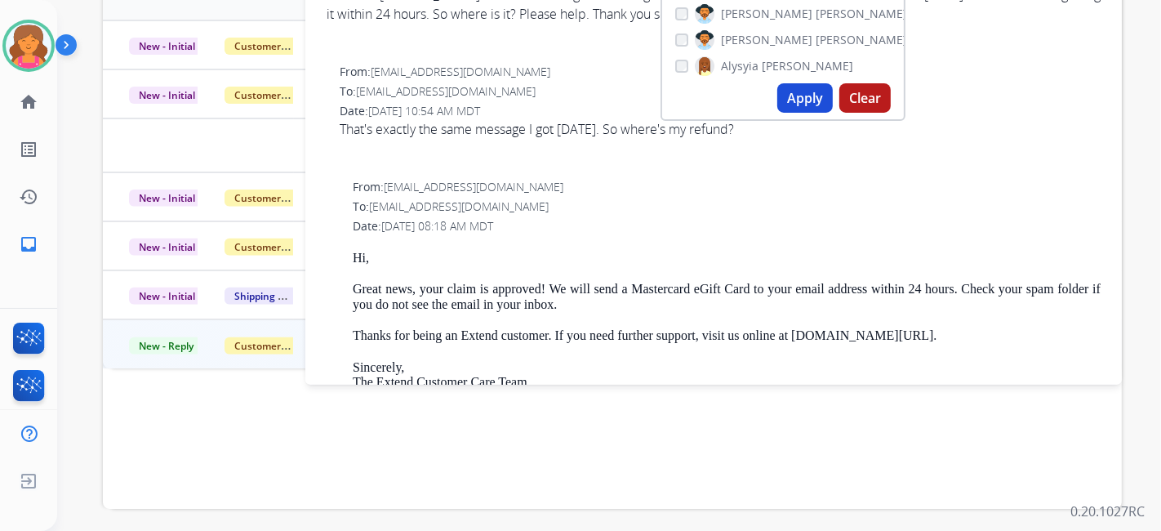
click at [707, 235] on div "From: support@extend.com To: florencereyes38@gmail.com Date: 10/05/2025 - 08:18…" at bounding box center [714, 413] width 778 height 472
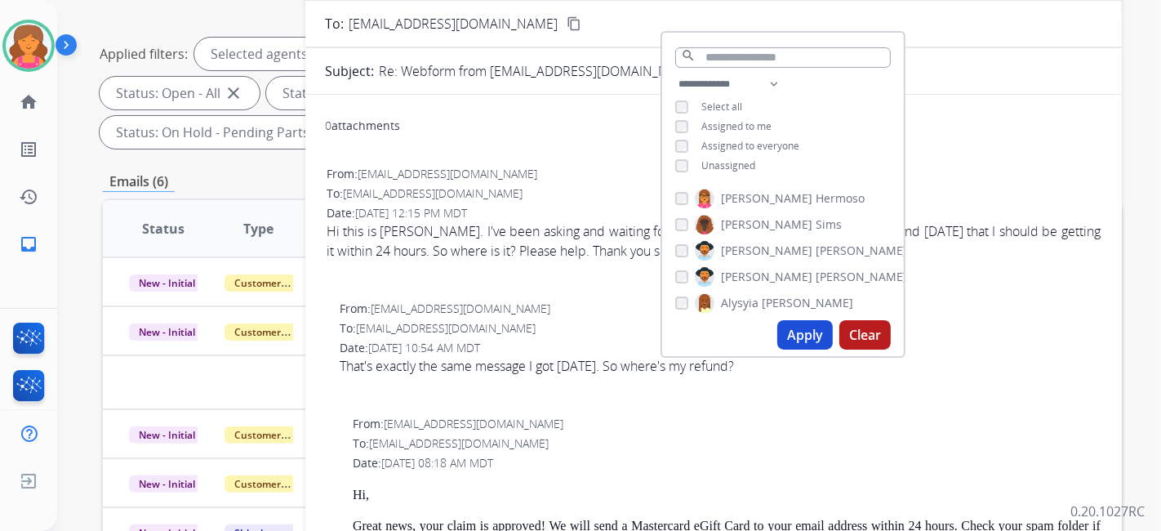
scroll to position [181, 0]
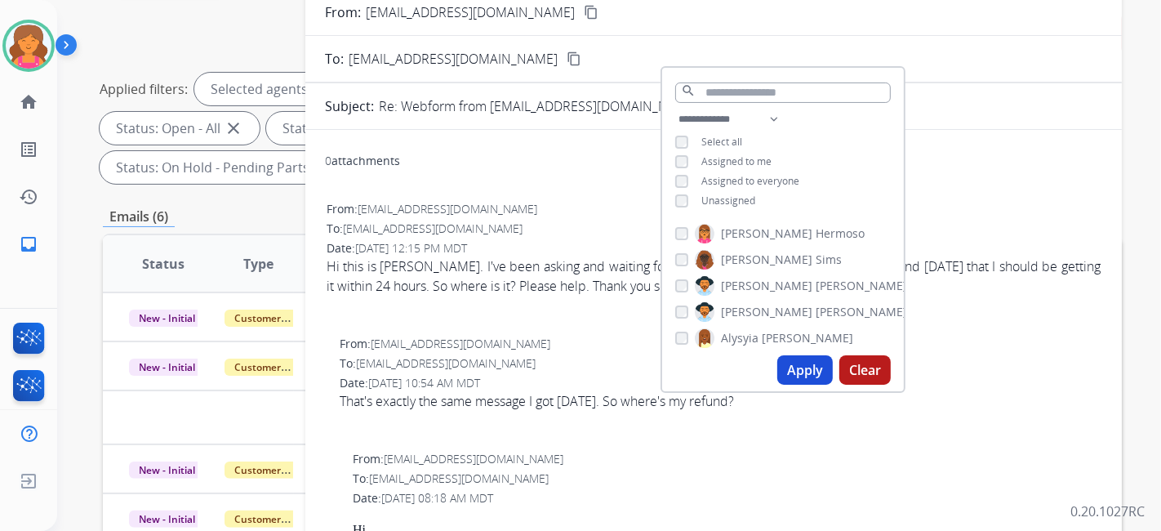
click at [292, 208] on div "Emails (6)" at bounding box center [612, 217] width 1019 height 20
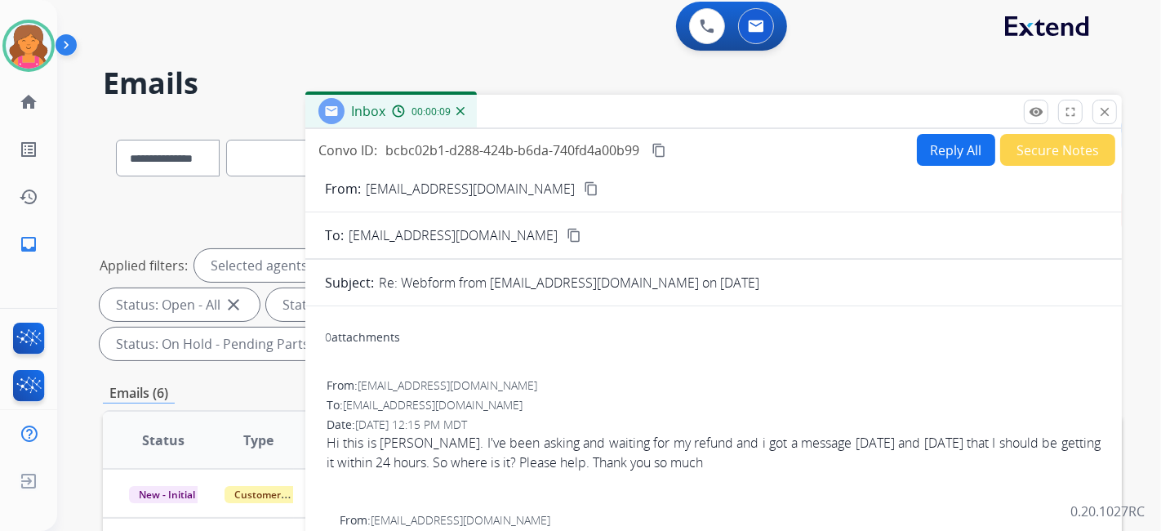
scroll to position [0, 0]
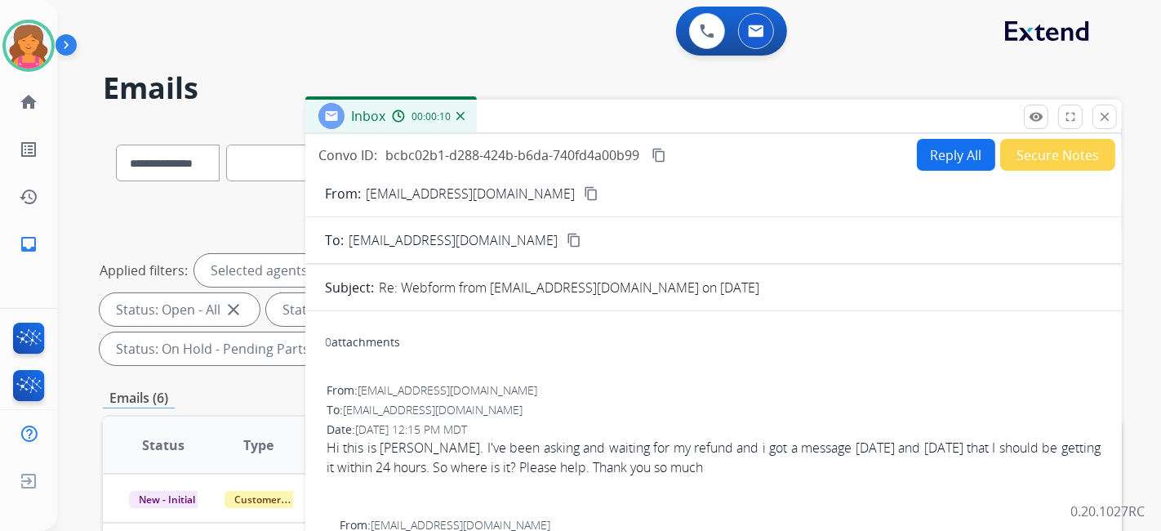
click at [1096, 114] on button "close Close" at bounding box center [1105, 117] width 25 height 25
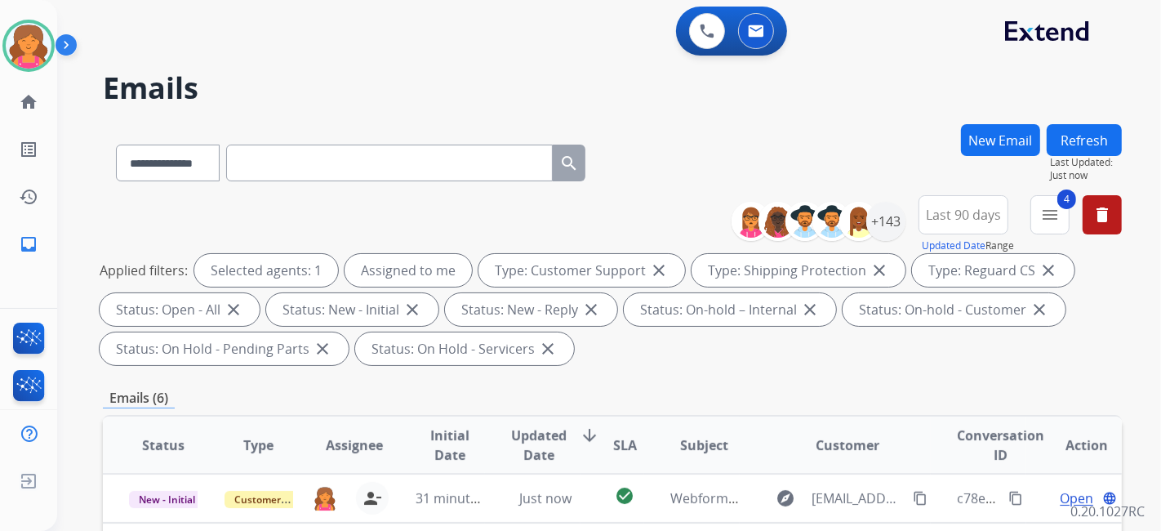
scroll to position [363, 0]
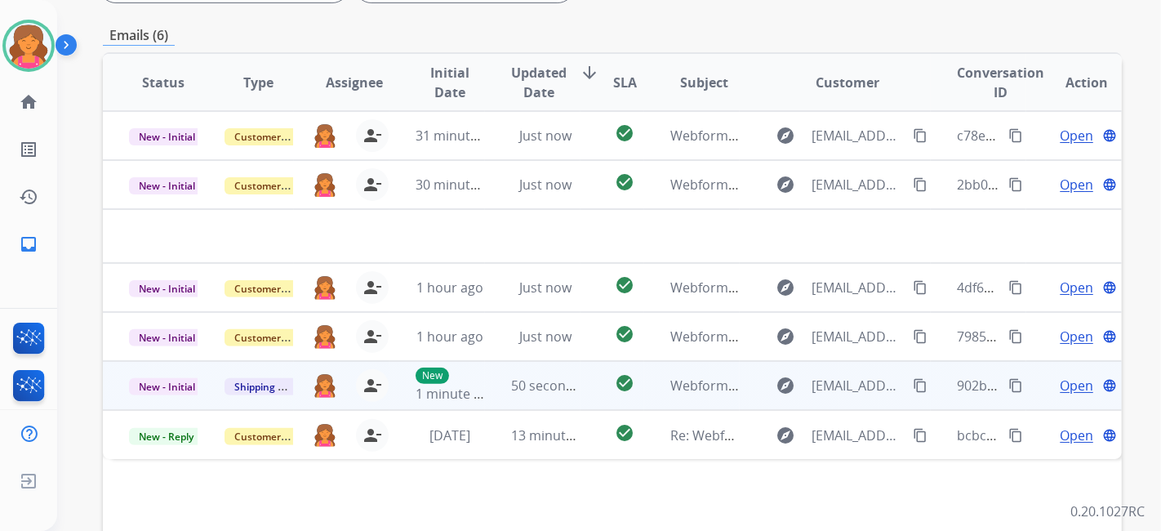
click at [1065, 384] on span "Open" at bounding box center [1076, 386] width 33 height 20
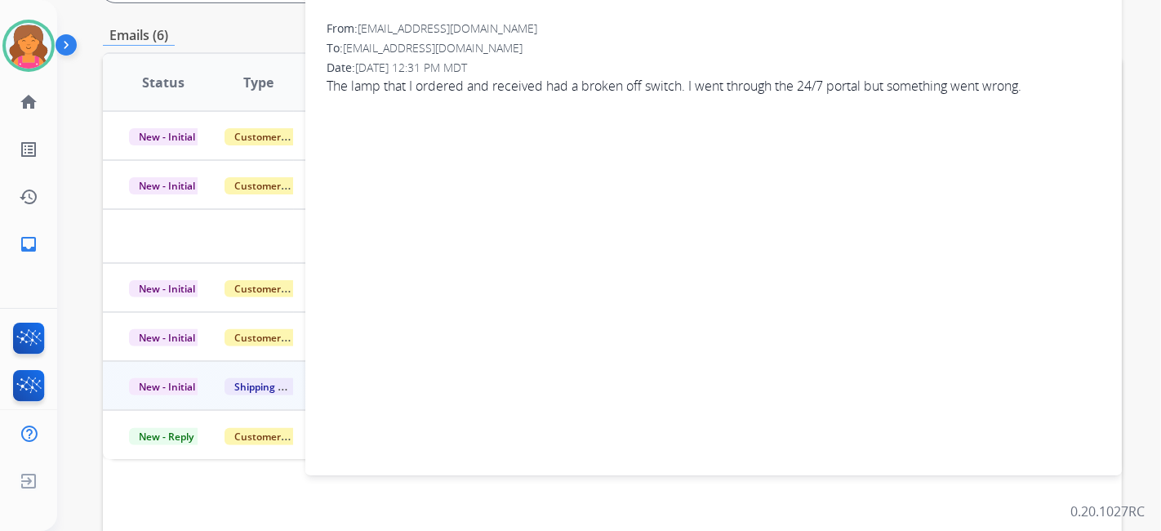
scroll to position [0, 0]
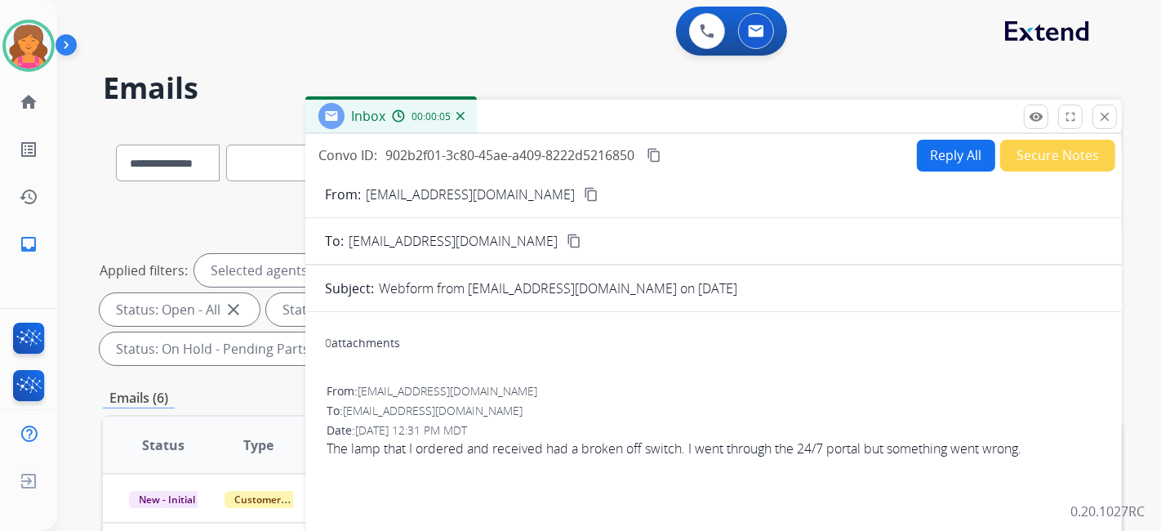
click at [584, 189] on mat-icon "content_copy" at bounding box center [591, 194] width 15 height 15
click at [932, 150] on button "Reply All" at bounding box center [956, 156] width 78 height 32
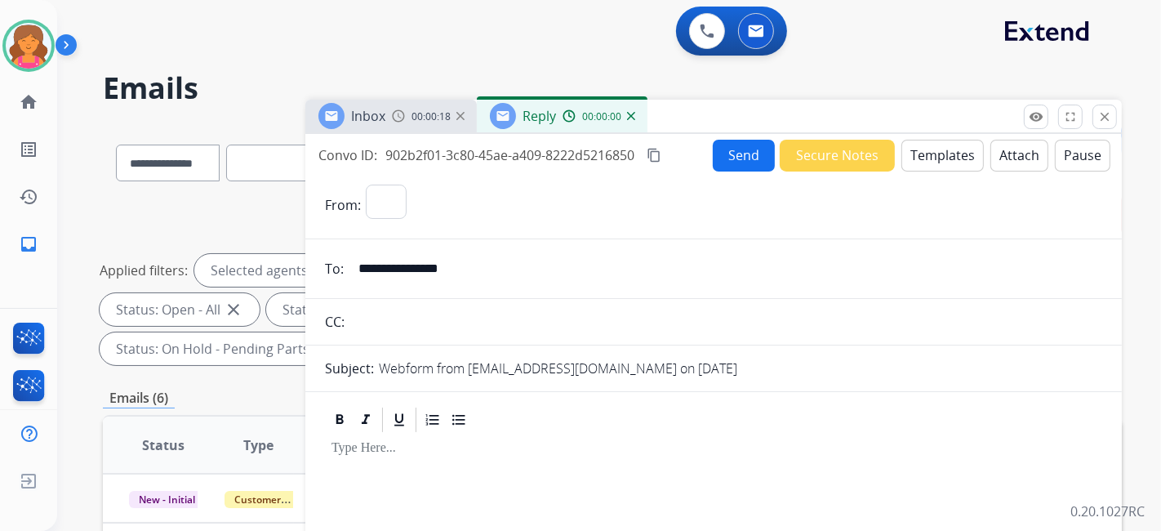
select select "**********"
click at [932, 150] on button "Templates" at bounding box center [943, 156] width 82 height 32
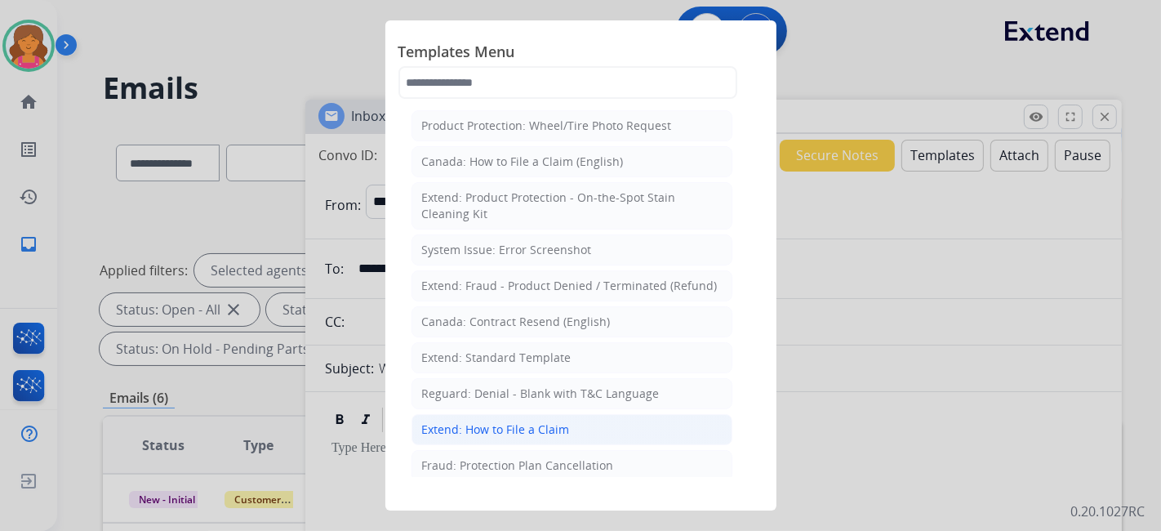
click at [544, 426] on div "Extend: How to File a Claim" at bounding box center [496, 429] width 148 height 16
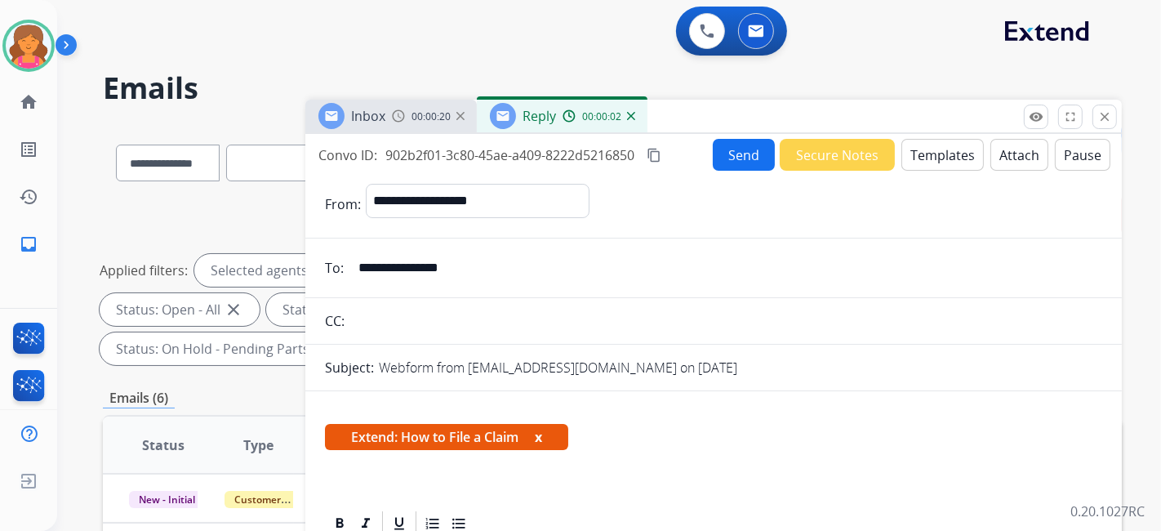
scroll to position [181, 0]
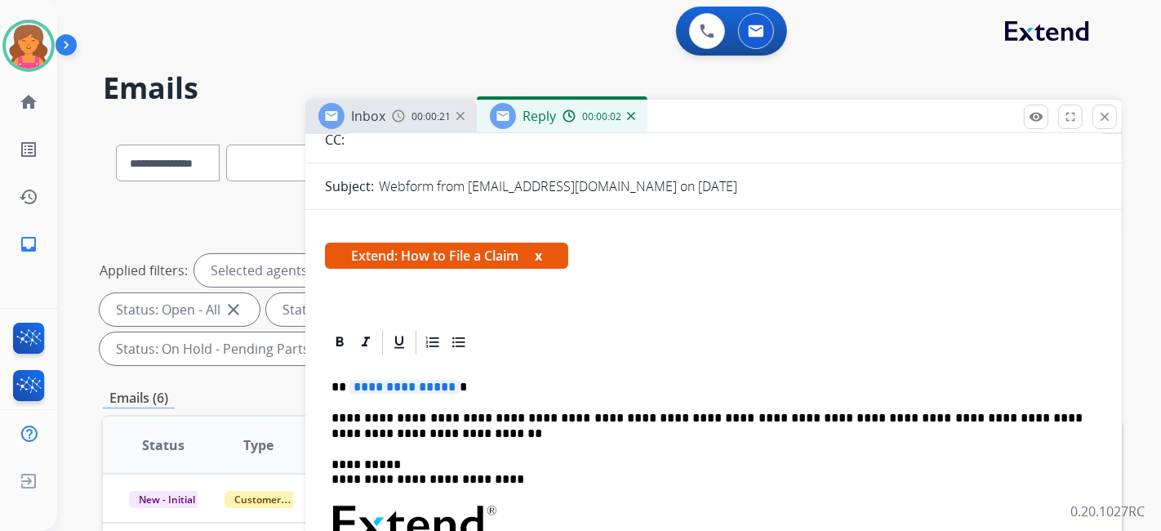
click at [434, 390] on span "**********" at bounding box center [405, 387] width 110 height 14
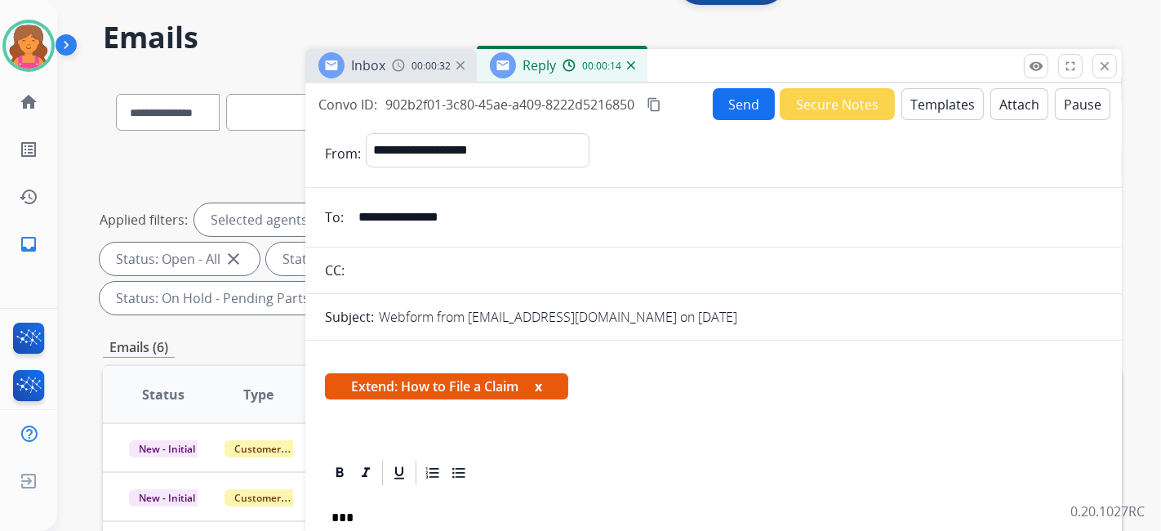
scroll to position [0, 0]
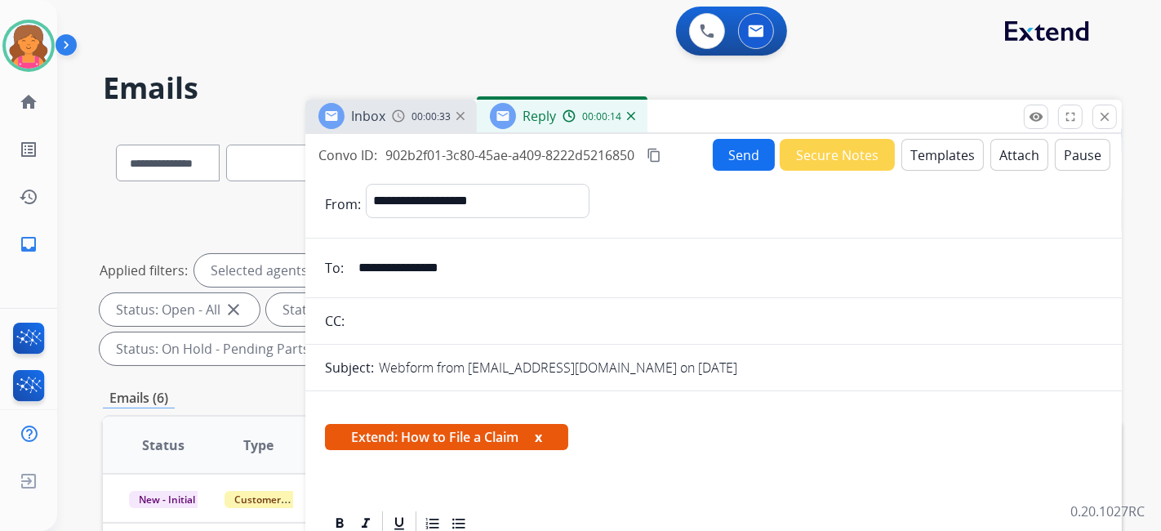
click at [655, 156] on mat-icon "content_copy" at bounding box center [654, 155] width 15 height 15
click at [727, 148] on button "Send" at bounding box center [744, 155] width 62 height 32
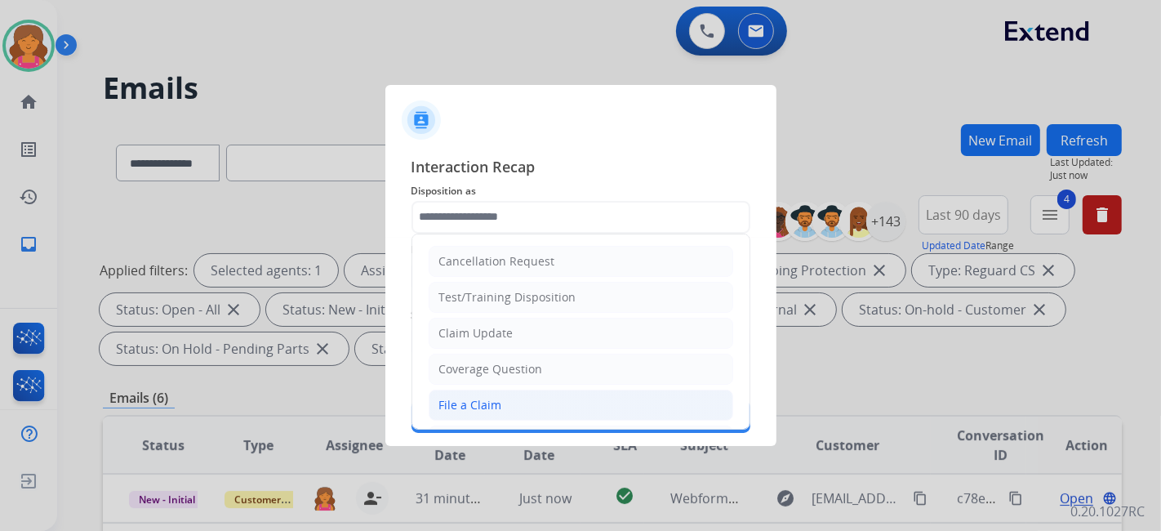
click at [488, 390] on li "File a Claim" at bounding box center [581, 405] width 305 height 31
type input "**********"
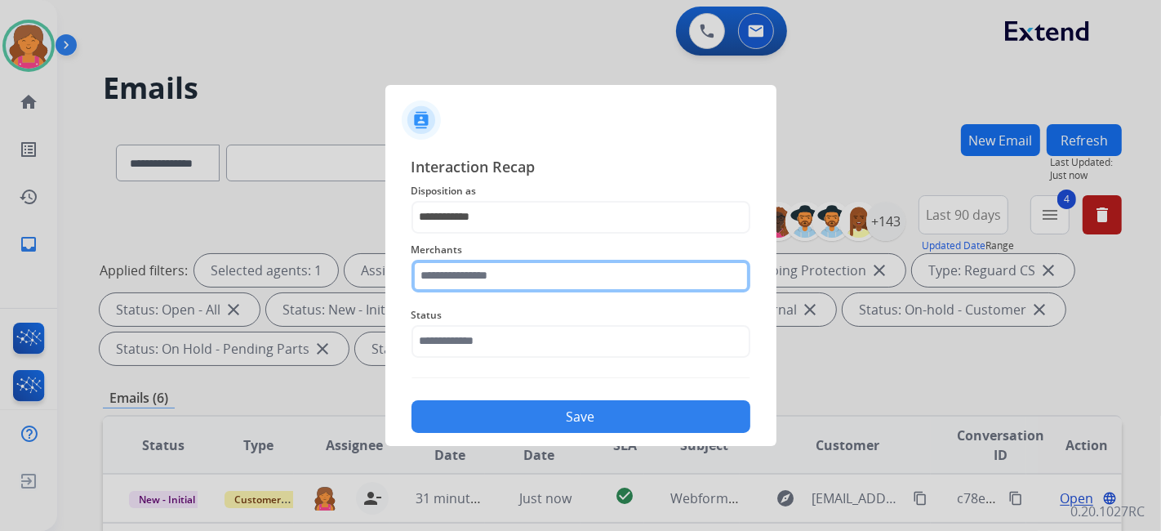
click at [461, 272] on input "text" at bounding box center [581, 276] width 339 height 33
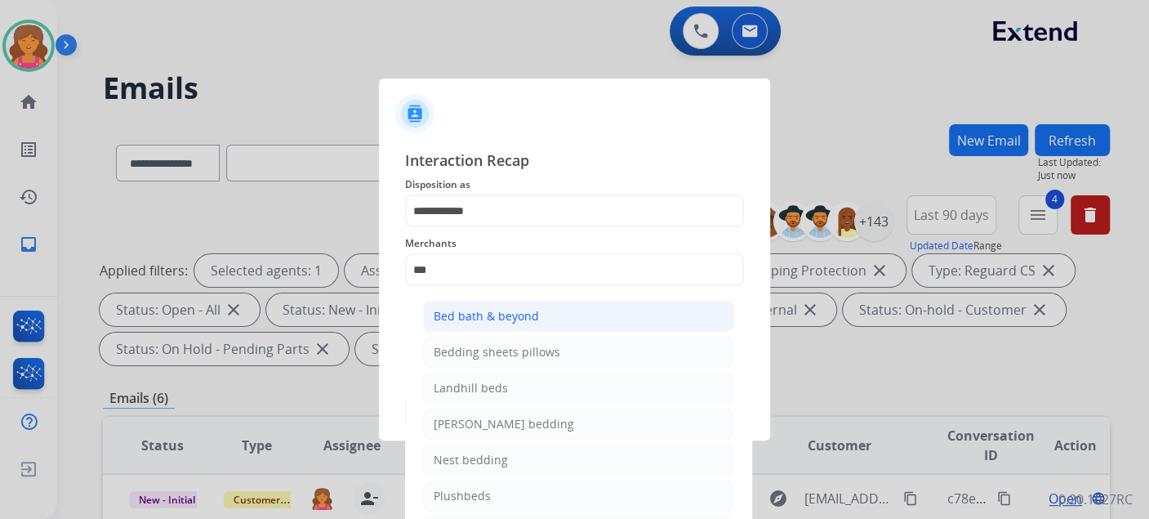
click at [433, 301] on li "Bed bath & beyond" at bounding box center [578, 316] width 311 height 31
type input "**********"
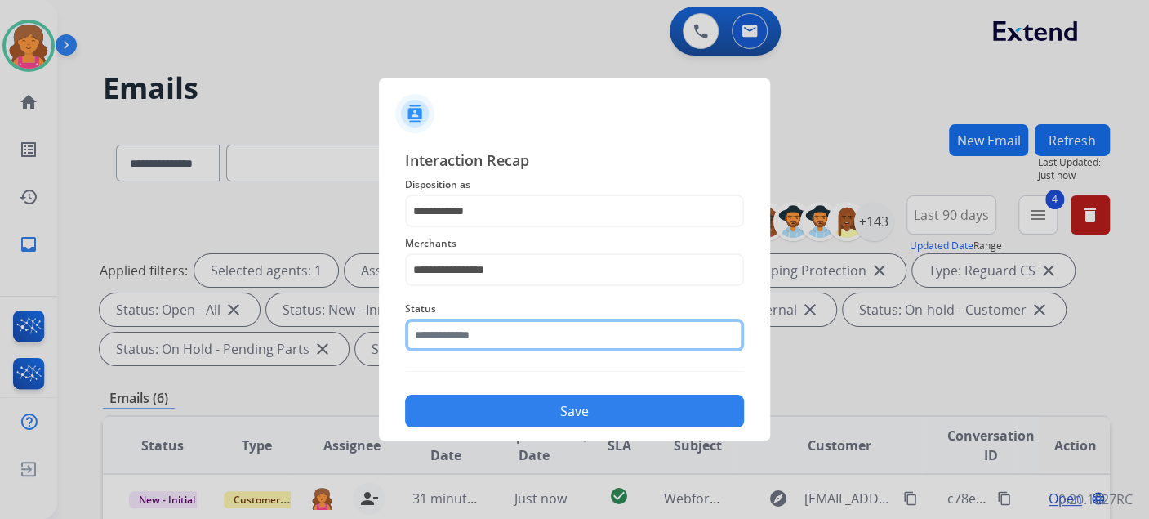
click at [433, 335] on input "text" at bounding box center [574, 335] width 339 height 33
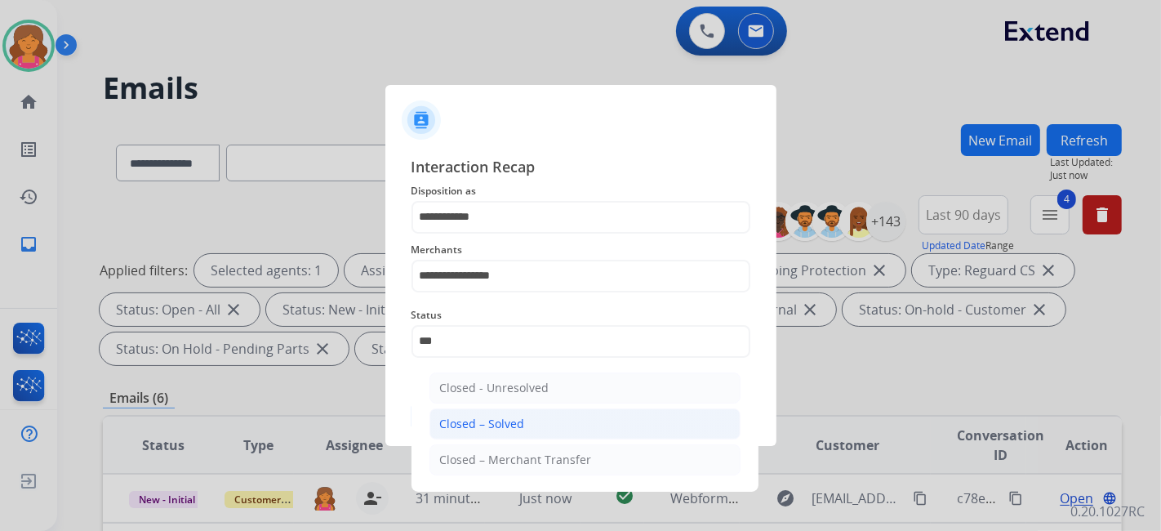
click at [479, 418] on div "Closed – Solved" at bounding box center [482, 424] width 85 height 16
type input "**********"
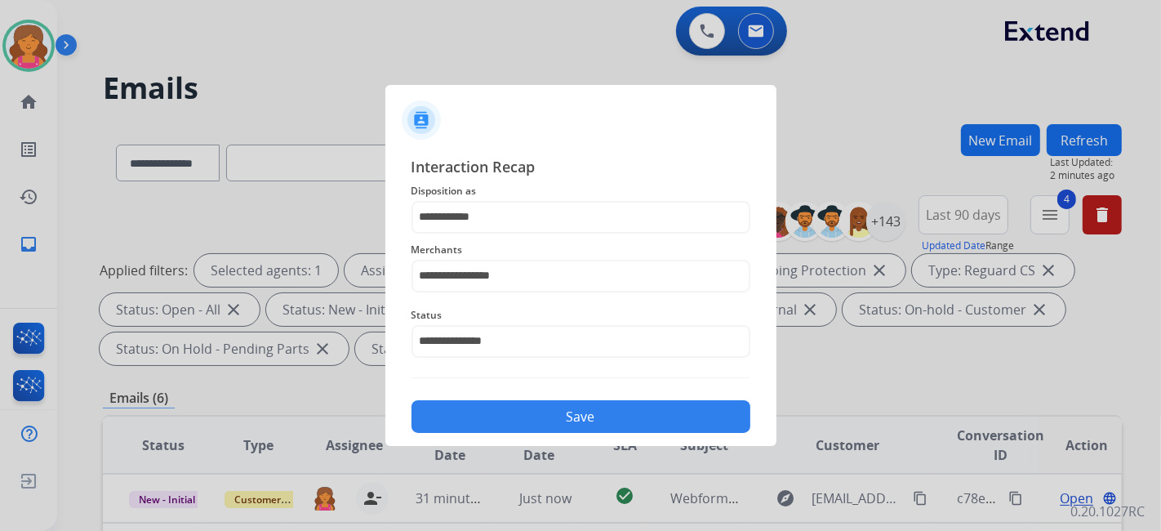
click at [479, 418] on button "Save" at bounding box center [581, 416] width 339 height 33
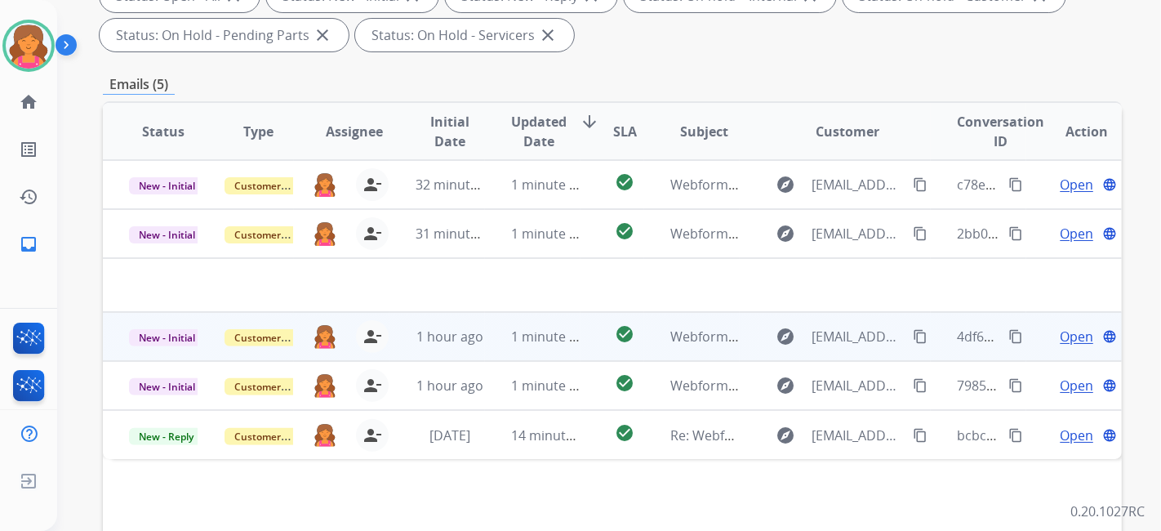
scroll to position [363, 0]
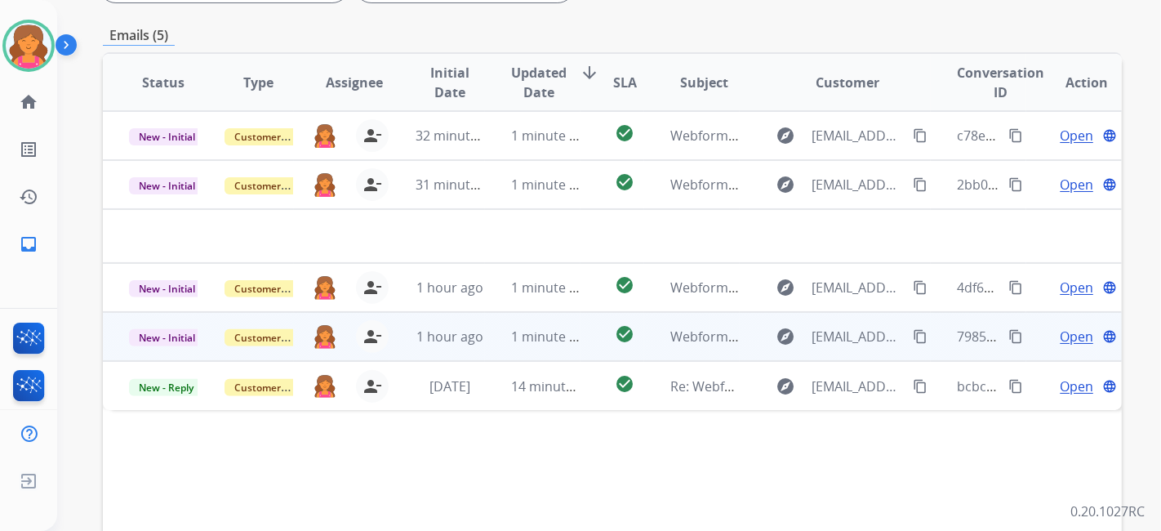
click at [1068, 328] on span "Open" at bounding box center [1076, 337] width 33 height 20
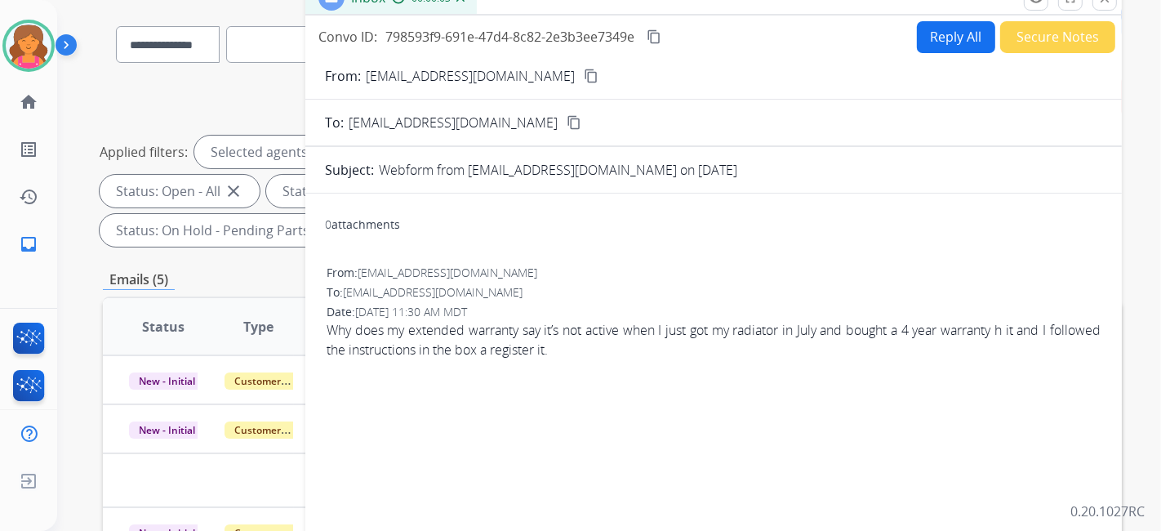
scroll to position [91, 0]
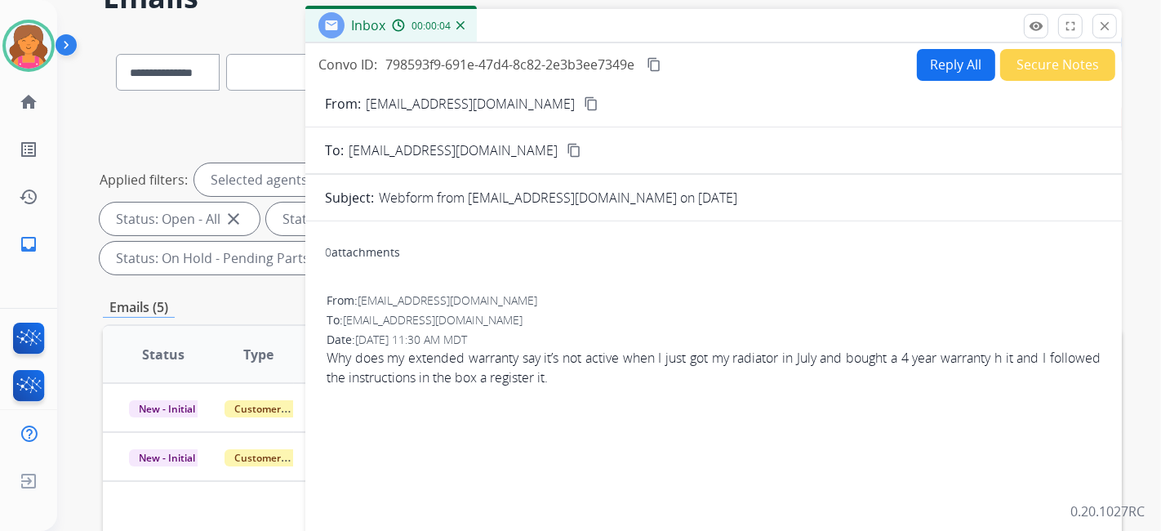
click at [584, 100] on mat-icon "content_copy" at bounding box center [591, 103] width 15 height 15
click at [917, 59] on button "Reply All" at bounding box center [956, 65] width 78 height 32
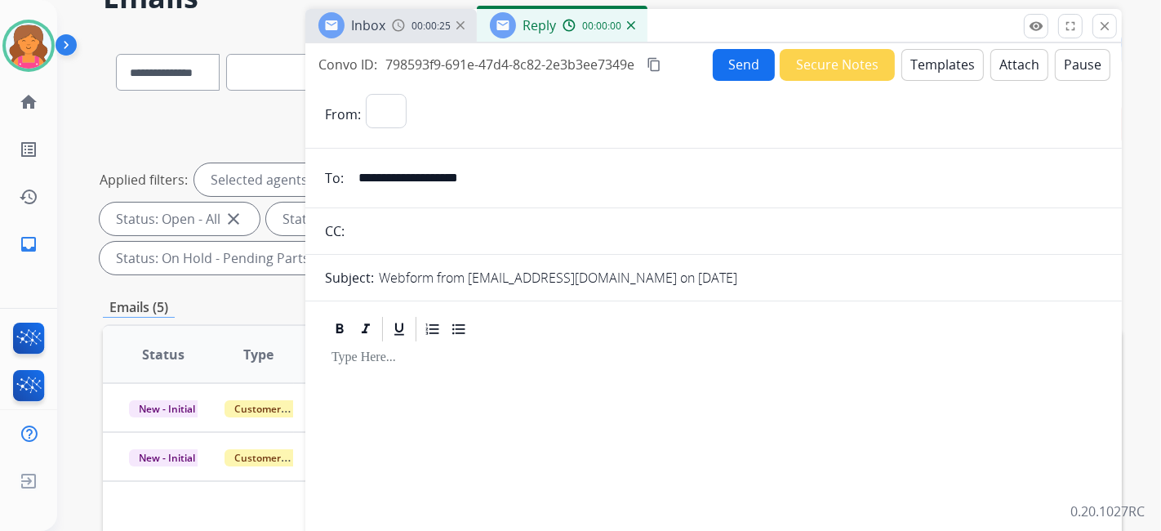
select select "**********"
click at [916, 60] on button "Templates" at bounding box center [943, 65] width 82 height 32
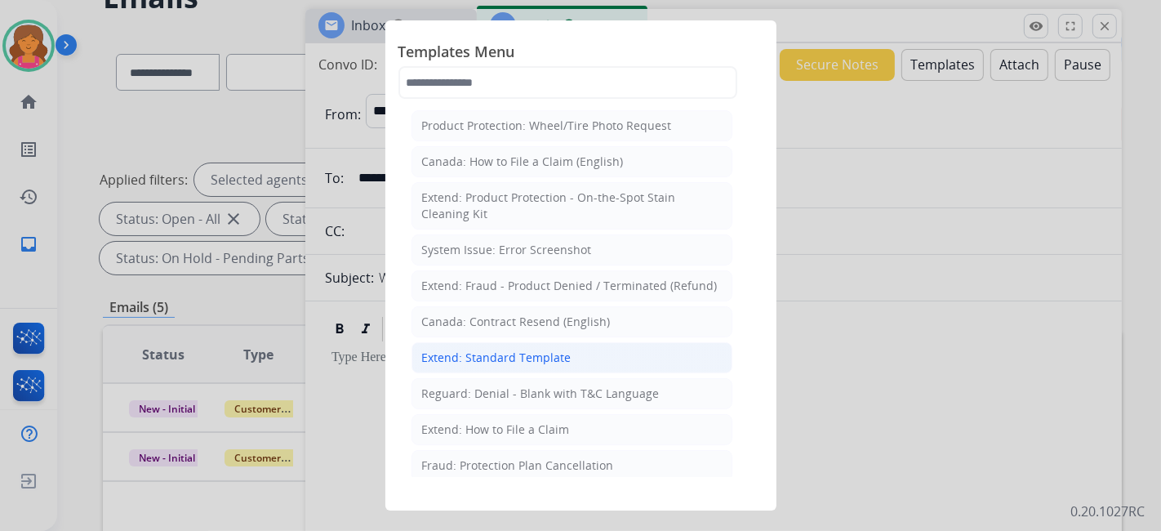
click at [524, 345] on li "Extend: Standard Template" at bounding box center [572, 357] width 321 height 31
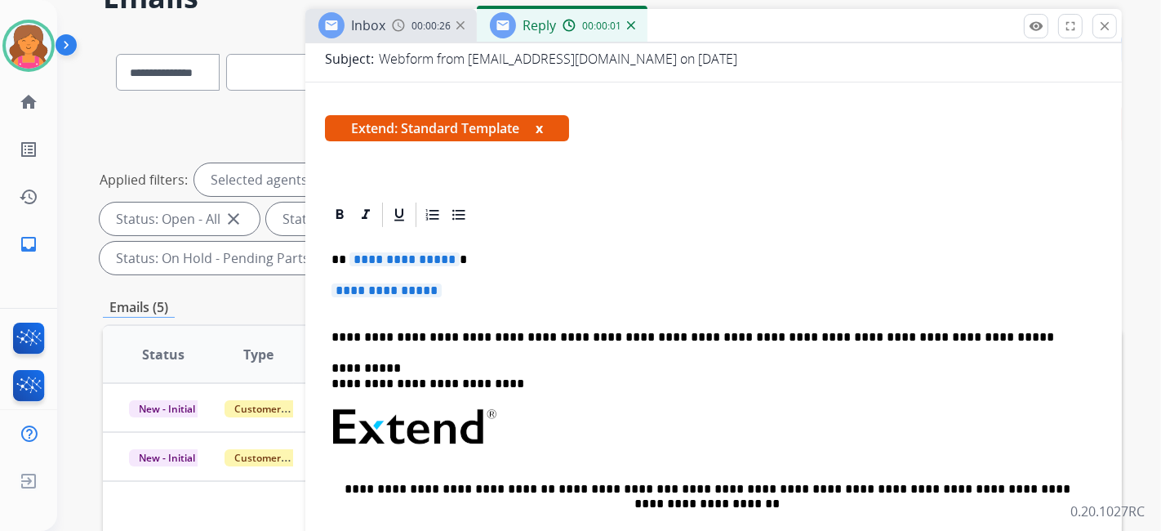
scroll to position [346, 0]
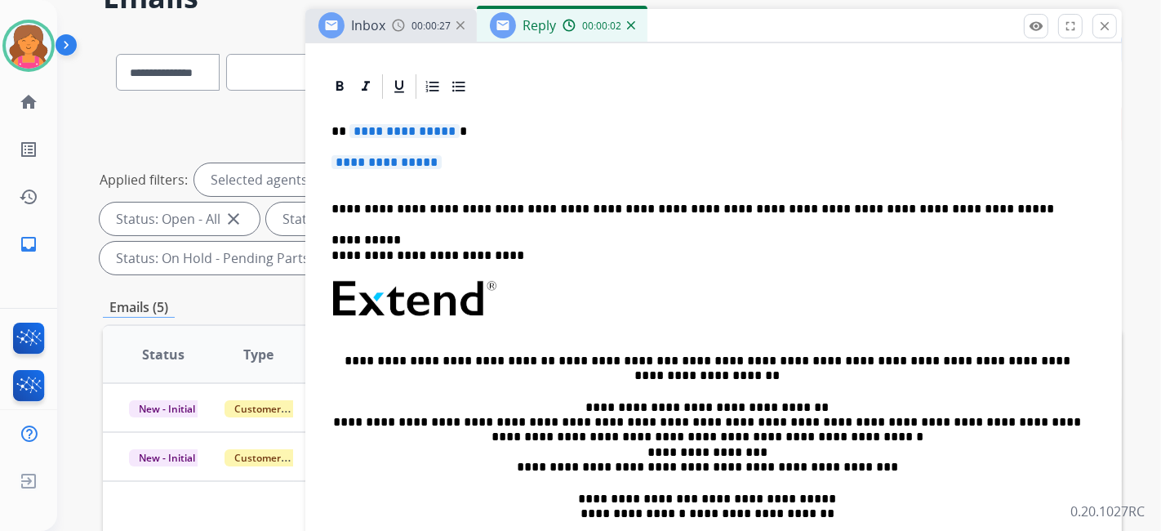
click at [379, 135] on span "**********" at bounding box center [405, 131] width 110 height 14
click at [387, 164] on span "**********" at bounding box center [387, 162] width 110 height 14
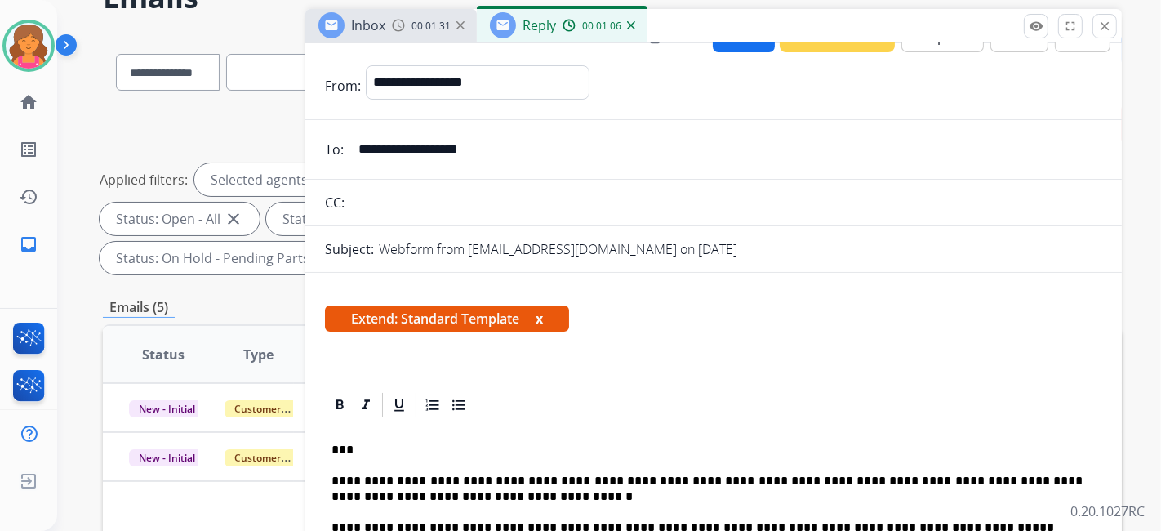
scroll to position [0, 0]
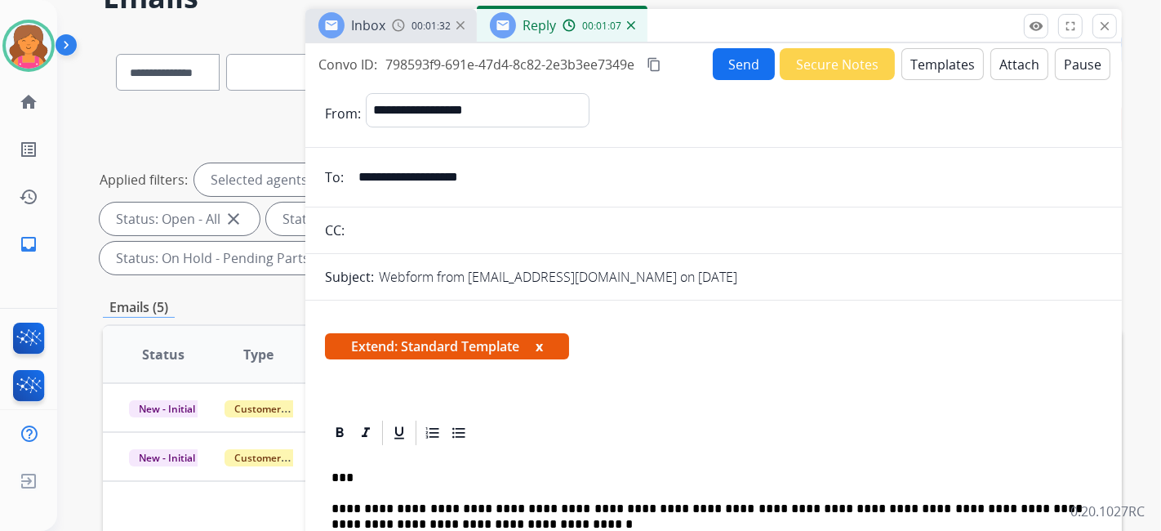
click at [655, 67] on mat-icon "content_copy" at bounding box center [654, 64] width 15 height 15
click at [715, 70] on button "Send" at bounding box center [744, 64] width 62 height 32
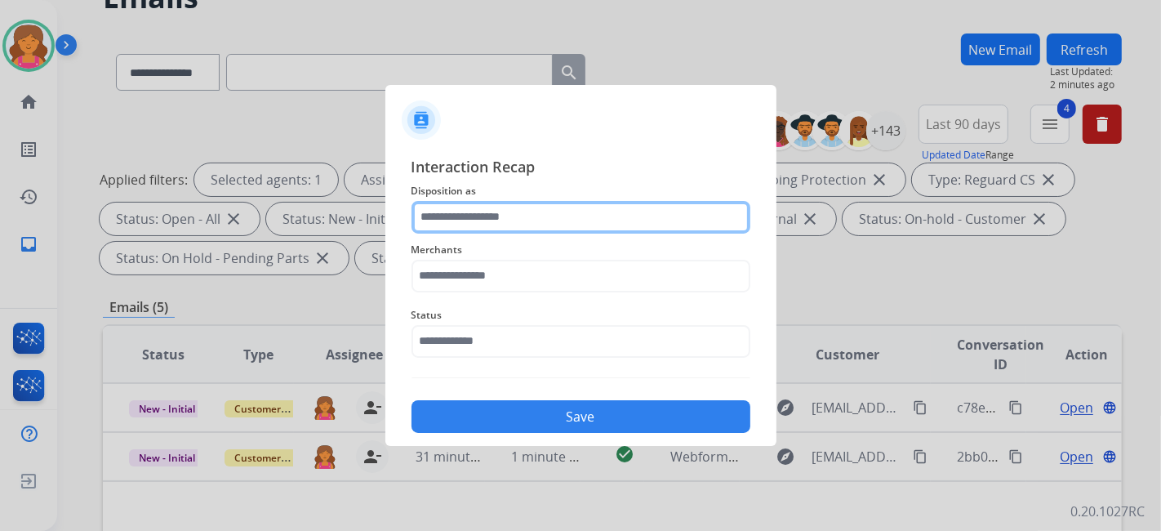
click at [615, 202] on input "text" at bounding box center [581, 217] width 339 height 33
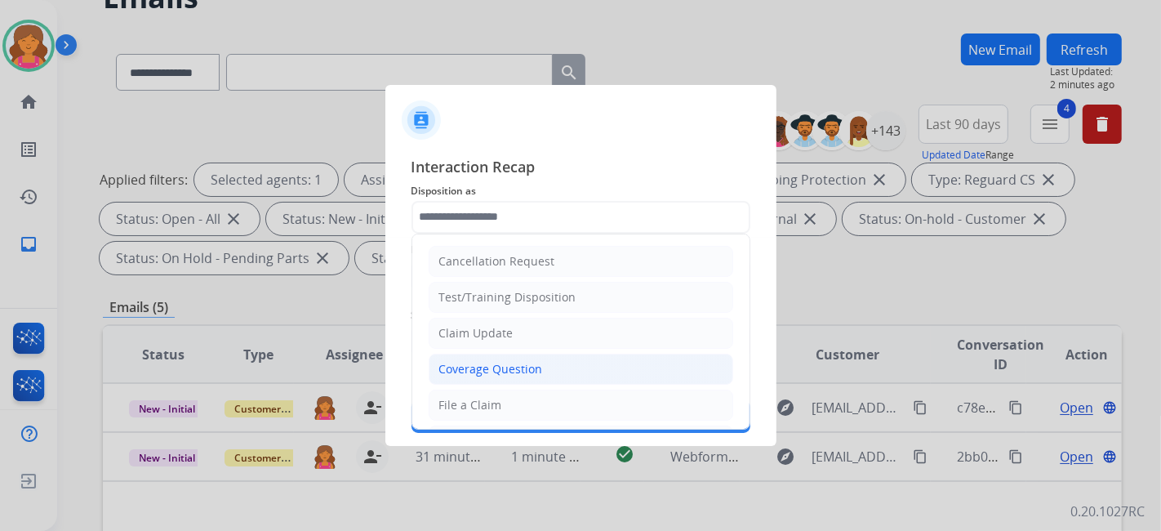
click at [500, 363] on div "Coverage Question" at bounding box center [491, 369] width 104 height 16
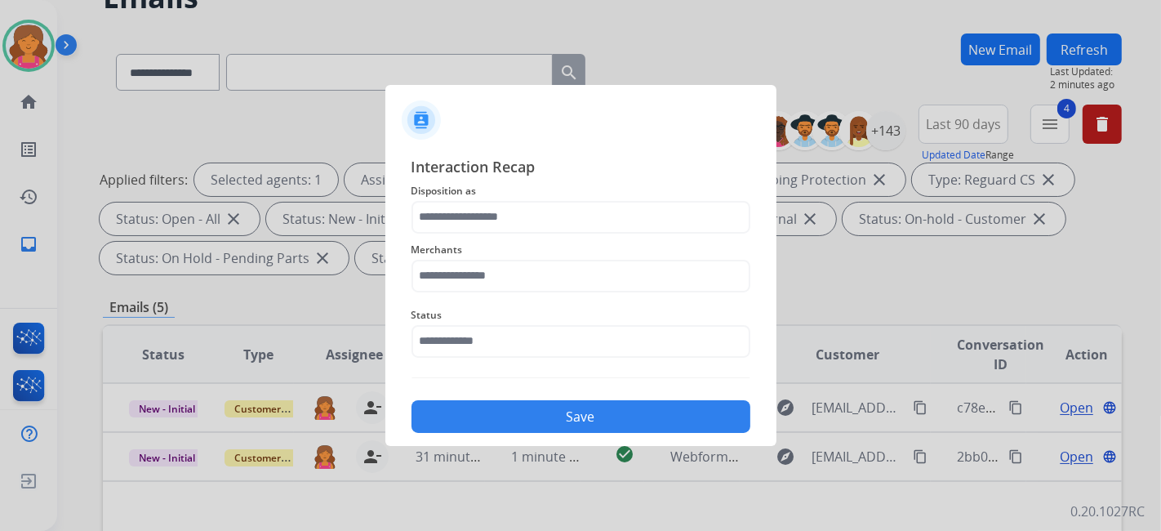
type input "**********"
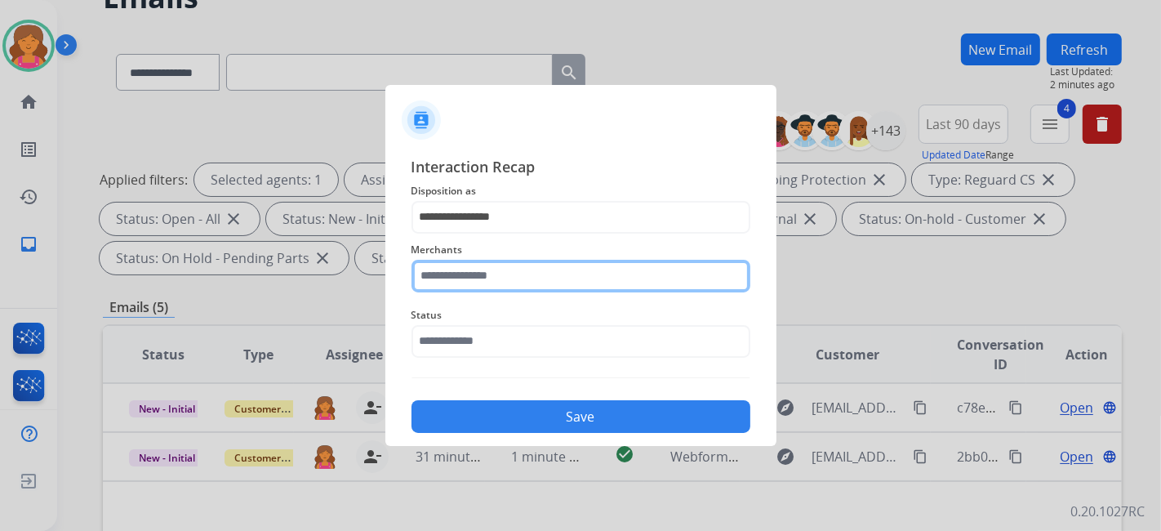
click at [478, 277] on input "text" at bounding box center [581, 276] width 339 height 33
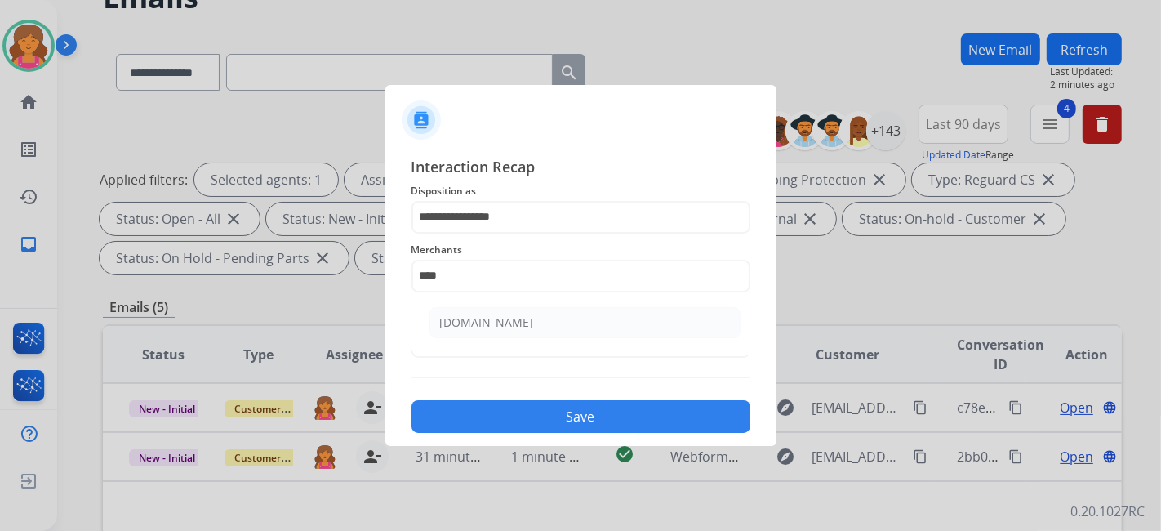
click at [488, 342] on ul "[DOMAIN_NAME]" at bounding box center [585, 327] width 321 height 56
click at [479, 313] on li "[DOMAIN_NAME]" at bounding box center [585, 322] width 311 height 31
type input "**********"
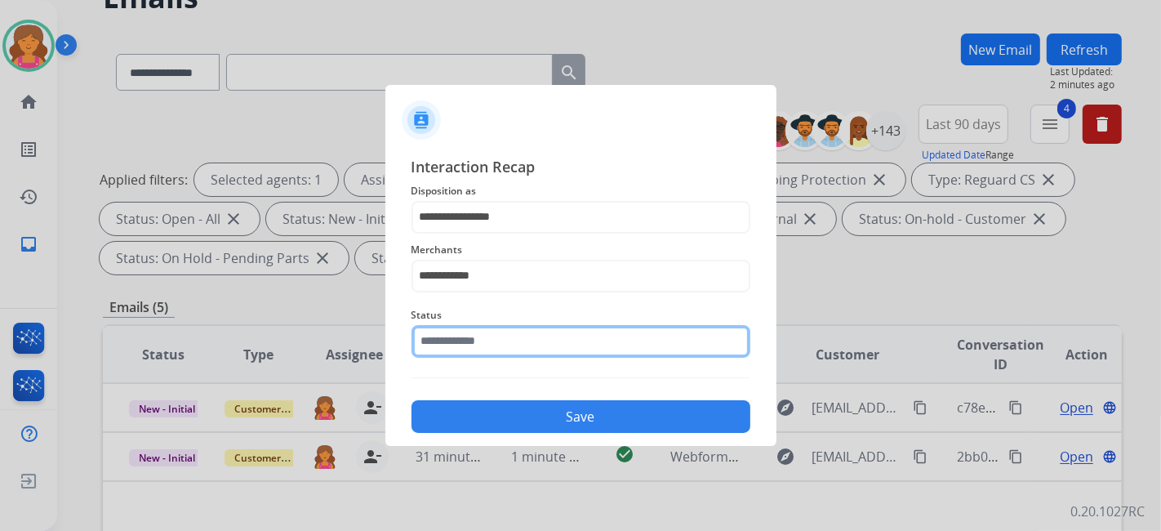
click at [477, 349] on input "text" at bounding box center [581, 341] width 339 height 33
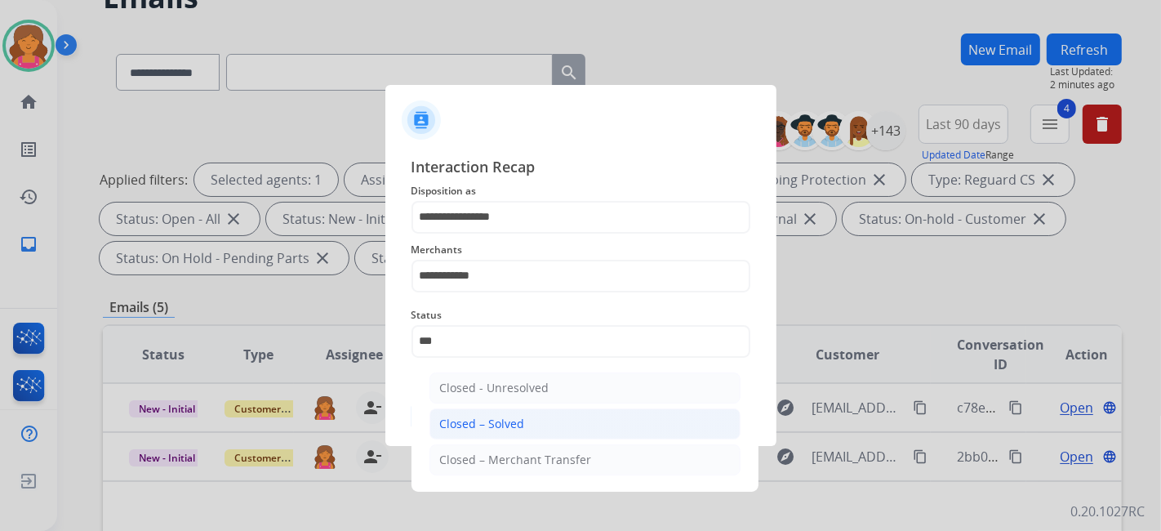
click at [506, 412] on li "Closed – Solved" at bounding box center [585, 423] width 311 height 31
type input "**********"
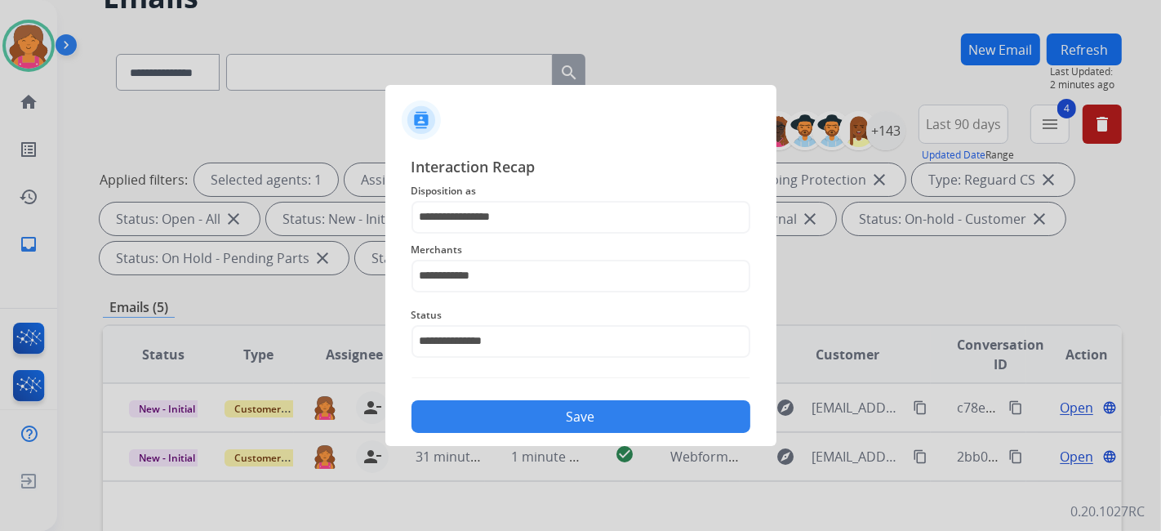
click at [506, 433] on div "**********" at bounding box center [581, 294] width 391 height 305
click at [494, 416] on button "Save" at bounding box center [581, 416] width 339 height 33
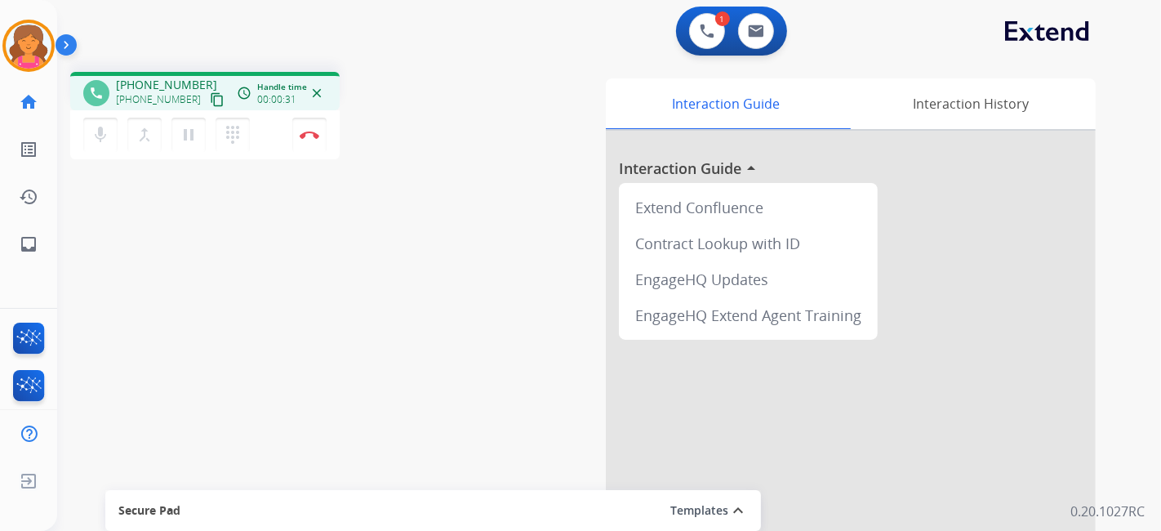
click at [207, 101] on button "content_copy" at bounding box center [217, 100] width 20 height 20
click at [305, 139] on button "Disconnect" at bounding box center [309, 135] width 34 height 34
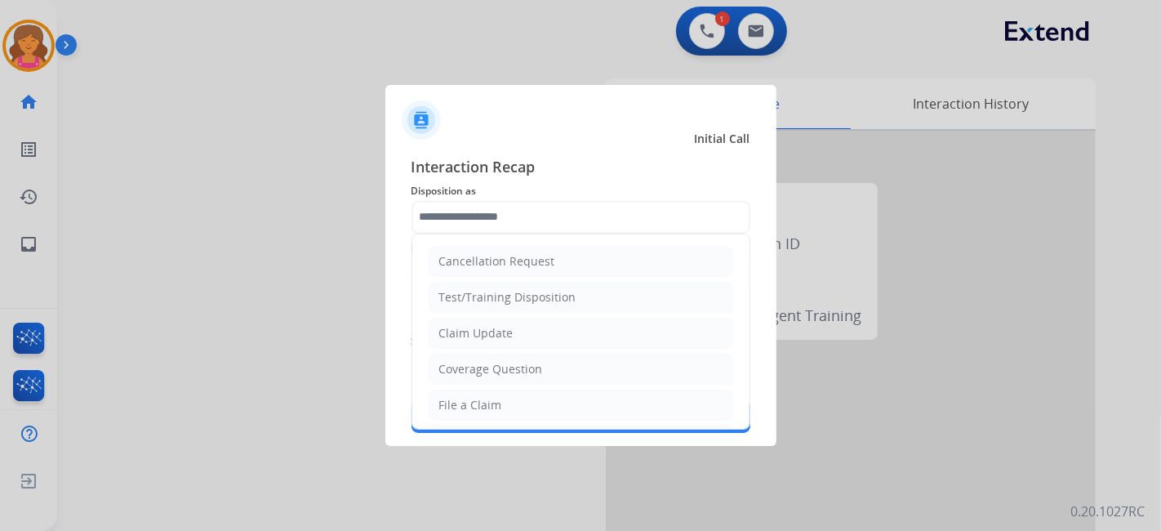
click at [497, 226] on input "text" at bounding box center [581, 217] width 339 height 33
click at [469, 368] on div "Coverage Question" at bounding box center [491, 369] width 104 height 16
type input "**********"
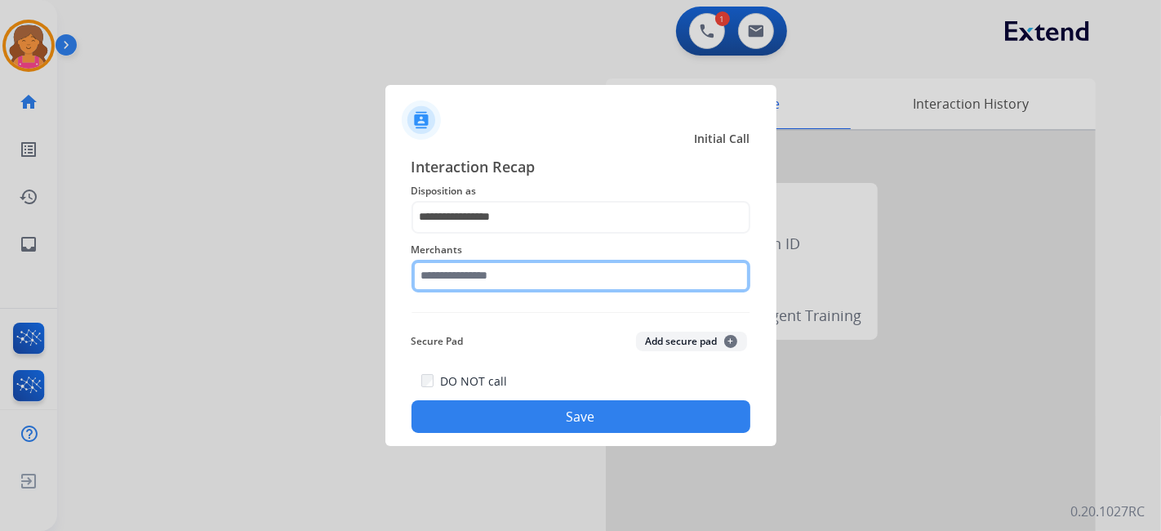
click at [435, 279] on input "text" at bounding box center [581, 276] width 339 height 33
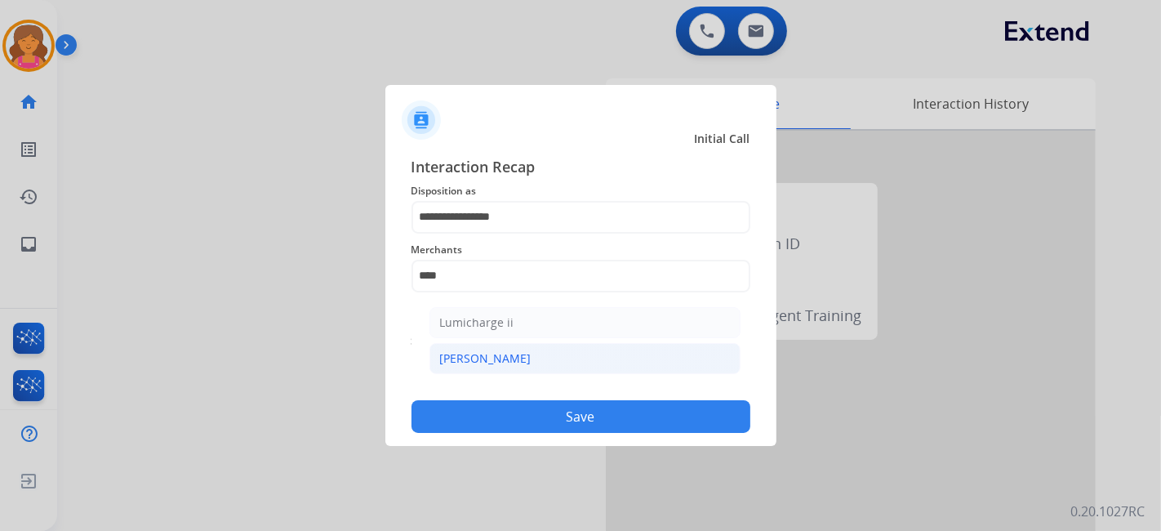
click at [510, 357] on li "[PERSON_NAME]" at bounding box center [585, 358] width 311 height 31
type input "********"
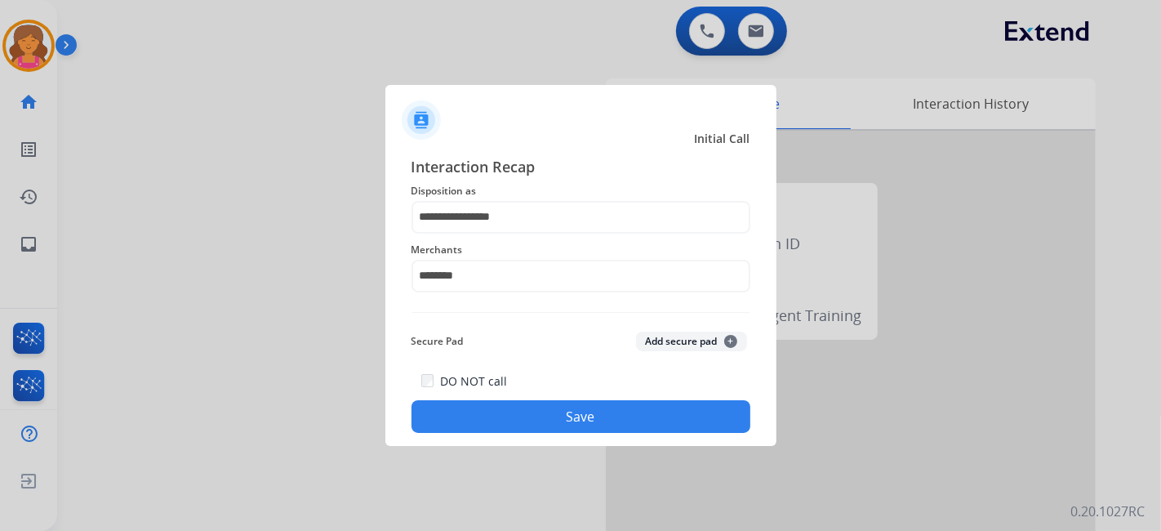
click at [520, 412] on button "Save" at bounding box center [581, 416] width 339 height 33
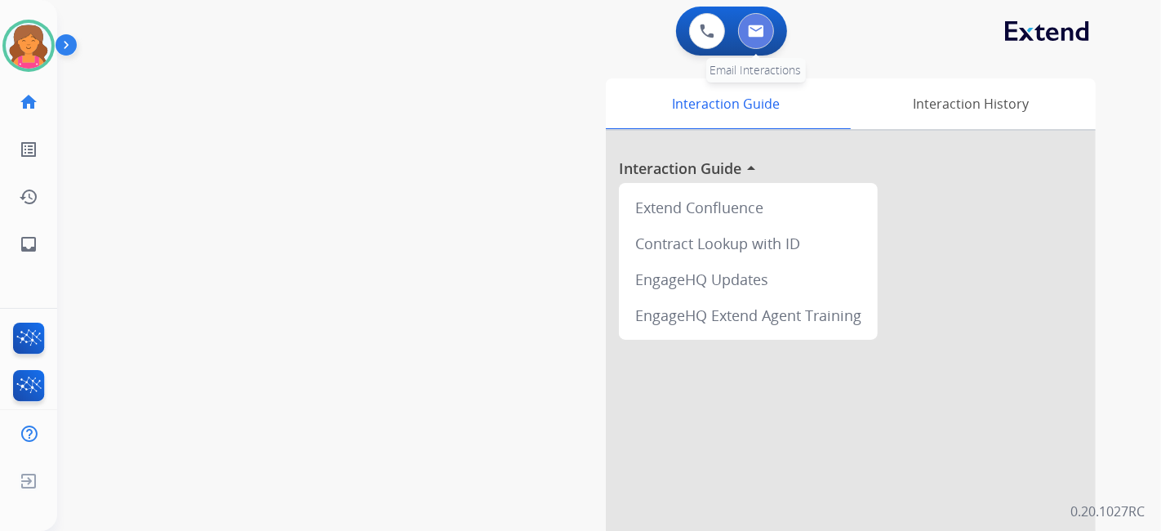
click at [748, 32] on img at bounding box center [756, 31] width 16 height 13
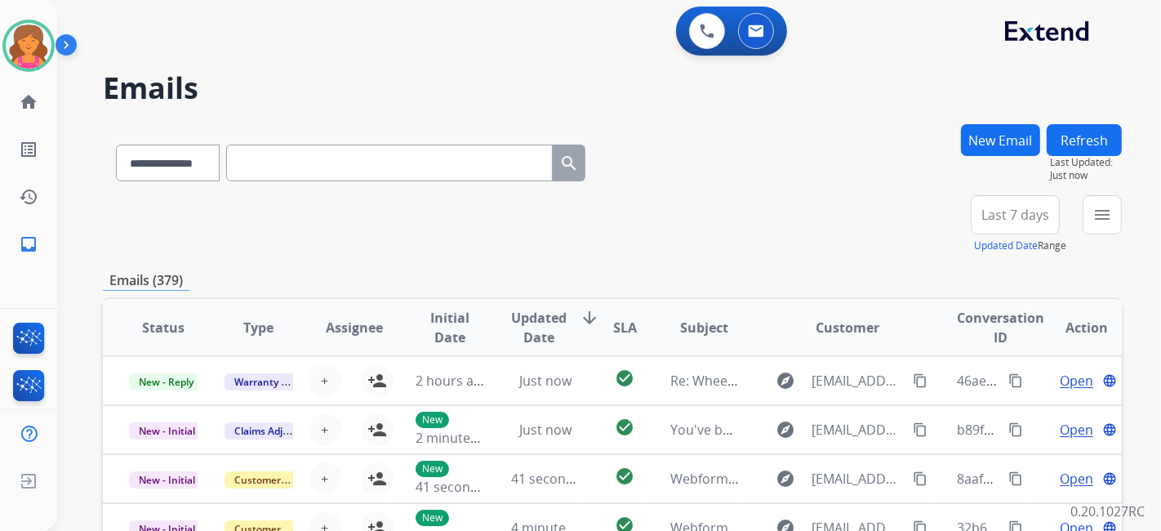
click at [1009, 225] on button "Last 7 days" at bounding box center [1015, 214] width 89 height 39
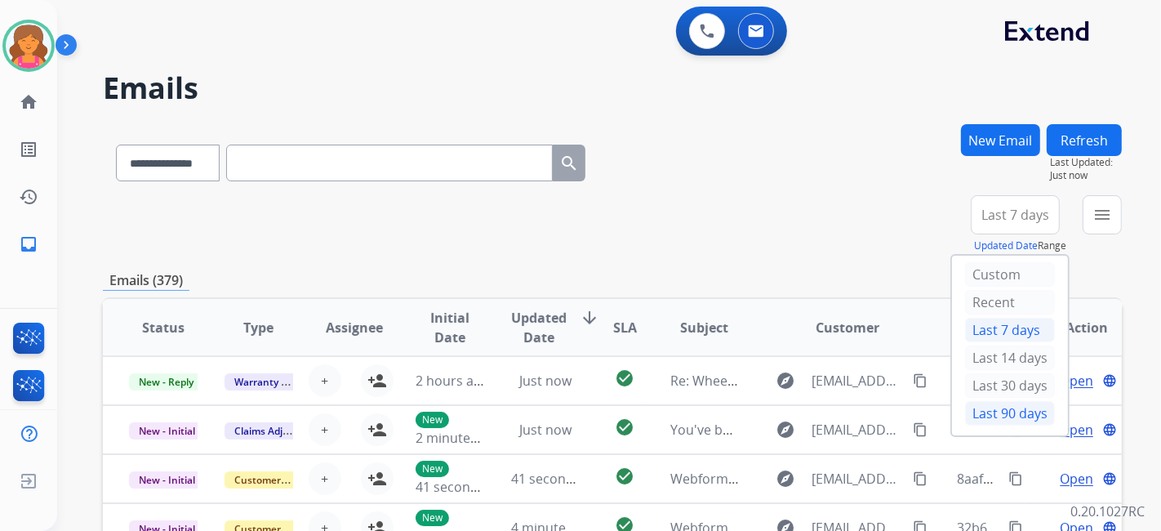
click at [1012, 412] on div "Last 90 days" at bounding box center [1010, 413] width 90 height 25
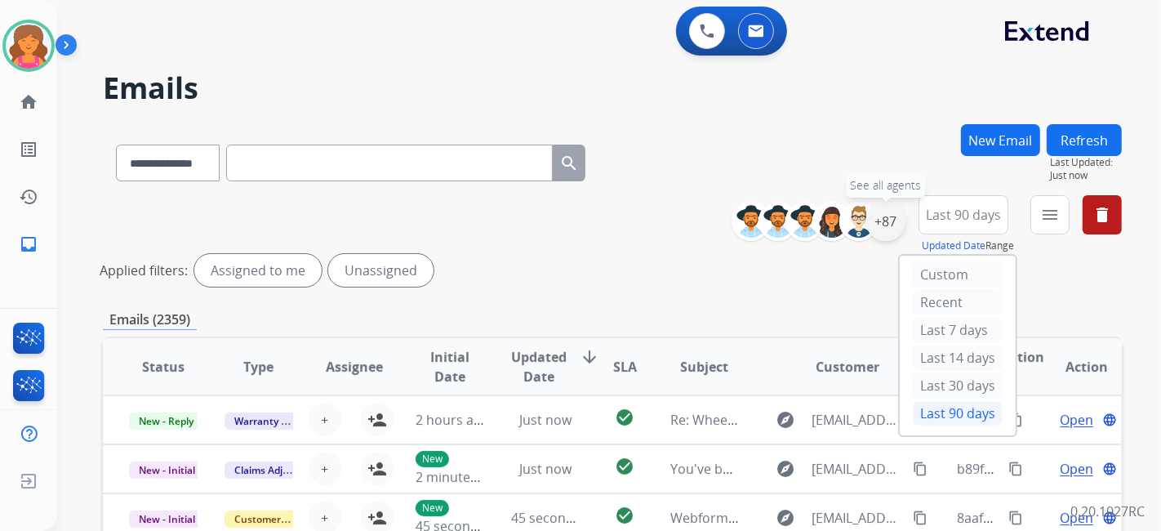
click at [886, 222] on div "+87" at bounding box center [886, 221] width 39 height 39
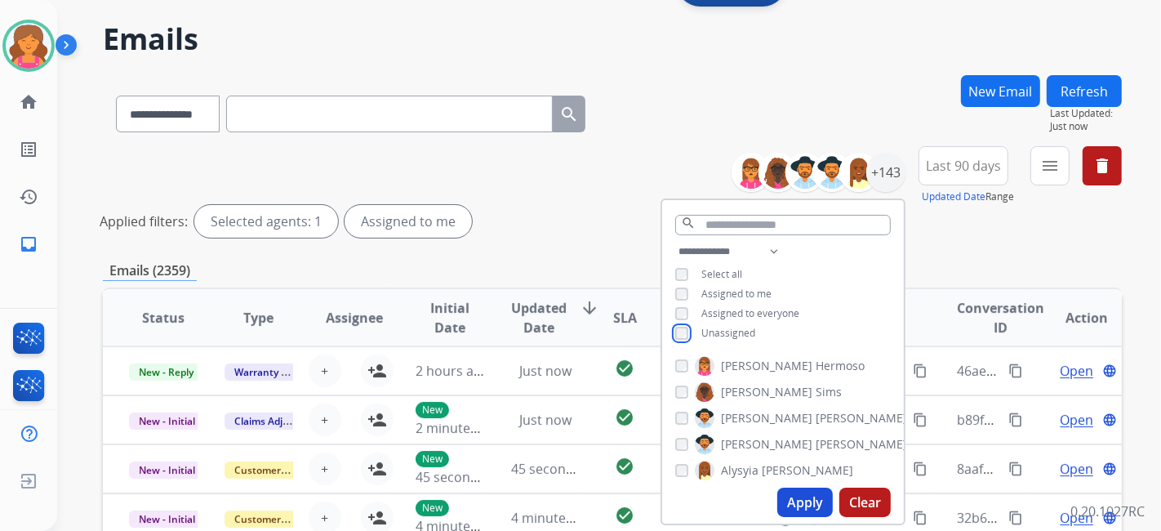
scroll to position [91, 0]
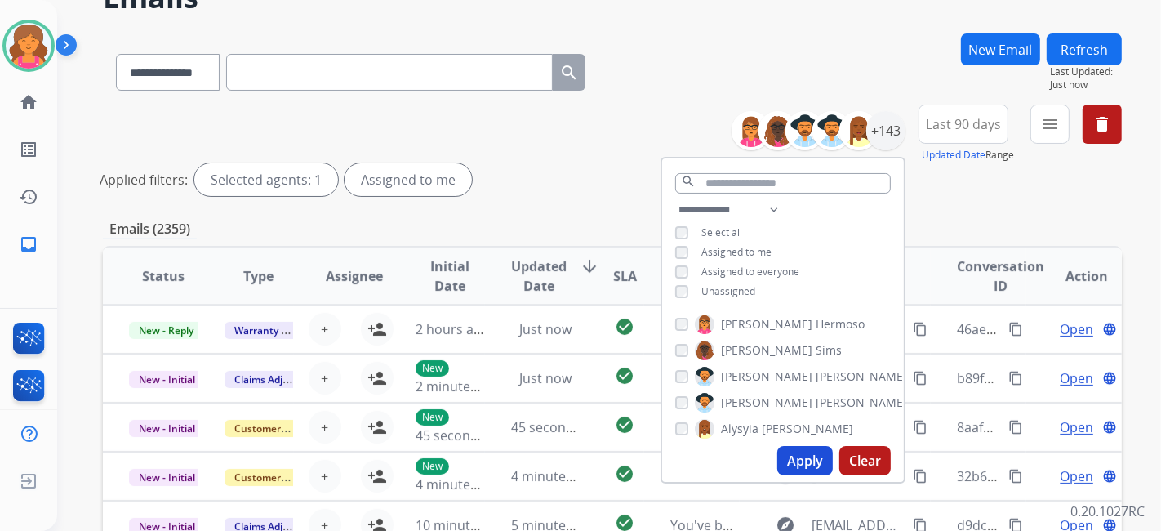
click at [787, 457] on button "Apply" at bounding box center [806, 460] width 56 height 29
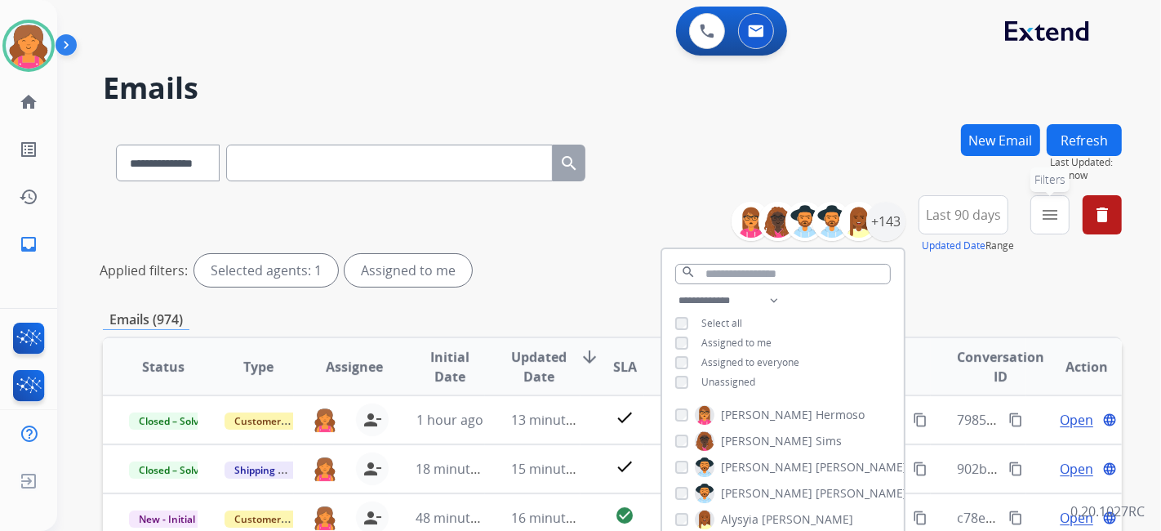
click at [1050, 221] on mat-icon "menu" at bounding box center [1051, 215] width 20 height 20
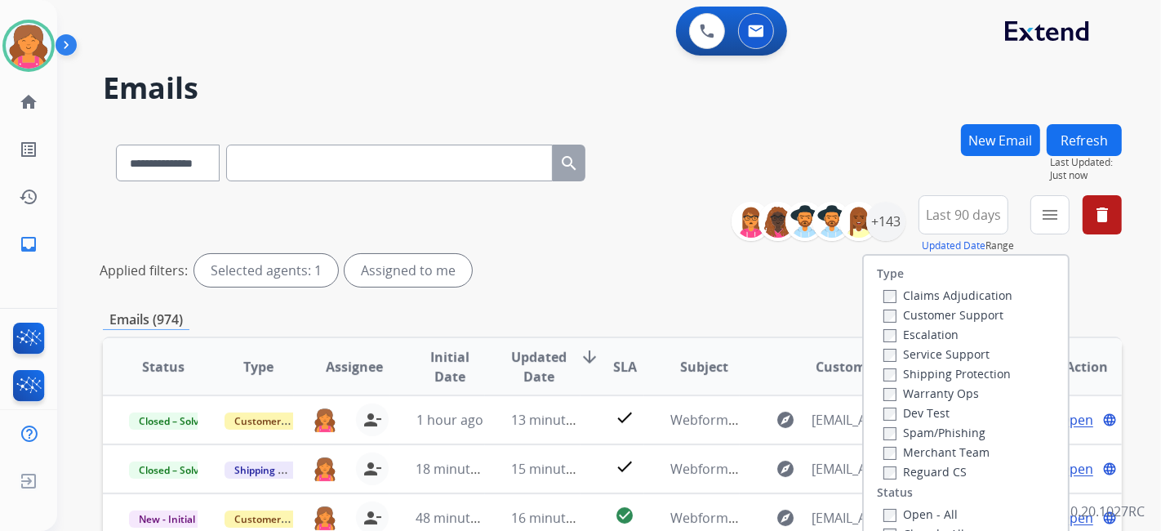
click at [913, 311] on label "Customer Support" at bounding box center [944, 315] width 120 height 16
click at [925, 367] on label "Shipping Protection" at bounding box center [947, 374] width 127 height 16
drag, startPoint x: 888, startPoint y: 507, endPoint x: 888, endPoint y: 516, distance: 9.0
click at [888, 511] on label "Open - All" at bounding box center [921, 514] width 74 height 16
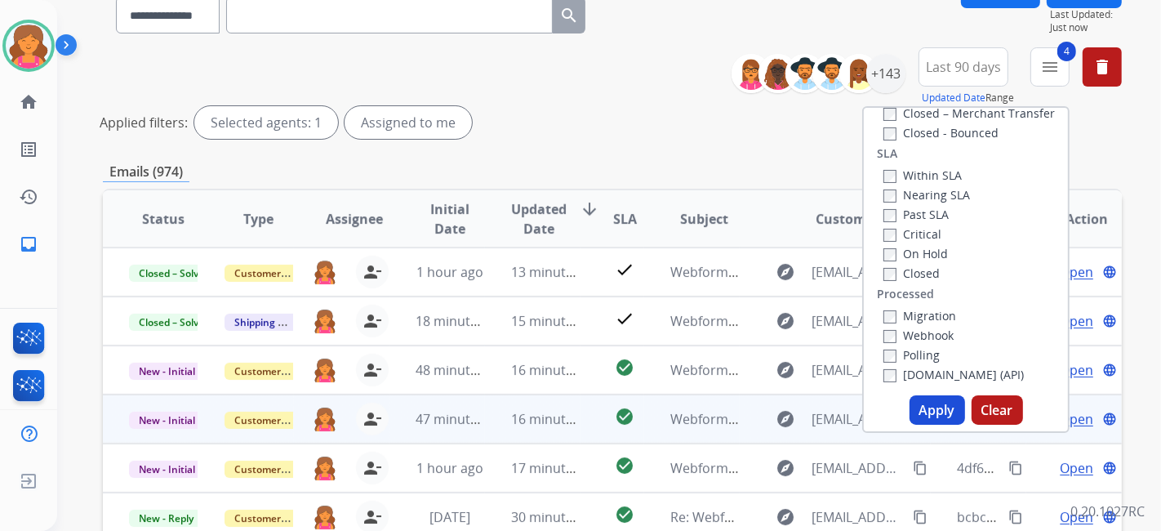
scroll to position [272, 0]
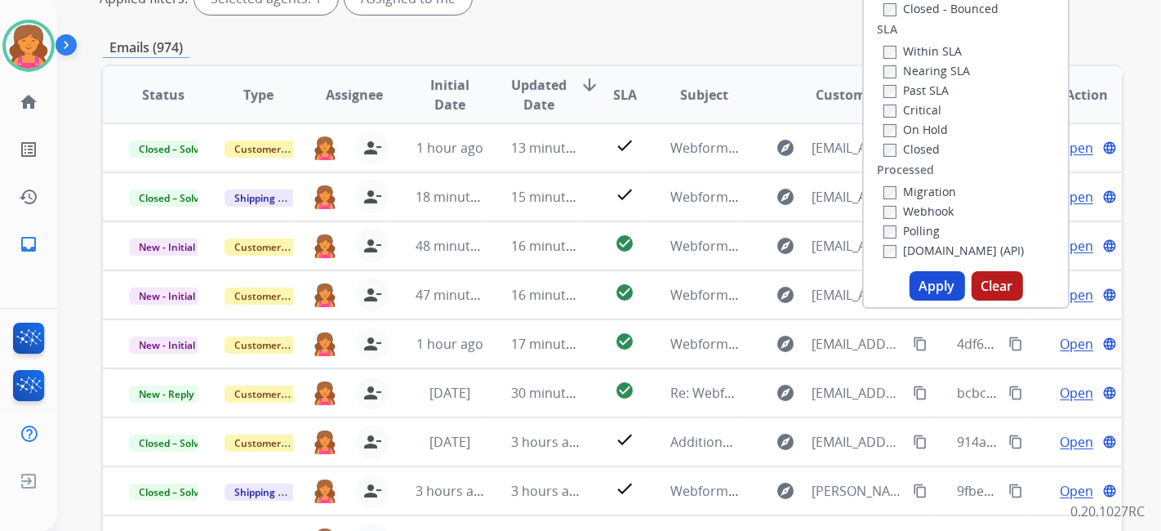
click at [936, 283] on button "Apply" at bounding box center [938, 285] width 56 height 29
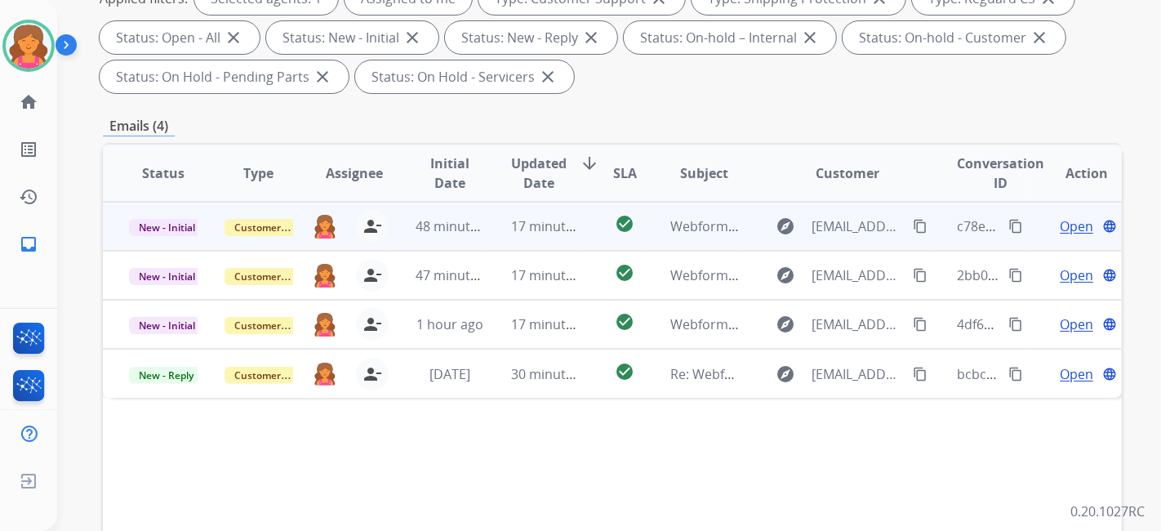
click at [1060, 218] on span "Open" at bounding box center [1076, 226] width 33 height 20
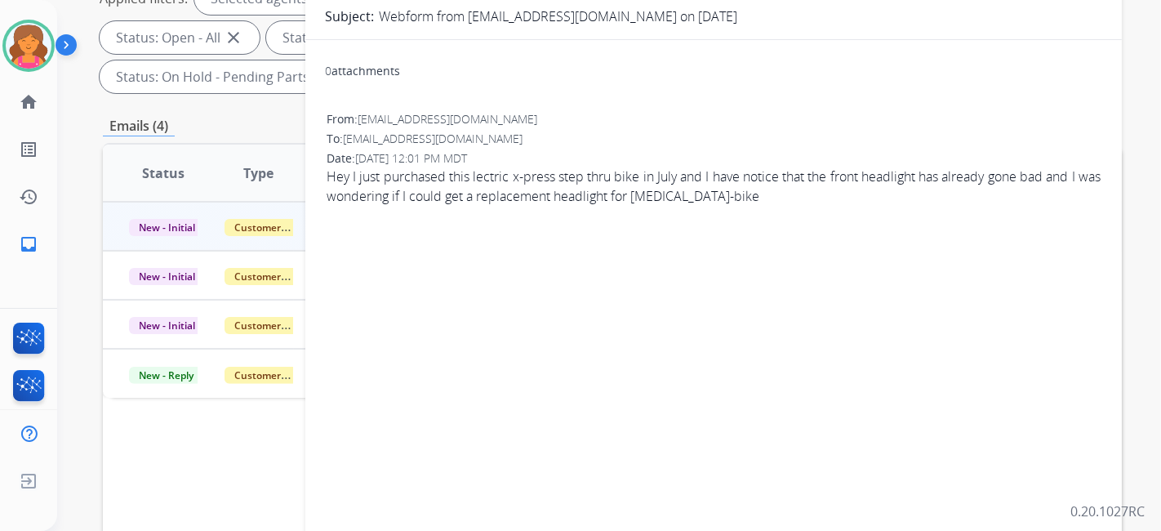
scroll to position [91, 0]
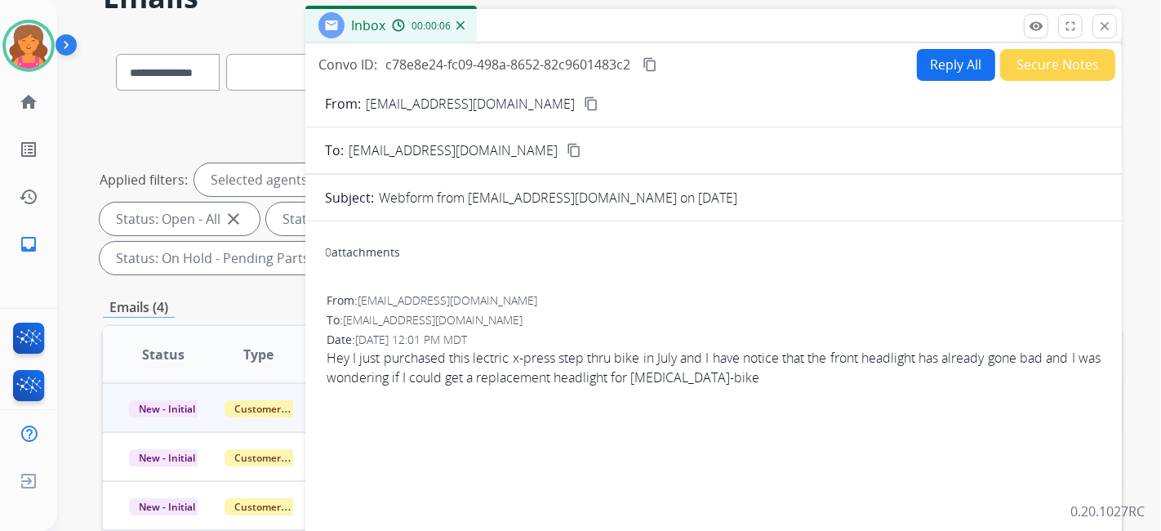
click at [494, 89] on form "From: Zrt6302@gmail.com content_copy To: support@extend.com content_copy Subjec…" at bounding box center [713, 411] width 817 height 660
click at [584, 105] on mat-icon "content_copy" at bounding box center [591, 103] width 15 height 15
click at [912, 64] on div "Reply All Secure Notes" at bounding box center [1013, 65] width 203 height 32
click at [919, 69] on button "Reply All" at bounding box center [956, 65] width 78 height 32
select select "**********"
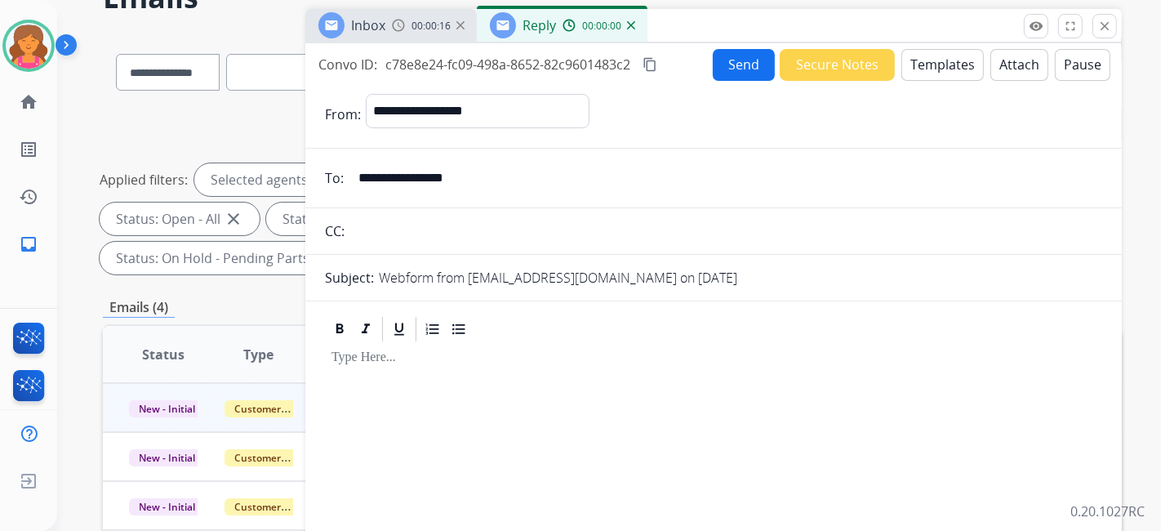
click at [919, 70] on button "Templates" at bounding box center [943, 65] width 82 height 32
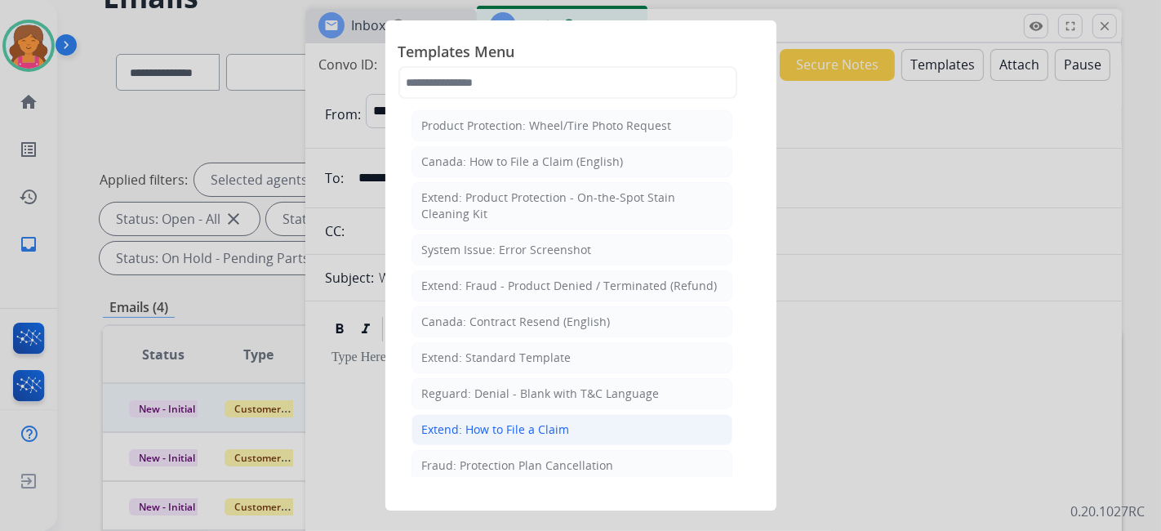
click at [499, 428] on div "Extend: How to File a Claim" at bounding box center [496, 429] width 148 height 16
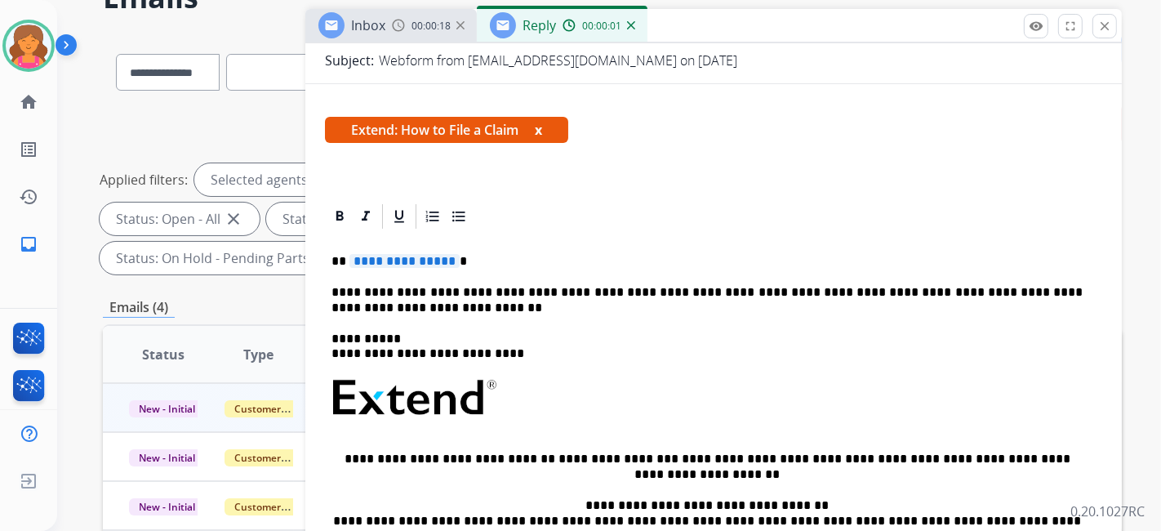
scroll to position [314, 0]
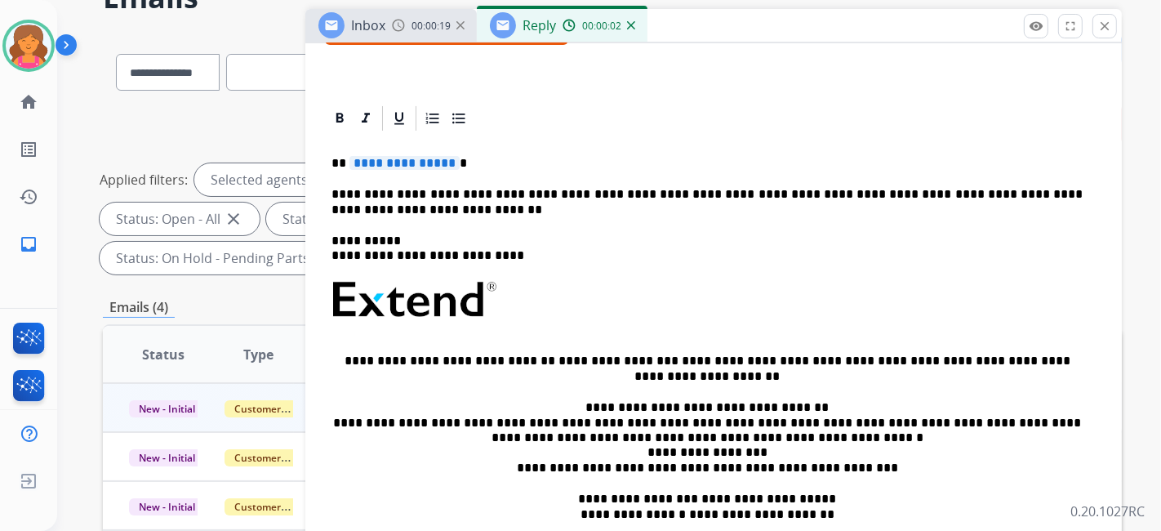
click at [391, 156] on span "**********" at bounding box center [405, 163] width 110 height 14
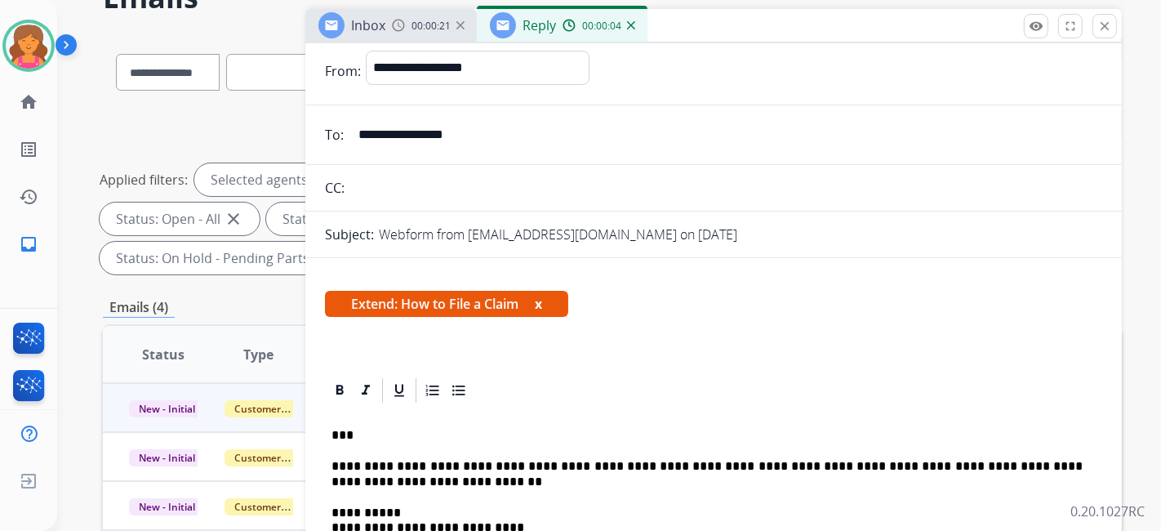
scroll to position [0, 0]
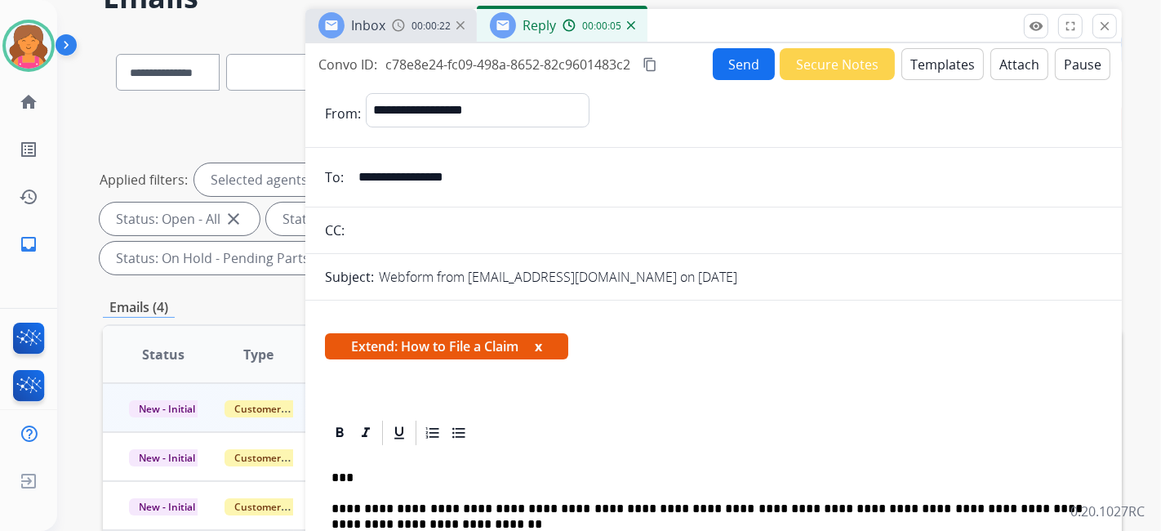
click at [725, 75] on button "Send" at bounding box center [744, 64] width 62 height 32
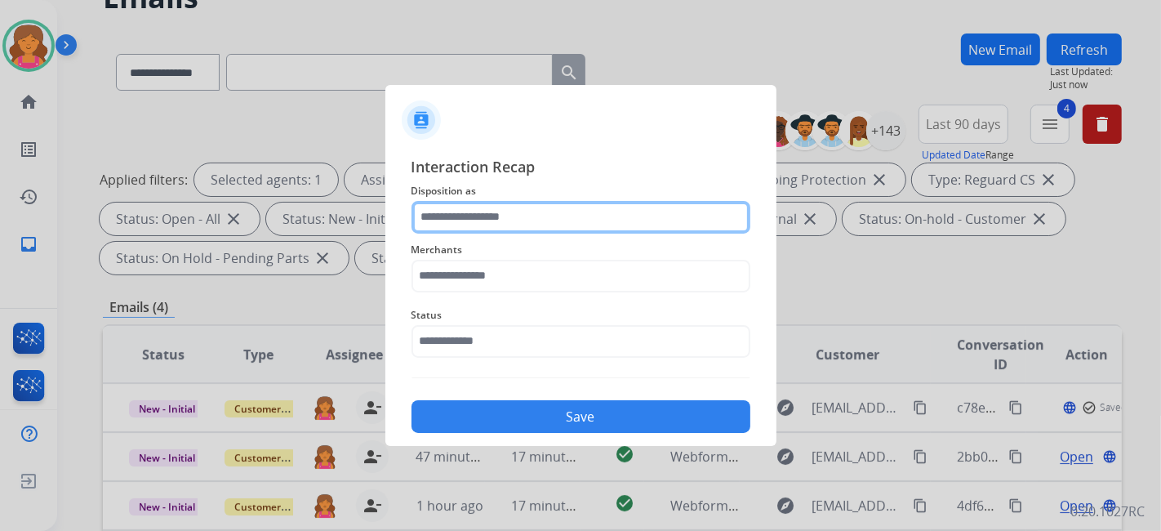
click at [537, 204] on input "text" at bounding box center [581, 217] width 339 height 33
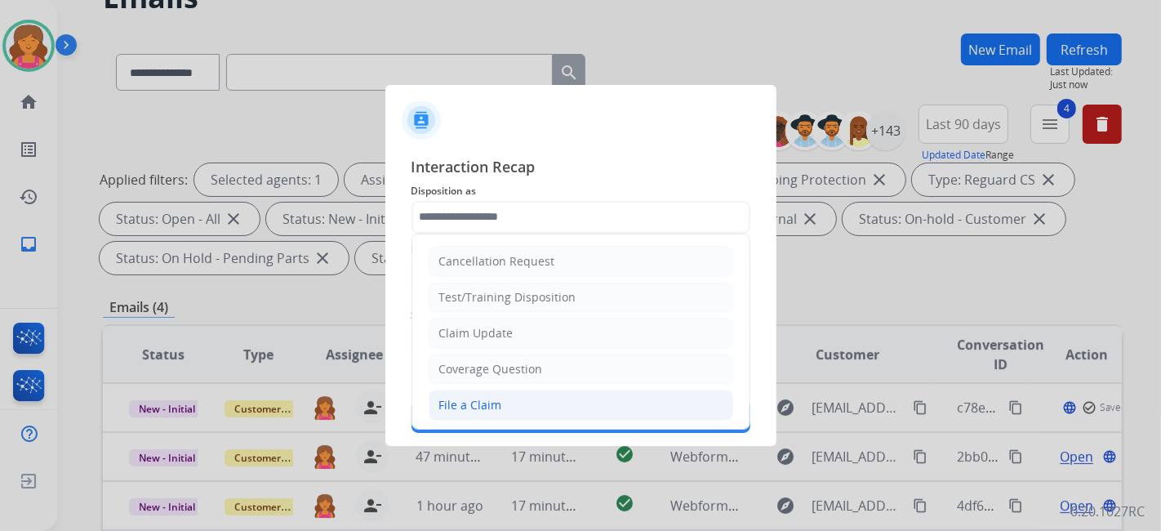
click at [492, 403] on div "File a Claim" at bounding box center [470, 405] width 63 height 16
type input "**********"
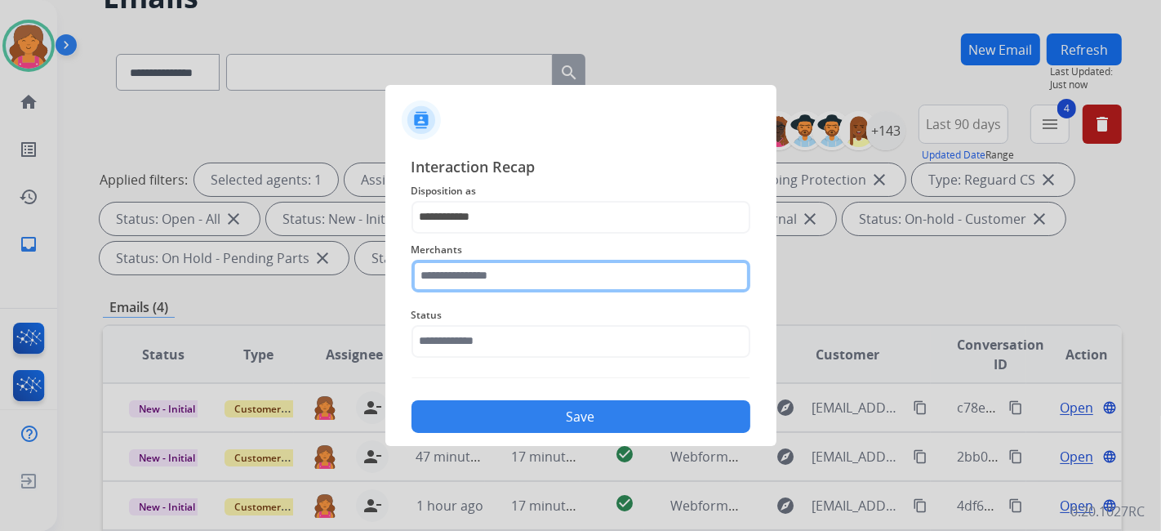
click at [481, 286] on div "Merchants" at bounding box center [581, 266] width 339 height 65
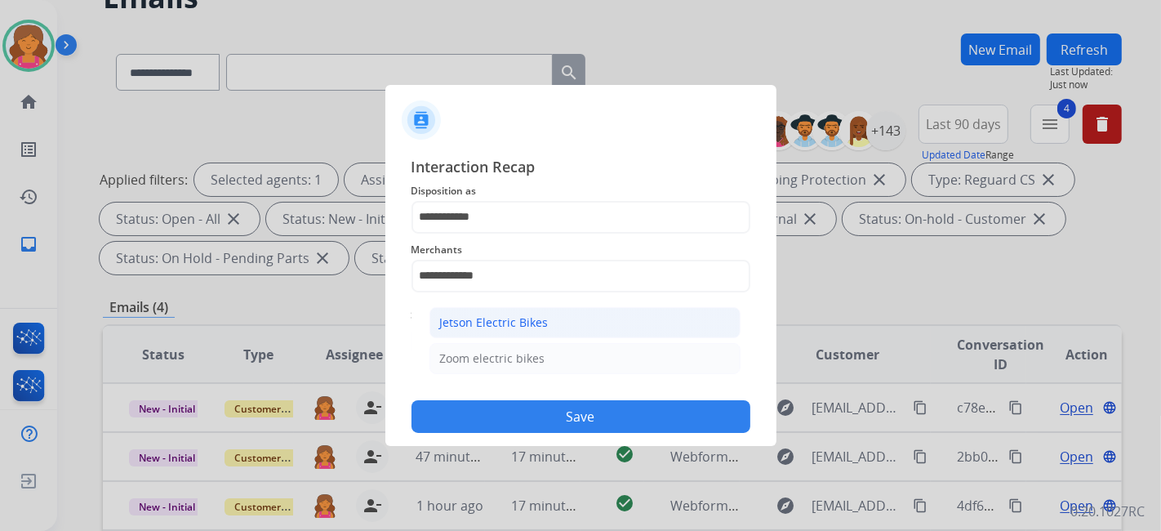
click at [471, 330] on li "Jetson Electric Bikes" at bounding box center [585, 322] width 311 height 31
type input "**********"
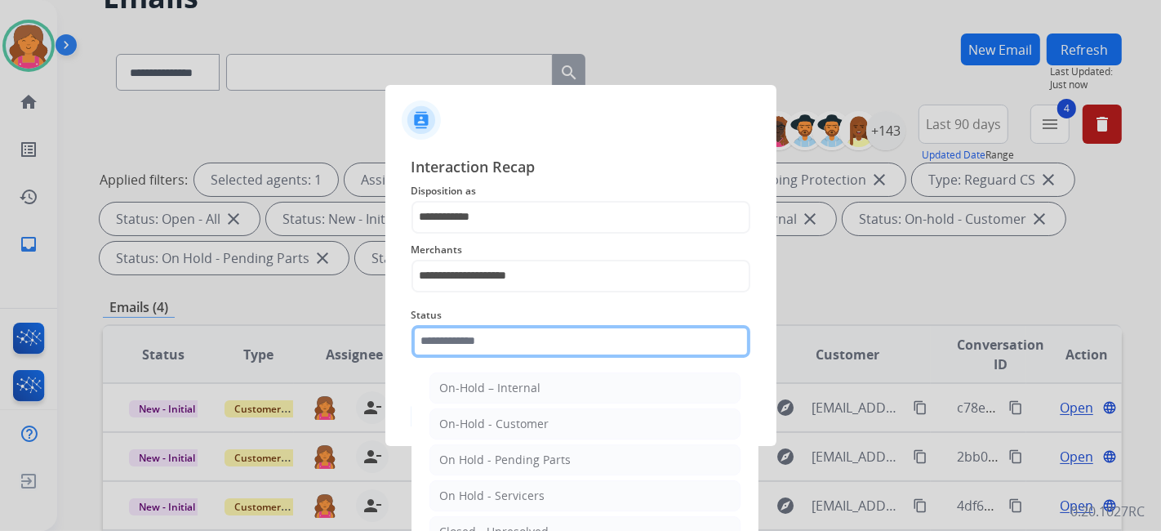
click at [479, 349] on input "text" at bounding box center [581, 341] width 339 height 33
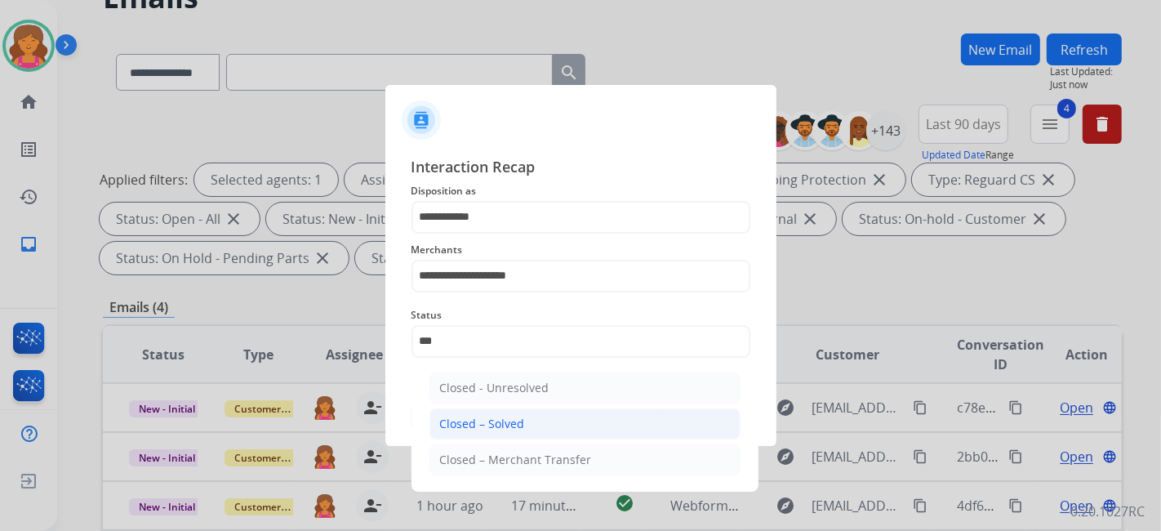
click at [525, 409] on li "Closed – Solved" at bounding box center [585, 423] width 311 height 31
type input "**********"
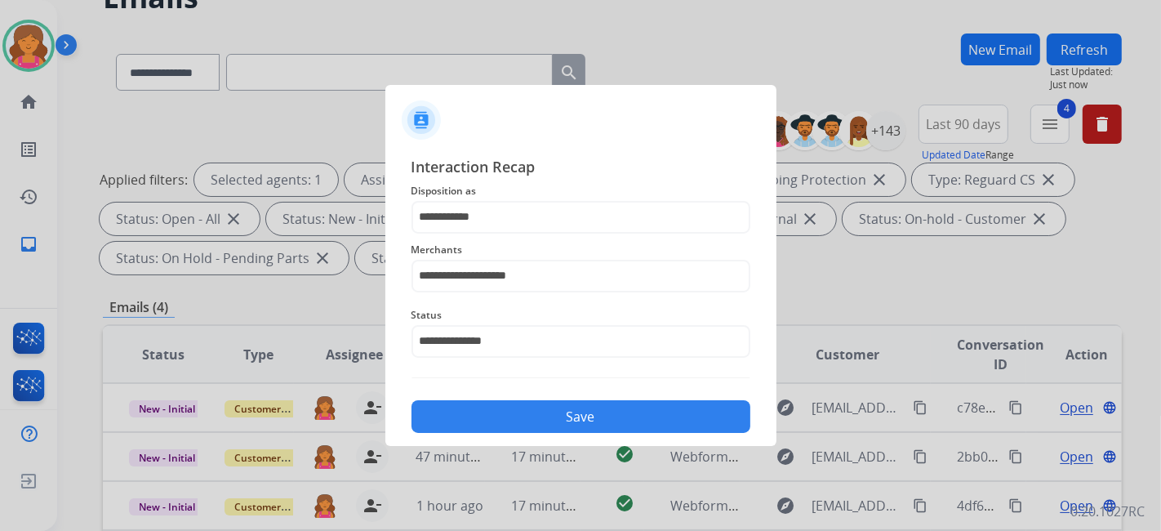
drag, startPoint x: 526, startPoint y: 430, endPoint x: 526, endPoint y: 421, distance: 9.8
click at [527, 429] on button "Save" at bounding box center [581, 416] width 339 height 33
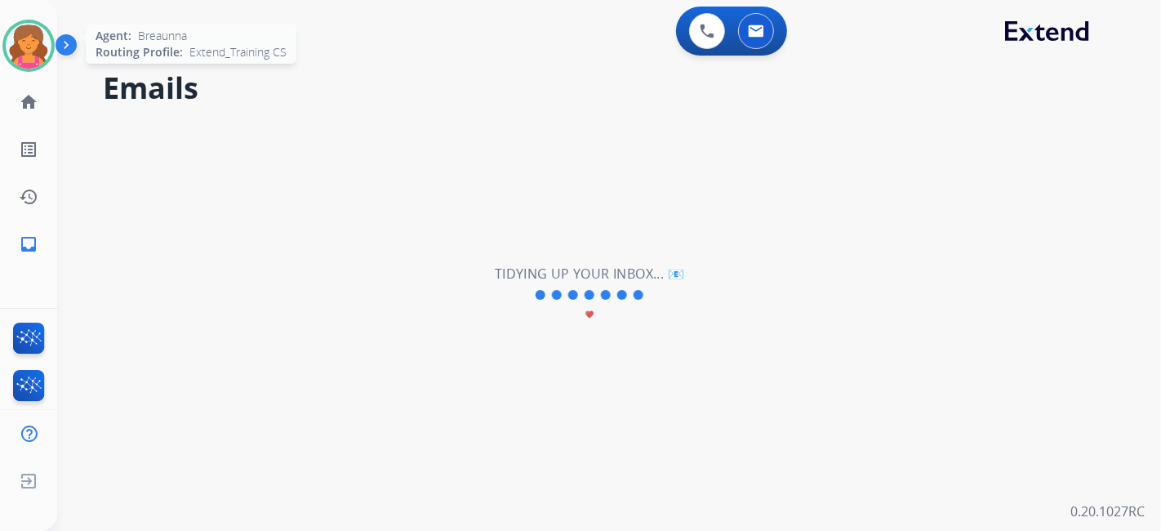
click at [37, 38] on img at bounding box center [29, 46] width 46 height 46
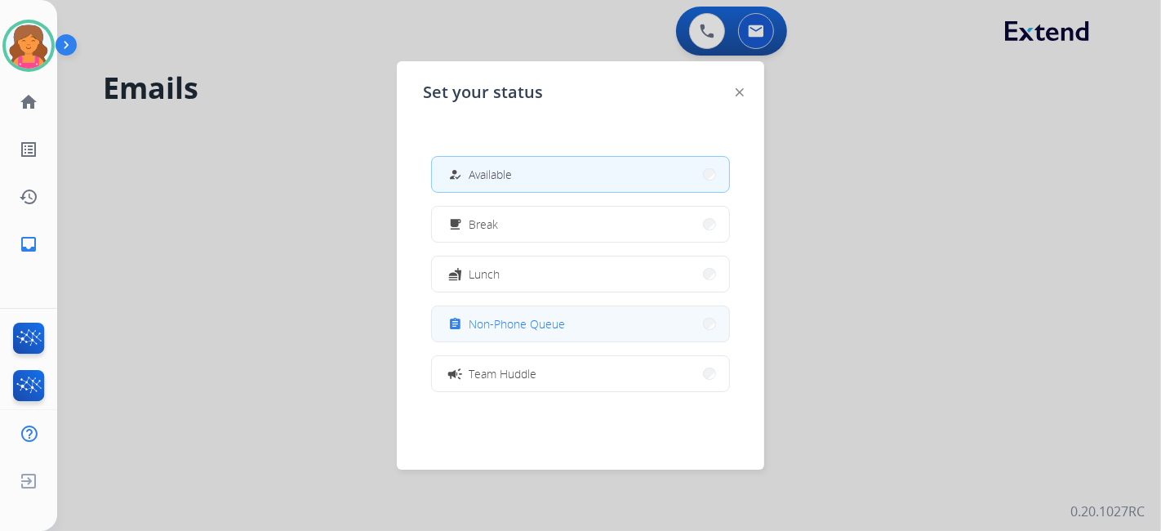
click at [532, 323] on span "Non-Phone Queue" at bounding box center [517, 323] width 96 height 17
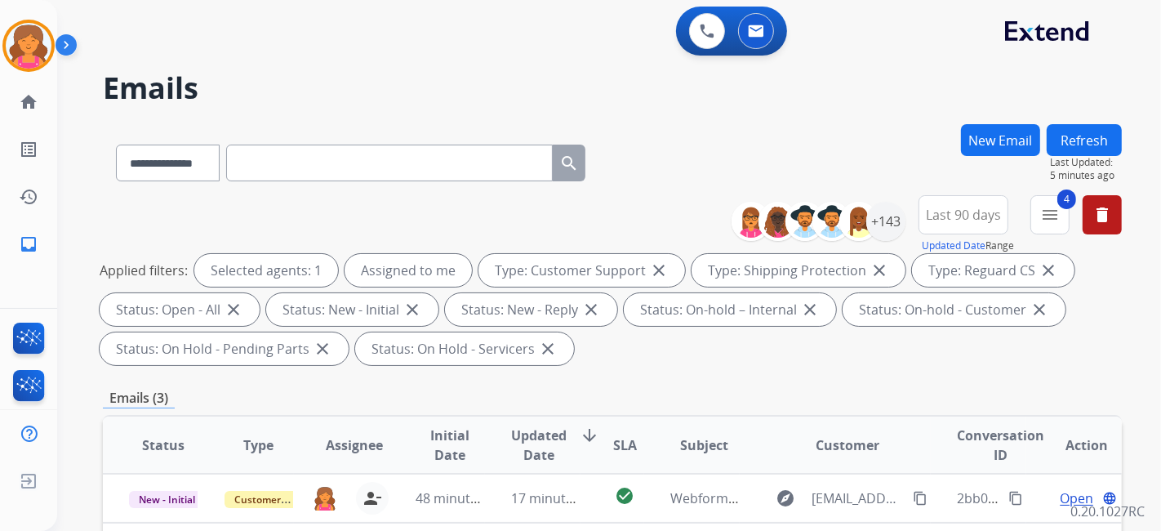
drag, startPoint x: 18, startPoint y: 52, endPoint x: 61, endPoint y: 62, distance: 44.4
click at [19, 51] on img at bounding box center [29, 46] width 46 height 46
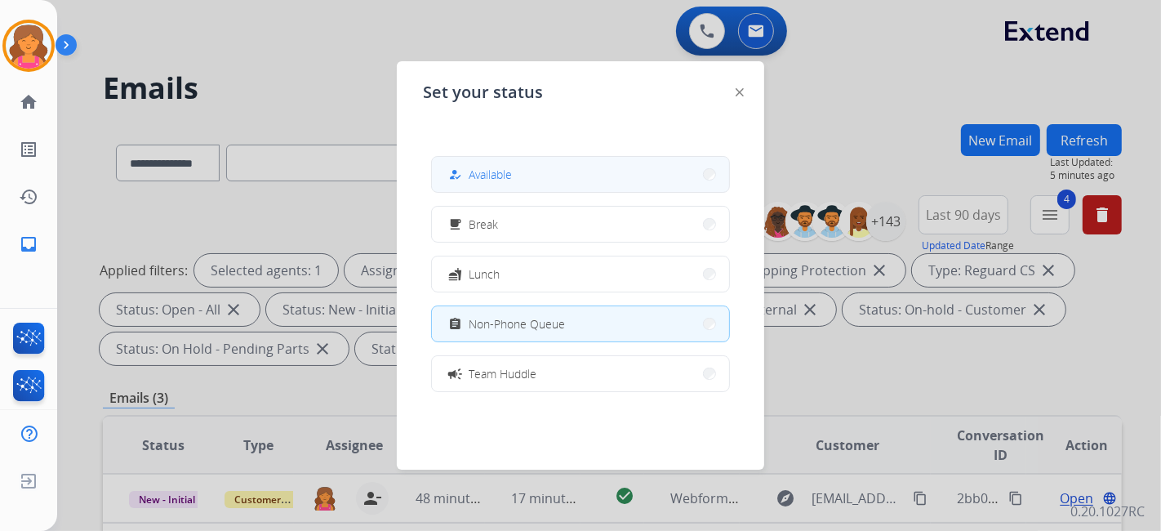
click at [663, 181] on button "how_to_reg Available" at bounding box center [580, 174] width 297 height 35
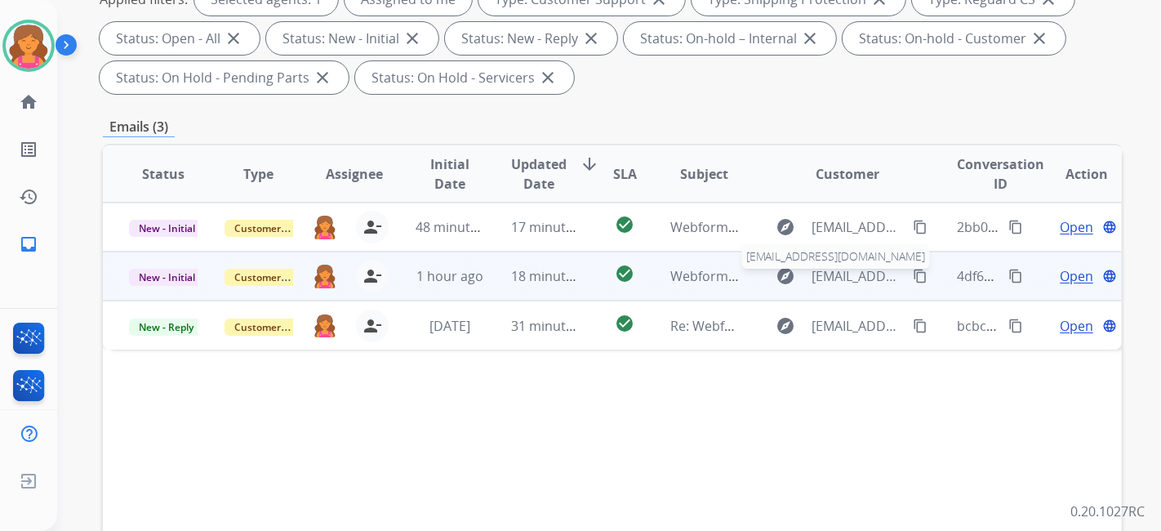
scroll to position [272, 0]
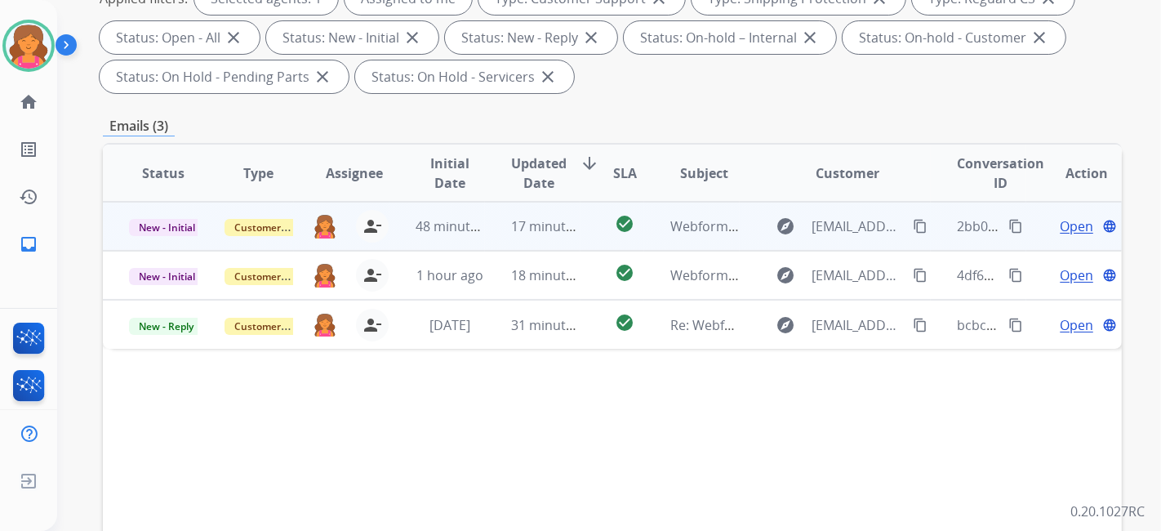
click at [1068, 229] on span "Open" at bounding box center [1076, 226] width 33 height 20
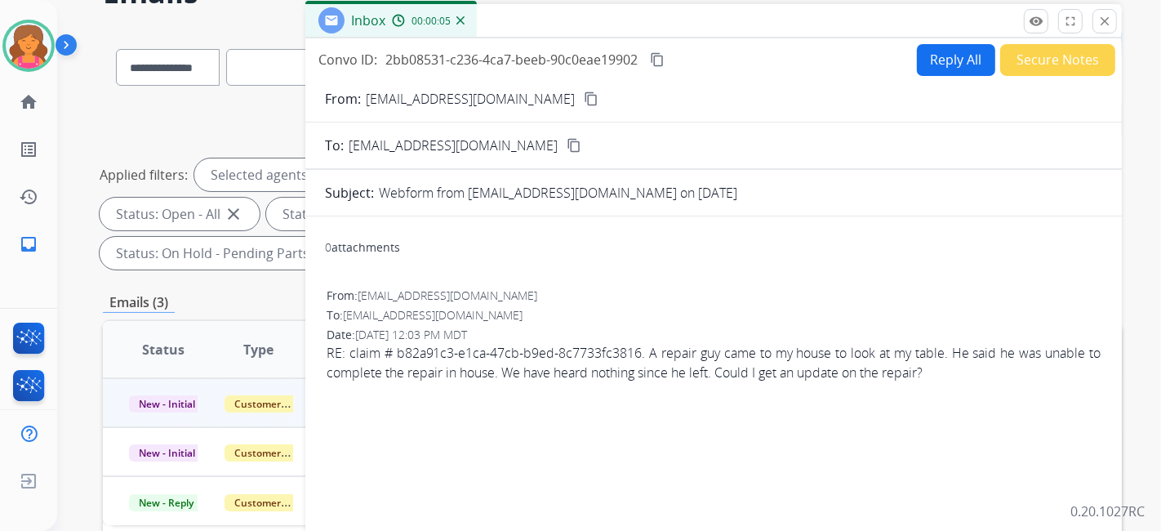
scroll to position [91, 0]
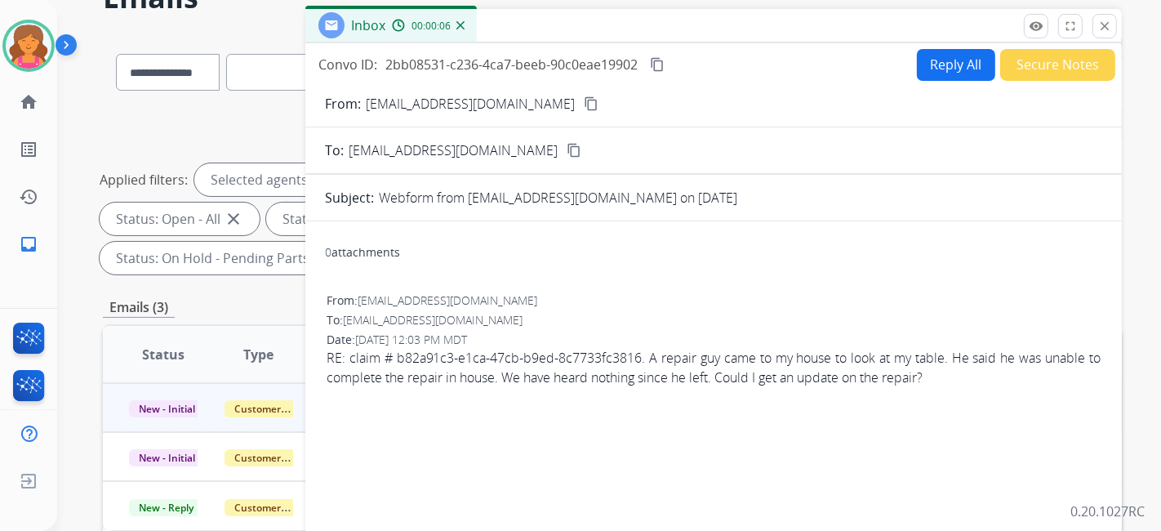
click at [584, 104] on mat-icon "content_copy" at bounding box center [591, 103] width 15 height 15
click at [952, 57] on button "Reply All" at bounding box center [956, 65] width 78 height 32
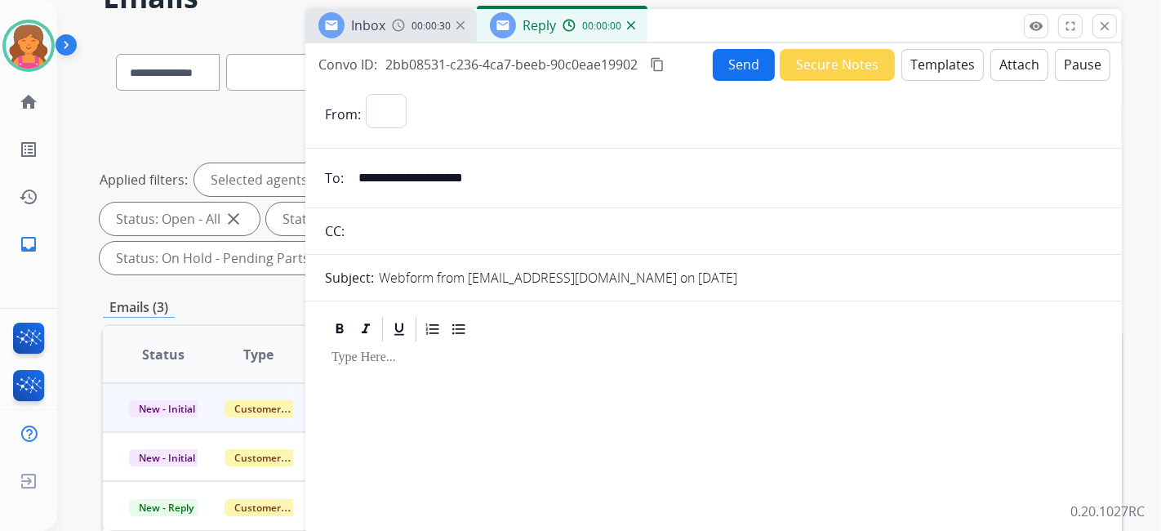
select select "**********"
click at [947, 61] on button "Templates" at bounding box center [943, 65] width 82 height 32
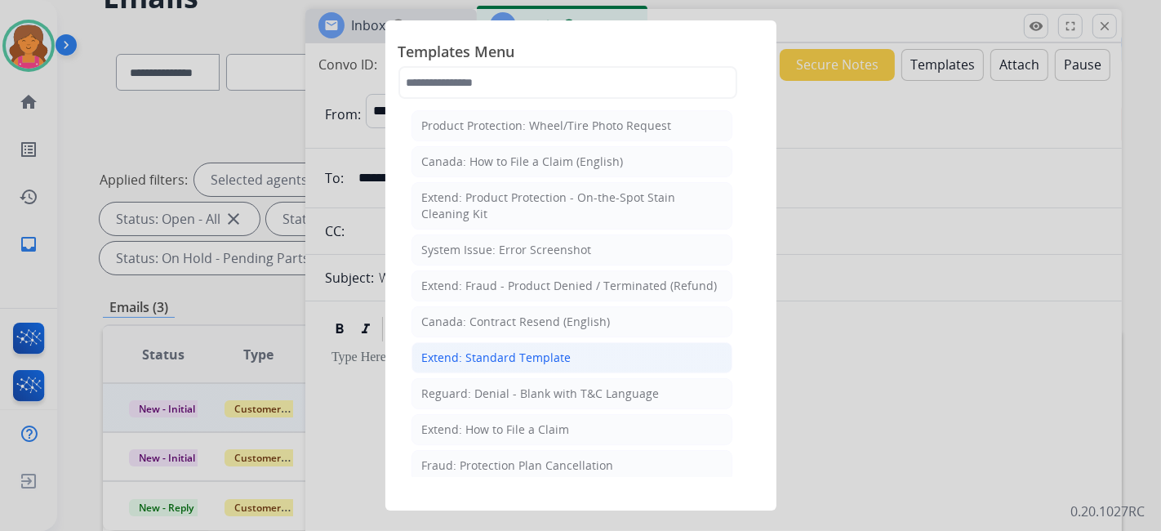
click at [543, 351] on div "Extend: Standard Template" at bounding box center [496, 358] width 149 height 16
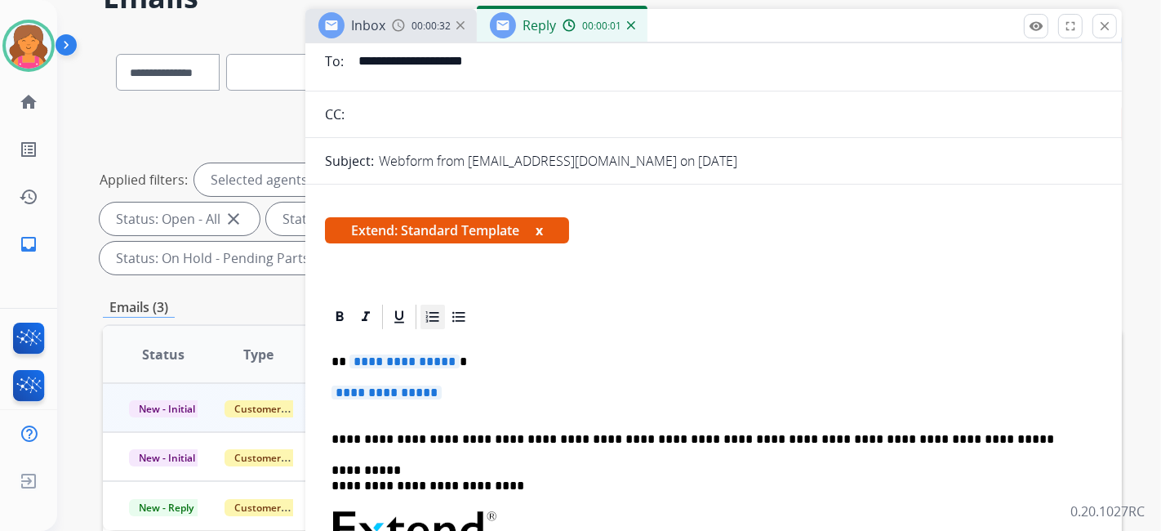
scroll to position [181, 0]
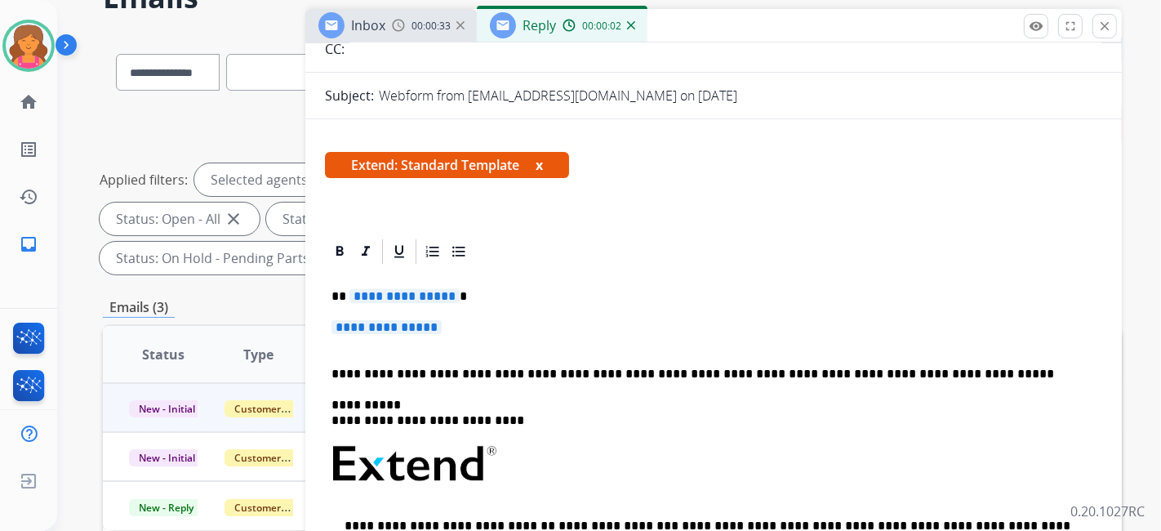
click at [417, 283] on div "**********" at bounding box center [714, 507] width 778 height 483
click at [432, 328] on span "**********" at bounding box center [387, 327] width 110 height 14
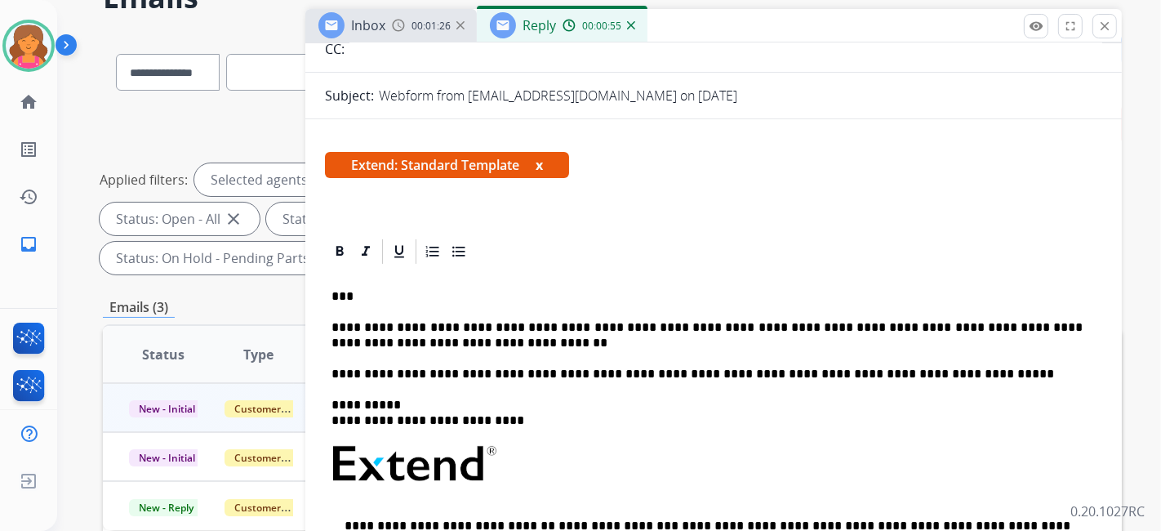
click at [608, 336] on p "**********" at bounding box center [707, 335] width 751 height 30
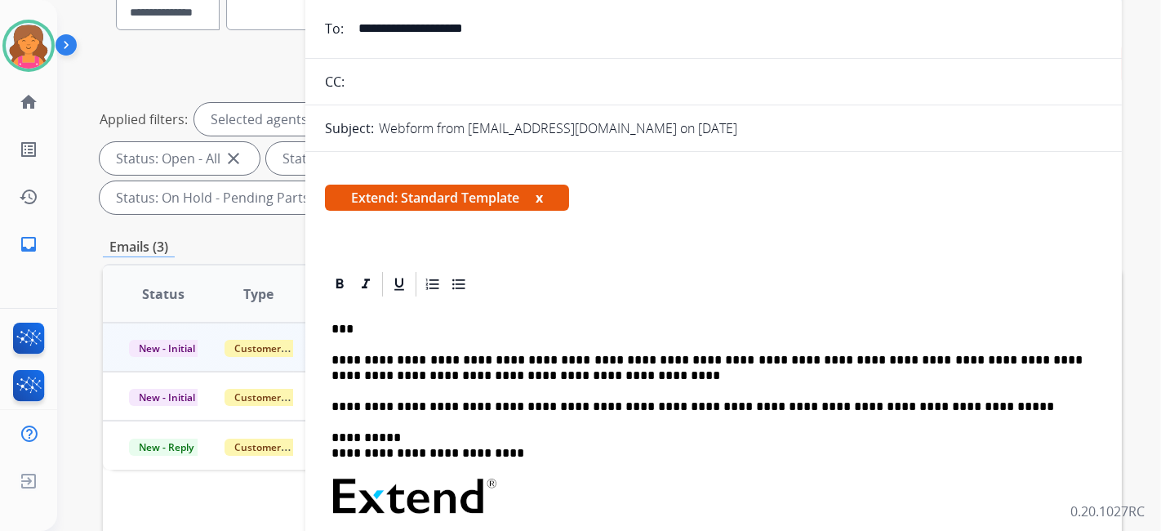
scroll to position [0, 0]
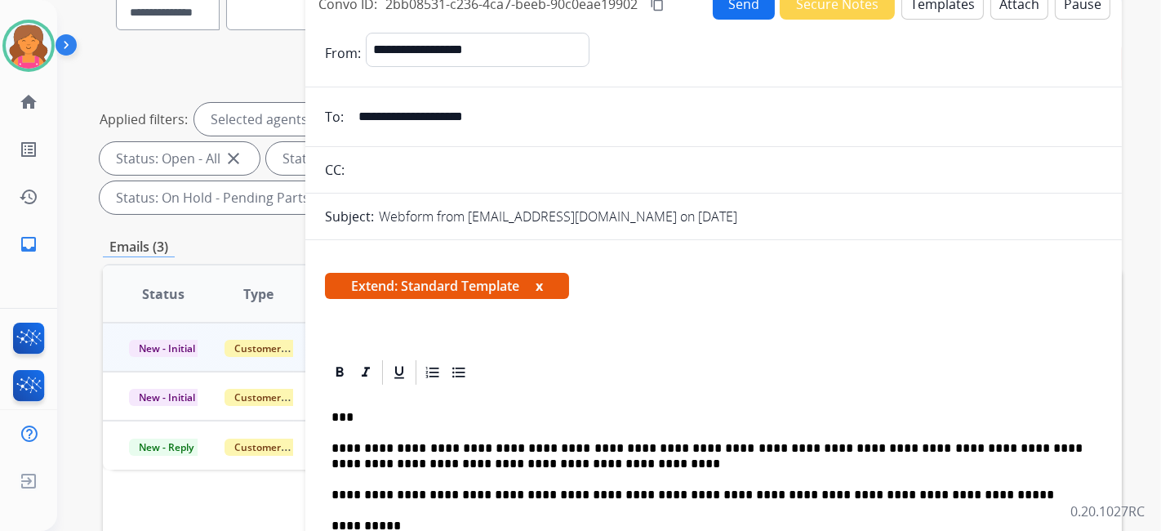
click at [729, 15] on button "Send" at bounding box center [744, 4] width 62 height 32
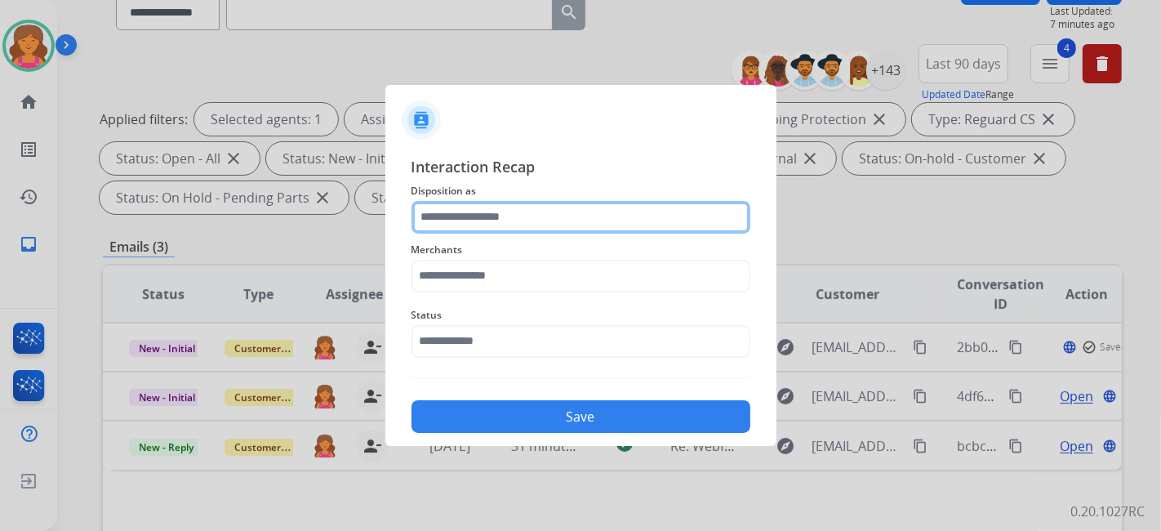
click at [511, 215] on input "text" at bounding box center [581, 217] width 339 height 33
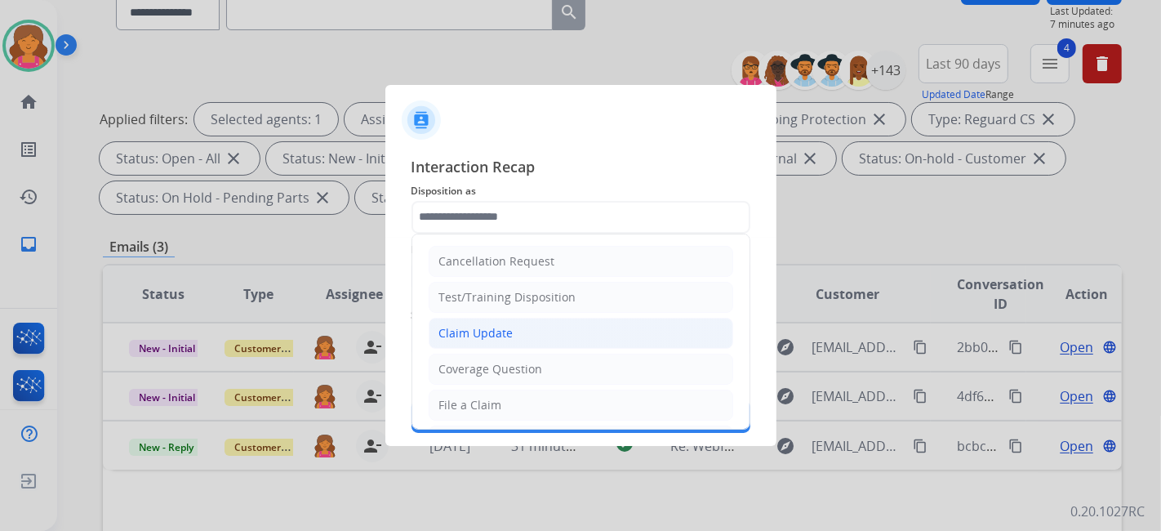
click at [481, 336] on div "Claim Update" at bounding box center [476, 333] width 74 height 16
type input "**********"
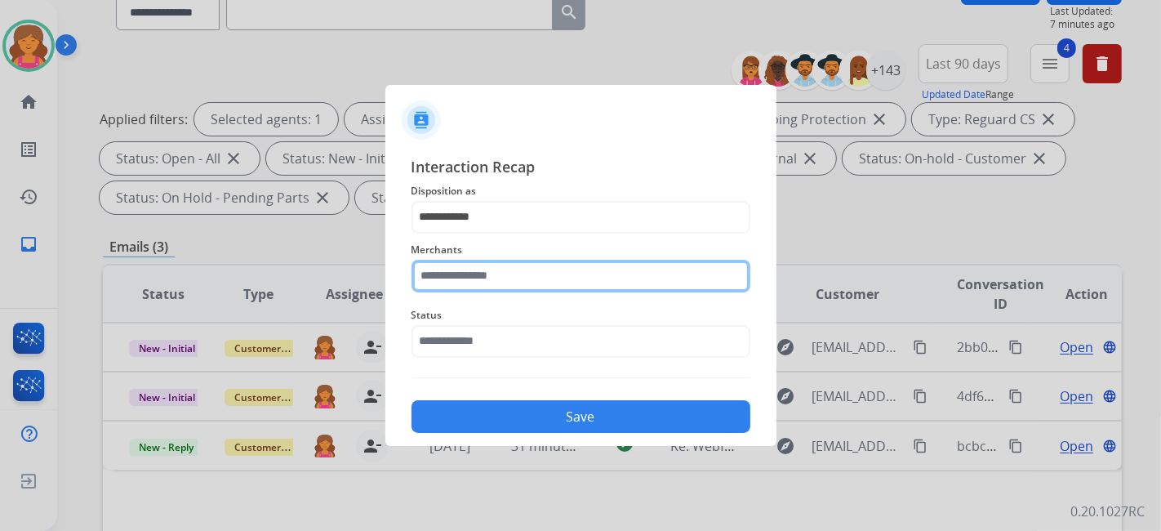
click at [470, 278] on input "text" at bounding box center [581, 276] width 339 height 33
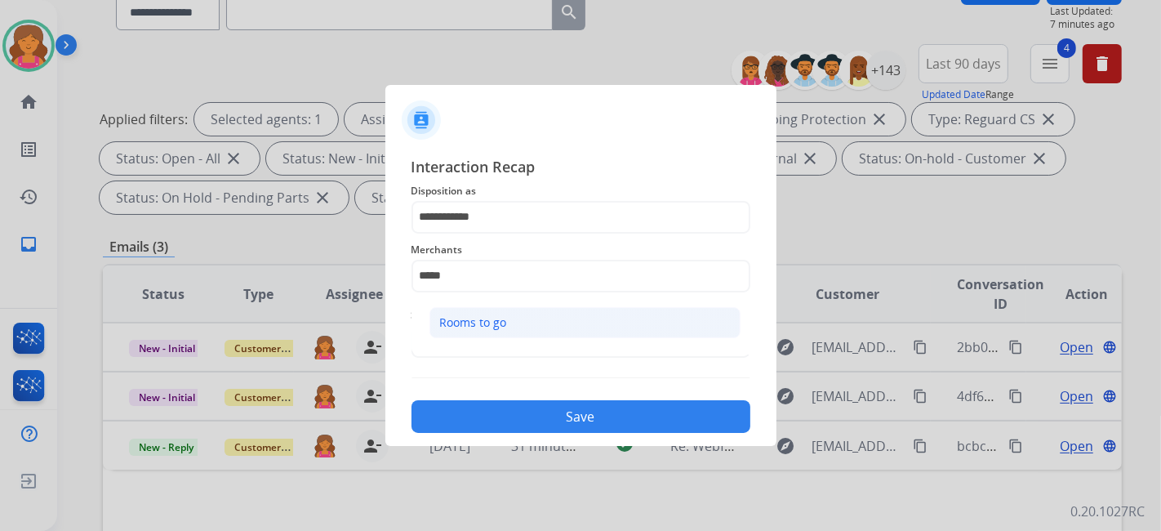
click at [464, 323] on div "Rooms to go" at bounding box center [473, 322] width 67 height 16
type input "**********"
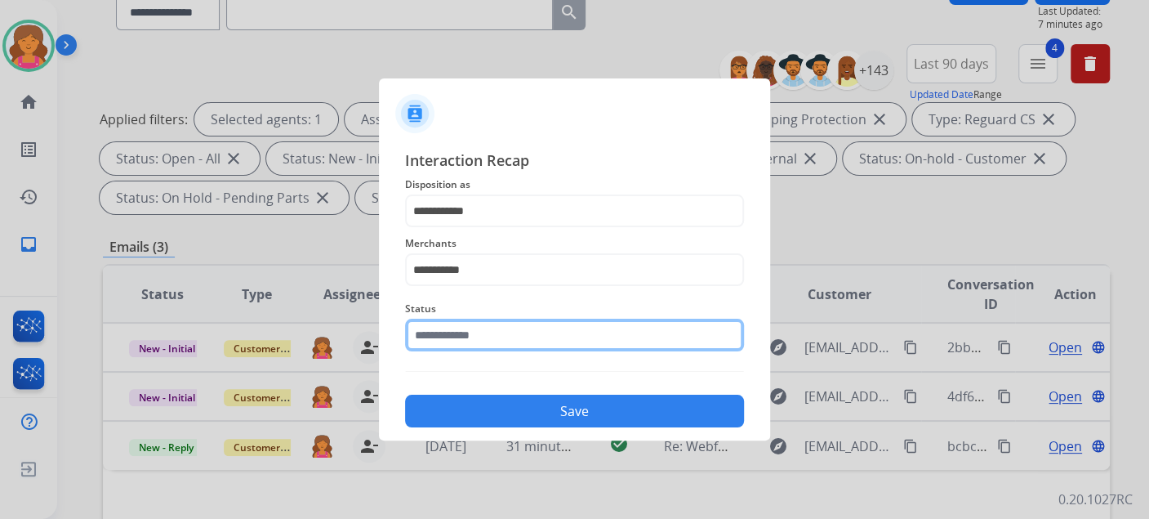
click at [468, 329] on input "text" at bounding box center [574, 335] width 339 height 33
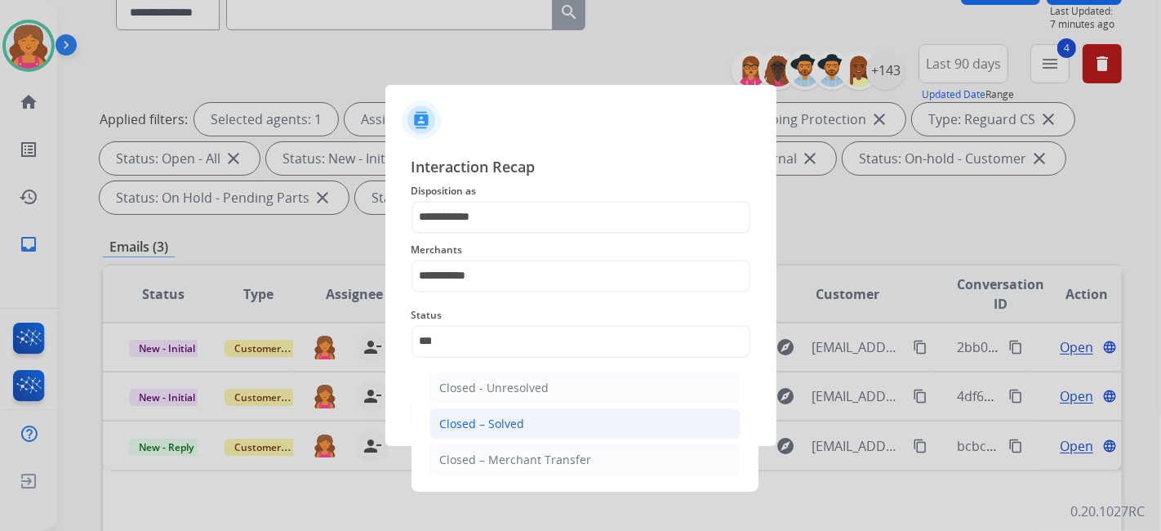
click at [440, 425] on div "Closed – Solved" at bounding box center [482, 424] width 85 height 16
type input "**********"
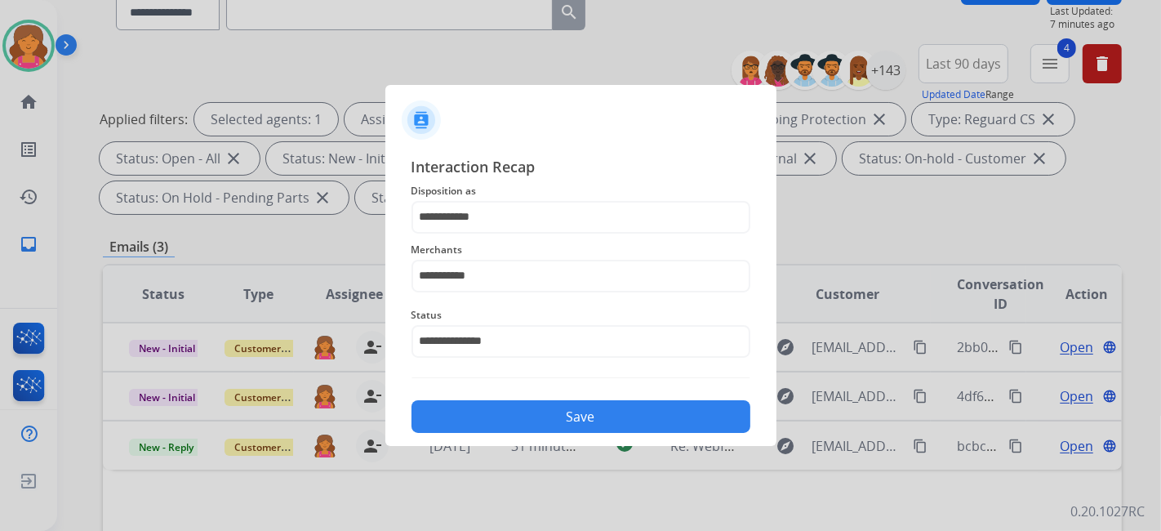
click at [452, 421] on button "Save" at bounding box center [581, 416] width 339 height 33
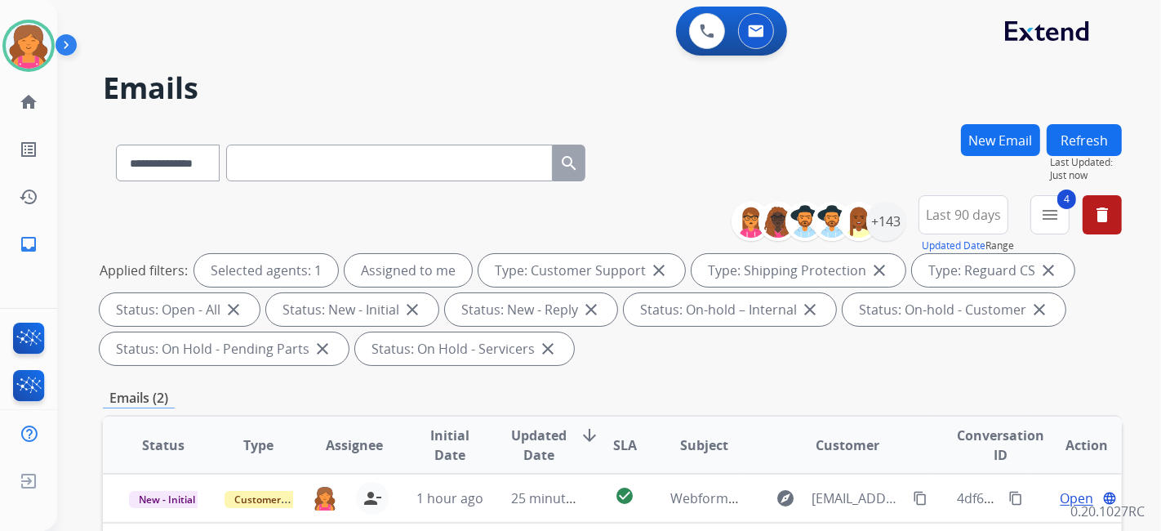
scroll to position [272, 0]
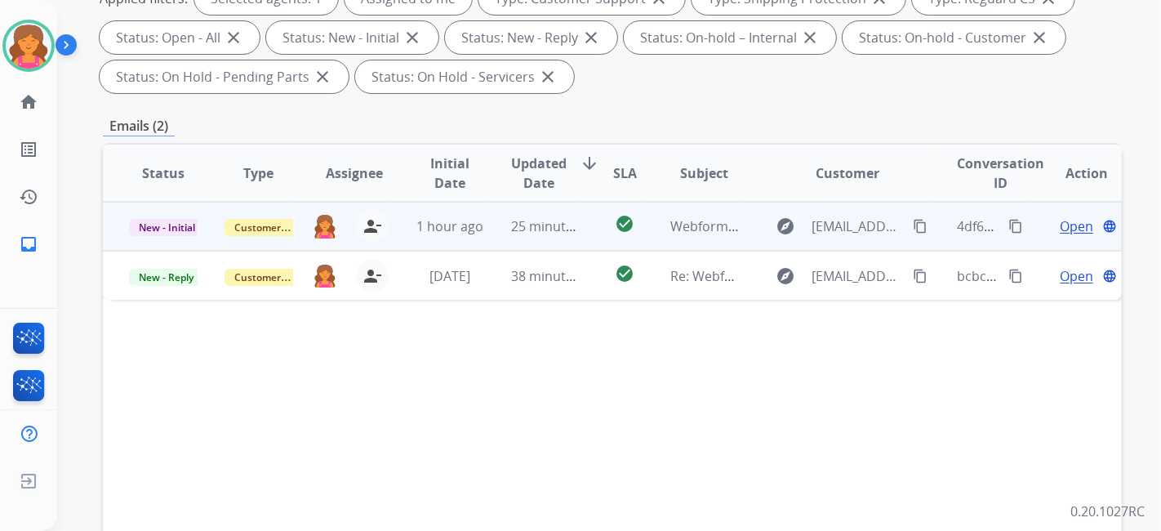
click at [1063, 224] on span "Open" at bounding box center [1076, 226] width 33 height 20
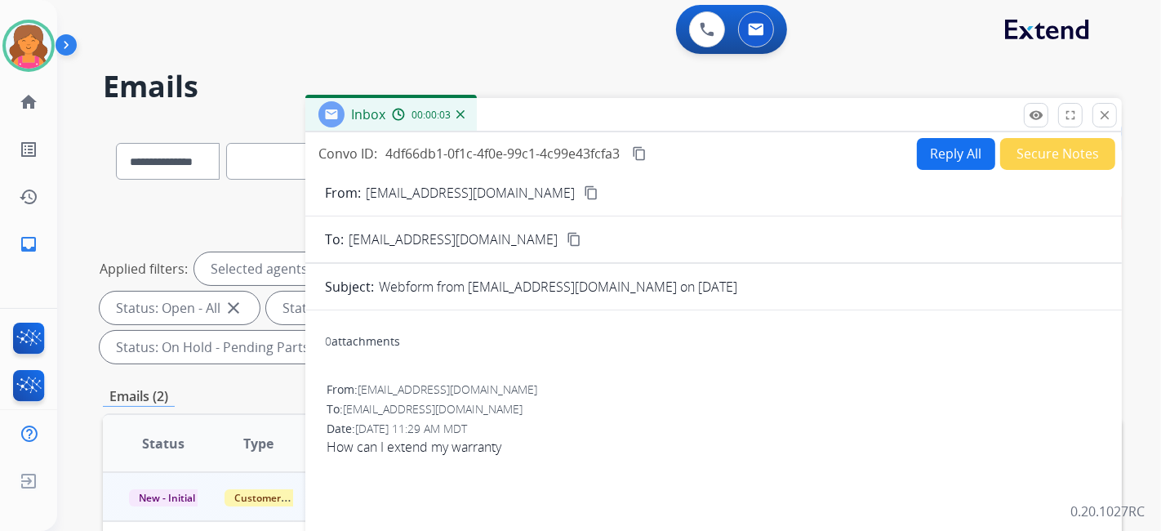
scroll to position [0, 0]
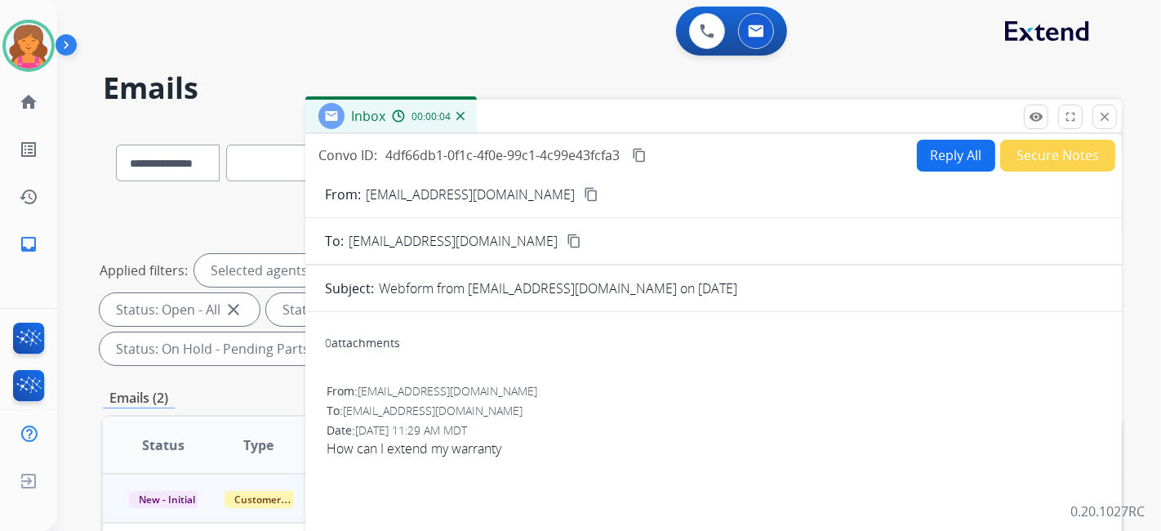
click at [584, 191] on mat-icon "content_copy" at bounding box center [591, 194] width 15 height 15
click at [930, 165] on button "Reply All" at bounding box center [956, 156] width 78 height 32
select select "**********"
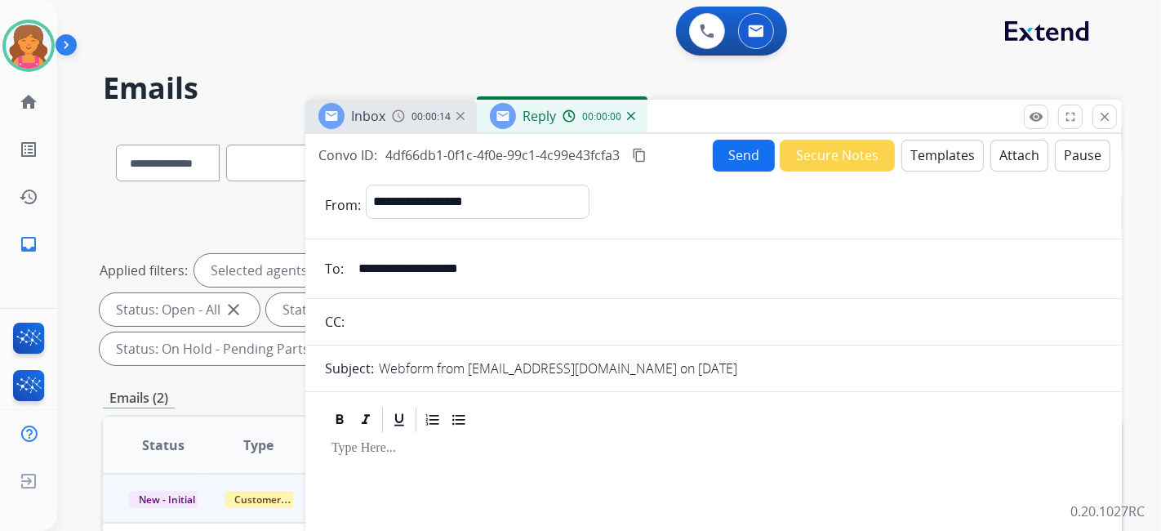
click at [929, 159] on button "Templates" at bounding box center [943, 156] width 82 height 32
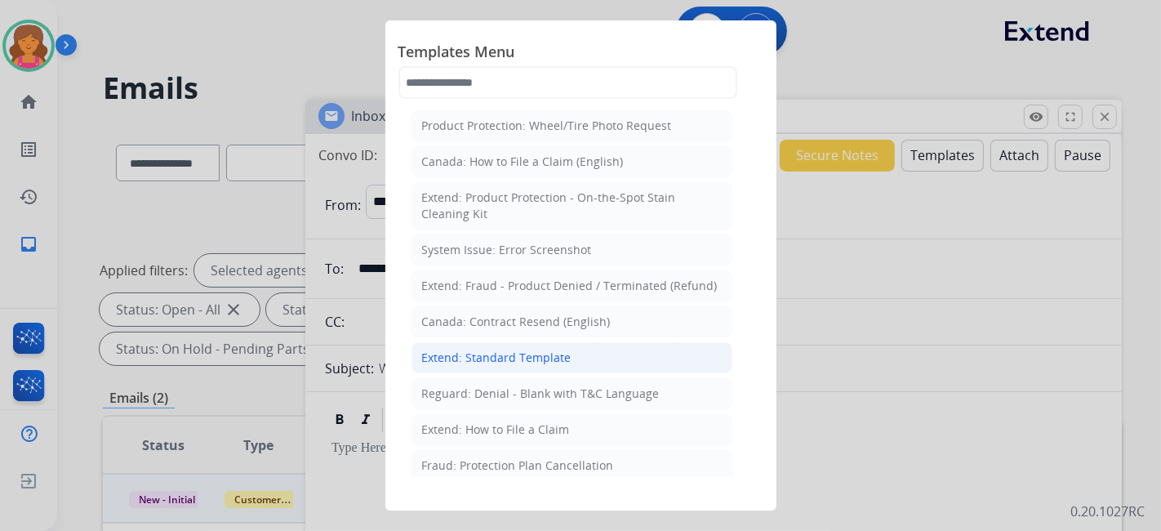
click at [501, 350] on div "Extend: Standard Template" at bounding box center [496, 358] width 149 height 16
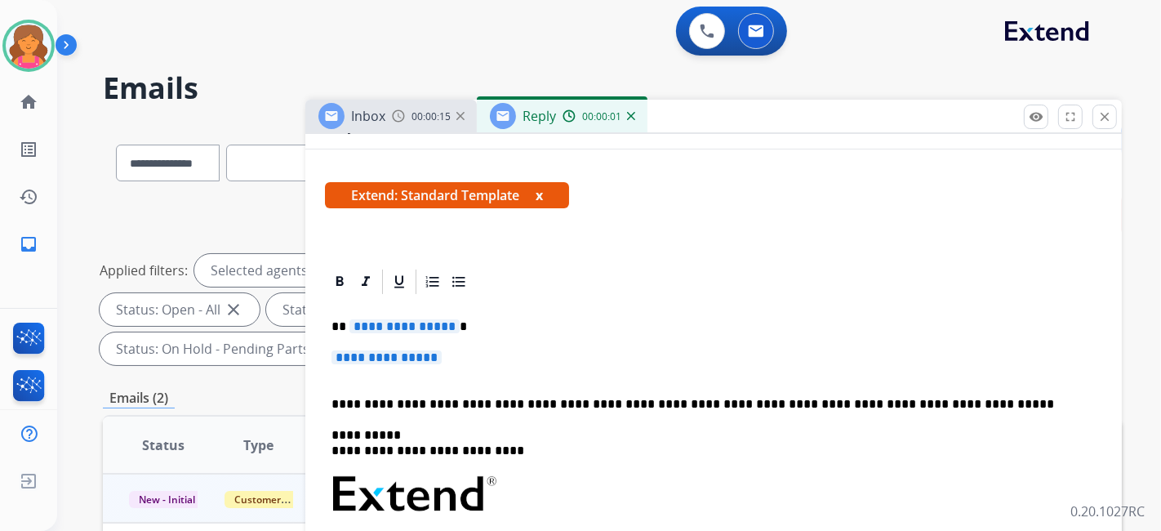
scroll to position [272, 0]
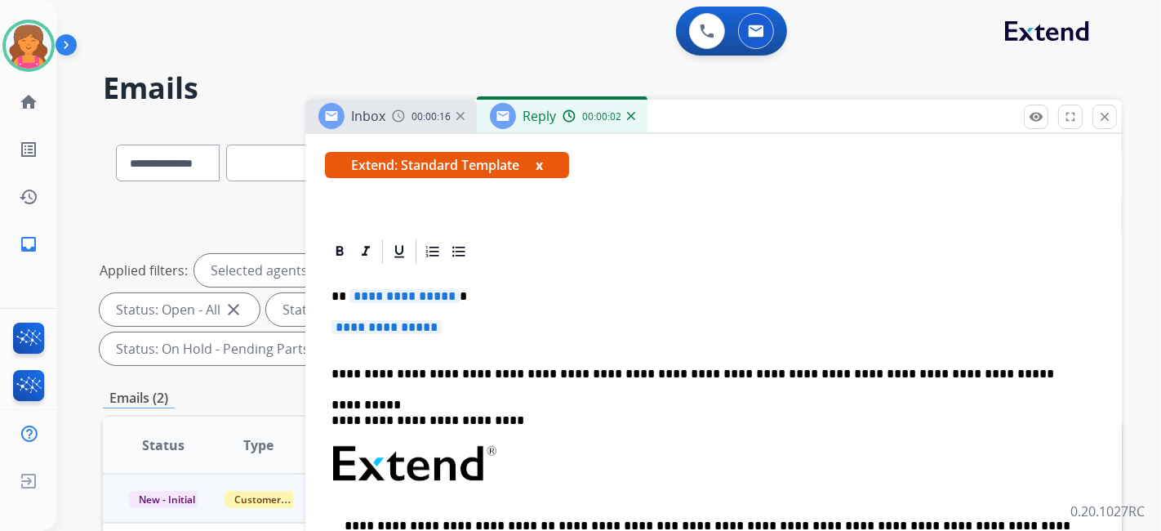
click at [381, 309] on div "**********" at bounding box center [714, 507] width 778 height 482
click at [396, 291] on span "**********" at bounding box center [405, 296] width 110 height 14
click at [383, 322] on span "**********" at bounding box center [387, 327] width 110 height 14
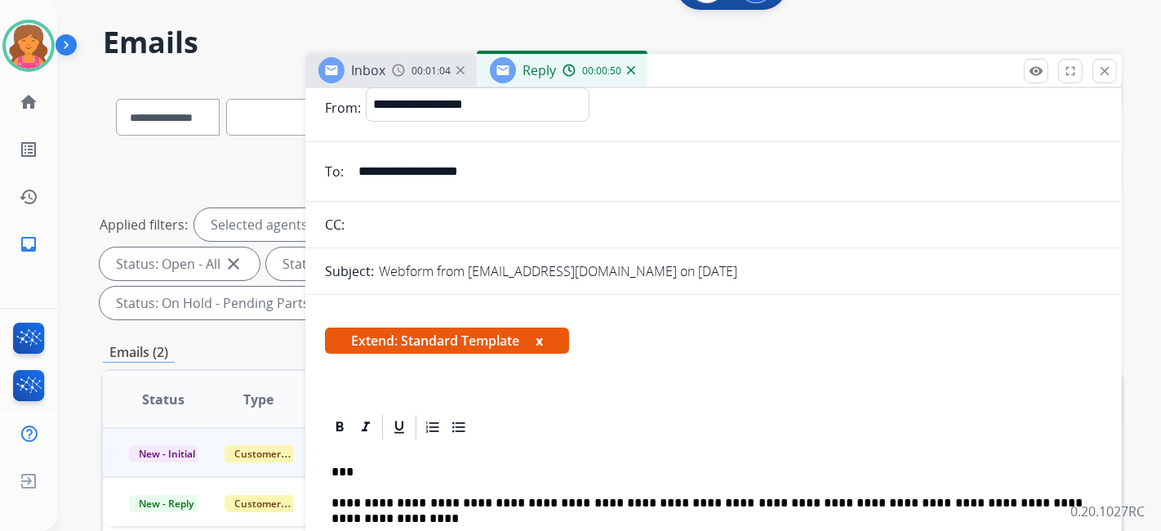
scroll to position [0, 0]
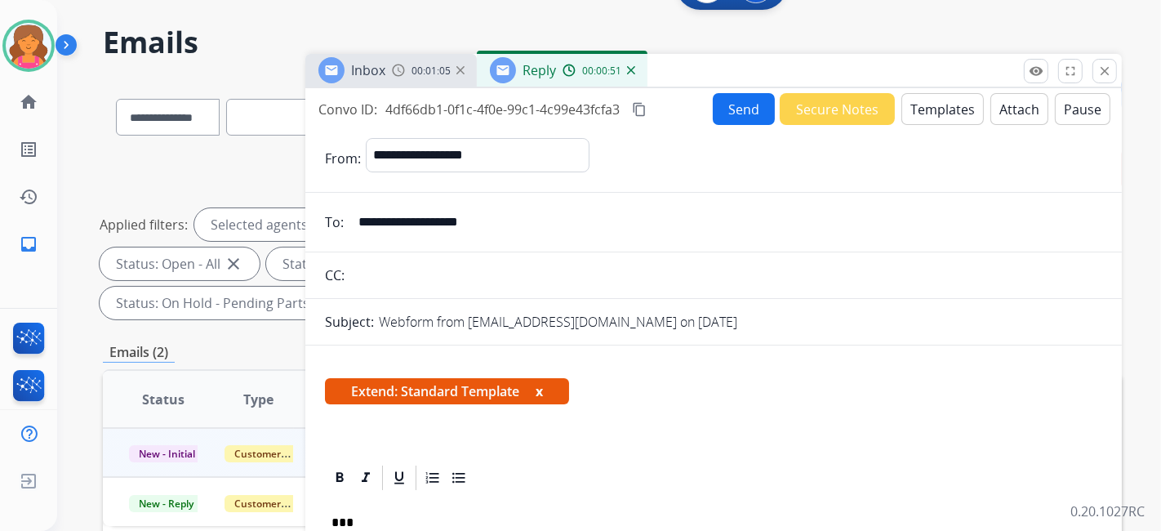
click at [724, 110] on button "Send" at bounding box center [744, 109] width 62 height 32
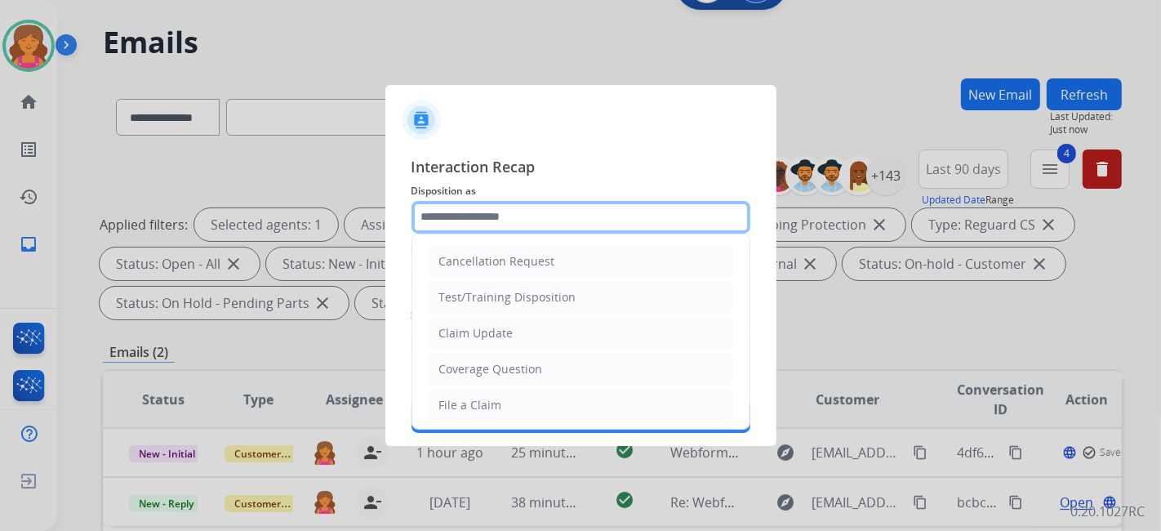
click at [461, 222] on input "text" at bounding box center [581, 217] width 339 height 33
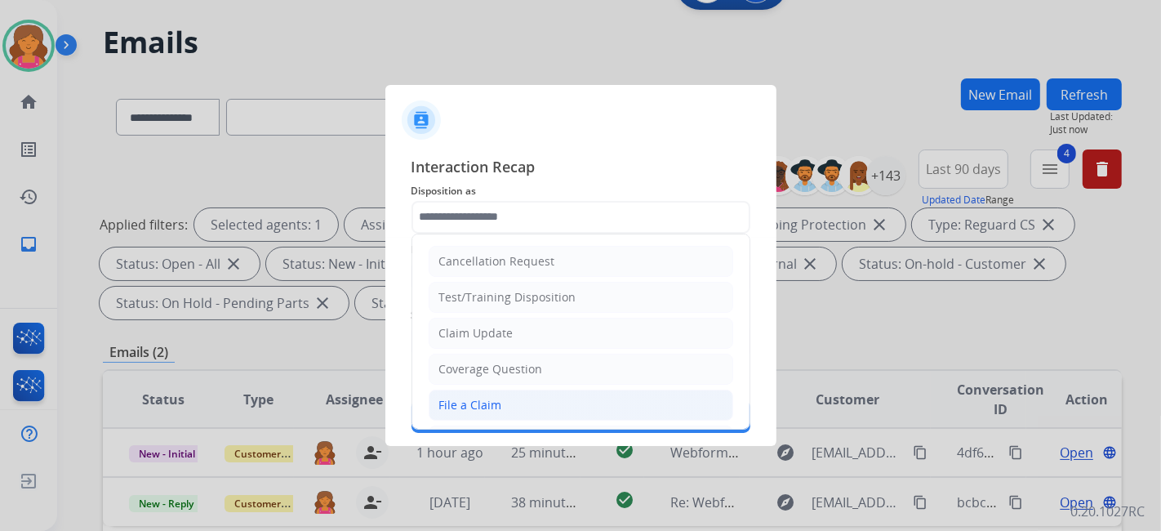
click at [450, 399] on div "File a Claim" at bounding box center [470, 405] width 63 height 16
type input "**********"
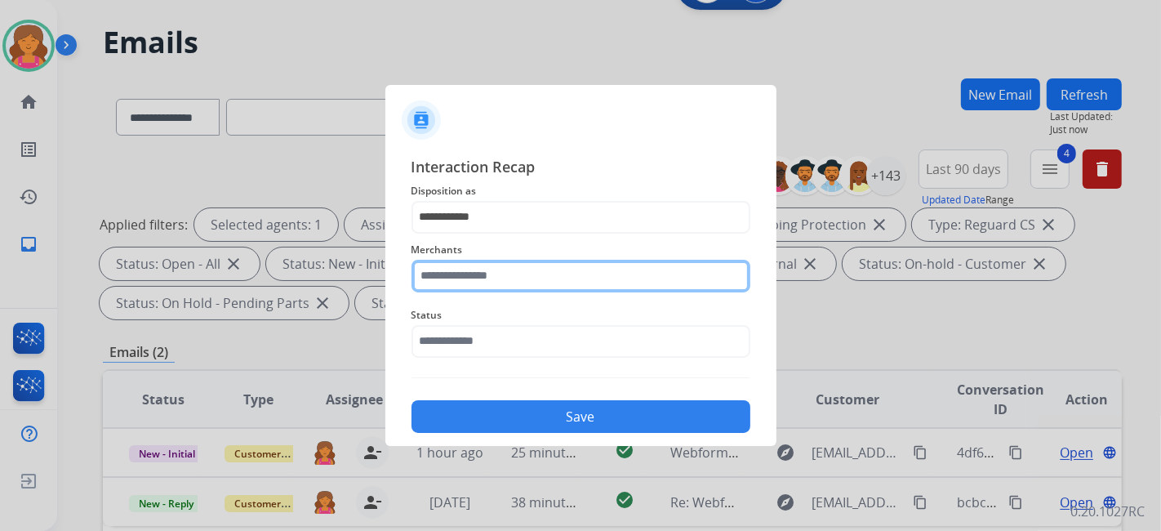
click at [449, 285] on input "text" at bounding box center [581, 276] width 339 height 33
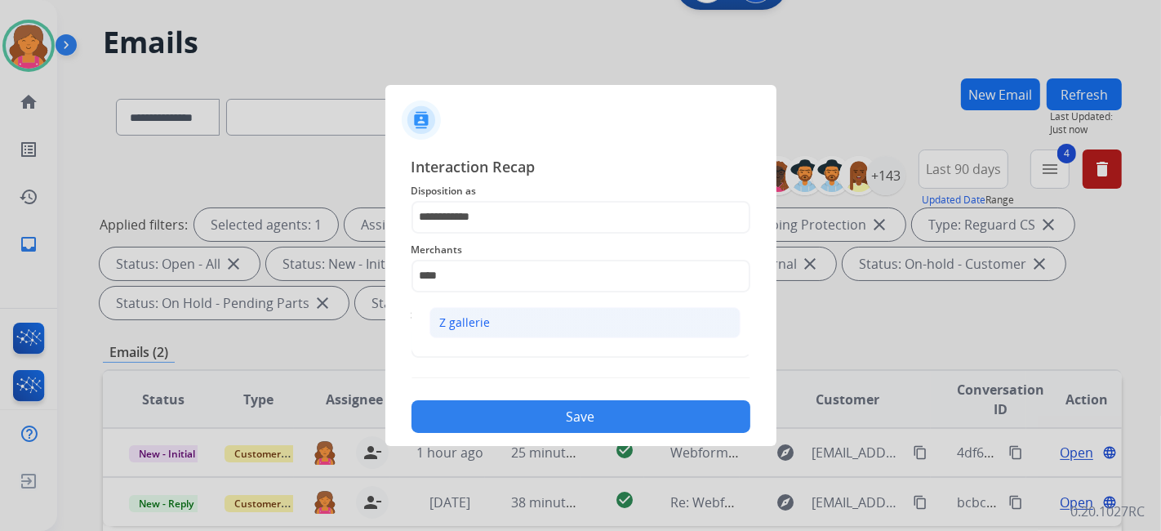
click at [485, 313] on li "Z gallerie" at bounding box center [585, 322] width 311 height 31
type input "**********"
click at [480, 334] on input "text" at bounding box center [581, 341] width 339 height 33
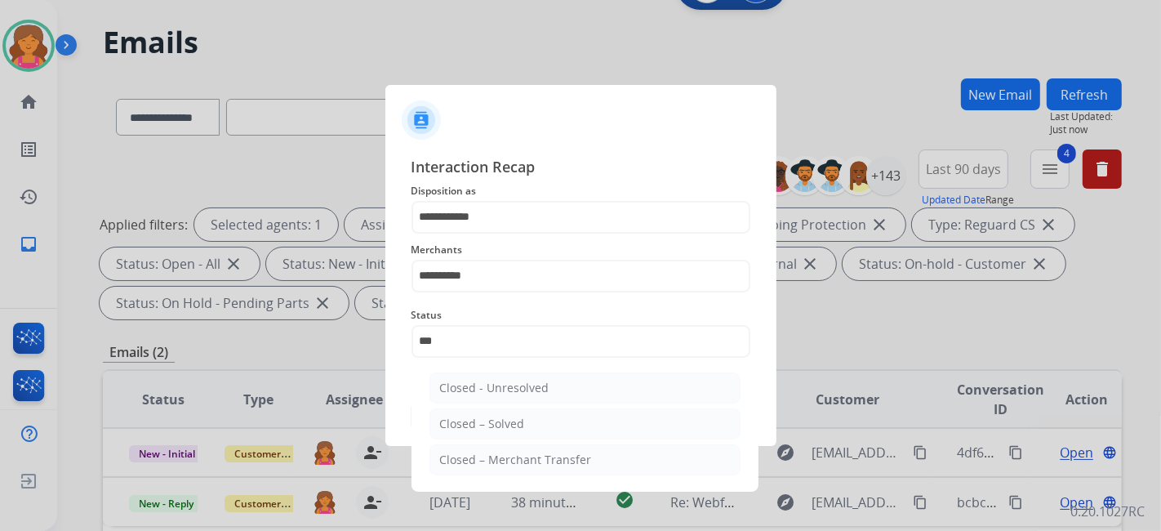
click at [441, 403] on ul "Closed - Unresolved Closed – Solved Closed – Merchant Transfer" at bounding box center [585, 427] width 321 height 127
click at [446, 409] on li "Closed – Solved" at bounding box center [585, 423] width 311 height 31
type input "**********"
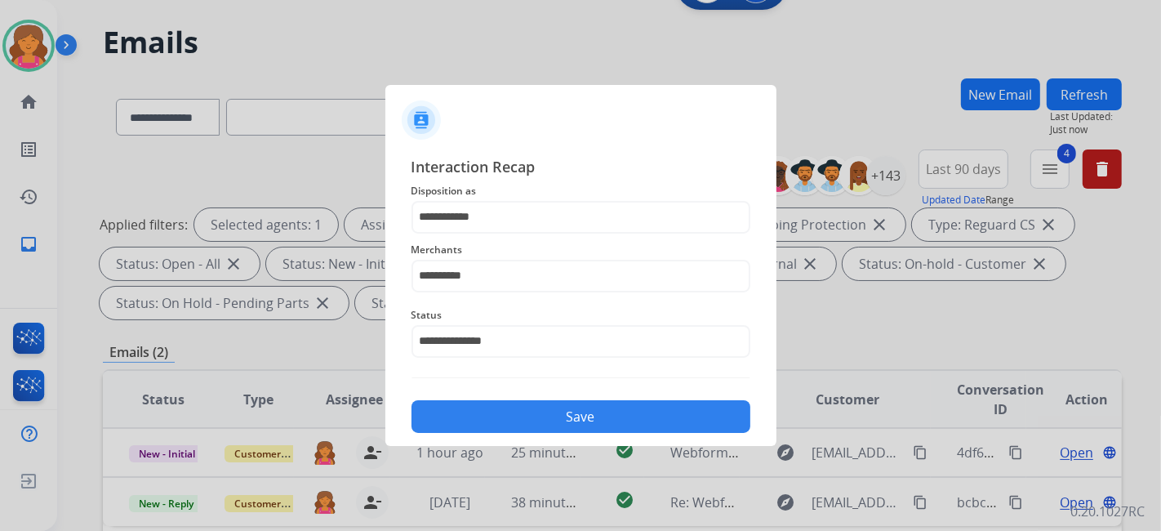
click at [452, 410] on button "Save" at bounding box center [581, 416] width 339 height 33
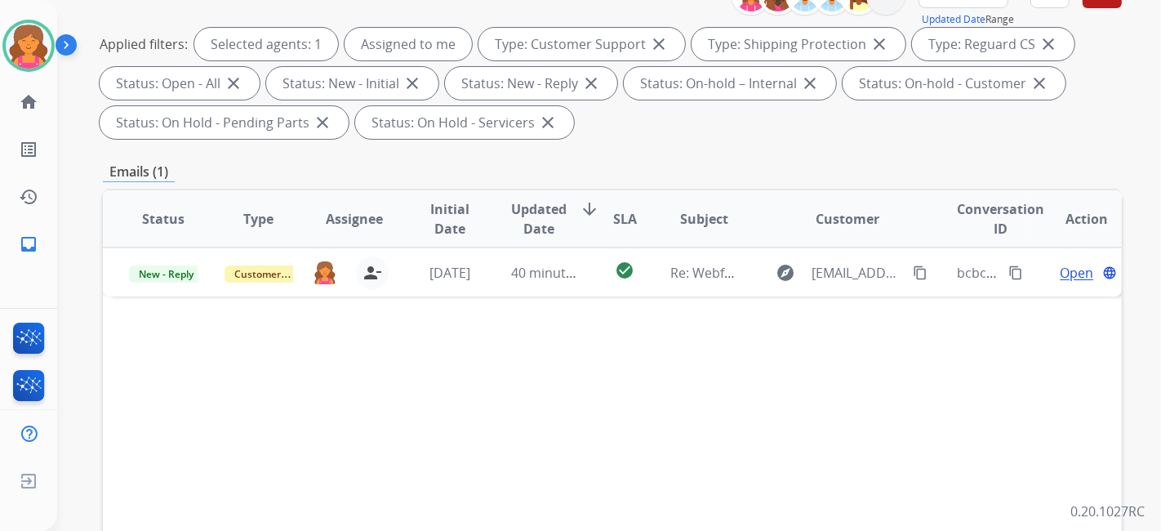
scroll to position [363, 0]
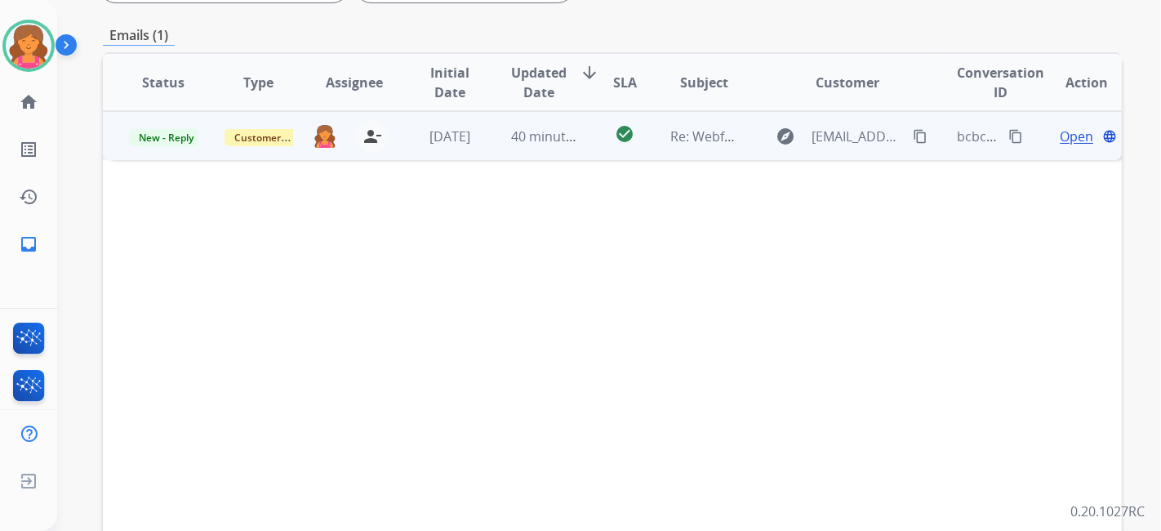
click at [1060, 134] on span "Open" at bounding box center [1076, 137] width 33 height 20
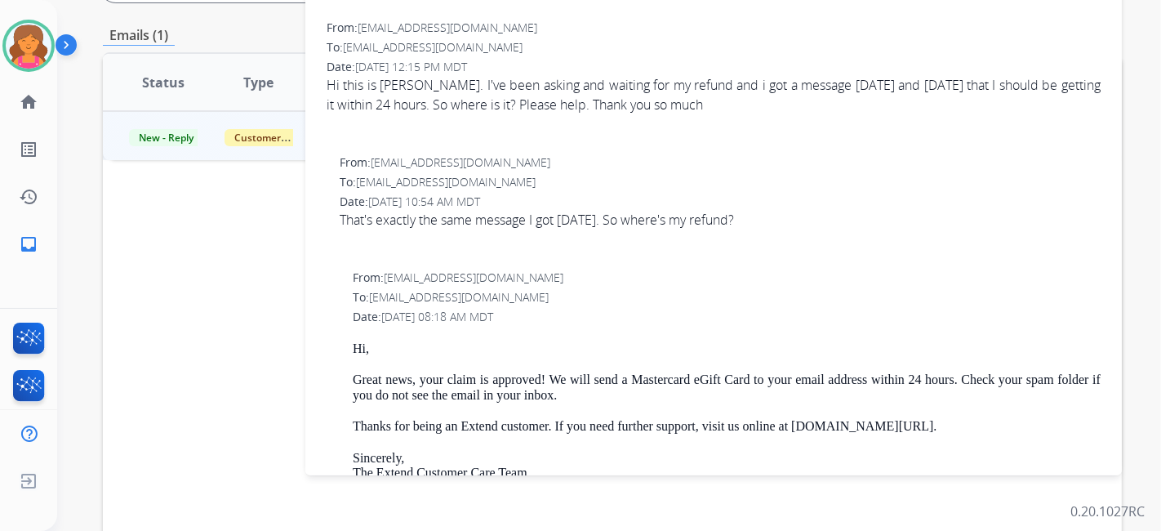
scroll to position [91, 0]
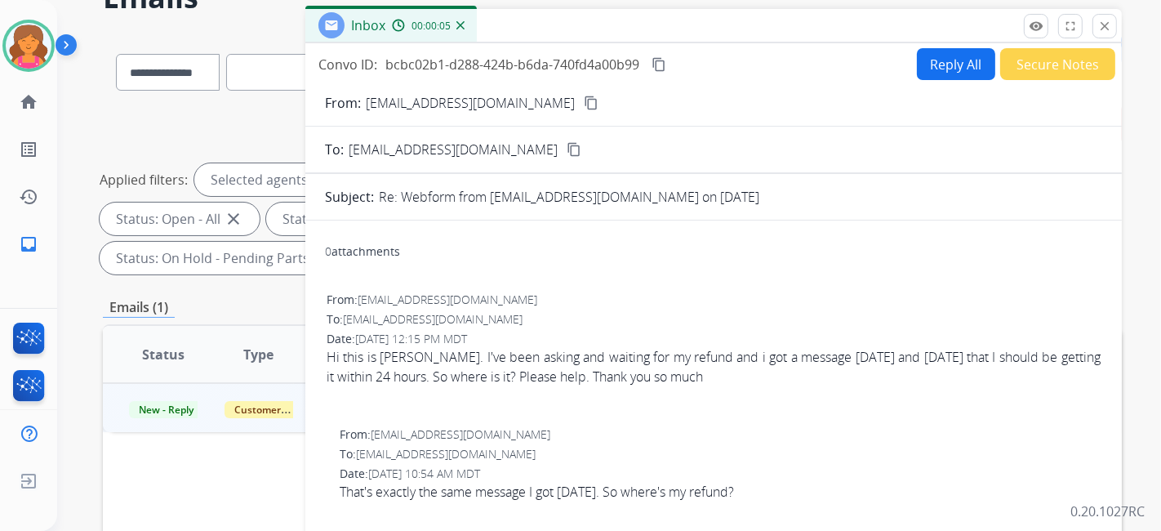
click at [584, 102] on mat-icon "content_copy" at bounding box center [591, 103] width 15 height 15
click at [930, 53] on button "Reply All" at bounding box center [956, 64] width 78 height 32
select select "**********"
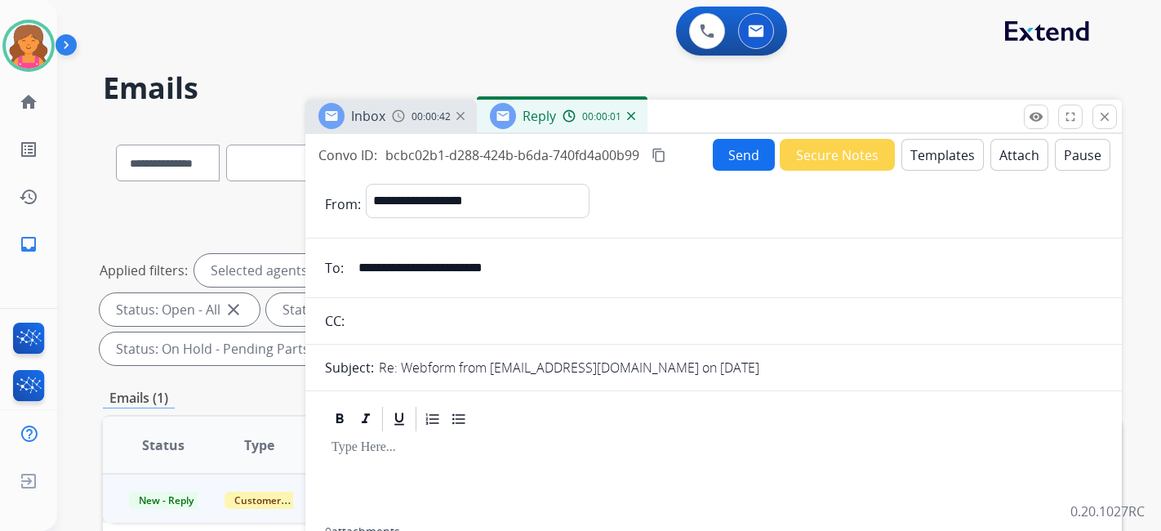
select select "**********"
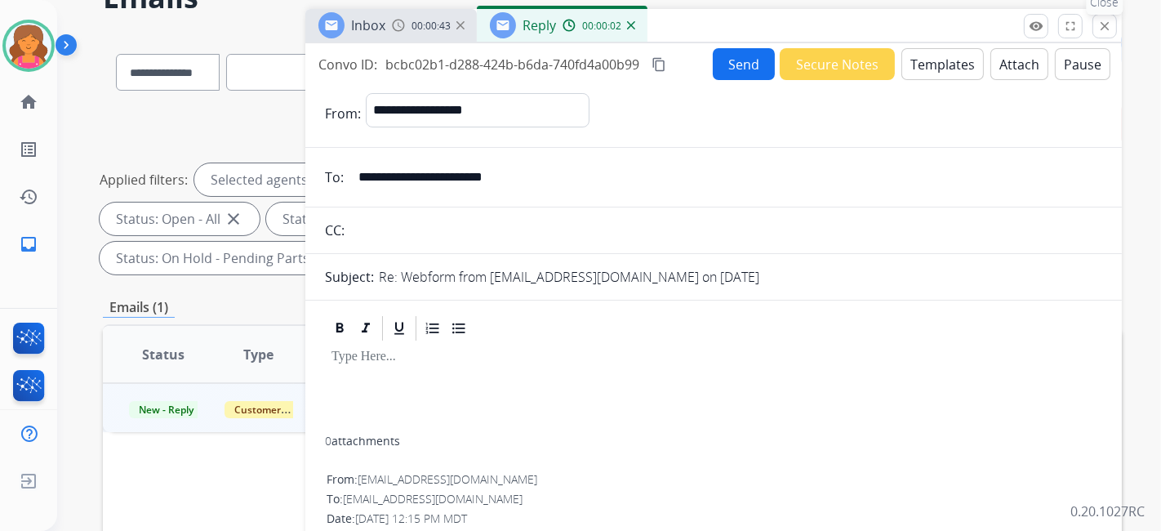
click at [1103, 25] on mat-icon "close" at bounding box center [1105, 26] width 15 height 15
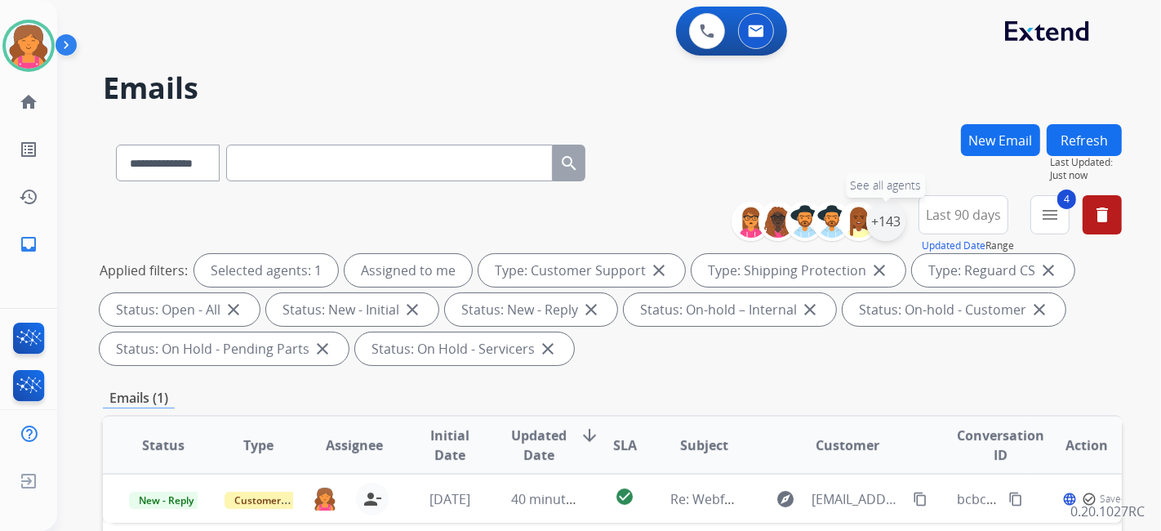
click at [882, 219] on div "+143" at bounding box center [886, 221] width 39 height 39
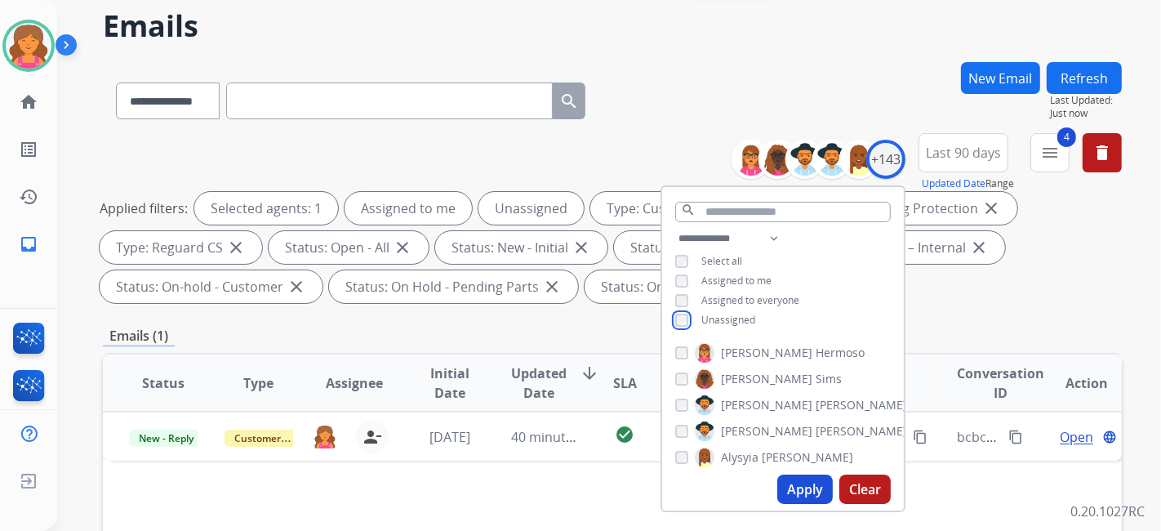
scroll to position [91, 0]
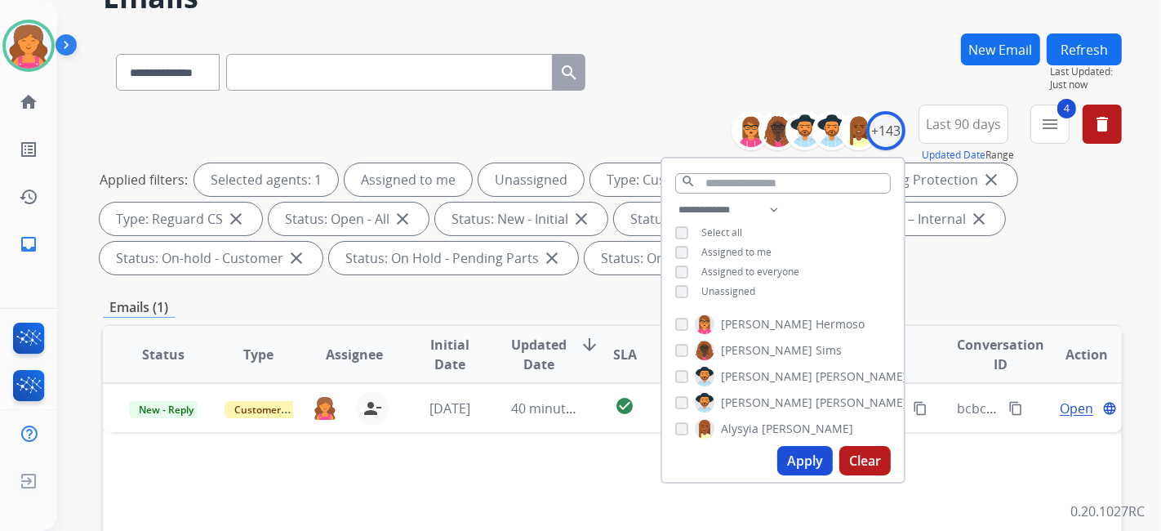
click at [806, 450] on button "Apply" at bounding box center [806, 460] width 56 height 29
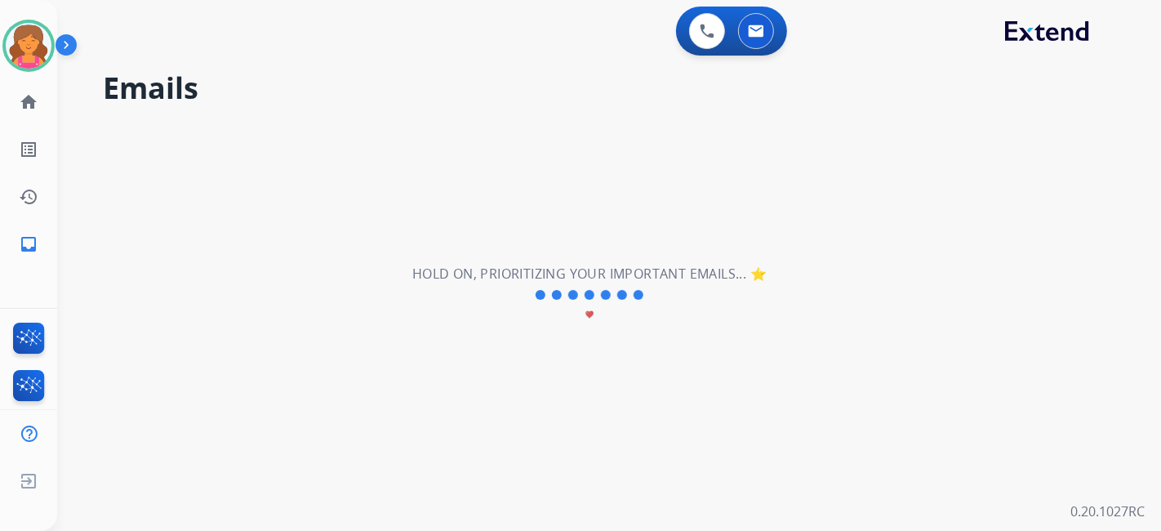
scroll to position [0, 0]
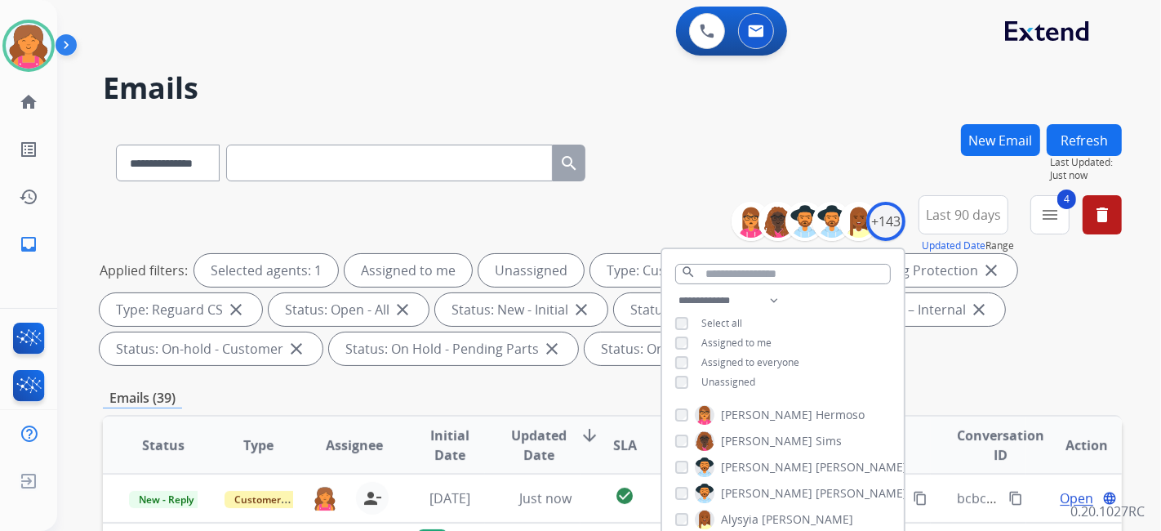
drag, startPoint x: 698, startPoint y: 125, endPoint x: 698, endPoint y: 152, distance: 27.0
click at [698, 150] on div "**********" at bounding box center [612, 159] width 1019 height 71
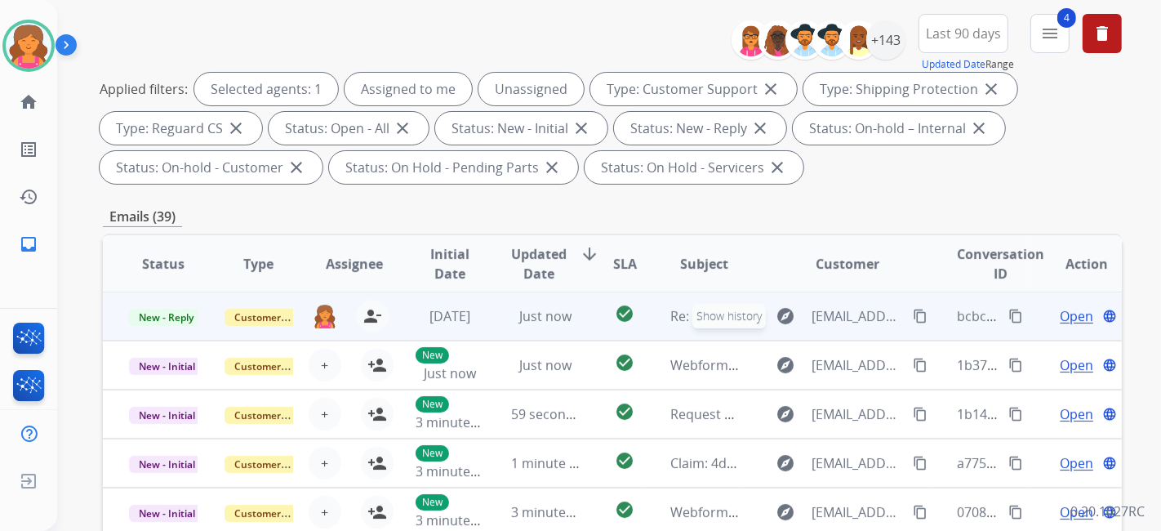
scroll to position [453, 0]
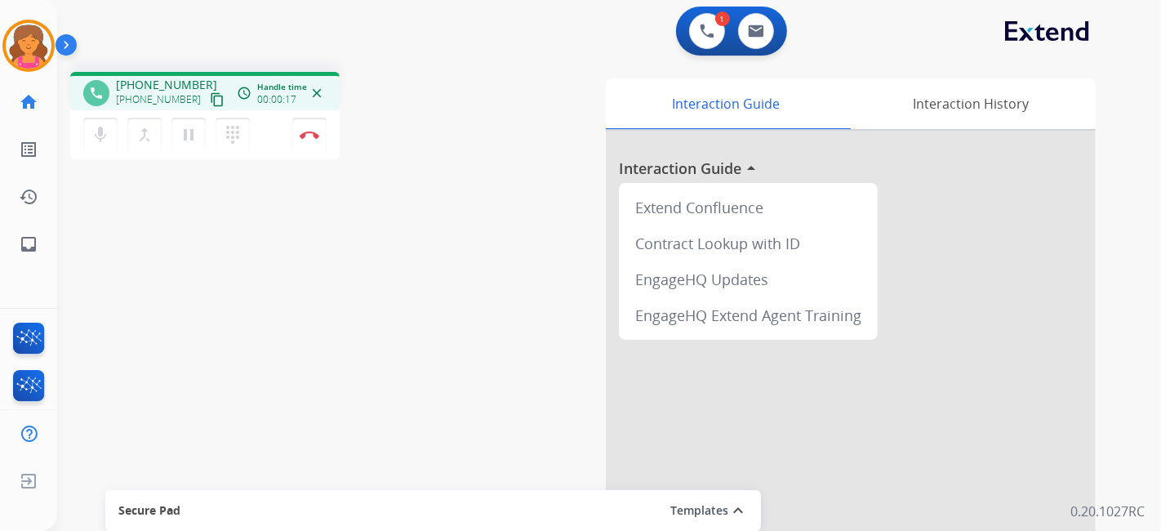
click at [210, 105] on mat-icon "content_copy" at bounding box center [217, 99] width 15 height 15
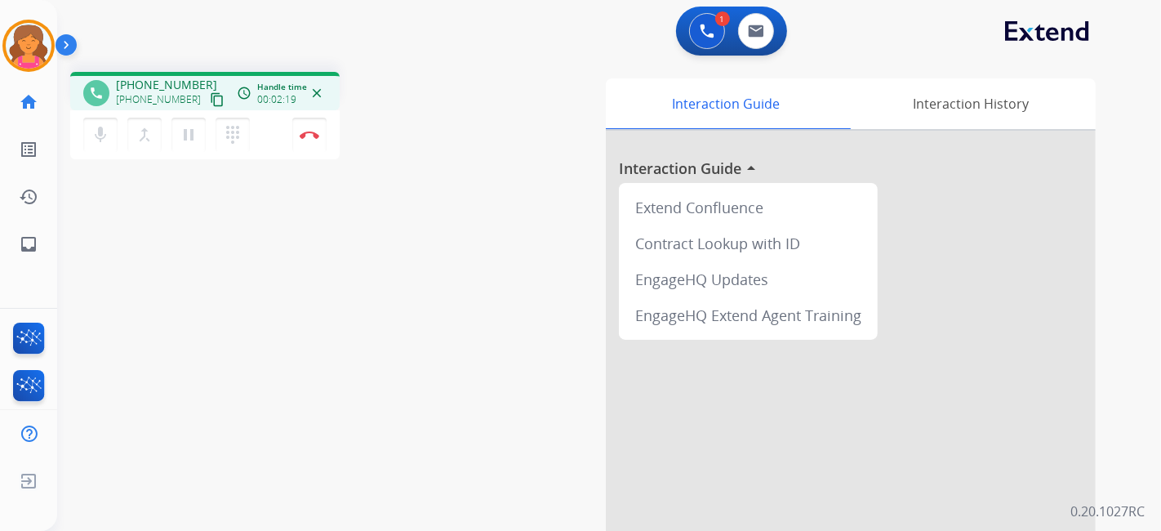
click at [314, 92] on mat-icon "close" at bounding box center [317, 93] width 15 height 15
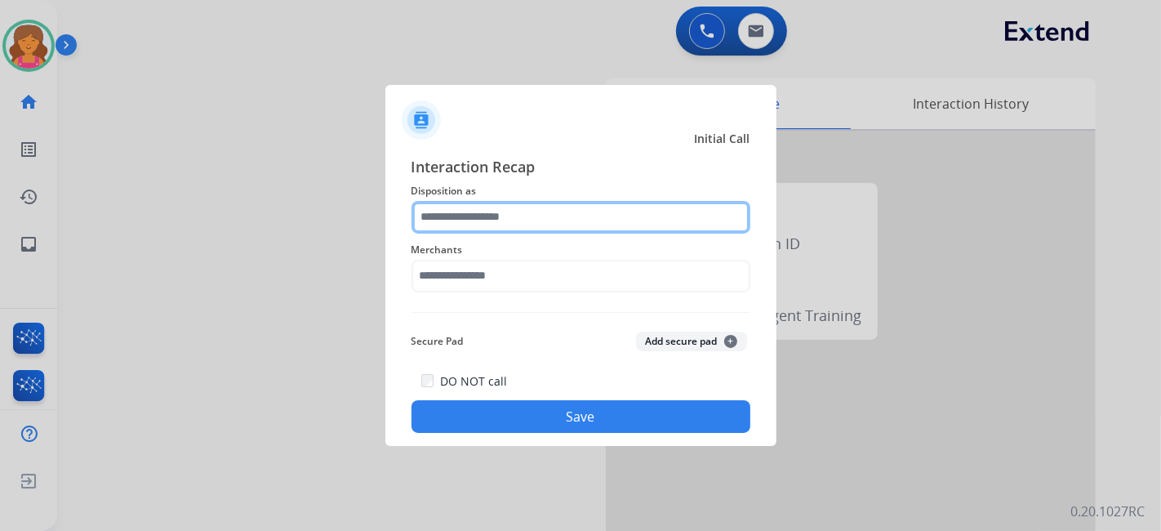
click at [450, 227] on input "text" at bounding box center [581, 217] width 339 height 33
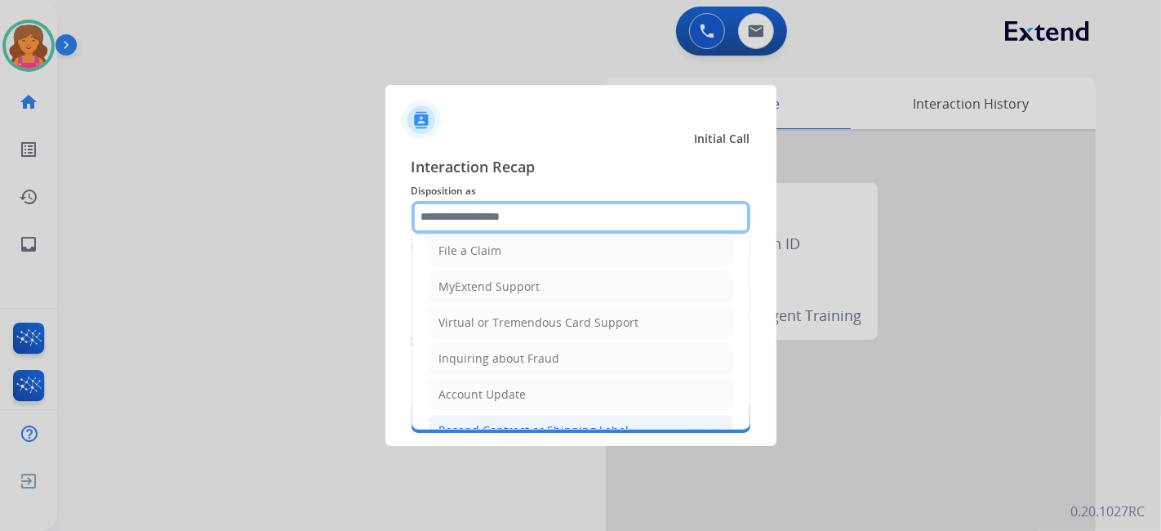
scroll to position [249, 0]
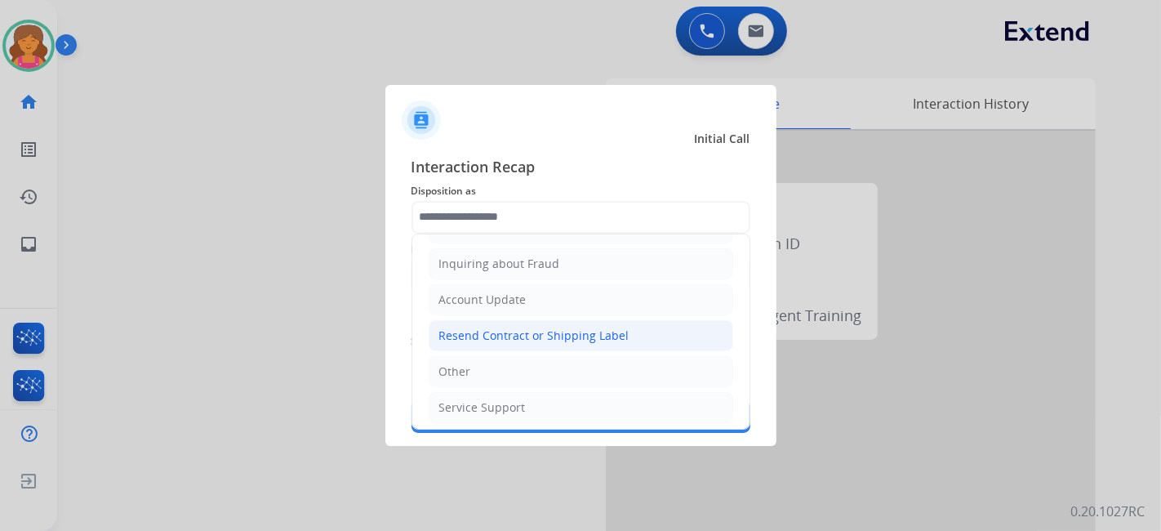
click at [488, 233] on li "Other" at bounding box center [581, 371] width 305 height 31
type input "*****"
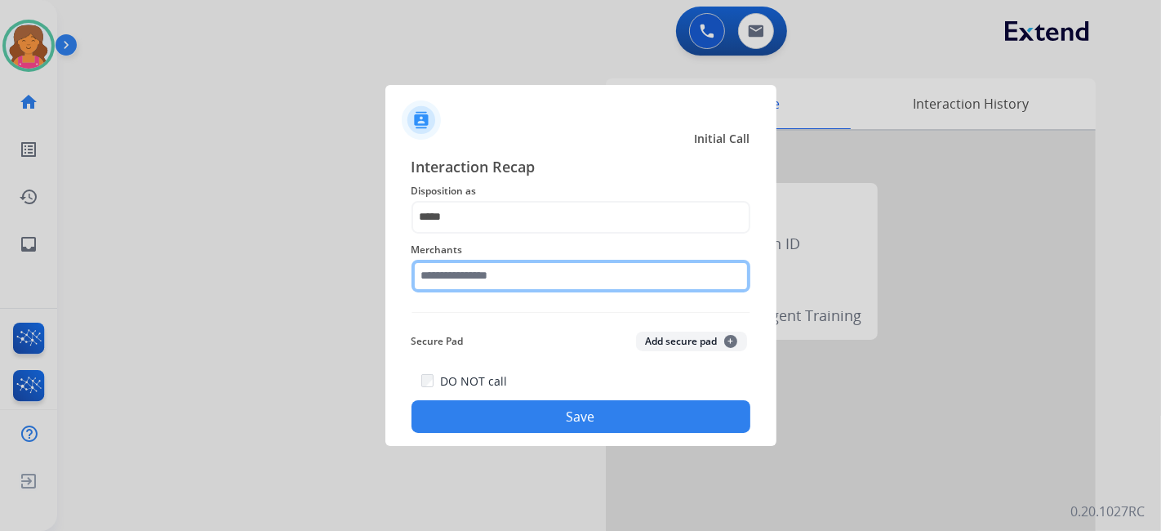
click at [477, 233] on input "text" at bounding box center [581, 276] width 339 height 33
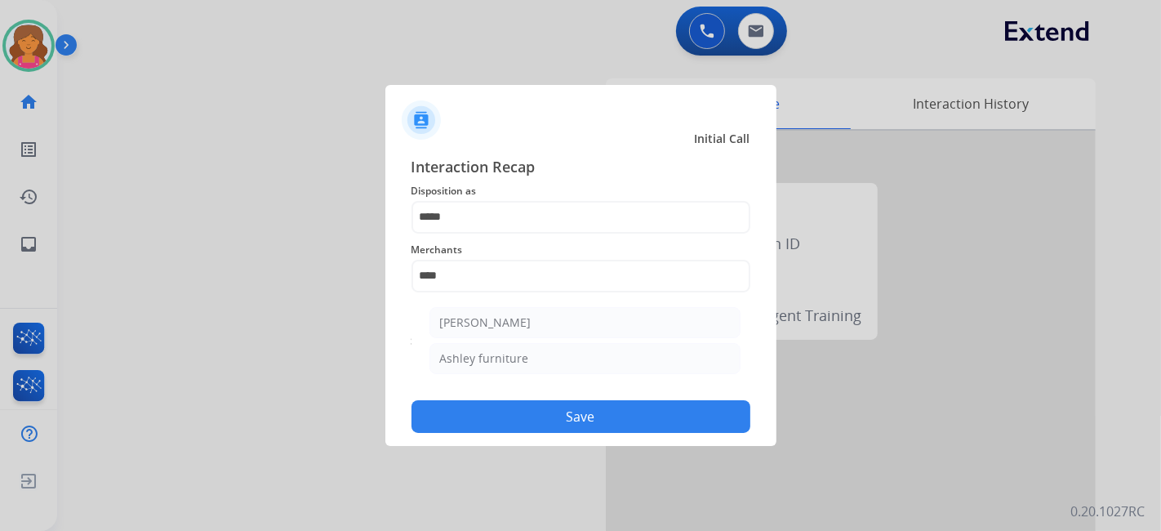
click at [503, 233] on div "Ashley furniture" at bounding box center [484, 358] width 89 height 16
type input "**********"
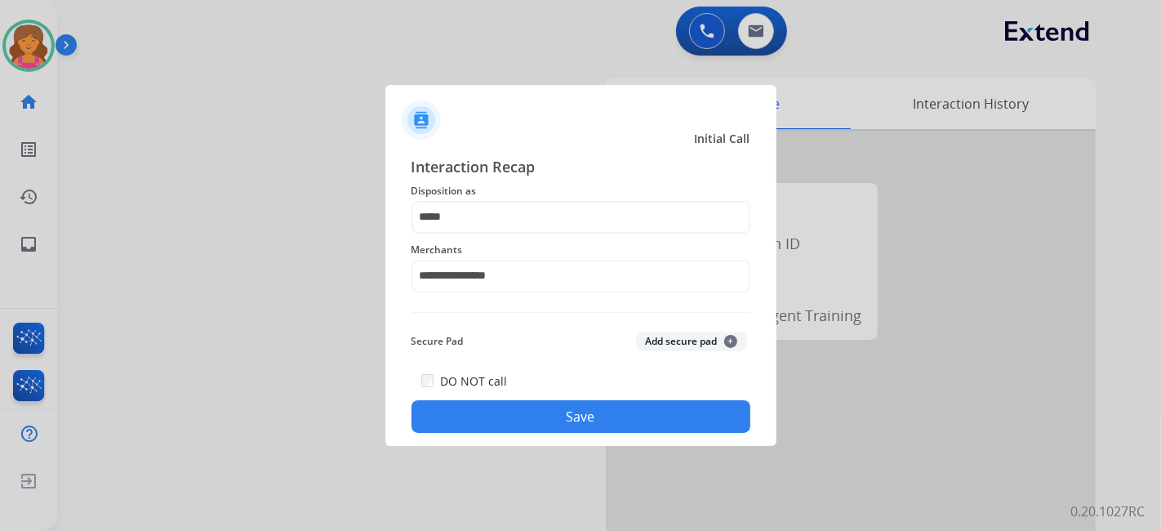
click at [490, 233] on button "Save" at bounding box center [581, 416] width 339 height 33
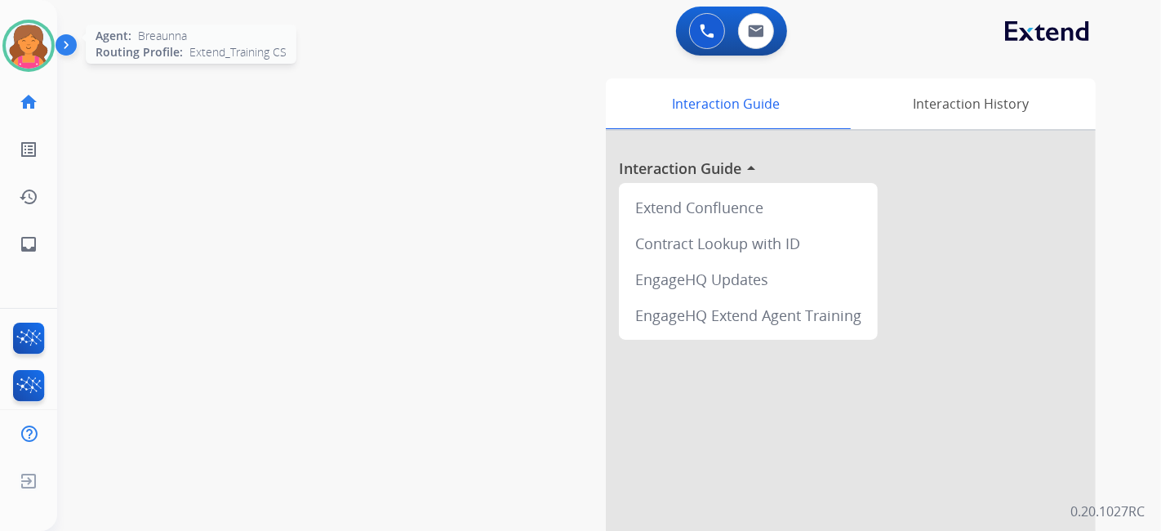
click at [34, 51] on img at bounding box center [29, 46] width 46 height 46
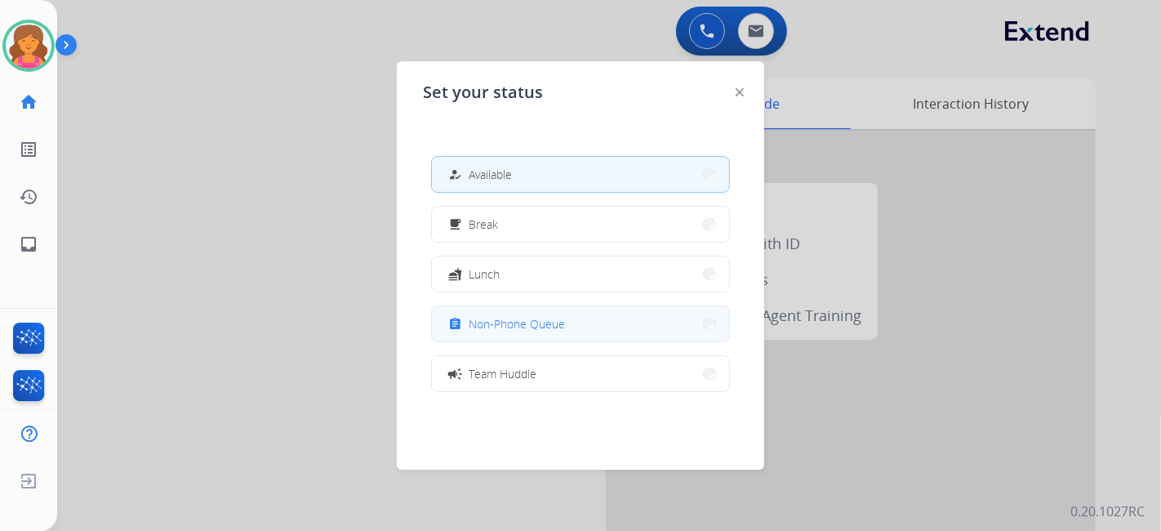
click at [452, 233] on div "assignment" at bounding box center [457, 324] width 24 height 20
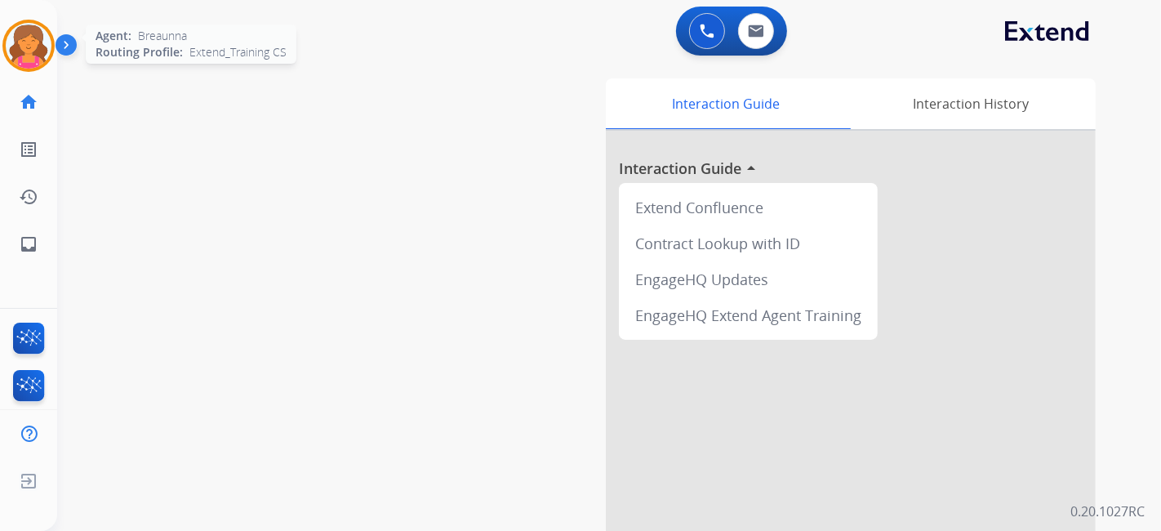
click at [22, 33] on img at bounding box center [29, 46] width 46 height 46
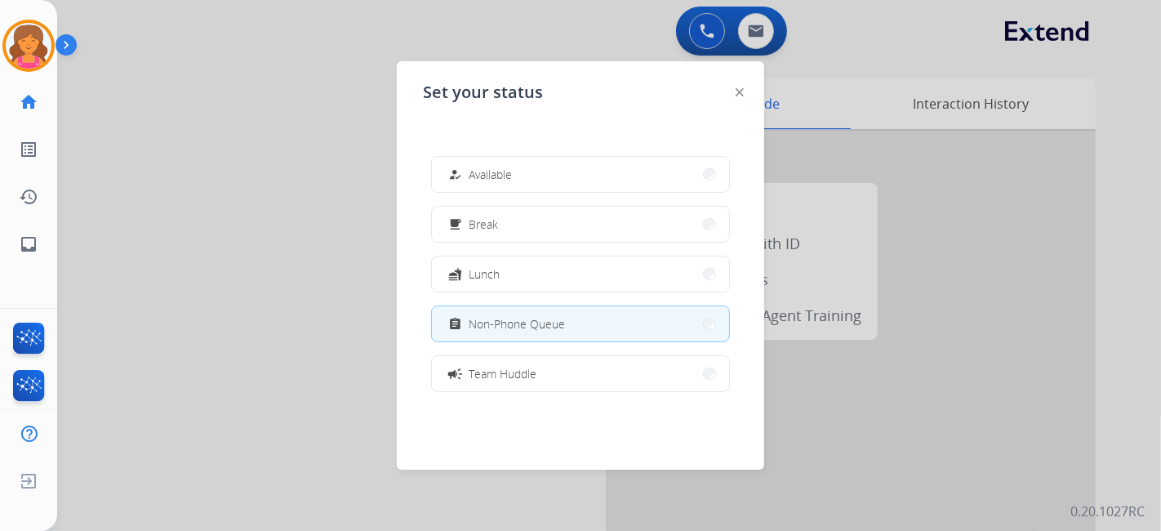
click at [559, 203] on div "how_to_reg Available free_breakfast Break fastfood Lunch assignment Non-Phone Q…" at bounding box center [580, 273] width 315 height 261
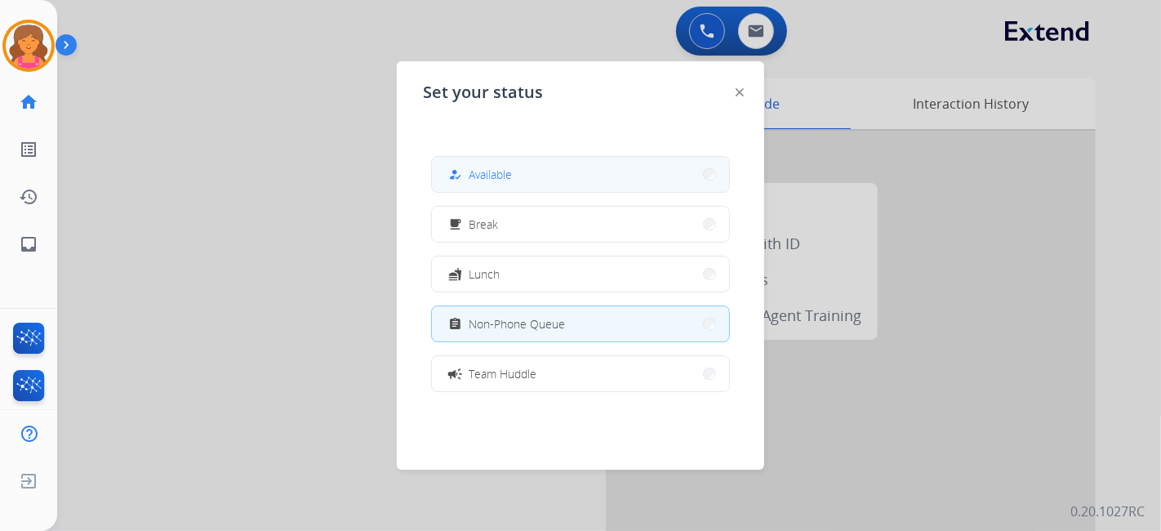
click at [559, 191] on button "how_to_reg Available" at bounding box center [580, 174] width 297 height 35
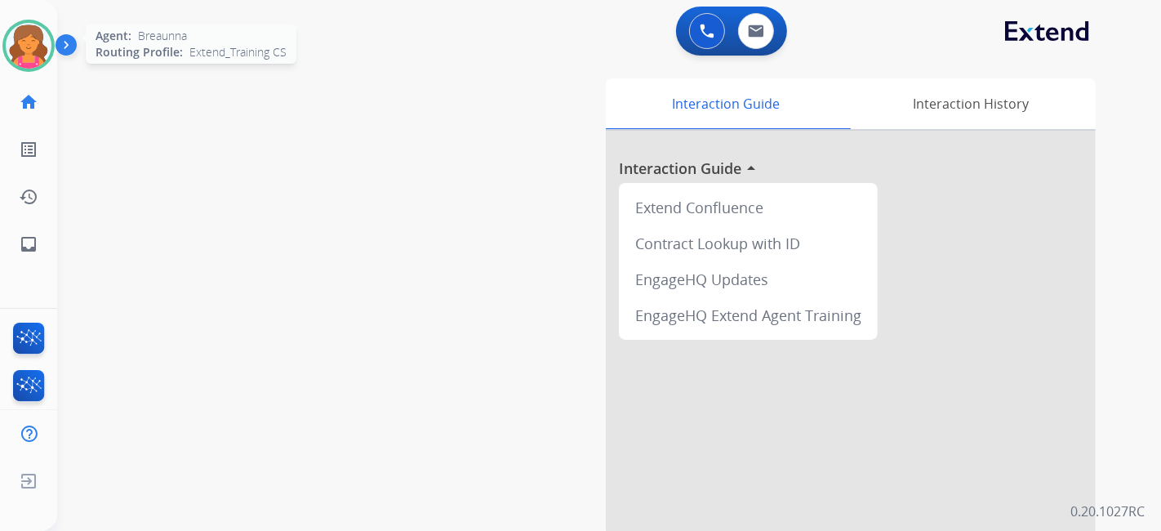
drag, startPoint x: 18, startPoint y: 10, endPoint x: 29, endPoint y: 55, distance: 46.4
click at [28, 48] on div "Breaunna Available Edit Avatar Agent: Breaunna Routing Profile: Extend_Training…" at bounding box center [28, 134] width 57 height 268
click at [29, 55] on img at bounding box center [29, 46] width 46 height 46
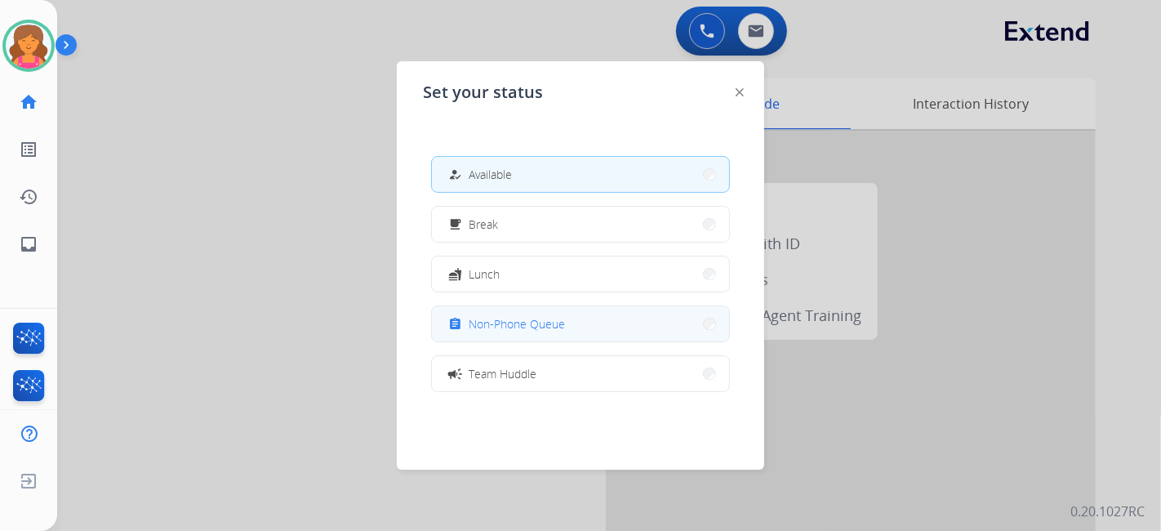
click at [478, 233] on span "Non-Phone Queue" at bounding box center [517, 323] width 96 height 17
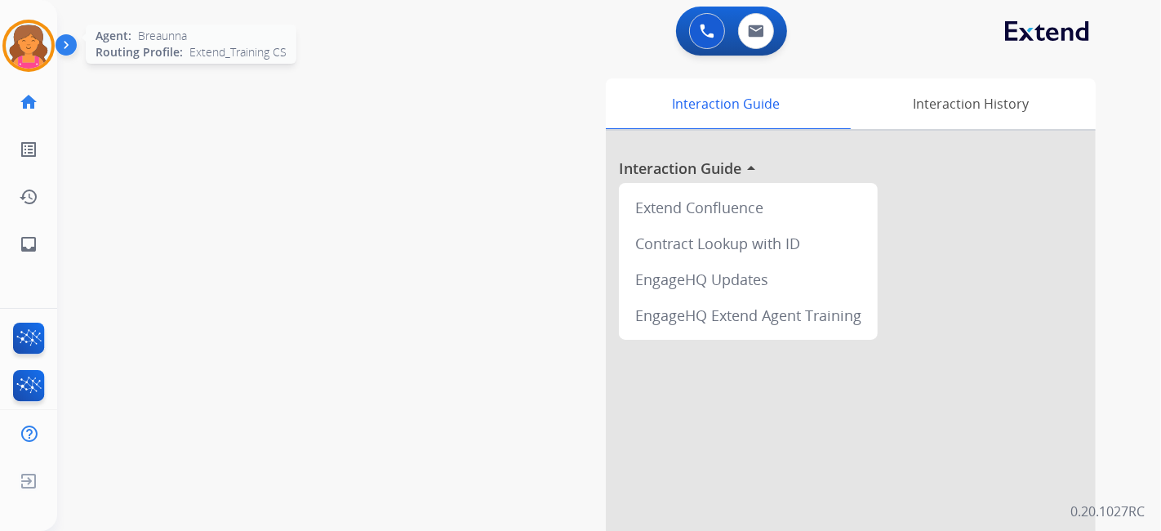
drag, startPoint x: 51, startPoint y: 63, endPoint x: 41, endPoint y: 49, distance: 17.0
click at [50, 62] on div "Agent: Breaunna Routing Profile: Extend_Training CS" at bounding box center [28, 46] width 52 height 52
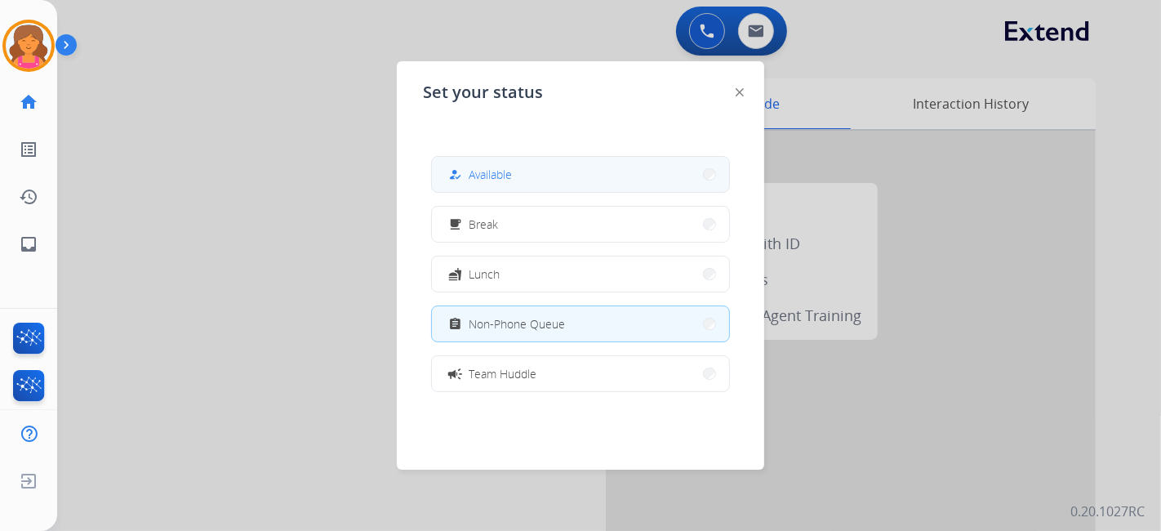
click at [559, 173] on button "how_to_reg Available" at bounding box center [580, 174] width 297 height 35
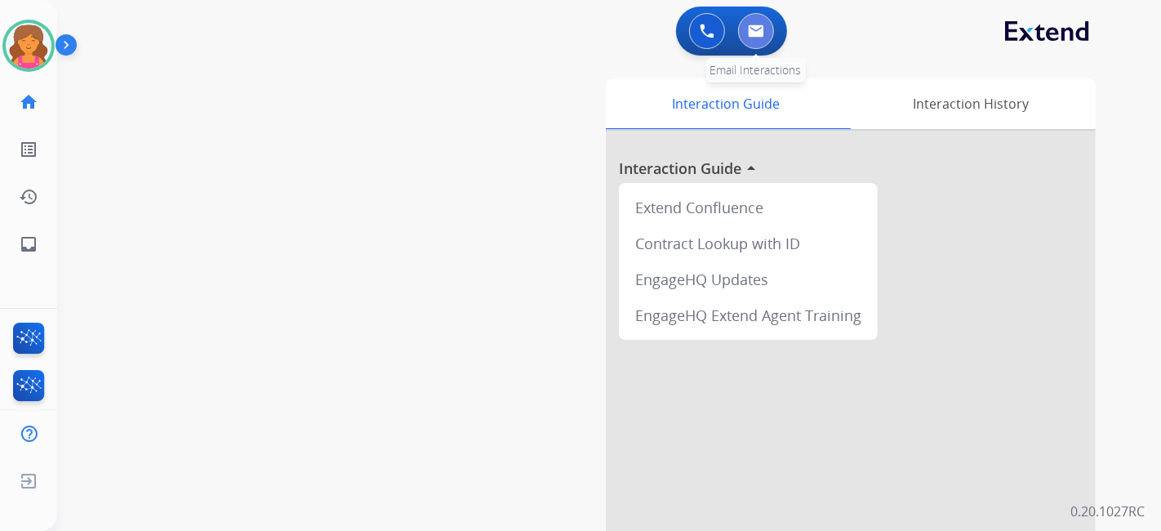
click at [559, 25] on button at bounding box center [756, 31] width 36 height 36
select select "**********"
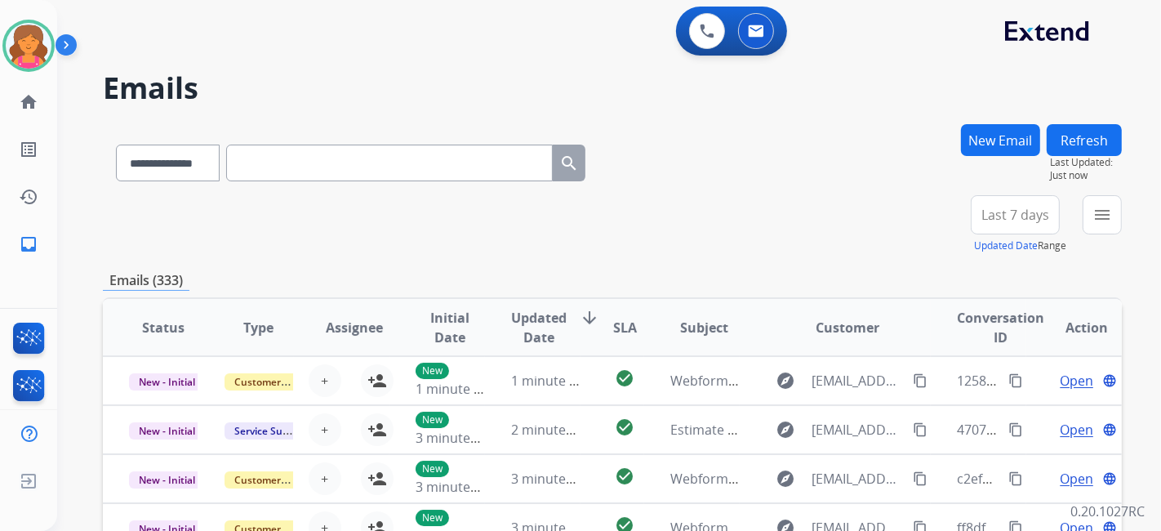
click at [559, 227] on button "Last 7 days" at bounding box center [1015, 214] width 89 height 39
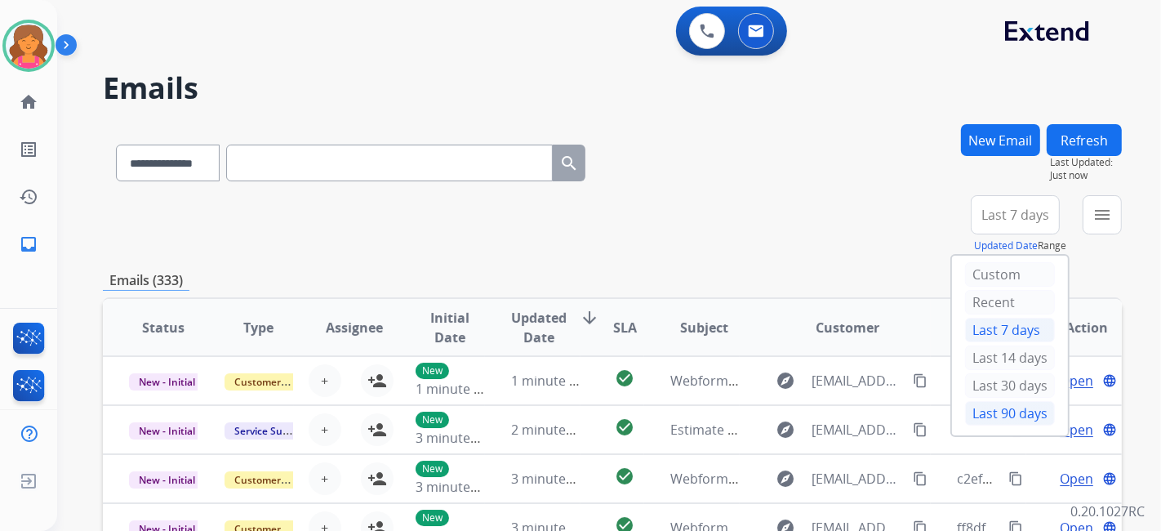
click at [559, 233] on div "Last 90 days" at bounding box center [1010, 413] width 90 height 25
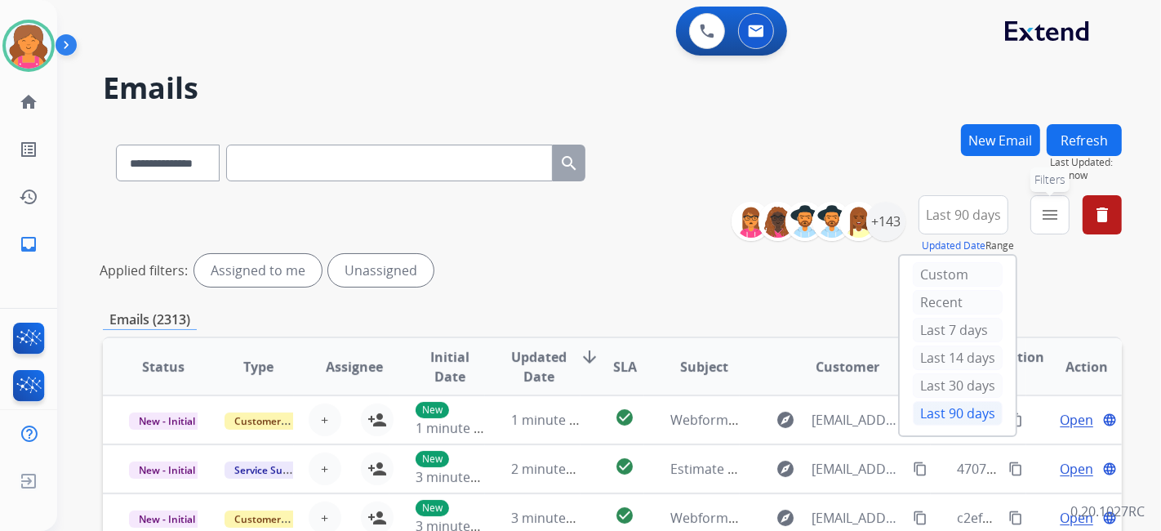
click at [559, 222] on mat-icon "menu" at bounding box center [1051, 215] width 20 height 20
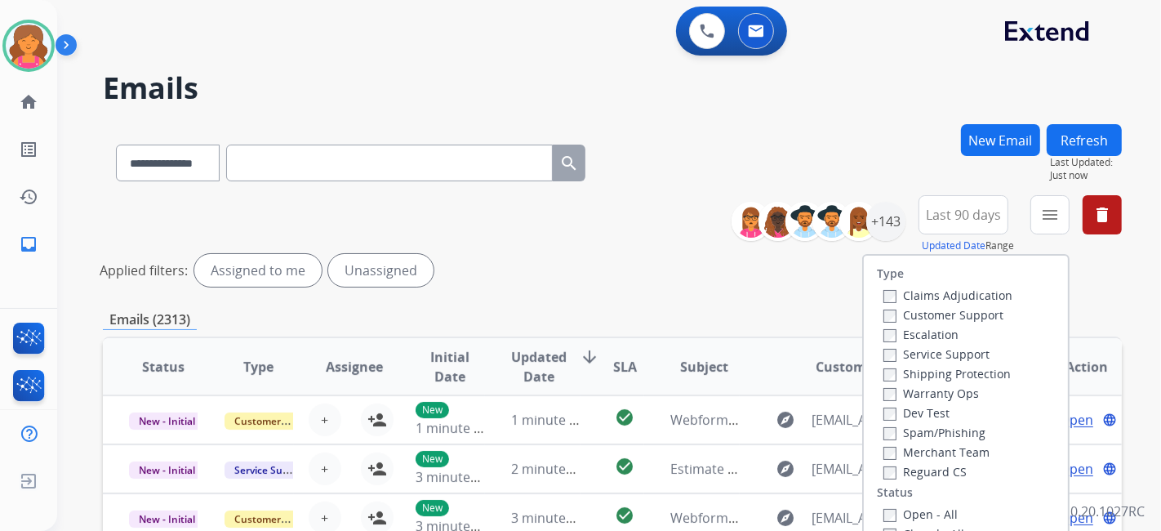
click at [559, 233] on label "Customer Support" at bounding box center [944, 315] width 120 height 16
click at [559, 233] on label "Shipping Protection" at bounding box center [947, 374] width 127 height 16
click at [559, 233] on div "Type Claims Adjudication Customer Support Escalation Service Support Shipping P…" at bounding box center [966, 396] width 204 height 281
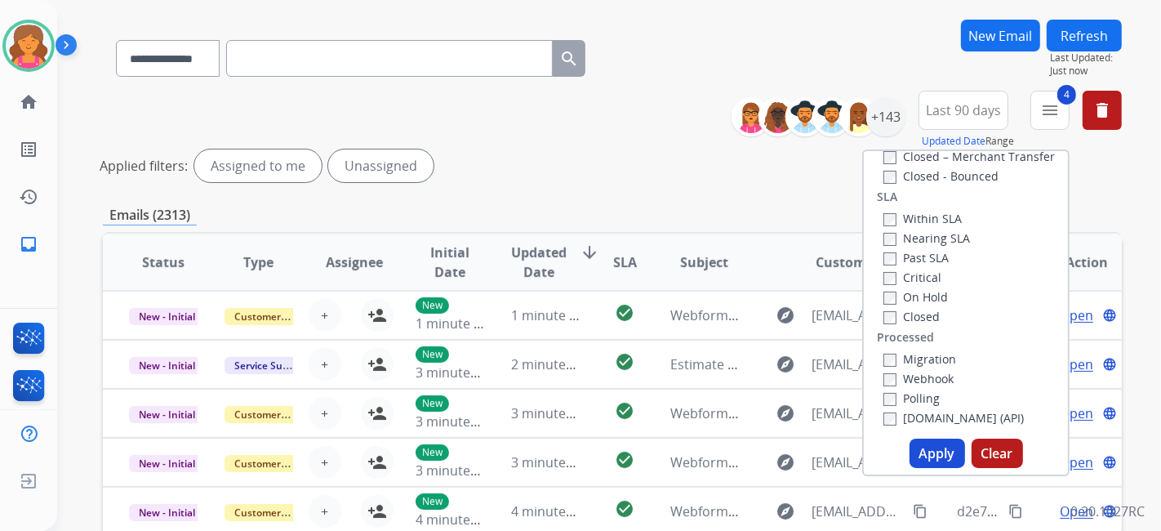
scroll to position [181, 0]
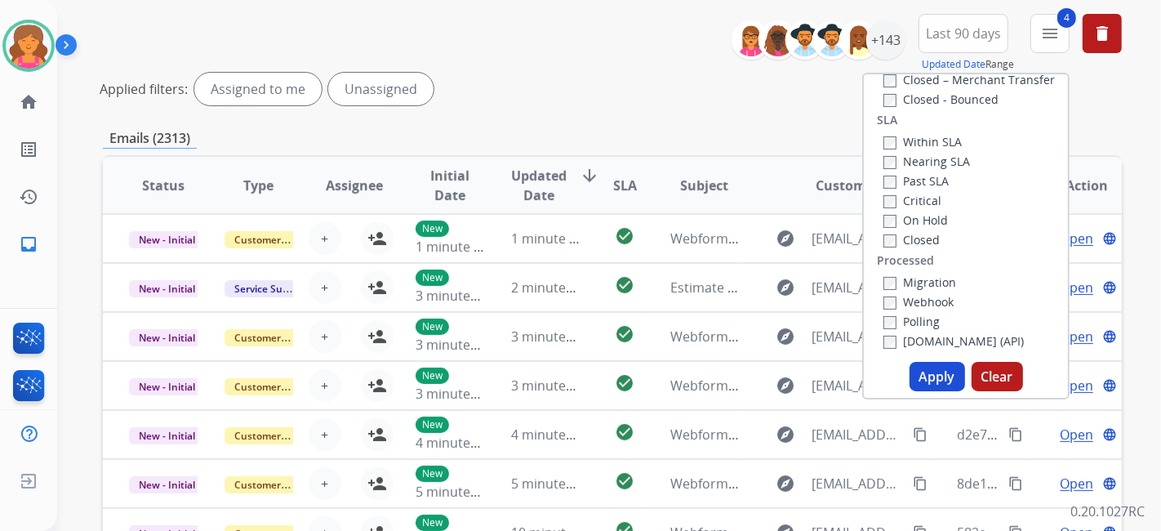
click at [559, 233] on button "Apply" at bounding box center [938, 376] width 56 height 29
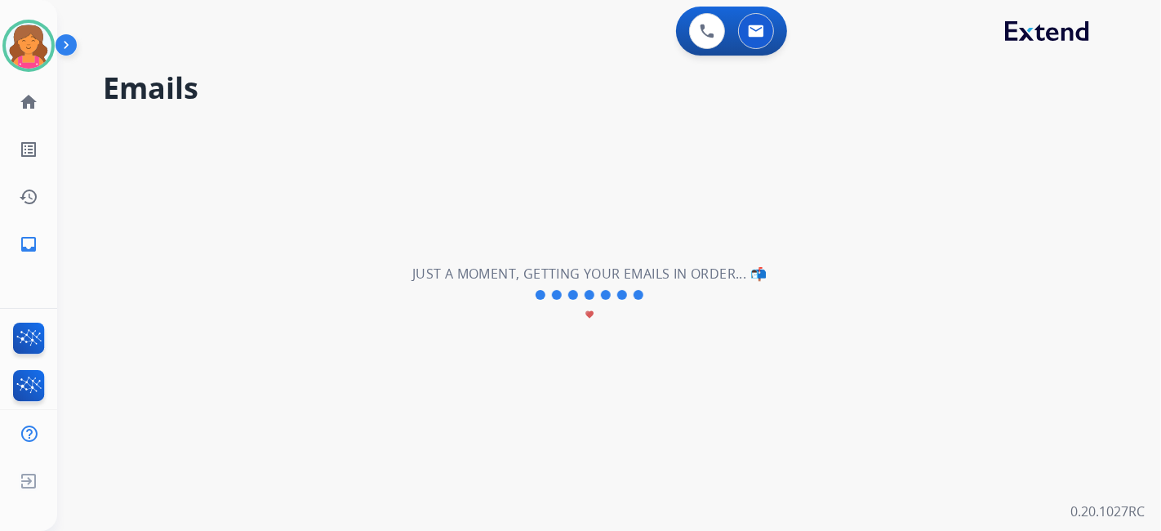
scroll to position [0, 0]
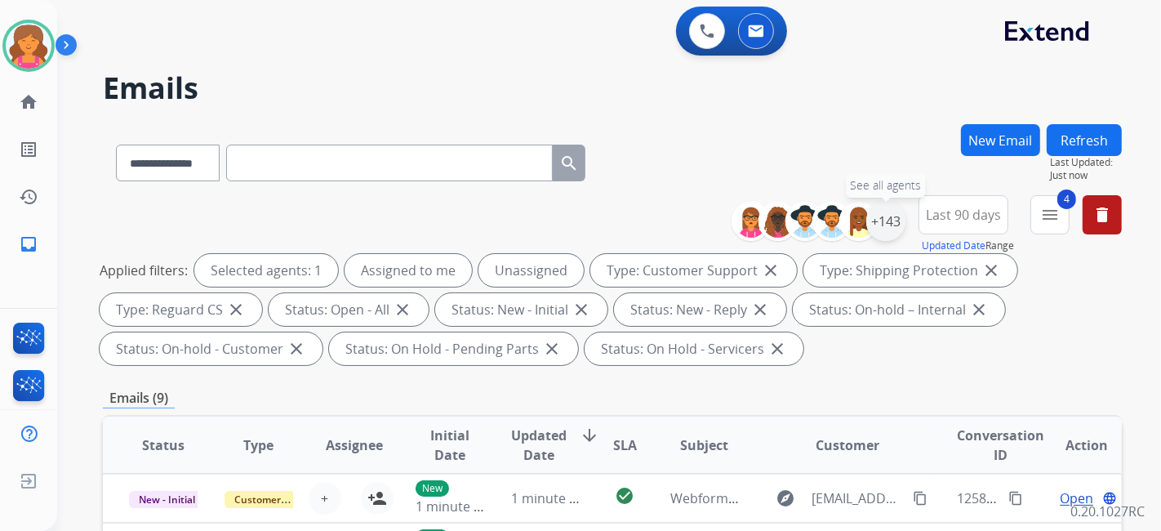
click at [559, 228] on div "+143" at bounding box center [886, 221] width 39 height 39
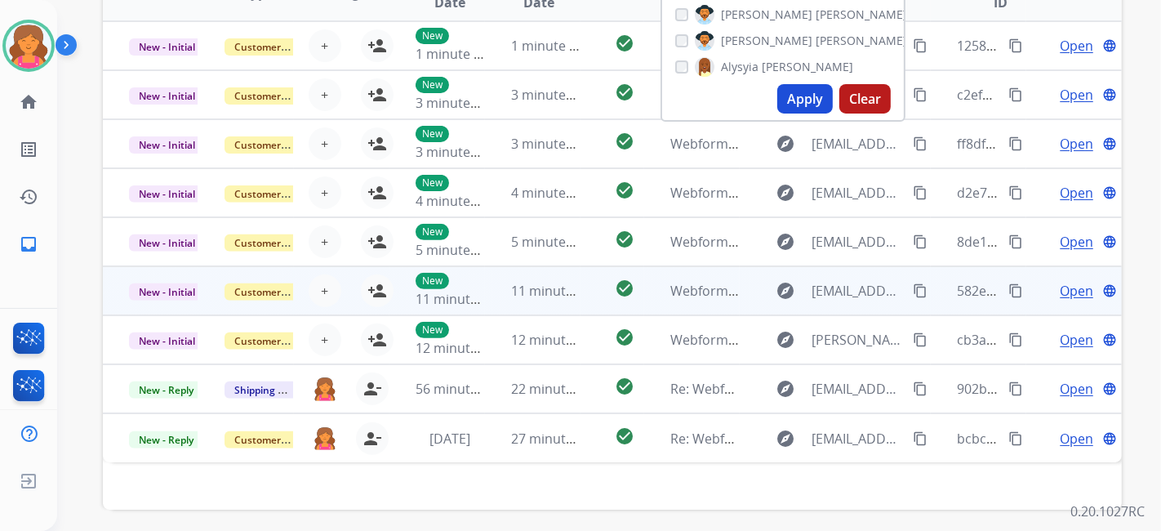
scroll to position [425, 0]
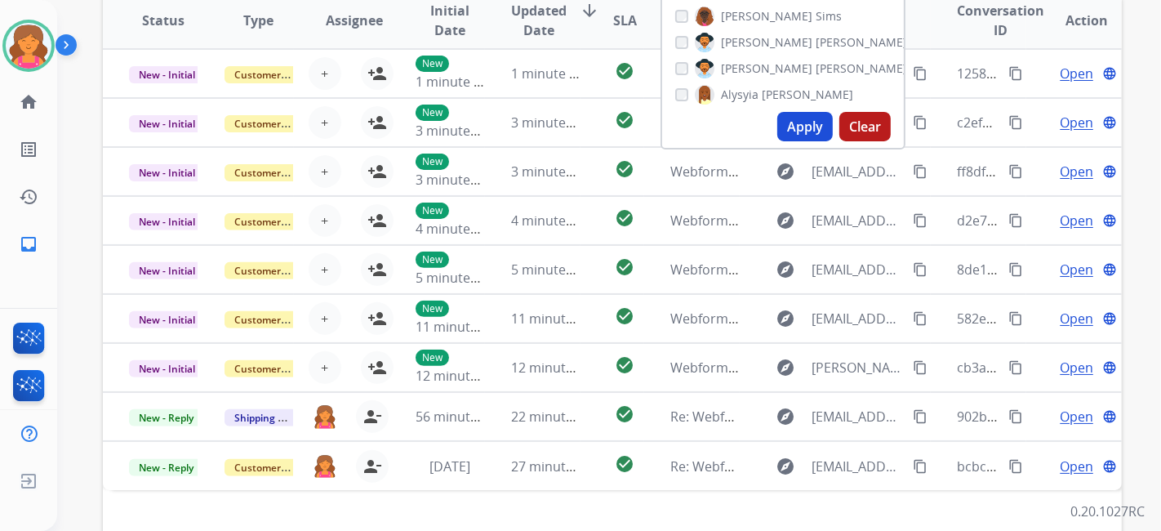
click at [559, 123] on button "Apply" at bounding box center [806, 126] width 56 height 29
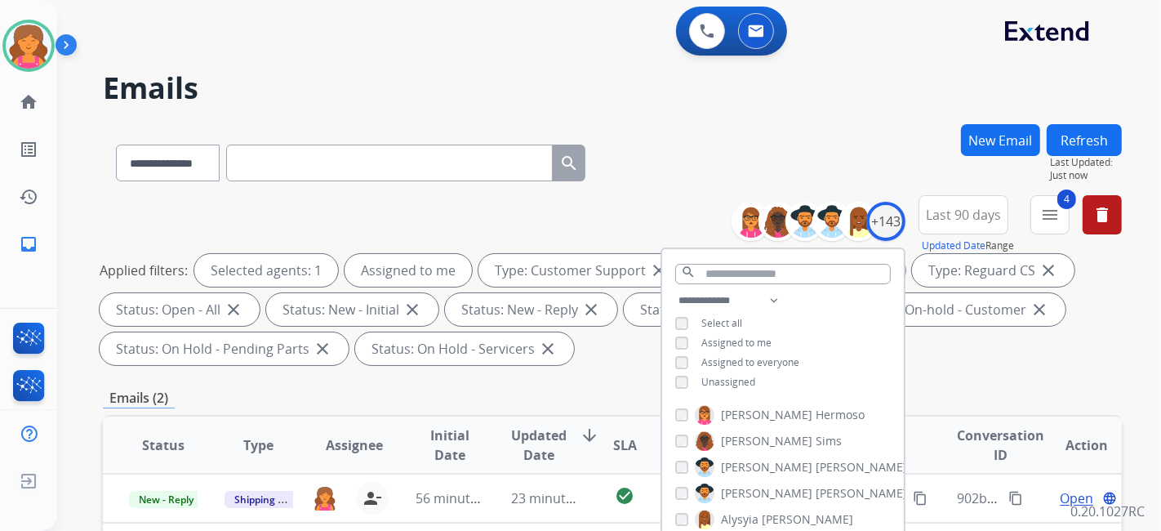
click at [559, 163] on div "**********" at bounding box center [612, 159] width 1019 height 71
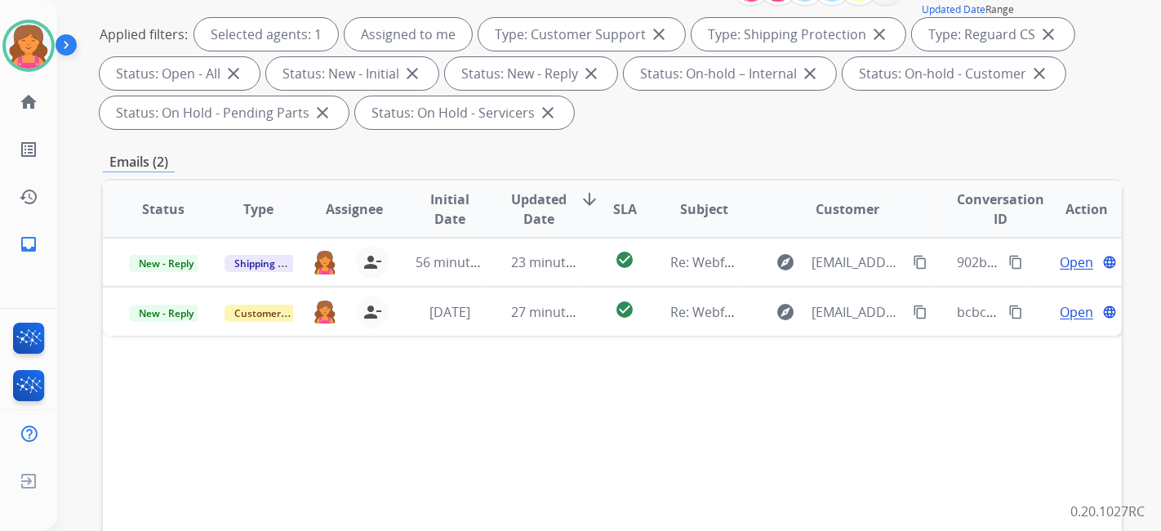
scroll to position [272, 0]
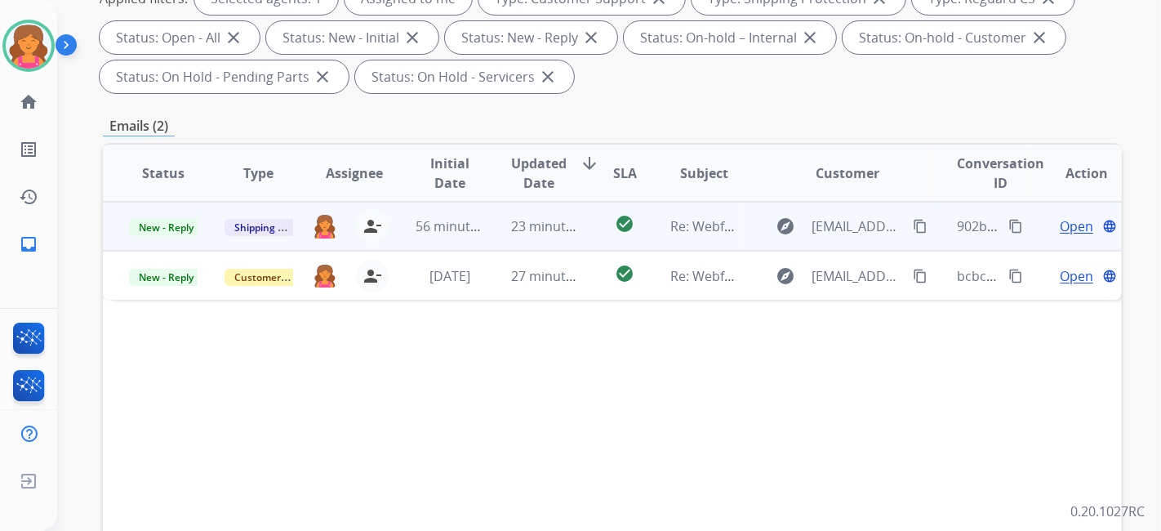
click at [559, 225] on span "Open" at bounding box center [1076, 226] width 33 height 20
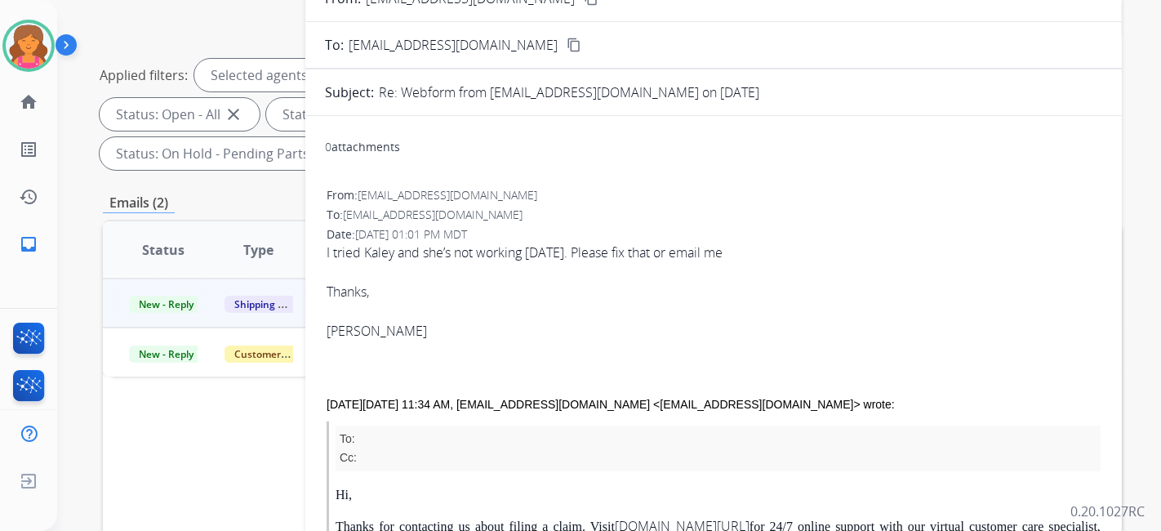
scroll to position [91, 0]
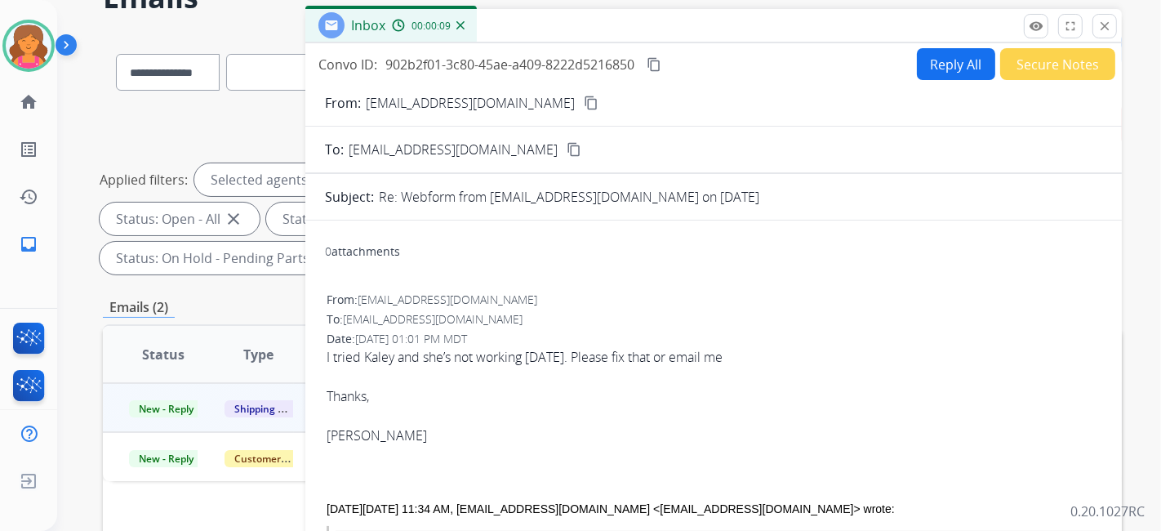
click at [559, 59] on button "Reply All" at bounding box center [956, 64] width 78 height 32
select select "**********"
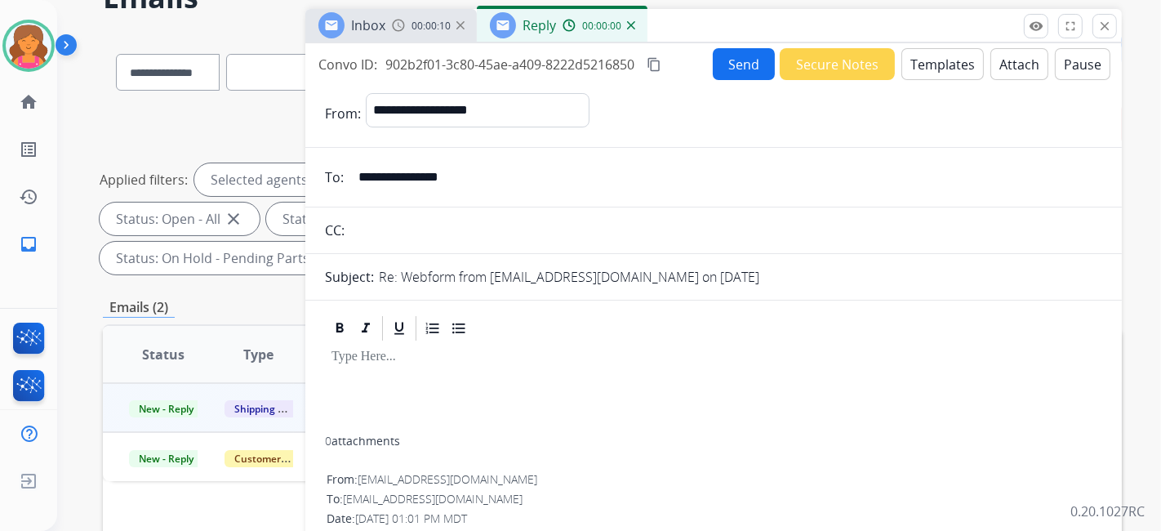
click at [559, 59] on button "Templates" at bounding box center [943, 64] width 82 height 32
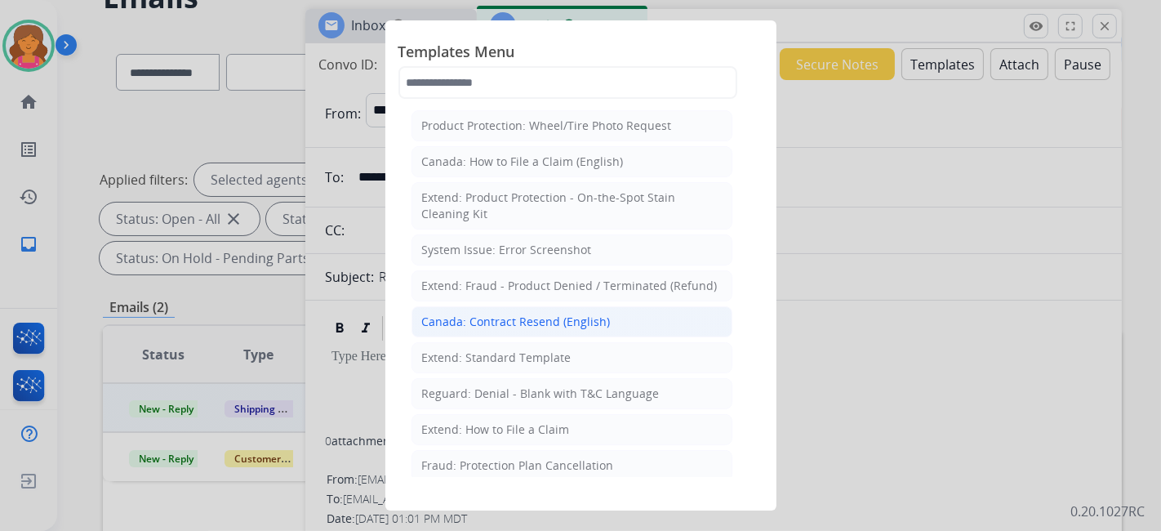
click at [422, 233] on li "Canada: Contract Resend (English)" at bounding box center [572, 321] width 321 height 31
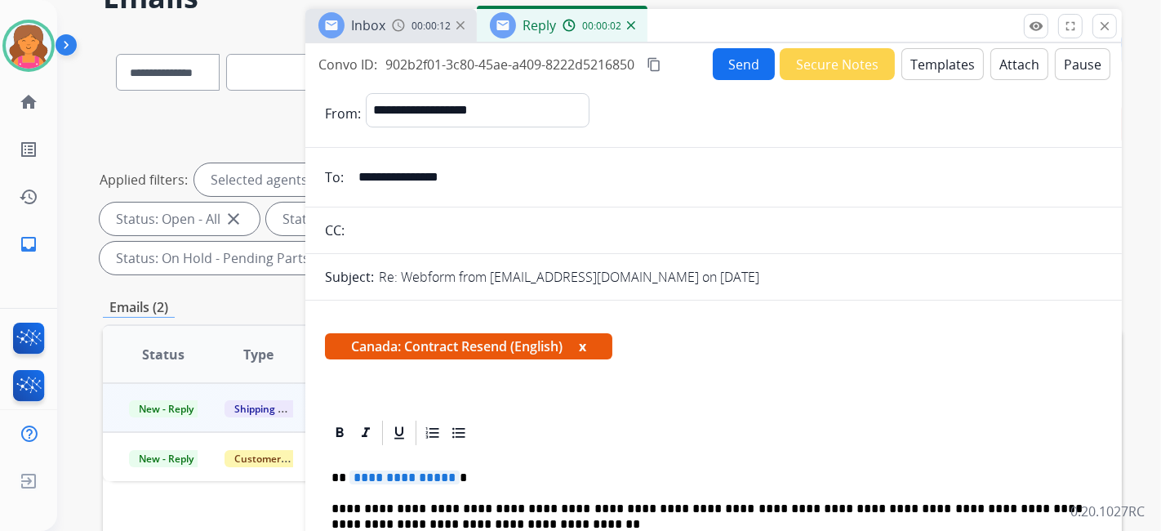
click at [559, 76] on button "Templates" at bounding box center [943, 64] width 82 height 32
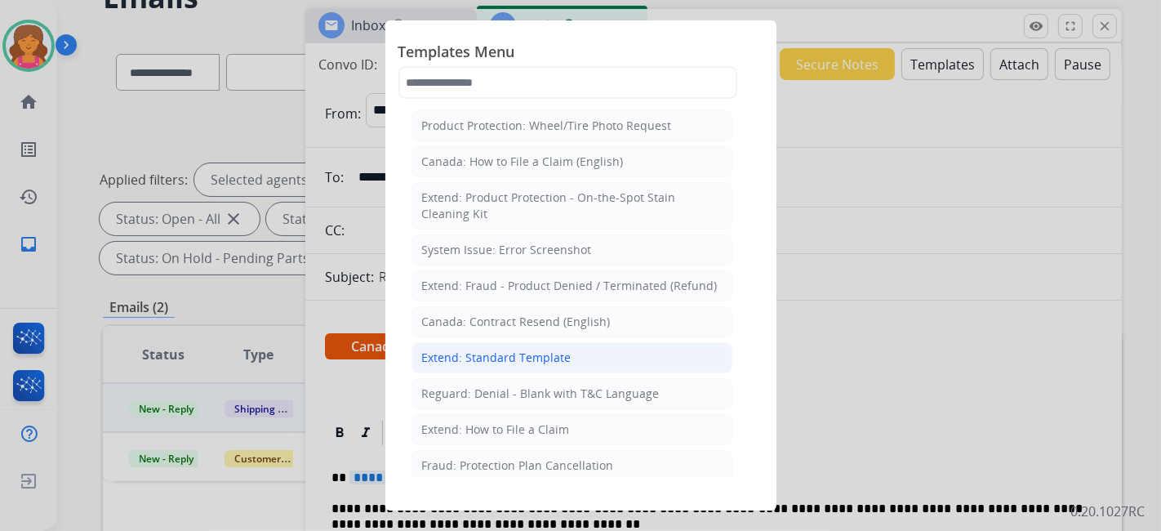
click at [559, 233] on div "Extend: Standard Template" at bounding box center [496, 358] width 149 height 16
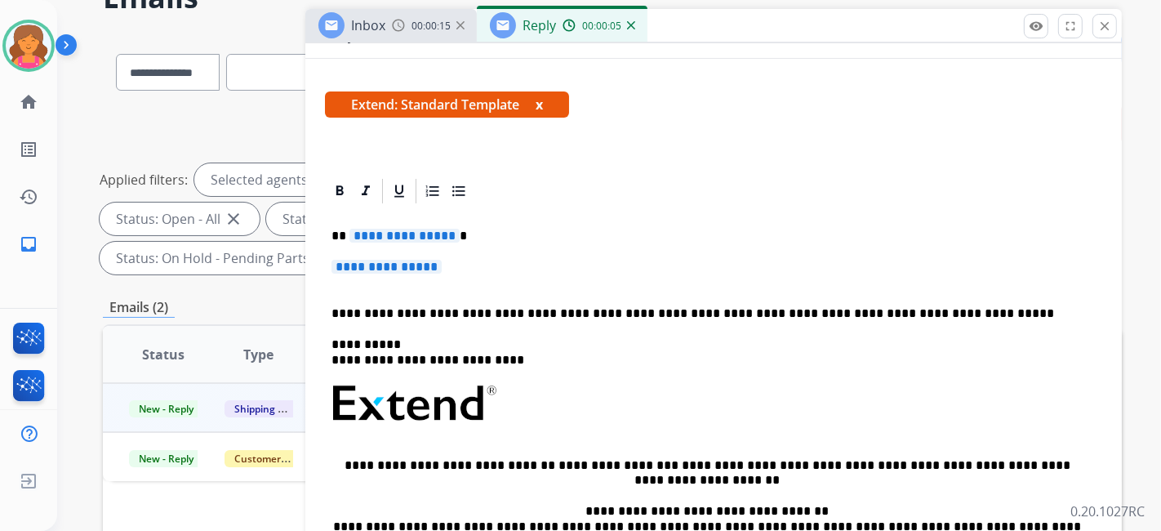
scroll to position [272, 0]
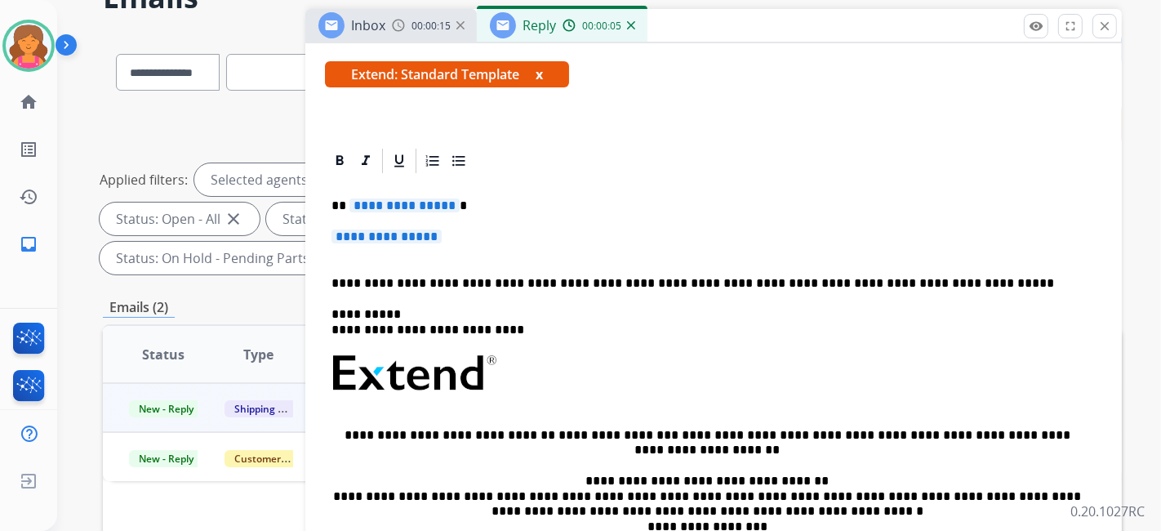
click at [371, 200] on span "**********" at bounding box center [405, 205] width 110 height 14
click at [358, 230] on span "**********" at bounding box center [387, 237] width 110 height 14
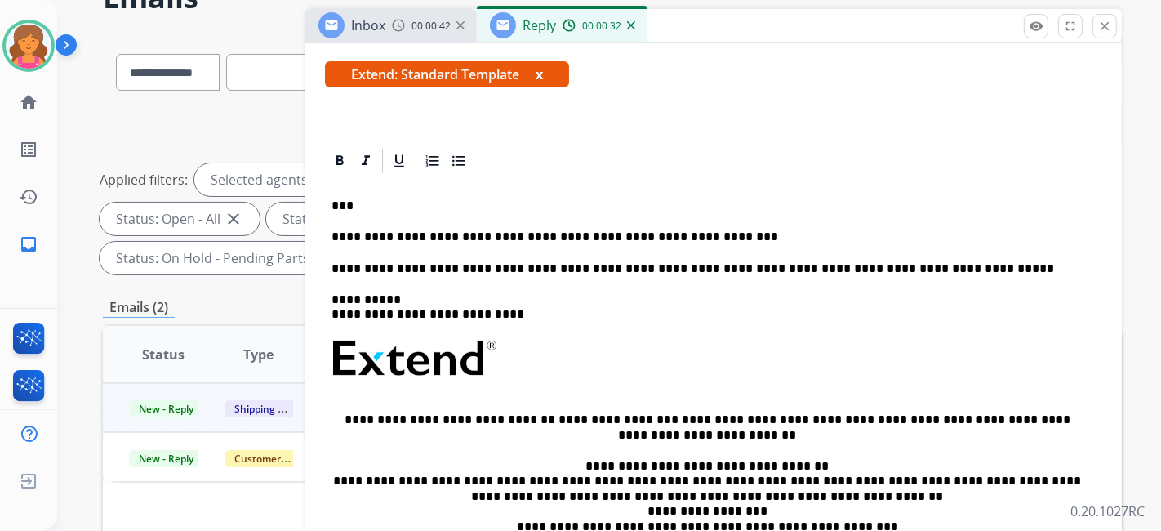
scroll to position [0, 0]
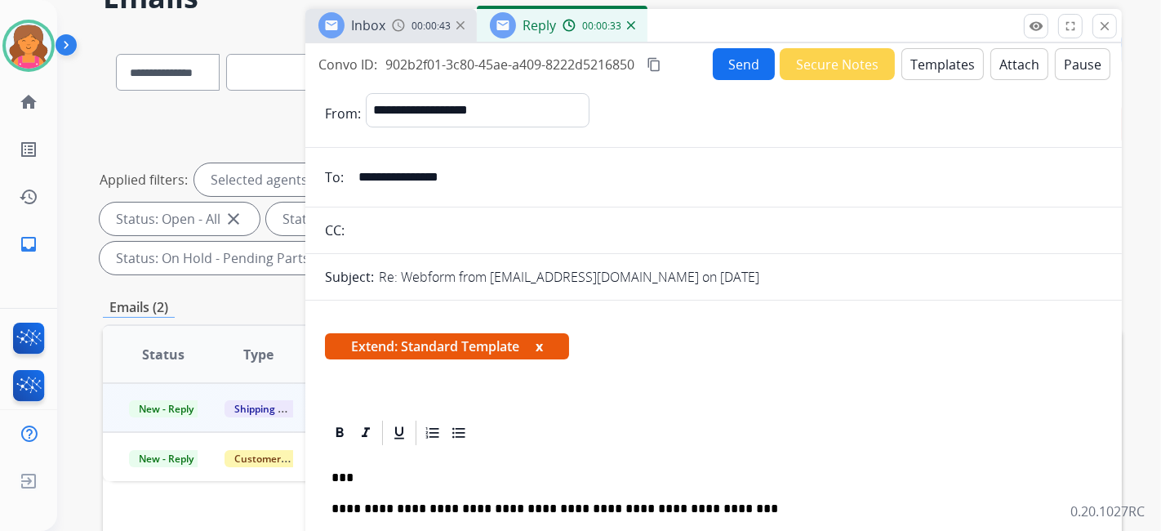
click at [559, 64] on button "Send" at bounding box center [744, 64] width 62 height 32
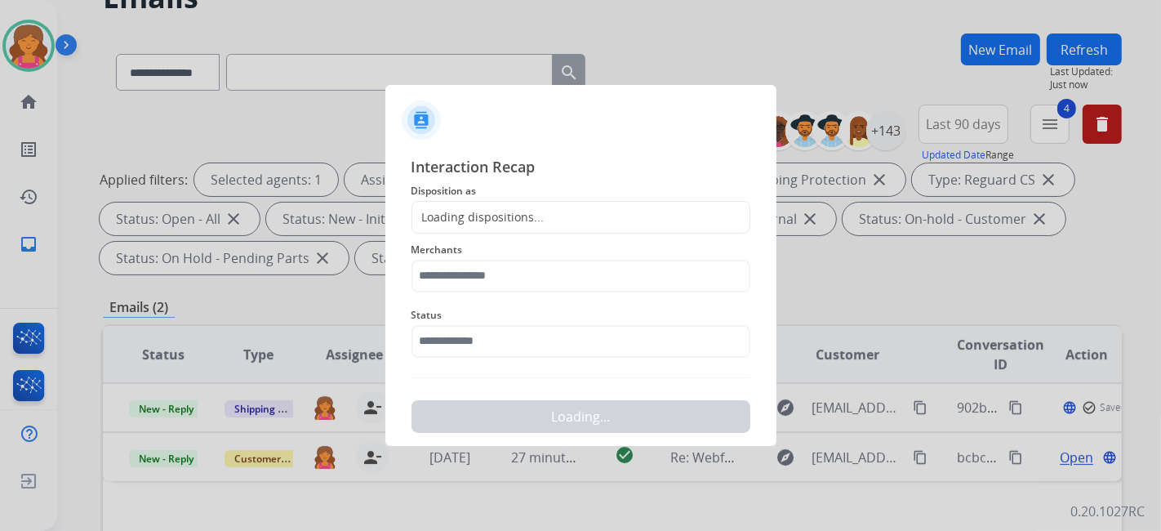
click at [515, 204] on div "Loading dispositions..." at bounding box center [581, 217] width 339 height 33
click at [515, 207] on div "Loading dispositions..." at bounding box center [581, 217] width 339 height 33
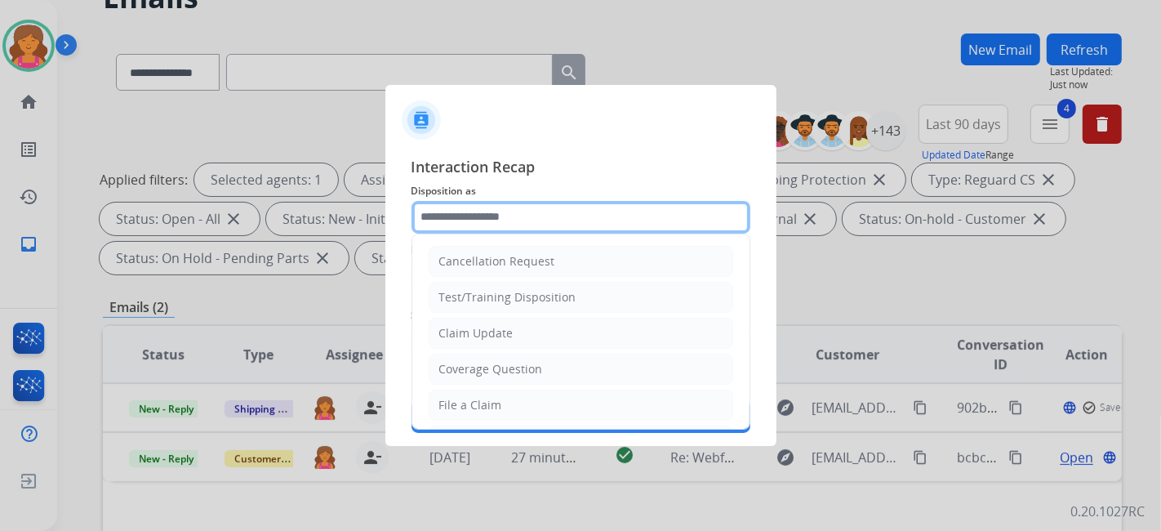
click at [519, 216] on input "text" at bounding box center [581, 217] width 339 height 33
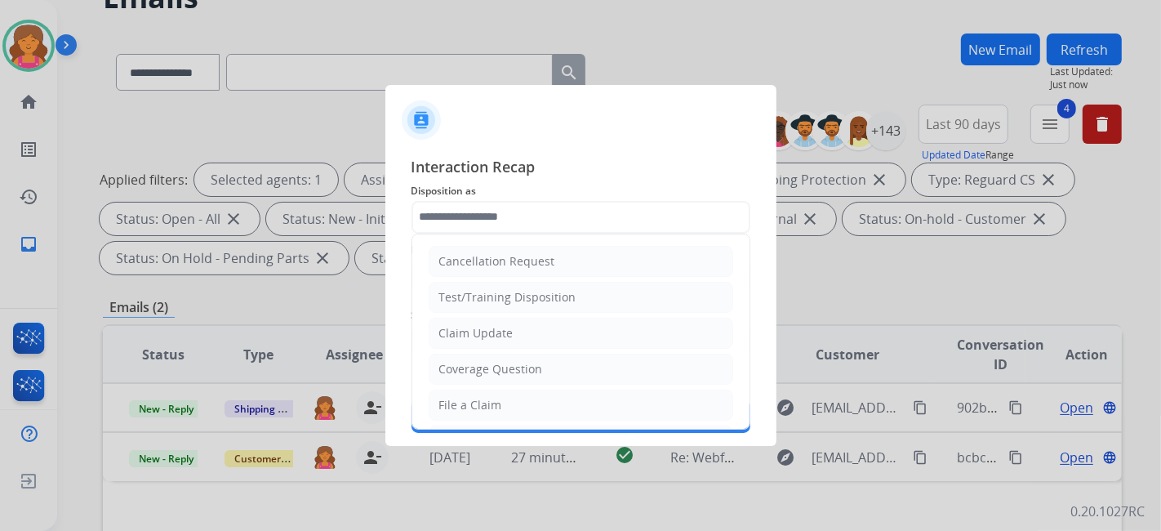
drag, startPoint x: 484, startPoint y: 395, endPoint x: 448, endPoint y: 306, distance: 96.0
click at [485, 233] on div "File a Claim" at bounding box center [470, 405] width 63 height 16
type input "**********"
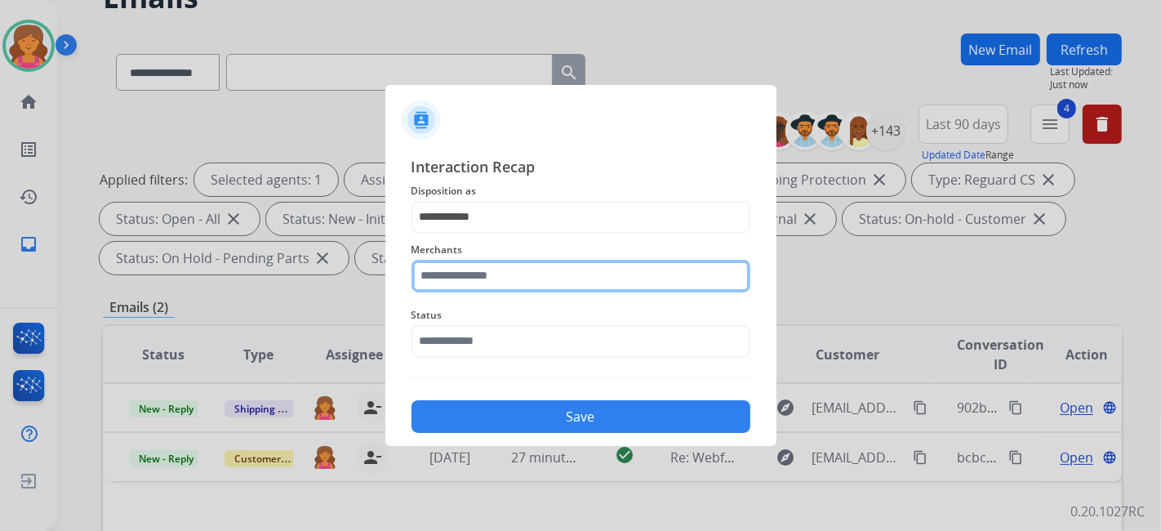
click at [440, 233] on input "text" at bounding box center [581, 276] width 339 height 33
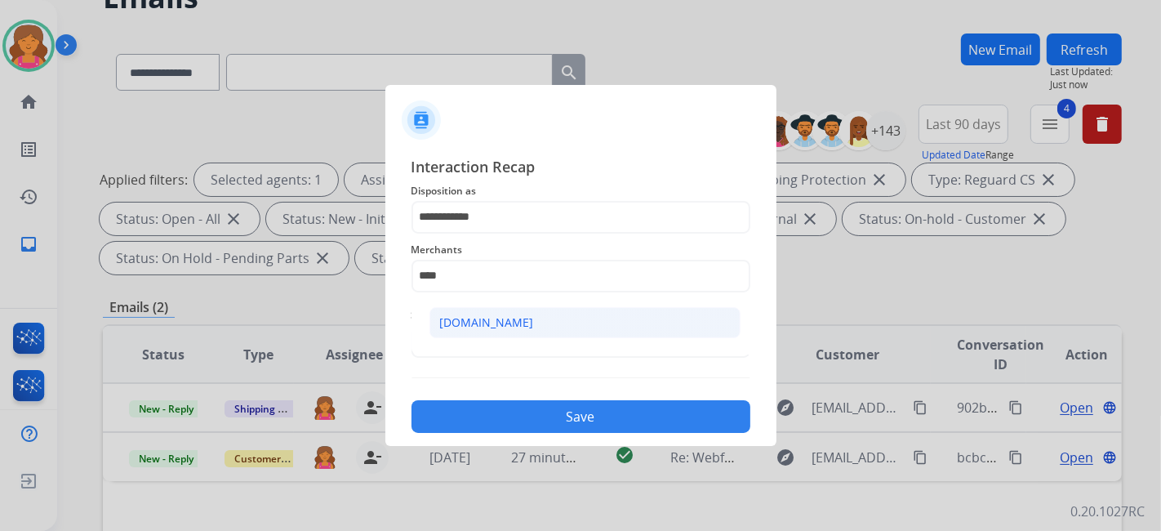
click at [478, 233] on li "[DOMAIN_NAME]" at bounding box center [585, 322] width 311 height 31
type input "**********"
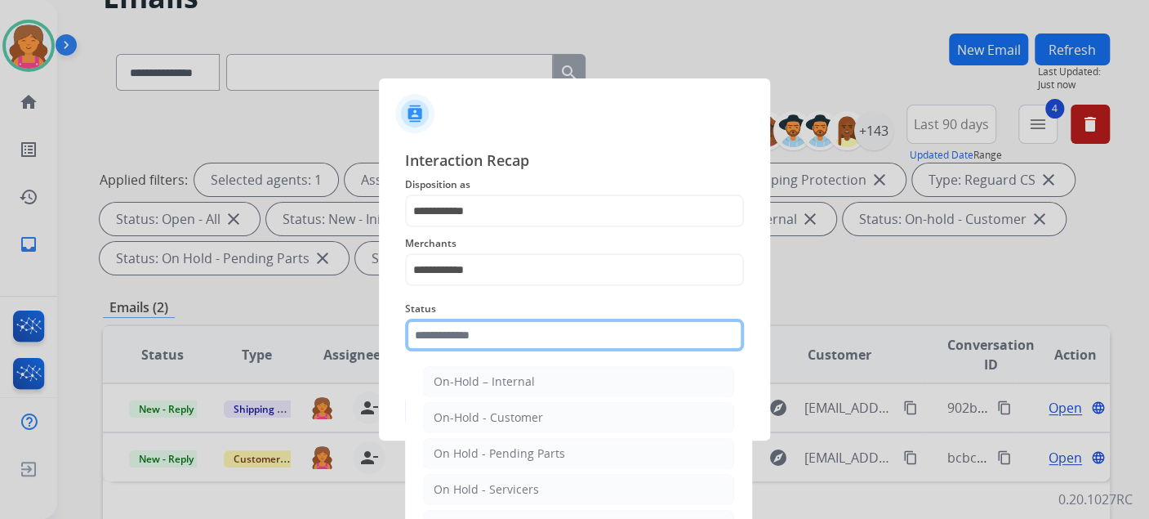
click at [478, 233] on input "text" at bounding box center [574, 335] width 339 height 33
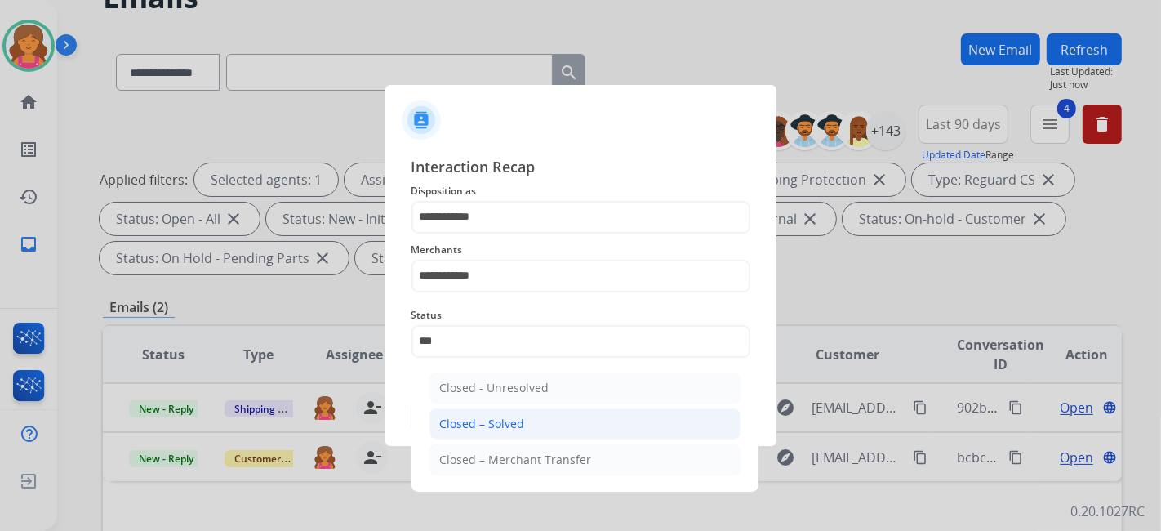
click at [477, 233] on div "Closed – Solved" at bounding box center [482, 424] width 85 height 16
type input "**********"
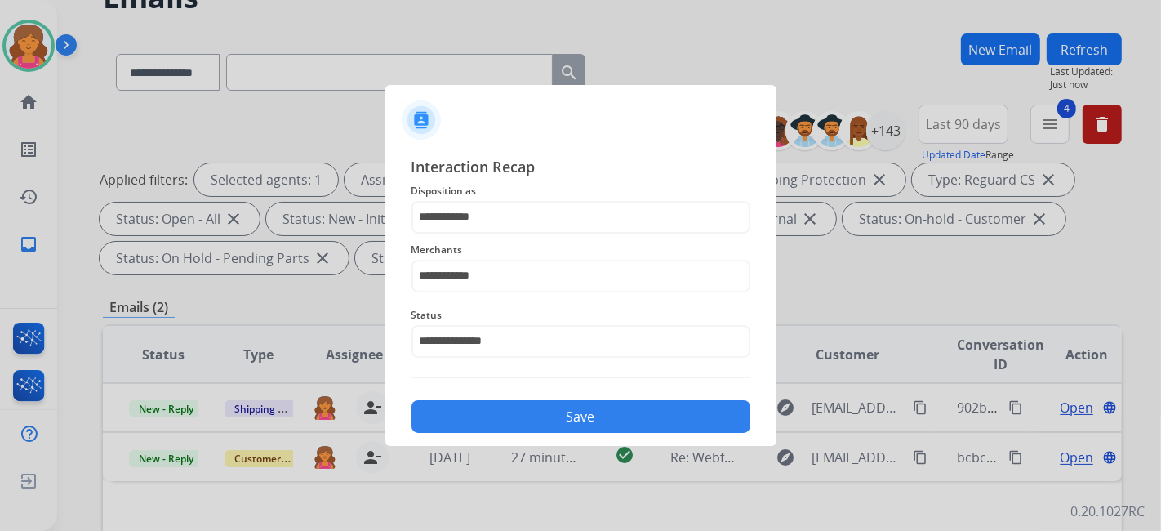
click at [477, 233] on button "Save" at bounding box center [581, 416] width 339 height 33
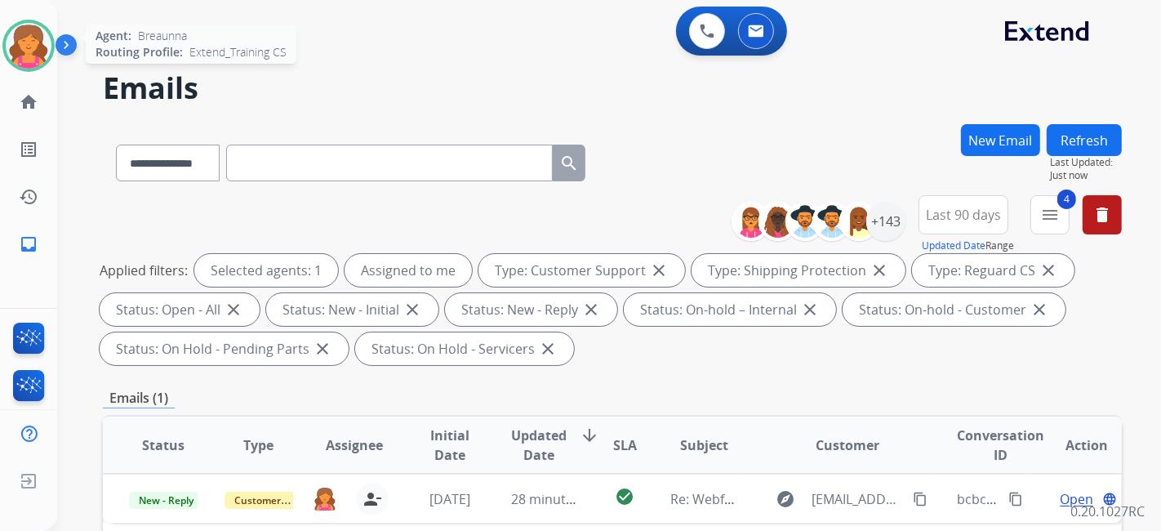
click at [30, 45] on img at bounding box center [29, 46] width 46 height 46
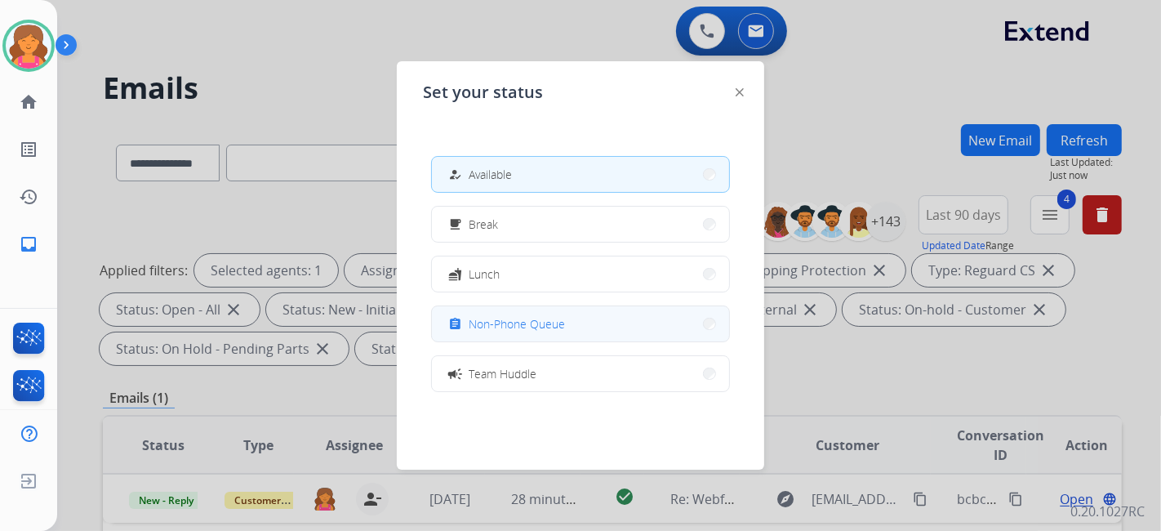
click at [506, 233] on button "assignment Non-Phone Queue" at bounding box center [580, 323] width 297 height 35
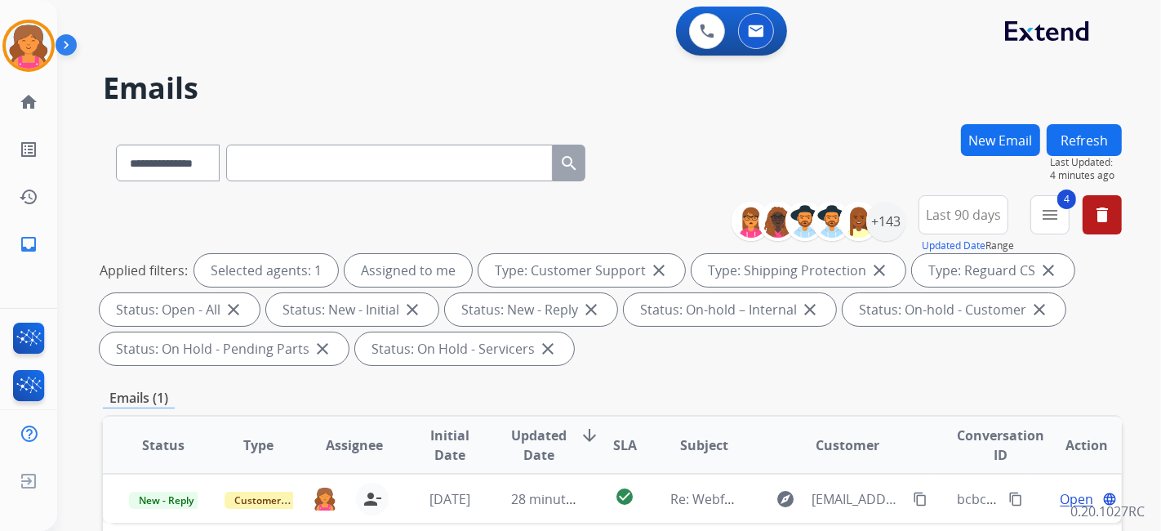
click at [194, 101] on h2 "Emails" at bounding box center [612, 88] width 1019 height 33
click at [30, 55] on img at bounding box center [29, 46] width 46 height 46
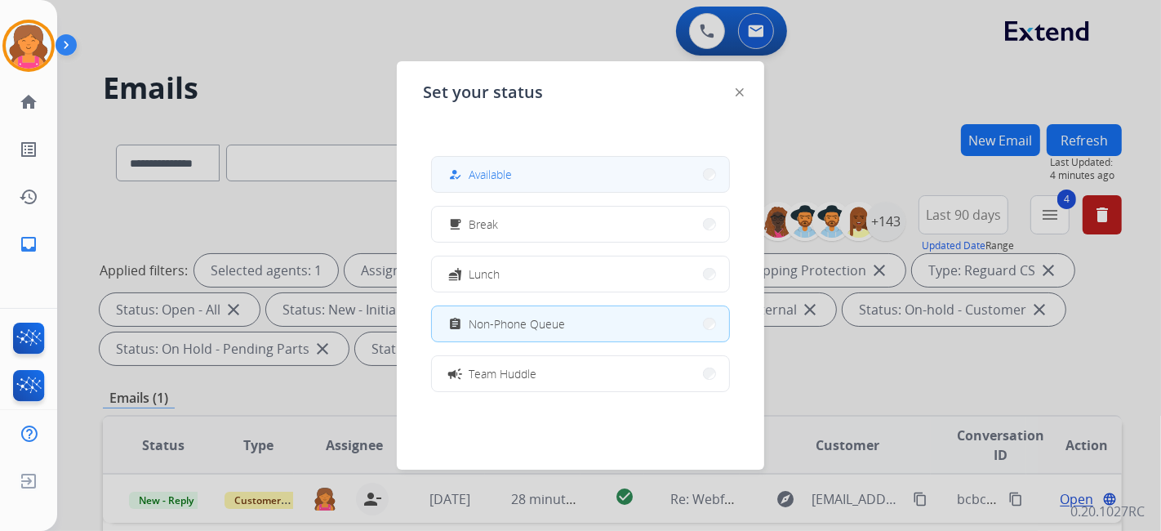
click at [480, 188] on button "how_to_reg Available" at bounding box center [580, 174] width 297 height 35
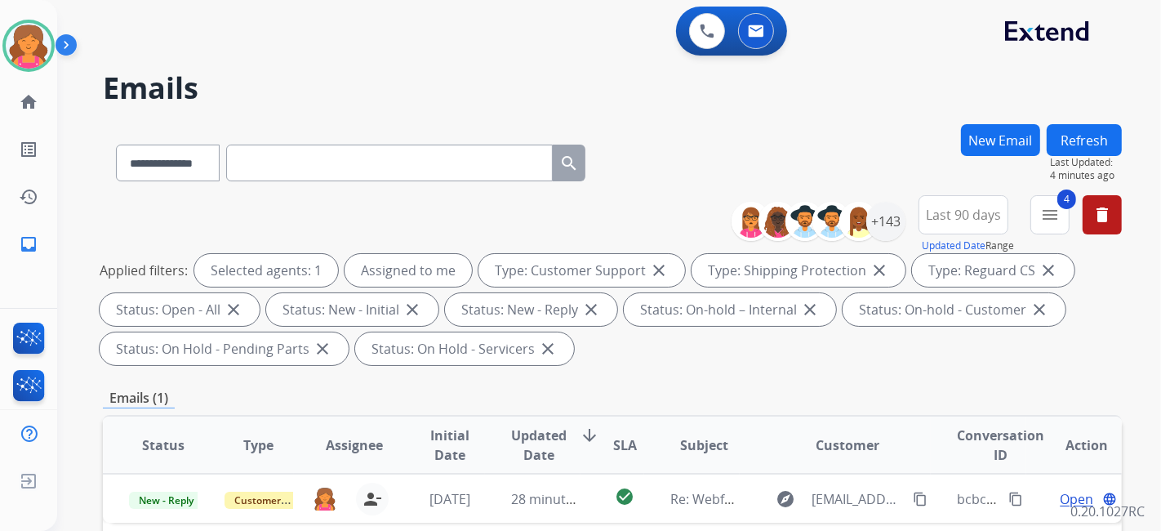
scroll to position [91, 0]
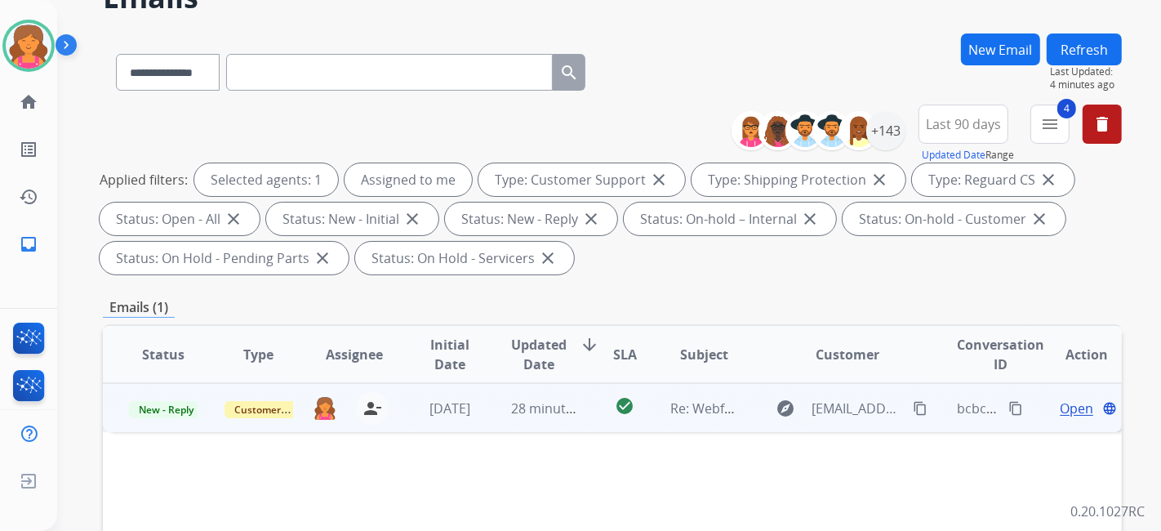
click at [559, 233] on span "Open" at bounding box center [1076, 409] width 33 height 20
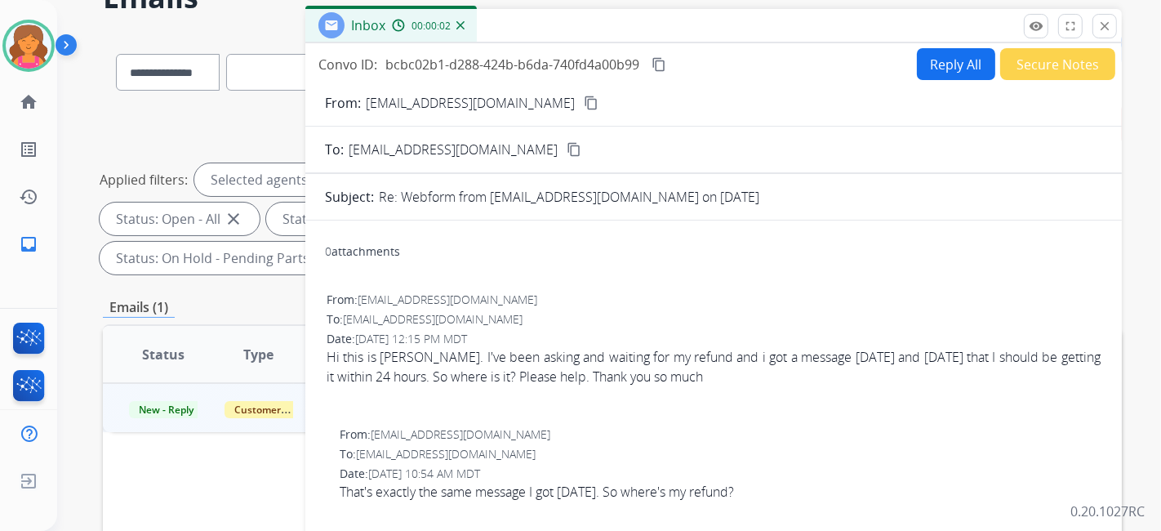
click at [559, 100] on mat-icon "content_copy" at bounding box center [591, 103] width 15 height 15
click at [559, 72] on button "Reply All" at bounding box center [956, 64] width 78 height 32
select select "**********"
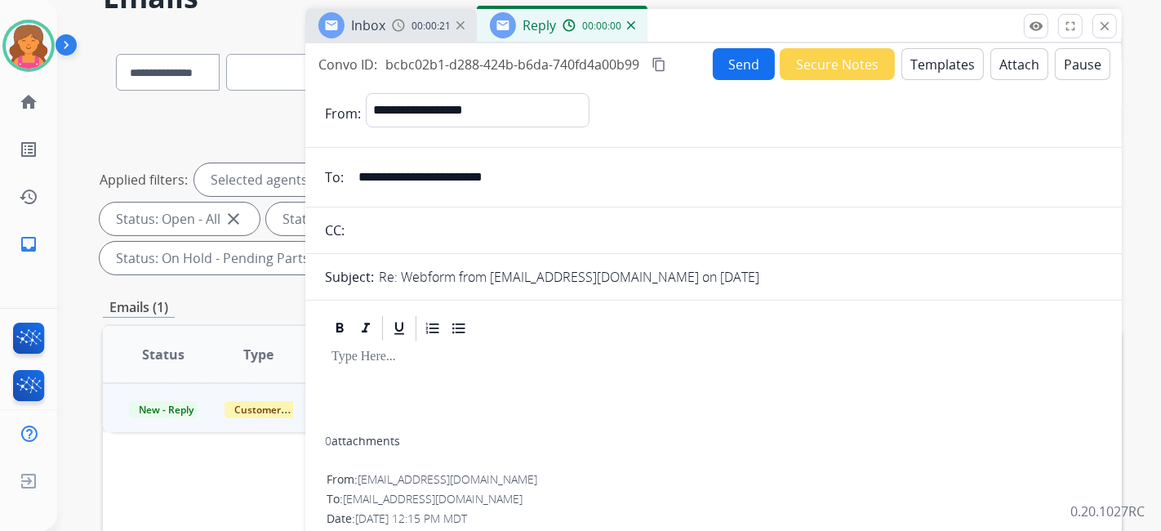
click at [559, 72] on button "Templates" at bounding box center [943, 64] width 82 height 32
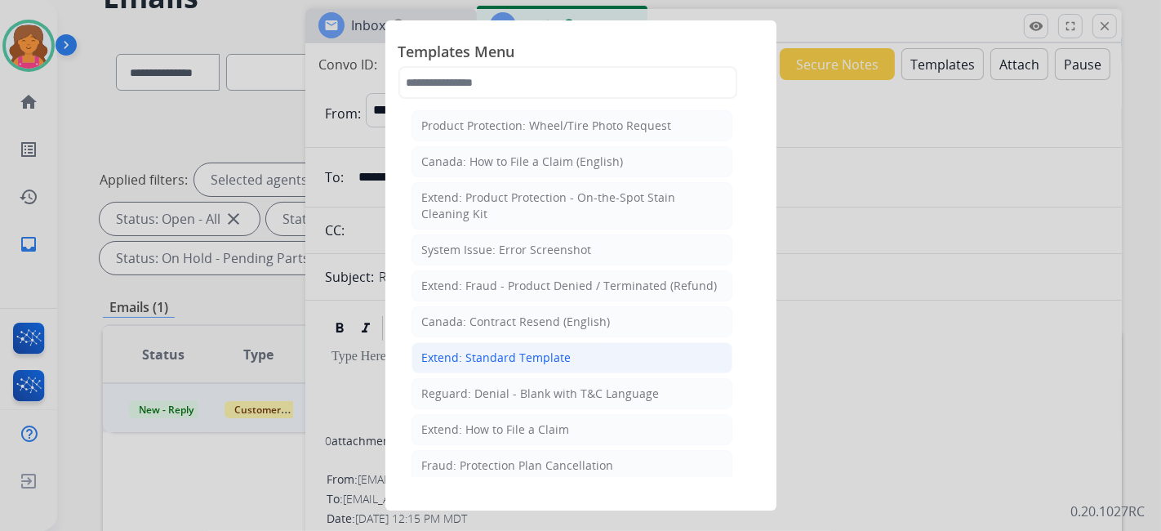
click at [525, 233] on div "Extend: Standard Template" at bounding box center [496, 358] width 149 height 16
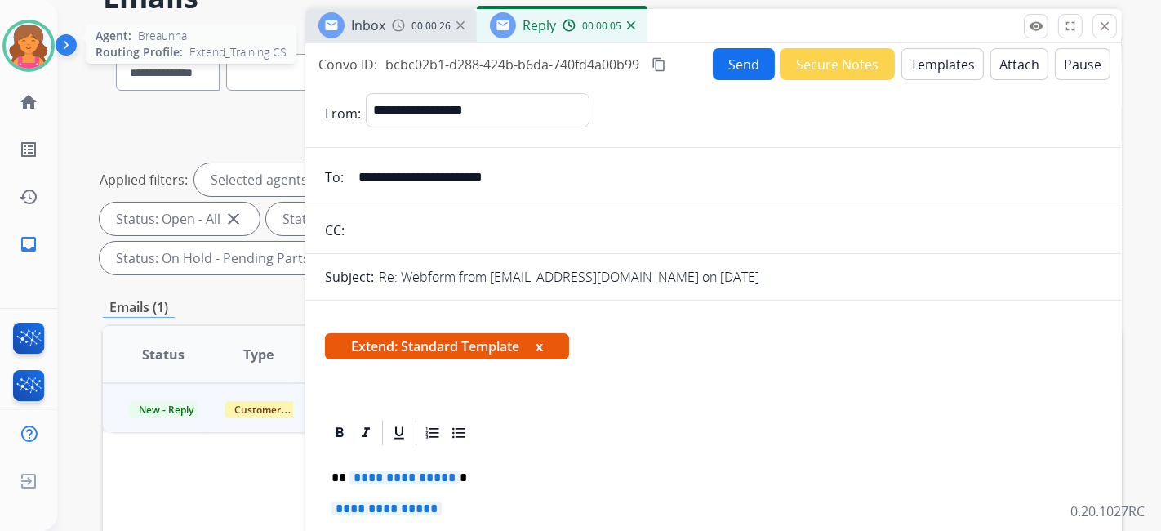
click at [22, 51] on img at bounding box center [29, 46] width 46 height 46
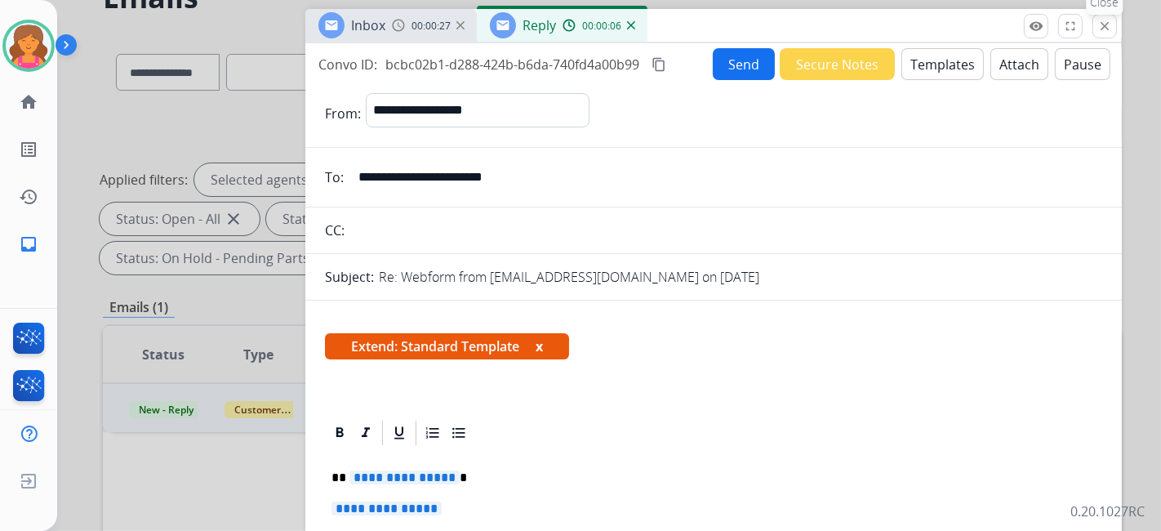
click at [559, 26] on mat-icon "close" at bounding box center [1105, 26] width 15 height 15
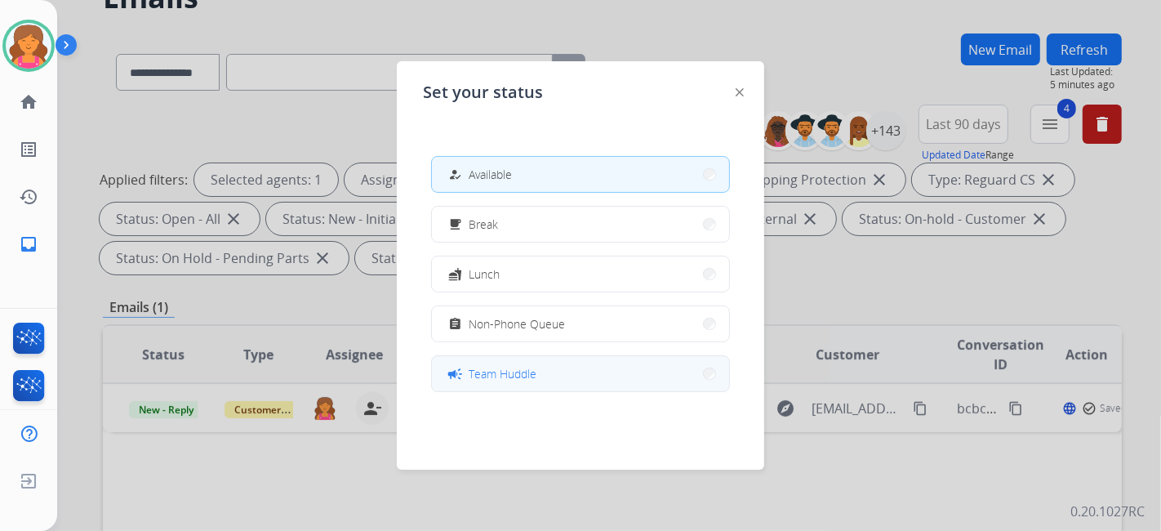
click at [476, 233] on button "campaign Team Huddle" at bounding box center [580, 373] width 297 height 35
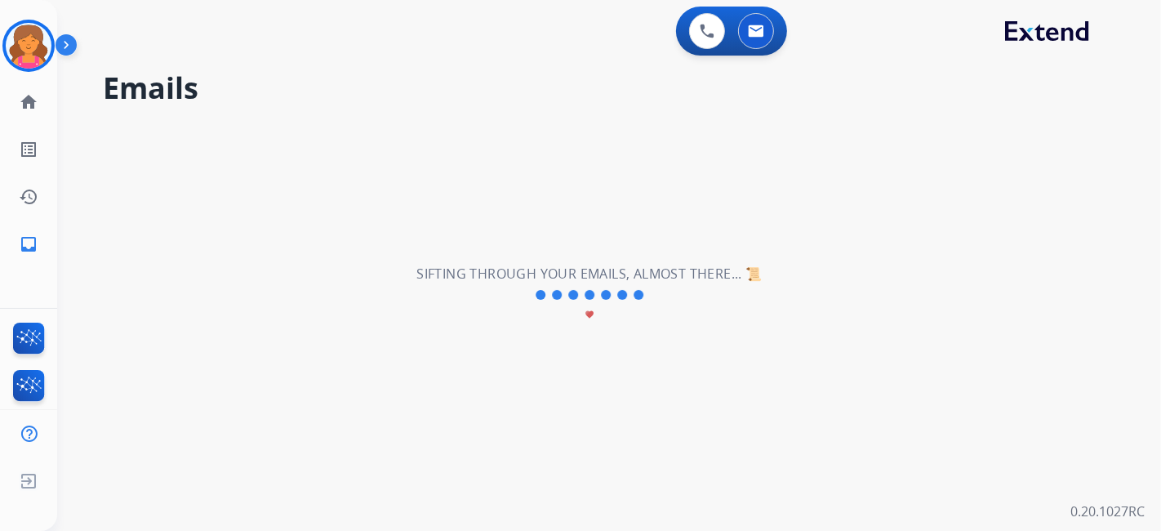
scroll to position [0, 0]
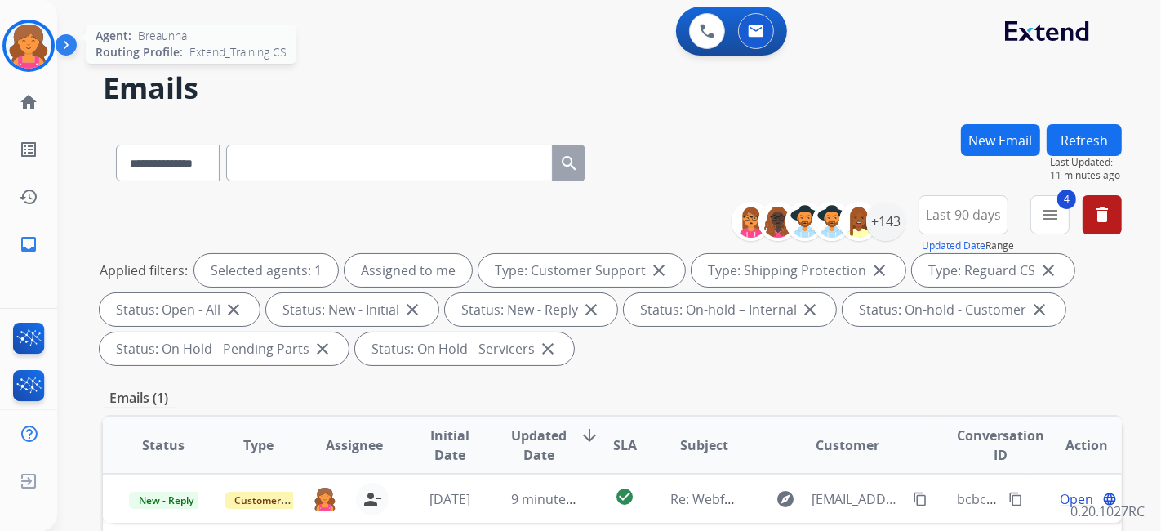
click at [47, 29] on div at bounding box center [28, 46] width 52 height 52
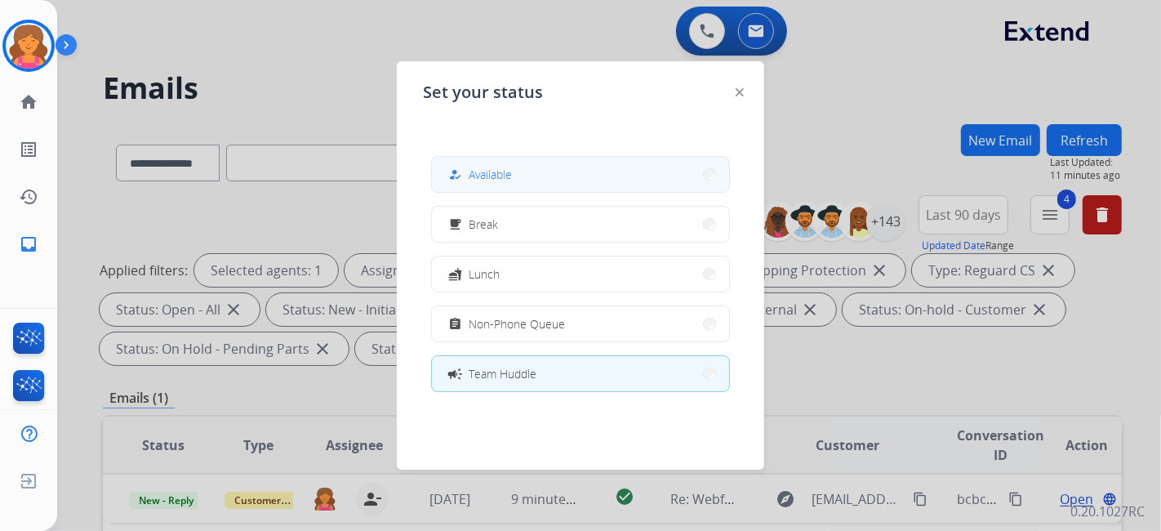
click at [449, 169] on button "how_to_reg Available" at bounding box center [580, 174] width 297 height 35
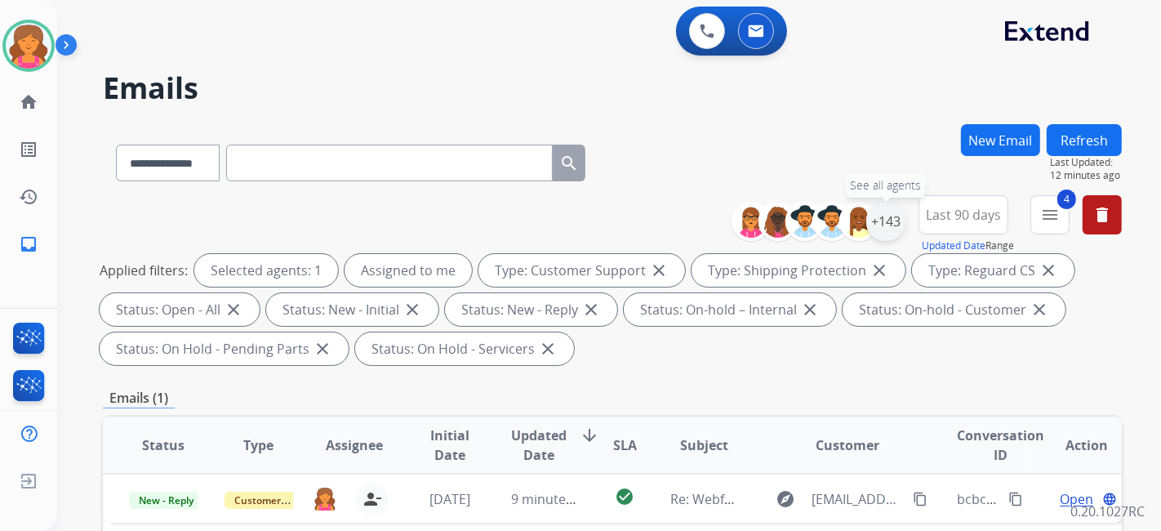
drag, startPoint x: 885, startPoint y: 215, endPoint x: 880, endPoint y: 221, distance: 8.7
click at [559, 216] on div "+143" at bounding box center [886, 221] width 39 height 39
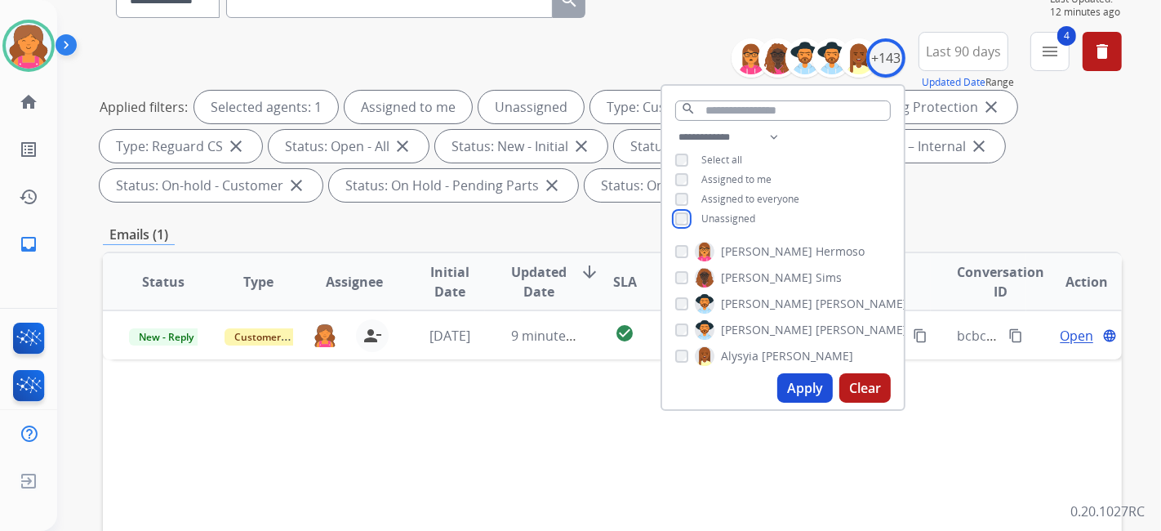
scroll to position [181, 0]
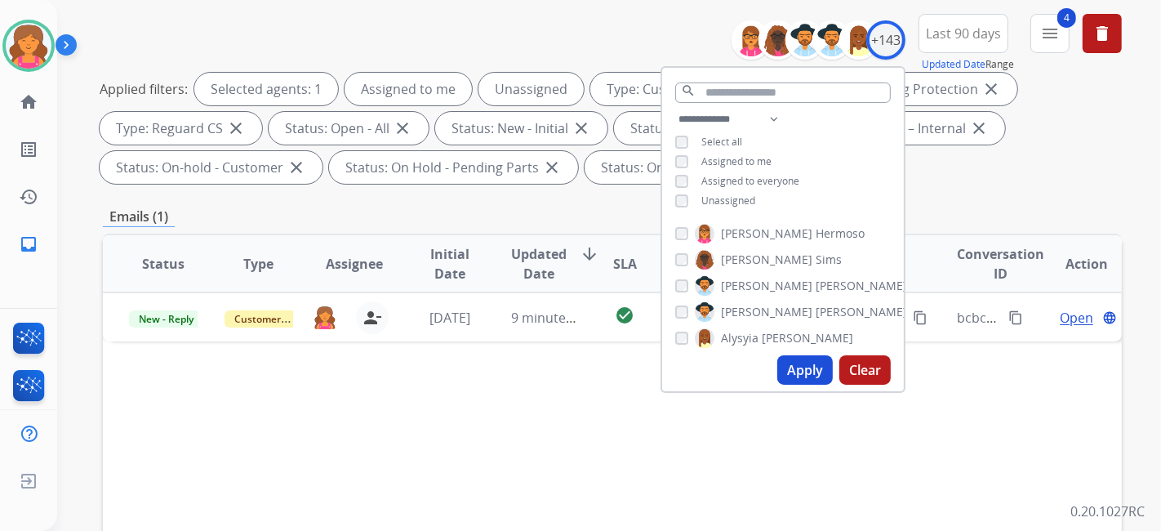
click at [559, 233] on button "Apply" at bounding box center [806, 369] width 56 height 29
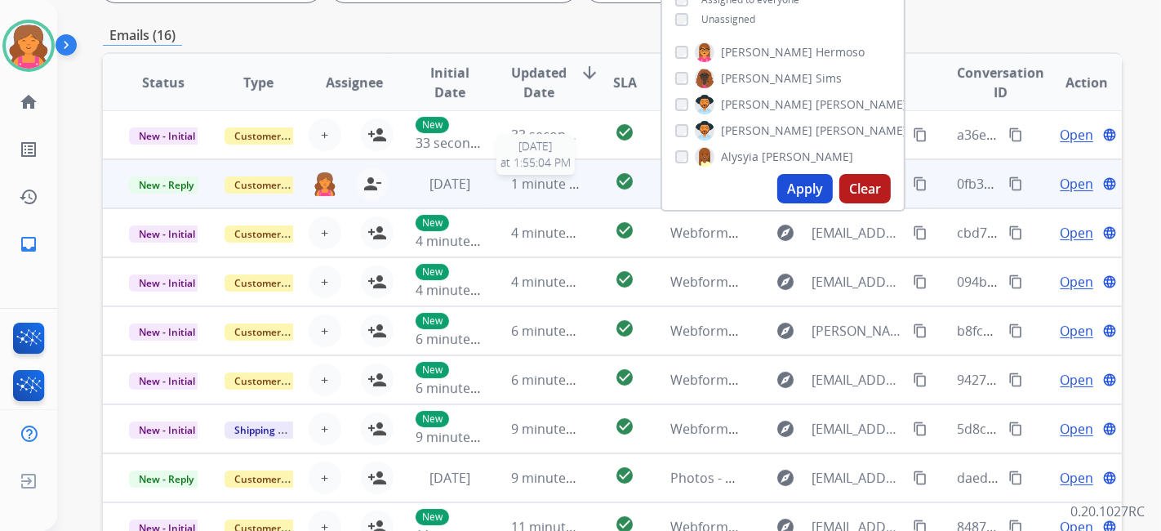
scroll to position [0, 0]
click at [559, 187] on span "Open" at bounding box center [1076, 185] width 33 height 20
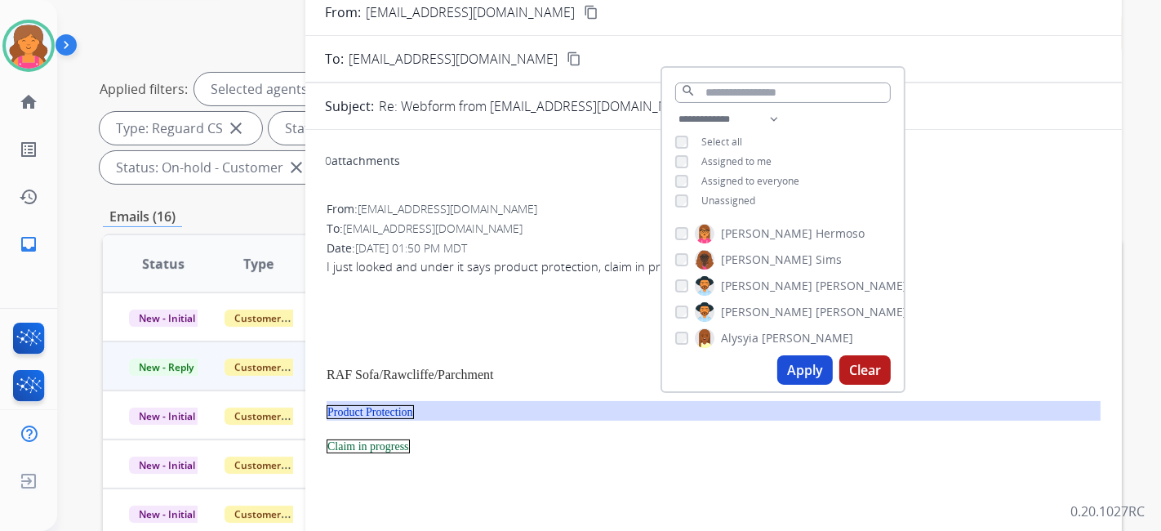
click at [207, 45] on div "**********" at bounding box center [612, 102] width 1019 height 176
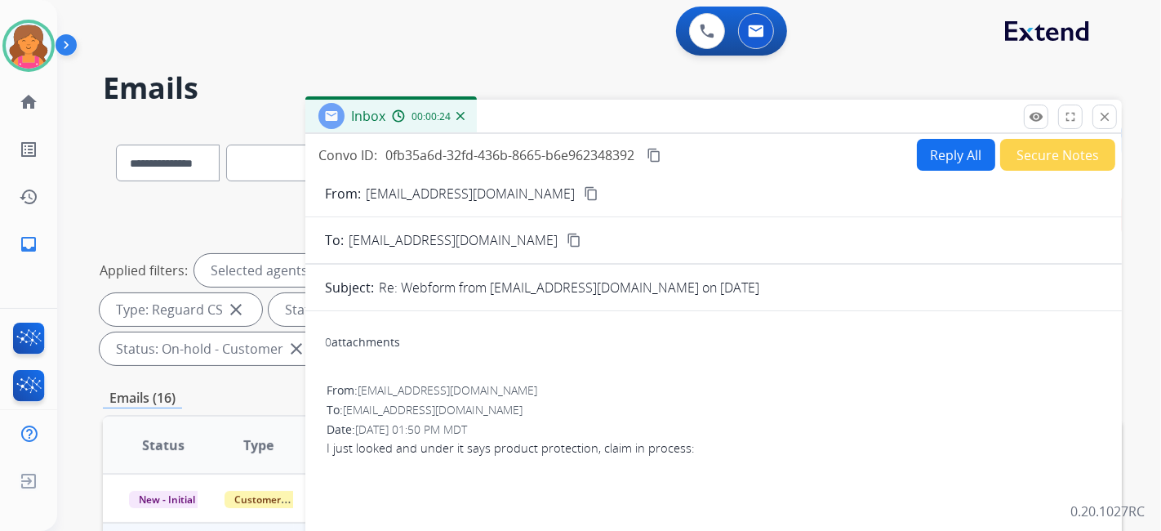
click at [559, 189] on mat-icon "content_copy" at bounding box center [591, 193] width 15 height 15
click at [559, 160] on button "Reply All" at bounding box center [956, 155] width 78 height 32
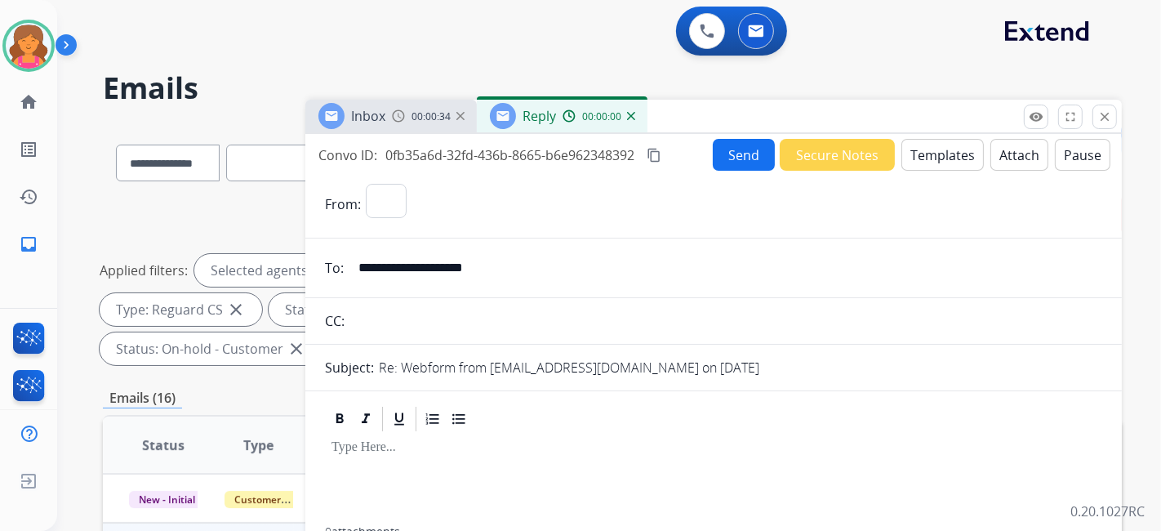
select select "**********"
click at [559, 157] on button "Templates" at bounding box center [943, 155] width 82 height 32
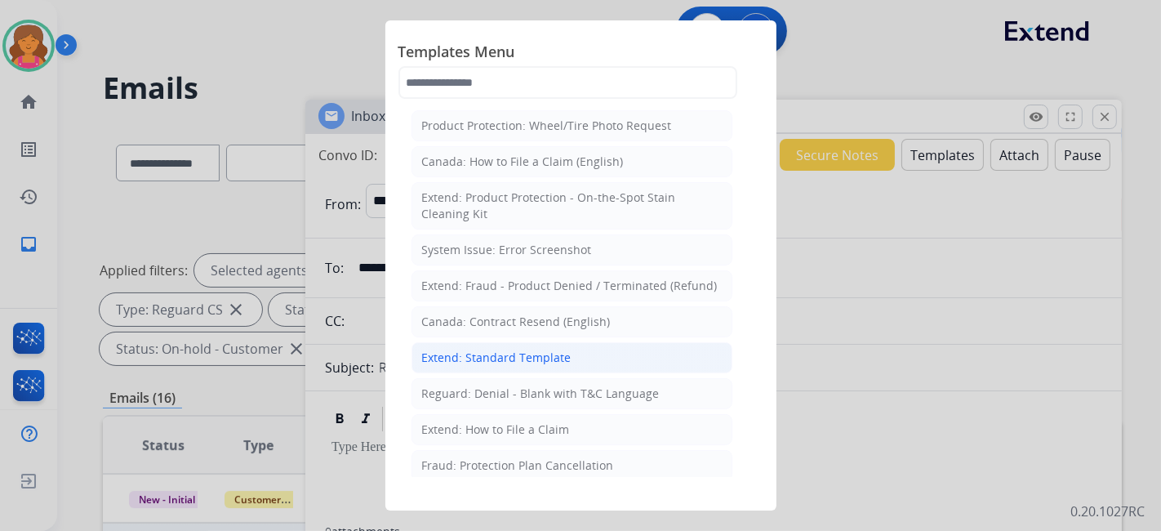
click at [559, 233] on div "Extend: Standard Template" at bounding box center [496, 358] width 149 height 16
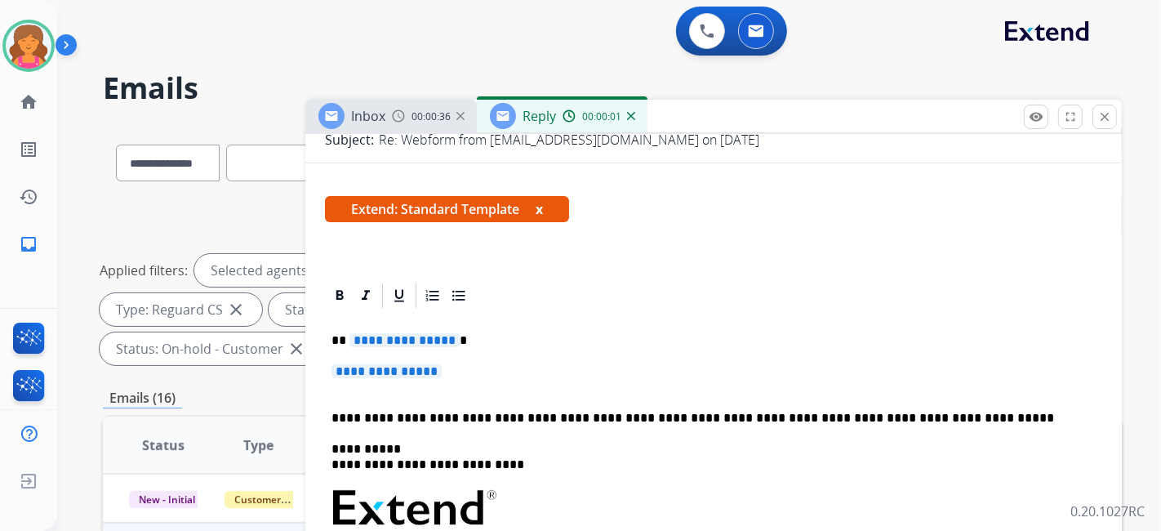
scroll to position [363, 0]
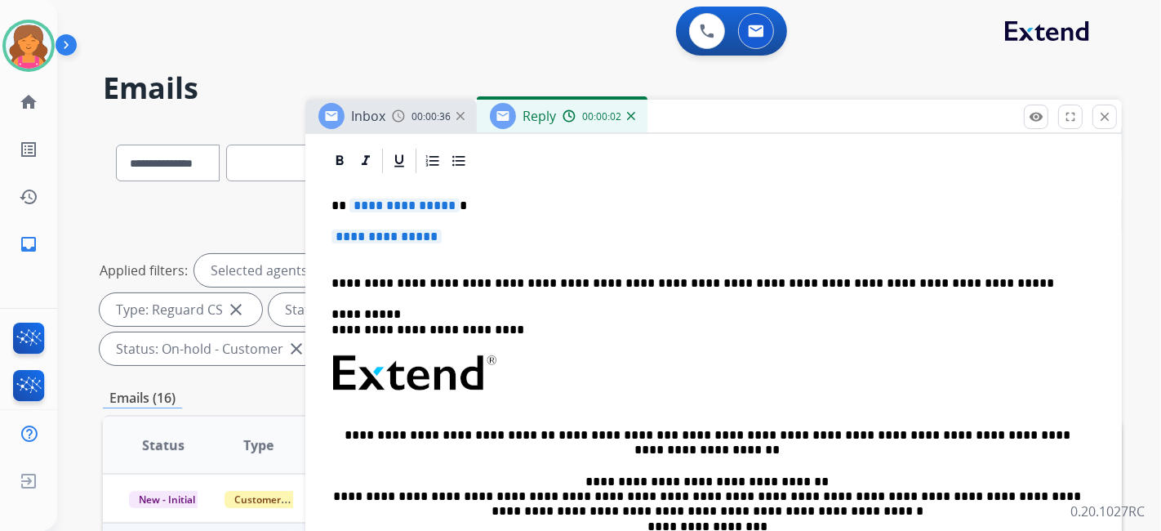
click at [370, 203] on span "**********" at bounding box center [405, 205] width 110 height 14
click at [373, 232] on span "**********" at bounding box center [387, 237] width 110 height 14
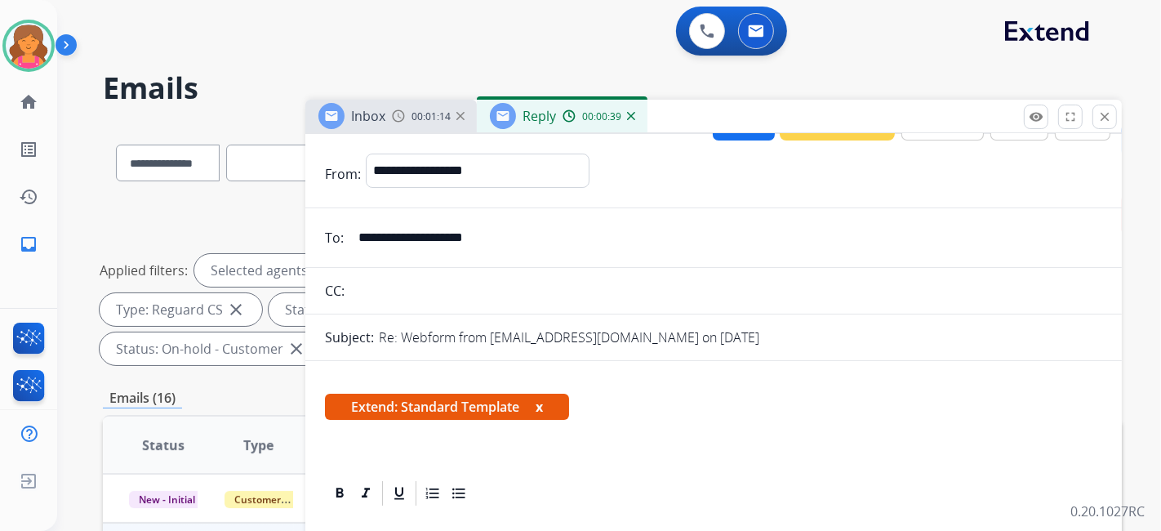
scroll to position [0, 0]
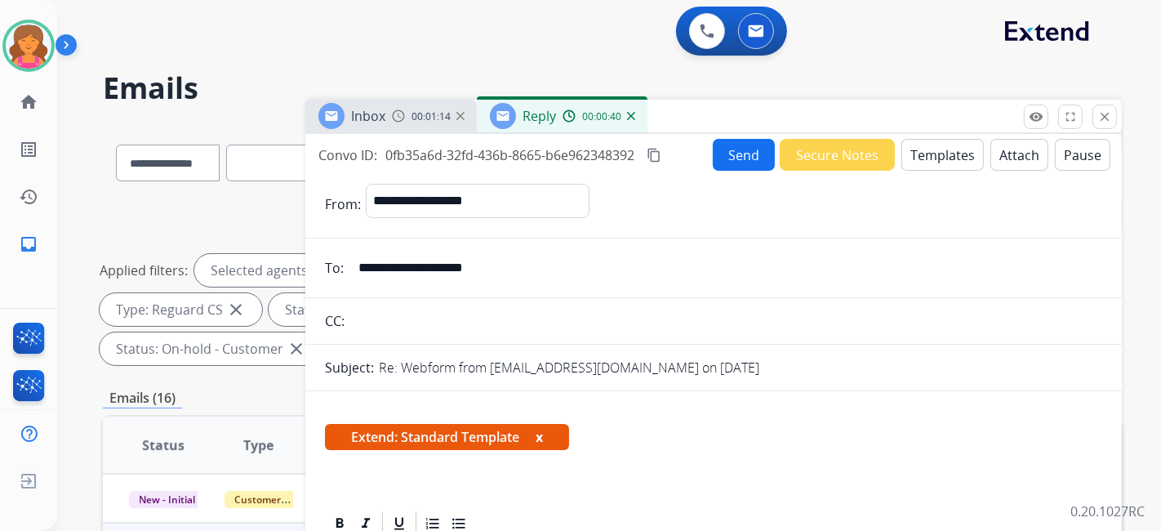
click at [559, 154] on div "Convo ID: 0fb35a6d-32fd-436b-8665-b6e962348392 content_copy Send Secure Notes T…" at bounding box center [713, 155] width 817 height 32
click at [559, 159] on button "Send" at bounding box center [744, 155] width 62 height 32
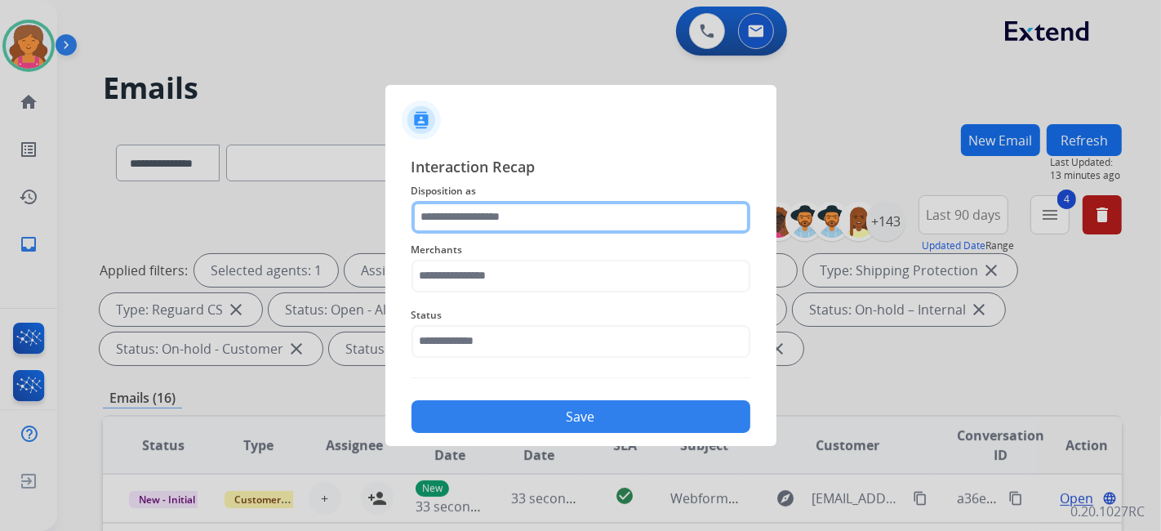
click at [444, 222] on input "text" at bounding box center [581, 217] width 339 height 33
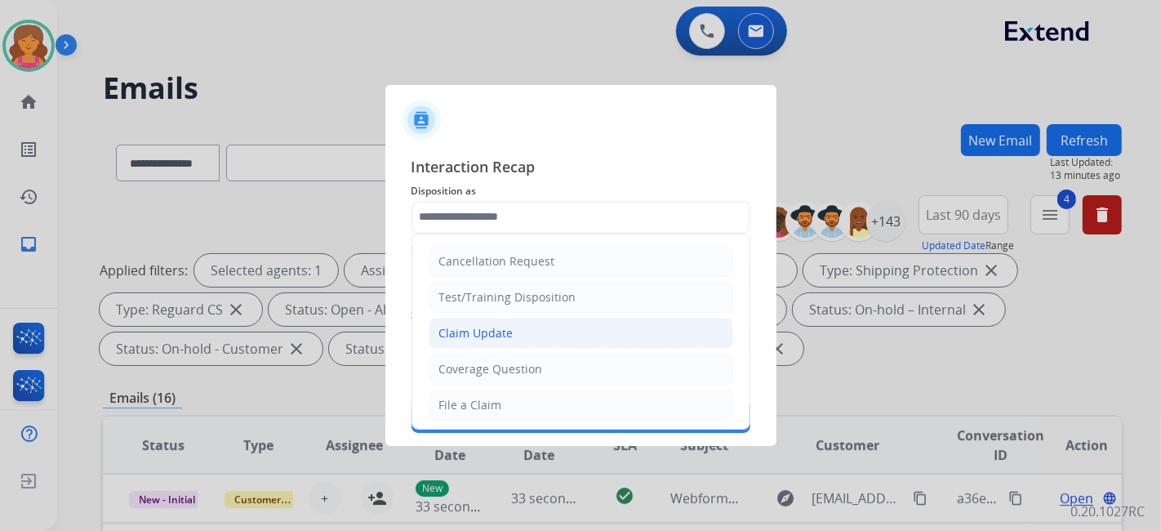
click at [469, 233] on div "Claim Update" at bounding box center [476, 333] width 74 height 16
type input "**********"
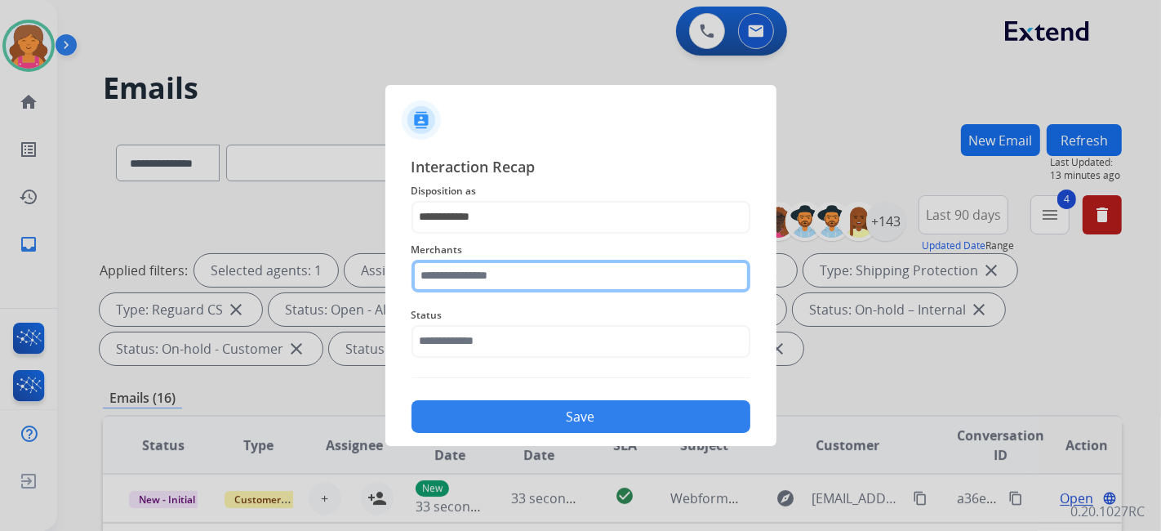
click at [475, 233] on input "text" at bounding box center [581, 276] width 339 height 33
click at [480, 233] on input "text" at bounding box center [581, 276] width 339 height 33
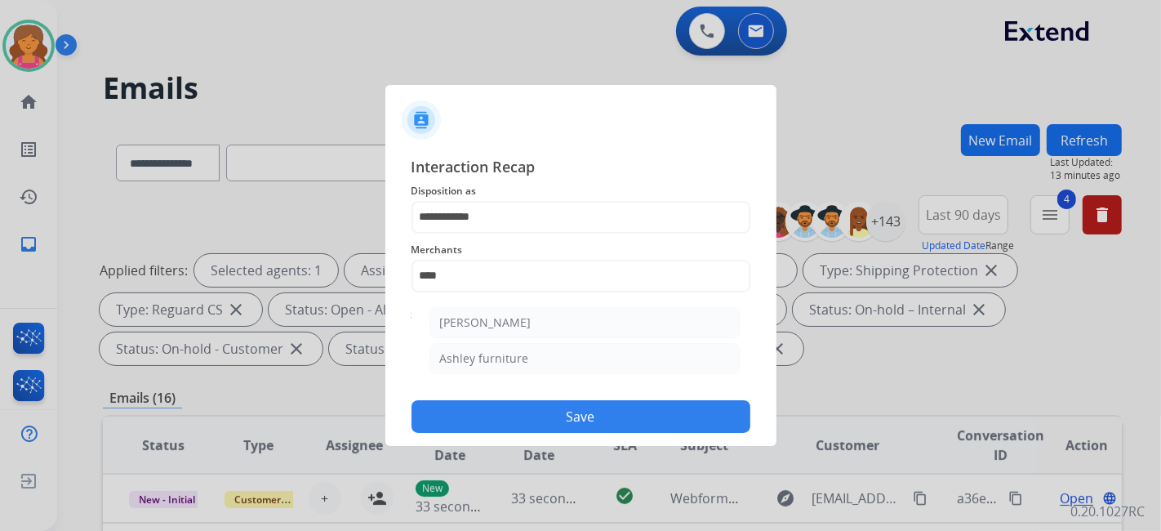
click at [559, 233] on ul "Ashley - Reguard Ashley furniture" at bounding box center [585, 344] width 321 height 91
click at [559, 233] on li "Ashley furniture" at bounding box center [585, 358] width 311 height 31
type input "**********"
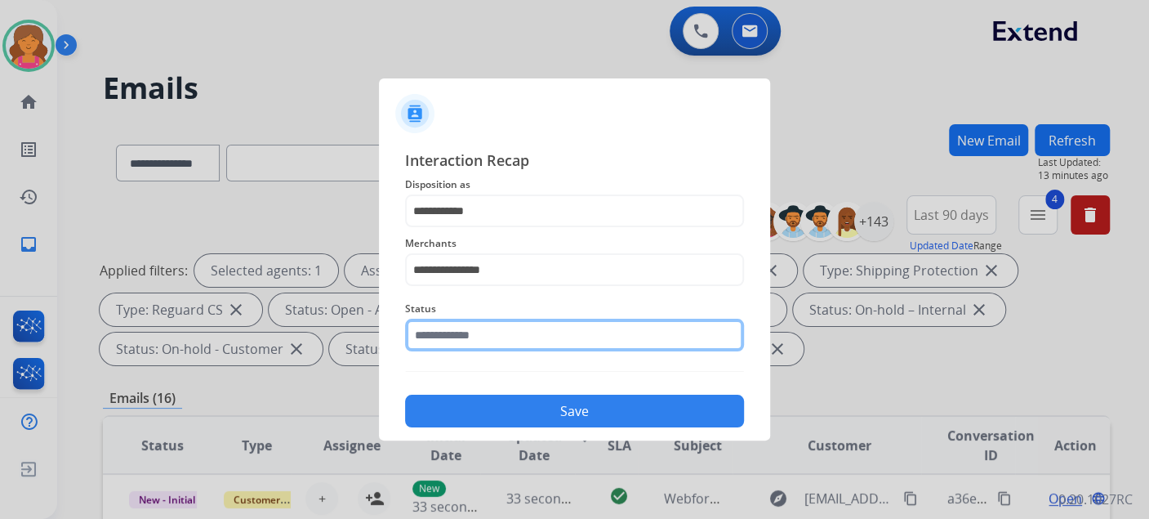
click at [553, 233] on input "text" at bounding box center [574, 335] width 339 height 33
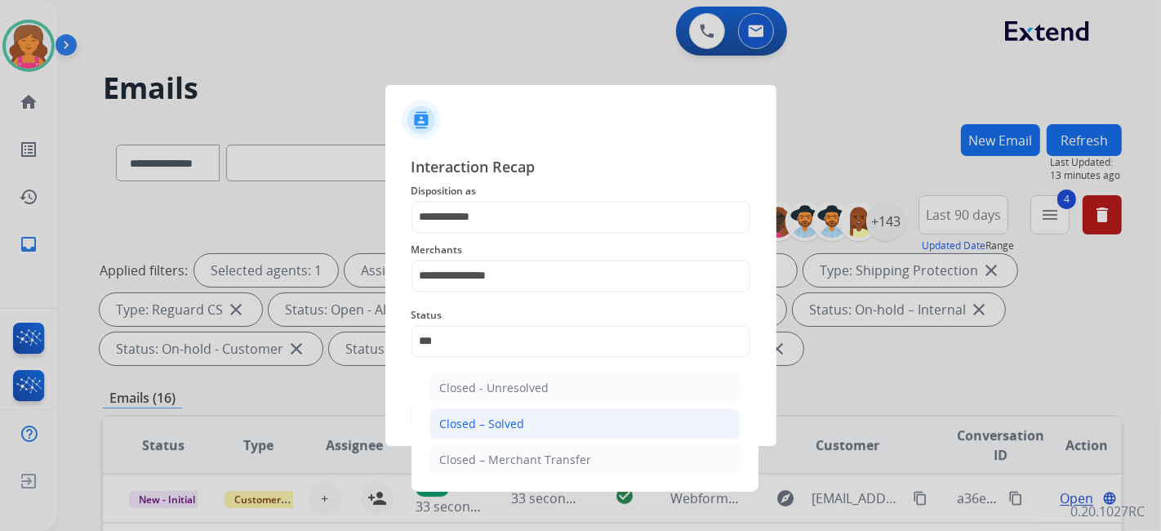
click at [519, 233] on li "Closed – Solved" at bounding box center [585, 423] width 311 height 31
type input "**********"
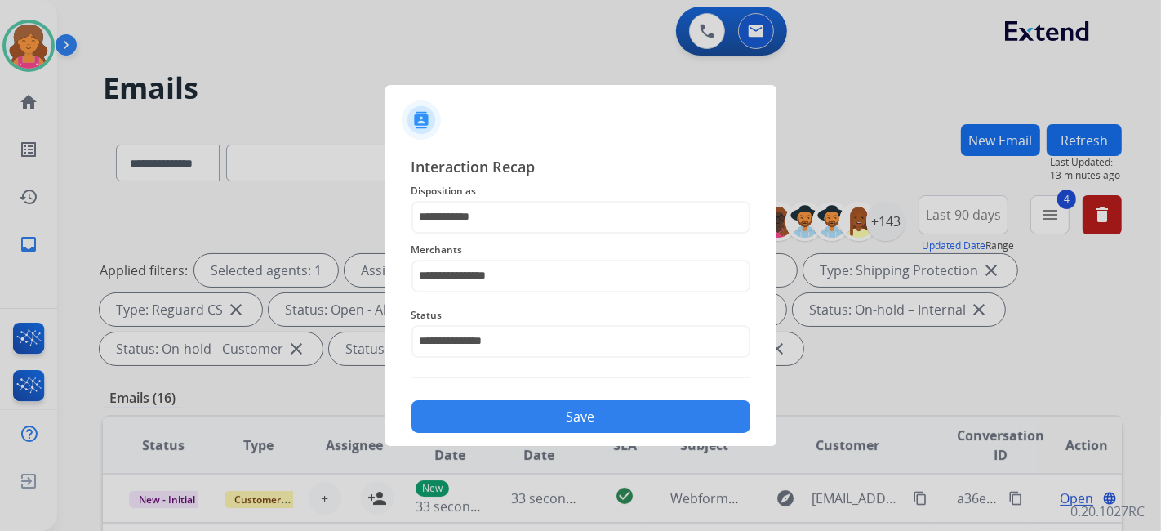
click at [519, 233] on button "Save" at bounding box center [581, 416] width 339 height 33
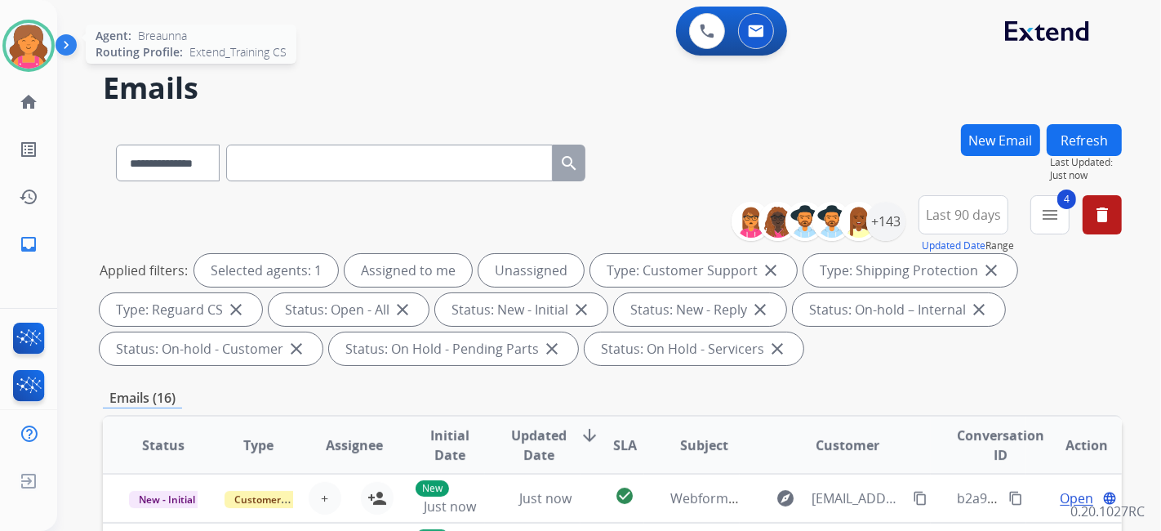
click at [39, 35] on img at bounding box center [29, 46] width 46 height 46
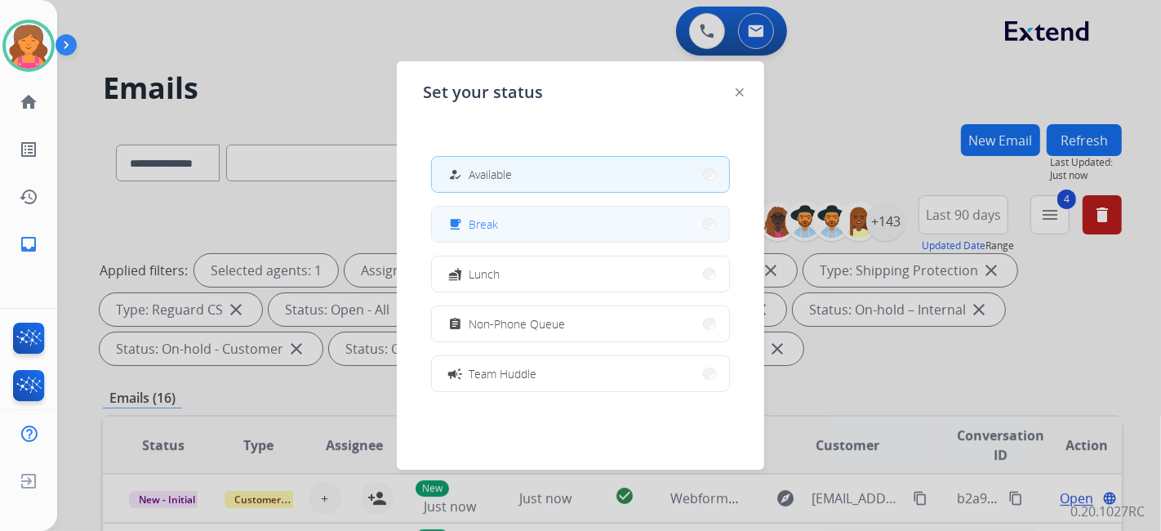
click at [532, 229] on button "free_breakfast Break" at bounding box center [580, 224] width 297 height 35
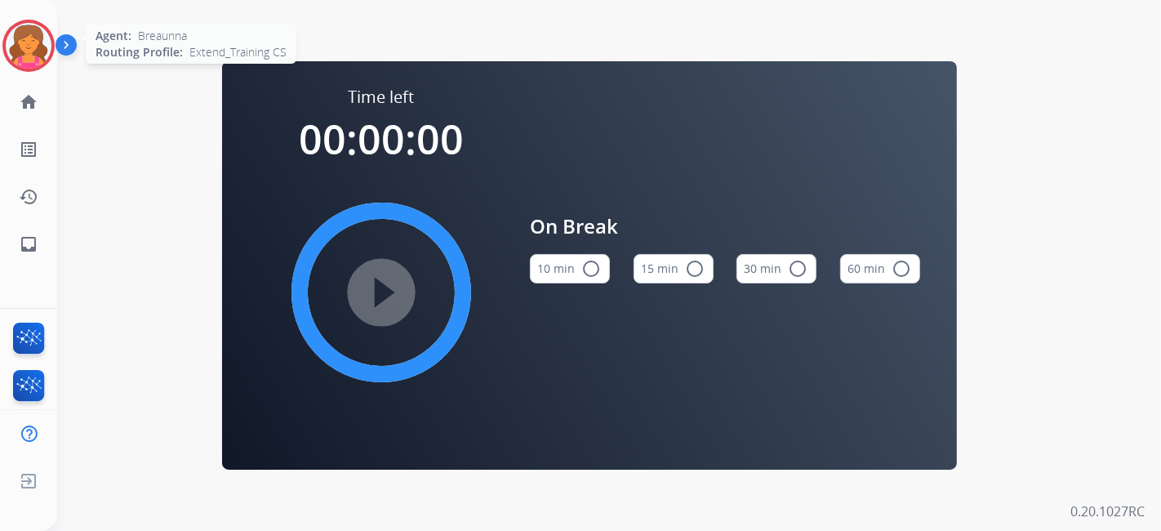
click at [26, 56] on img at bounding box center [29, 46] width 46 height 46
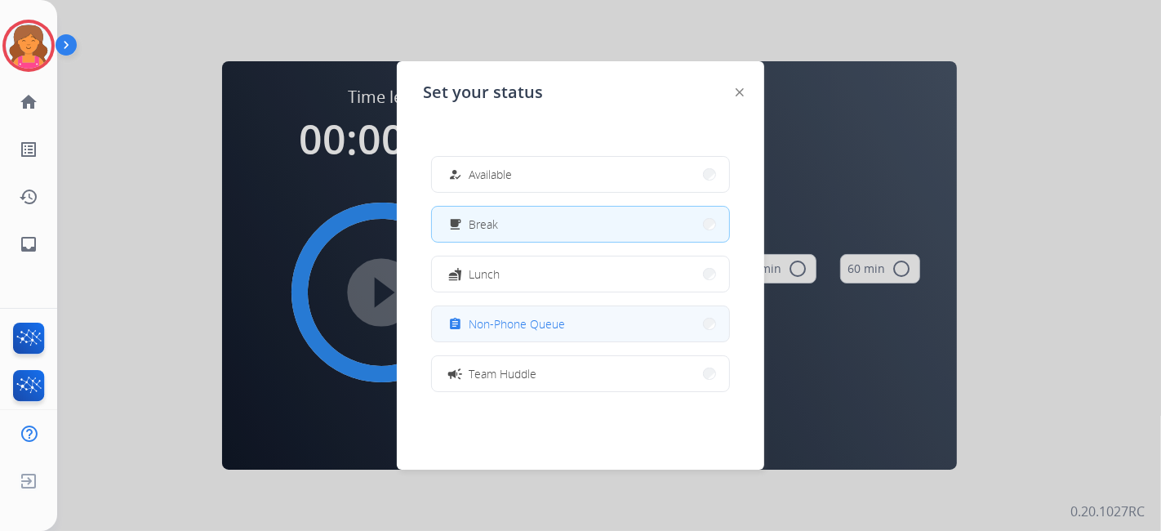
click at [504, 233] on span "Non-Phone Queue" at bounding box center [517, 323] width 96 height 17
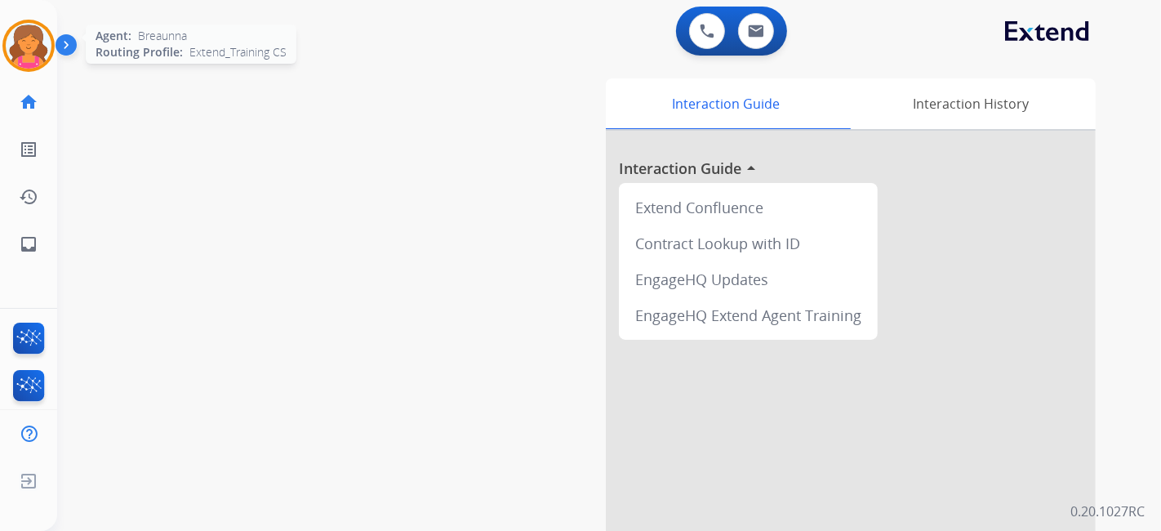
click at [21, 39] on img at bounding box center [29, 46] width 46 height 46
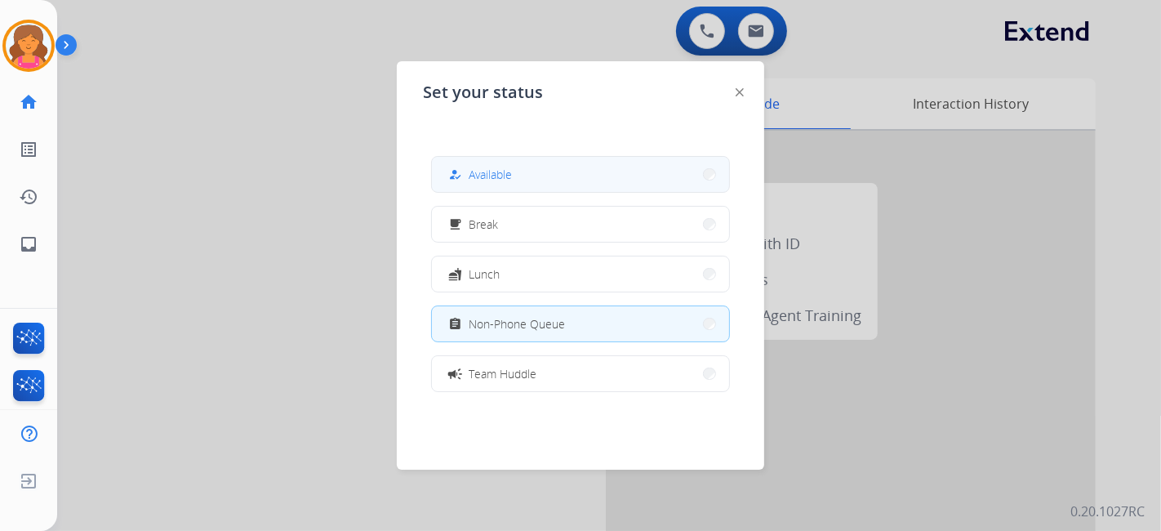
click at [525, 167] on button "how_to_reg Available" at bounding box center [580, 174] width 297 height 35
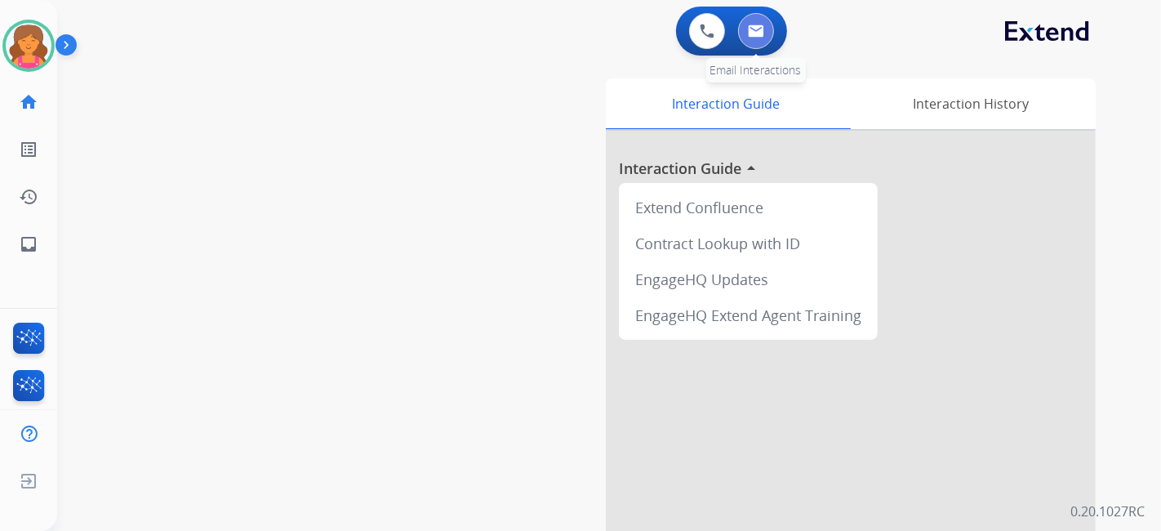
click at [559, 28] on img at bounding box center [756, 31] width 16 height 13
select select "**********"
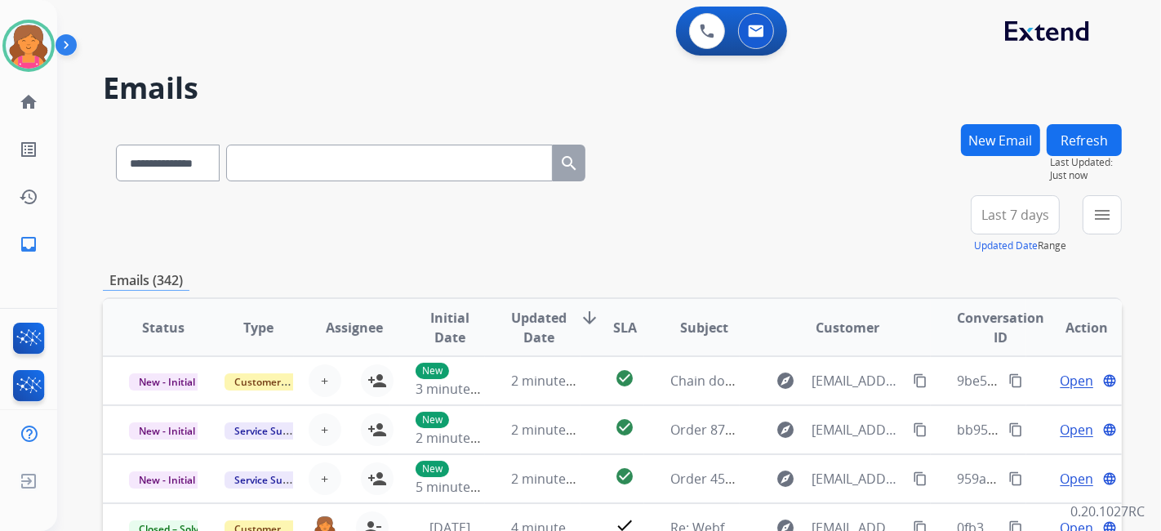
click at [559, 218] on span "Last 7 days" at bounding box center [1016, 215] width 68 height 7
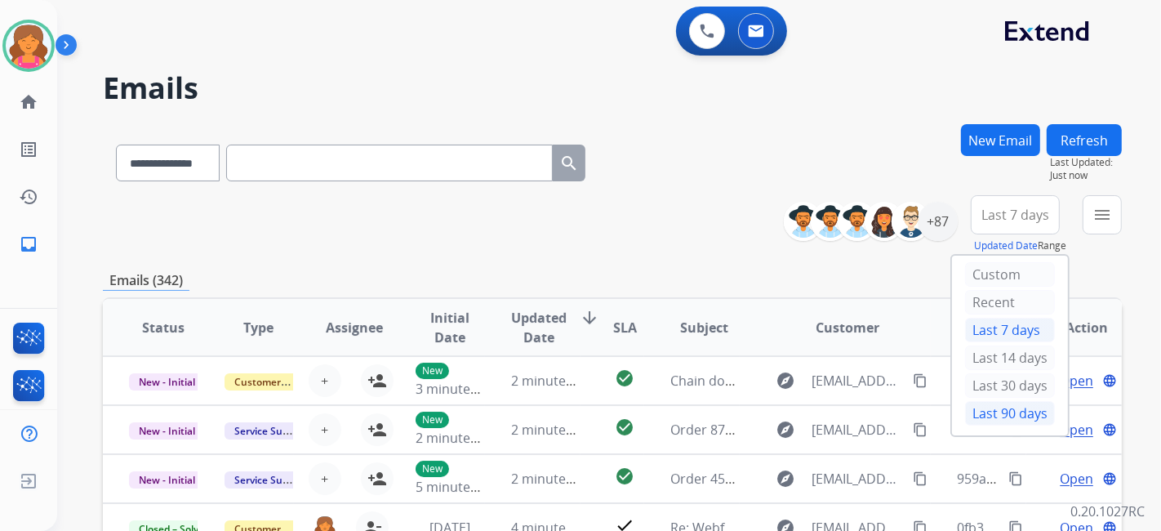
click at [559, 233] on div "Last 90 days" at bounding box center [1010, 413] width 90 height 25
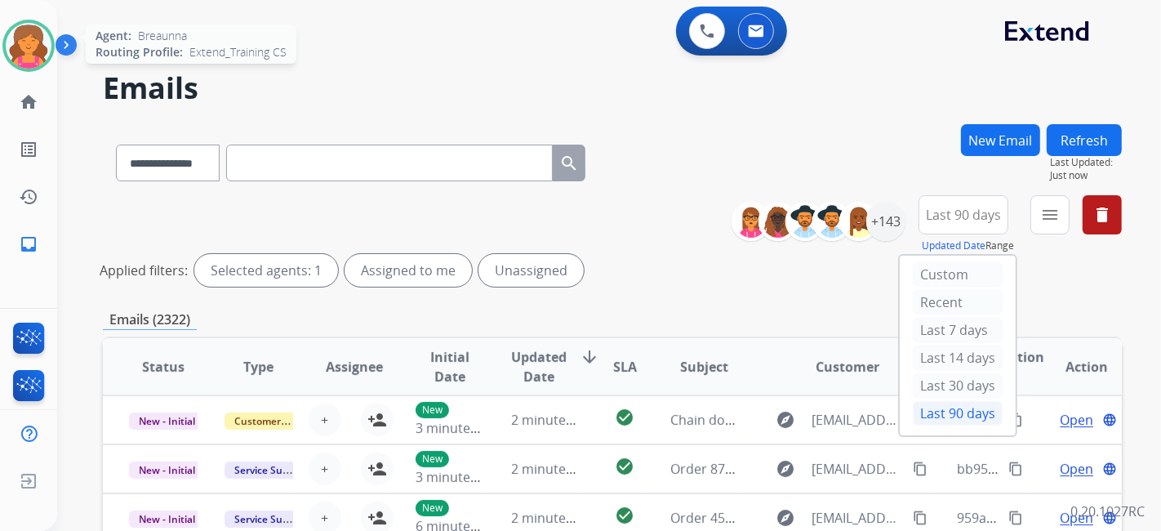
click at [25, 38] on img at bounding box center [29, 46] width 46 height 46
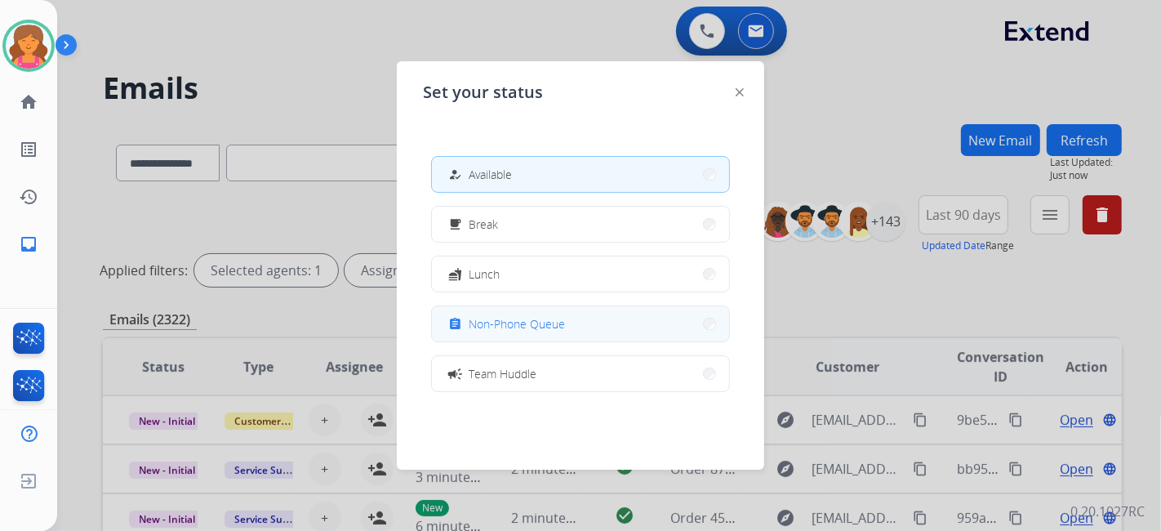
click at [545, 233] on span "Non-Phone Queue" at bounding box center [517, 323] width 96 height 17
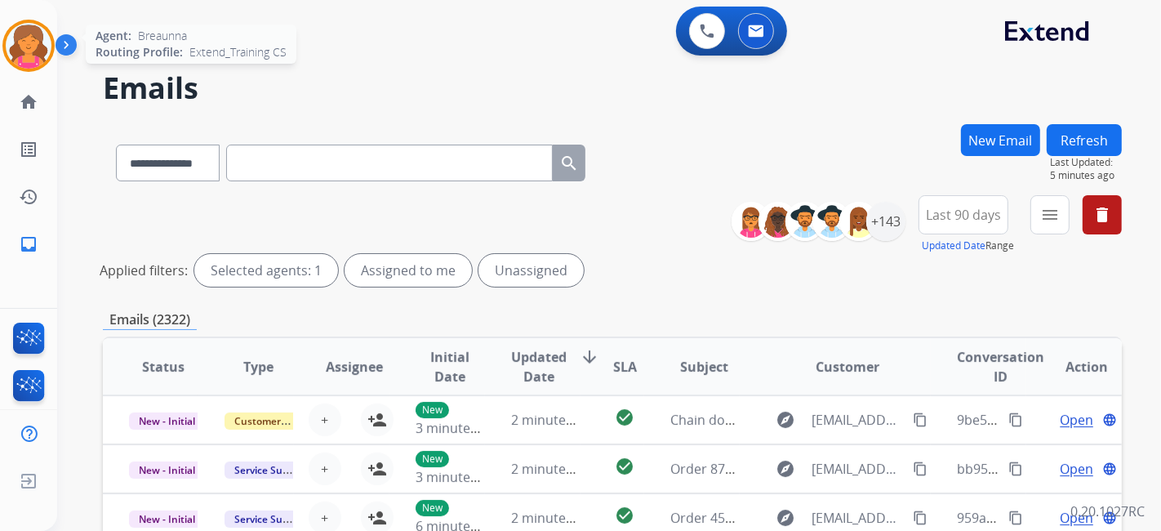
drag, startPoint x: 49, startPoint y: 33, endPoint x: 39, endPoint y: 33, distance: 9.8
click at [42, 33] on div at bounding box center [28, 46] width 52 height 52
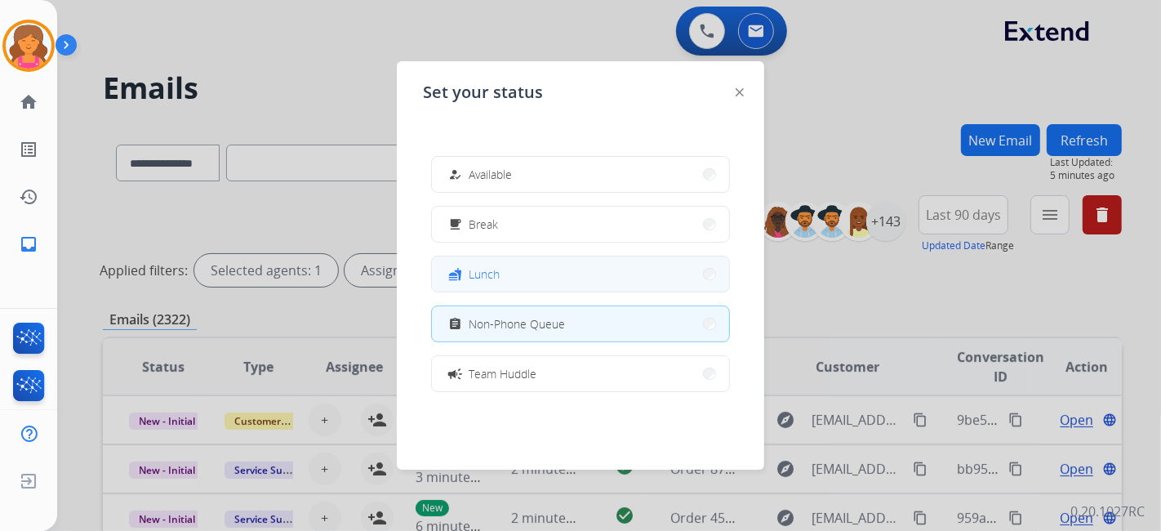
click at [530, 233] on button "fastfood Lunch" at bounding box center [580, 273] width 297 height 35
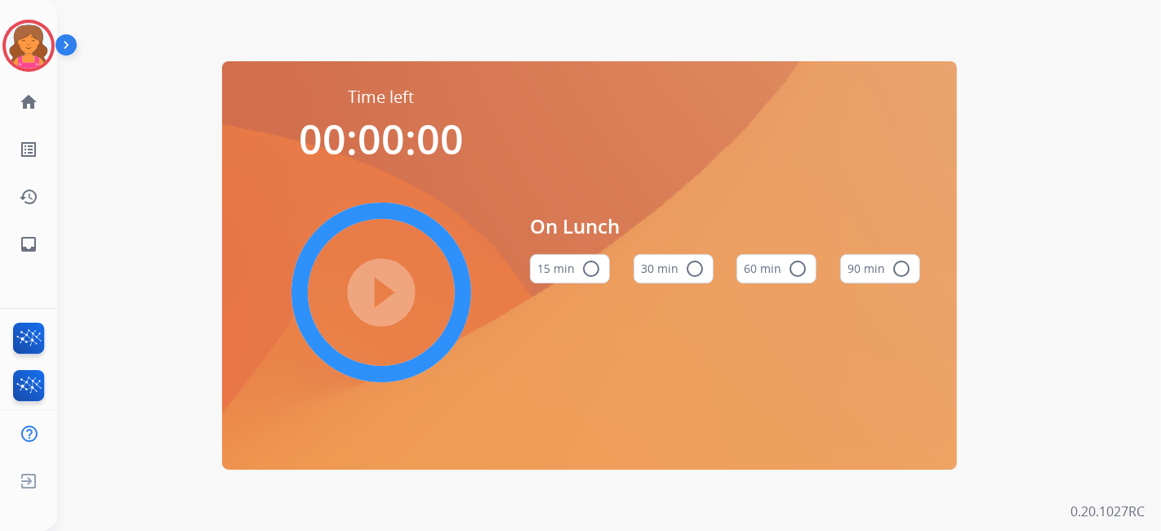
click at [559, 233] on button "60 min radio_button_unchecked" at bounding box center [777, 268] width 80 height 29
click at [372, 233] on mat-icon "play_circle_filled" at bounding box center [382, 293] width 20 height 20
